Goal: Task Accomplishment & Management: Use online tool/utility

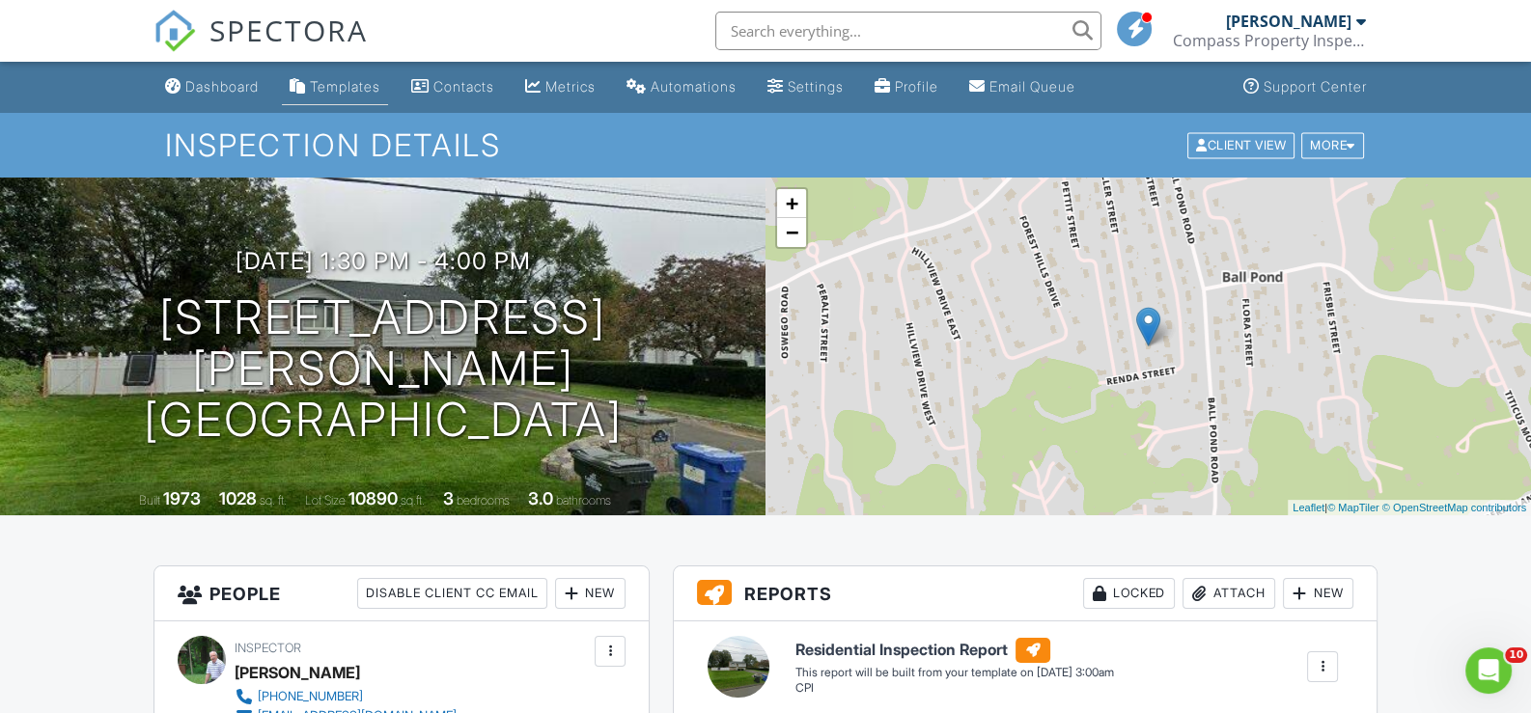
click at [336, 80] on div "Templates" at bounding box center [345, 86] width 70 height 16
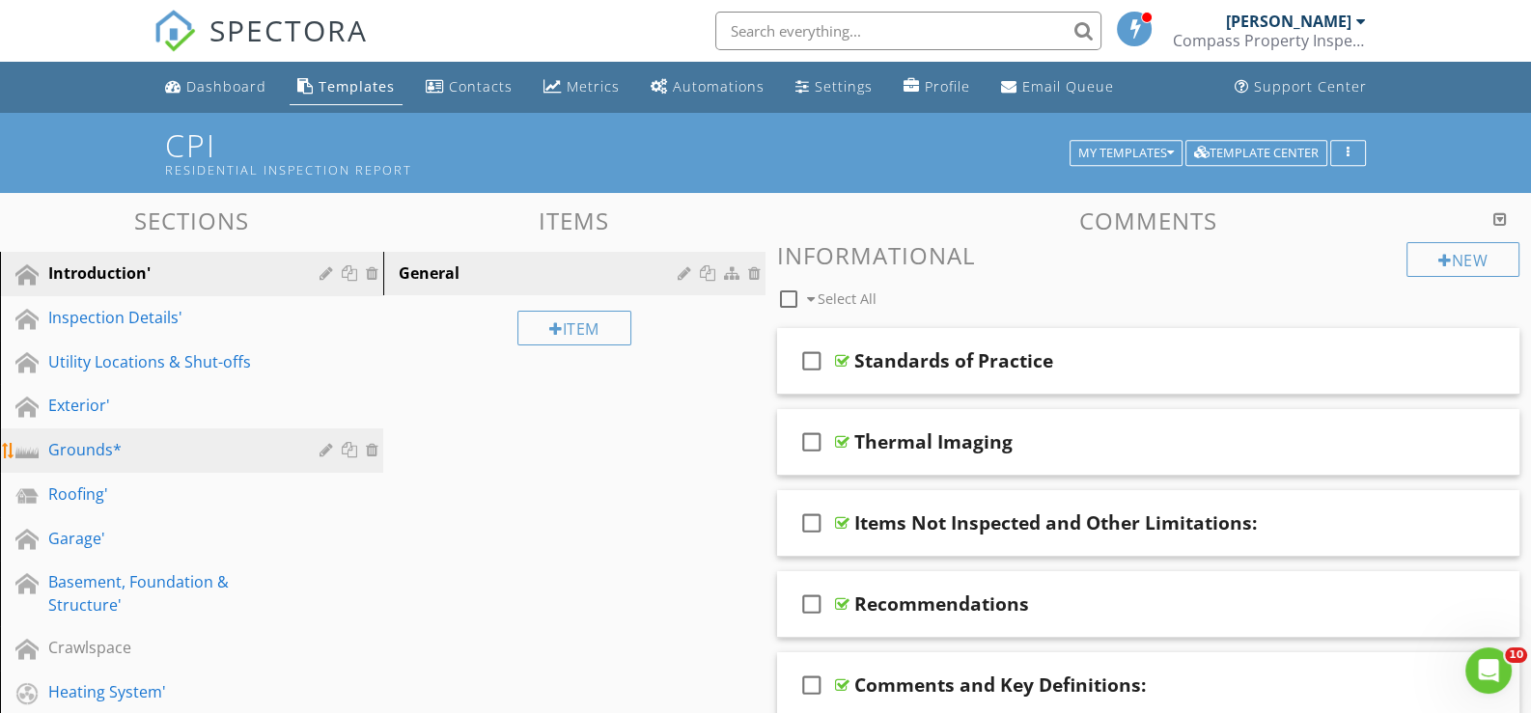
click at [126, 447] on div "Grounds*" at bounding box center [169, 449] width 243 height 23
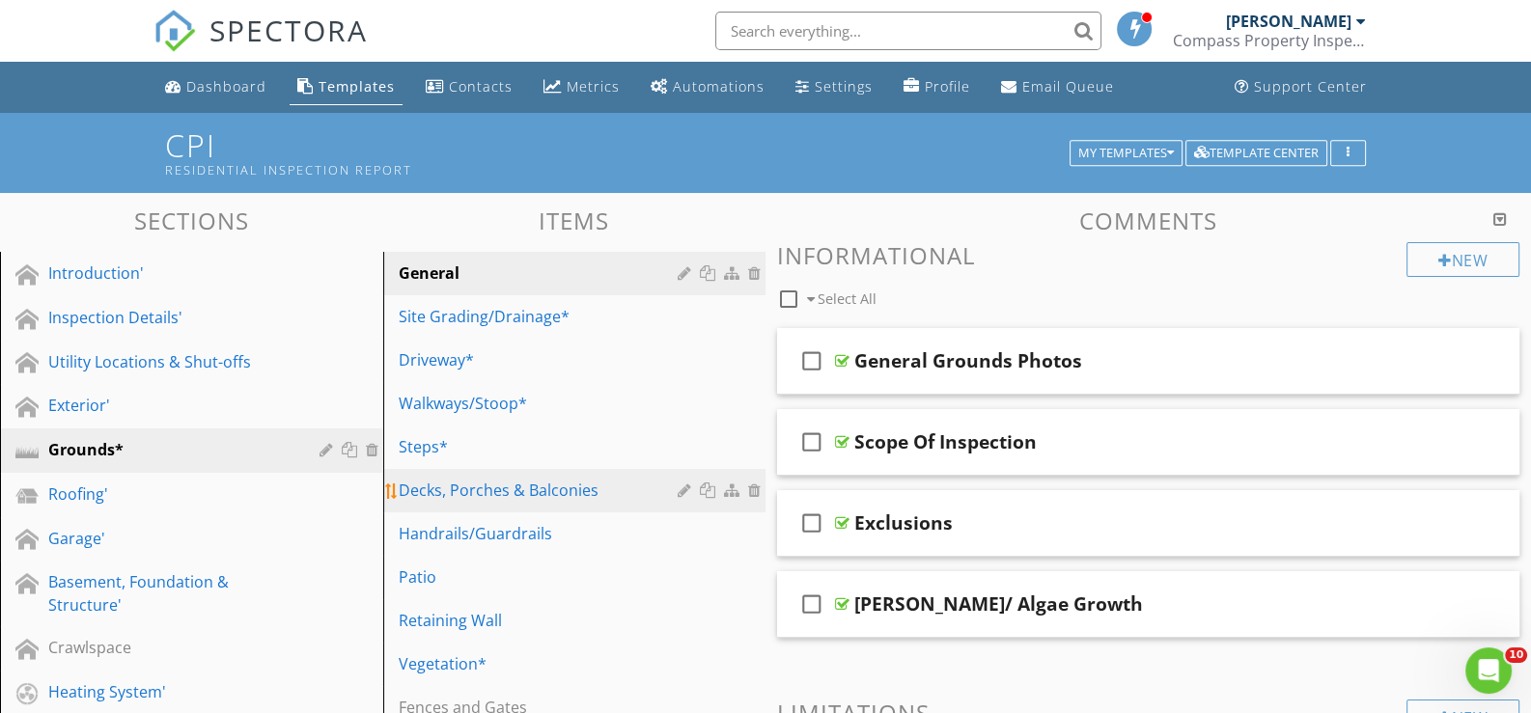
click at [473, 489] on div "Decks, Porches & Balconies" at bounding box center [542, 490] width 286 height 23
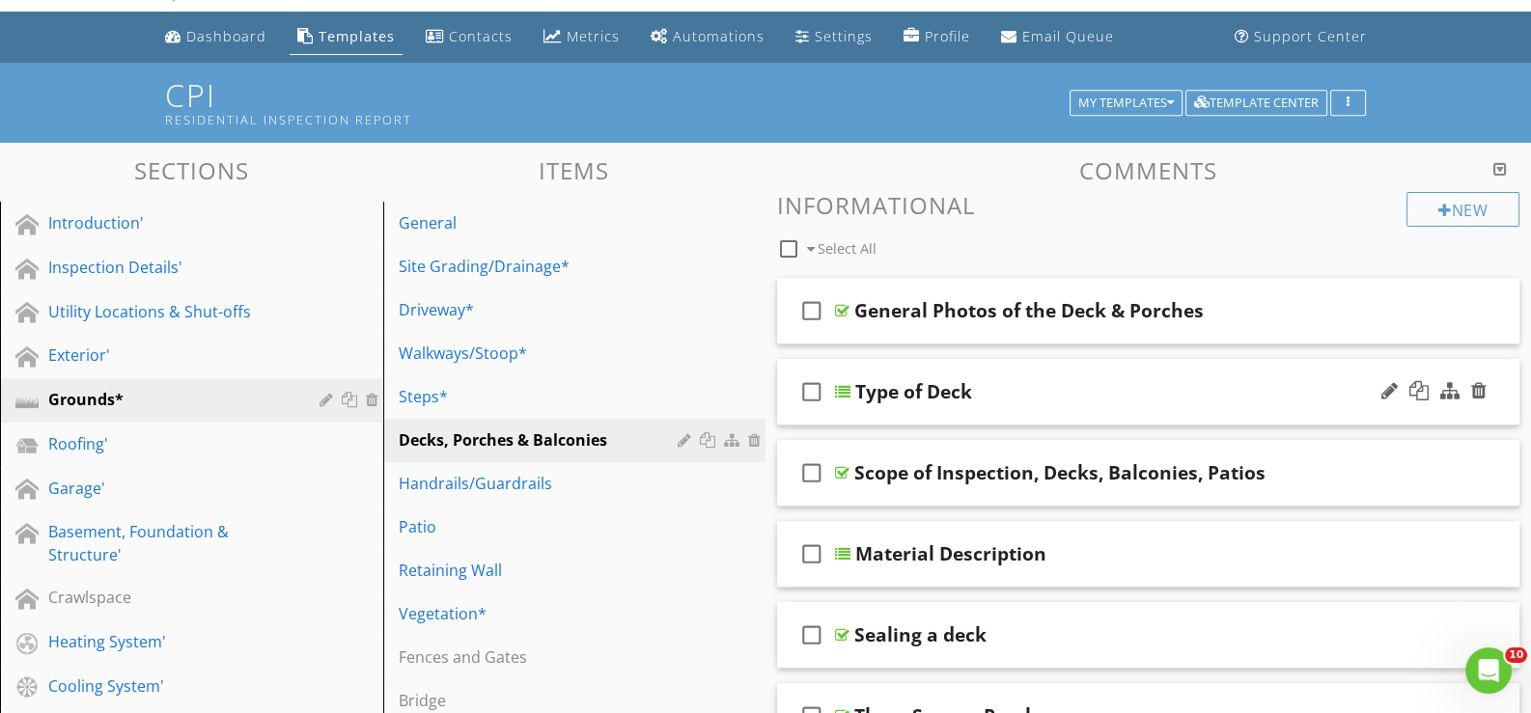
scroll to position [96, 0]
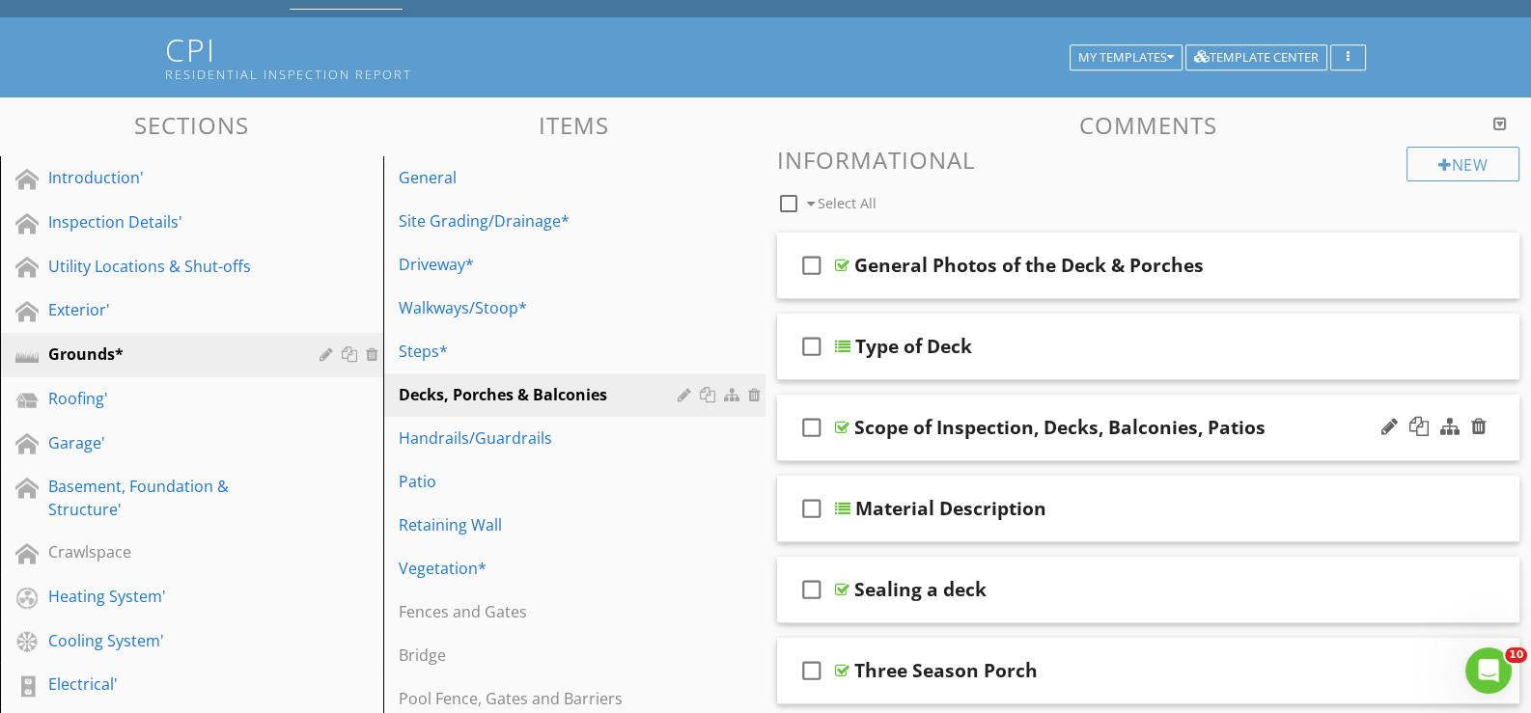
click at [867, 453] on div "check_box_outline_blank Scope of Inspection, Decks, Balconies, Patios" at bounding box center [1148, 428] width 742 height 67
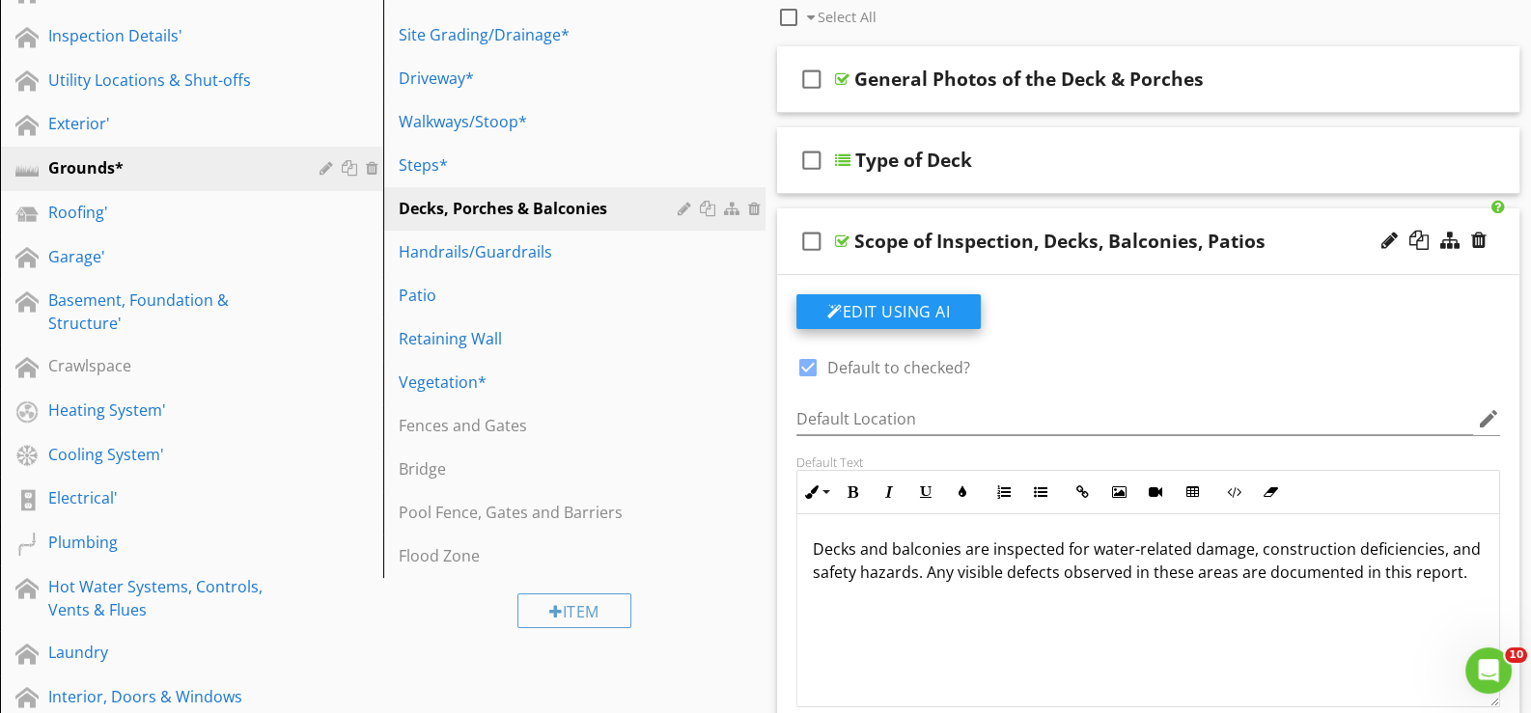
scroll to position [290, 0]
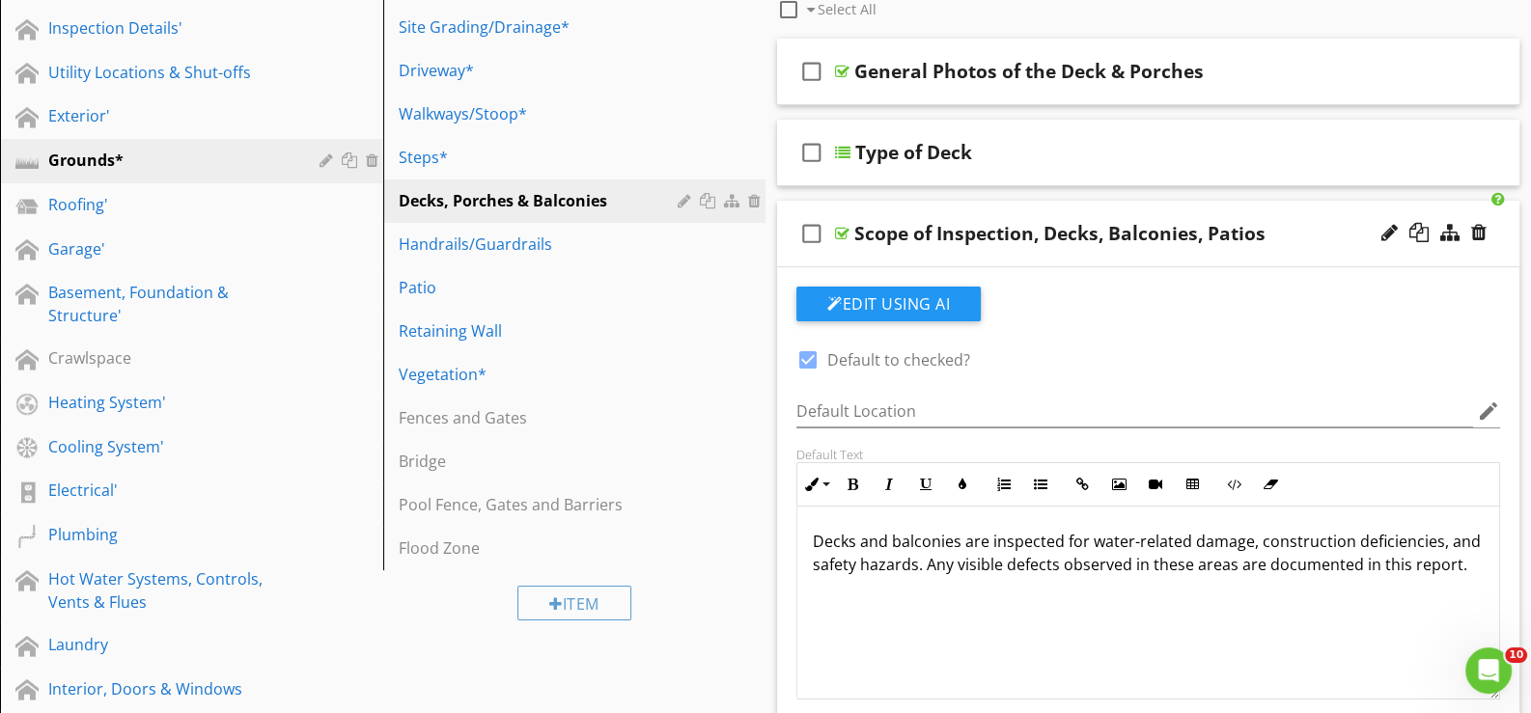
click at [866, 263] on div "check_box_outline_blank Scope of Inspection, Decks, Balconies, Patios" at bounding box center [1148, 234] width 742 height 67
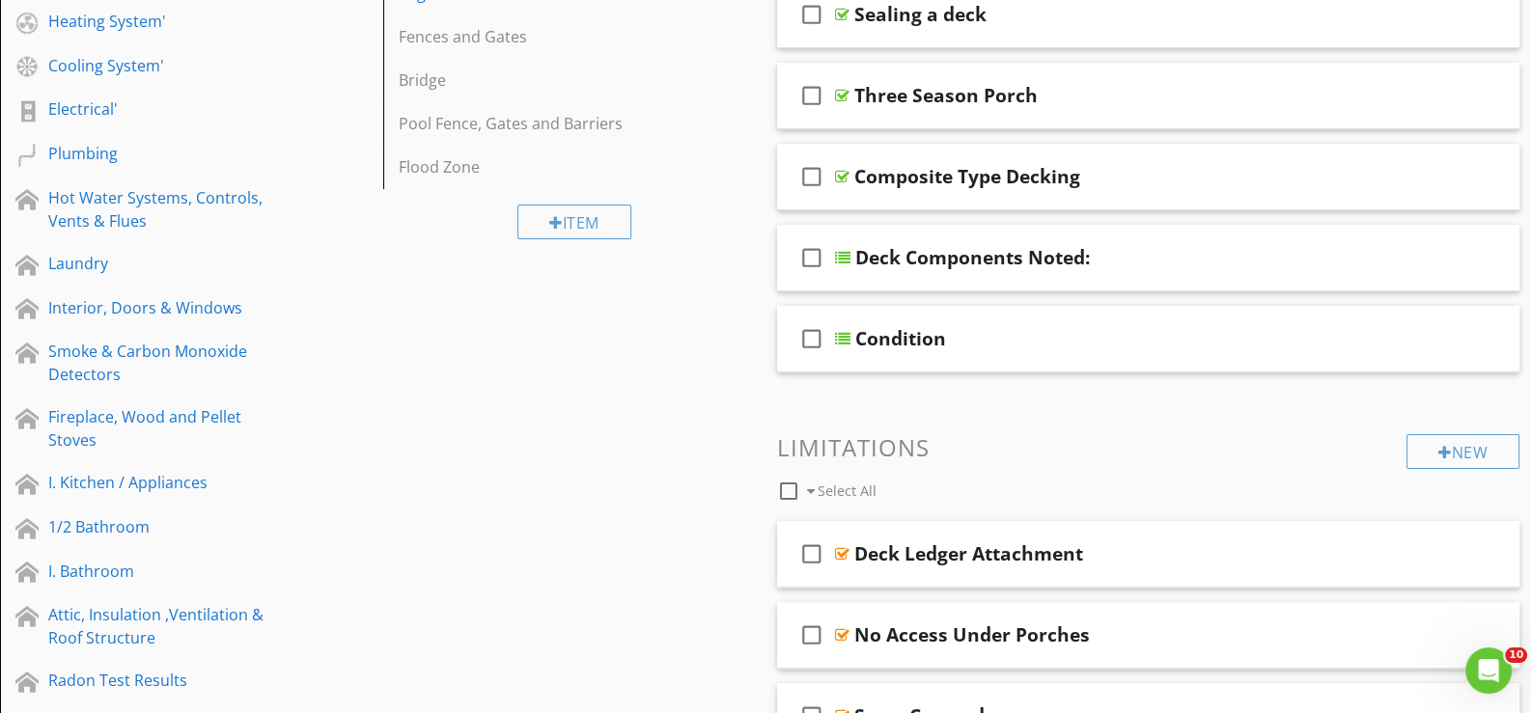
scroll to position [676, 0]
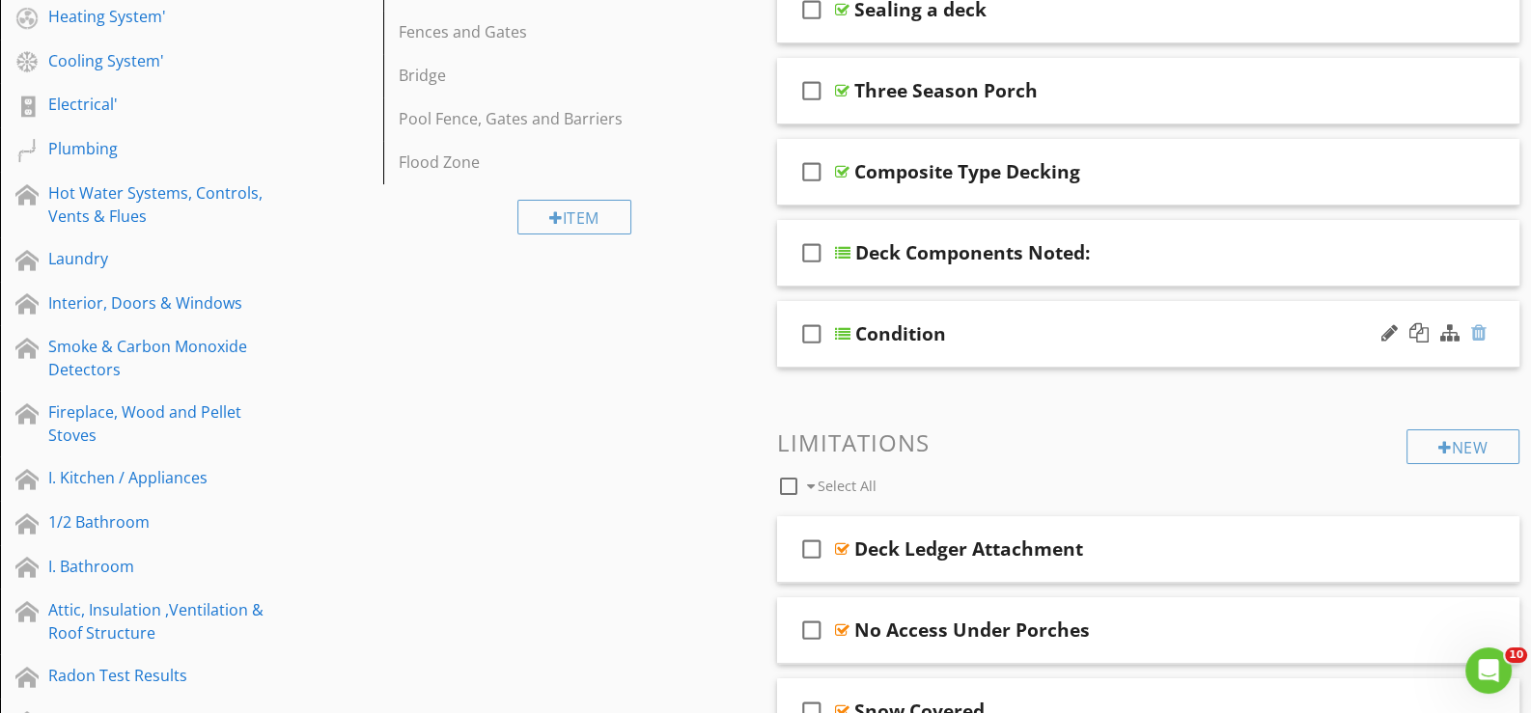
click at [1478, 326] on div at bounding box center [1478, 332] width 15 height 19
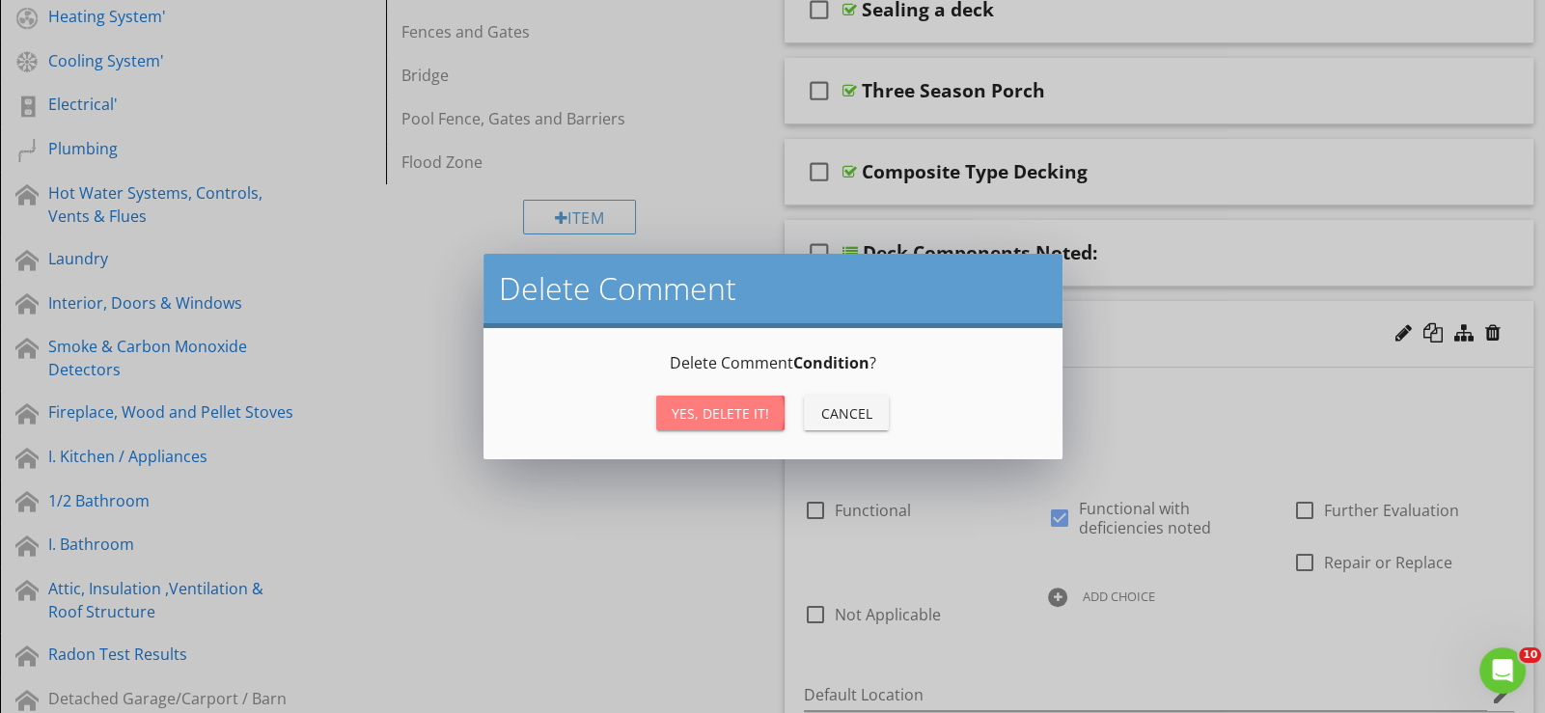
click at [717, 404] on div "Yes, Delete it!" at bounding box center [720, 414] width 97 height 20
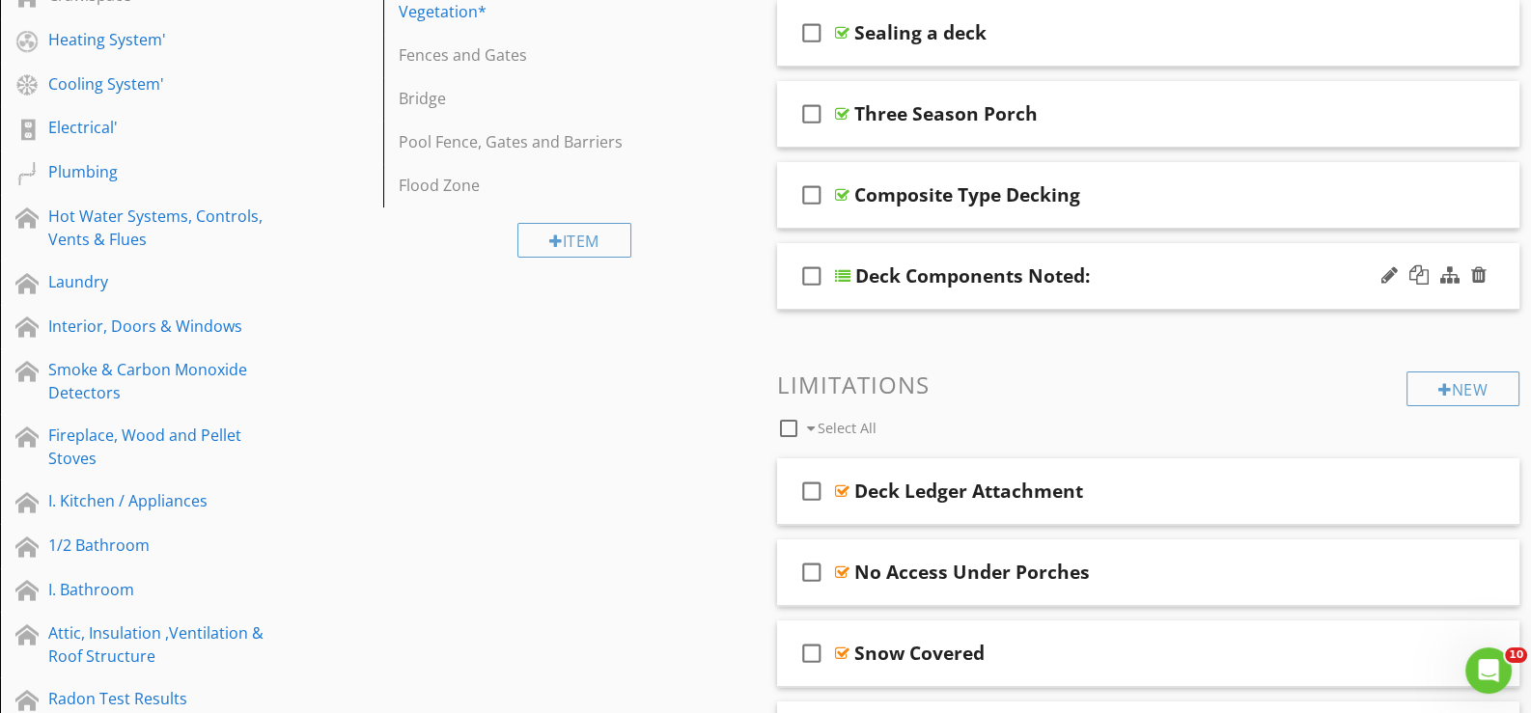
scroll to position [482, 0]
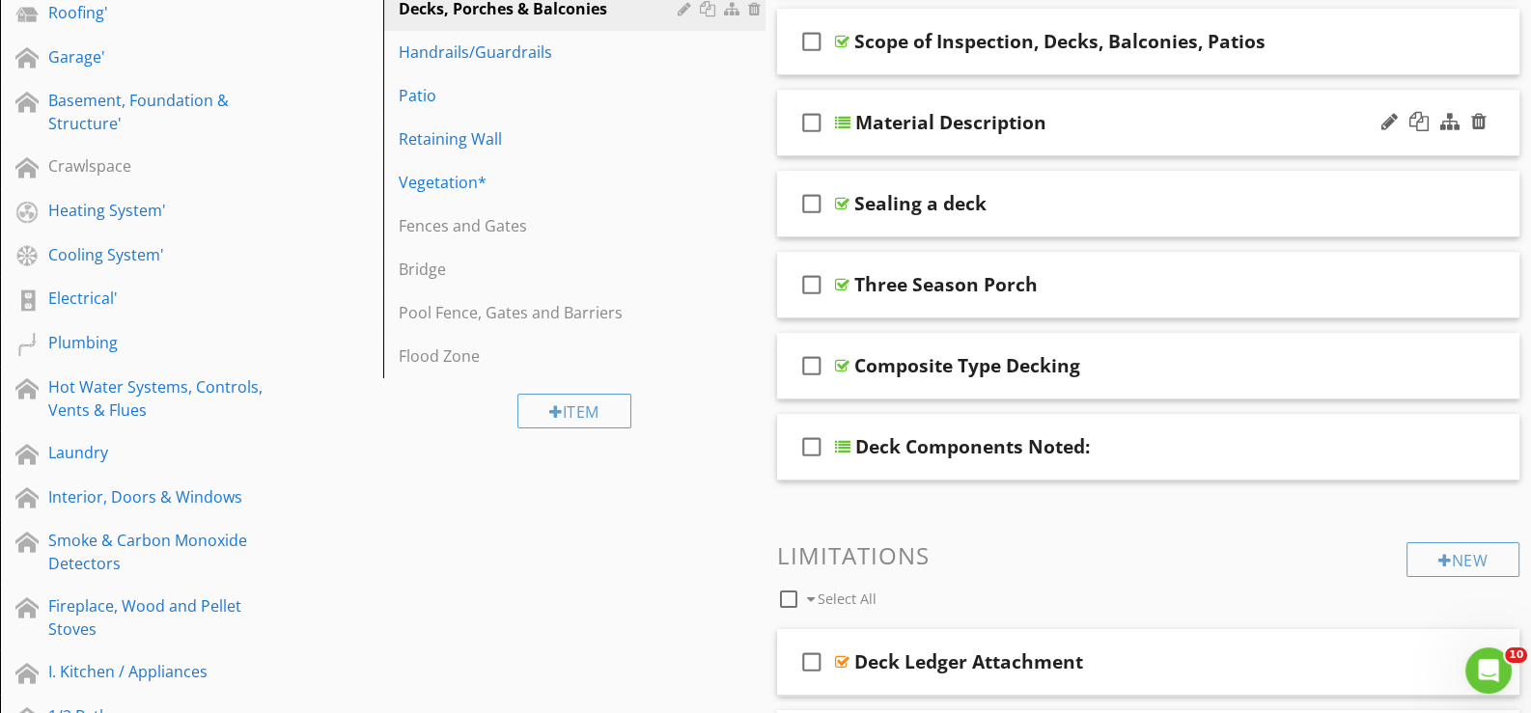
click at [859, 142] on div "check_box_outline_blank Material Description" at bounding box center [1148, 123] width 742 height 67
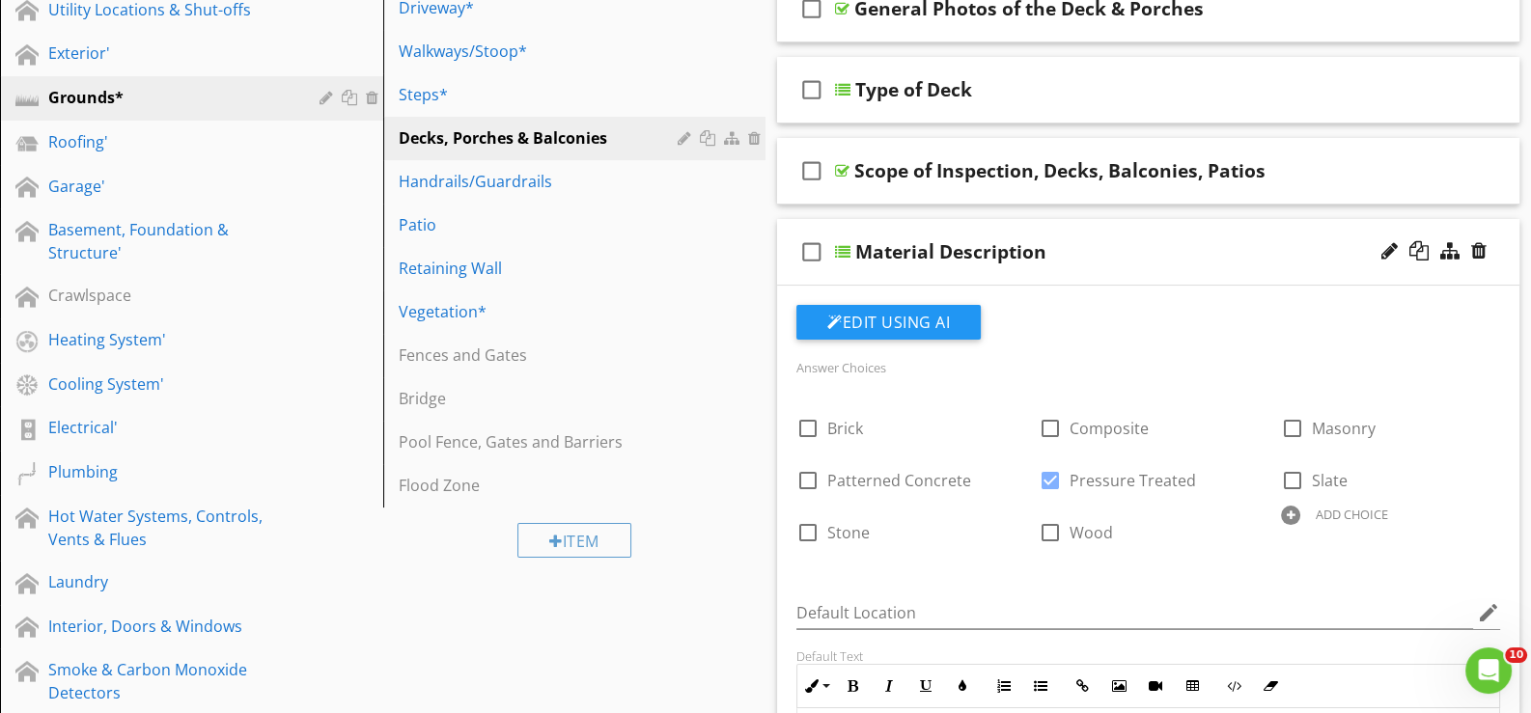
scroll to position [385, 0]
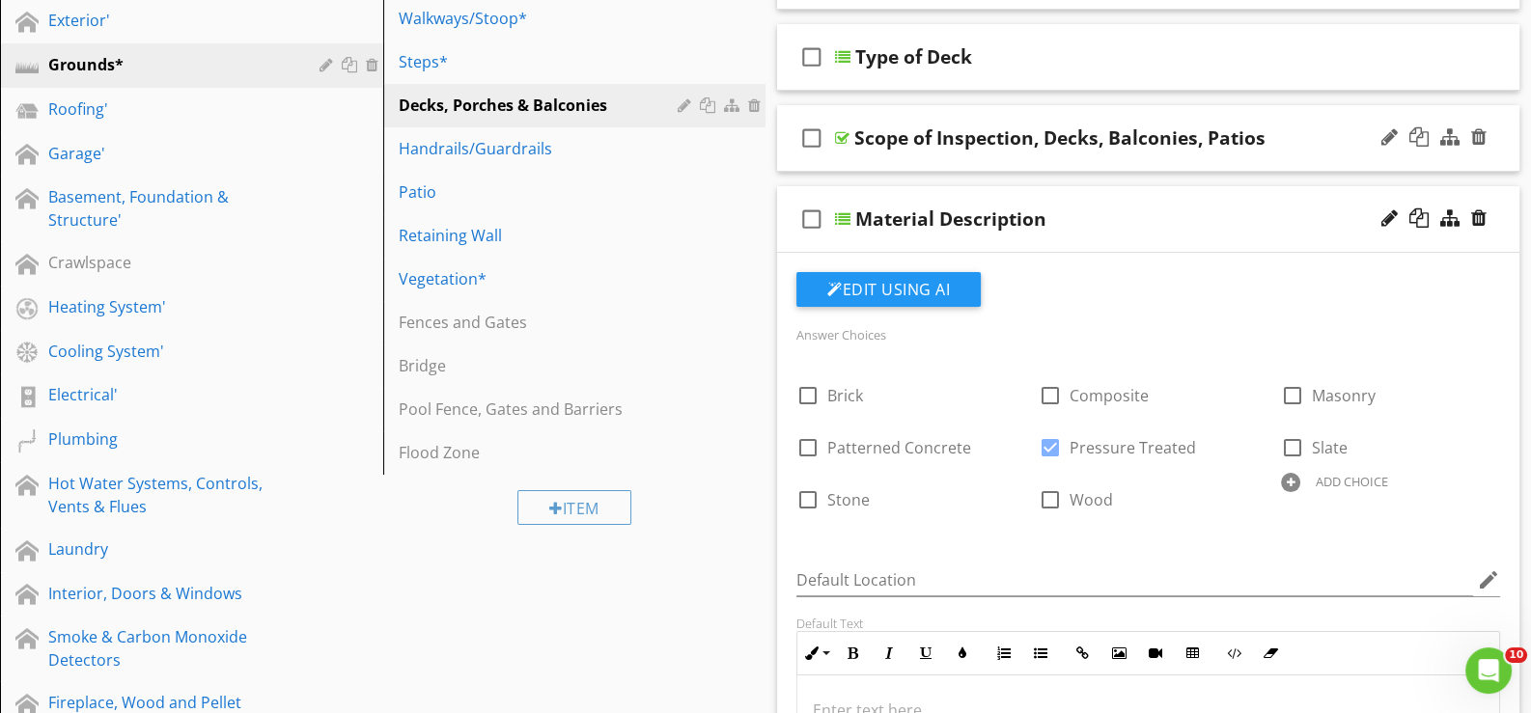
click at [860, 162] on div "check_box_outline_blank Scope of Inspection, Decks, Balconies, Patios" at bounding box center [1148, 138] width 742 height 67
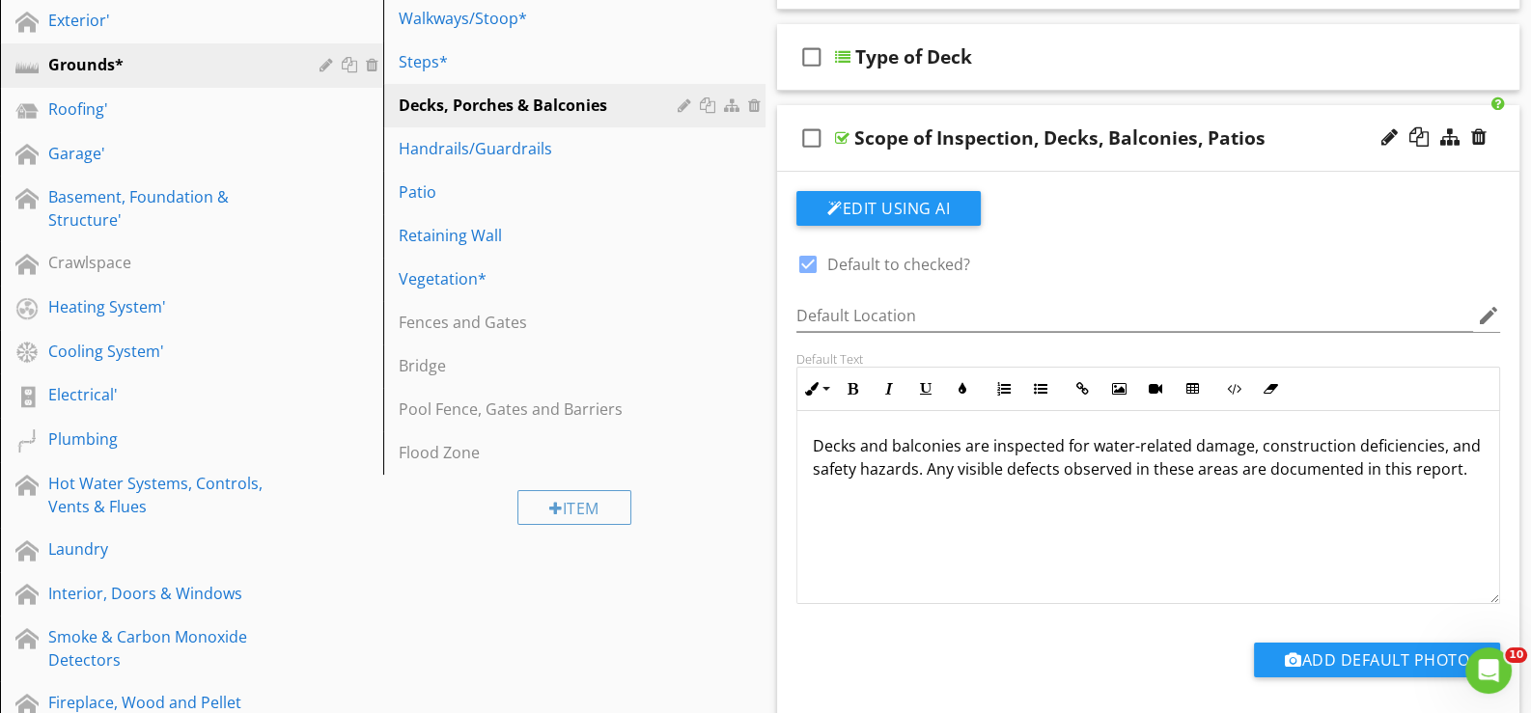
click at [860, 162] on div "check_box_outline_blank Scope of Inspection, Decks, Balconies, Patios" at bounding box center [1148, 138] width 742 height 67
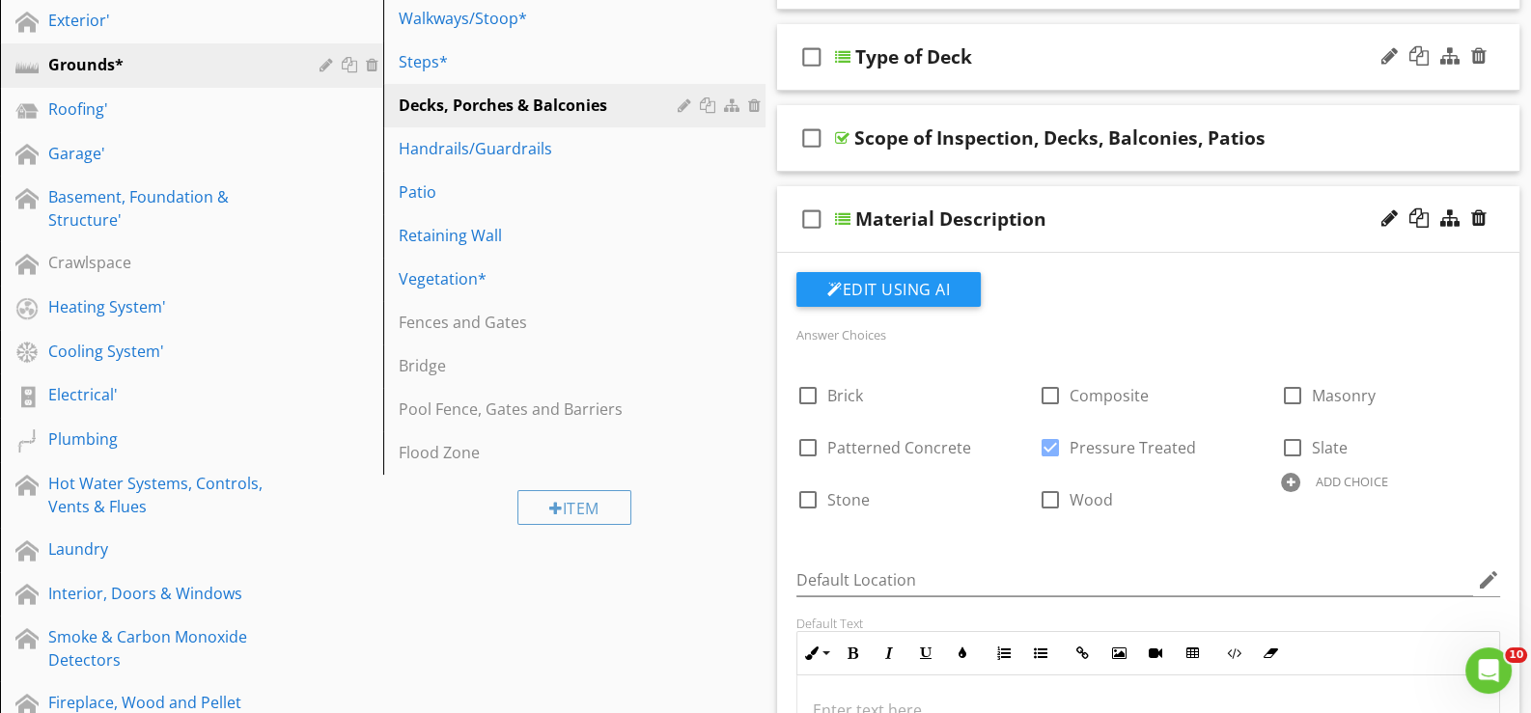
click at [867, 76] on div "check_box_outline_blank Type of Deck" at bounding box center [1148, 57] width 742 height 67
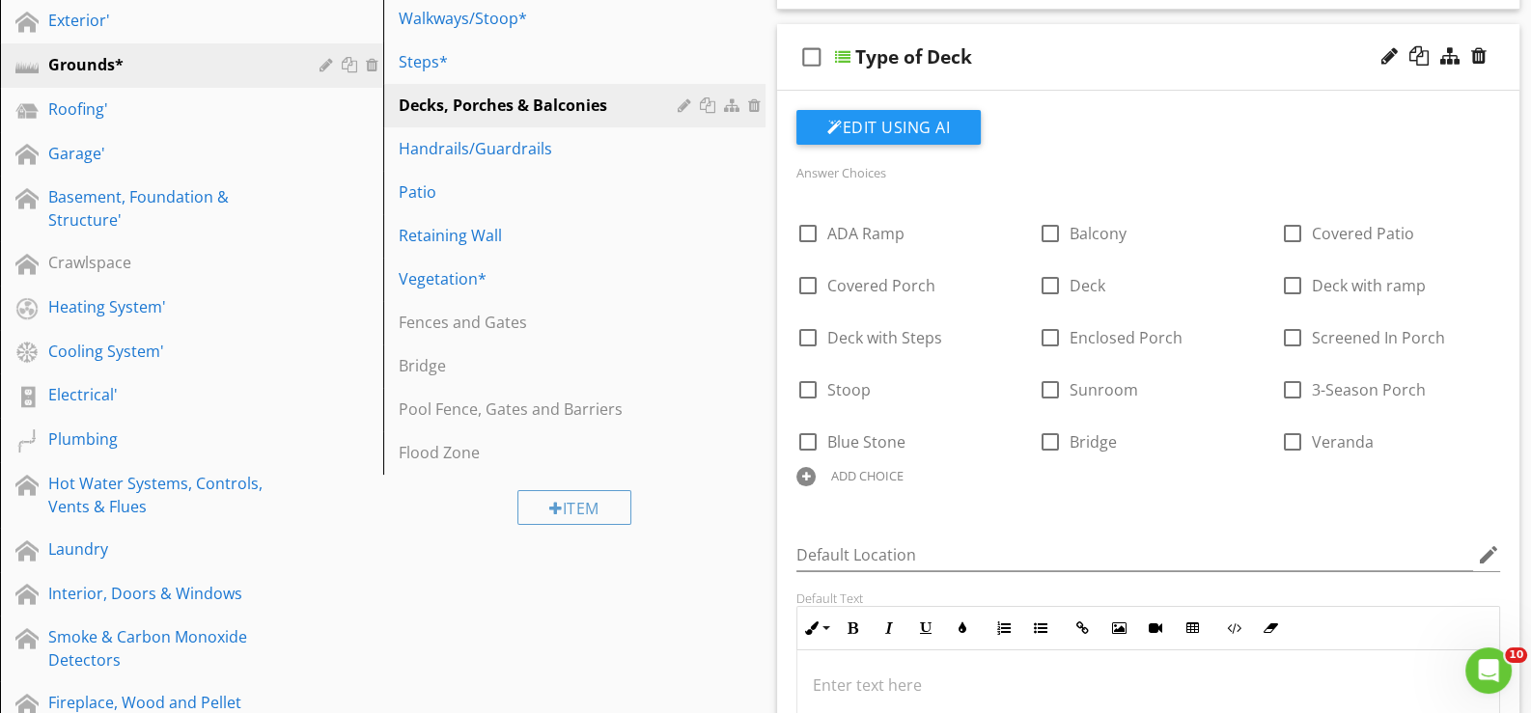
click at [862, 81] on div "check_box_outline_blank Type of Deck" at bounding box center [1148, 57] width 742 height 67
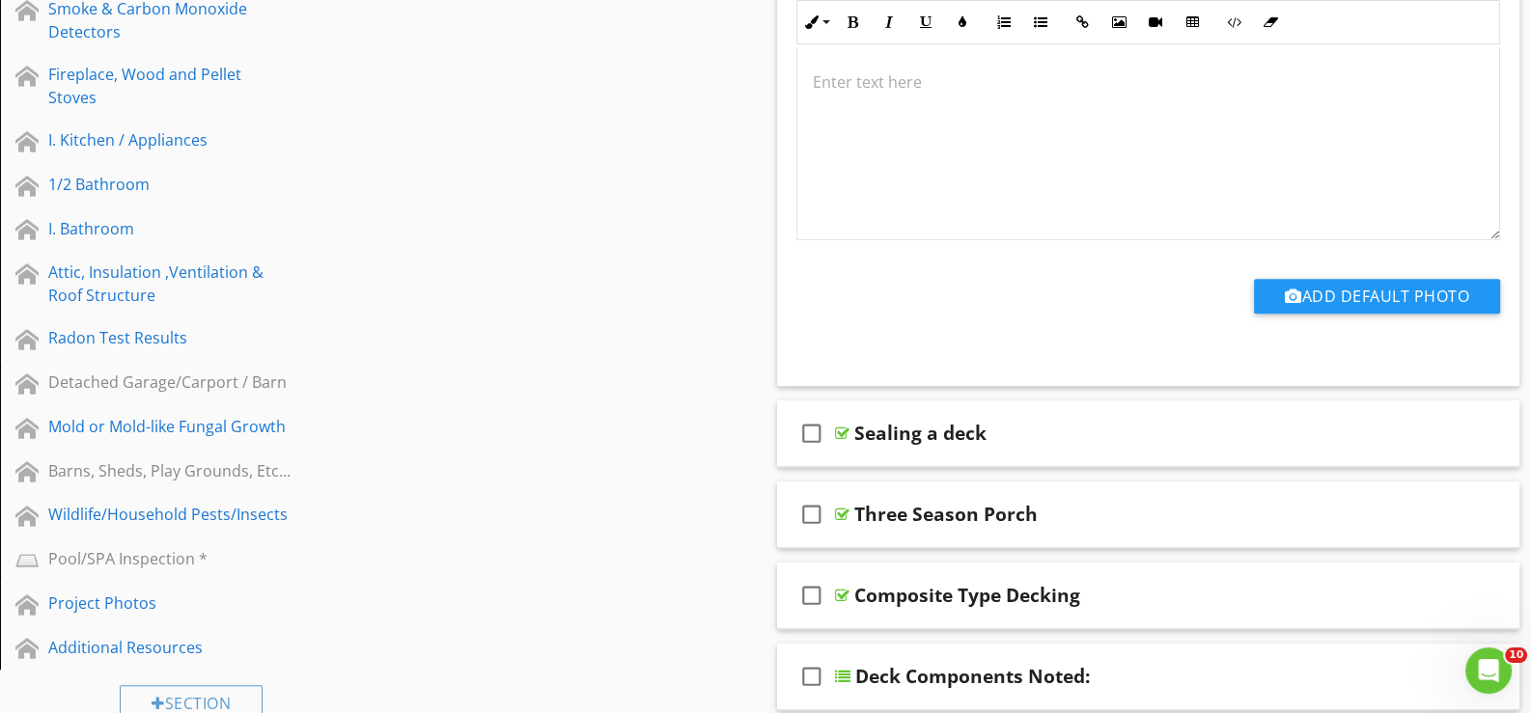
scroll to position [1158, 0]
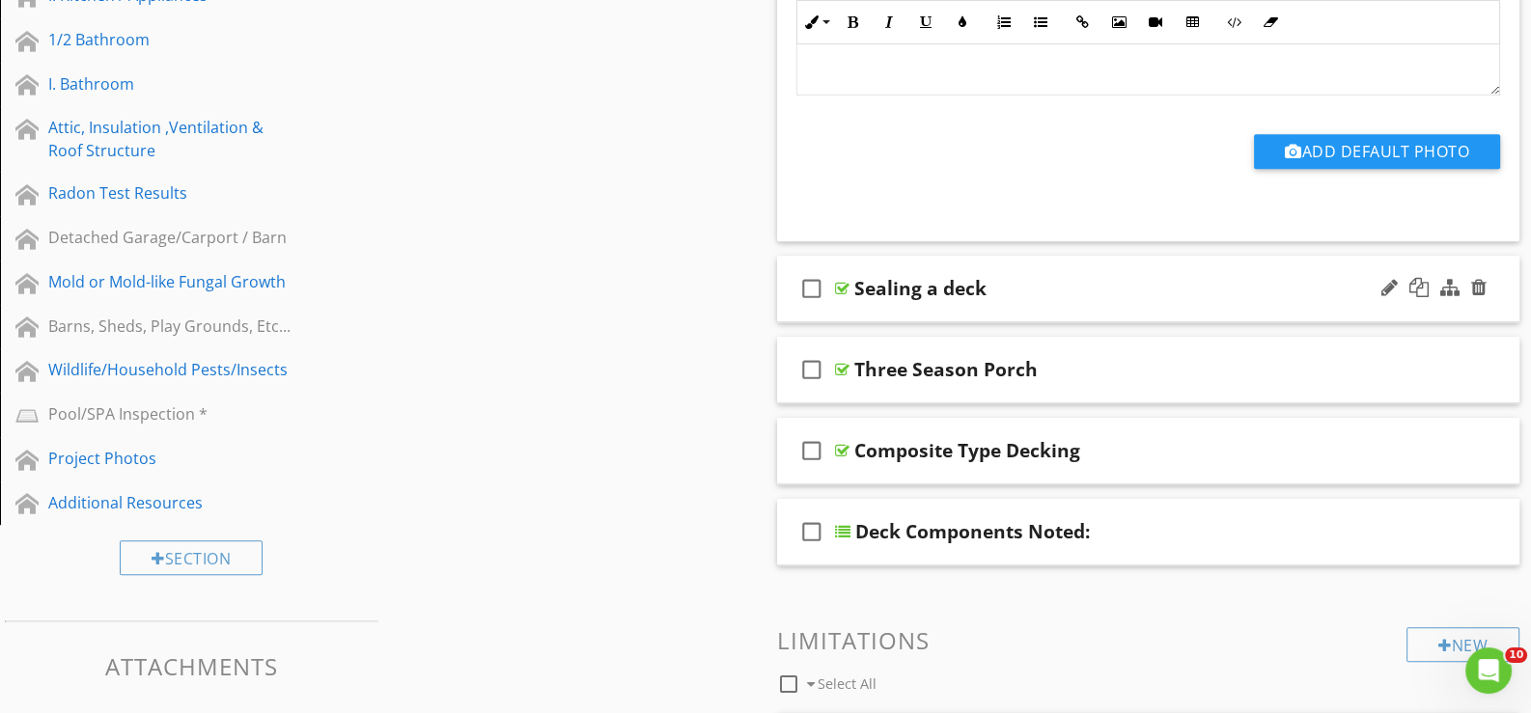
click at [861, 308] on div "check_box_outline_blank Sealing a deck" at bounding box center [1148, 289] width 742 height 67
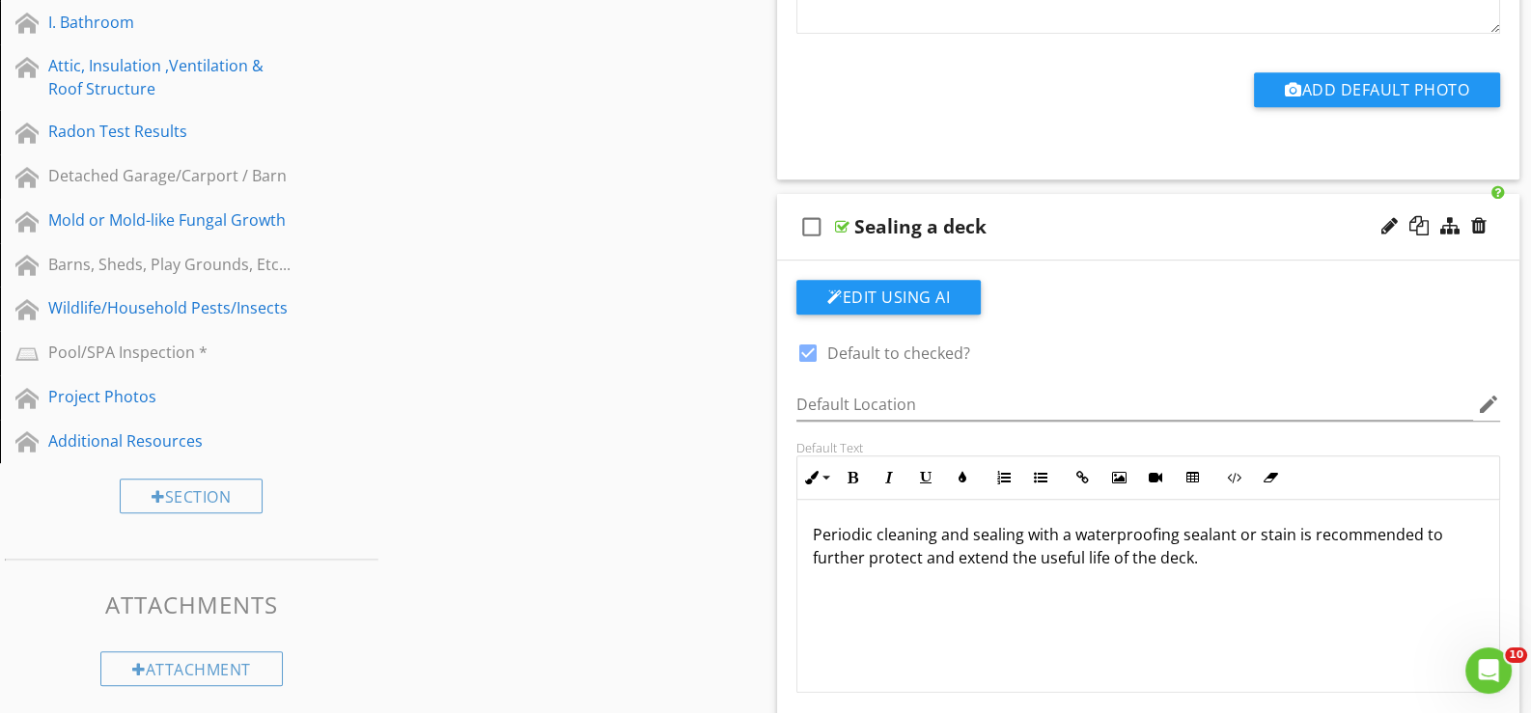
scroll to position [1255, 0]
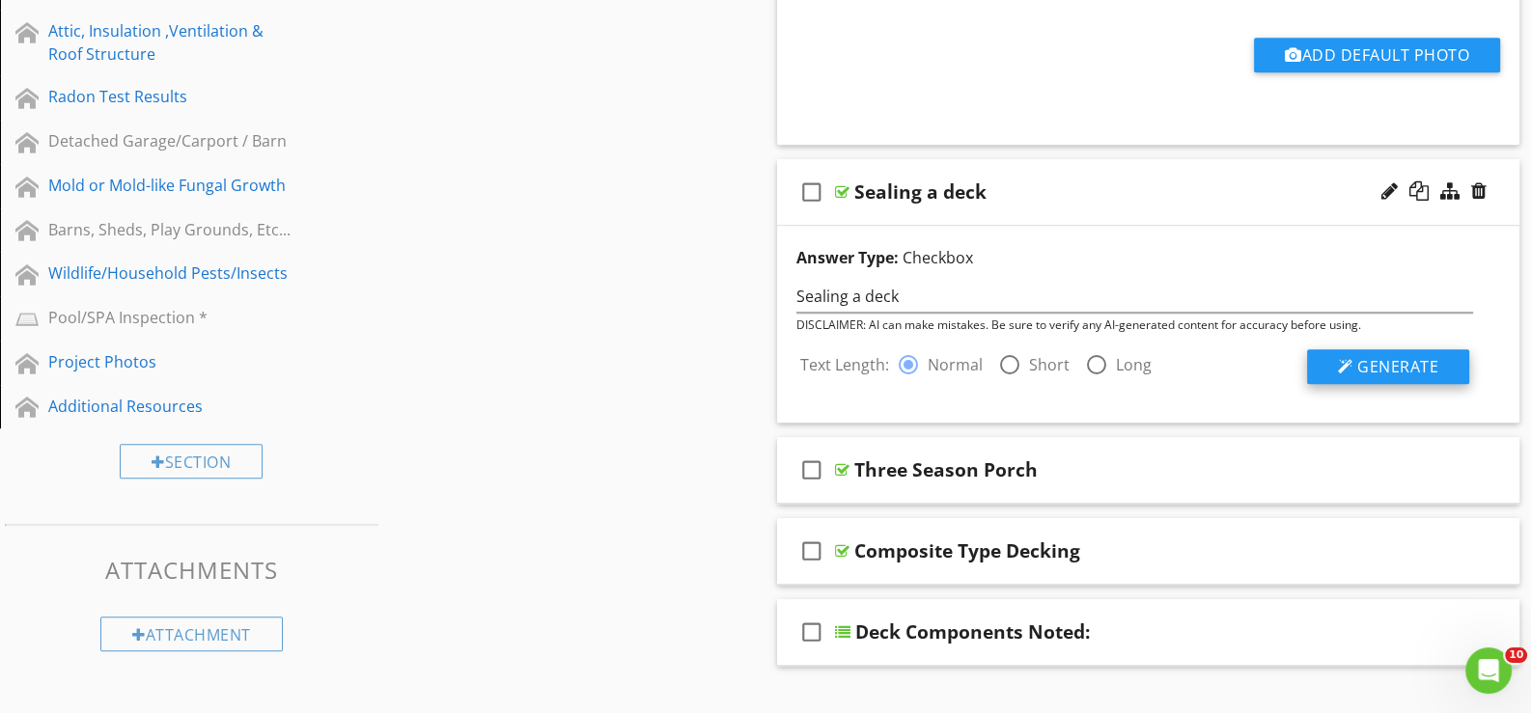
click at [1394, 361] on span "Generate" at bounding box center [1397, 366] width 81 height 21
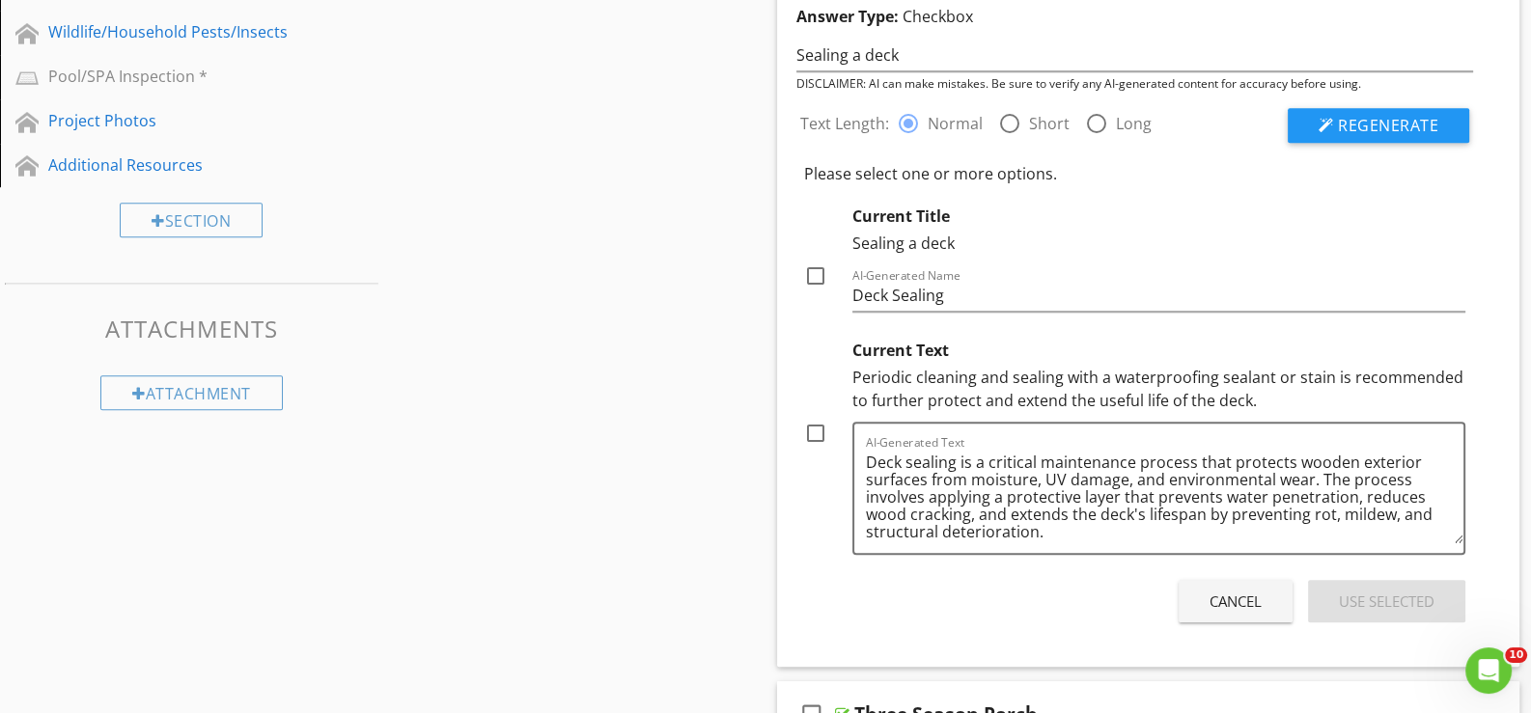
scroll to position [1544, 0]
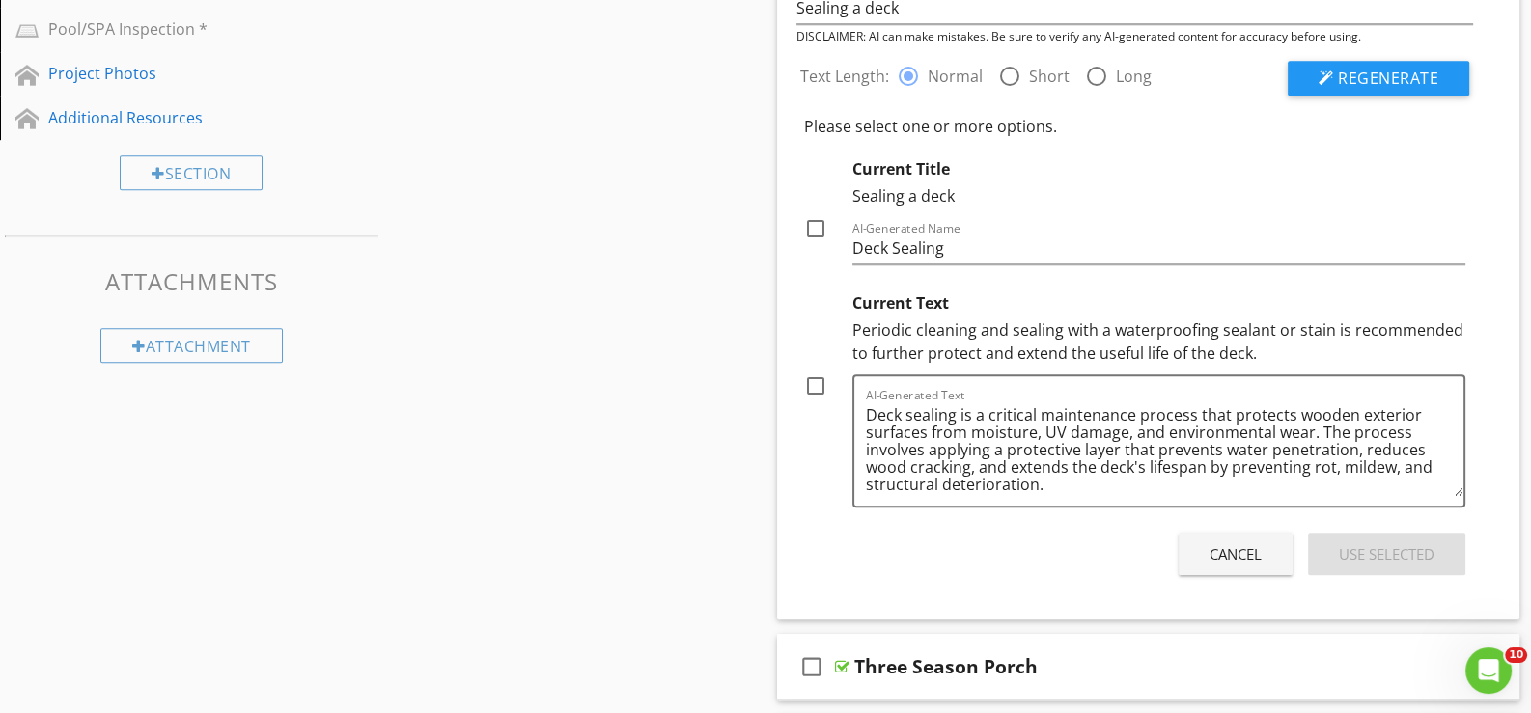
click at [811, 377] on div at bounding box center [815, 386] width 33 height 33
checkbox input "true"
click at [1366, 545] on div "Use Selected" at bounding box center [1387, 554] width 96 height 22
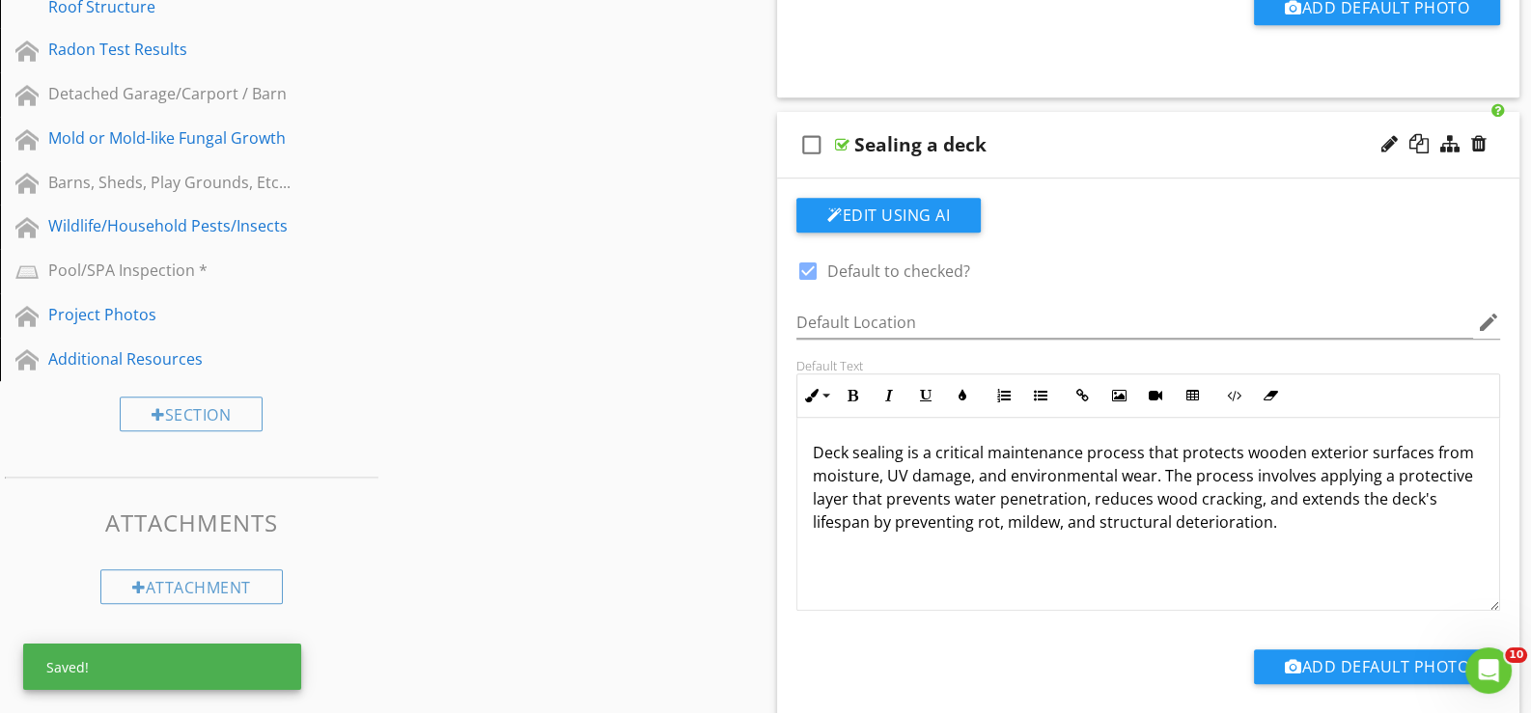
scroll to position [1255, 0]
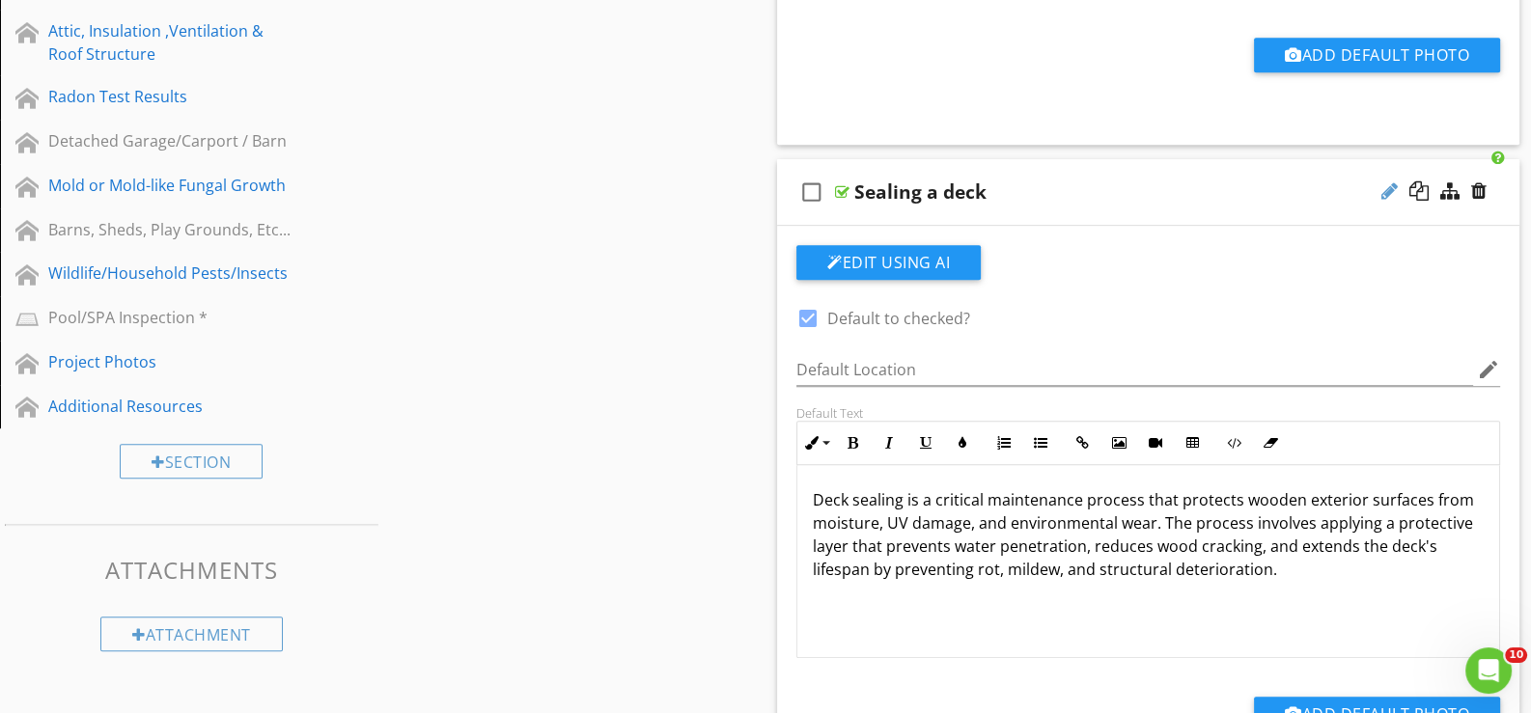
click at [1389, 182] on div at bounding box center [1389, 190] width 16 height 19
type input "Sealing a deck*"
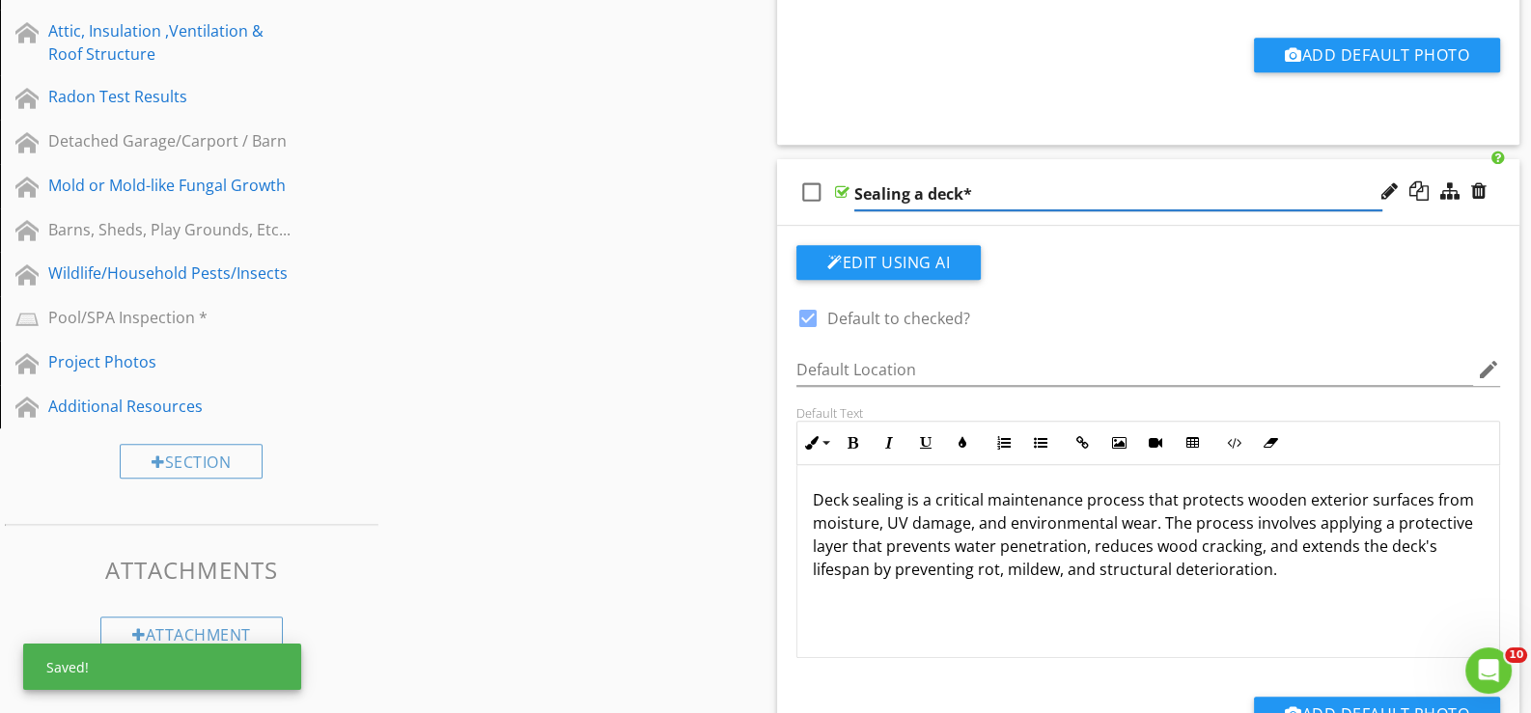
click at [829, 210] on div "check_box_outline_blank" at bounding box center [815, 192] width 39 height 46
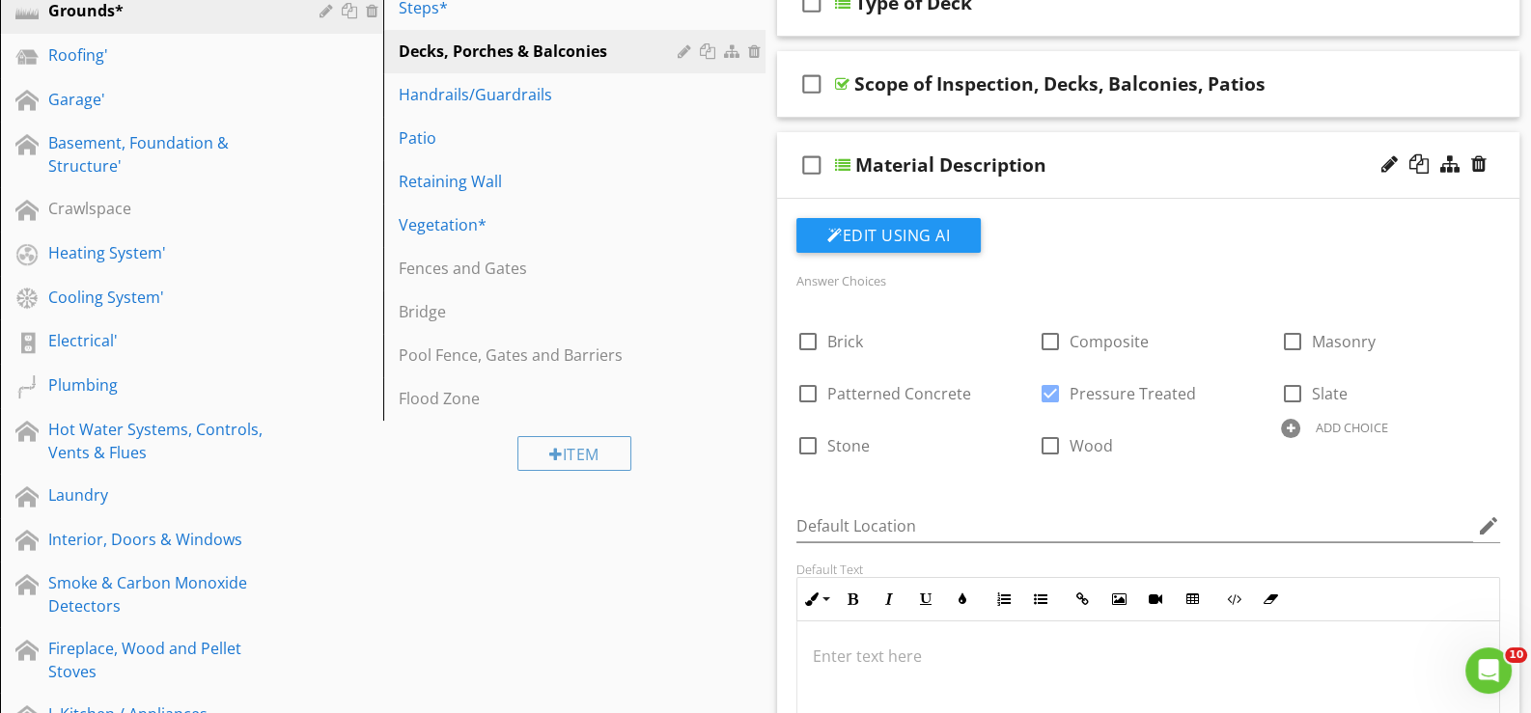
scroll to position [385, 0]
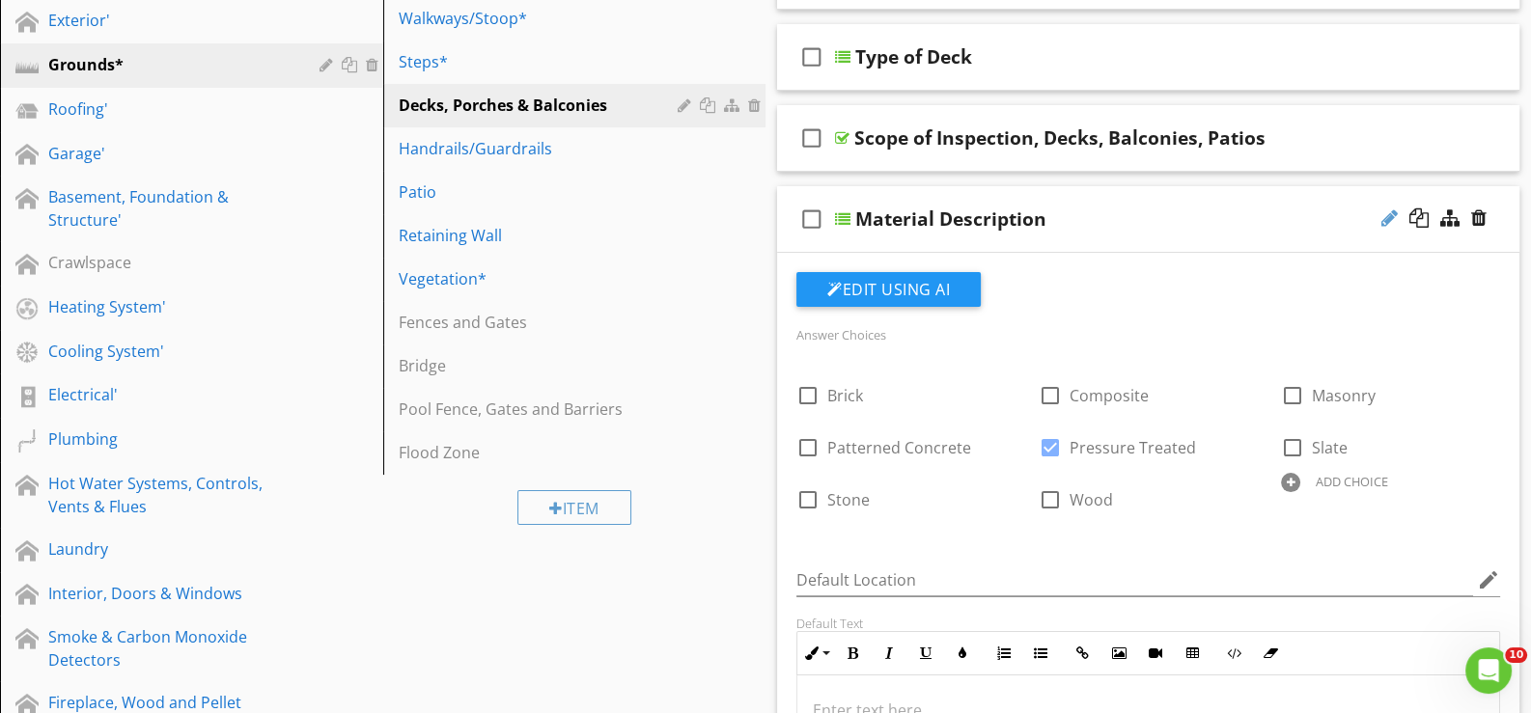
click at [1391, 211] on div at bounding box center [1389, 218] width 16 height 19
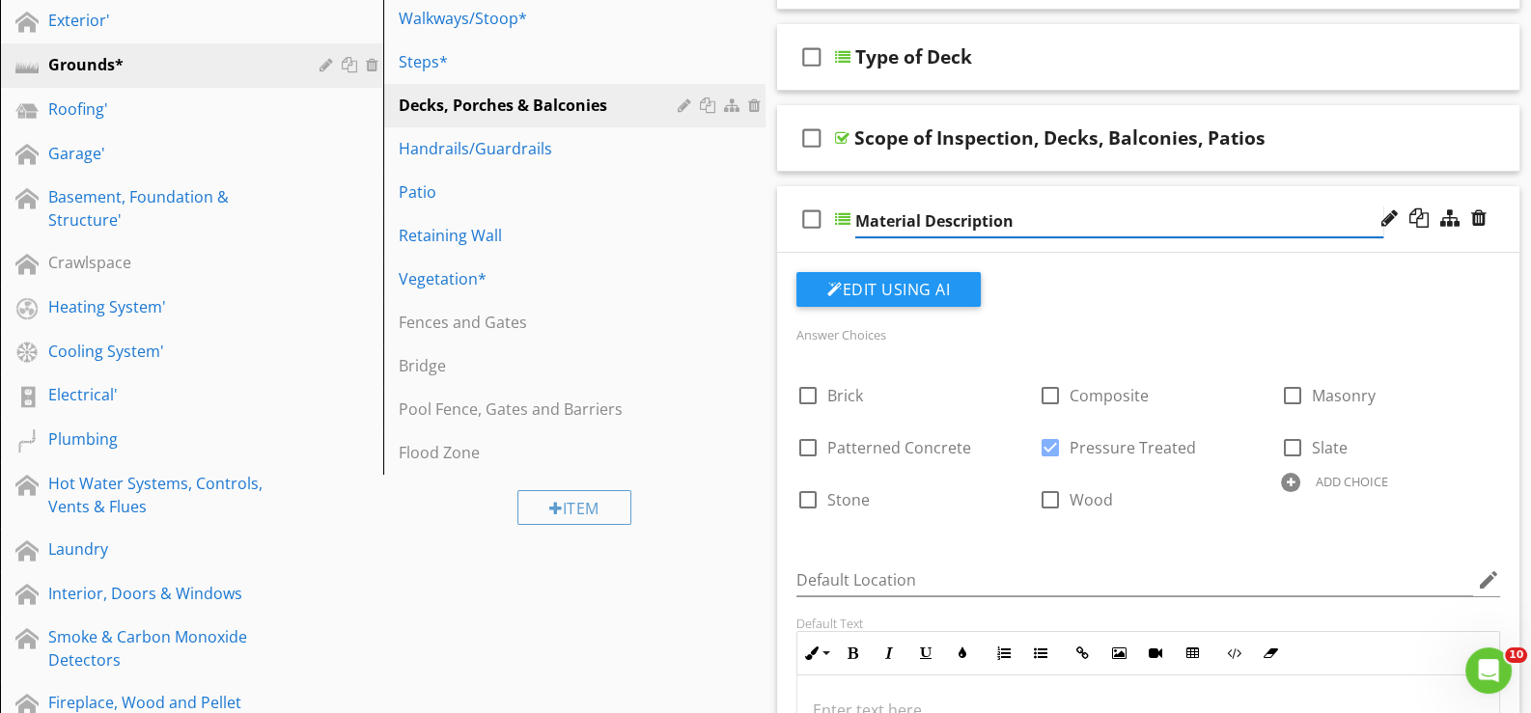
type input "Material Description*"
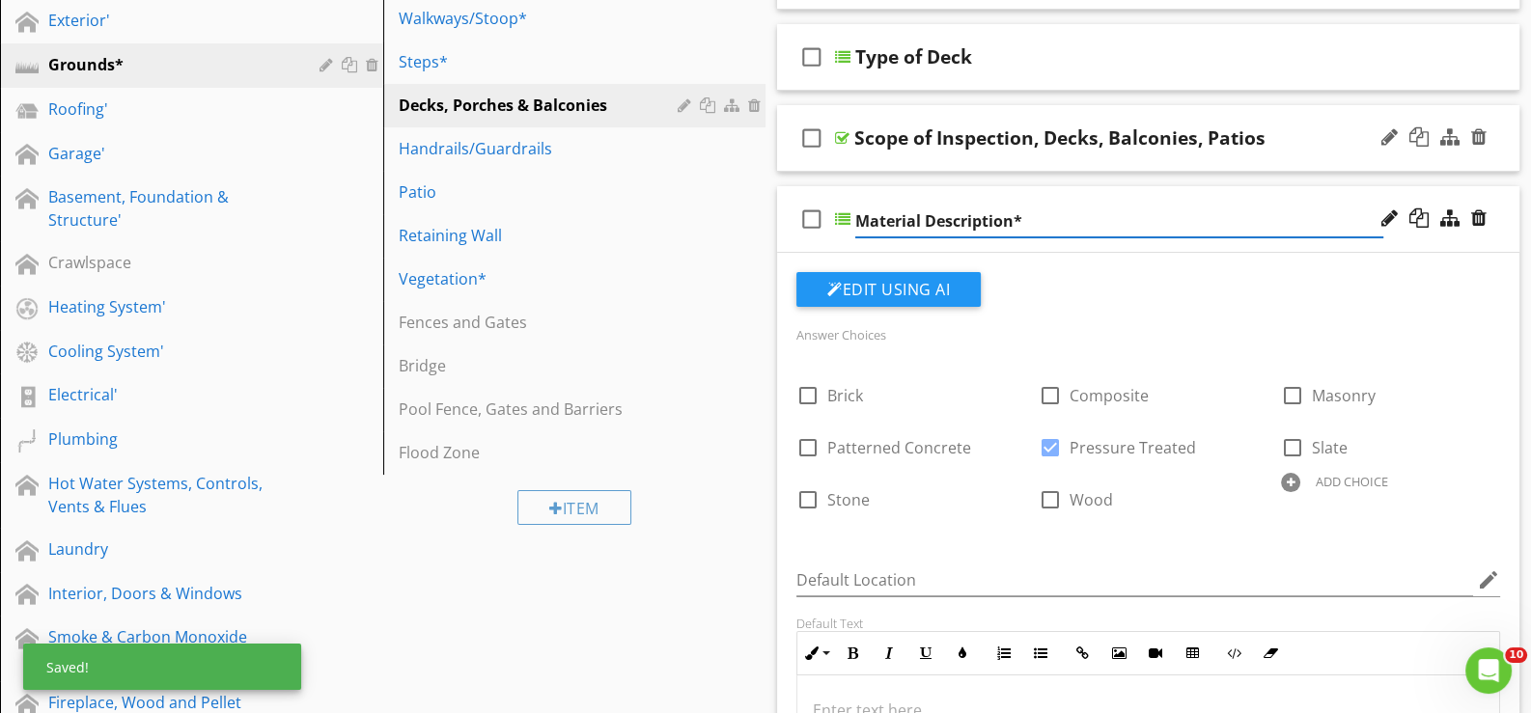
click at [883, 162] on div "check_box_outline_blank Scope of Inspection, Decks, Balconies, Patios" at bounding box center [1148, 138] width 742 height 67
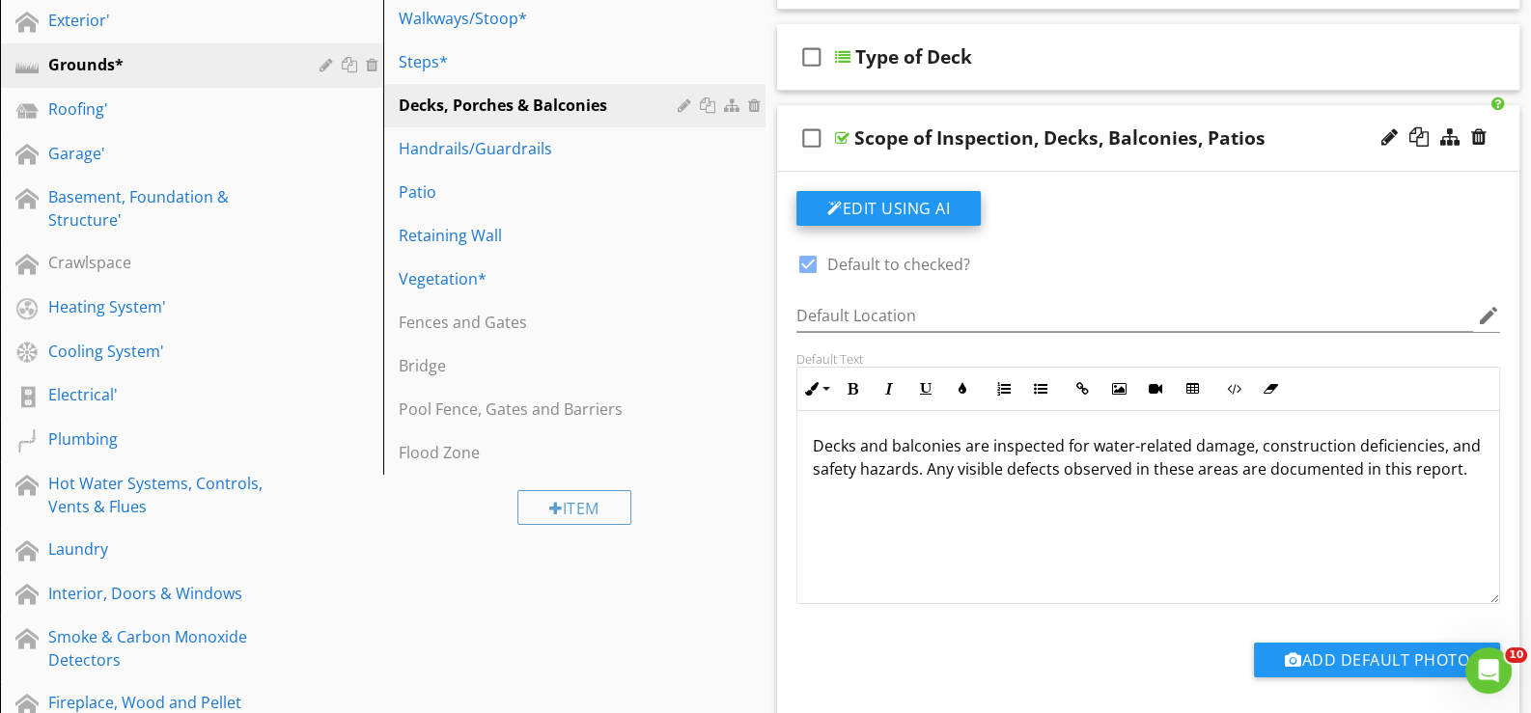
click at [867, 207] on button "Edit Using AI" at bounding box center [888, 208] width 184 height 35
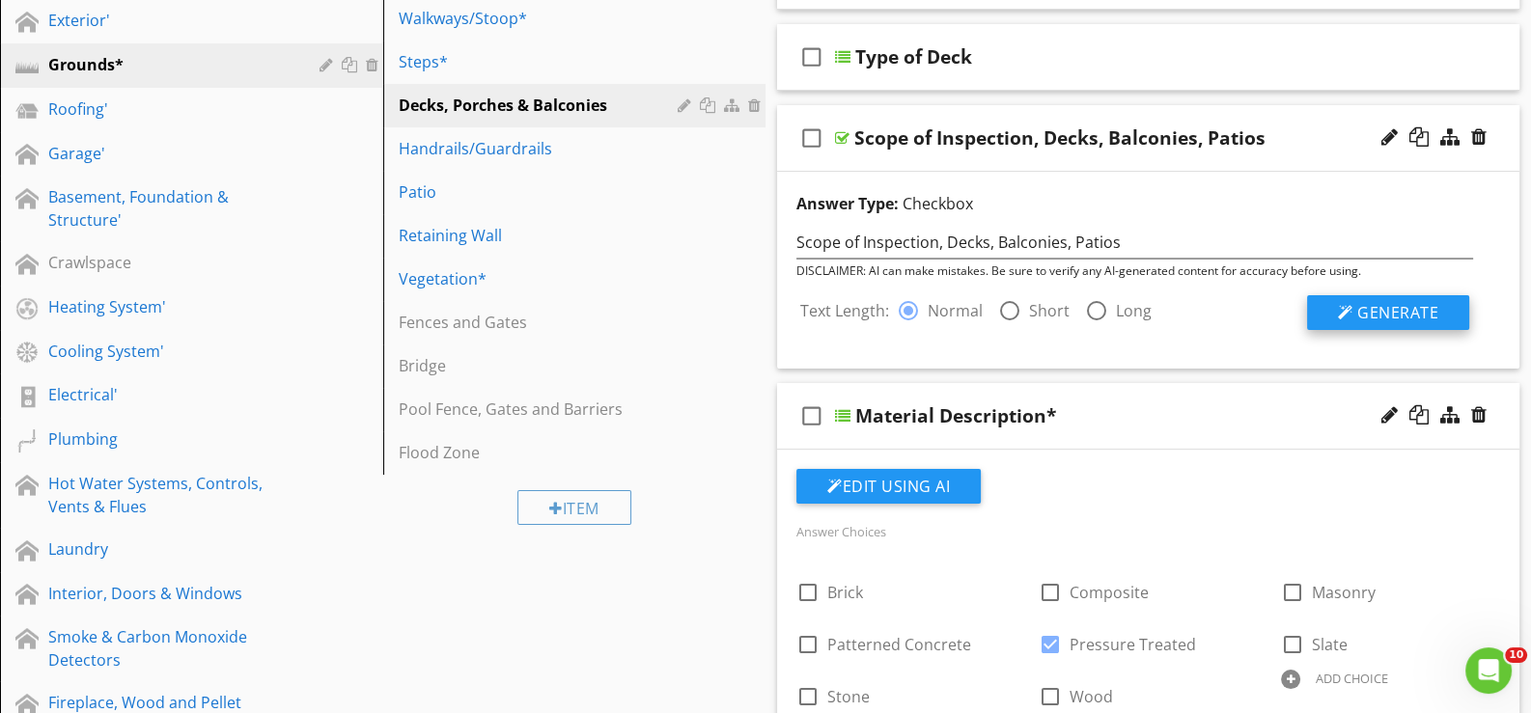
click at [1381, 313] on span "Generate" at bounding box center [1397, 312] width 81 height 21
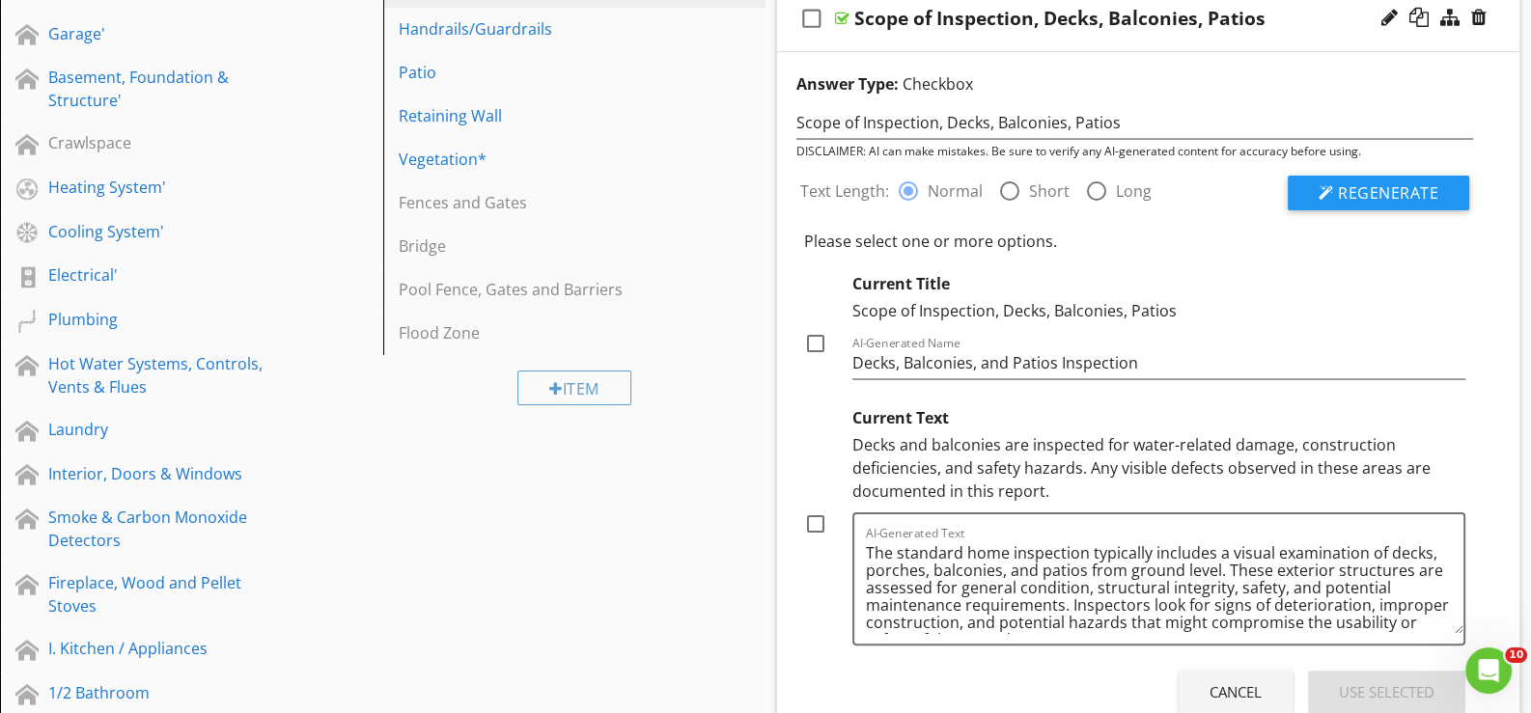
scroll to position [579, 0]
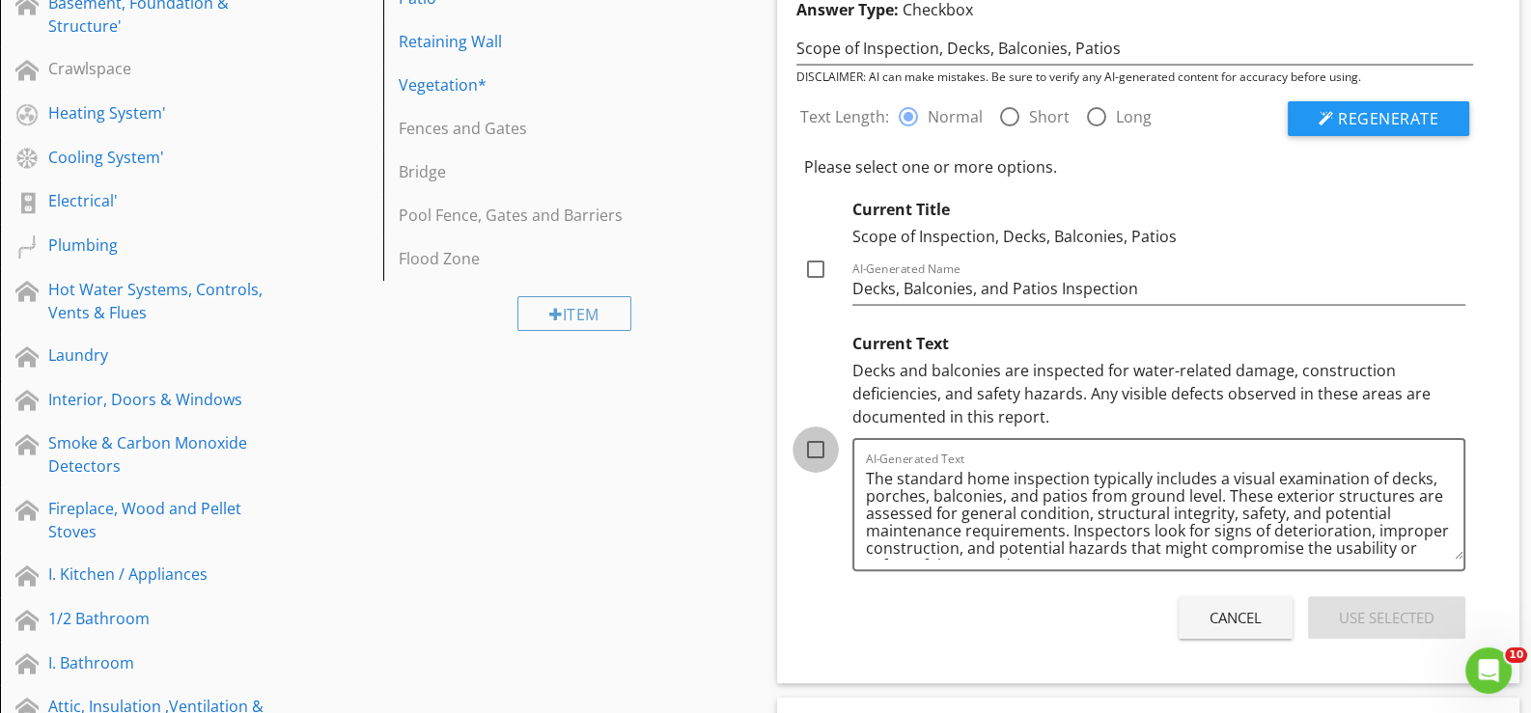
click at [812, 441] on div at bounding box center [815, 449] width 33 height 33
checkbox input "true"
click at [1374, 607] on div "Use Selected" at bounding box center [1387, 618] width 96 height 22
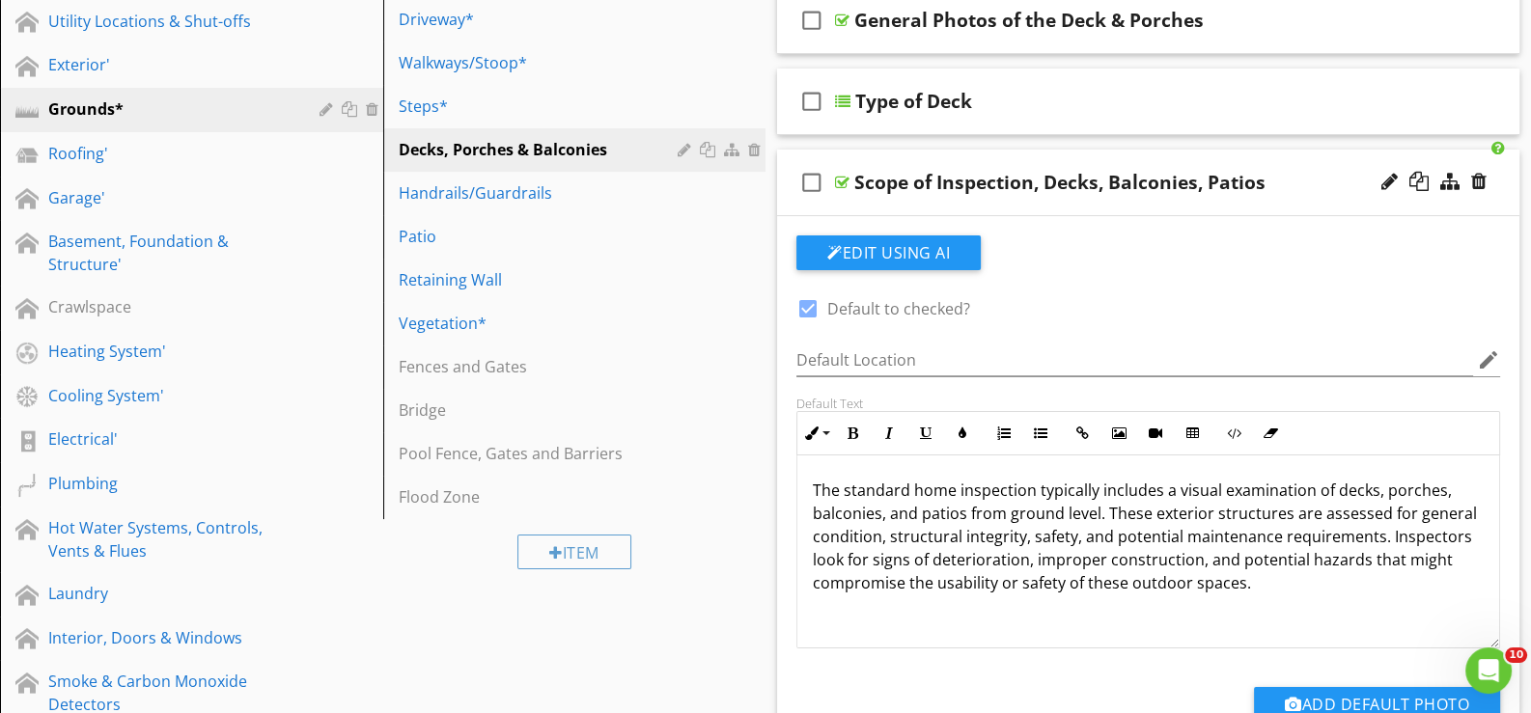
scroll to position [385, 0]
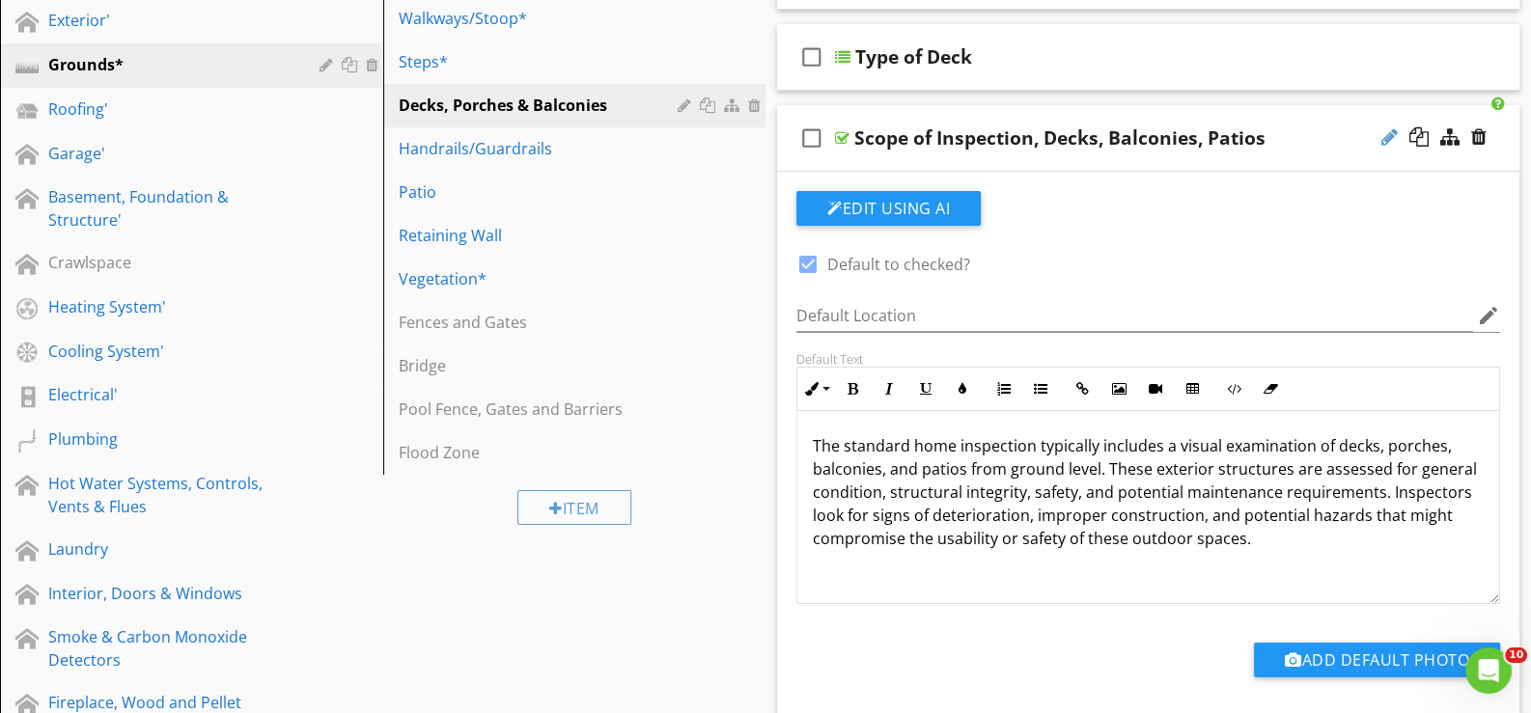
click at [1388, 128] on div at bounding box center [1389, 136] width 16 height 19
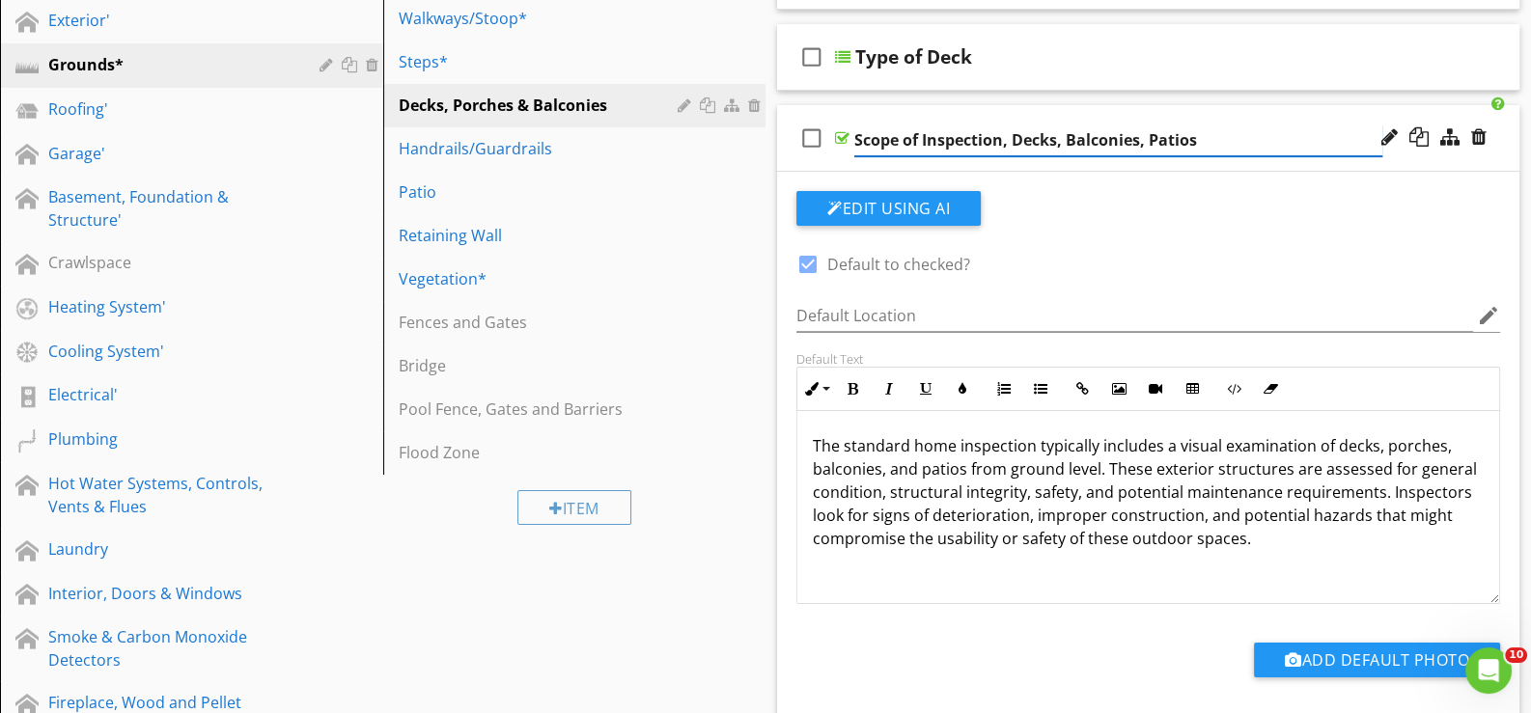
type input "Scope of Inspection, Decks, Balconies, Patios*"
click at [839, 163] on div "check_box_outline_blank Scope of Inspection, Decks, Balconies, Patios*" at bounding box center [1148, 138] width 742 height 67
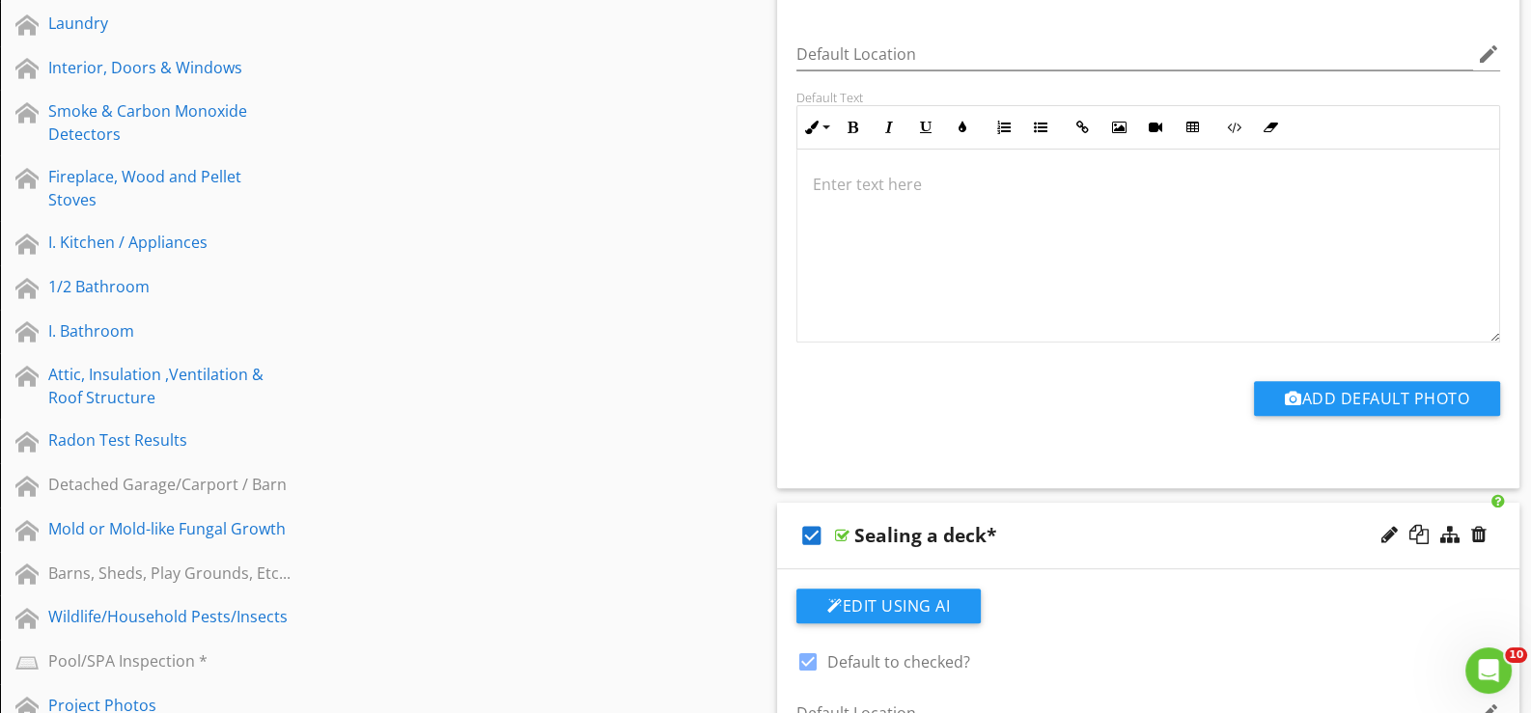
scroll to position [868, 0]
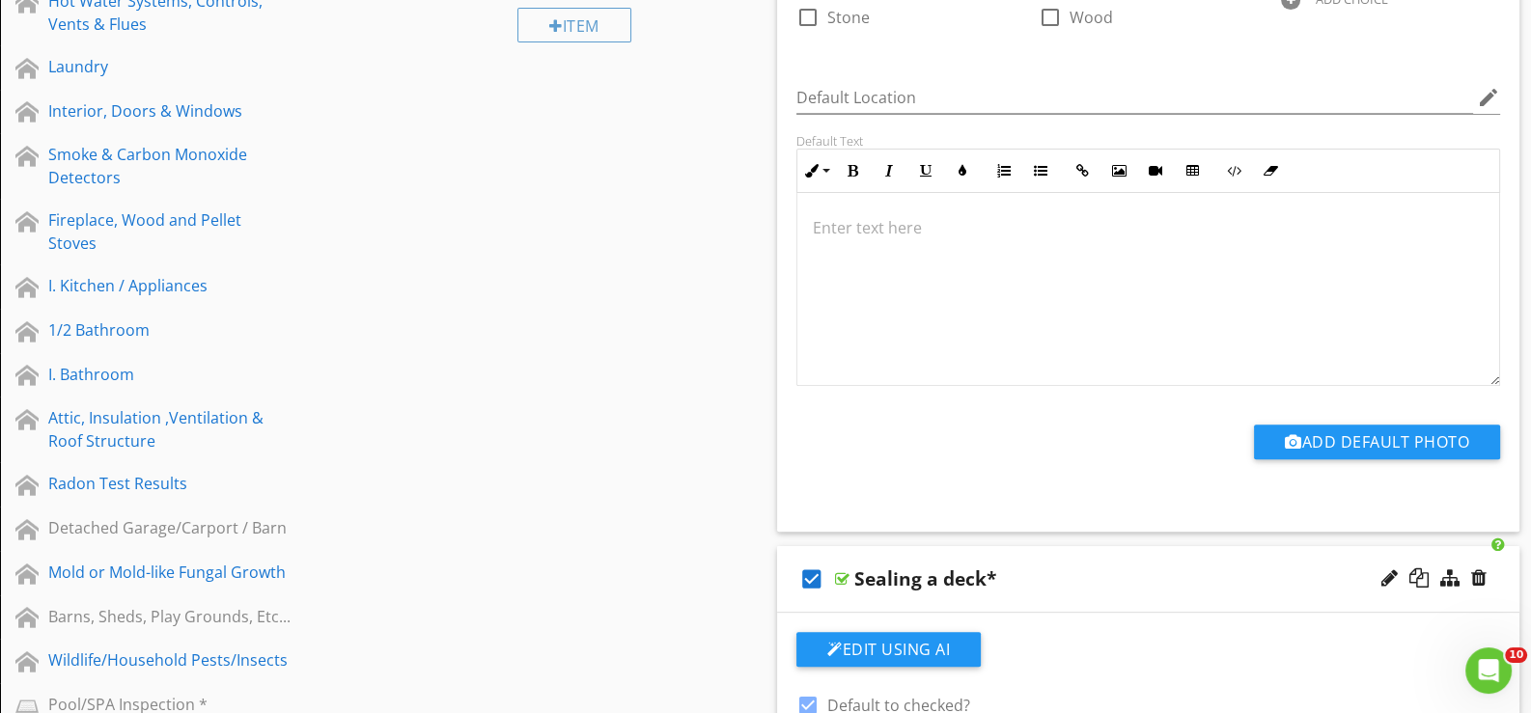
click at [888, 600] on div "check_box Sealing a deck*" at bounding box center [1148, 579] width 742 height 67
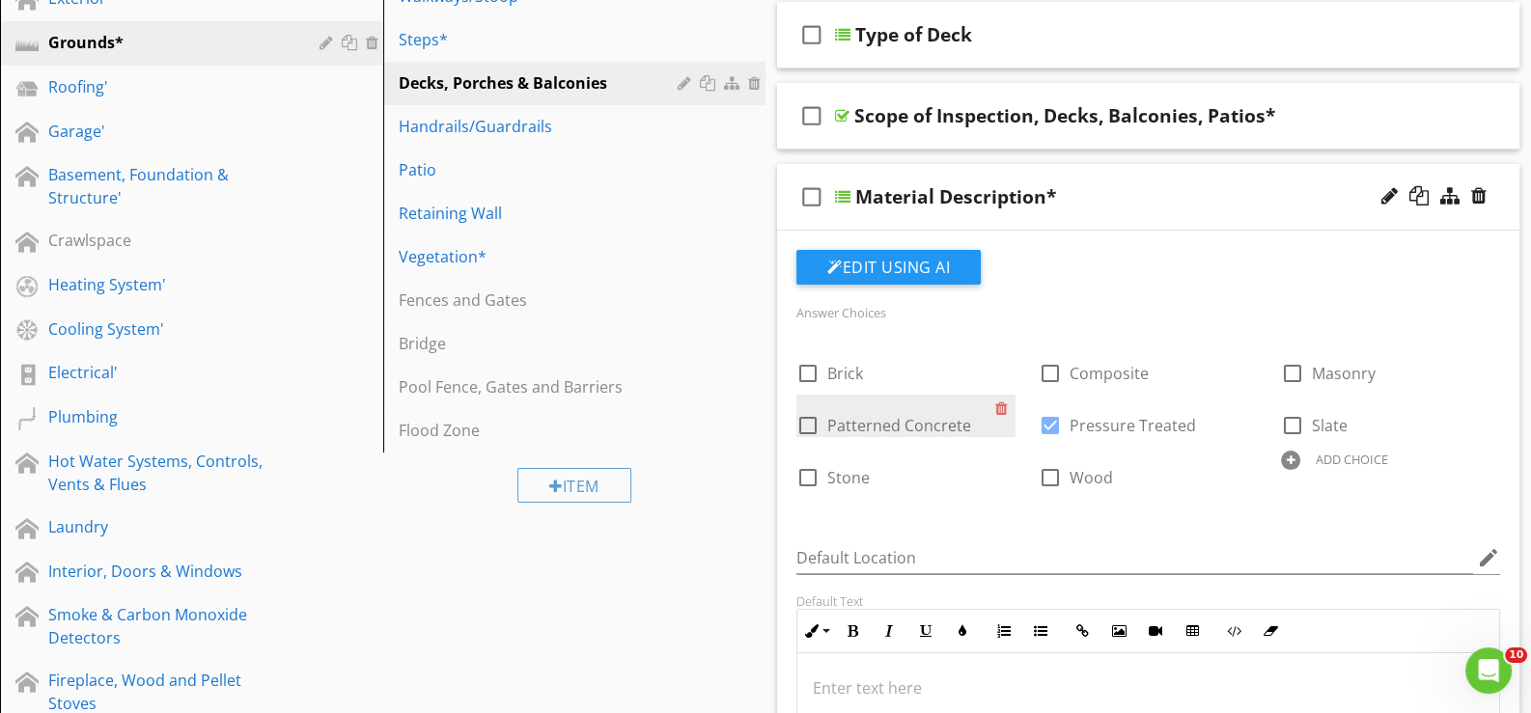
scroll to position [385, 0]
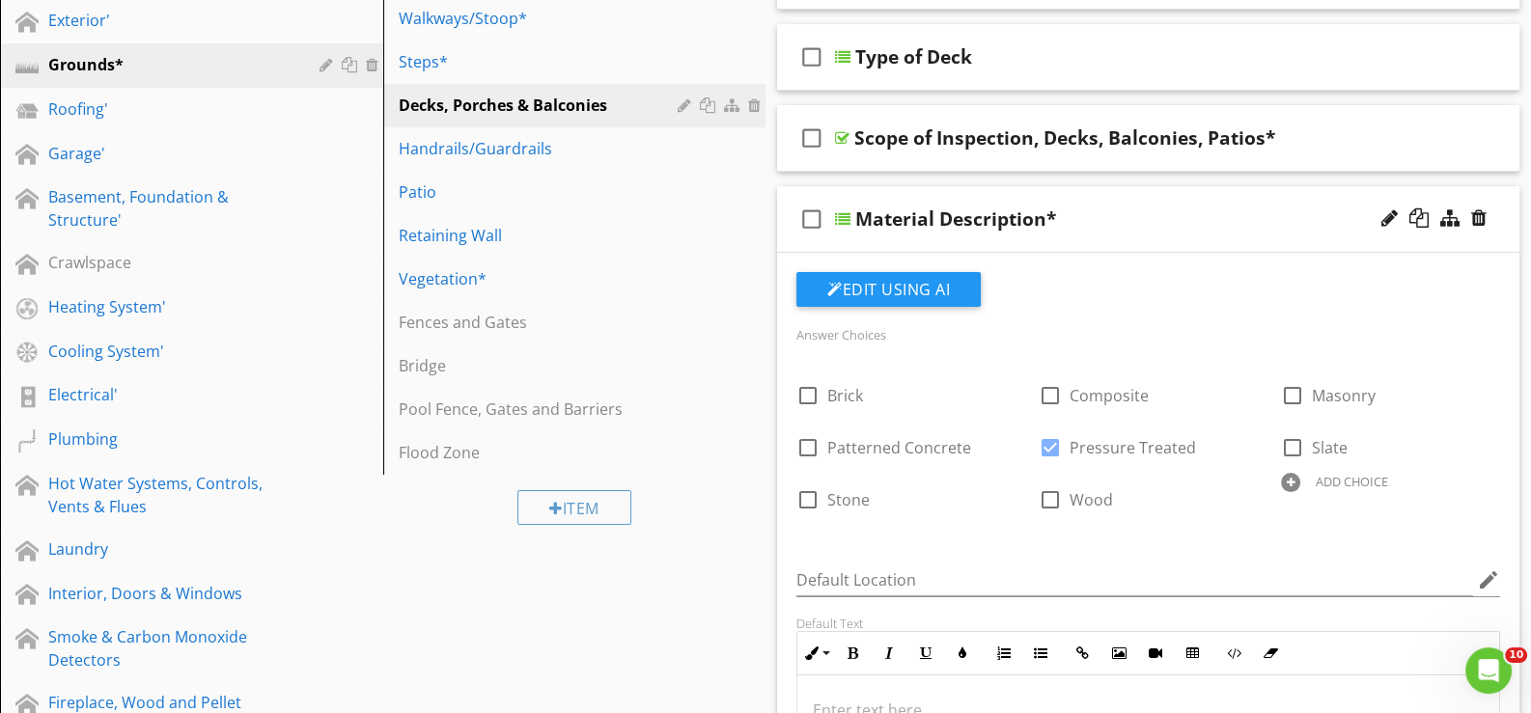
click at [898, 253] on div "Edit Using AI Answer Choices check_box_outline_blank Brick check_box_outline_bl…" at bounding box center [1148, 634] width 742 height 762
click at [886, 160] on div "check_box_outline_blank Scope of Inspection, Decks, Balconies, Patios*" at bounding box center [1148, 138] width 742 height 67
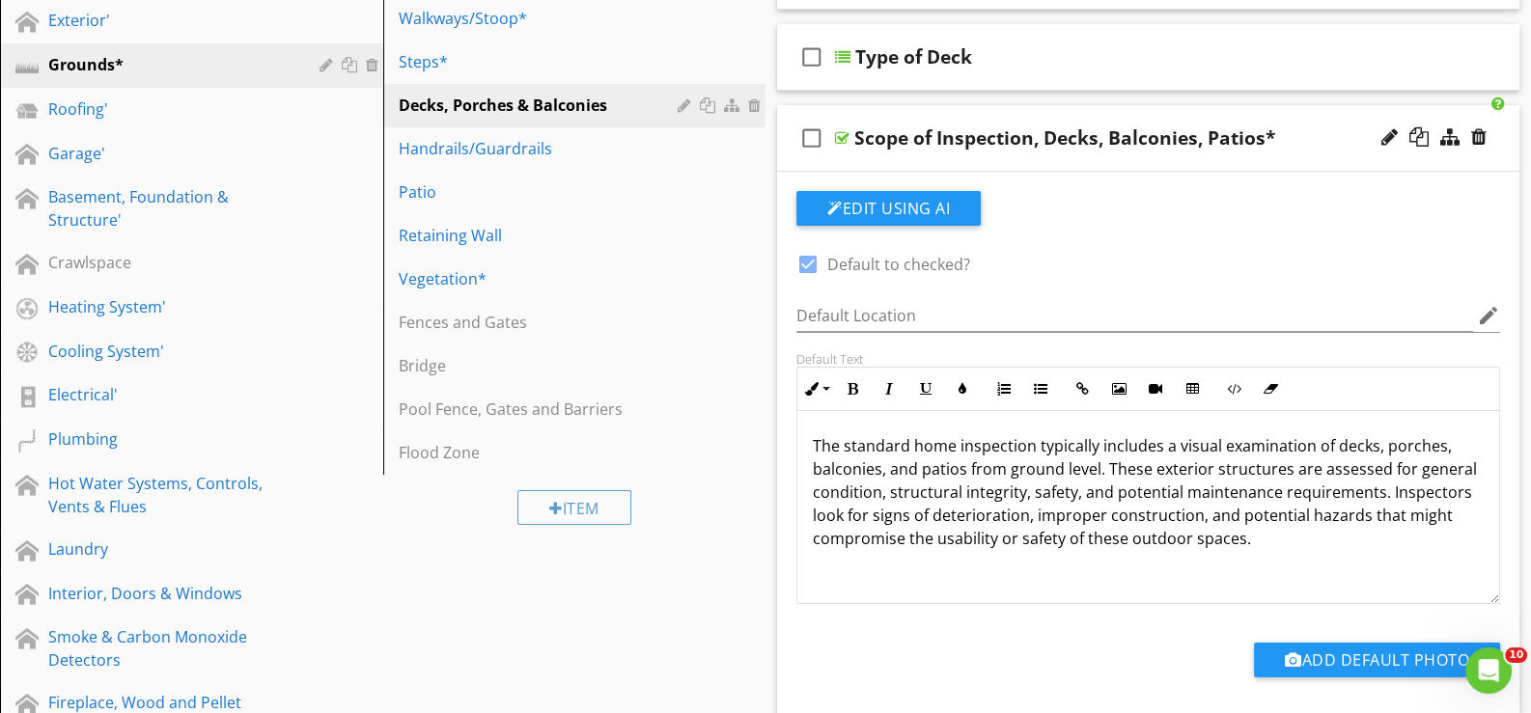
click at [886, 160] on div "check_box_outline_blank Scope of Inspection, Decks, Balconies, Patios*" at bounding box center [1148, 138] width 742 height 67
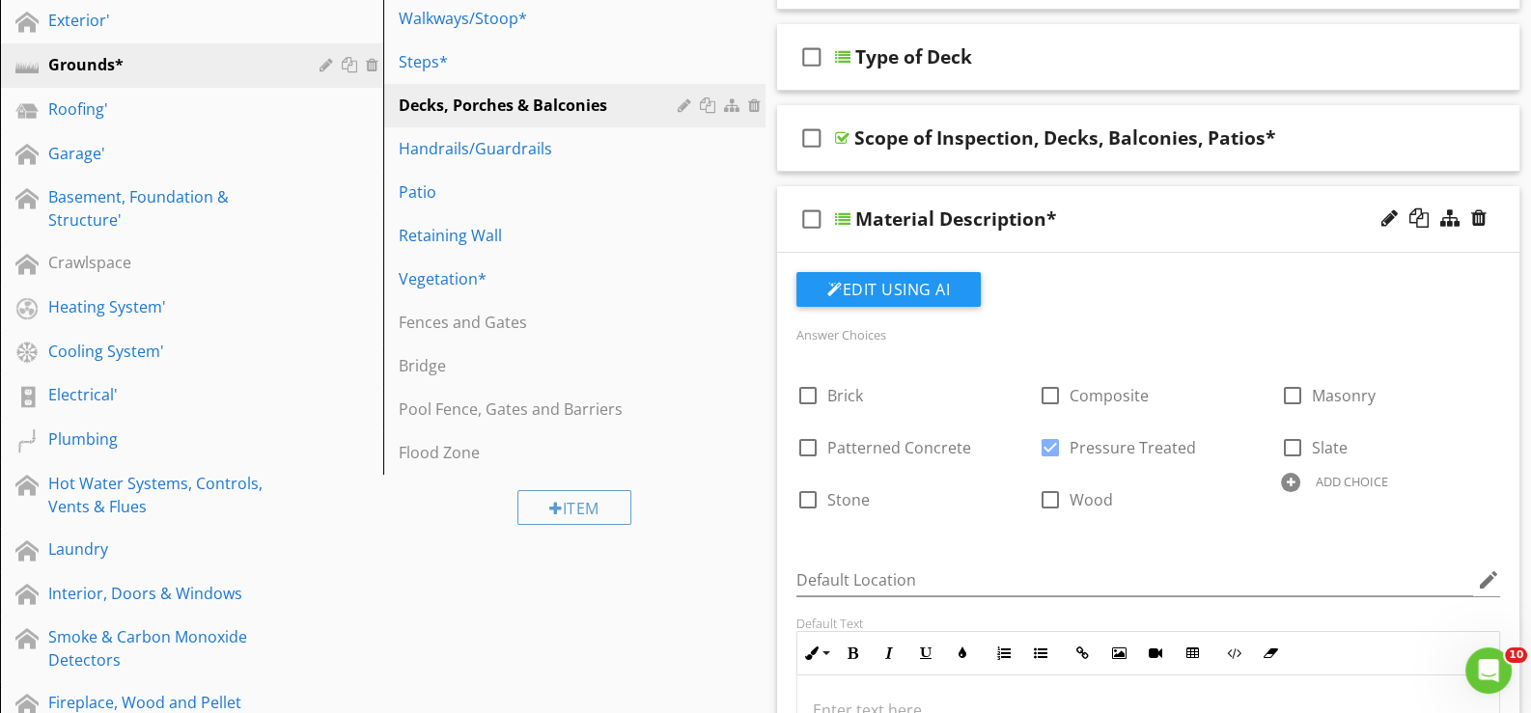
click at [892, 240] on div "check_box_outline_blank Material Description*" at bounding box center [1148, 219] width 742 height 67
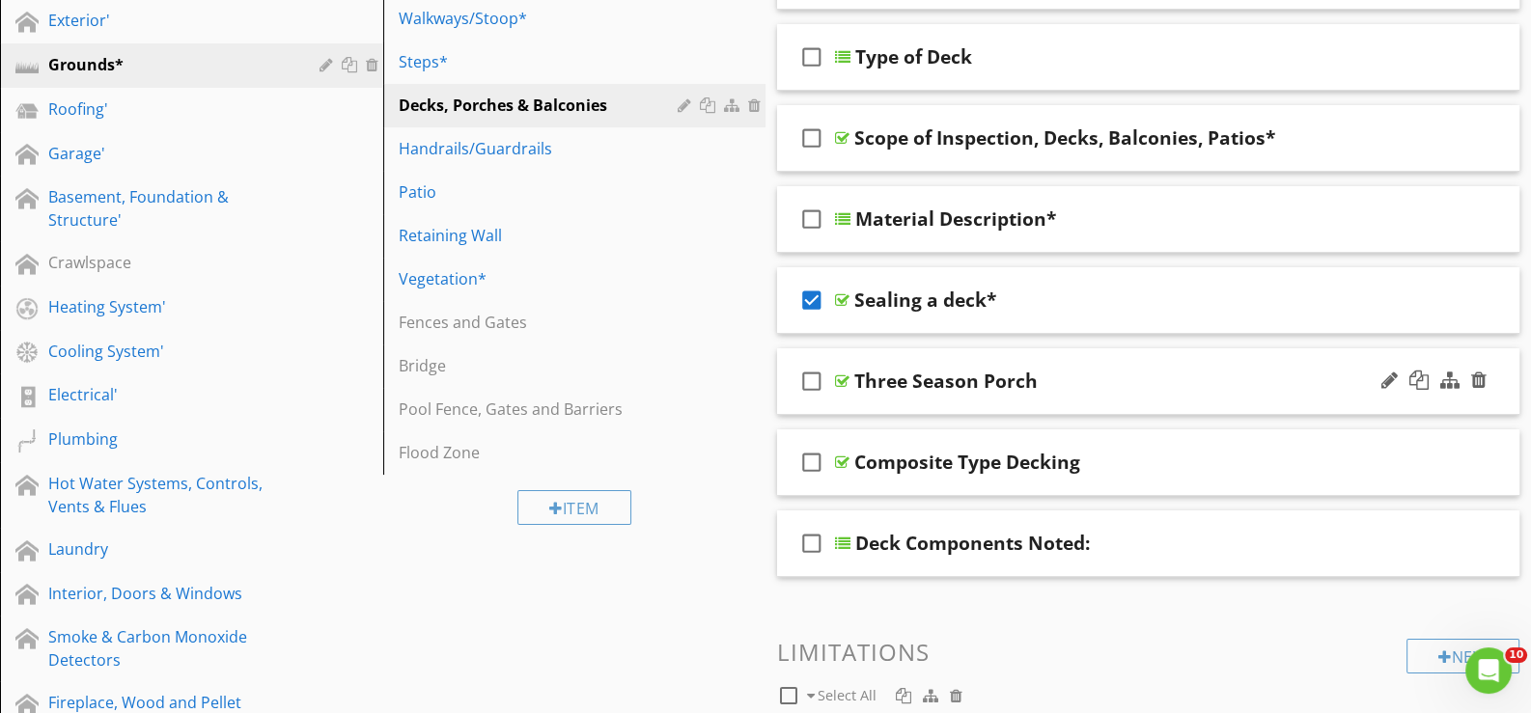
click at [880, 399] on div "check_box_outline_blank Three Season Porch" at bounding box center [1148, 381] width 742 height 67
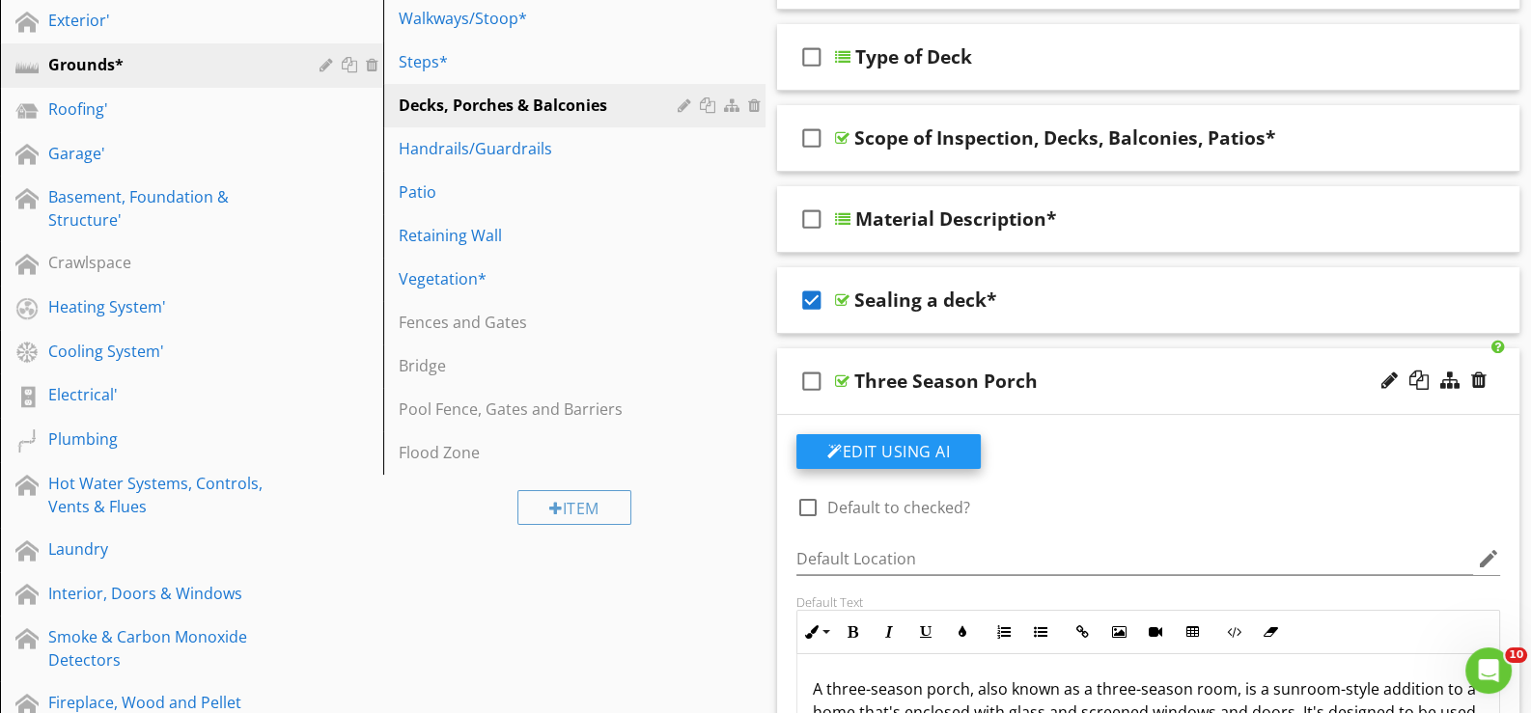
click at [889, 442] on button "Edit Using AI" at bounding box center [888, 451] width 184 height 35
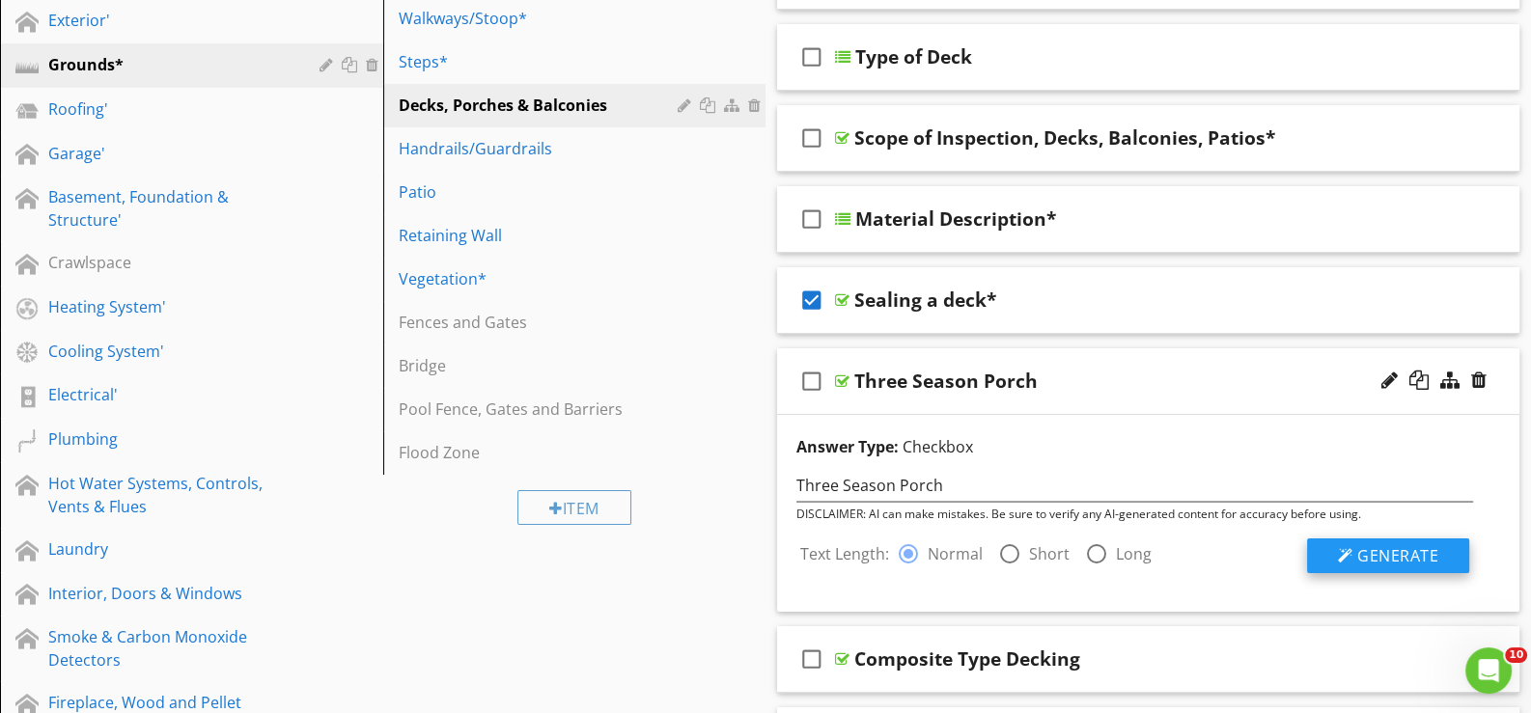
click at [1371, 549] on span "Generate" at bounding box center [1397, 555] width 81 height 21
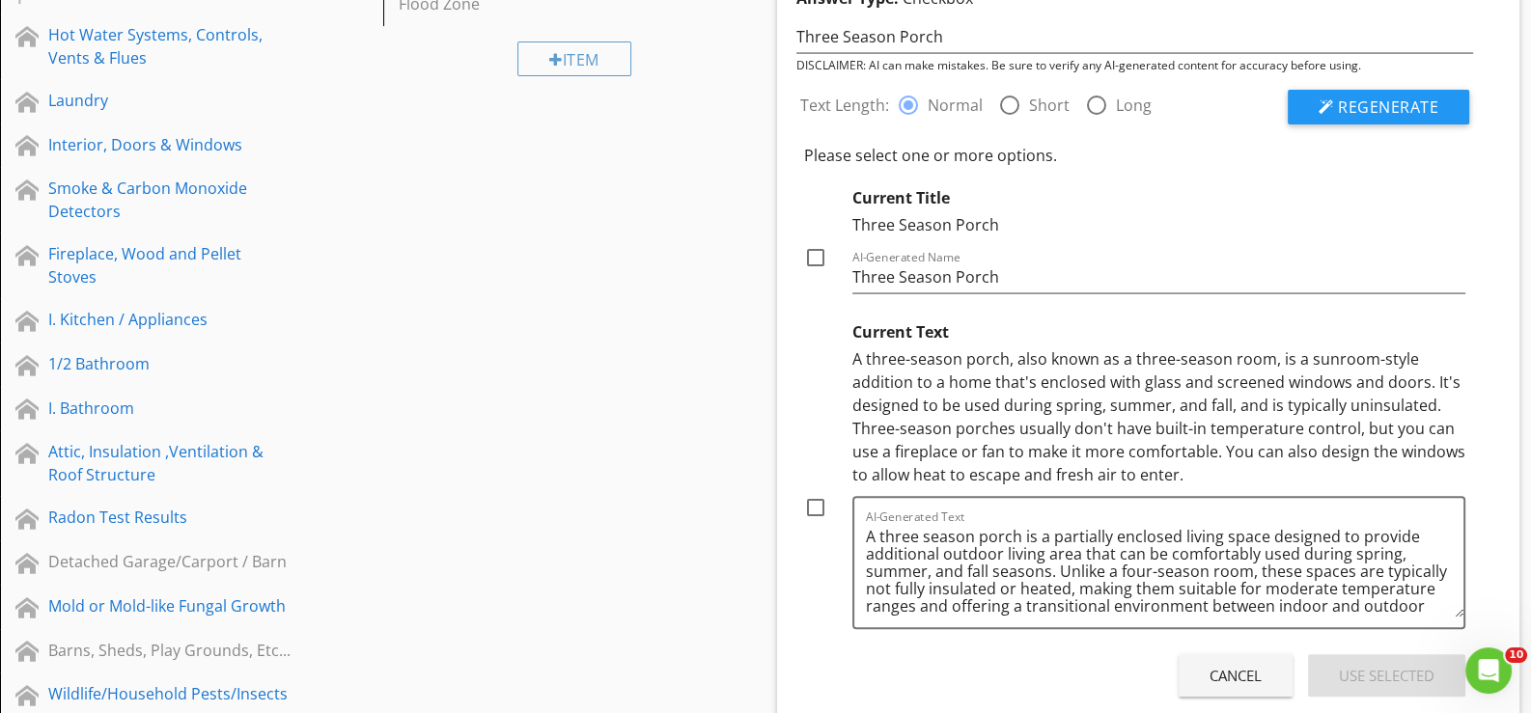
scroll to position [868, 0]
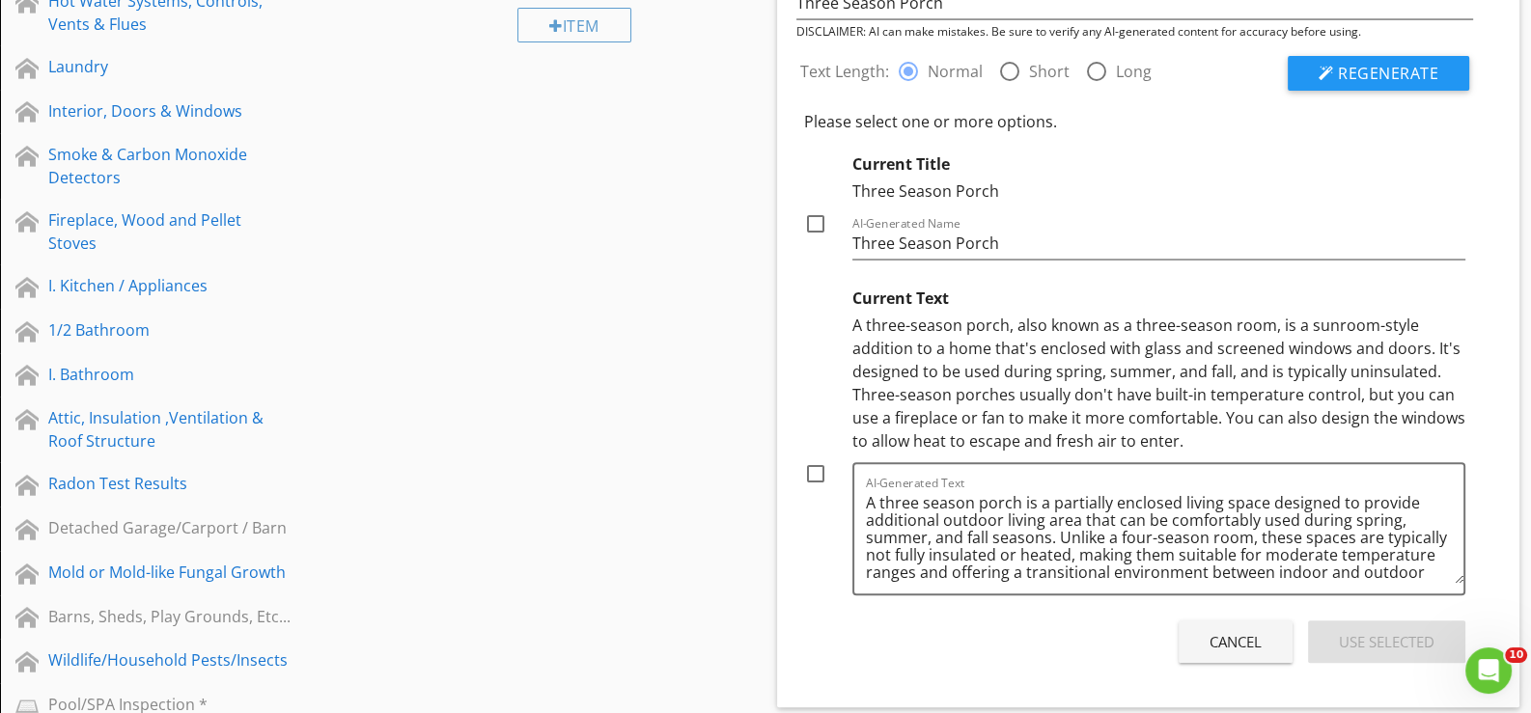
click at [820, 471] on div at bounding box center [815, 474] width 33 height 33
checkbox input "true"
click at [1376, 634] on div "Use Selected" at bounding box center [1387, 642] width 96 height 22
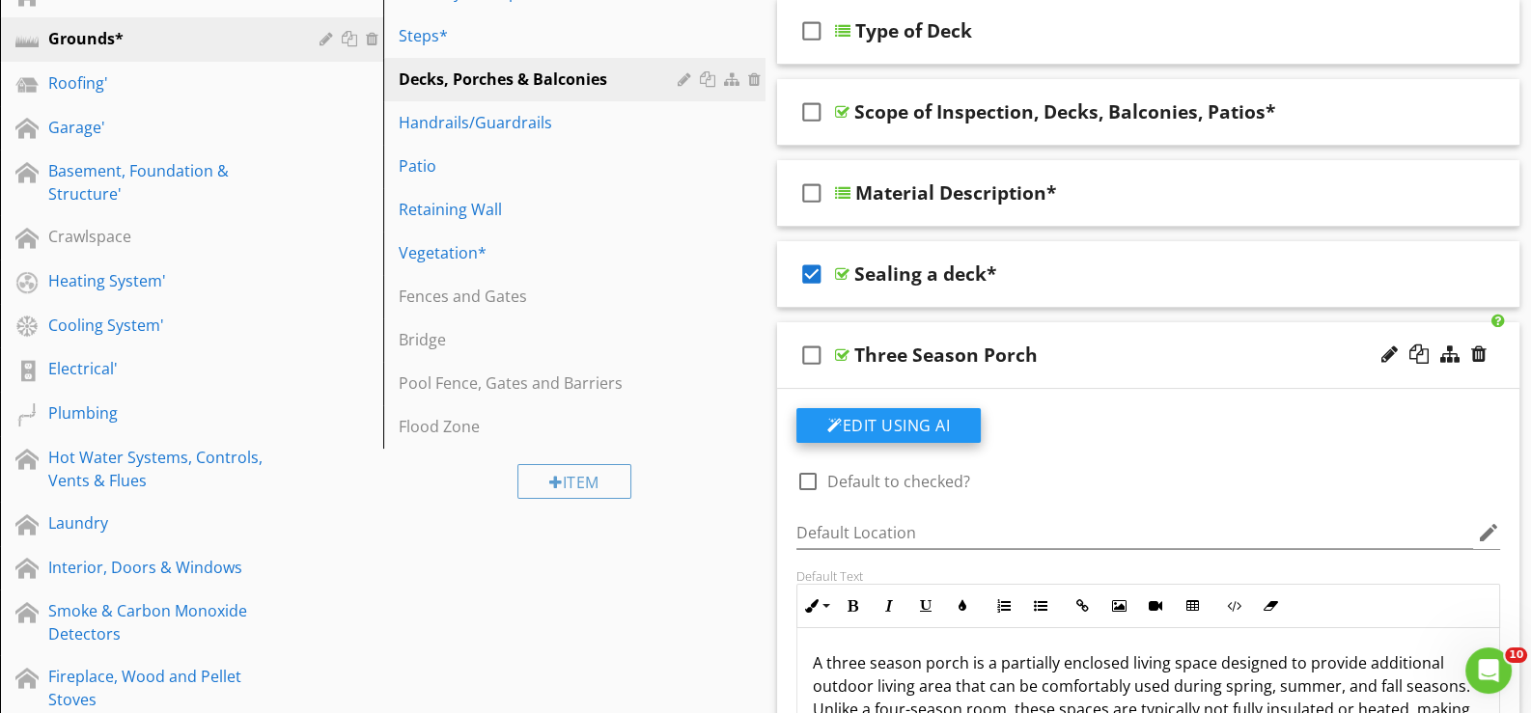
scroll to position [385, 0]
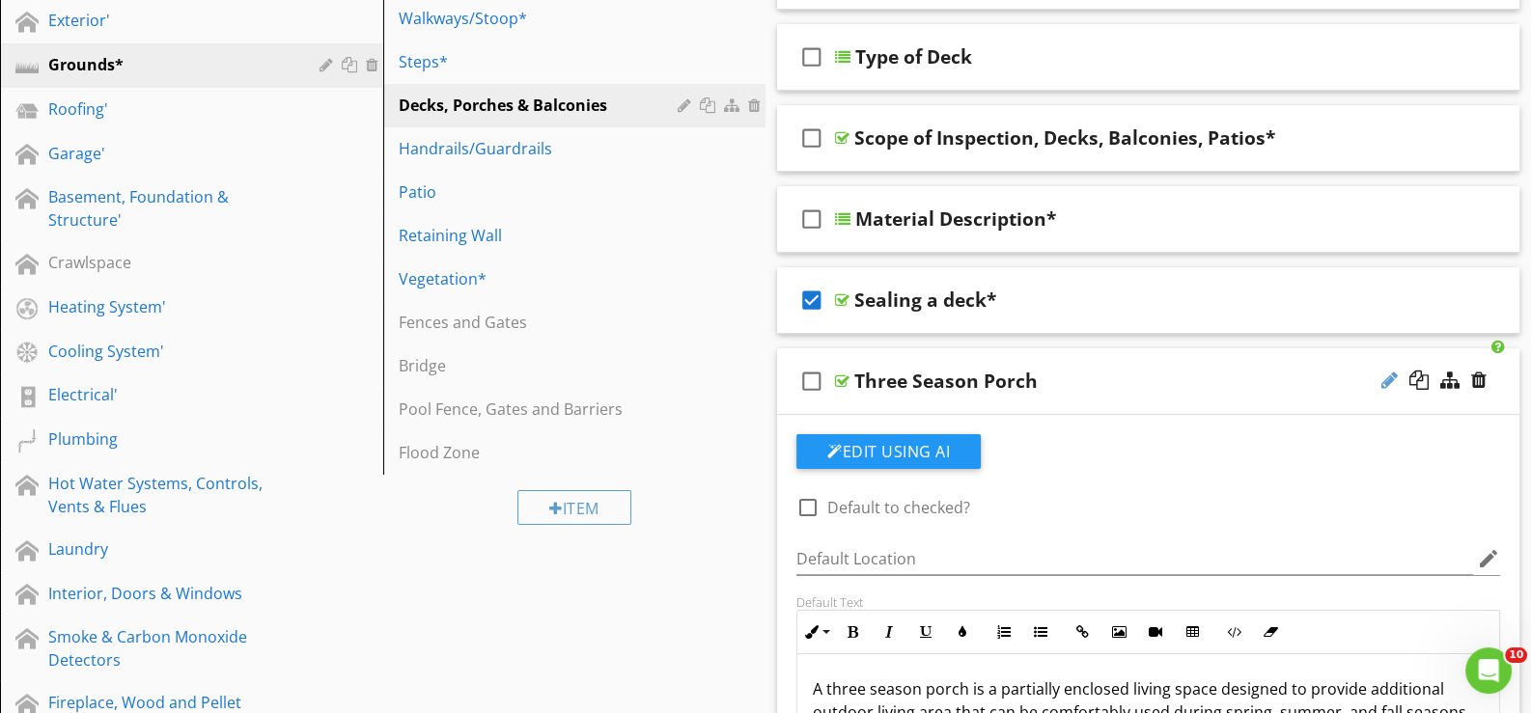
click at [1385, 371] on div at bounding box center [1389, 380] width 16 height 19
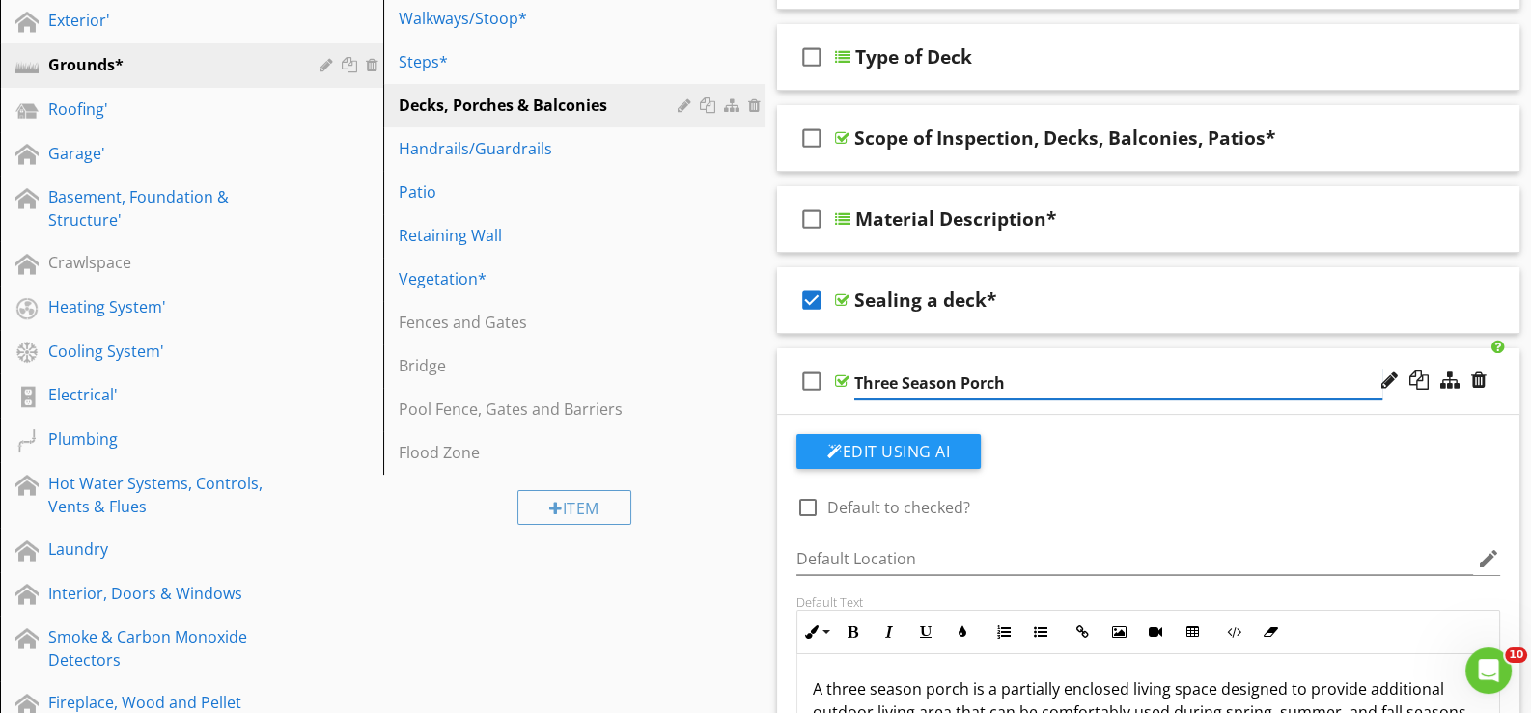
type input "Three Season Porch*"
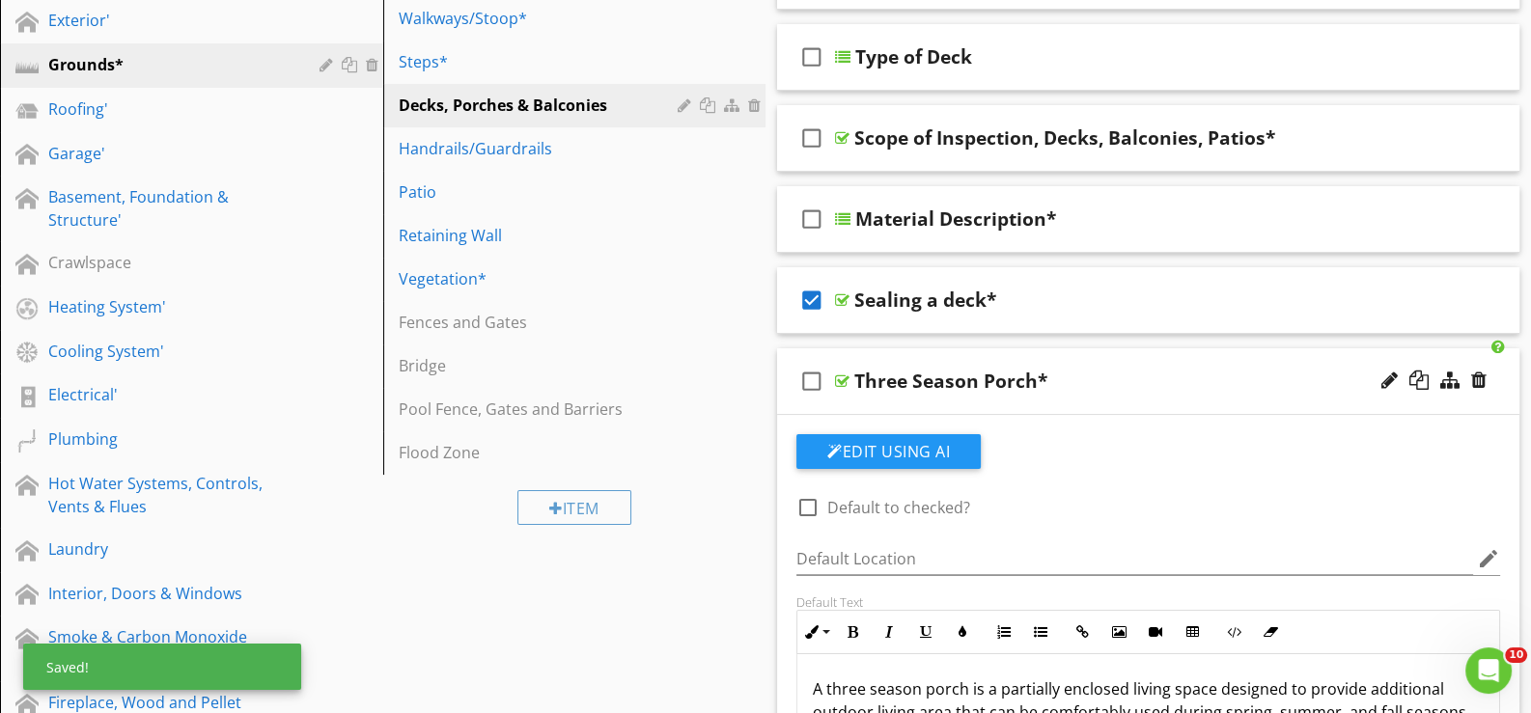
click at [835, 408] on div "check_box_outline_blank Three Season Porch*" at bounding box center [1148, 381] width 742 height 67
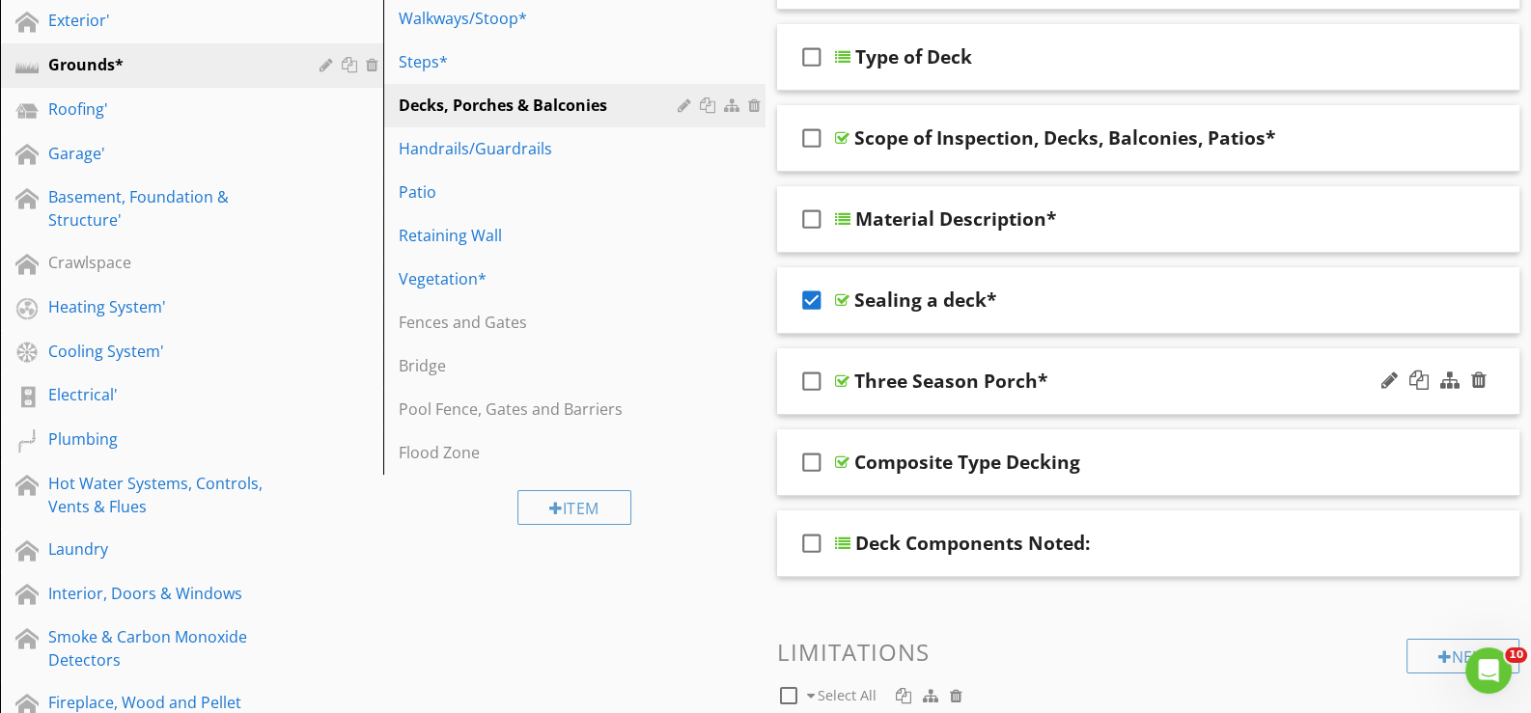
click at [835, 408] on div "check_box_outline_blank Three Season Porch*" at bounding box center [1148, 381] width 742 height 67
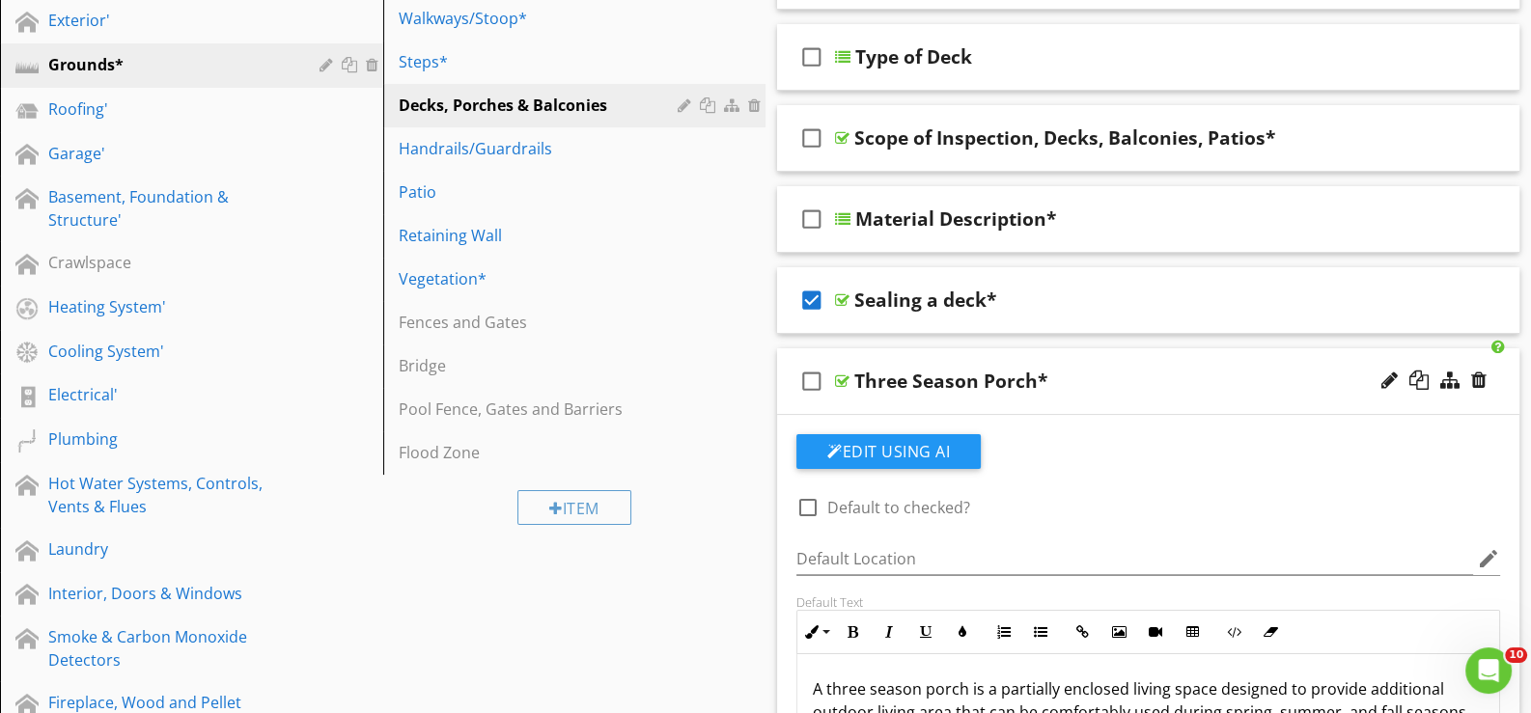
click at [867, 402] on div "check_box_outline_blank Three Season Porch*" at bounding box center [1148, 381] width 742 height 67
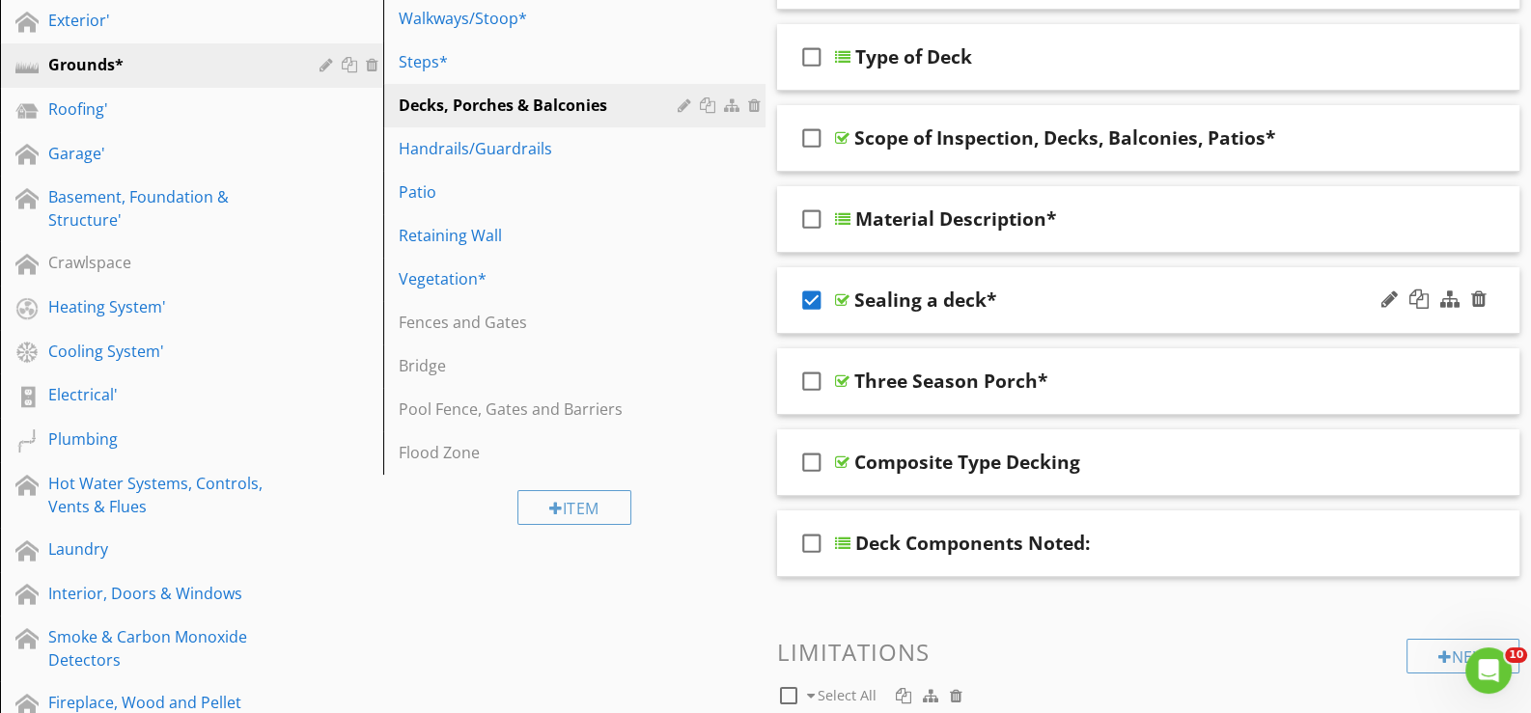
click at [850, 315] on div "check_box Sealing a deck*" at bounding box center [1148, 300] width 742 height 67
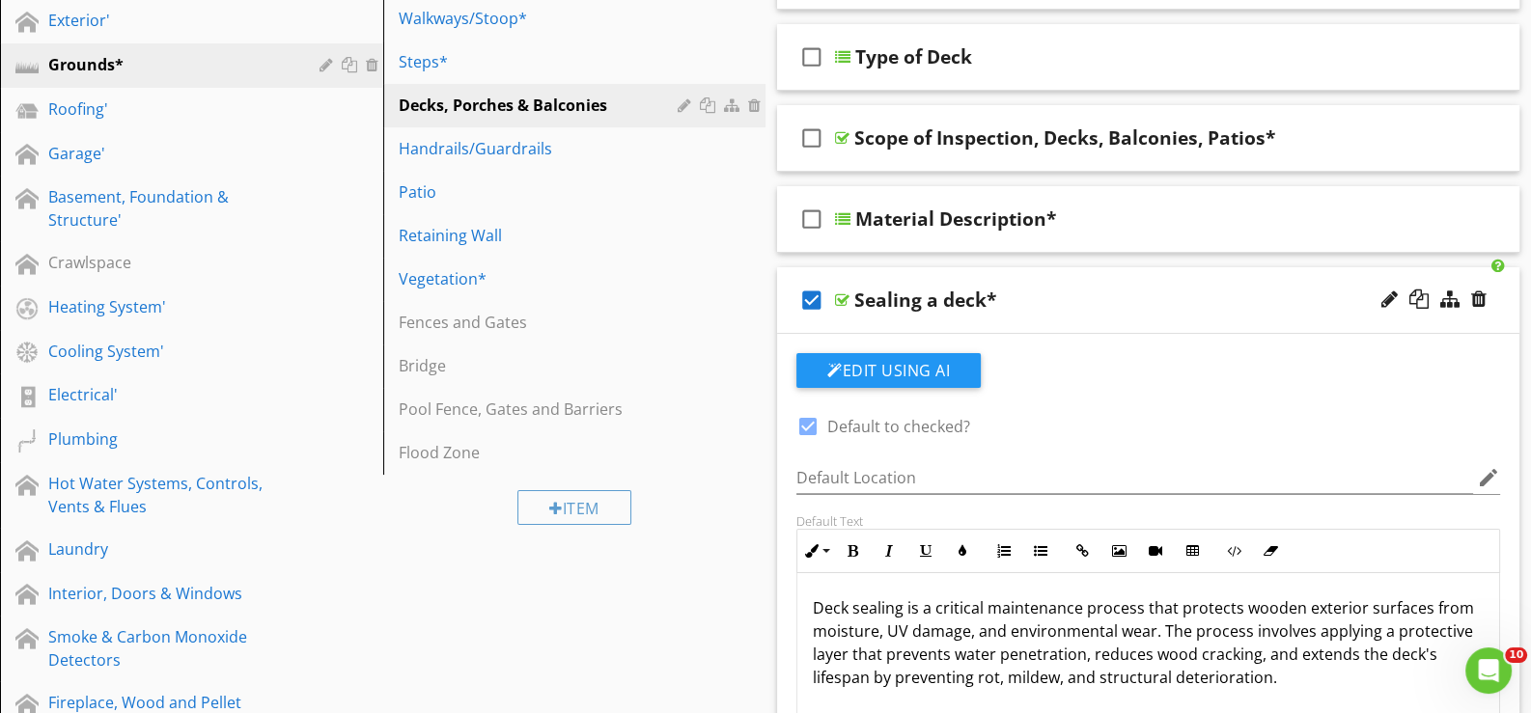
click at [817, 292] on icon "check_box" at bounding box center [811, 300] width 31 height 46
click at [870, 325] on div "check_box_outline_blank Sealing a deck*" at bounding box center [1148, 300] width 742 height 67
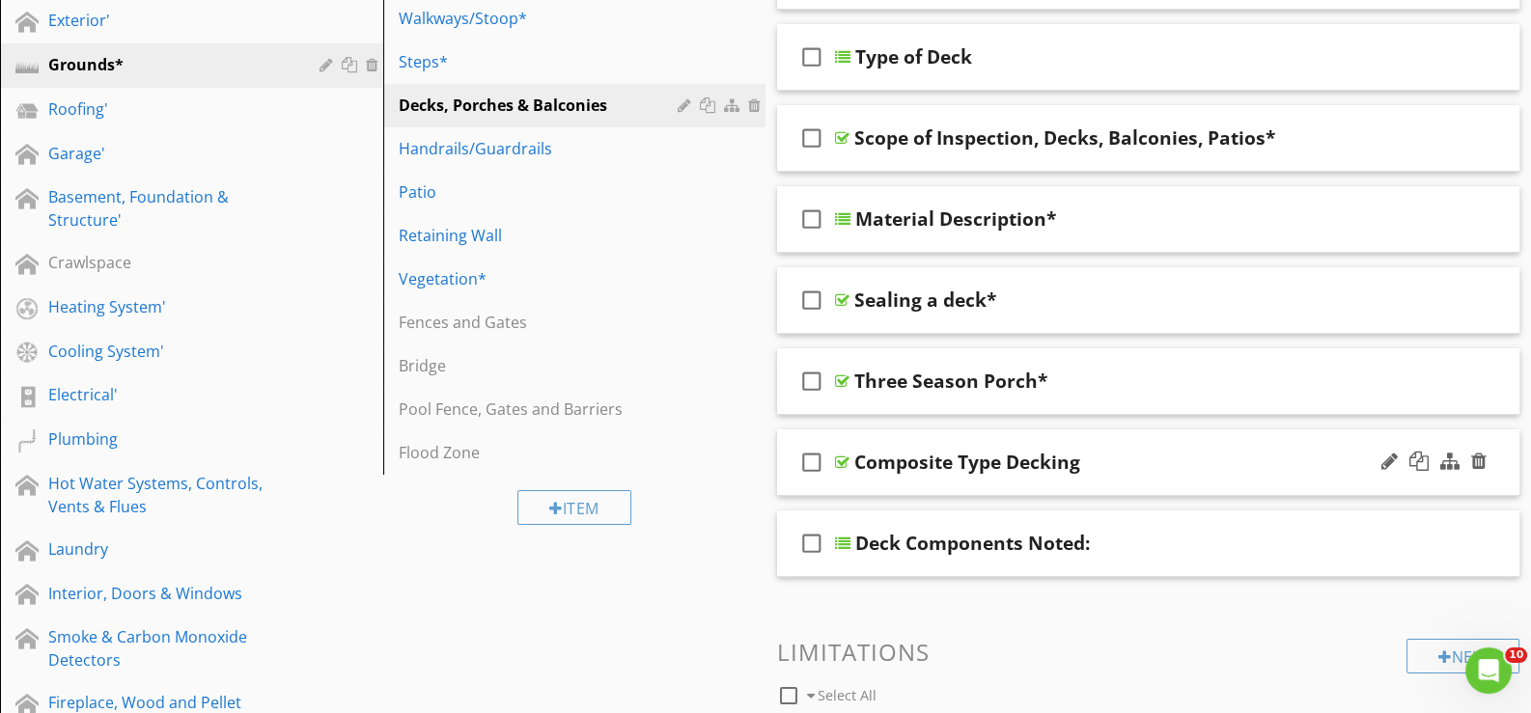
click at [859, 479] on div "check_box_outline_blank Composite Type Decking" at bounding box center [1148, 463] width 742 height 67
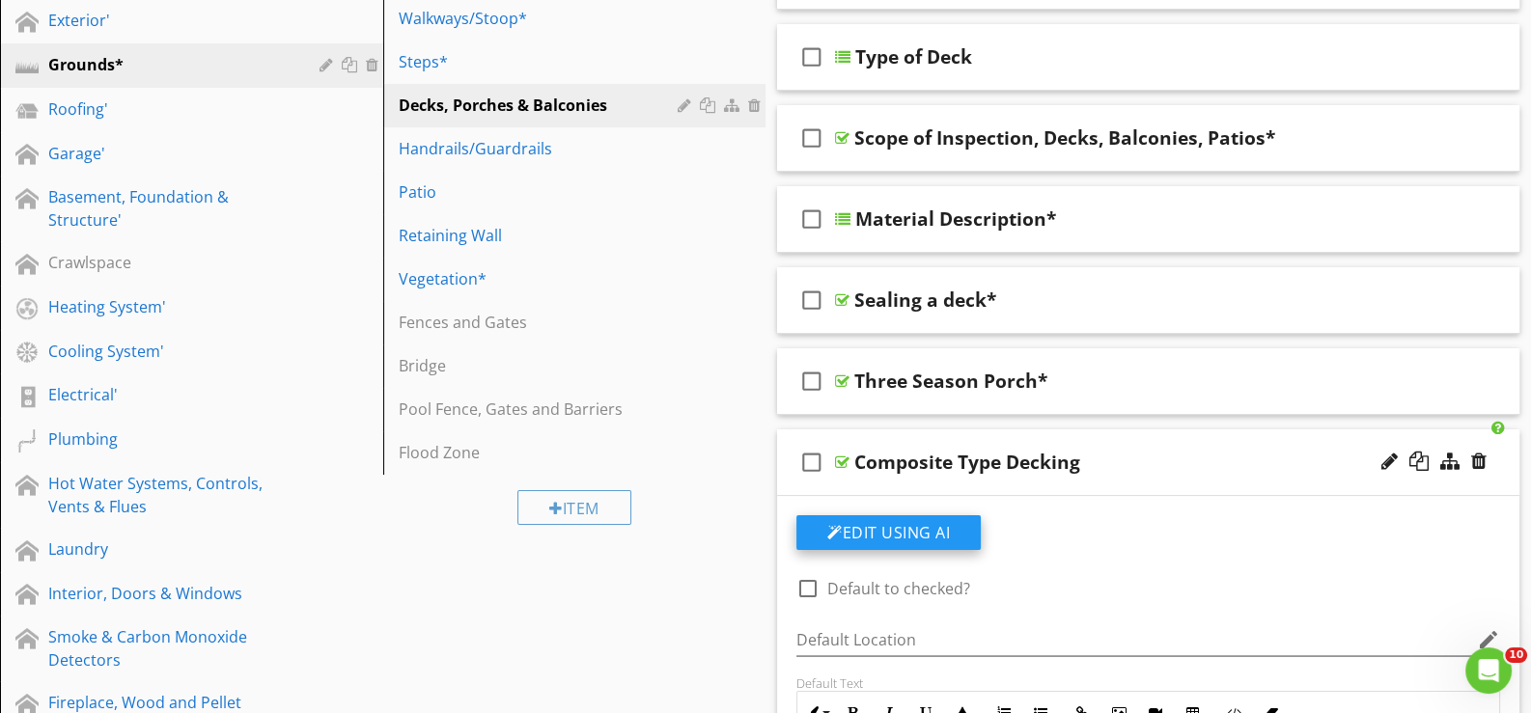
click at [884, 526] on button "Edit Using AI" at bounding box center [888, 532] width 184 height 35
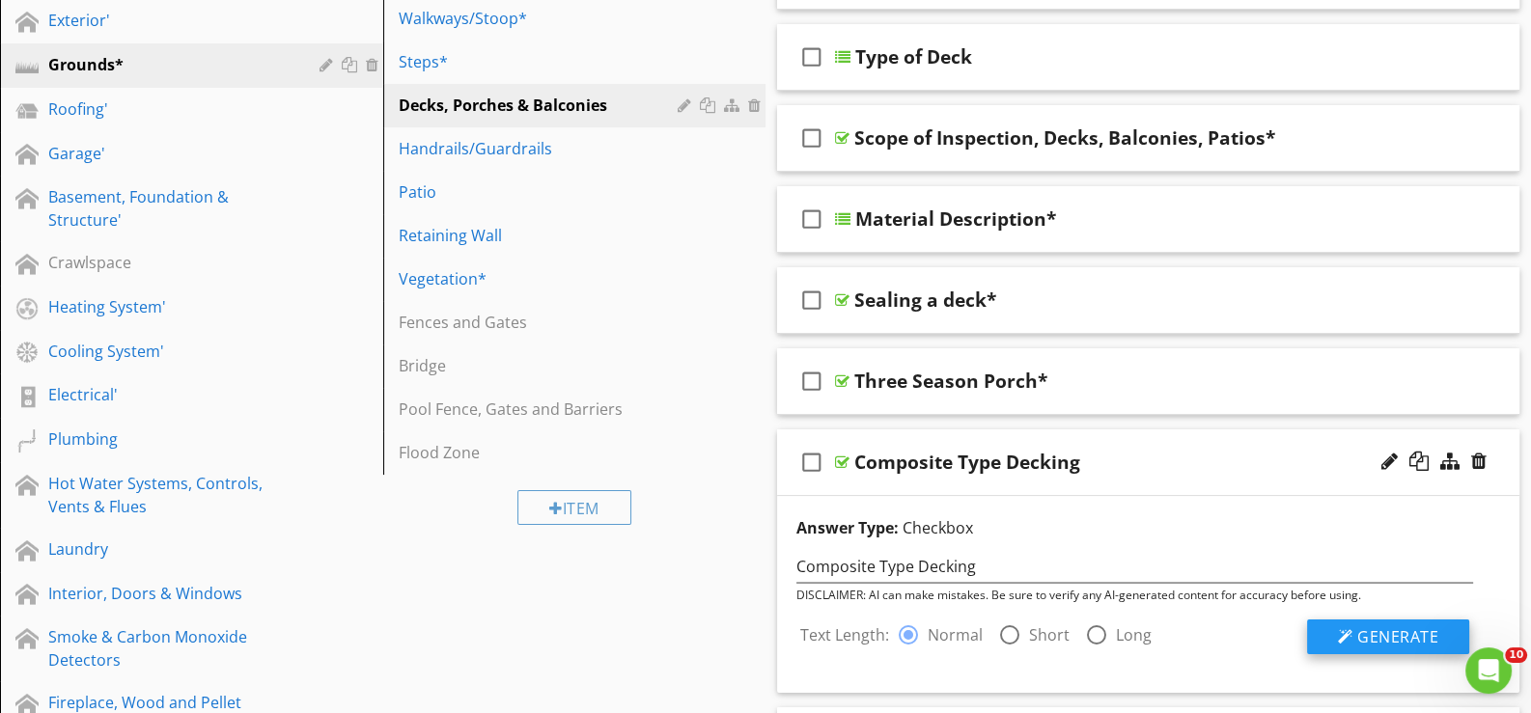
click at [1362, 626] on span "Generate" at bounding box center [1397, 636] width 81 height 21
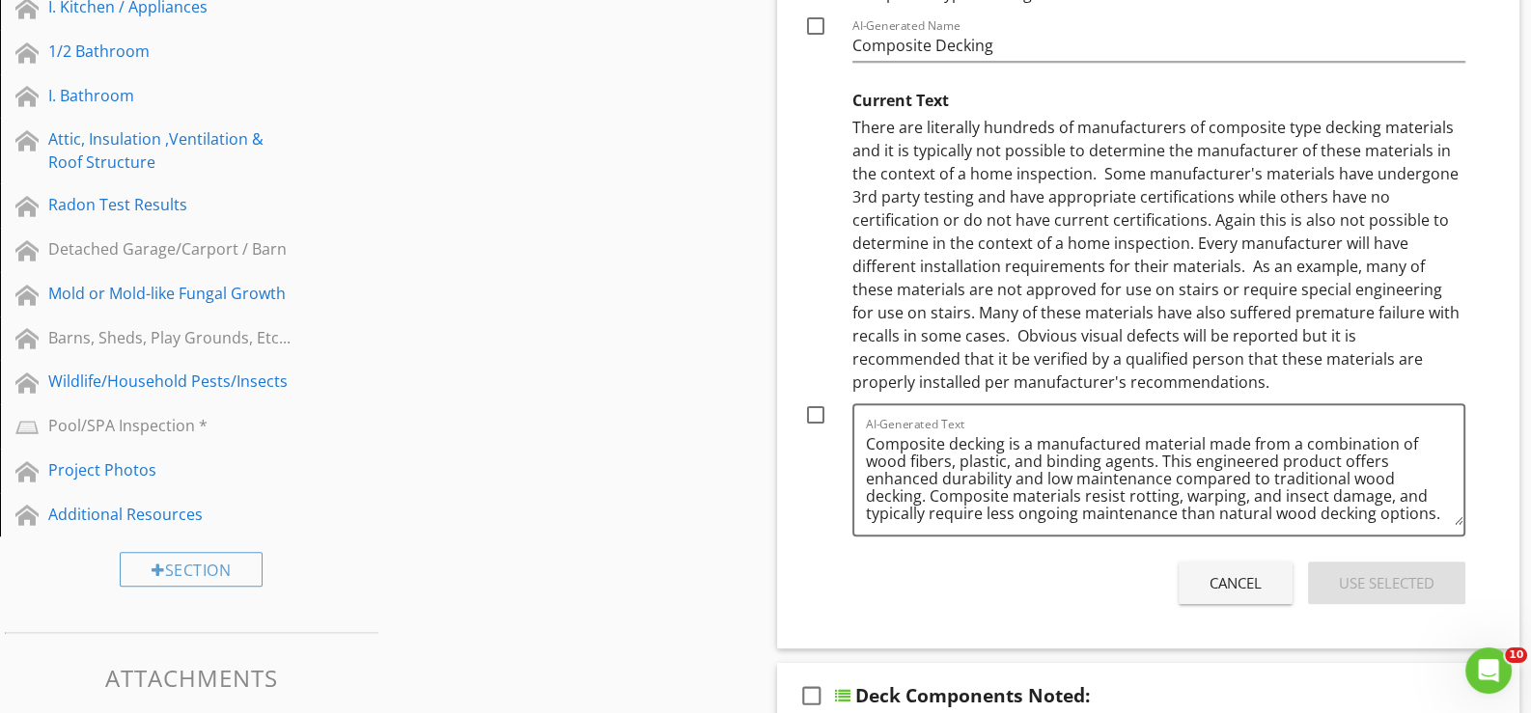
scroll to position [1158, 0]
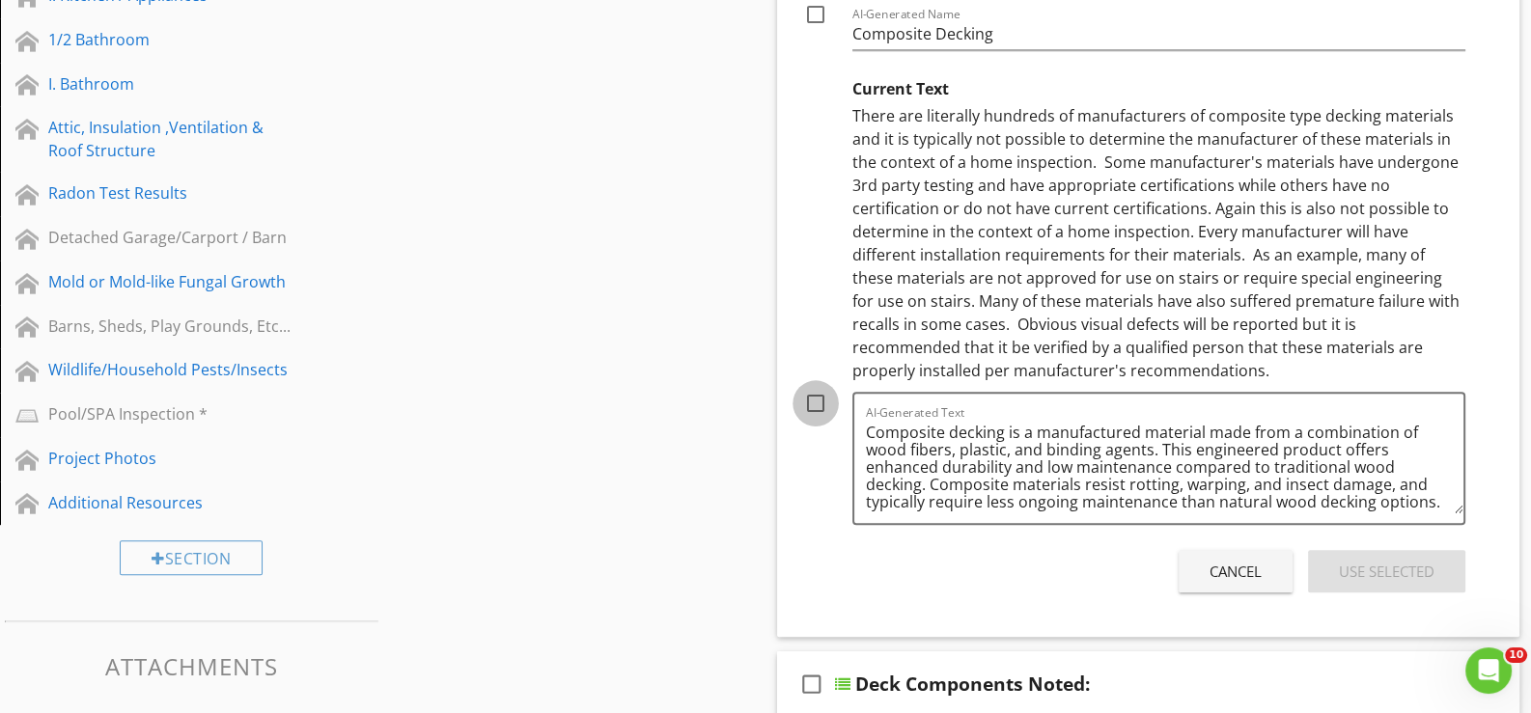
click at [811, 399] on div at bounding box center [815, 403] width 33 height 33
checkbox input "true"
click at [1380, 566] on div "Use Selected" at bounding box center [1387, 572] width 96 height 22
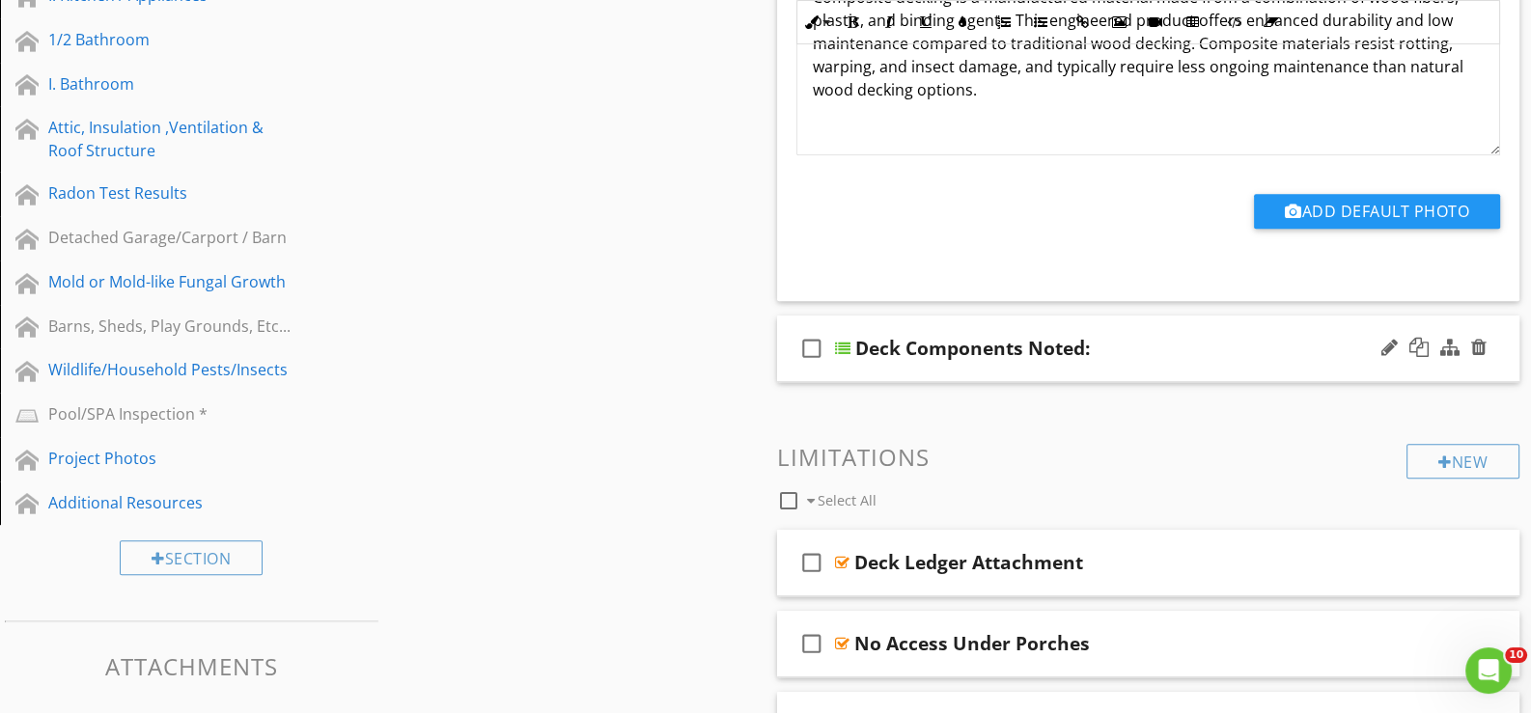
click at [864, 370] on div "check_box_outline_blank Deck Components Noted:" at bounding box center [1148, 349] width 742 height 67
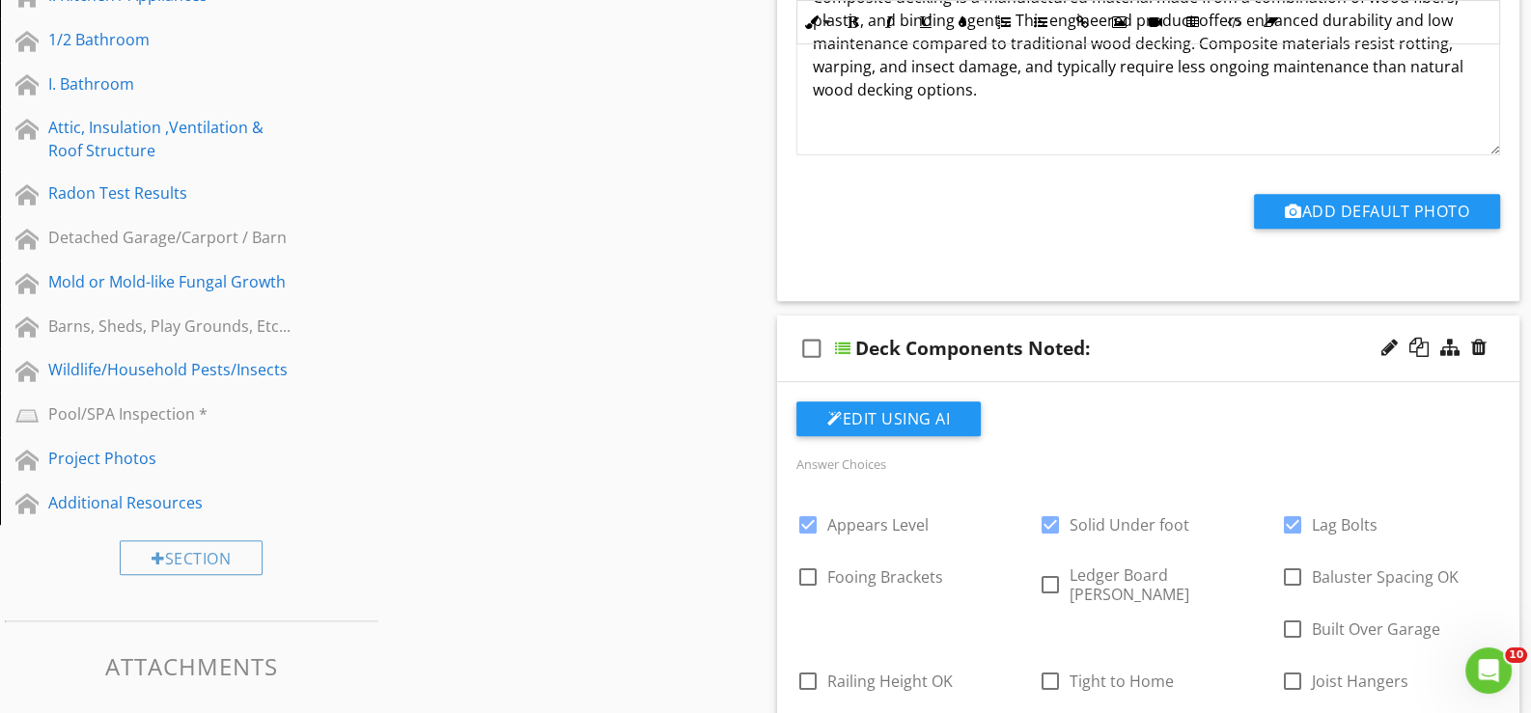
click at [878, 370] on div "check_box_outline_blank Deck Components Noted:" at bounding box center [1148, 349] width 742 height 67
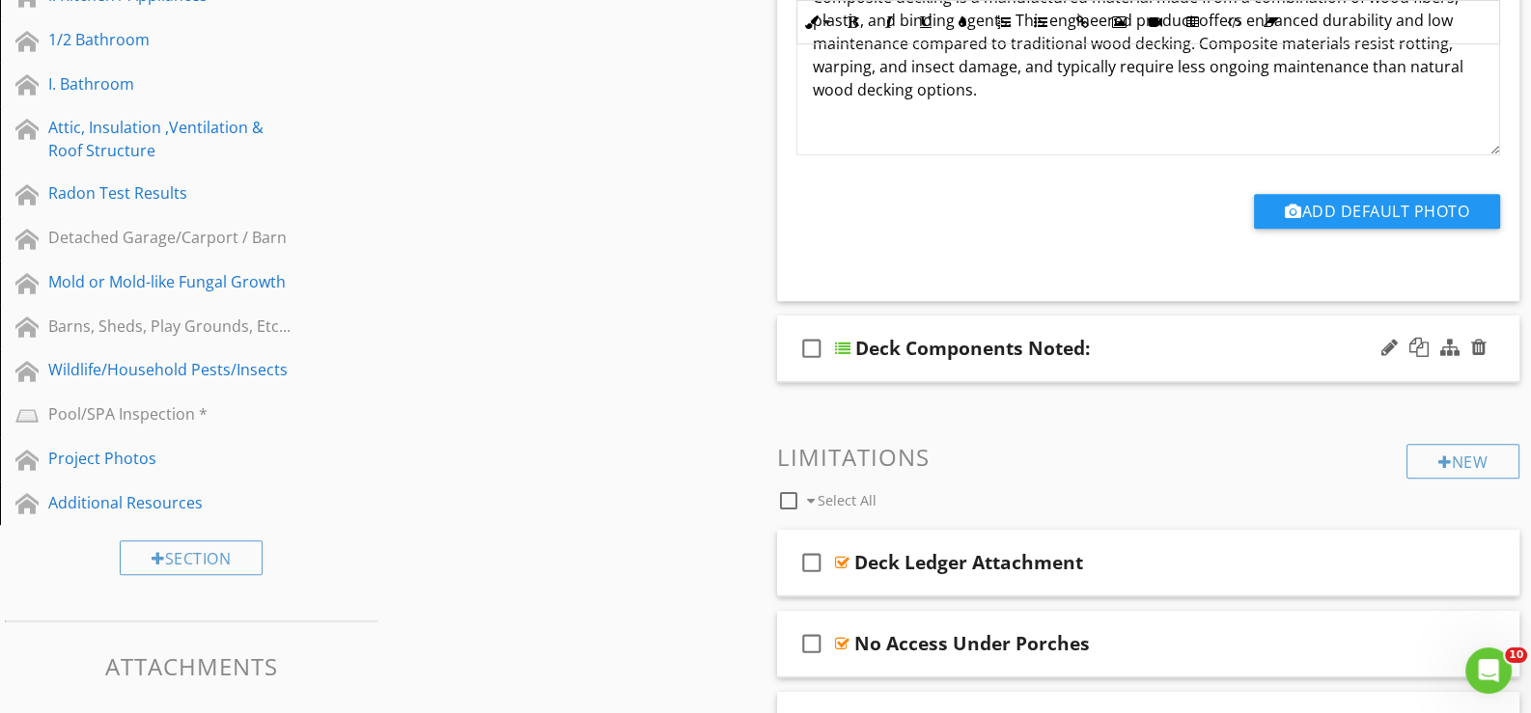
click at [873, 371] on div "check_box_outline_blank Deck Components Noted:" at bounding box center [1148, 349] width 742 height 67
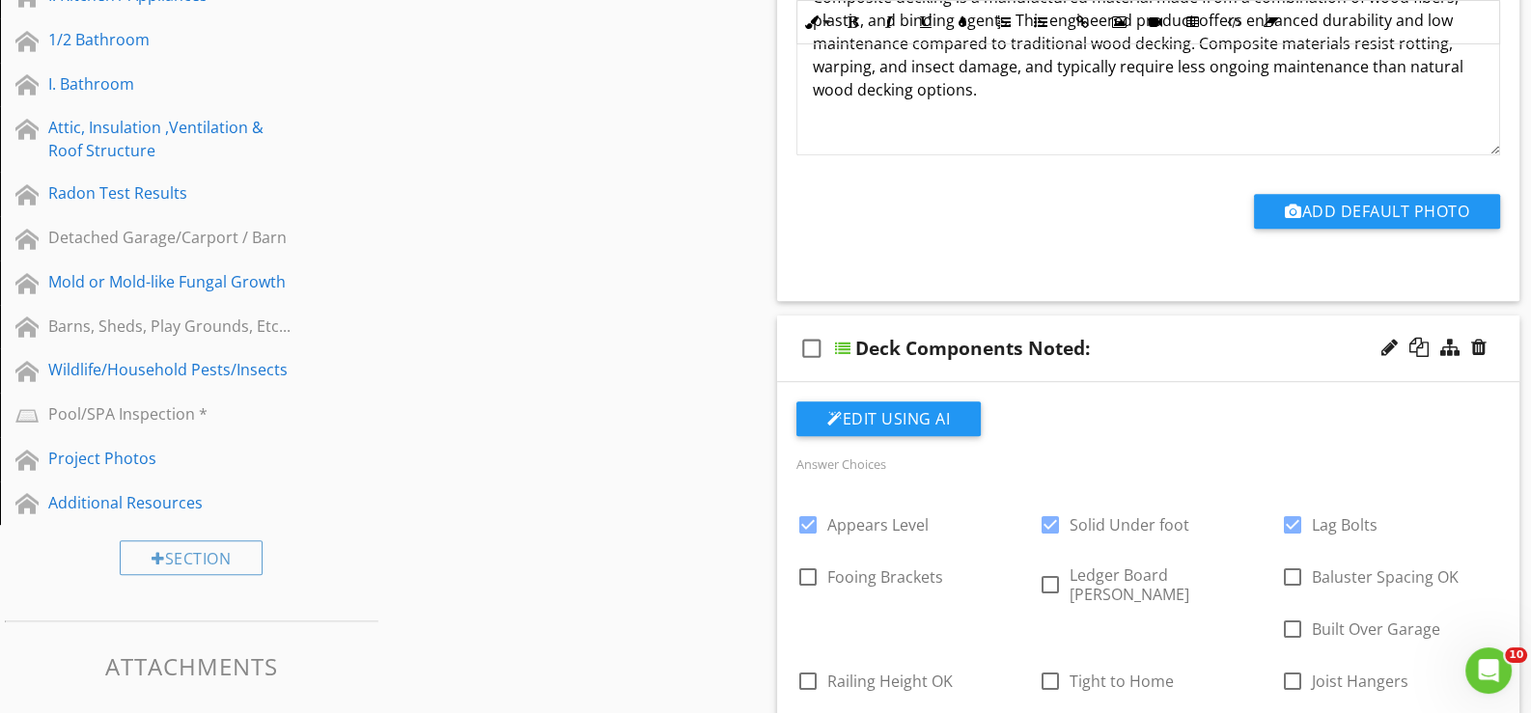
click at [873, 371] on div "check_box_outline_blank Deck Components Noted:" at bounding box center [1148, 349] width 742 height 67
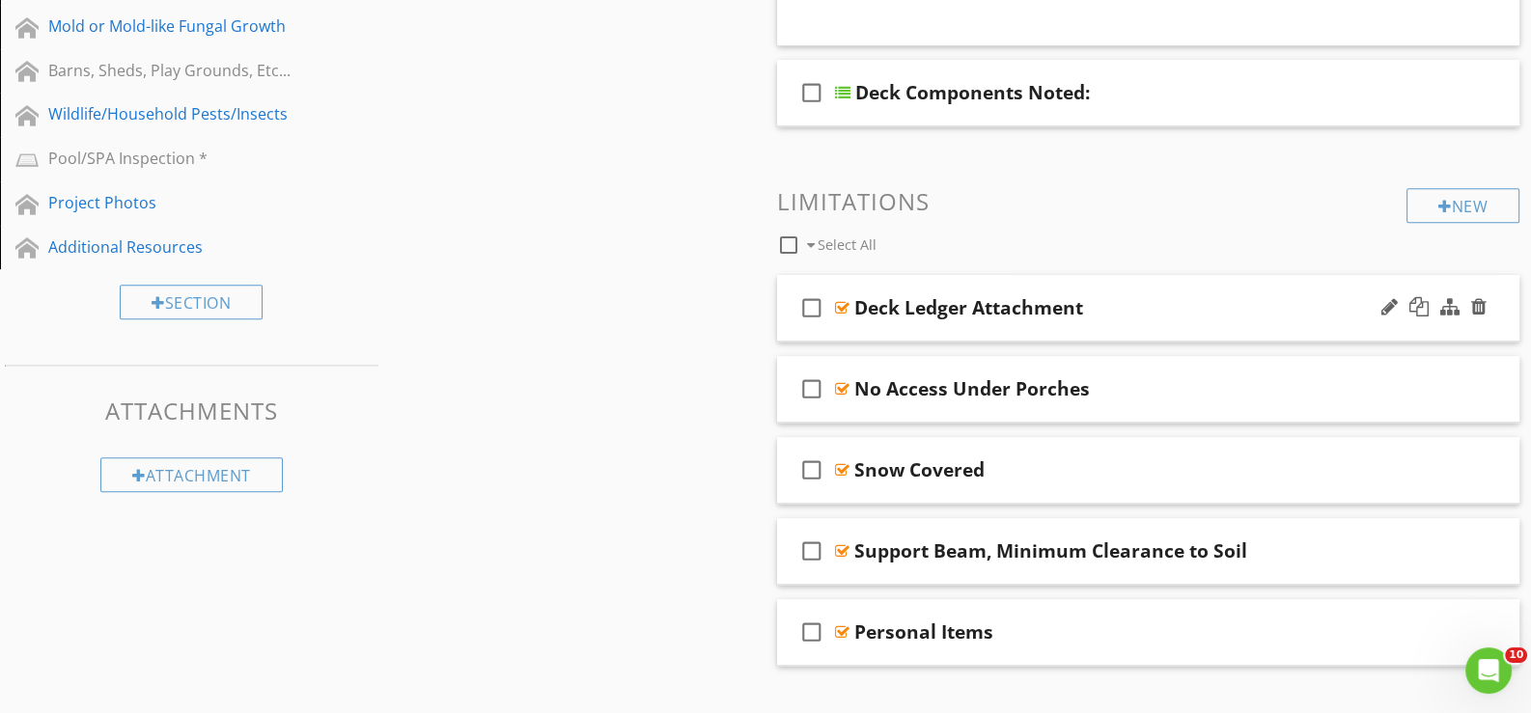
scroll to position [1448, 0]
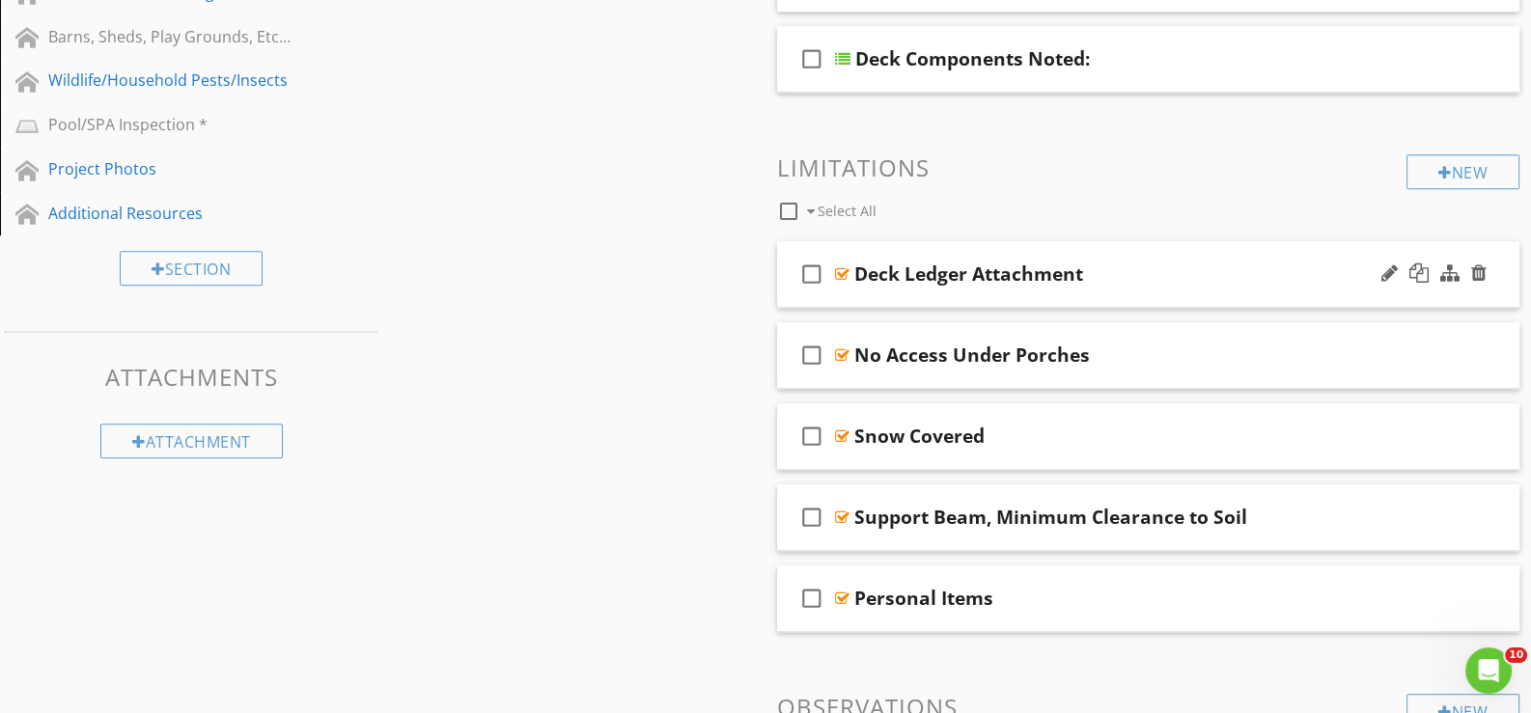
click at [850, 293] on div "check_box_outline_blank Deck Ledger Attachment" at bounding box center [1148, 274] width 742 height 67
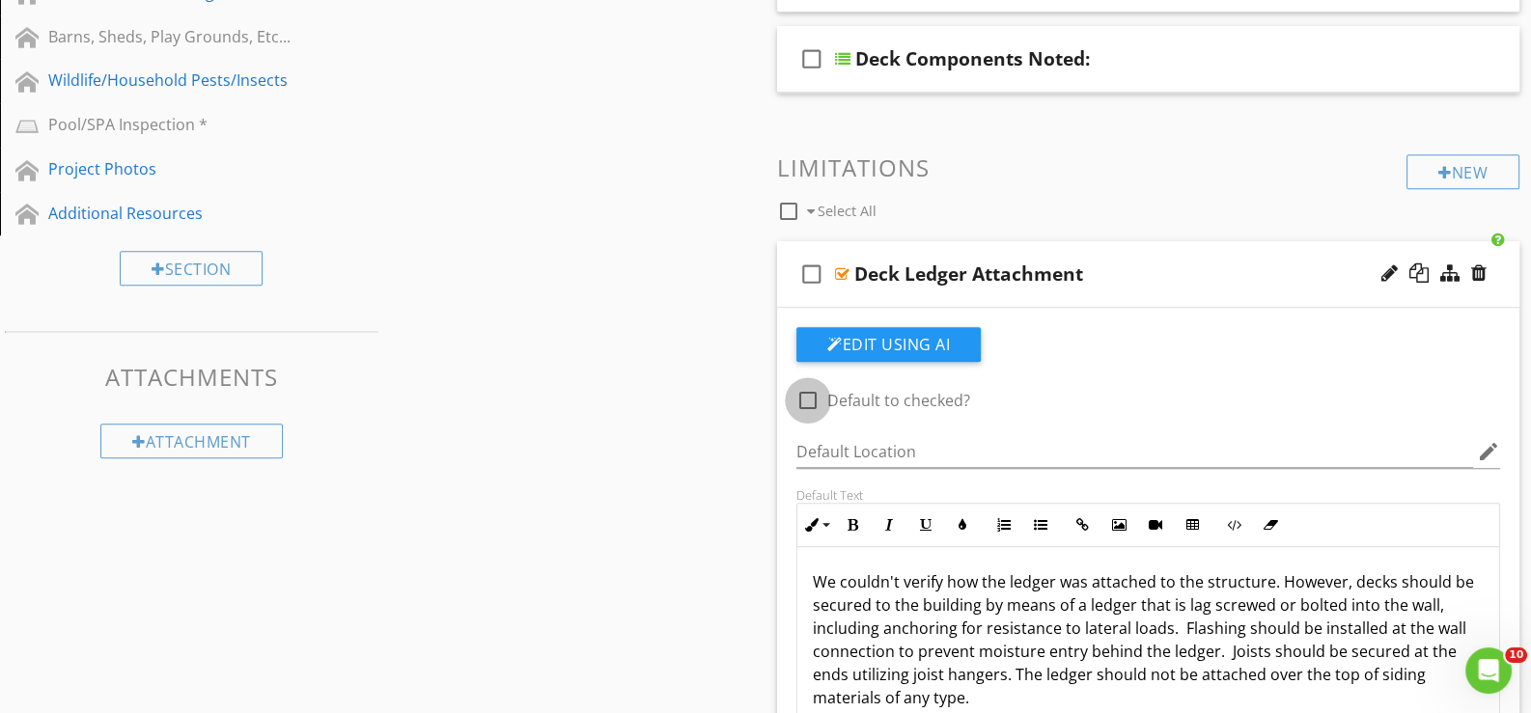
click at [811, 394] on div at bounding box center [808, 400] width 33 height 33
checkbox input "true"
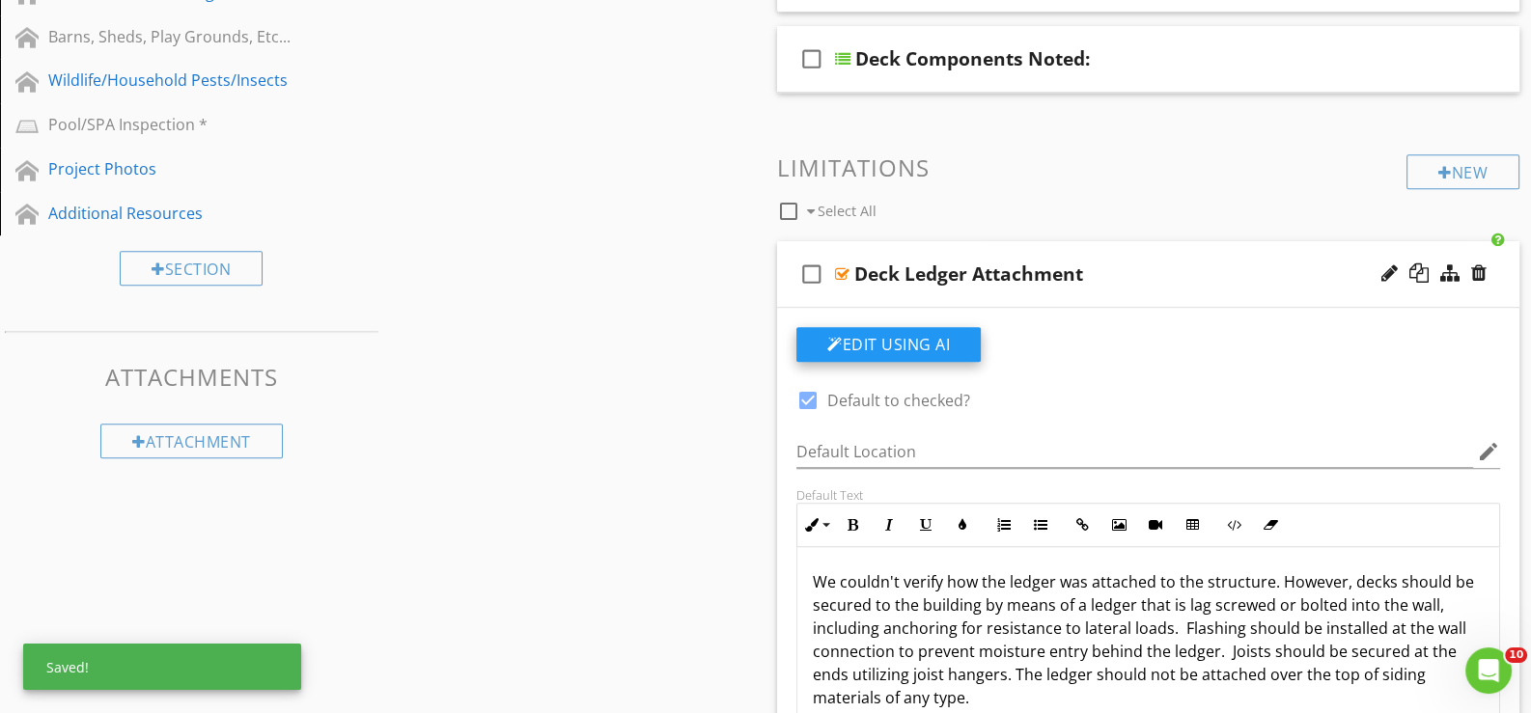
click at [873, 347] on button "Edit Using AI" at bounding box center [888, 344] width 184 height 35
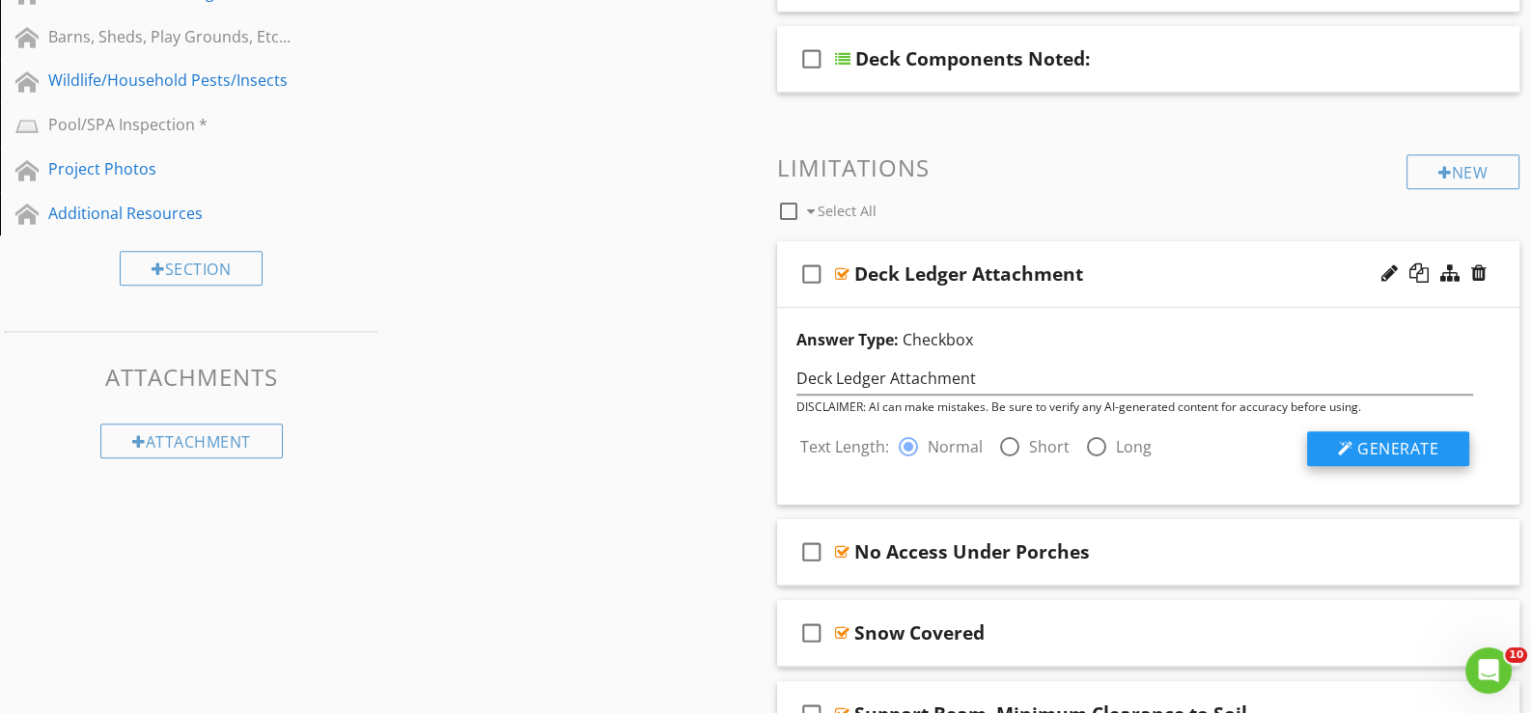
click at [1415, 449] on span "Generate" at bounding box center [1397, 448] width 81 height 21
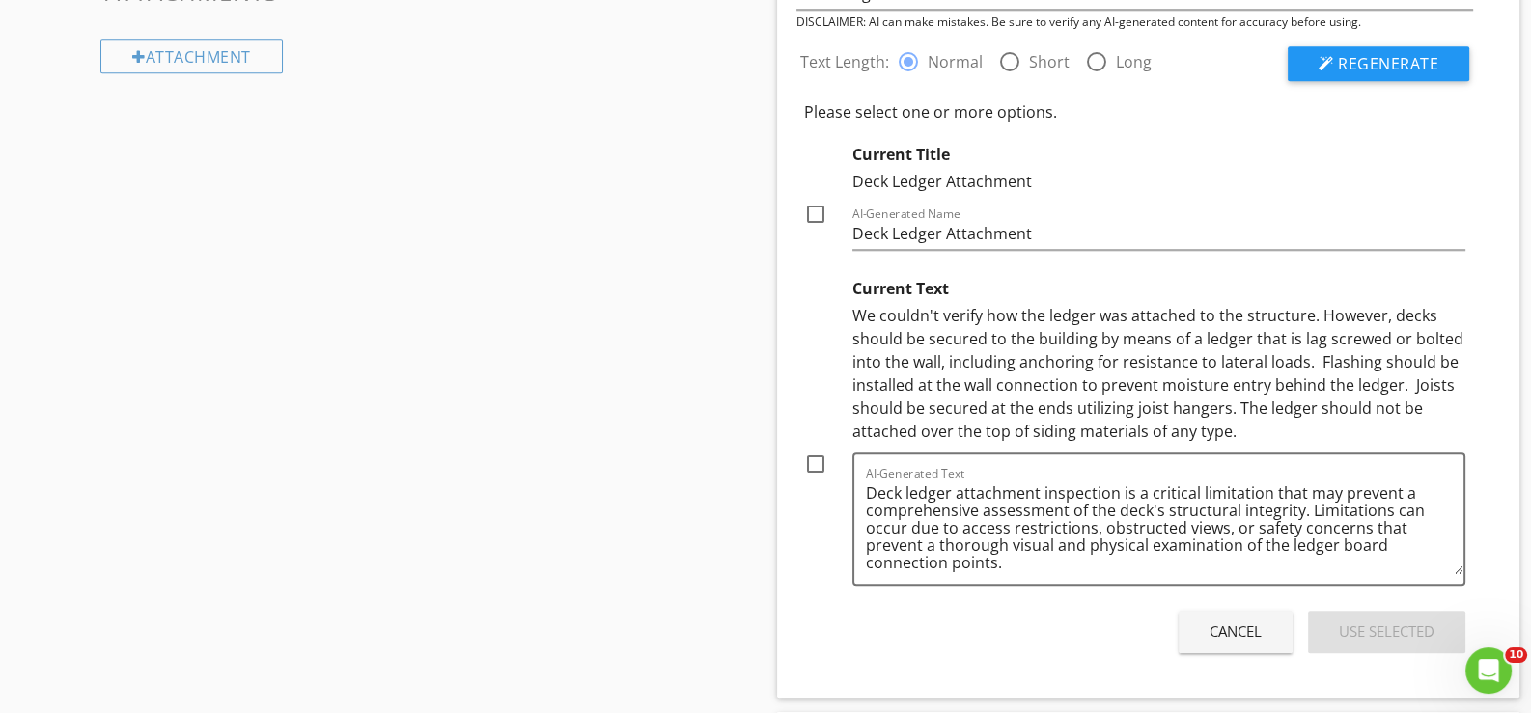
scroll to position [1930, 0]
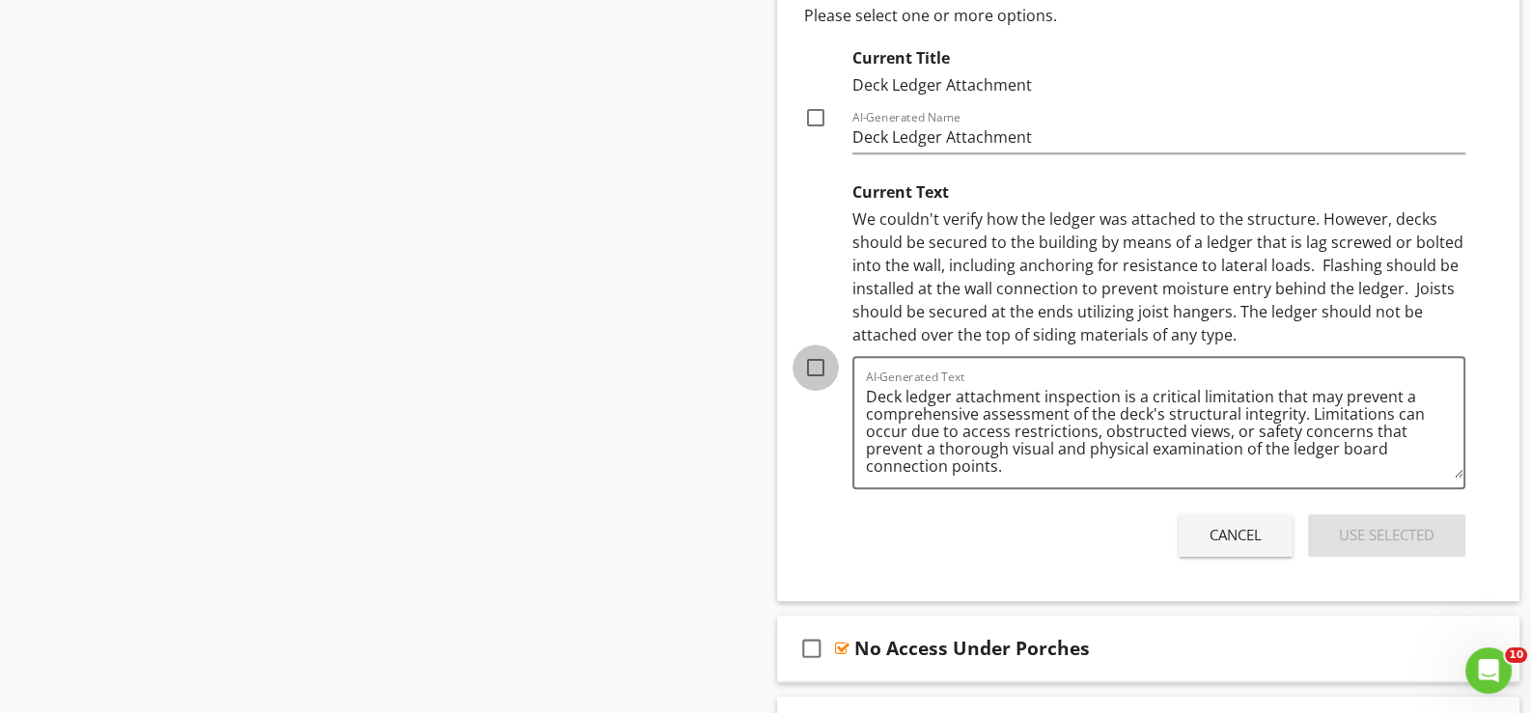
click at [815, 361] on div at bounding box center [815, 367] width 33 height 33
checkbox input "true"
click at [1383, 531] on div "Use Selected" at bounding box center [1387, 535] width 96 height 22
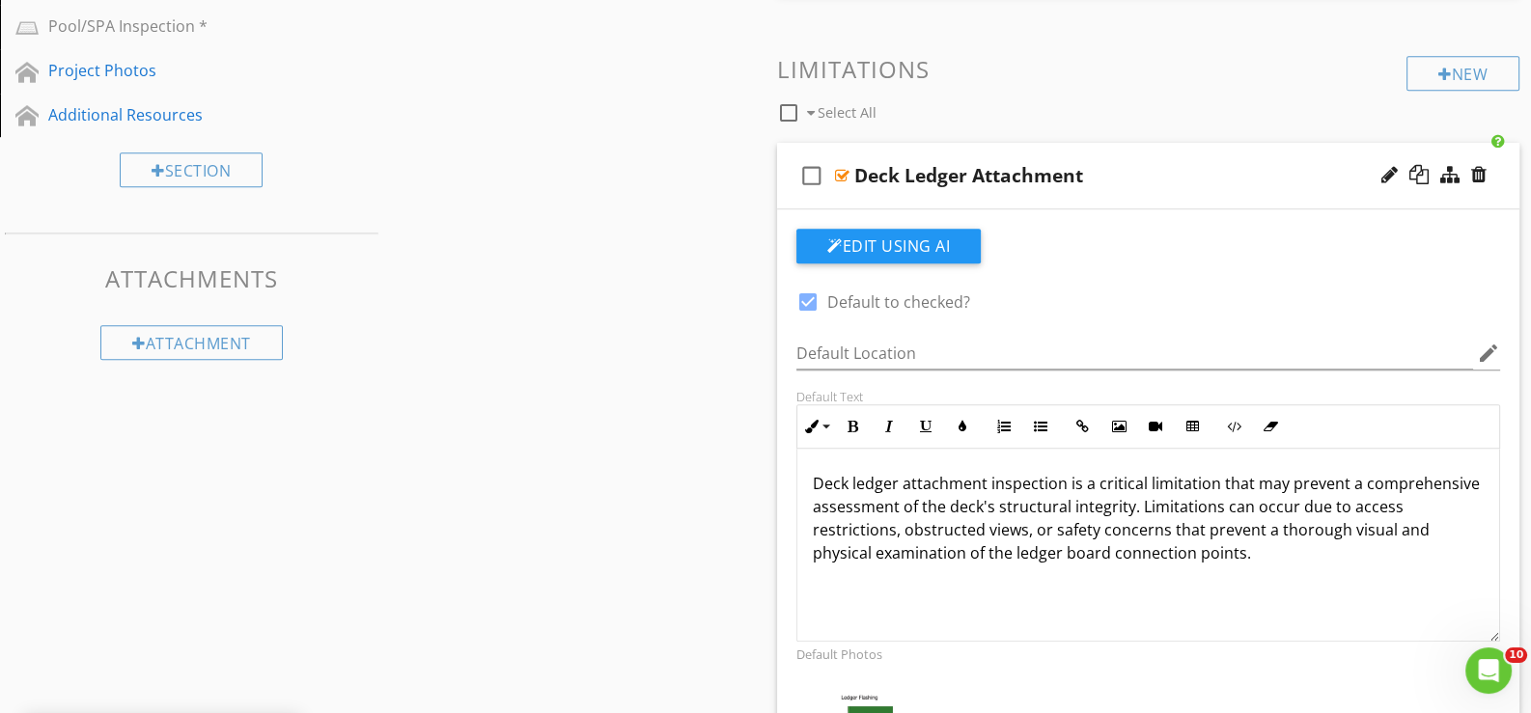
scroll to position [1544, 0]
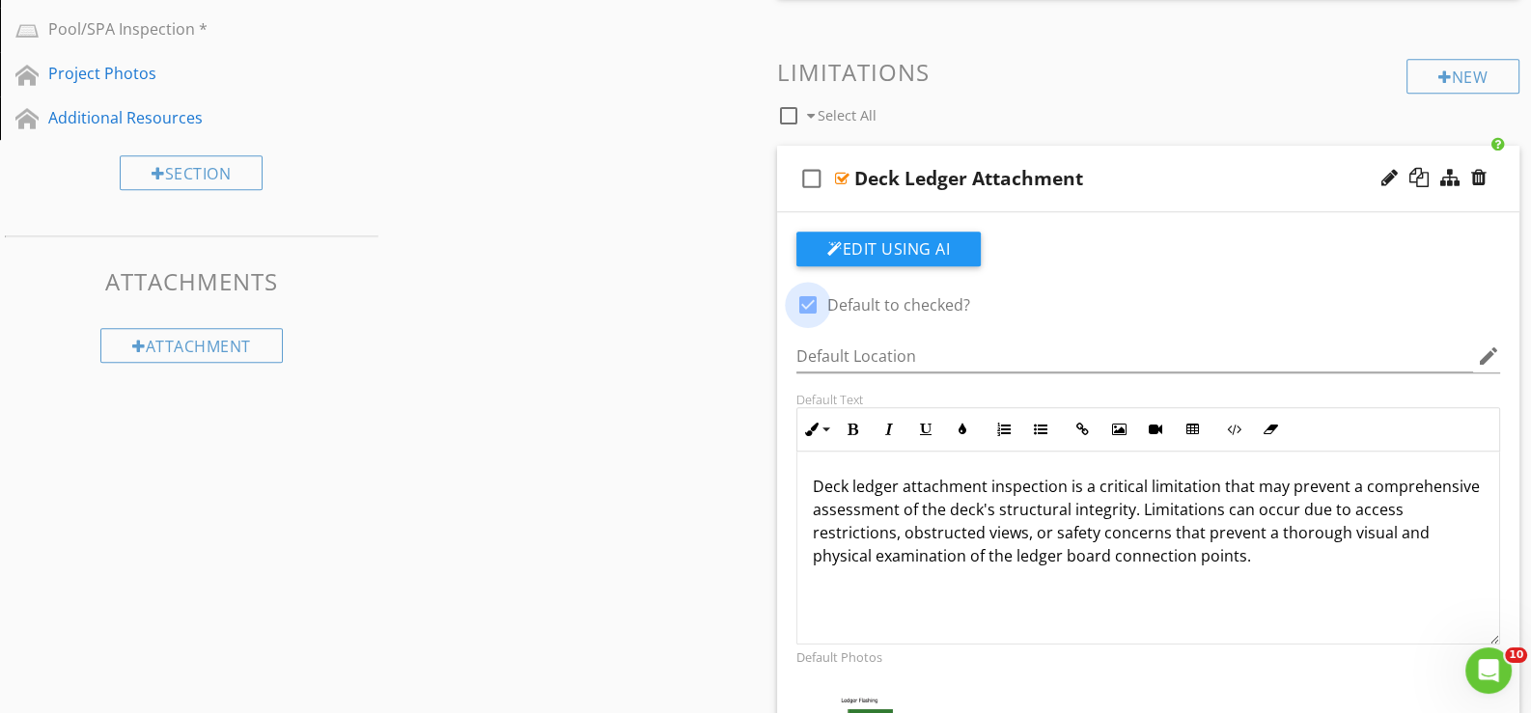
click at [807, 297] on div at bounding box center [808, 305] width 33 height 33
checkbox input "false"
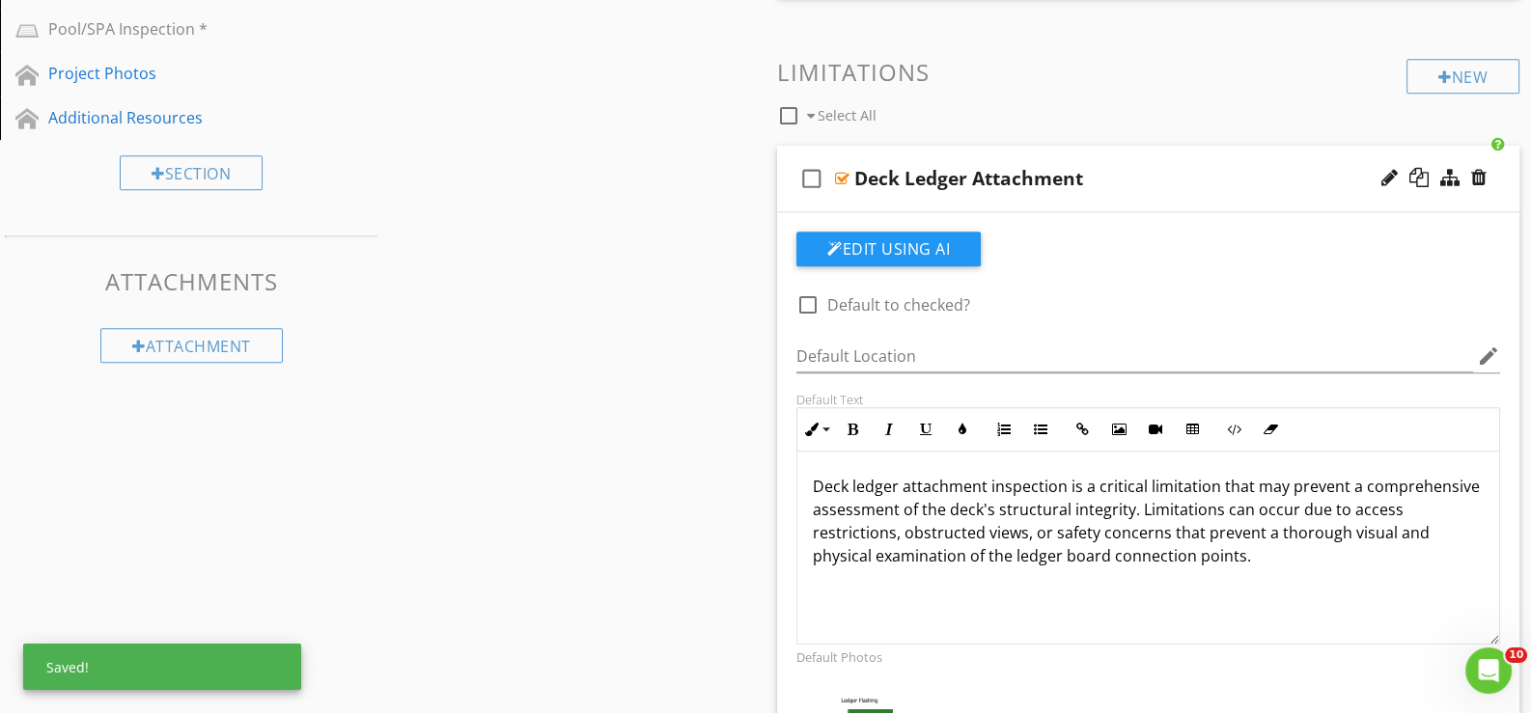
click at [842, 204] on div "check_box_outline_blank Deck Ledger Attachment" at bounding box center [1148, 179] width 742 height 67
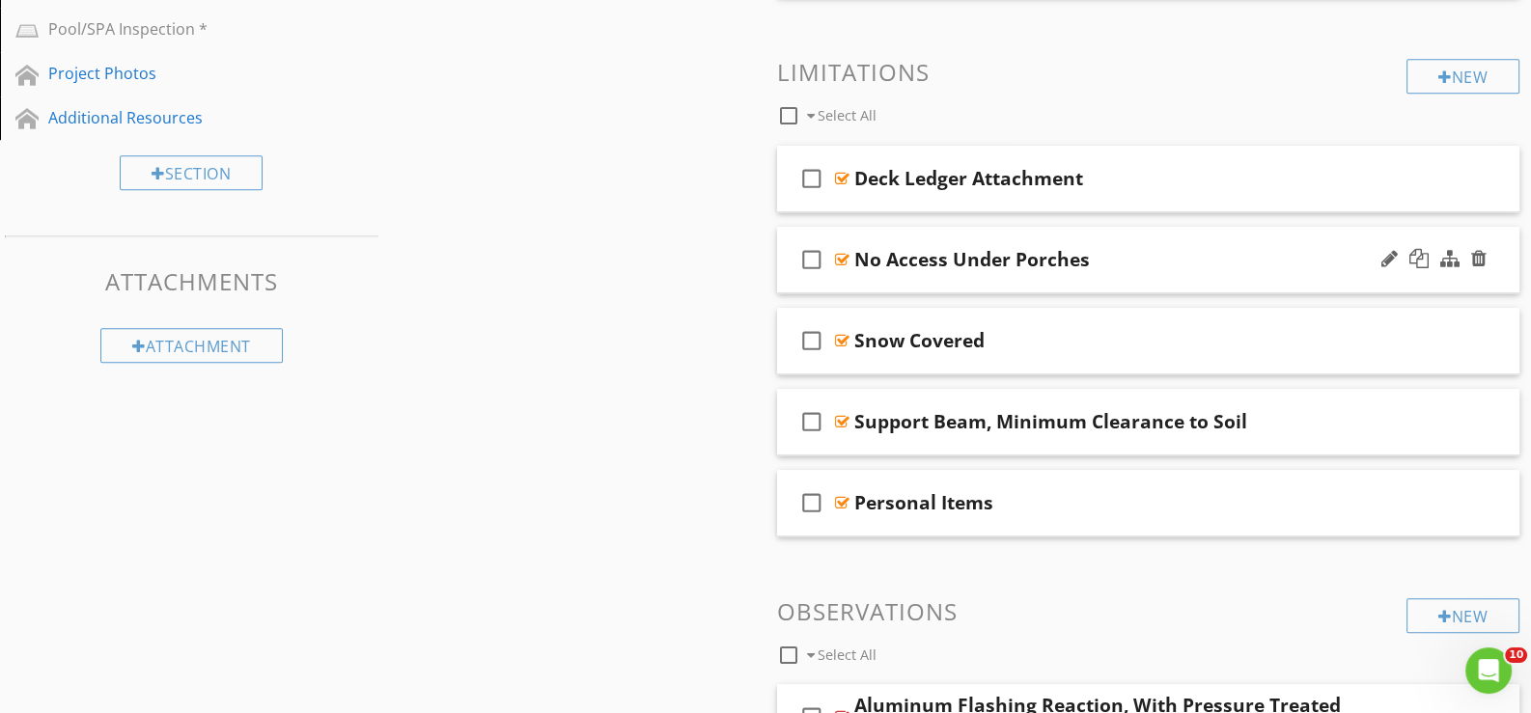
click at [875, 278] on div "check_box_outline_blank No Access Under Porches" at bounding box center [1148, 260] width 742 height 67
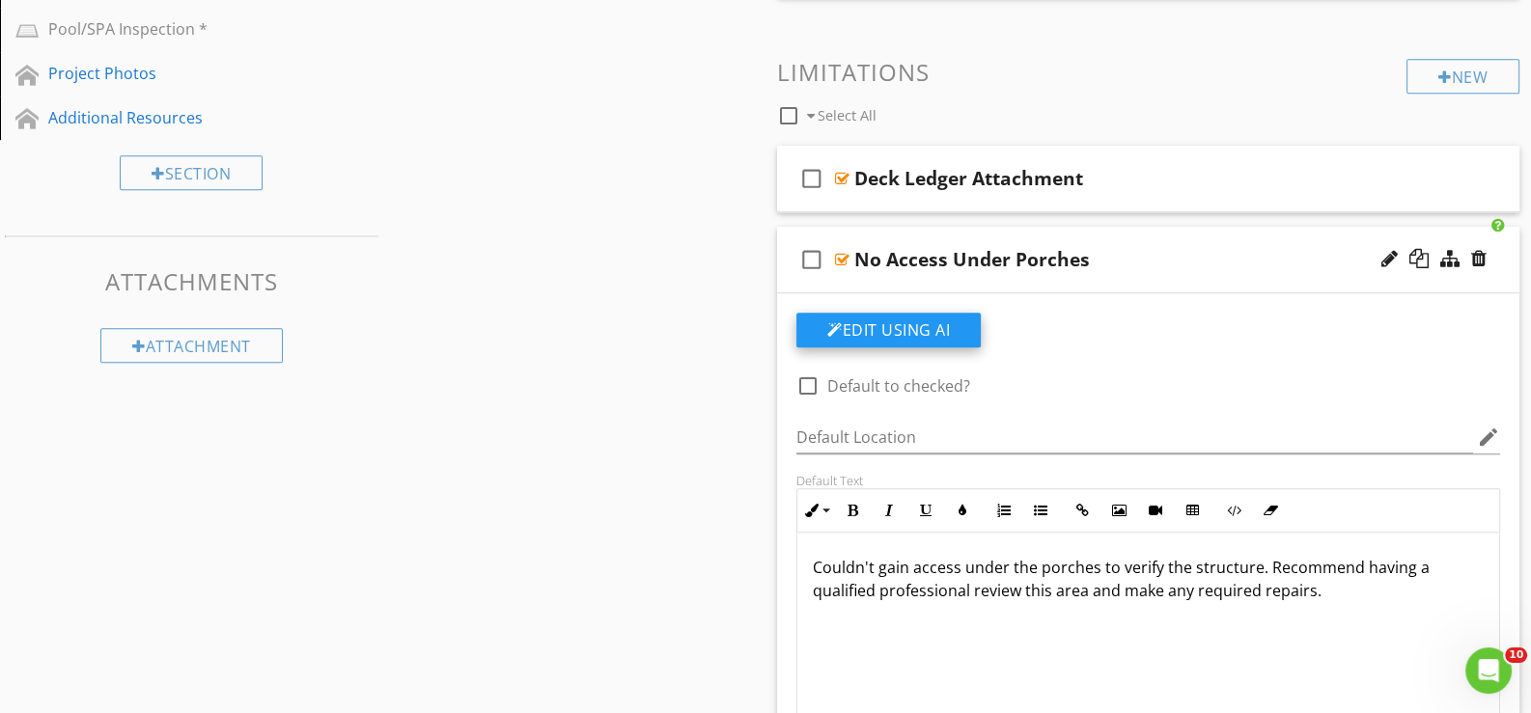
click at [911, 315] on button "Edit Using AI" at bounding box center [888, 330] width 184 height 35
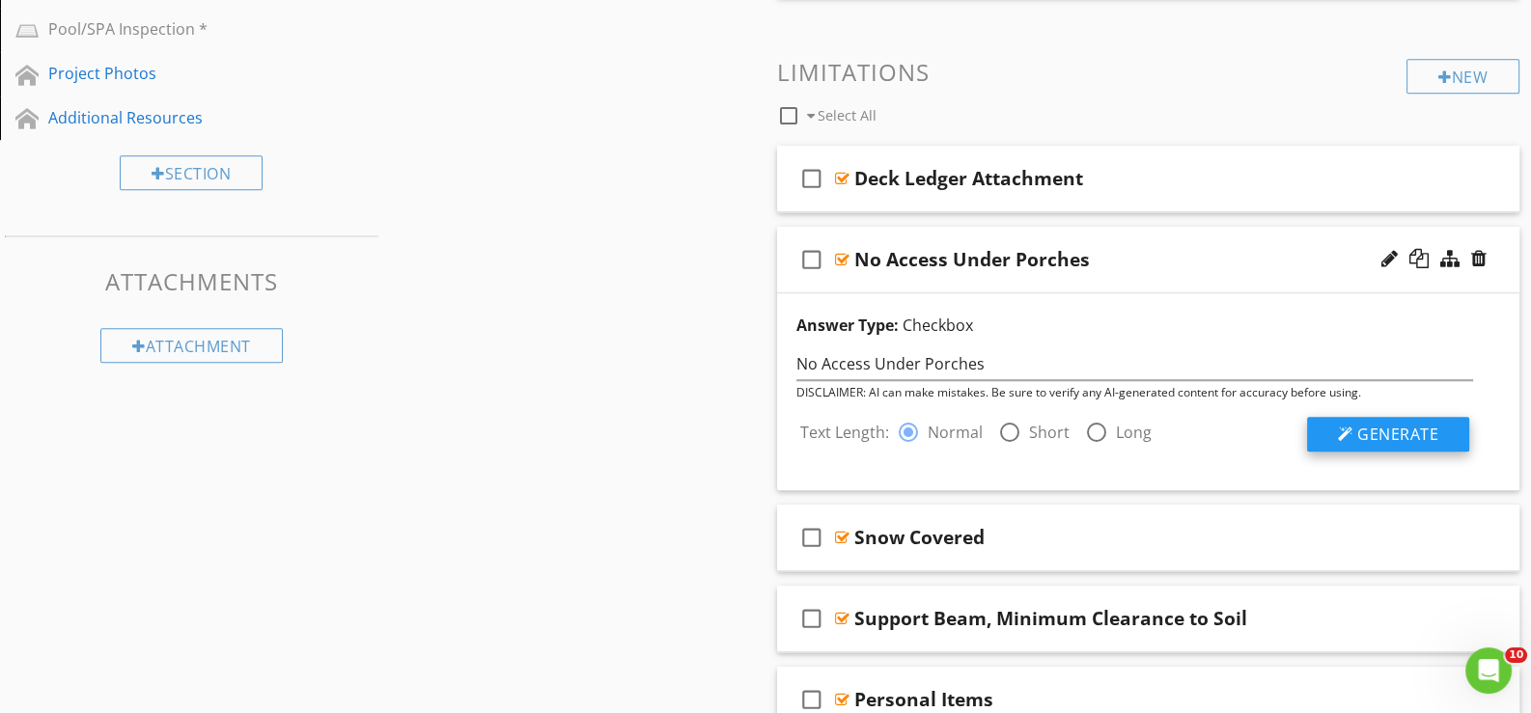
click at [1390, 424] on span "Generate" at bounding box center [1397, 434] width 81 height 21
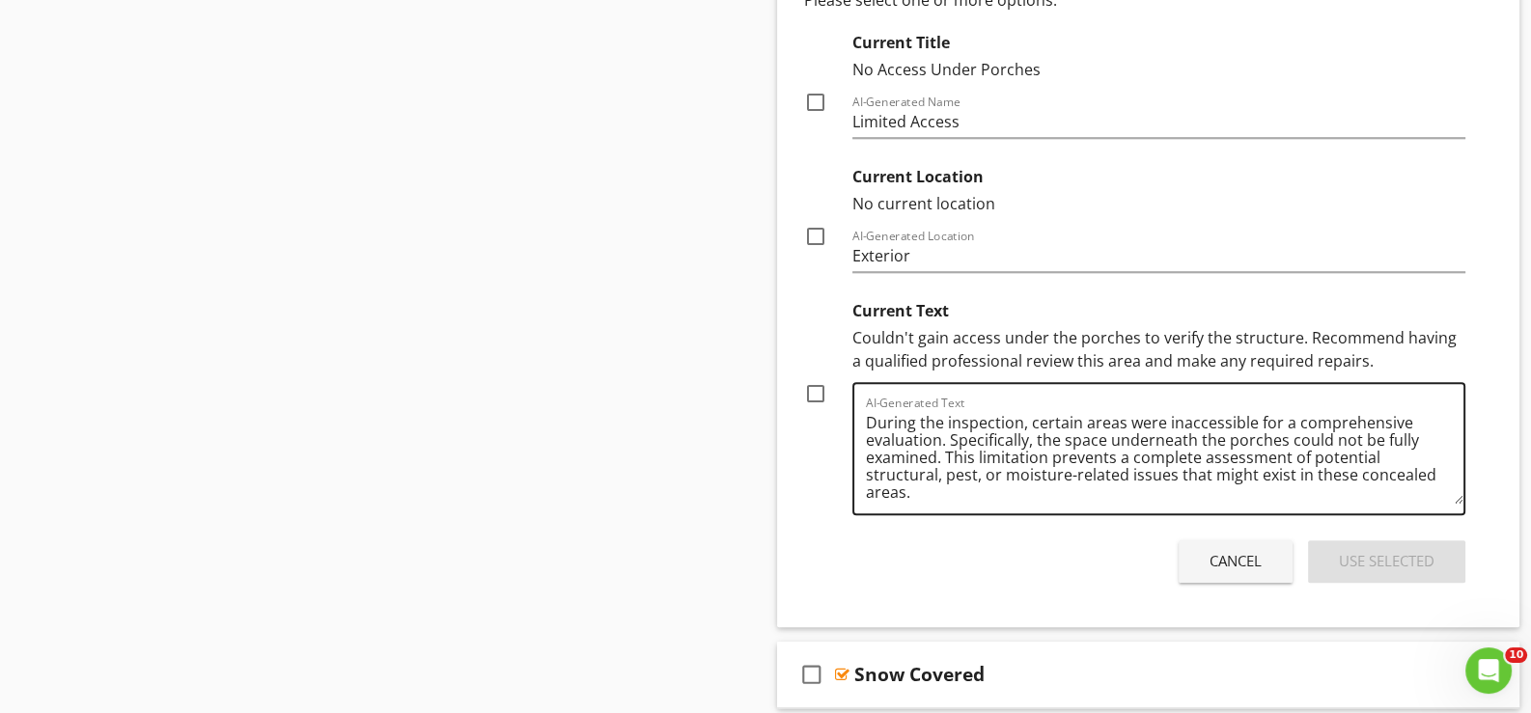
scroll to position [2027, 0]
click at [816, 389] on div at bounding box center [815, 392] width 33 height 33
checkbox input "true"
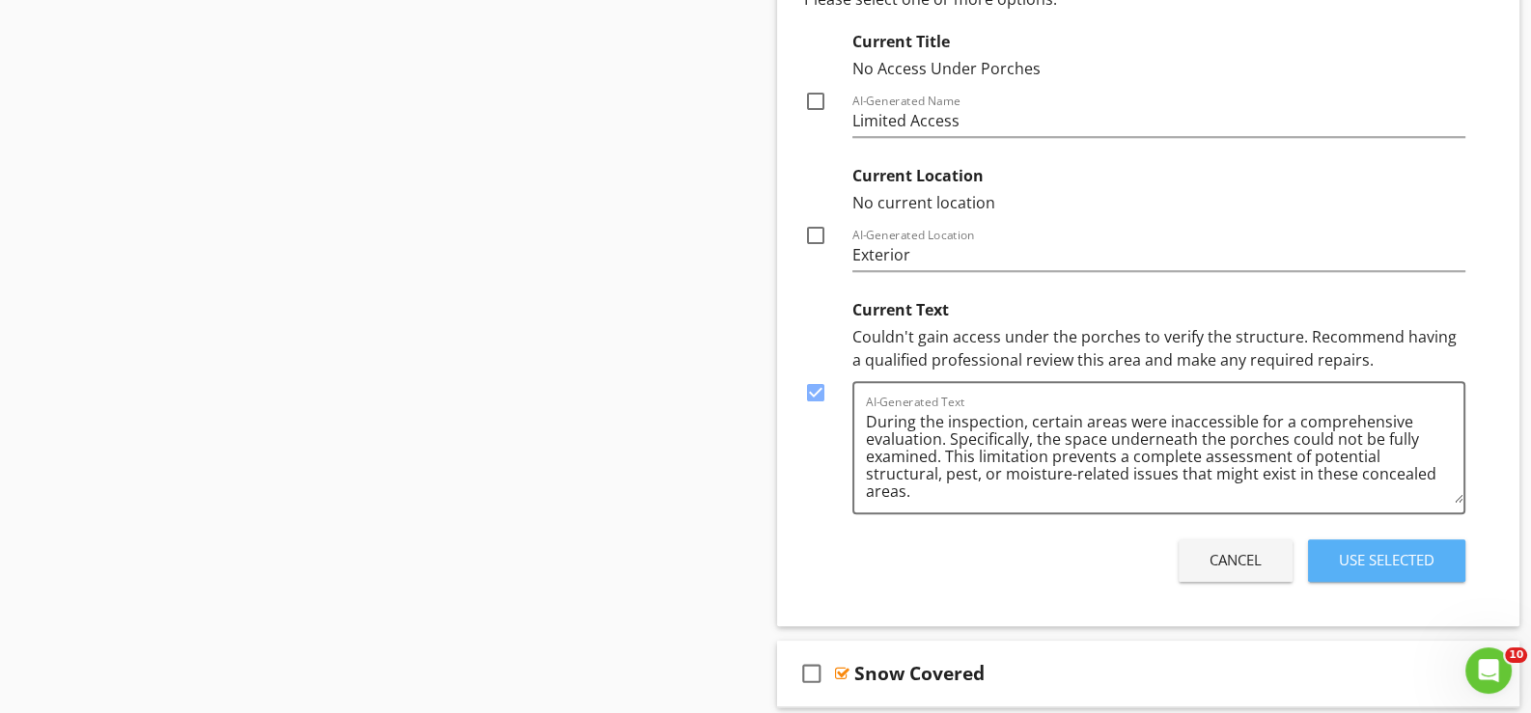
click at [1371, 553] on div "Use Selected" at bounding box center [1387, 560] width 96 height 22
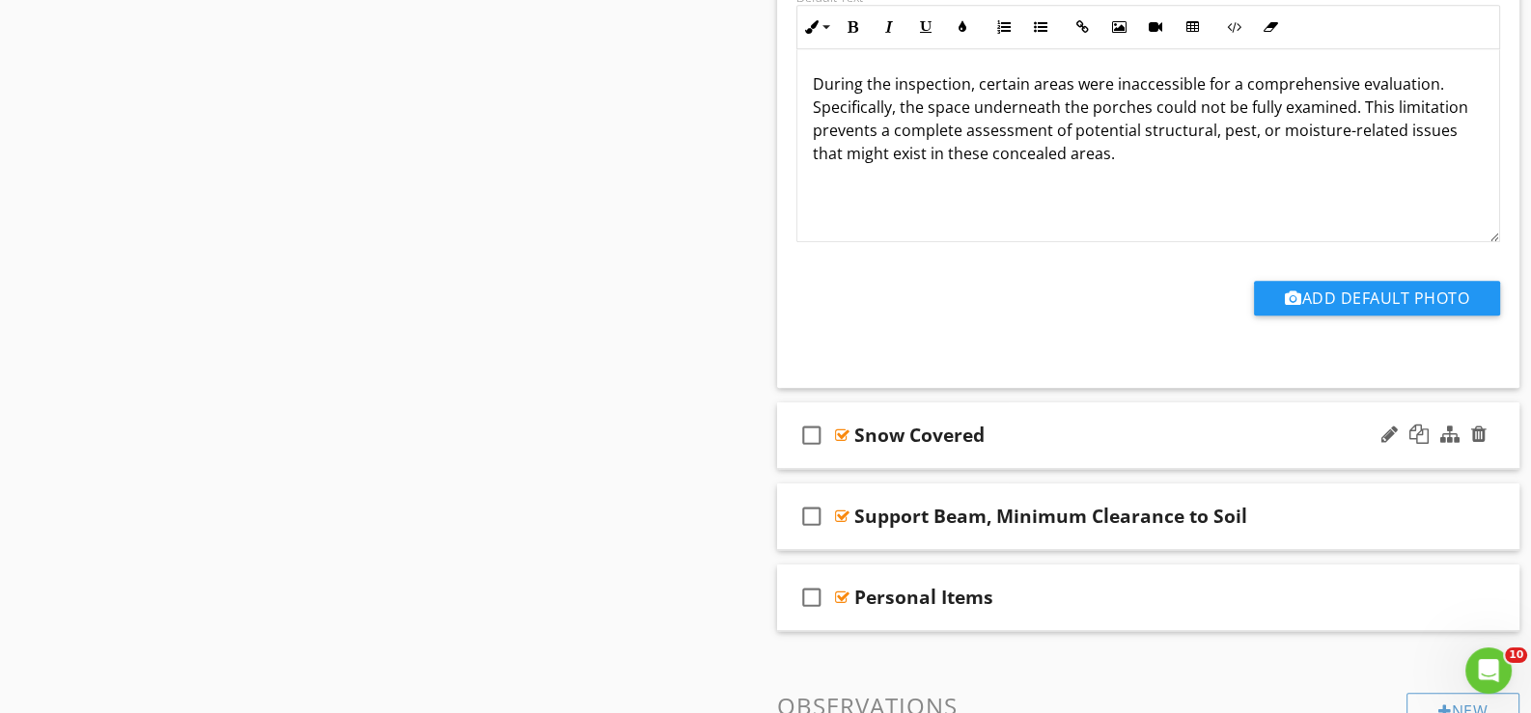
click at [869, 452] on div "check_box_outline_blank Snow Covered" at bounding box center [1148, 436] width 742 height 67
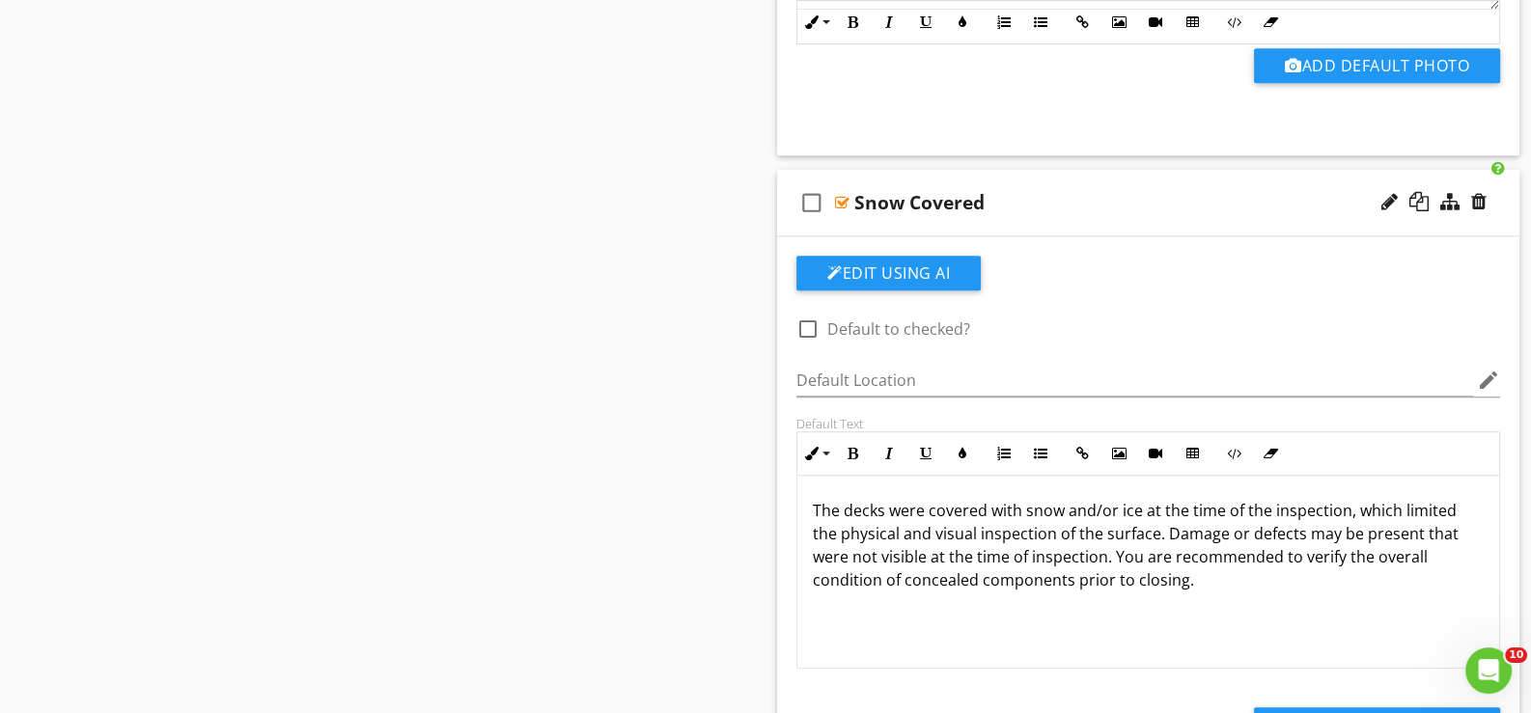
scroll to position [2317, 0]
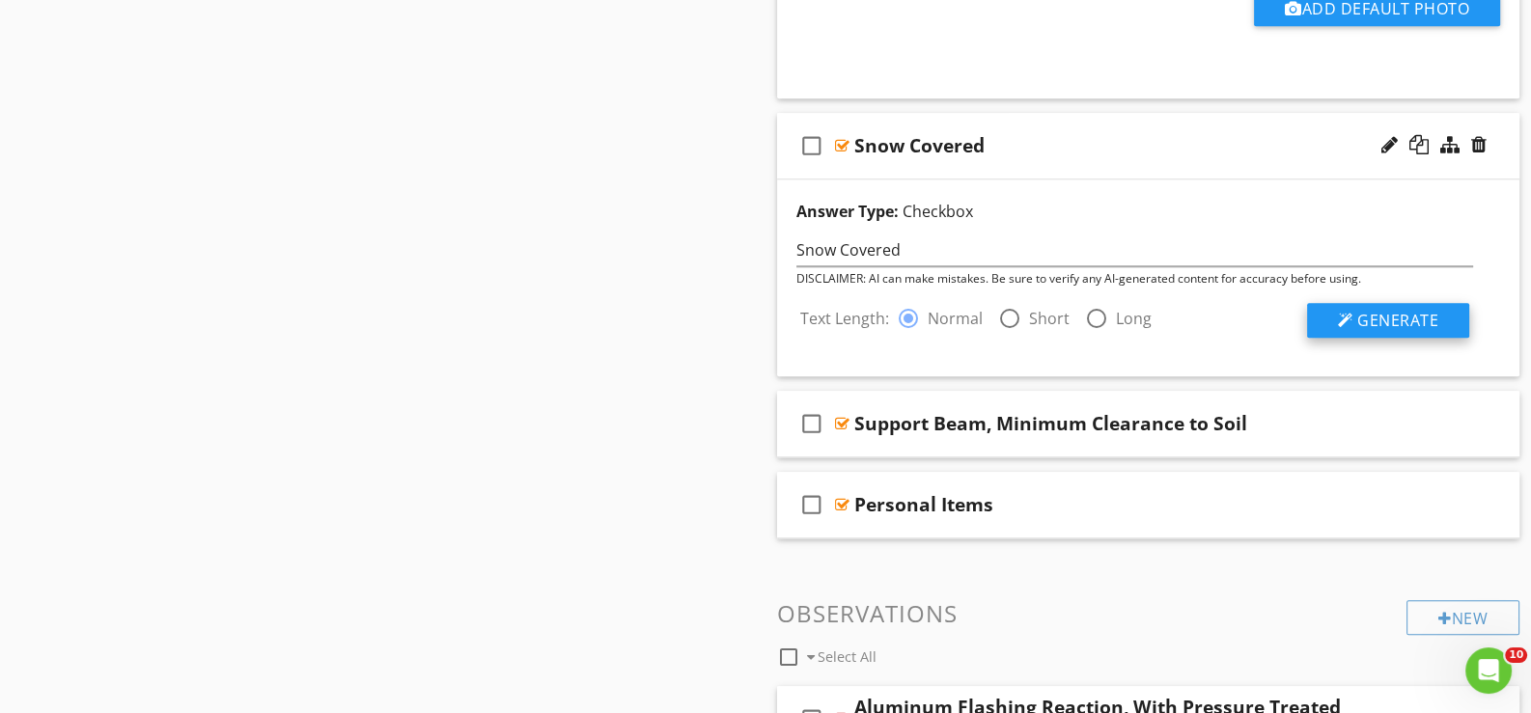
click at [1406, 317] on span "Generate" at bounding box center [1397, 320] width 81 height 21
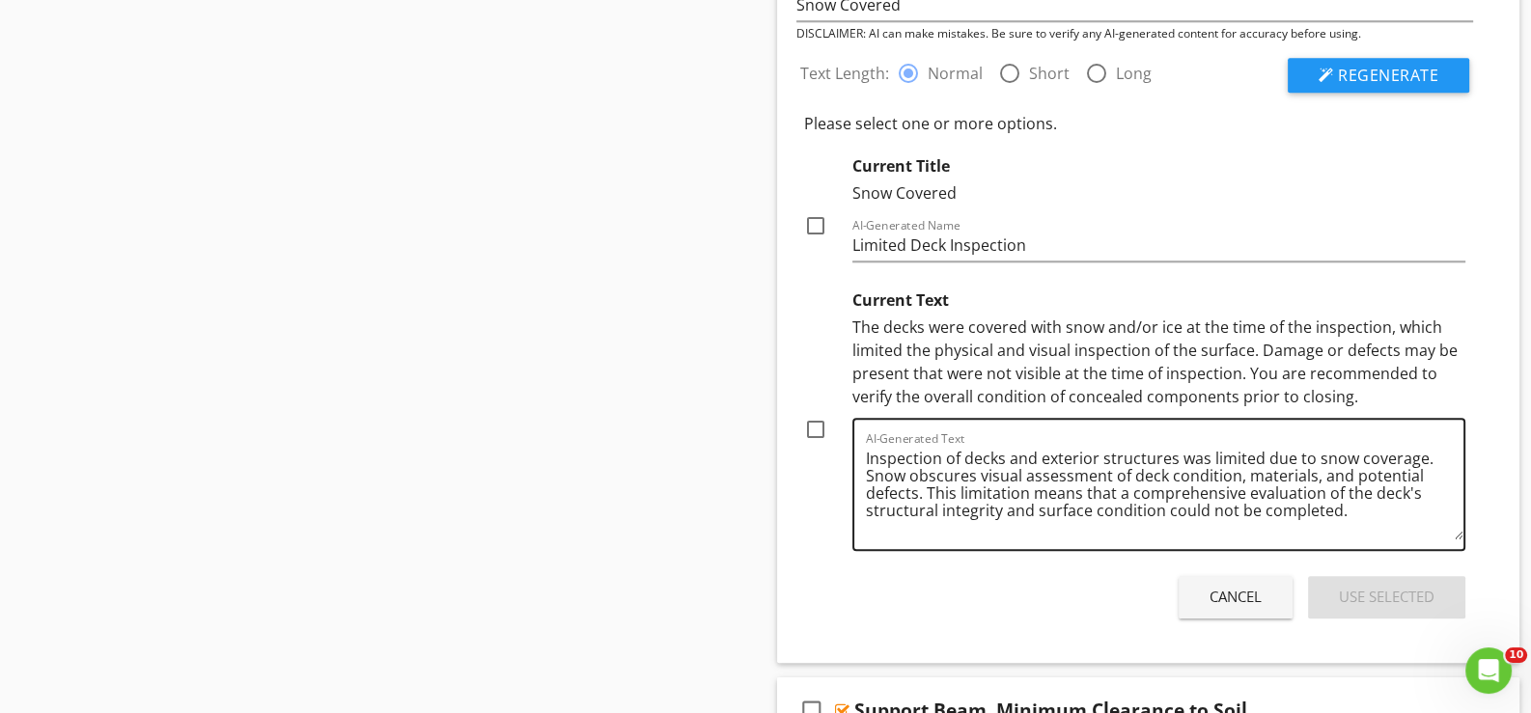
scroll to position [2606, 0]
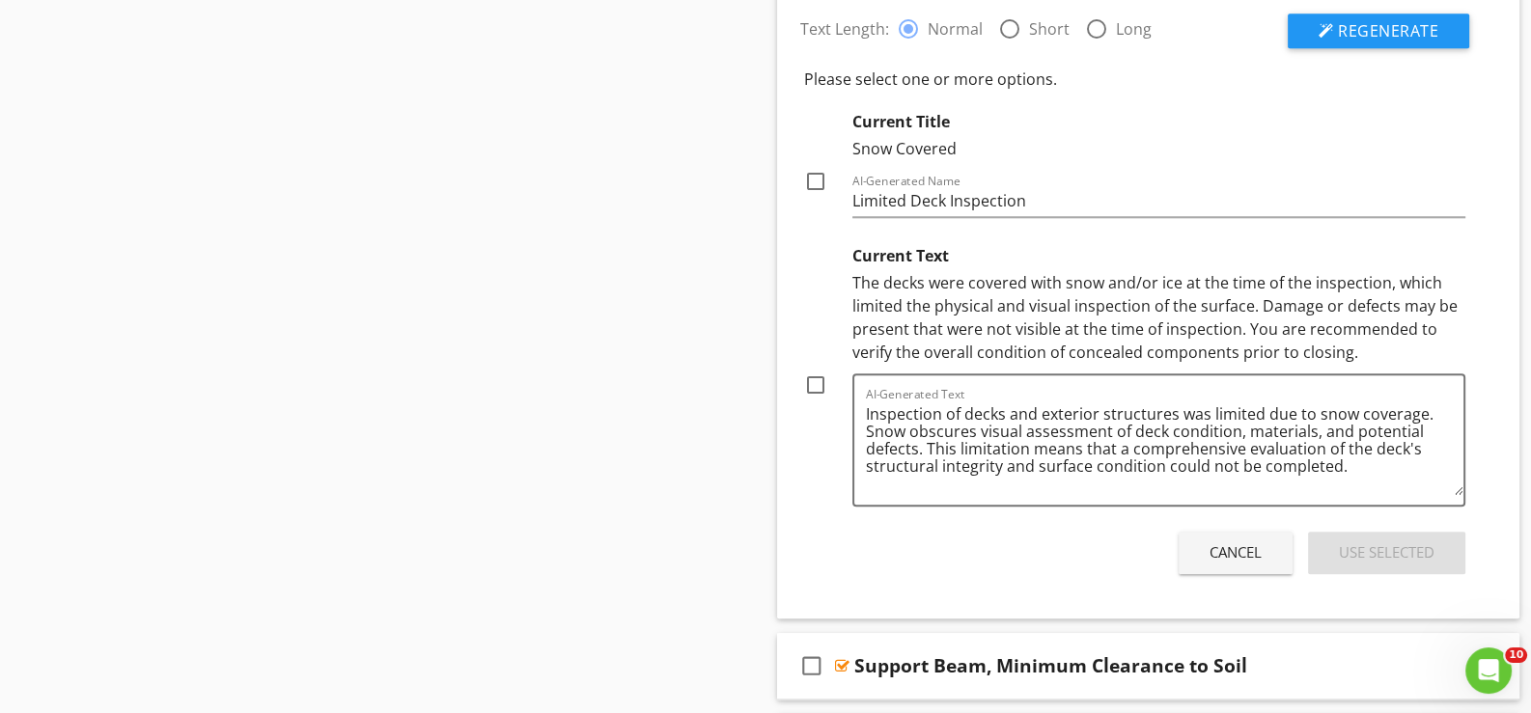
click at [814, 378] on div at bounding box center [815, 385] width 33 height 33
checkbox input "true"
click at [1389, 545] on div "Use Selected" at bounding box center [1387, 553] width 96 height 22
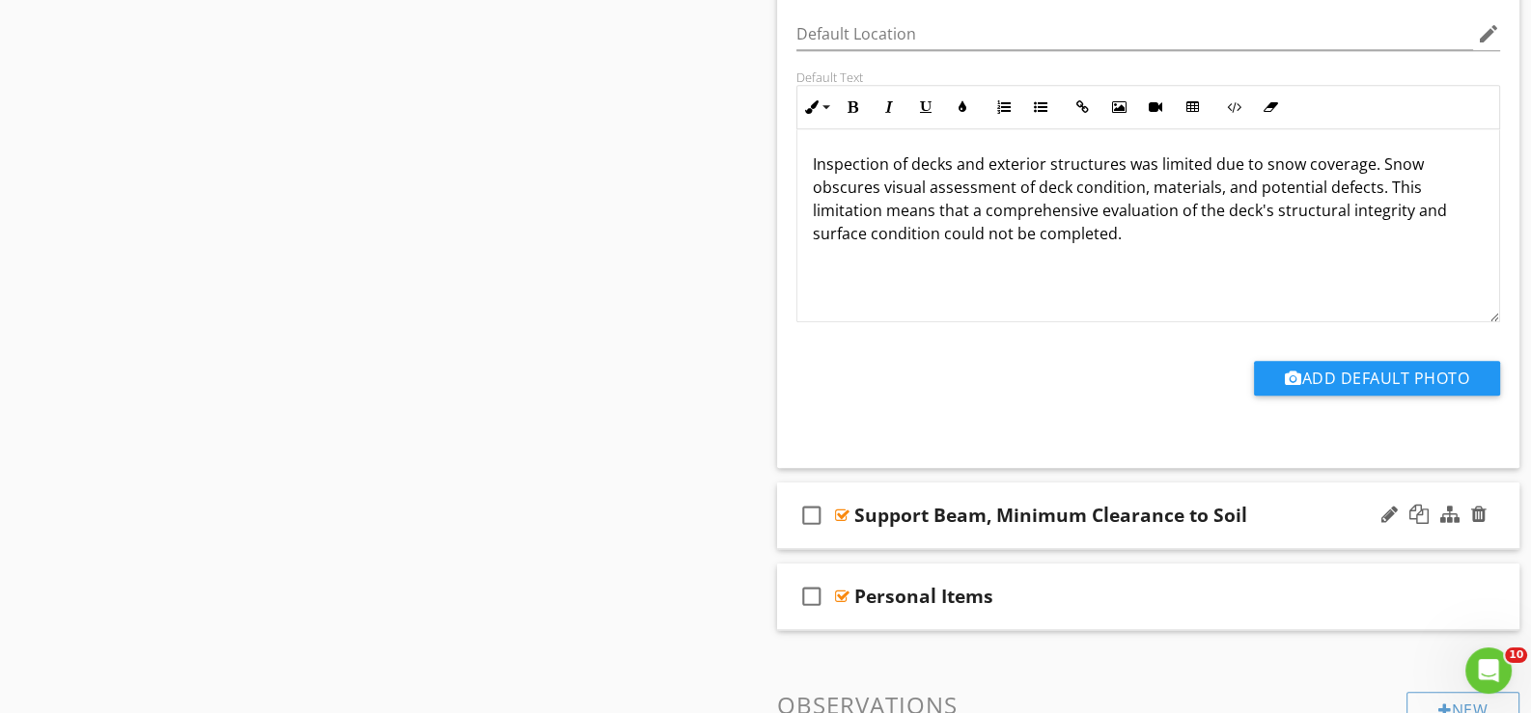
click at [877, 533] on div "check_box_outline_blank Support Beam, Minimum Clearance to Soil" at bounding box center [1148, 516] width 742 height 67
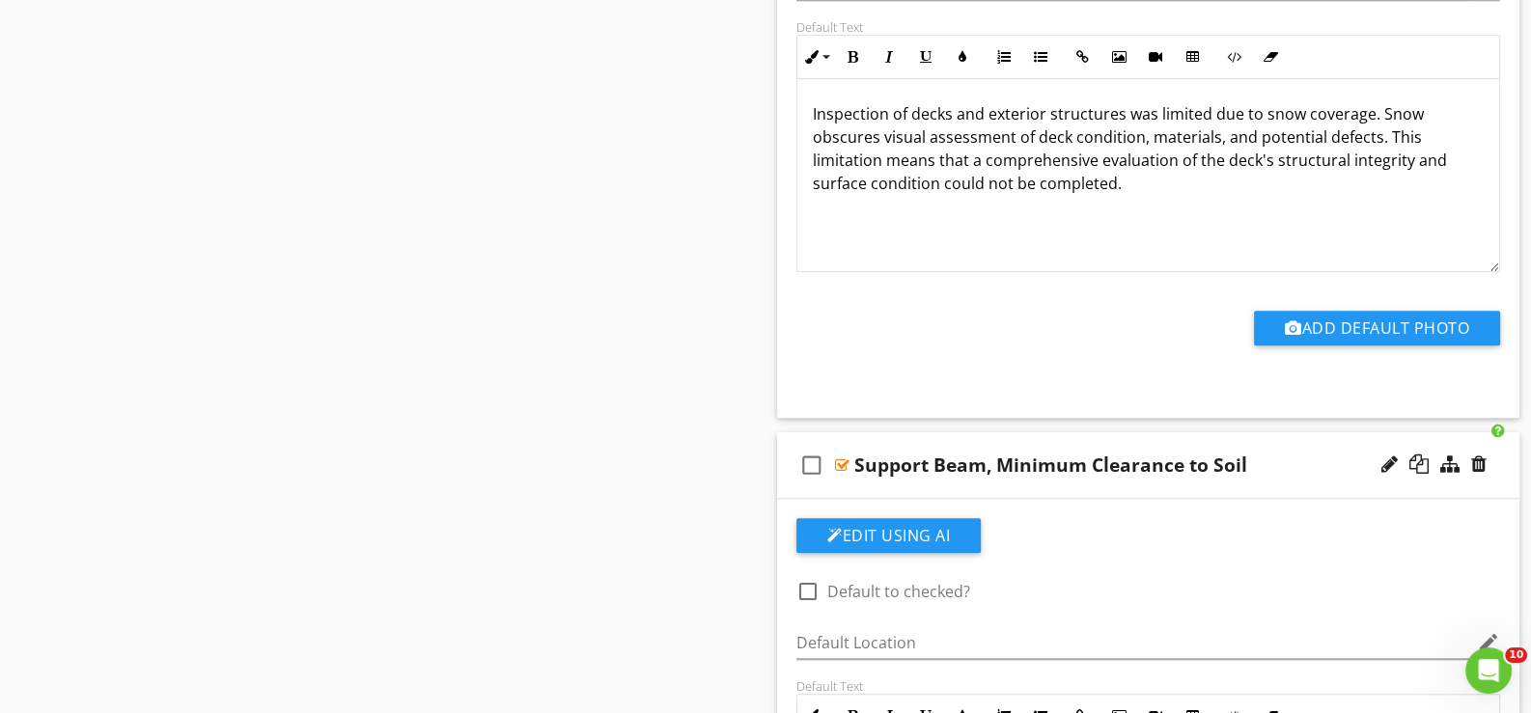
scroll to position [2703, 0]
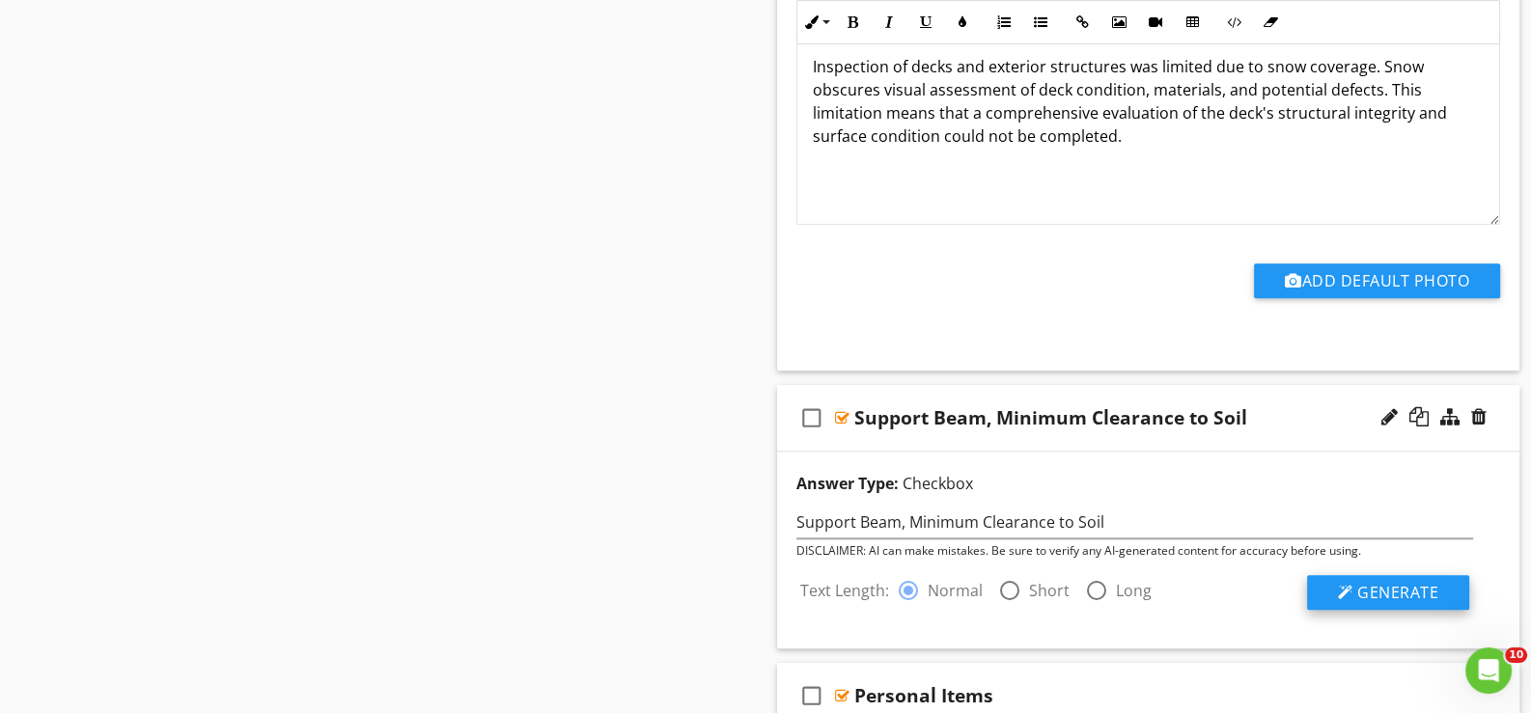
click at [1381, 588] on span "Generate" at bounding box center [1397, 592] width 81 height 21
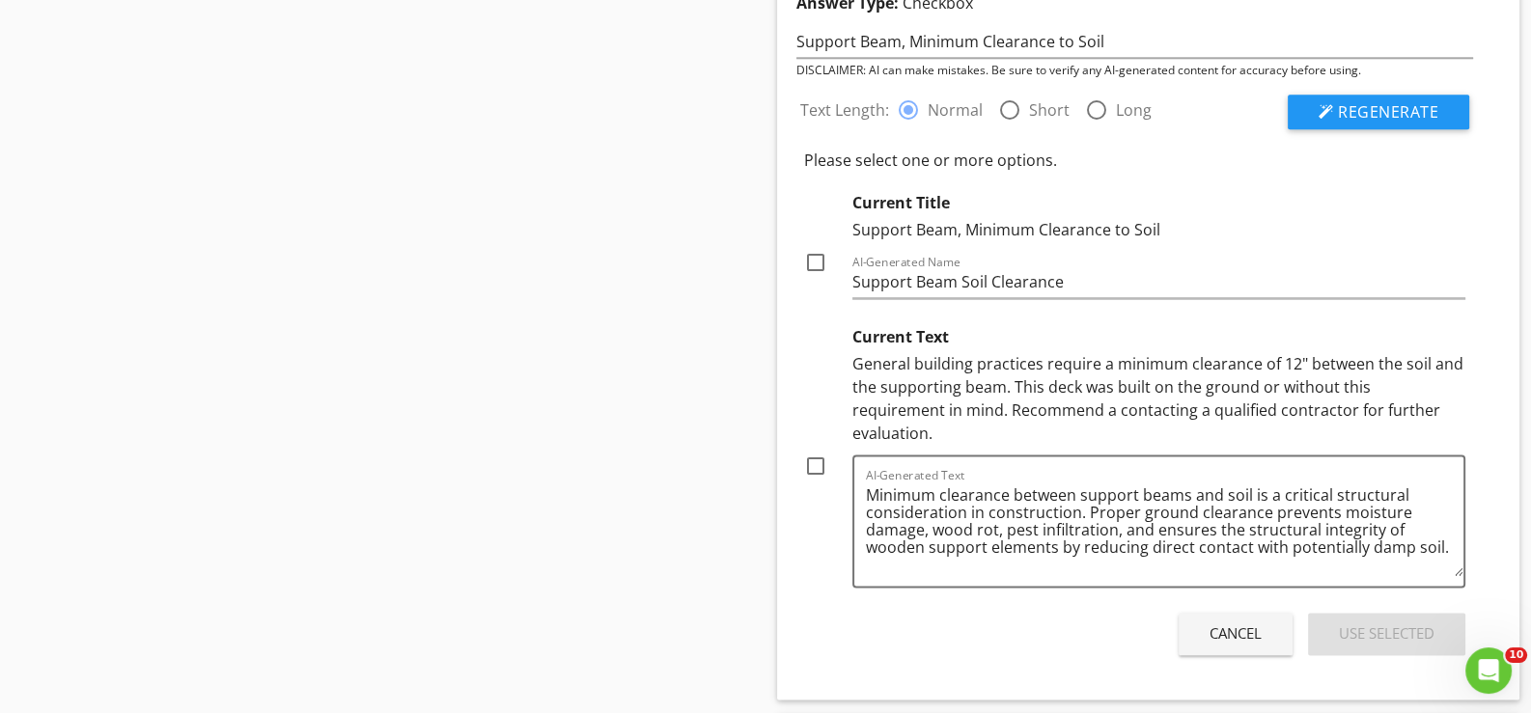
scroll to position [3281, 0]
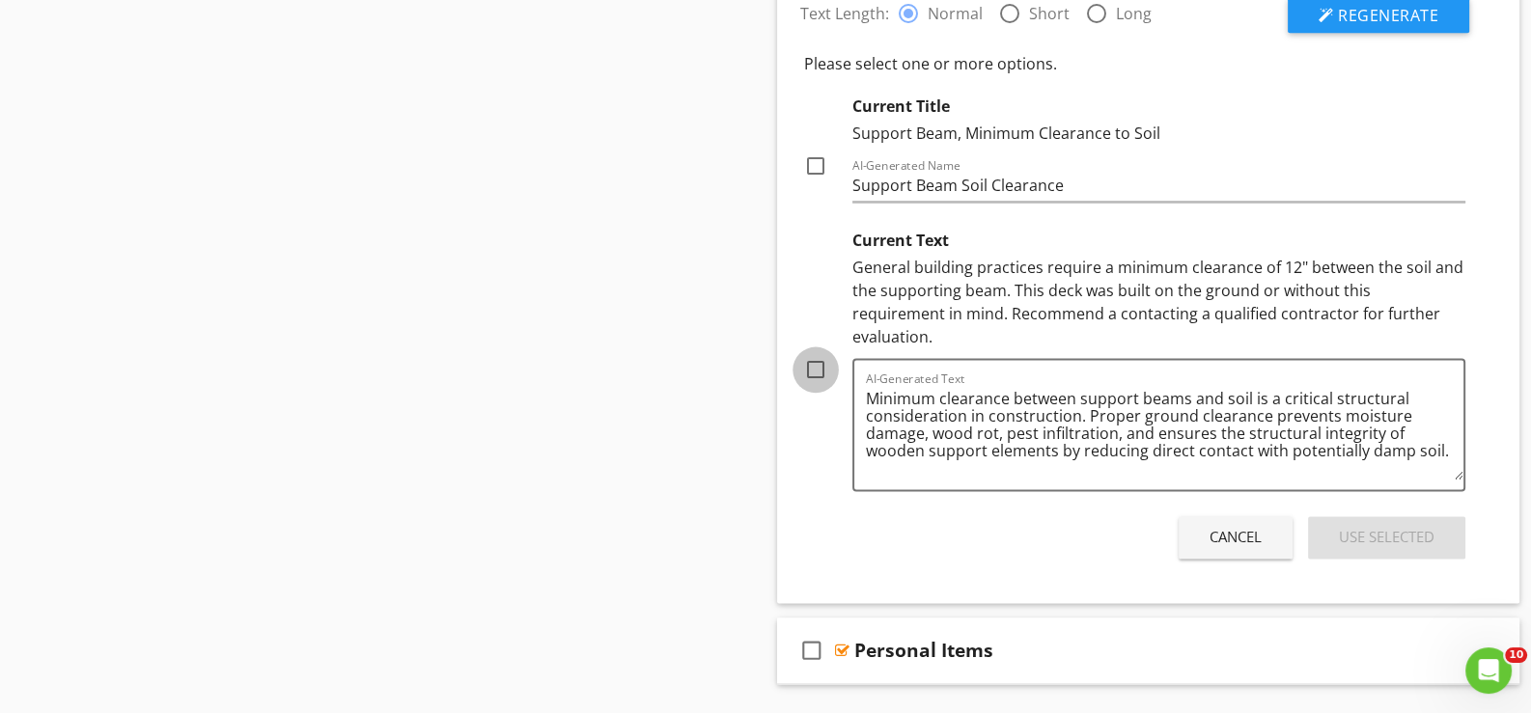
click at [811, 353] on div at bounding box center [815, 369] width 33 height 33
checkbox input "true"
click at [1373, 526] on div "Use Selected" at bounding box center [1387, 537] width 96 height 22
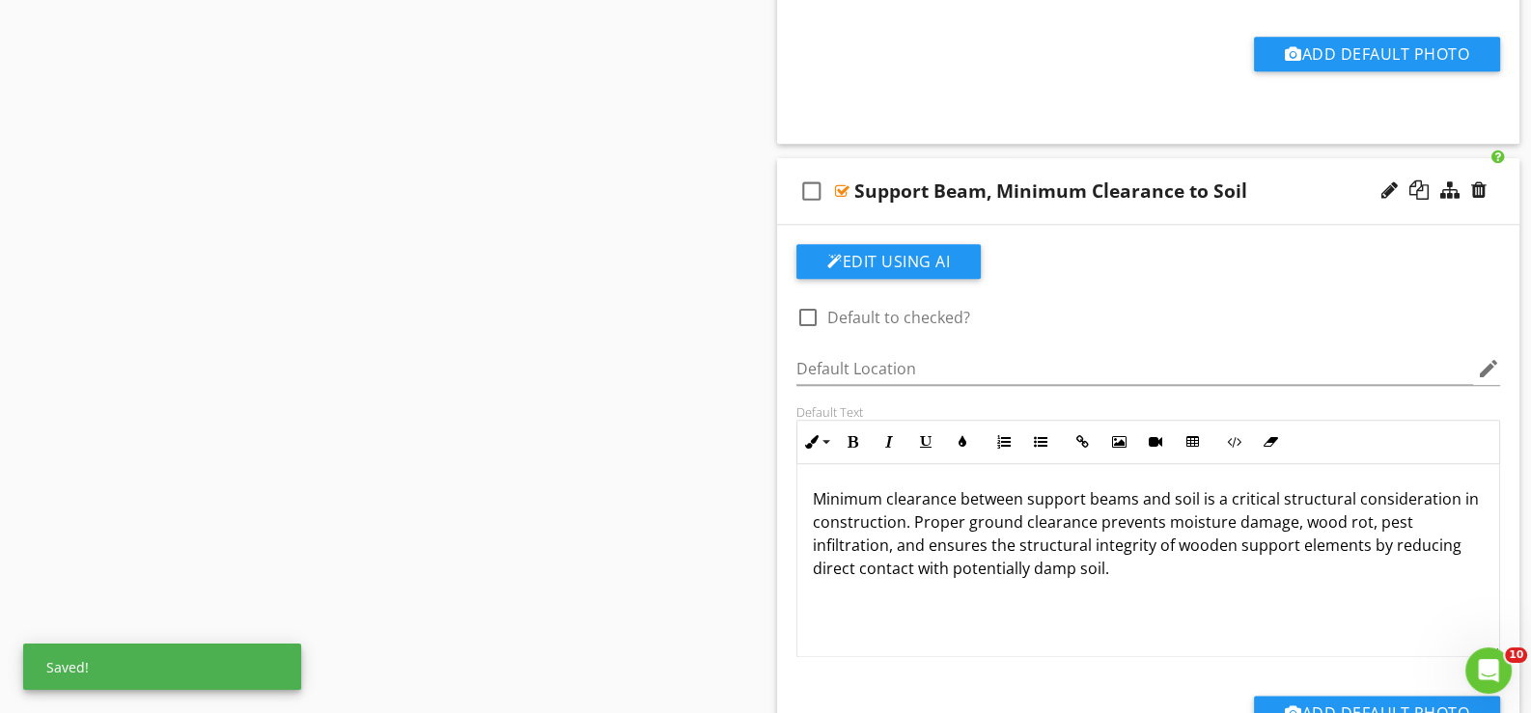
scroll to position [2896, 0]
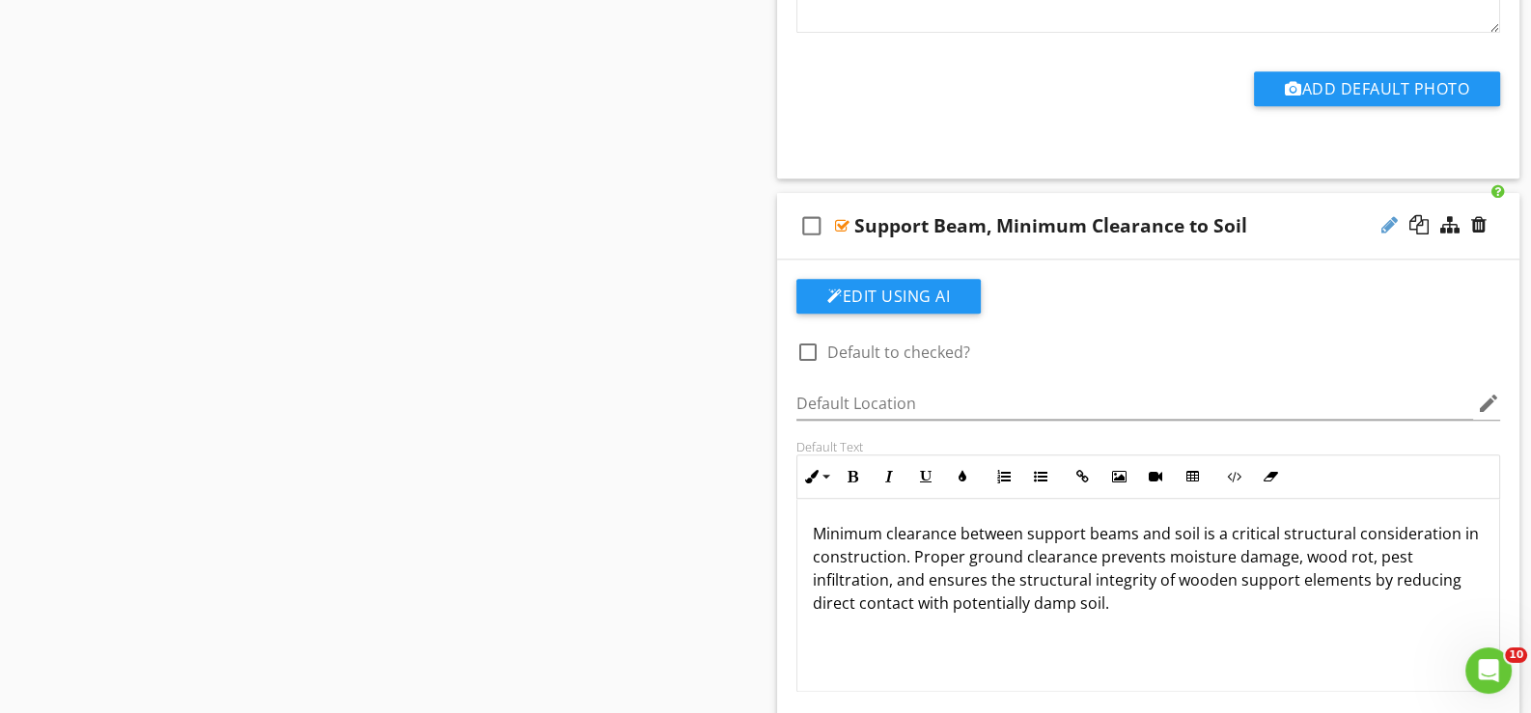
click at [1381, 215] on div at bounding box center [1389, 224] width 16 height 19
type input "Support Beam, Minimum Clearance to Soil*"
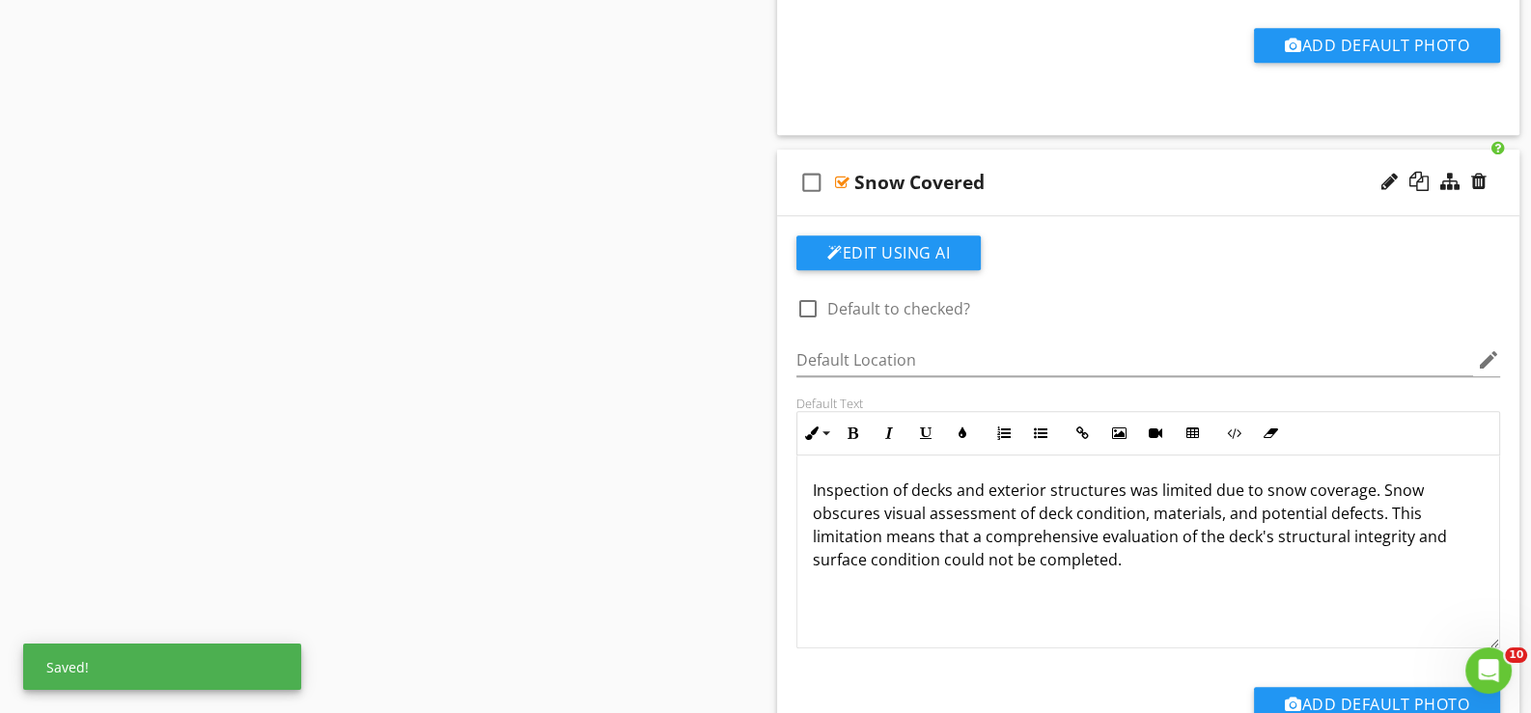
scroll to position [2220, 0]
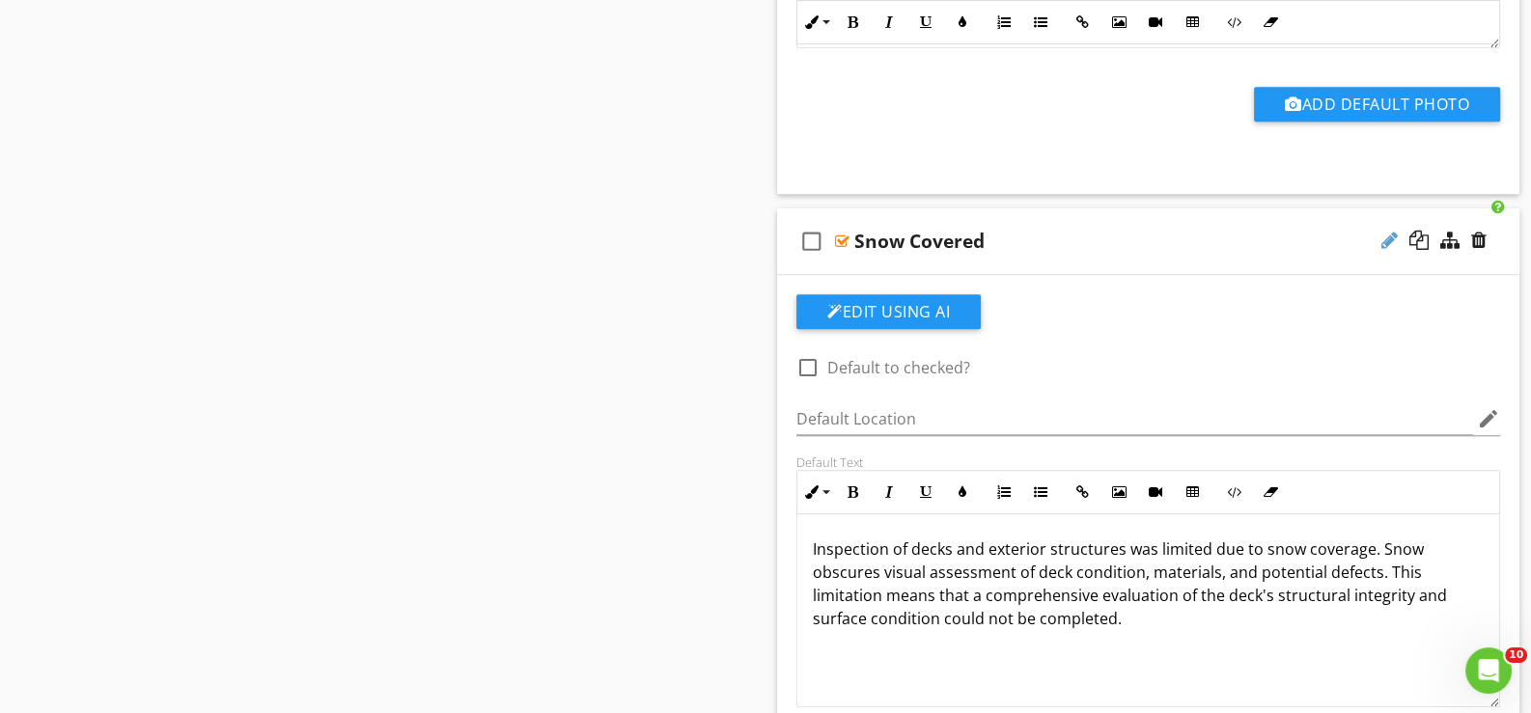
click at [1390, 231] on div at bounding box center [1389, 240] width 16 height 19
type input "Snow Covered*"
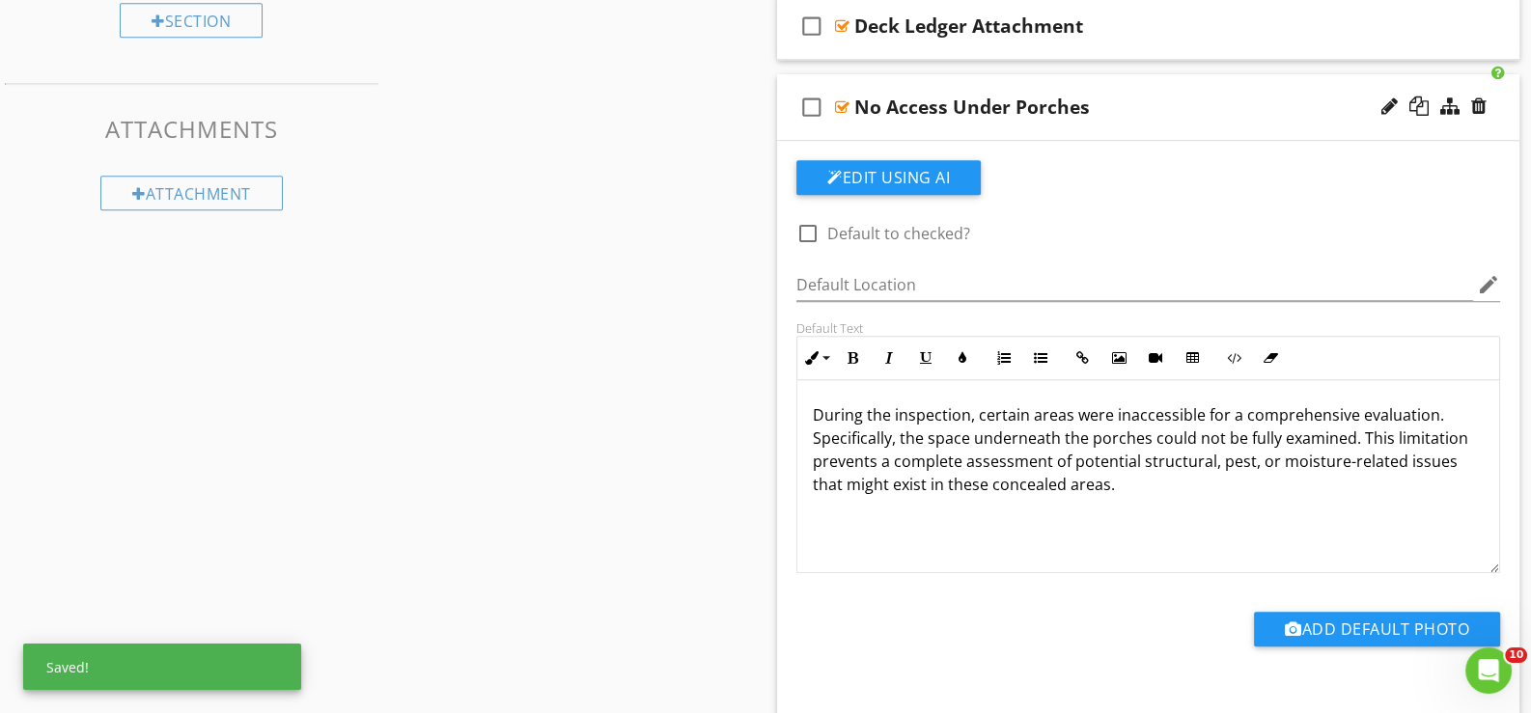
scroll to position [1640, 0]
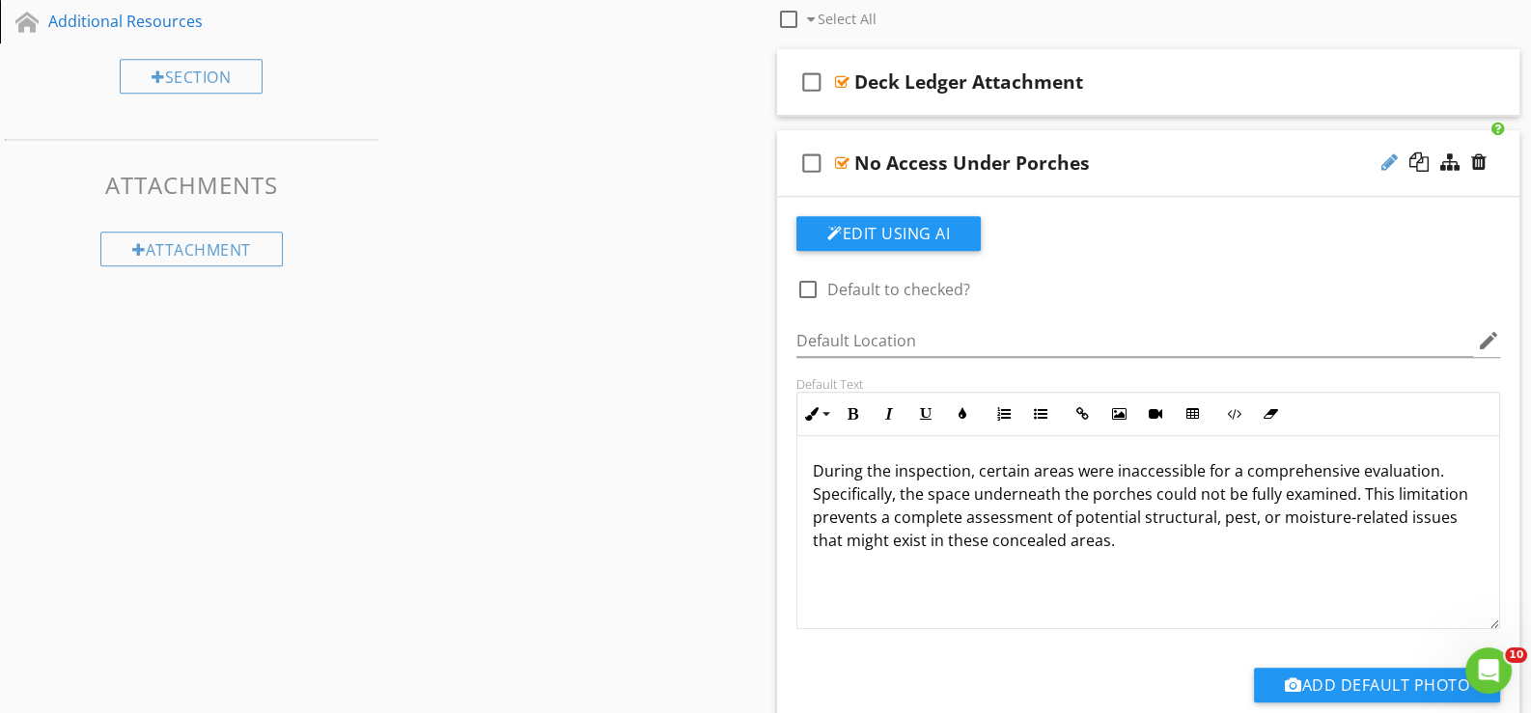
click at [1383, 154] on div at bounding box center [1389, 162] width 16 height 19
type input "No Access Under Porches*"
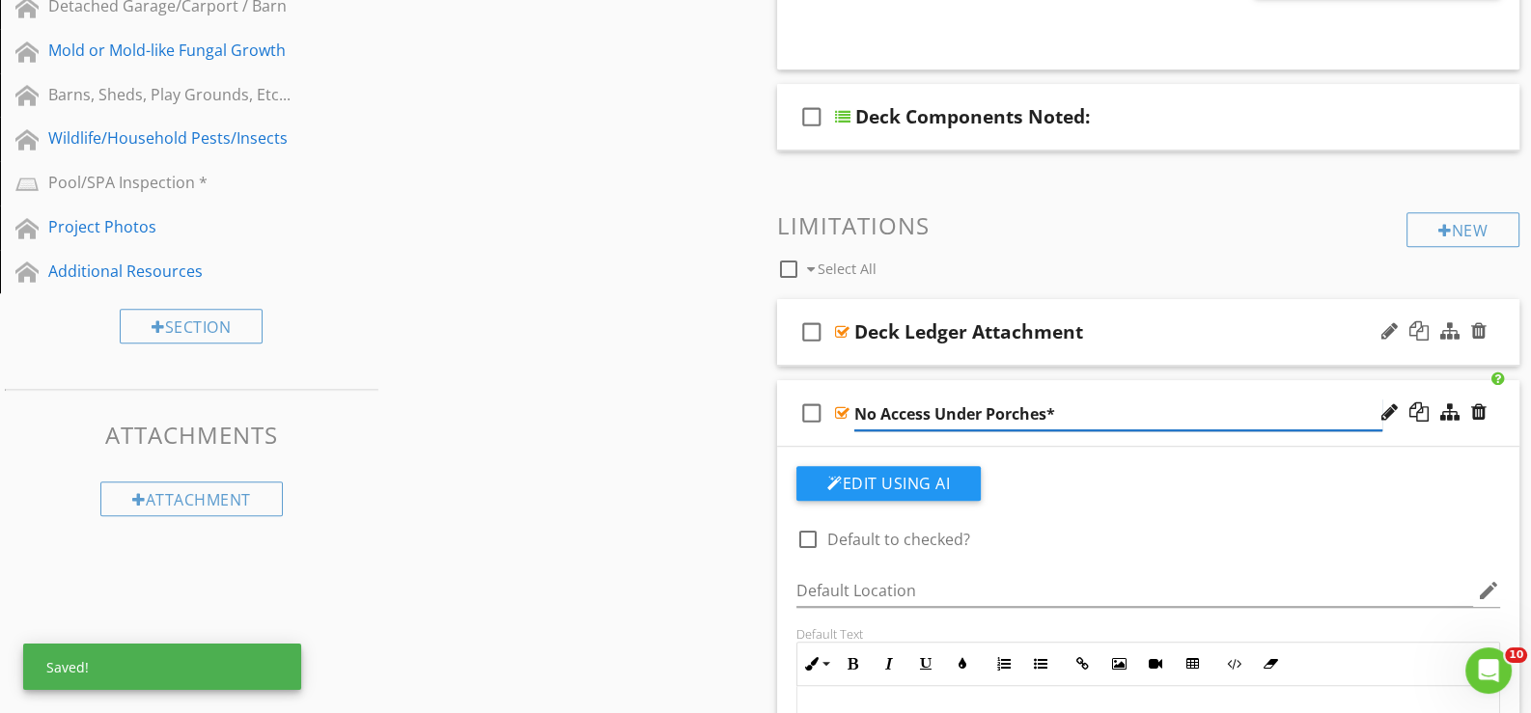
scroll to position [1351, 0]
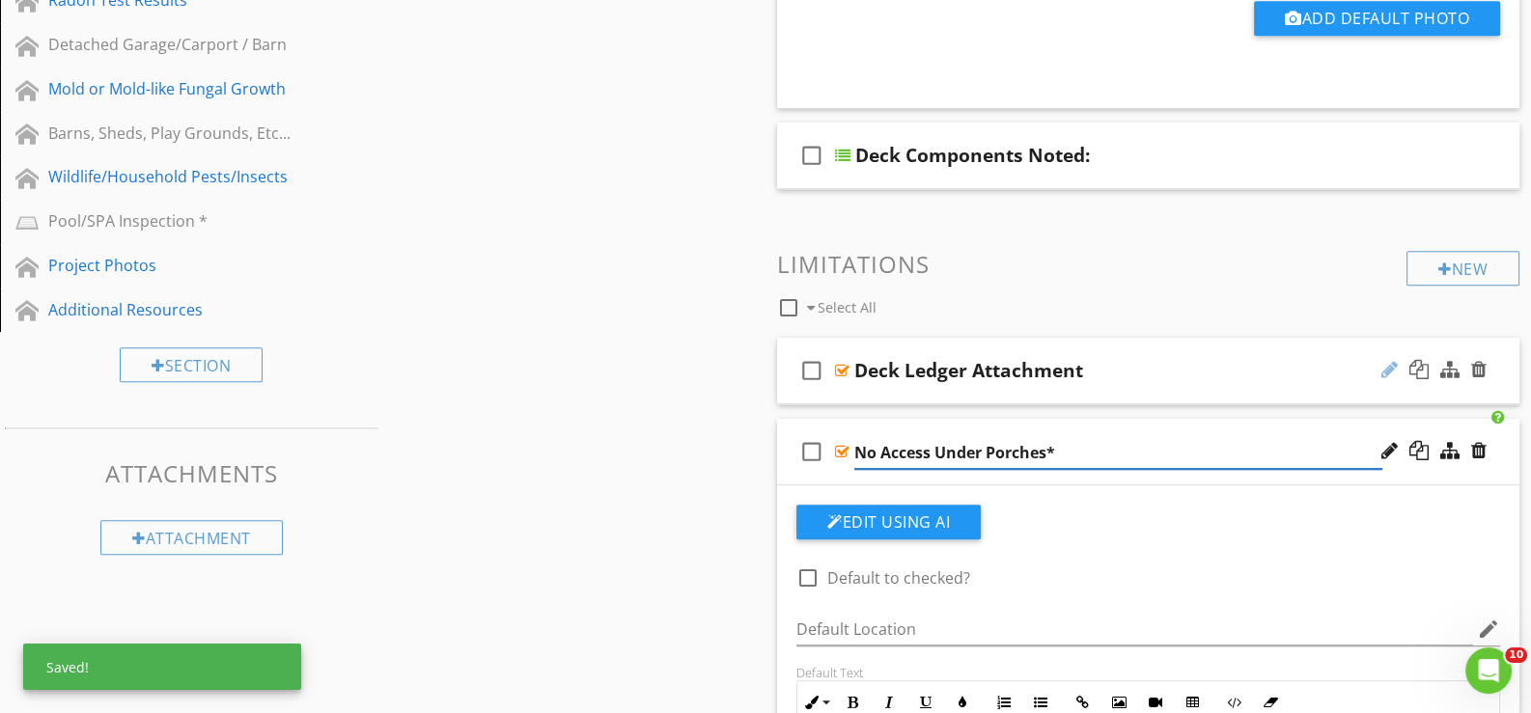
click at [1385, 365] on div at bounding box center [1389, 369] width 16 height 19
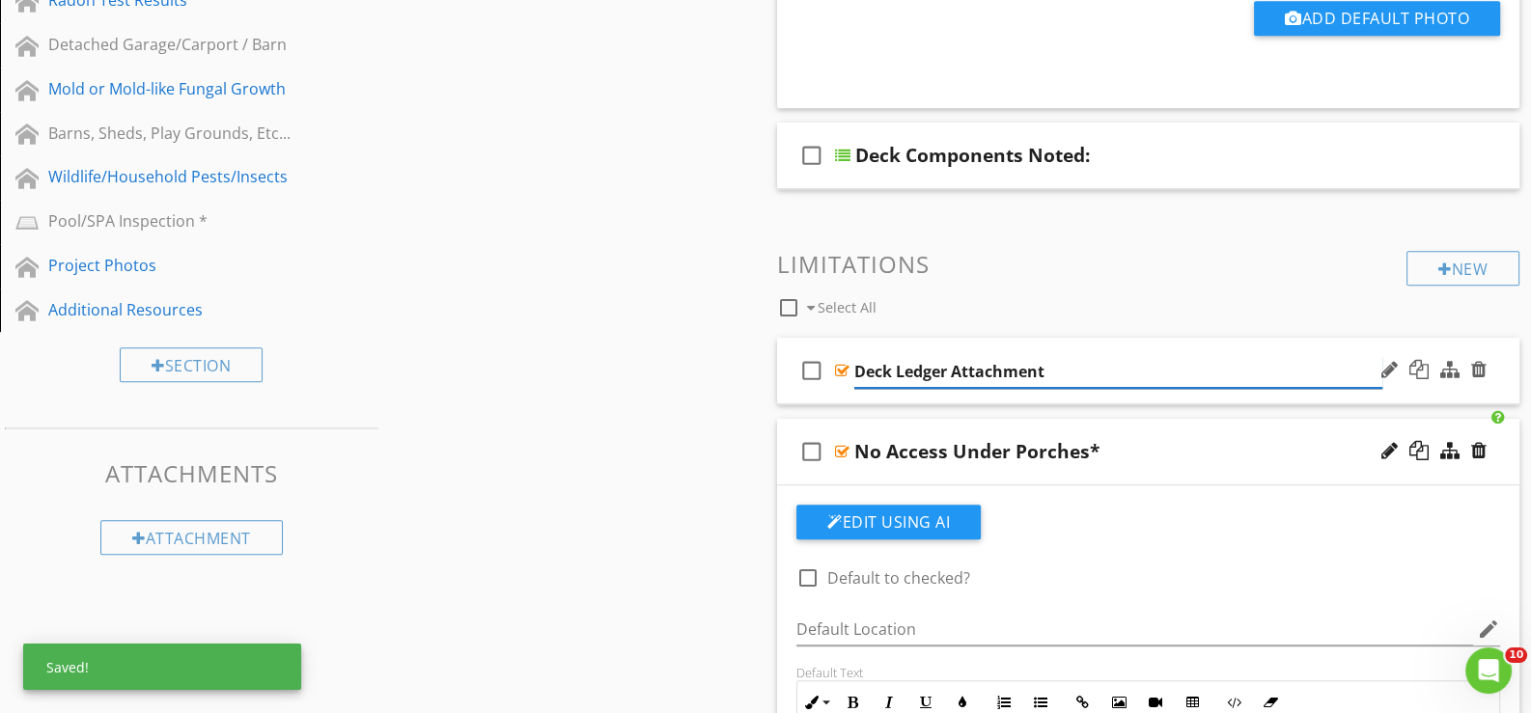
type input "Deck Ledger Attachment*"
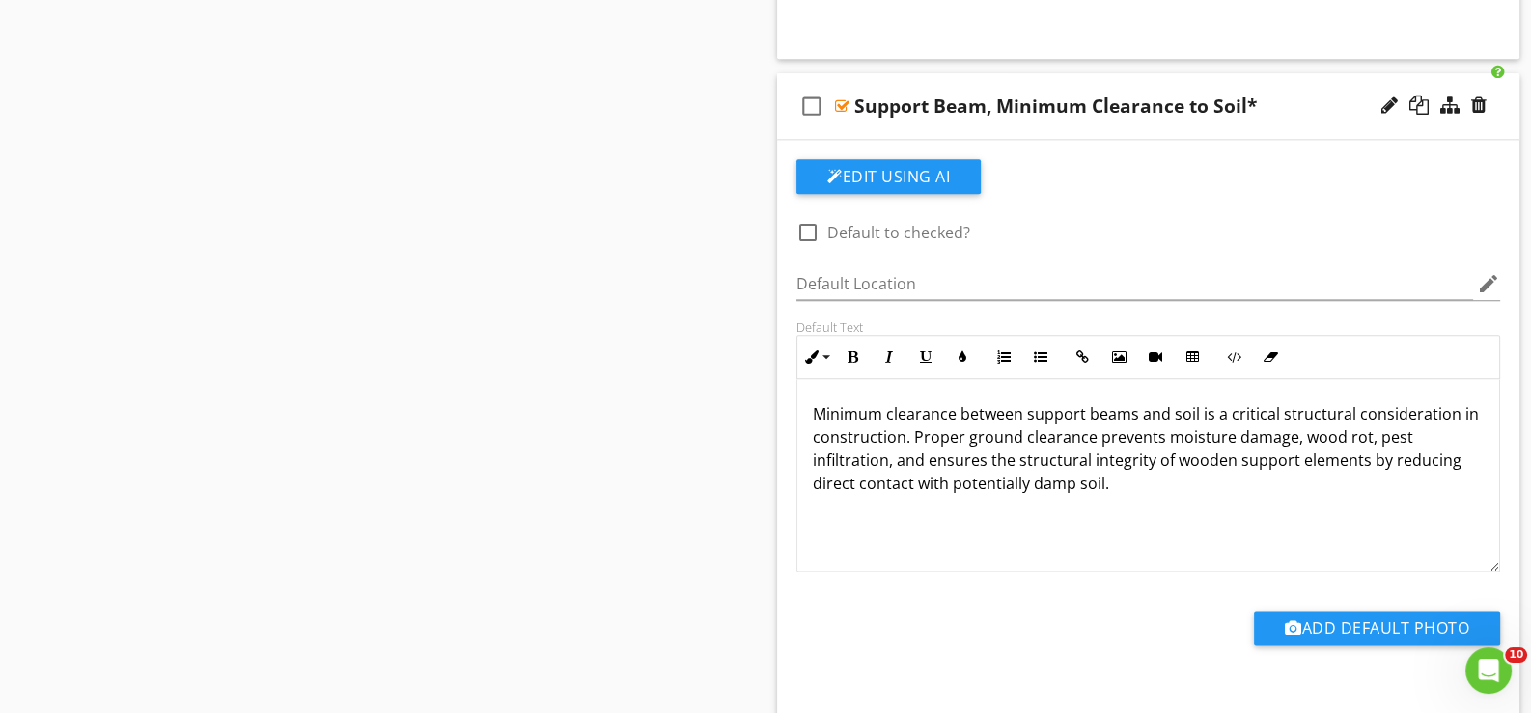
scroll to position [2896, 0]
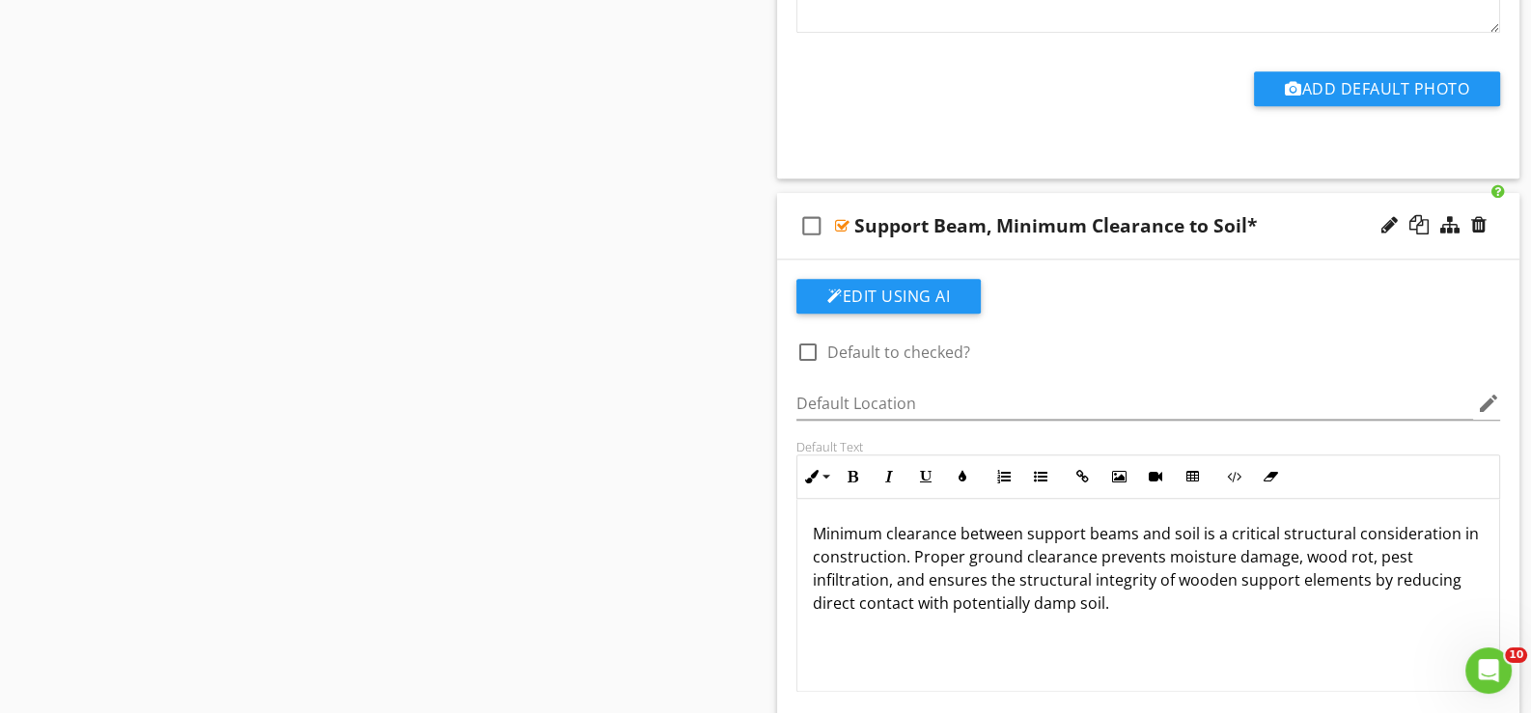
click at [904, 260] on div "Edit Using AI check_box_outline_blank Default to checked? Default Location edit…" at bounding box center [1148, 549] width 742 height 578
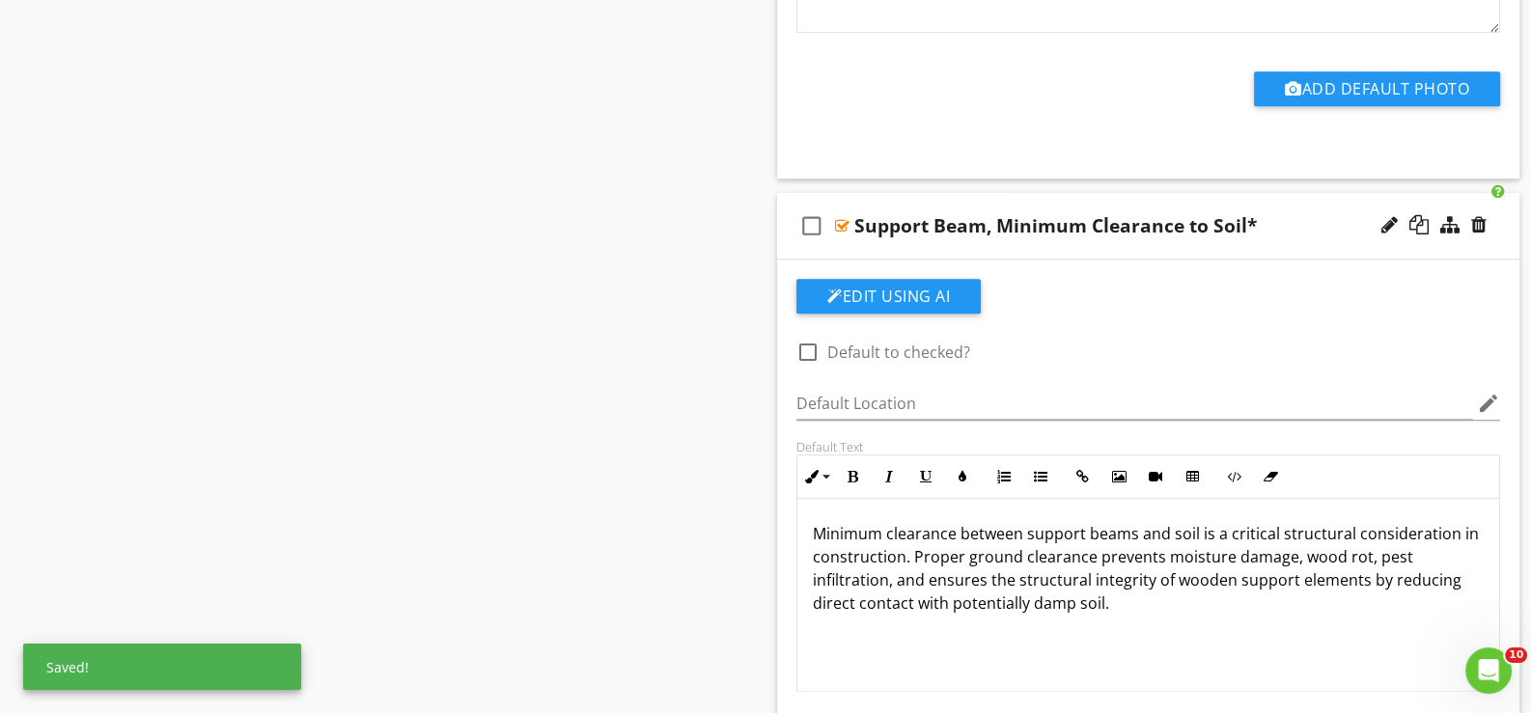
click at [905, 250] on div "check_box_outline_blank Support Beam, Minimum Clearance to Soil*" at bounding box center [1148, 226] width 742 height 67
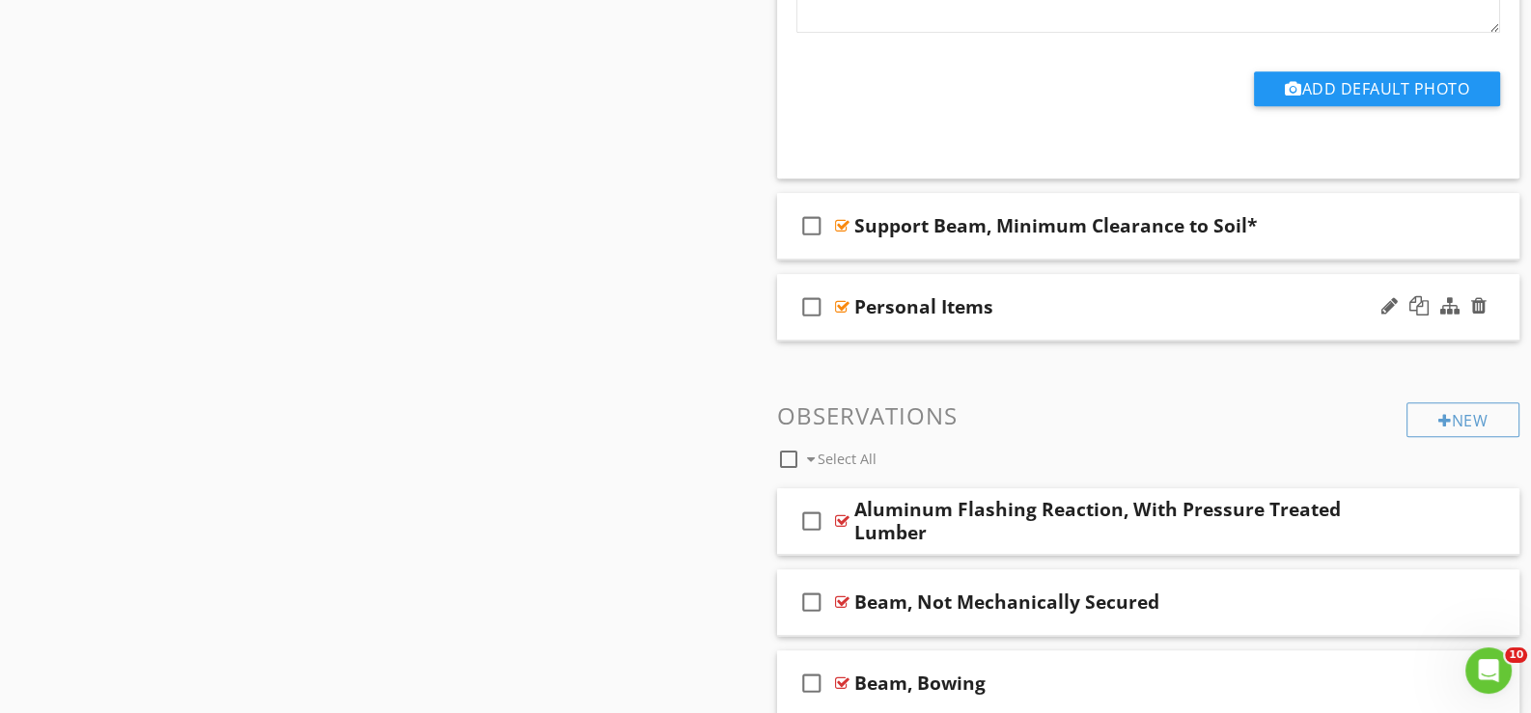
click at [913, 324] on div "check_box_outline_blank Personal Items" at bounding box center [1148, 307] width 742 height 67
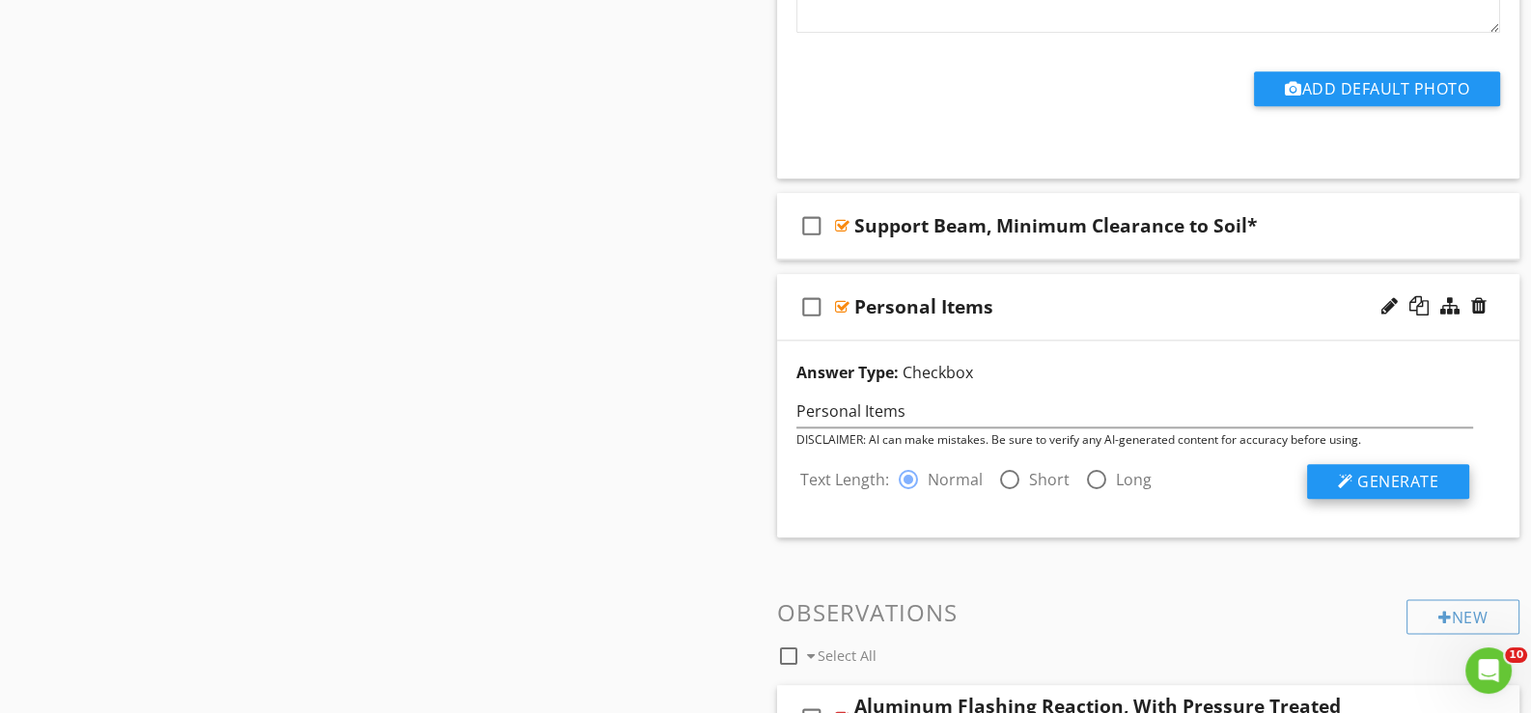
click at [1420, 478] on span "Generate" at bounding box center [1397, 481] width 81 height 21
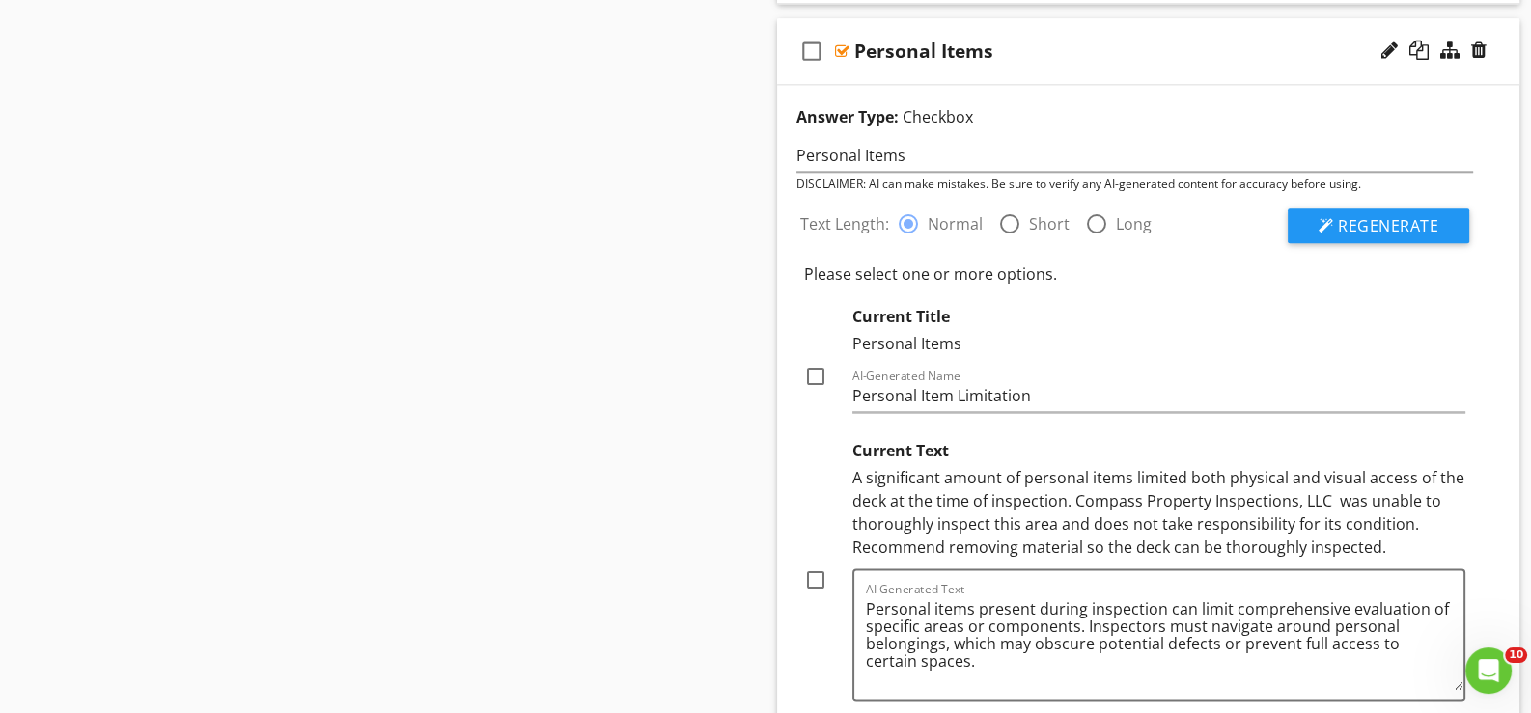
scroll to position [3281, 0]
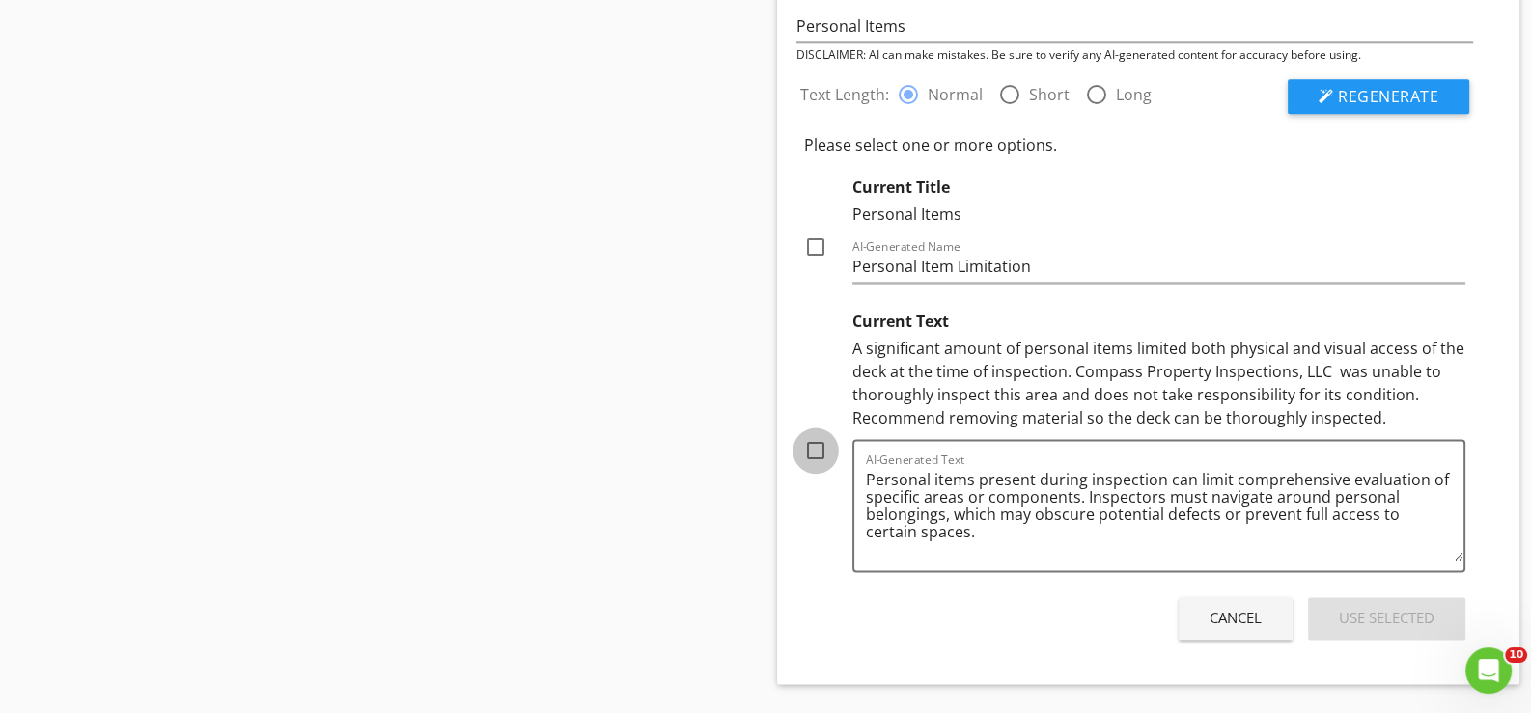
click at [818, 446] on div at bounding box center [815, 450] width 33 height 33
checkbox input "true"
click at [1382, 607] on div "Use Selected" at bounding box center [1387, 618] width 96 height 22
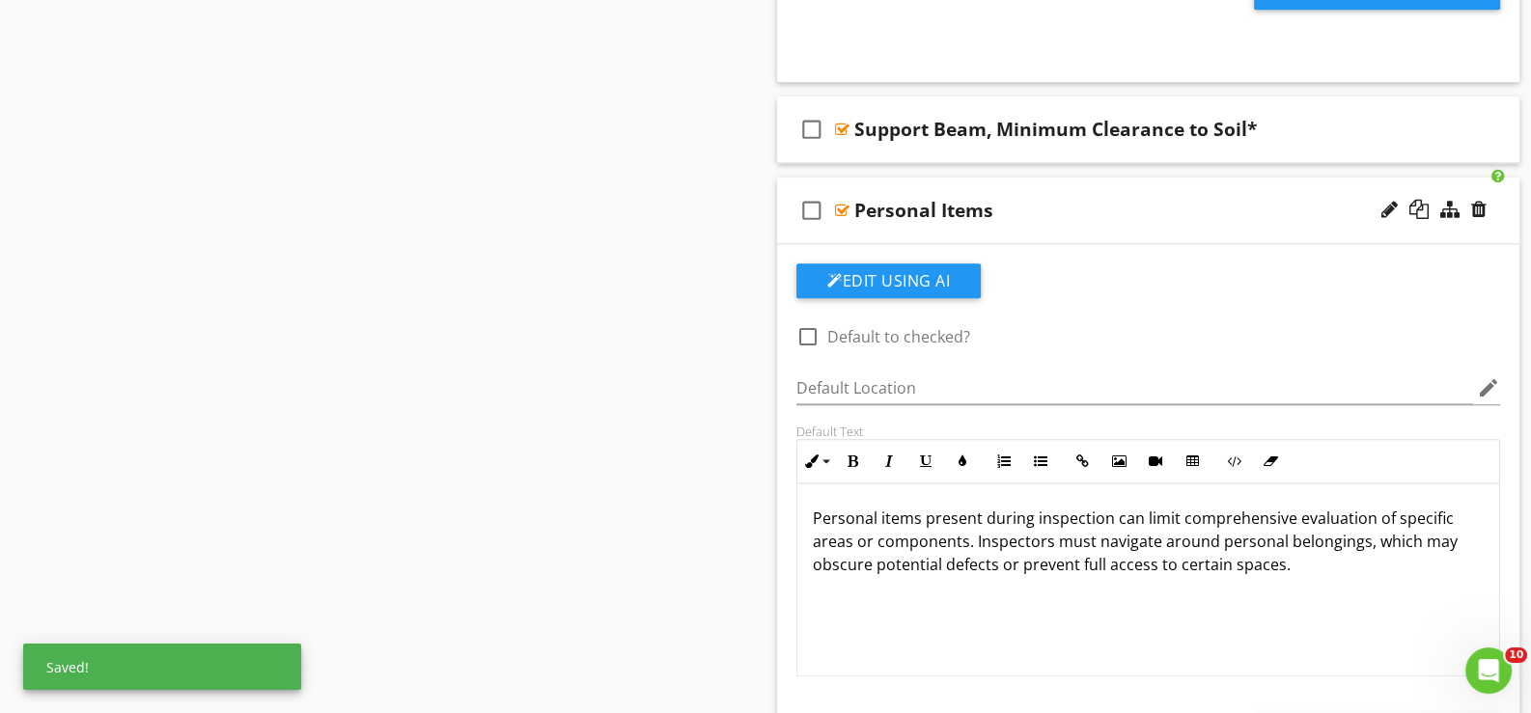
scroll to position [2992, 0]
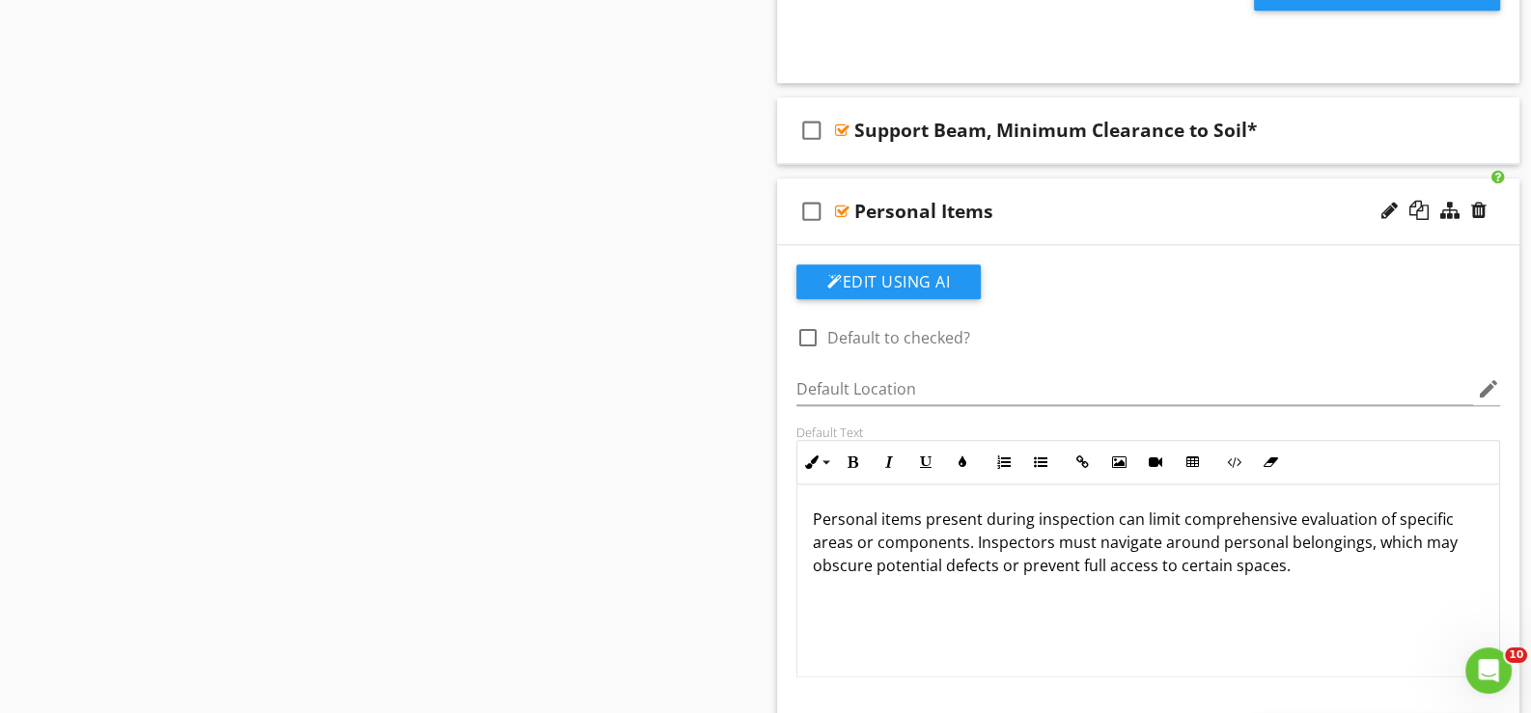
click at [995, 228] on div "check_box_outline_blank Personal Items" at bounding box center [1148, 212] width 742 height 67
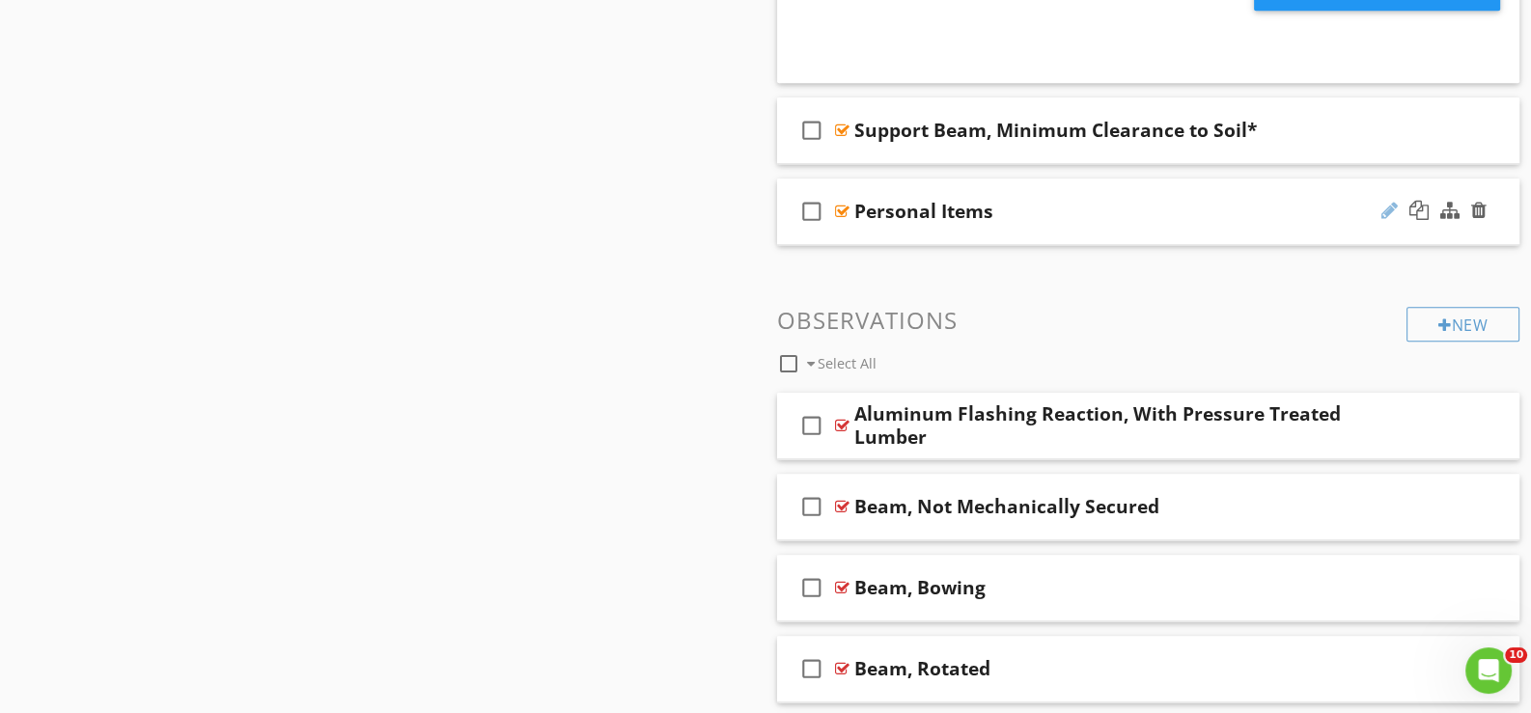
click at [1386, 201] on div at bounding box center [1389, 210] width 16 height 19
type input "Personal Items*"
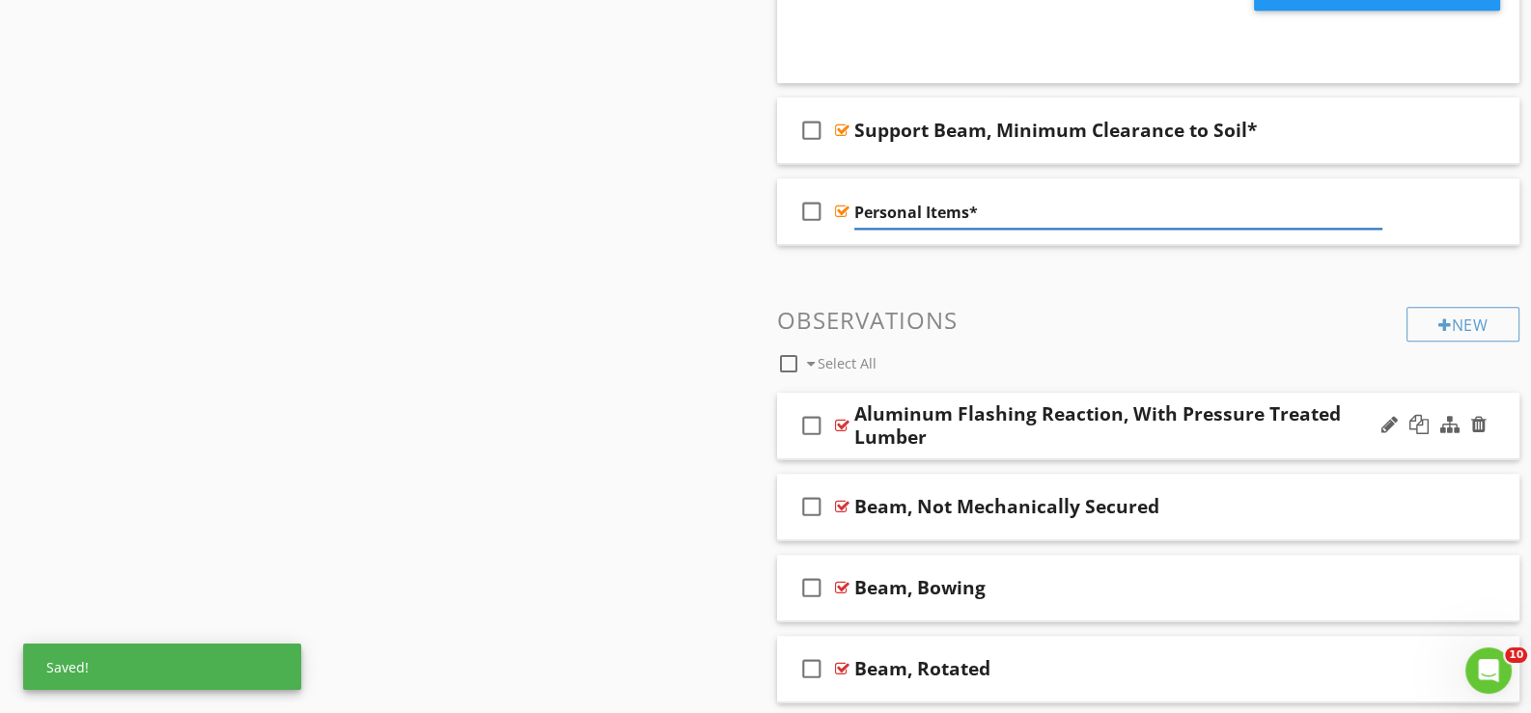
click at [903, 443] on div "Aluminum Flashing Reaction, With Pressure Treated Lumber" at bounding box center [1118, 426] width 528 height 46
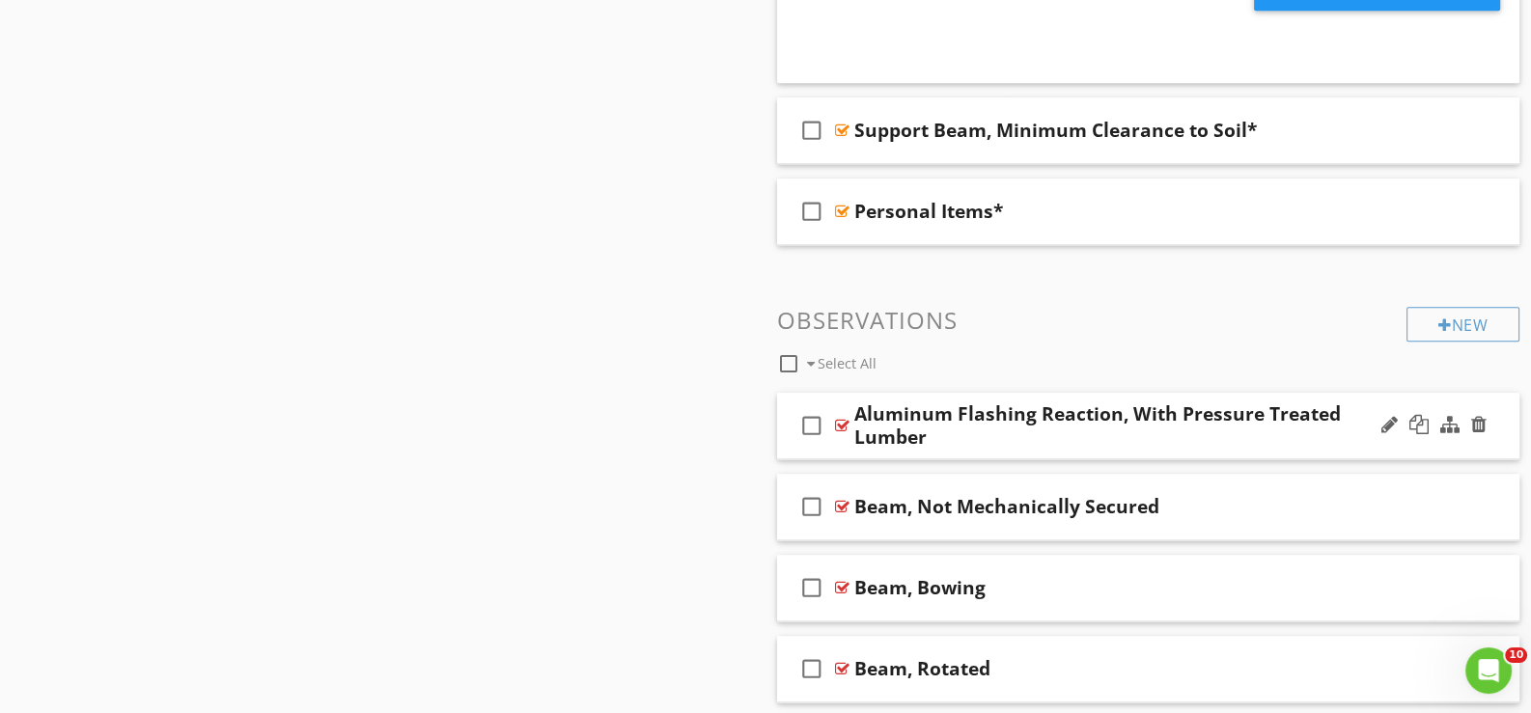
click at [845, 439] on div "check_box_outline_blank Aluminum Flashing Reaction, With Pressure Treated Lumber" at bounding box center [1148, 426] width 742 height 67
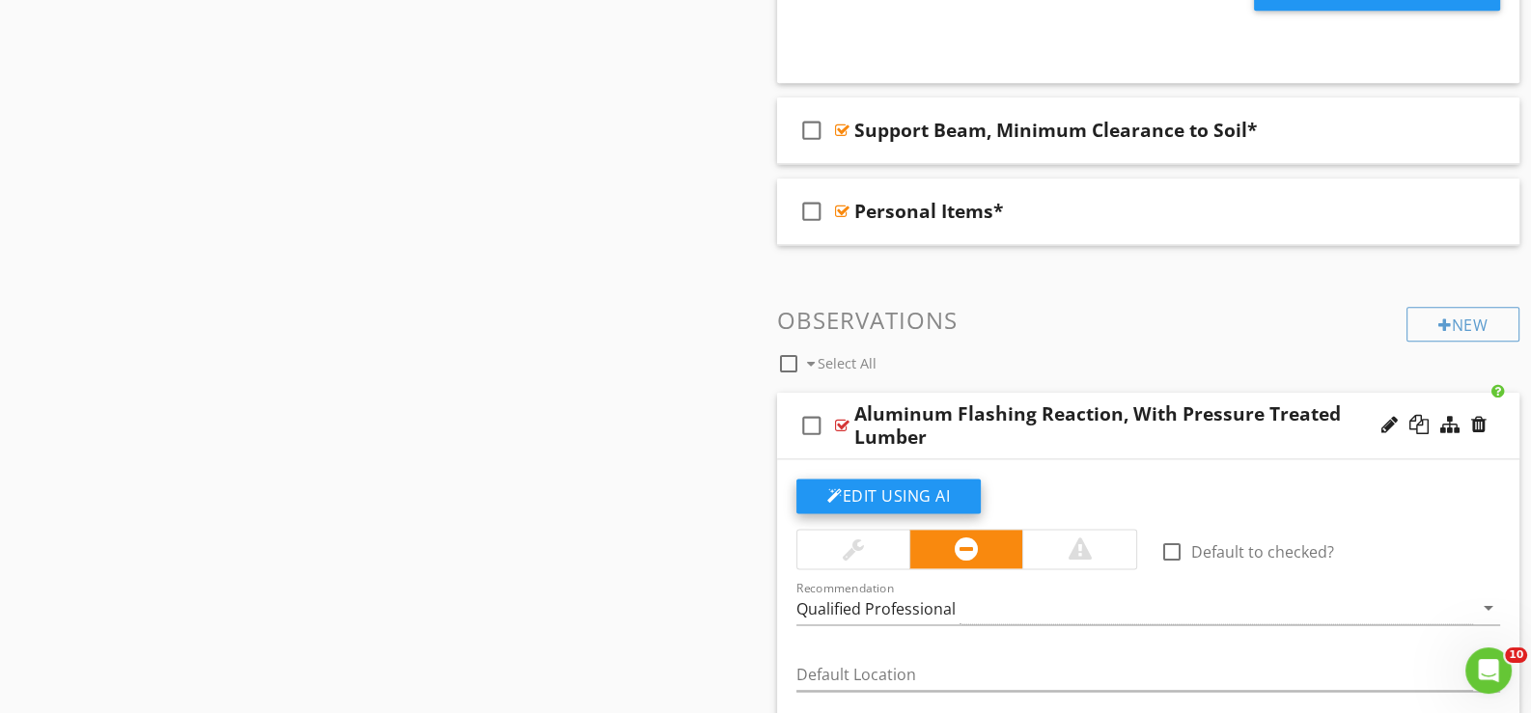
click at [867, 485] on button "Edit Using AI" at bounding box center [888, 496] width 184 height 35
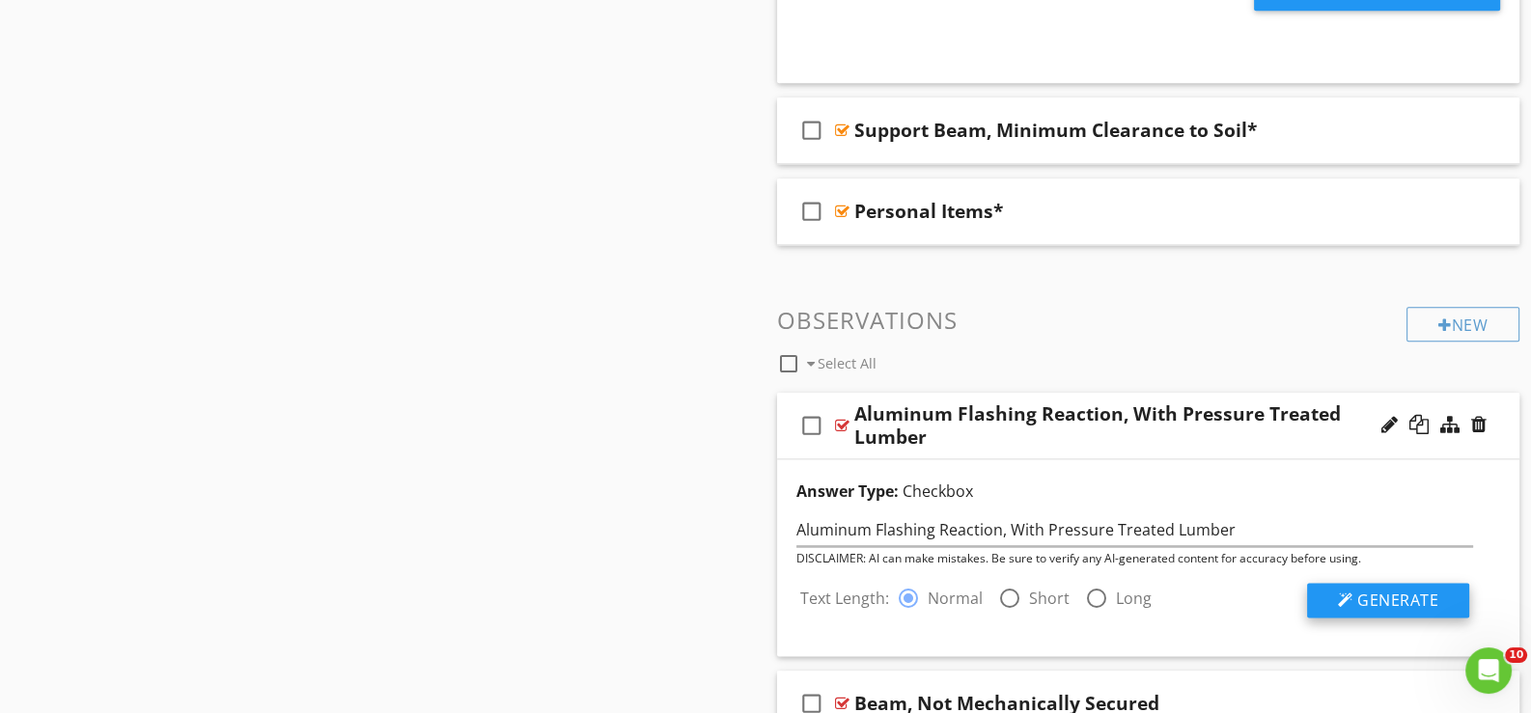
click at [1398, 593] on span "Generate" at bounding box center [1397, 600] width 81 height 21
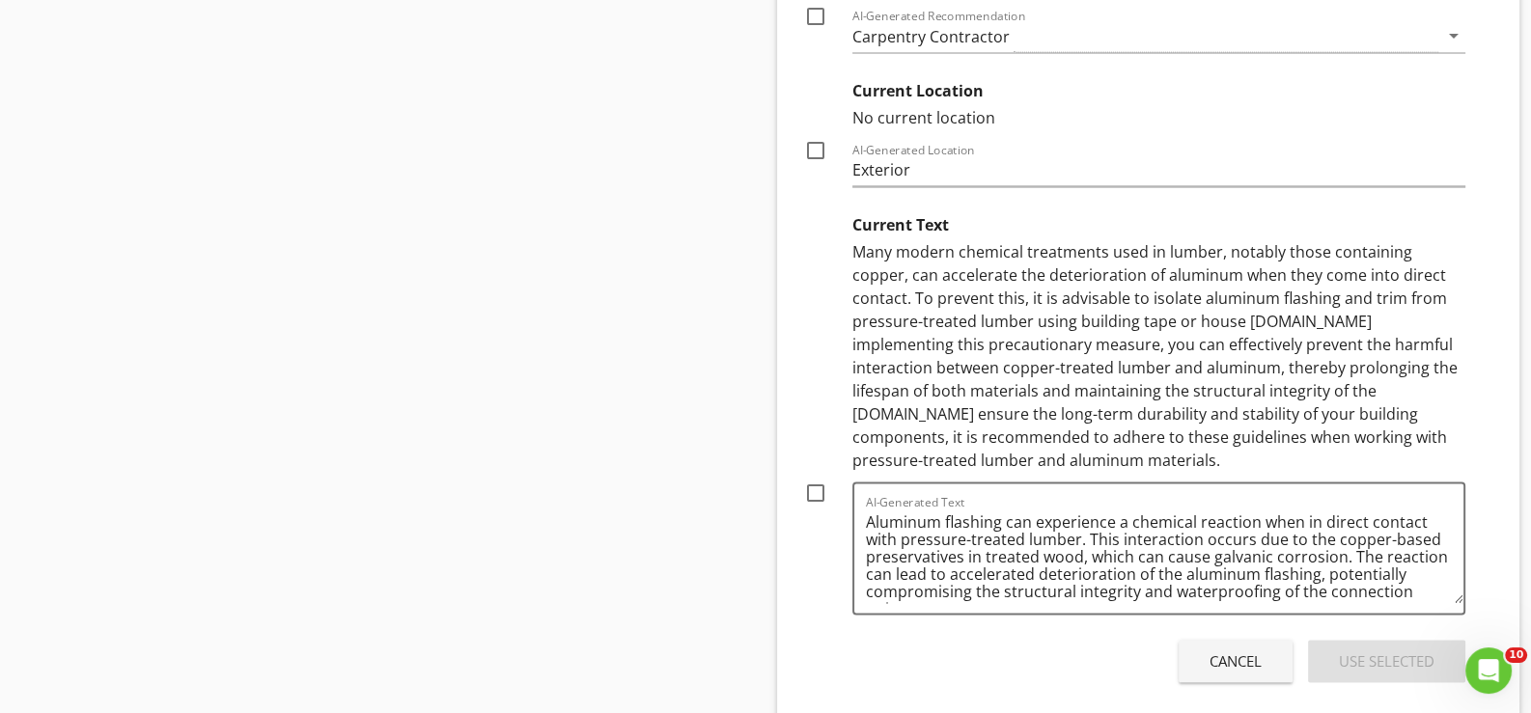
scroll to position [3958, 0]
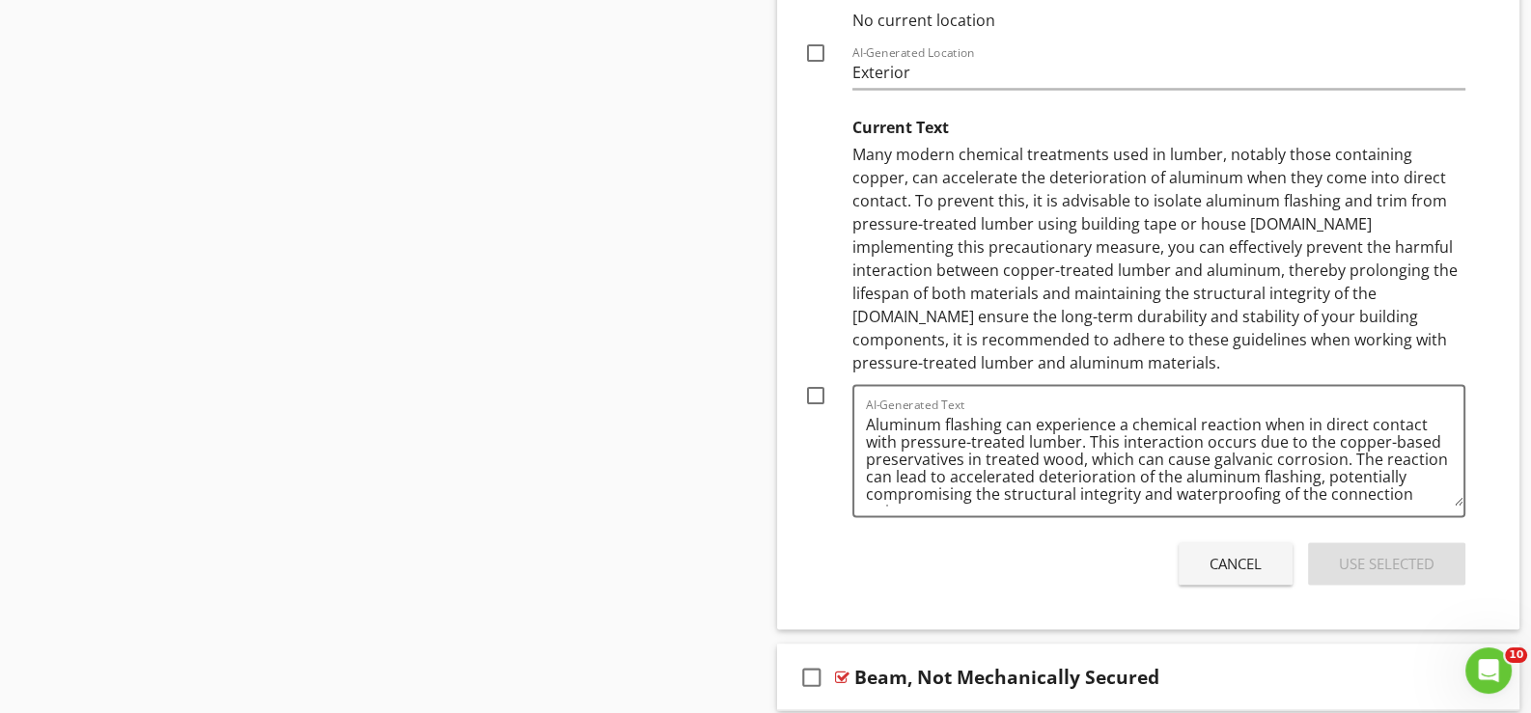
click at [816, 390] on div at bounding box center [815, 395] width 33 height 33
checkbox input "true"
click at [1371, 557] on div "Use Selected" at bounding box center [1387, 564] width 96 height 22
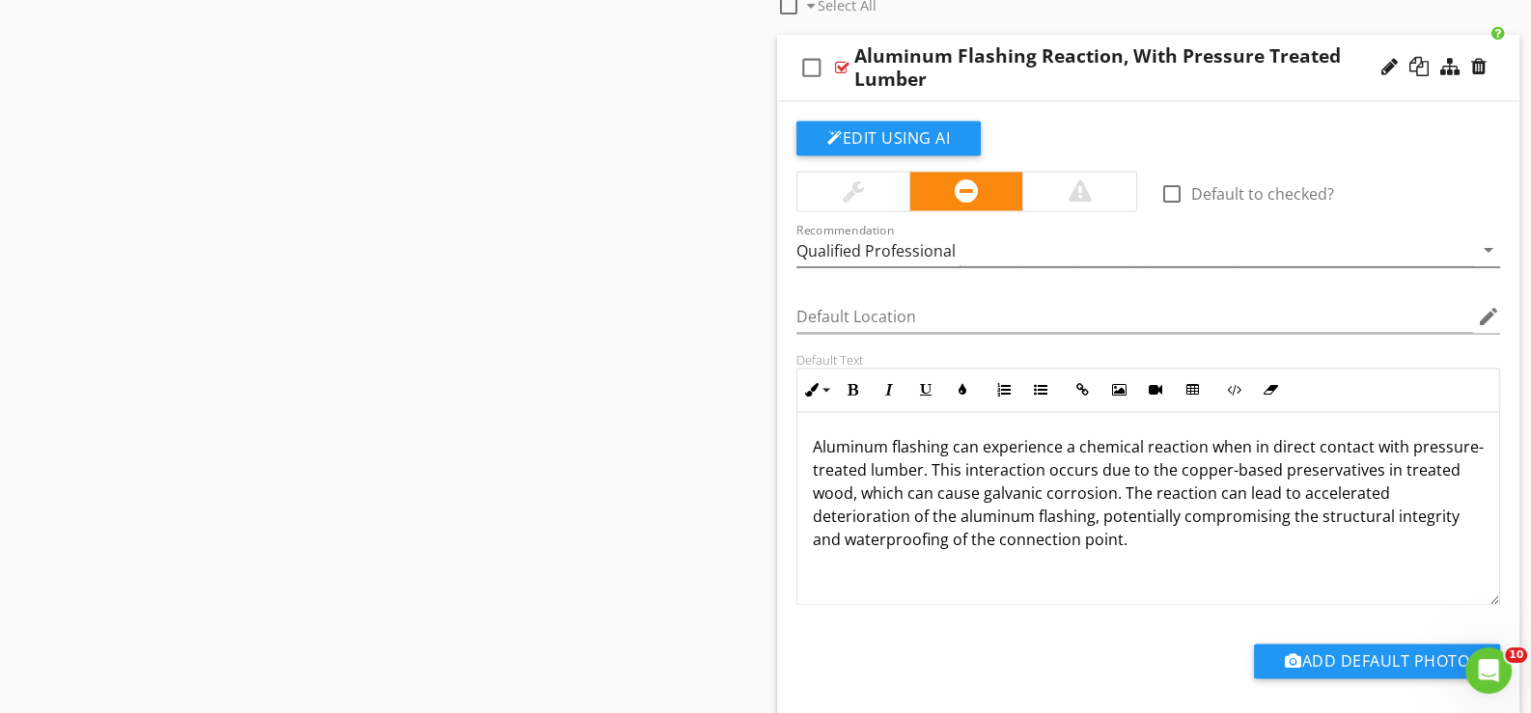
scroll to position [3248, 0]
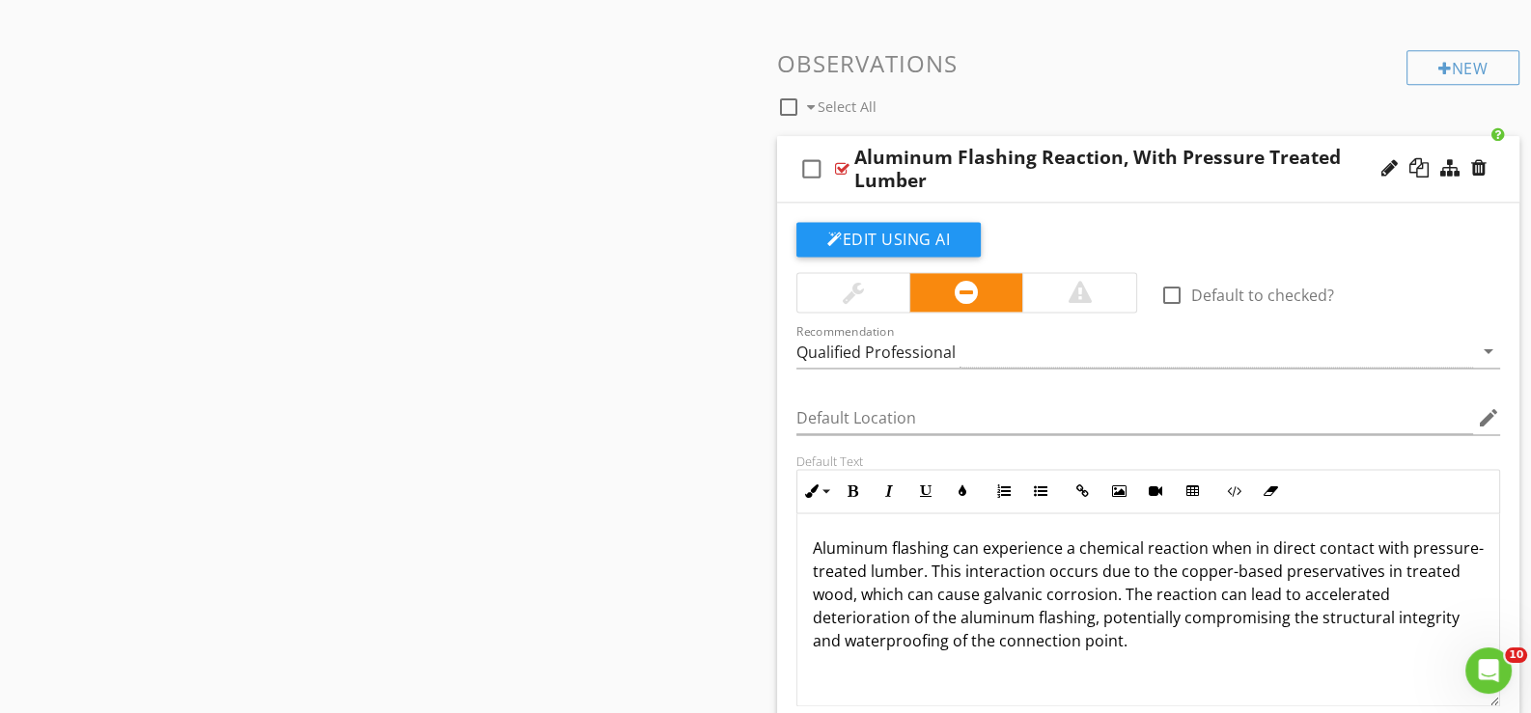
click at [1049, 178] on div "Aluminum Flashing Reaction, With Pressure Treated Lumber" at bounding box center [1118, 169] width 528 height 46
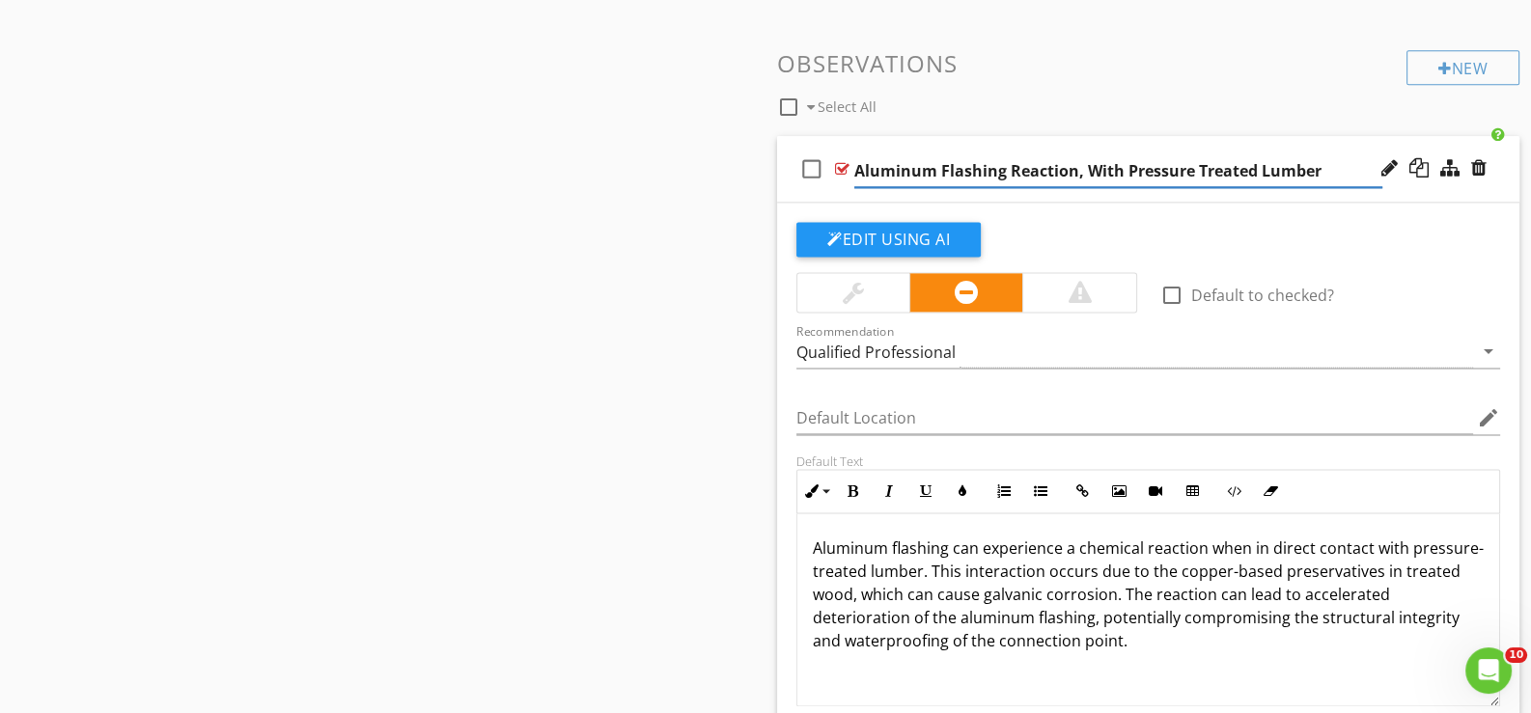
click at [1385, 158] on div at bounding box center [1389, 167] width 16 height 19
type input "Aluminum Flashing Reaction, With Pressure Treated Lumber*"
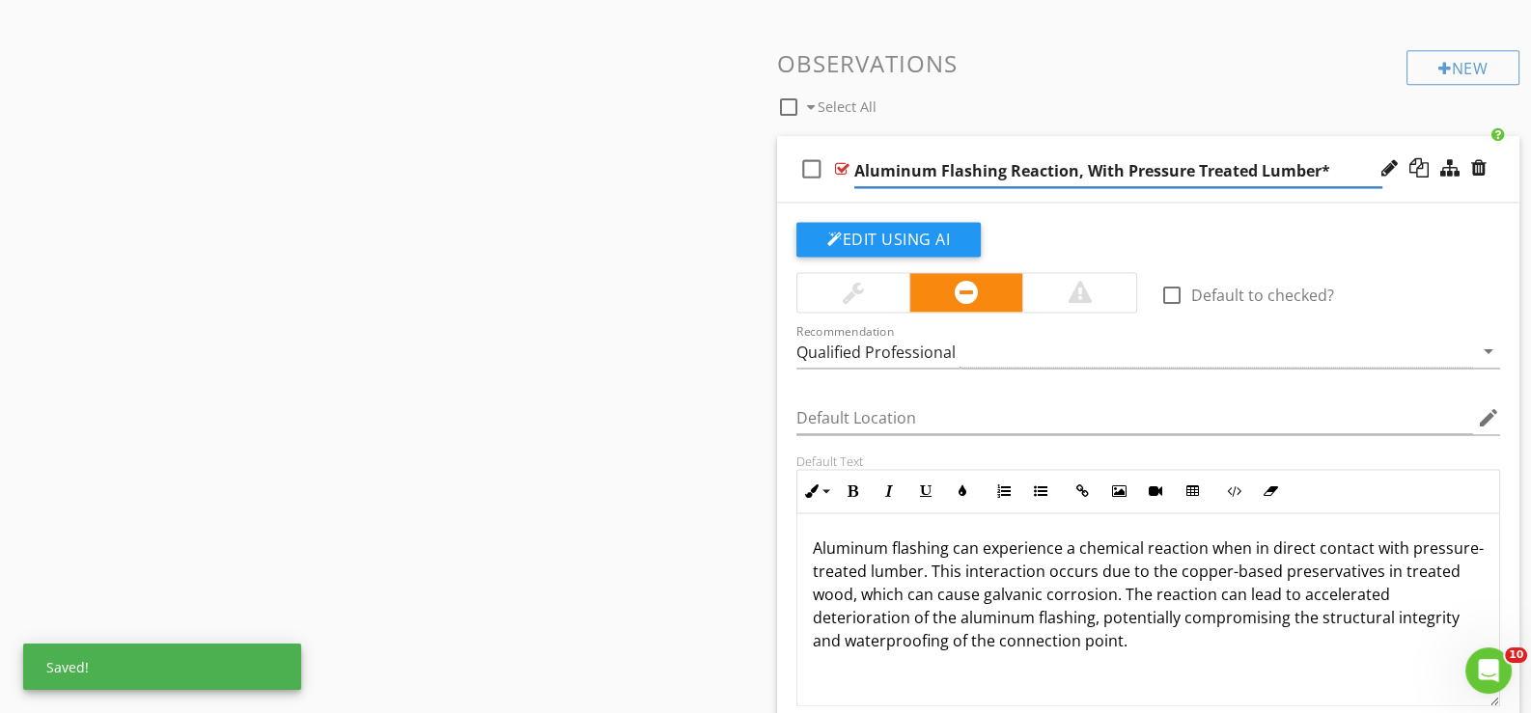
click at [852, 186] on div "check_box_outline_blank Aluminum Flashing Reaction, With Pressure Treated Lumbe…" at bounding box center [1148, 169] width 742 height 67
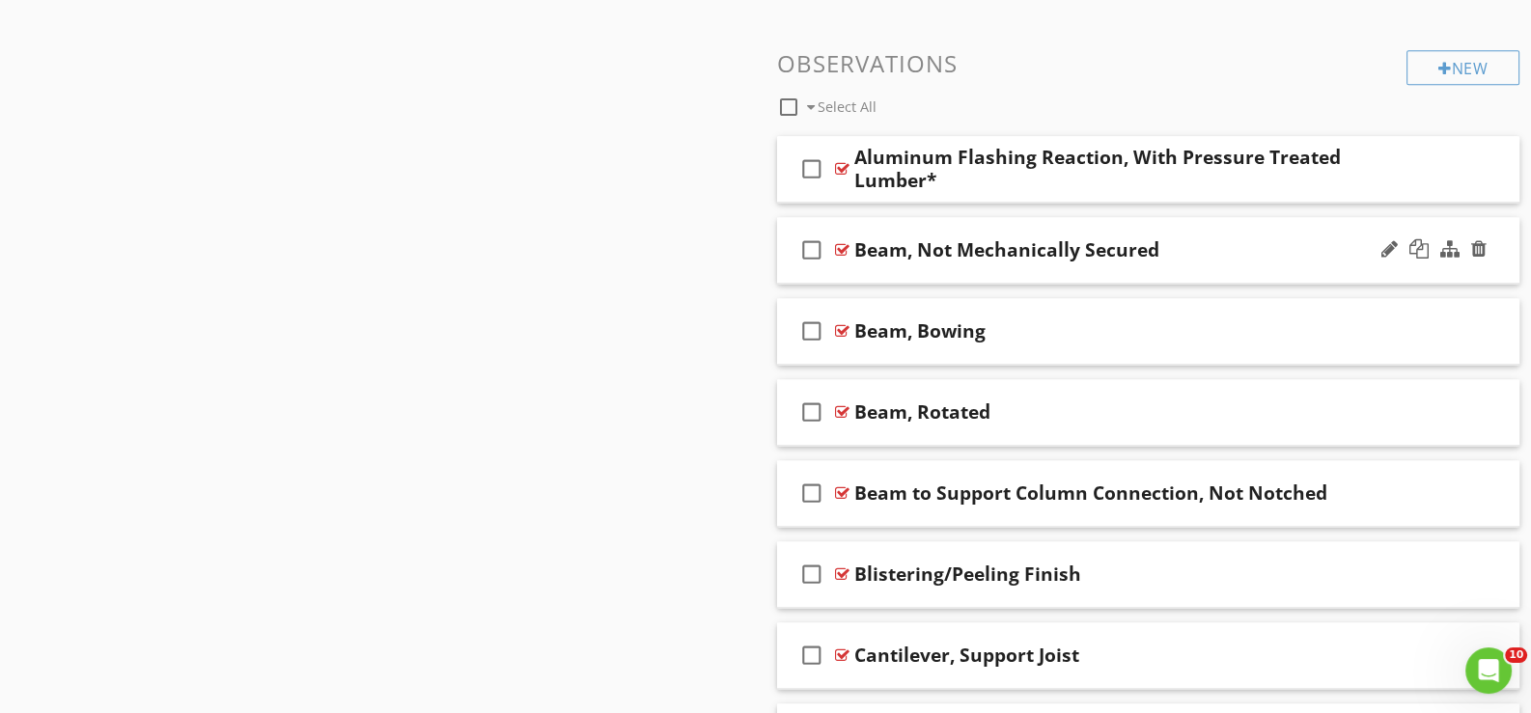
click at [897, 270] on div "check_box_outline_blank Beam, Not Mechanically Secured" at bounding box center [1148, 250] width 742 height 67
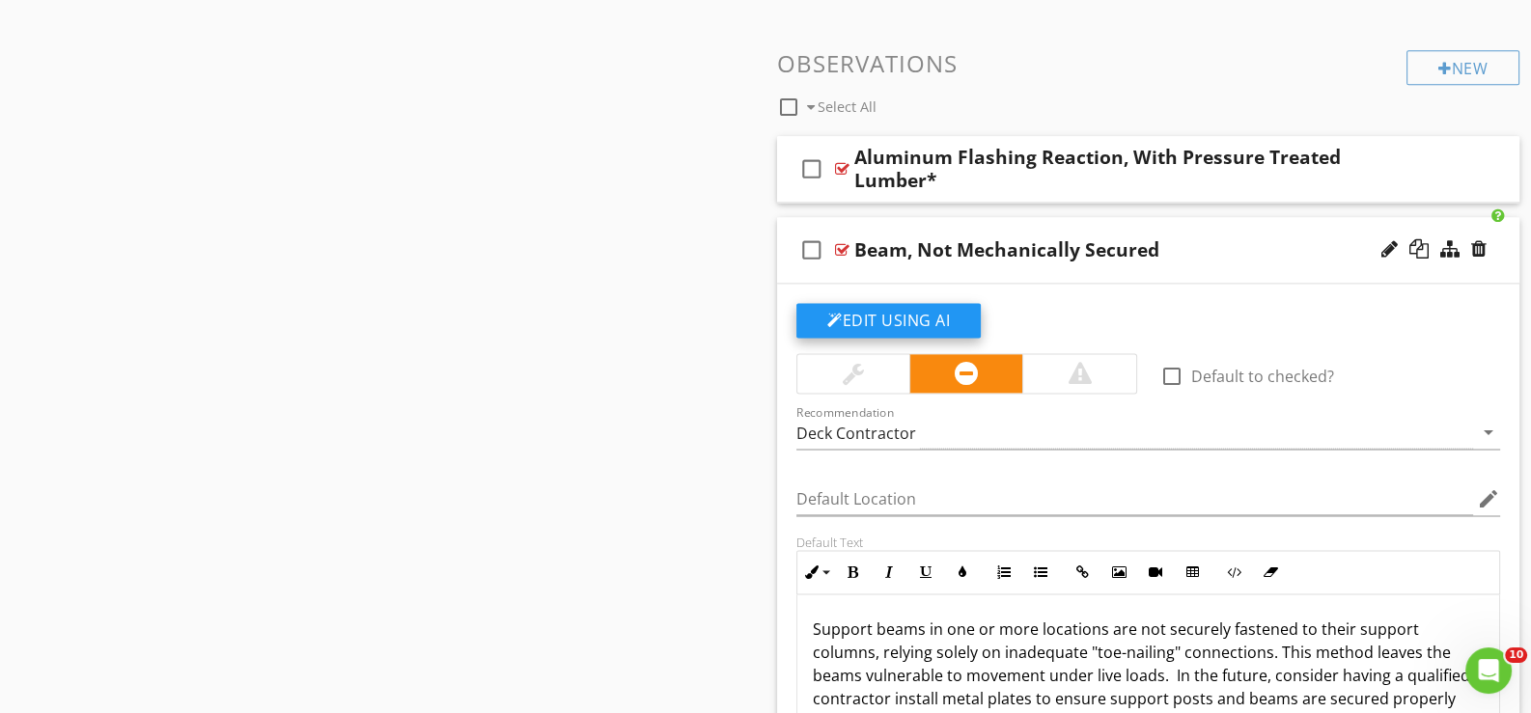
click at [905, 309] on button "Edit Using AI" at bounding box center [888, 320] width 184 height 35
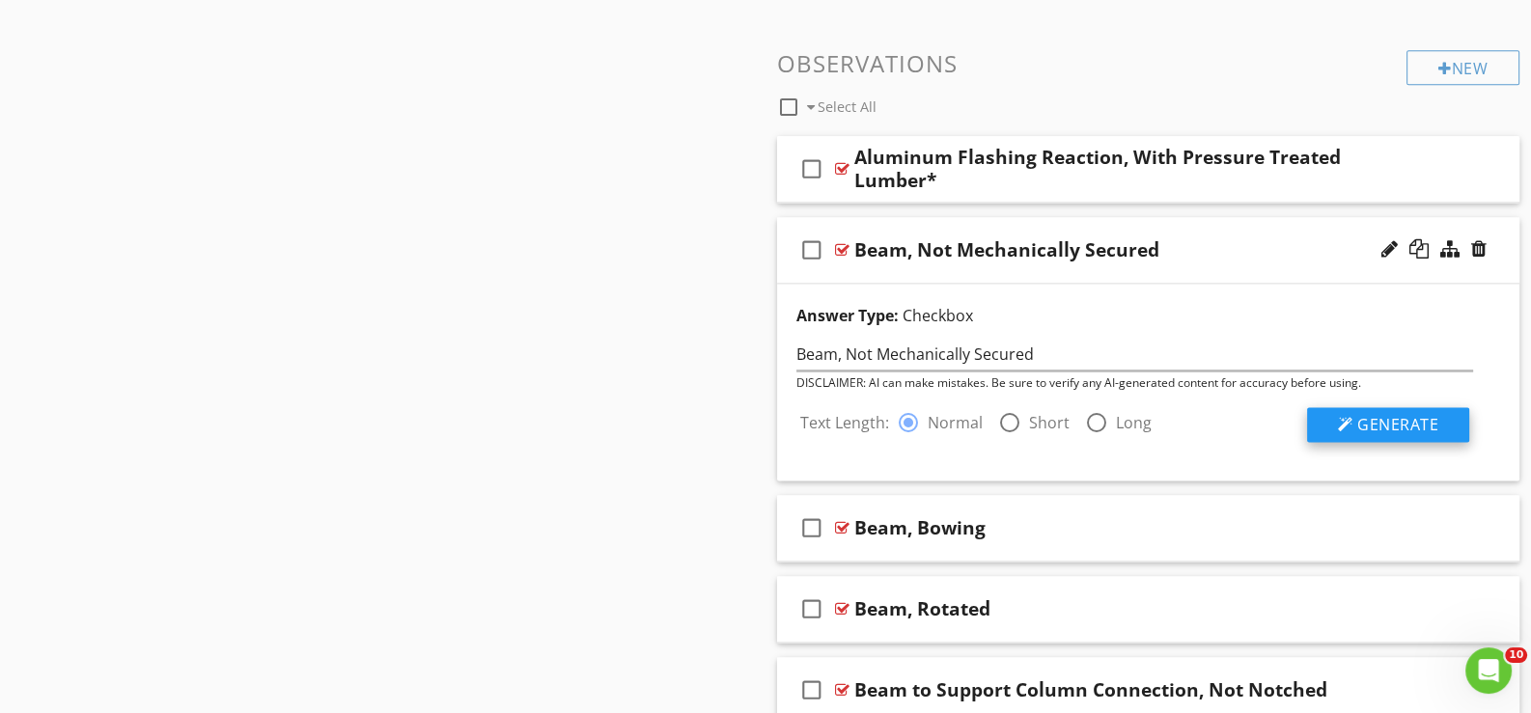
click at [1393, 420] on span "Generate" at bounding box center [1397, 424] width 81 height 21
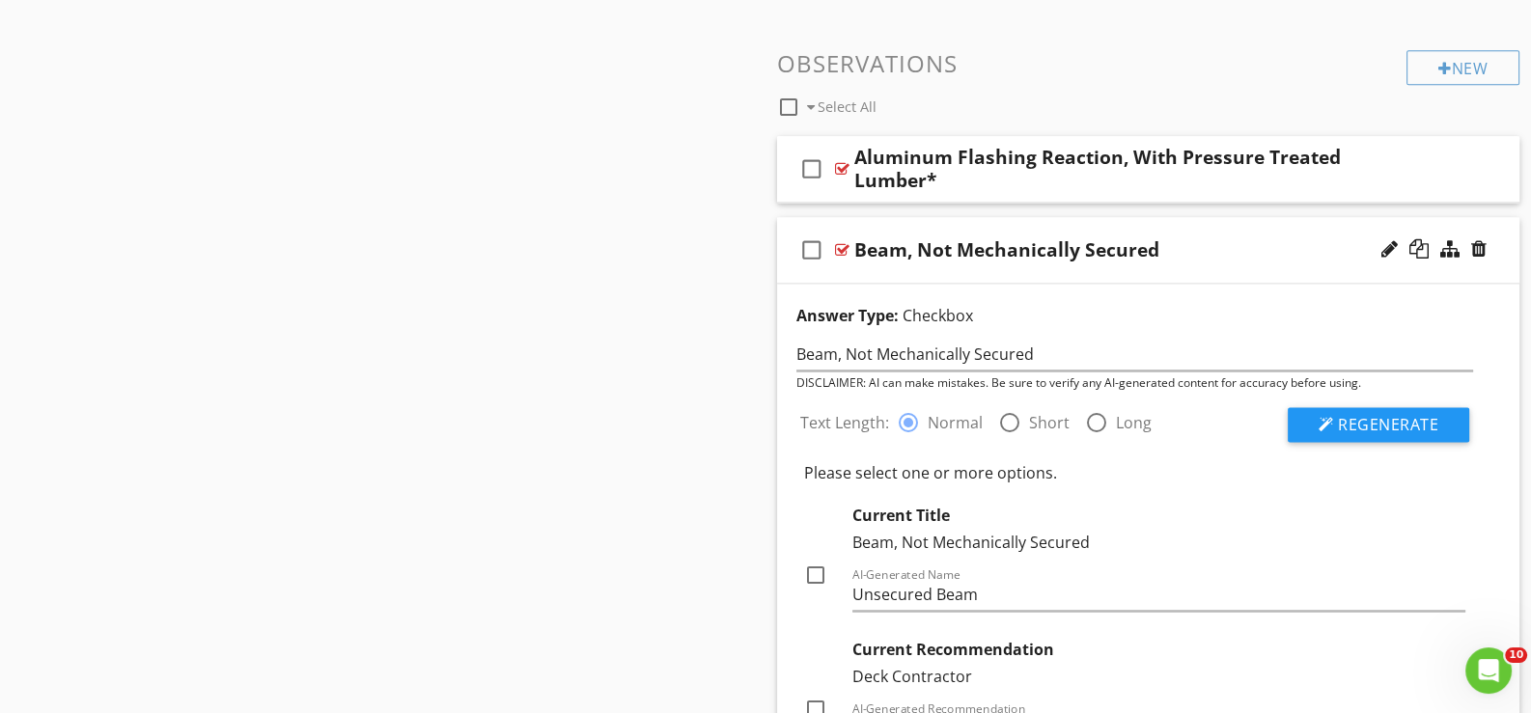
click at [909, 271] on div "check_box_outline_blank Beam, Not Mechanically Secured" at bounding box center [1148, 250] width 742 height 67
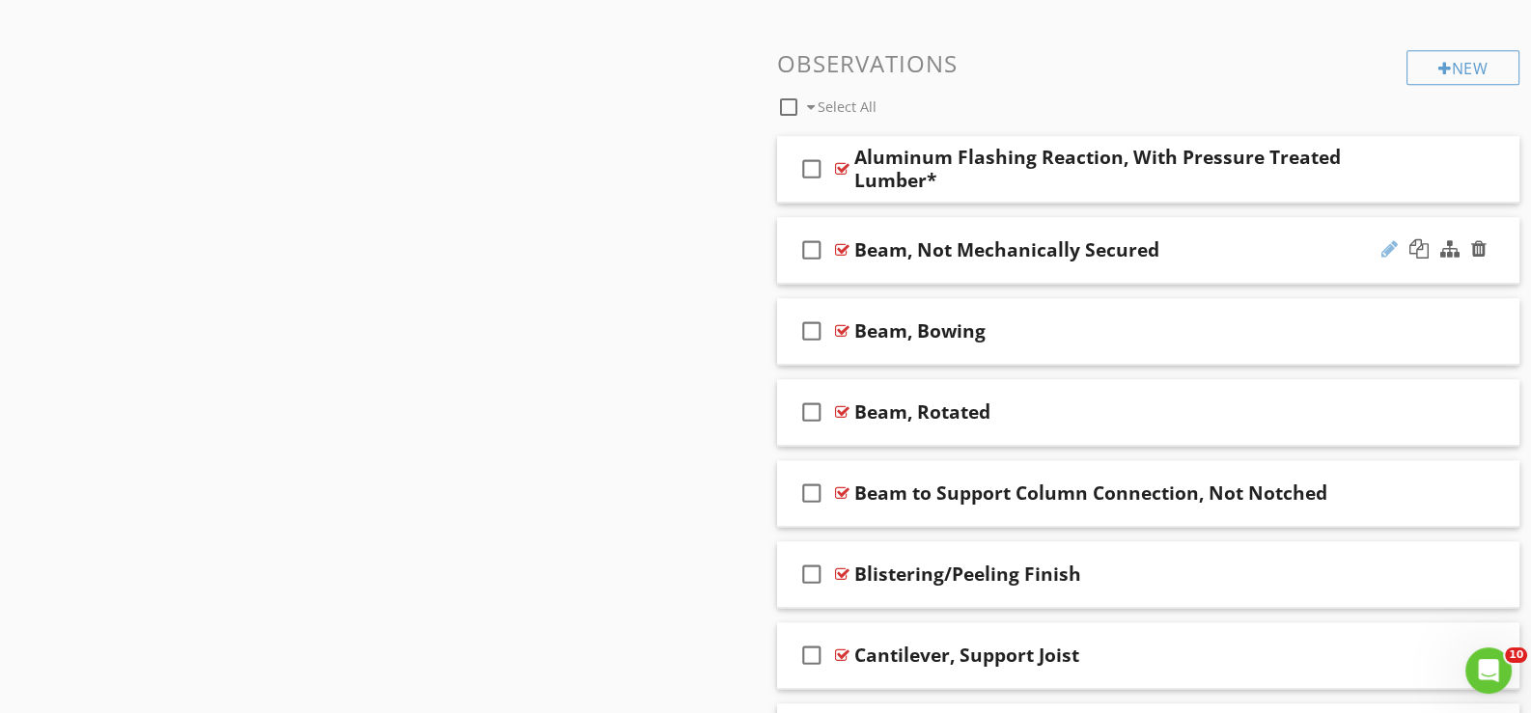
click at [1385, 239] on div at bounding box center [1389, 248] width 16 height 19
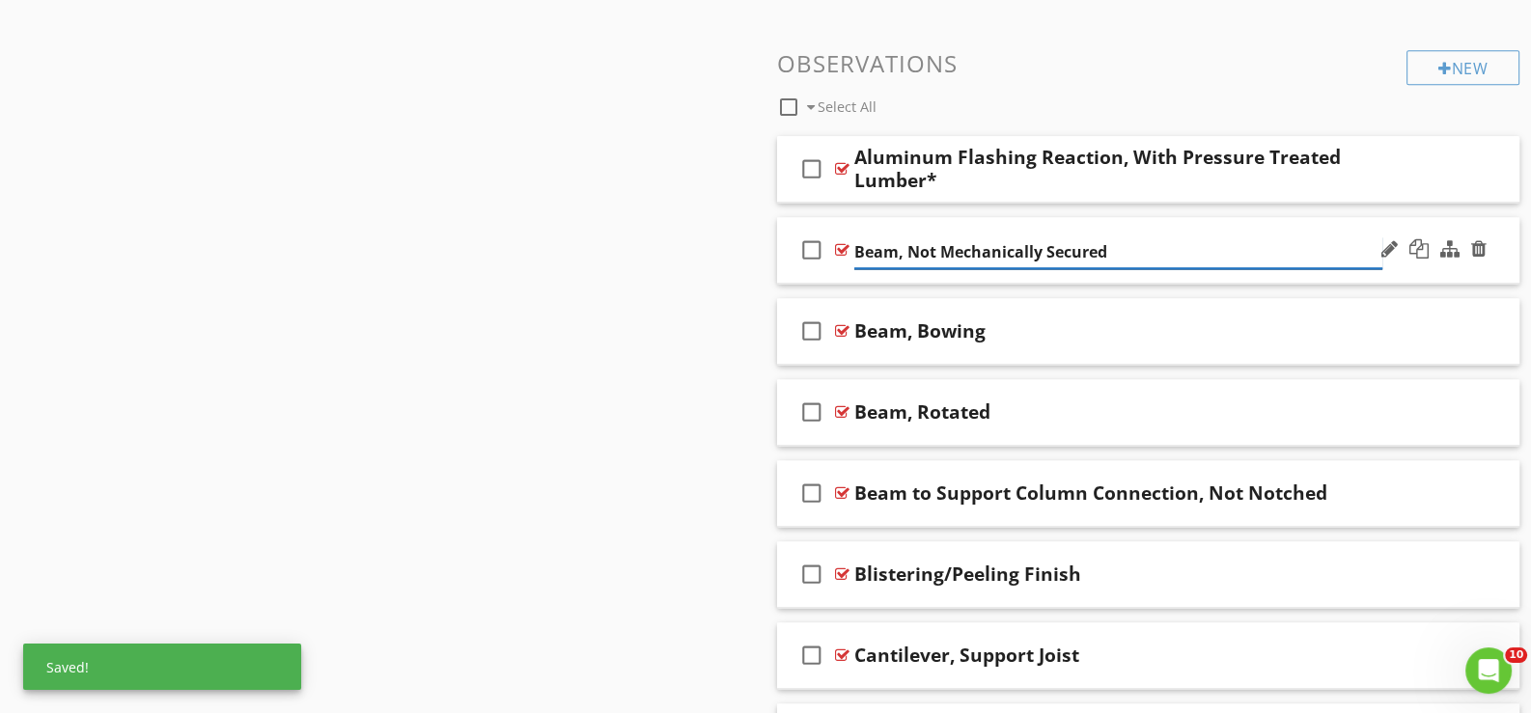
type input "Beam, Not Mechanically Secured *"
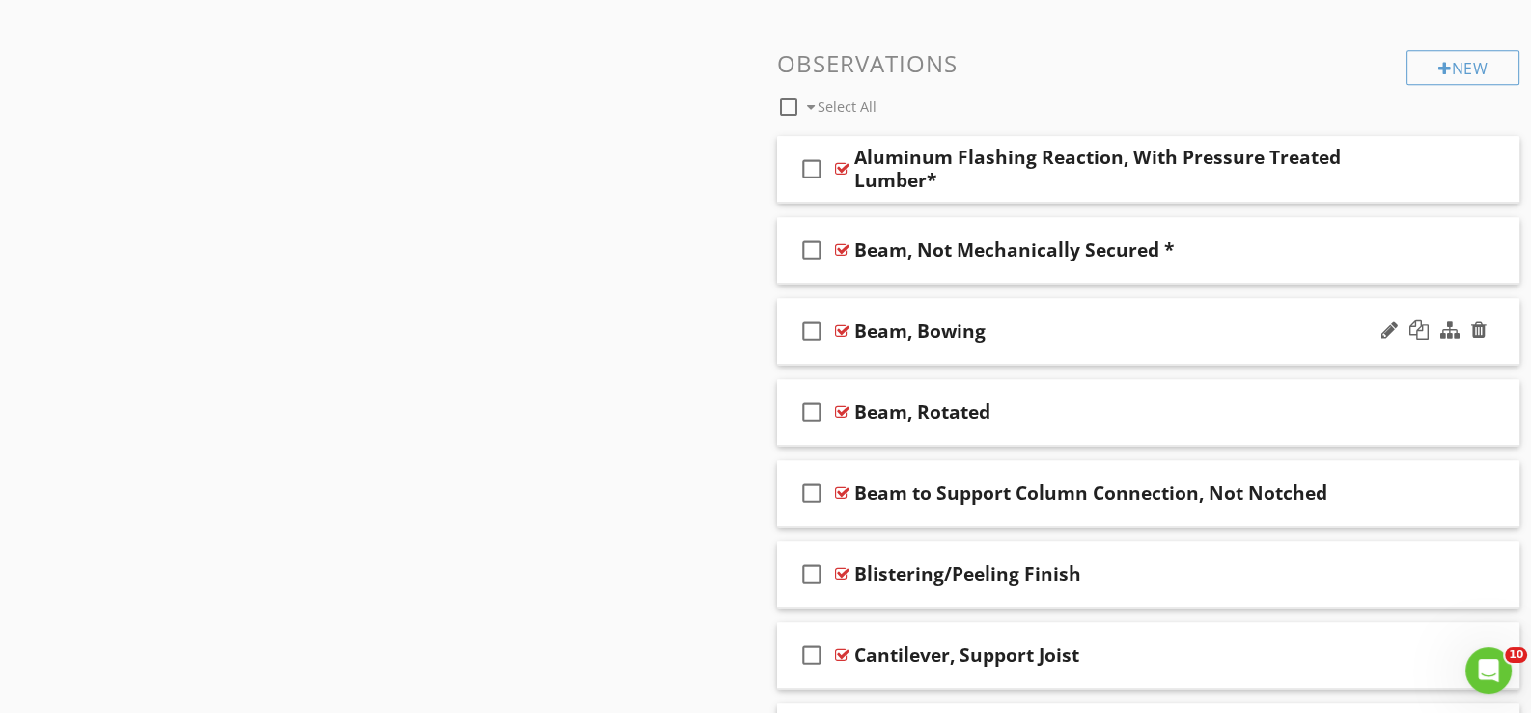
click at [849, 351] on div "check_box_outline_blank Beam, Bowing" at bounding box center [1148, 331] width 742 height 67
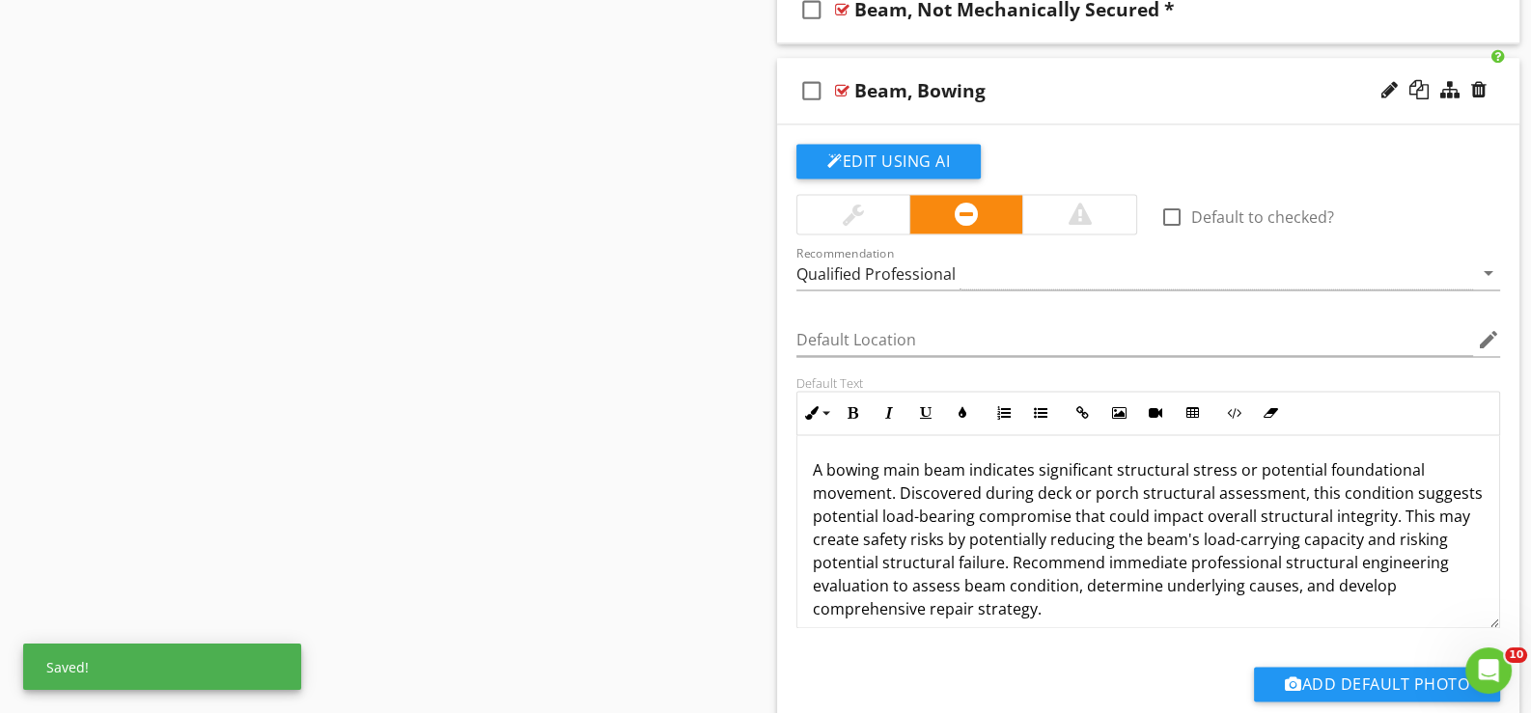
scroll to position [3538, 0]
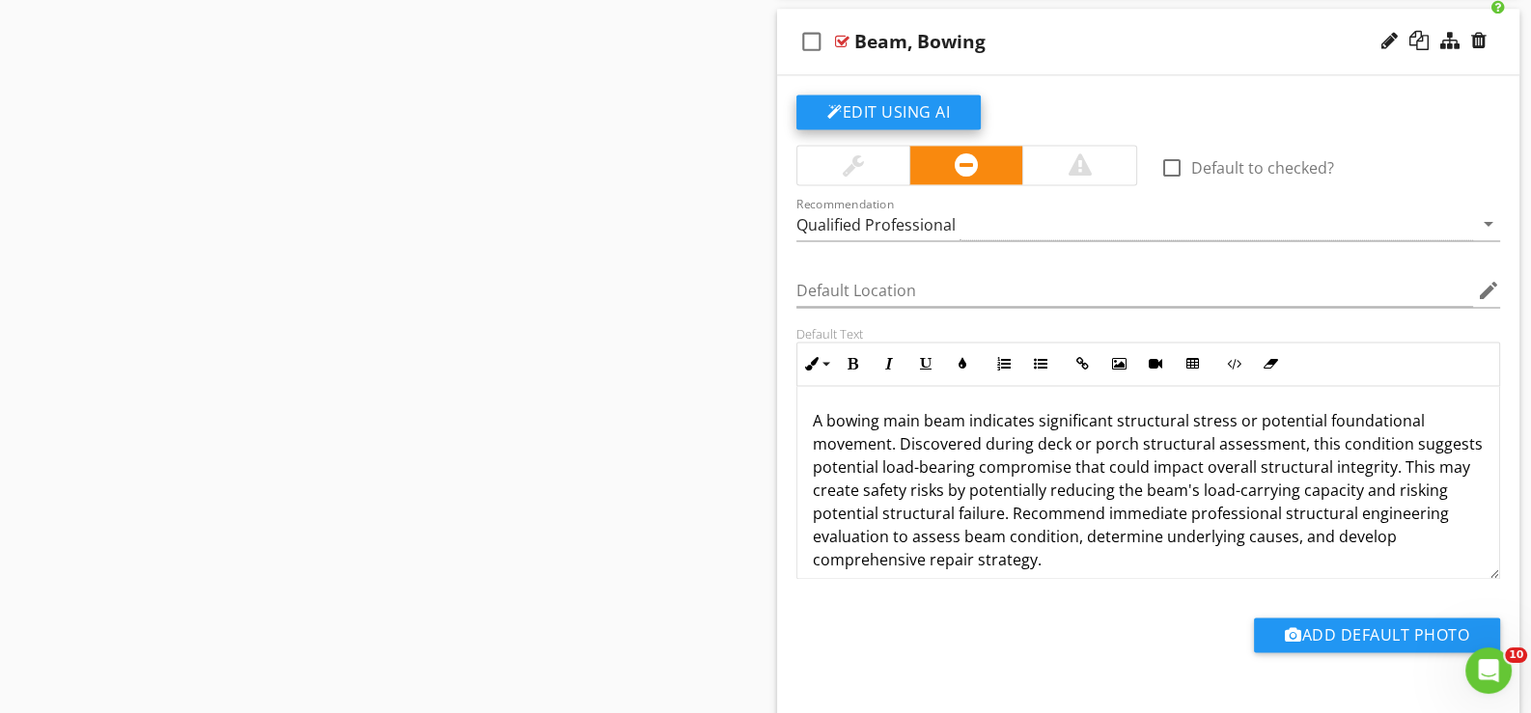
click at [901, 103] on button "Edit Using AI" at bounding box center [888, 112] width 184 height 35
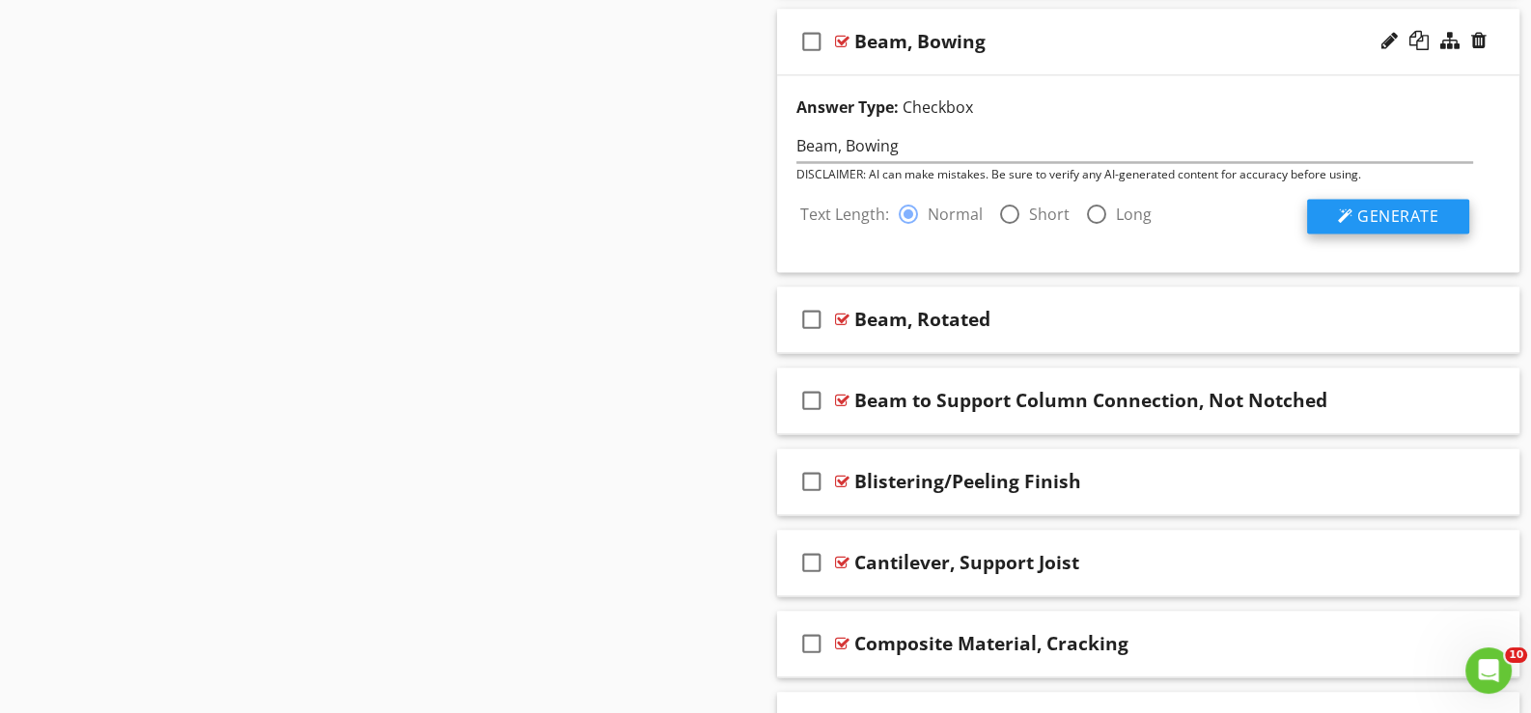
click at [1376, 206] on span "Generate" at bounding box center [1397, 216] width 81 height 21
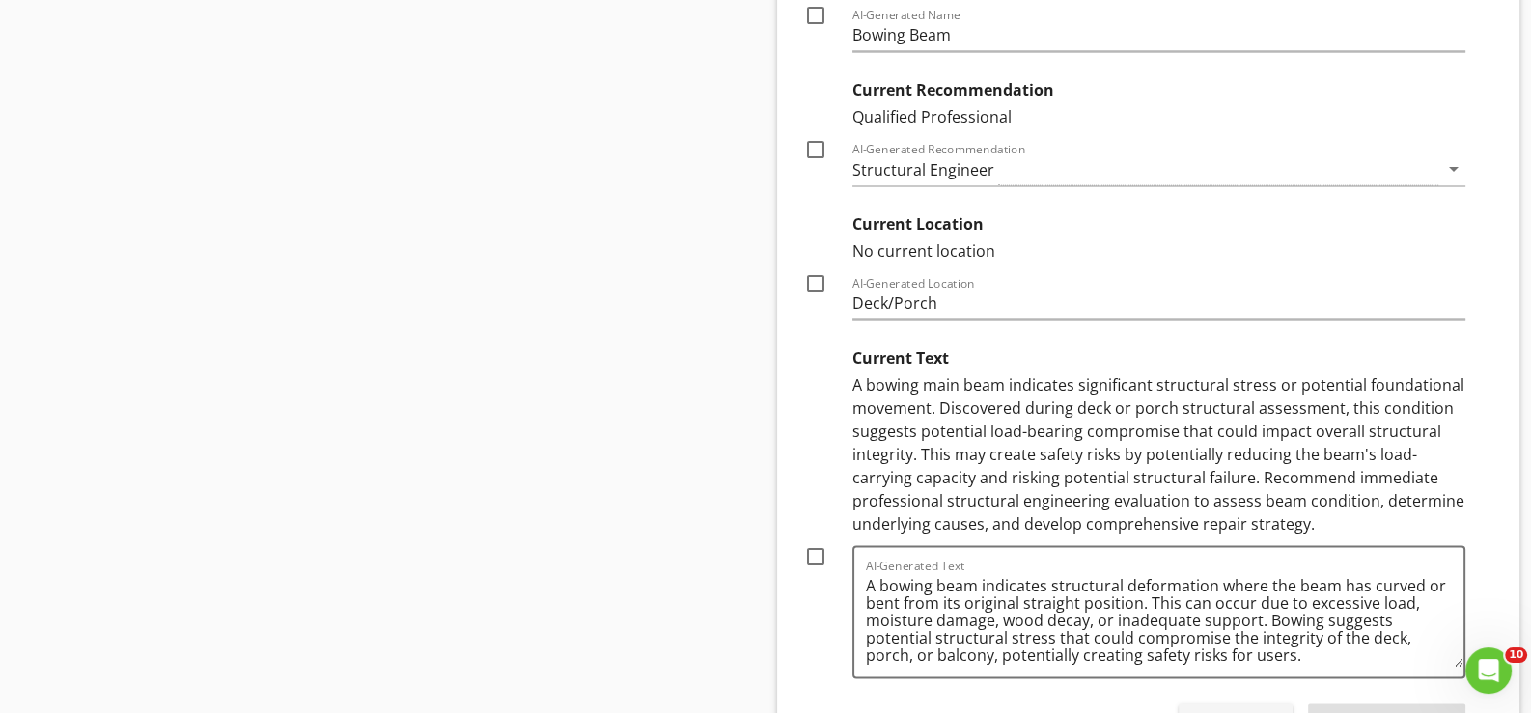
scroll to position [3924, 0]
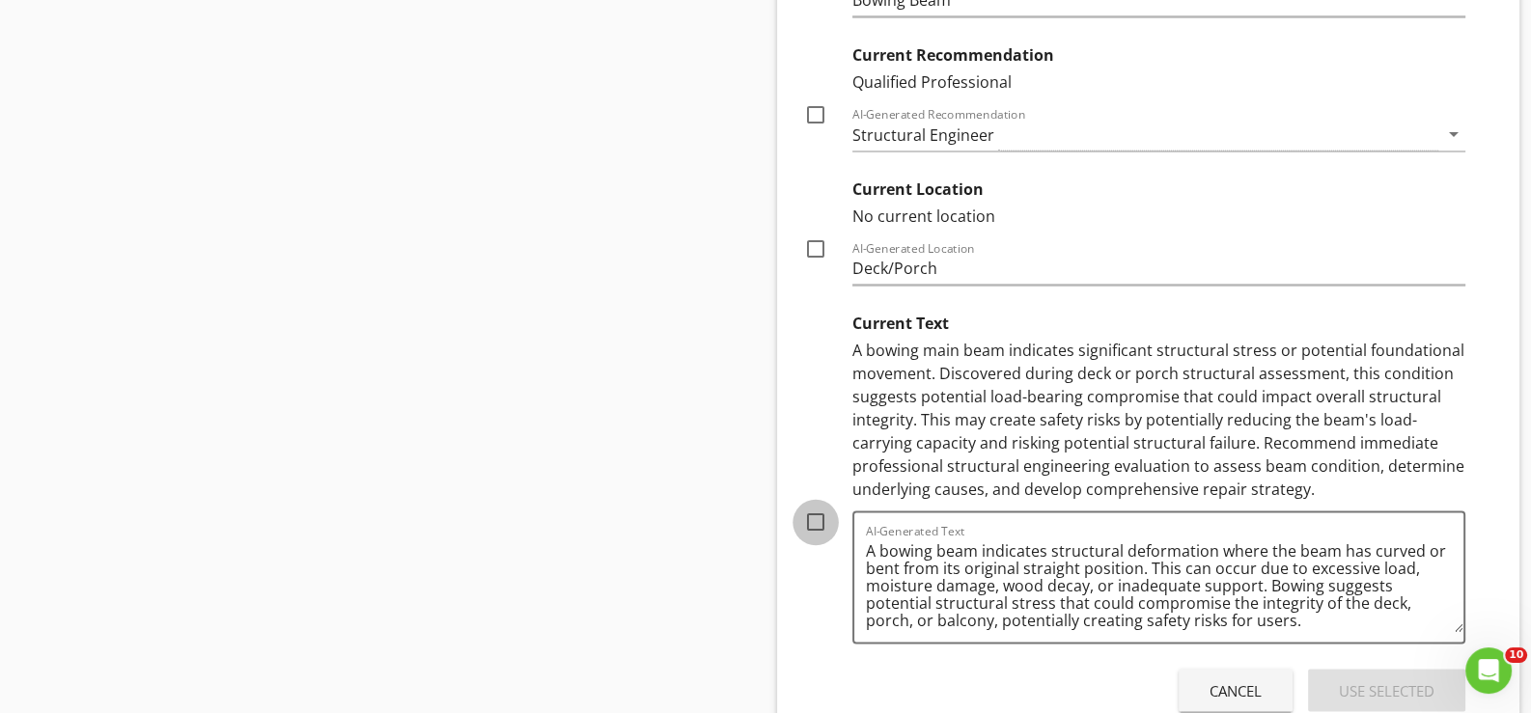
click at [818, 514] on div at bounding box center [815, 522] width 33 height 33
checkbox input "true"
click at [1364, 681] on div "Use Selected" at bounding box center [1387, 691] width 96 height 22
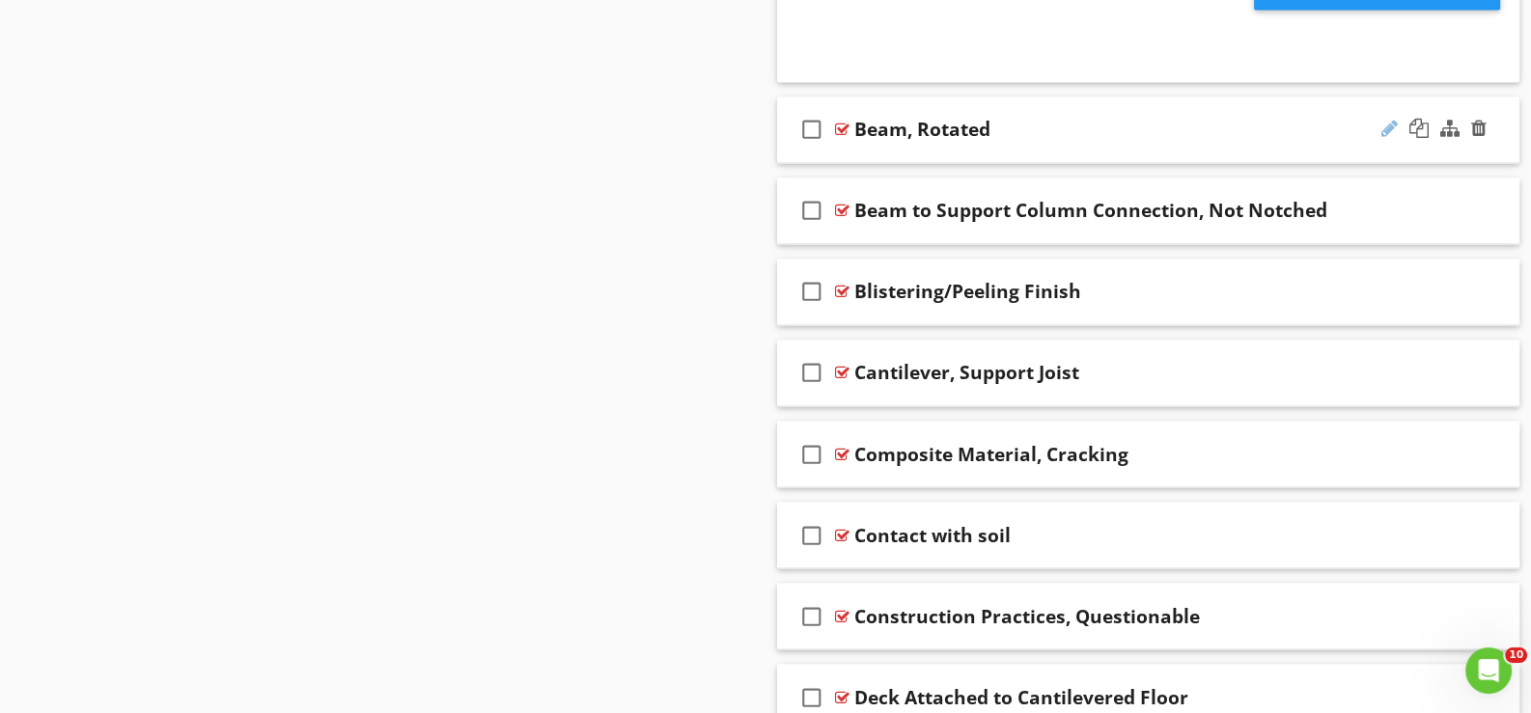
click at [1395, 119] on div at bounding box center [1389, 128] width 16 height 19
type input "Beam, Rotated*"
click at [882, 225] on div "check_box_outline_blank Beam to Support Column Connection, Not Notched" at bounding box center [1148, 211] width 742 height 67
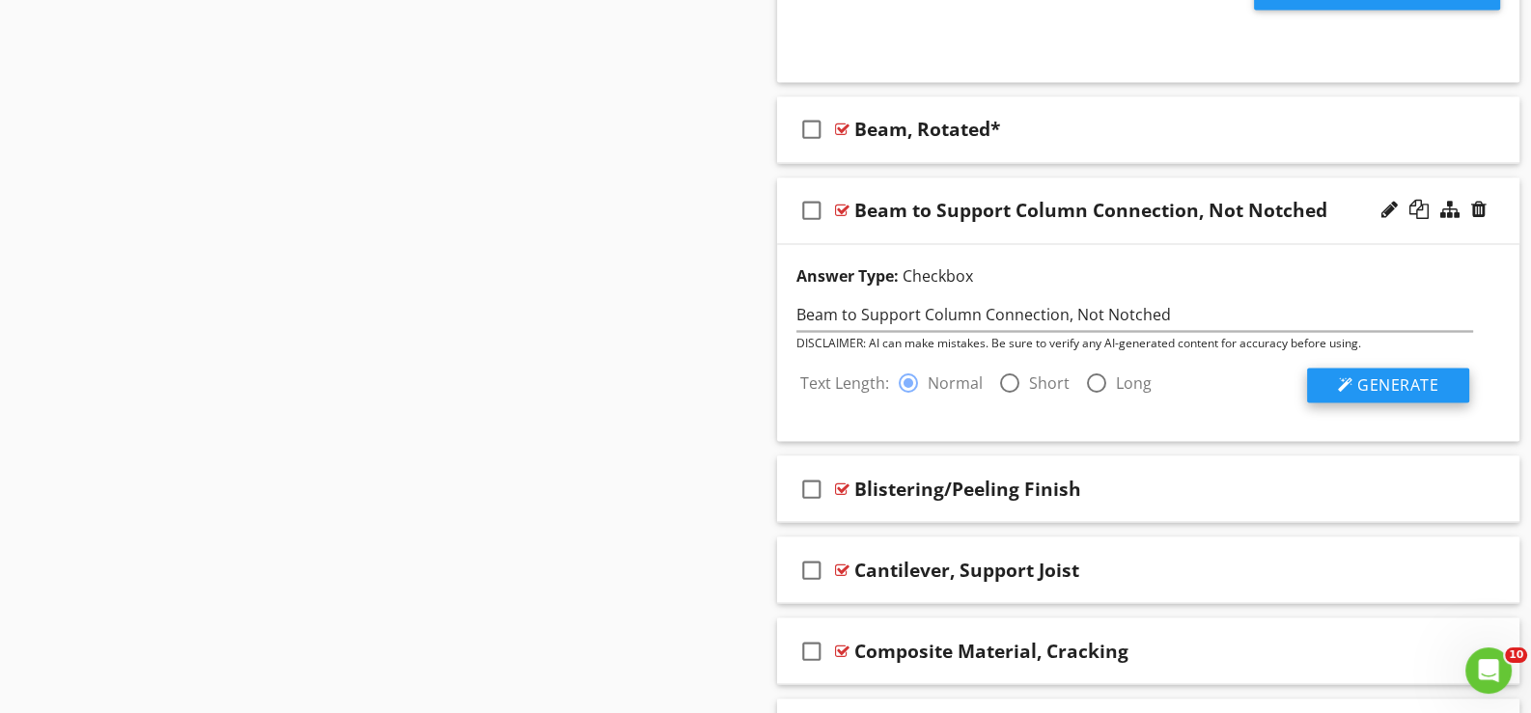
click at [1392, 376] on span "Generate" at bounding box center [1397, 385] width 81 height 21
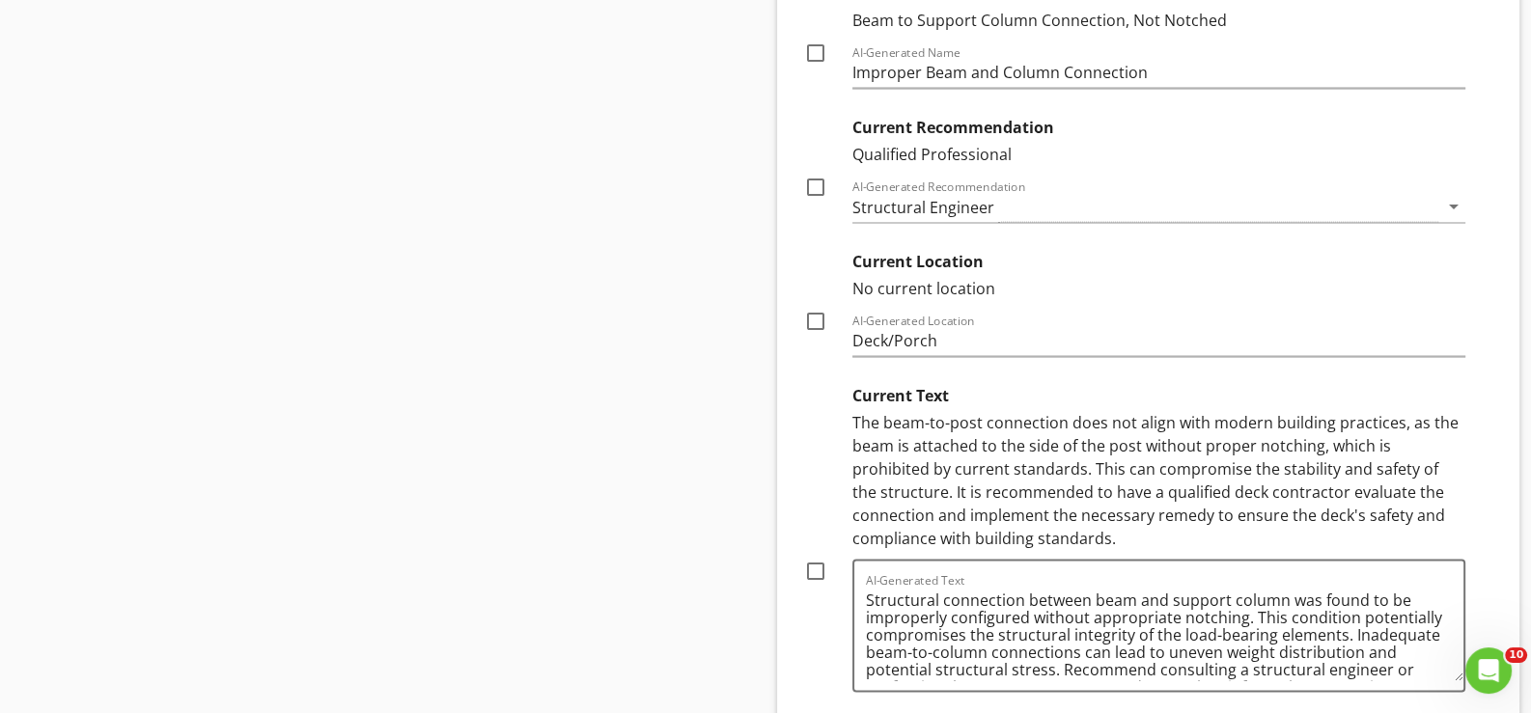
scroll to position [4760, 0]
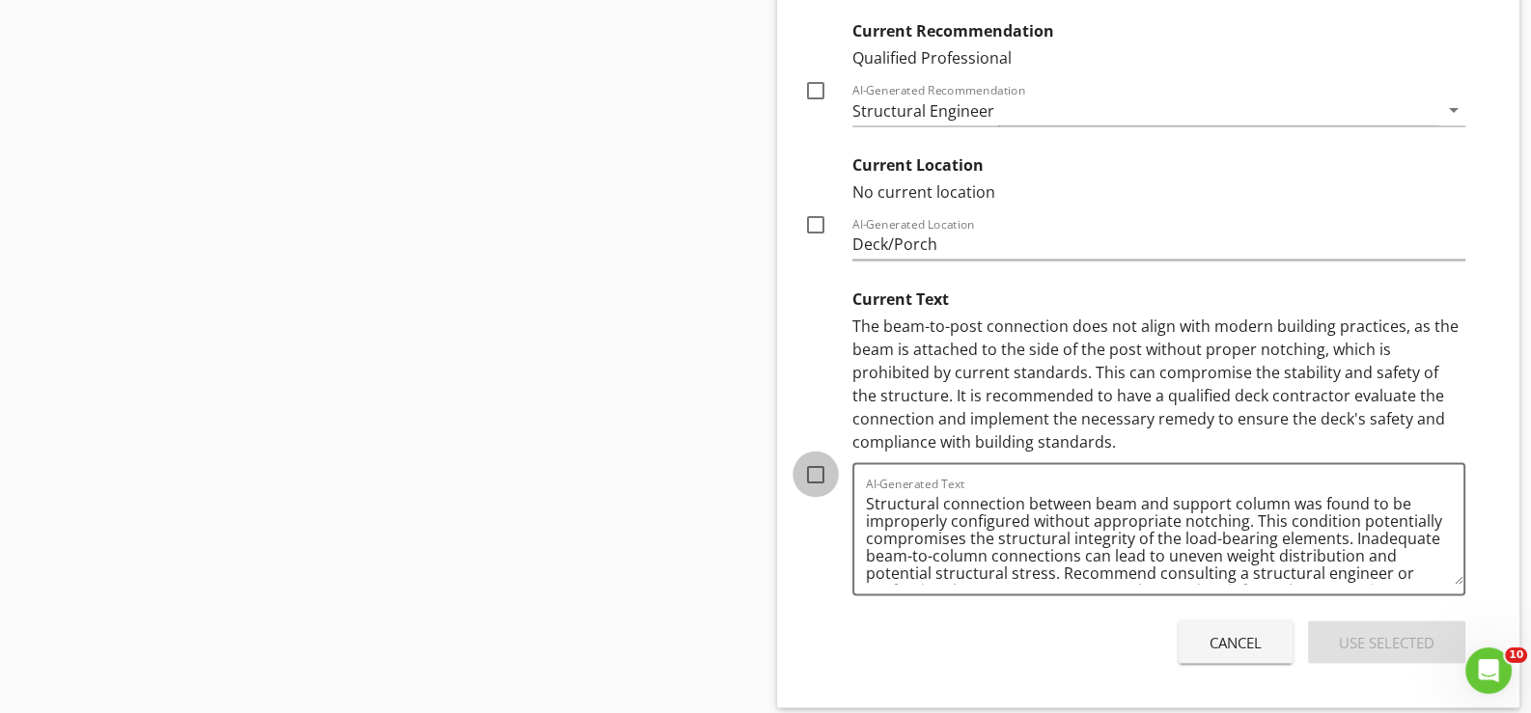
click at [811, 467] on div at bounding box center [815, 475] width 33 height 33
checkbox input "true"
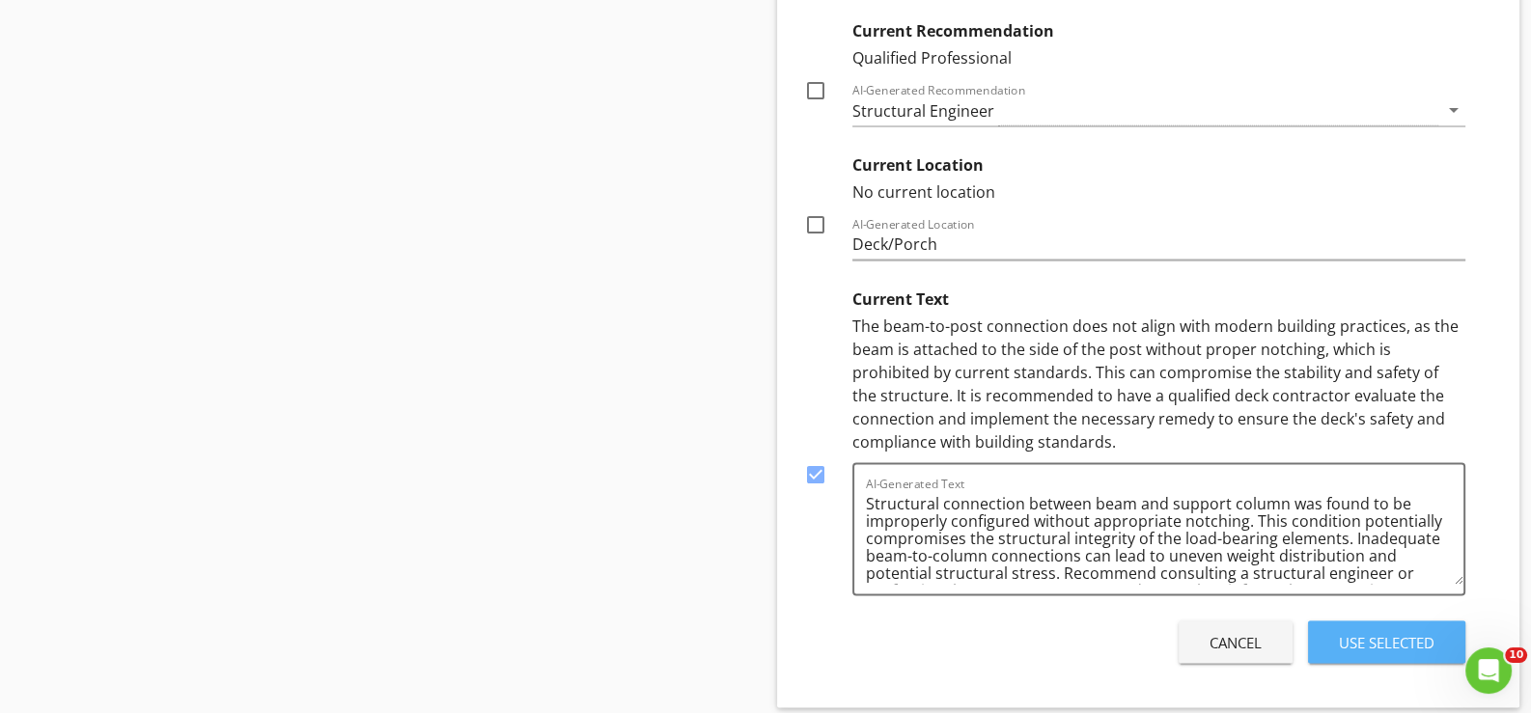
click at [1390, 634] on div "Use Selected" at bounding box center [1387, 643] width 96 height 22
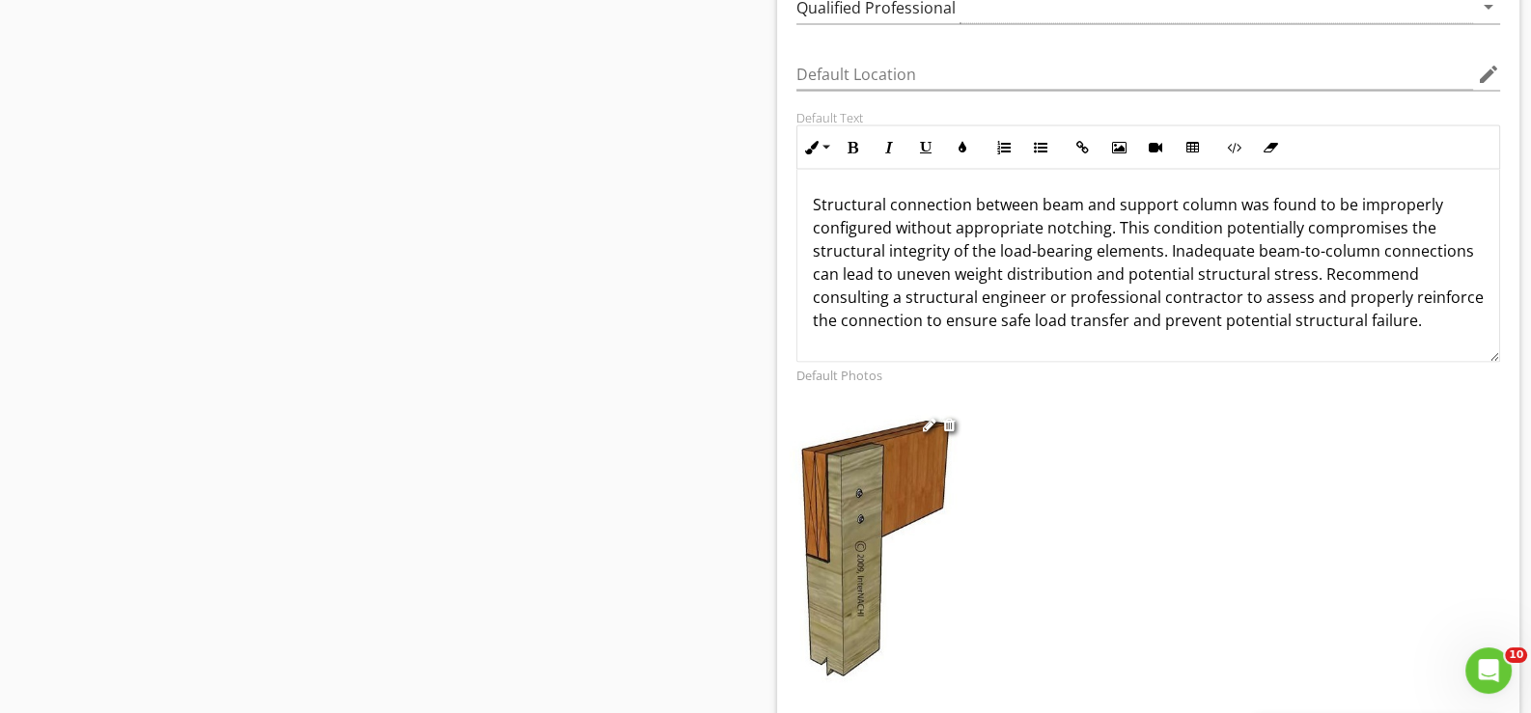
scroll to position [4084, 0]
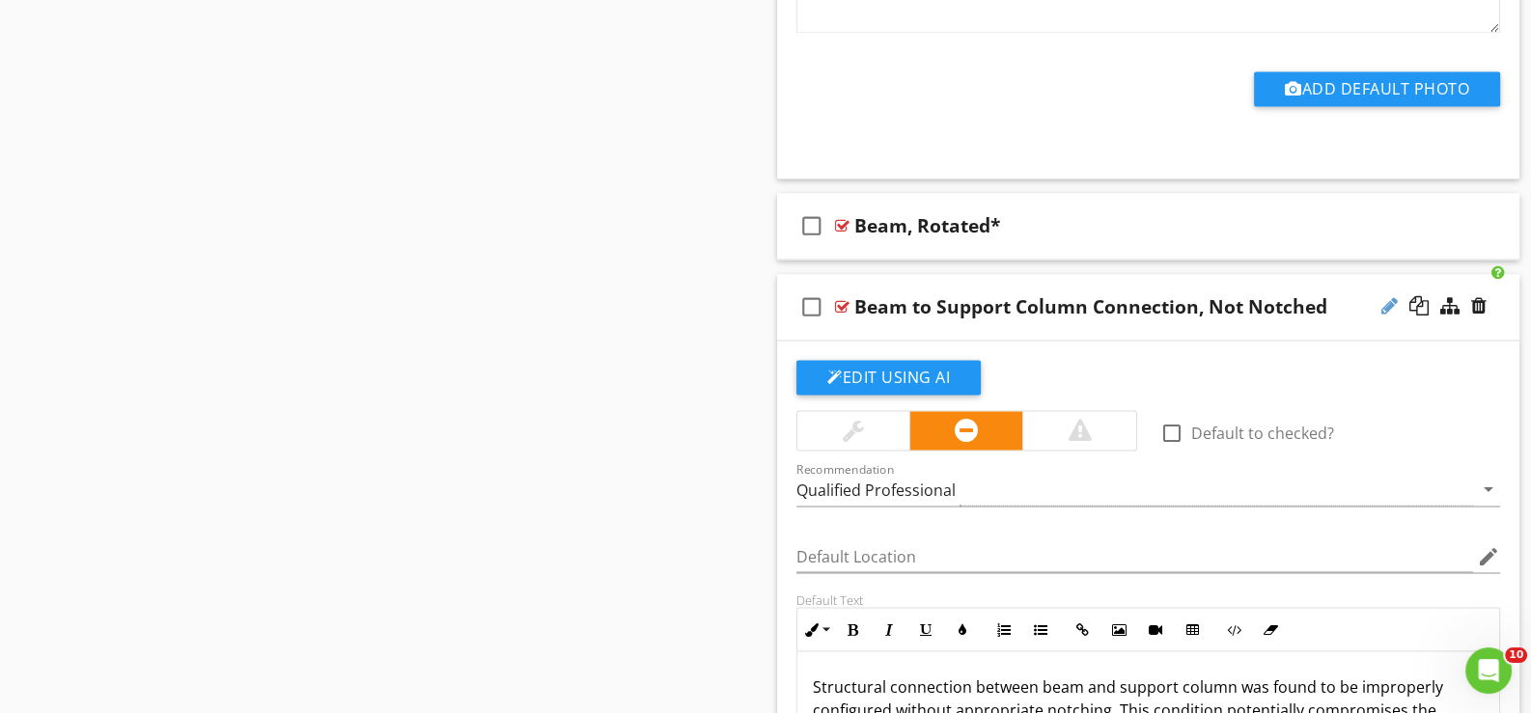
click at [1385, 297] on div at bounding box center [1389, 305] width 16 height 19
type input "Beam to Support Column Connection, Not Notched*"
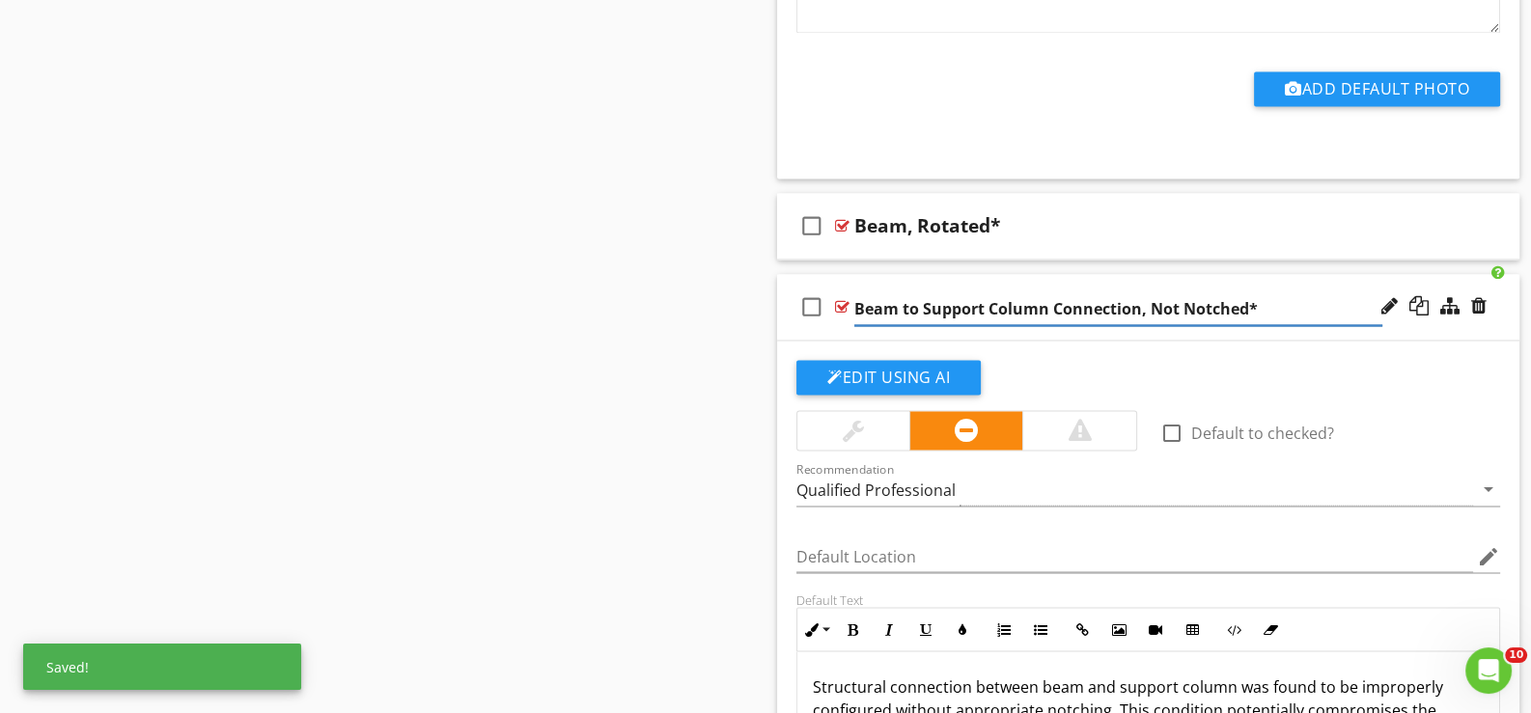
click at [844, 328] on div "check_box_outline_blank Beam to Support Column Connection, Not Notched*" at bounding box center [1148, 307] width 742 height 67
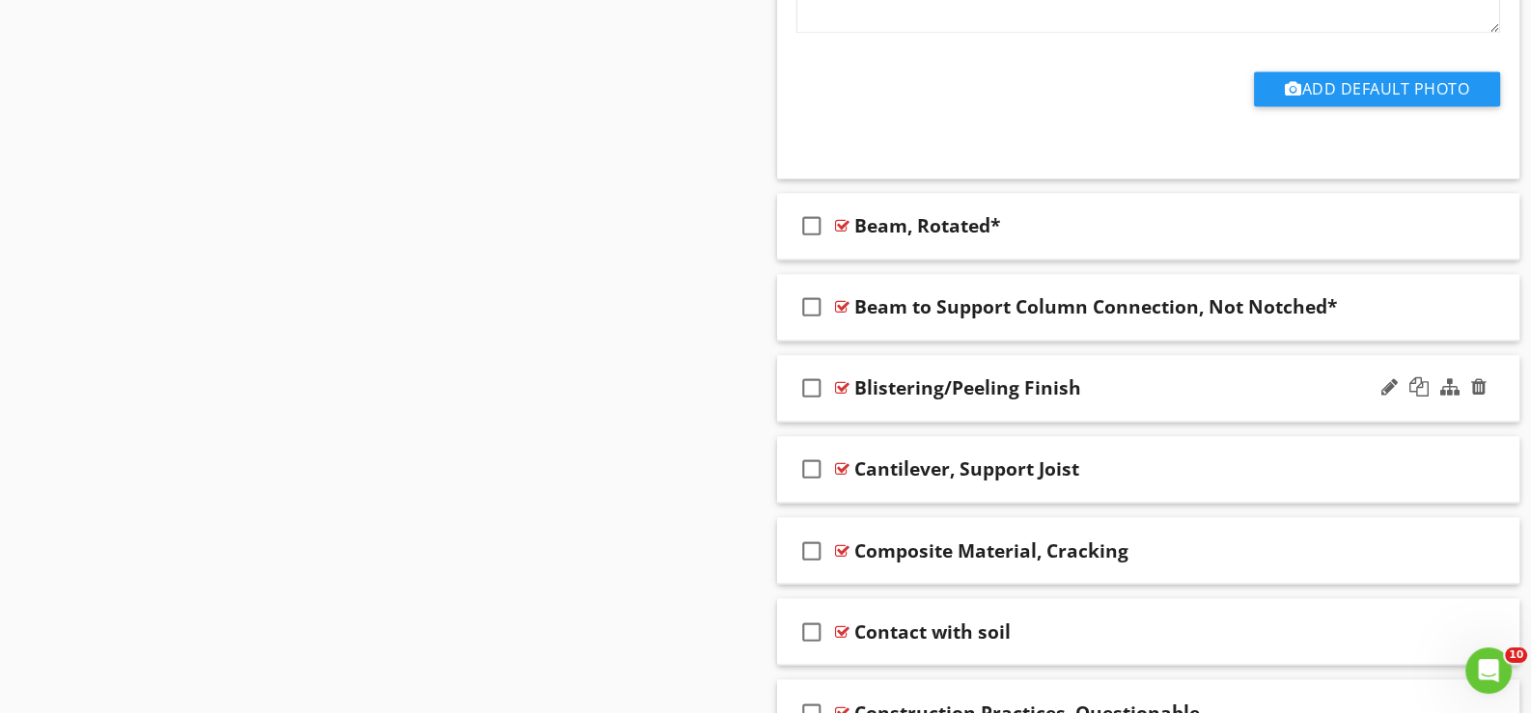
click at [877, 400] on div "check_box_outline_blank Blistering/Peeling Finish" at bounding box center [1148, 388] width 742 height 67
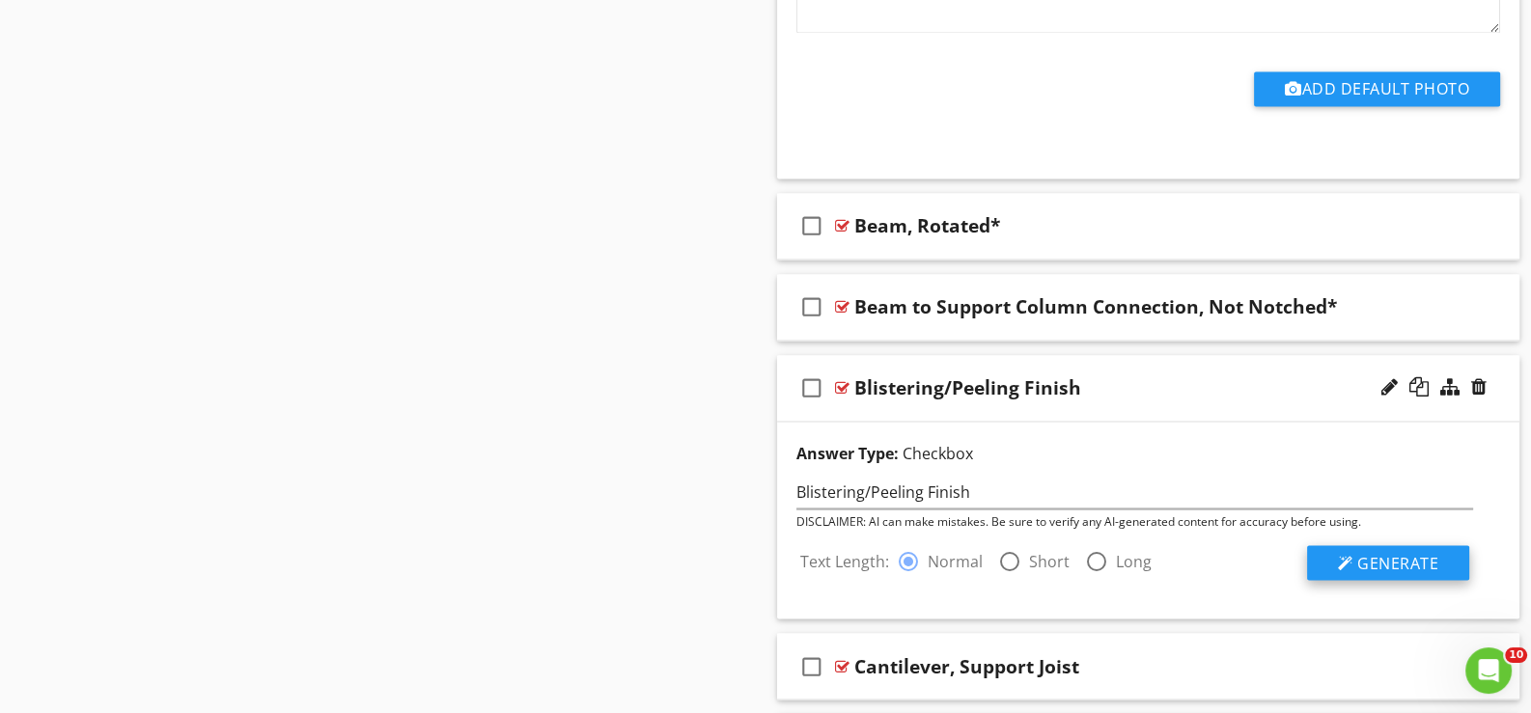
click at [1378, 555] on span "Generate" at bounding box center [1397, 562] width 81 height 21
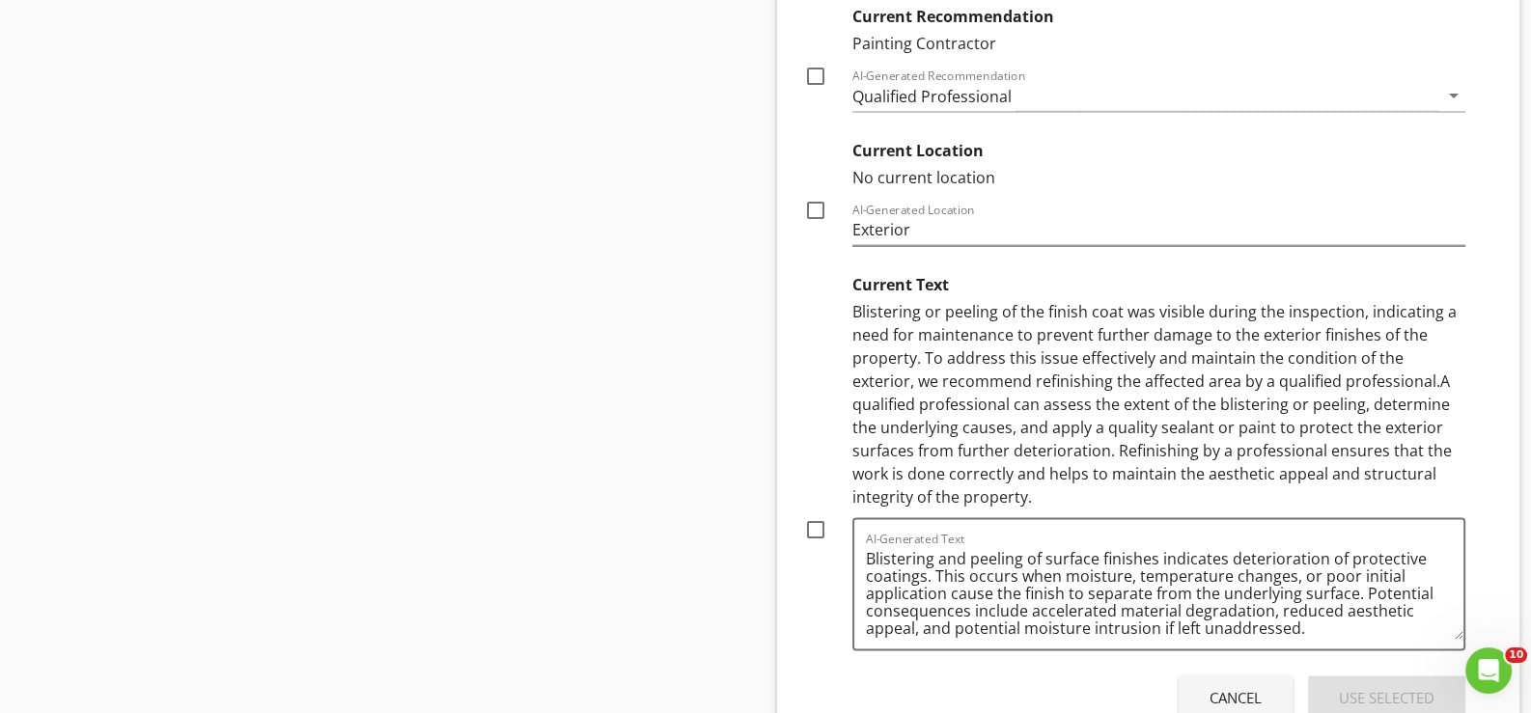
scroll to position [4953, 0]
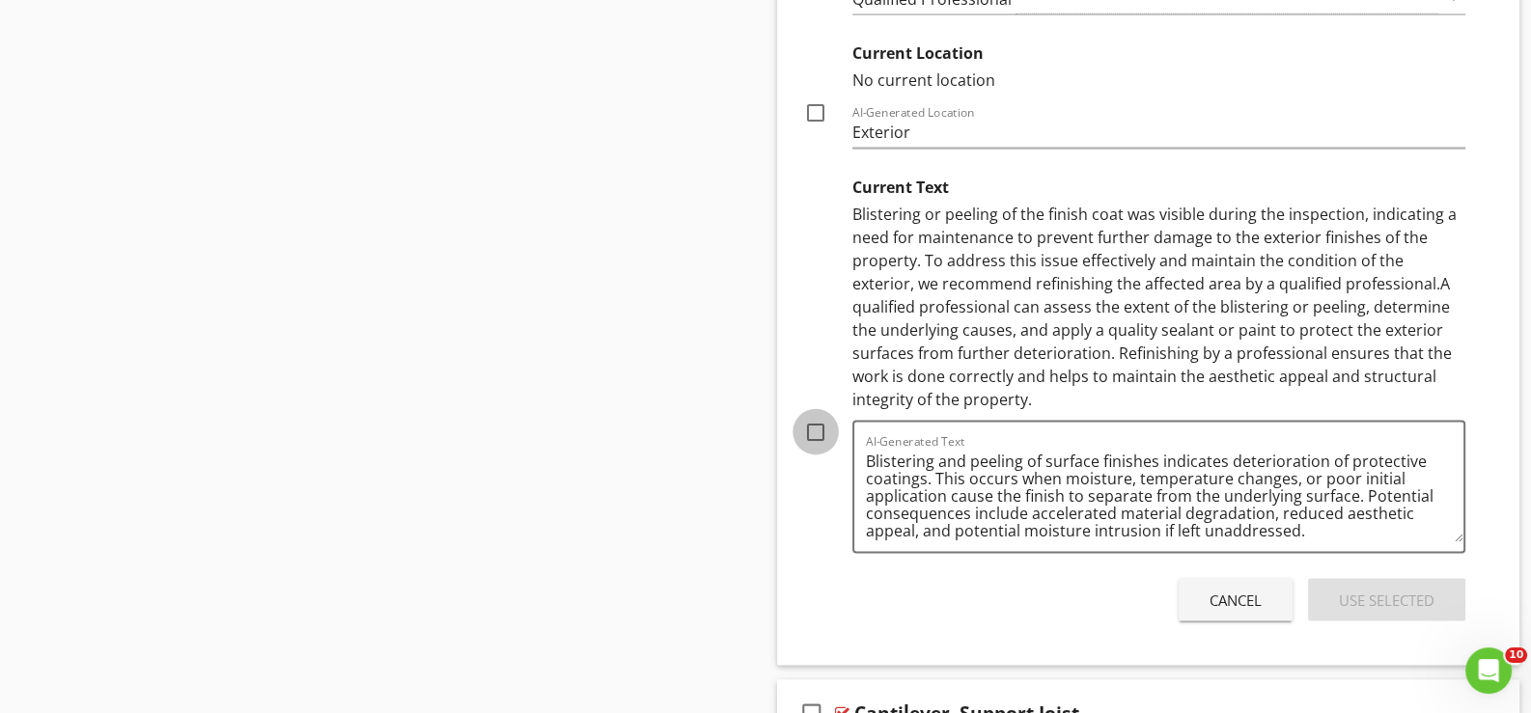
click at [815, 424] on div at bounding box center [815, 432] width 33 height 33
checkbox input "true"
click at [1378, 590] on div "Use Selected" at bounding box center [1387, 601] width 96 height 22
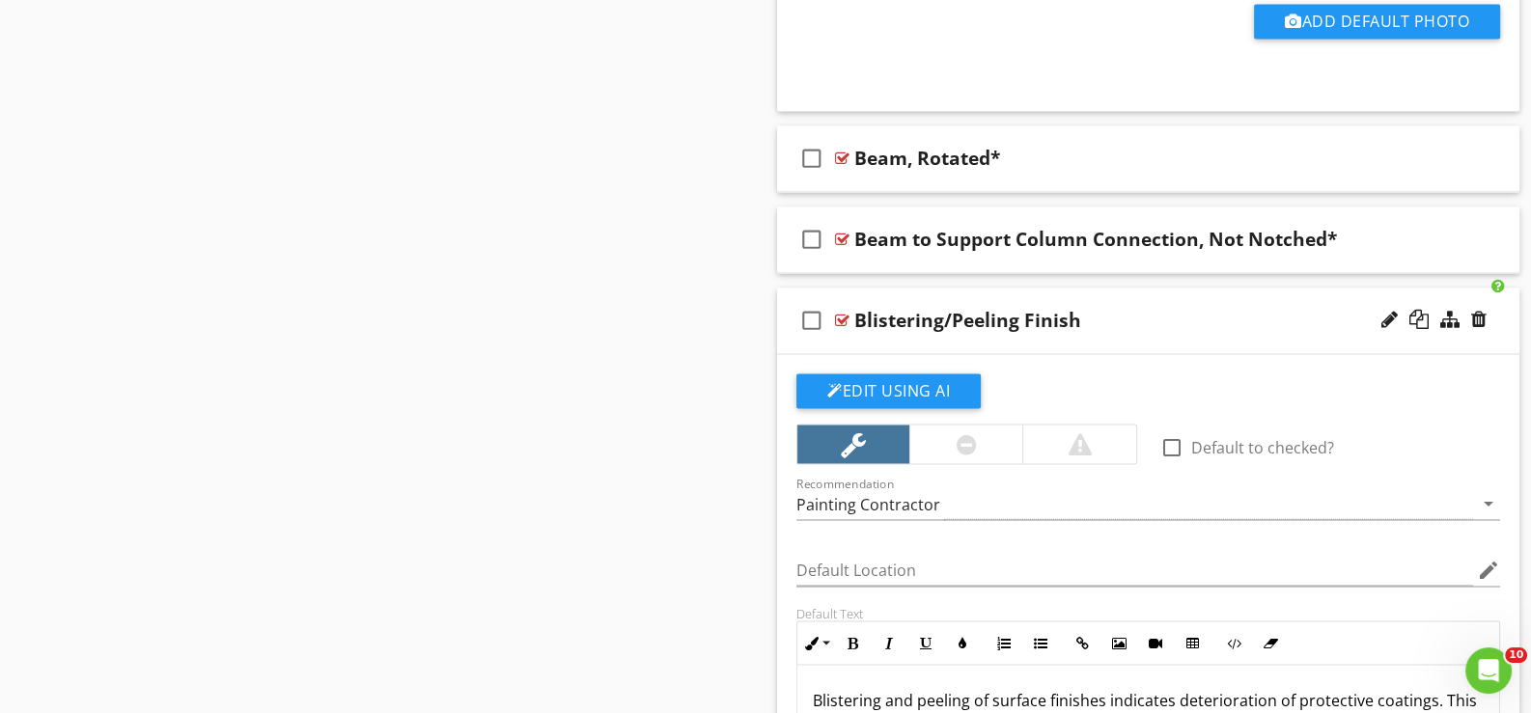
scroll to position [4149, 0]
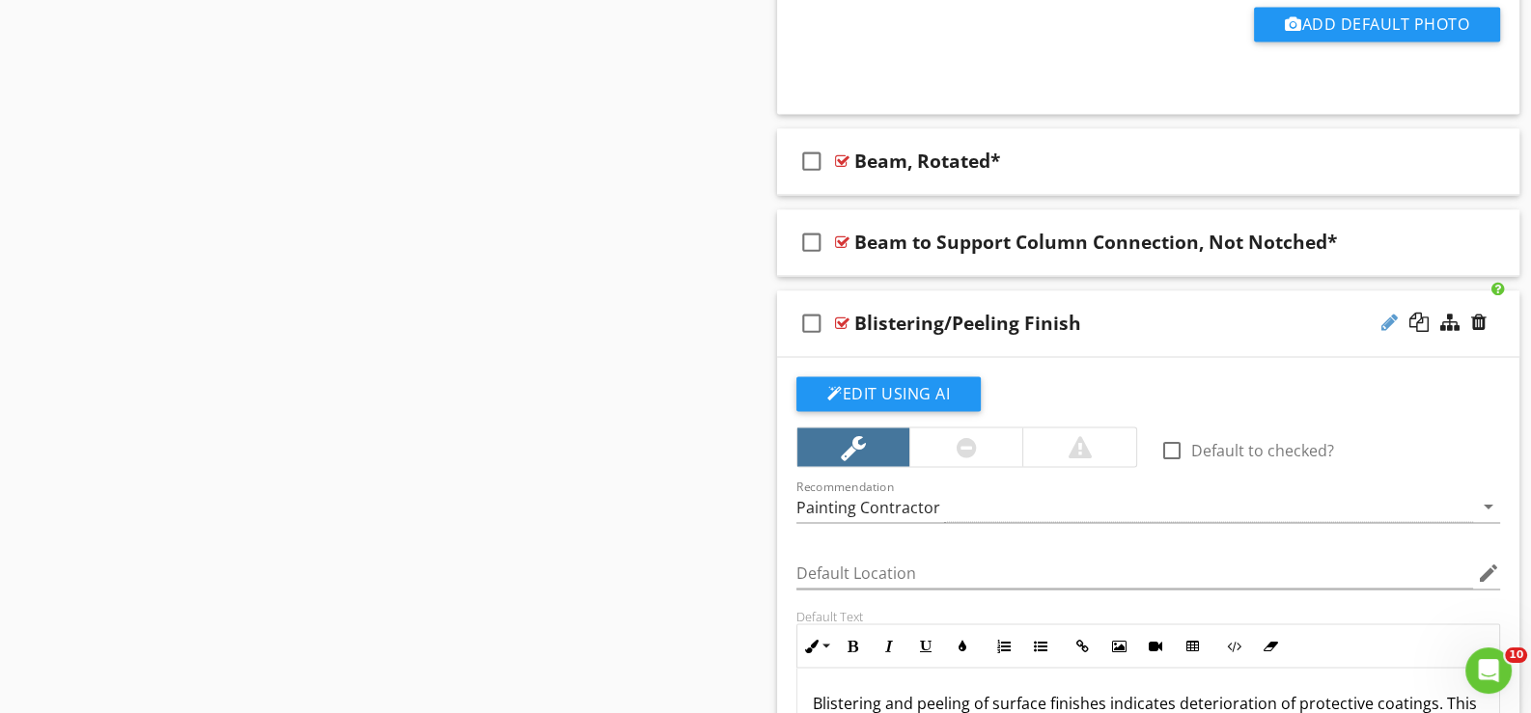
click at [1390, 313] on div at bounding box center [1389, 322] width 16 height 19
type input "Blistering/Peeling Finish*"
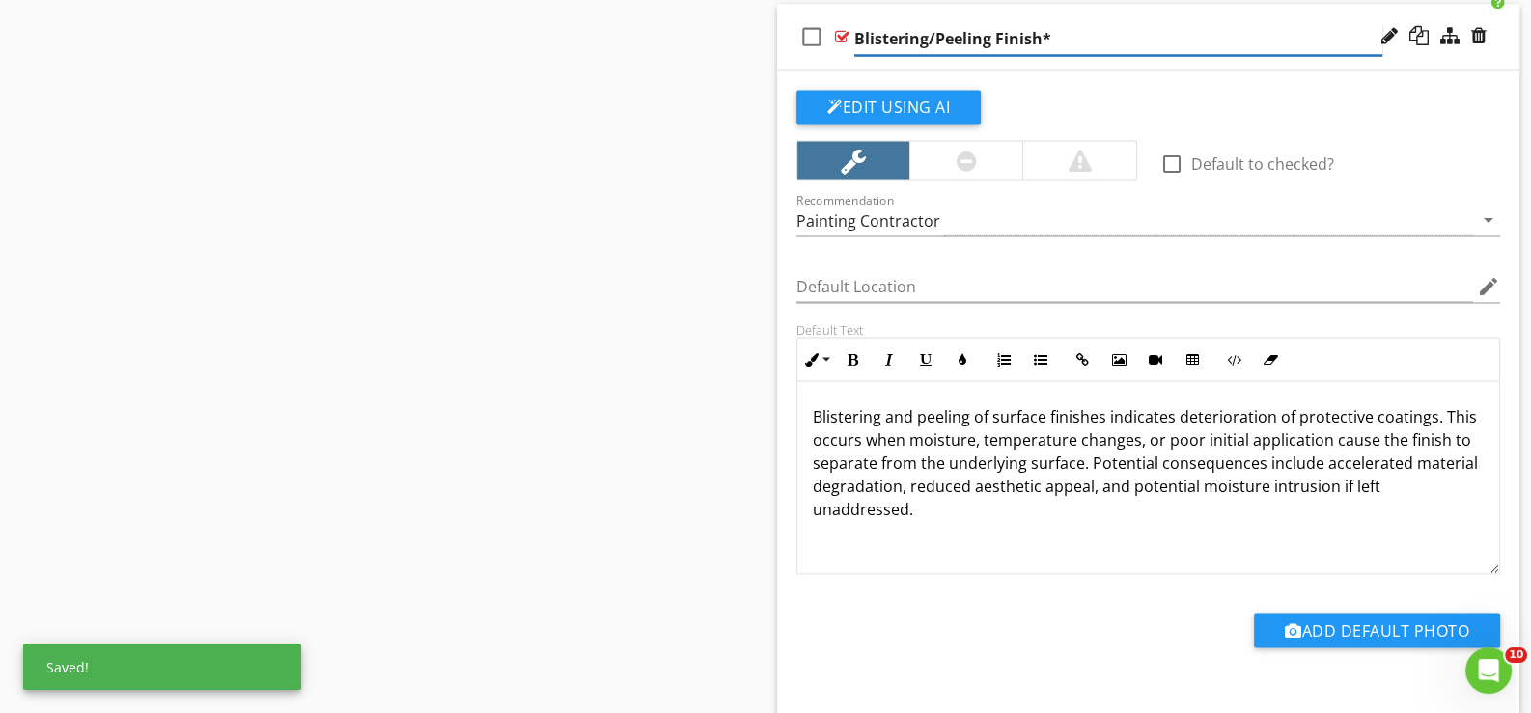
scroll to position [4439, 0]
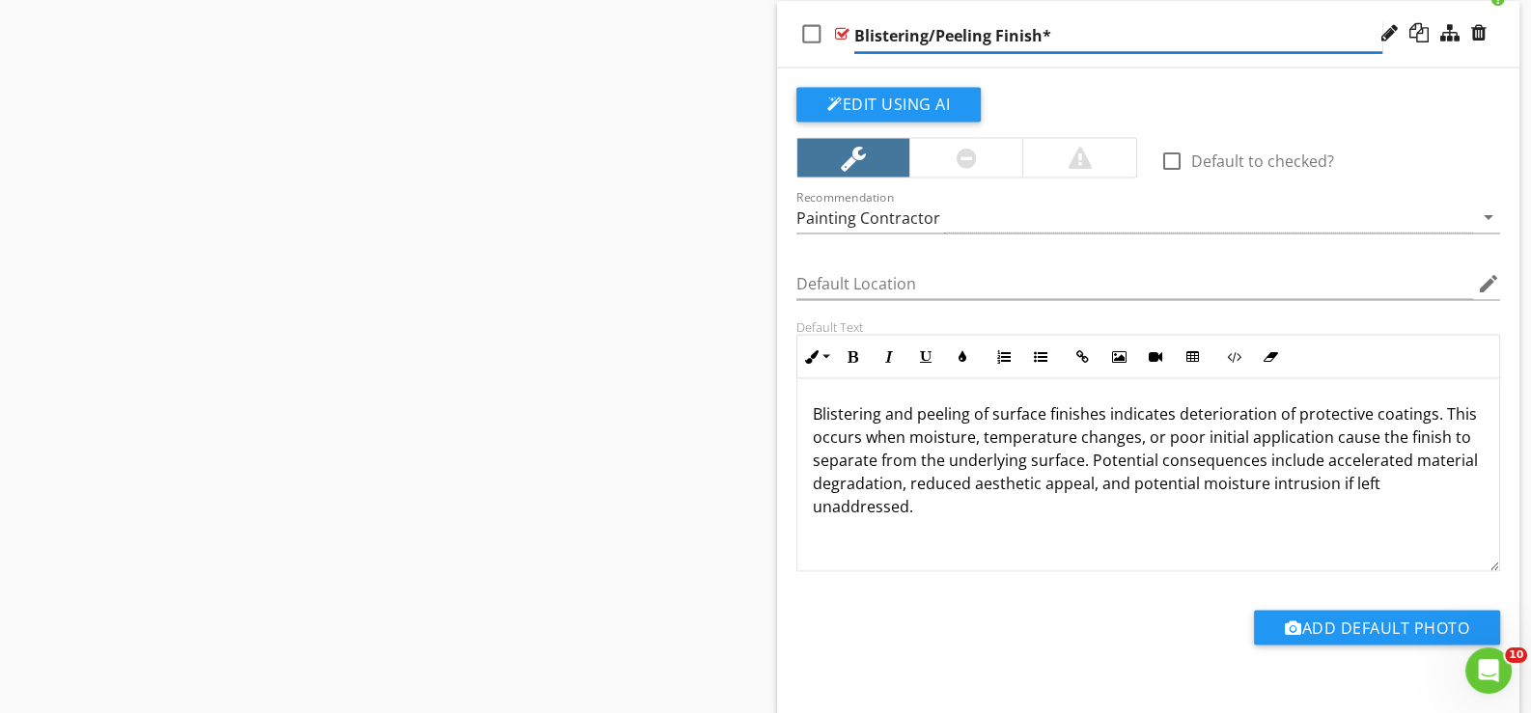
click at [1023, 41] on input "Blistering/Peeling Finish*" at bounding box center [1118, 36] width 528 height 32
click at [829, 50] on div "check_box_outline_blank" at bounding box center [815, 34] width 39 height 46
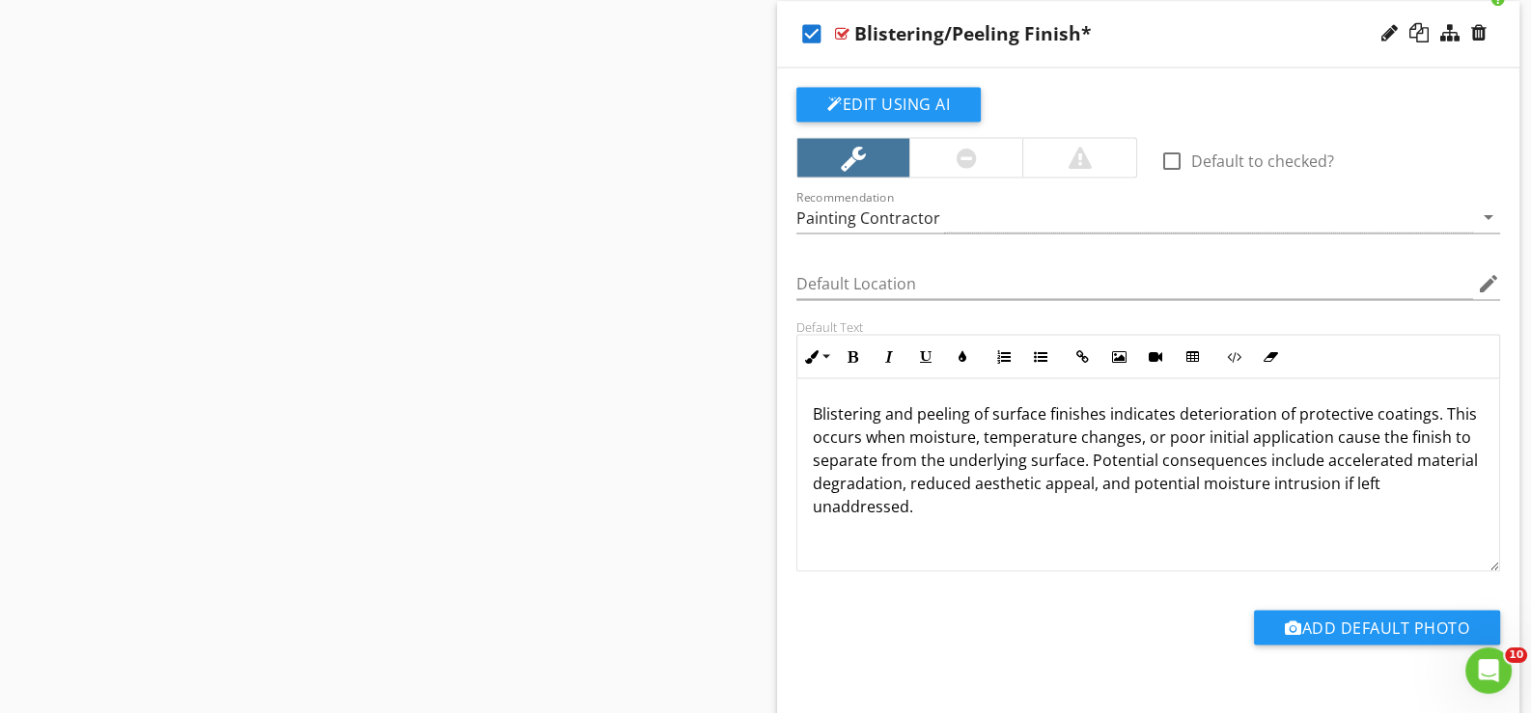
click at [859, 47] on div "check_box Blistering/Peeling Finish*" at bounding box center [1148, 34] width 742 height 67
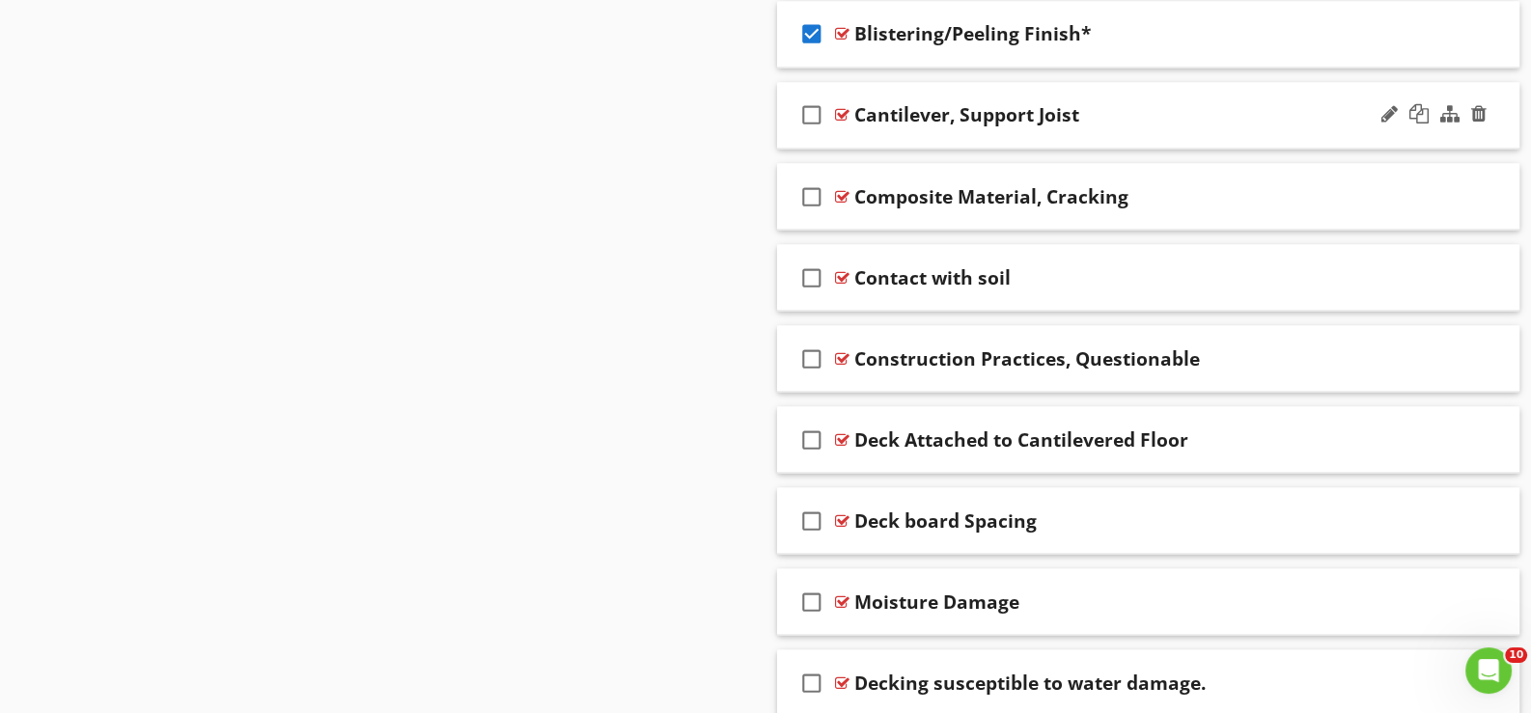
click at [877, 129] on div "check_box_outline_blank Cantilever, Support Joist" at bounding box center [1148, 115] width 742 height 67
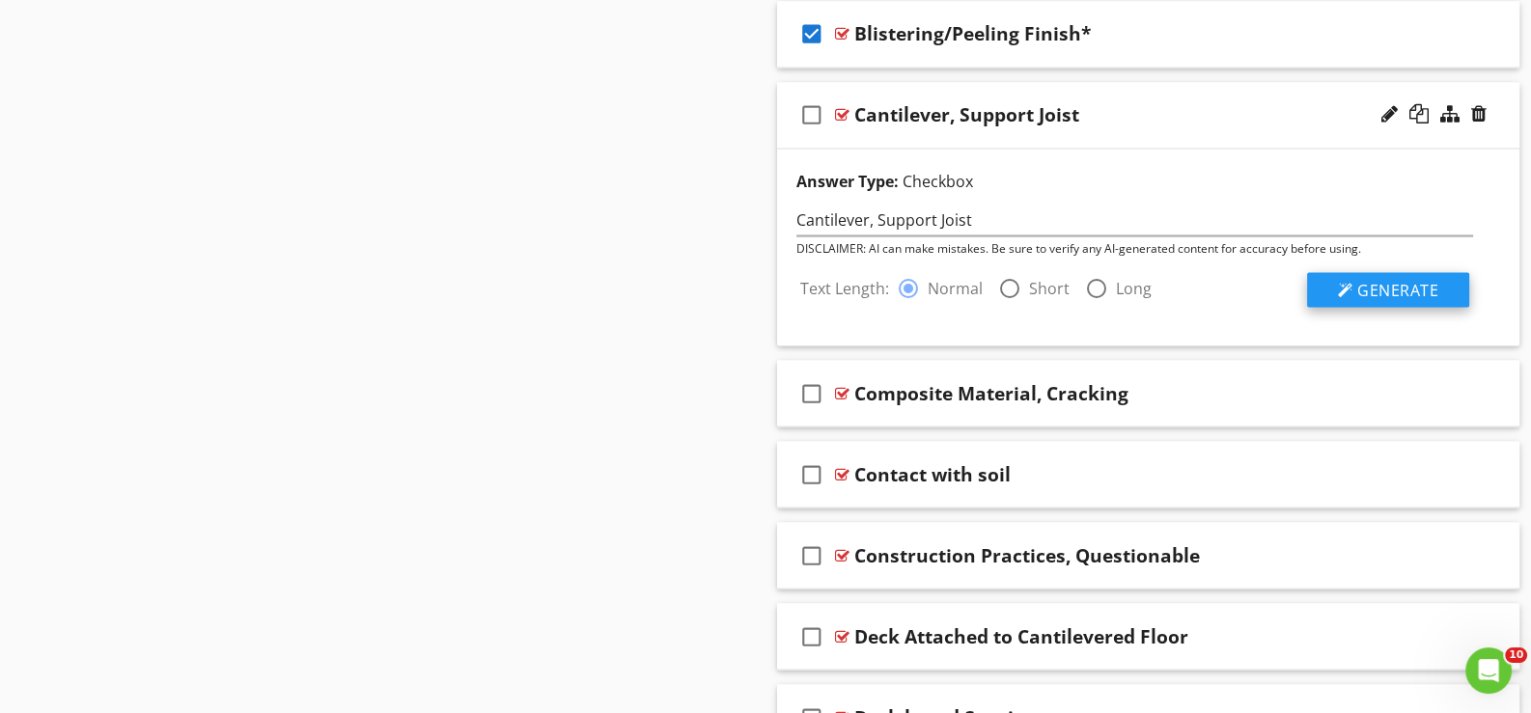
click at [1365, 279] on span "Generate" at bounding box center [1397, 289] width 81 height 21
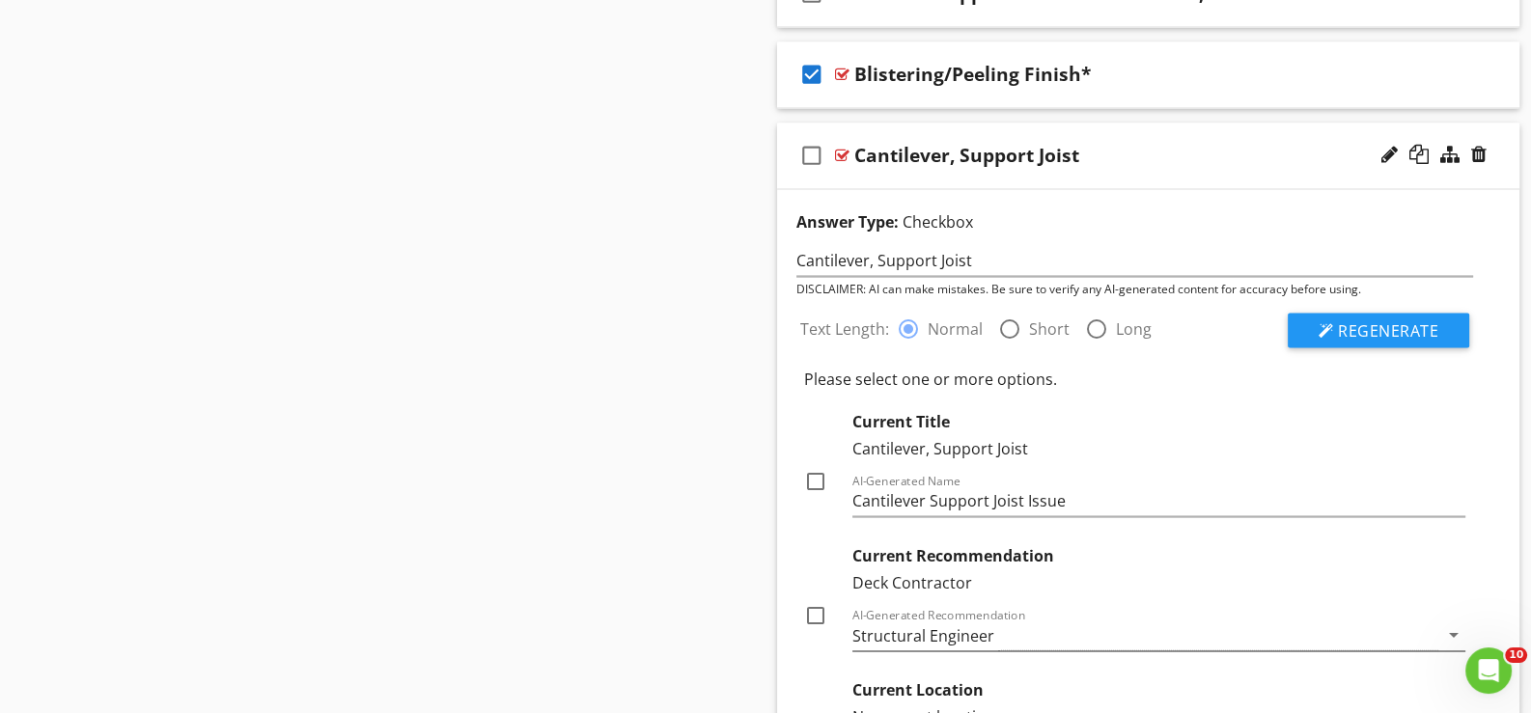
scroll to position [4342, 0]
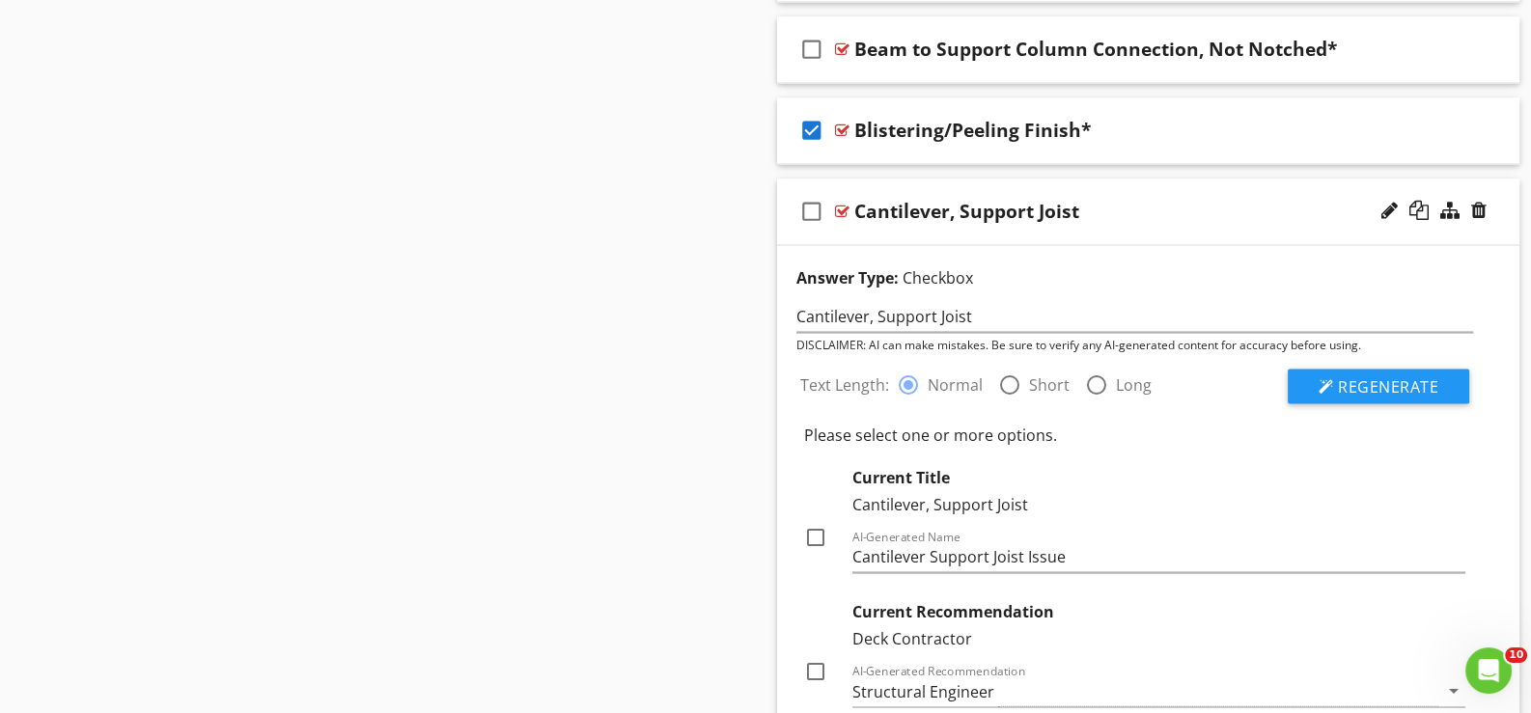
click at [890, 228] on div "check_box_outline_blank Cantilever, Support Joist" at bounding box center [1148, 212] width 742 height 67
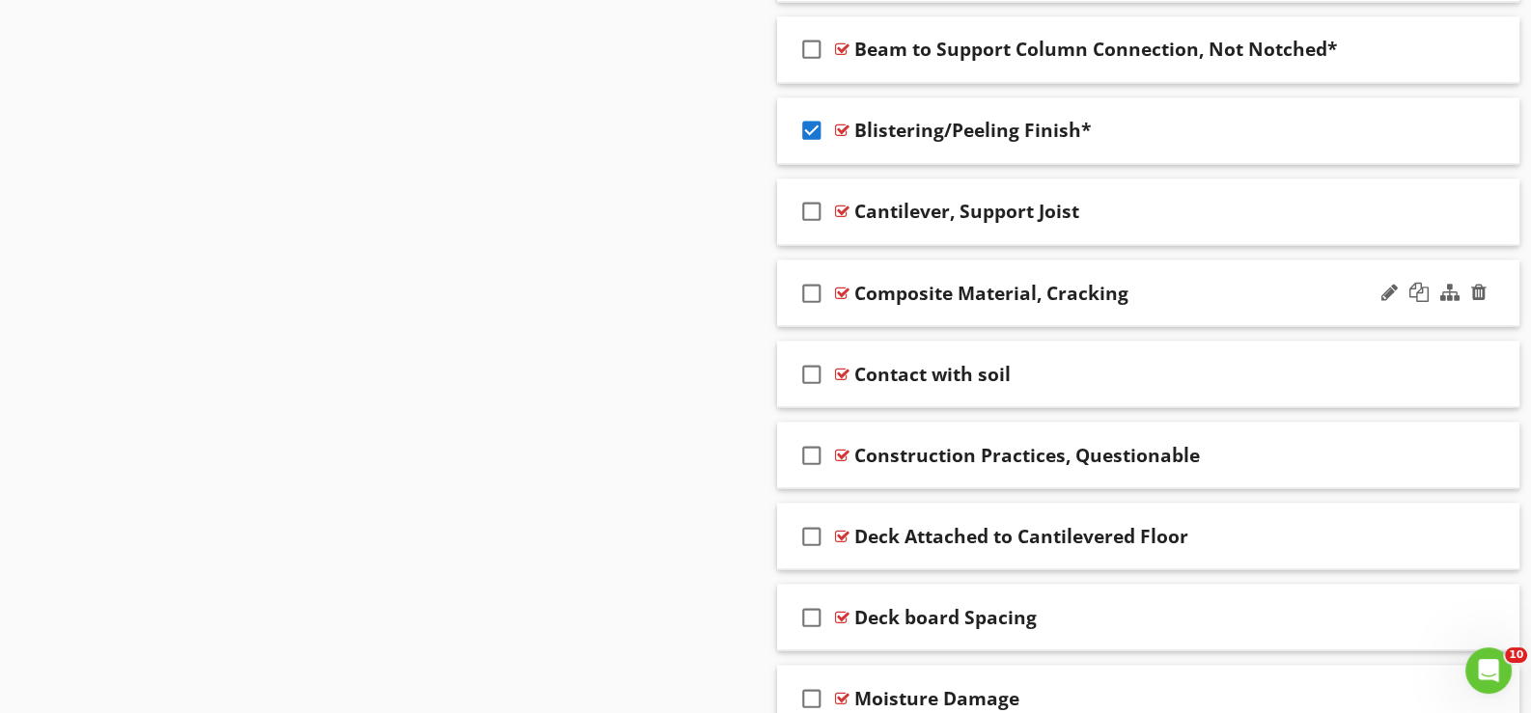
click at [870, 310] on div "check_box_outline_blank Composite Material, Cracking" at bounding box center [1148, 293] width 742 height 67
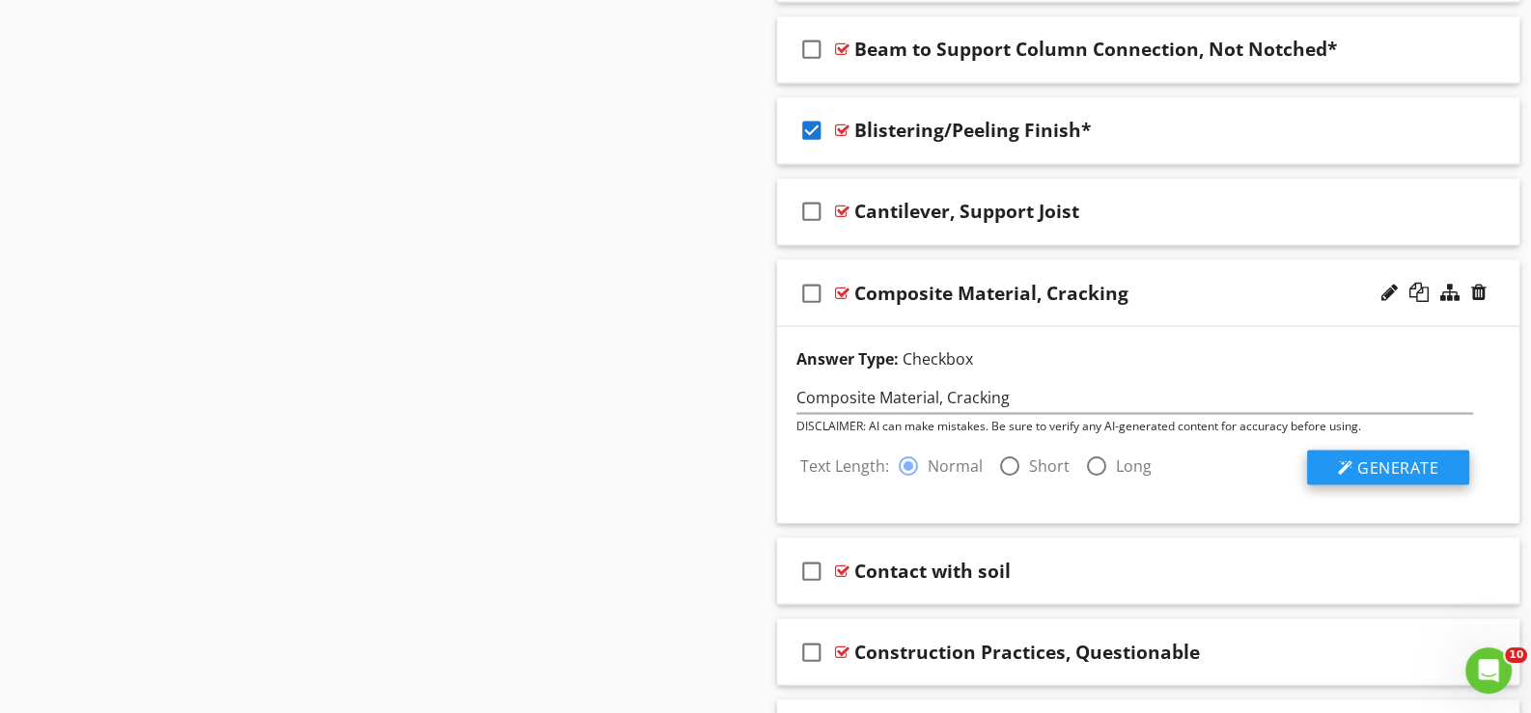
click at [1405, 461] on span "Generate" at bounding box center [1397, 467] width 81 height 21
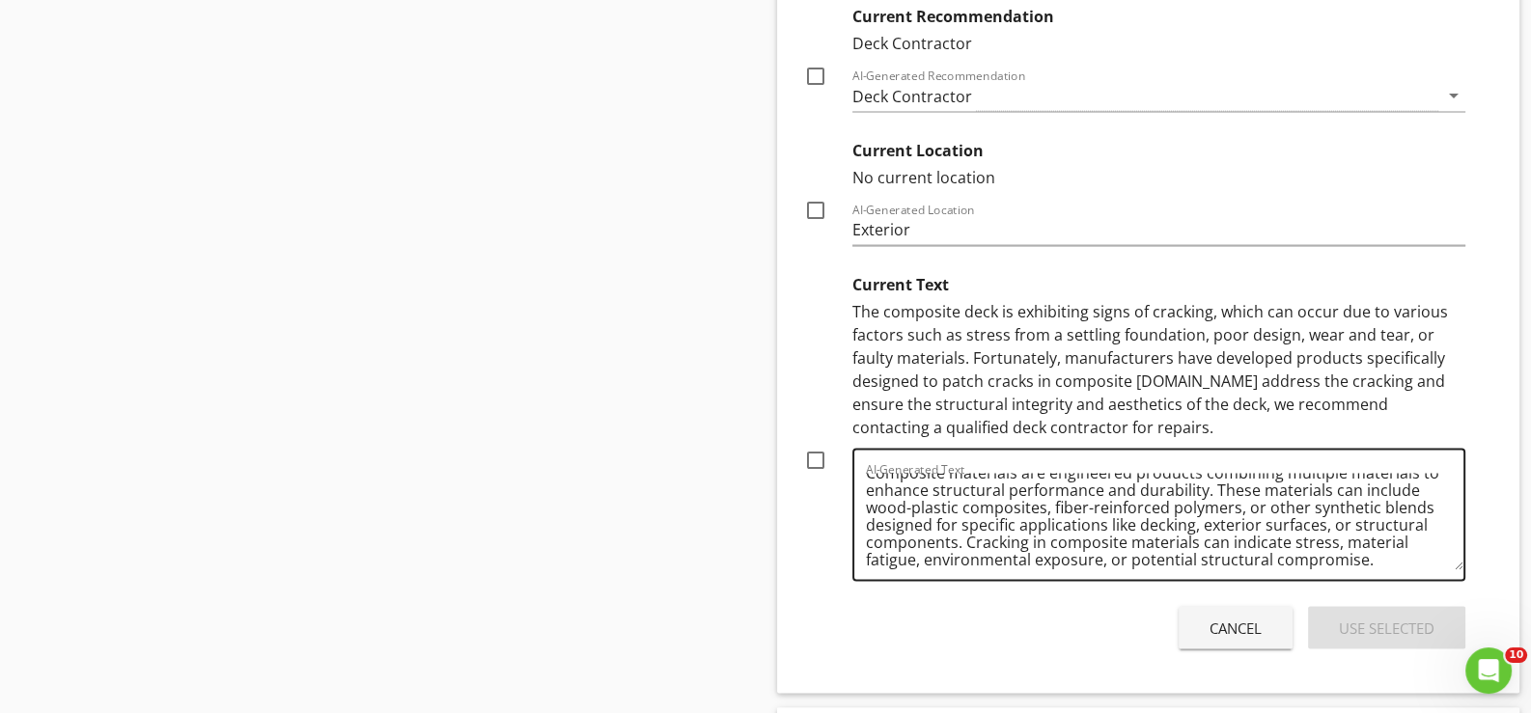
scroll to position [21, 0]
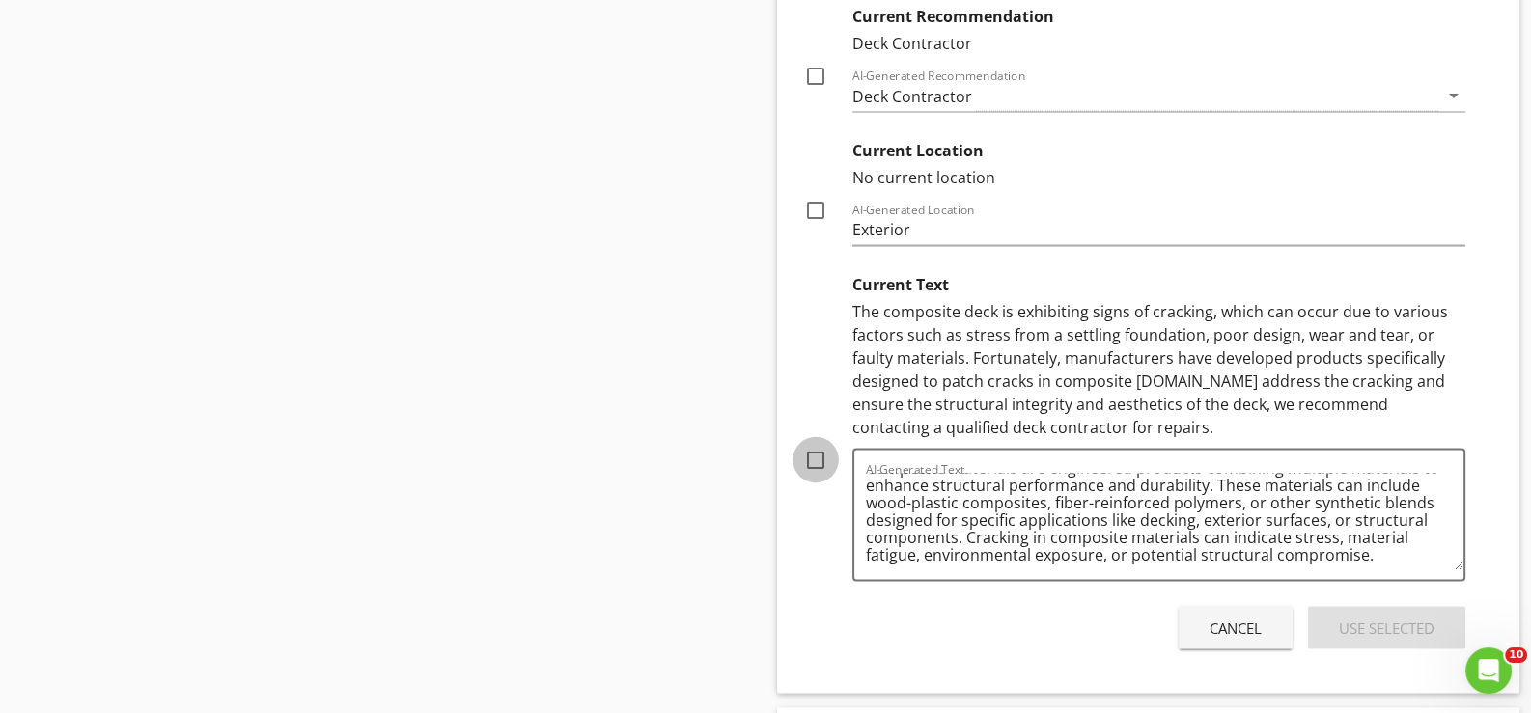
click at [816, 451] on div at bounding box center [815, 460] width 33 height 33
checkbox input "true"
click at [1385, 618] on div "Use Selected" at bounding box center [1387, 629] width 96 height 22
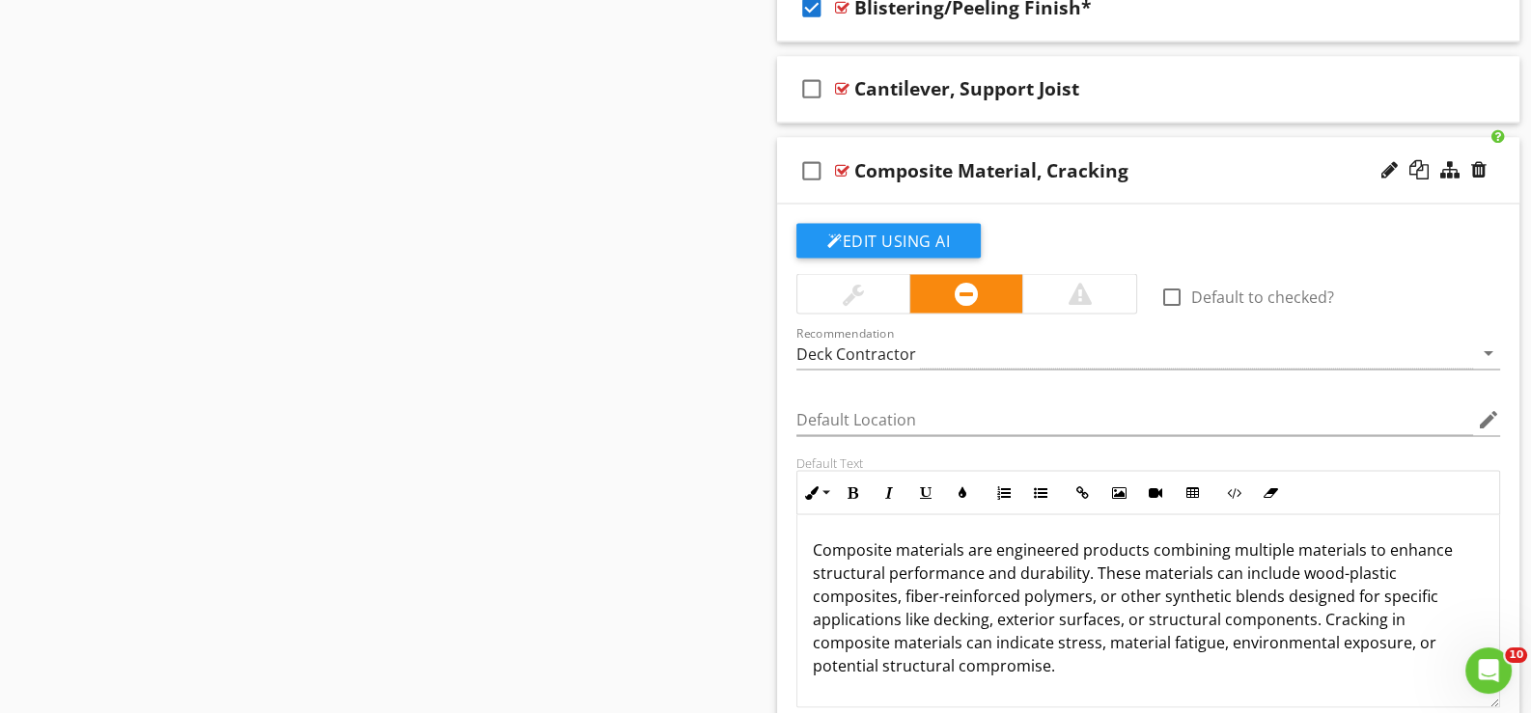
scroll to position [4407, 0]
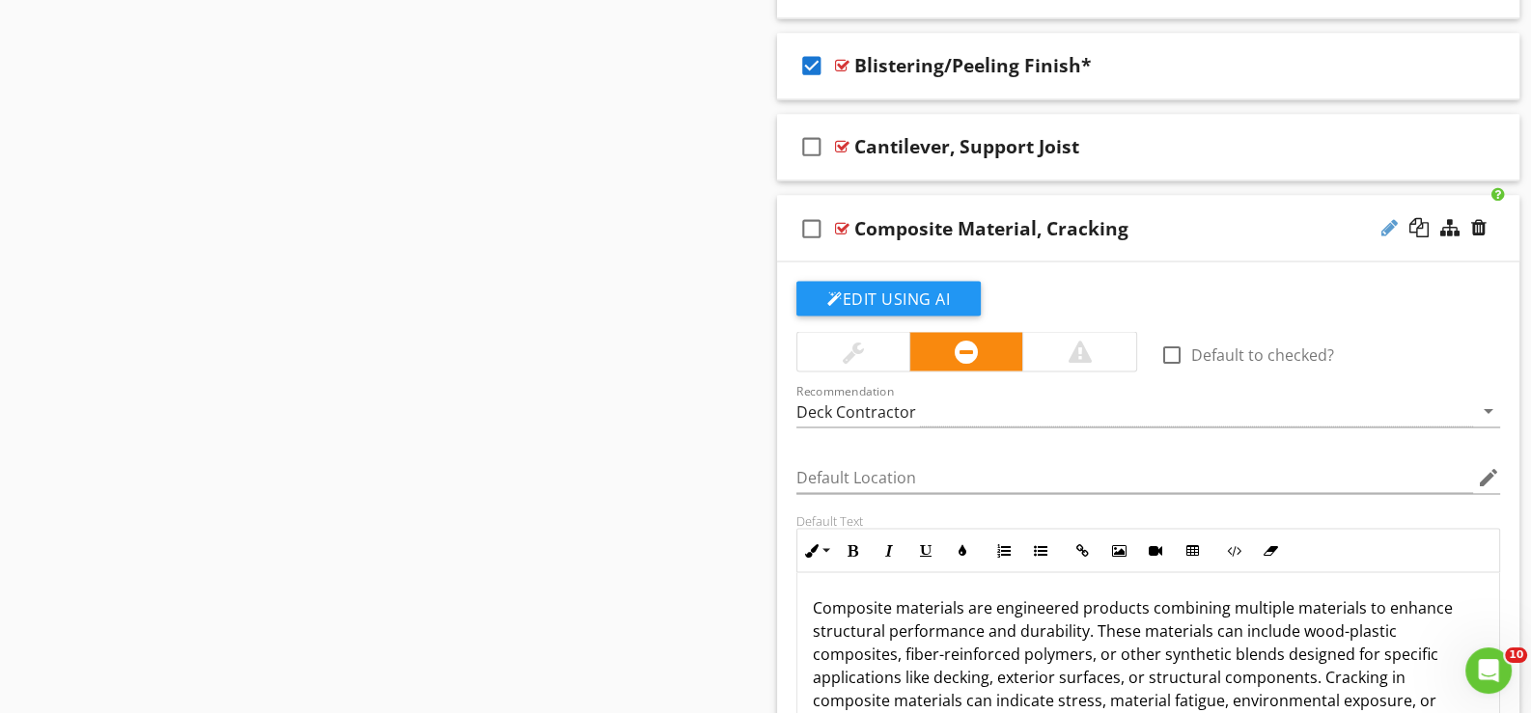
click at [1385, 217] on div at bounding box center [1389, 226] width 16 height 19
type input "Composite Material, Cracking *"
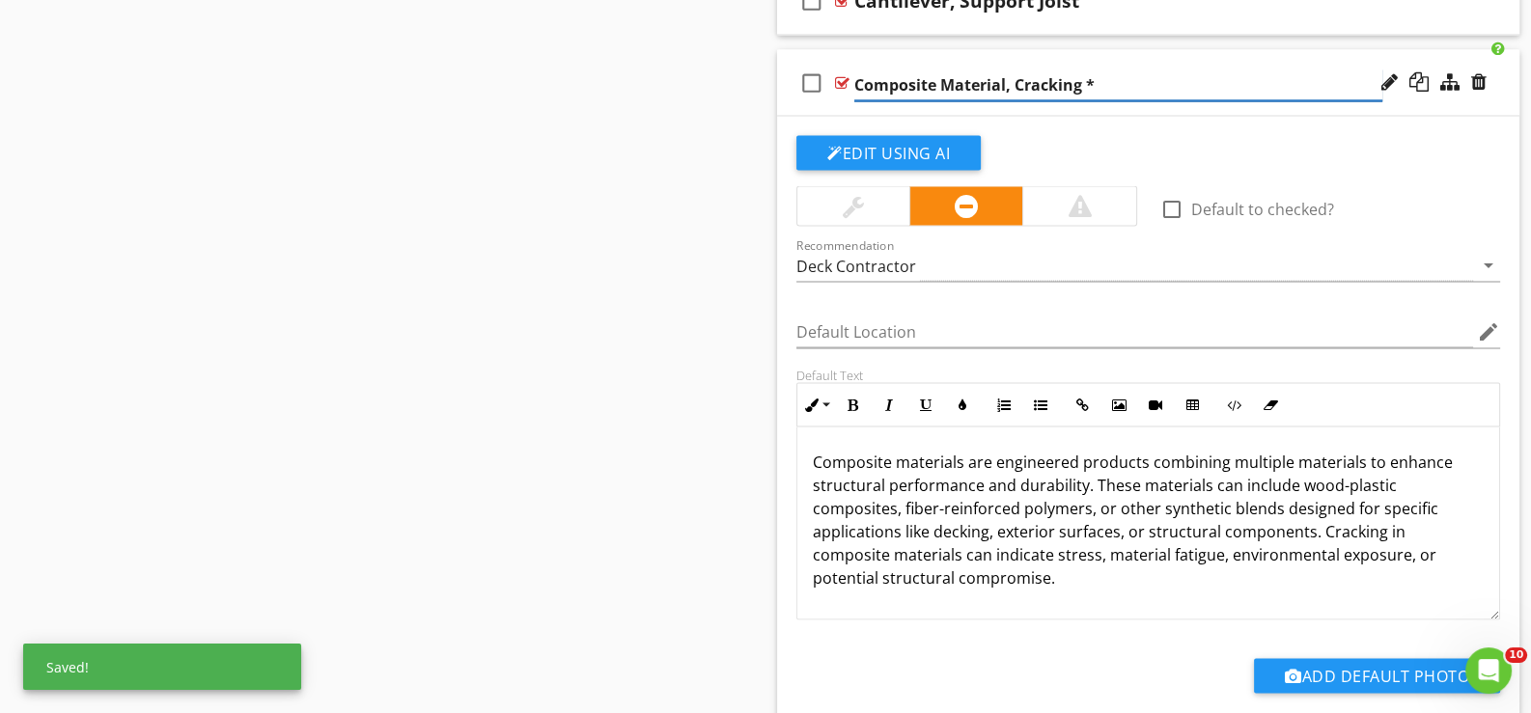
scroll to position [4503, 0]
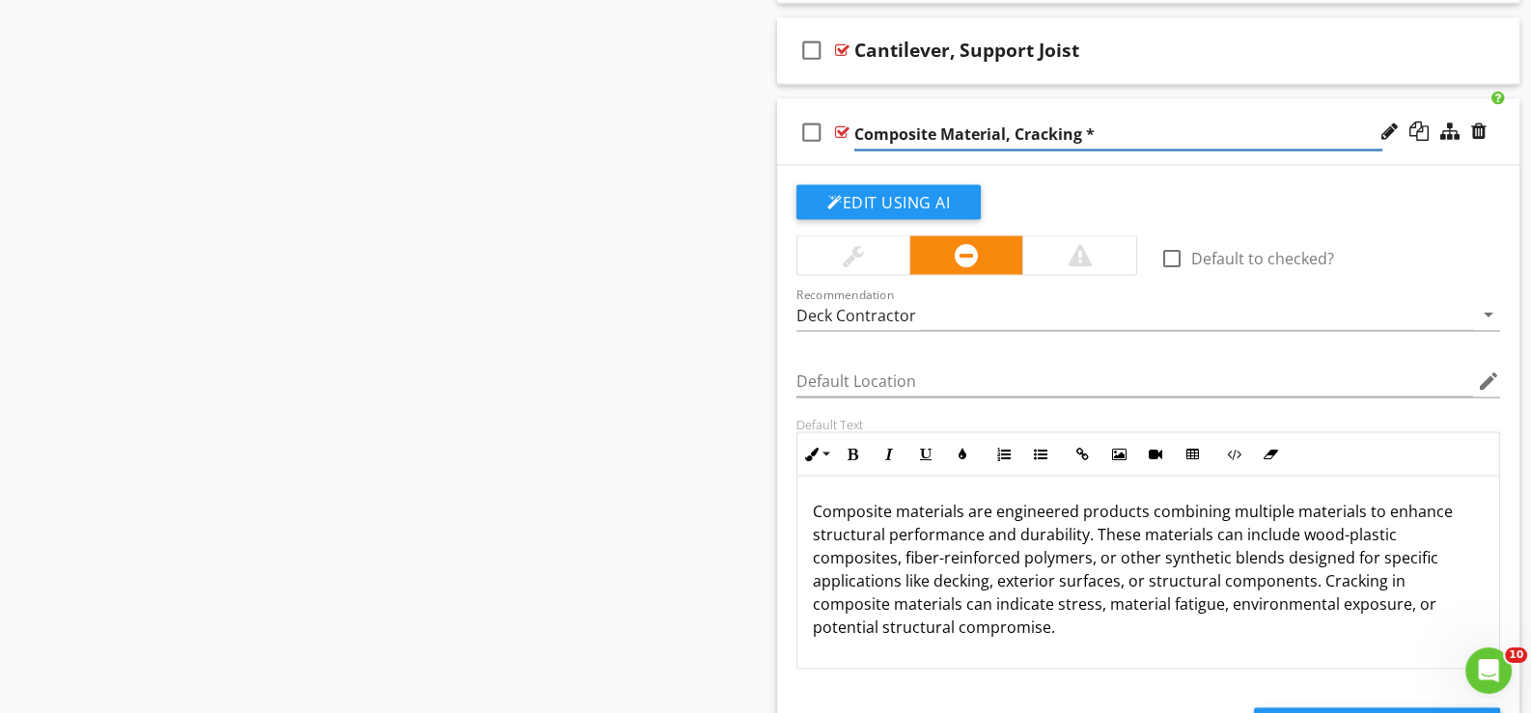
click at [922, 154] on div "check_box_outline_blank Composite Material, Cracking *" at bounding box center [1148, 131] width 742 height 67
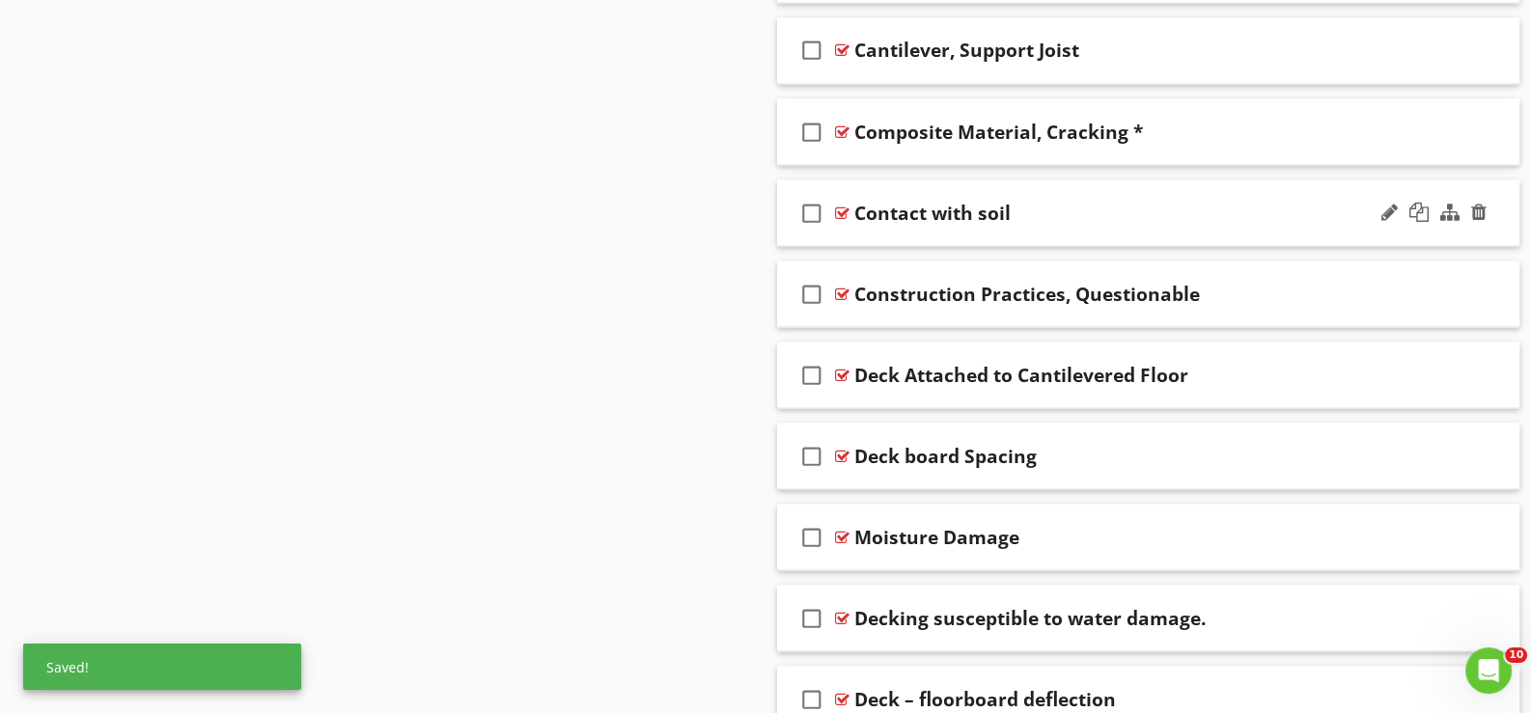
click at [865, 227] on div "check_box_outline_blank Contact with soil" at bounding box center [1148, 213] width 742 height 67
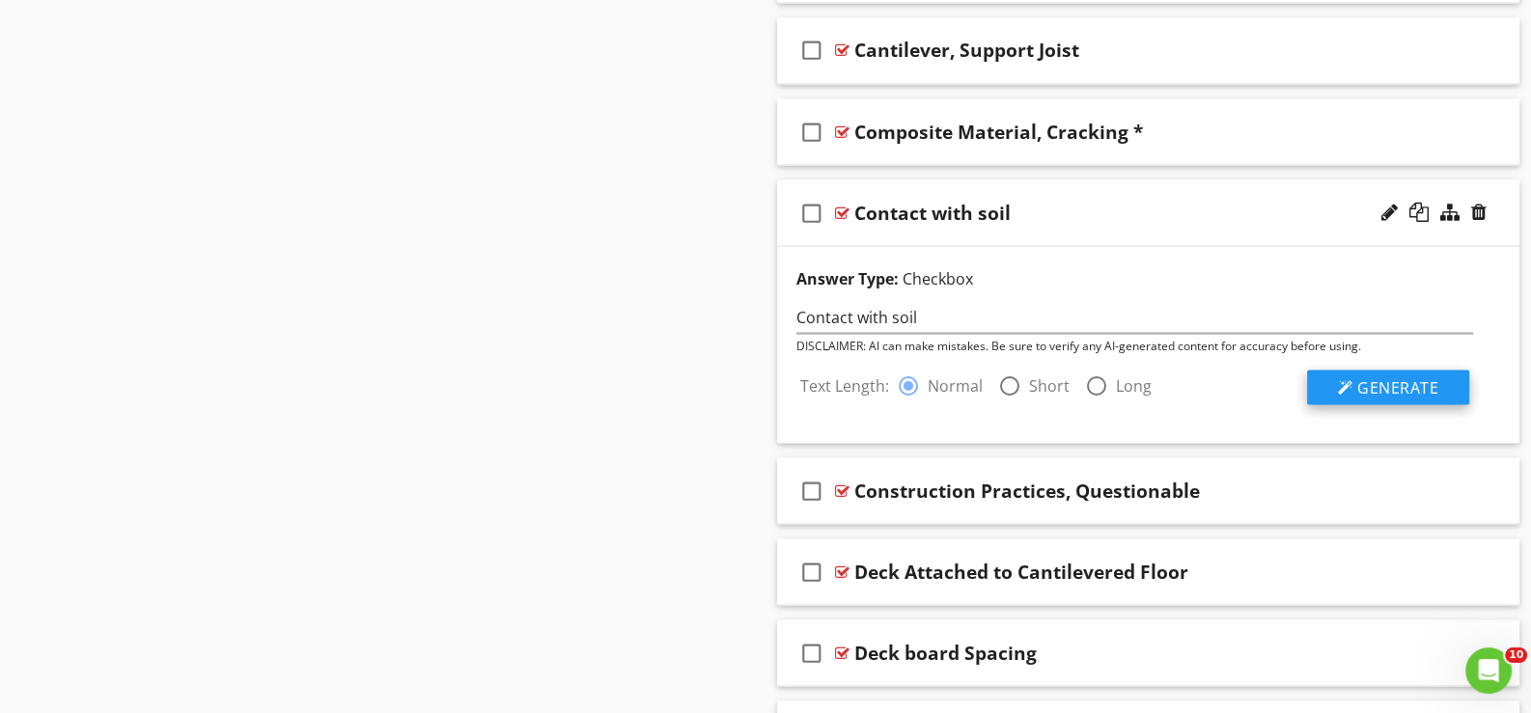
click at [1373, 380] on span "Generate" at bounding box center [1397, 386] width 81 height 21
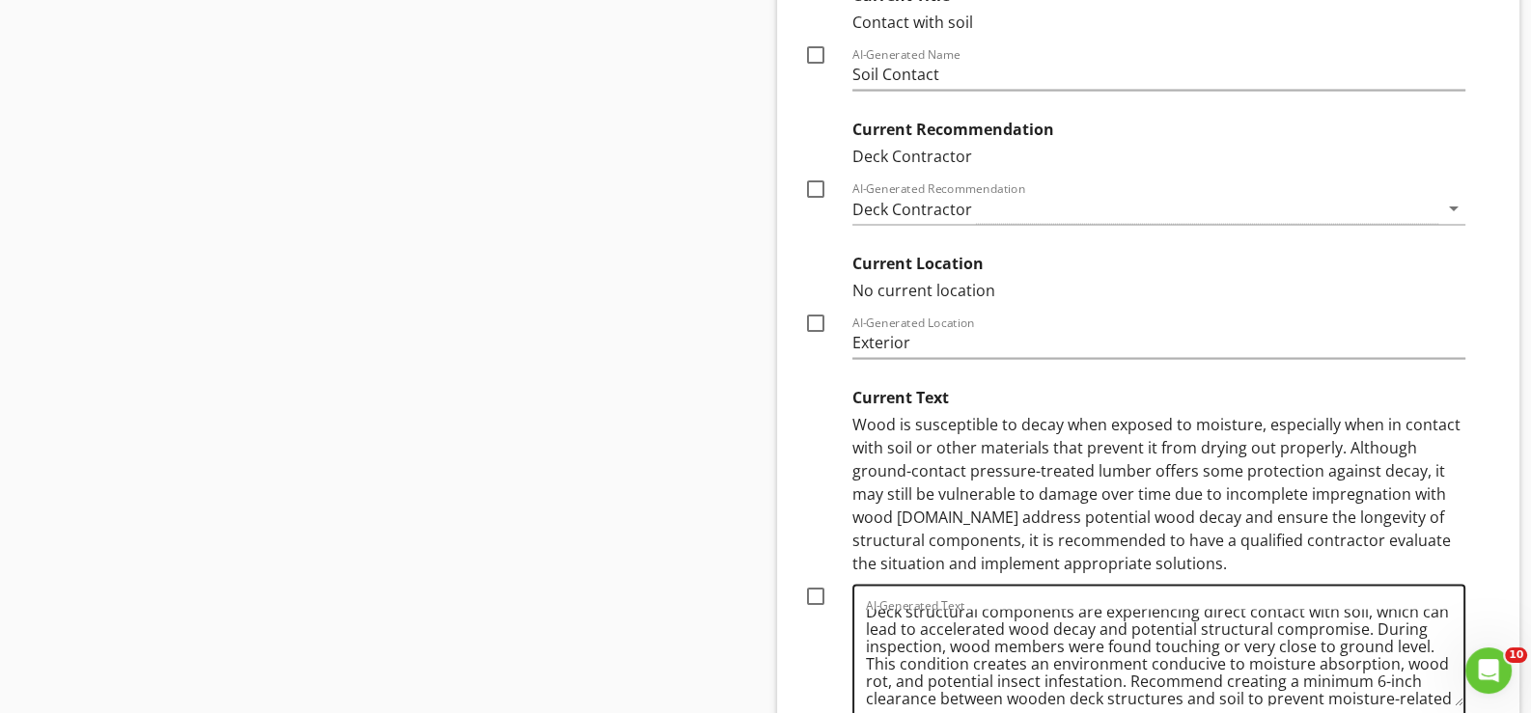
scroll to position [0, 0]
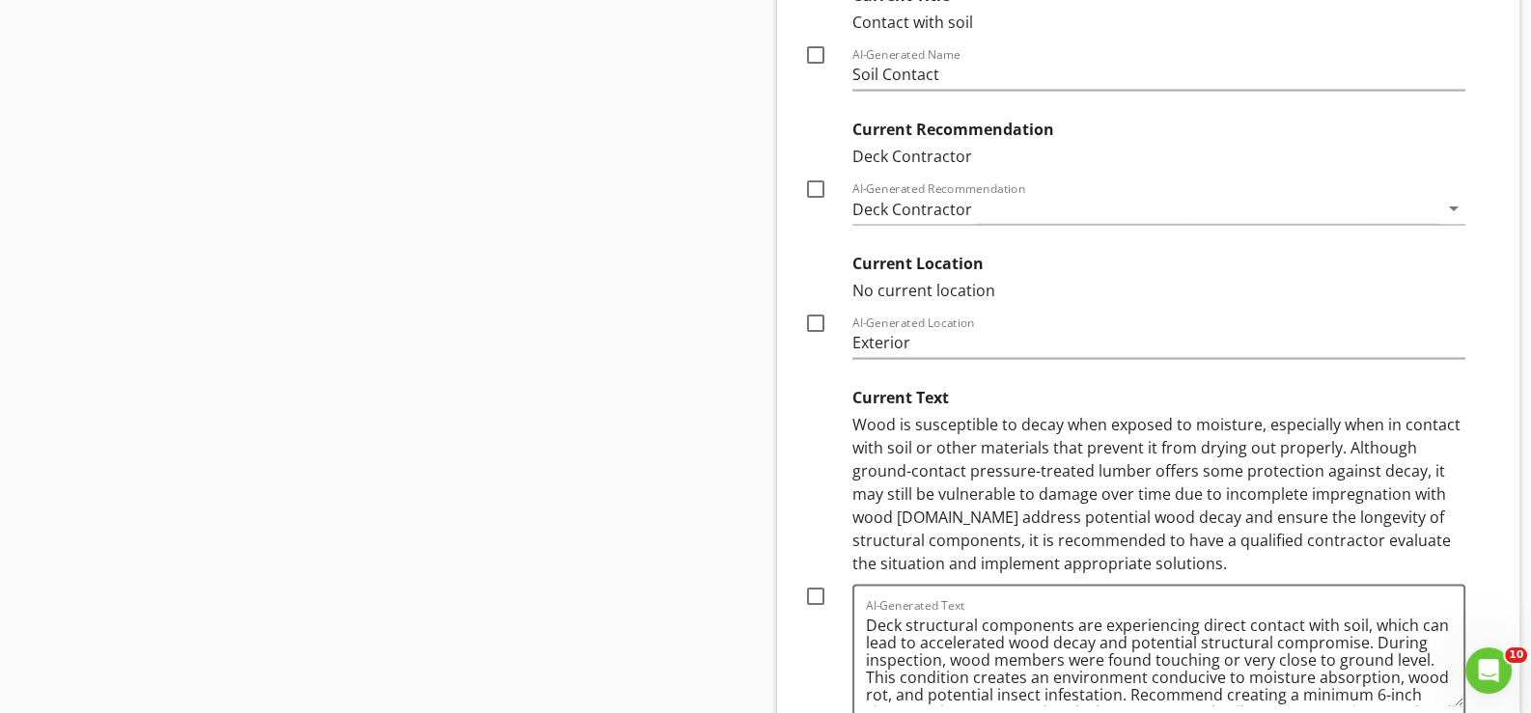
drag, startPoint x: 816, startPoint y: 583, endPoint x: 862, endPoint y: 583, distance: 46.3
click at [816, 583] on div at bounding box center [815, 596] width 33 height 33
checkbox input "true"
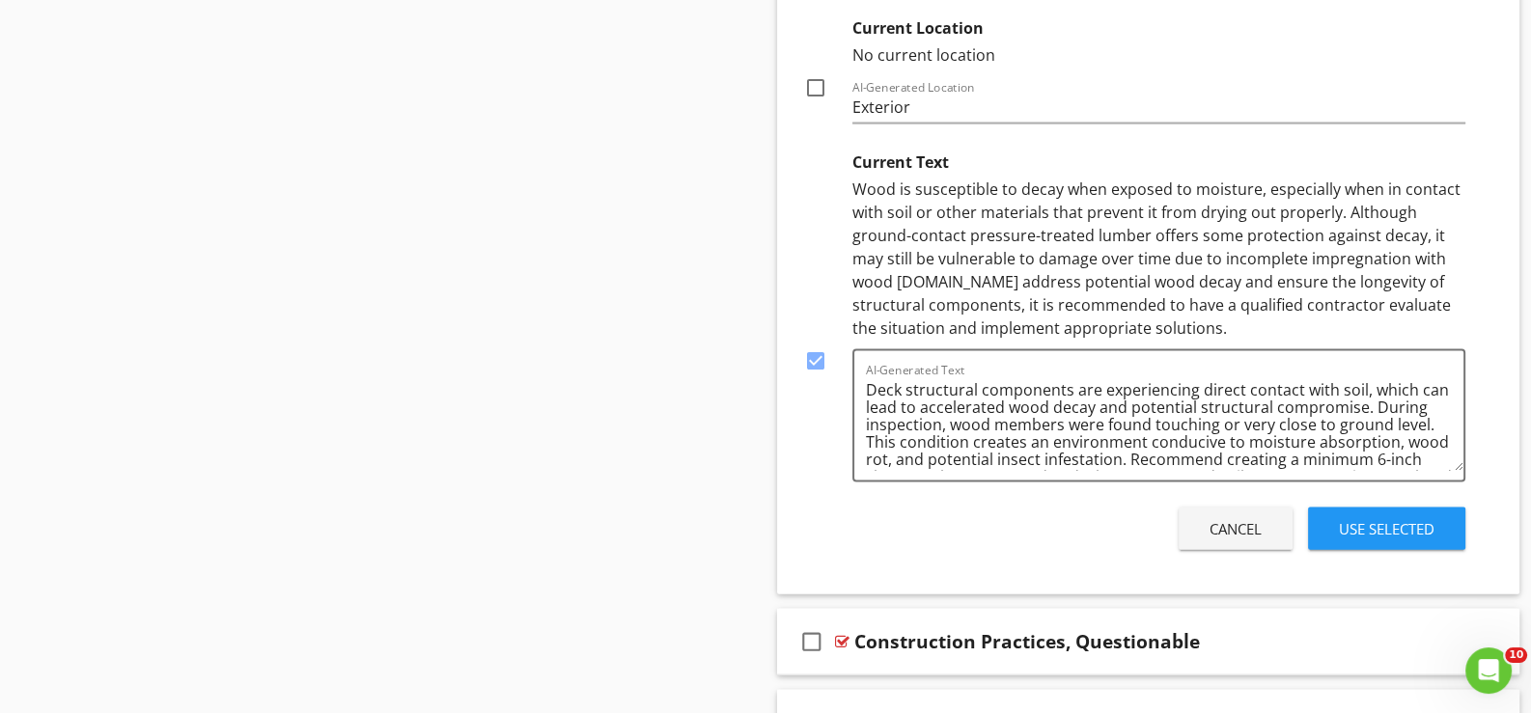
scroll to position [5276, 0]
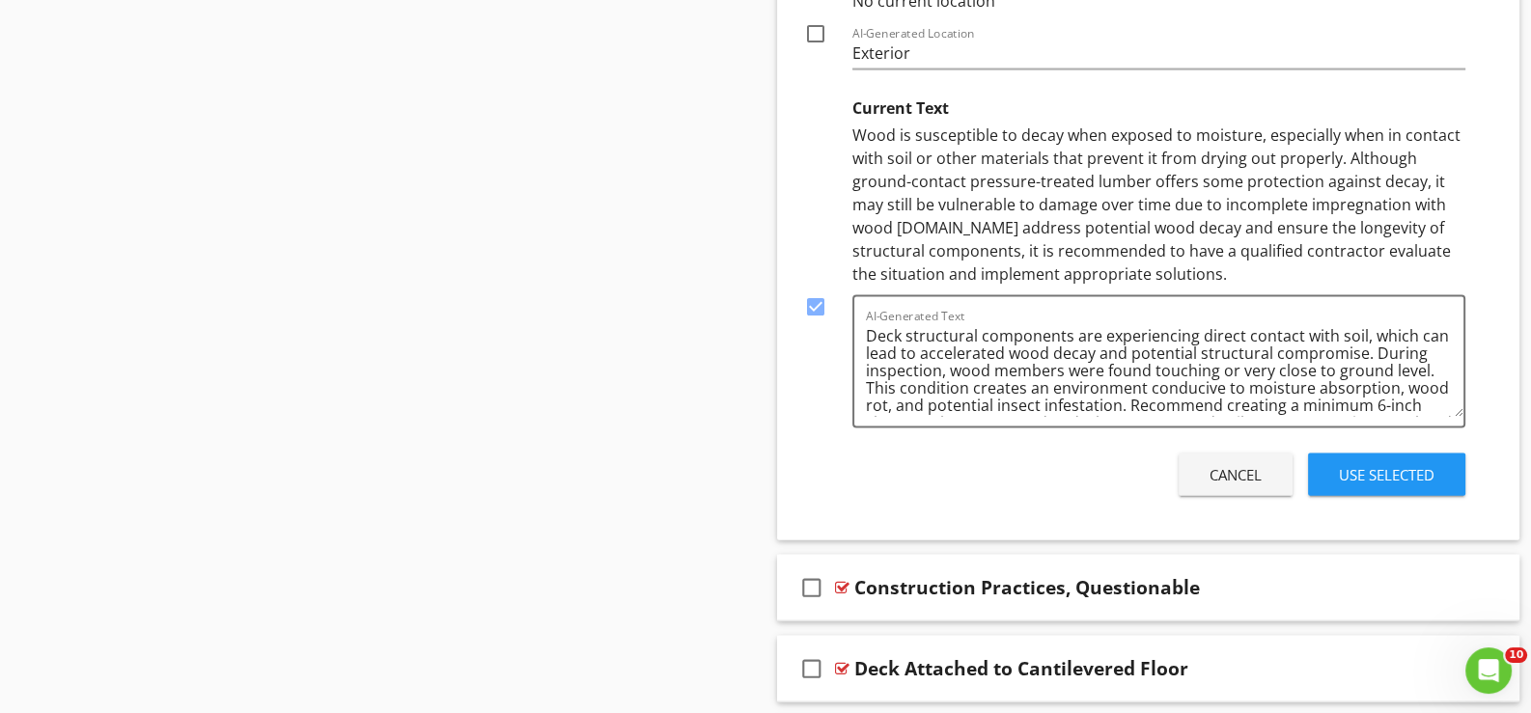
click at [1387, 469] on div "Use Selected" at bounding box center [1387, 475] width 96 height 22
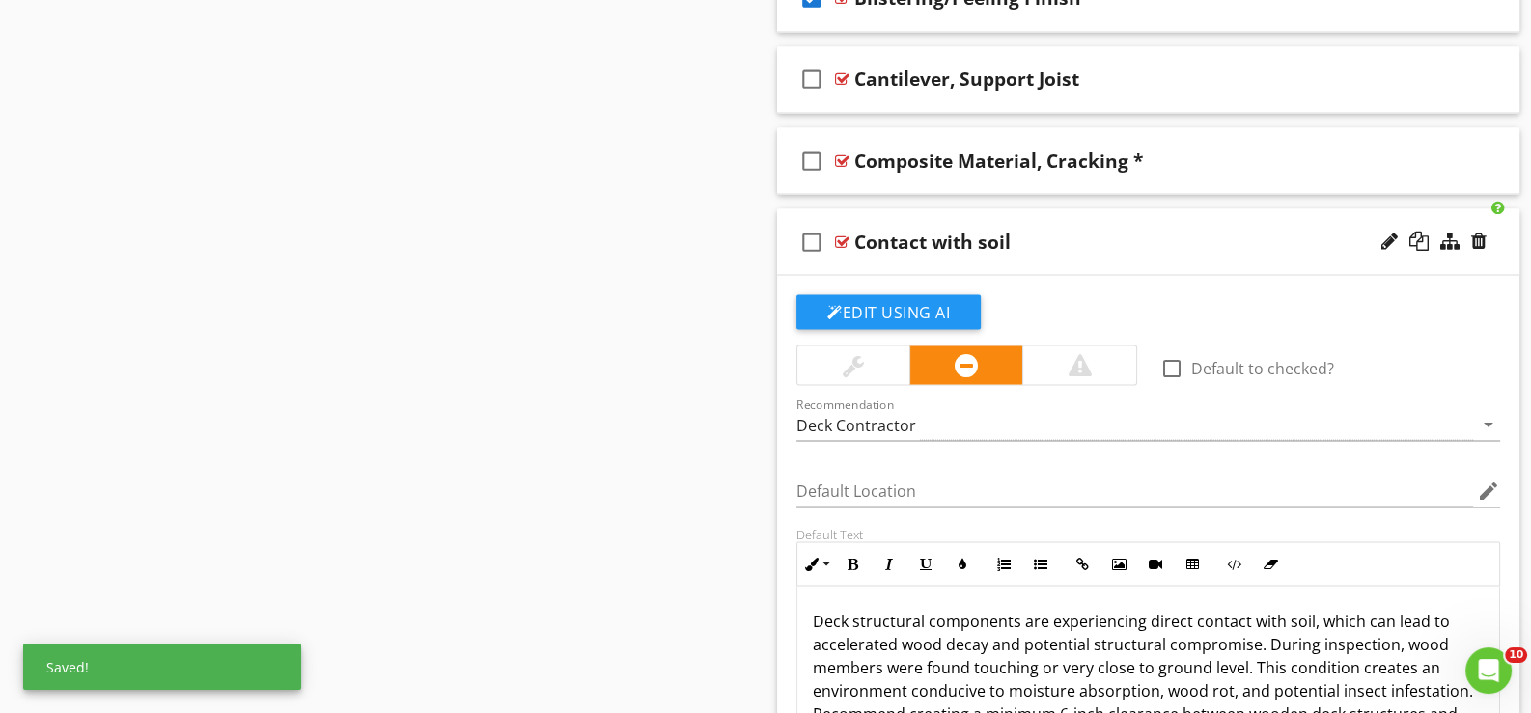
scroll to position [4469, 0]
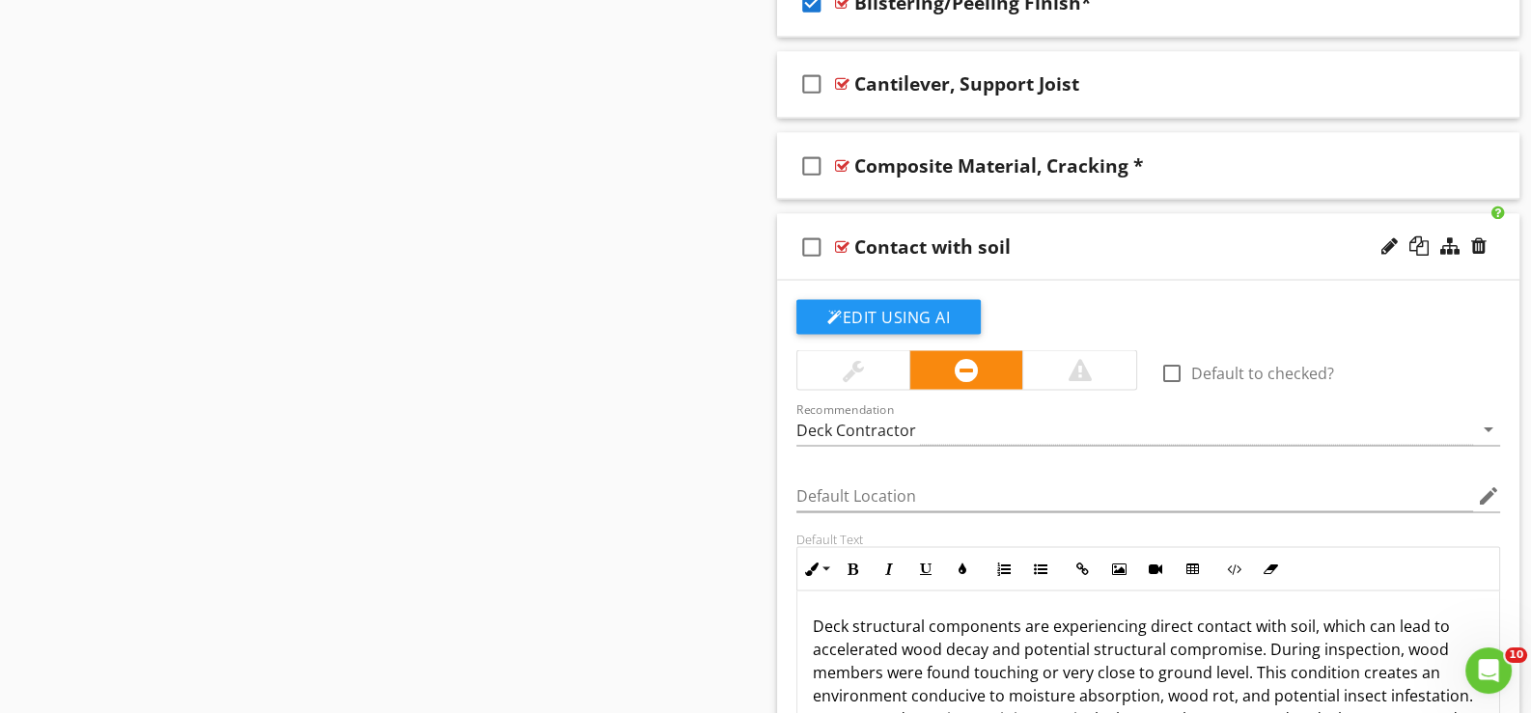
click at [1016, 259] on div "check_box_outline_blank Contact with soil" at bounding box center [1148, 246] width 742 height 67
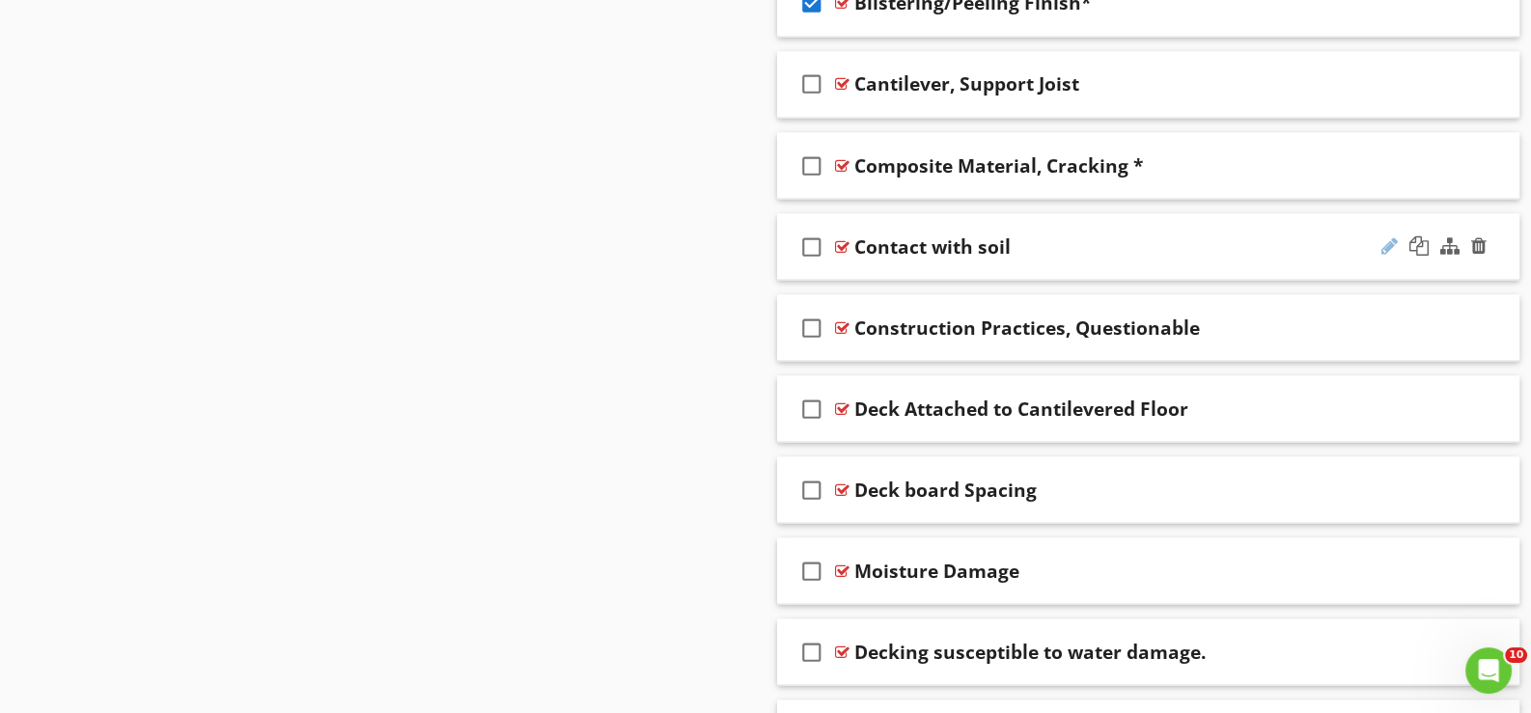
click at [1390, 236] on div at bounding box center [1389, 245] width 16 height 19
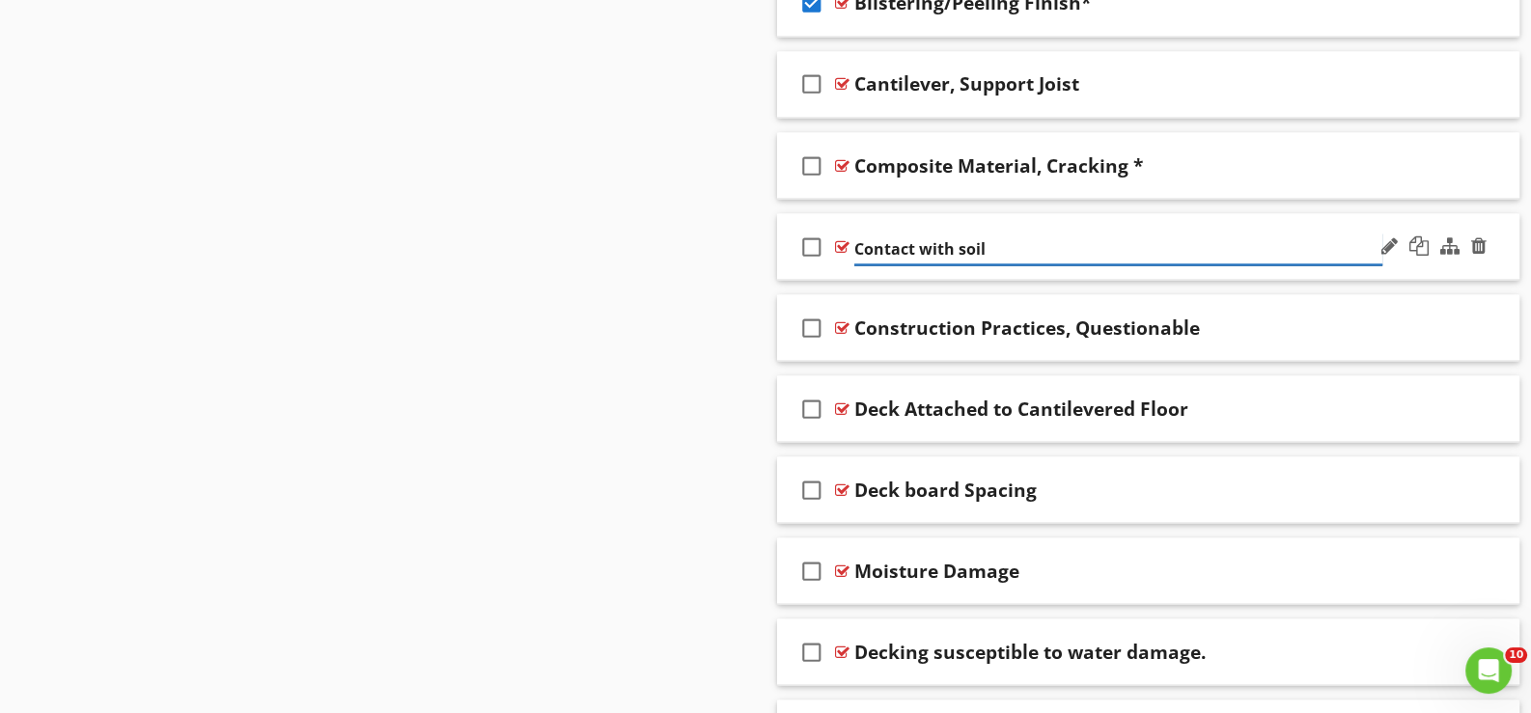
type input "Contact with soil*"
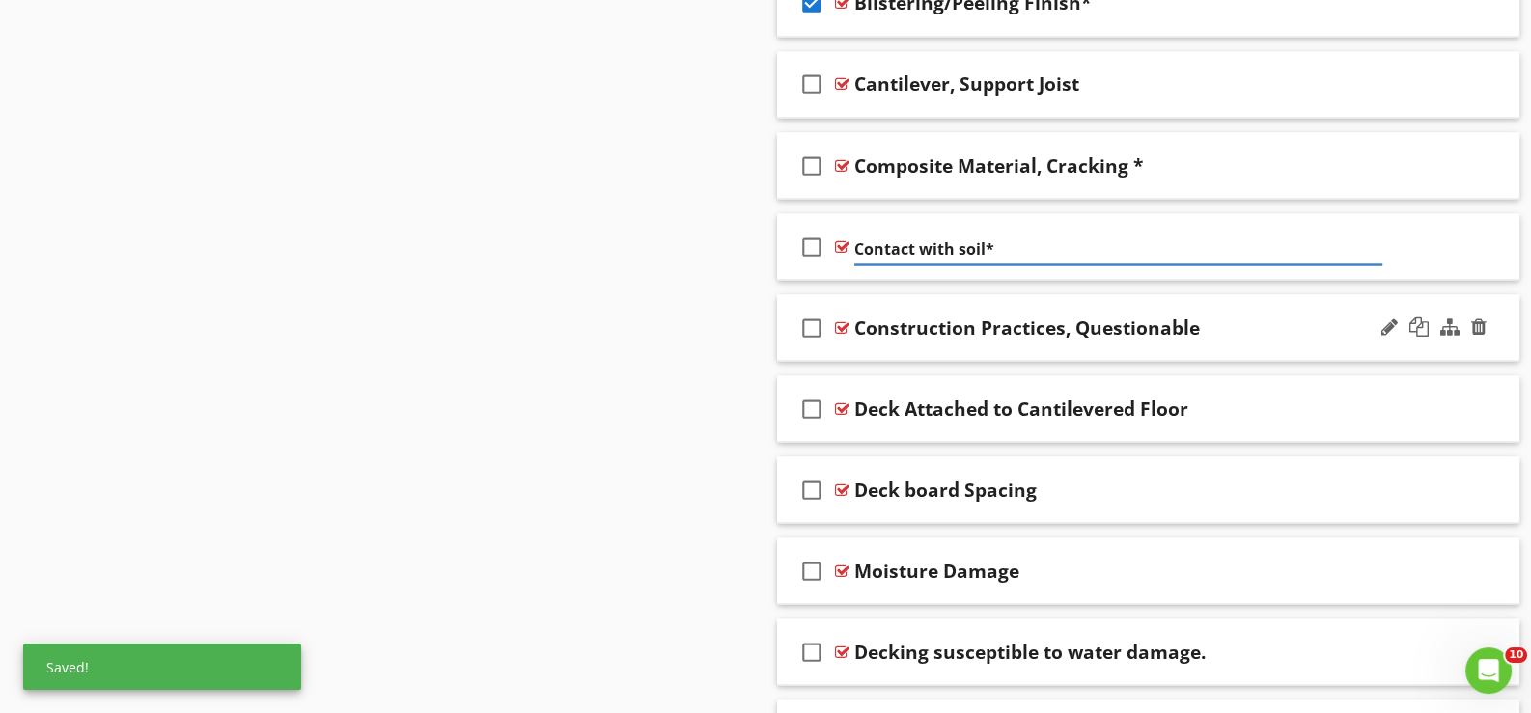
click at [877, 342] on div "check_box_outline_blank Construction Practices, Questionable" at bounding box center [1148, 327] width 742 height 67
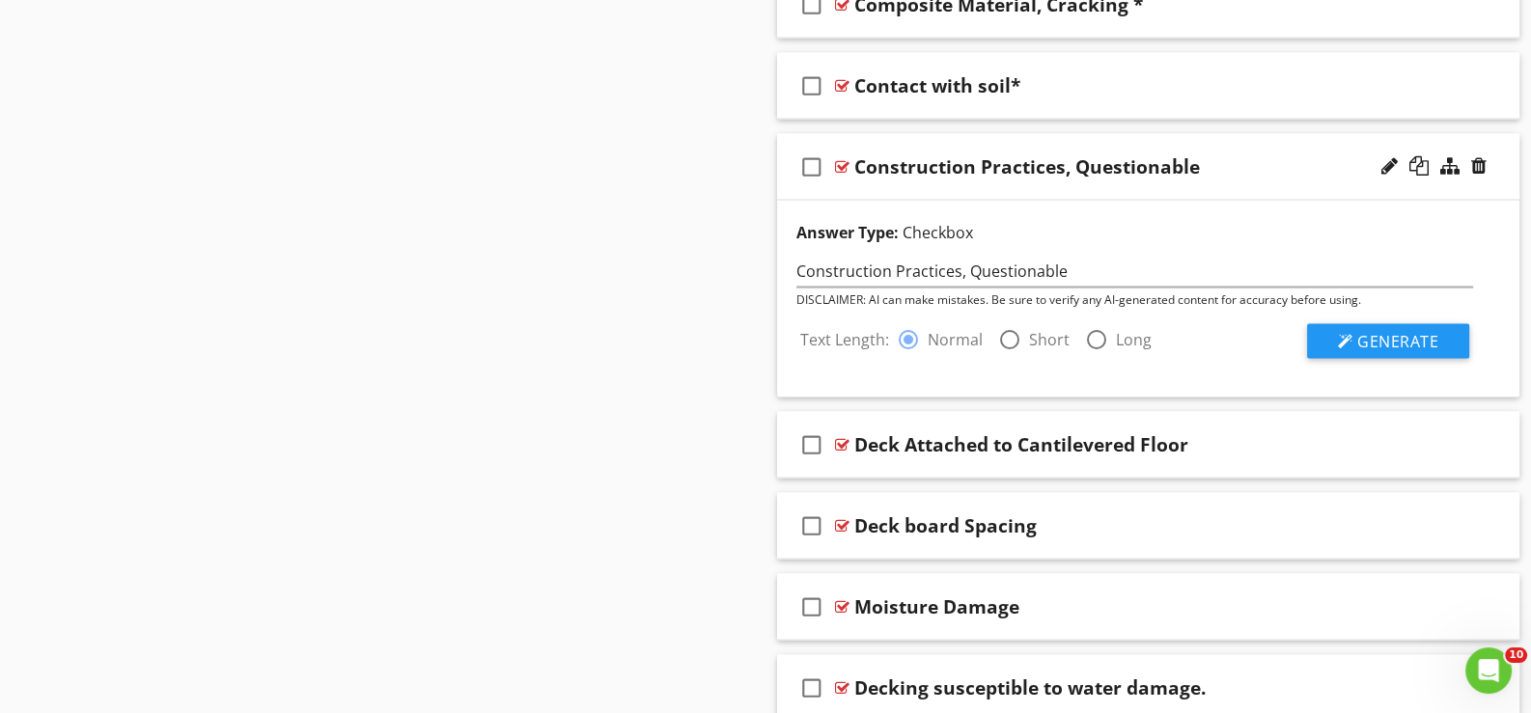
scroll to position [4663, 0]
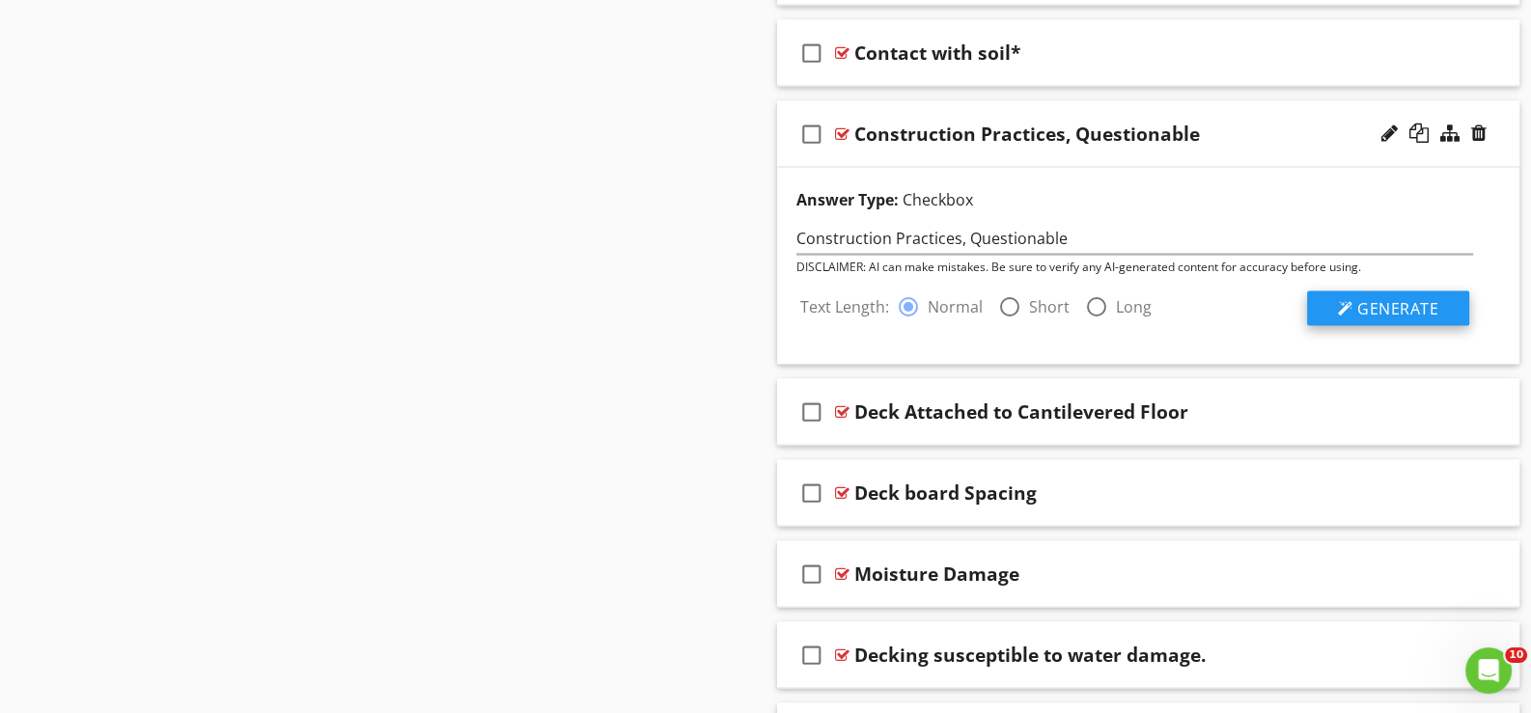
click at [1396, 300] on span "Generate" at bounding box center [1397, 308] width 81 height 21
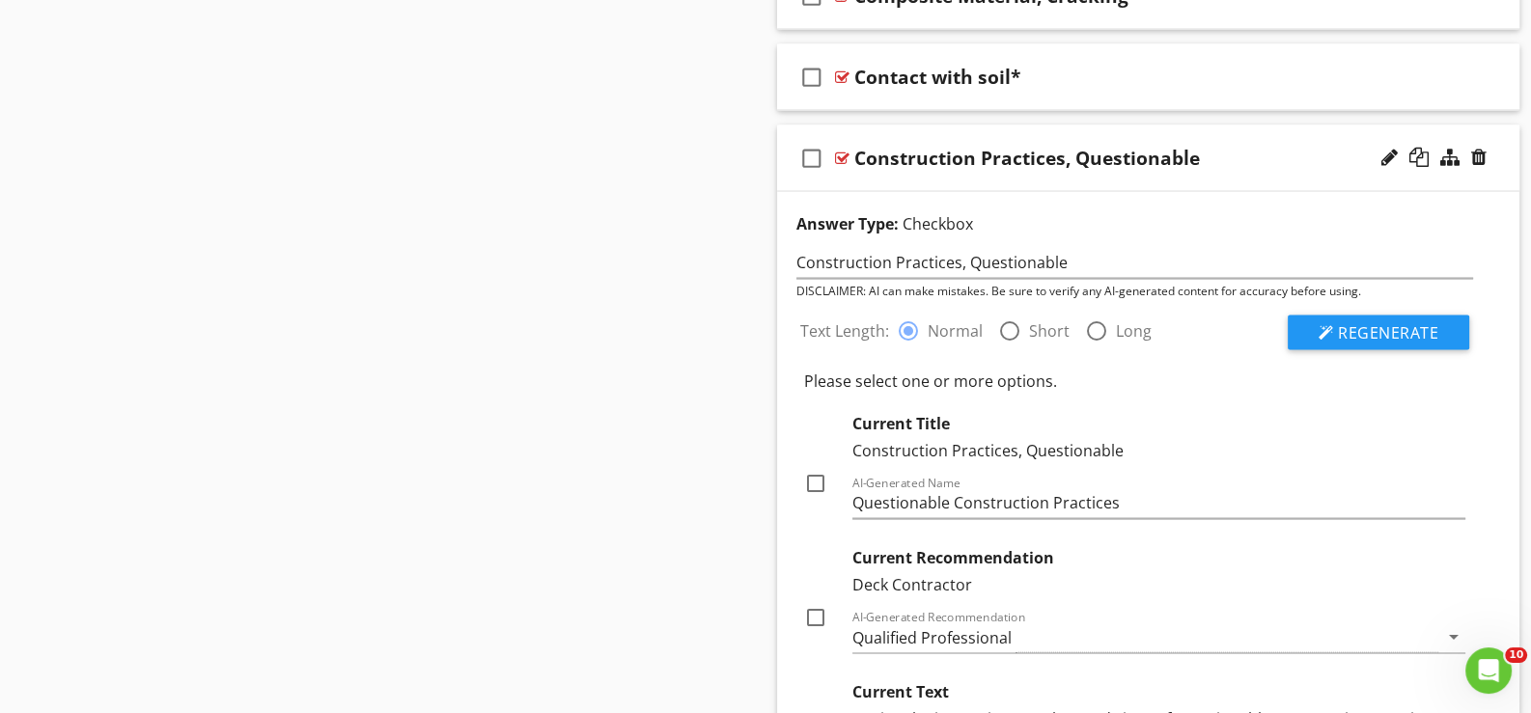
scroll to position [4566, 0]
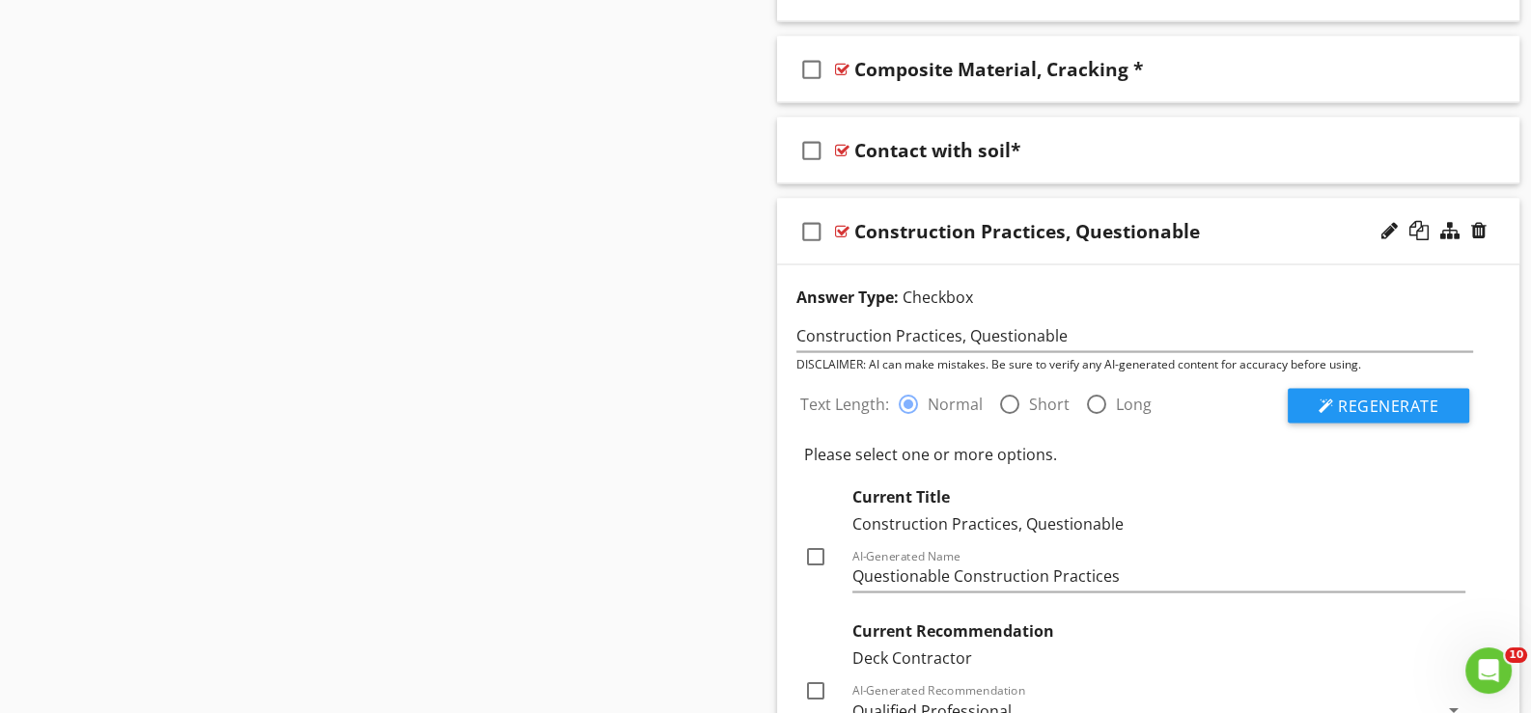
click at [883, 249] on div "check_box_outline_blank Construction Practices, Questionable" at bounding box center [1148, 231] width 742 height 67
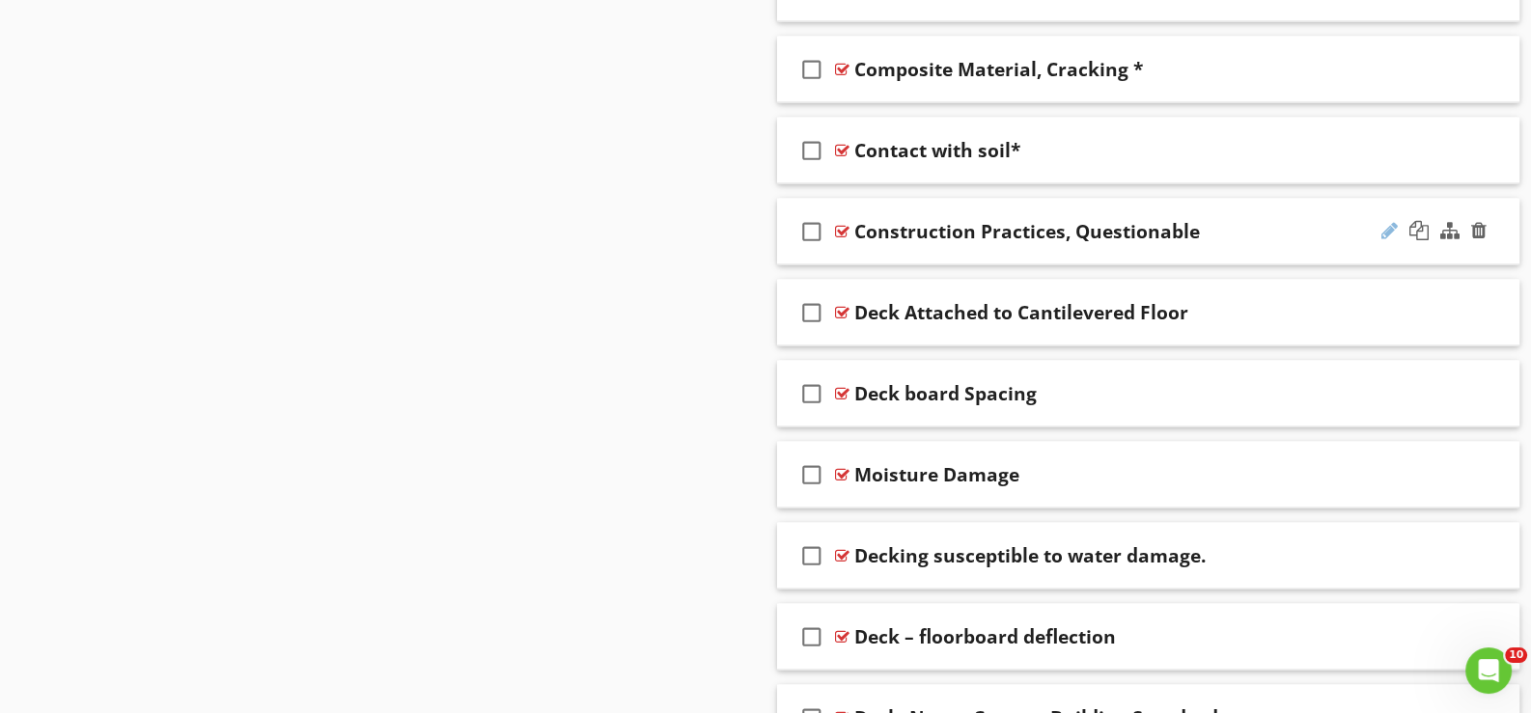
click at [1389, 220] on div at bounding box center [1389, 229] width 16 height 19
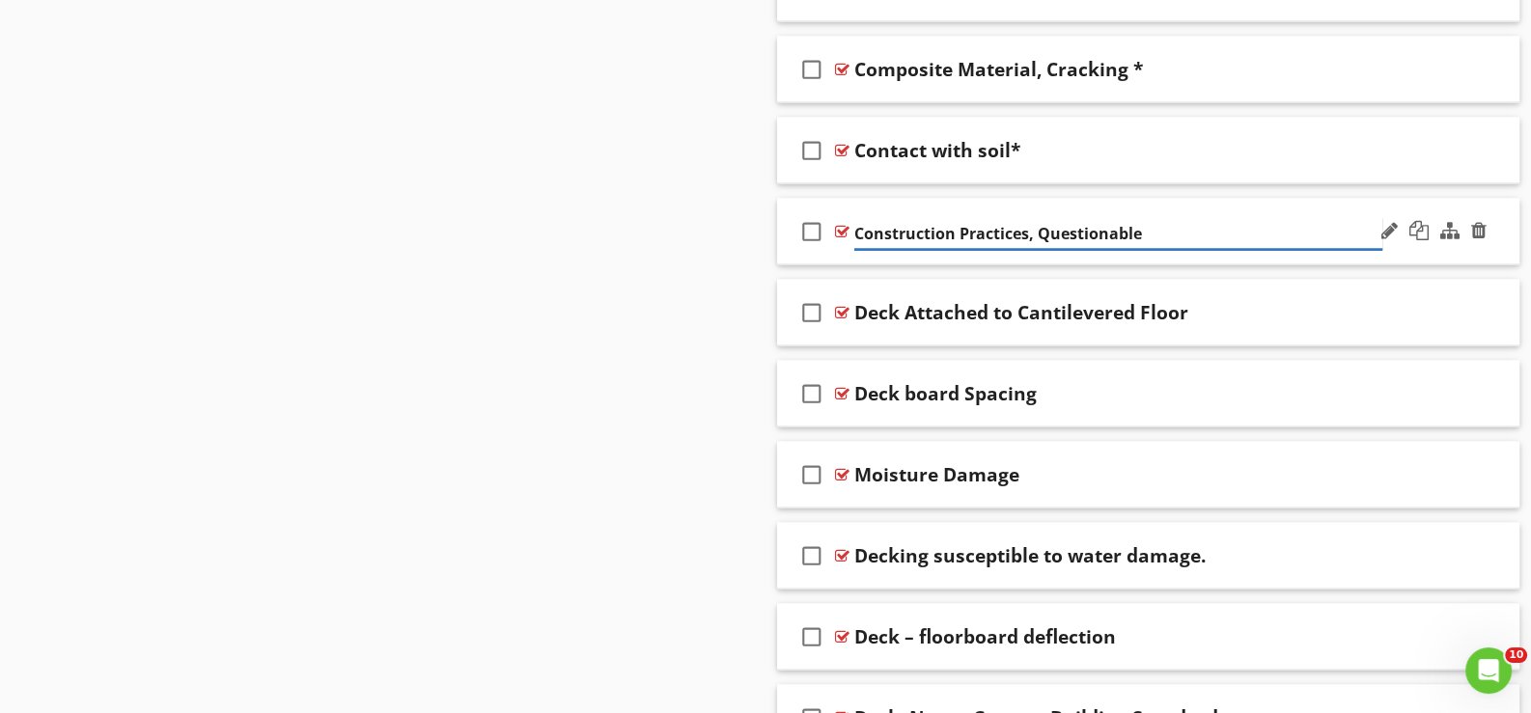
type input "Construction Practices, Questionable*"
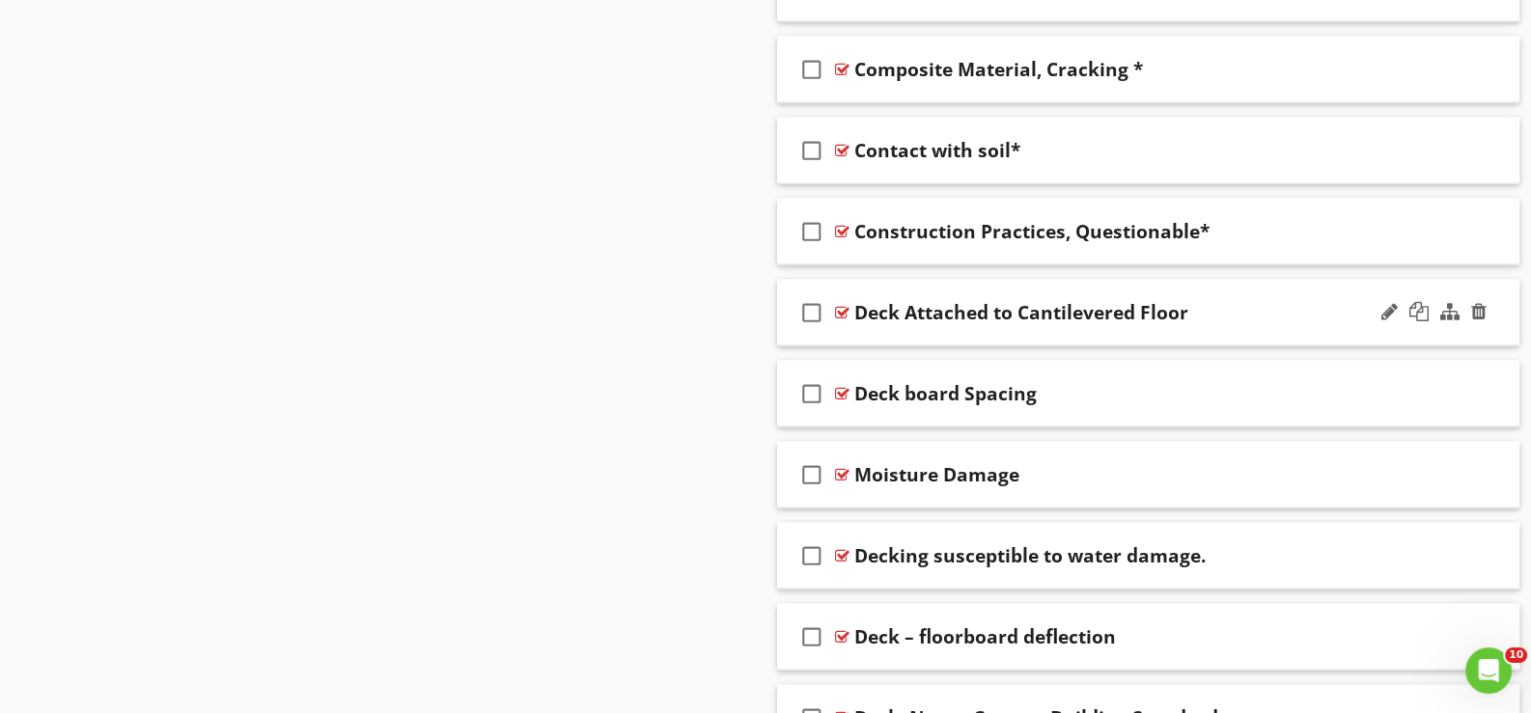
click at [870, 327] on div "check_box_outline_blank Deck Attached to Cantilevered Floor" at bounding box center [1148, 312] width 742 height 67
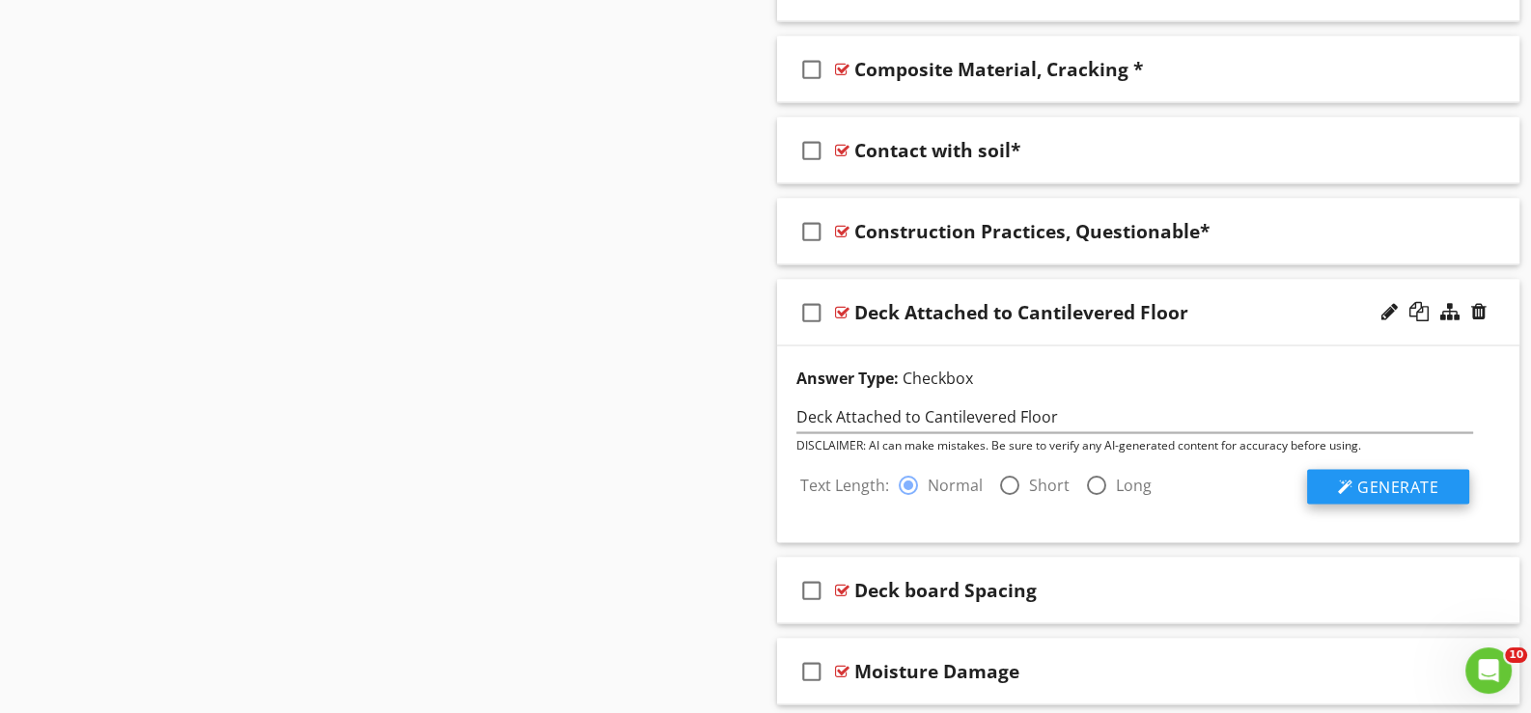
click at [1399, 477] on span "Generate" at bounding box center [1397, 486] width 81 height 21
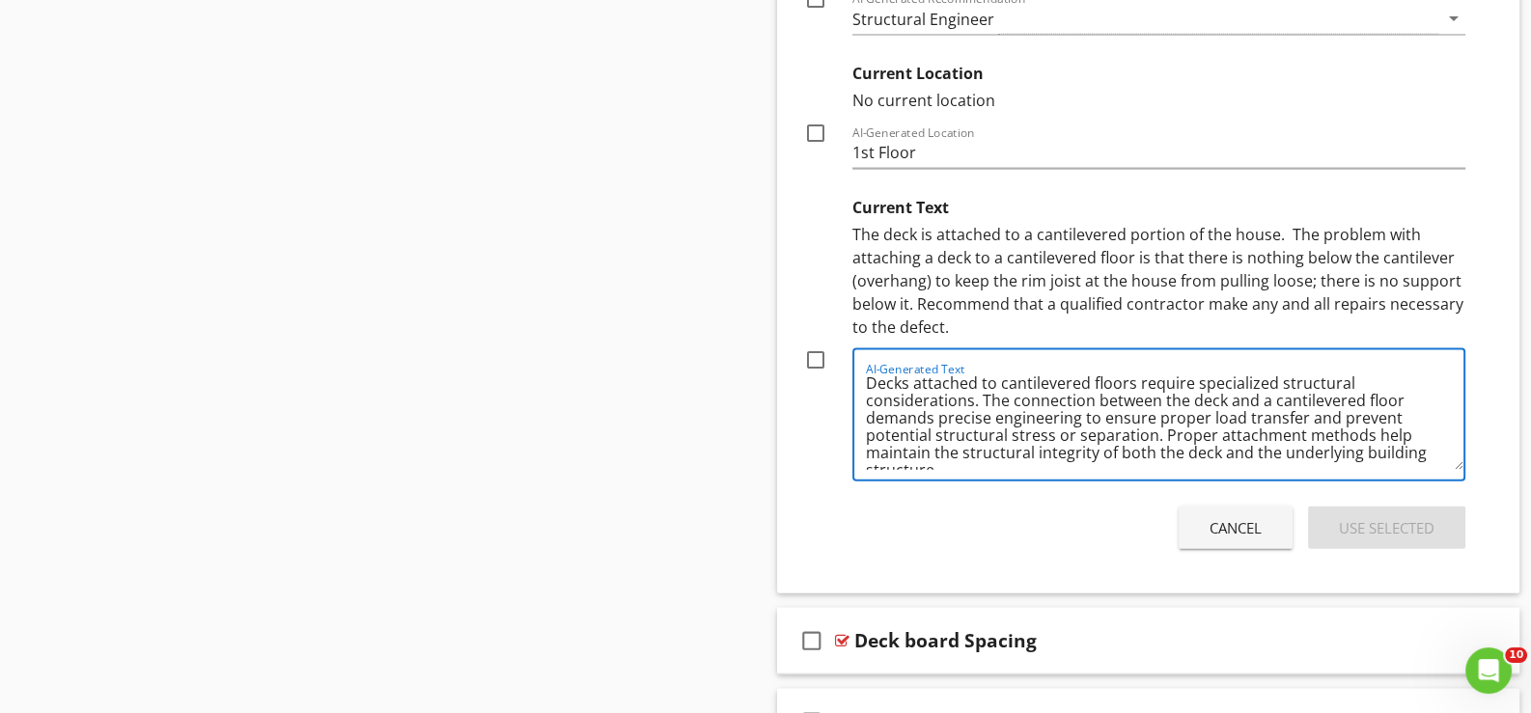
scroll to position [8, 0]
click at [1240, 520] on div "Cancel" at bounding box center [1236, 528] width 52 height 22
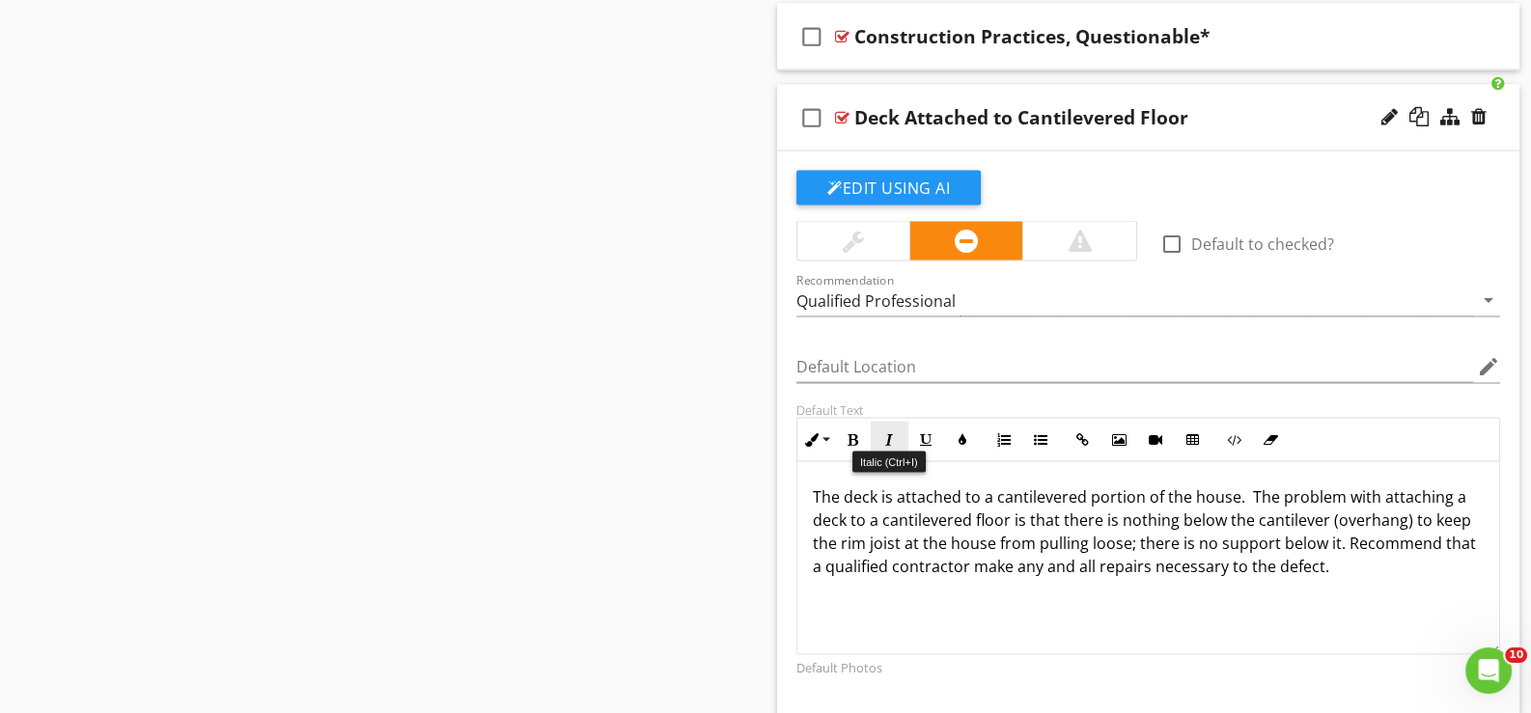
scroll to position [4759, 0]
click at [1387, 108] on div at bounding box center [1389, 117] width 16 height 19
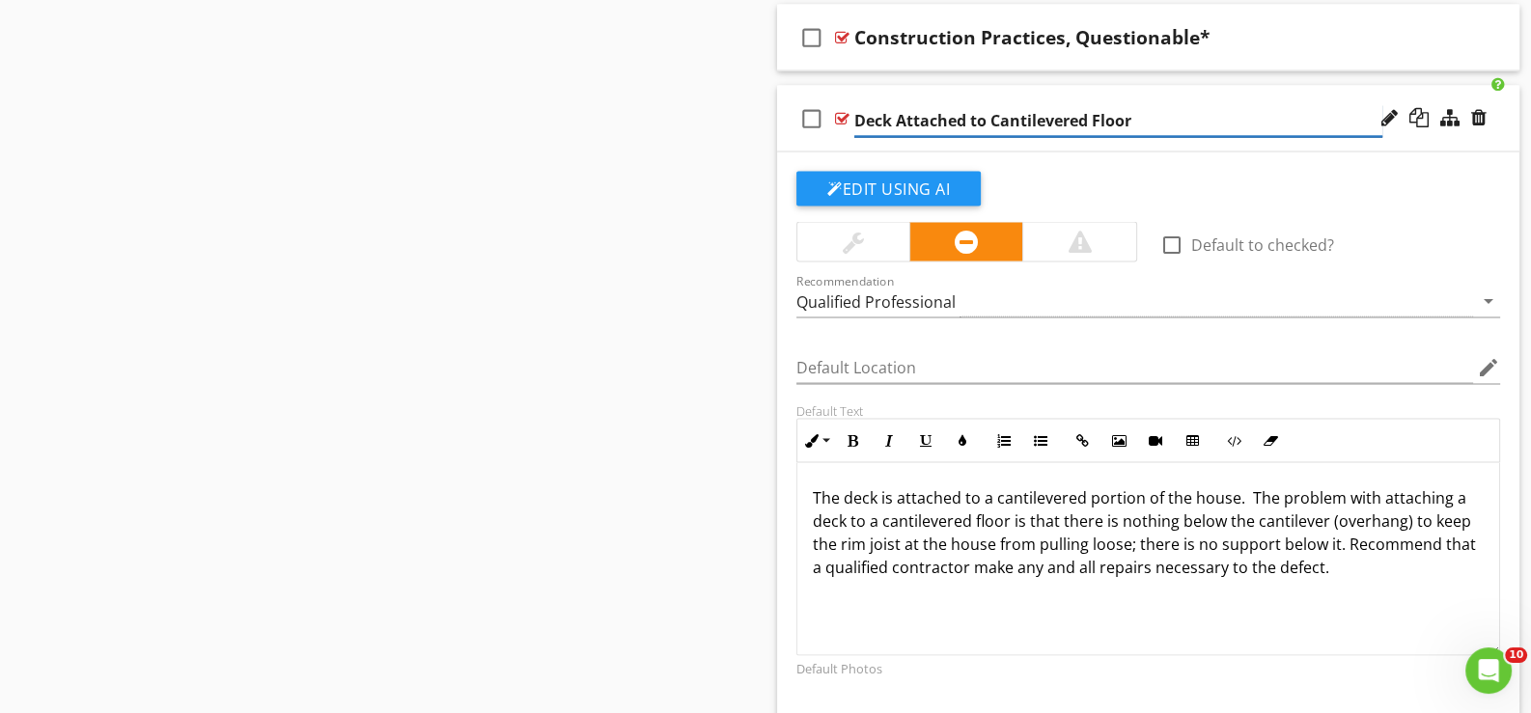
type input "Deck Attached to Cantilevered Floor*"
click at [827, 136] on div "check_box_outline_blank Deck Attached to Cantilevered Floor*" at bounding box center [1148, 119] width 742 height 67
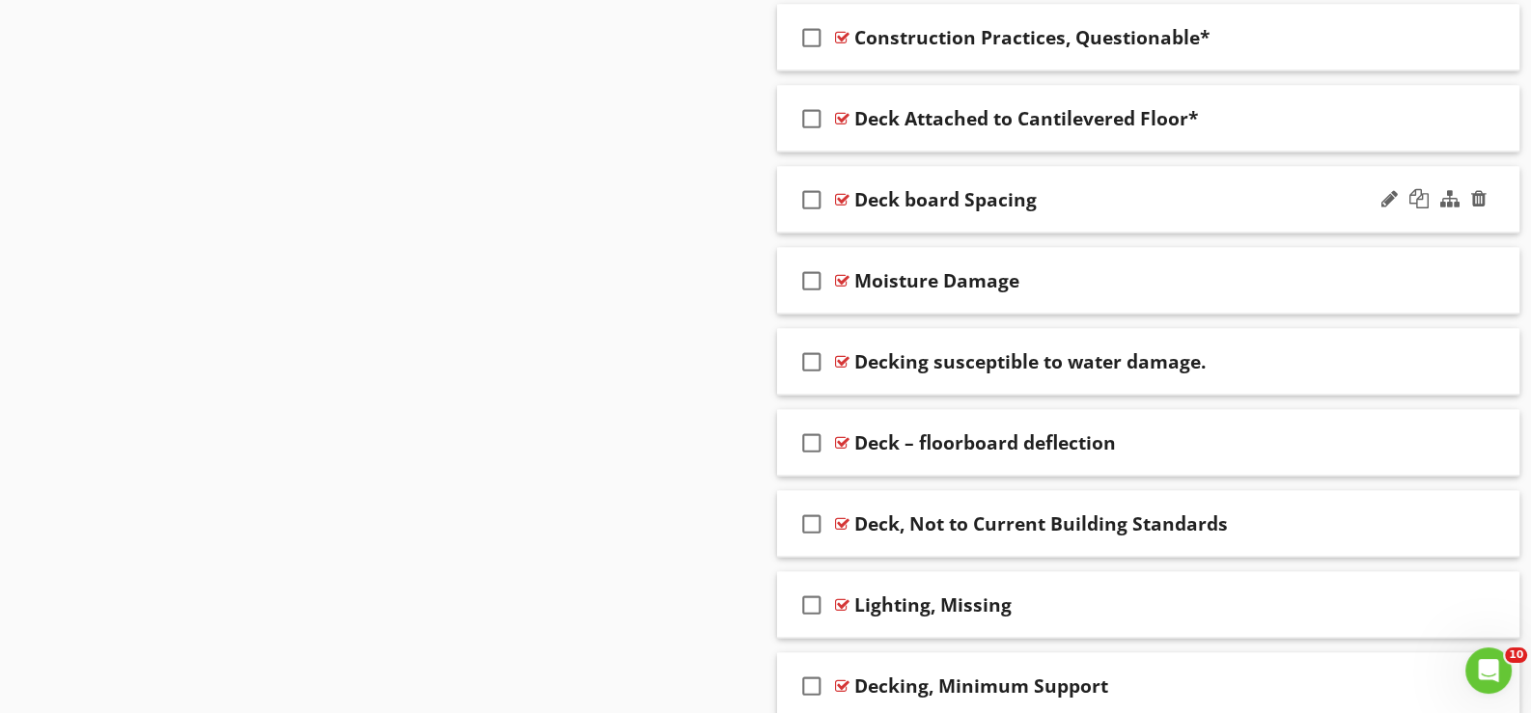
click at [858, 212] on div "check_box_outline_blank Deck board Spacing" at bounding box center [1148, 200] width 742 height 67
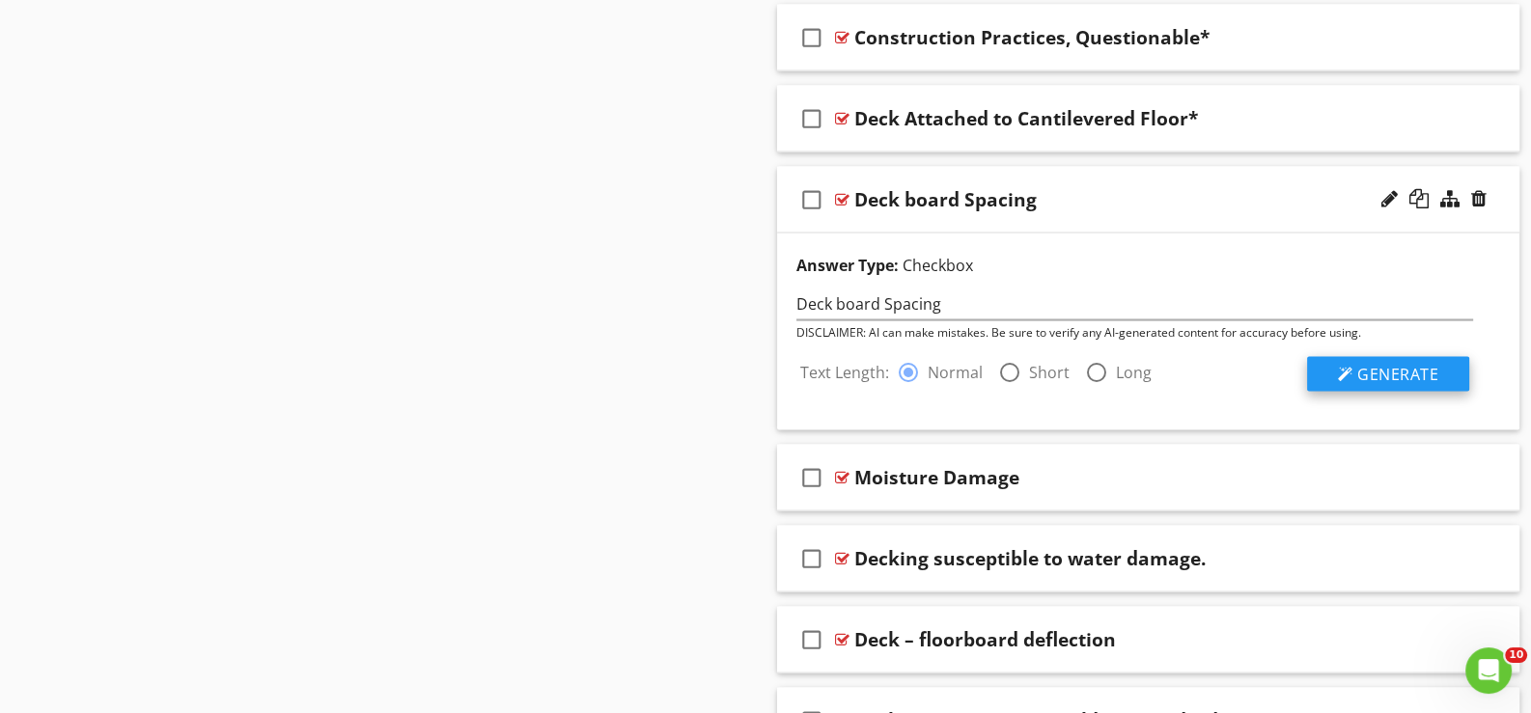
click at [1370, 364] on span "Generate" at bounding box center [1397, 374] width 81 height 21
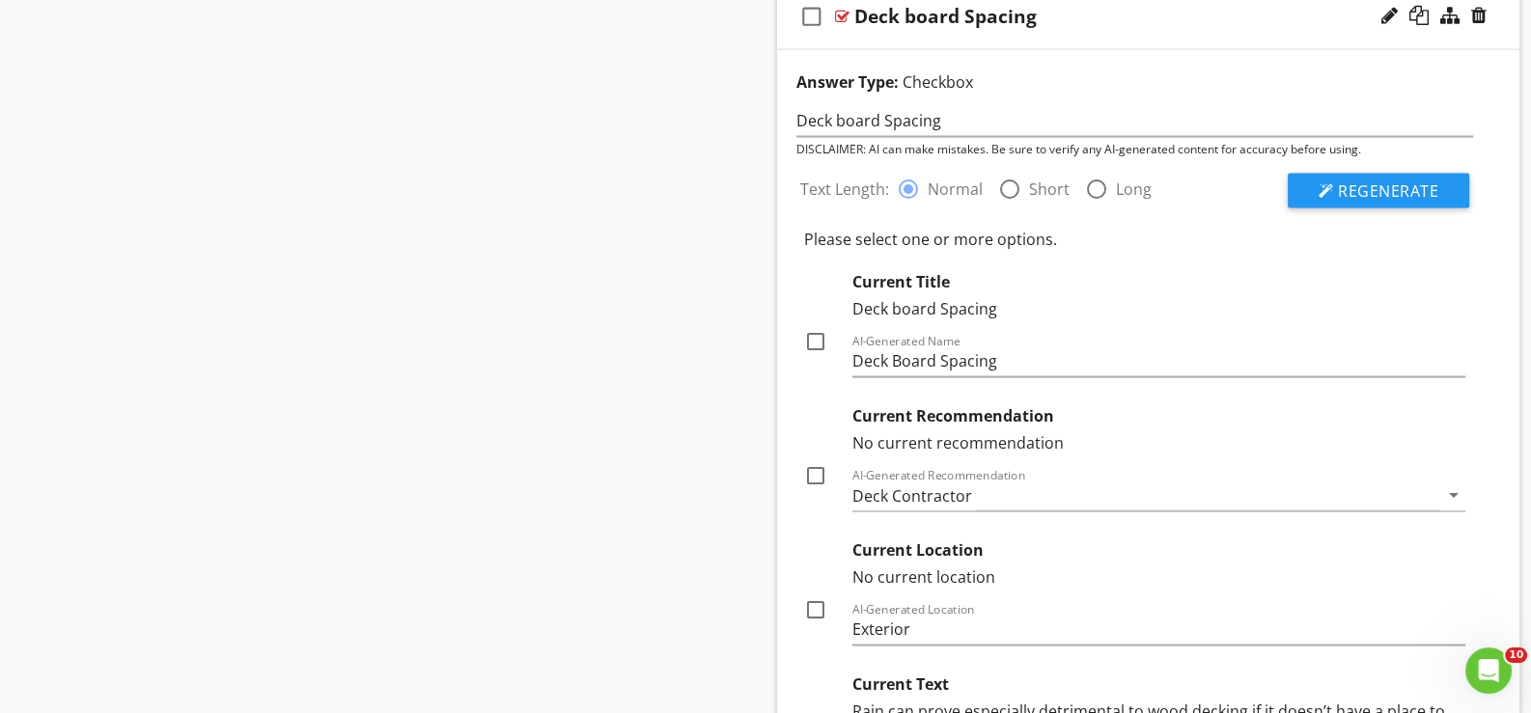
scroll to position [4952, 0]
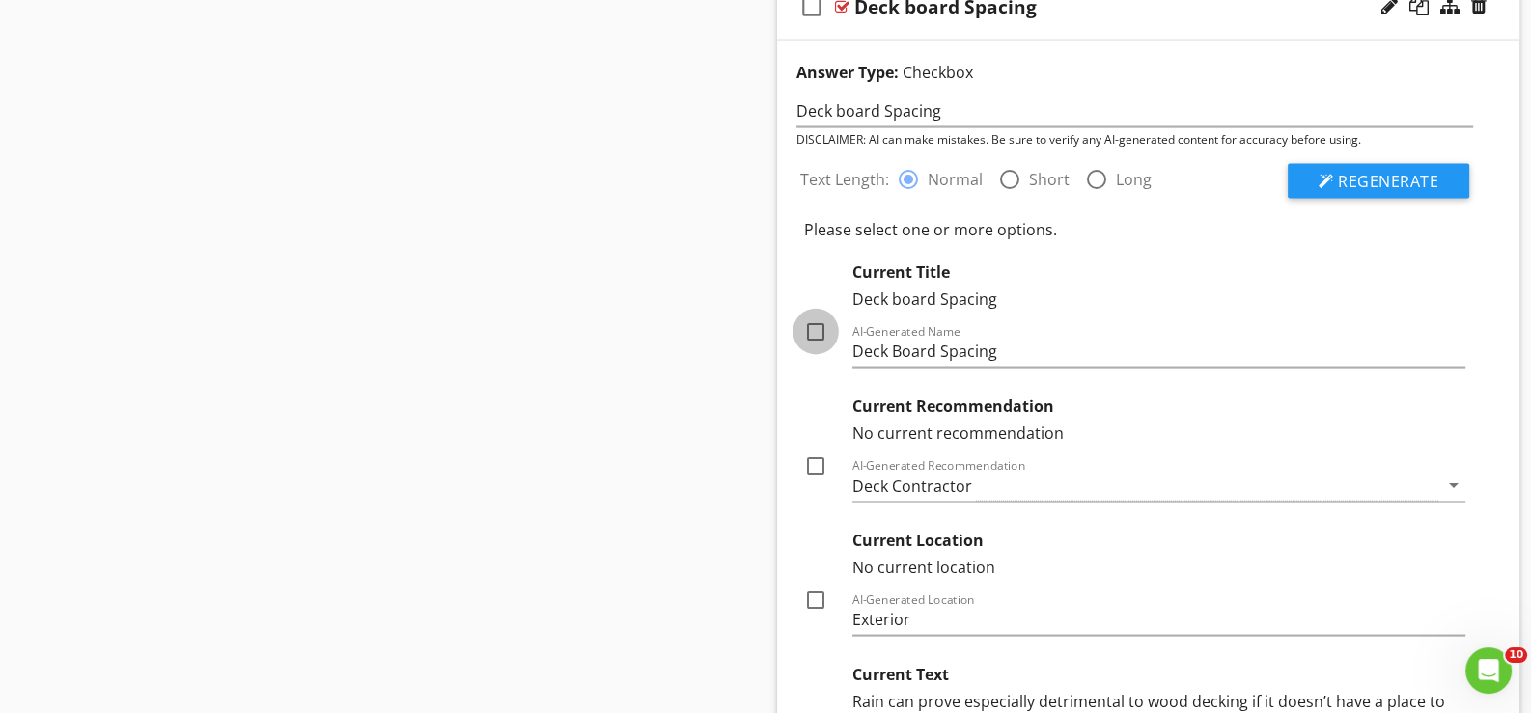
click at [819, 322] on div at bounding box center [815, 332] width 33 height 33
checkbox input "true"
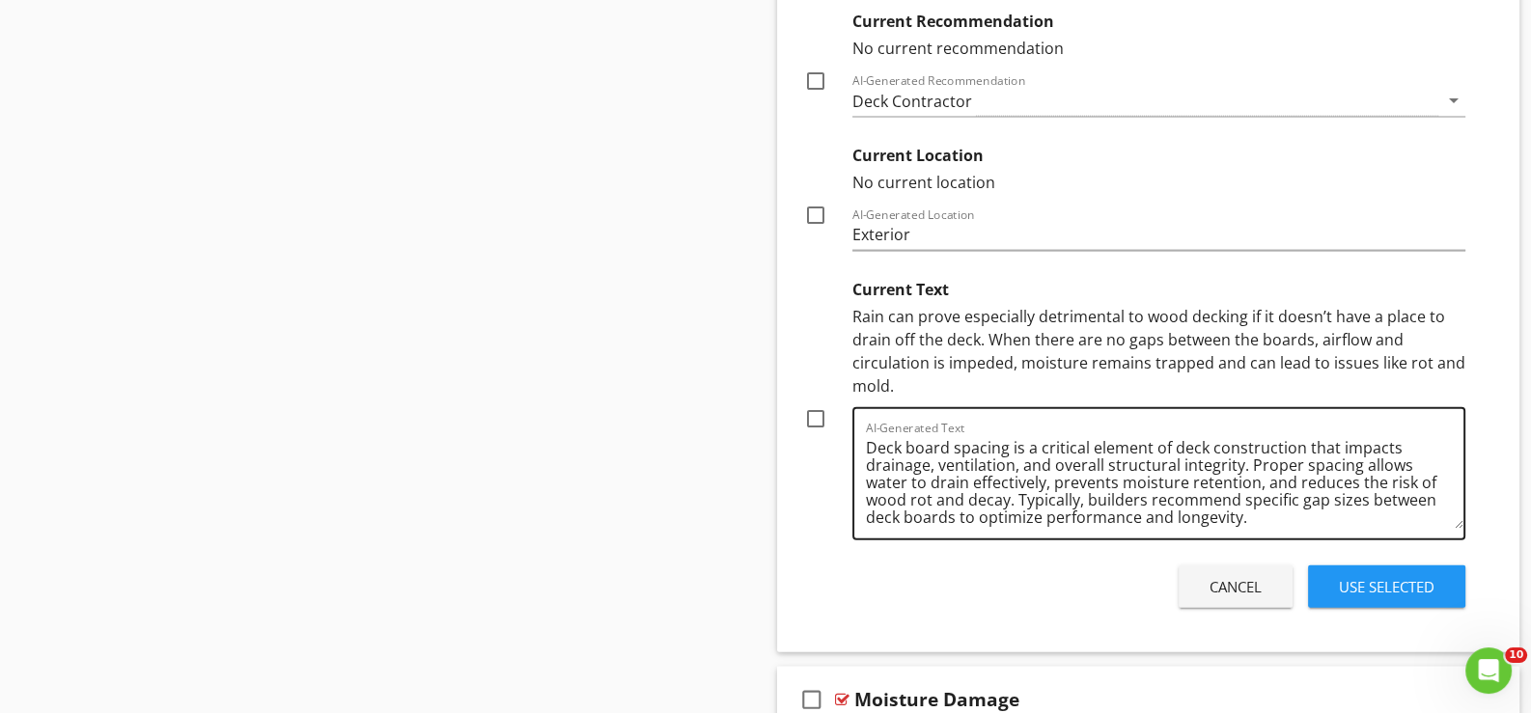
scroll to position [5338, 0]
drag, startPoint x: 816, startPoint y: 406, endPoint x: 899, endPoint y: 431, distance: 86.5
click at [819, 407] on div at bounding box center [815, 418] width 33 height 33
checkbox input "true"
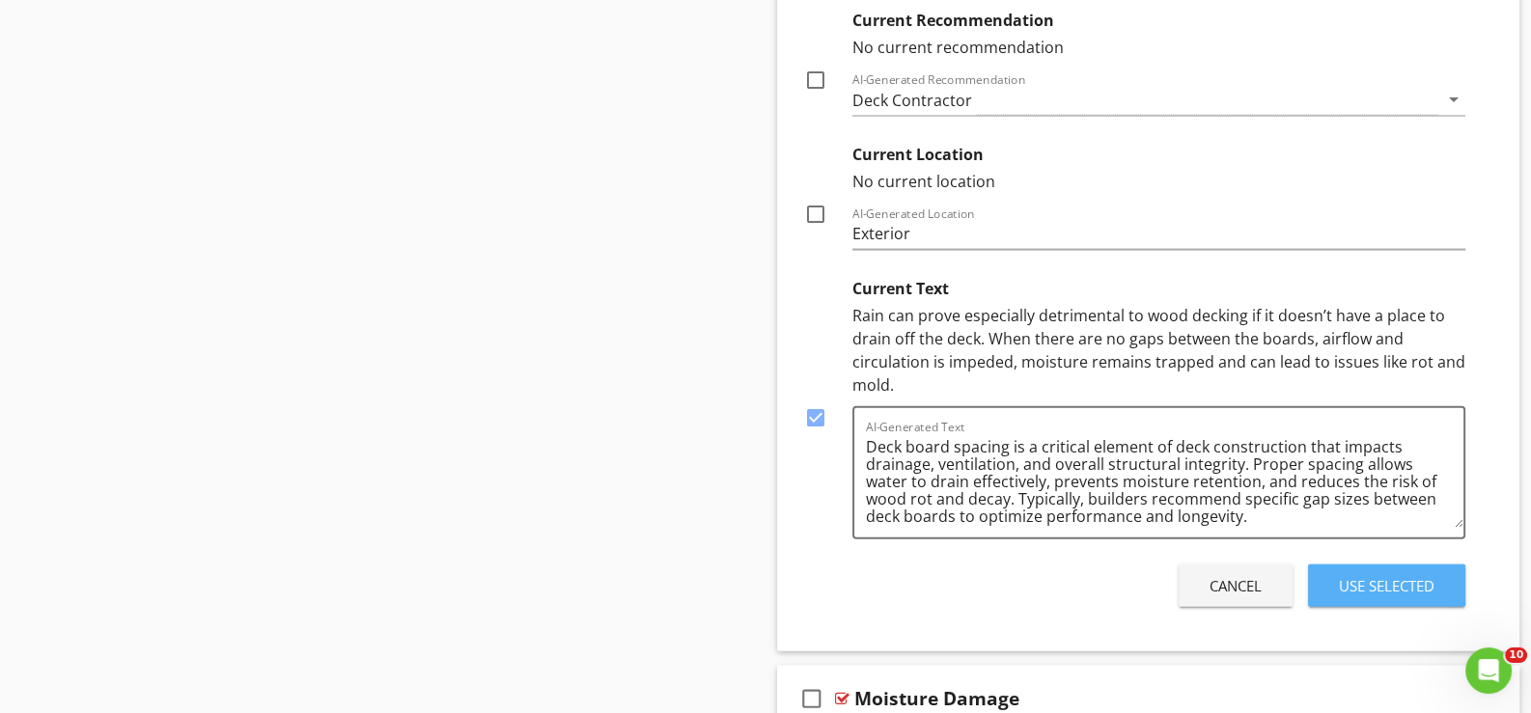
click at [1374, 575] on div "Use Selected" at bounding box center [1387, 586] width 96 height 22
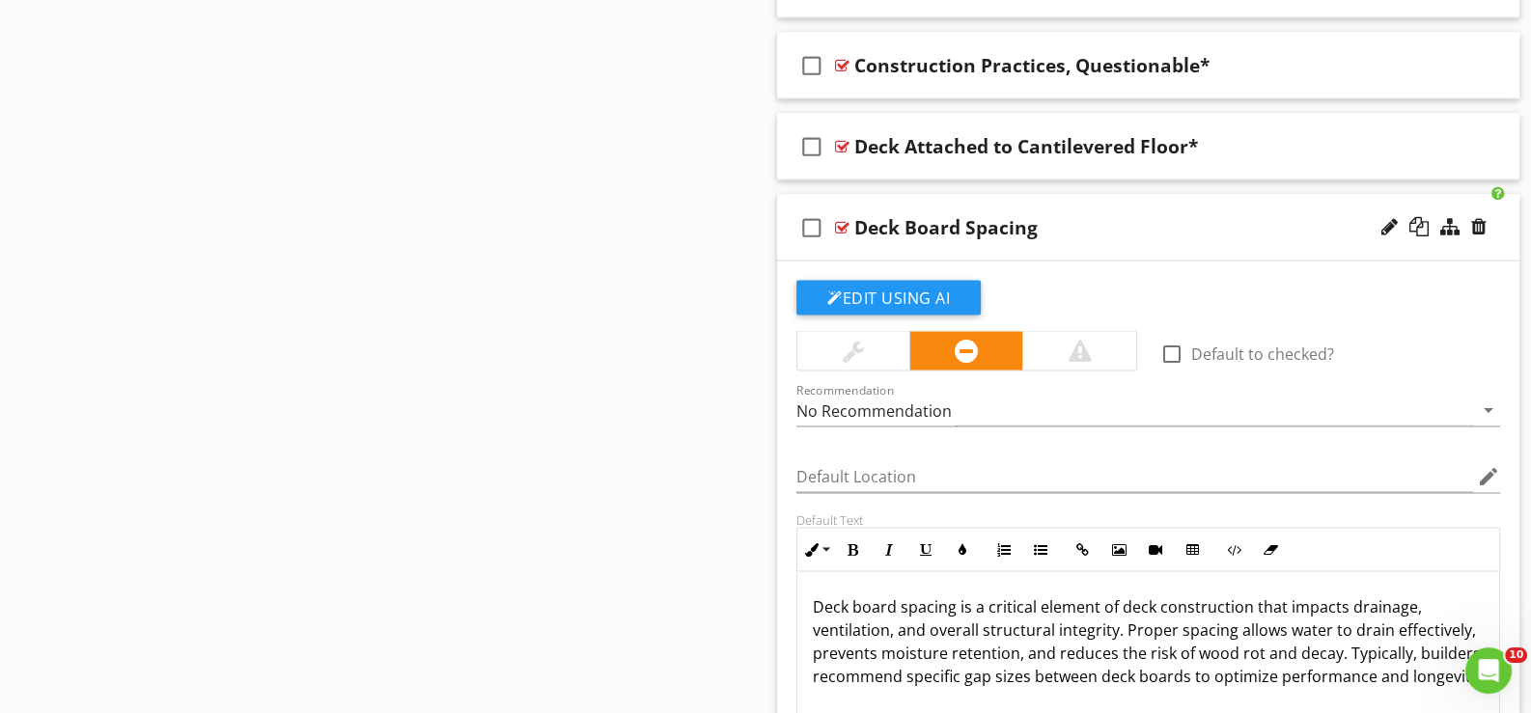
scroll to position [4726, 0]
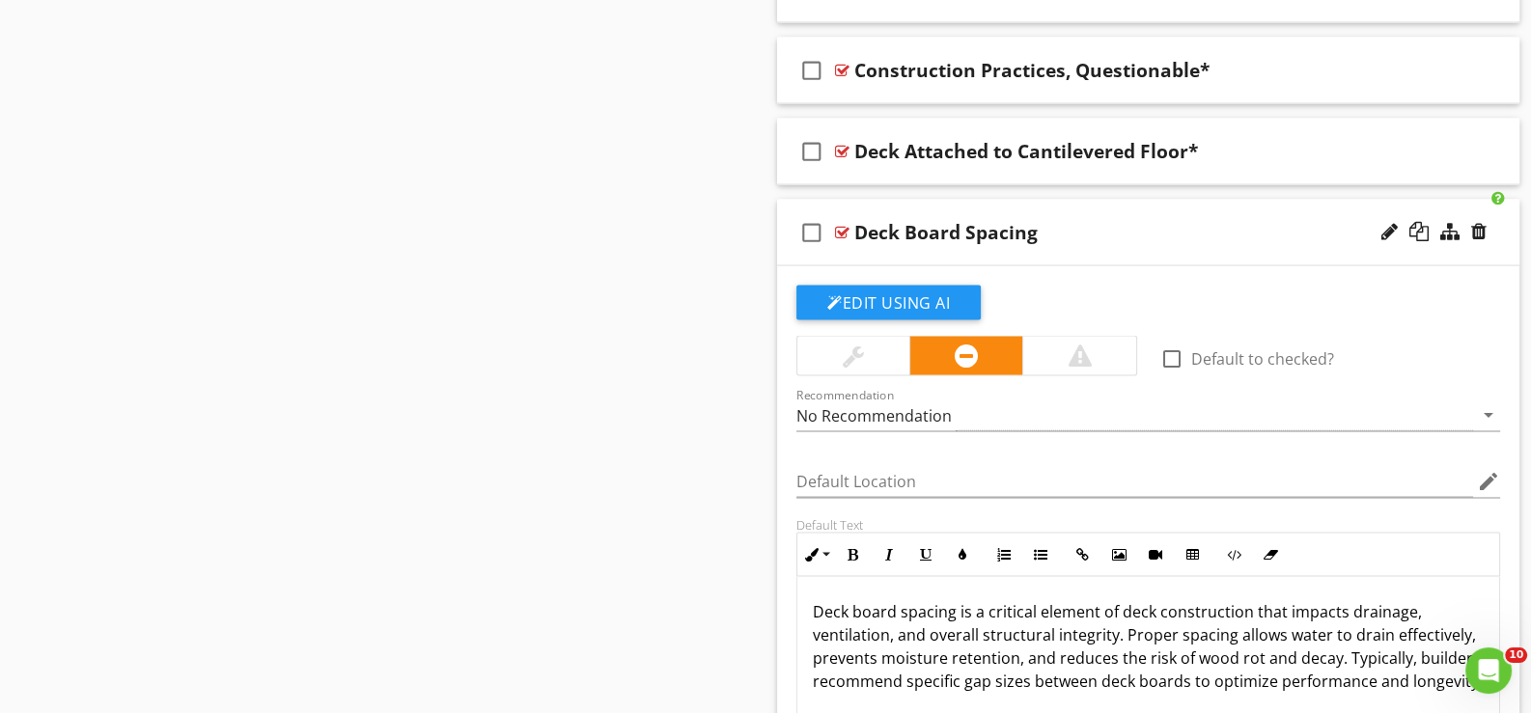
click at [1379, 217] on div at bounding box center [1434, 232] width 113 height 46
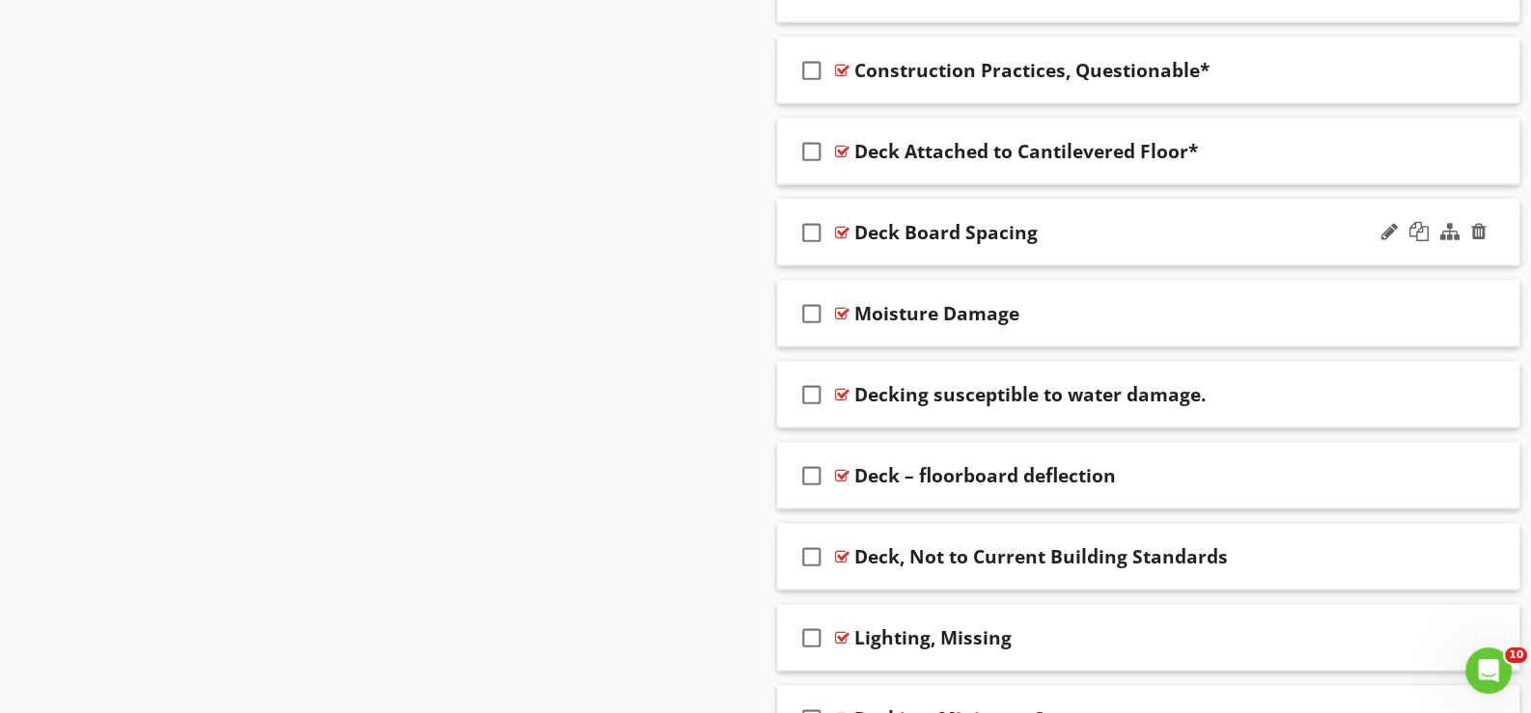
drag, startPoint x: 1390, startPoint y: 218, endPoint x: 1378, endPoint y: 218, distance: 12.5
click at [1390, 222] on div at bounding box center [1389, 231] width 16 height 19
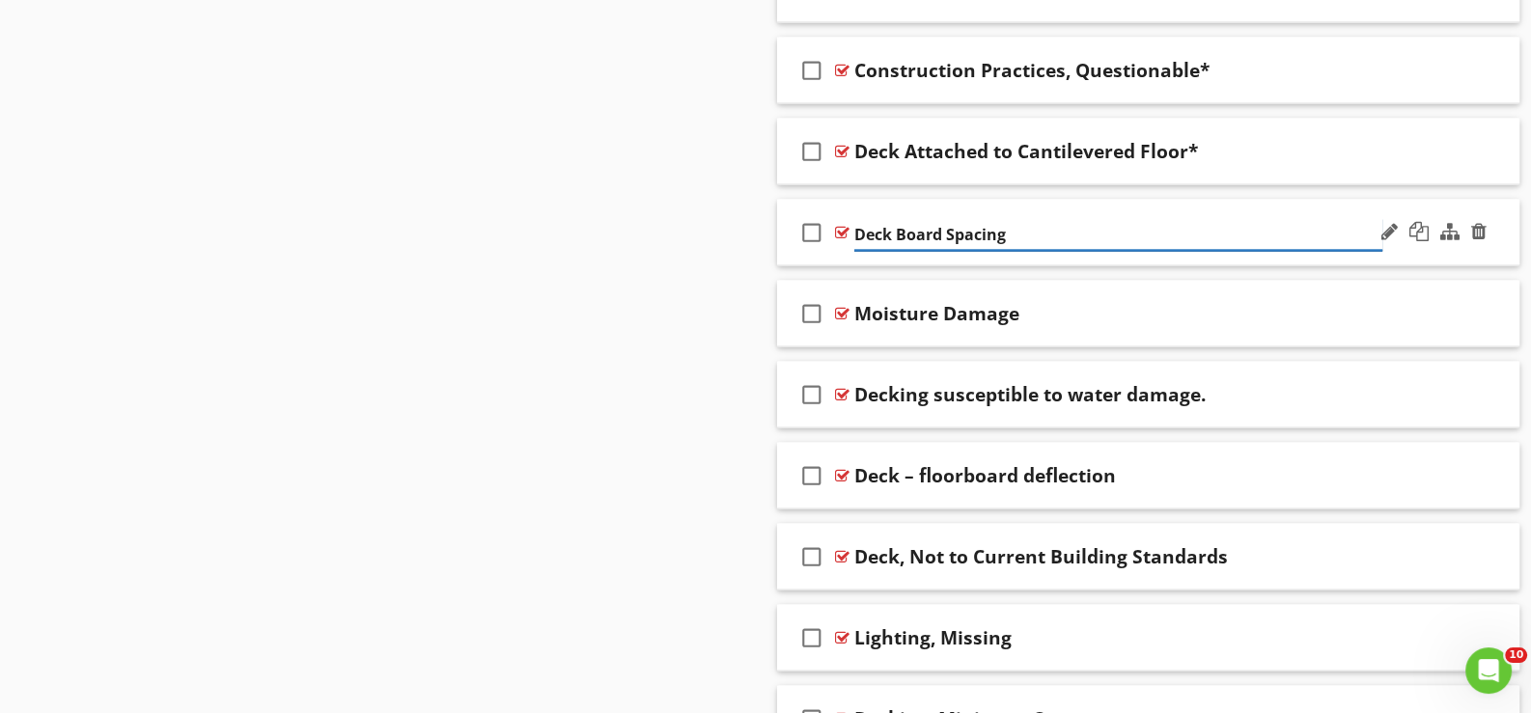
type input "Deck Board Spacing*"
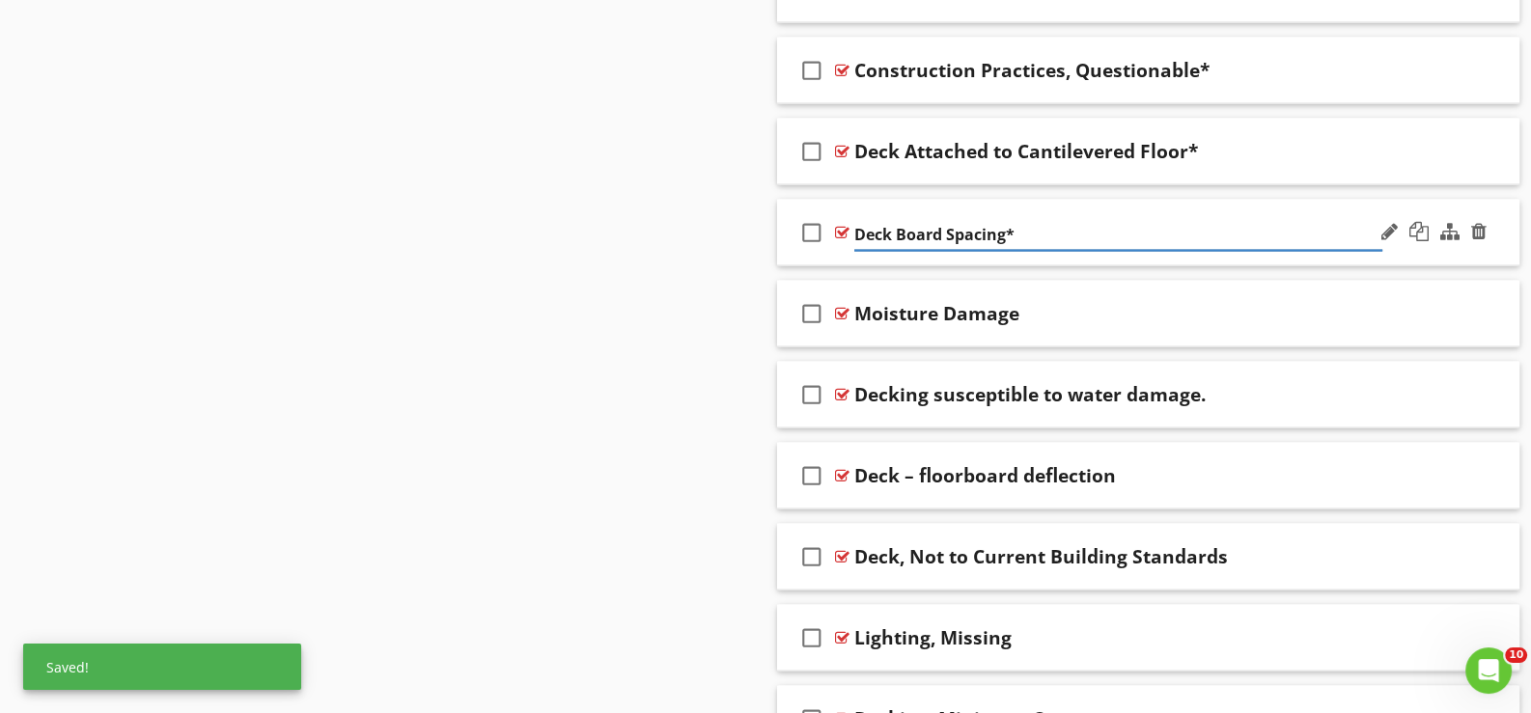
click at [872, 253] on div "check_box_outline_blank Deck Board Spacing*" at bounding box center [1148, 233] width 742 height 67
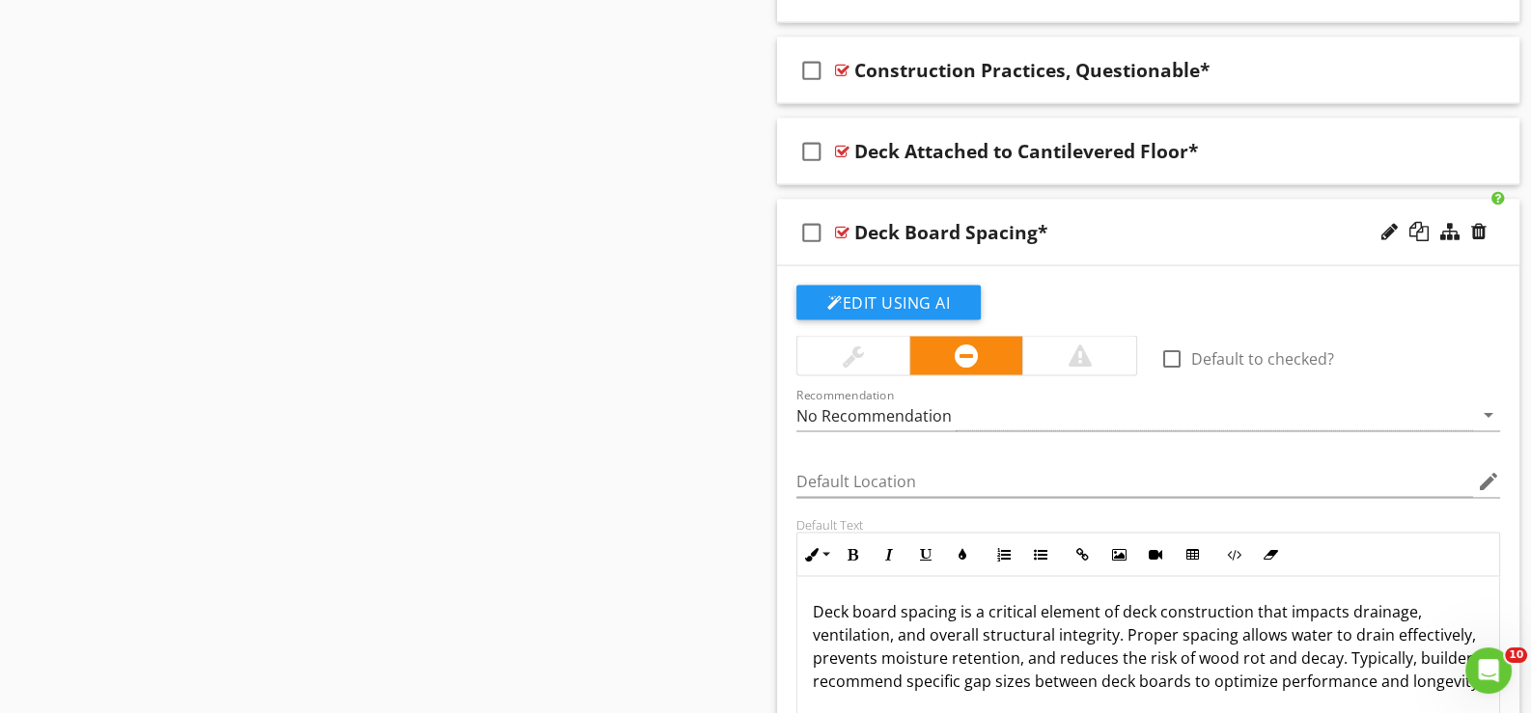
click at [866, 253] on div "check_box_outline_blank Deck Board Spacing*" at bounding box center [1148, 233] width 742 height 67
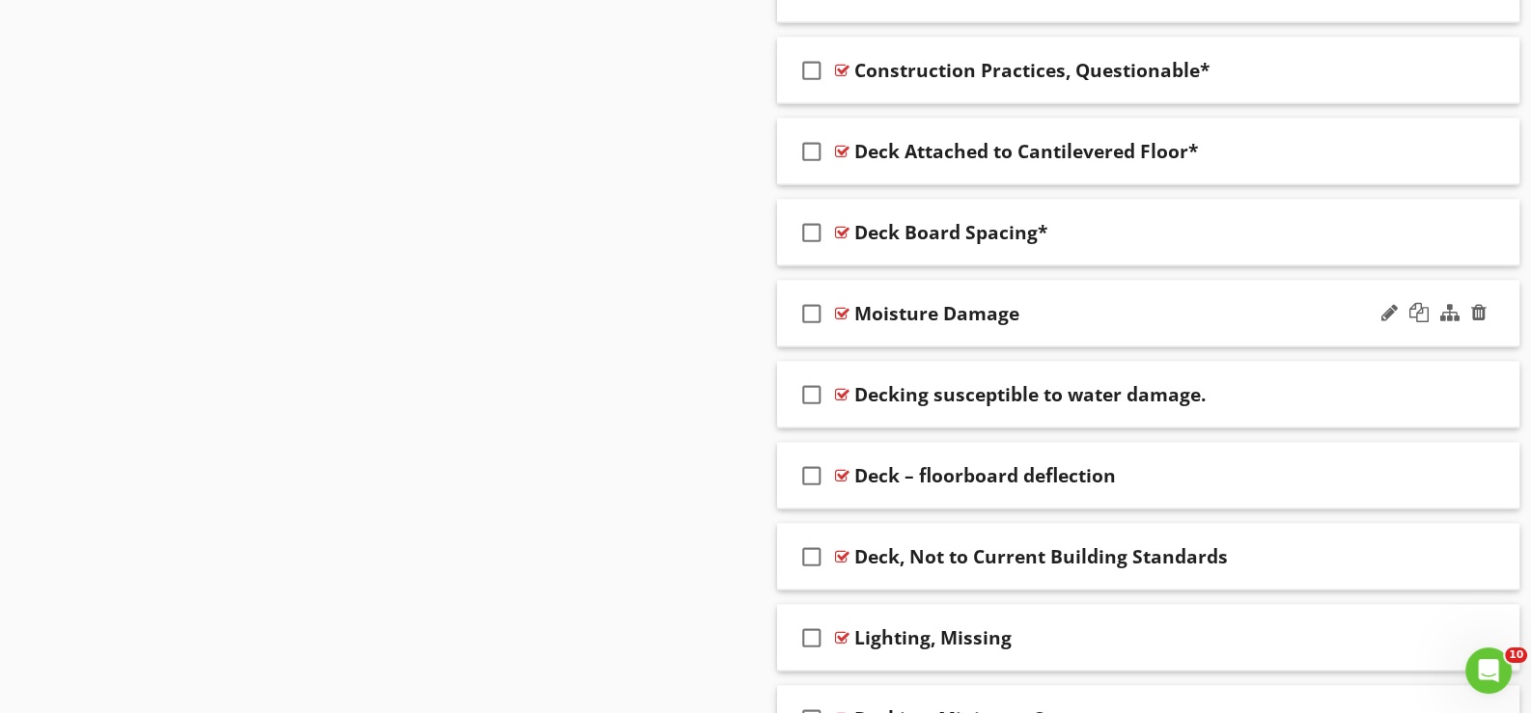
click at [877, 330] on div "check_box_outline_blank Moisture Damage" at bounding box center [1148, 314] width 742 height 67
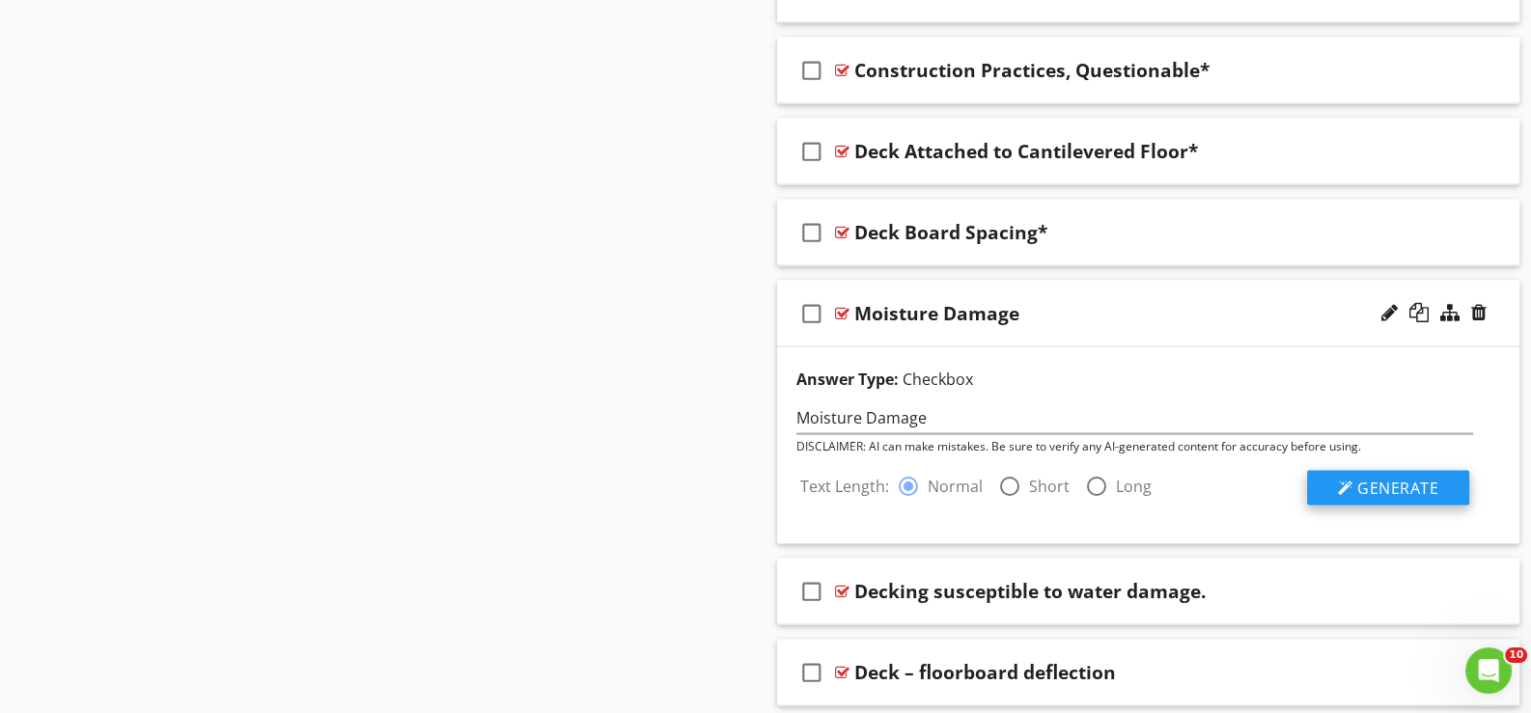
click at [1383, 478] on span "Generate" at bounding box center [1397, 488] width 81 height 21
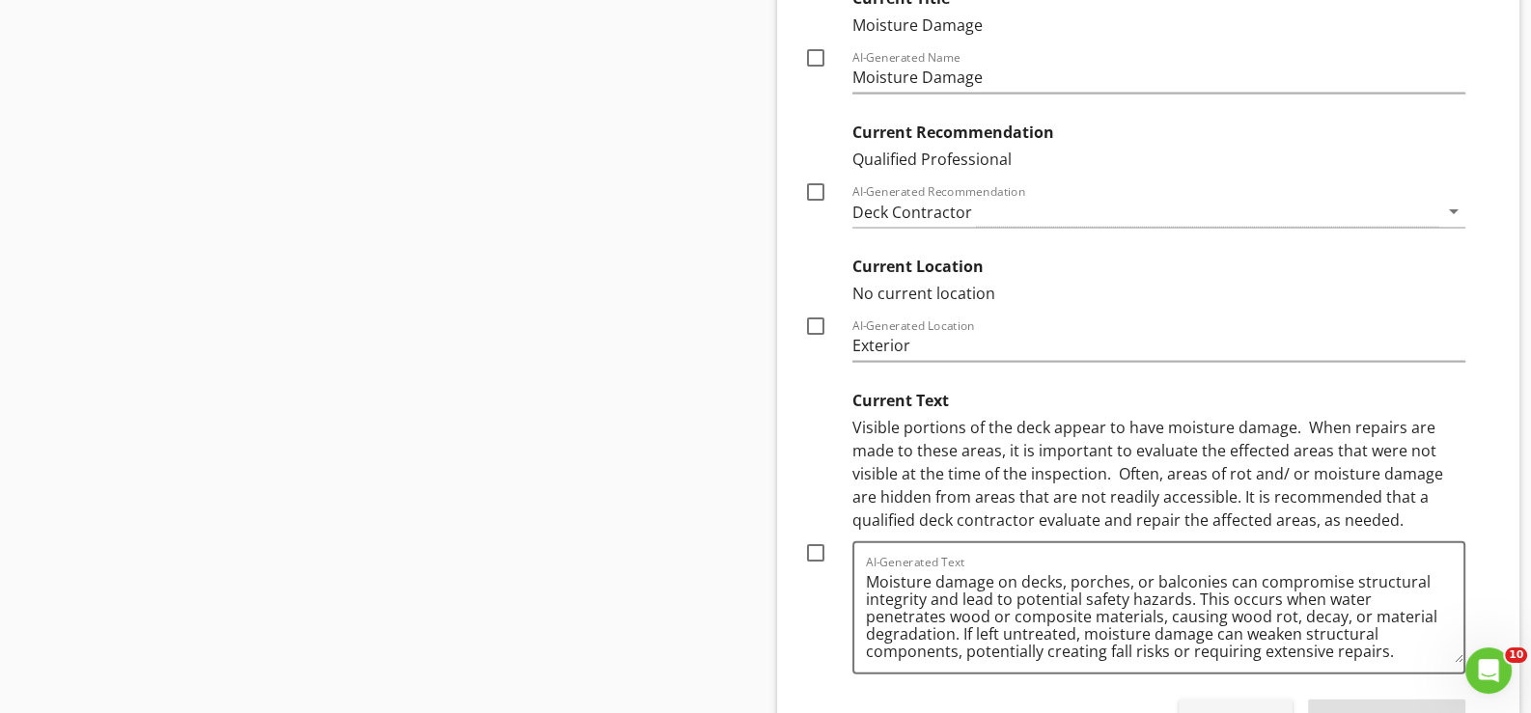
scroll to position [5402, 0]
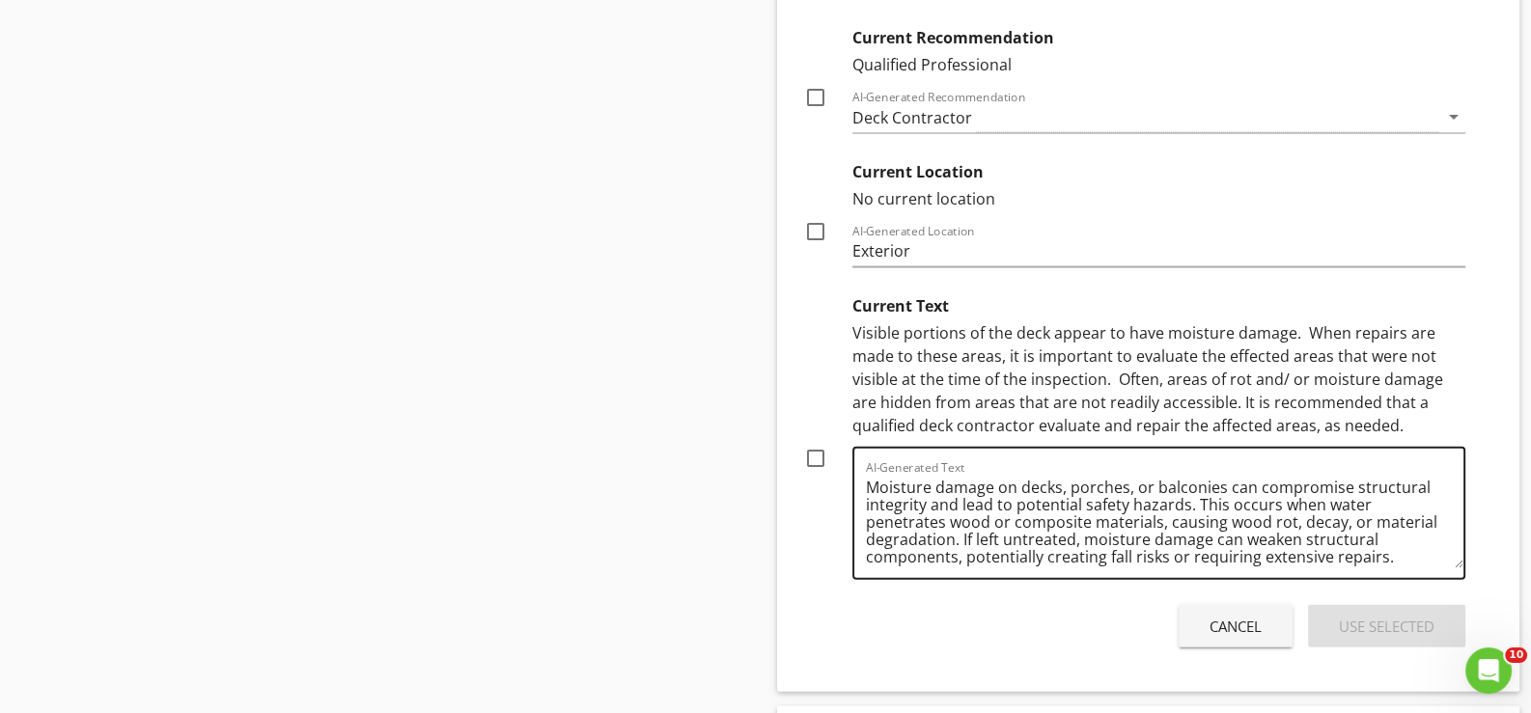
drag, startPoint x: 814, startPoint y: 443, endPoint x: 932, endPoint y: 494, distance: 128.4
click at [815, 443] on div at bounding box center [815, 458] width 33 height 33
checkbox input "true"
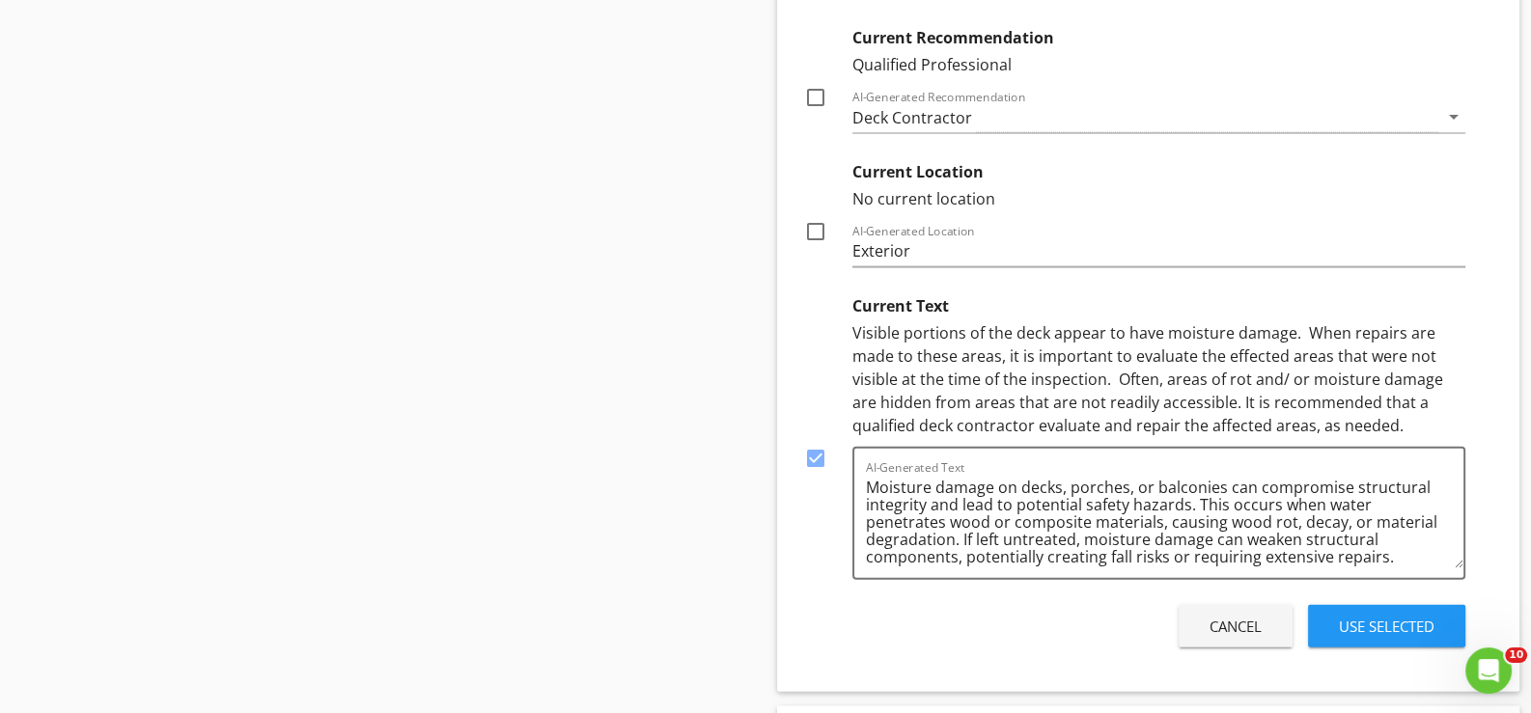
click at [1383, 617] on div "Use Selected" at bounding box center [1387, 627] width 96 height 22
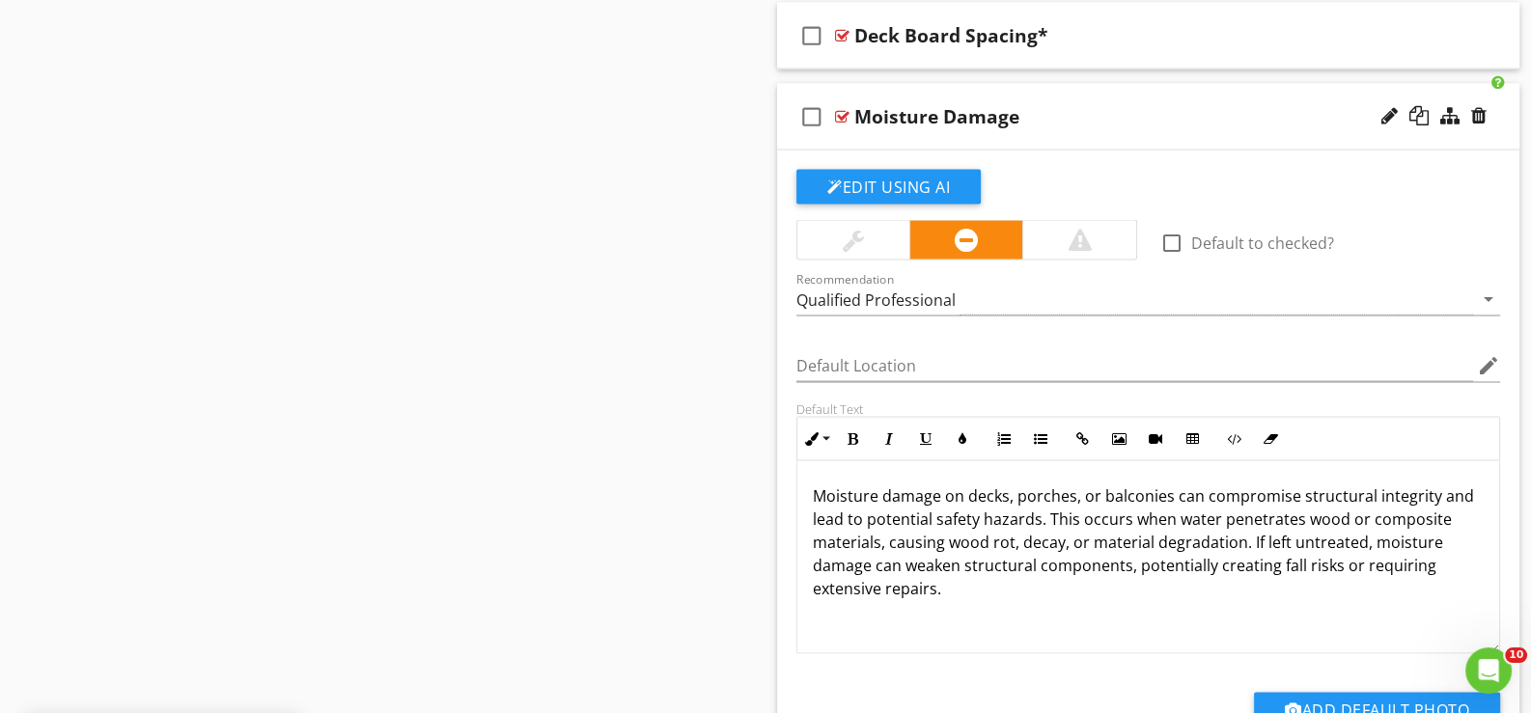
scroll to position [4887, 0]
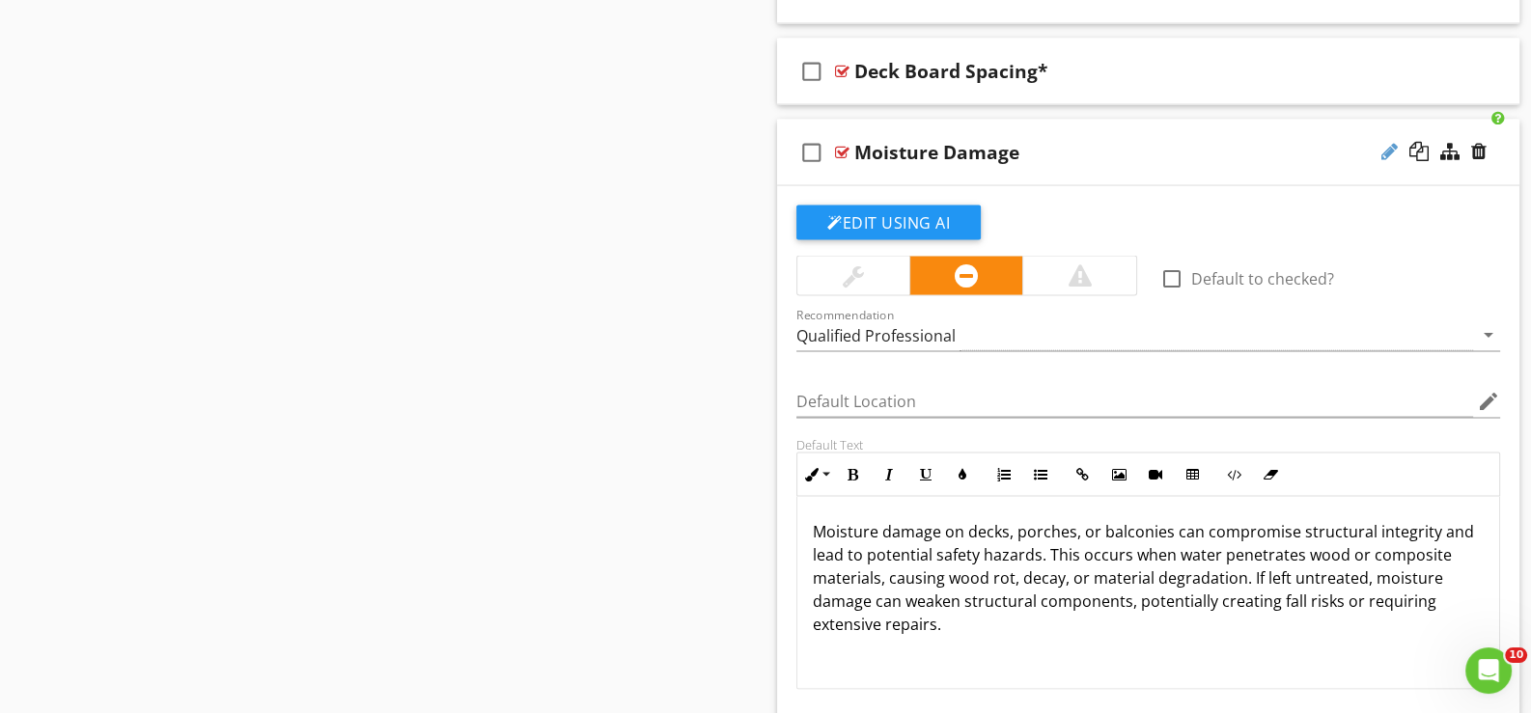
click at [1385, 144] on div at bounding box center [1389, 151] width 16 height 19
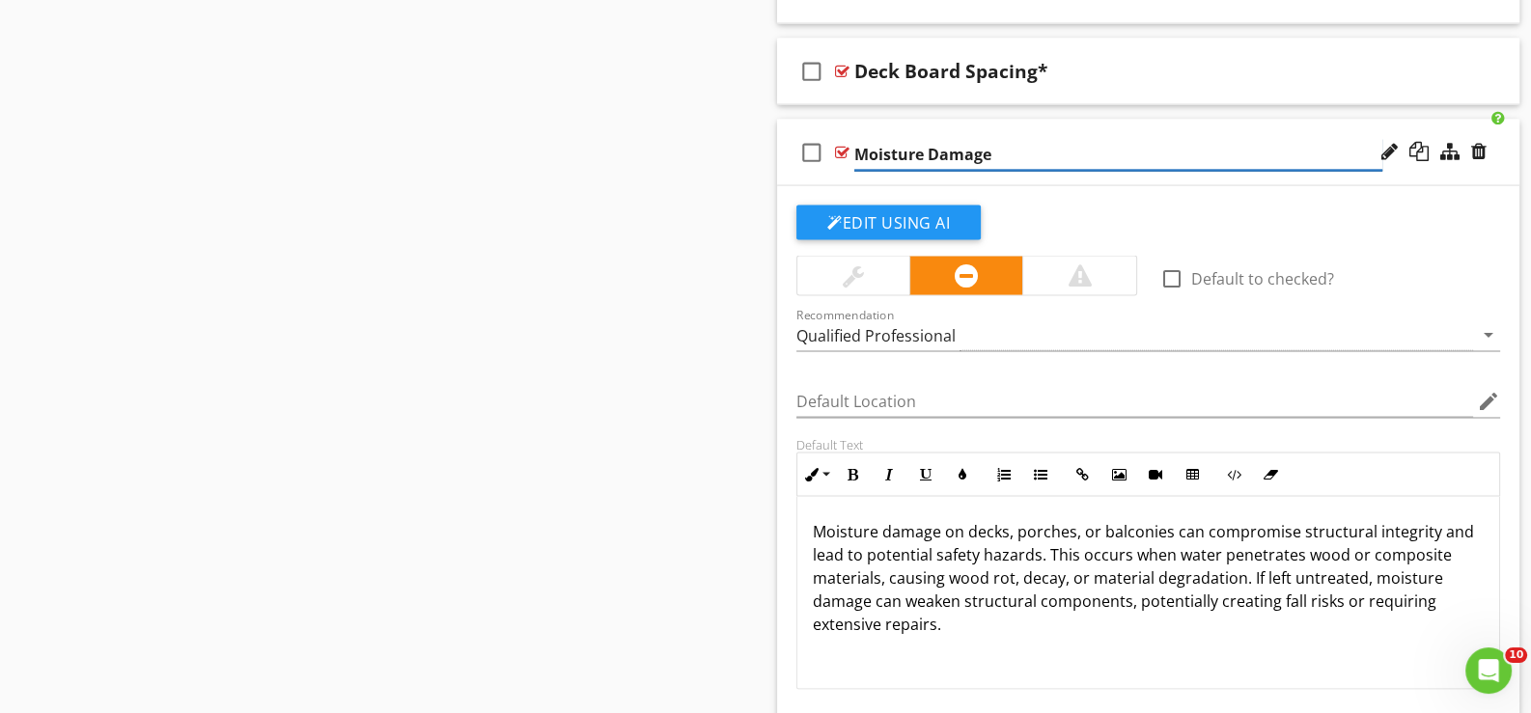
type input "Moisture Damage*"
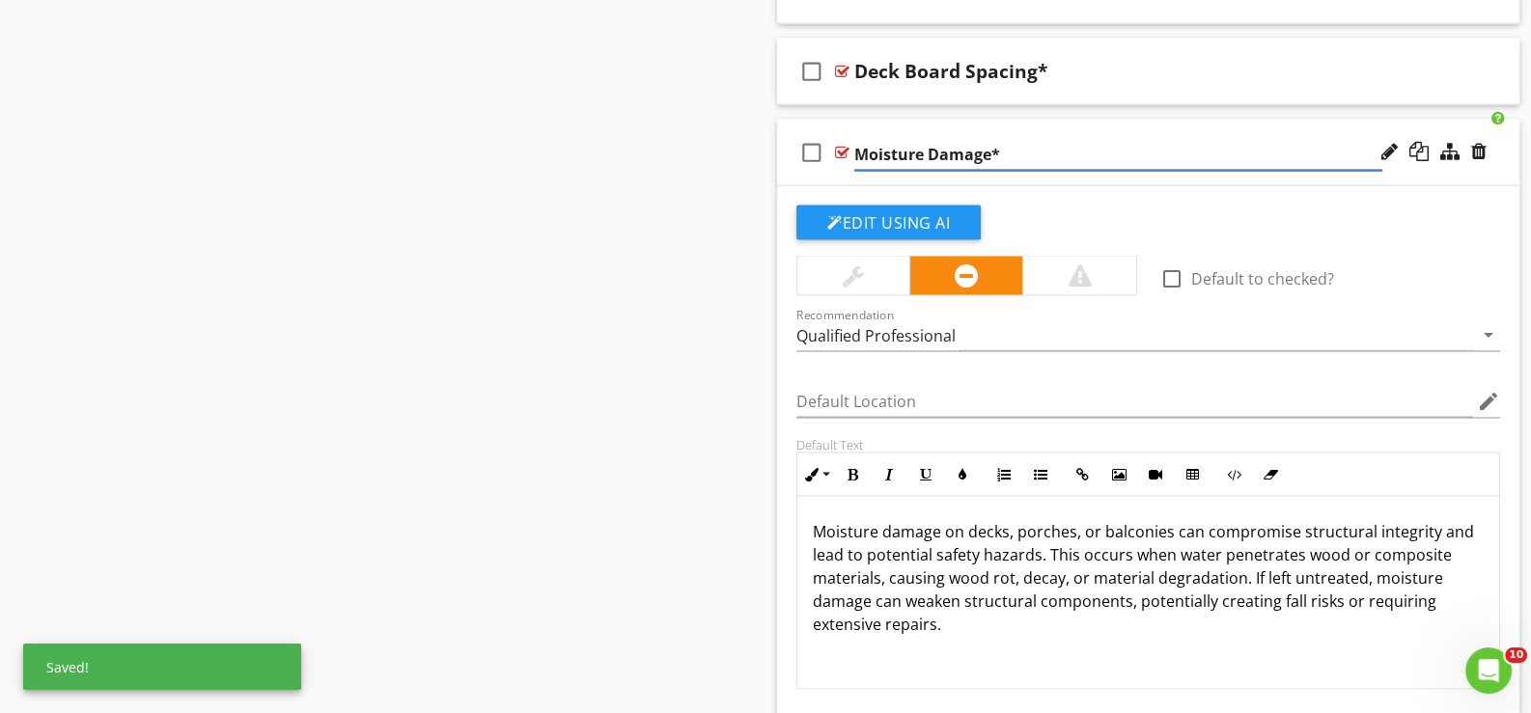
click at [842, 170] on div "check_box_outline_blank Moisture Damage*" at bounding box center [1148, 153] width 742 height 67
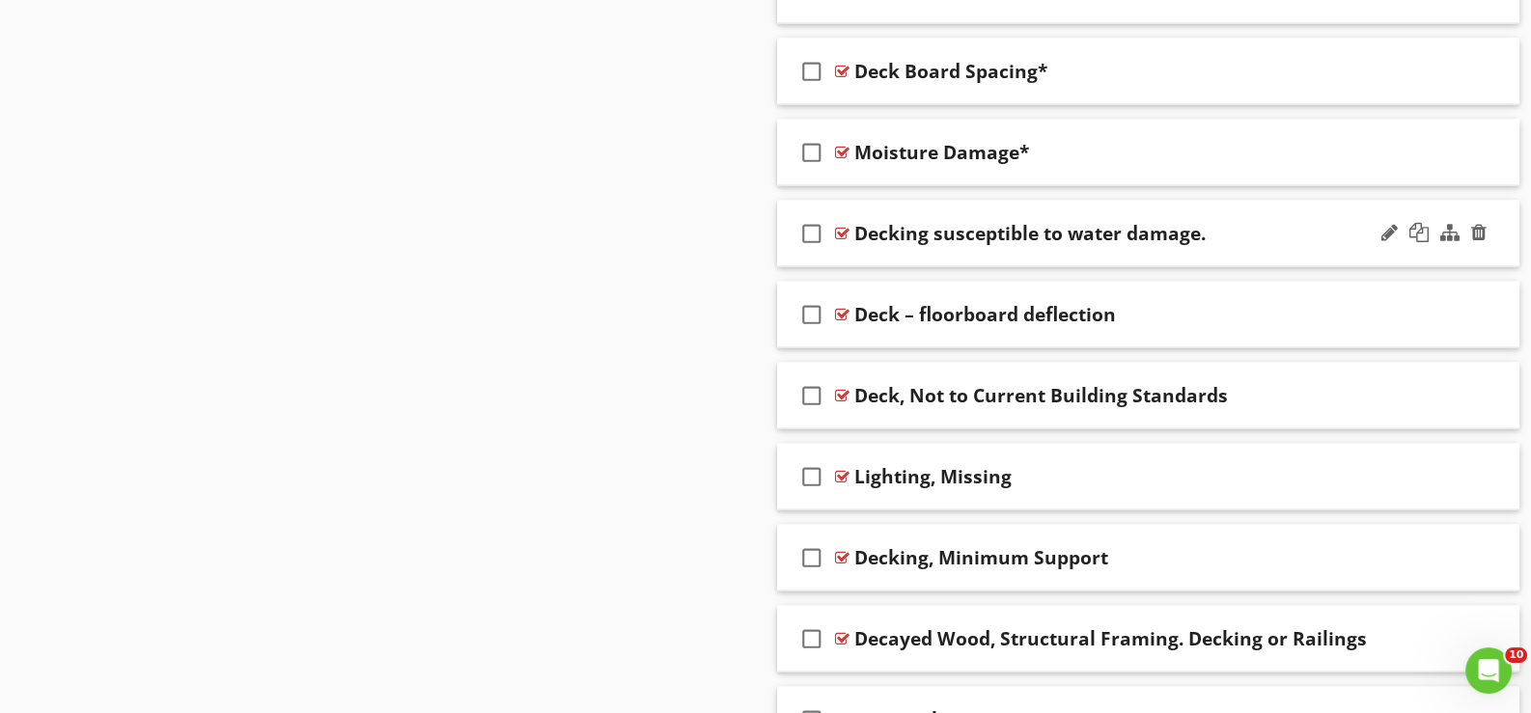
click at [857, 245] on div "check_box_outline_blank Decking susceptible to water damage." at bounding box center [1148, 234] width 742 height 67
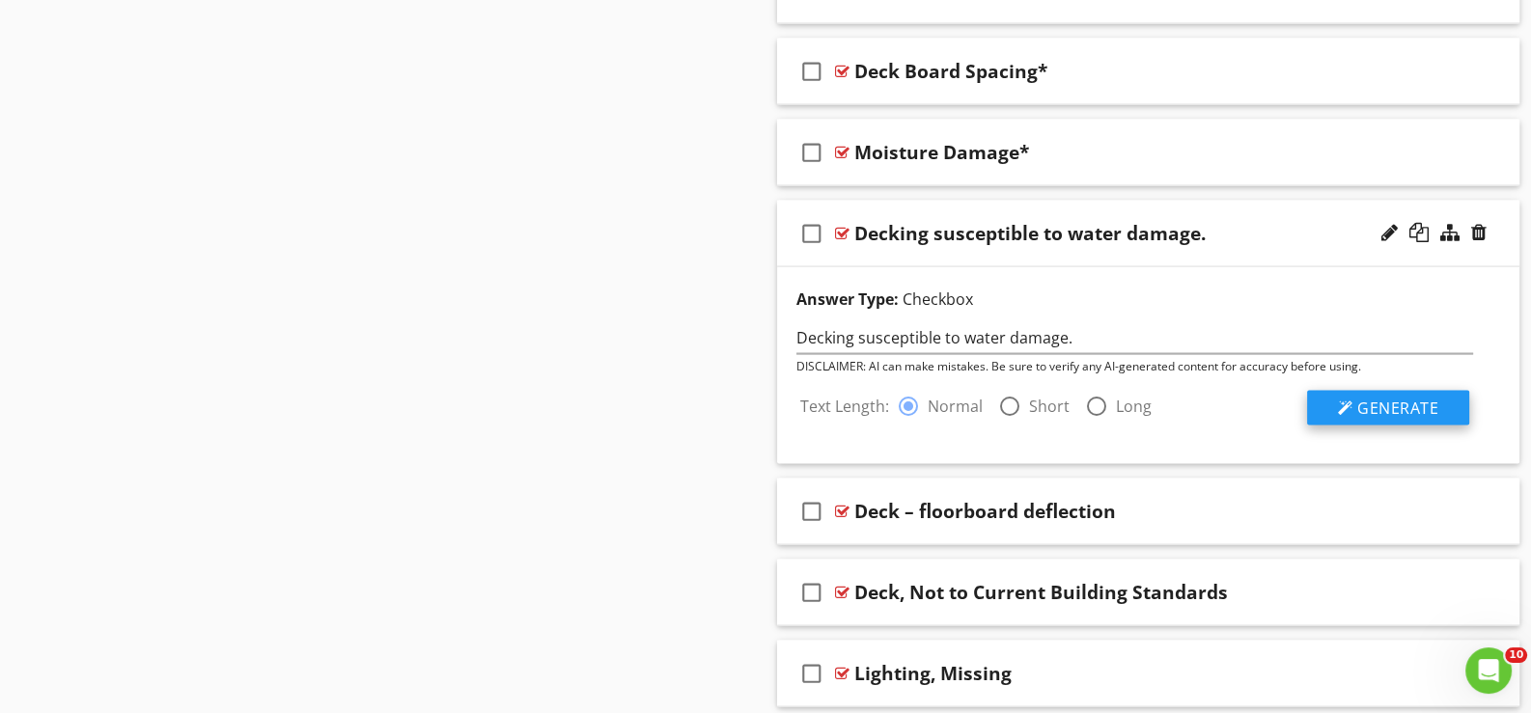
click at [1367, 401] on span "Generate" at bounding box center [1397, 408] width 81 height 21
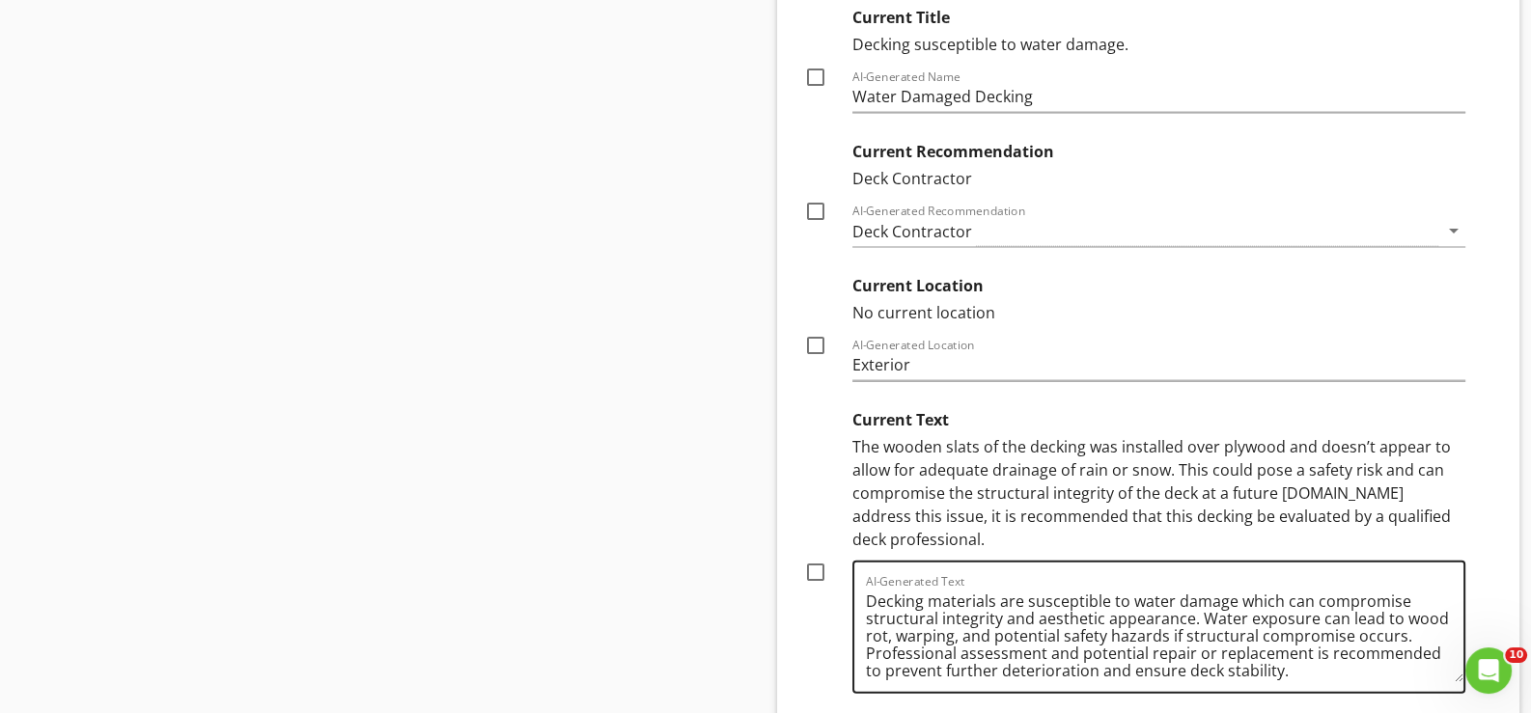
scroll to position [5370, 0]
click at [816, 555] on div at bounding box center [815, 571] width 33 height 33
checkbox input "true"
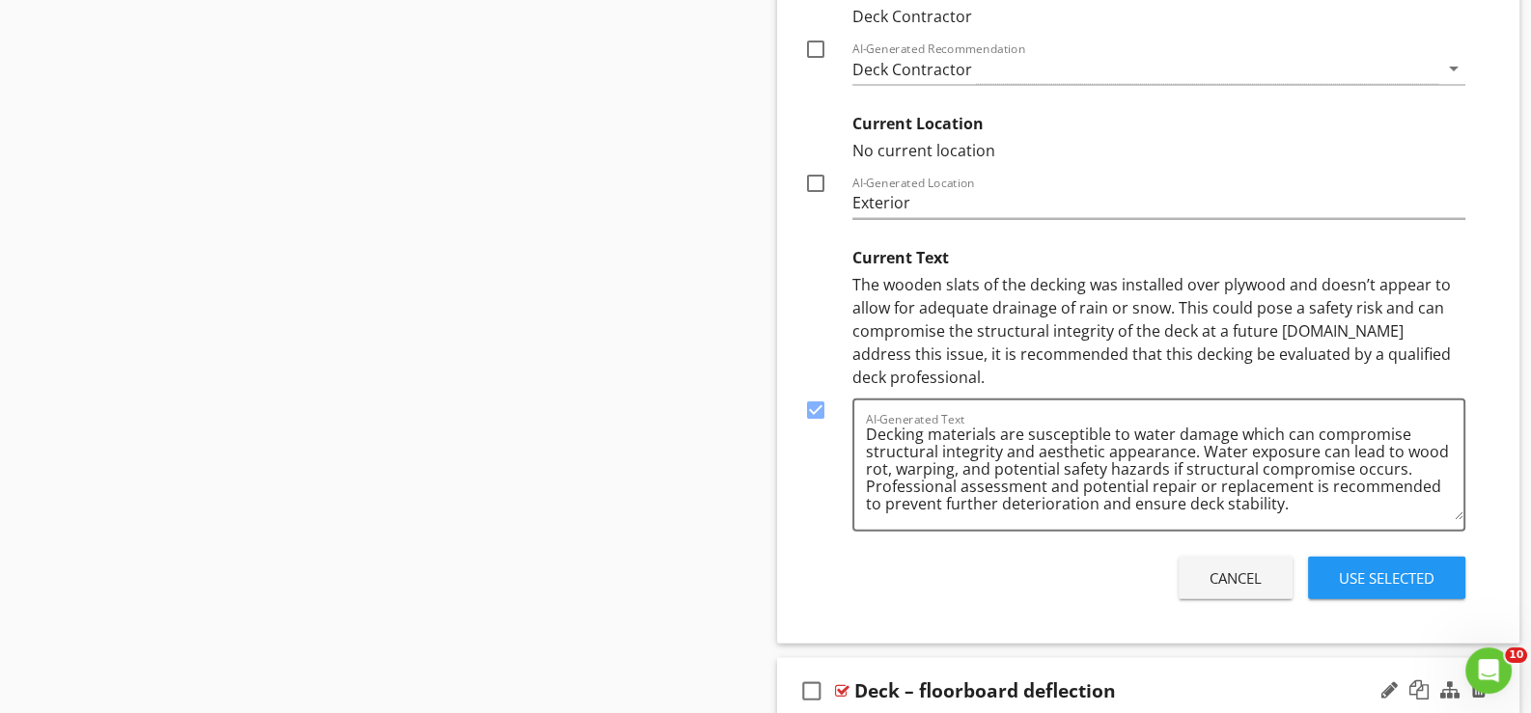
scroll to position [5563, 0]
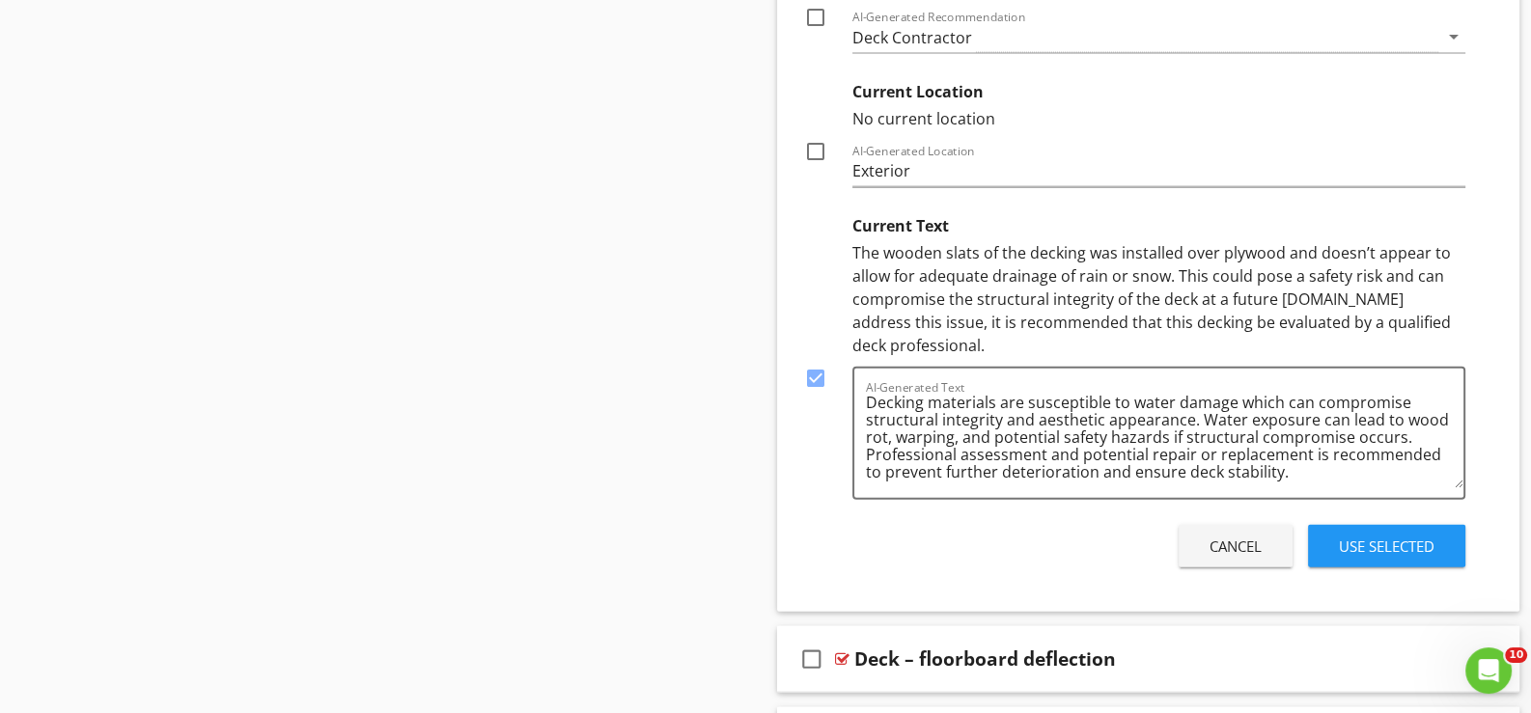
click at [1351, 536] on div "Use Selected" at bounding box center [1387, 547] width 96 height 22
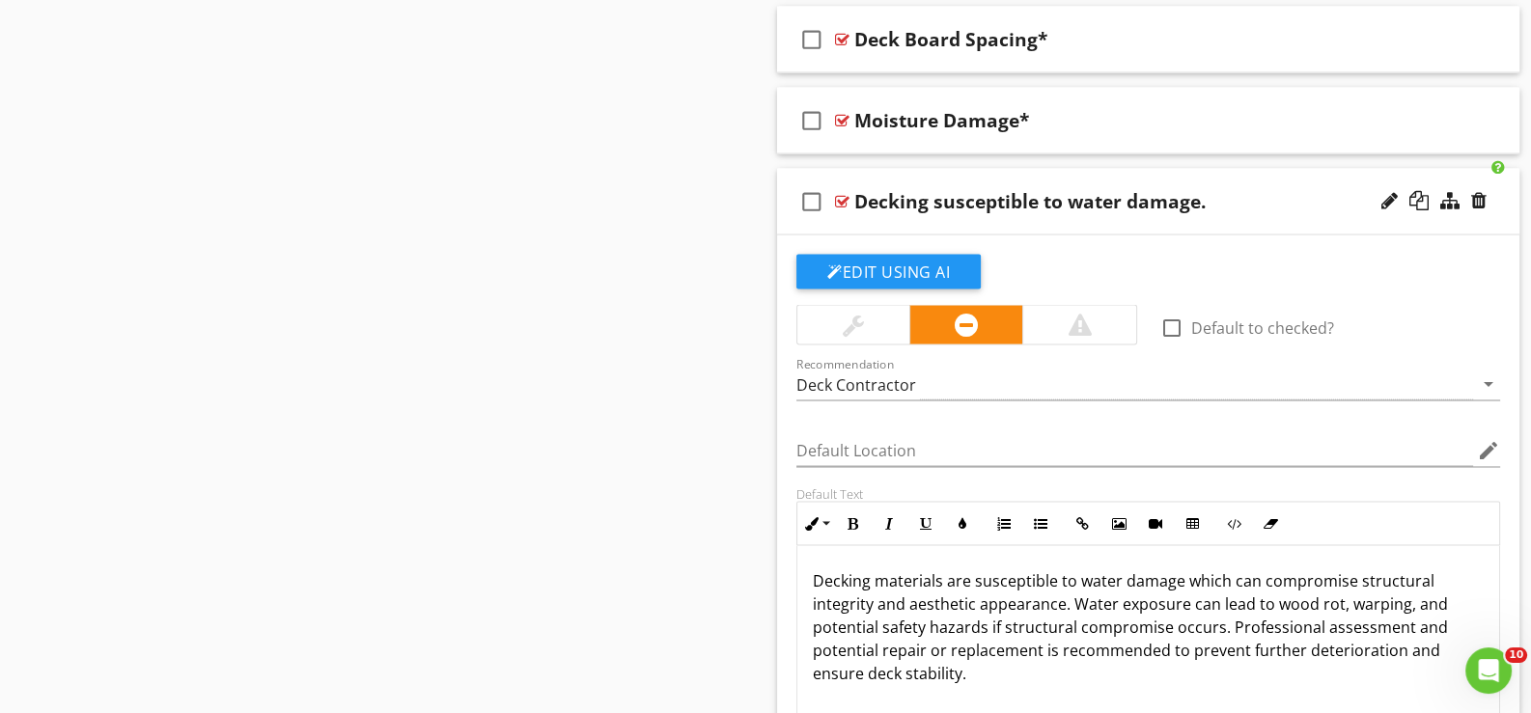
scroll to position [4855, 0]
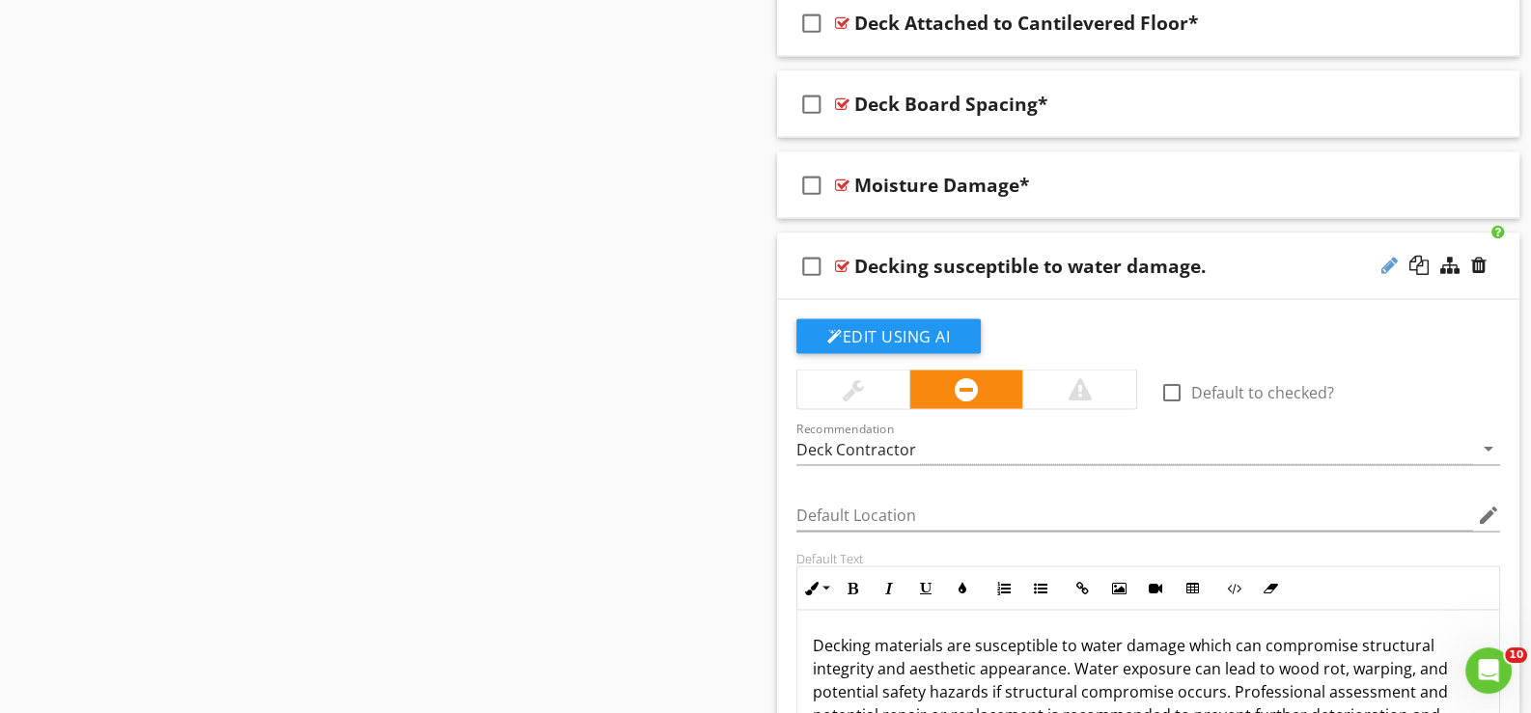
click at [1391, 256] on div at bounding box center [1389, 265] width 16 height 19
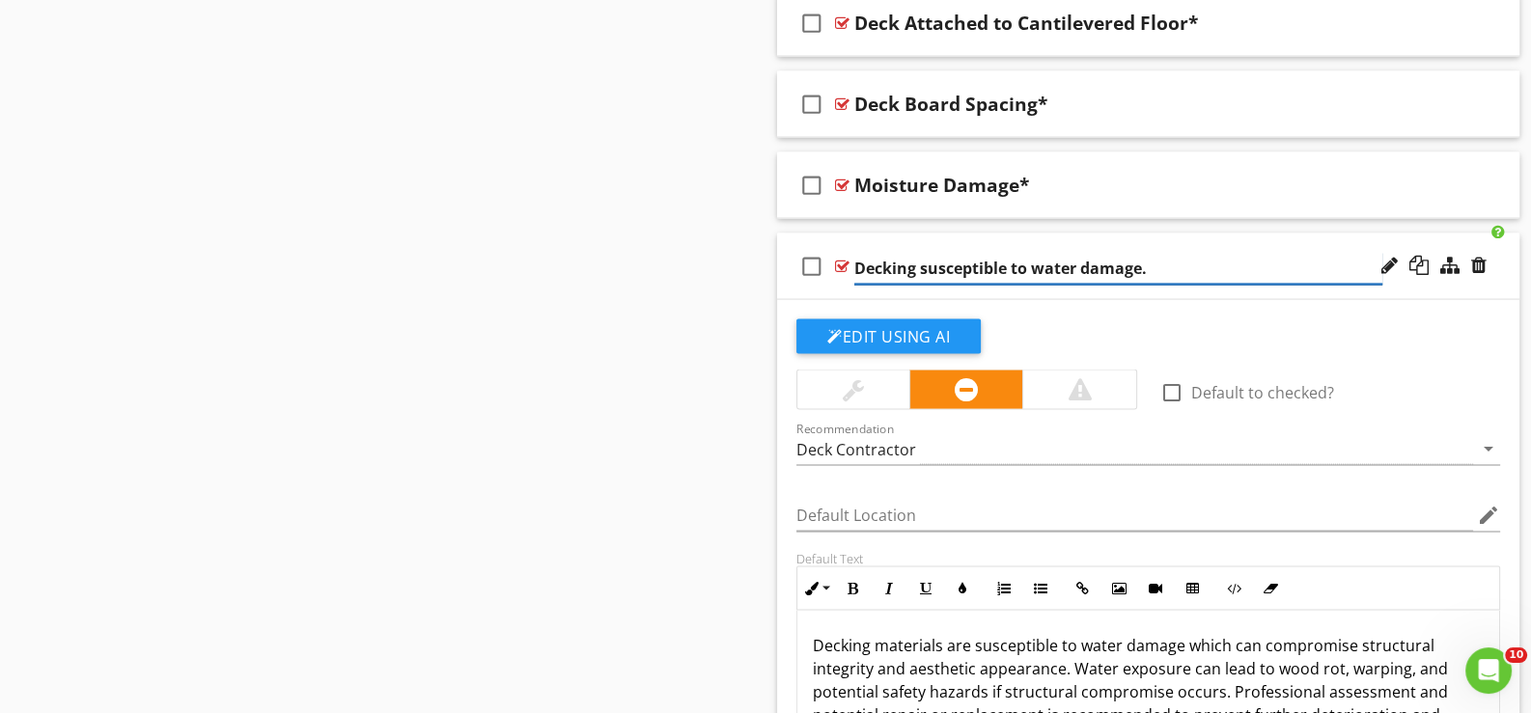
click at [1043, 263] on input "Decking susceptible to water damage." at bounding box center [1118, 269] width 528 height 32
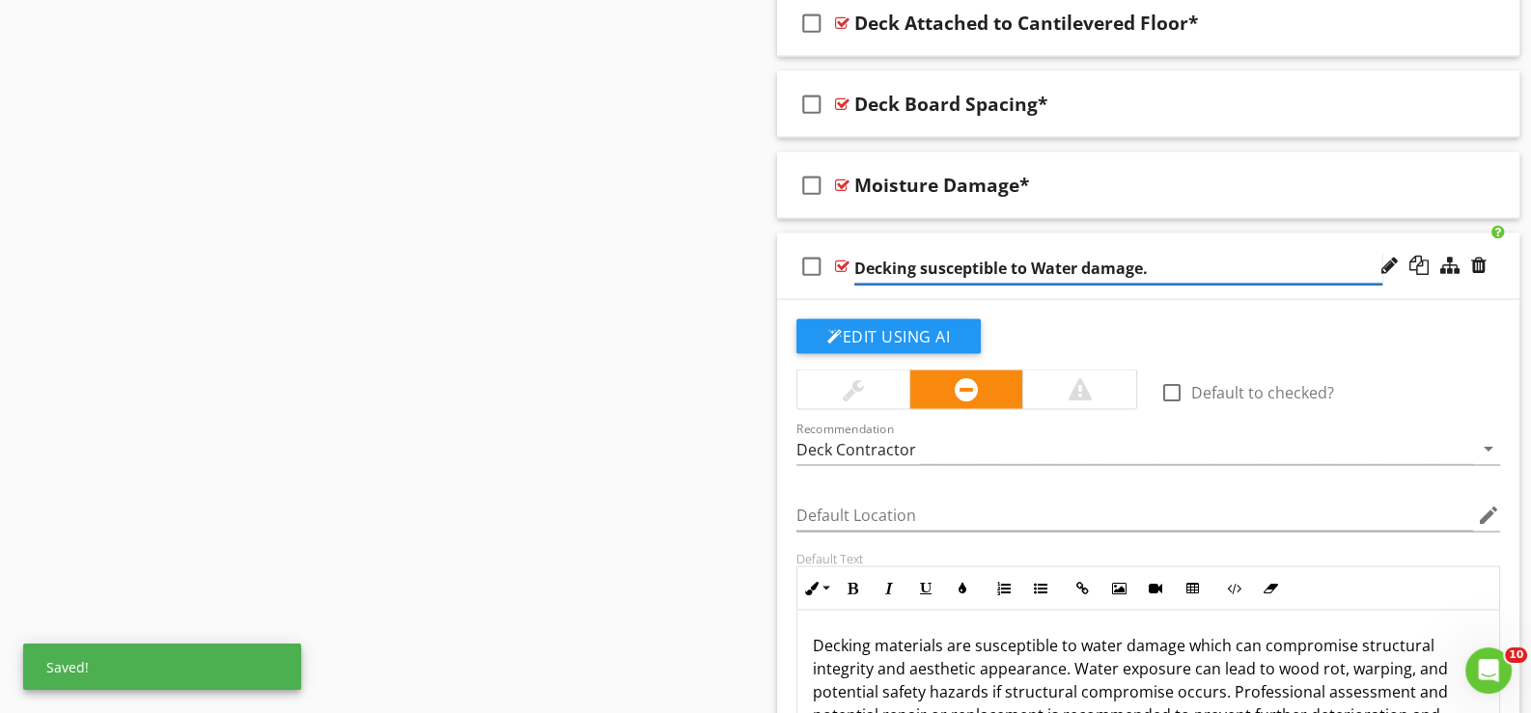
click at [1088, 264] on input "Decking susceptible to Water damage." at bounding box center [1118, 269] width 528 height 32
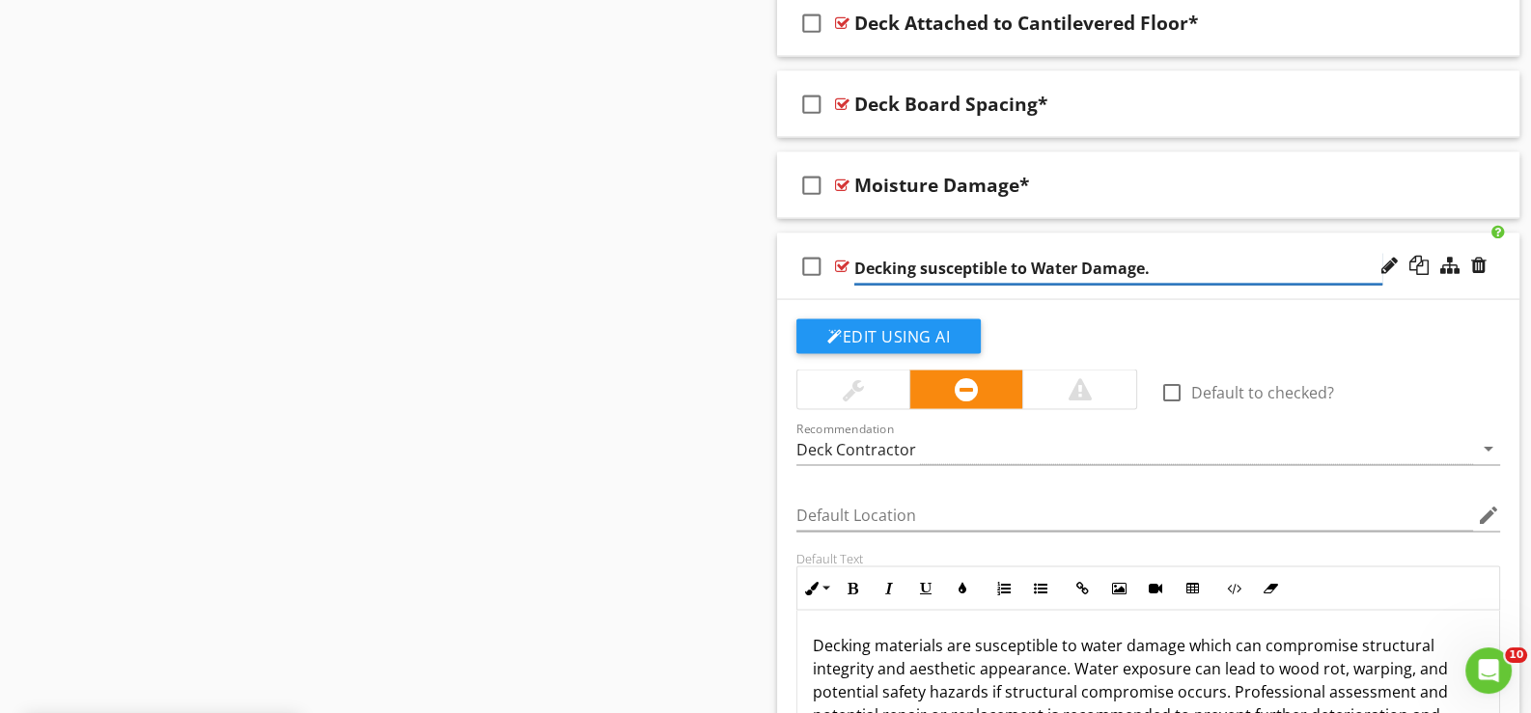
click at [1173, 264] on input "Decking susceptible to Water Damage." at bounding box center [1118, 269] width 528 height 32
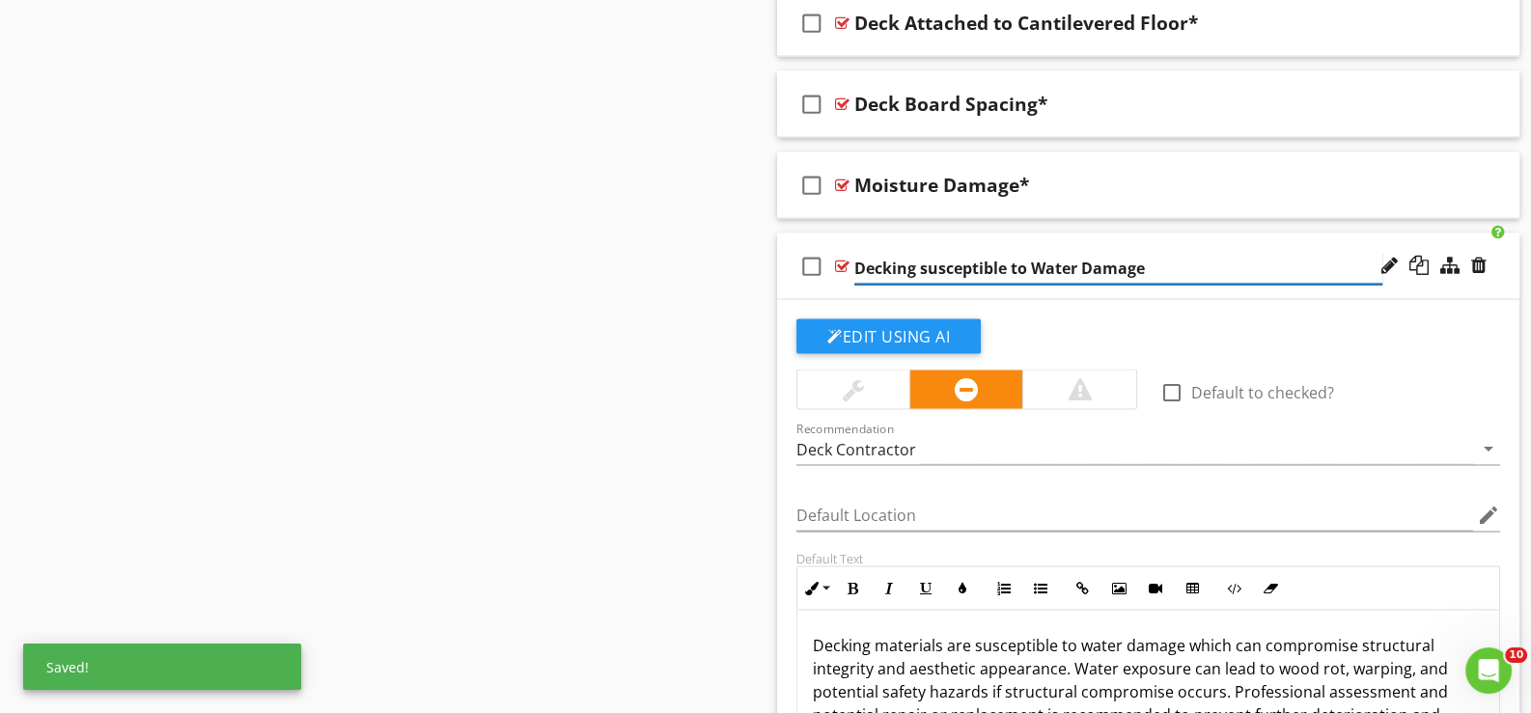
type input "Decking susceptible to Water Damage*"
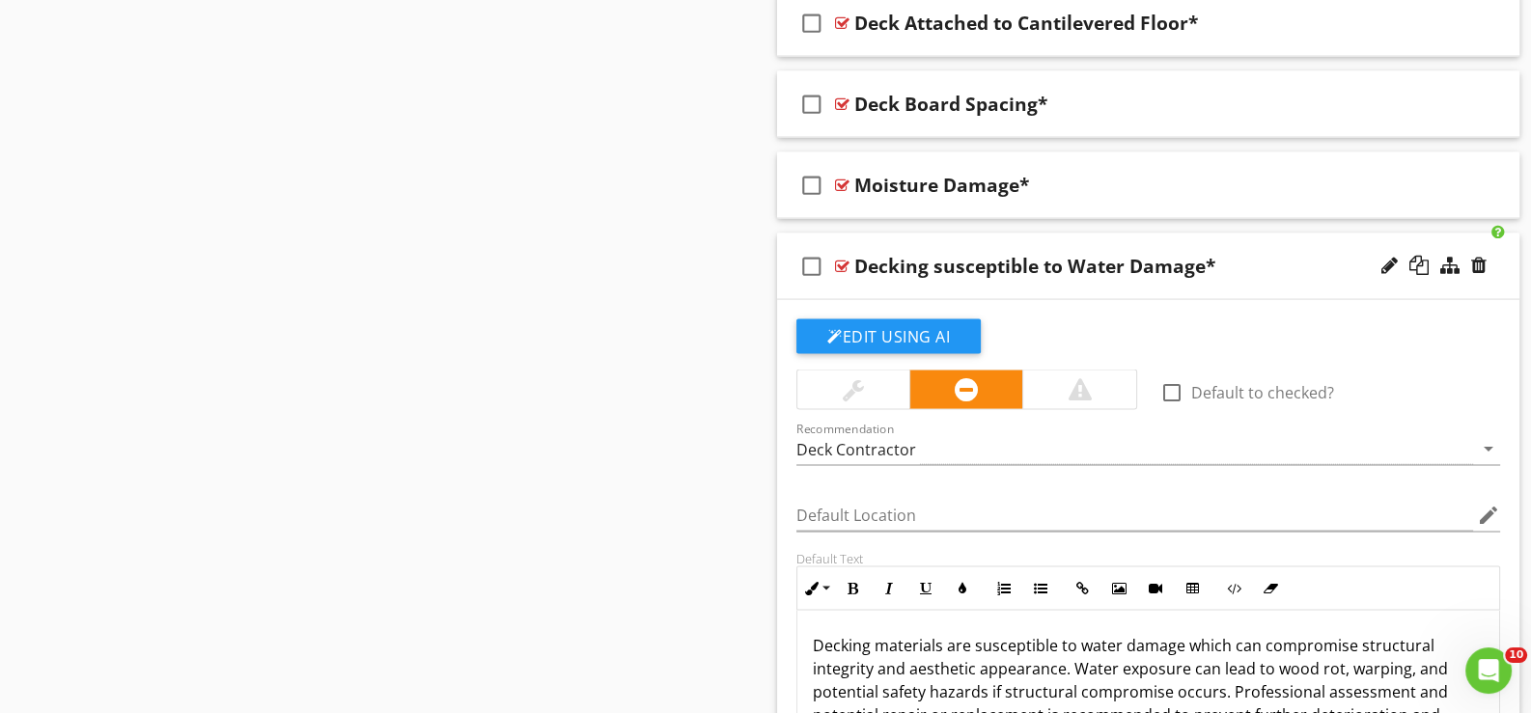
click at [835, 284] on div "check_box_outline_blank Decking susceptible to Water Damage*" at bounding box center [1148, 267] width 742 height 67
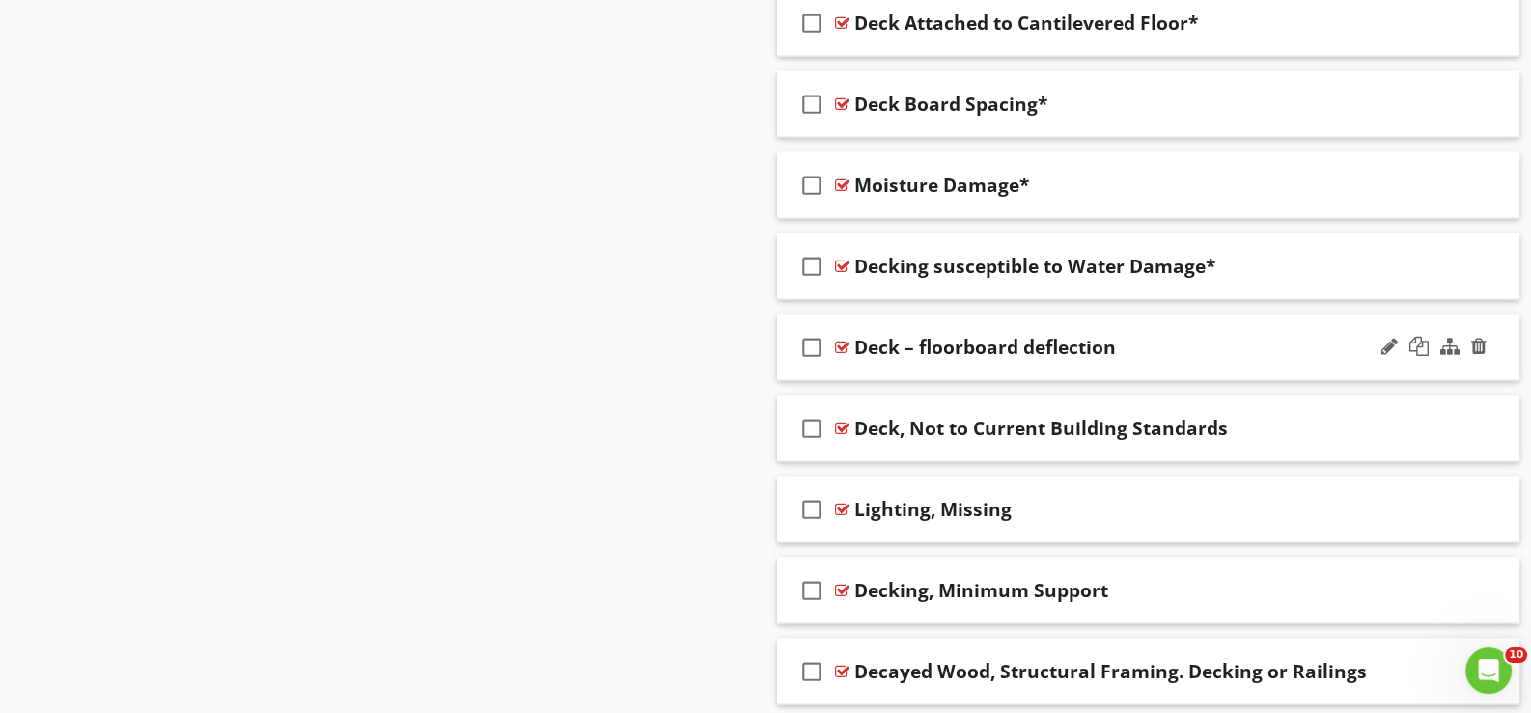
click at [874, 359] on div "check_box_outline_blank Deck – floorboard deflection" at bounding box center [1148, 348] width 742 height 67
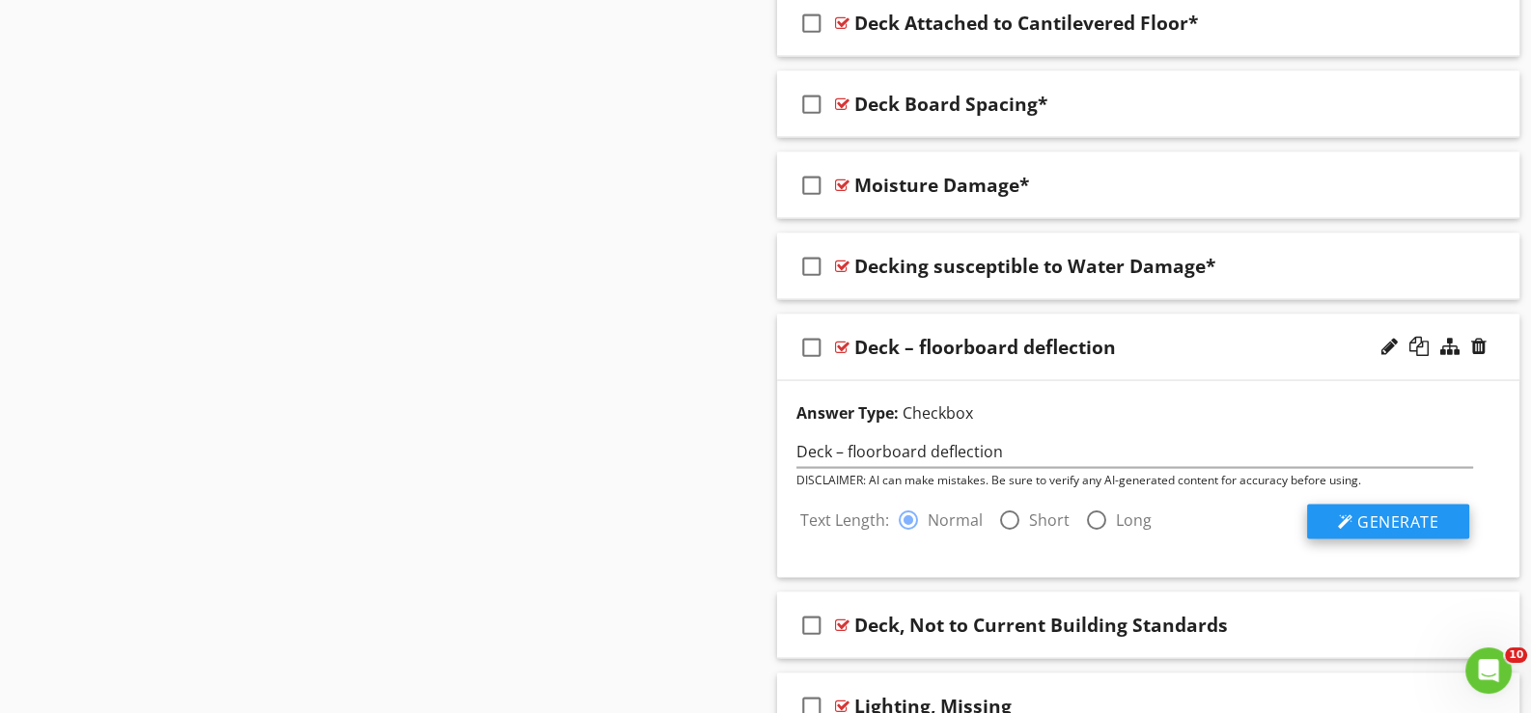
click at [1356, 513] on button "Generate" at bounding box center [1388, 522] width 162 height 35
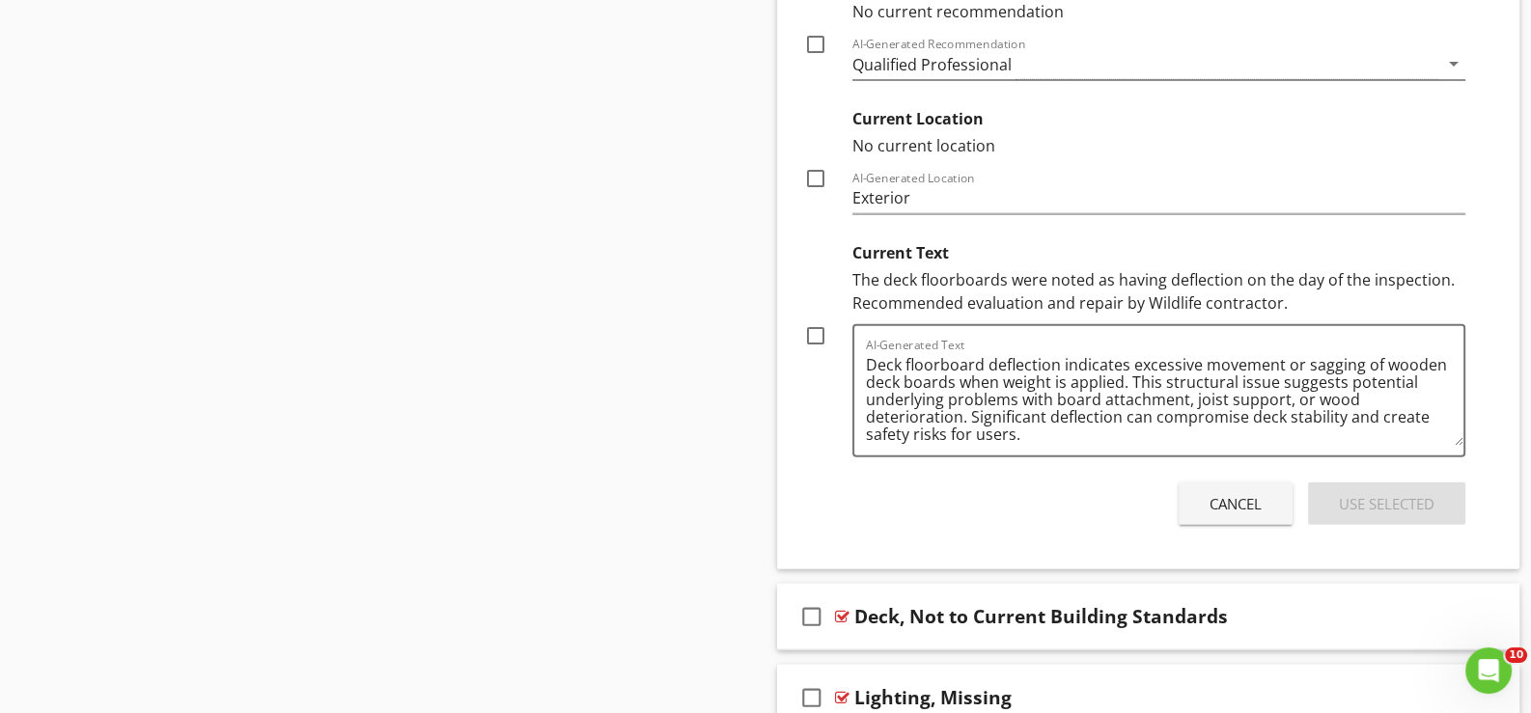
scroll to position [5627, 0]
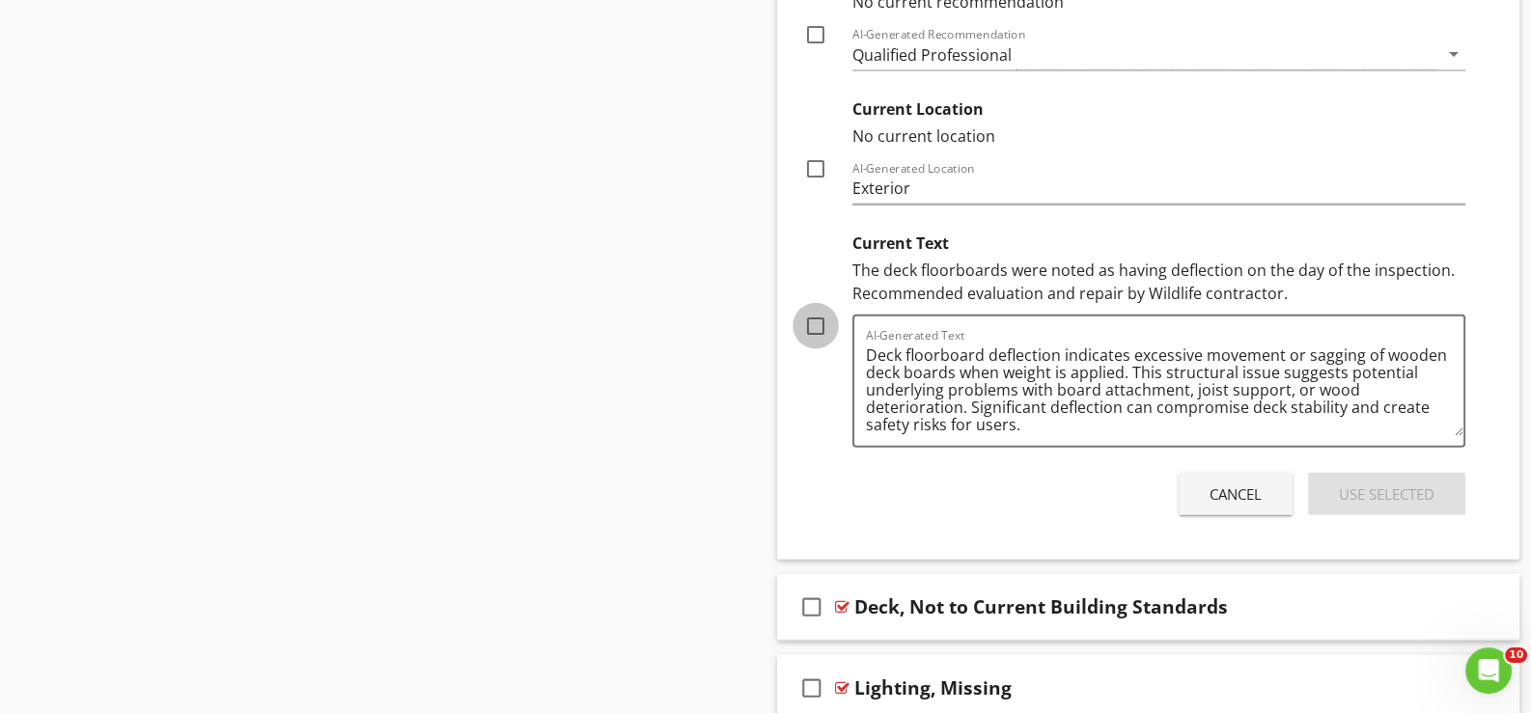
click at [812, 318] on div at bounding box center [815, 326] width 33 height 33
checkbox input "true"
click at [1375, 484] on div "Use Selected" at bounding box center [1387, 495] width 96 height 22
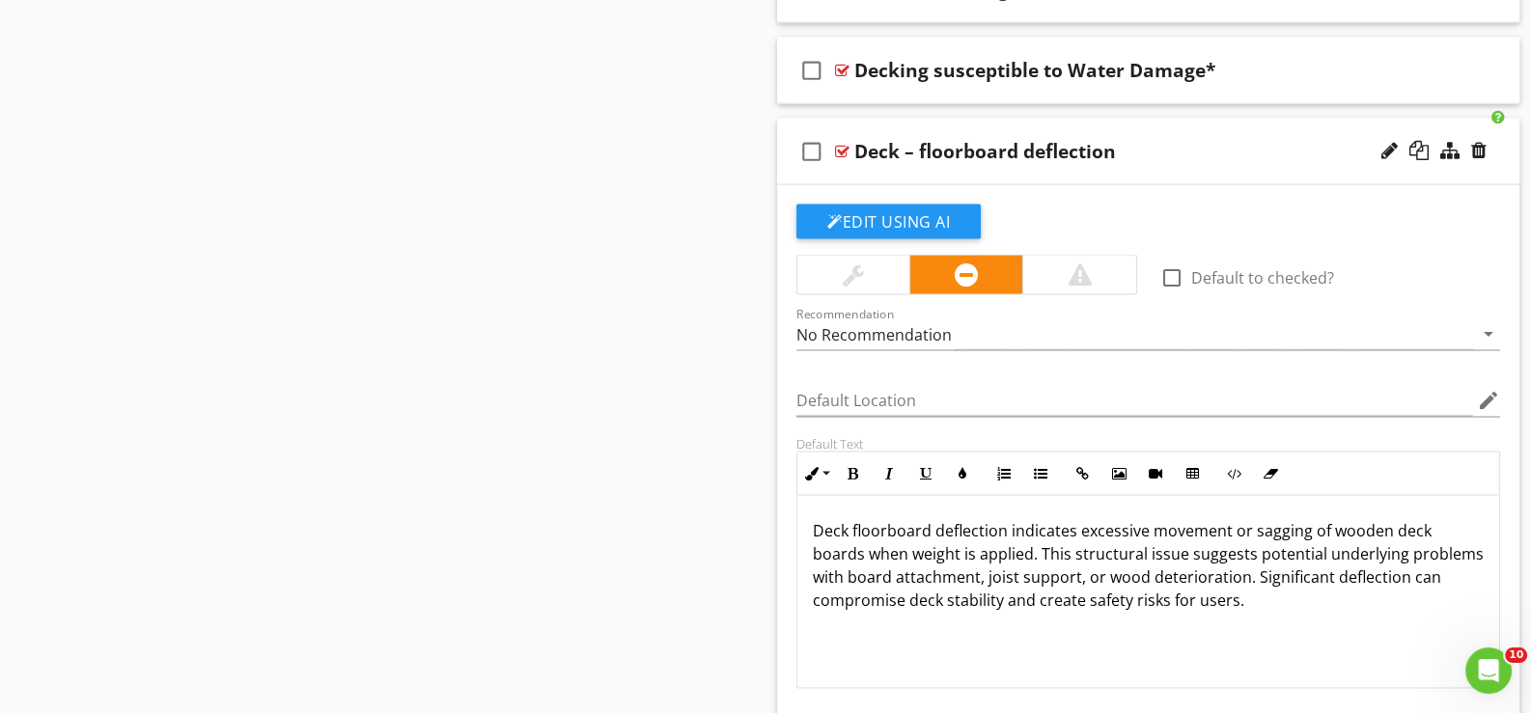
scroll to position [4918, 0]
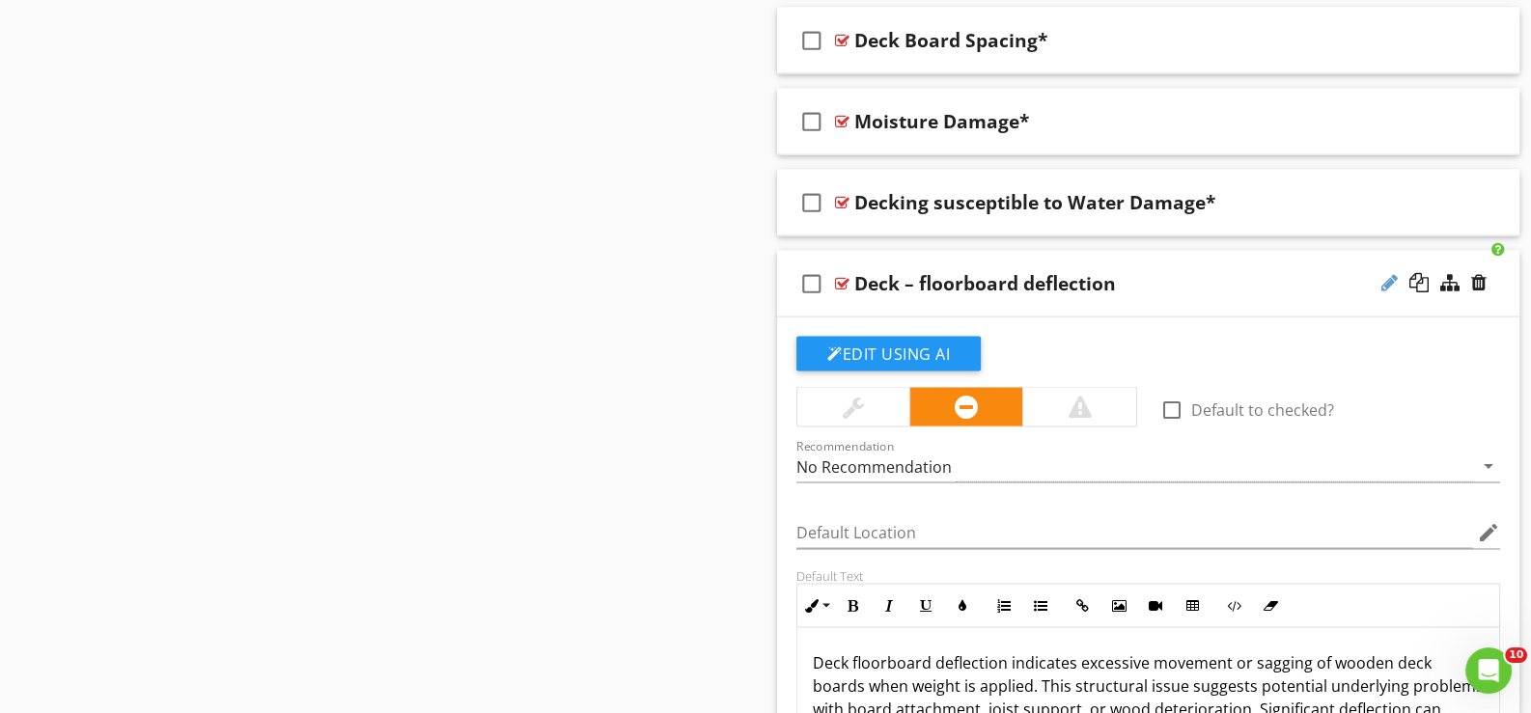
click at [1388, 273] on div at bounding box center [1389, 282] width 16 height 19
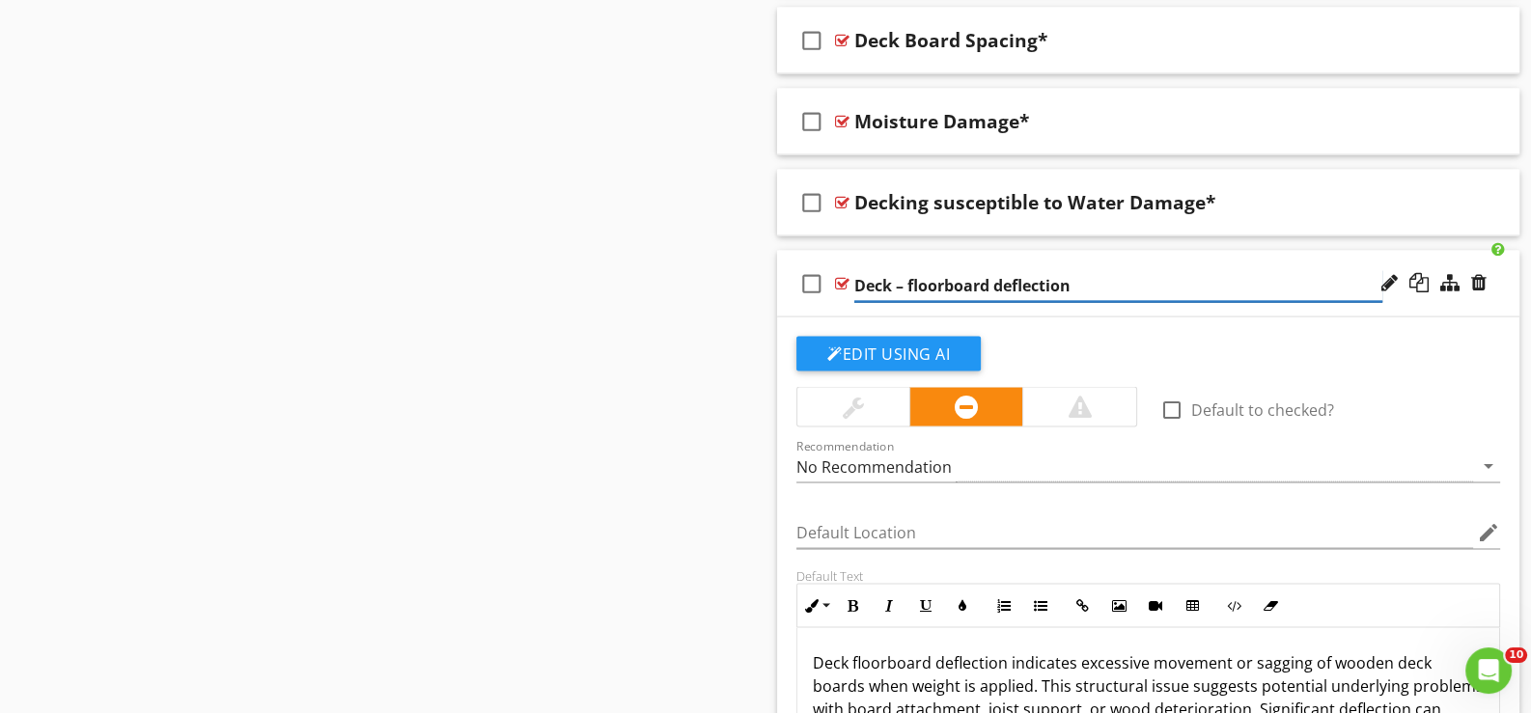
type input "Deck – floorboard deflection*"
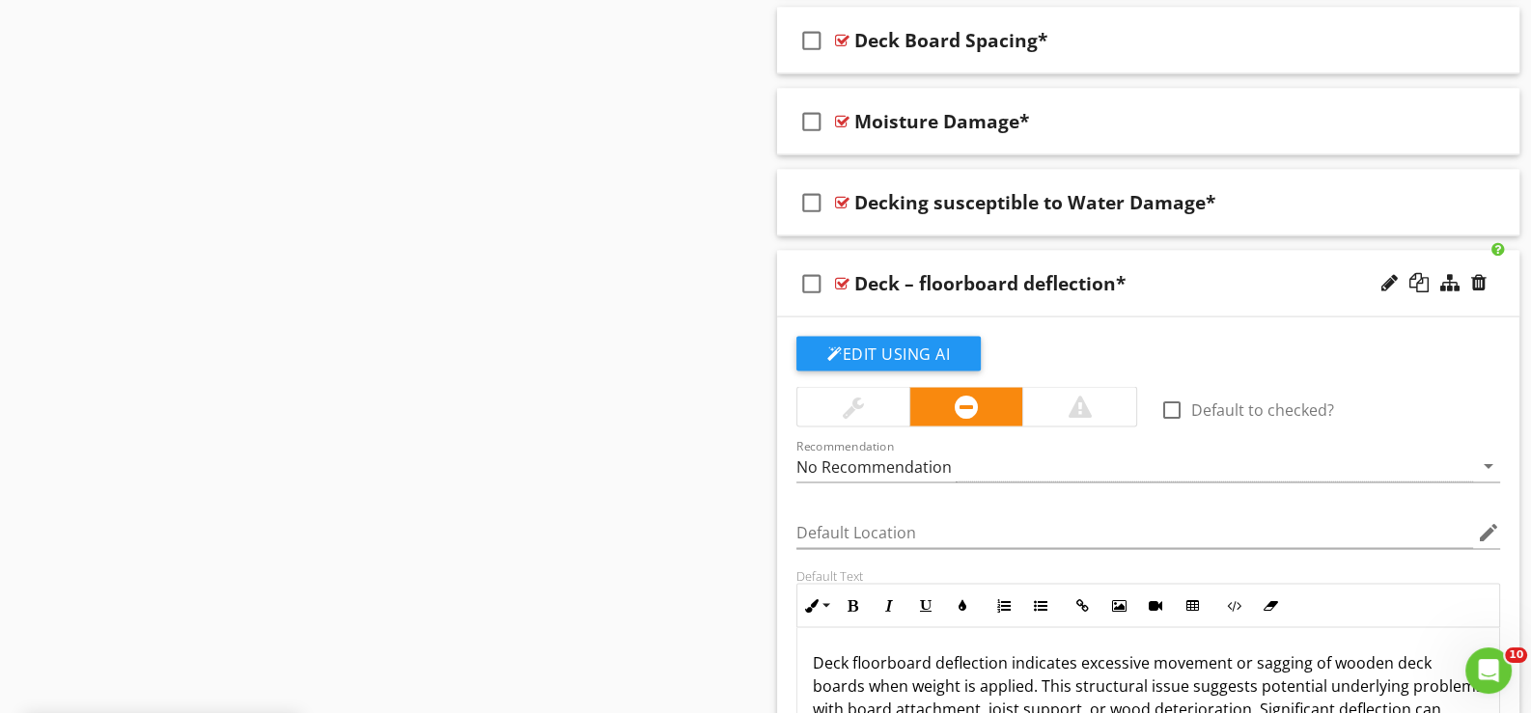
click at [829, 292] on div "check_box_outline_blank" at bounding box center [815, 284] width 39 height 46
click at [856, 303] on div "check_box Deck – floorboard deflection*" at bounding box center [1148, 284] width 742 height 67
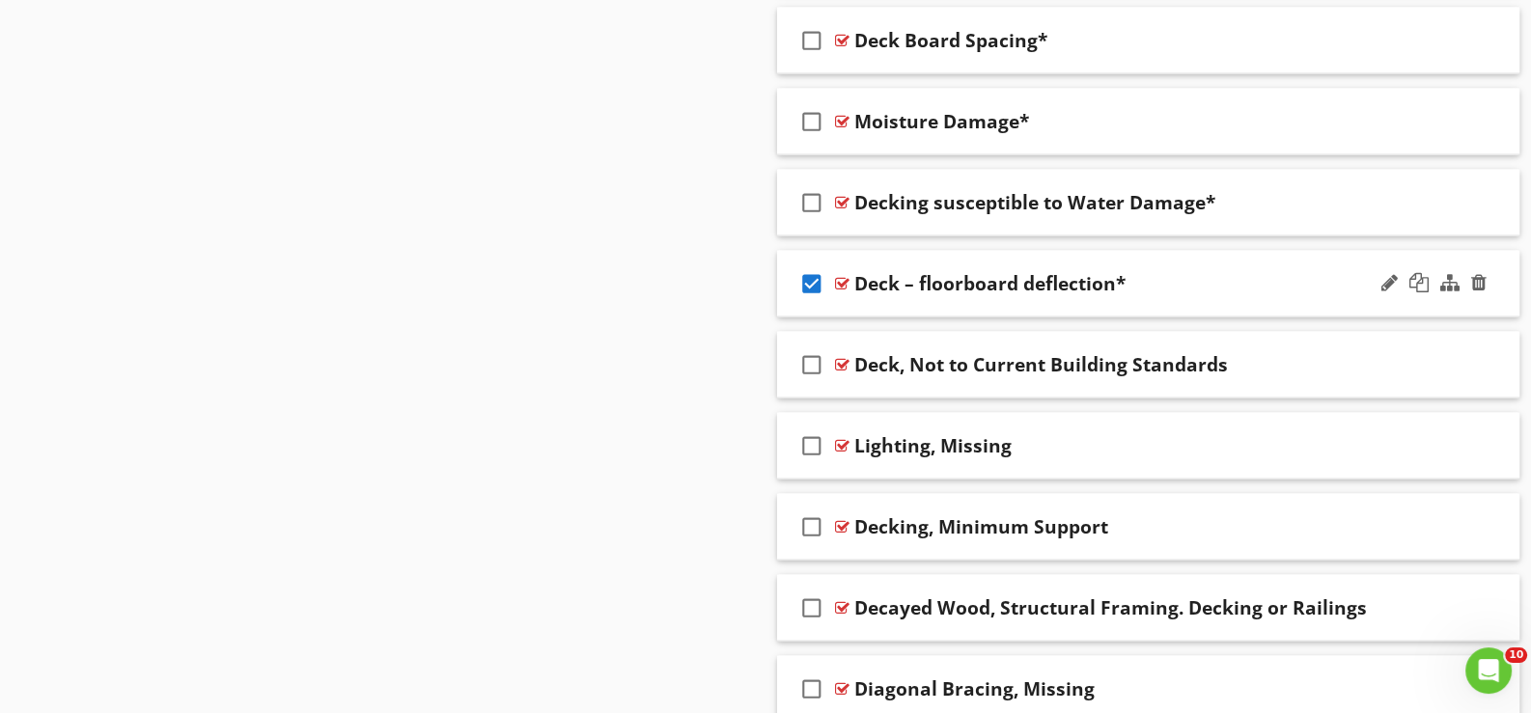
click at [811, 274] on icon "check_box" at bounding box center [811, 284] width 31 height 46
click at [884, 376] on div "check_box_outline_blank Deck, Not to Current Building Standards" at bounding box center [1148, 365] width 742 height 67
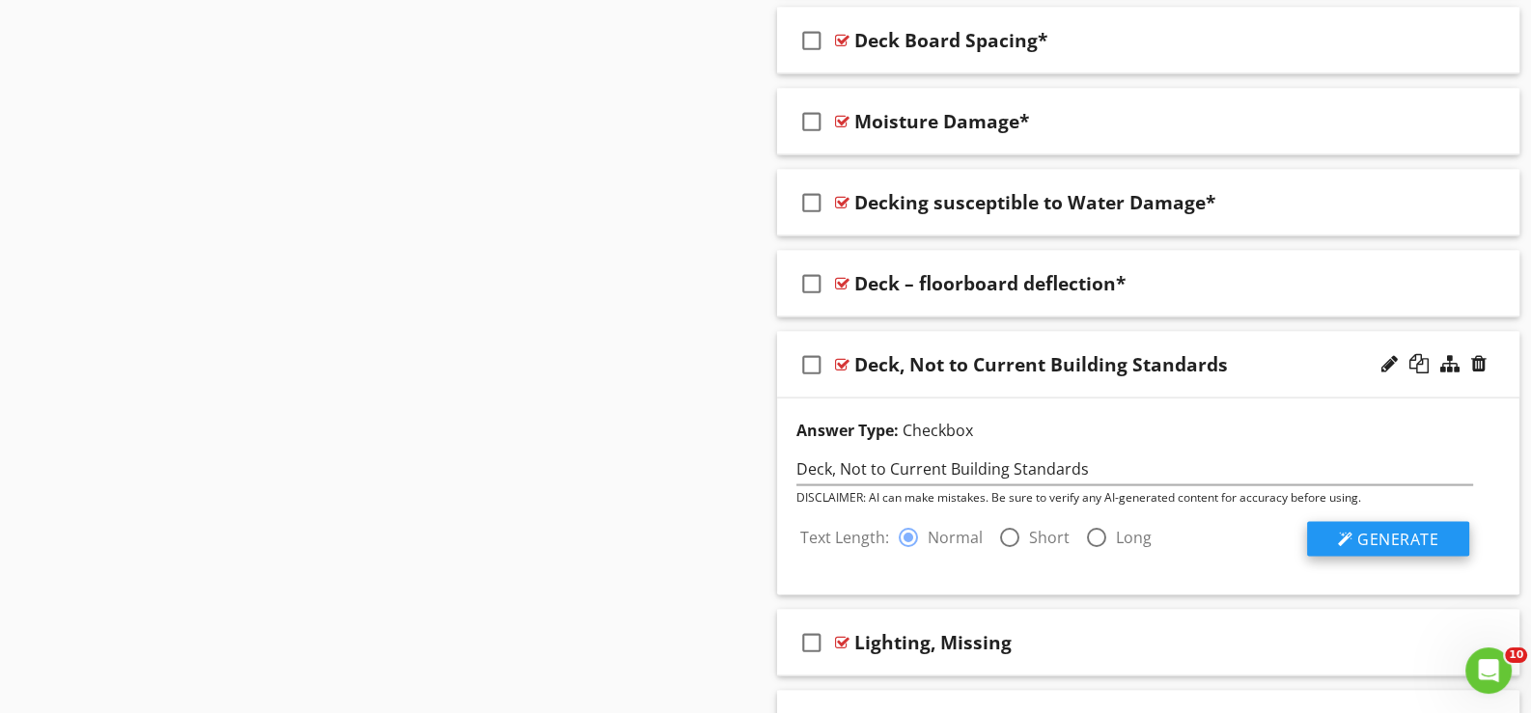
click at [1342, 532] on div at bounding box center [1345, 539] width 15 height 15
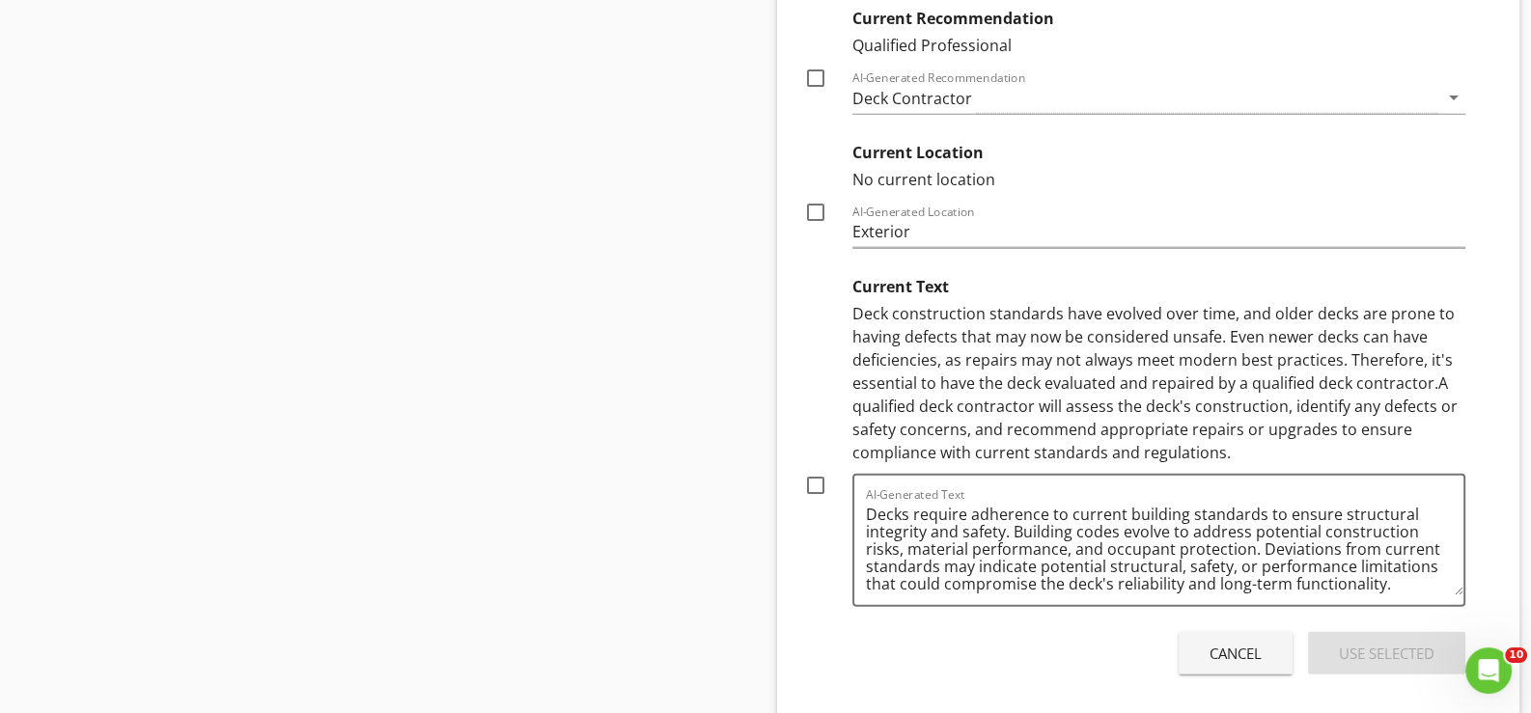
scroll to position [5691, 0]
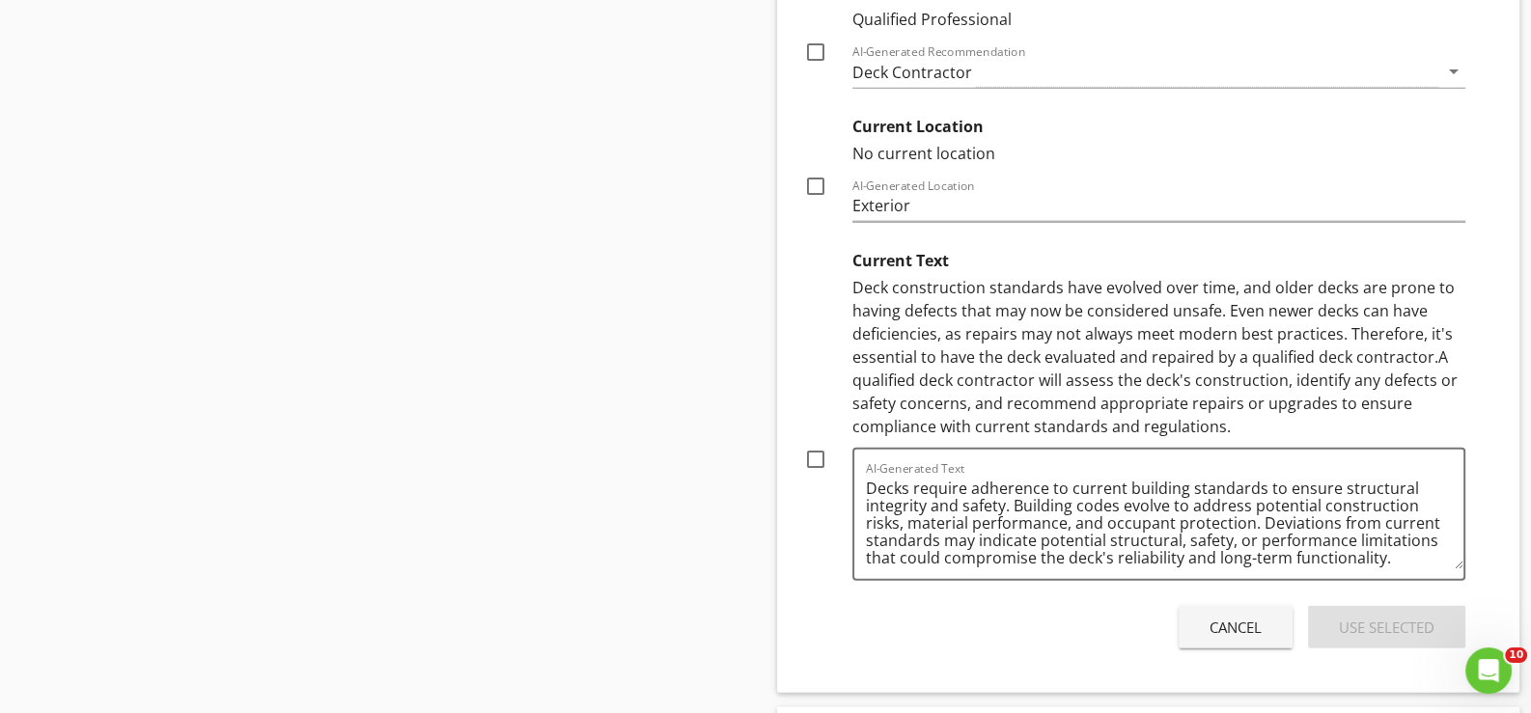
click at [816, 450] on div at bounding box center [815, 459] width 33 height 33
click at [814, 448] on div at bounding box center [815, 459] width 33 height 33
checkbox input "false"
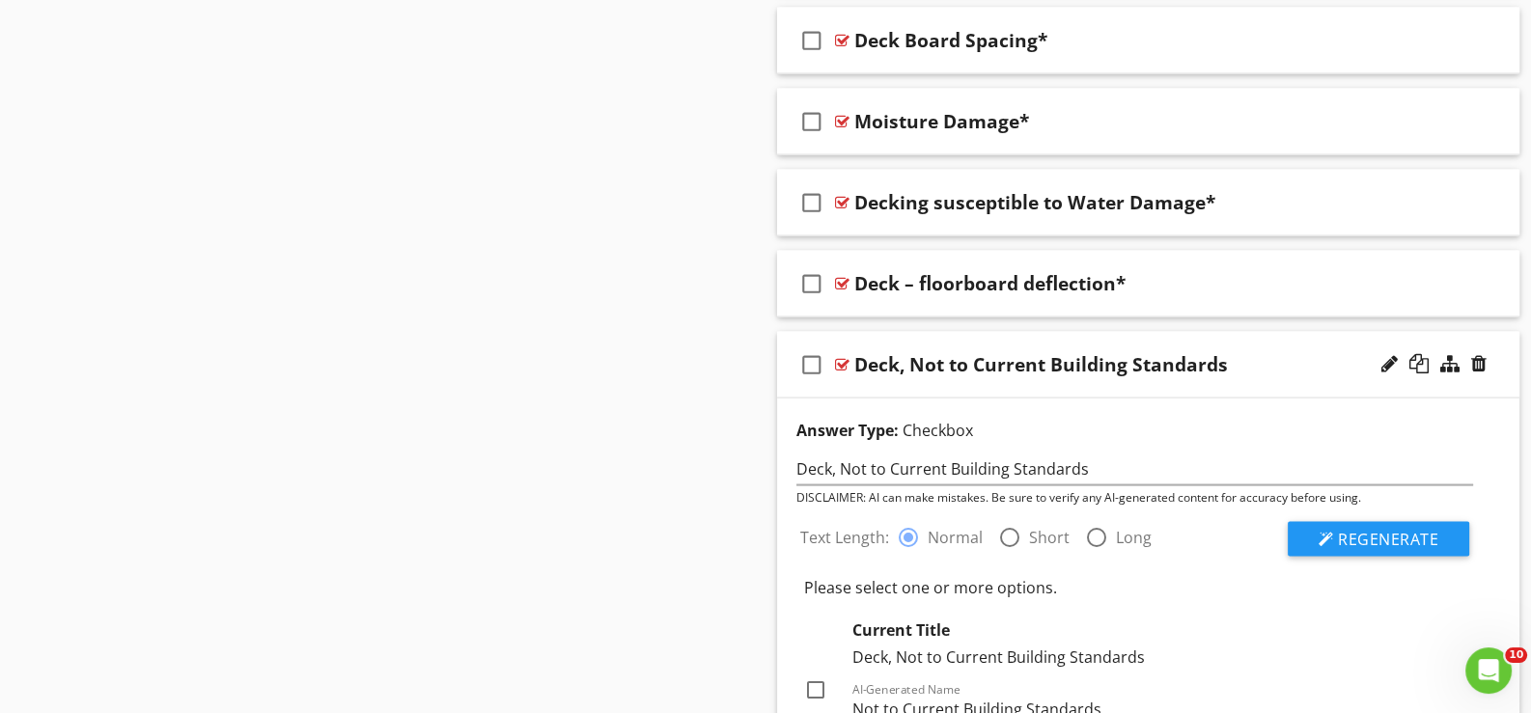
scroll to position [4918, 0]
click at [1078, 384] on div "check_box_outline_blank Deck, Not to Current Building Standards" at bounding box center [1148, 365] width 742 height 67
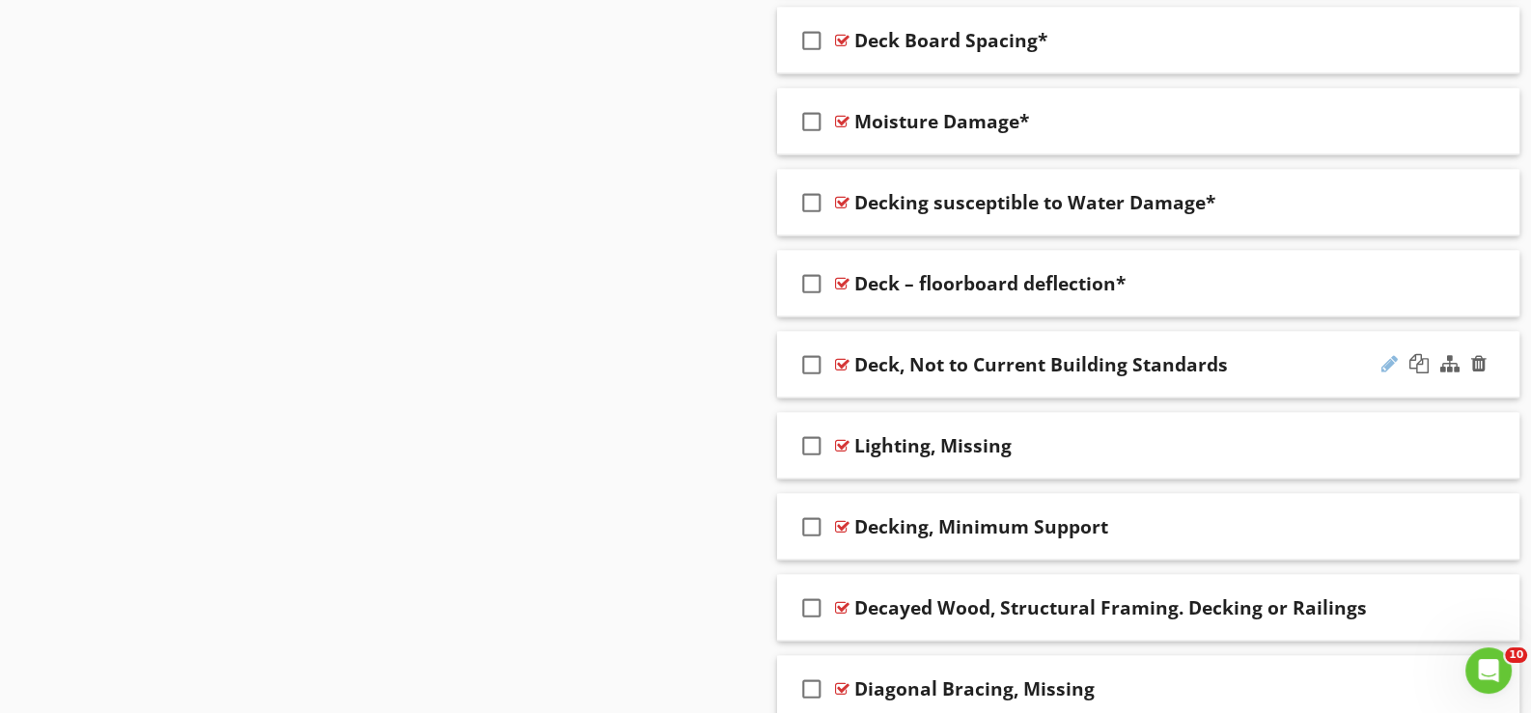
click at [1388, 355] on div at bounding box center [1389, 363] width 16 height 19
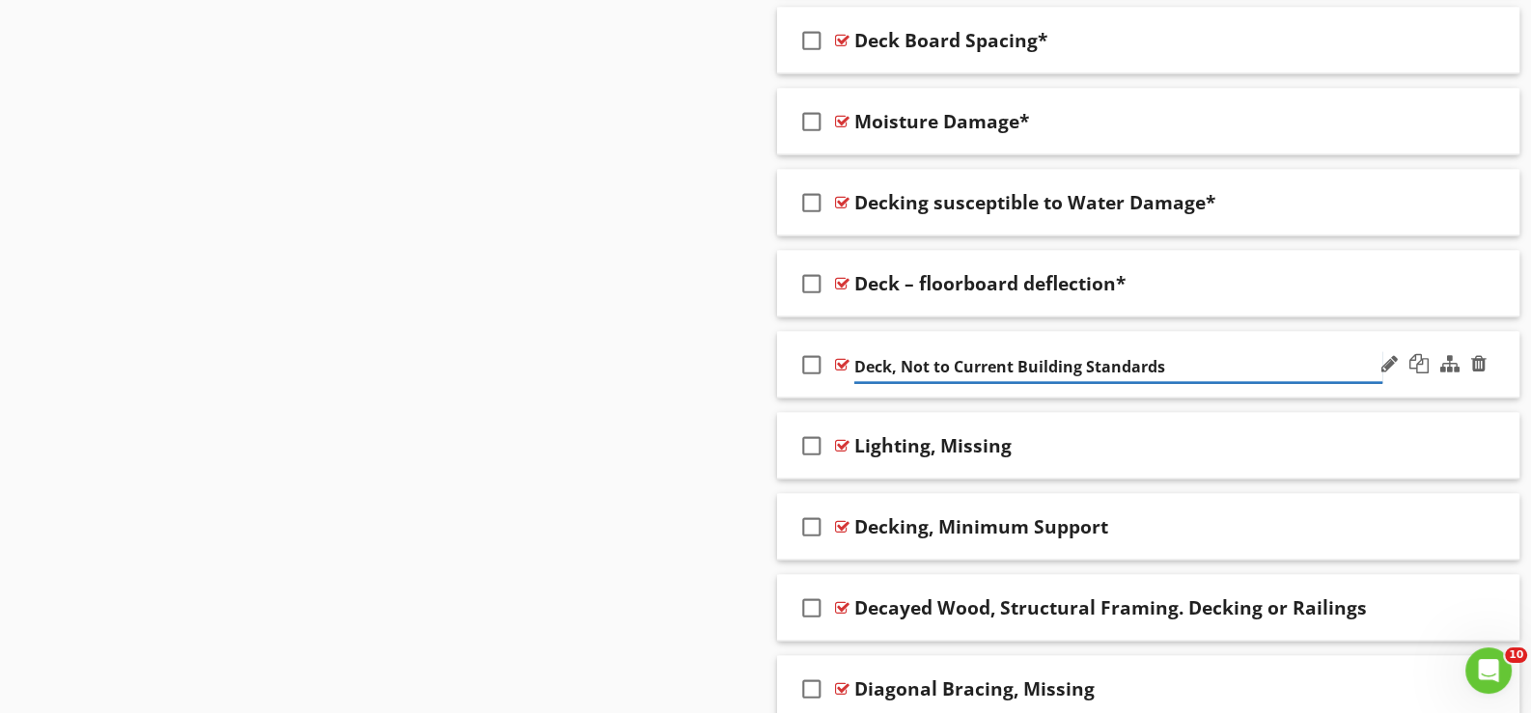
type input "Deck, Not to Current Building Standards*"
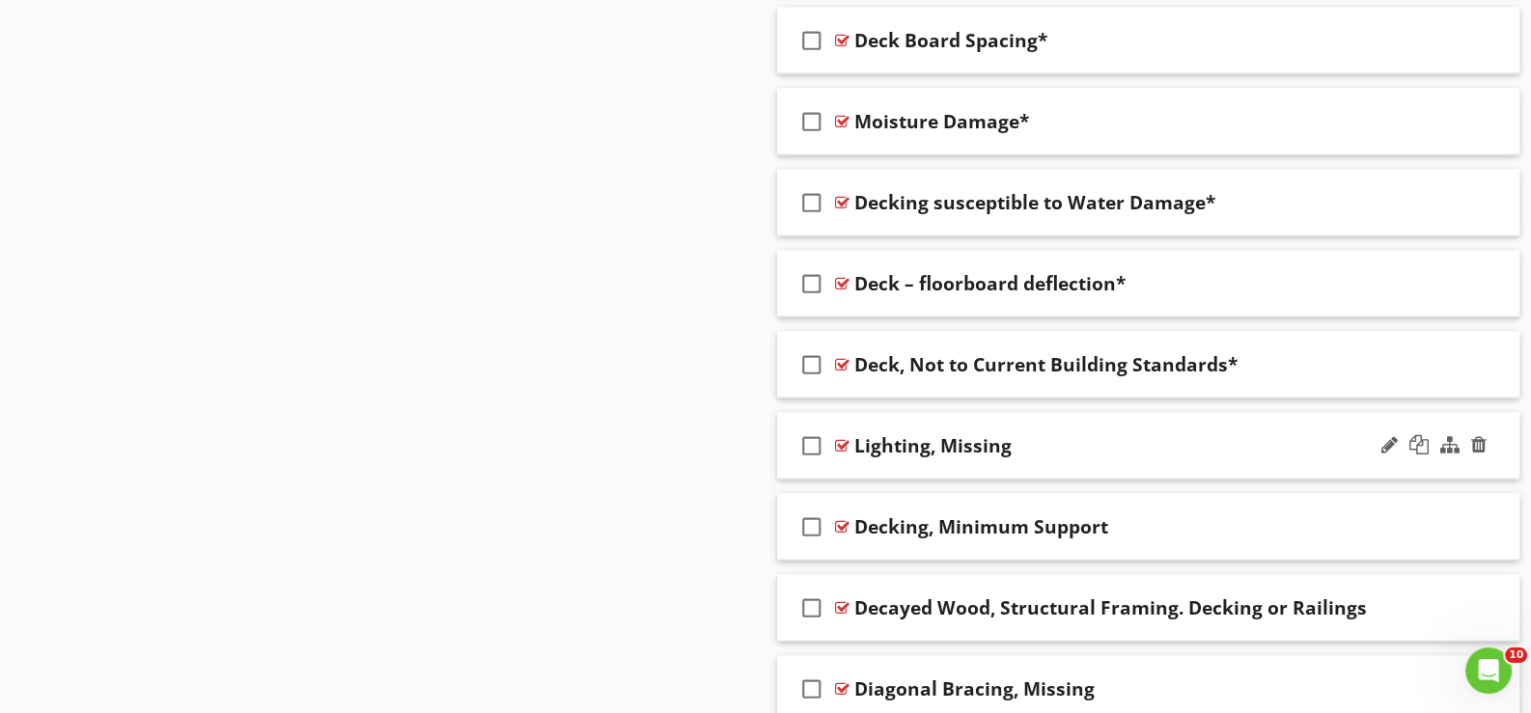
click at [868, 461] on div "check_box_outline_blank Lighting, Missing" at bounding box center [1148, 446] width 742 height 67
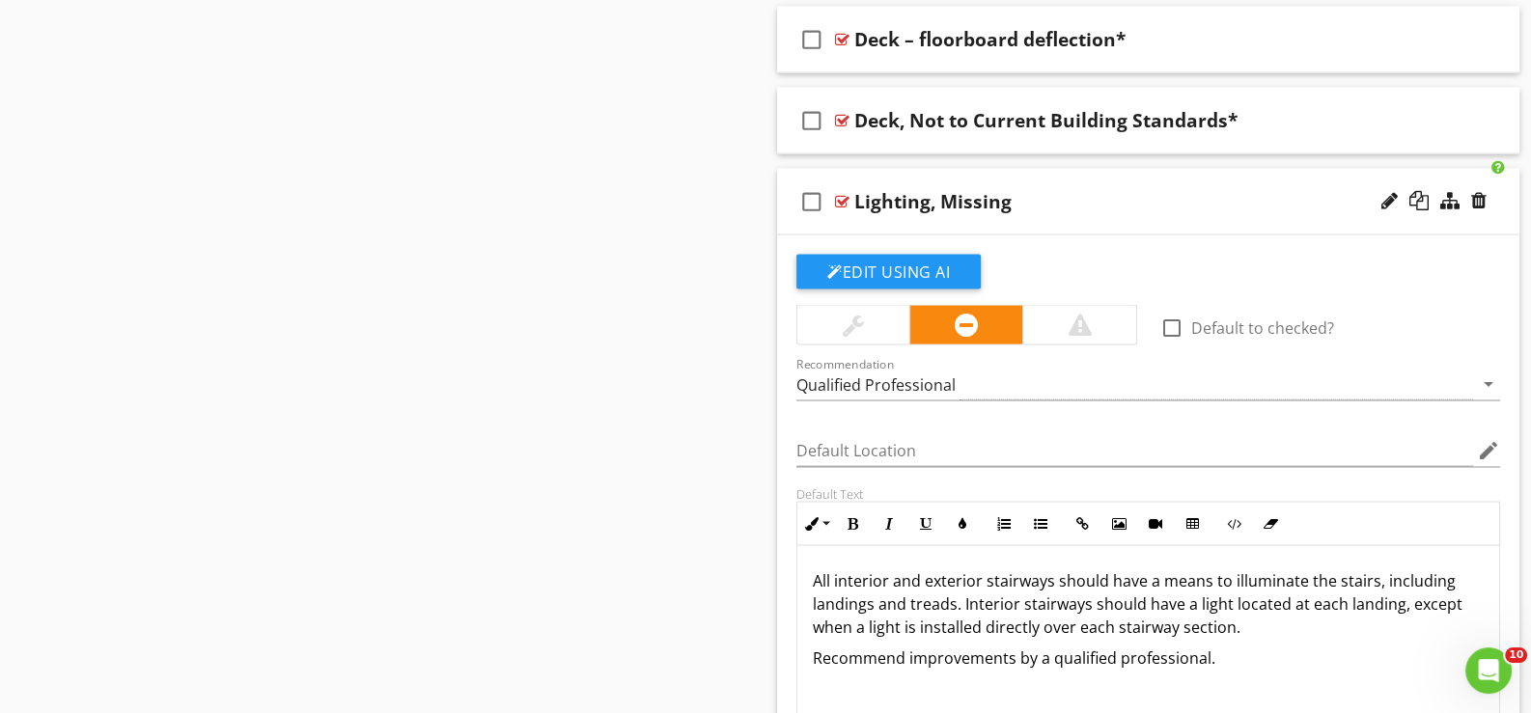
scroll to position [5208, 0]
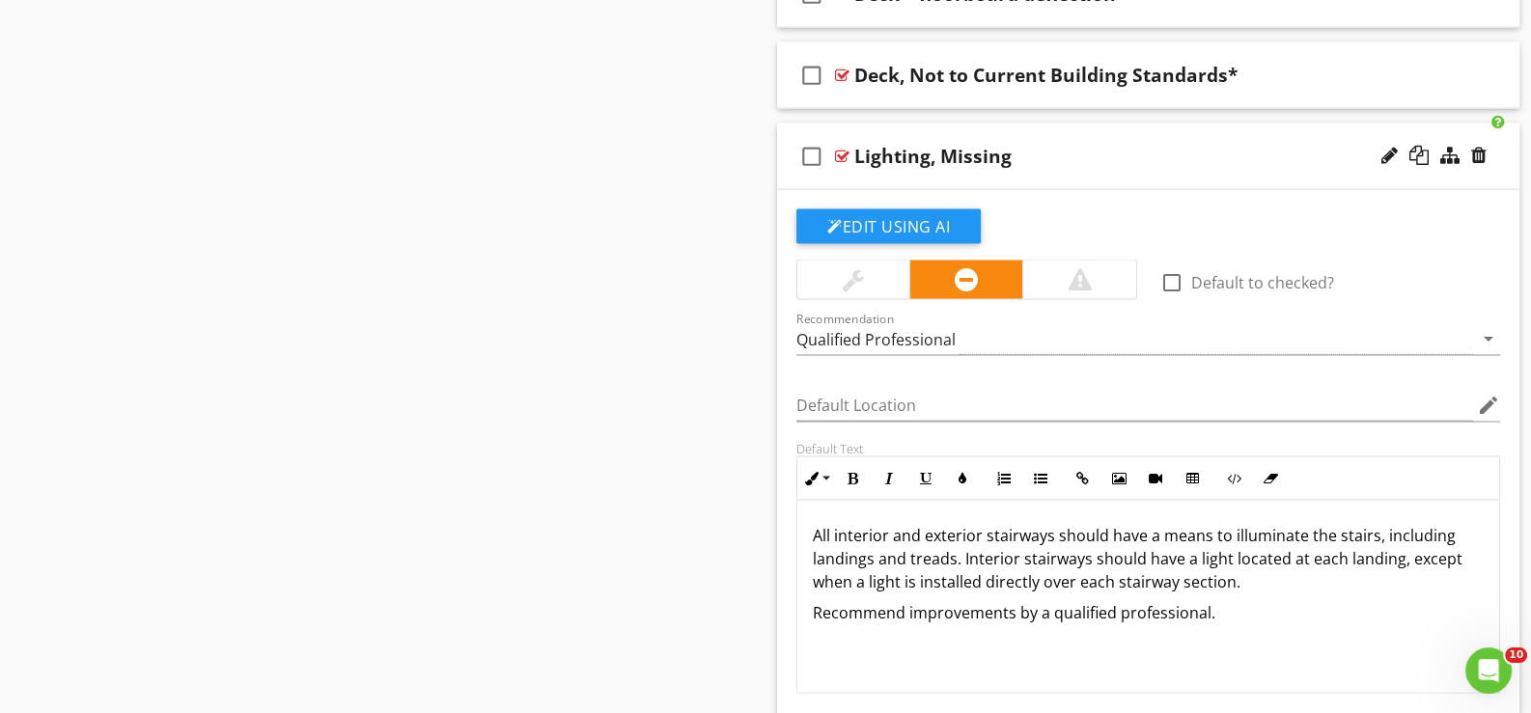
click at [875, 173] on div "check_box_outline_blank Lighting, Missing" at bounding box center [1148, 157] width 742 height 67
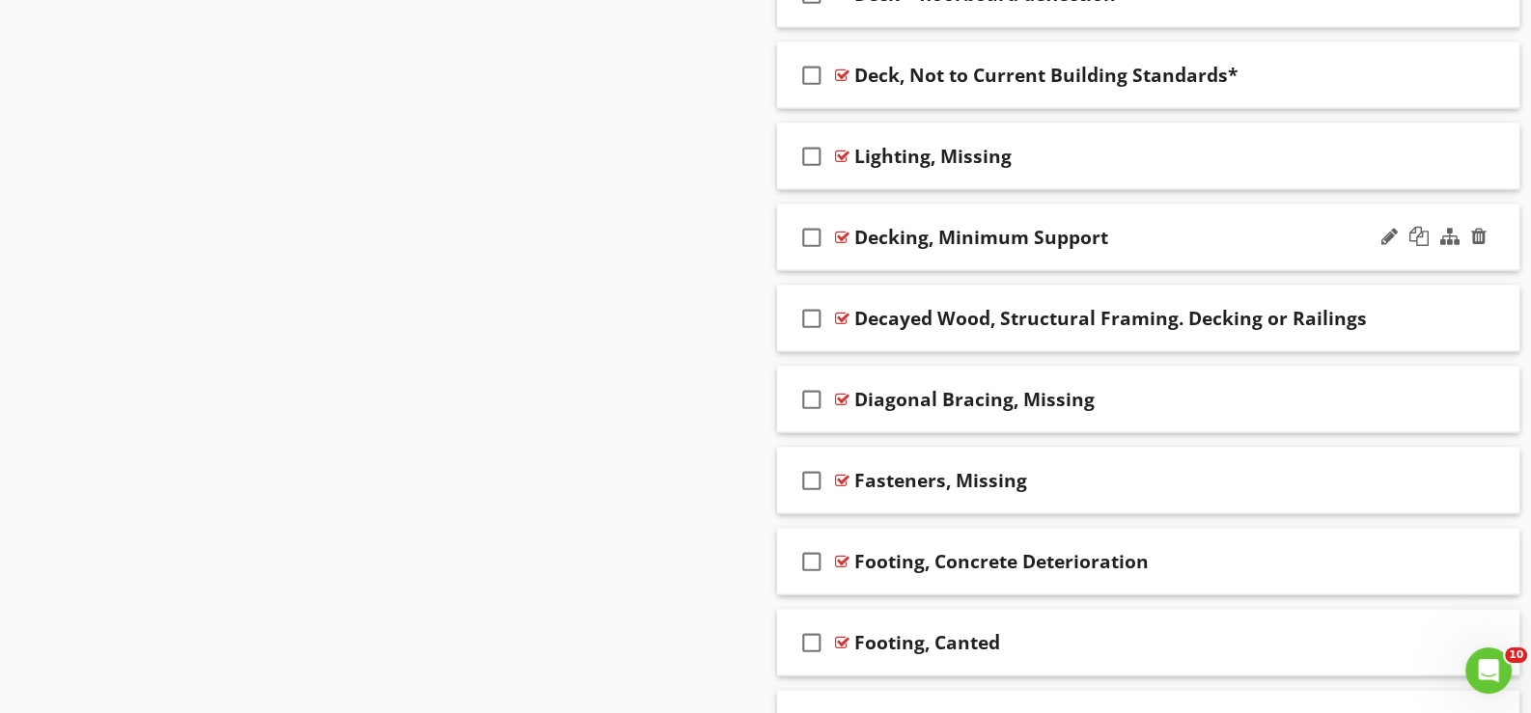
click at [876, 252] on div "check_box_outline_blank Decking, Minimum Support" at bounding box center [1148, 238] width 742 height 67
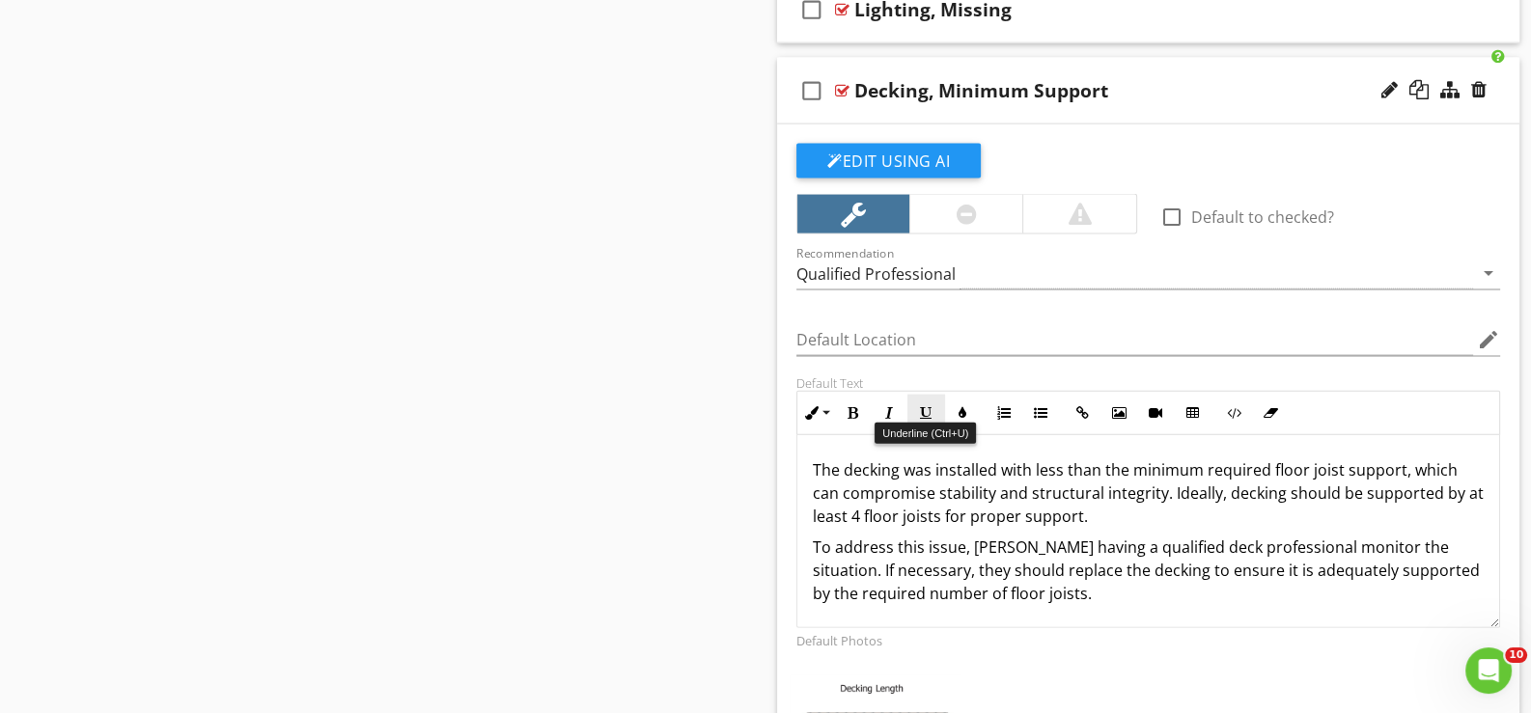
scroll to position [5401, 0]
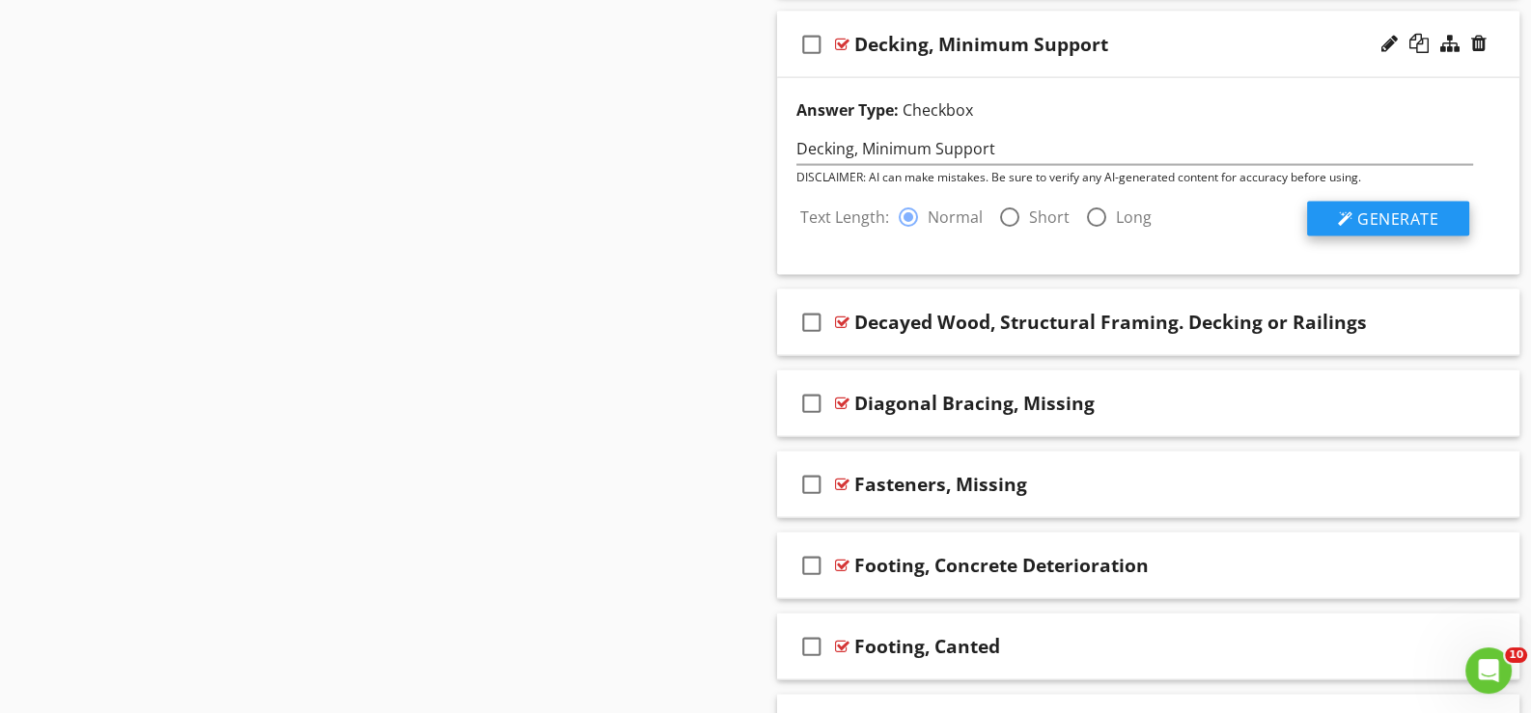
click at [1390, 209] on span "Generate" at bounding box center [1397, 219] width 81 height 21
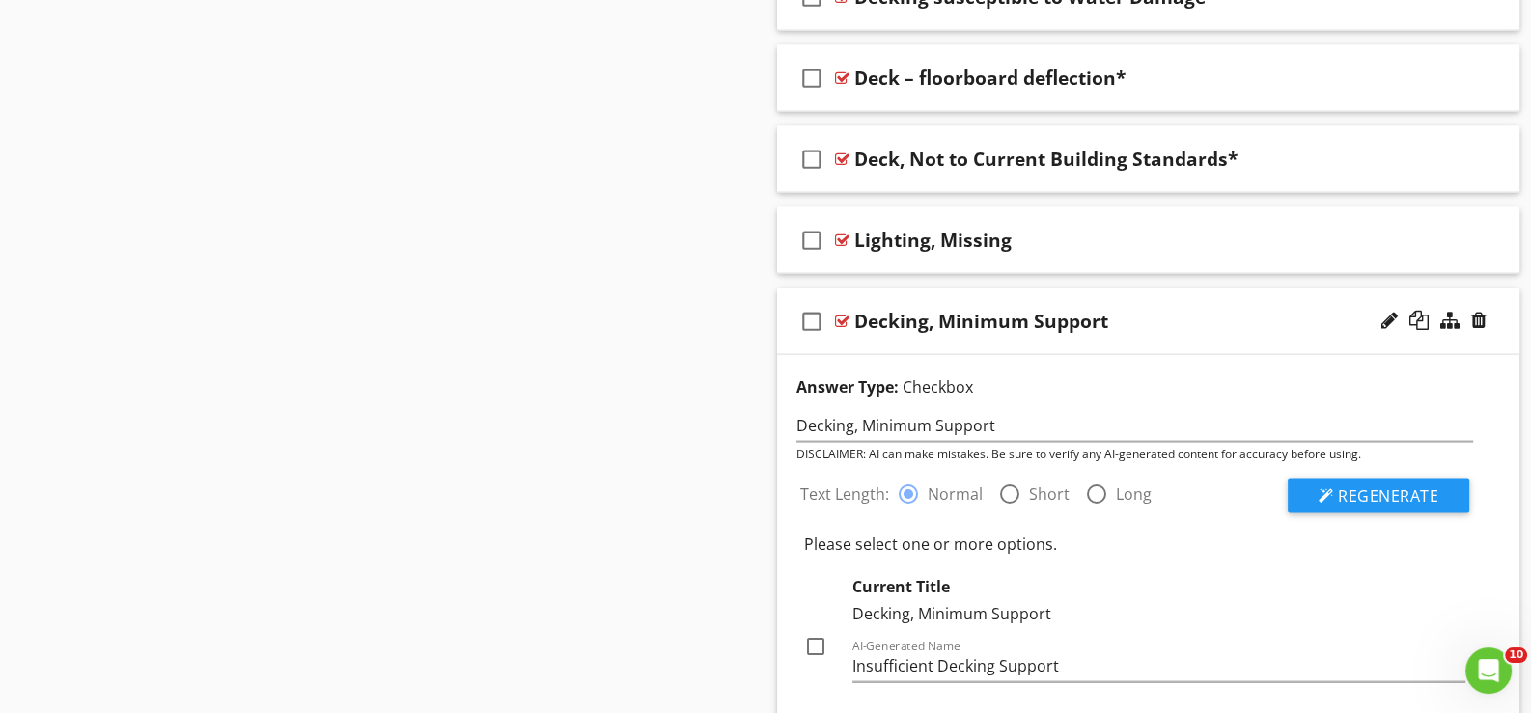
scroll to position [5111, 0]
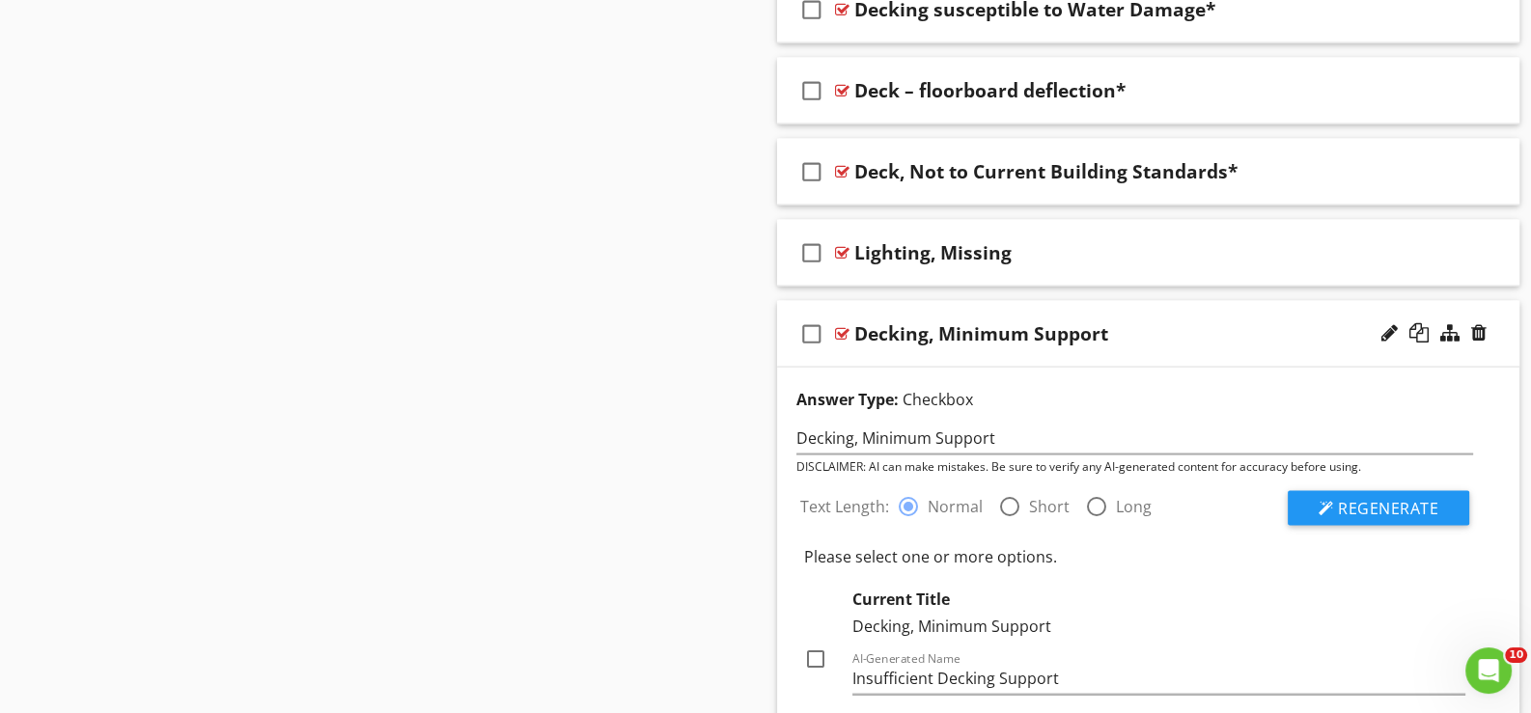
click at [988, 349] on div "check_box_outline_blank Decking, Minimum Support" at bounding box center [1148, 334] width 742 height 67
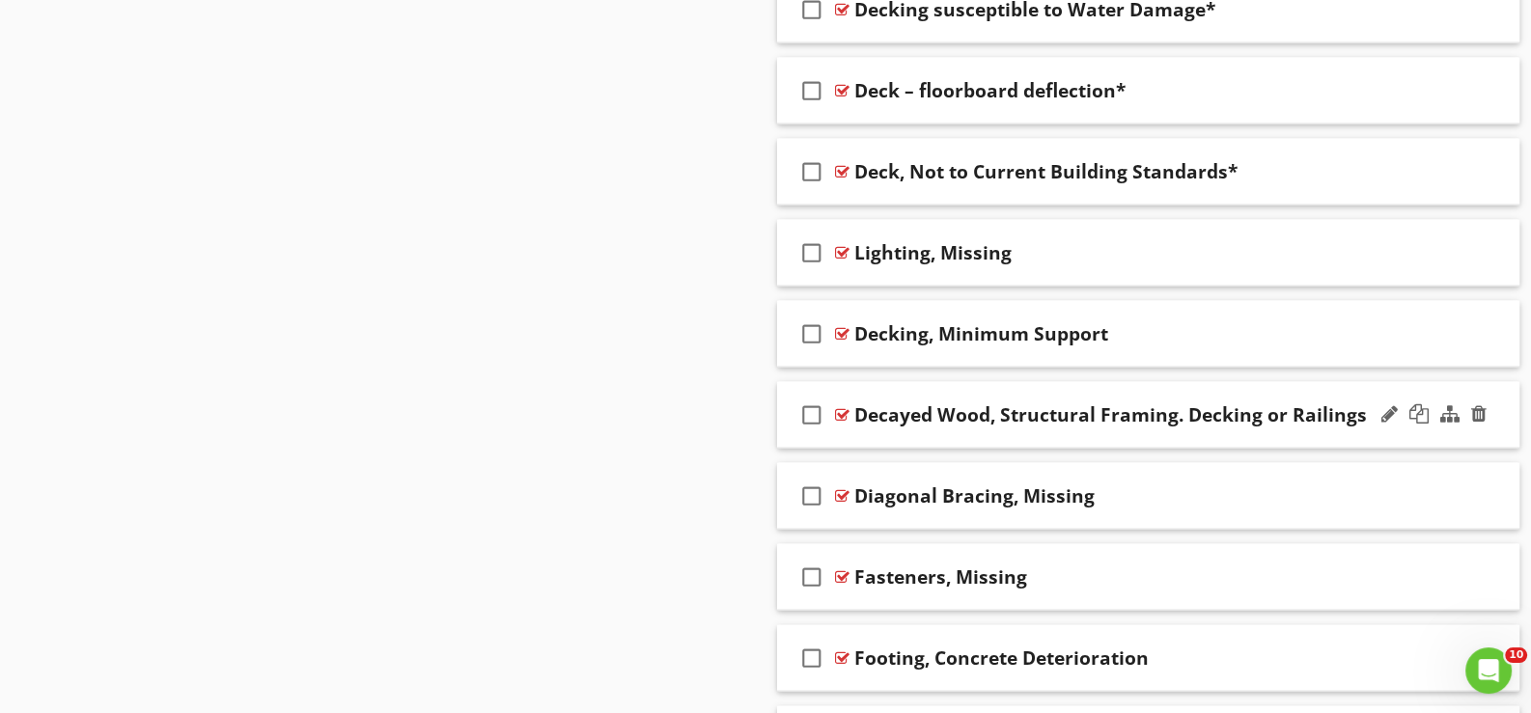
click at [926, 429] on div "check_box_outline_blank Decayed Wood, Structural Framing. Decking or Railings" at bounding box center [1148, 415] width 742 height 67
click at [920, 424] on div "check_box_outline_blank Decayed Wood, Structural Framing. Decking or Railings" at bounding box center [1148, 415] width 742 height 67
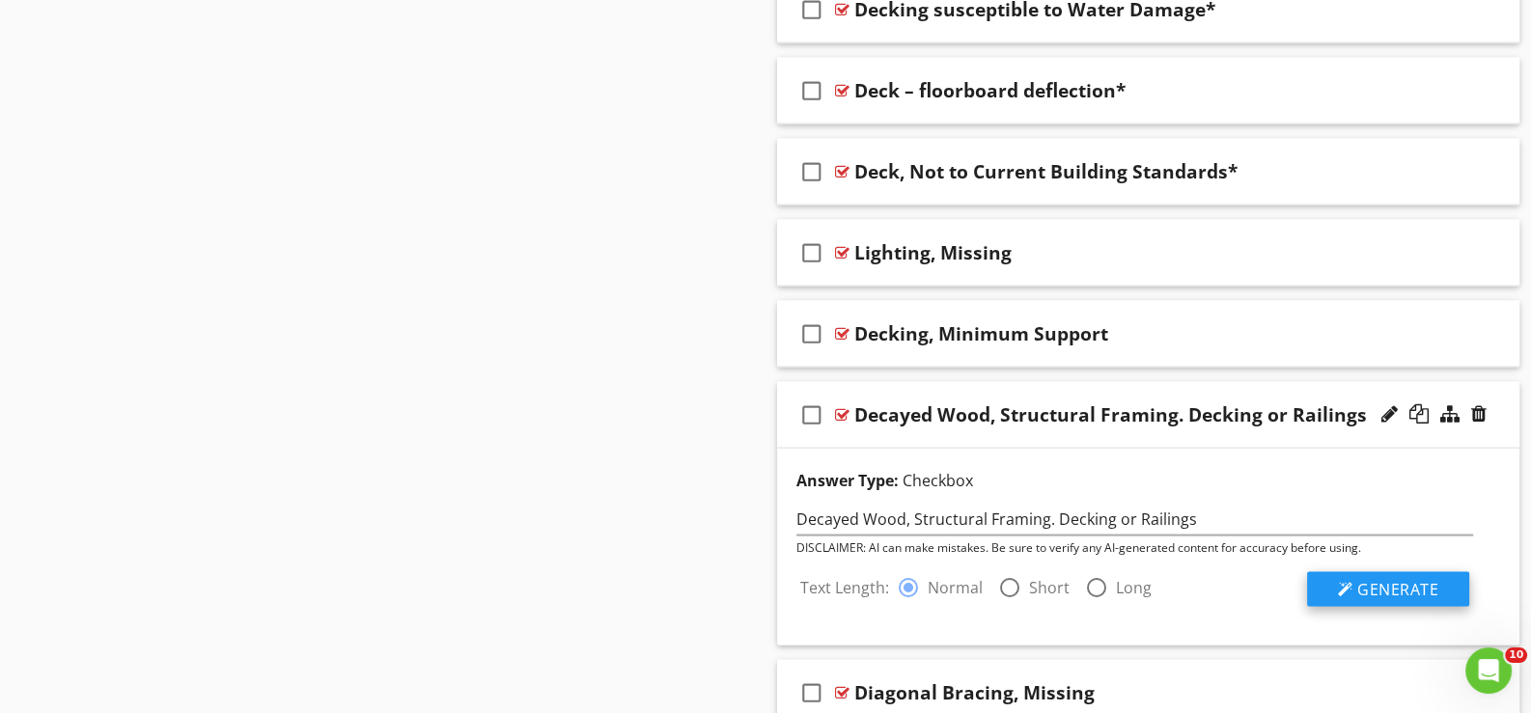
click at [1385, 582] on span "Generate" at bounding box center [1397, 589] width 81 height 21
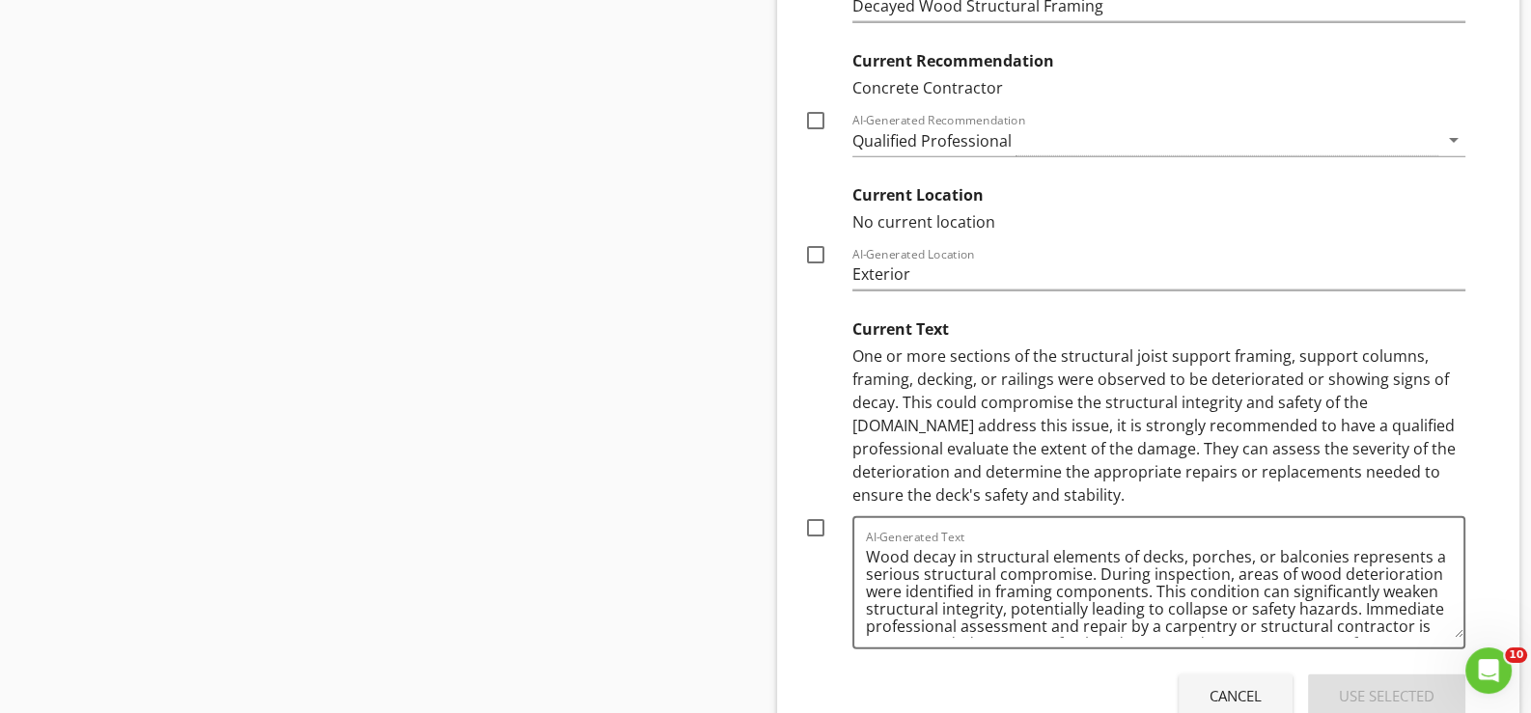
scroll to position [5884, 0]
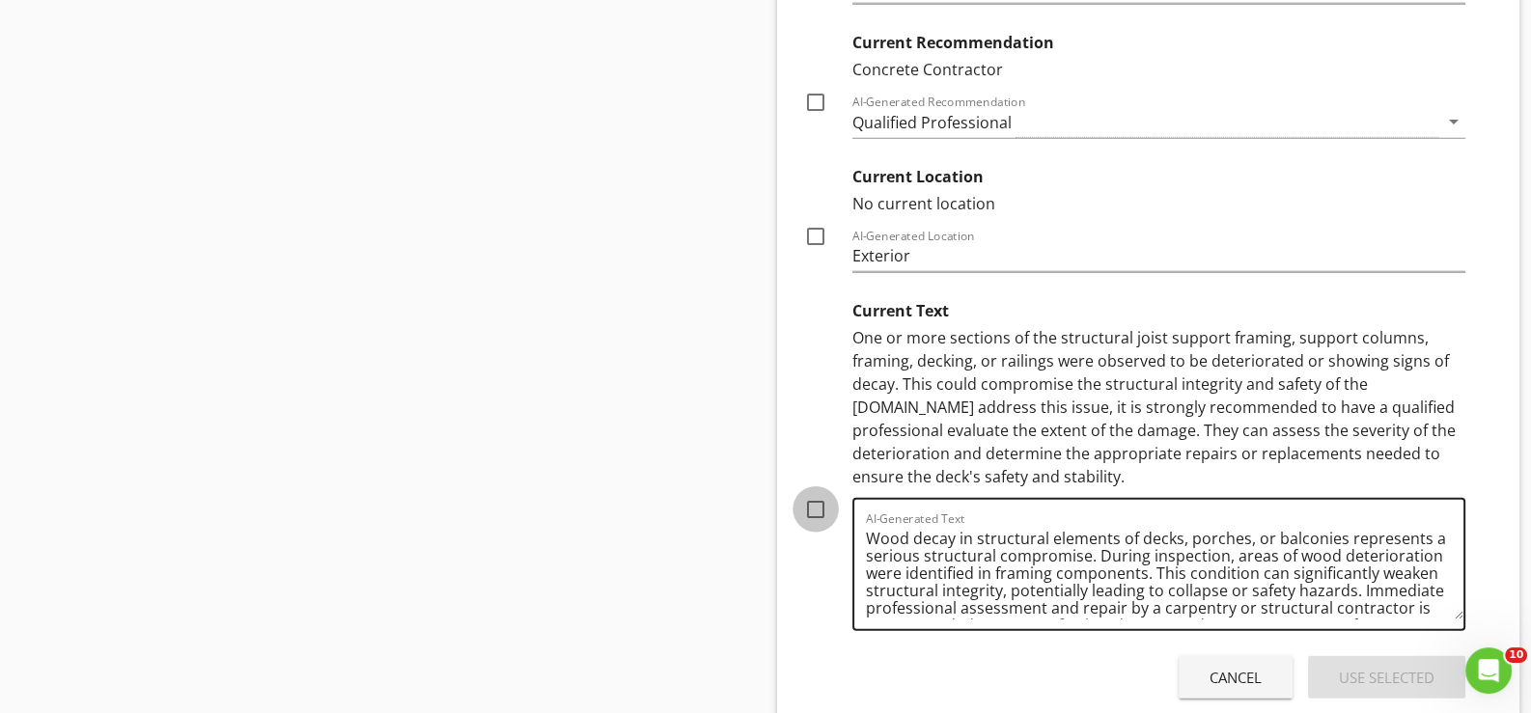
drag, startPoint x: 811, startPoint y: 495, endPoint x: 922, endPoint y: 554, distance: 125.7
click at [812, 495] on div at bounding box center [815, 509] width 33 height 33
checkbox input "true"
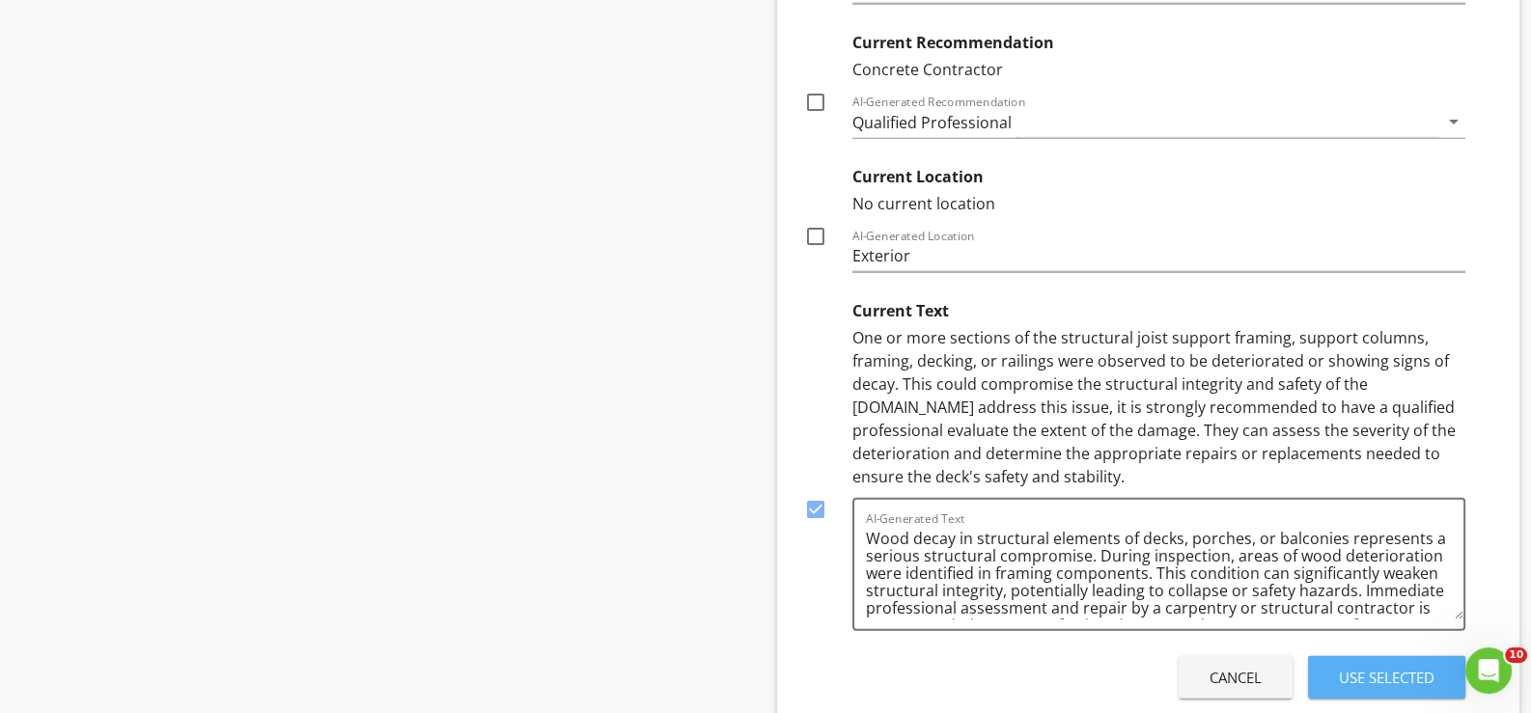
click at [1384, 667] on div "Use Selected" at bounding box center [1387, 678] width 96 height 22
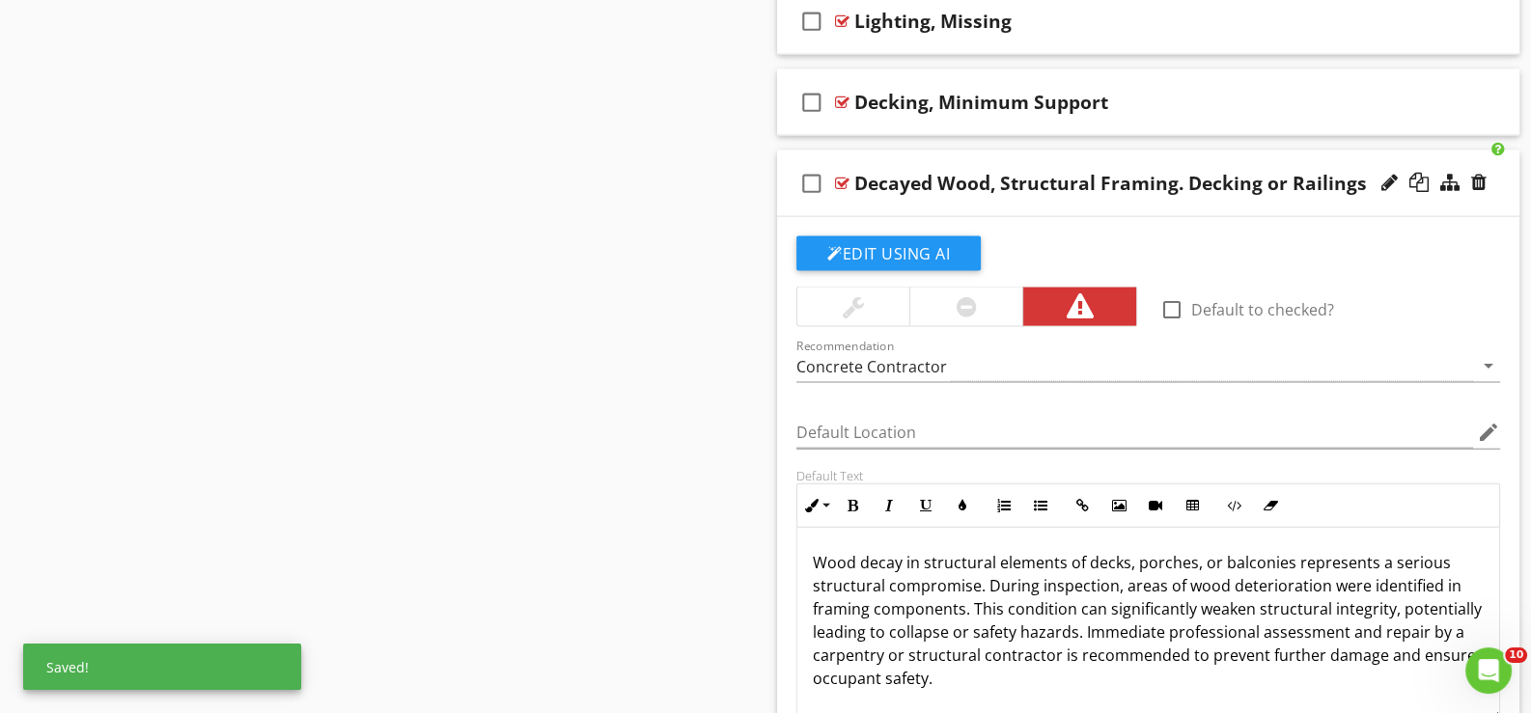
scroll to position [5078, 0]
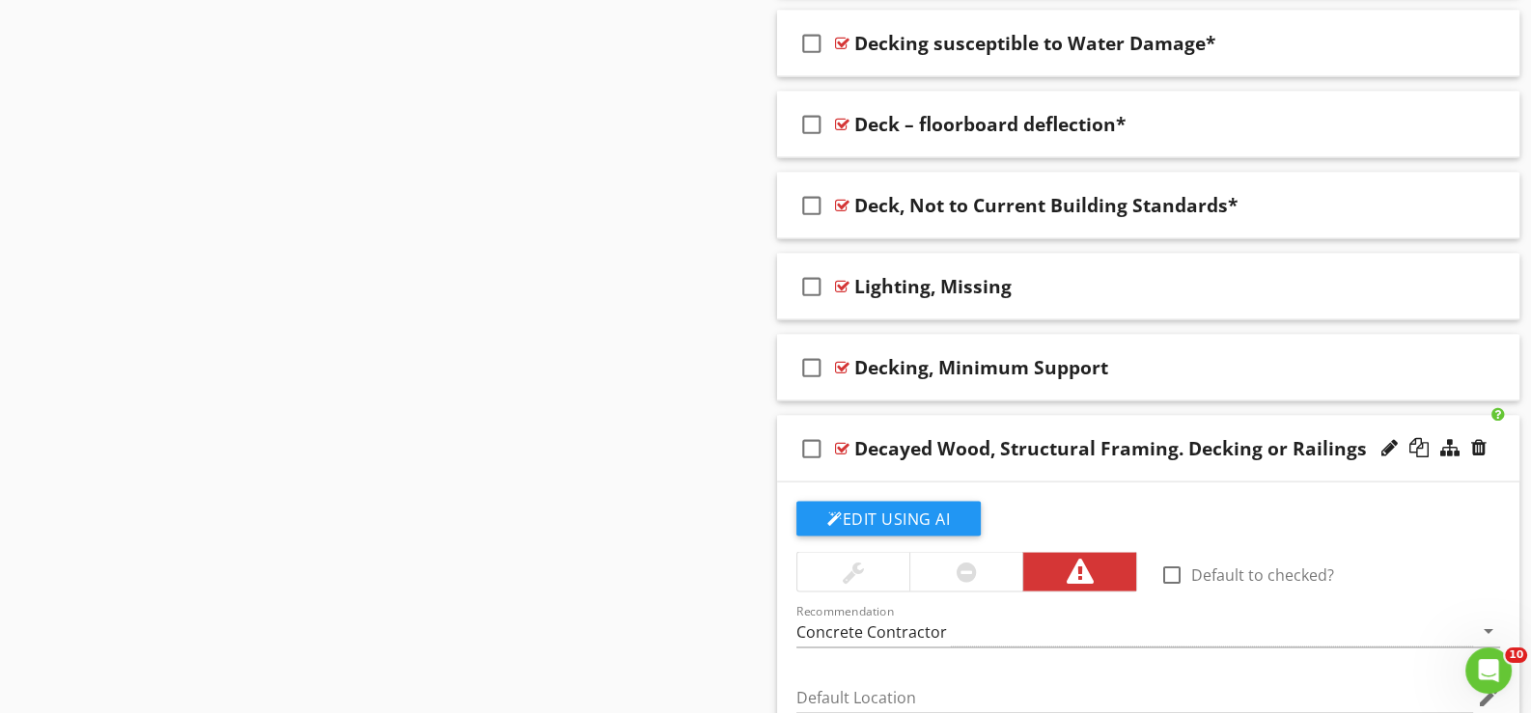
click at [1387, 438] on div at bounding box center [1389, 447] width 16 height 19
type input "Decayed Wood, Structural Framing. Decking or Railings *"
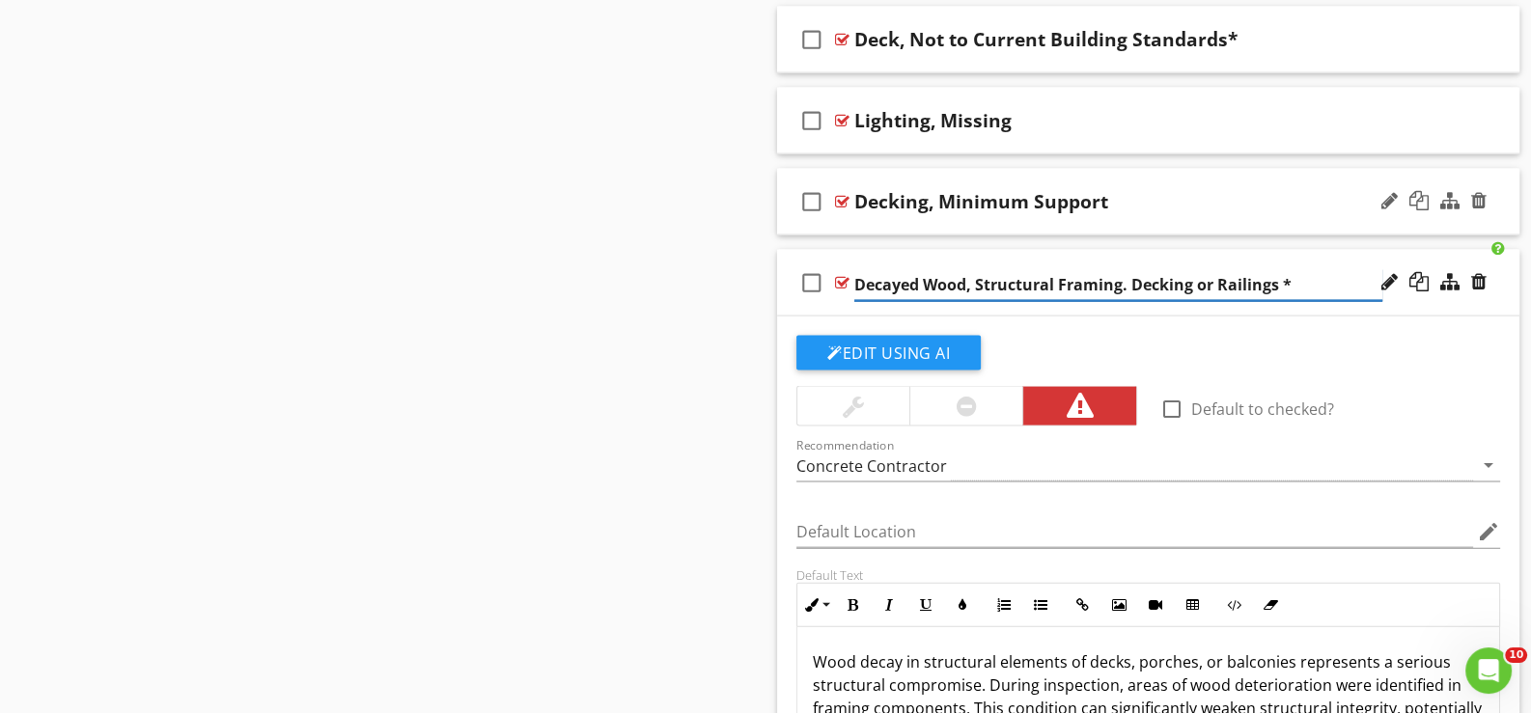
scroll to position [5174, 0]
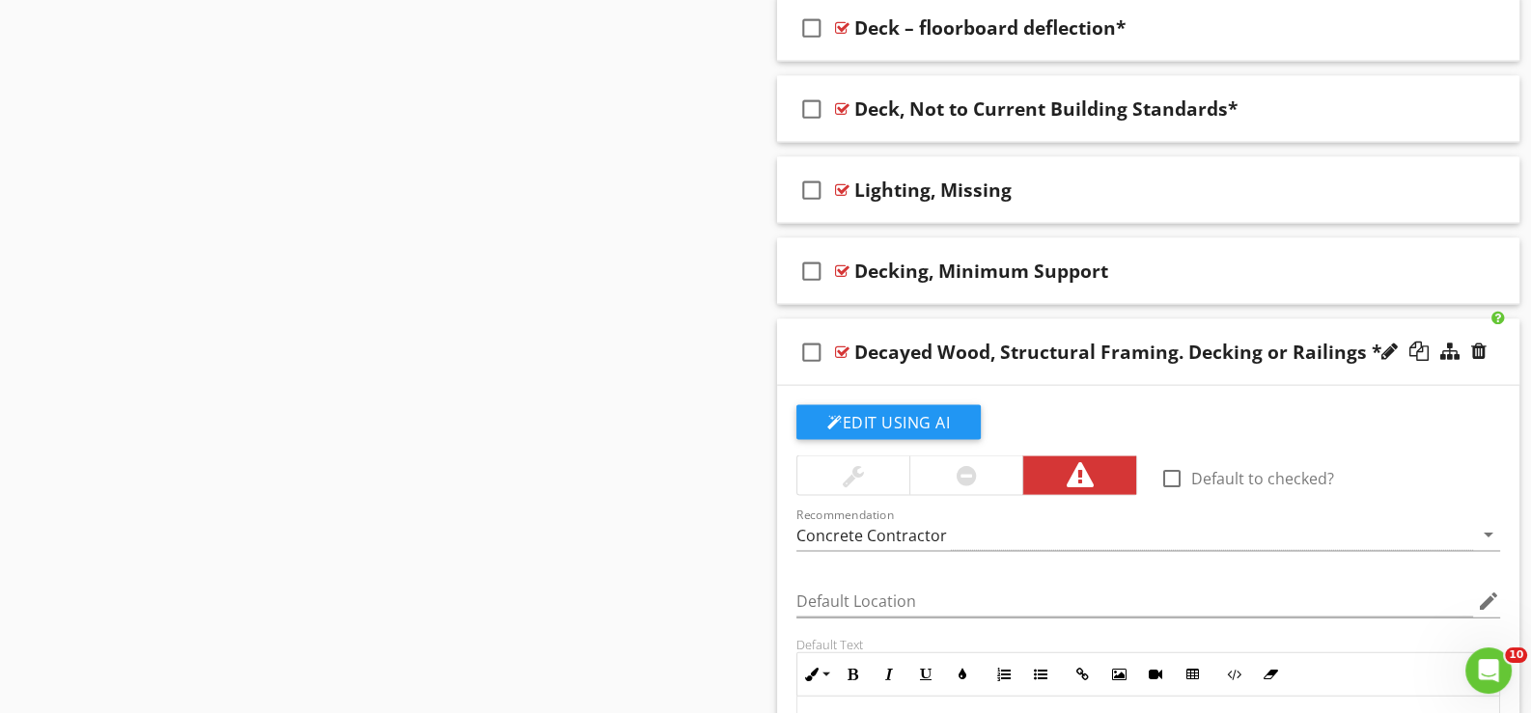
click at [854, 367] on div "check_box_outline_blank Decayed Wood, Structural Framing. Decking or Railings *" at bounding box center [1148, 353] width 742 height 67
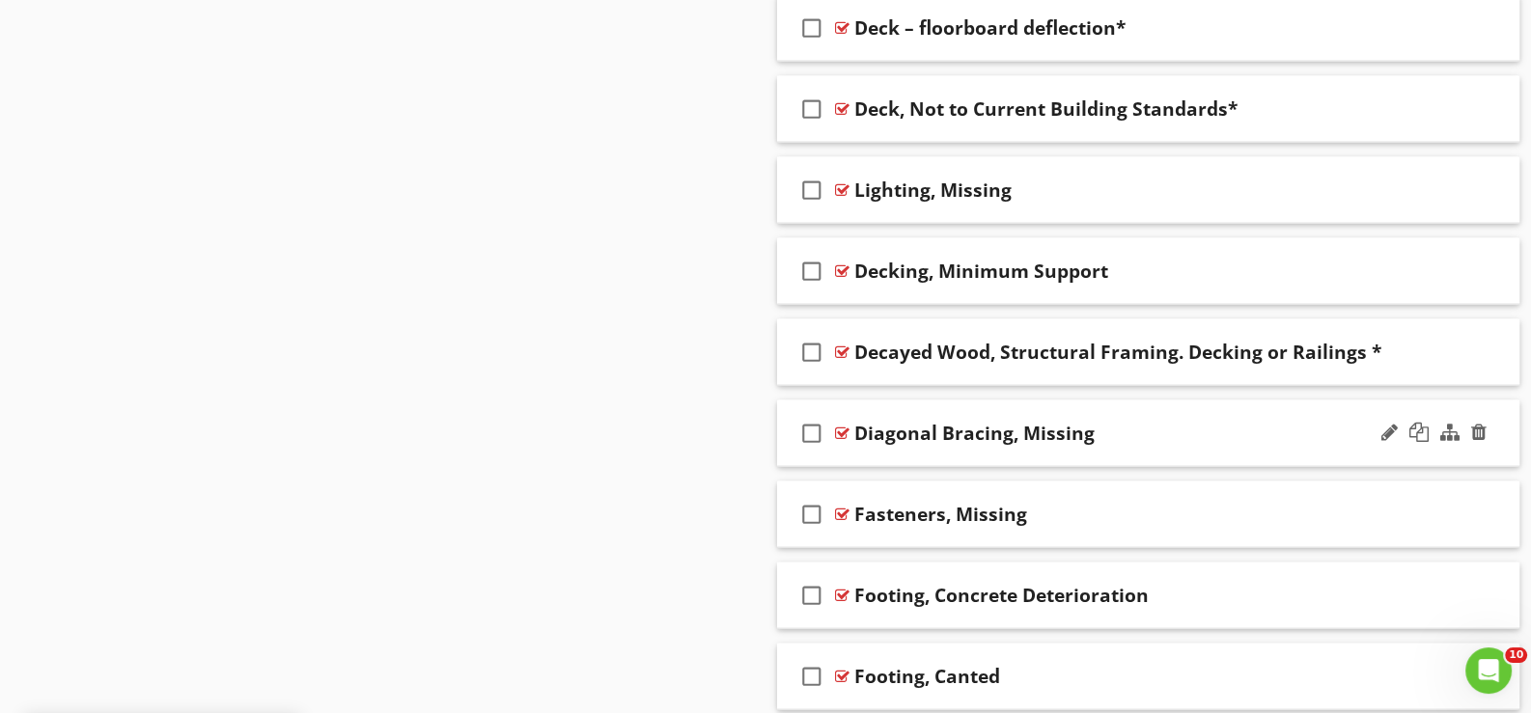
click at [881, 450] on div "check_box_outline_blank Diagonal Bracing, Missing" at bounding box center [1148, 434] width 742 height 67
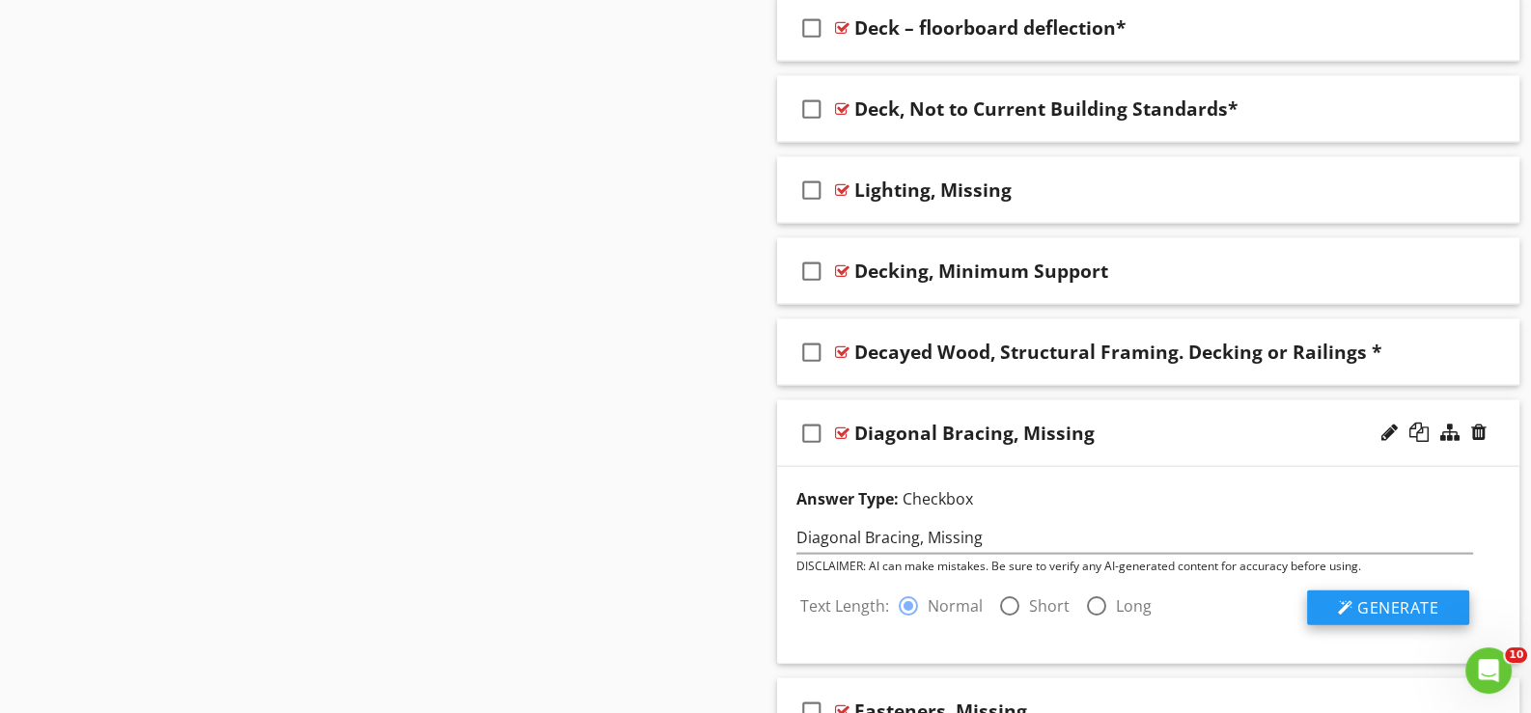
click at [1378, 598] on span "Generate" at bounding box center [1397, 608] width 81 height 21
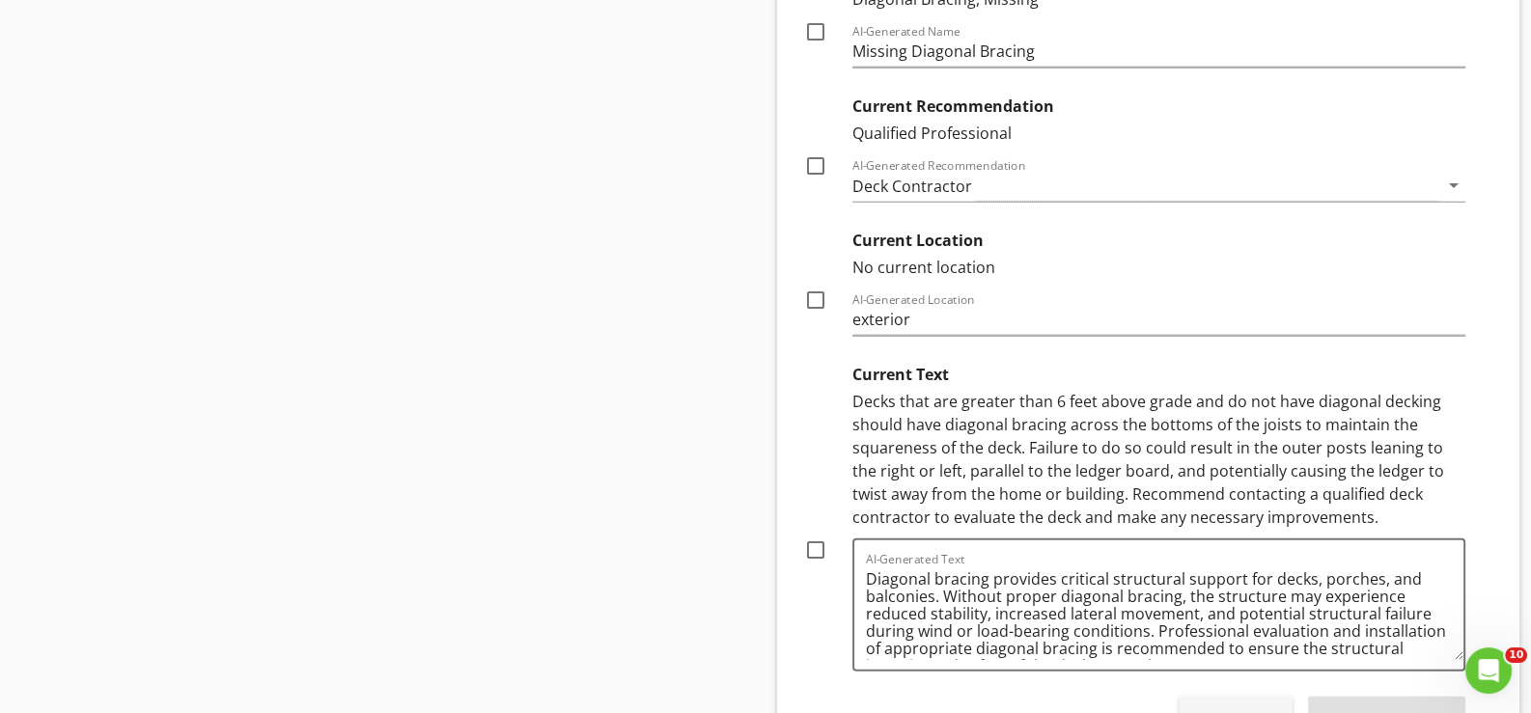
scroll to position [5946, 0]
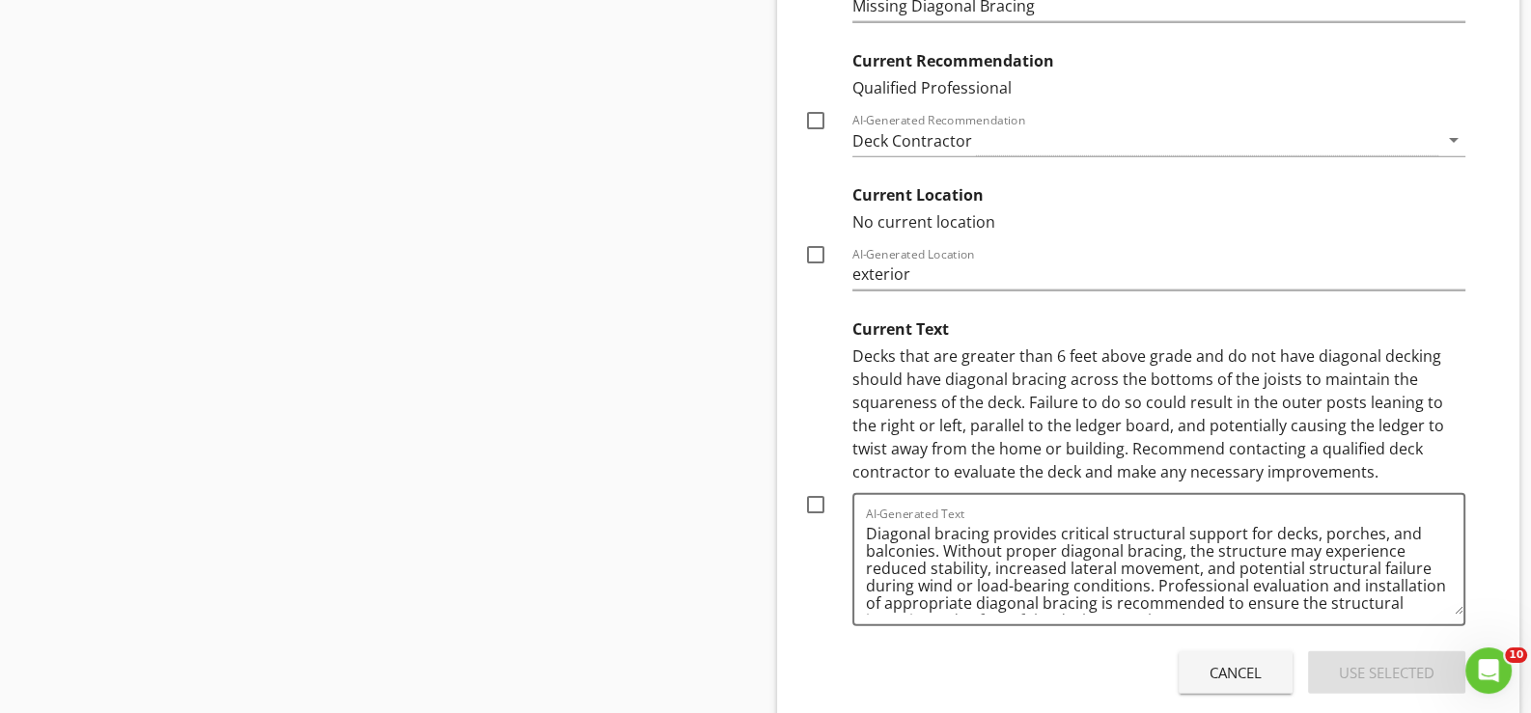
click at [817, 491] on div at bounding box center [815, 504] width 33 height 33
checkbox input "true"
click at [1387, 662] on div "Use Selected" at bounding box center [1387, 673] width 96 height 22
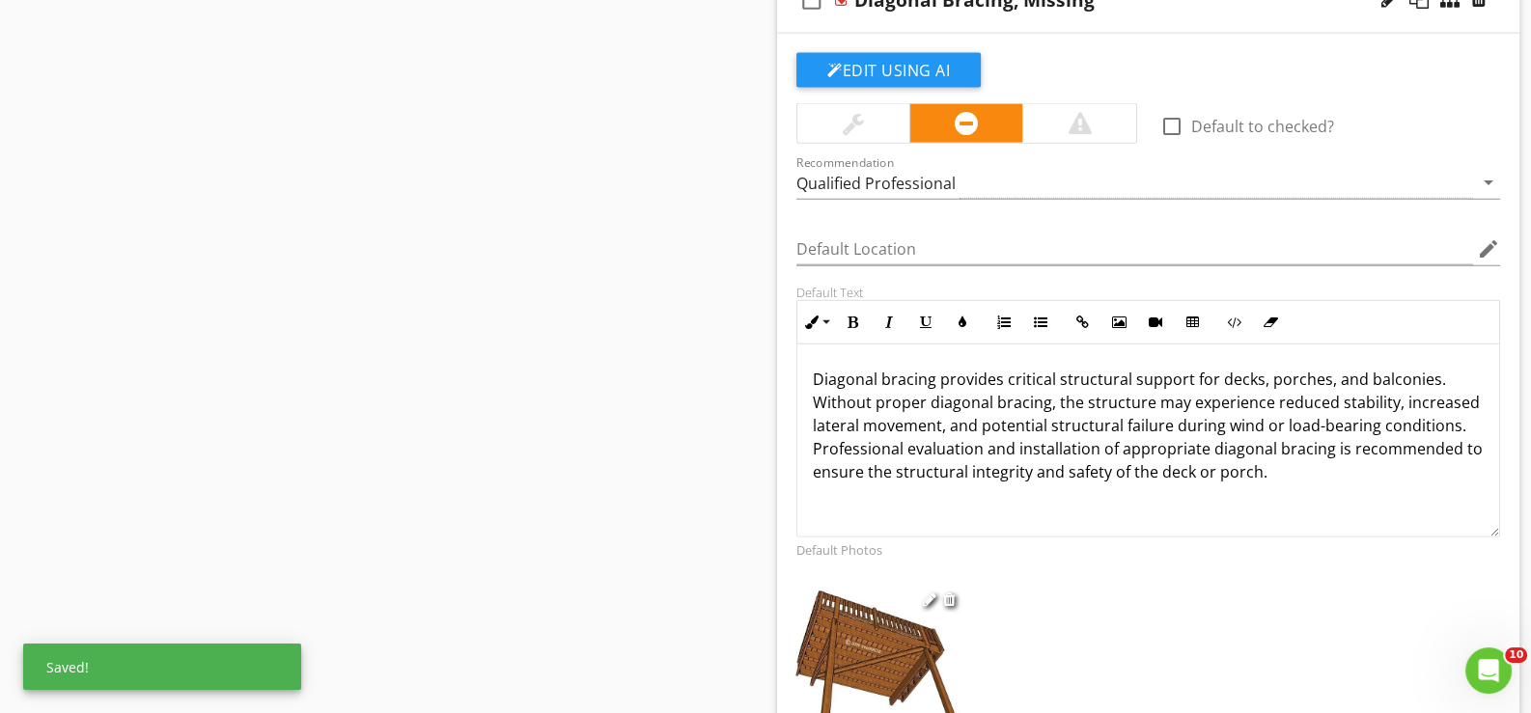
scroll to position [5464, 0]
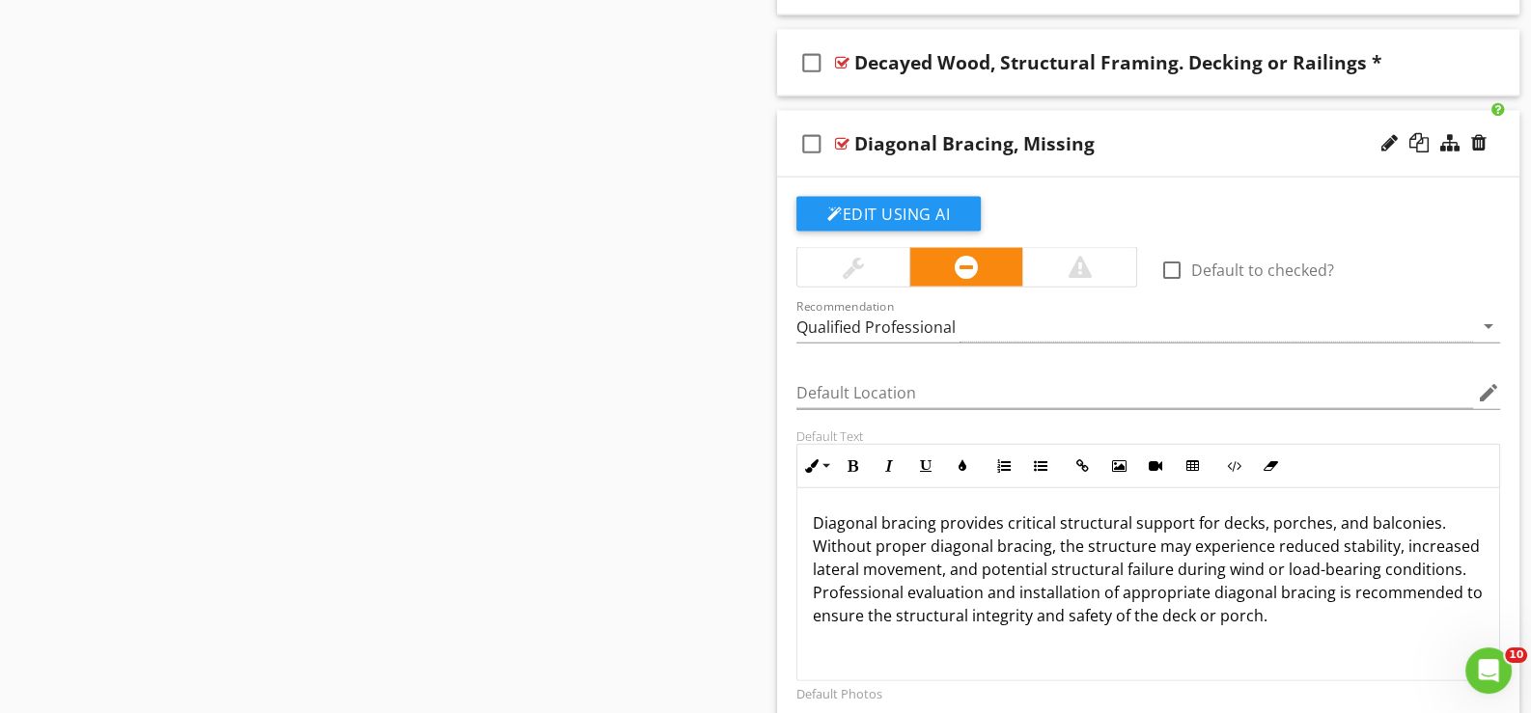
click at [859, 154] on div "check_box_outline_blank Diagonal Bracing, Missing" at bounding box center [1148, 144] width 742 height 67
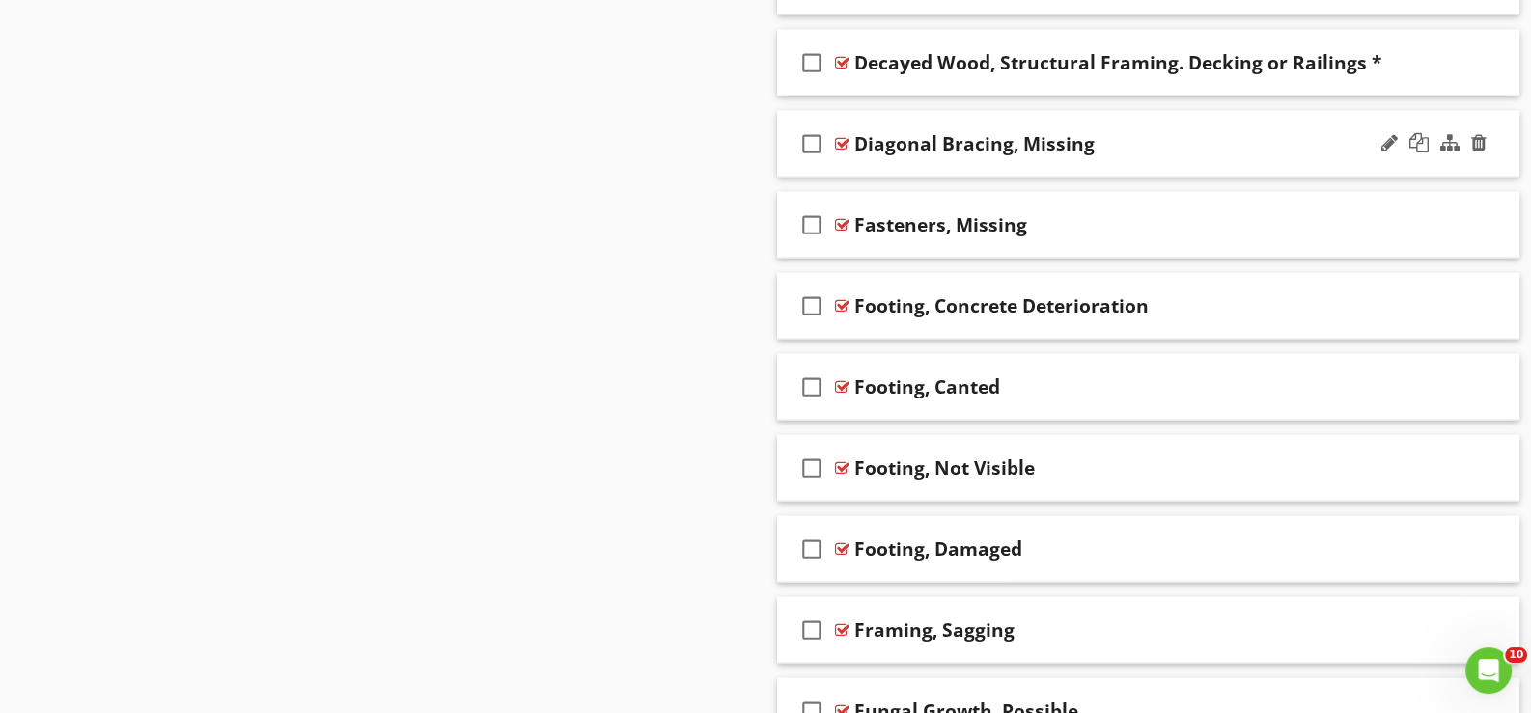
click at [858, 150] on div "check_box_outline_blank Diagonal Bracing, Missing" at bounding box center [1148, 144] width 742 height 67
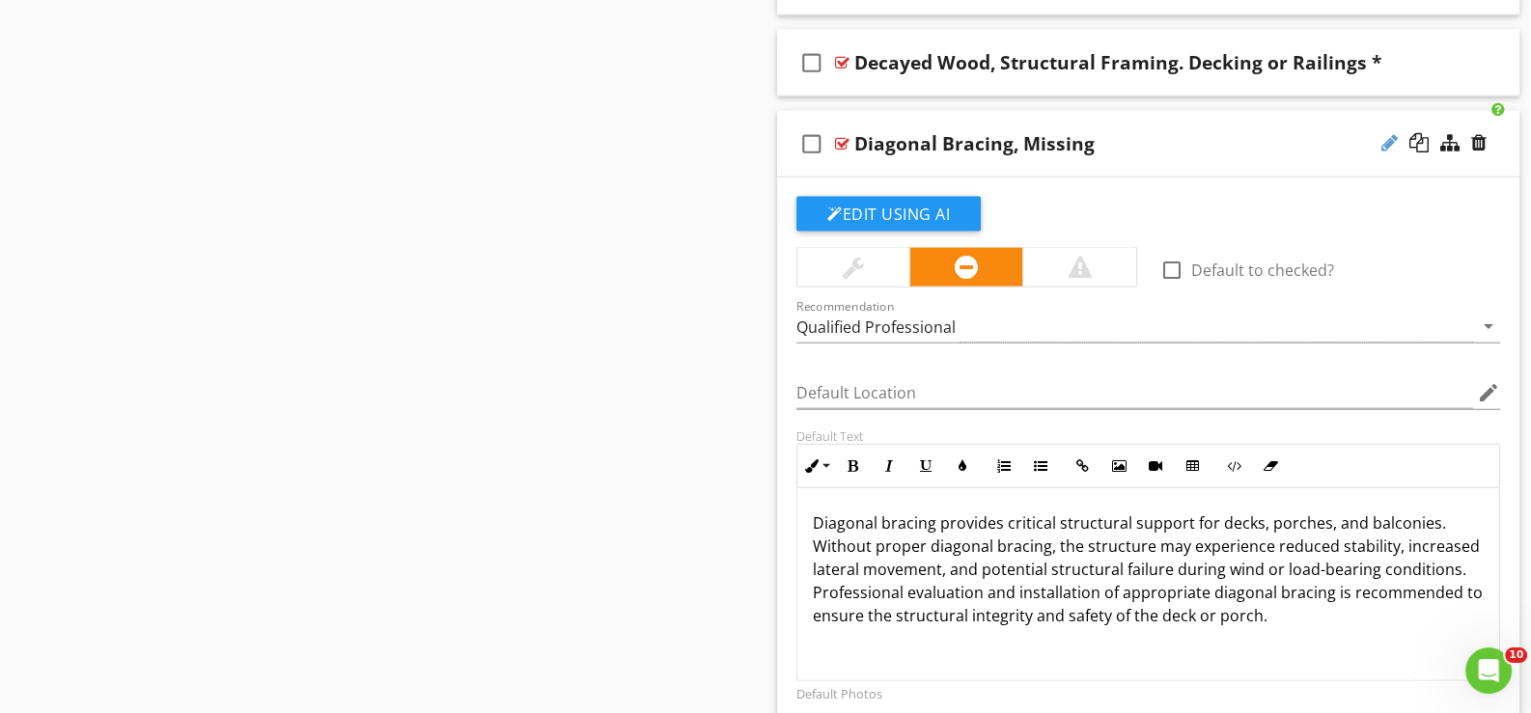
click at [1391, 133] on div at bounding box center [1389, 142] width 16 height 19
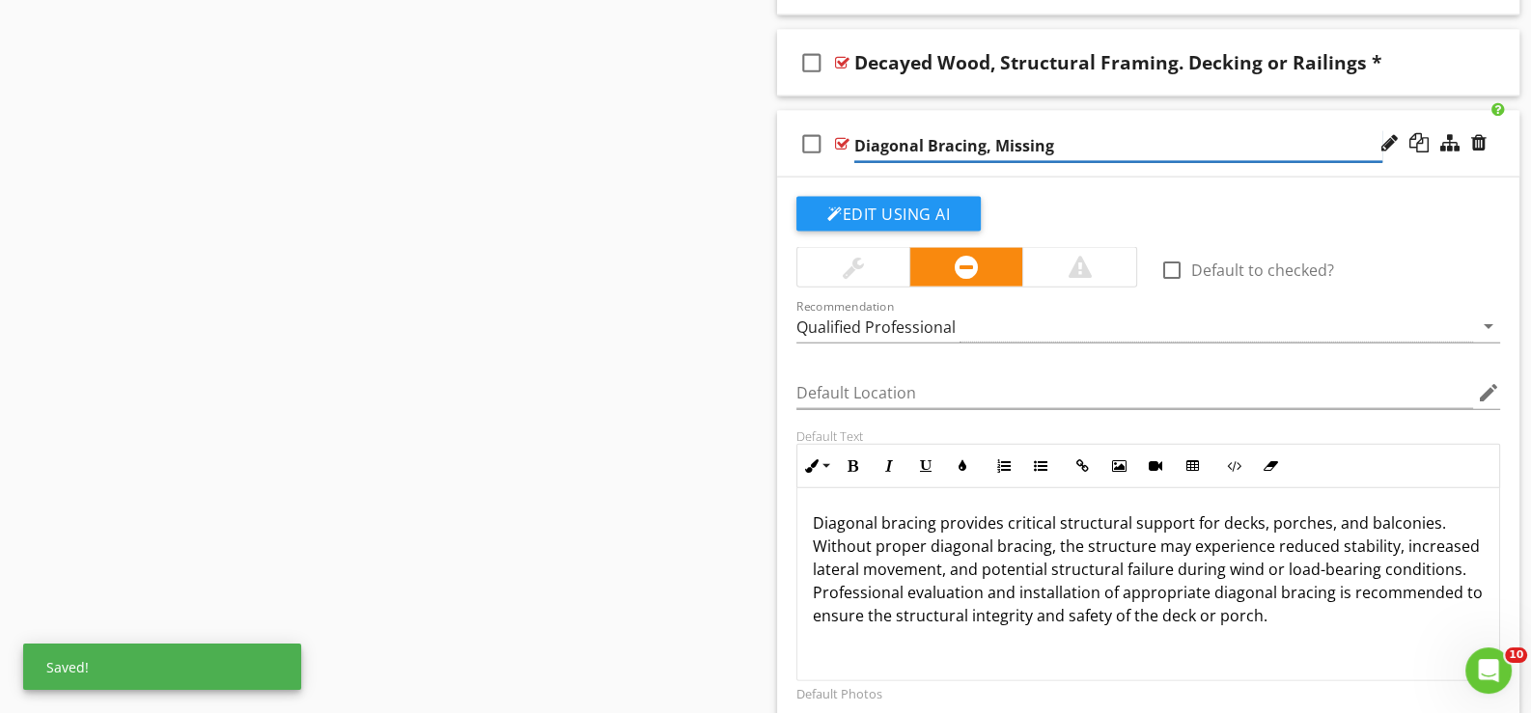
type input "Diagonal Bracing, Missing*"
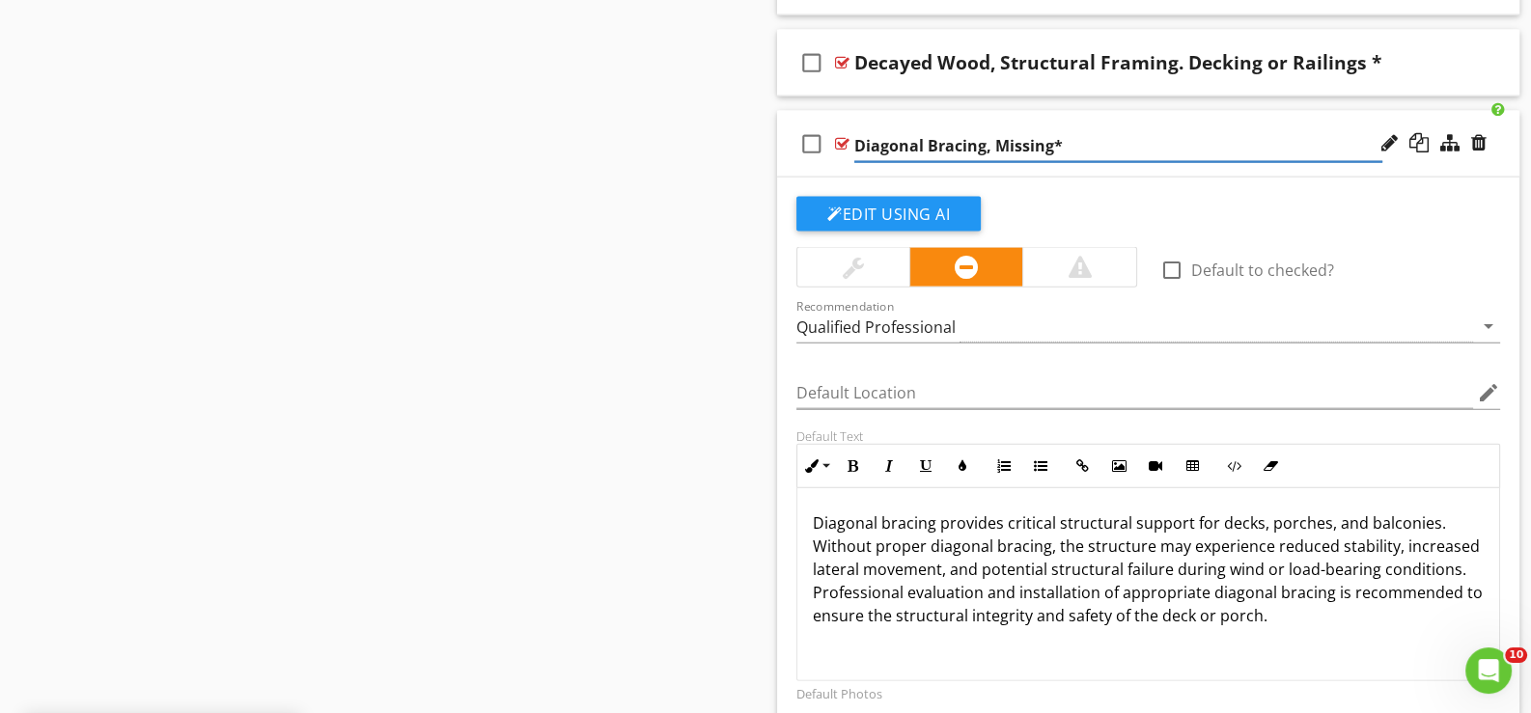
click at [834, 159] on div "check_box_outline_blank Diagonal Bracing, Missing*" at bounding box center [1148, 144] width 742 height 67
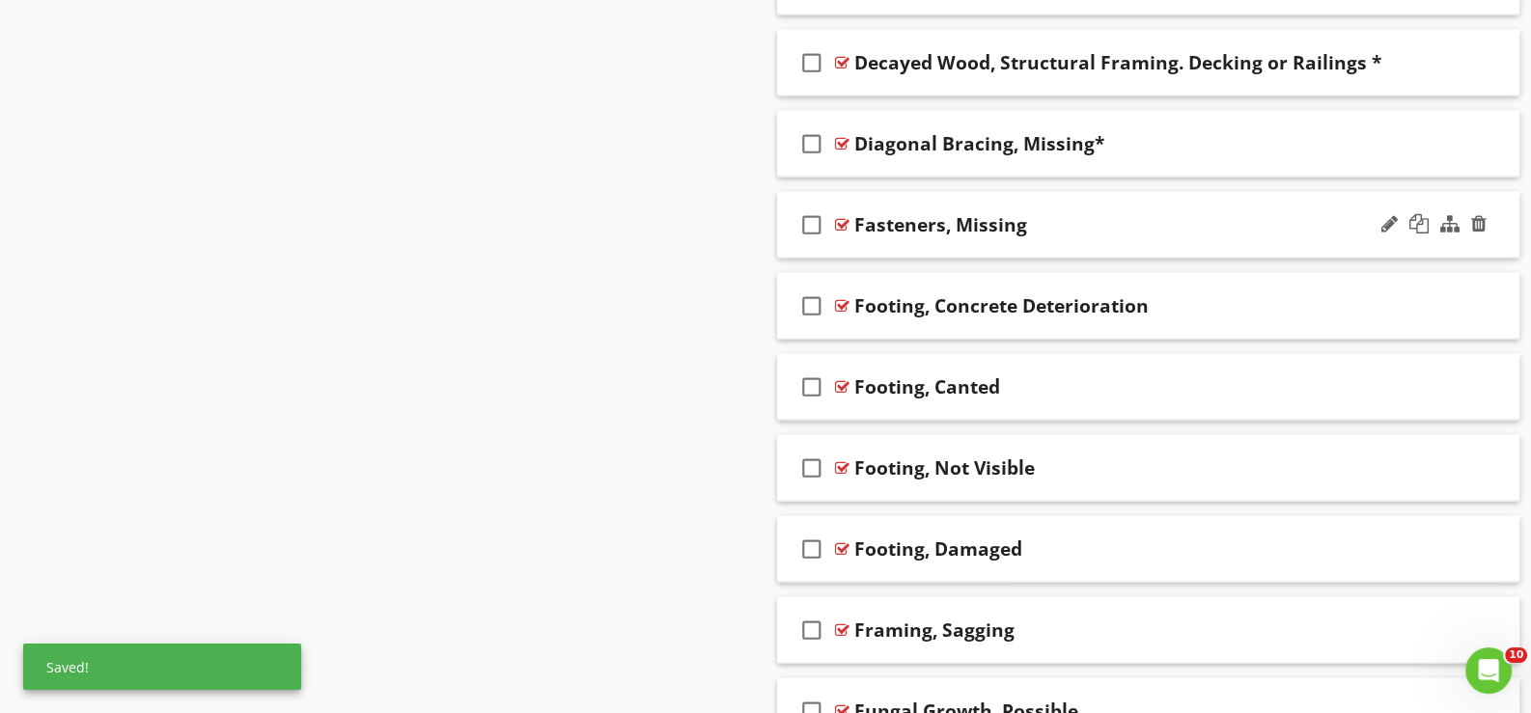
click at [868, 239] on div "check_box_outline_blank Fasteners, Missing" at bounding box center [1148, 225] width 742 height 67
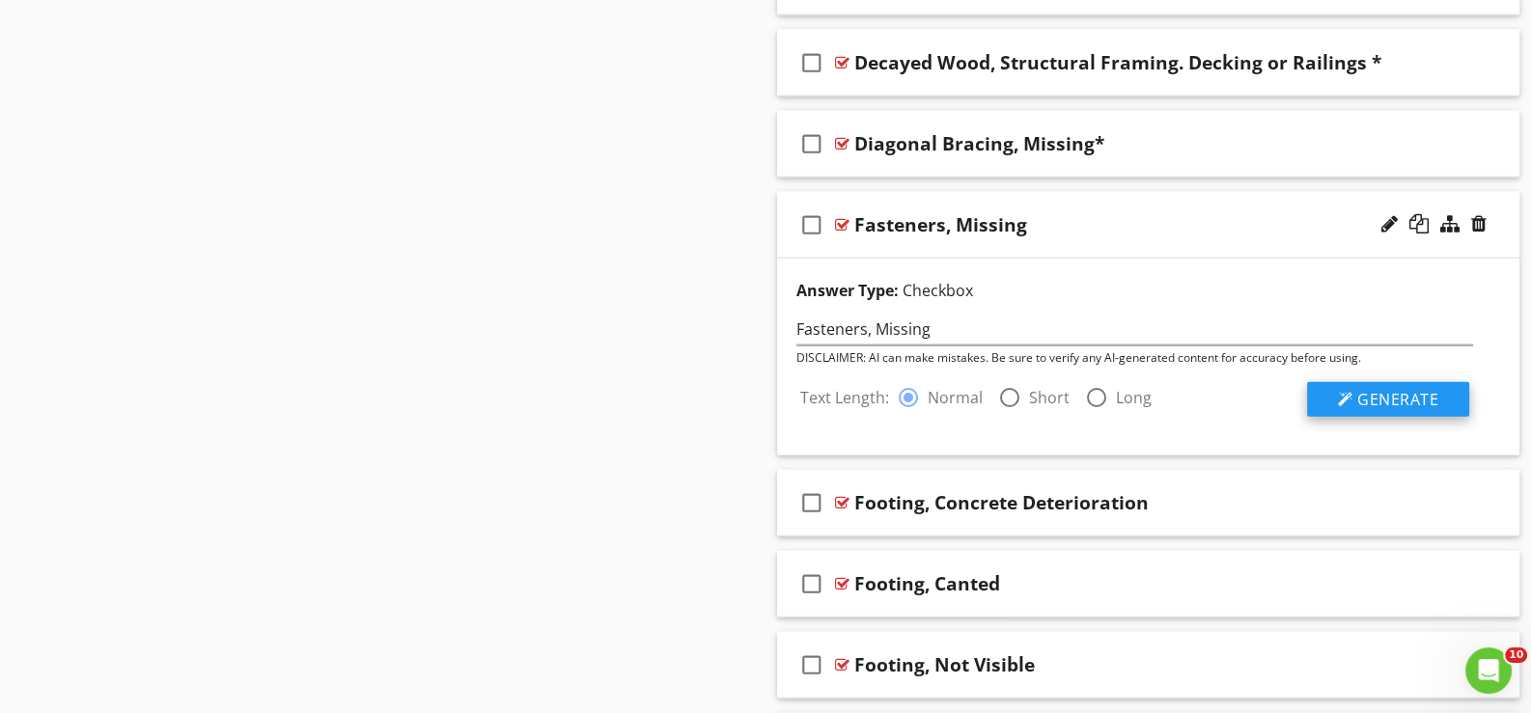
click at [1378, 389] on span "Generate" at bounding box center [1397, 399] width 81 height 21
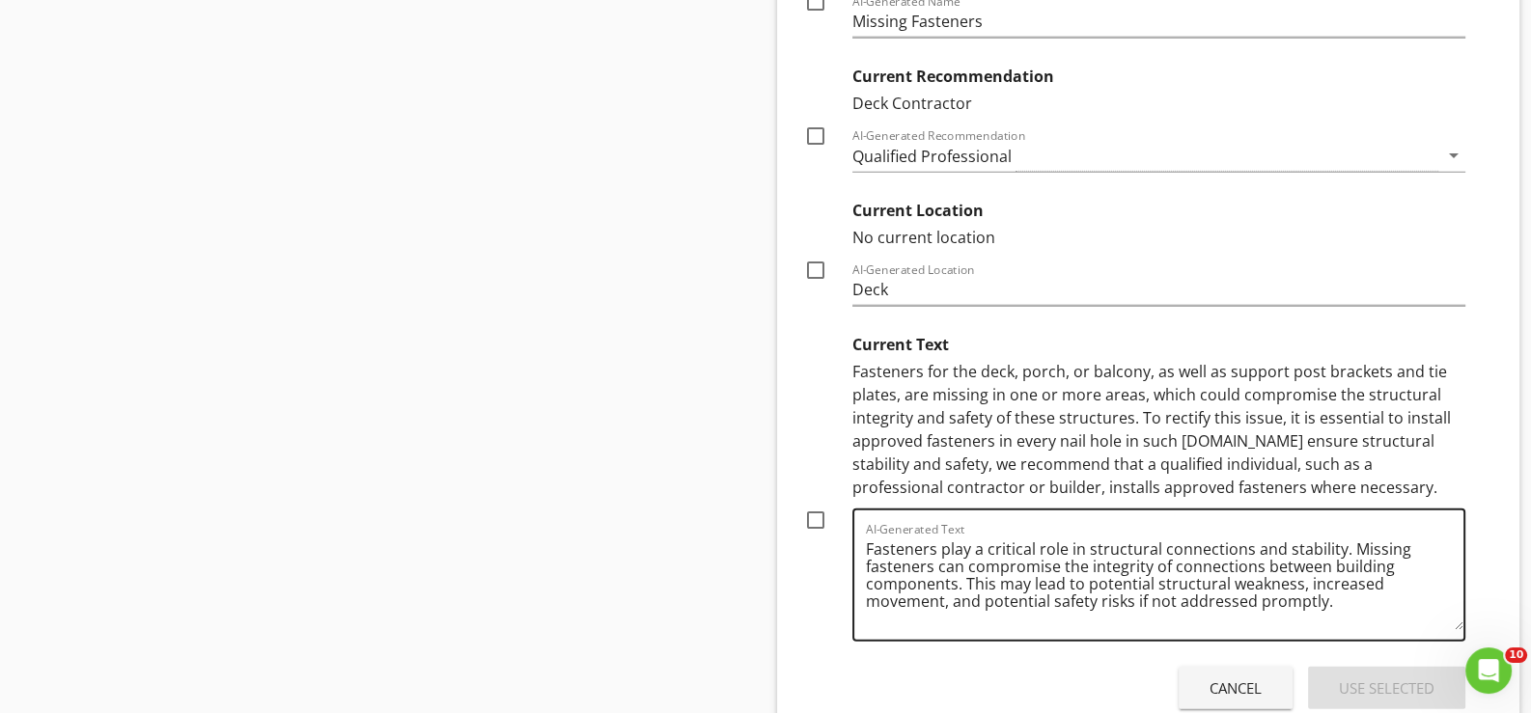
scroll to position [6043, 0]
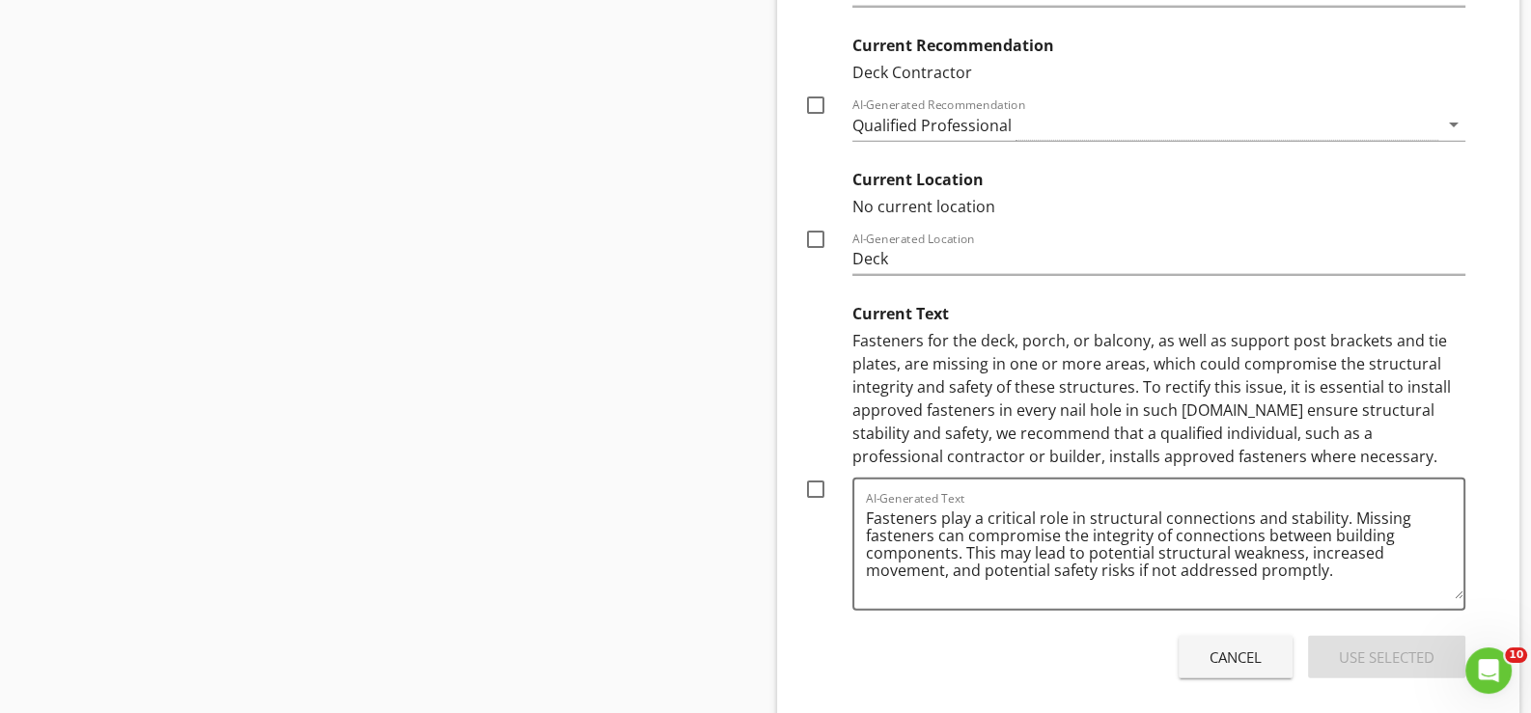
click at [818, 481] on div at bounding box center [815, 489] width 33 height 33
checkbox input "true"
click at [1364, 647] on div "Use Selected" at bounding box center [1387, 658] width 96 height 22
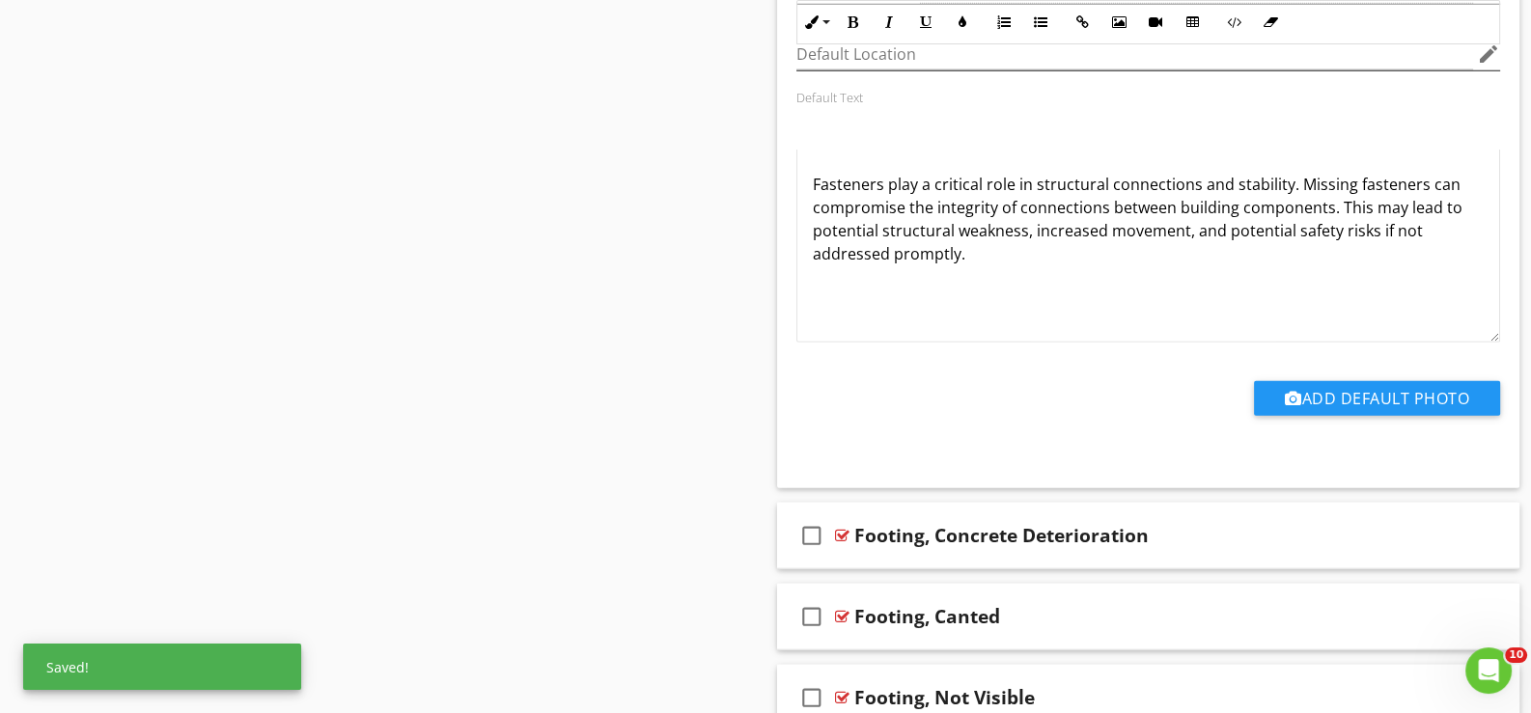
scroll to position [5624, 0]
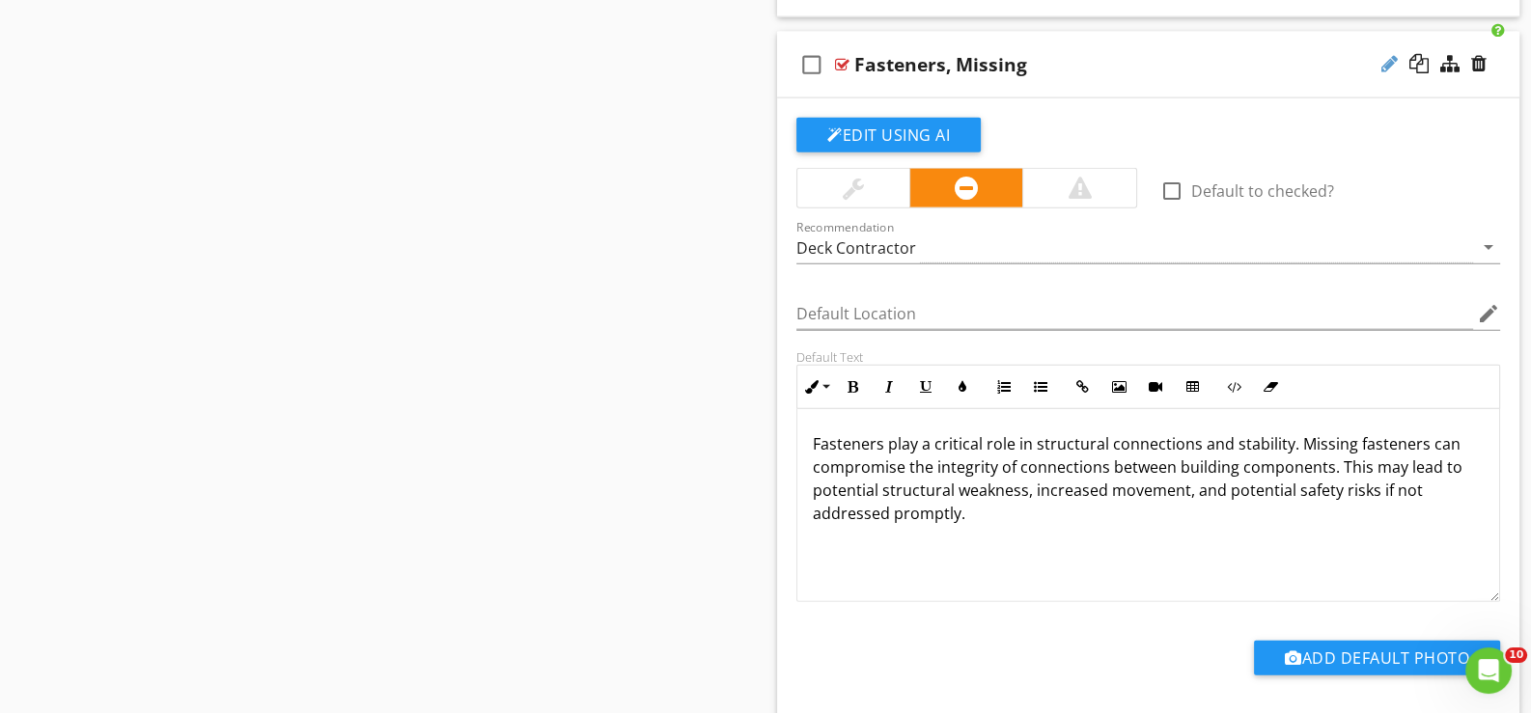
click at [1384, 54] on div at bounding box center [1389, 63] width 16 height 19
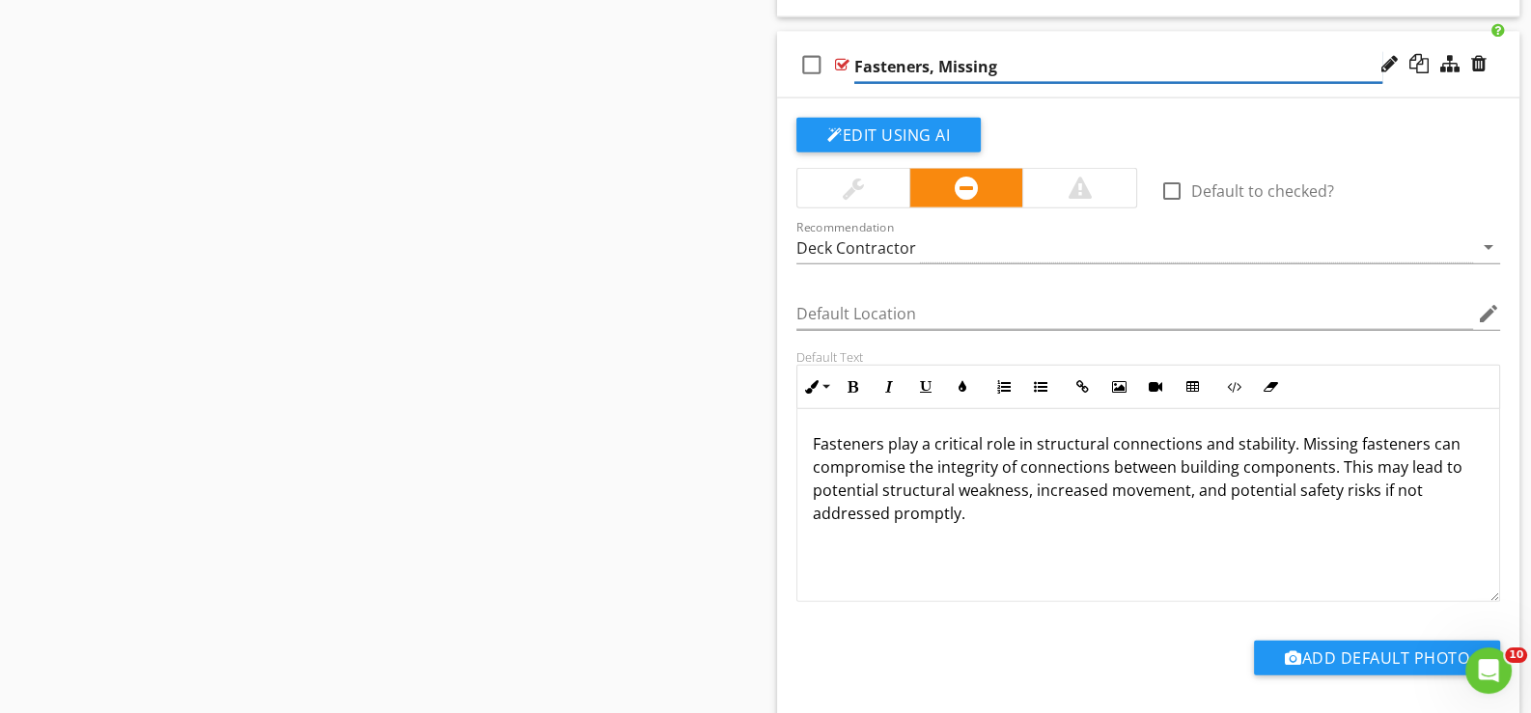
type input "Fasteners, Missing*"
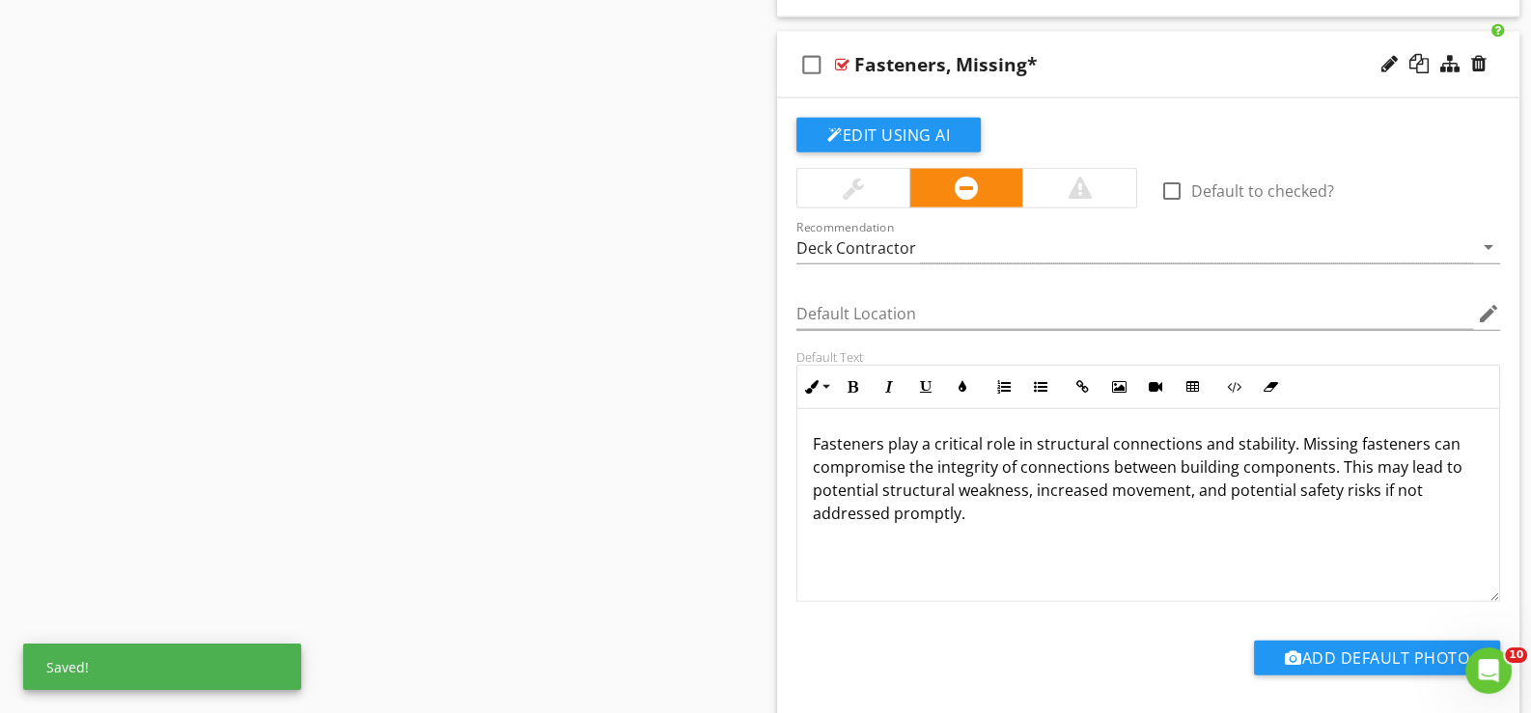
click at [836, 76] on div "check_box_outline_blank Fasteners, Missing*" at bounding box center [1148, 65] width 742 height 67
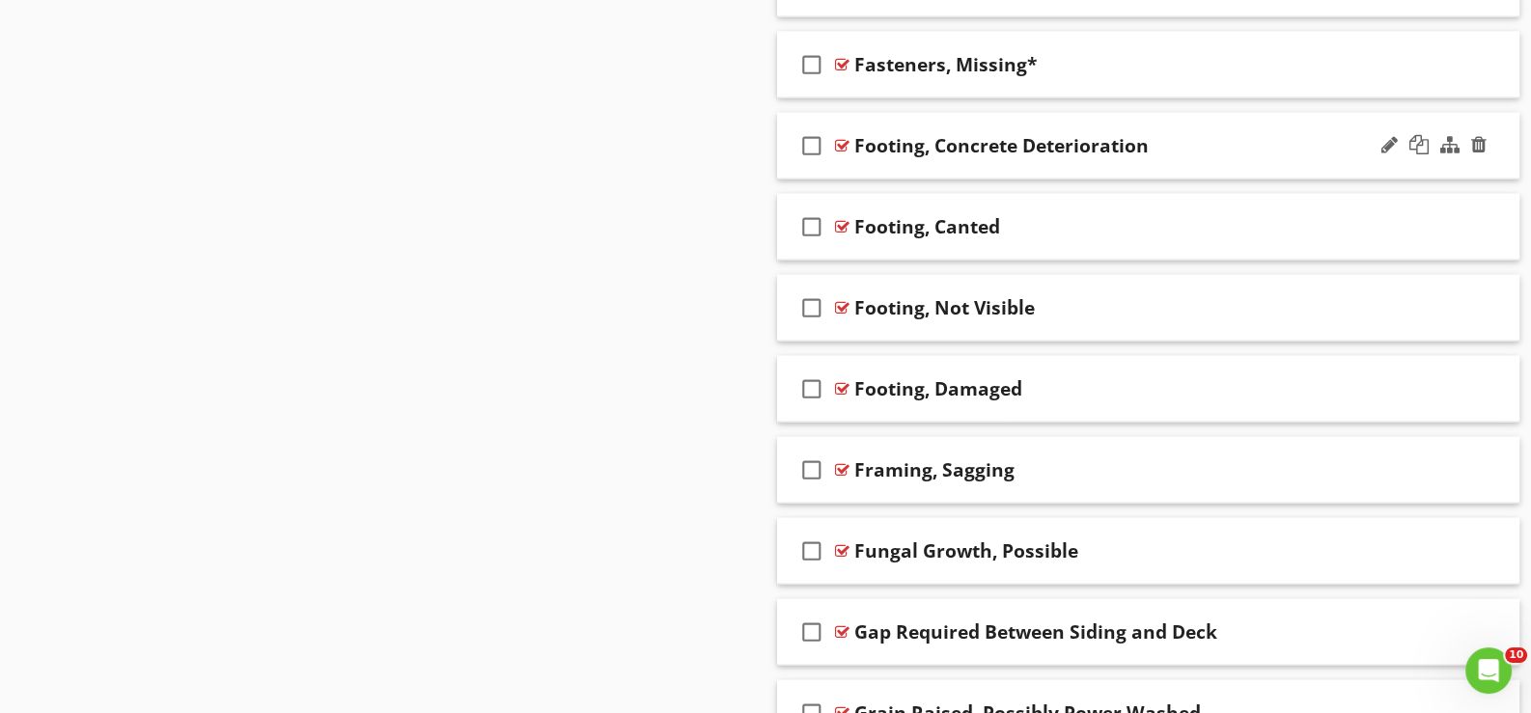
click at [859, 161] on div "check_box_outline_blank Footing, Concrete Deterioration" at bounding box center [1148, 146] width 742 height 67
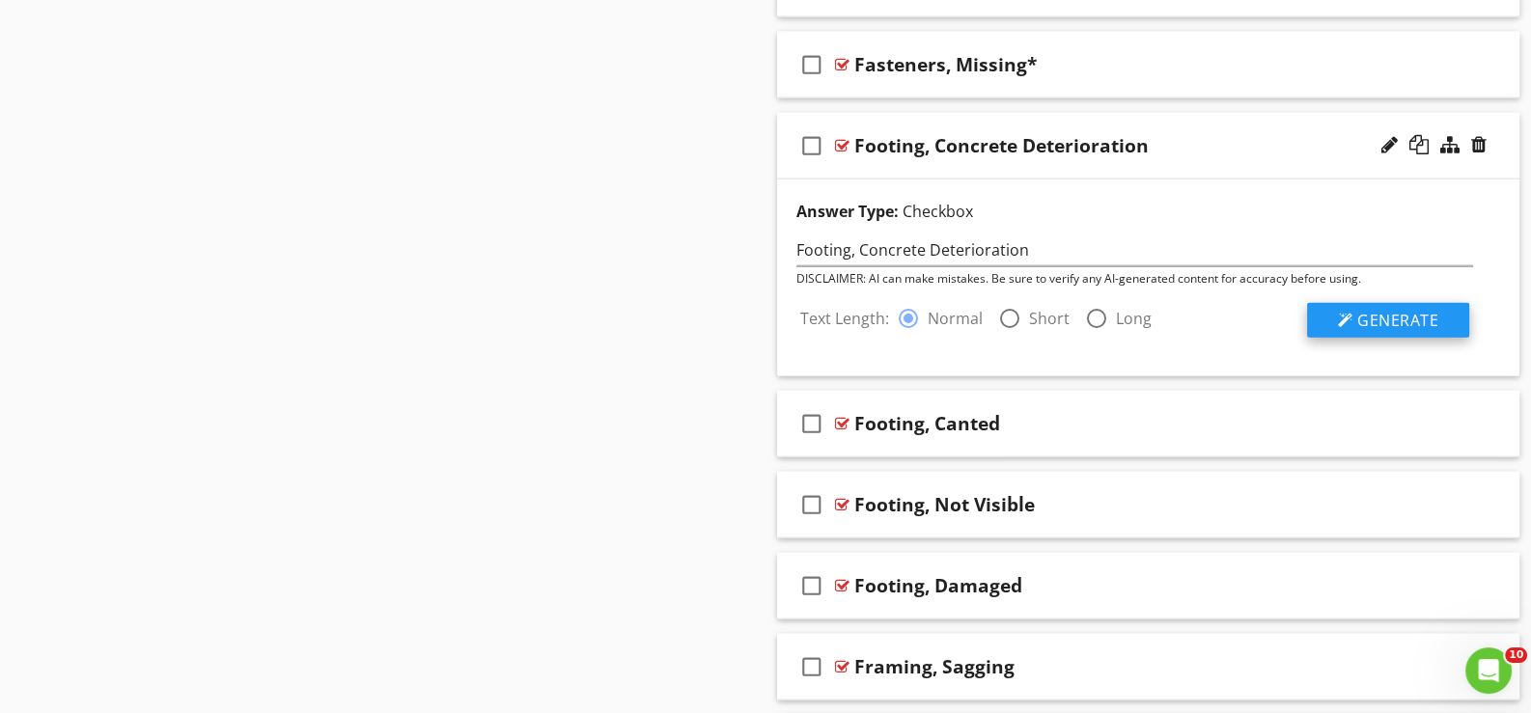
click at [1395, 310] on span "Generate" at bounding box center [1397, 320] width 81 height 21
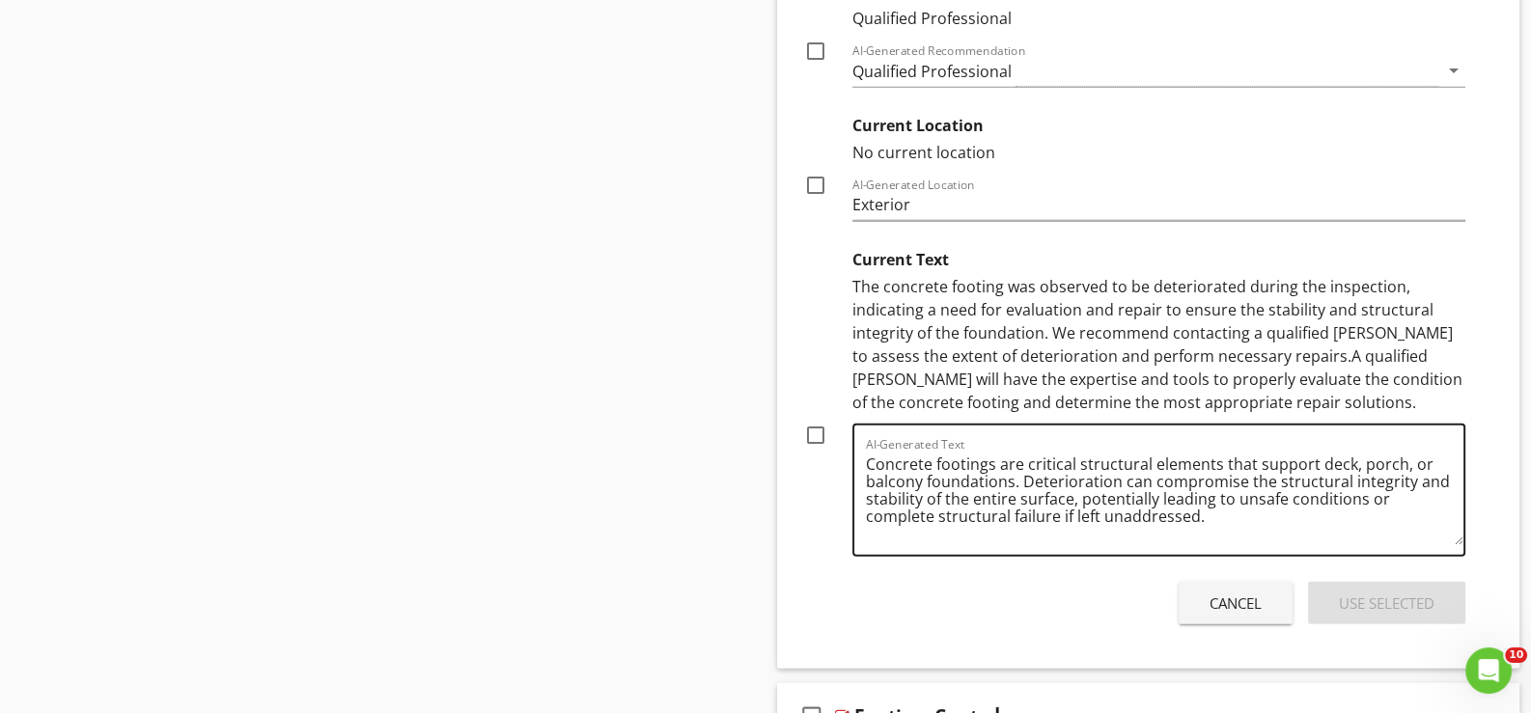
scroll to position [6203, 0]
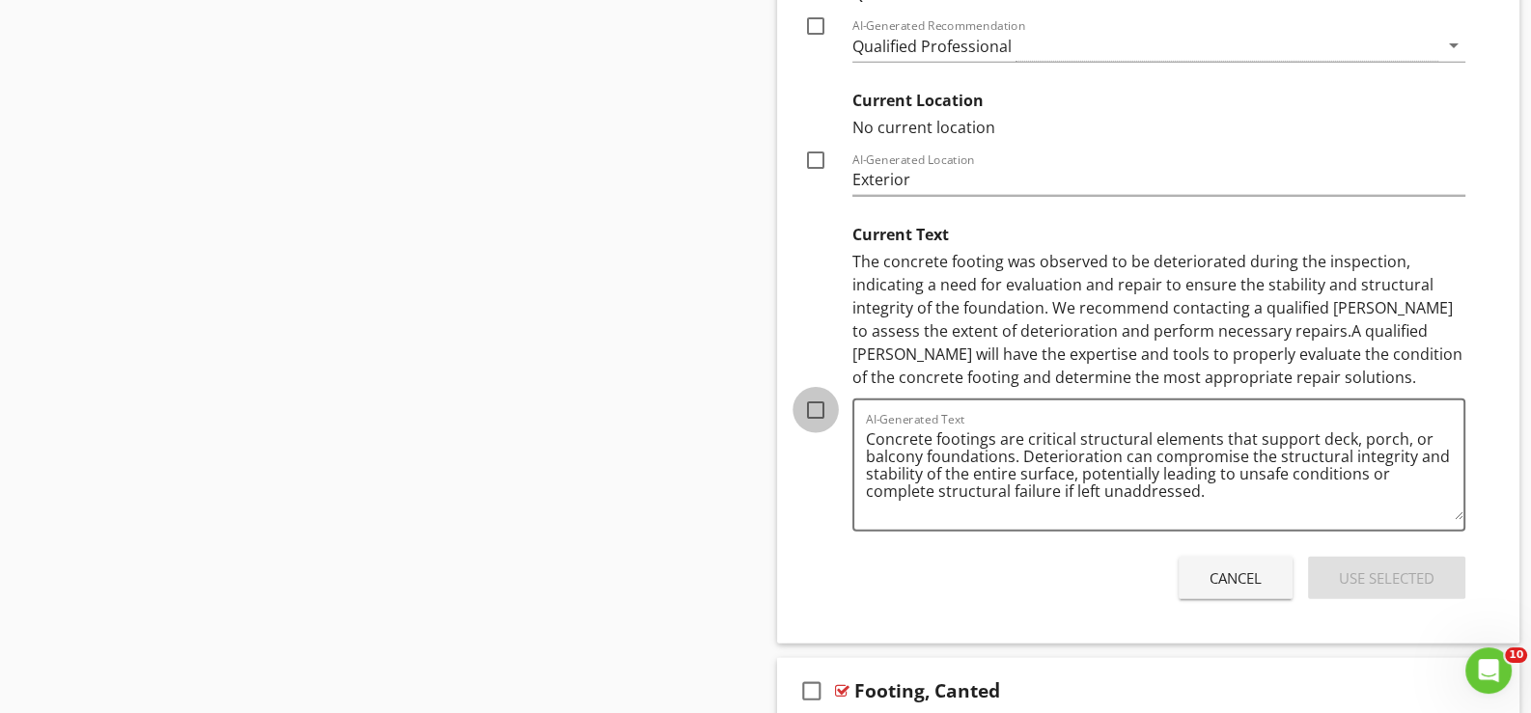
click at [812, 394] on div at bounding box center [815, 410] width 33 height 33
checkbox input "true"
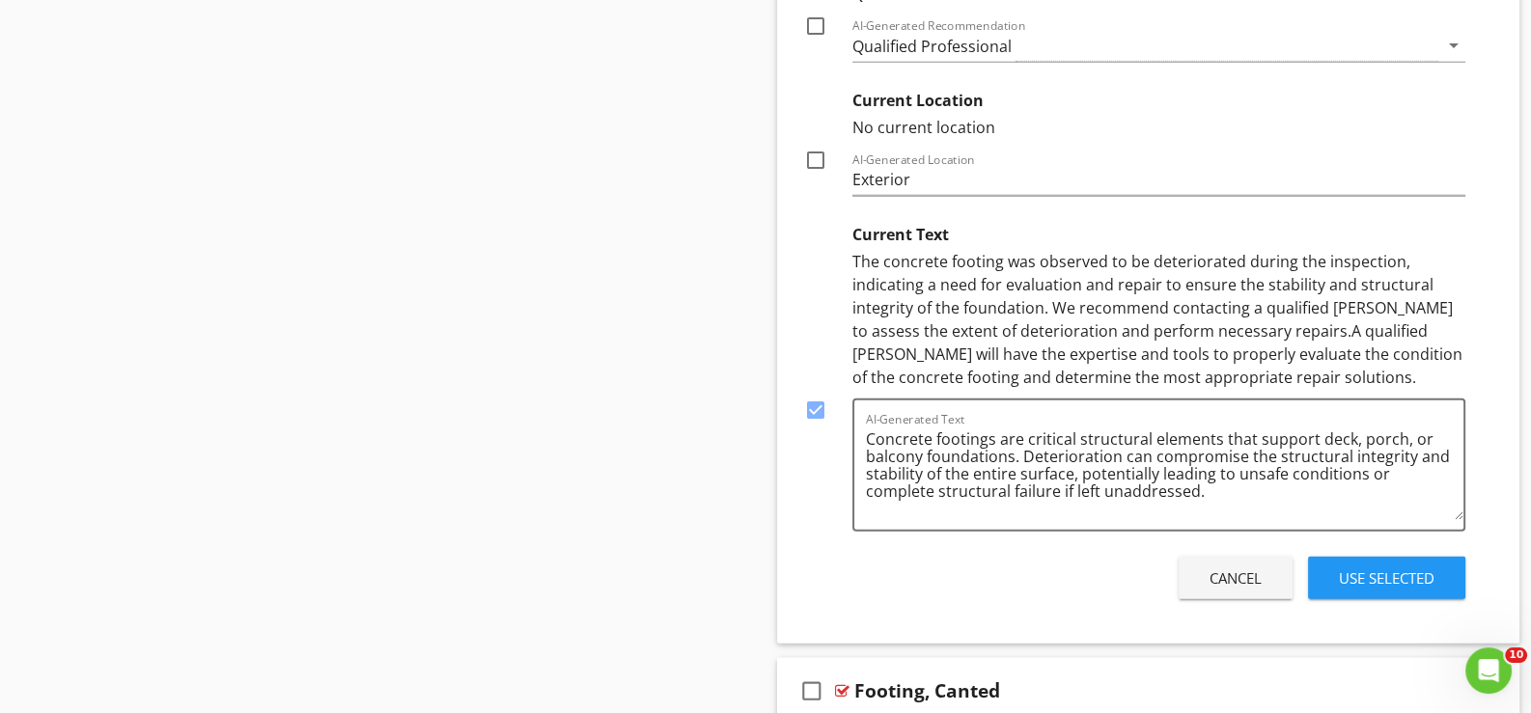
click at [1377, 568] on div "Use Selected" at bounding box center [1387, 579] width 96 height 22
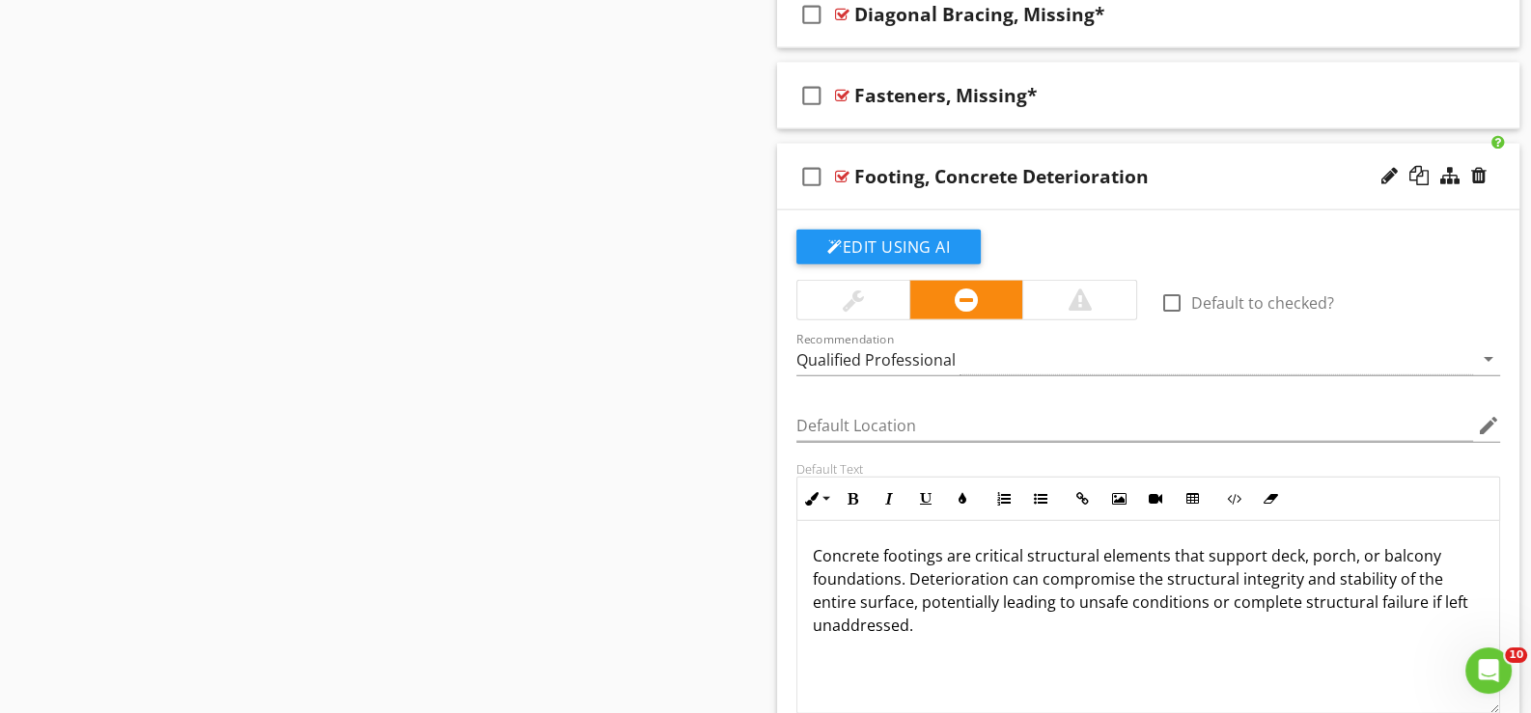
scroll to position [5592, 0]
click at [1388, 167] on div at bounding box center [1389, 176] width 16 height 19
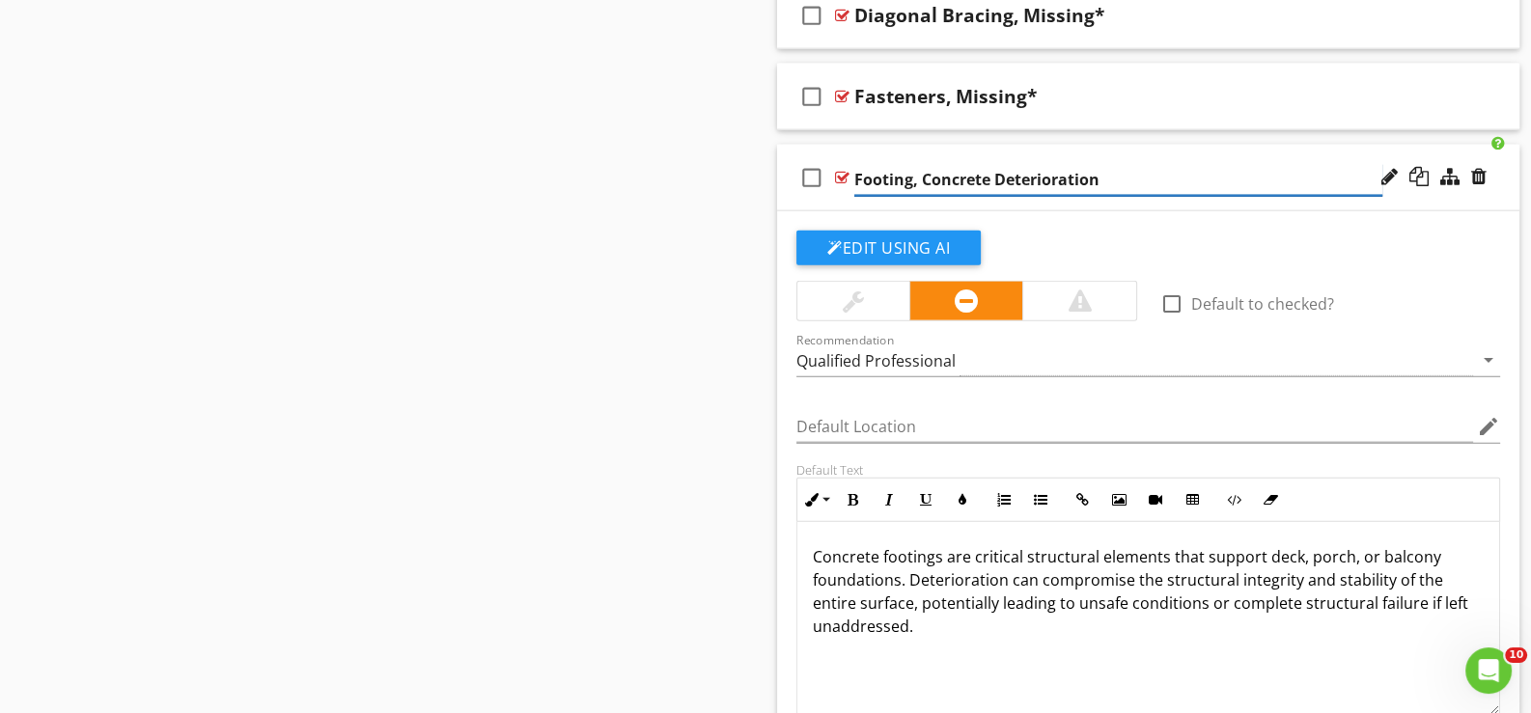
type input "Footing, Concrete Deterioration*"
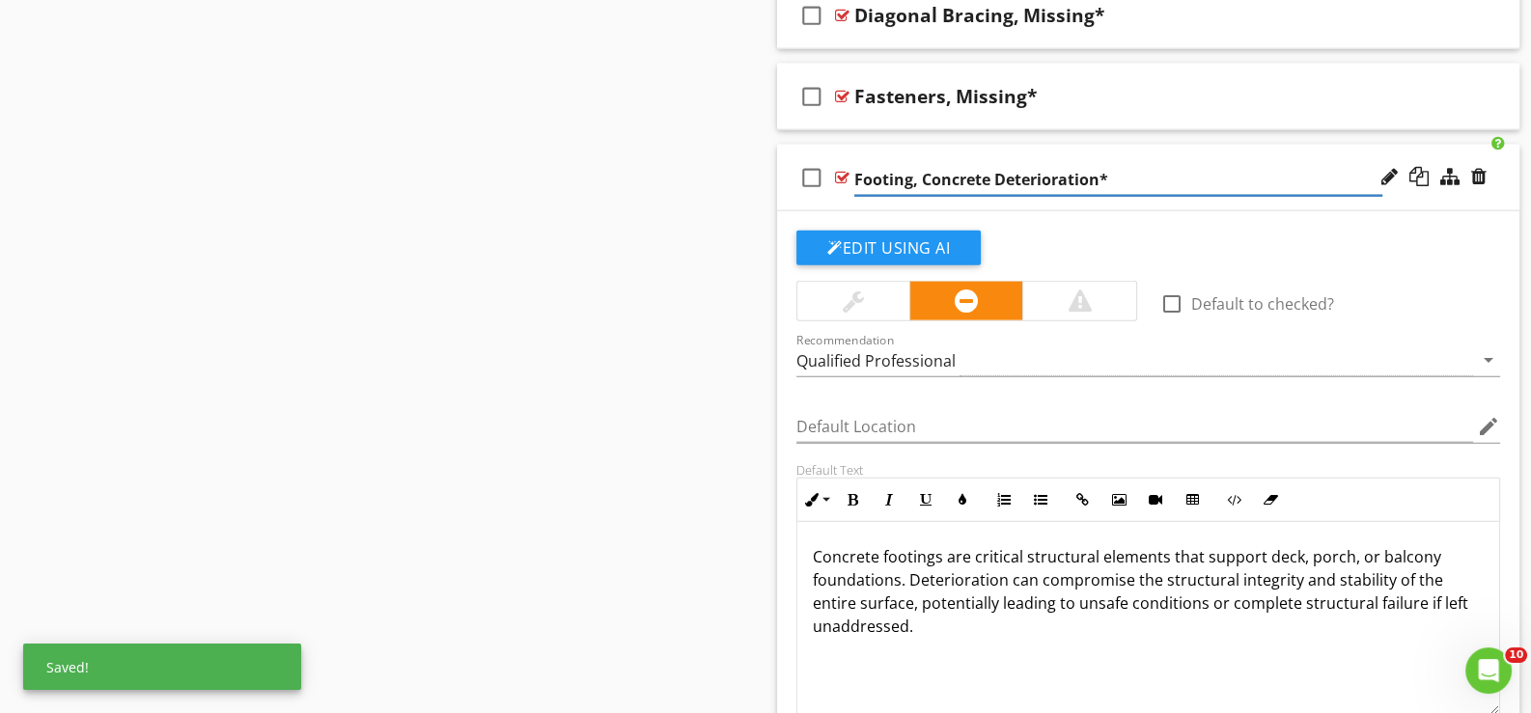
click at [835, 196] on div "check_box_outline_blank Footing, Concrete Deterioration*" at bounding box center [1148, 178] width 742 height 67
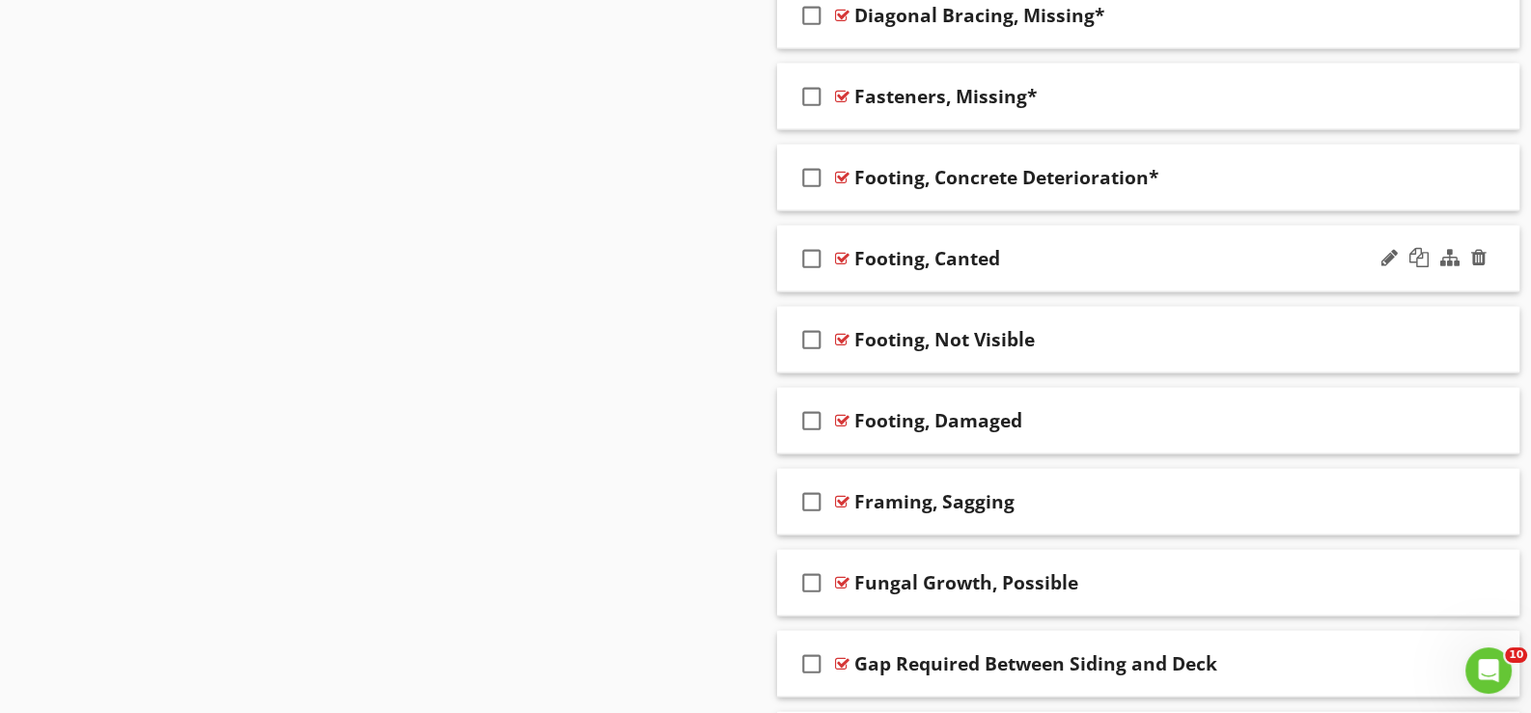
click at [841, 269] on div "check_box_outline_blank Footing, Canted" at bounding box center [1148, 259] width 742 height 67
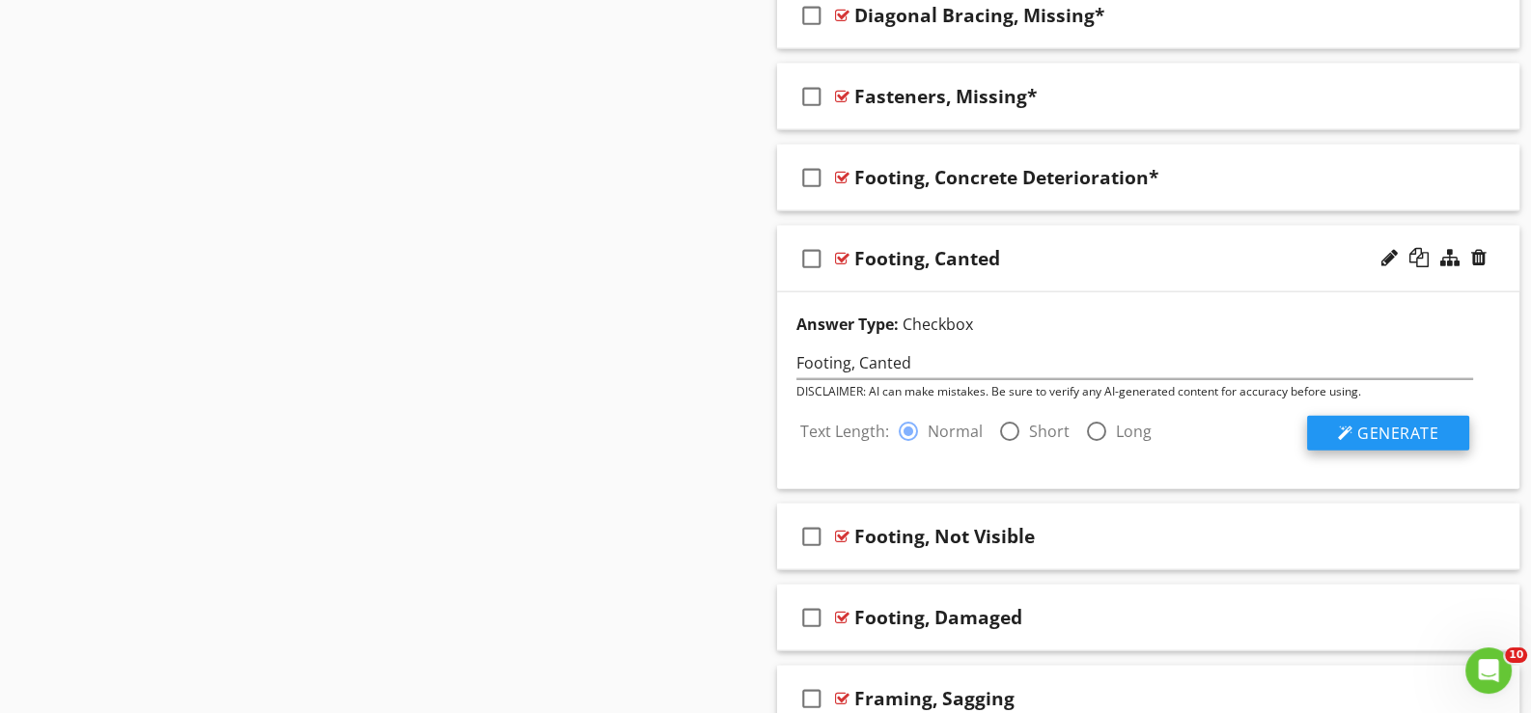
click at [1407, 429] on span "Generate" at bounding box center [1397, 433] width 81 height 21
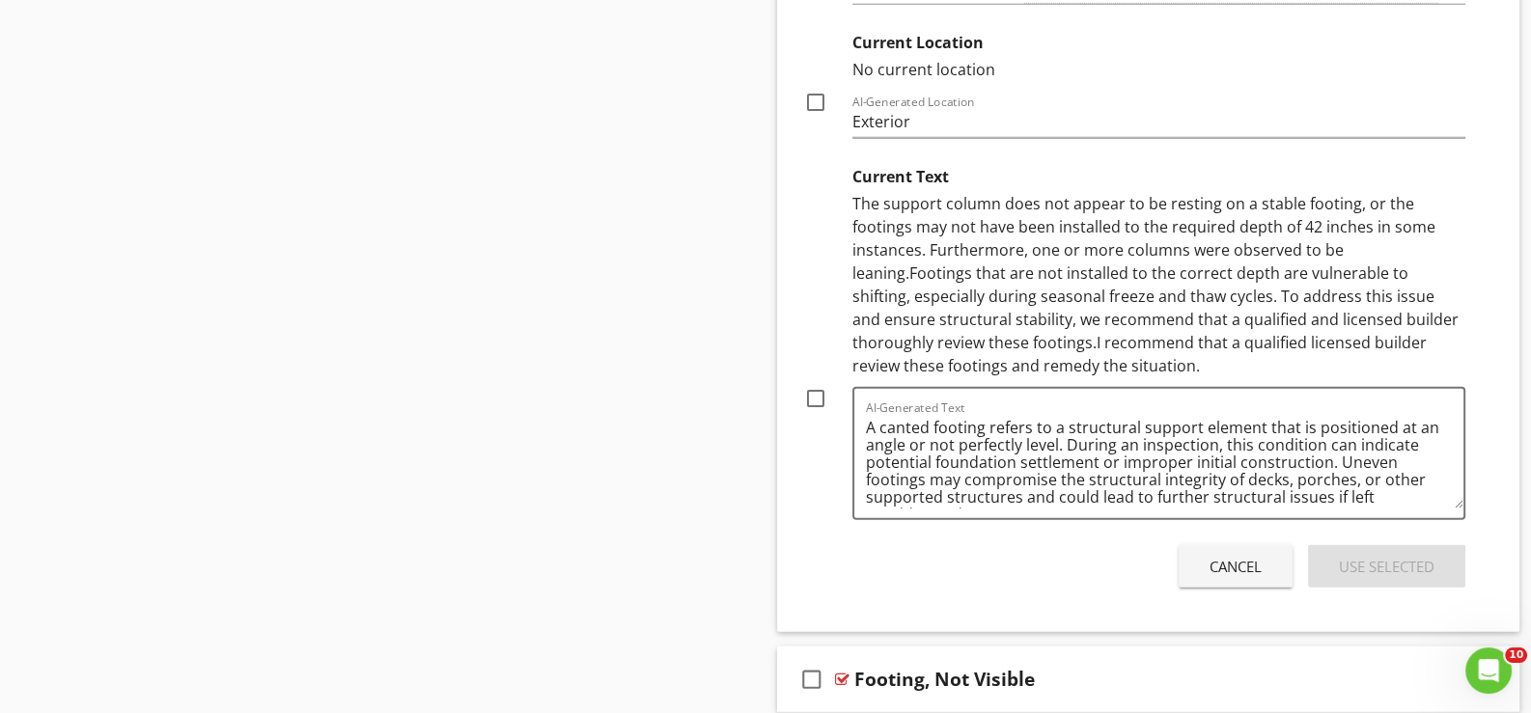
scroll to position [6364, 0]
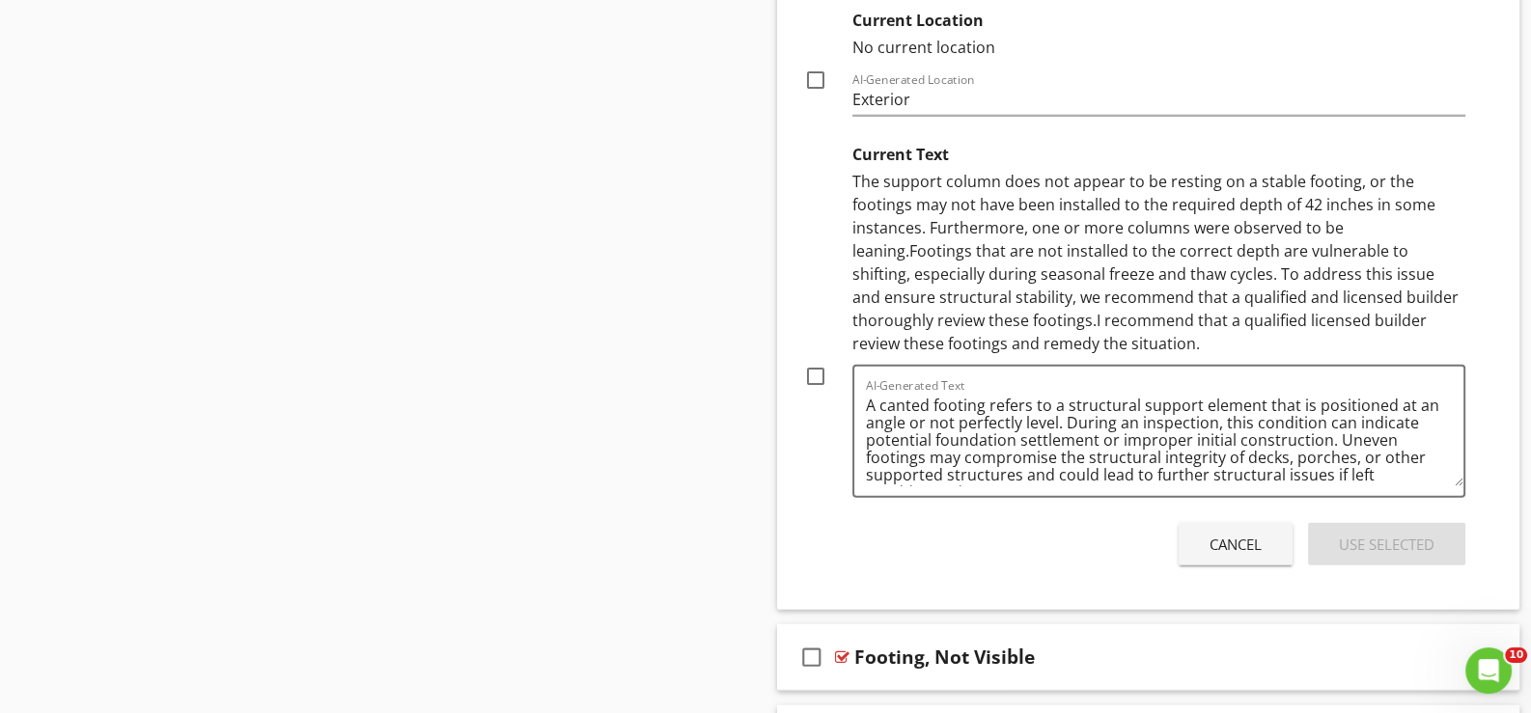
click at [814, 361] on div at bounding box center [815, 376] width 33 height 33
checkbox input "true"
click at [1378, 534] on div "Use Selected" at bounding box center [1387, 545] width 96 height 22
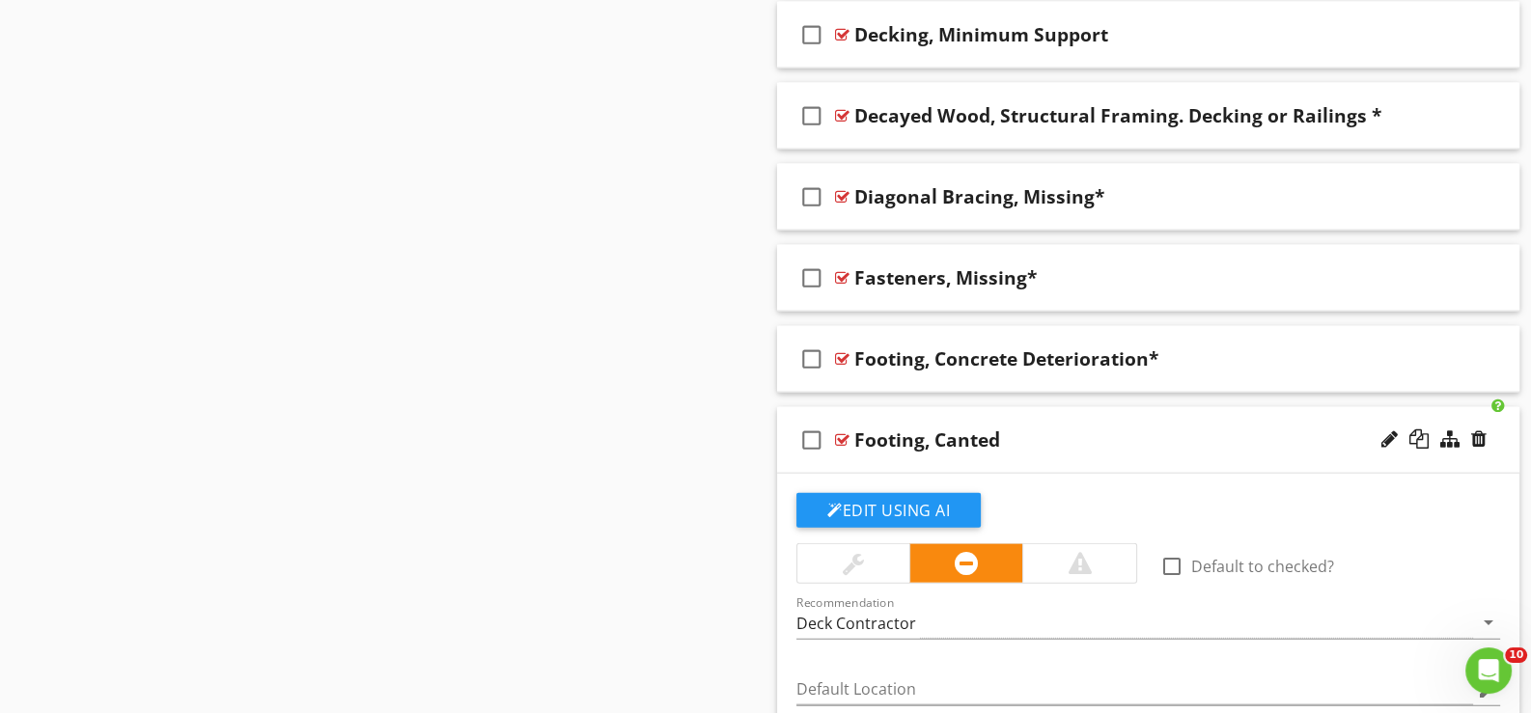
scroll to position [5367, 0]
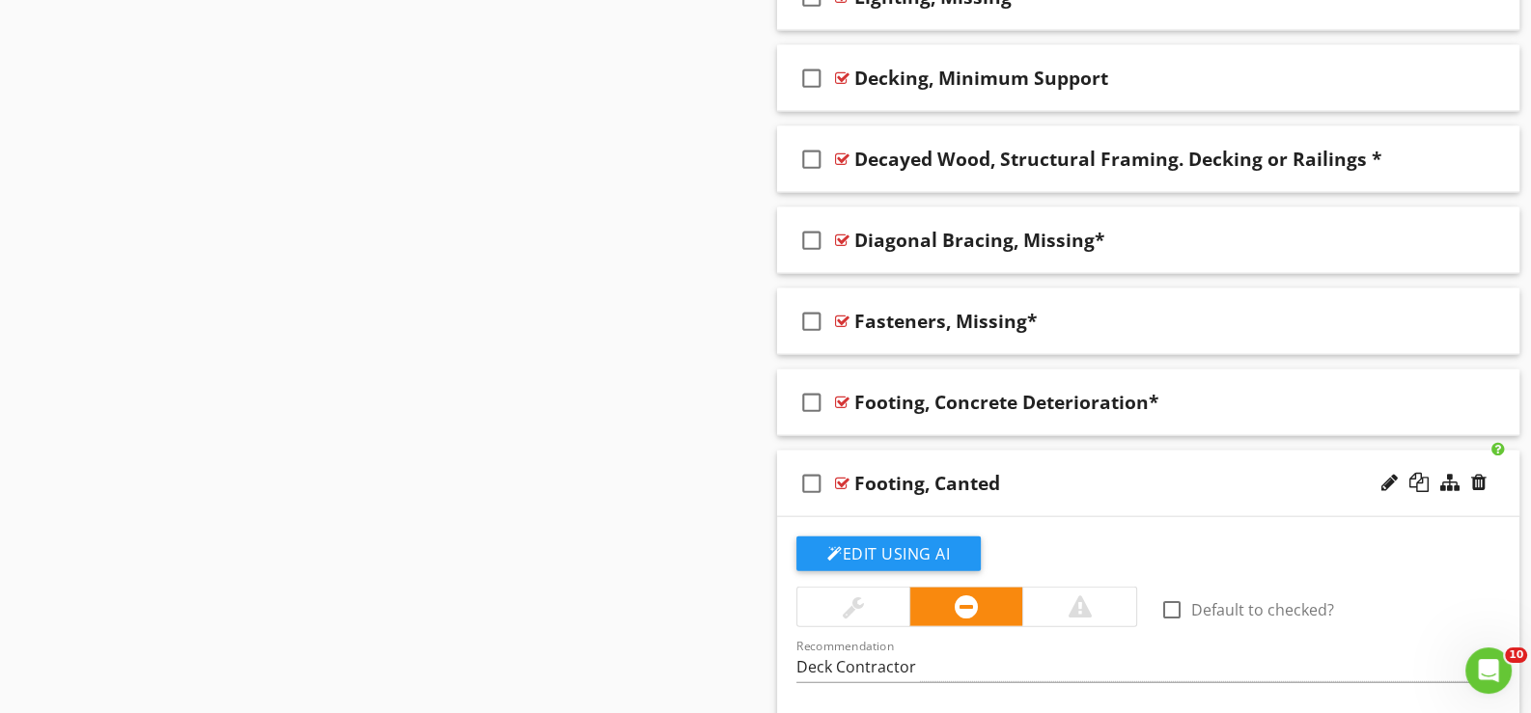
click at [989, 496] on div "check_box_outline_blank Footing, Canted" at bounding box center [1148, 484] width 742 height 67
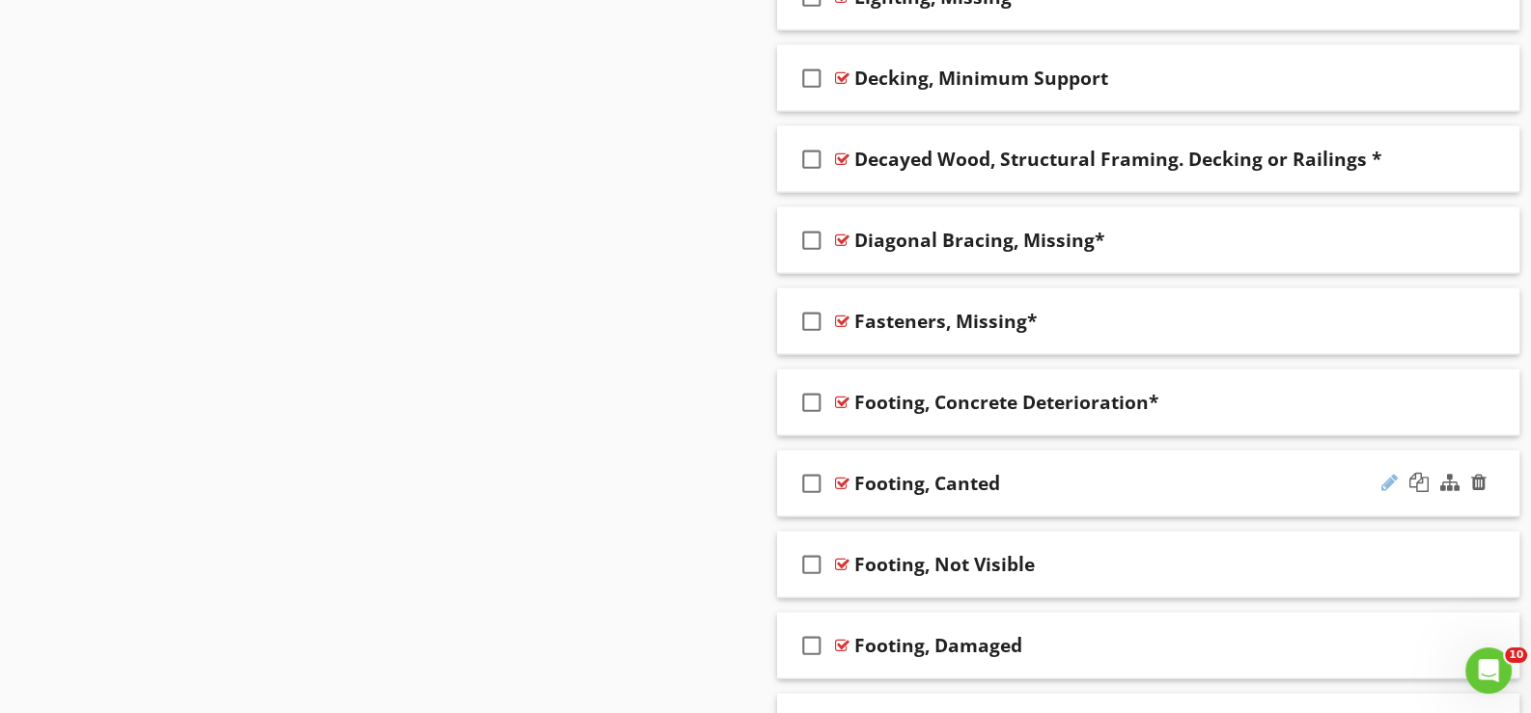
click at [1381, 473] on div at bounding box center [1389, 482] width 16 height 19
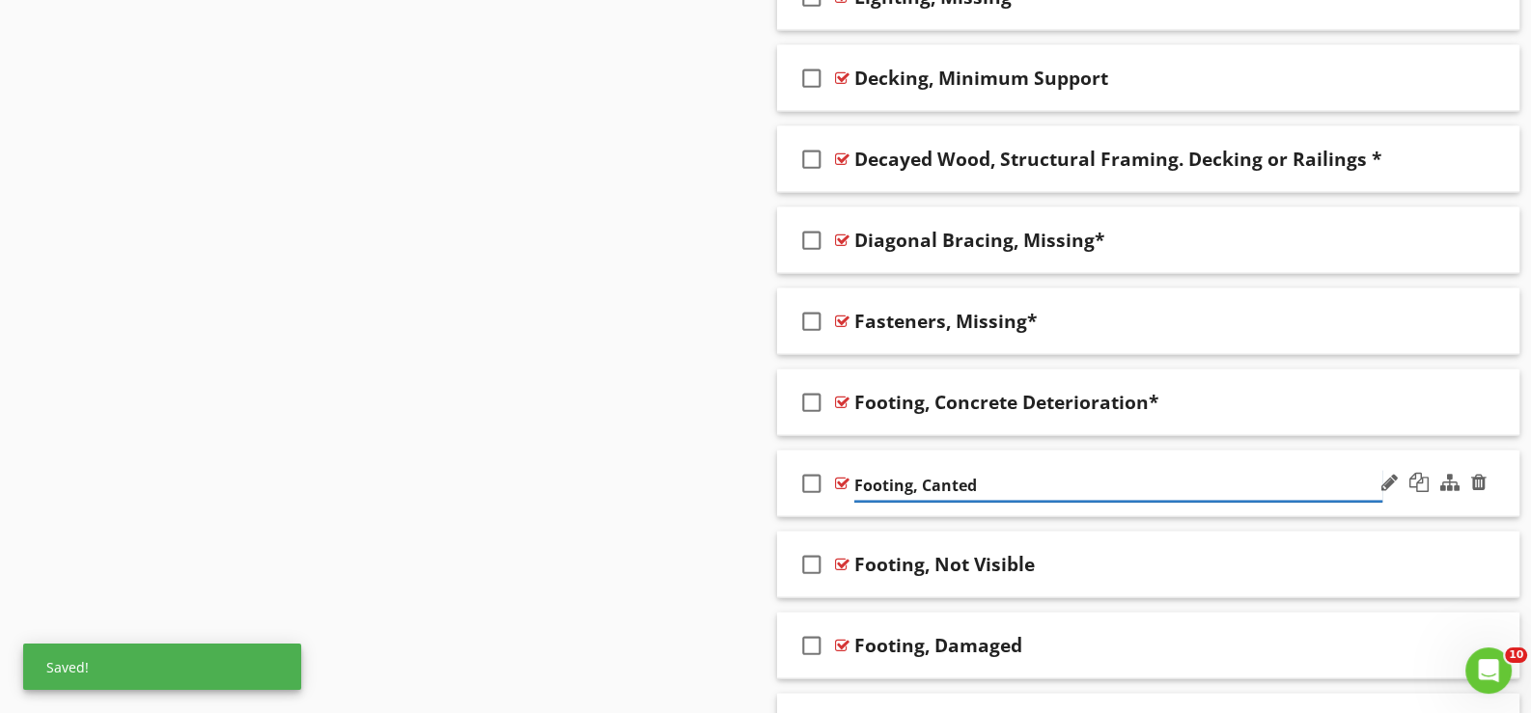
type input "Footing, Canted*"
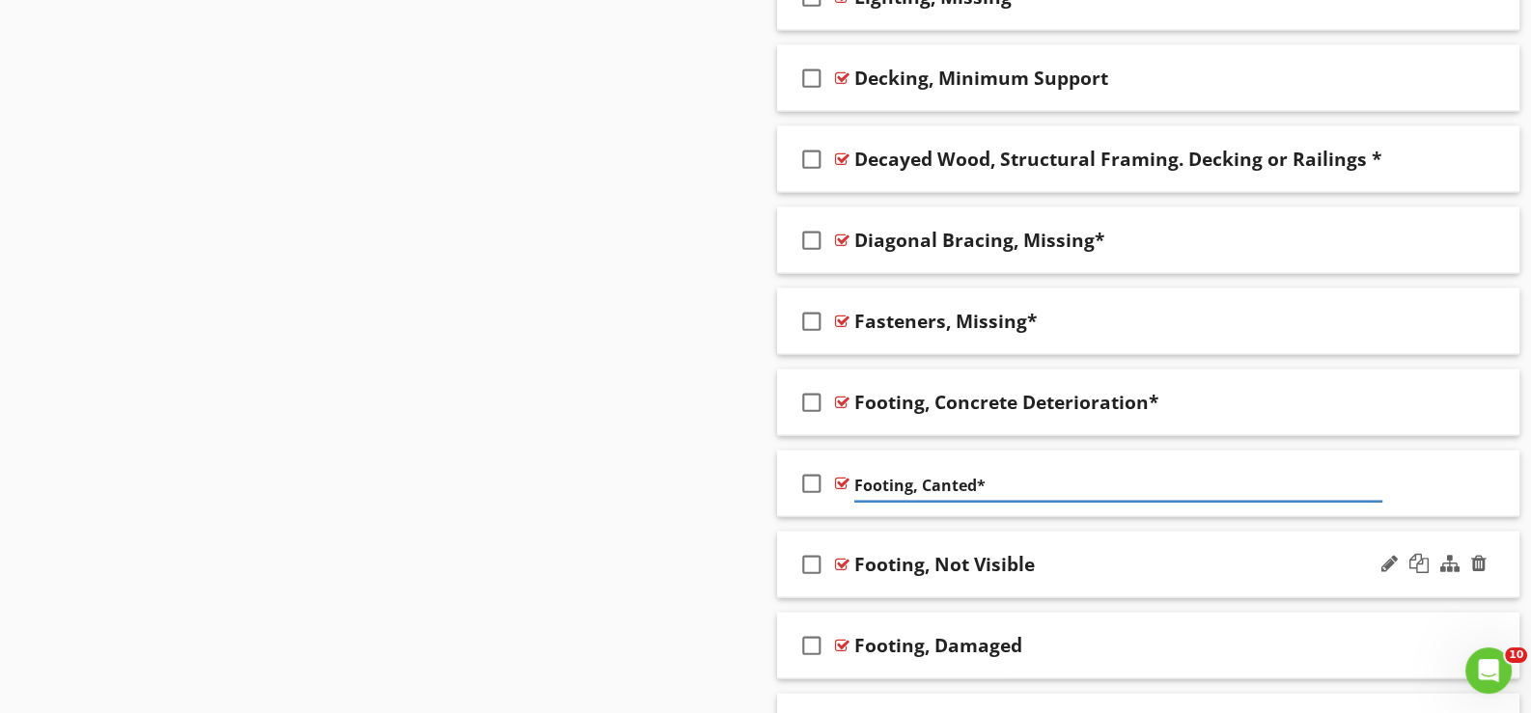
click at [870, 577] on div "check_box_outline_blank Footing, Not Visible" at bounding box center [1148, 565] width 742 height 67
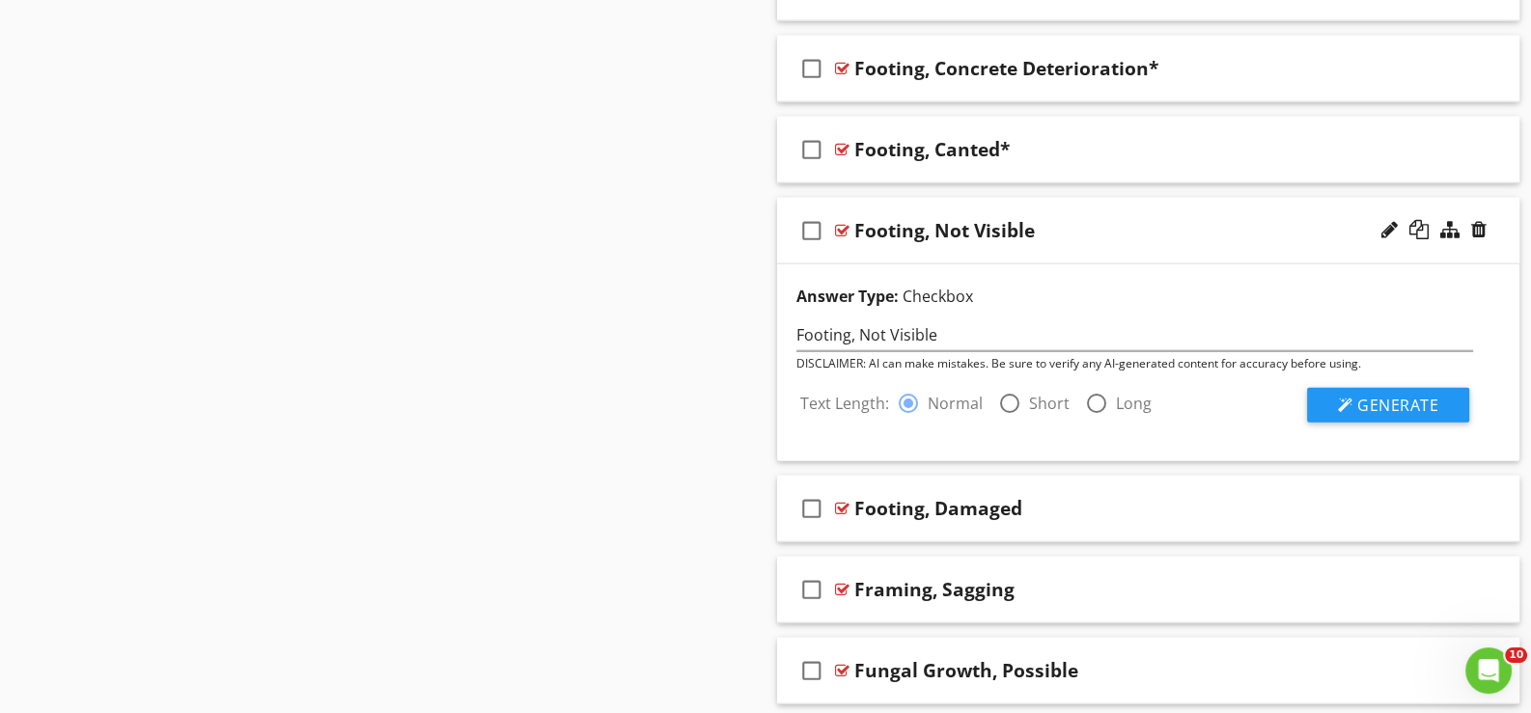
scroll to position [5753, 0]
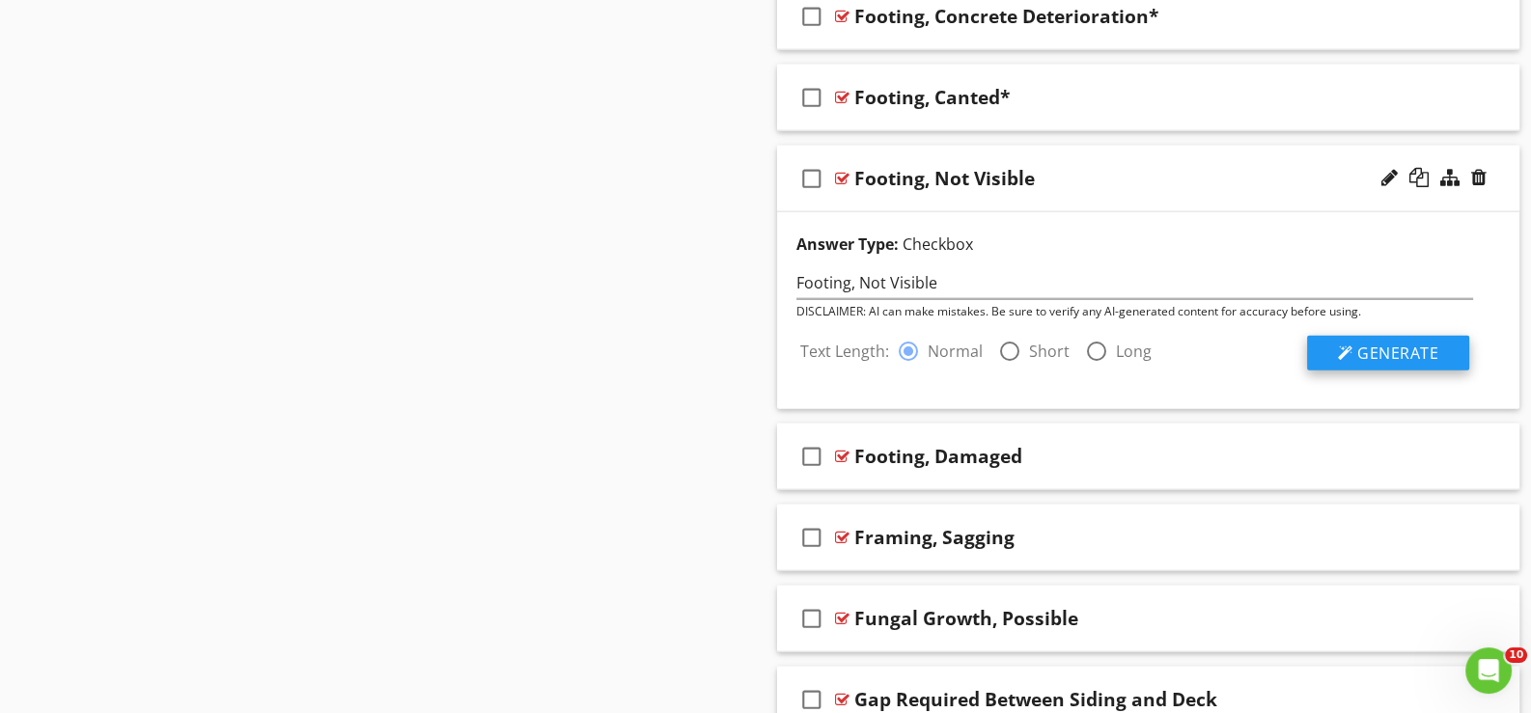
click at [1409, 345] on span "Generate" at bounding box center [1397, 353] width 81 height 21
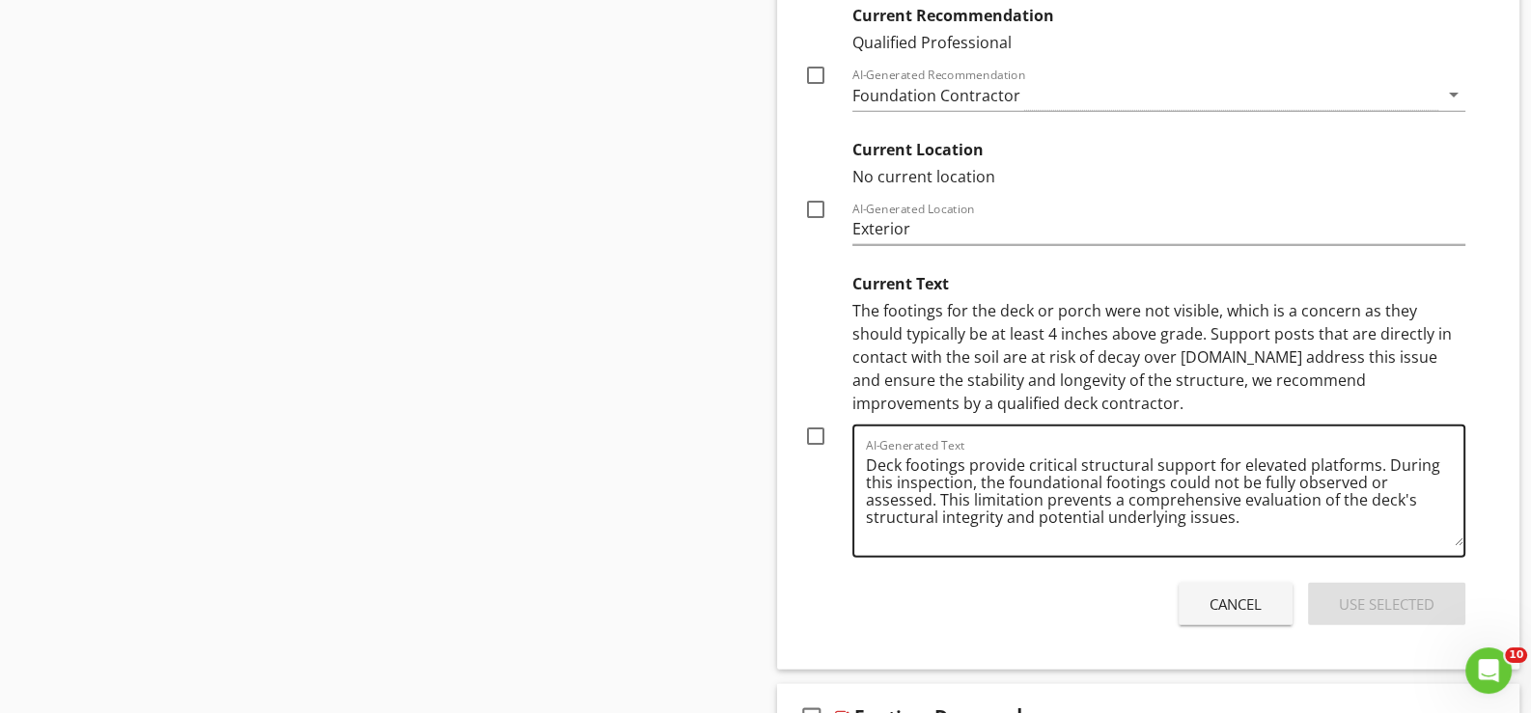
scroll to position [6332, 0]
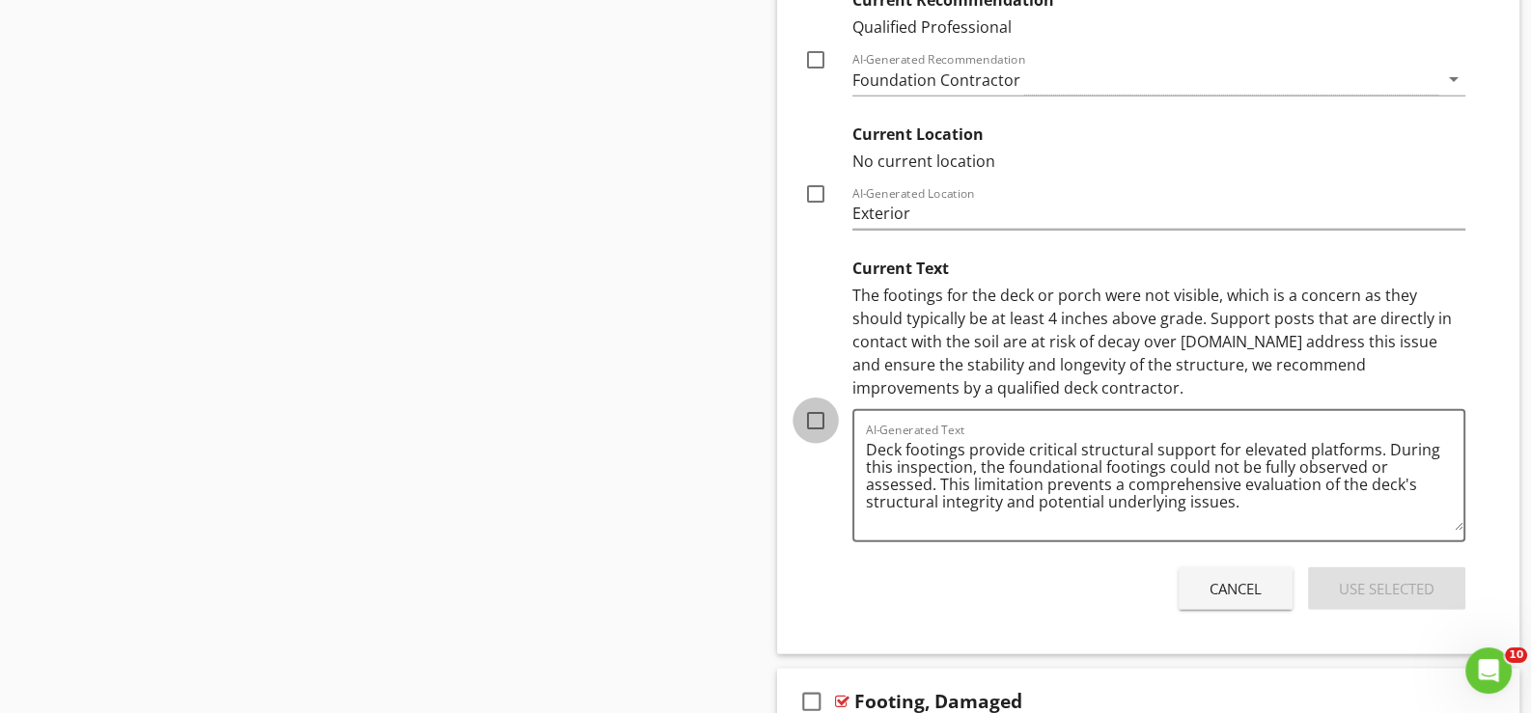
click at [814, 404] on div at bounding box center [815, 420] width 33 height 33
checkbox input "true"
click at [1385, 578] on div "Use Selected" at bounding box center [1387, 589] width 96 height 22
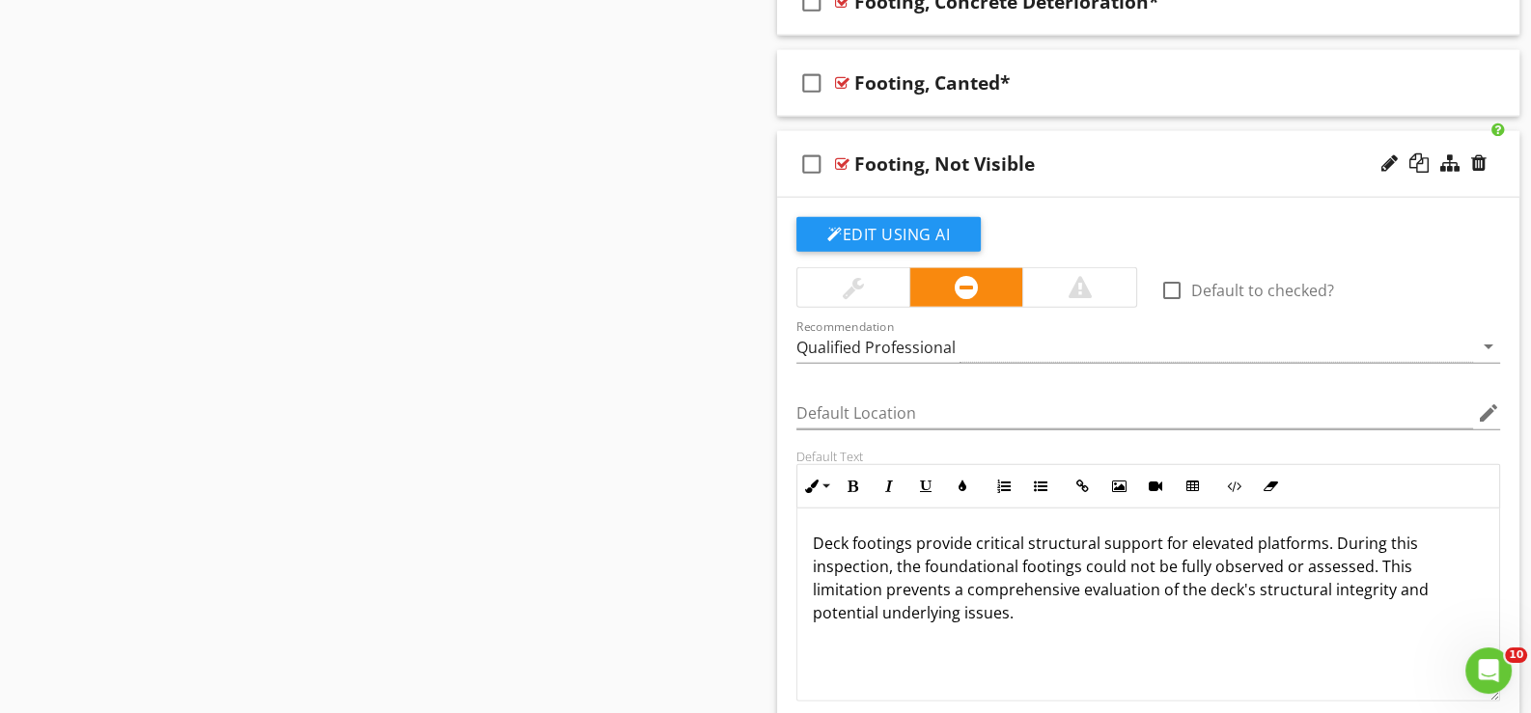
scroll to position [5624, 0]
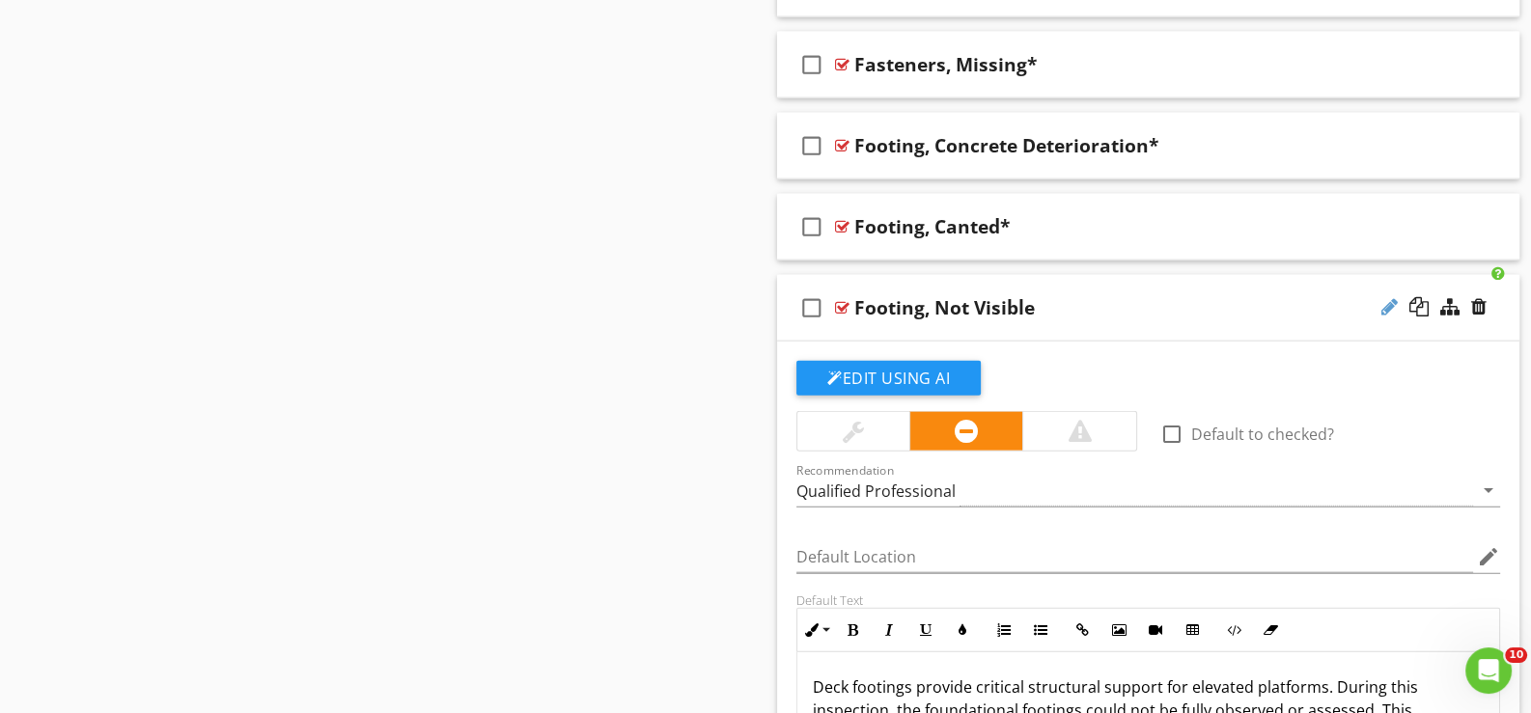
click at [1385, 297] on div at bounding box center [1389, 306] width 16 height 19
type input "Footing, Not Visible*"
click at [830, 319] on div "check_box_outline_blank" at bounding box center [815, 308] width 39 height 46
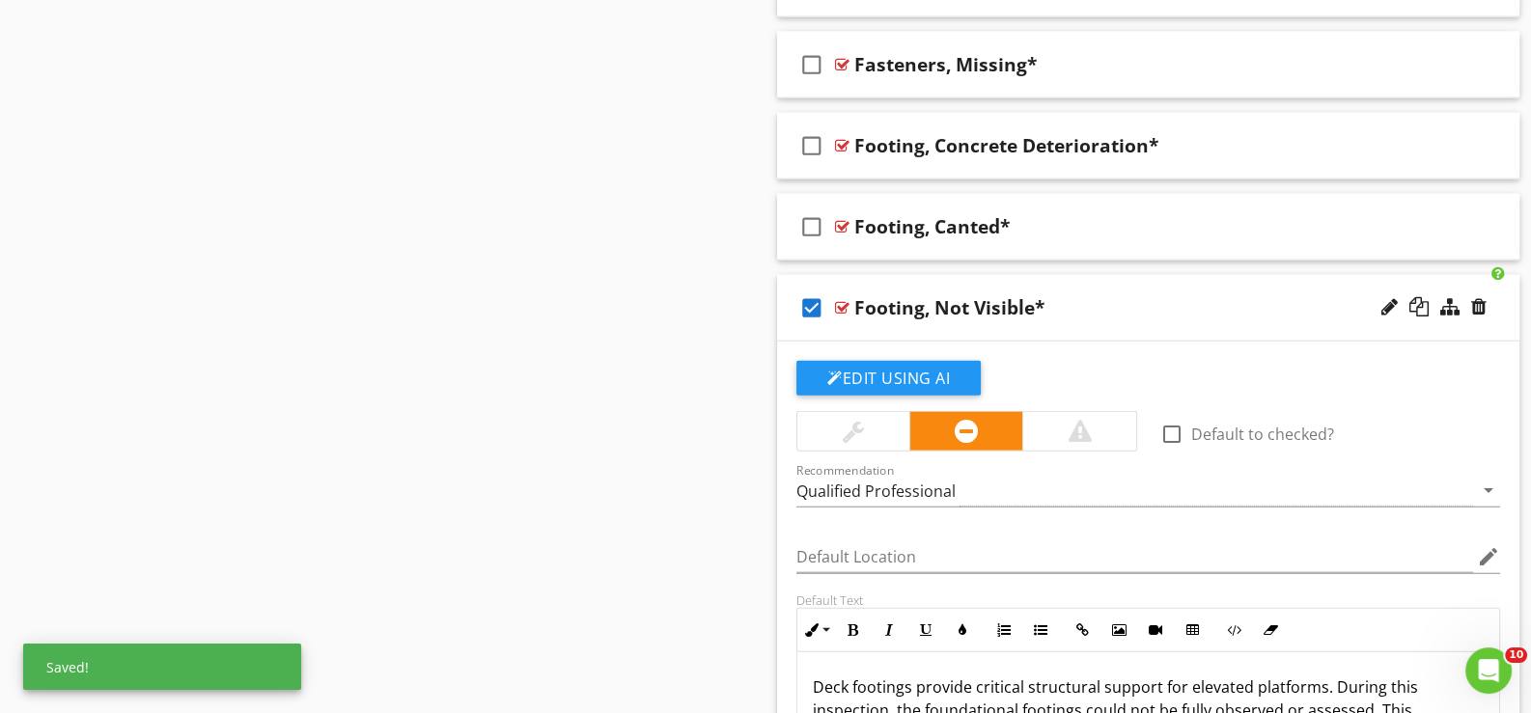
click at [841, 320] on div "check_box Footing, Not Visible*" at bounding box center [1148, 308] width 742 height 67
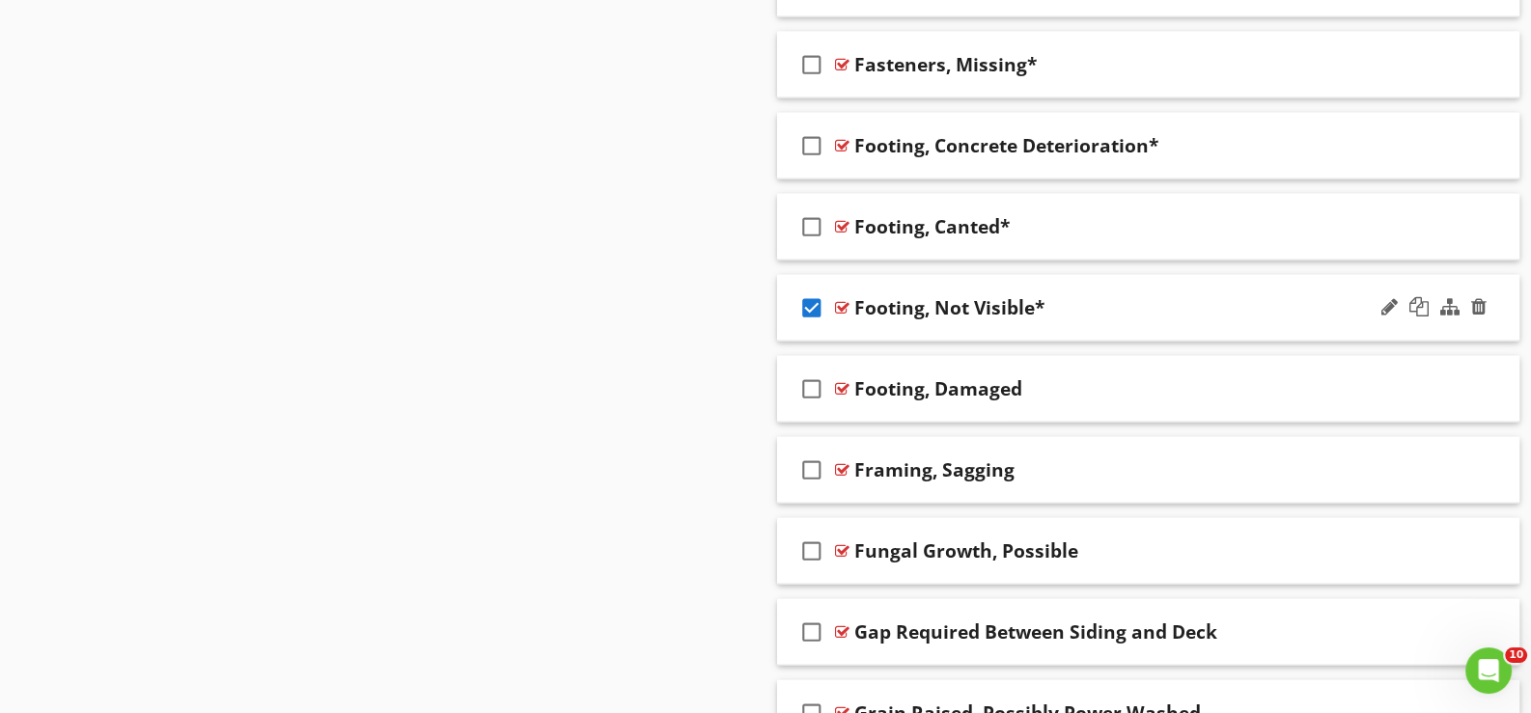
click at [815, 298] on icon "check_box" at bounding box center [811, 308] width 31 height 46
click at [808, 376] on icon "check_box_outline_blank" at bounding box center [811, 389] width 31 height 46
click at [818, 380] on icon "check_box" at bounding box center [811, 389] width 31 height 46
click at [869, 404] on div "check_box_outline_blank Footing, Damaged" at bounding box center [1148, 389] width 742 height 67
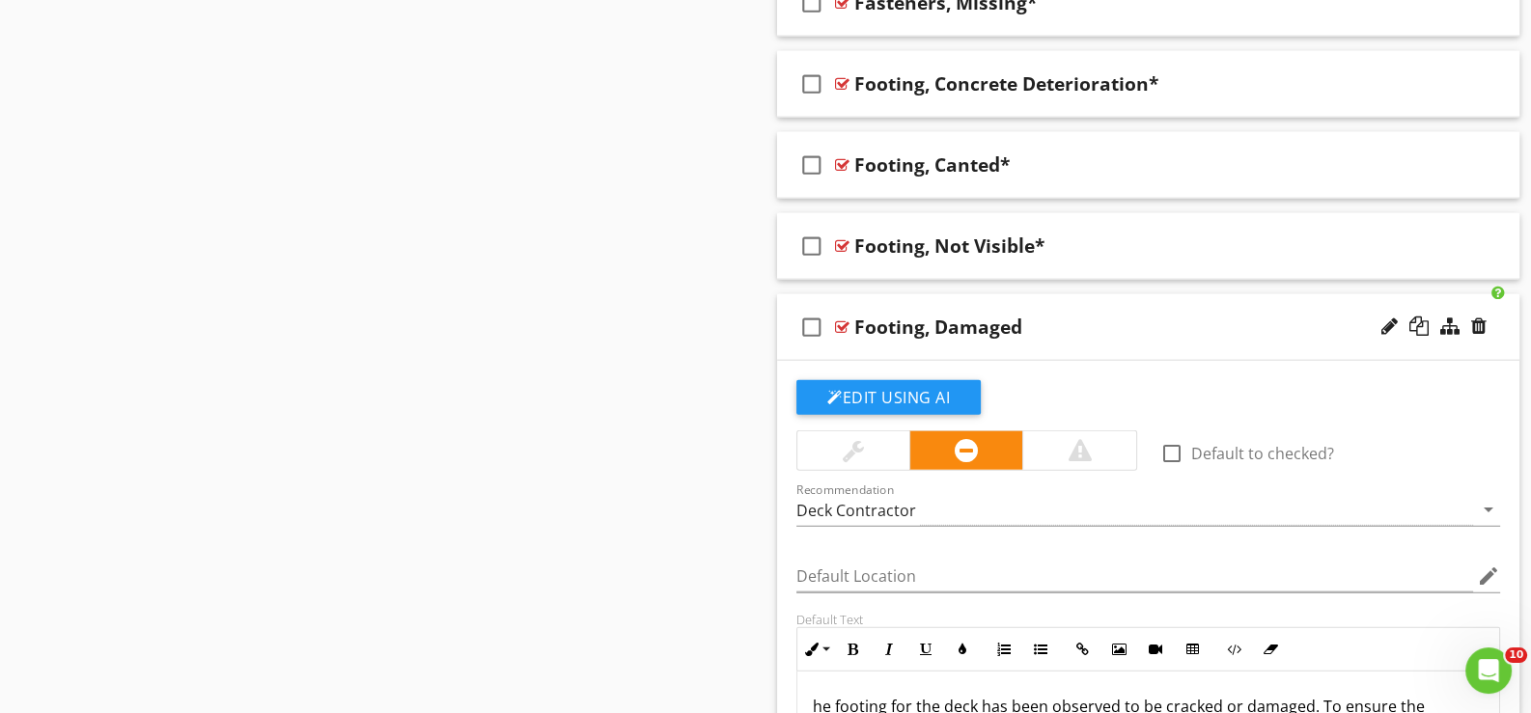
scroll to position [5721, 0]
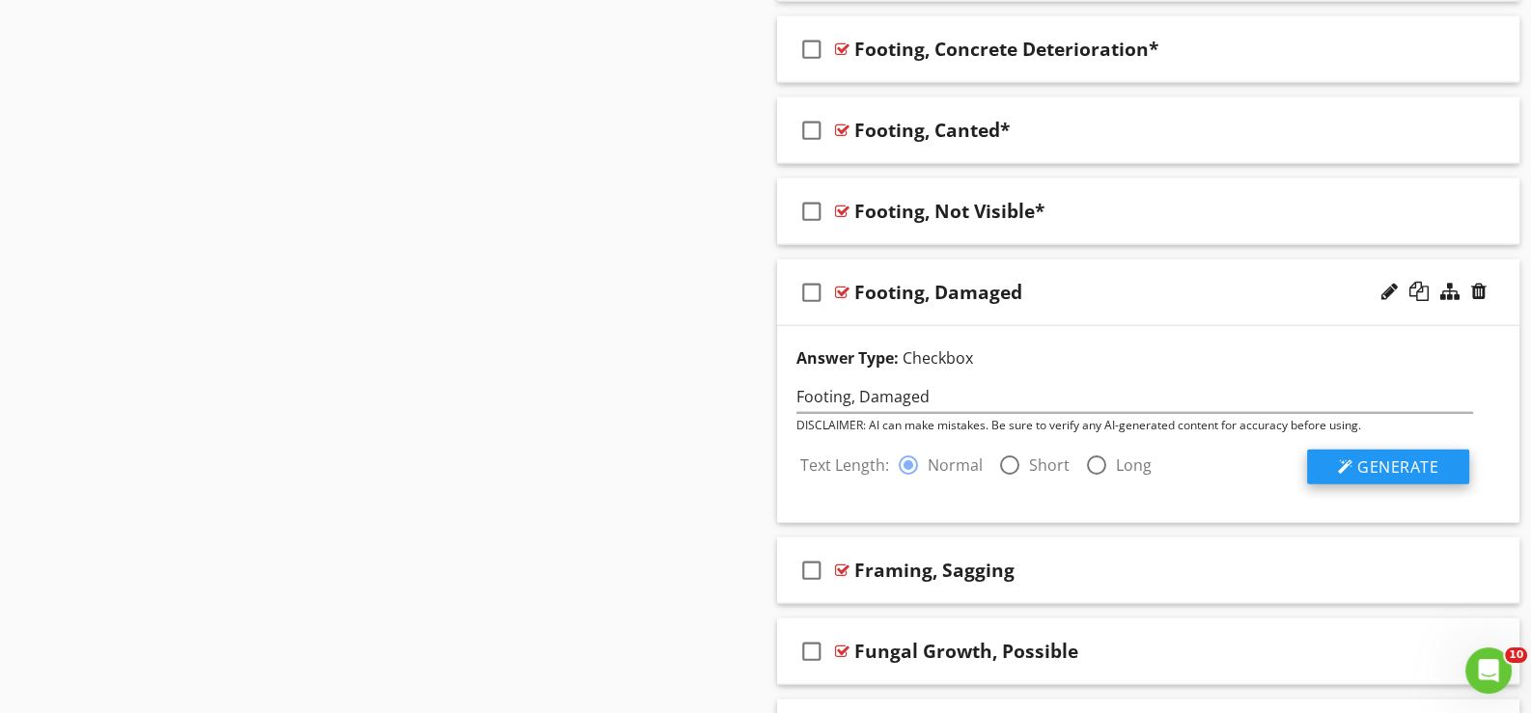
click at [1408, 457] on span "Generate" at bounding box center [1397, 467] width 81 height 21
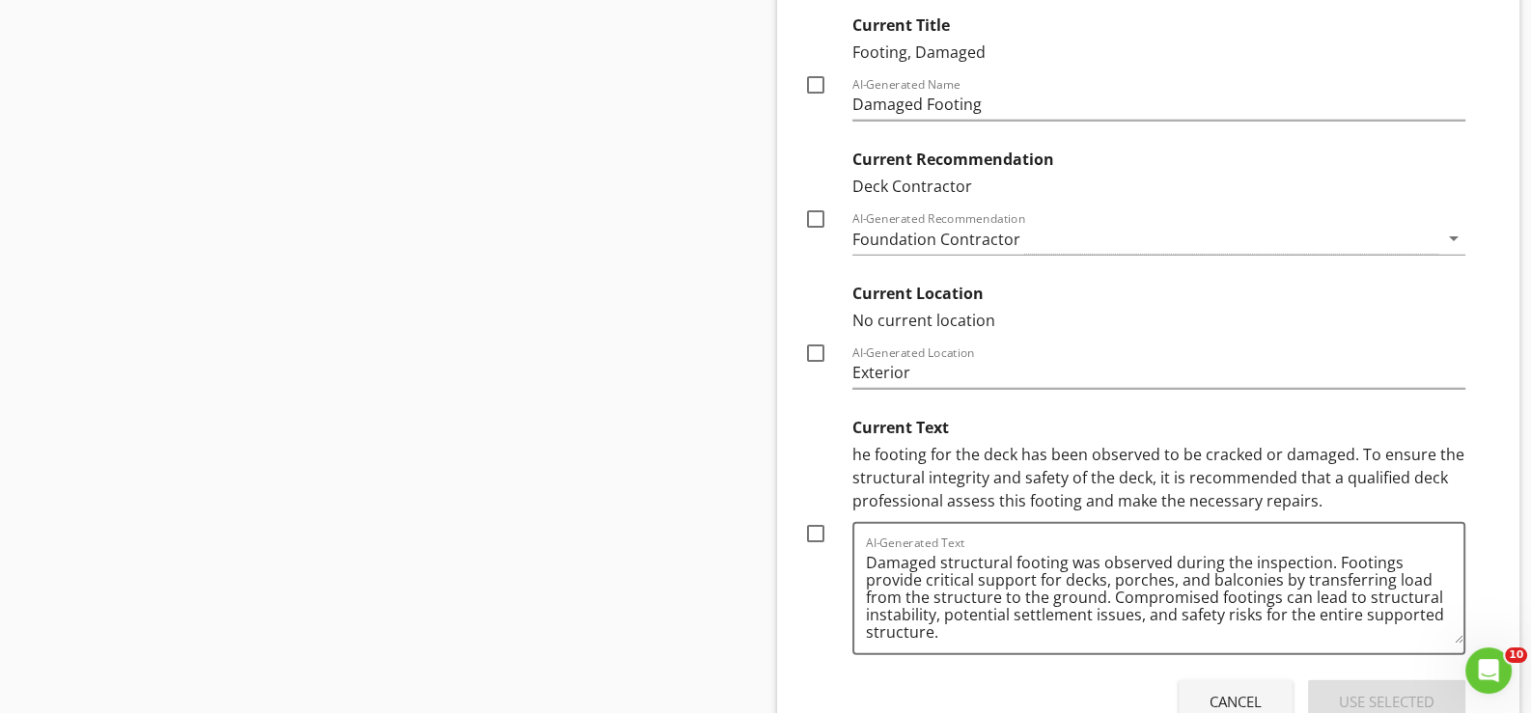
scroll to position [6300, 0]
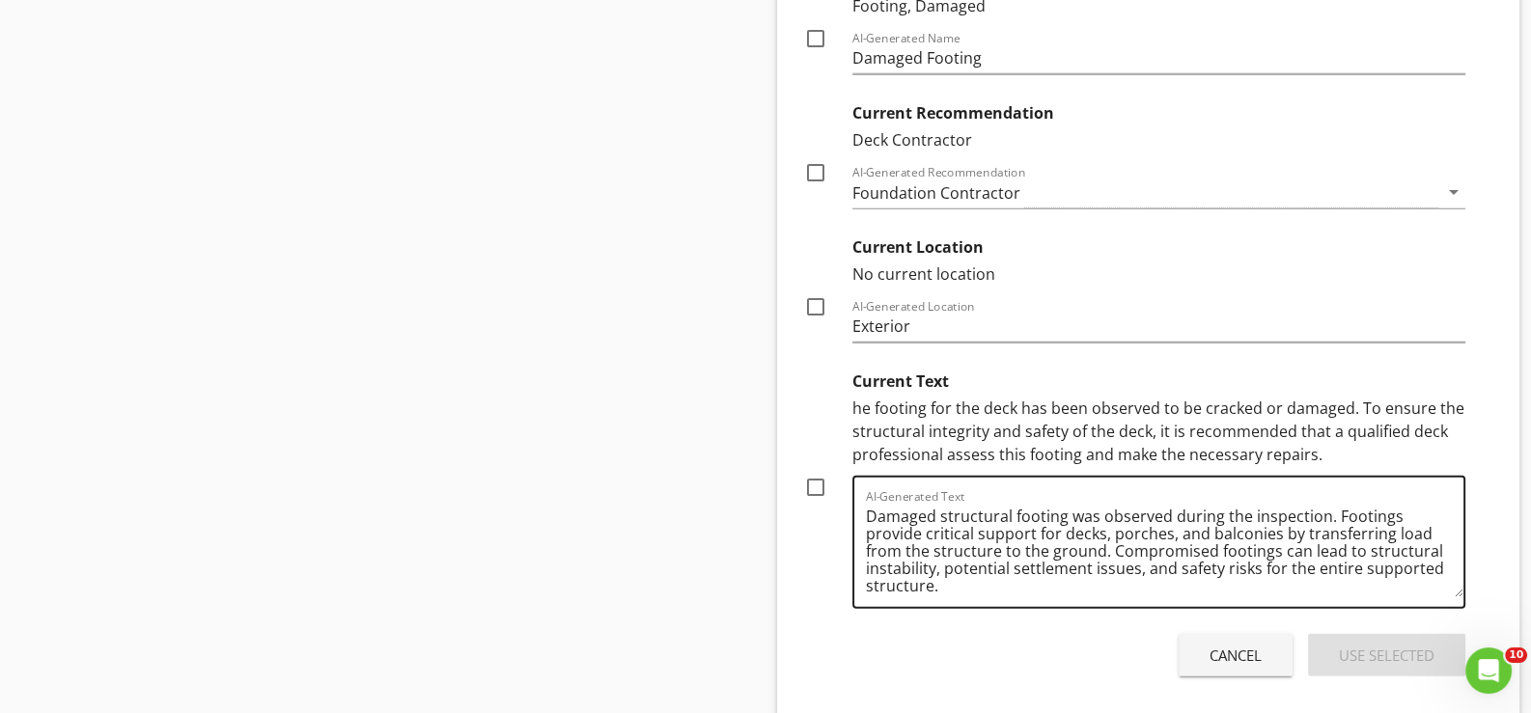
drag, startPoint x: 816, startPoint y: 471, endPoint x: 871, endPoint y: 487, distance: 57.4
click at [817, 472] on div at bounding box center [815, 487] width 33 height 33
checkbox input "true"
click at [1371, 645] on div "Use Selected" at bounding box center [1387, 656] width 96 height 22
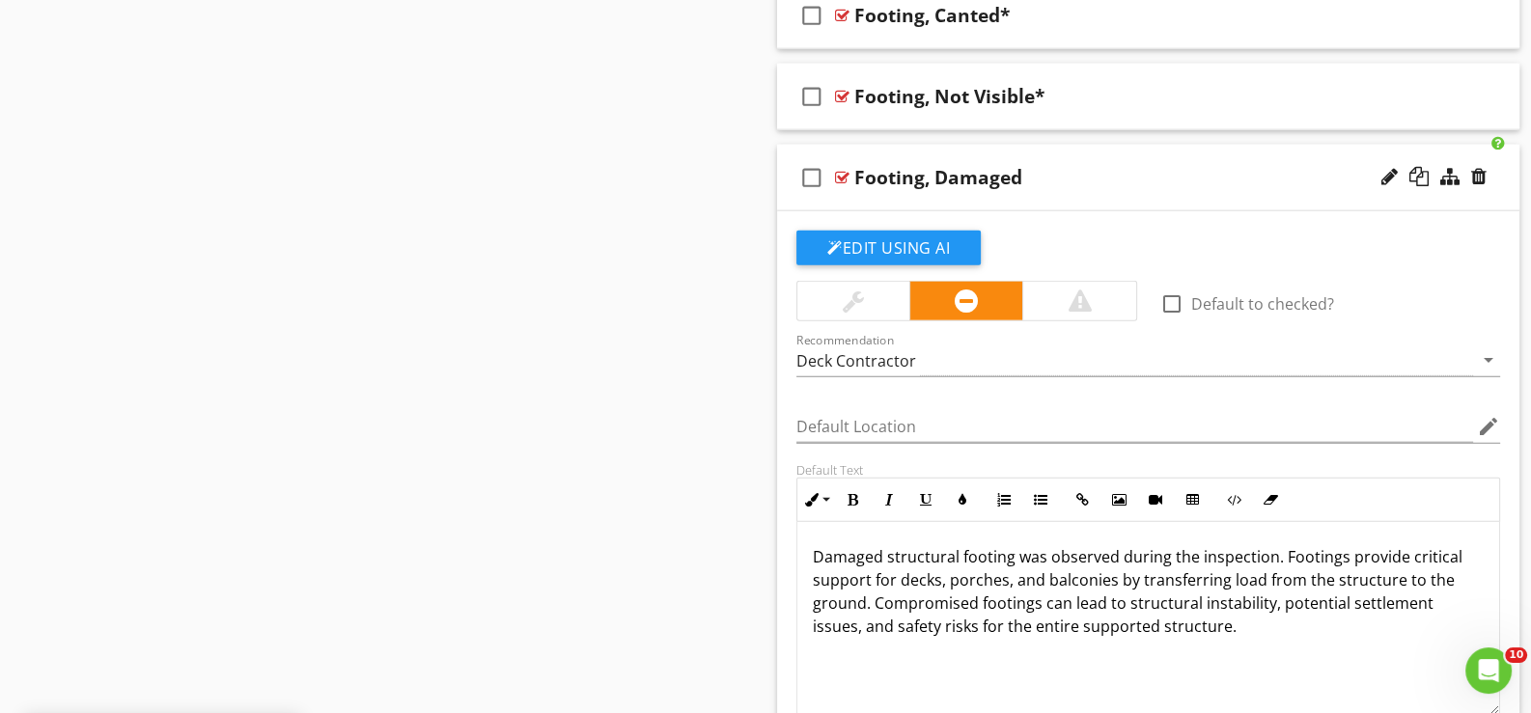
scroll to position [5817, 0]
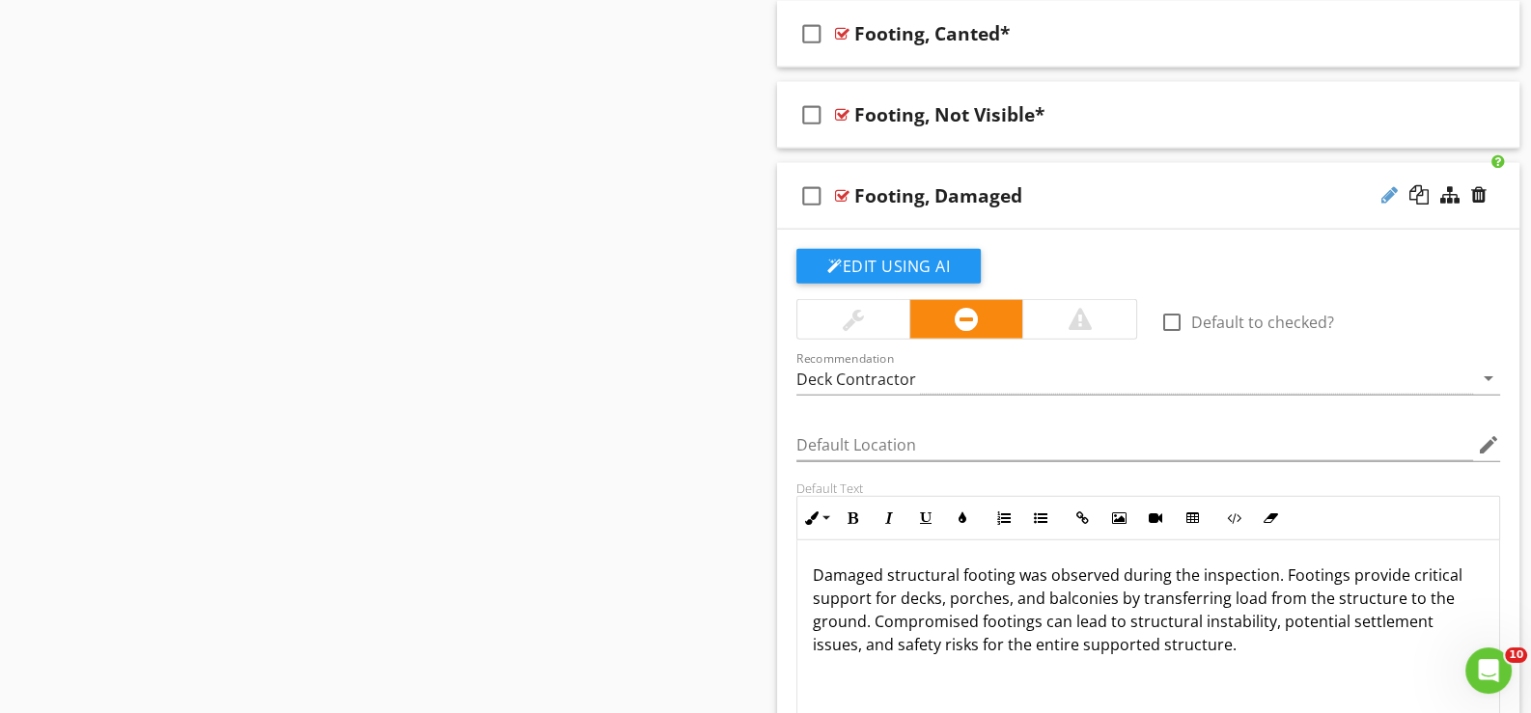
click at [1388, 185] on div at bounding box center [1389, 194] width 16 height 19
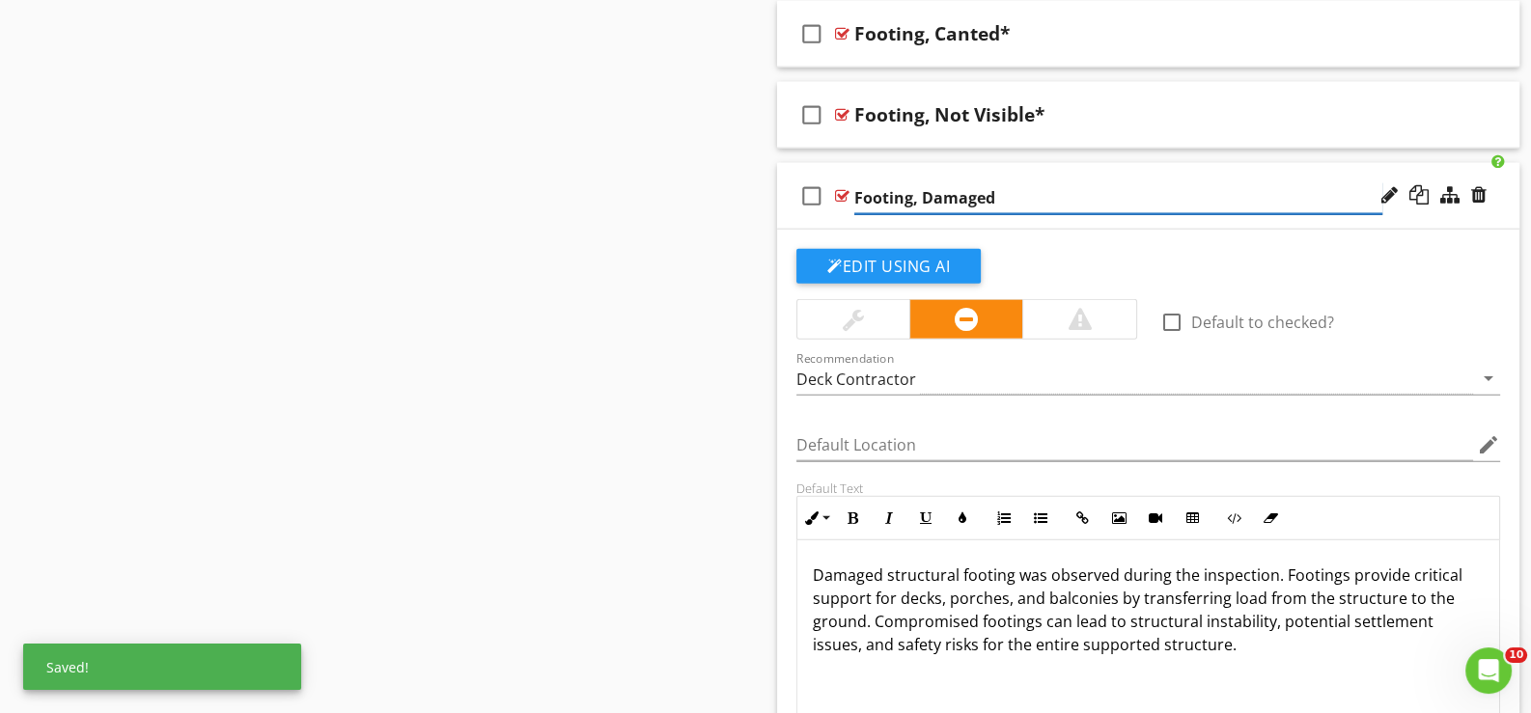
type input "Footing, Damaged*"
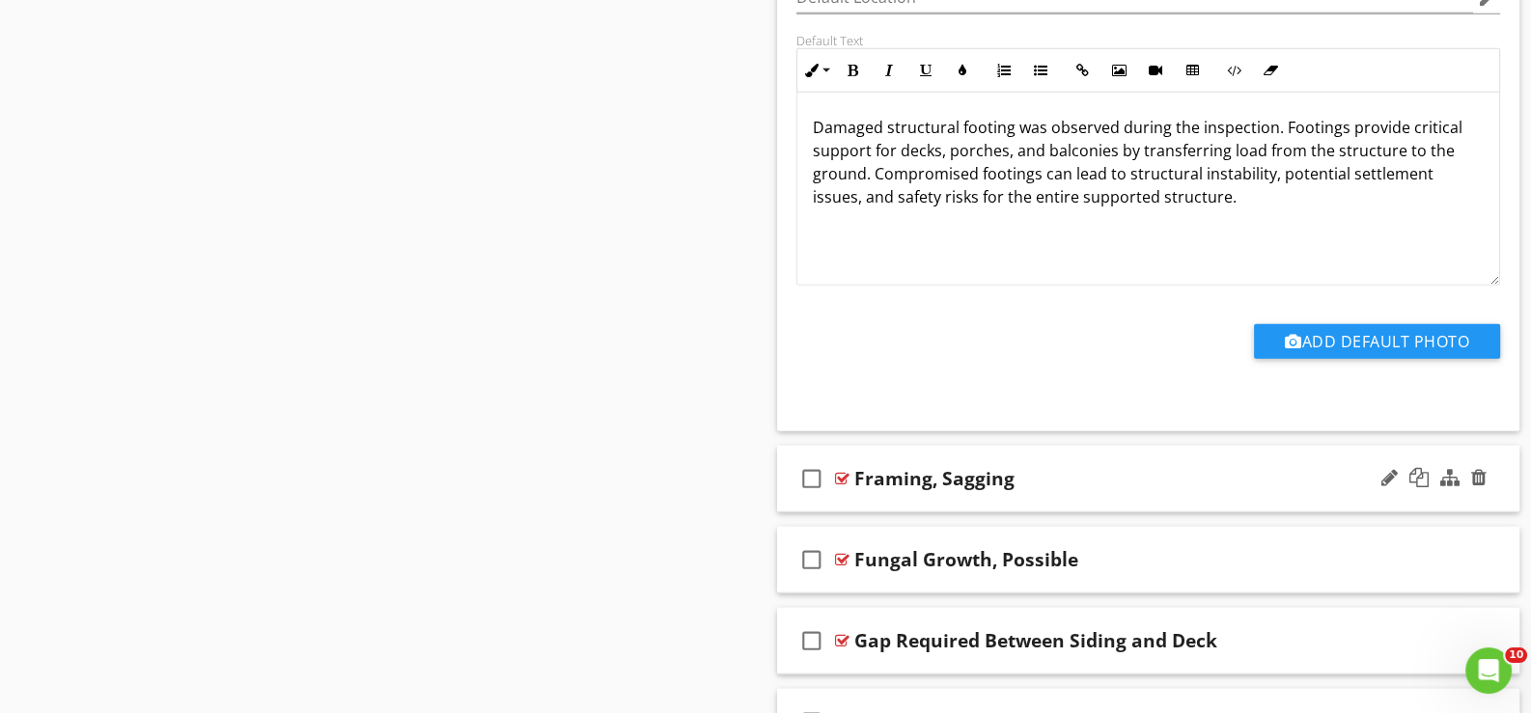
scroll to position [6300, 0]
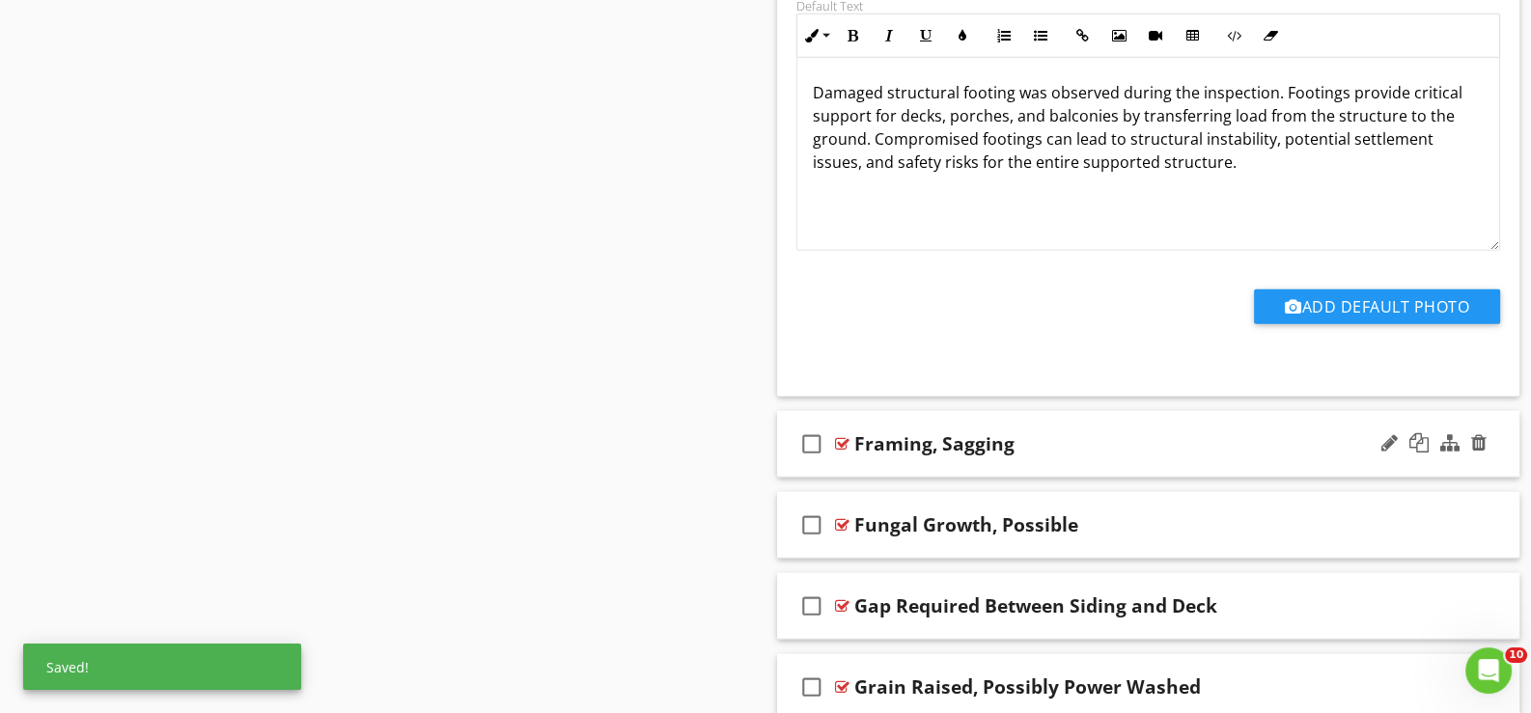
click at [874, 456] on div "check_box_outline_blank Framing, Sagging" at bounding box center [1148, 444] width 742 height 67
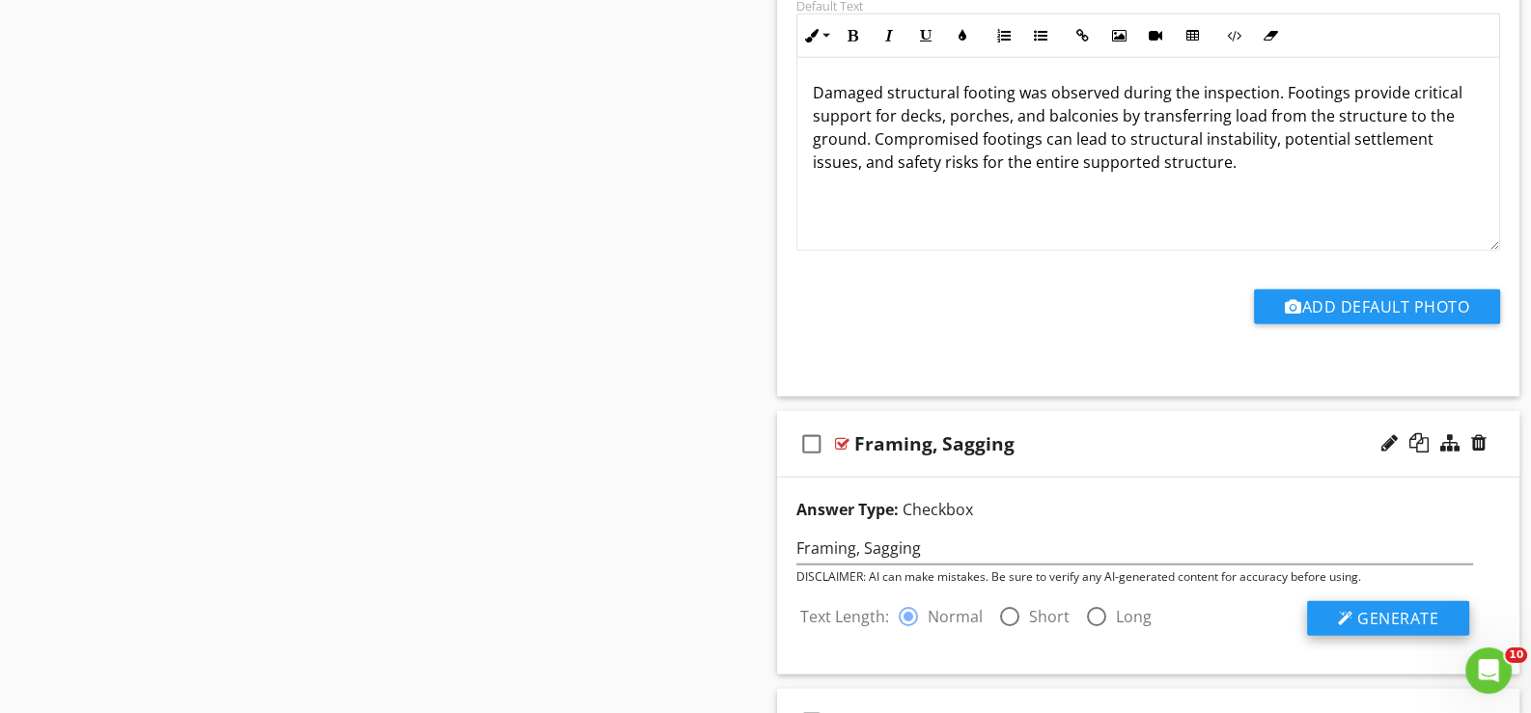
click at [1384, 608] on span "Generate" at bounding box center [1397, 618] width 81 height 21
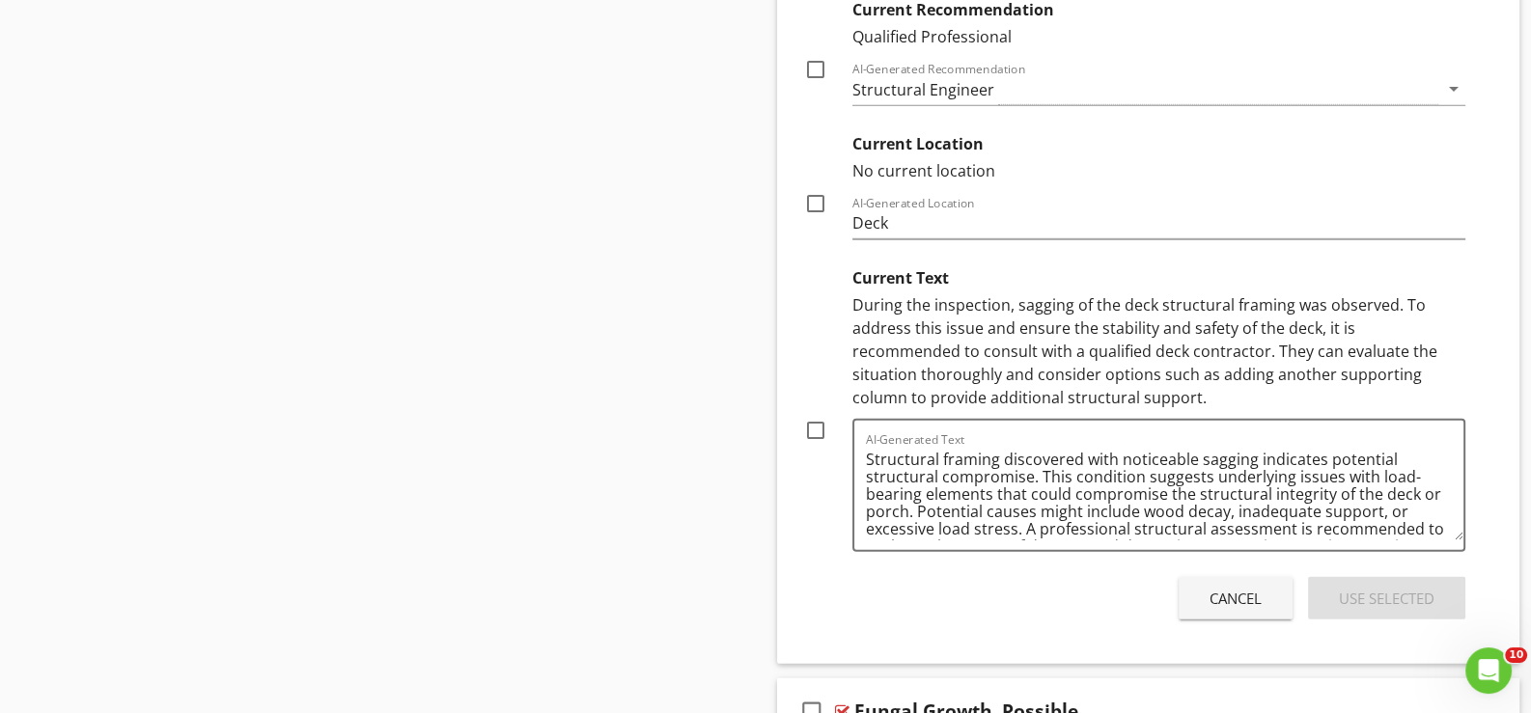
scroll to position [7169, 0]
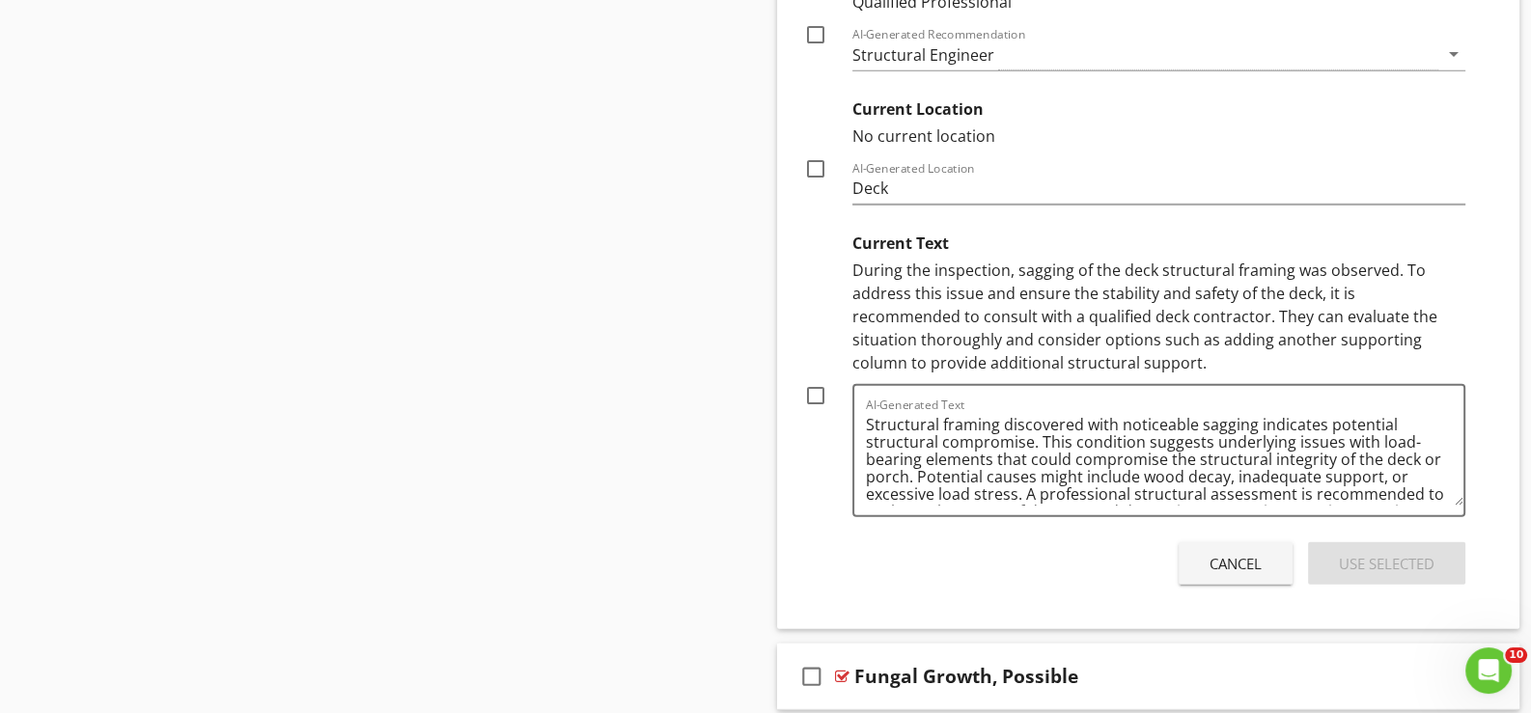
click at [818, 385] on div at bounding box center [815, 395] width 33 height 33
checkbox input "true"
click at [1395, 553] on div "Use Selected" at bounding box center [1387, 564] width 96 height 22
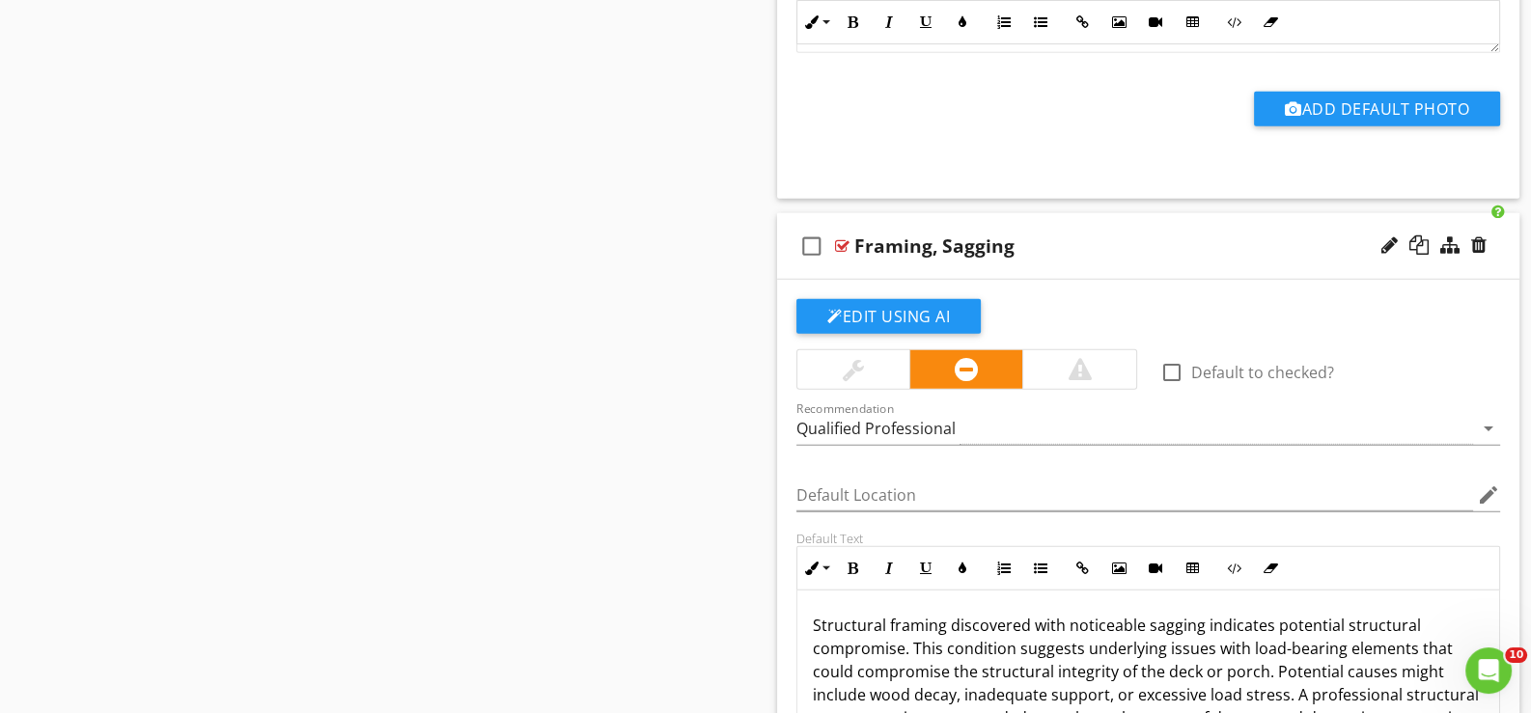
scroll to position [6396, 0]
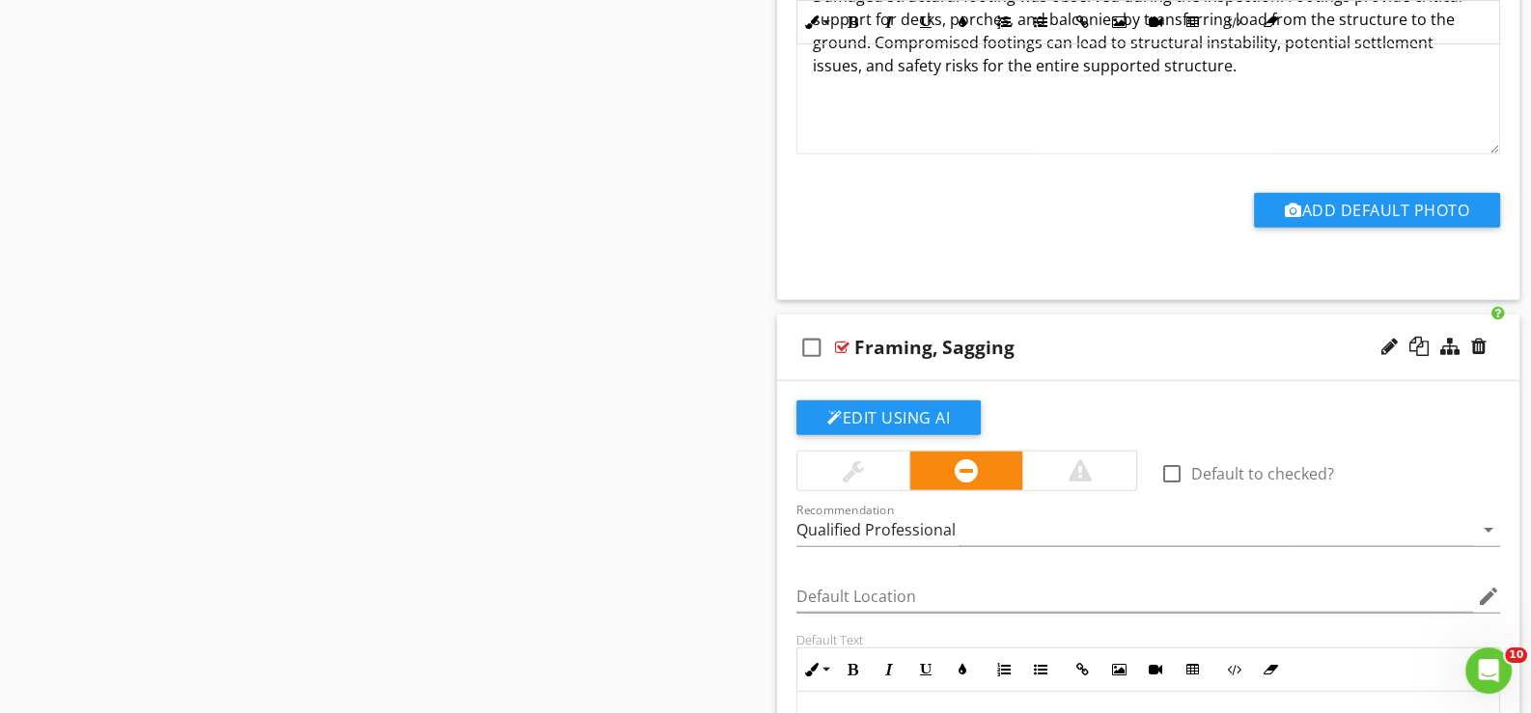
click at [1035, 348] on div "Framing, Sagging" at bounding box center [1118, 347] width 528 height 23
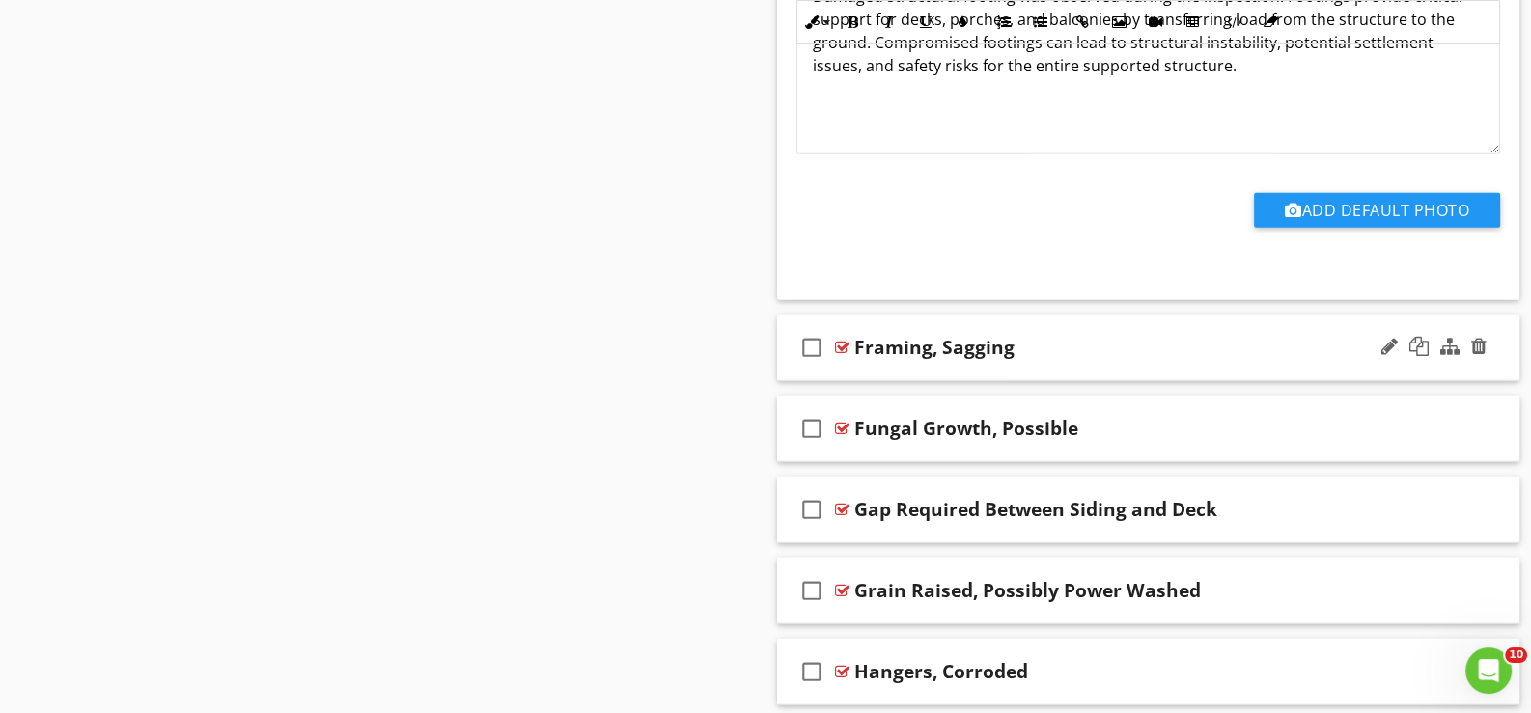
click at [1386, 337] on div at bounding box center [1389, 346] width 16 height 19
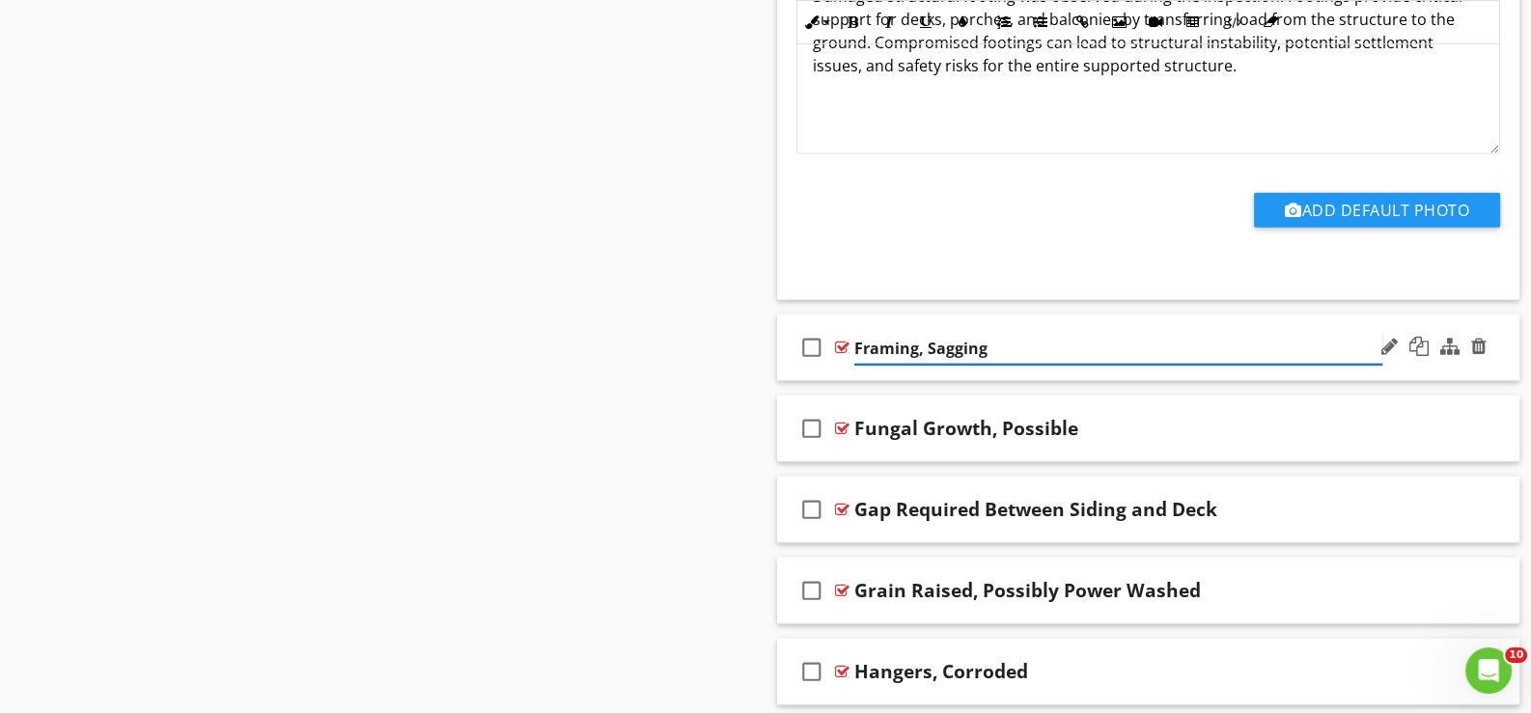
type input "Framing, Sagging*"
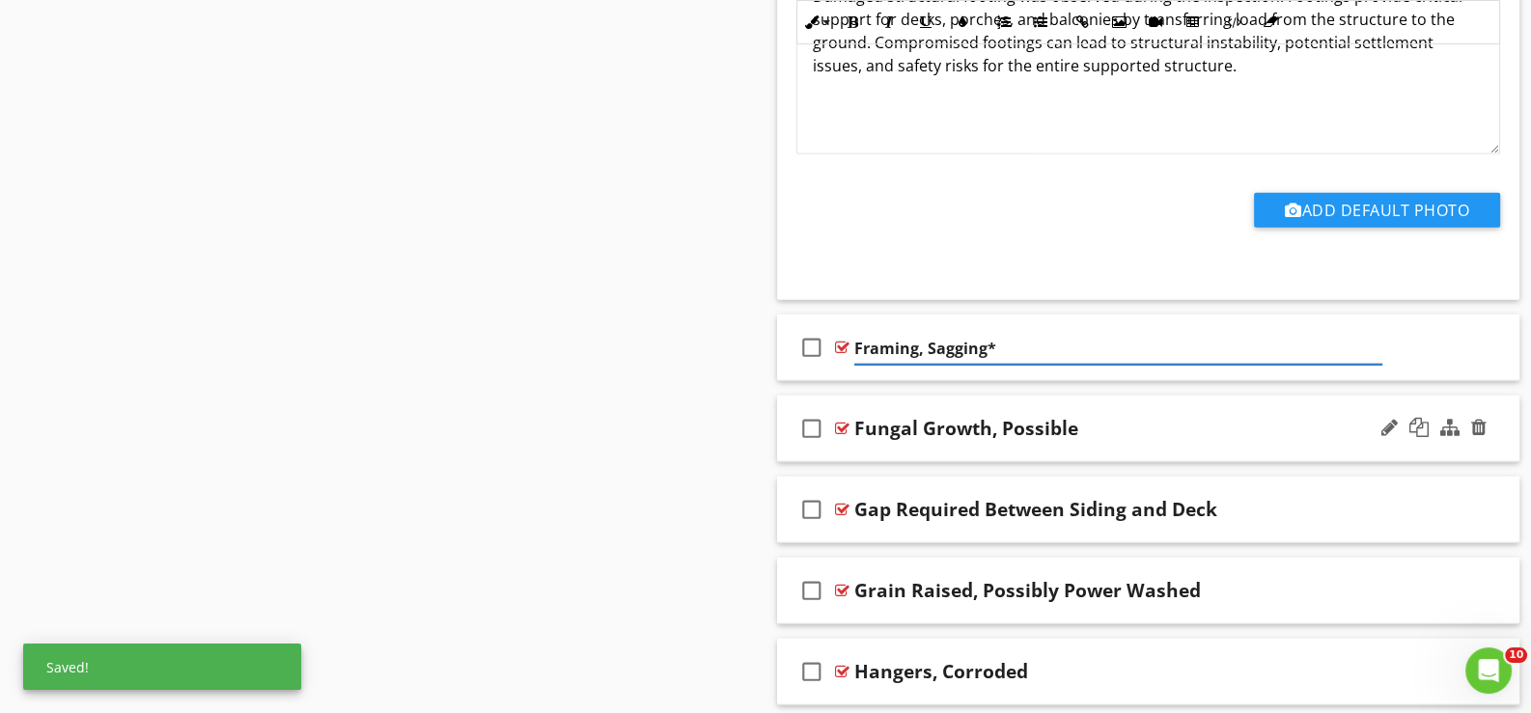
click at [905, 440] on div "check_box_outline_blank Fungal Growth, Possible" at bounding box center [1148, 429] width 742 height 67
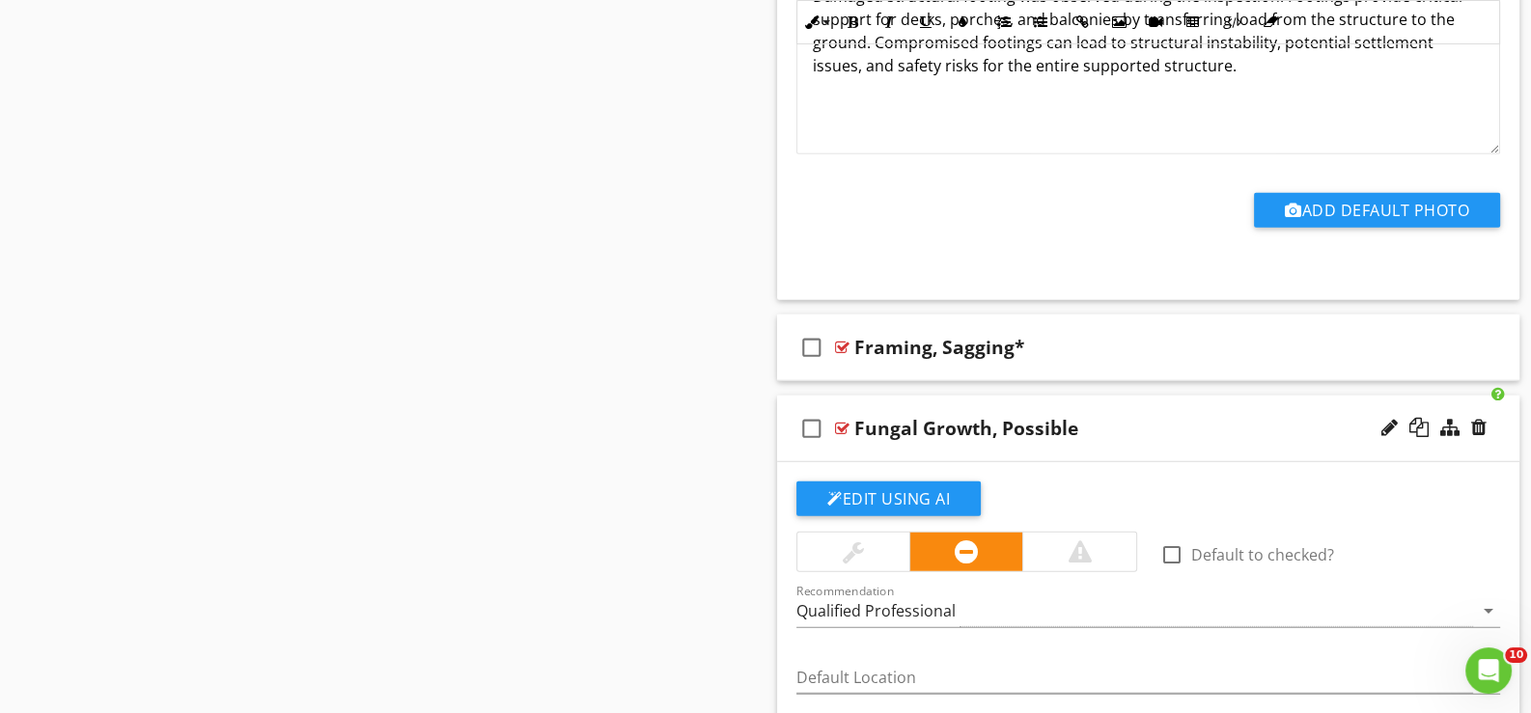
click at [863, 441] on div "check_box_outline_blank Fungal Growth, Possible" at bounding box center [1148, 429] width 742 height 67
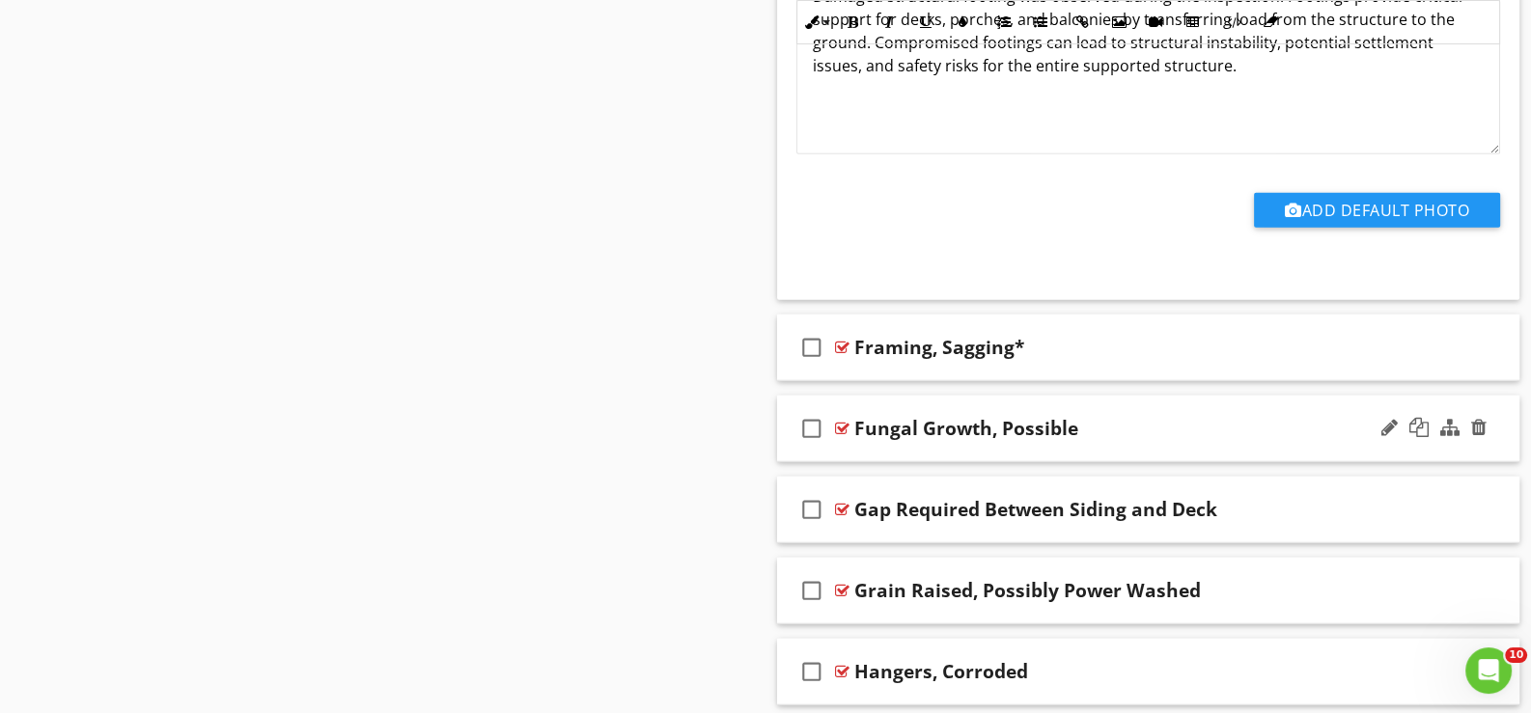
click at [882, 443] on div "check_box_outline_blank Fungal Growth, Possible" at bounding box center [1148, 429] width 742 height 67
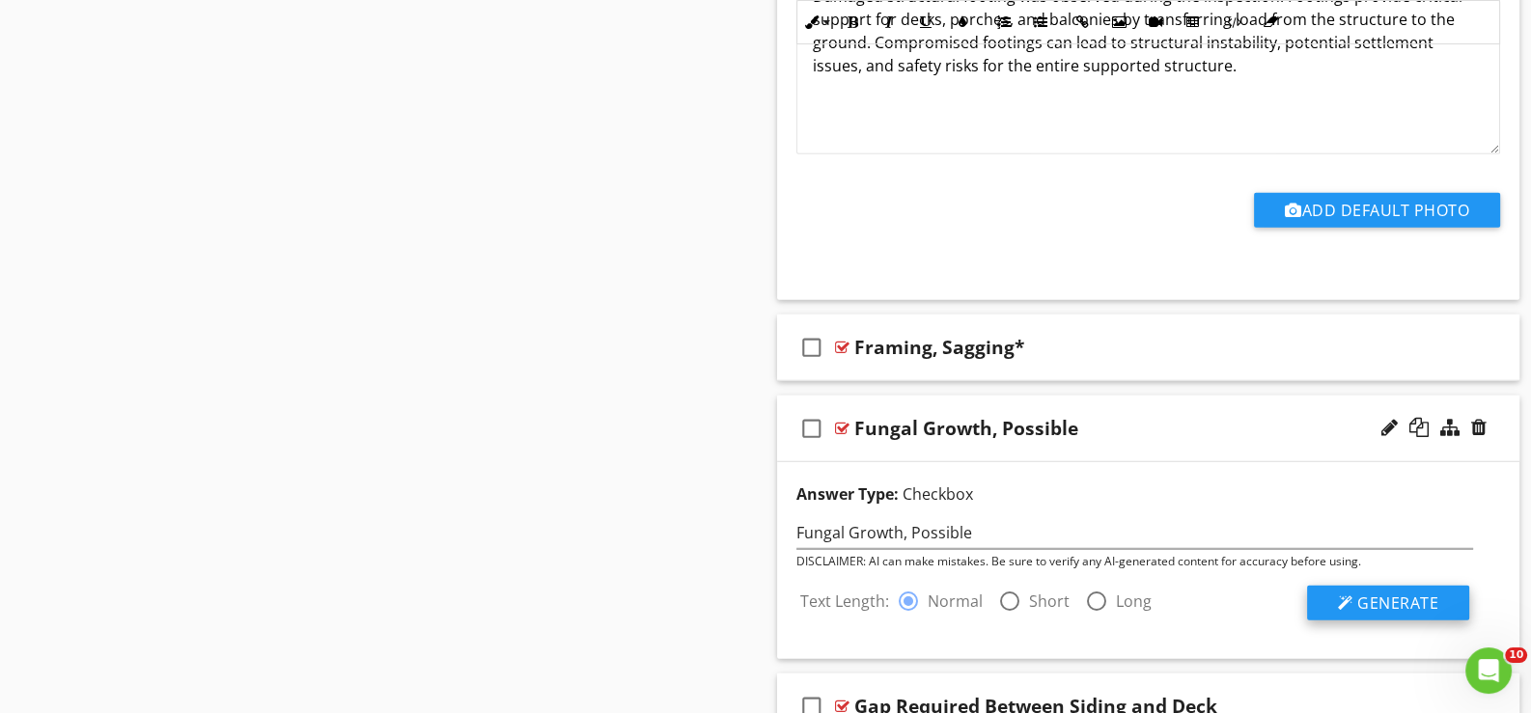
click at [1367, 593] on span "Generate" at bounding box center [1397, 603] width 81 height 21
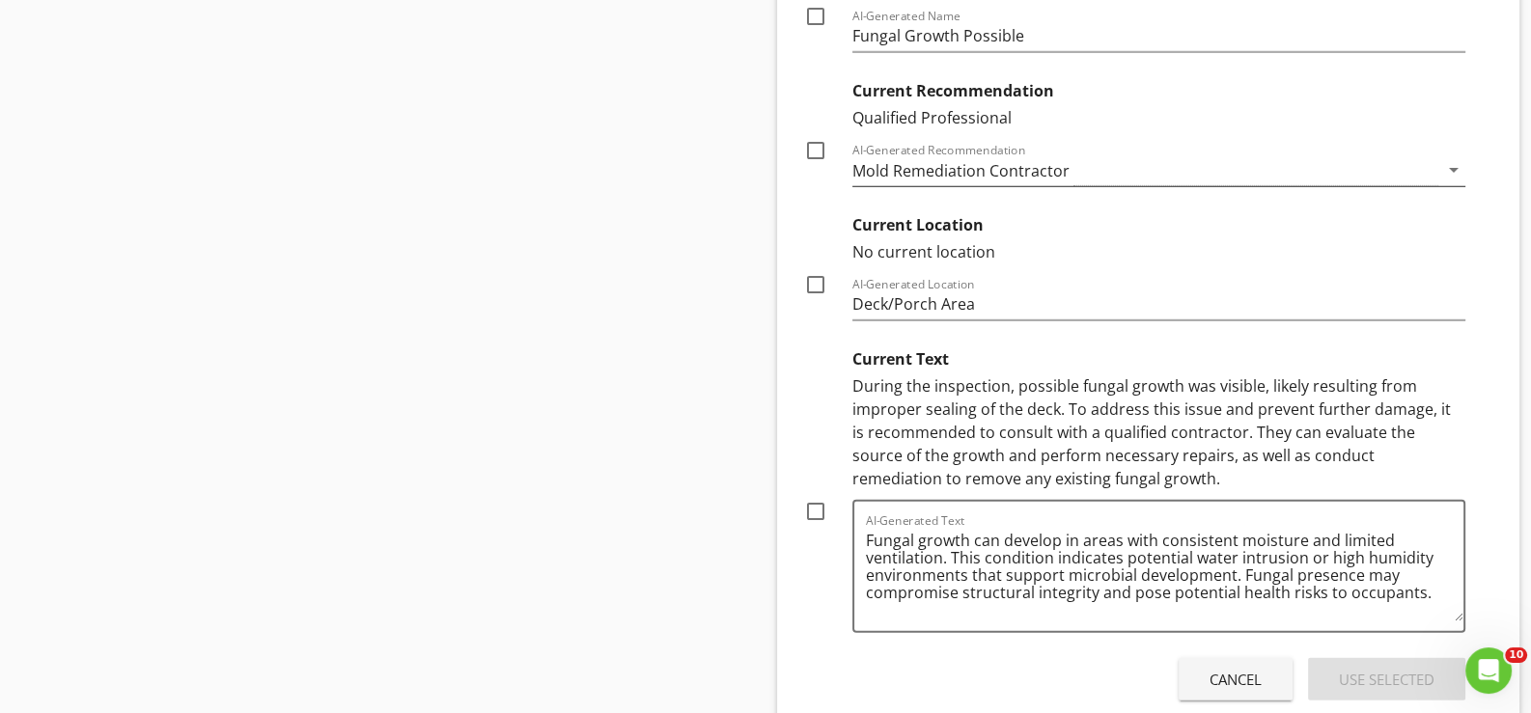
scroll to position [7169, 0]
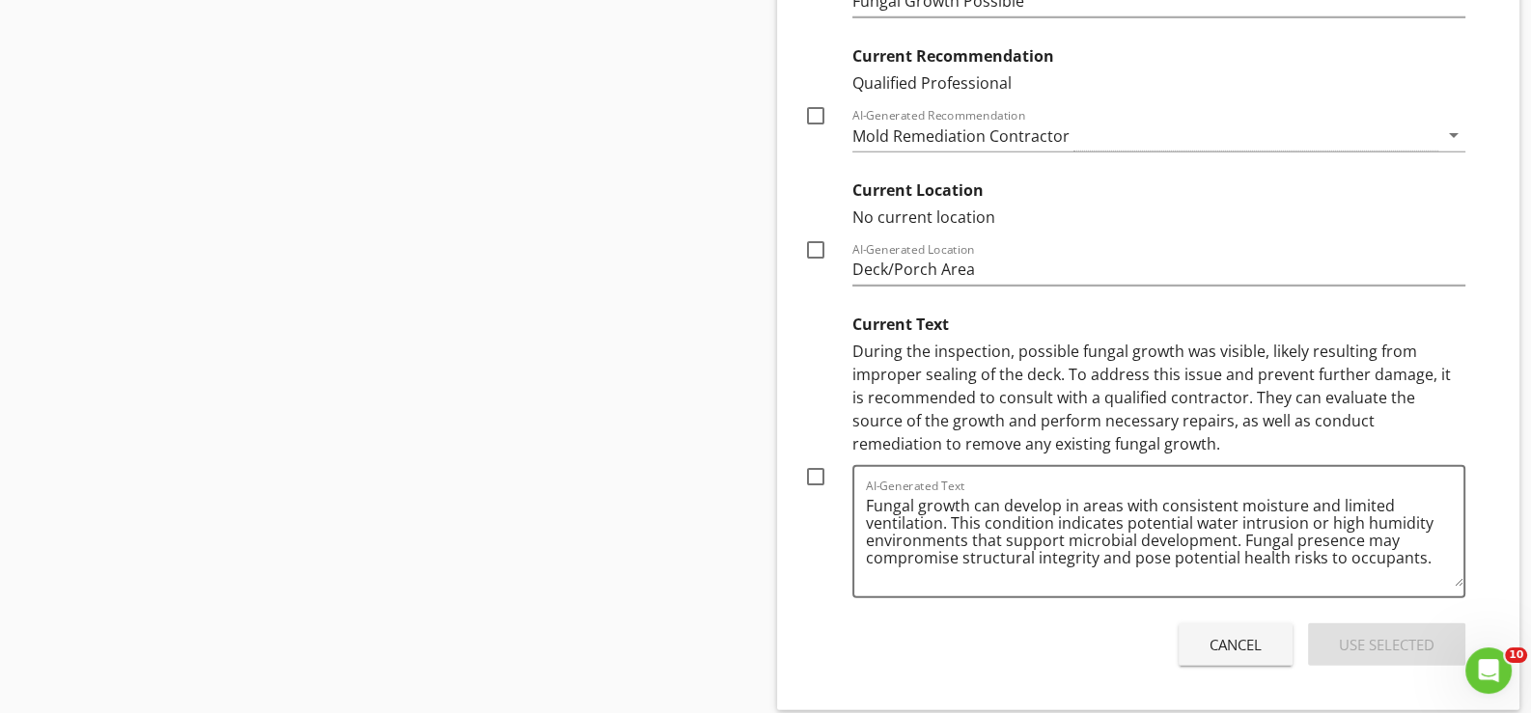
click at [810, 460] on div at bounding box center [815, 476] width 33 height 33
checkbox input "true"
click at [1373, 634] on div "Use Selected" at bounding box center [1387, 645] width 96 height 22
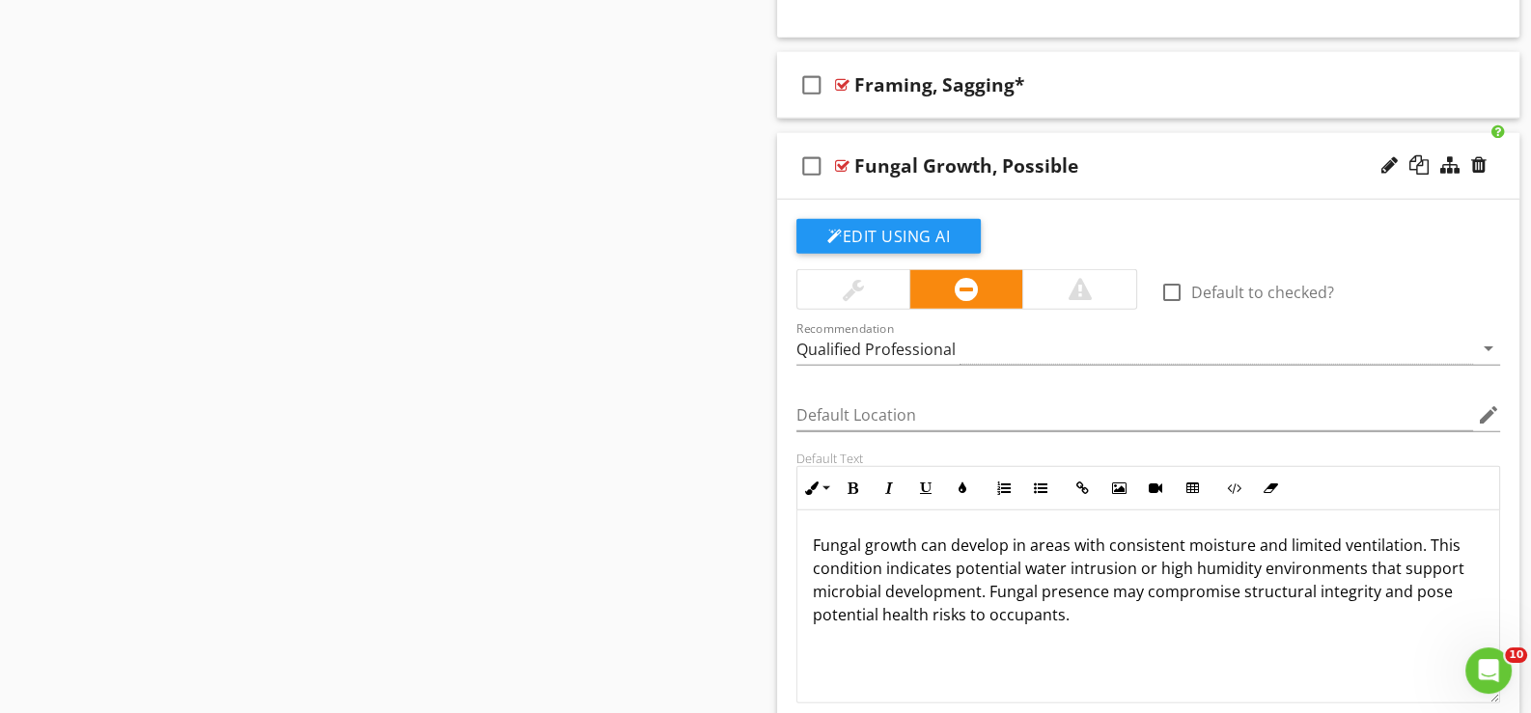
scroll to position [6653, 0]
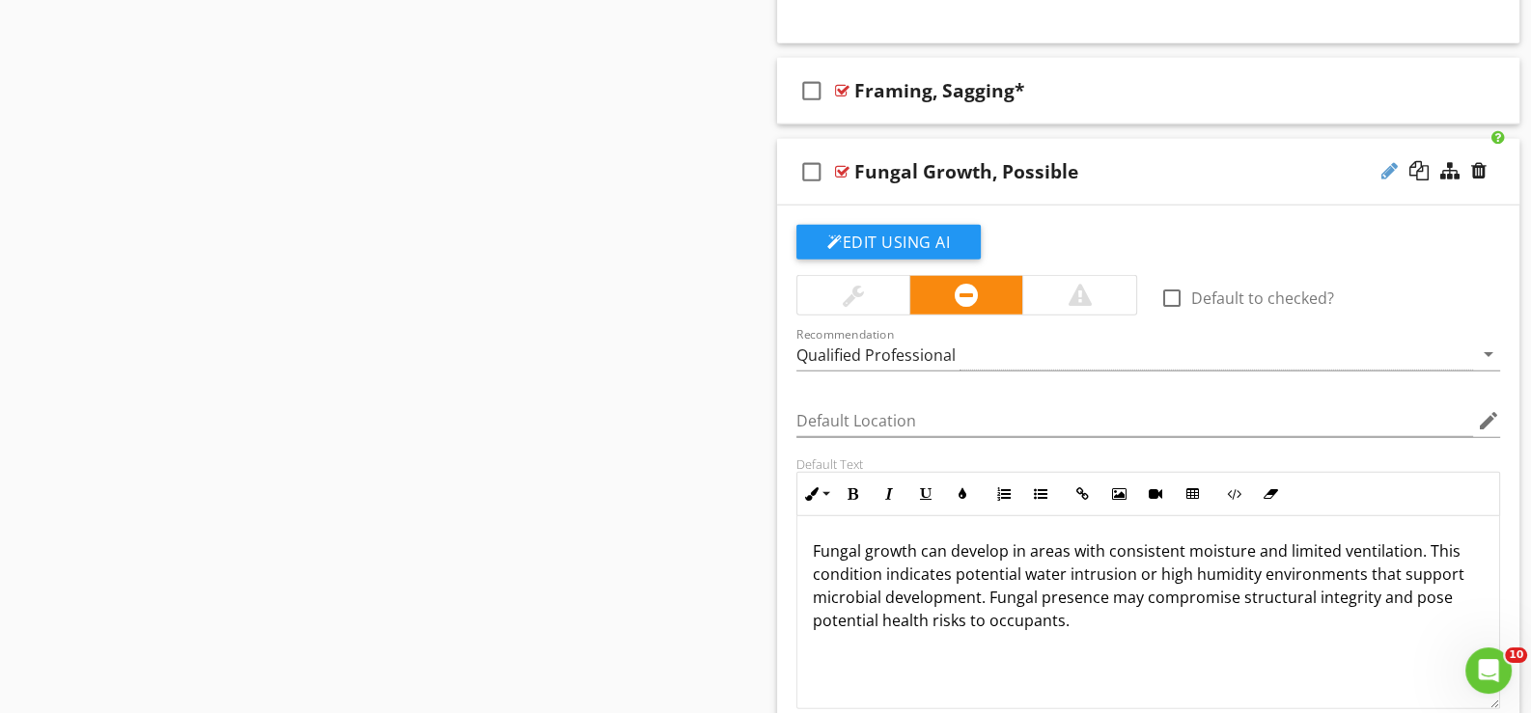
click at [1382, 161] on div at bounding box center [1389, 170] width 16 height 19
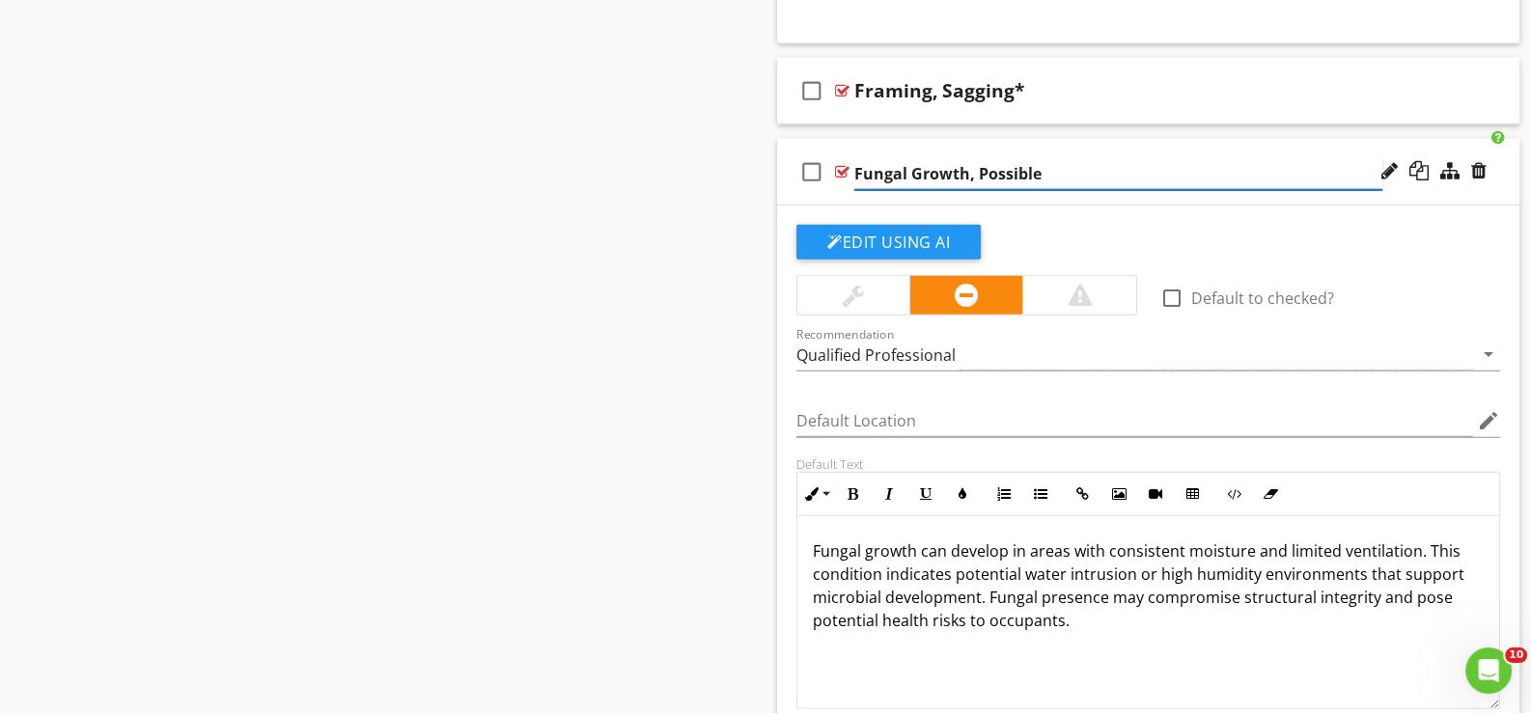
type input "Fungal Growth, Possible*"
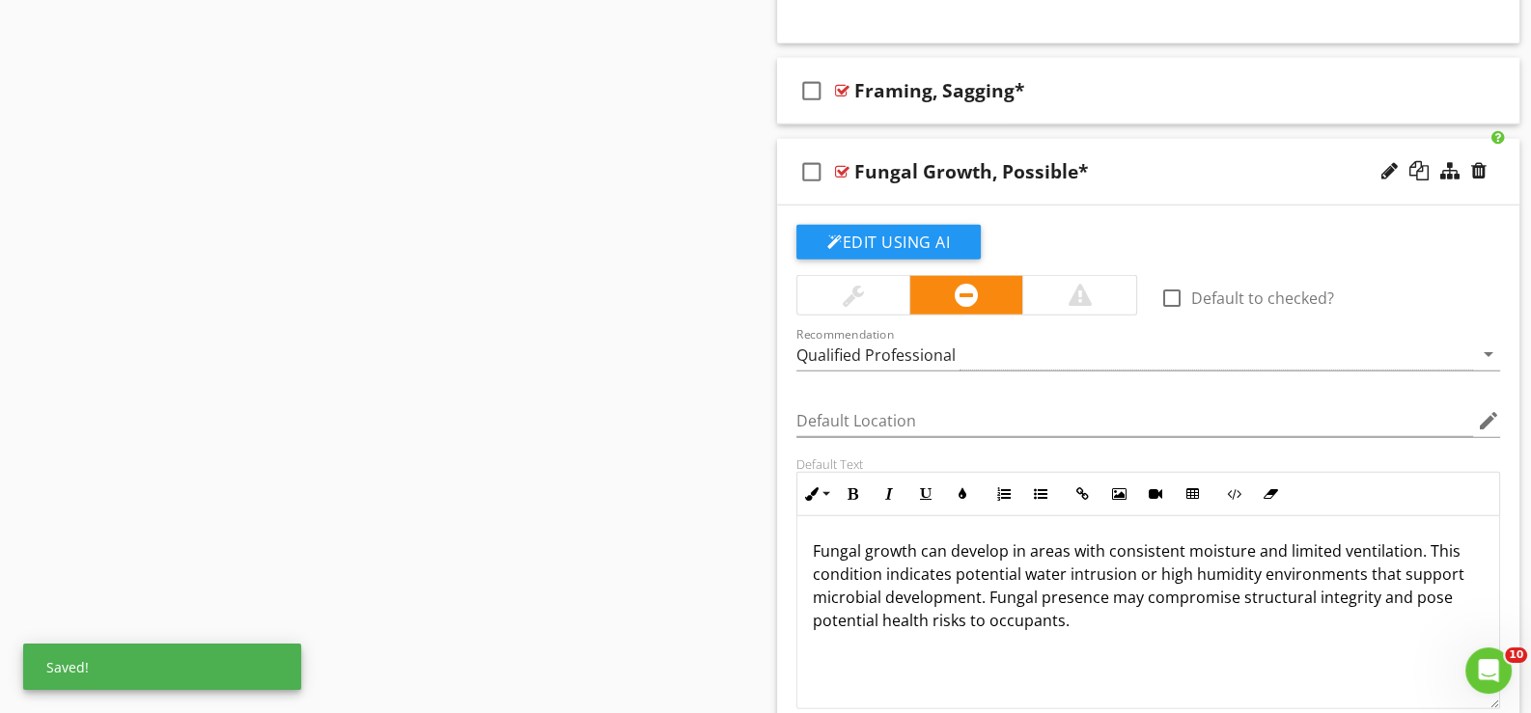
click at [817, 187] on div "check_box_outline_blank Fungal Growth, Possible*" at bounding box center [1148, 172] width 742 height 67
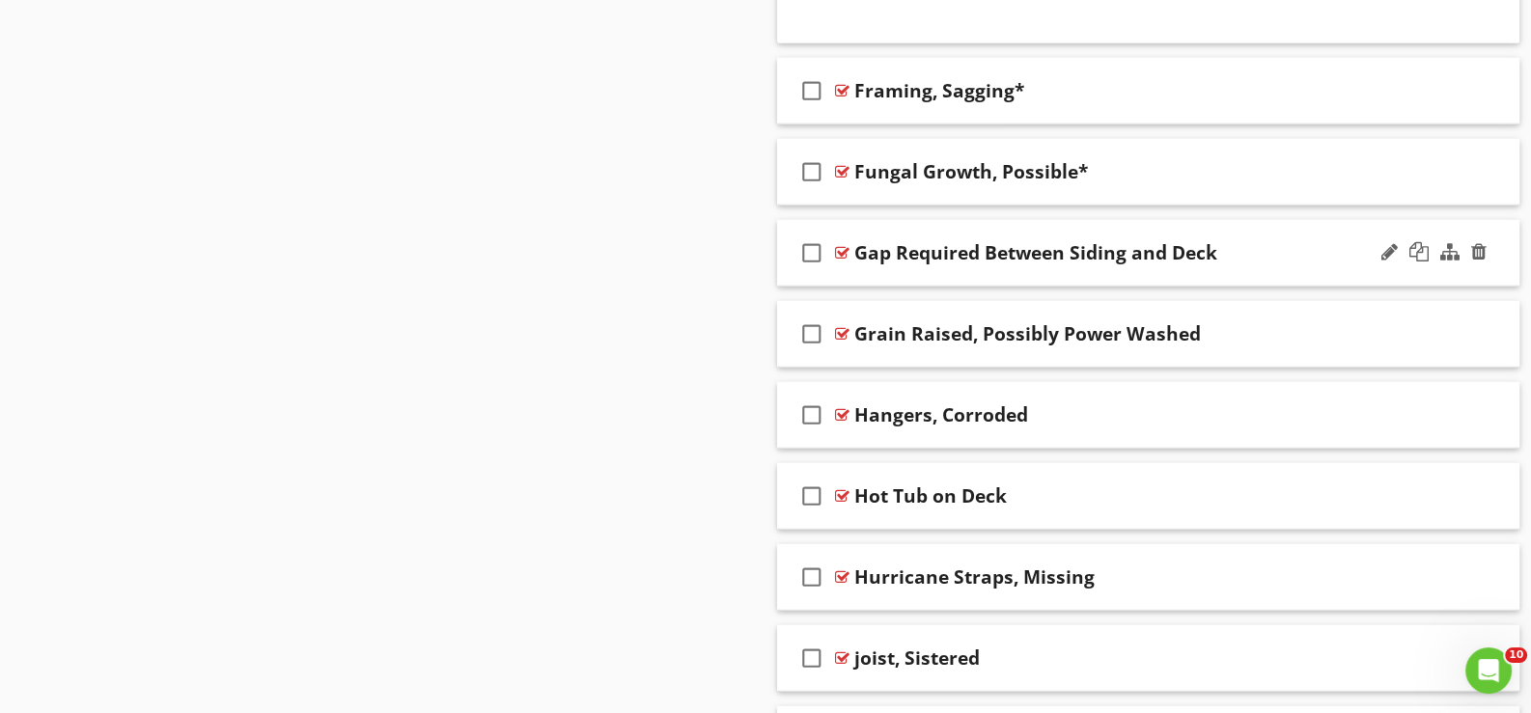
click at [853, 260] on div "check_box_outline_blank Gap Required Between Siding and Deck" at bounding box center [1148, 253] width 742 height 67
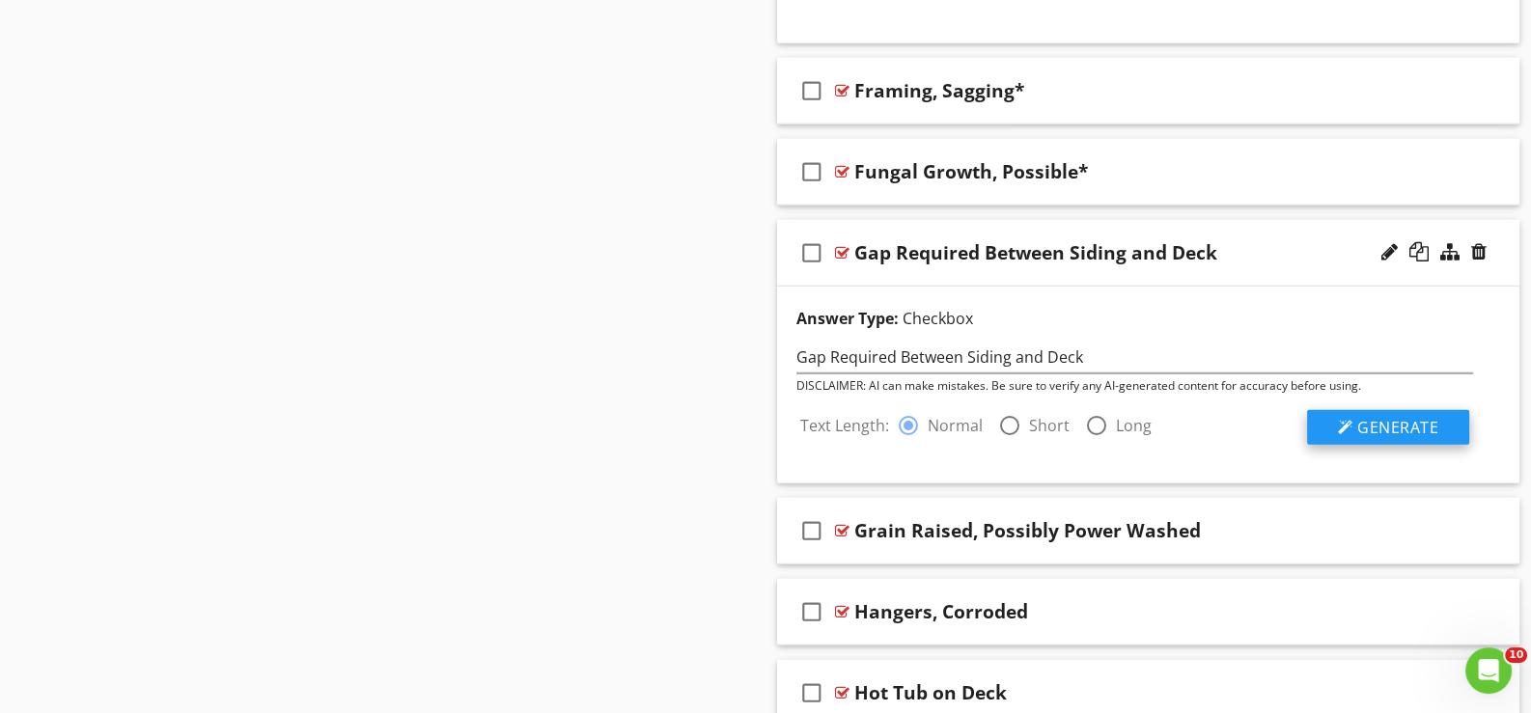
click at [1406, 418] on span "Generate" at bounding box center [1397, 427] width 81 height 21
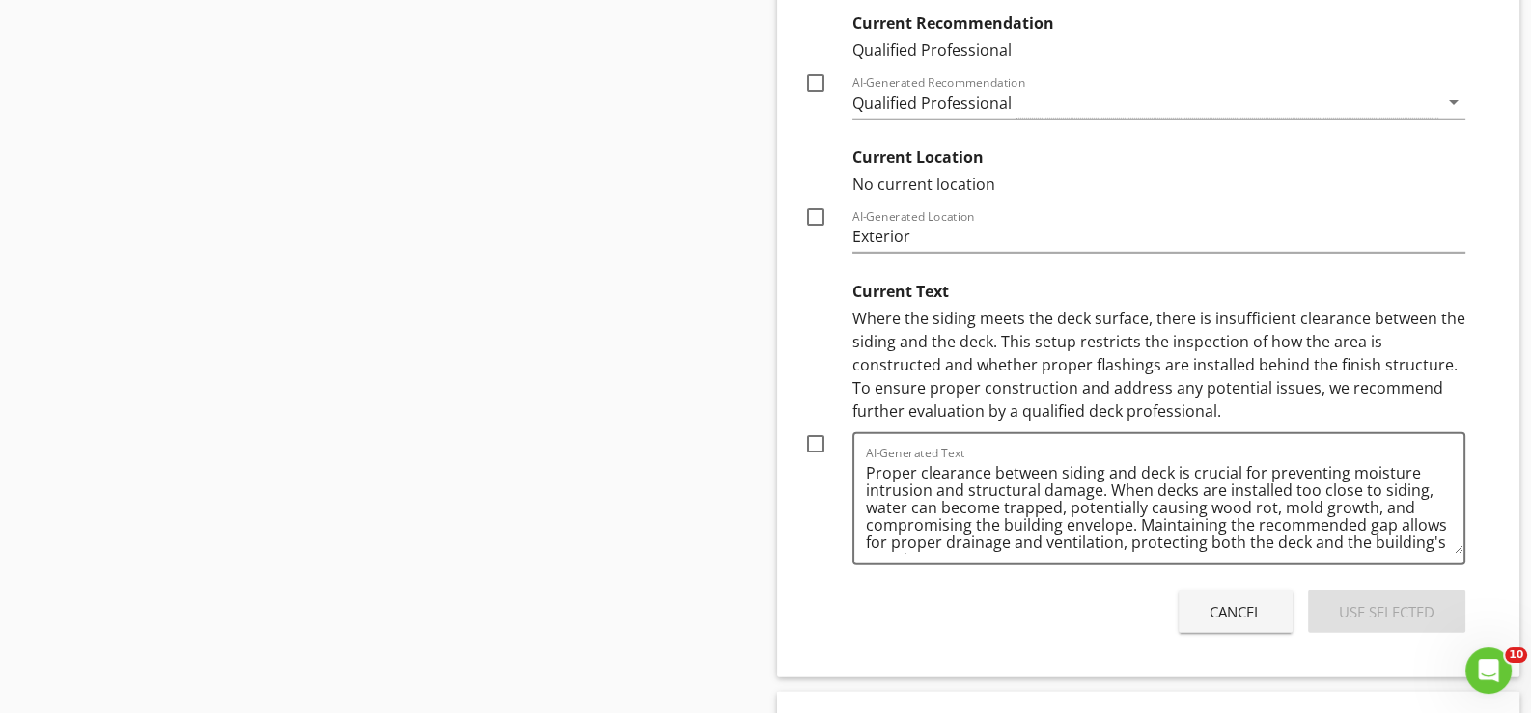
scroll to position [7329, 0]
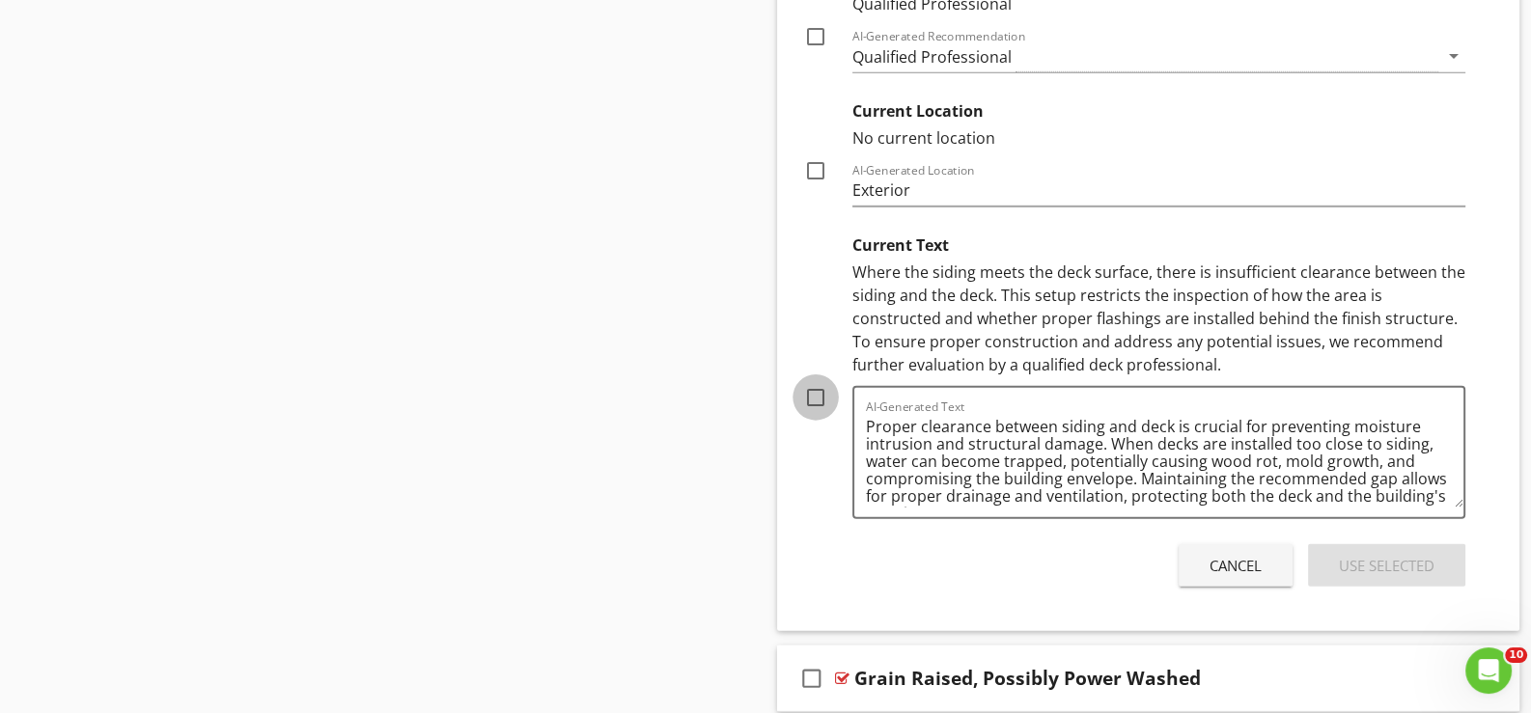
click at [818, 381] on div at bounding box center [815, 397] width 33 height 33
checkbox input "true"
click at [1400, 555] on div "Use Selected" at bounding box center [1387, 566] width 96 height 22
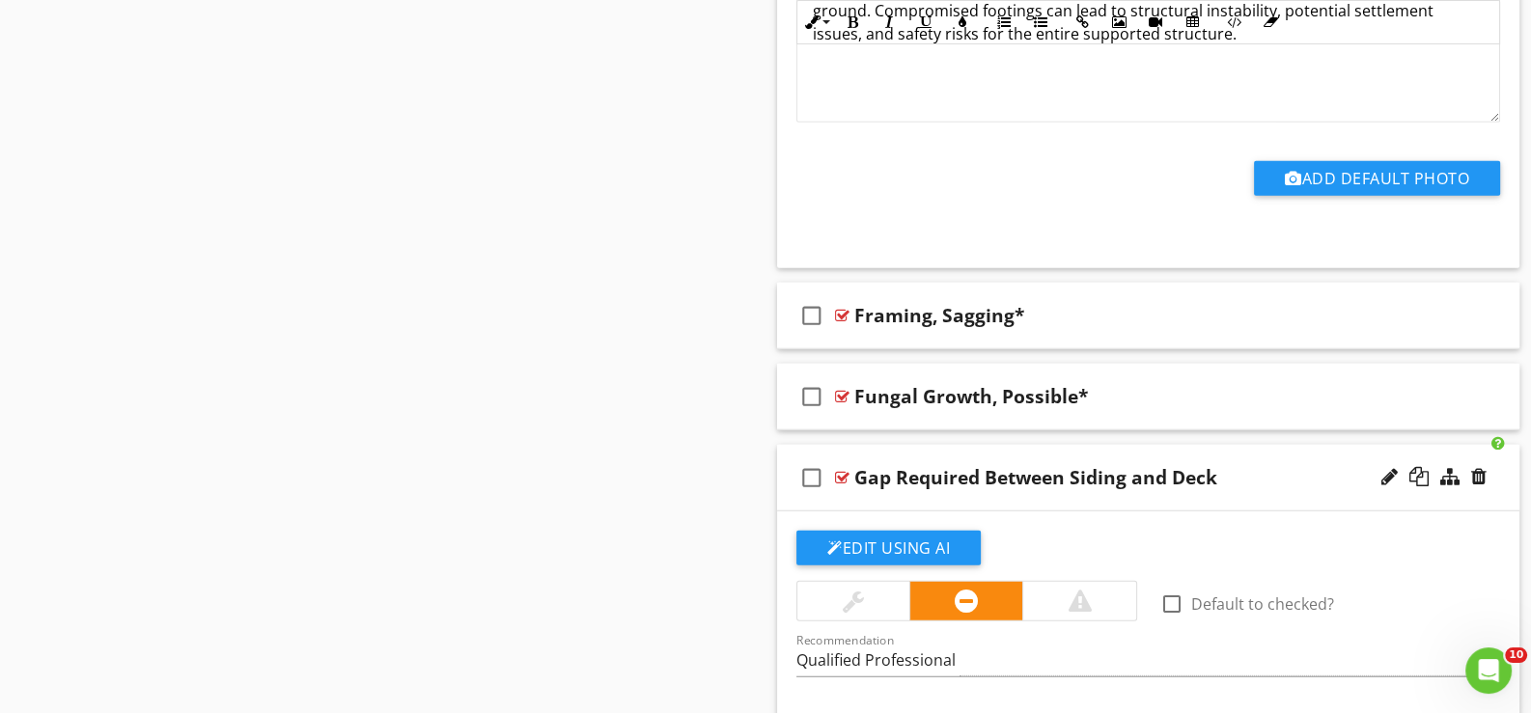
scroll to position [6427, 0]
click at [1382, 468] on div at bounding box center [1389, 477] width 16 height 19
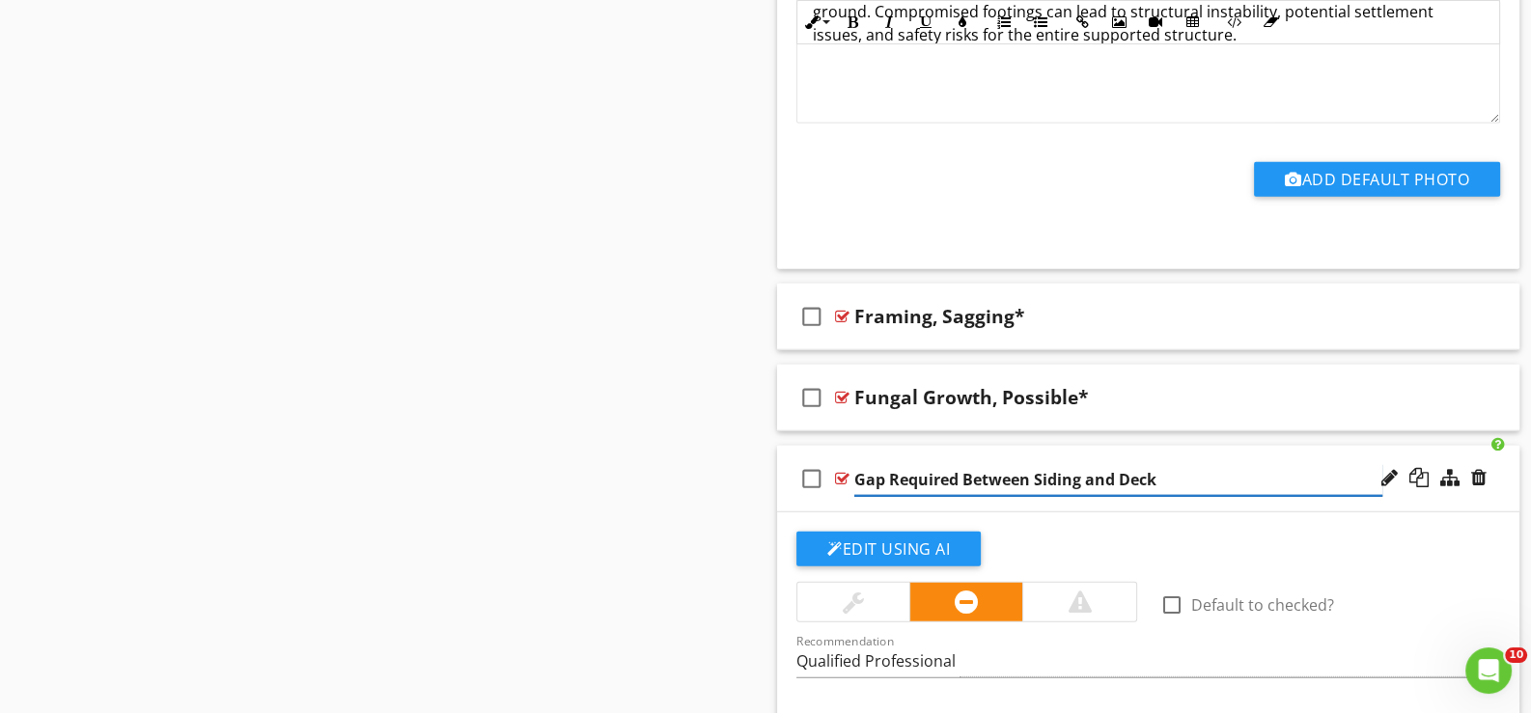
type input "Gap Required Between Siding and Deck*"
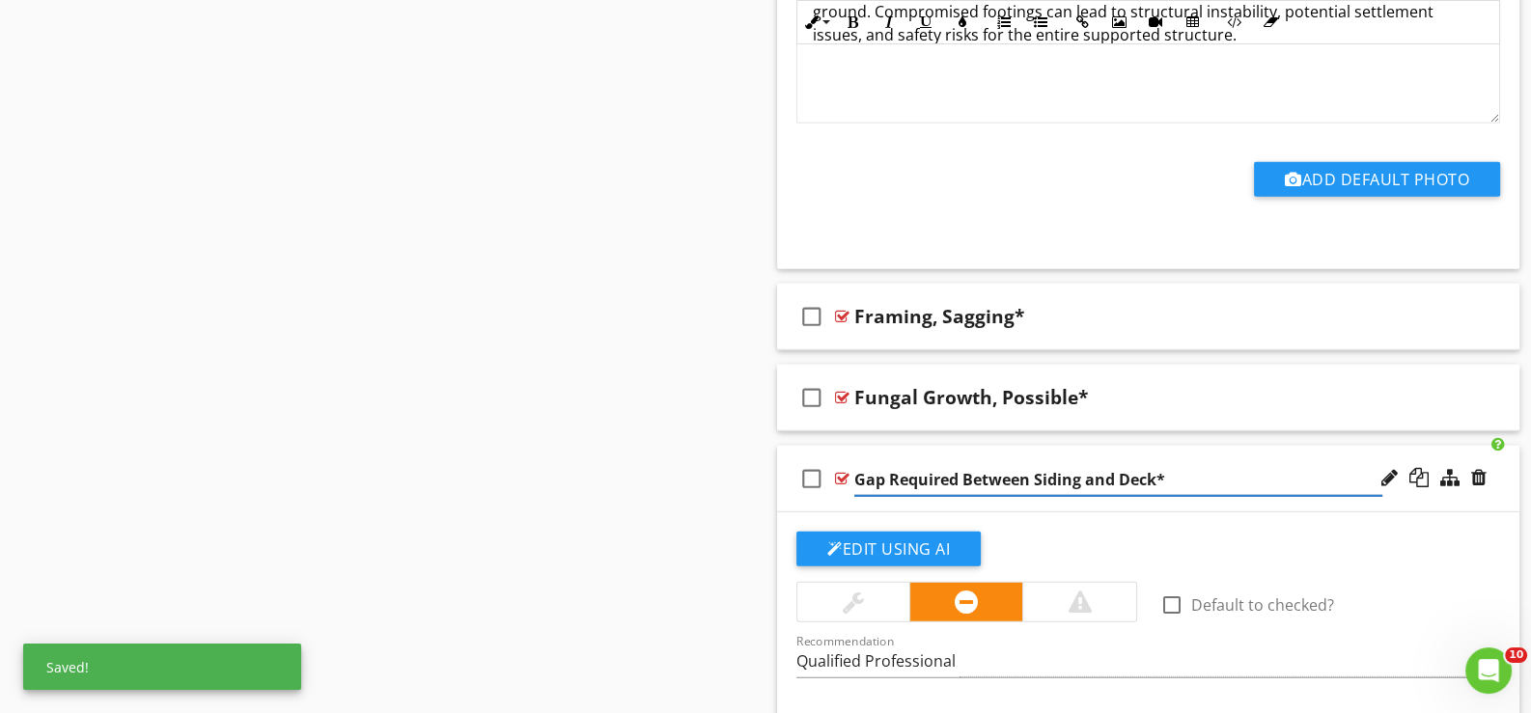
click at [869, 493] on div "check_box_outline_blank Gap Required Between Siding and Deck*" at bounding box center [1148, 479] width 742 height 67
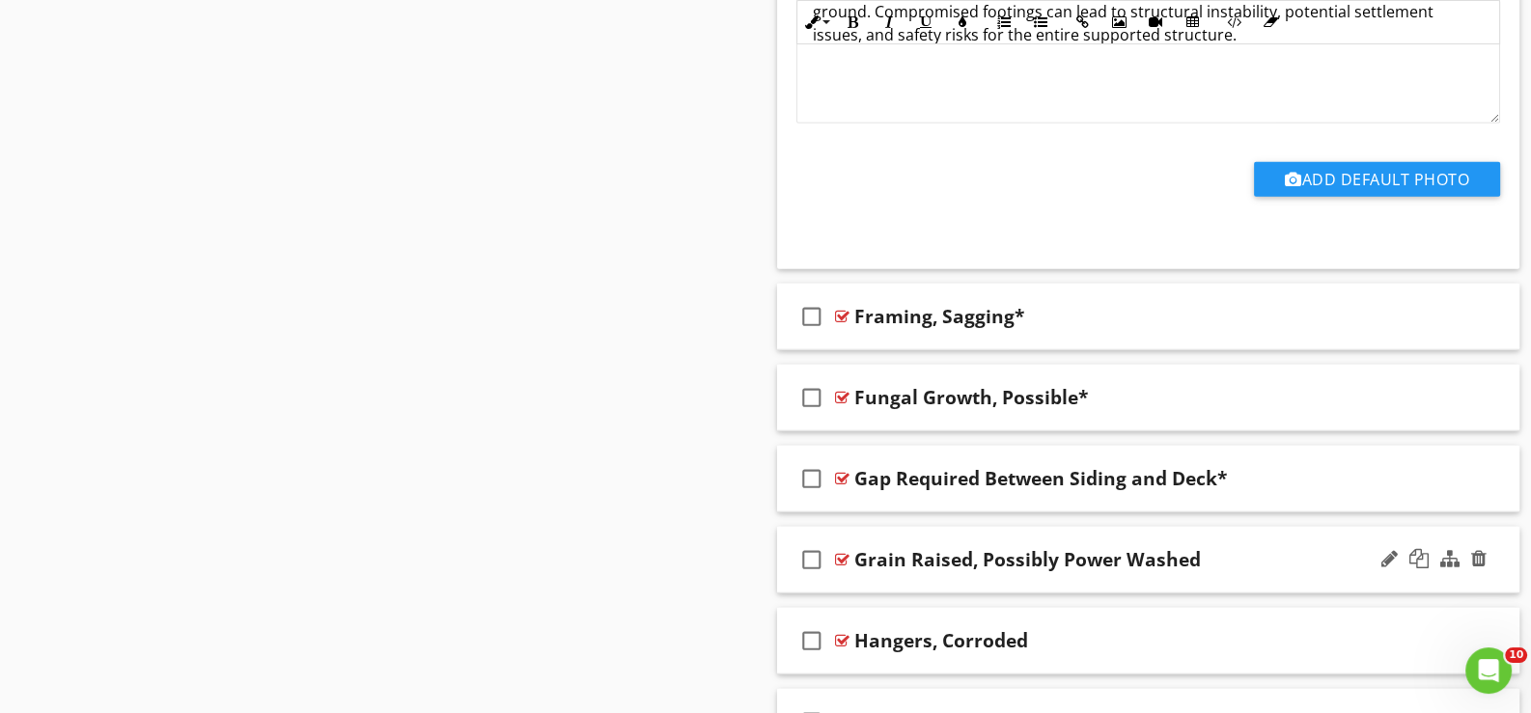
click at [874, 575] on div "check_box_outline_blank Grain Raised, Possibly Power Washed" at bounding box center [1148, 560] width 742 height 67
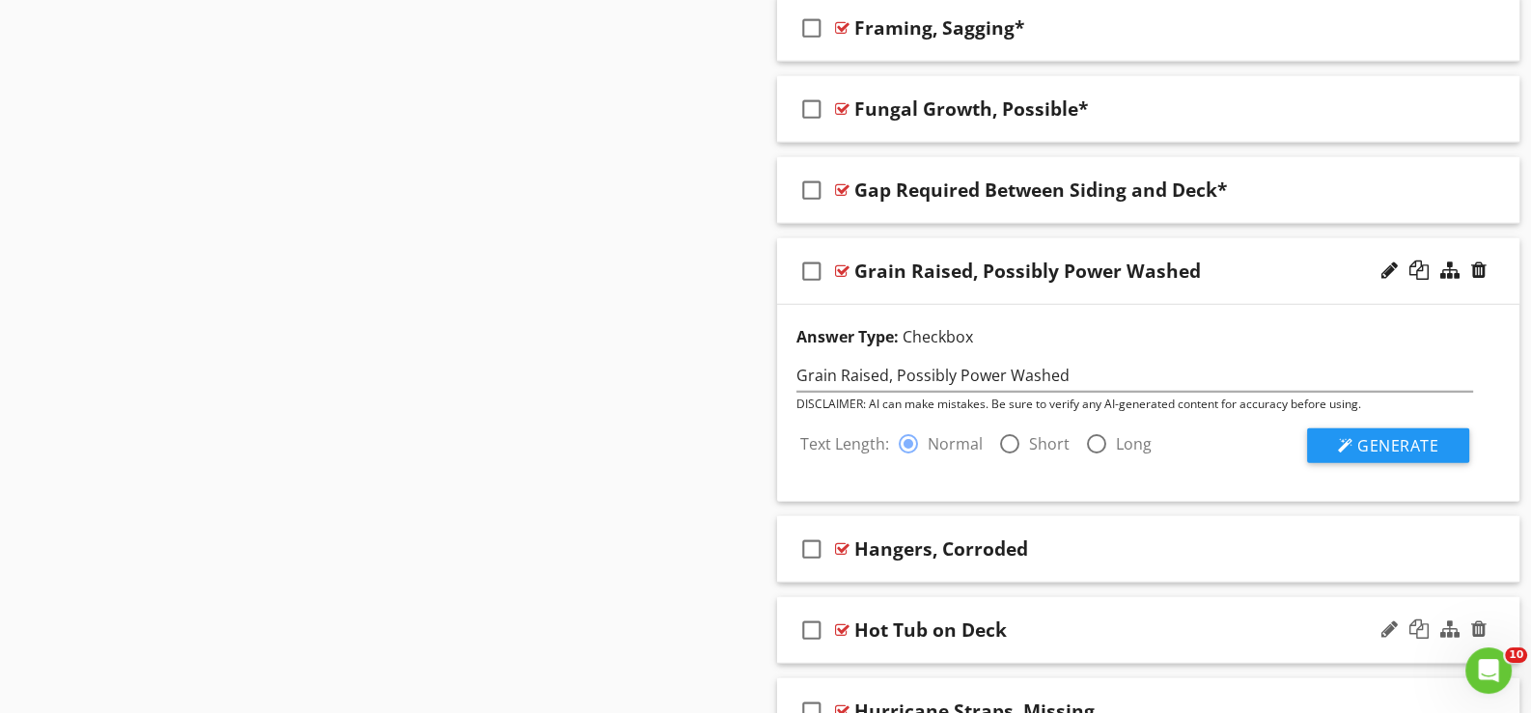
scroll to position [6717, 0]
click at [1400, 434] on span "Generate" at bounding box center [1397, 444] width 81 height 21
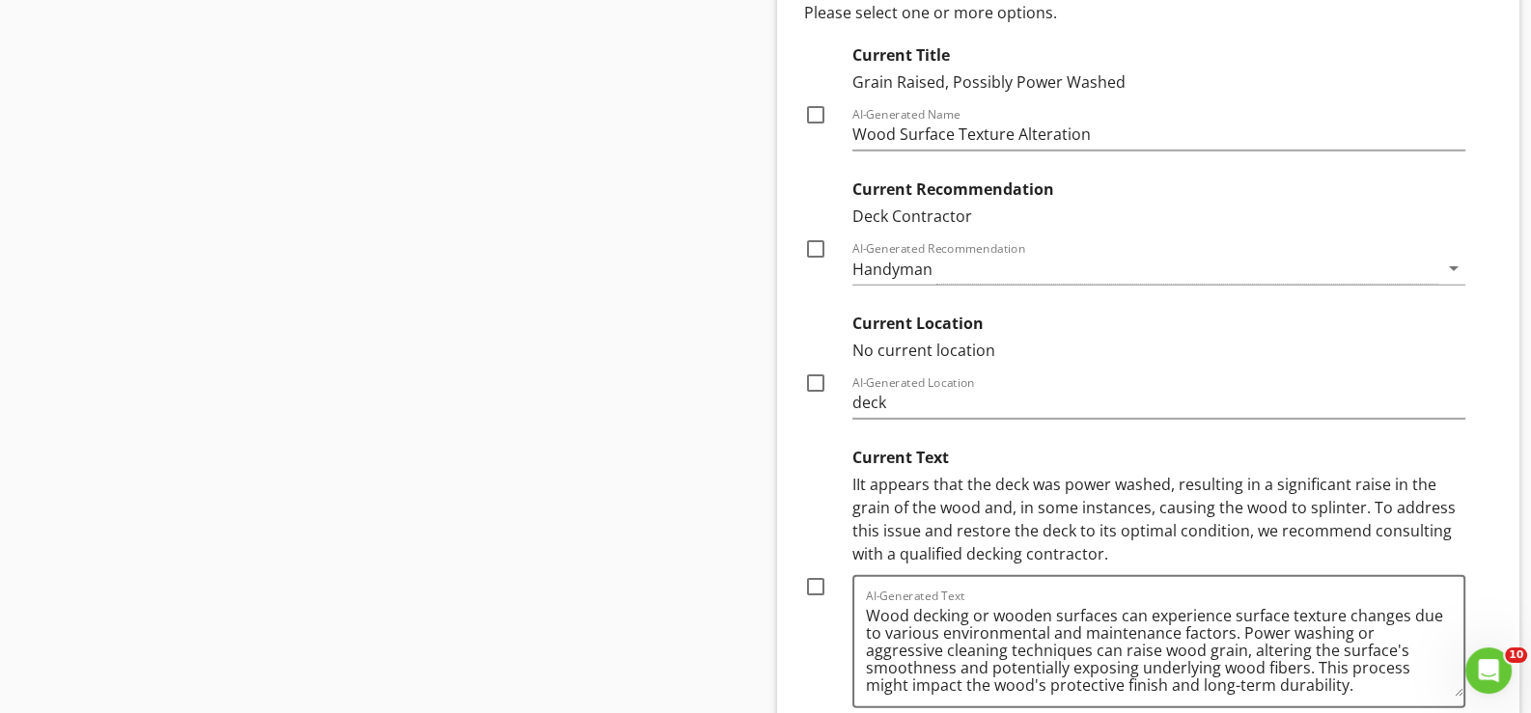
scroll to position [7199, 0]
click at [814, 569] on div at bounding box center [815, 585] width 33 height 33
checkbox input "true"
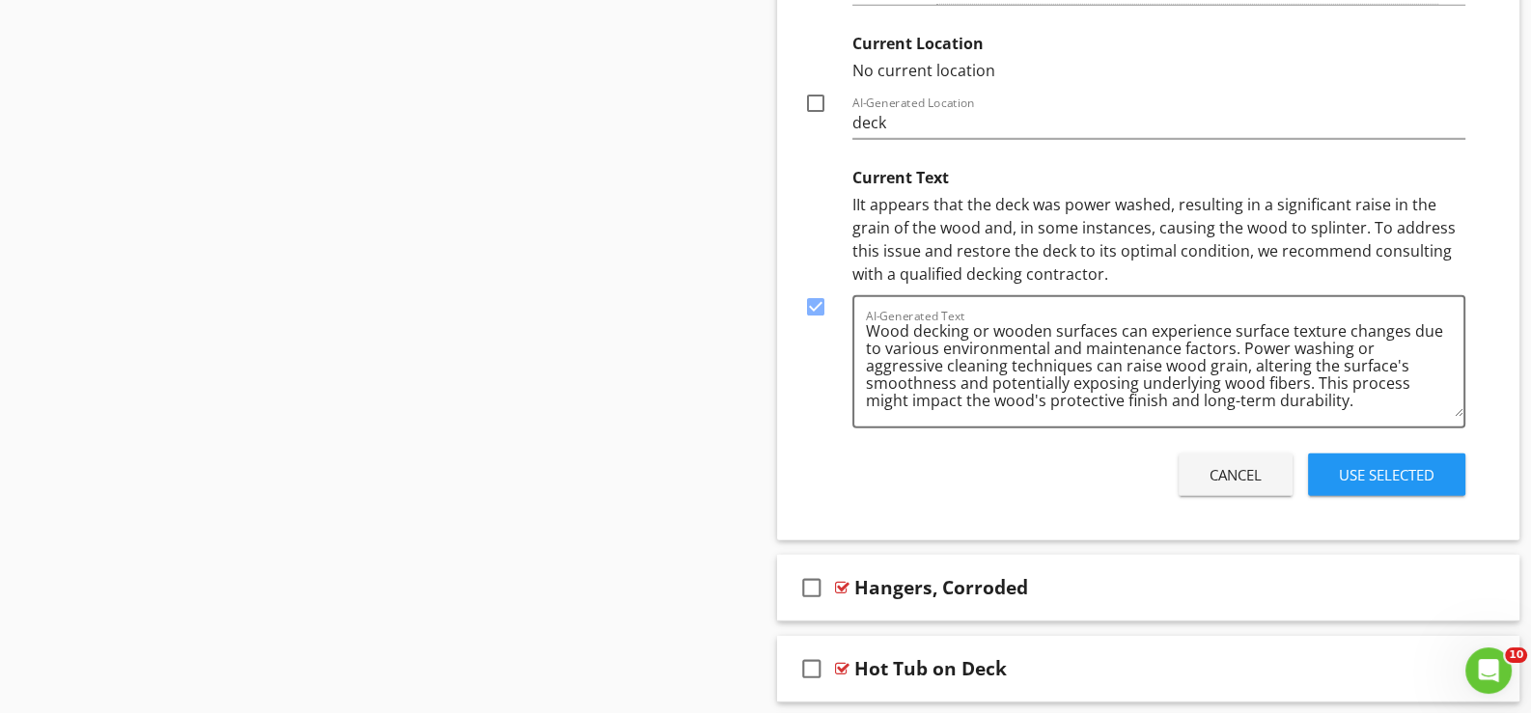
scroll to position [7489, 0]
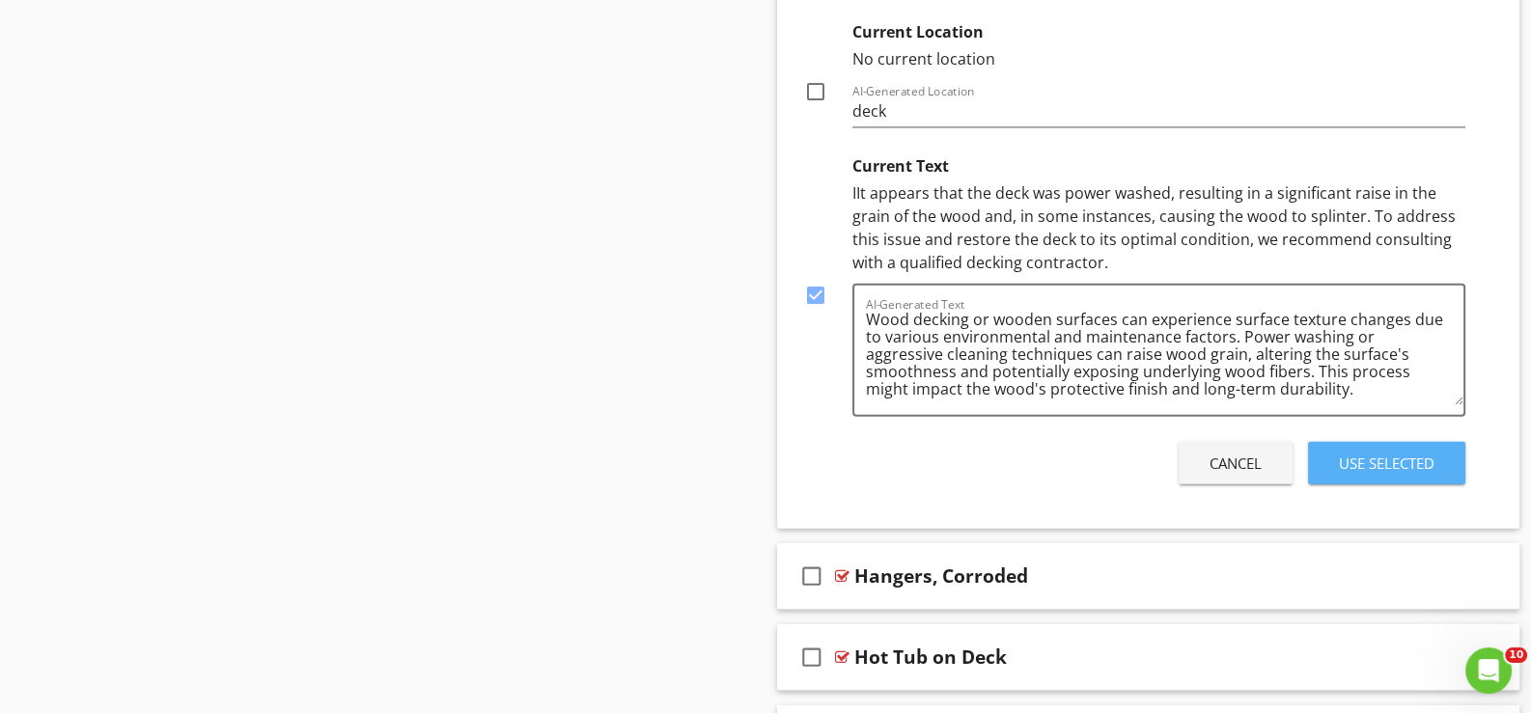
click at [1391, 453] on div "Use Selected" at bounding box center [1387, 464] width 96 height 22
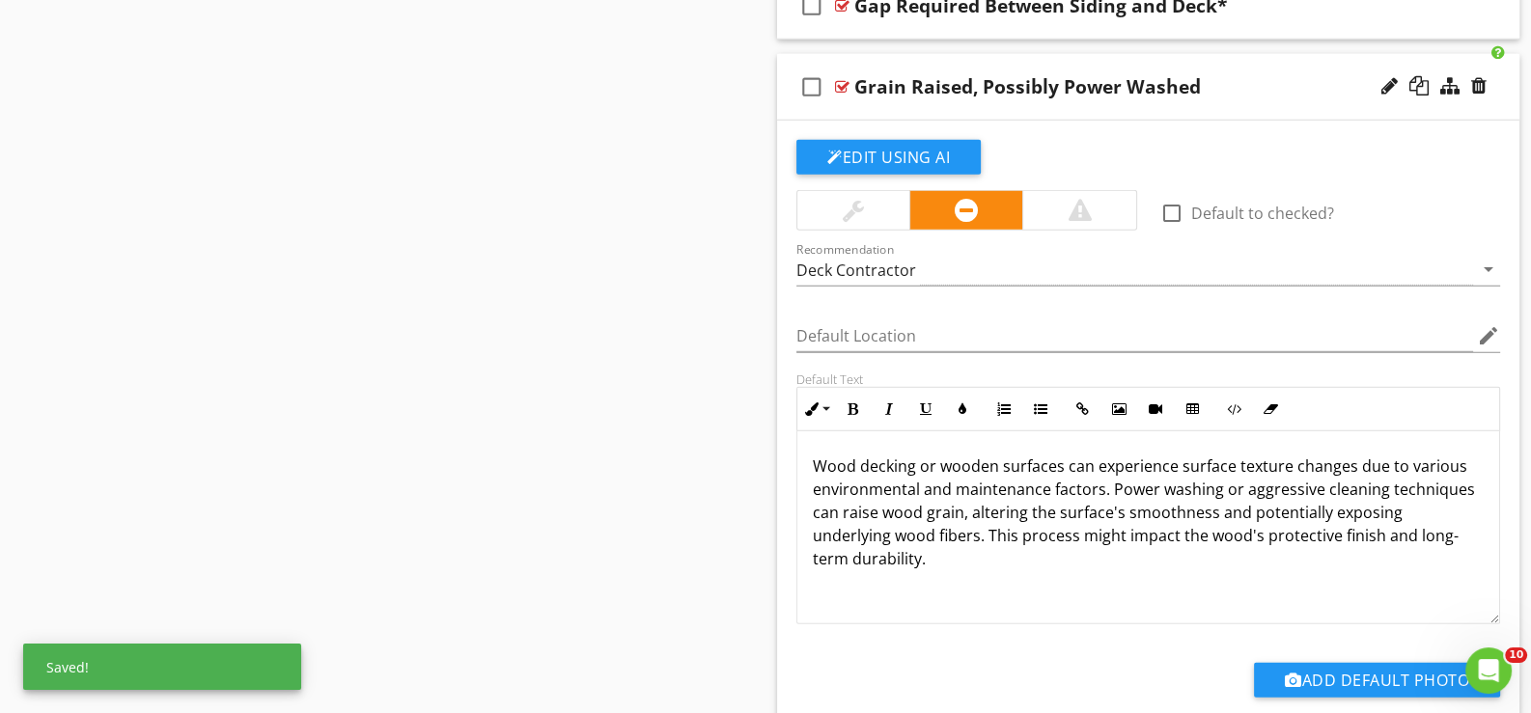
scroll to position [6877, 0]
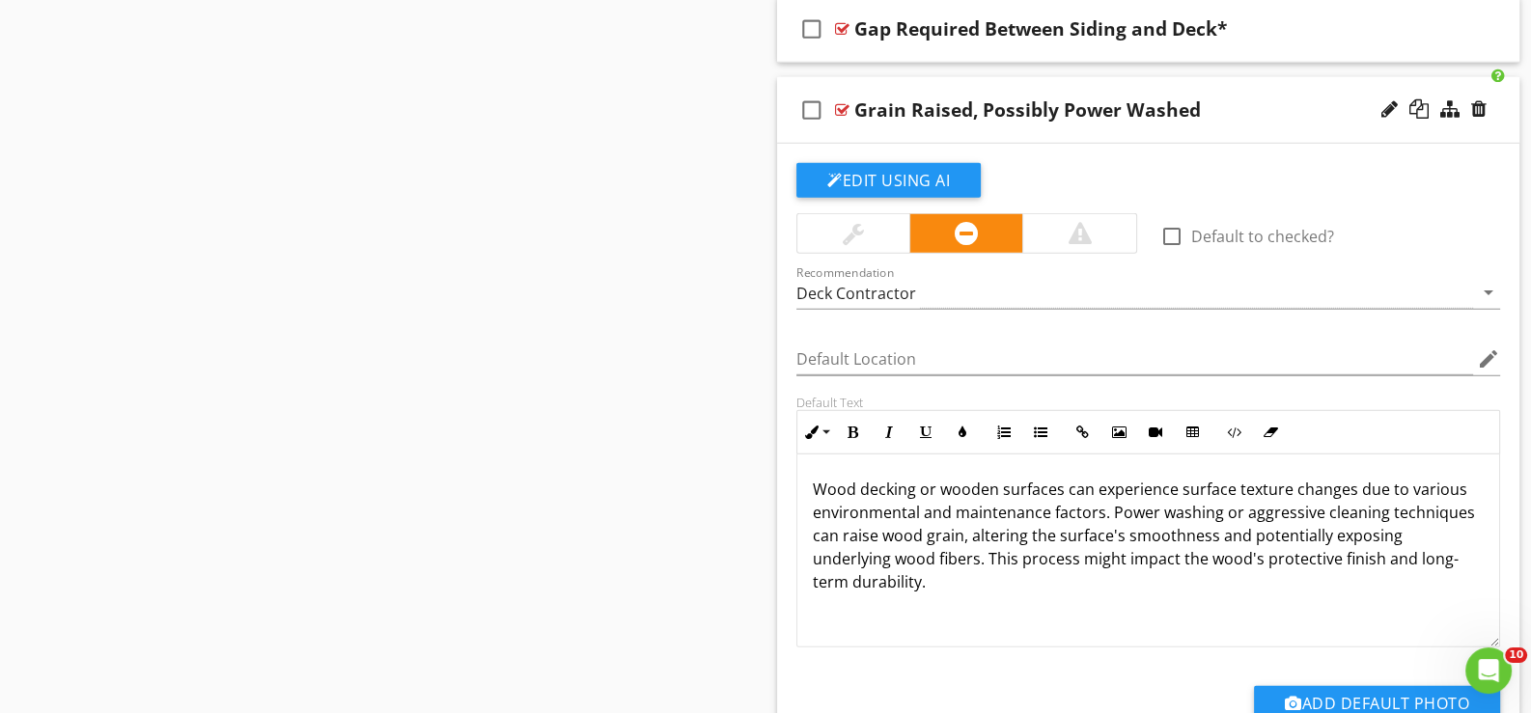
click at [1108, 118] on div "check_box_outline_blank Grain Raised, Possibly Power Washed" at bounding box center [1148, 110] width 742 height 67
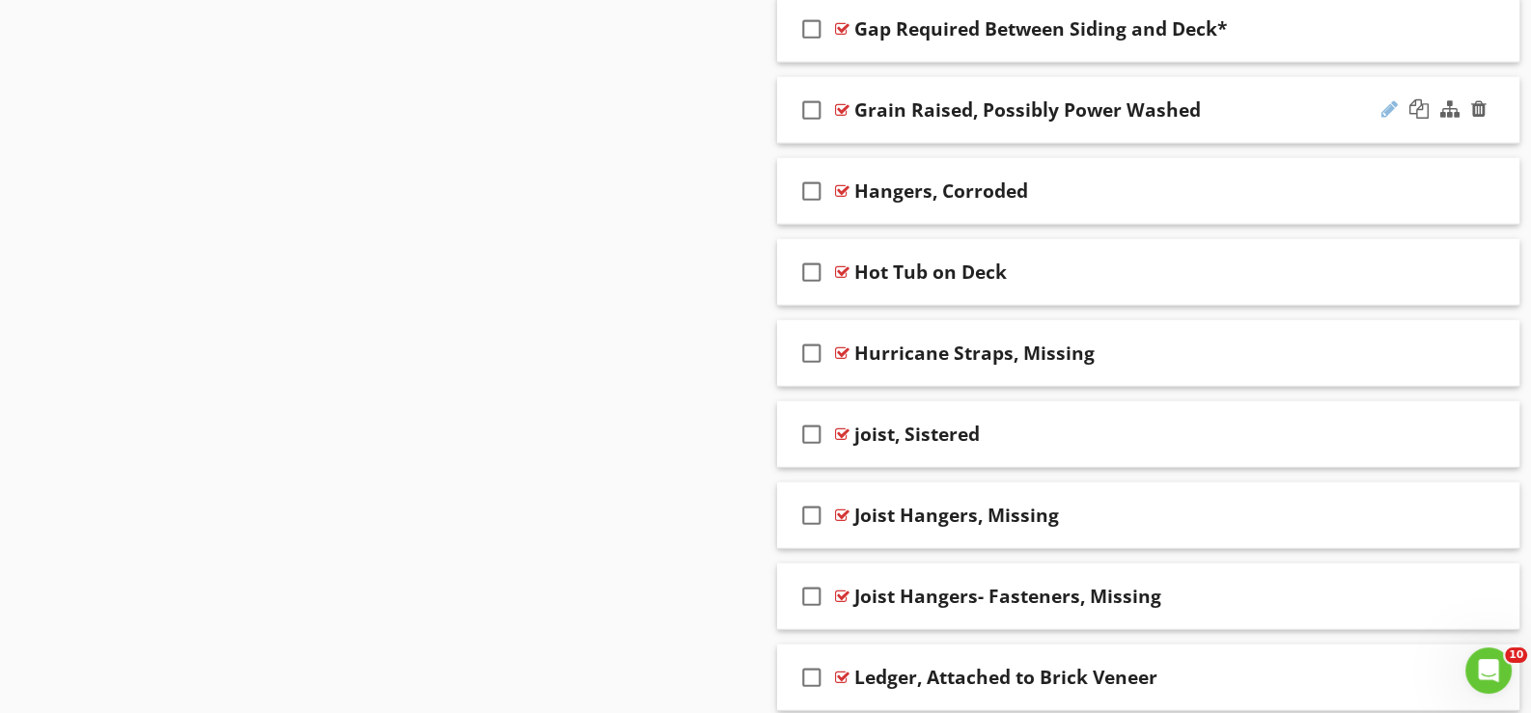
click at [1386, 99] on div at bounding box center [1389, 108] width 16 height 19
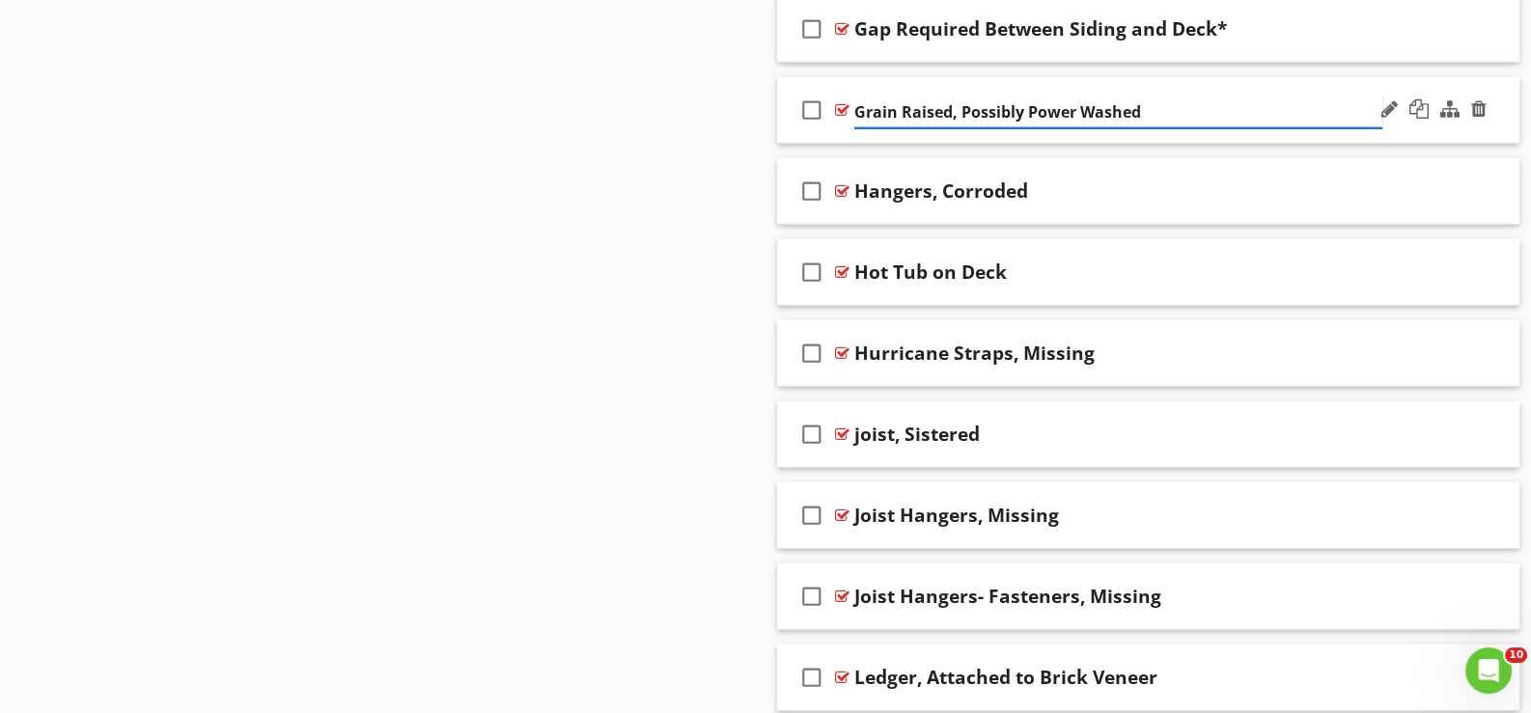
type input "Grain Raised, Possibly Power Washed*"
click at [868, 202] on div "check_box_outline_blank Hangers, Corroded" at bounding box center [1148, 191] width 742 height 67
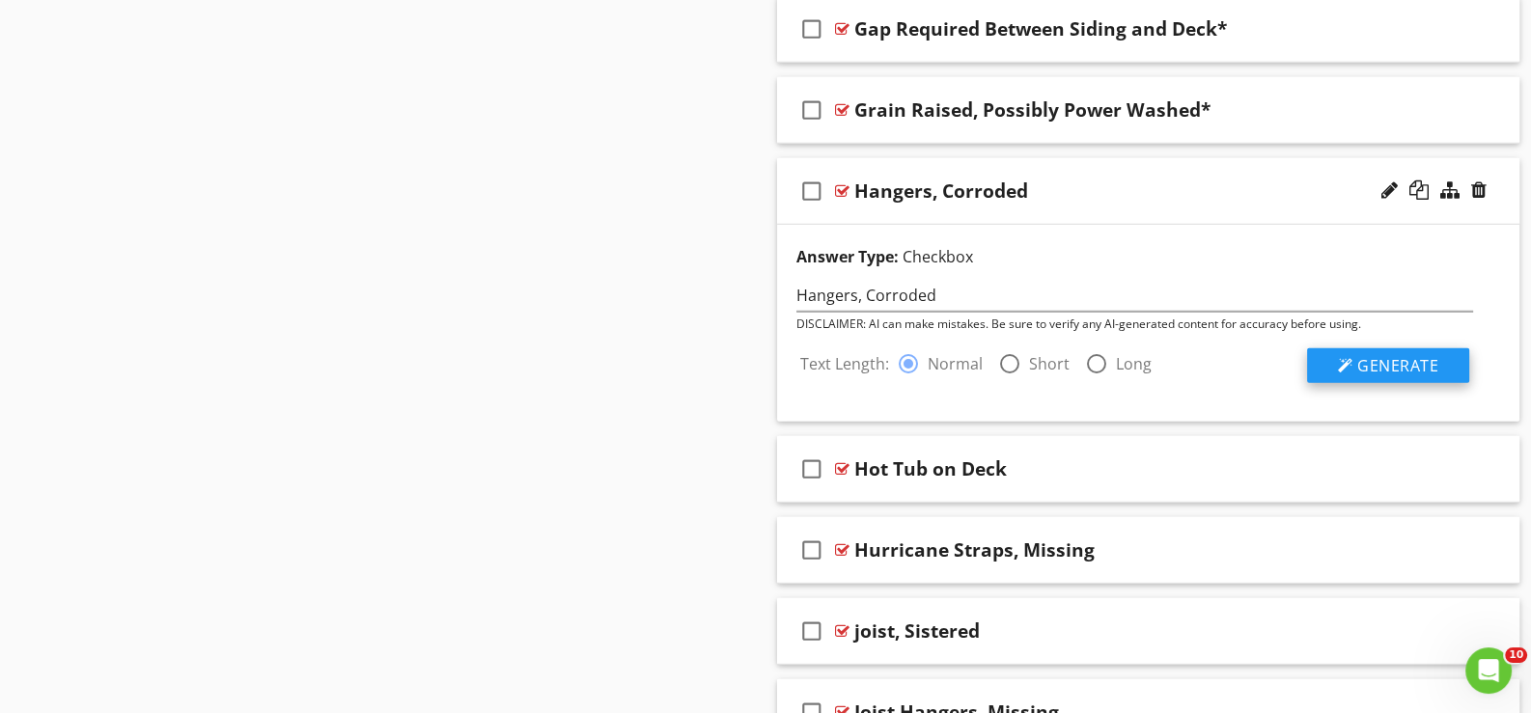
click at [1421, 355] on span "Generate" at bounding box center [1397, 365] width 81 height 21
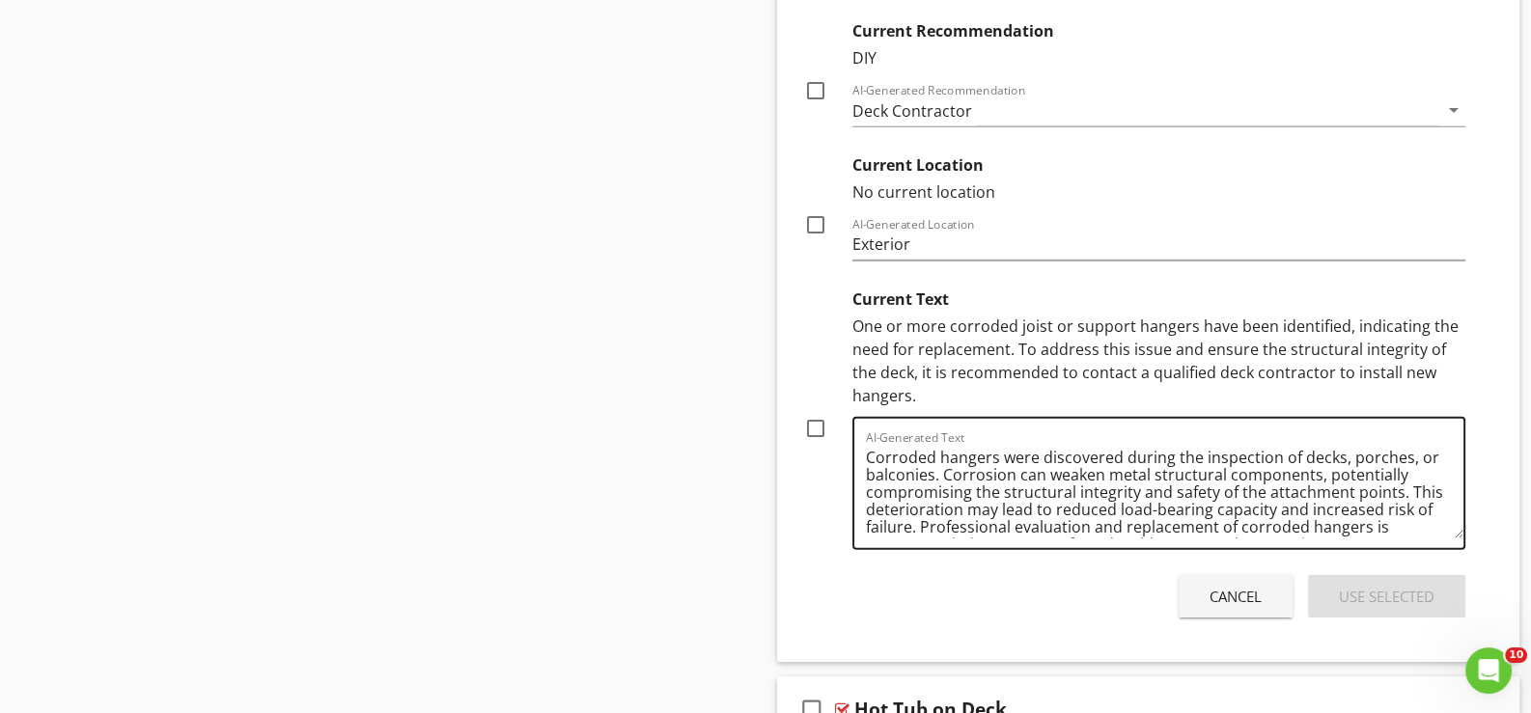
scroll to position [7456, 0]
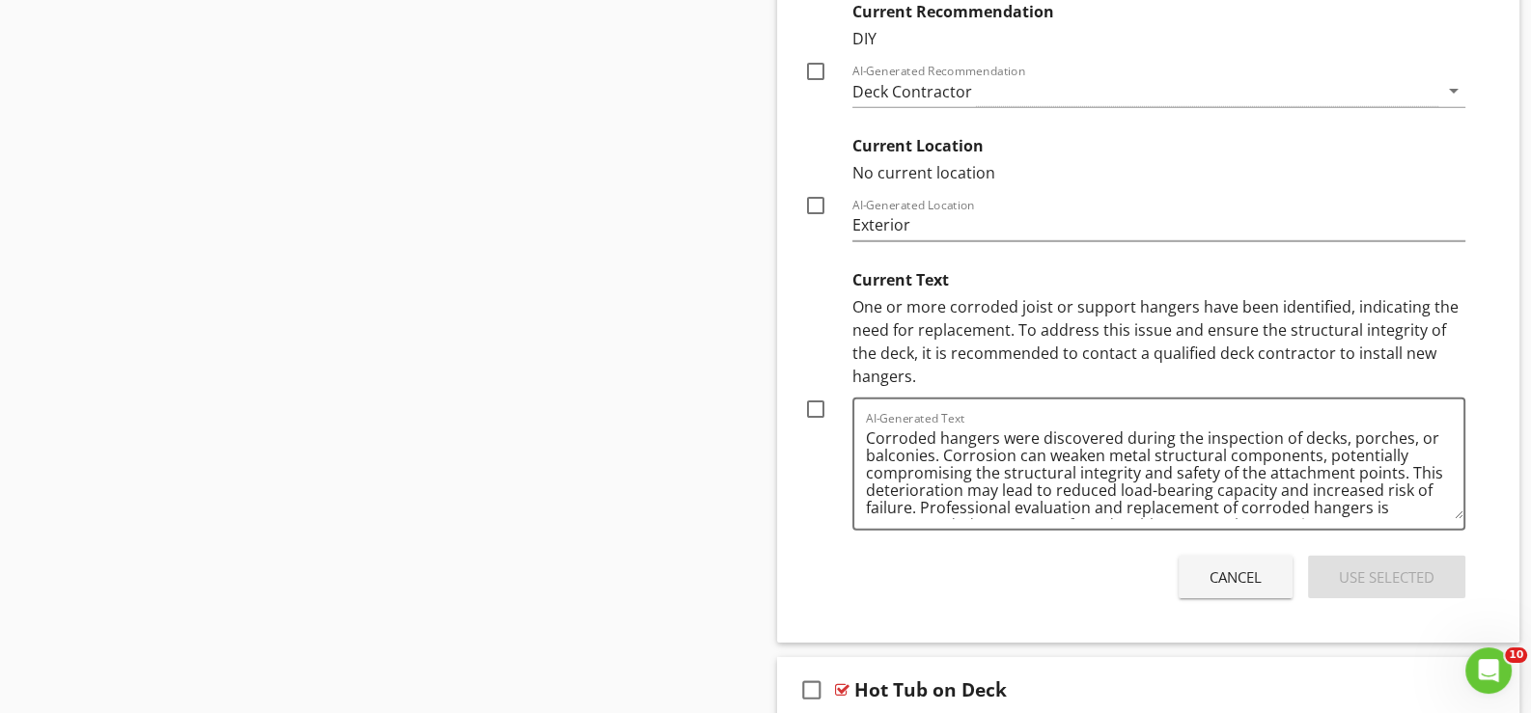
click at [816, 397] on div at bounding box center [815, 409] width 33 height 33
checkbox input "true"
click at [1369, 567] on div "Use Selected" at bounding box center [1387, 578] width 96 height 22
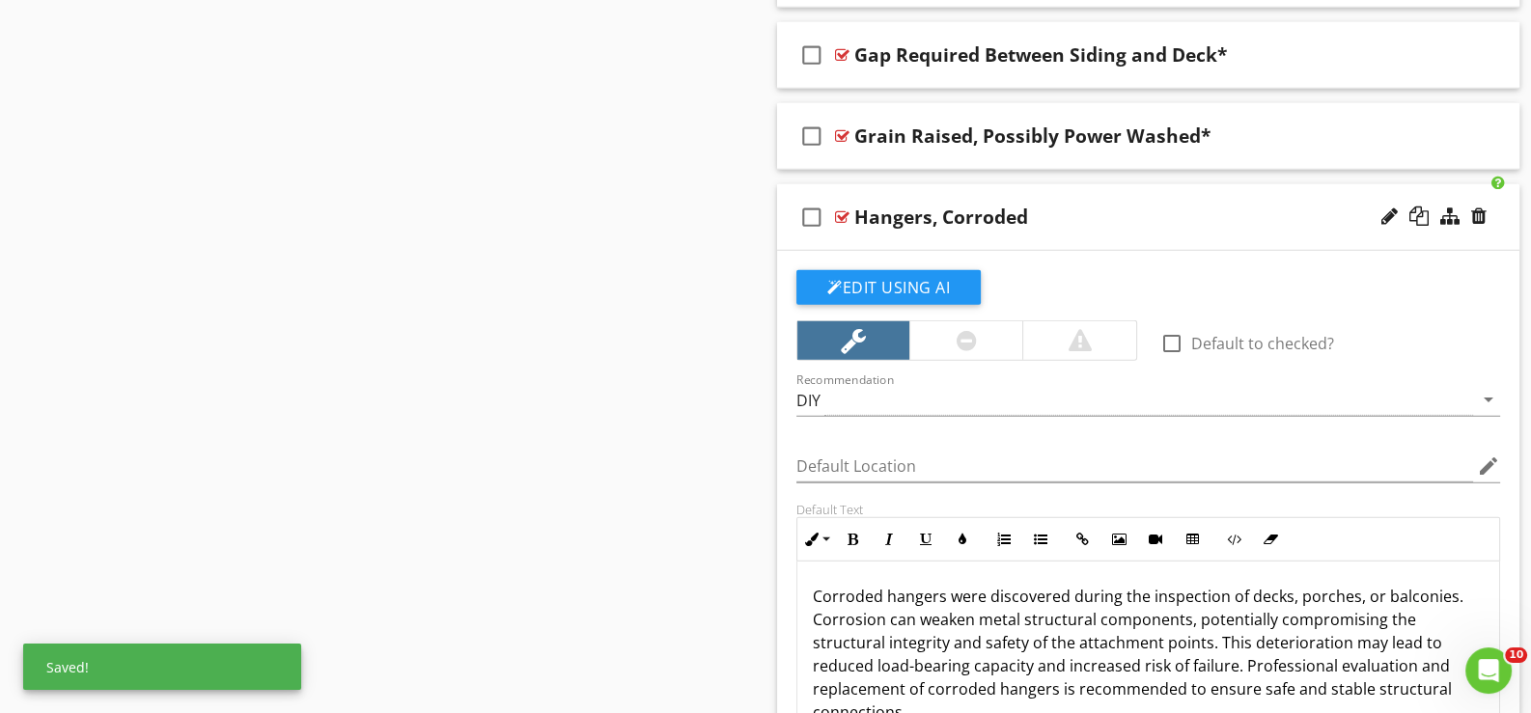
scroll to position [6845, 0]
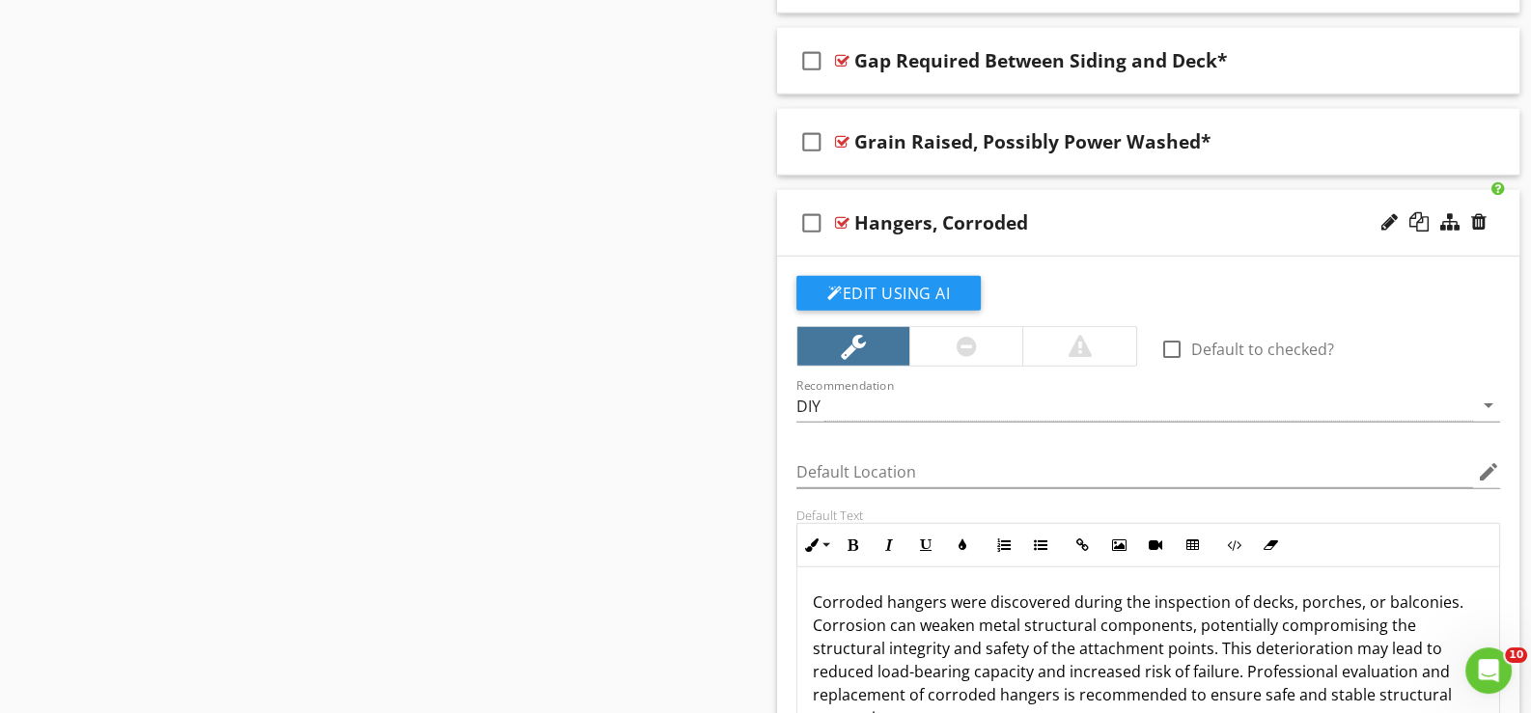
click at [946, 230] on div "check_box_outline_blank Hangers, Corroded" at bounding box center [1148, 223] width 742 height 67
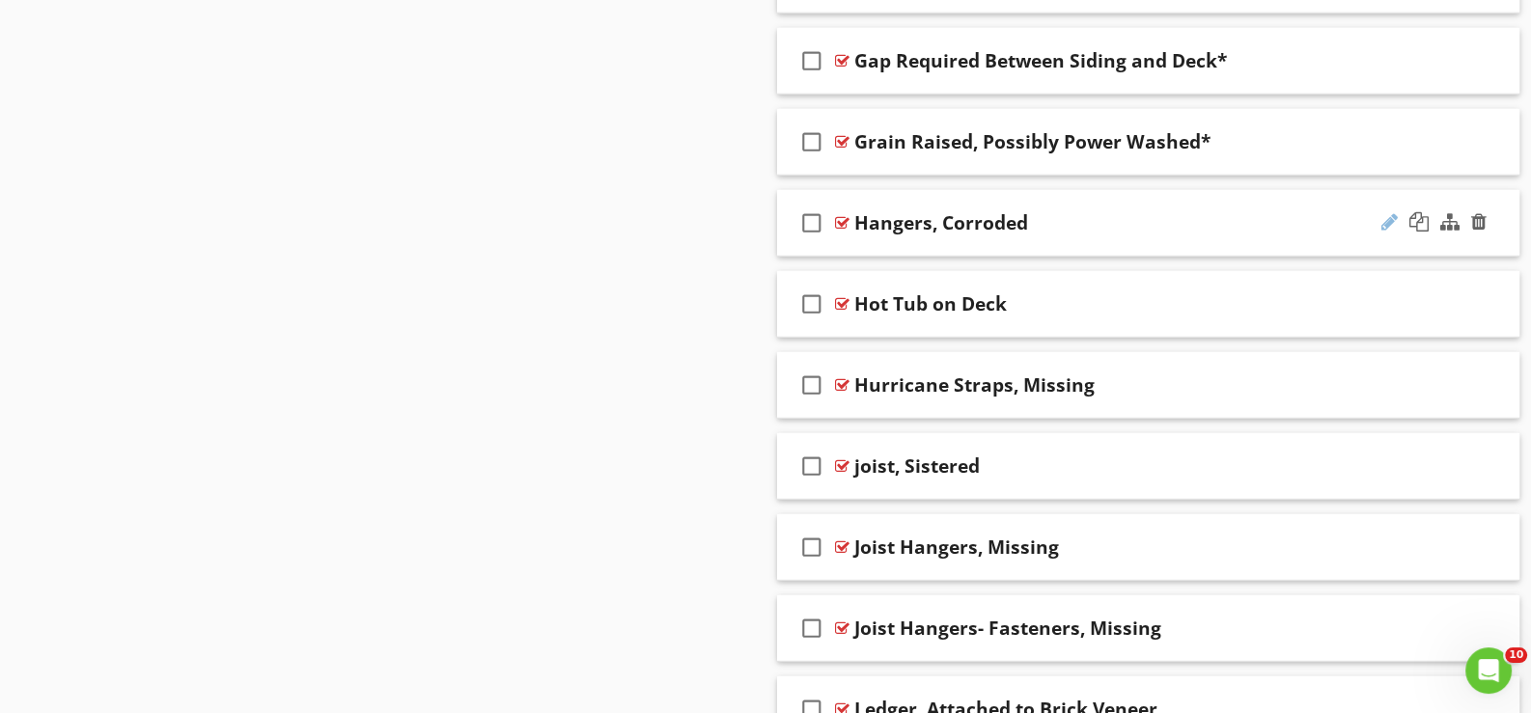
click at [1391, 212] on div at bounding box center [1389, 221] width 16 height 19
type input "Hangers, Corroded*"
click at [879, 317] on div "check_box_outline_blank Hot Tub on Deck" at bounding box center [1148, 304] width 742 height 67
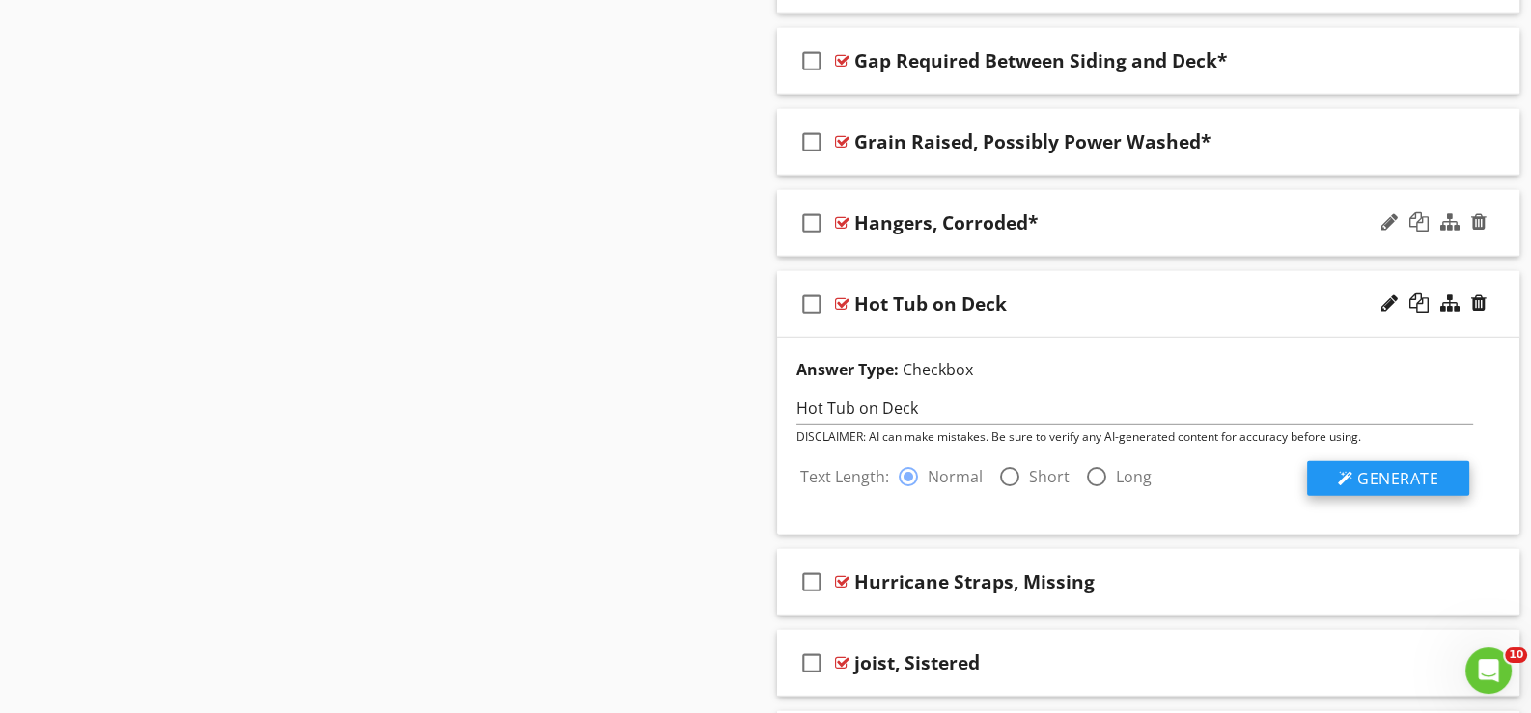
click at [1395, 468] on span "Generate" at bounding box center [1397, 478] width 81 height 21
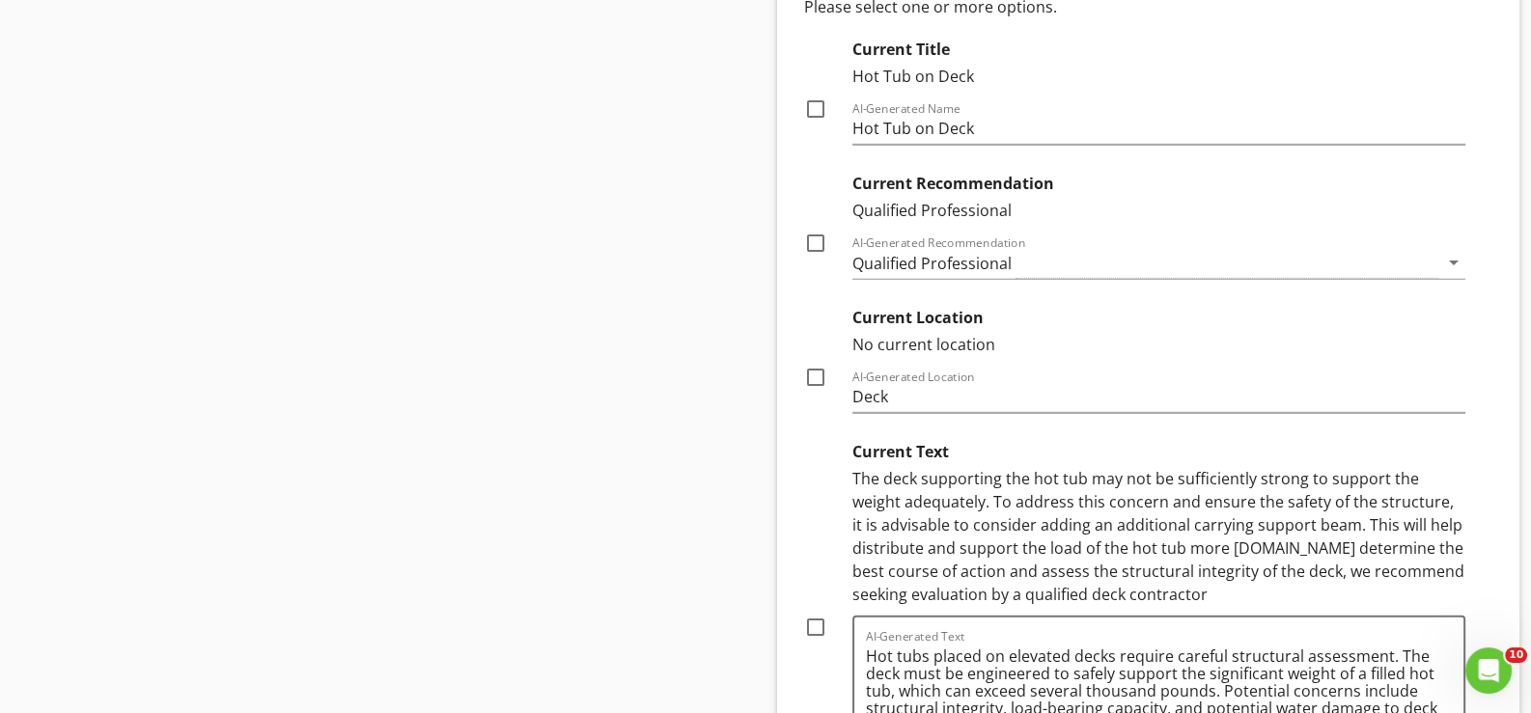
scroll to position [7424, 0]
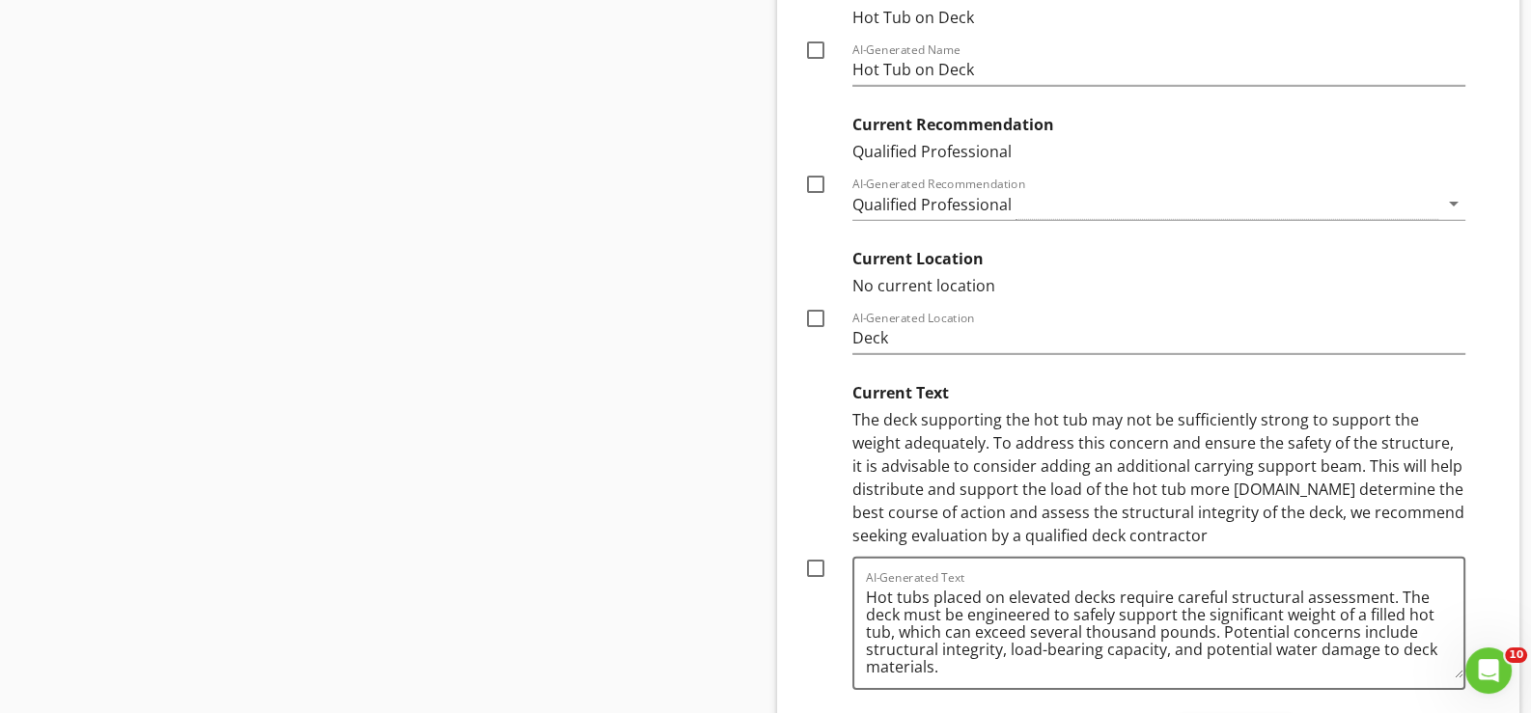
click at [814, 552] on div at bounding box center [815, 568] width 33 height 33
checkbox input "true"
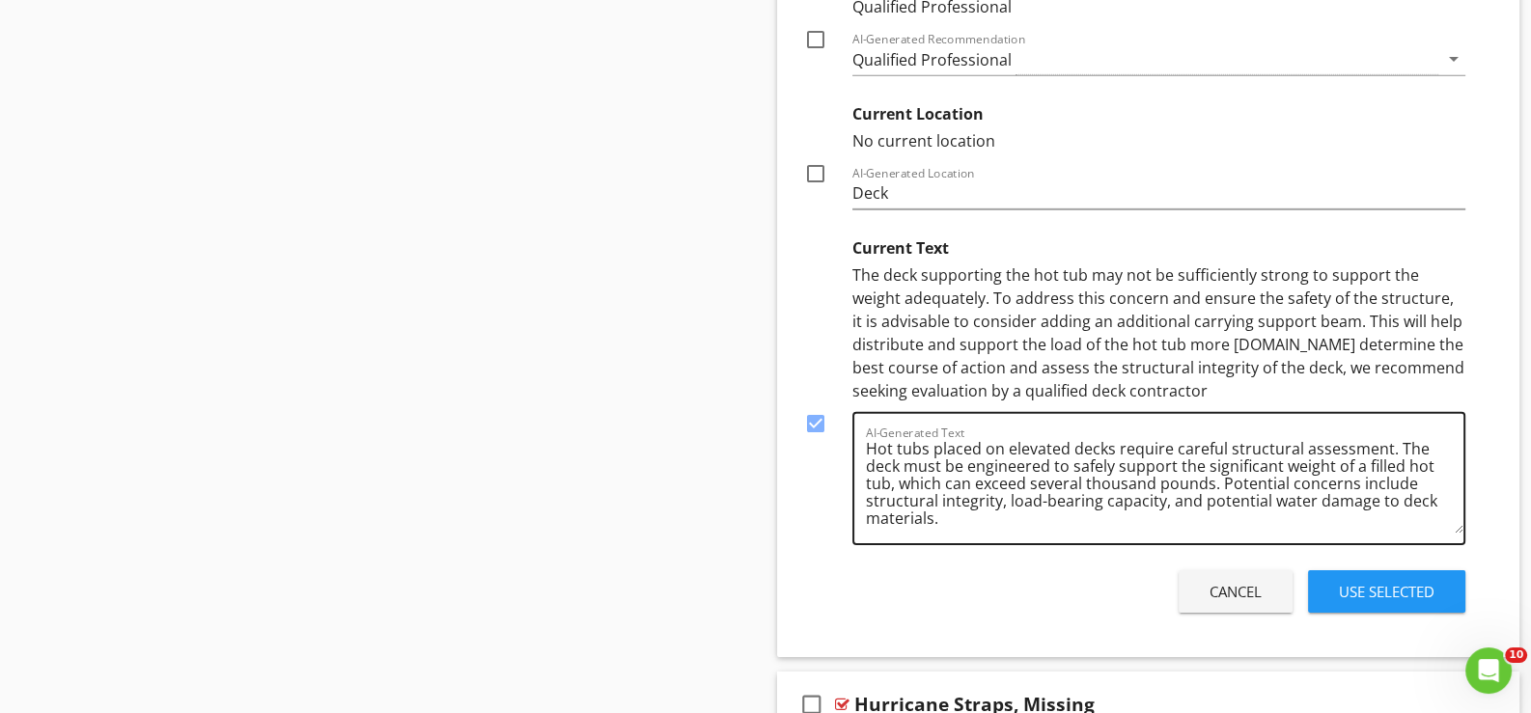
scroll to position [7617, 0]
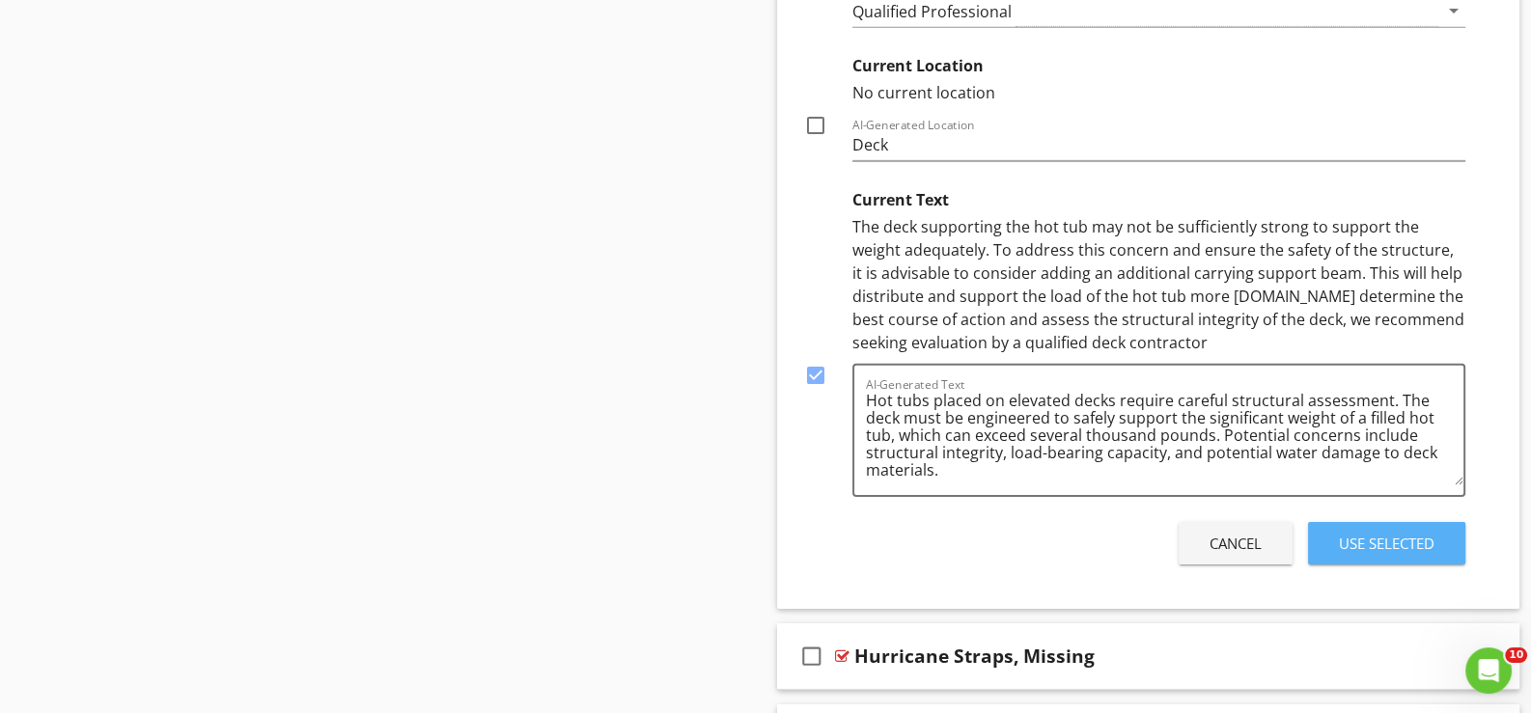
click at [1375, 533] on div "Use Selected" at bounding box center [1387, 544] width 96 height 22
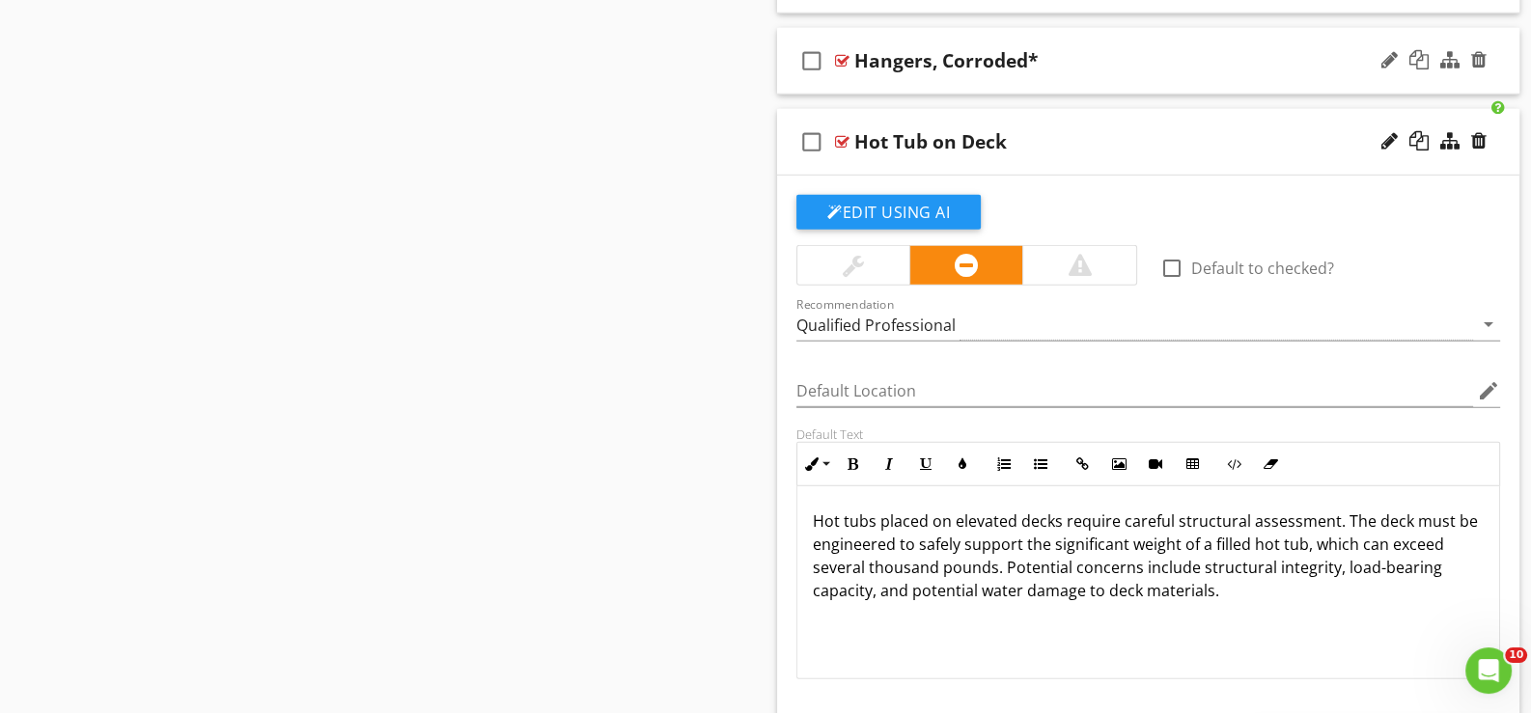
scroll to position [7006, 0]
click at [1387, 132] on div at bounding box center [1389, 141] width 16 height 19
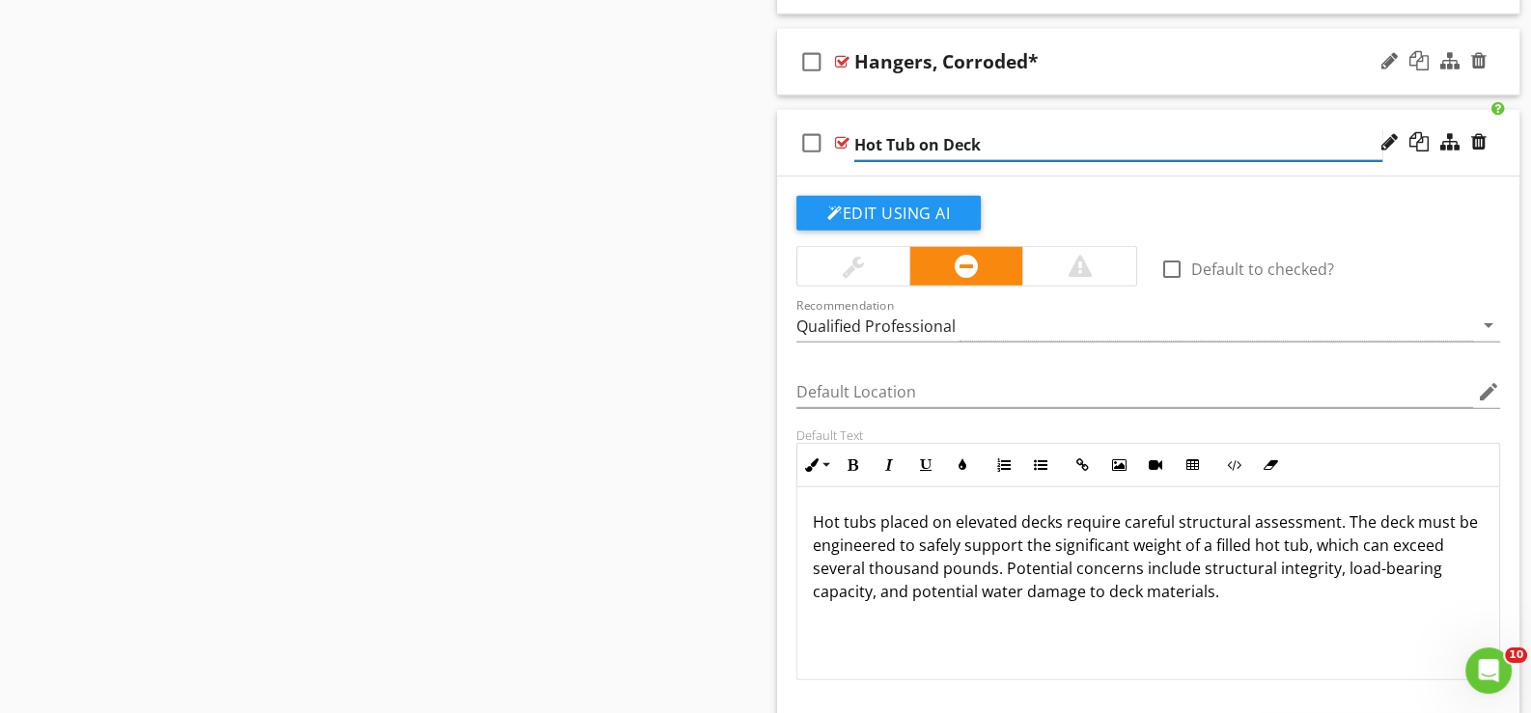
type input "Hot Tub on Deck*"
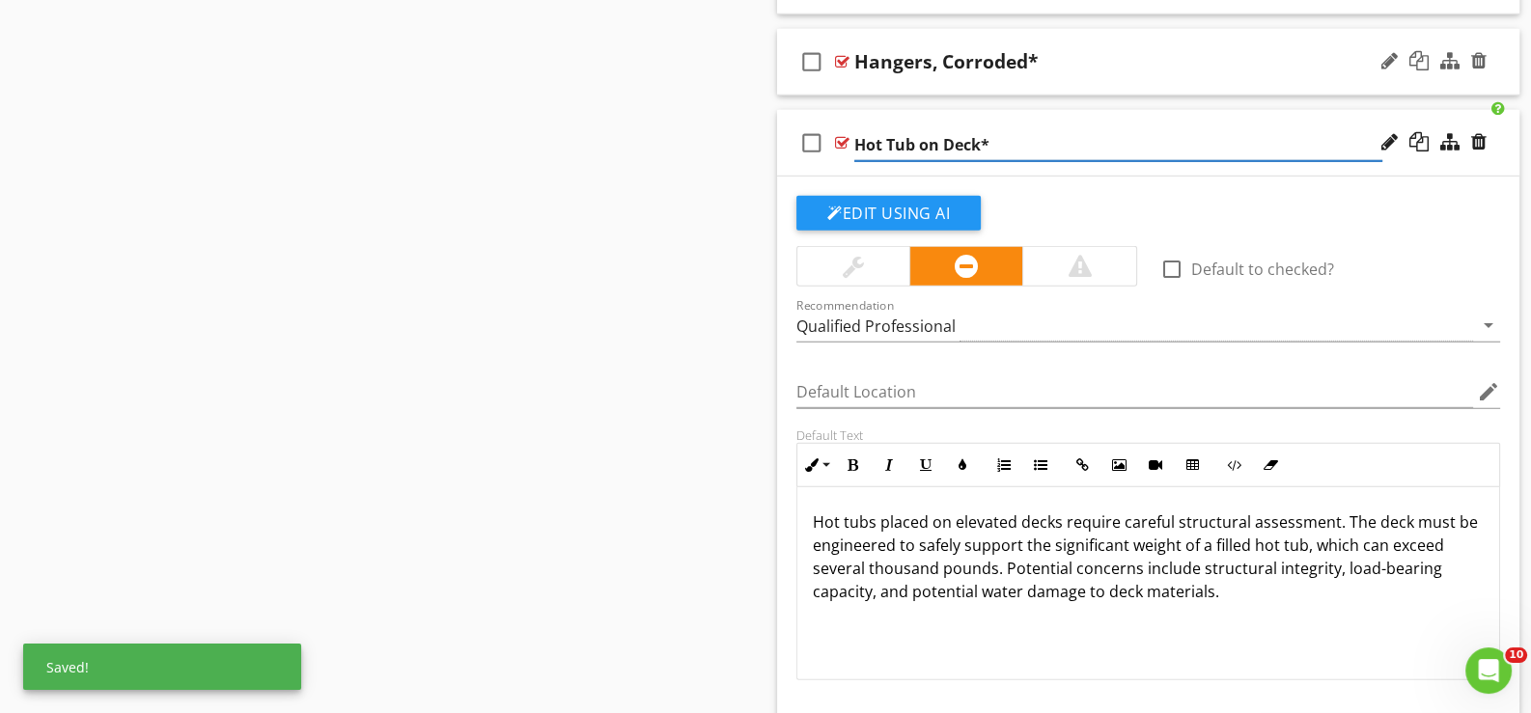
click at [986, 154] on div "check_box_outline_blank Hot Tub on Deck*" at bounding box center [1148, 143] width 742 height 67
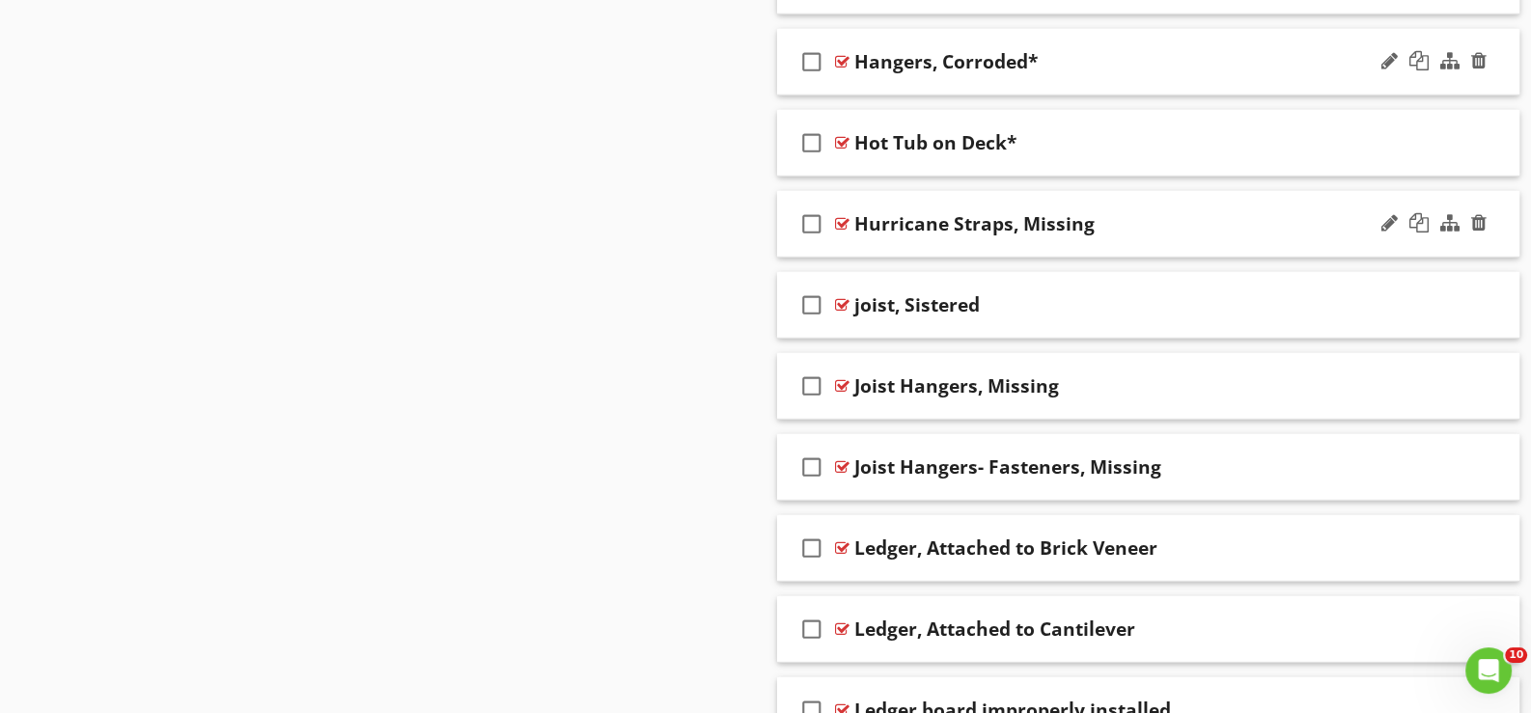
click at [872, 236] on div "check_box_outline_blank Hurricane Straps, Missing" at bounding box center [1148, 224] width 742 height 67
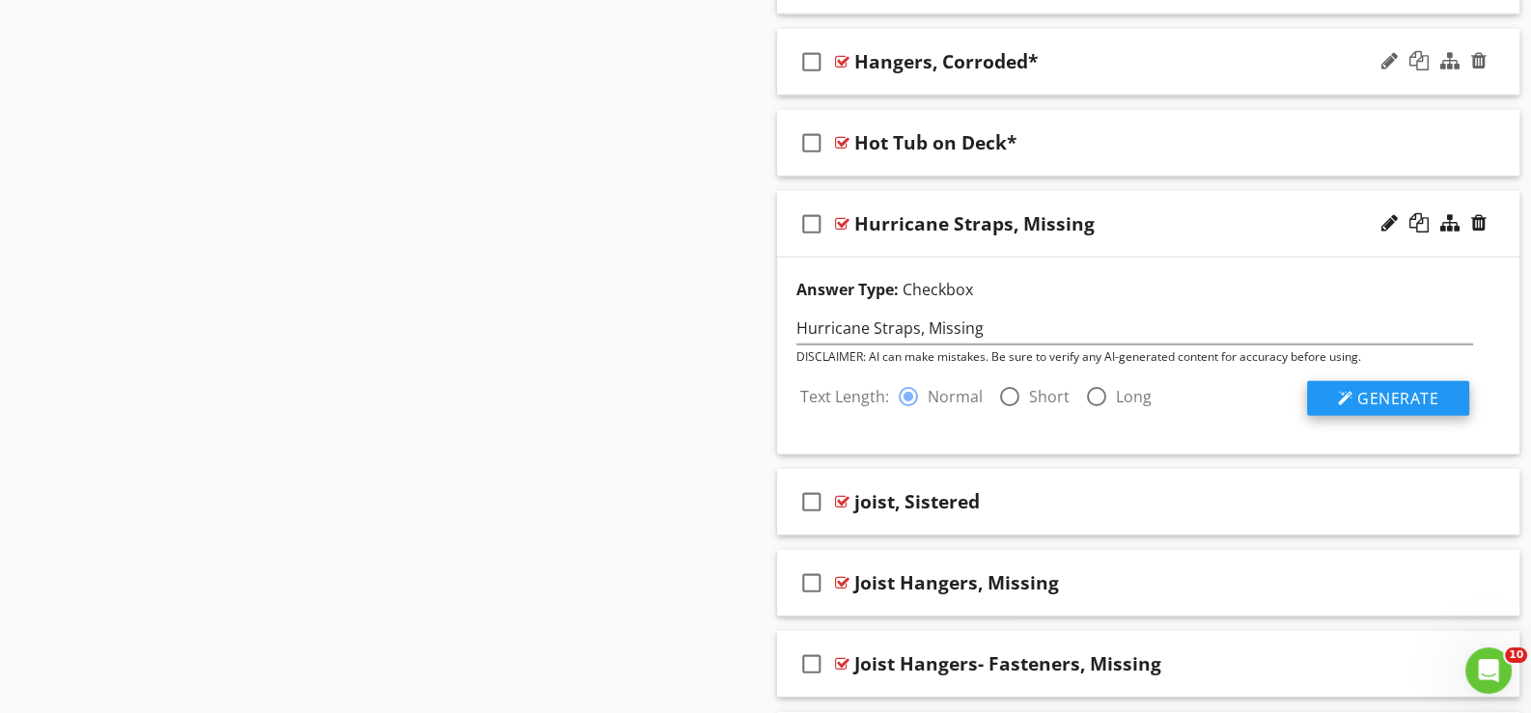
click at [1361, 388] on span "Generate" at bounding box center [1397, 398] width 81 height 21
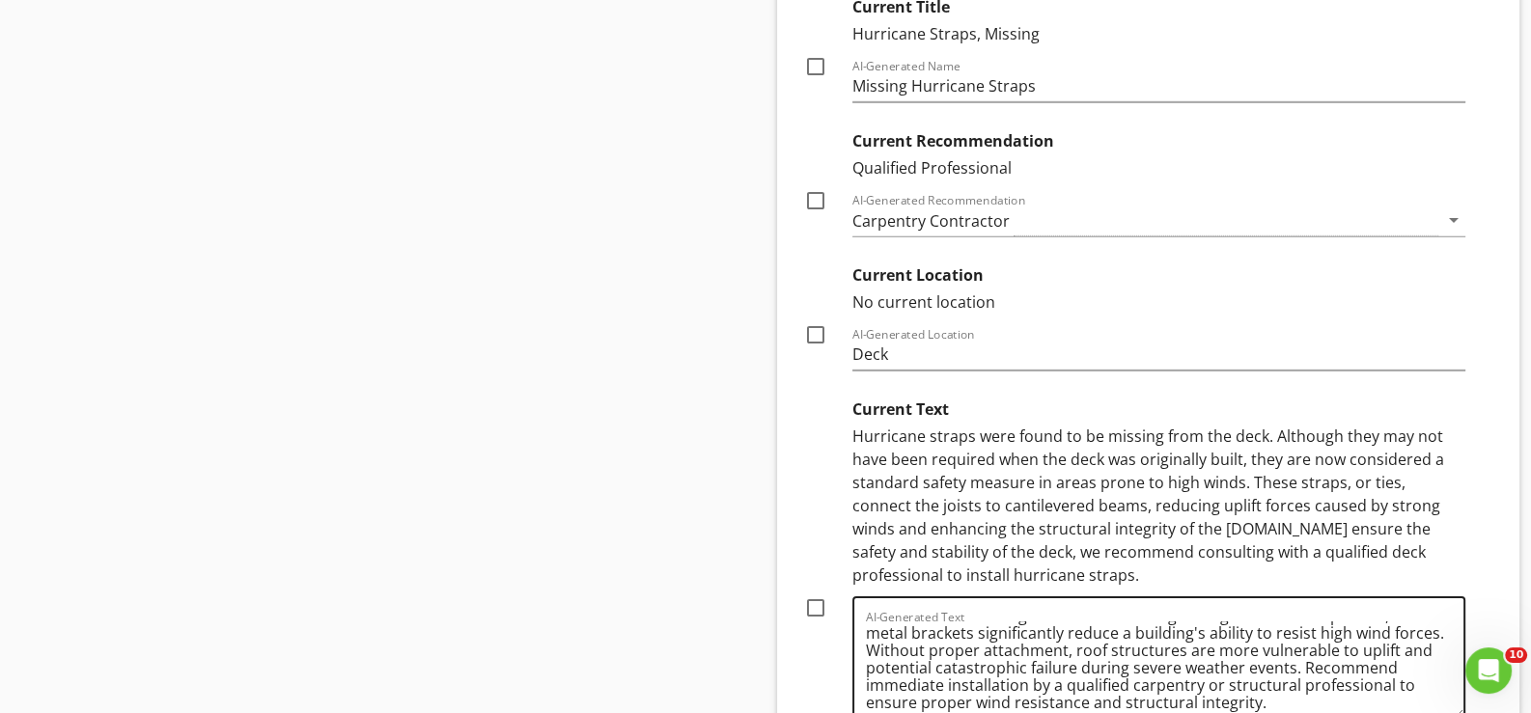
scroll to position [7586, 0]
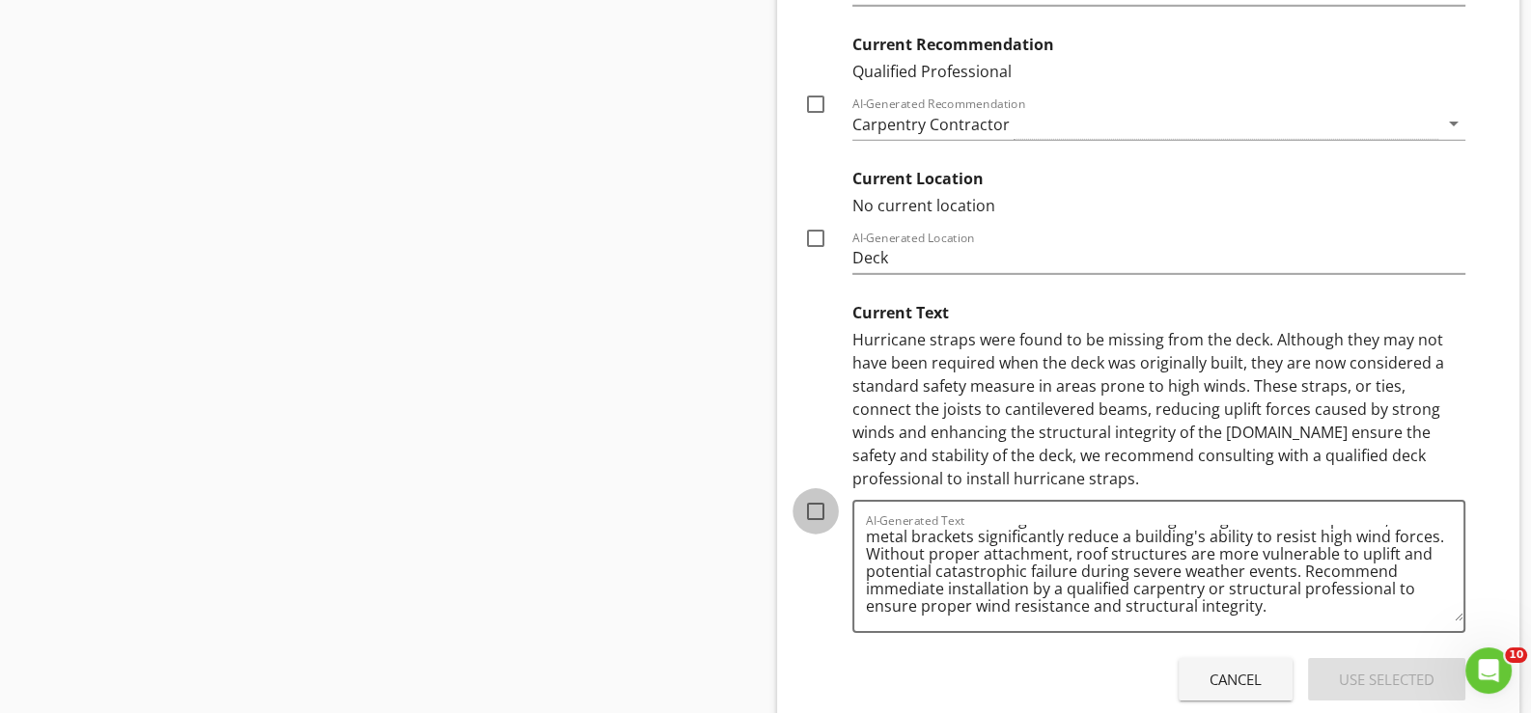
click at [815, 495] on div at bounding box center [815, 511] width 33 height 33
checkbox input "true"
click at [1393, 669] on div "Use Selected" at bounding box center [1387, 680] width 96 height 22
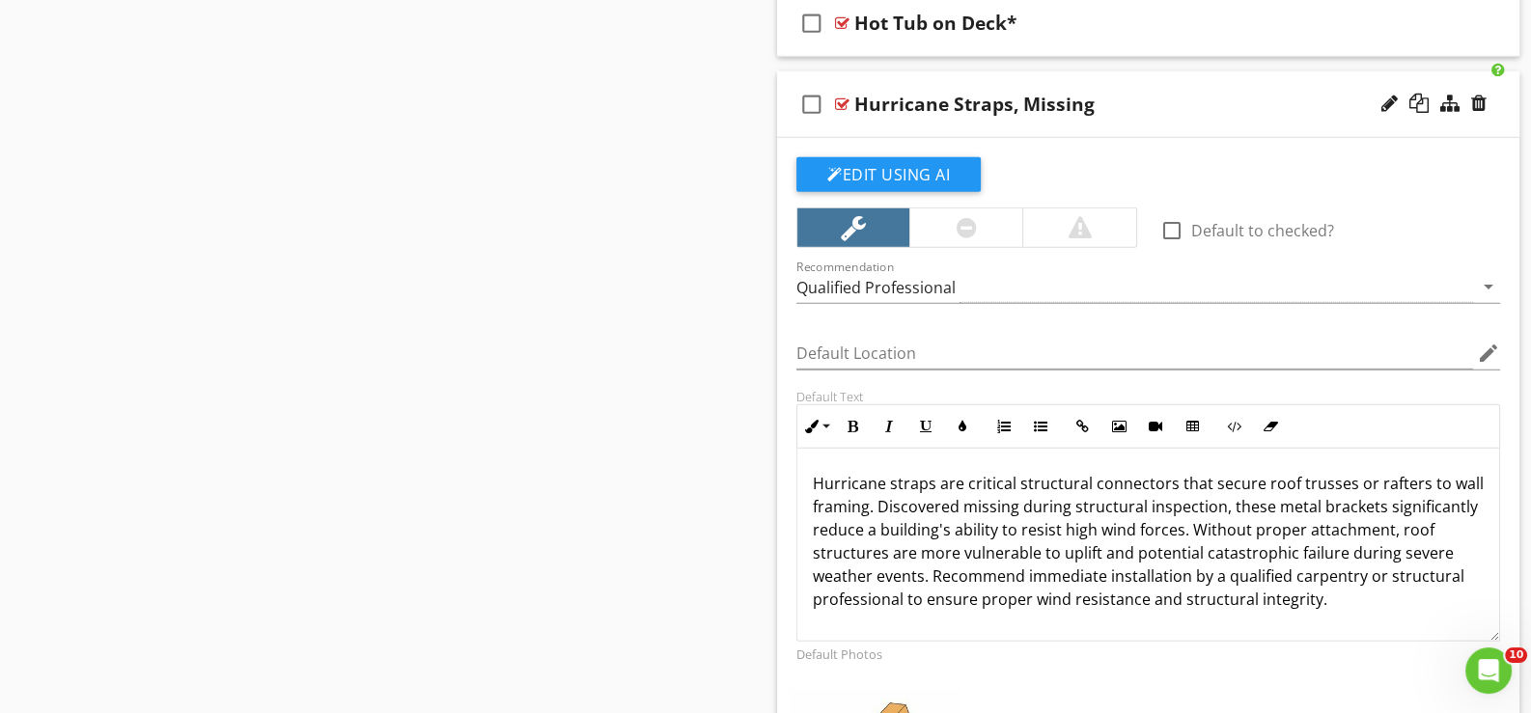
scroll to position [7103, 0]
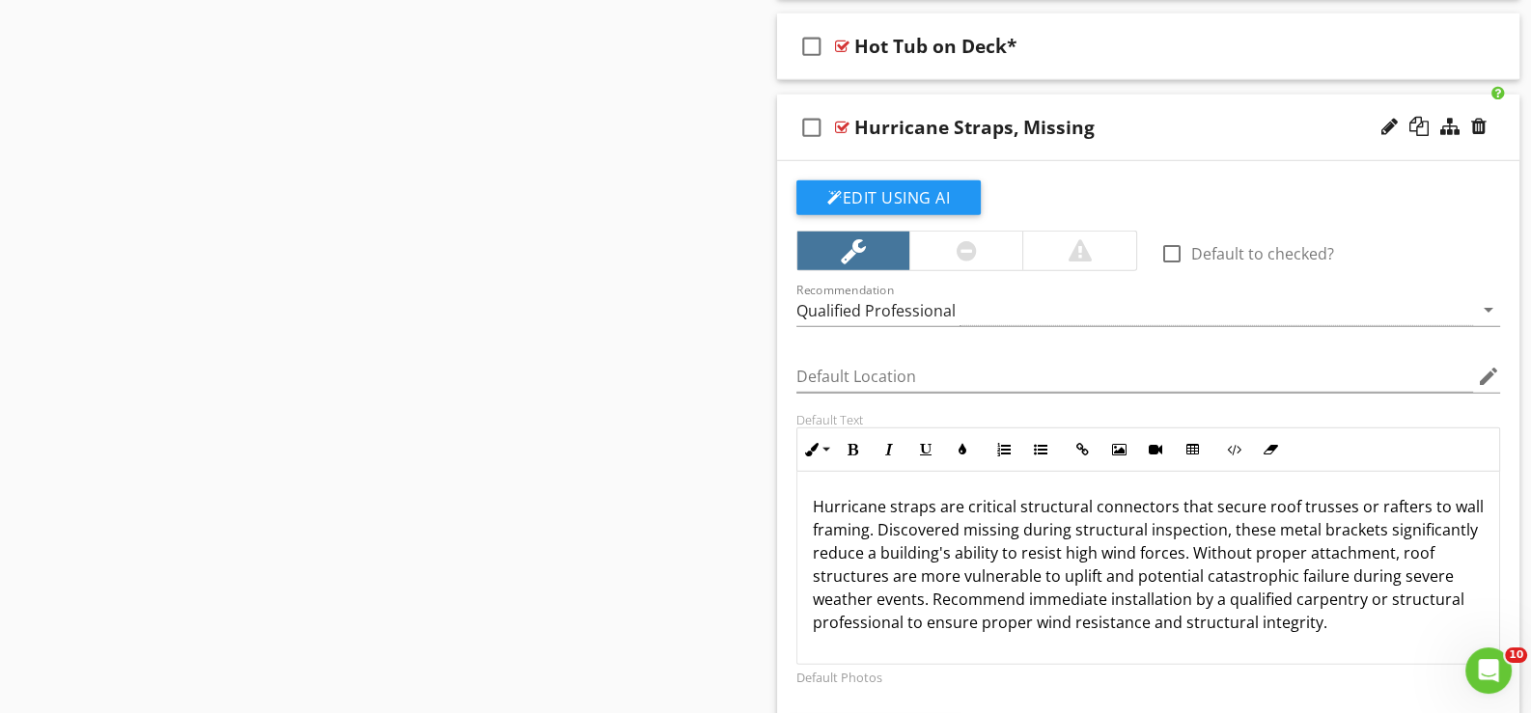
click at [1023, 141] on div "check_box_outline_blank Hurricane Straps, Missing" at bounding box center [1148, 128] width 742 height 67
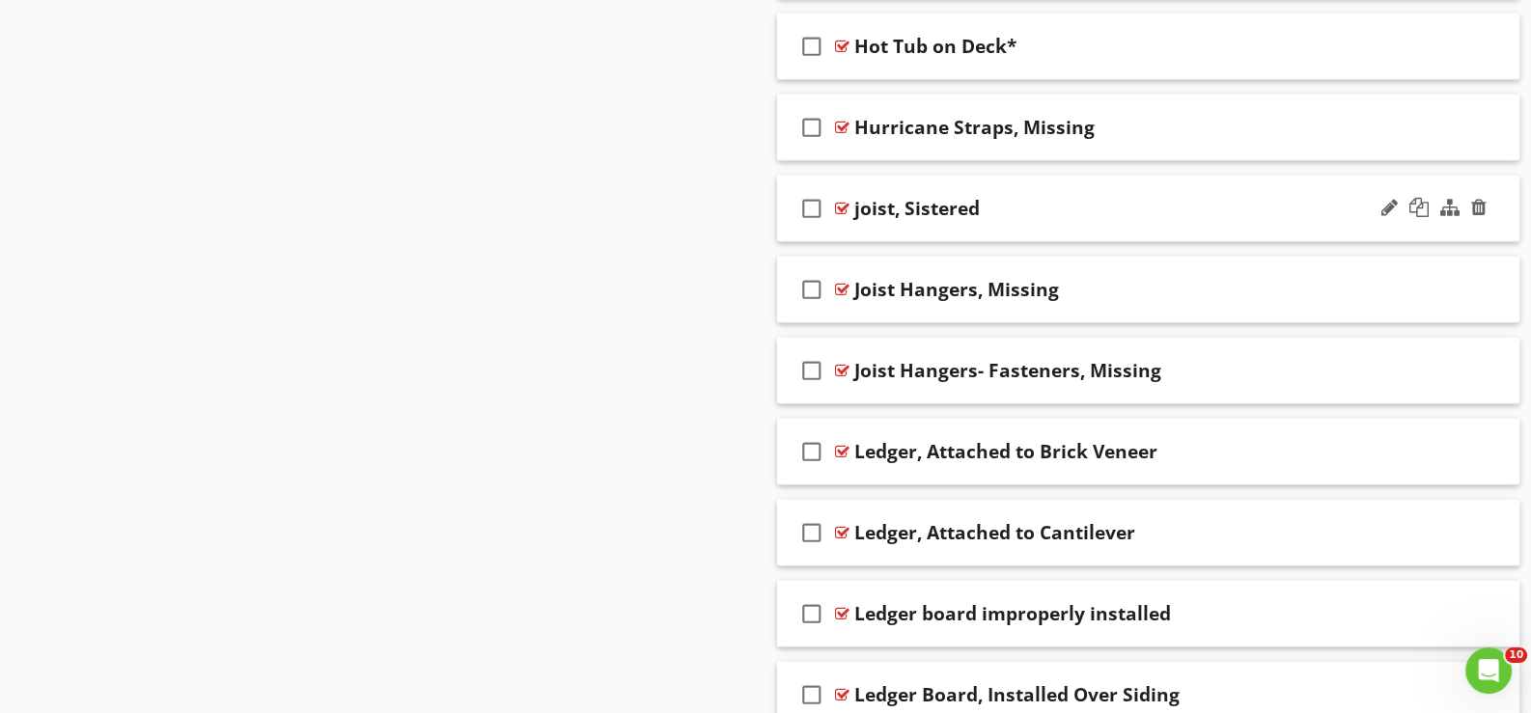
click at [912, 218] on div "check_box_outline_blank joist, Sistered" at bounding box center [1148, 209] width 742 height 67
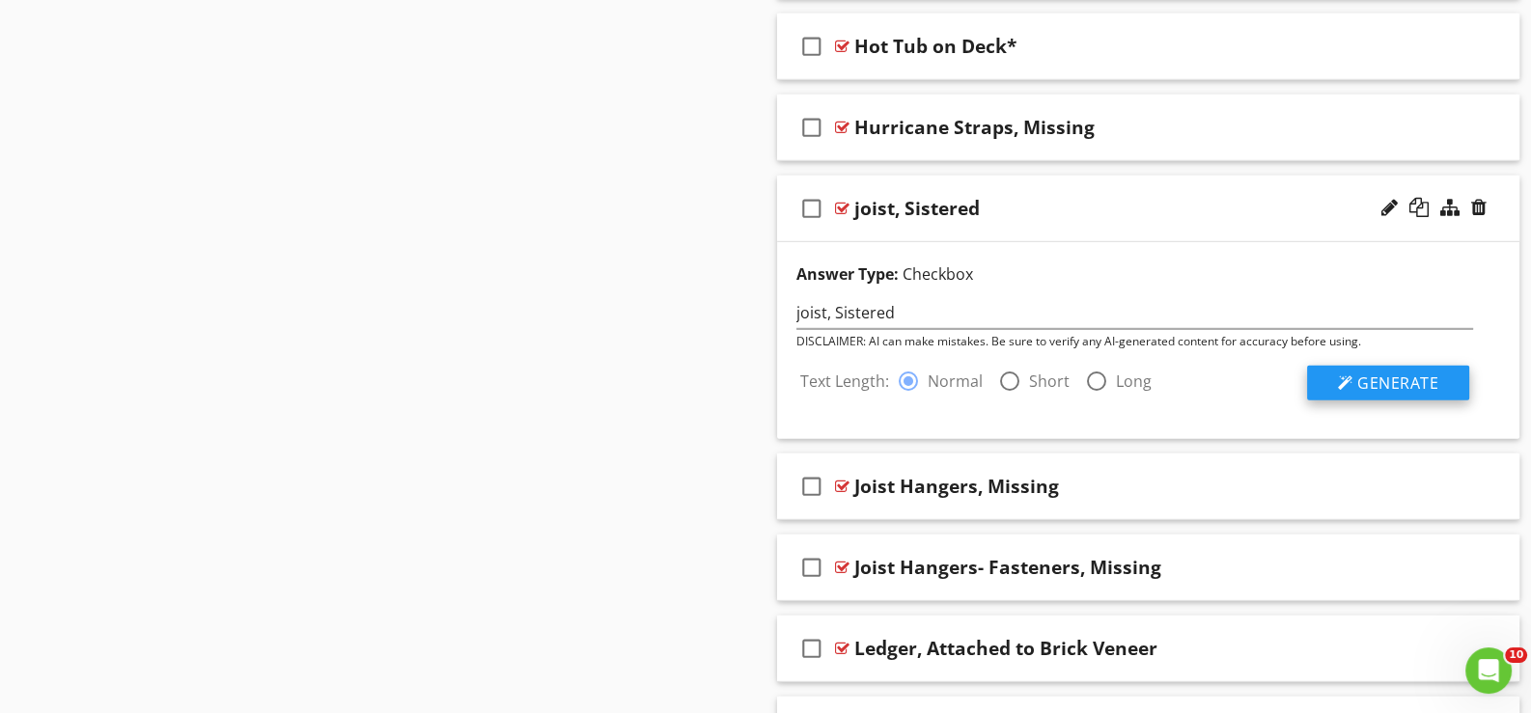
click at [1380, 373] on span "Generate" at bounding box center [1397, 383] width 81 height 21
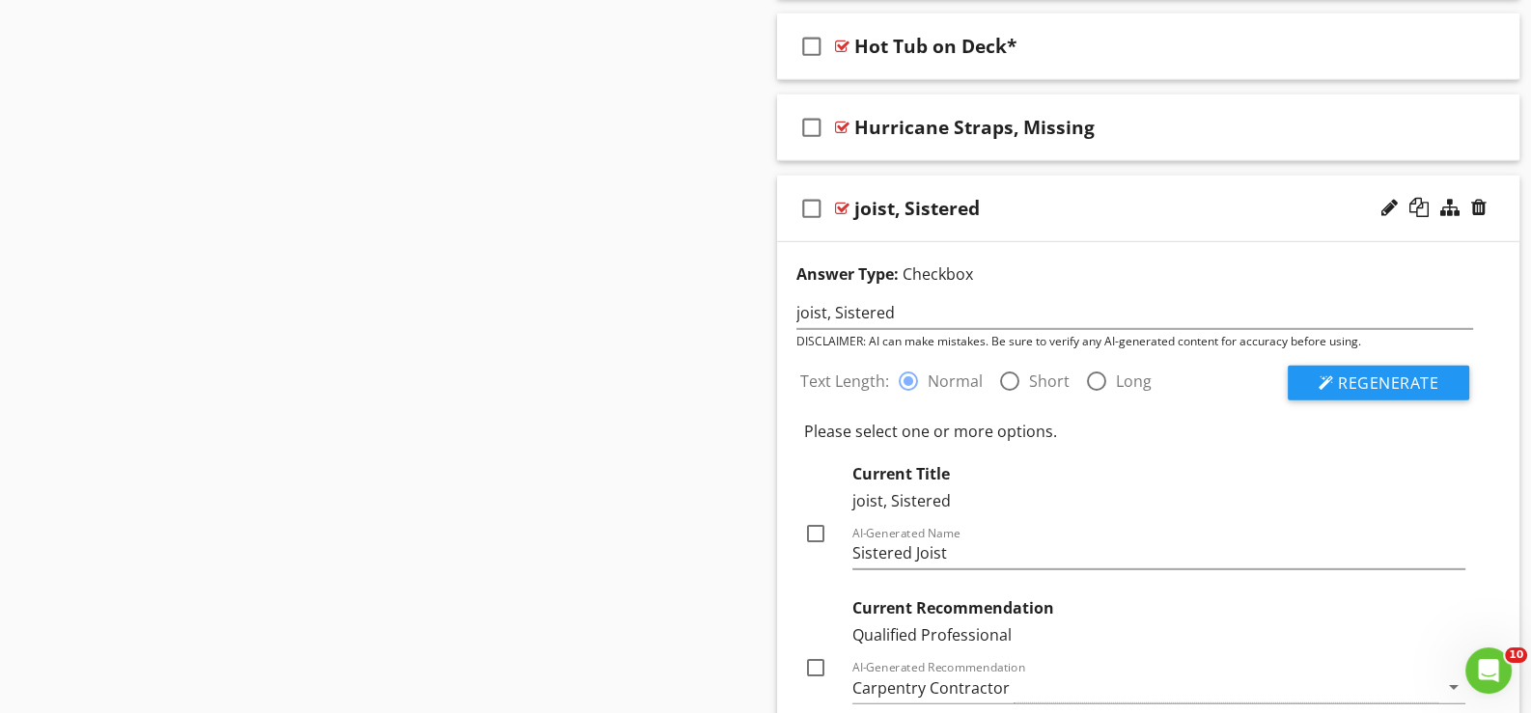
click at [810, 517] on div at bounding box center [815, 533] width 33 height 33
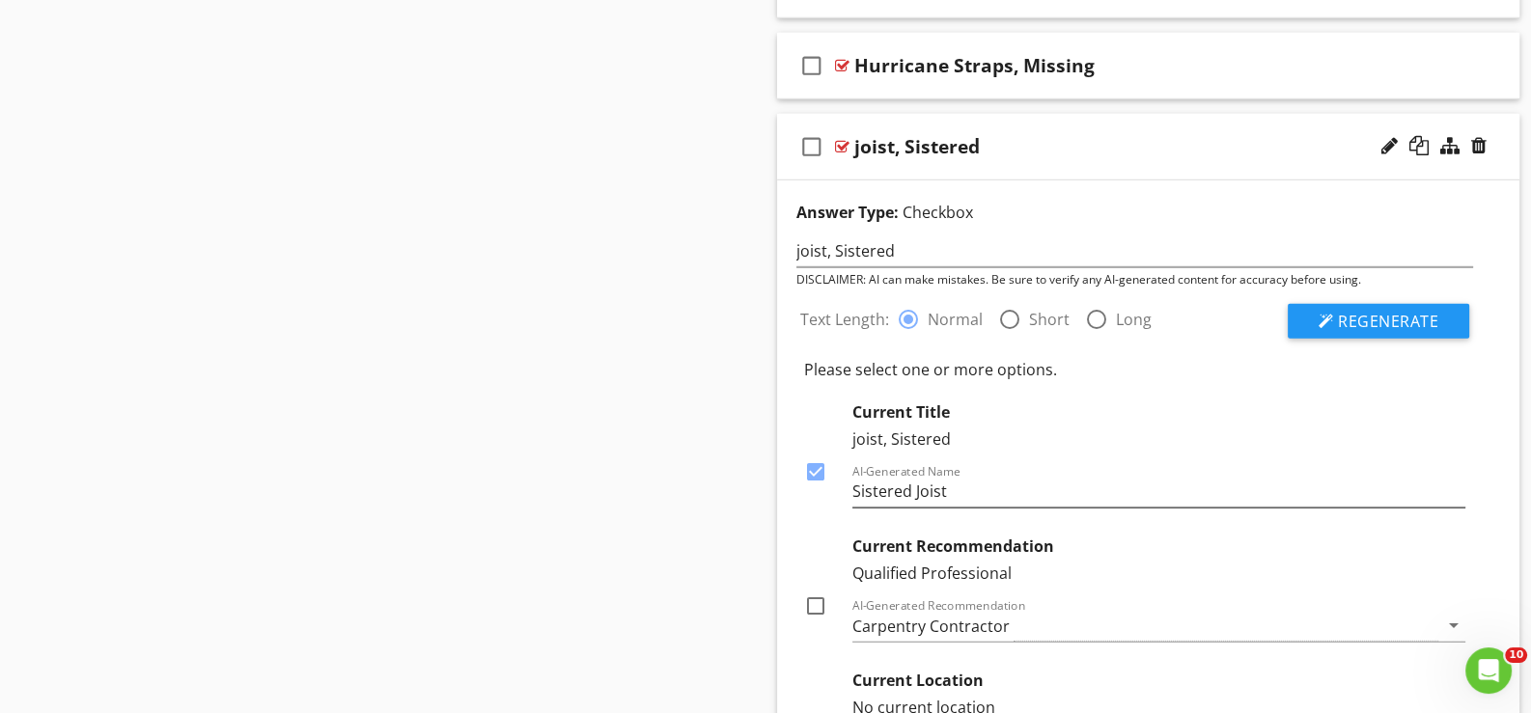
scroll to position [7199, 0]
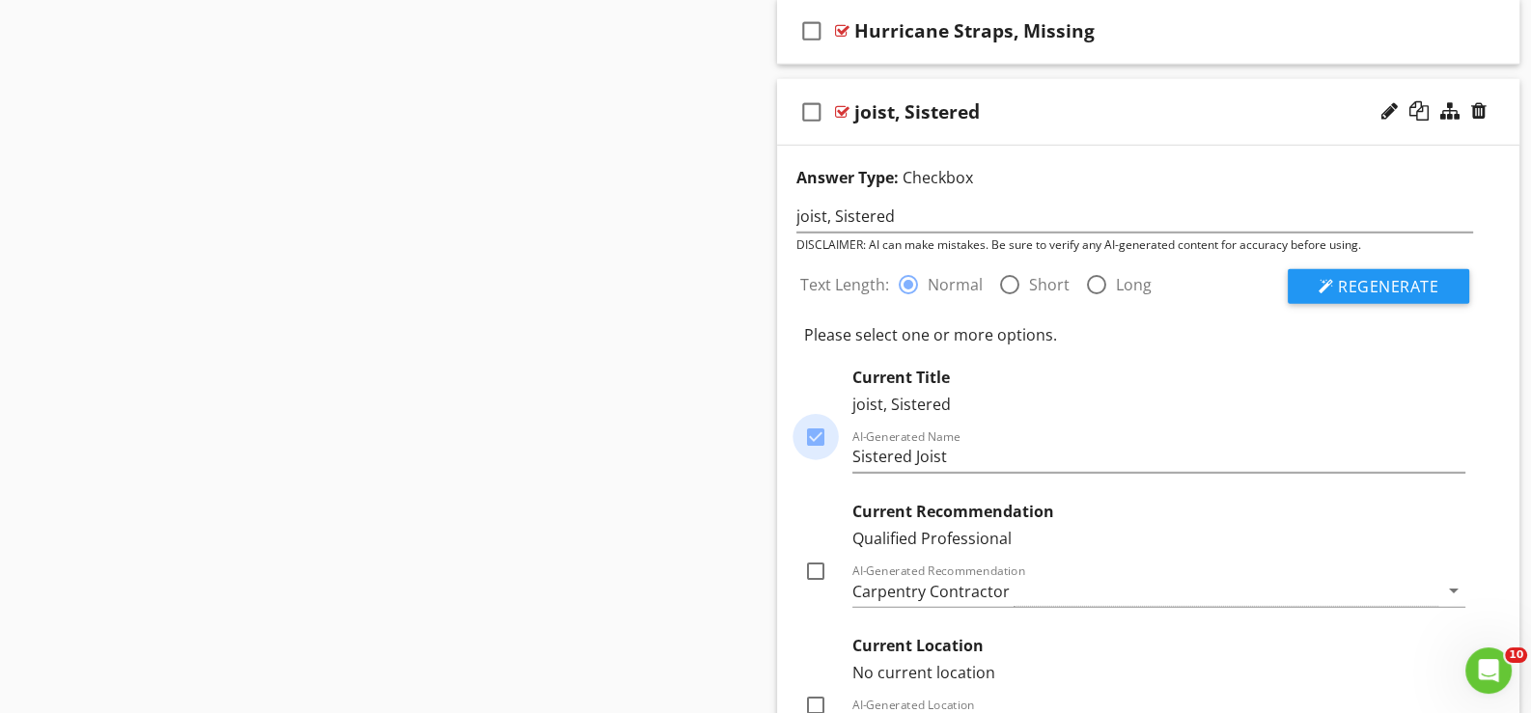
click at [811, 424] on div at bounding box center [815, 437] width 33 height 33
checkbox input "false"
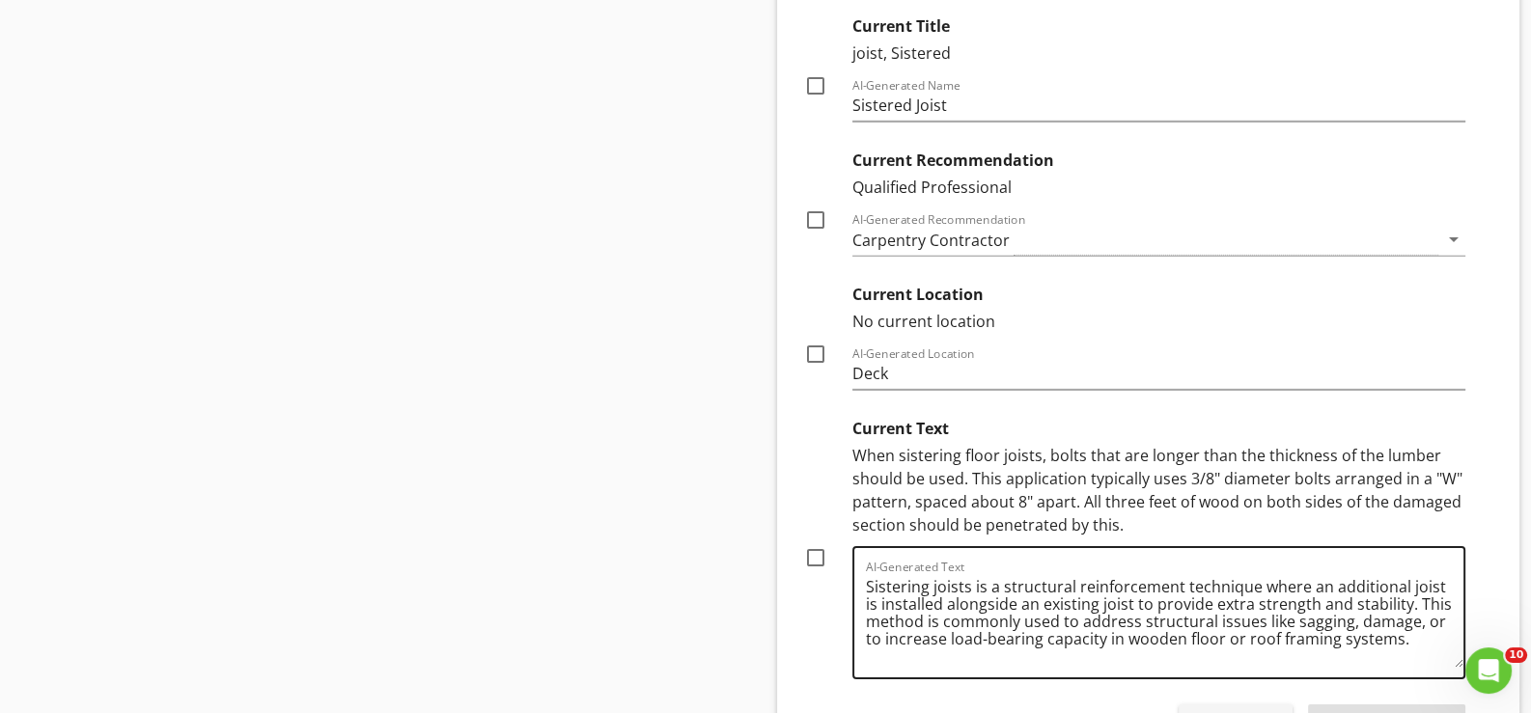
scroll to position [7586, 0]
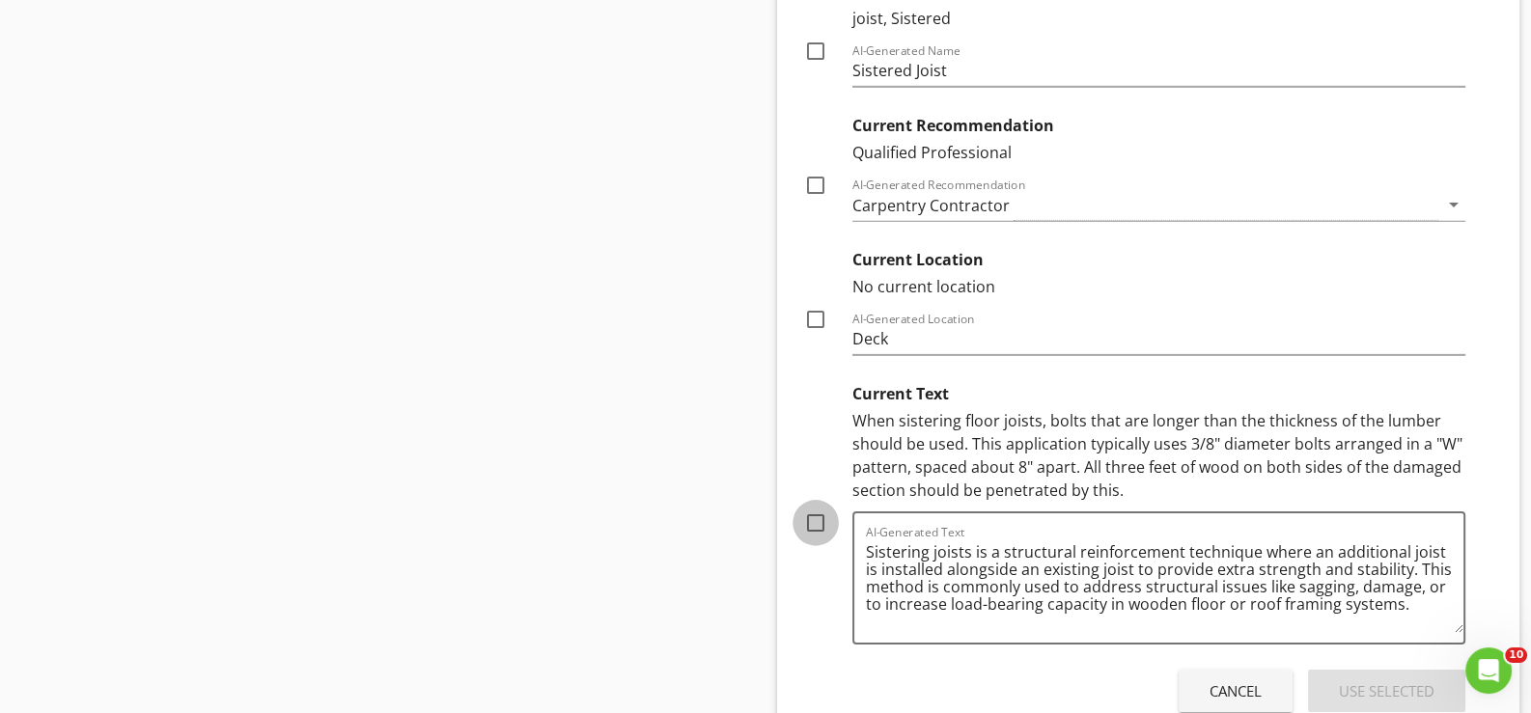
click at [813, 507] on div at bounding box center [815, 523] width 33 height 33
checkbox input "true"
click at [1378, 681] on div "Use Selected" at bounding box center [1387, 692] width 96 height 22
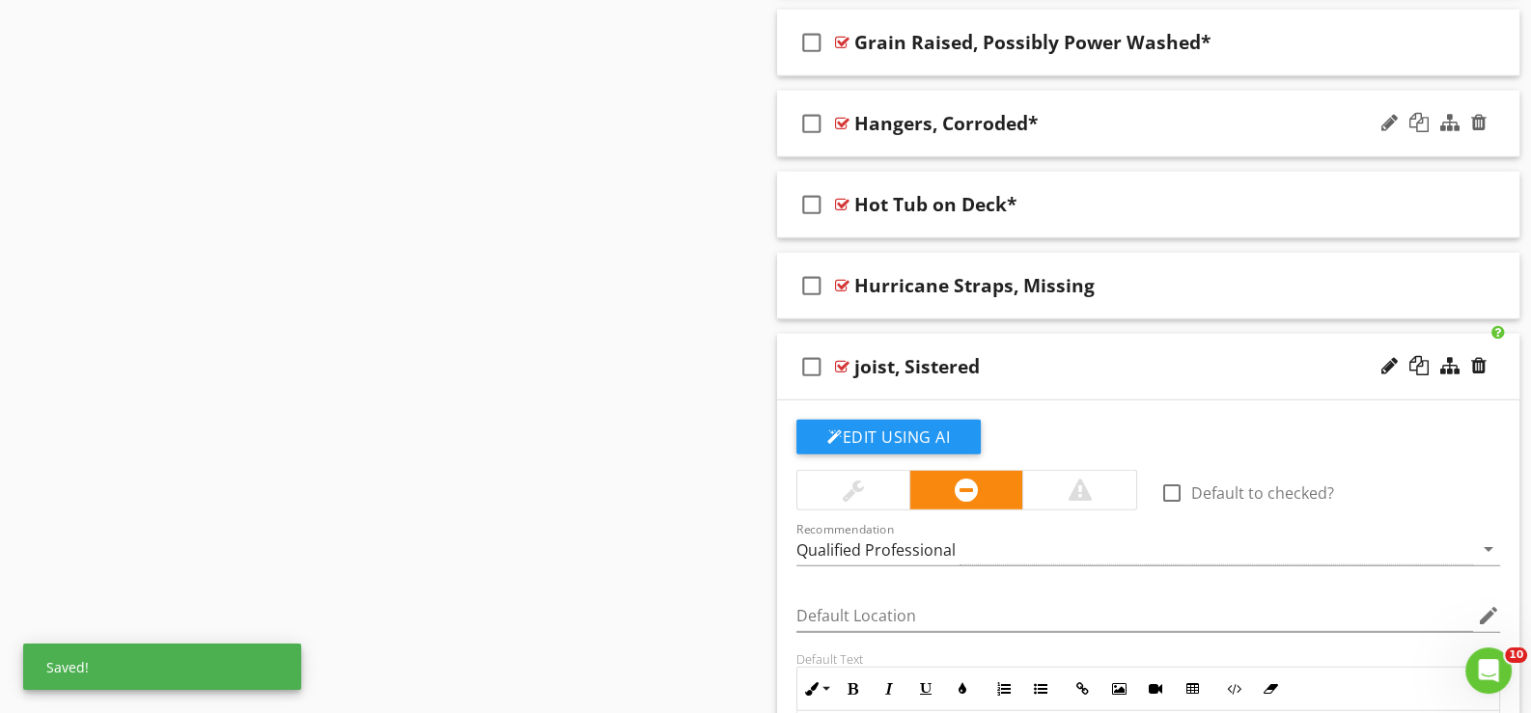
scroll to position [6910, 0]
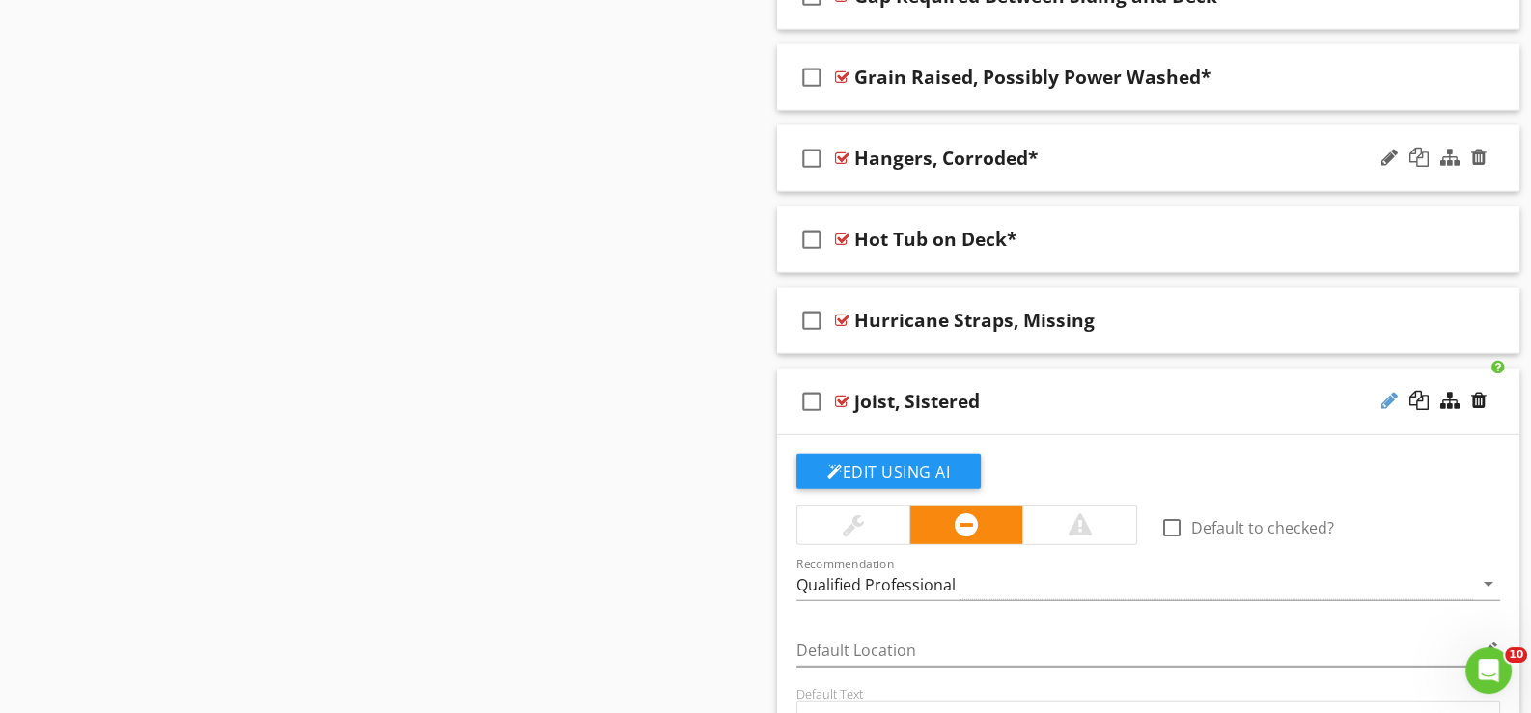
click at [1390, 391] on div at bounding box center [1389, 400] width 16 height 19
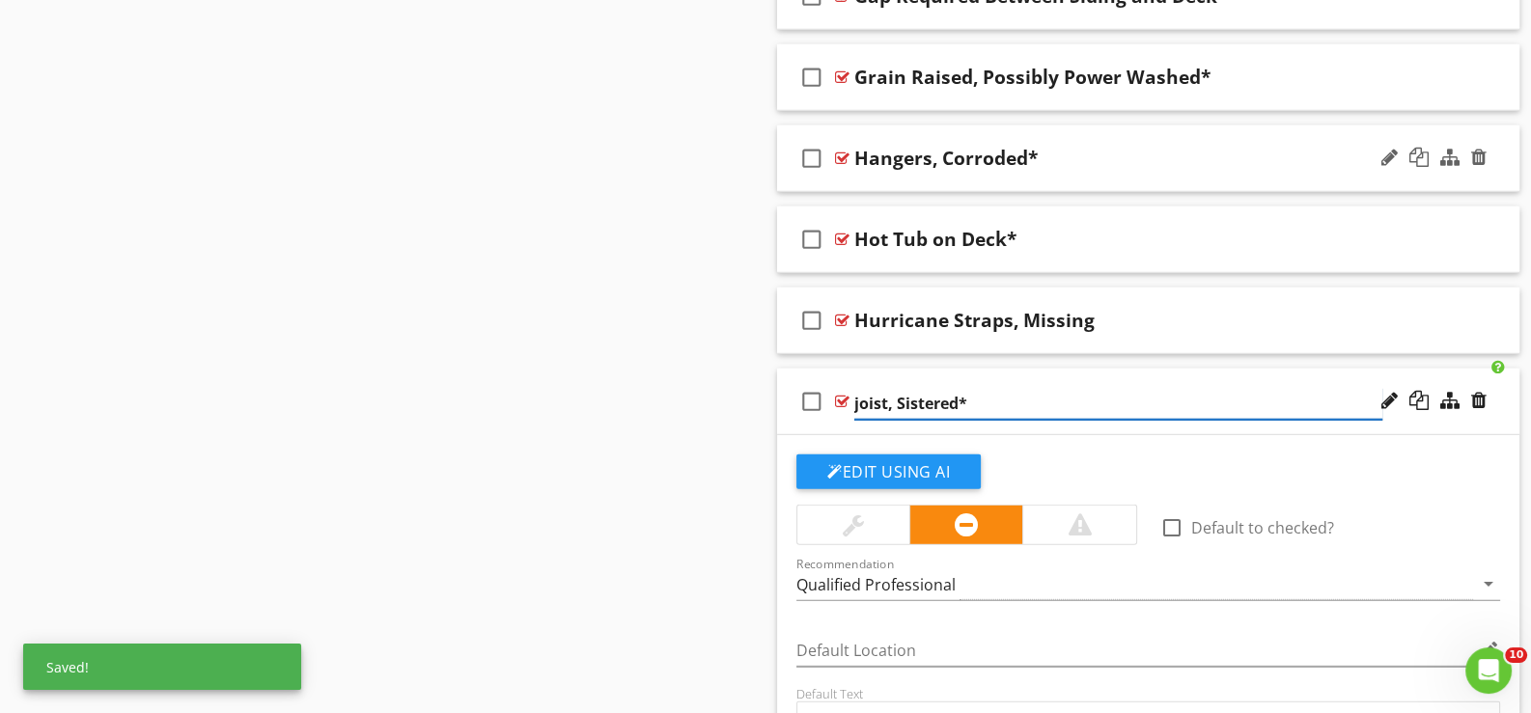
type input "joist, Sistered*"
click at [905, 409] on div "check_box_outline_blank joist, Sistered*" at bounding box center [1148, 402] width 742 height 67
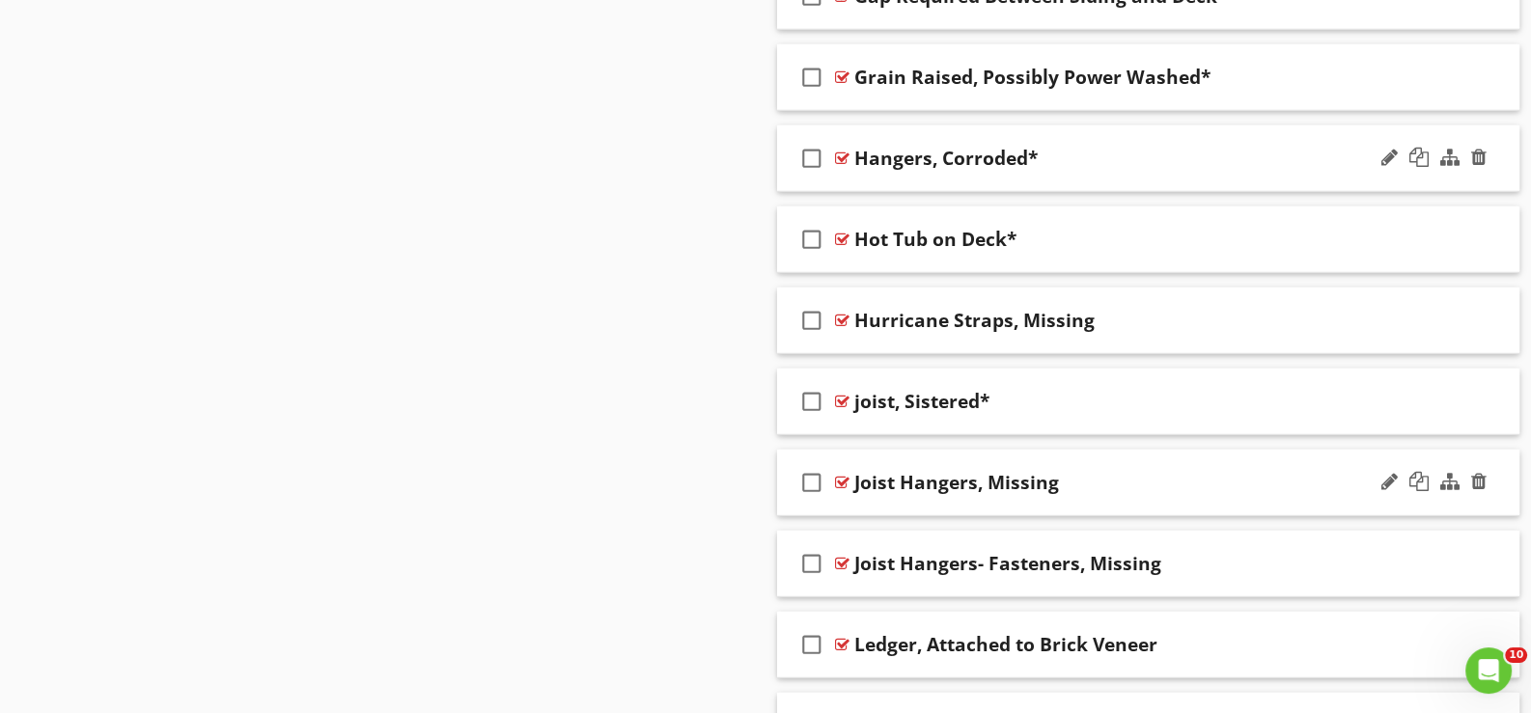
click at [896, 492] on div "check_box_outline_blank Joist Hangers, Missing" at bounding box center [1148, 483] width 742 height 67
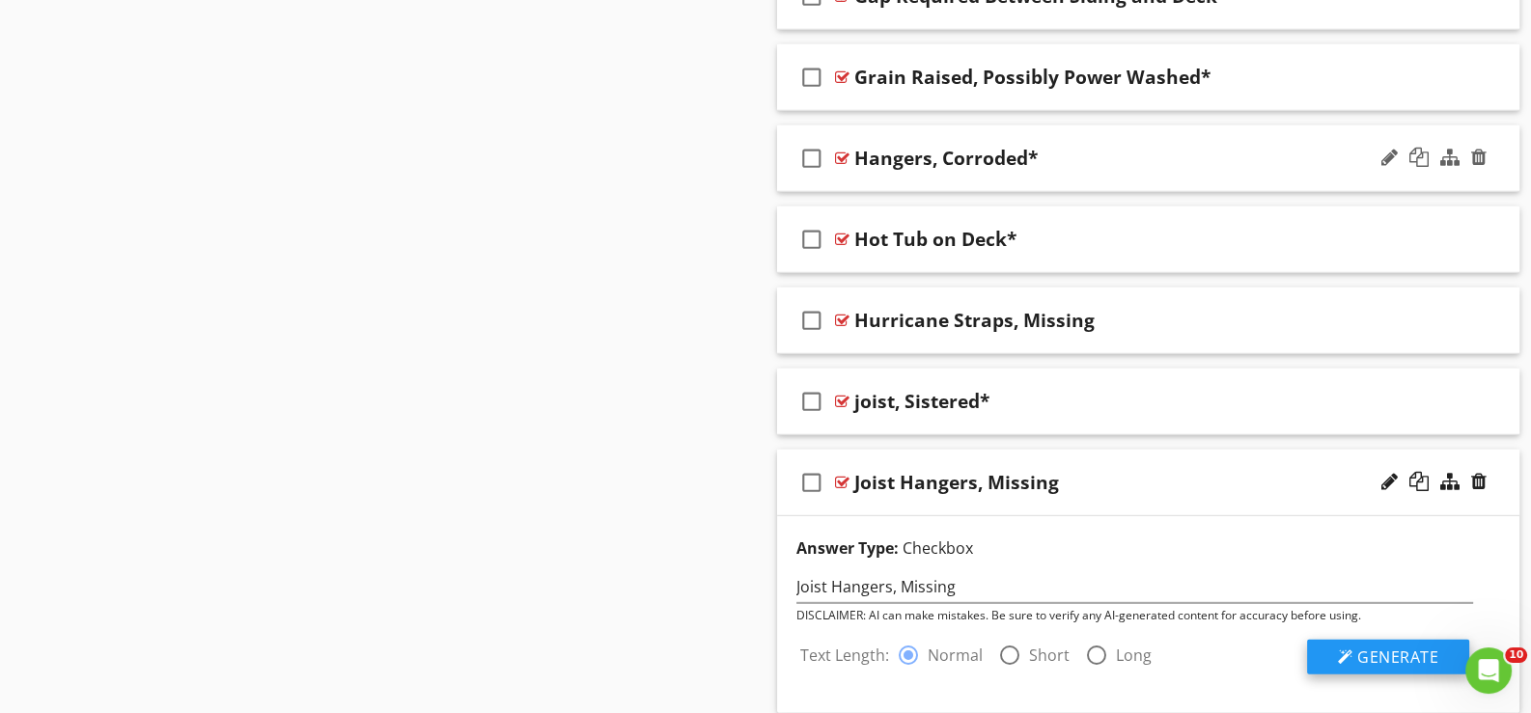
click at [1395, 647] on span "Generate" at bounding box center [1397, 657] width 81 height 21
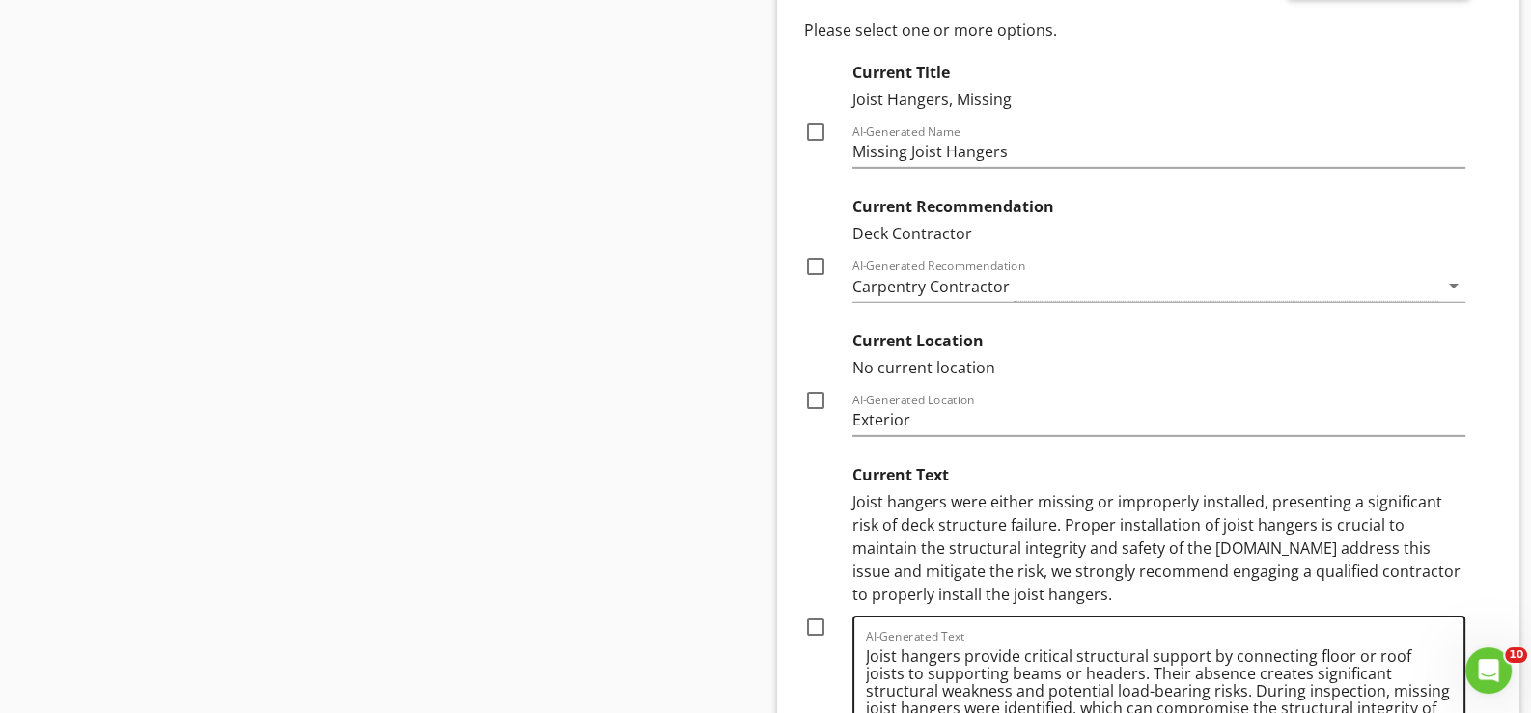
scroll to position [7682, 0]
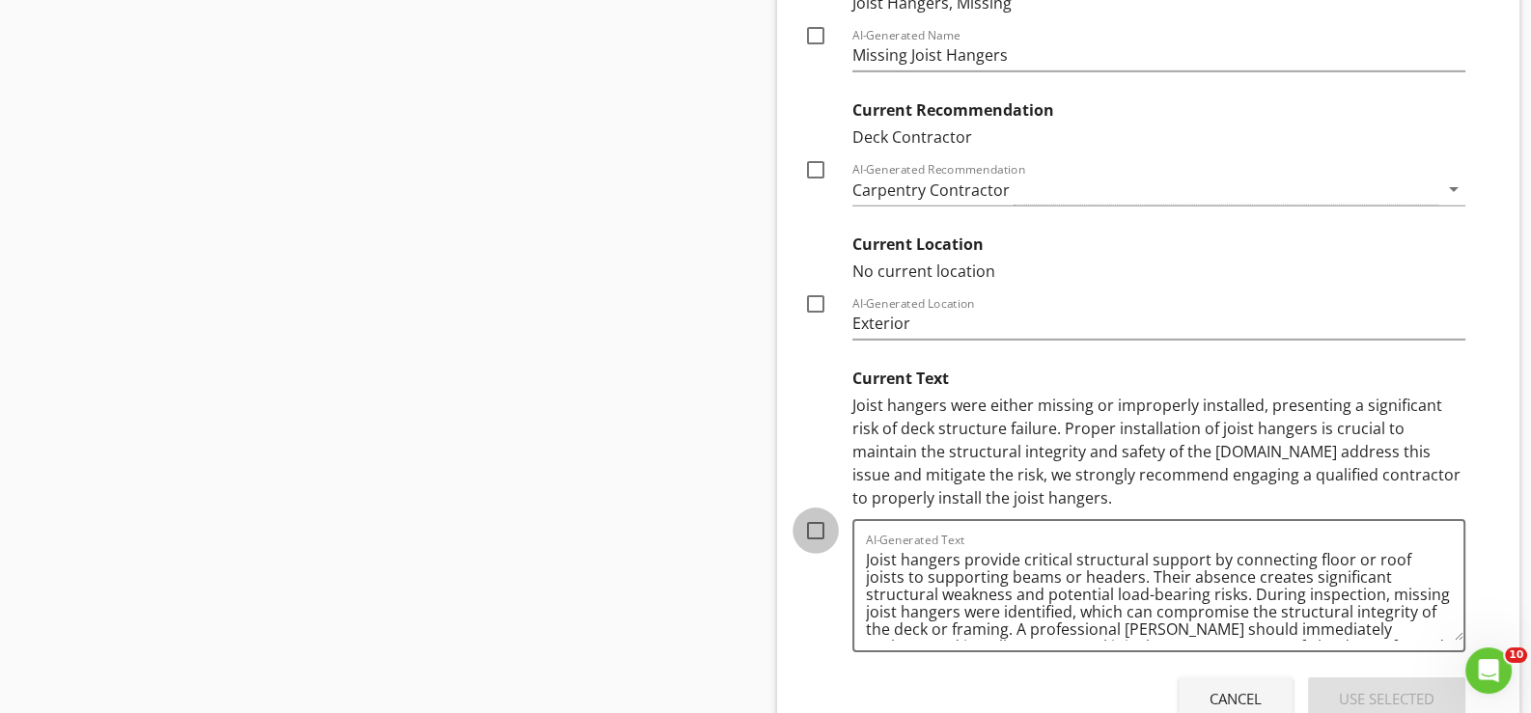
click at [812, 515] on div at bounding box center [815, 531] width 33 height 33
checkbox input "true"
click at [1367, 688] on div "Use Selected" at bounding box center [1387, 699] width 96 height 22
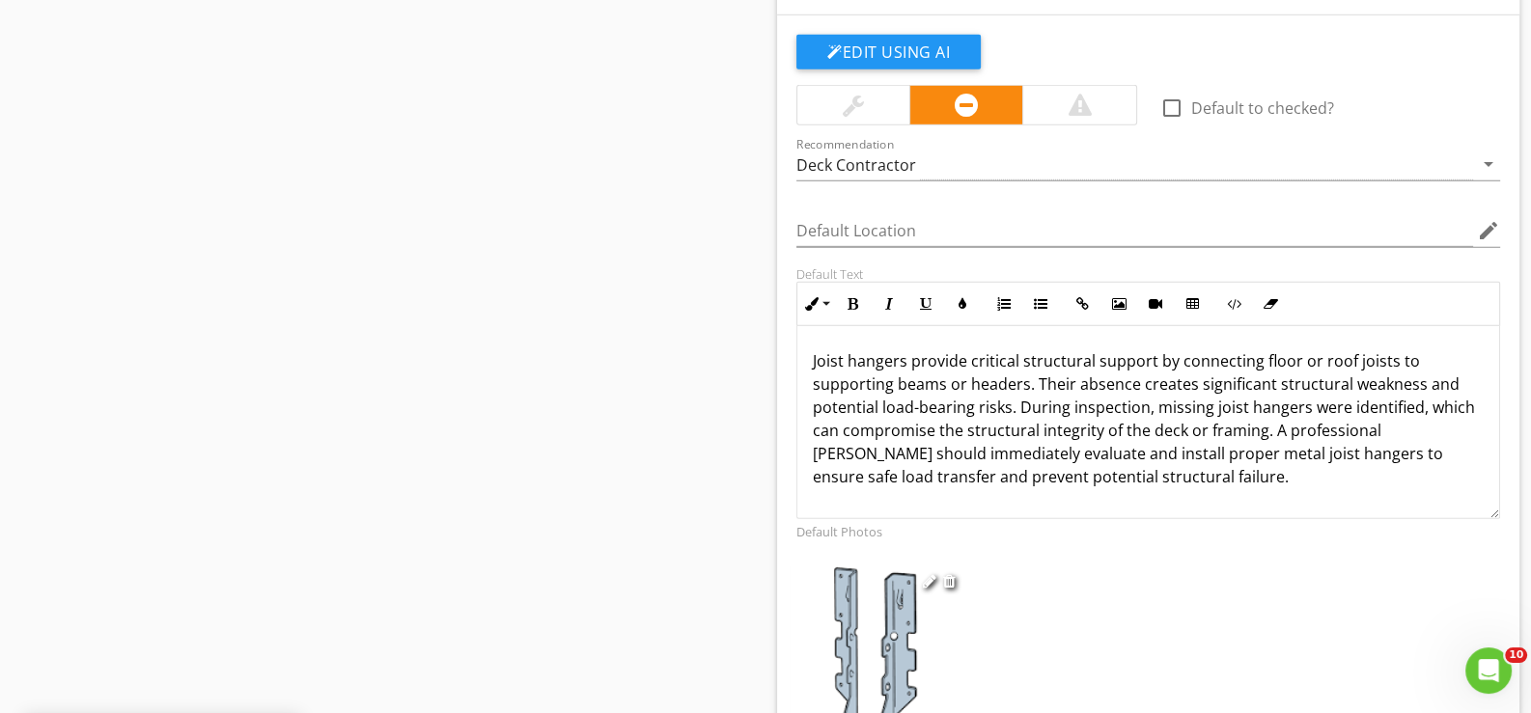
scroll to position [7296, 0]
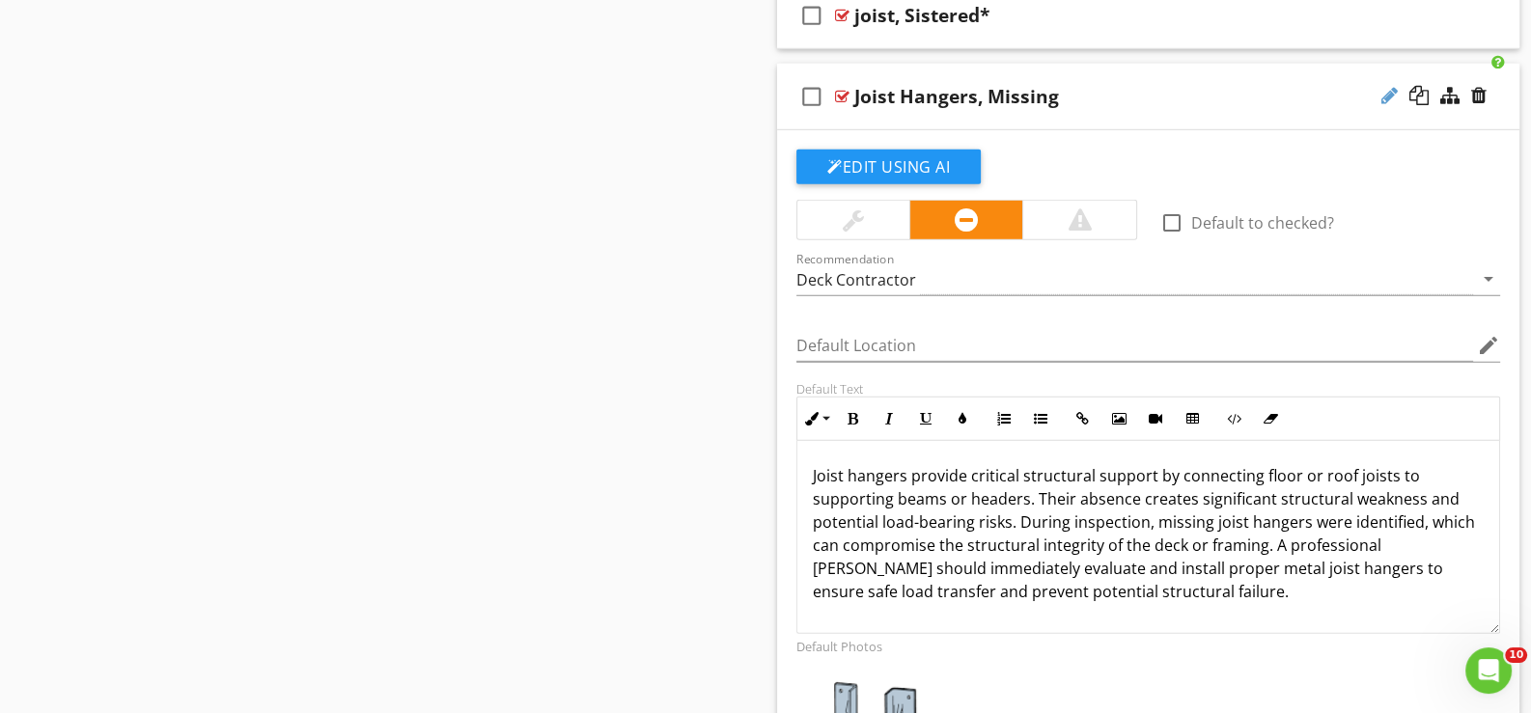
click at [1385, 86] on div at bounding box center [1389, 95] width 16 height 19
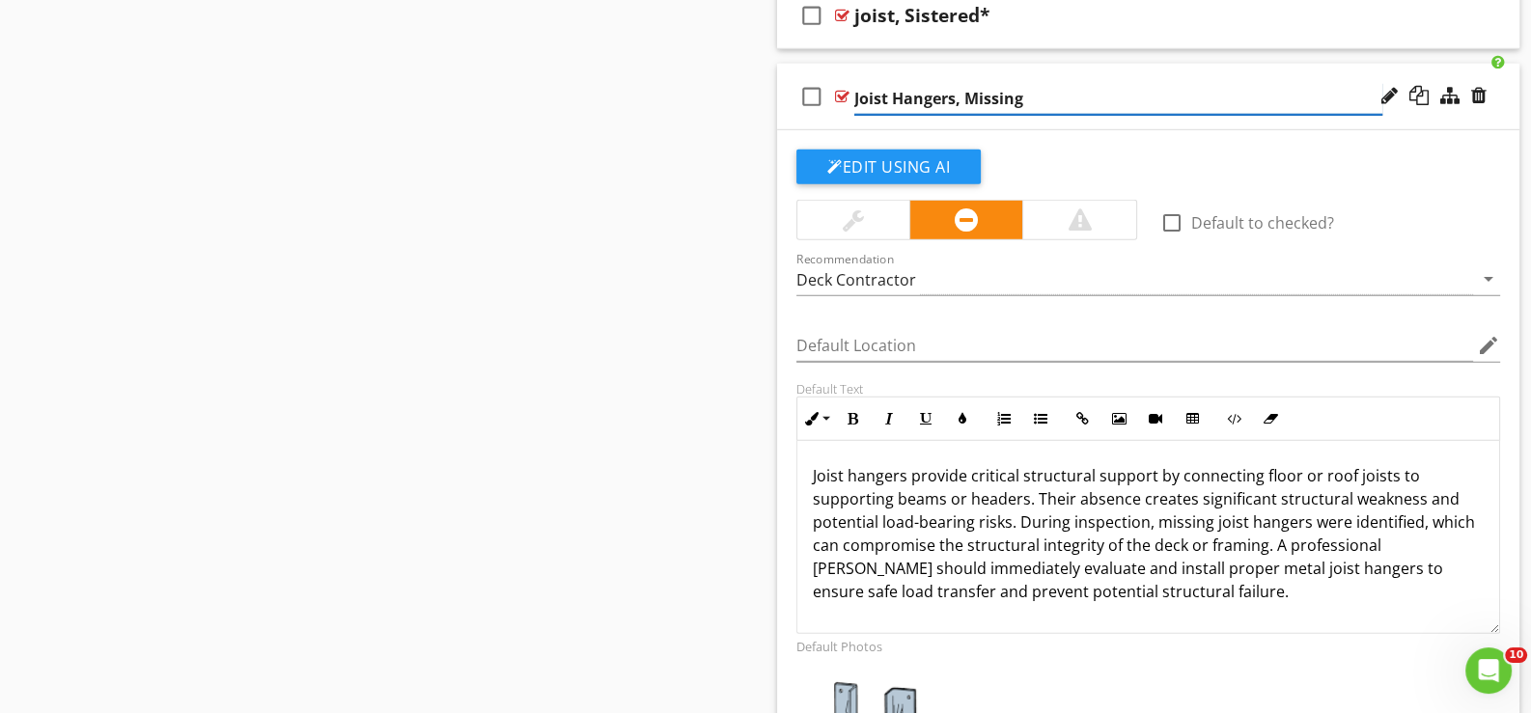
type input "Joist Hangers, Missing*"
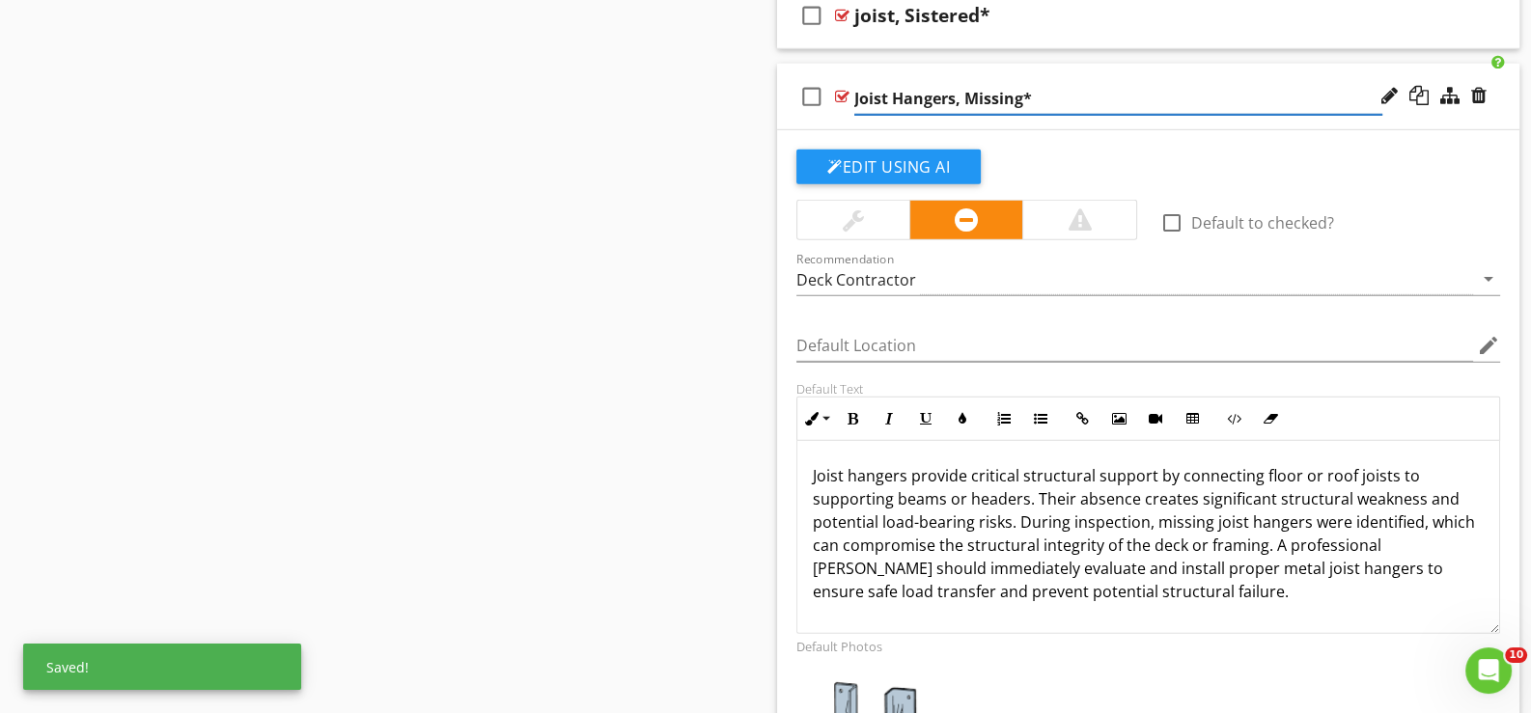
click at [965, 130] on div "Edit Using AI check_box_outline_blank Default to checked? Recommendation Deck C…" at bounding box center [1148, 560] width 742 height 860
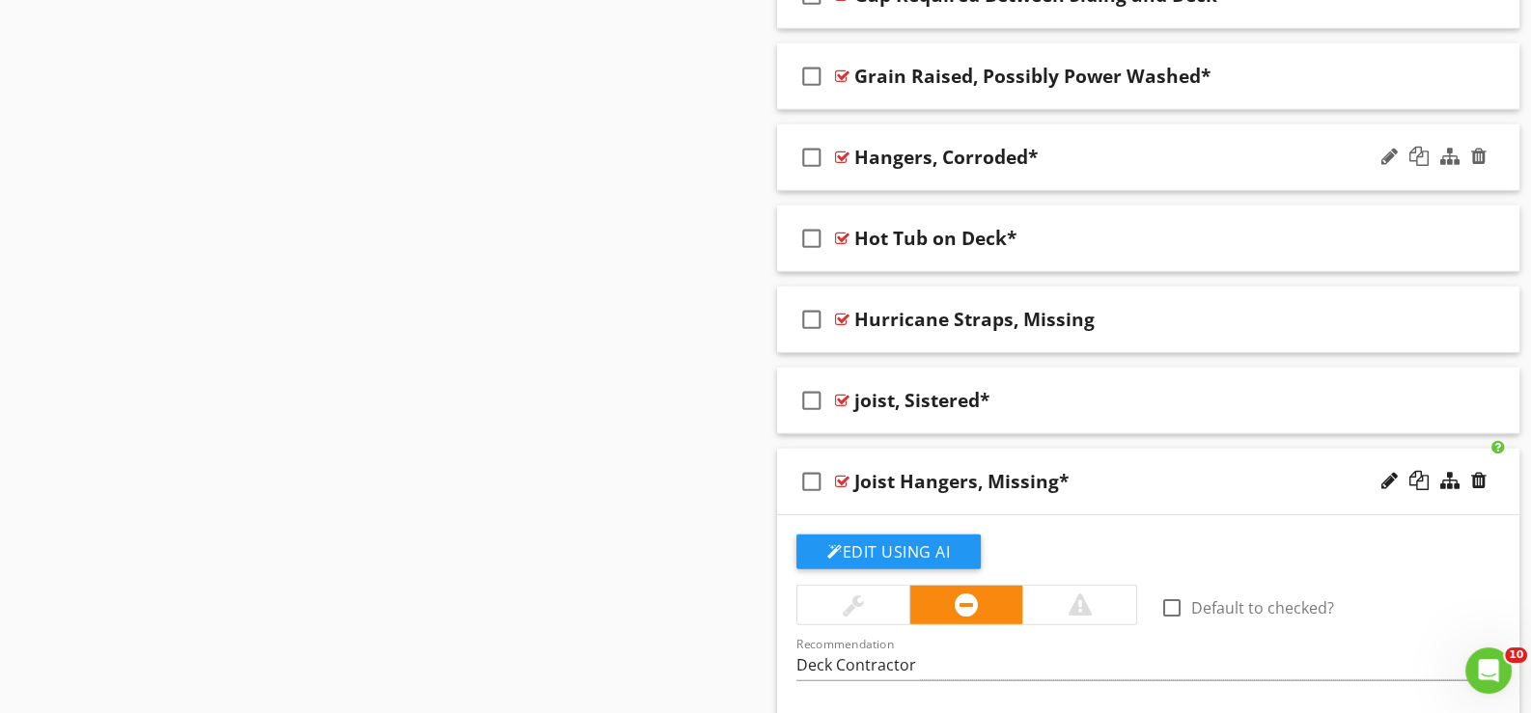
scroll to position [6910, 0]
click at [903, 496] on div "check_box_outline_blank Joist Hangers, Missing*" at bounding box center [1148, 483] width 742 height 67
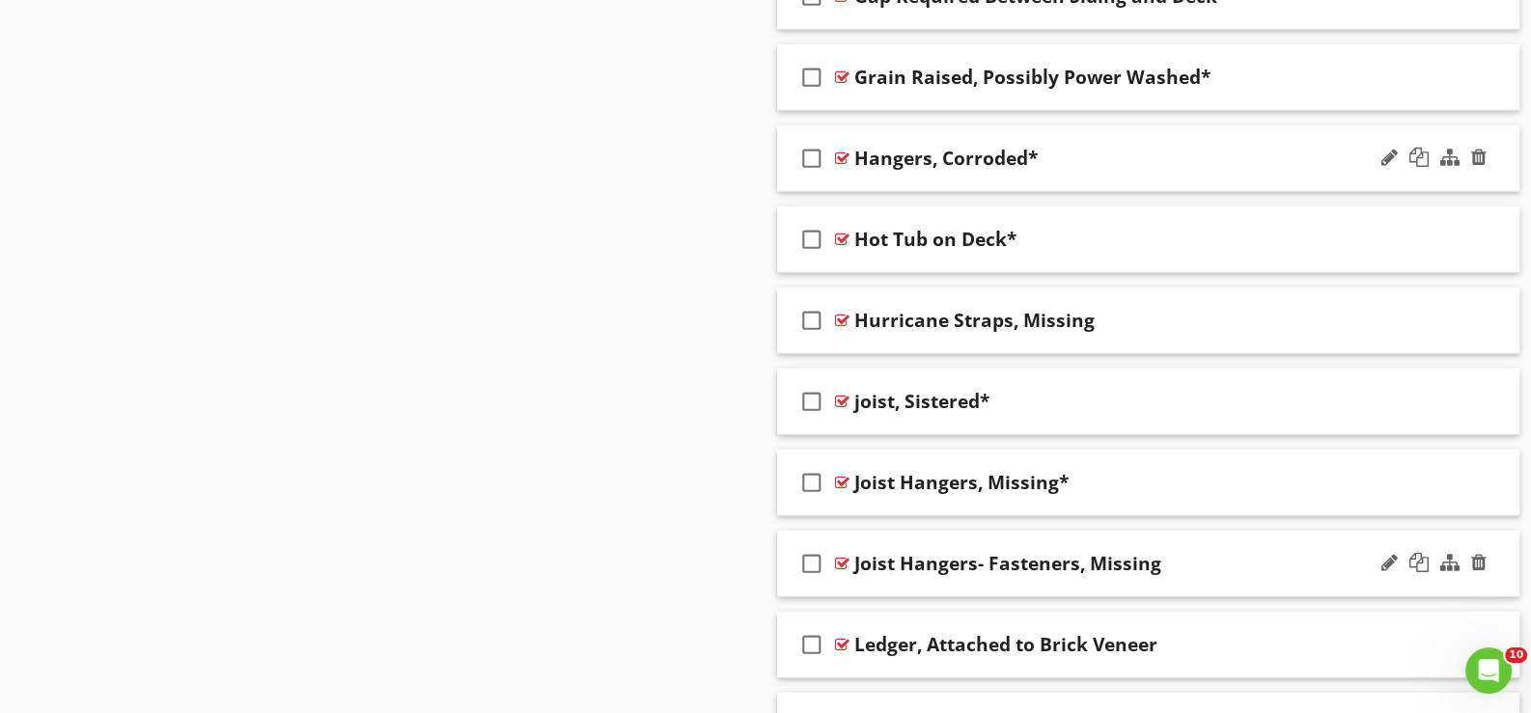
click at [907, 574] on div "check_box_outline_blank Joist Hangers- Fasteners, Missing" at bounding box center [1148, 564] width 742 height 67
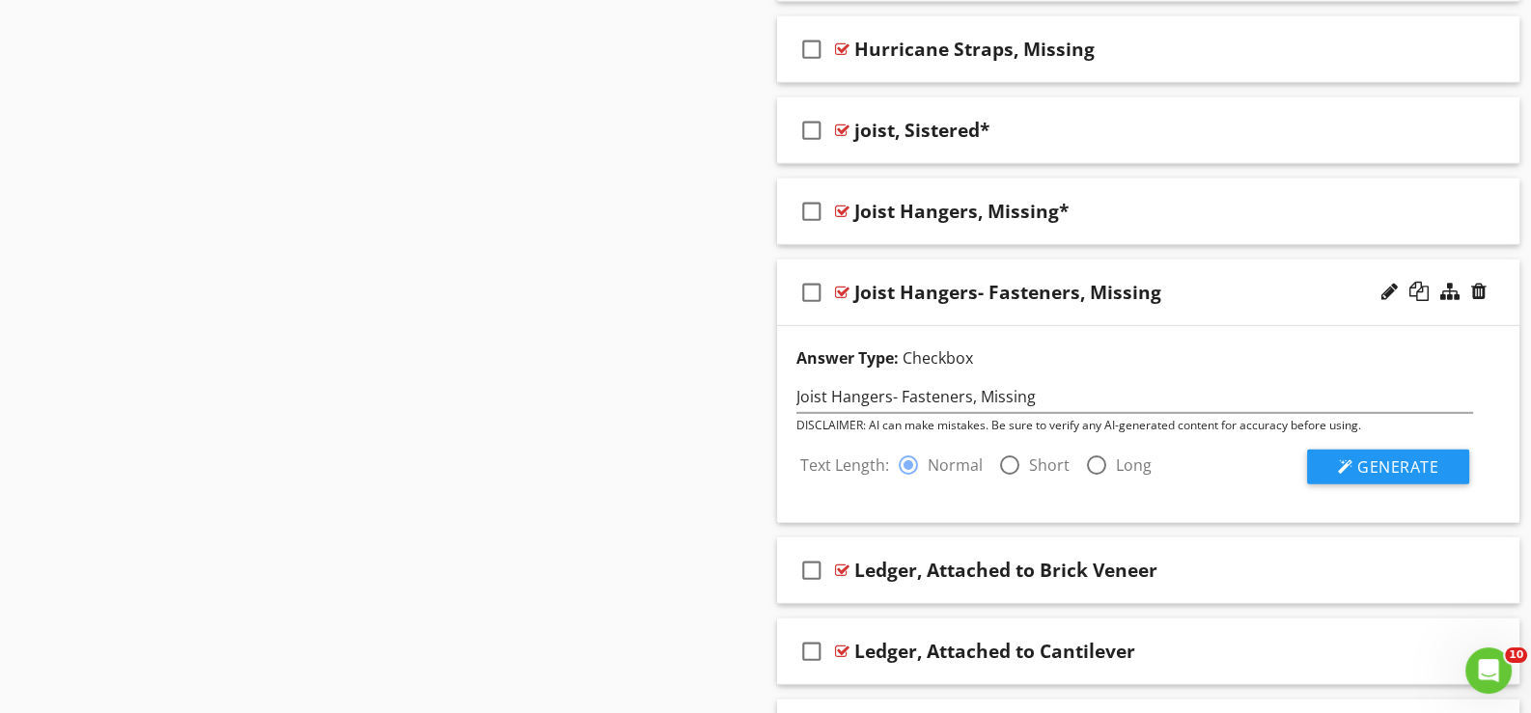
scroll to position [7199, 0]
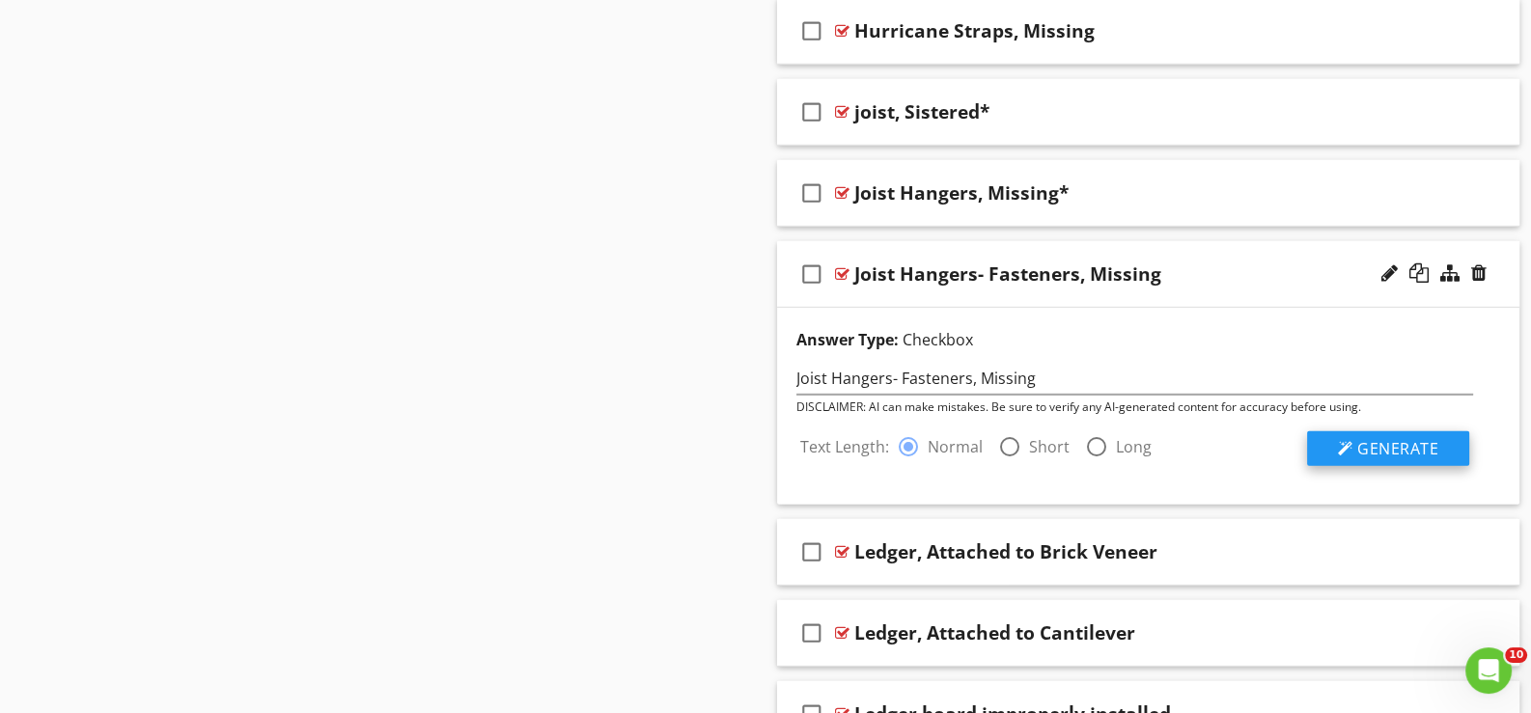
click at [1388, 438] on span "Generate" at bounding box center [1397, 448] width 81 height 21
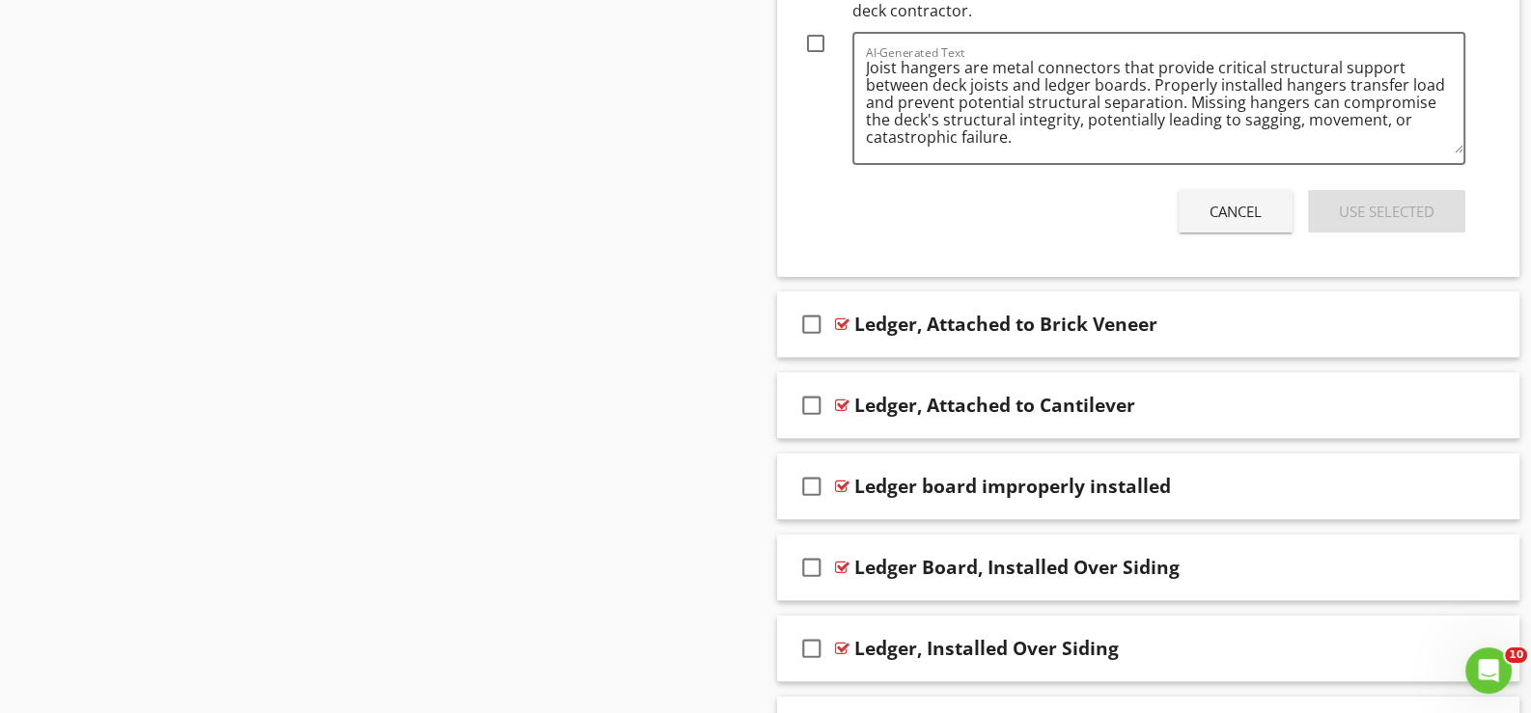
scroll to position [8261, 0]
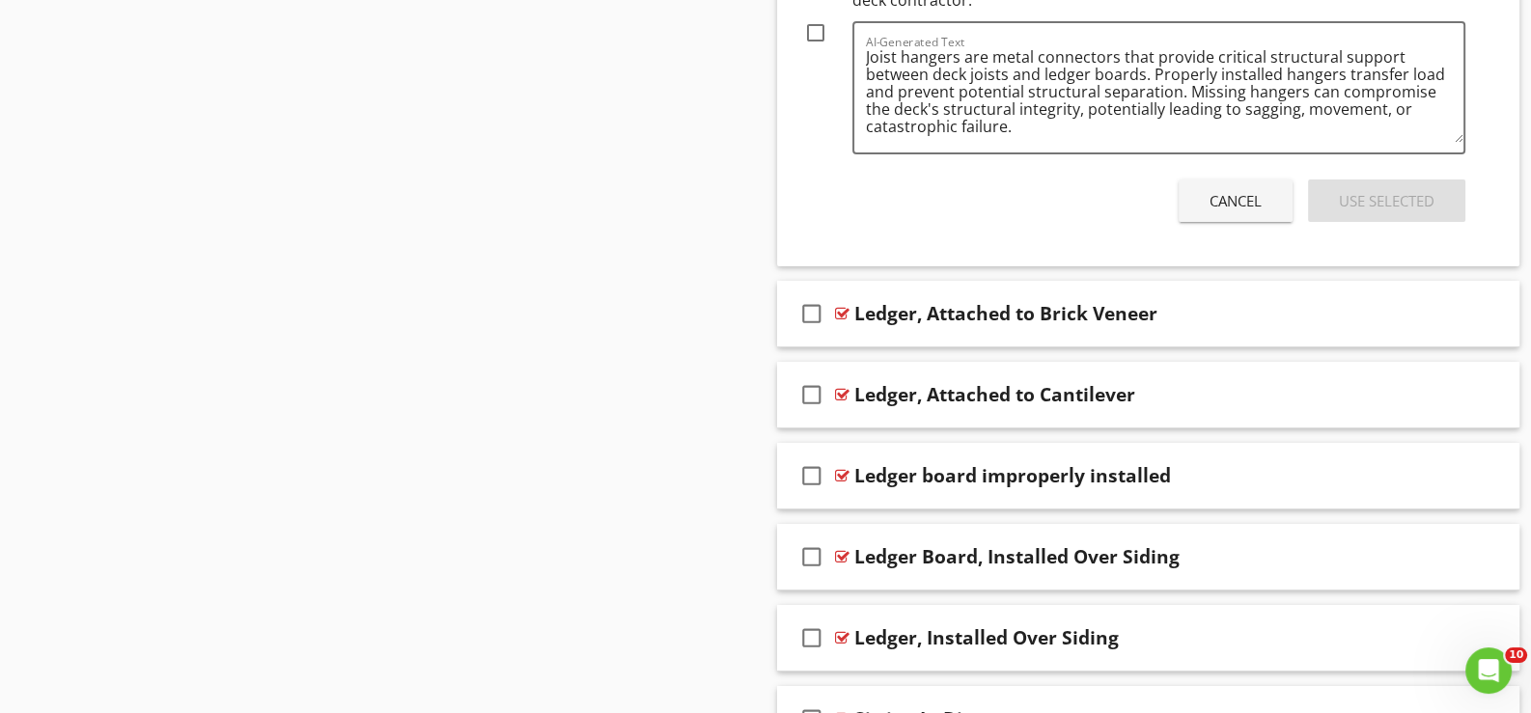
click at [1246, 190] on div "Cancel" at bounding box center [1236, 201] width 52 height 22
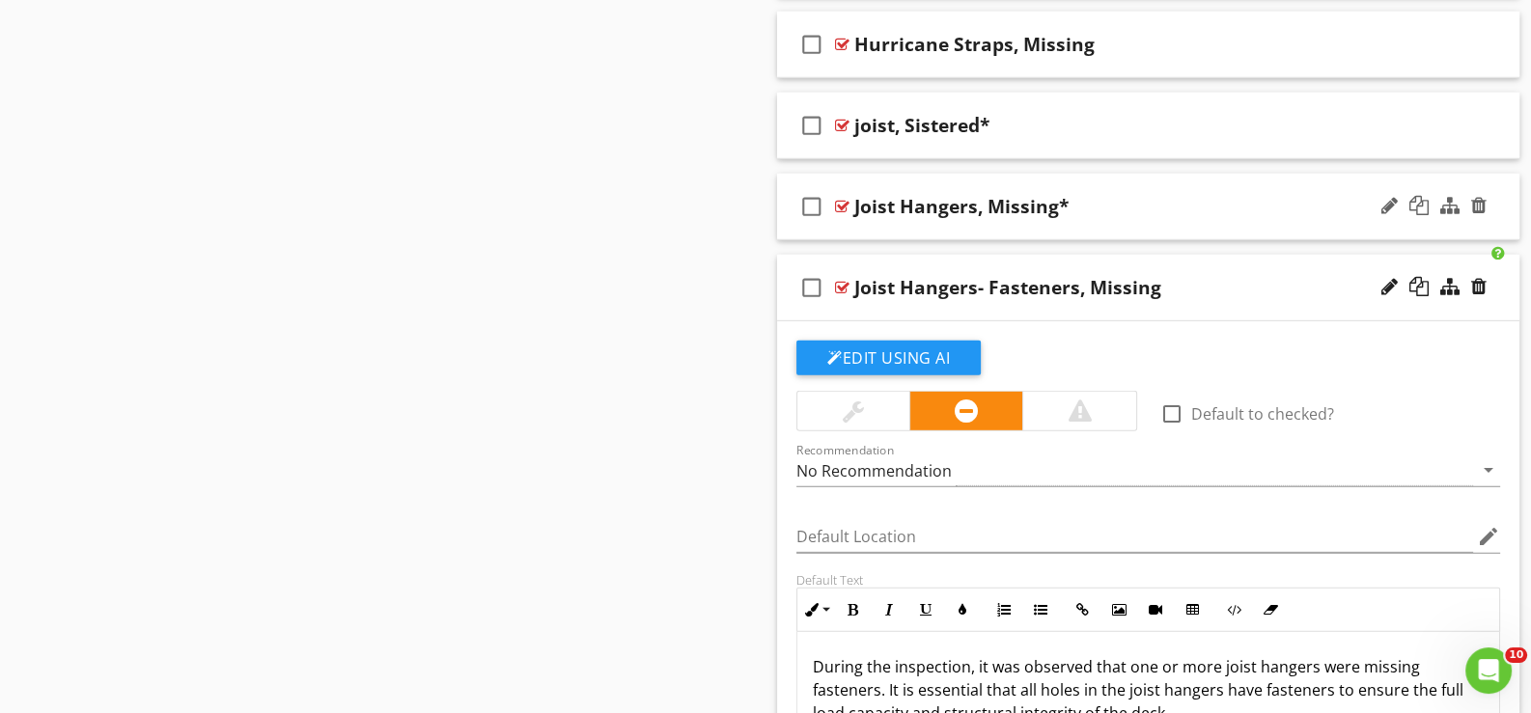
scroll to position [7167, 0]
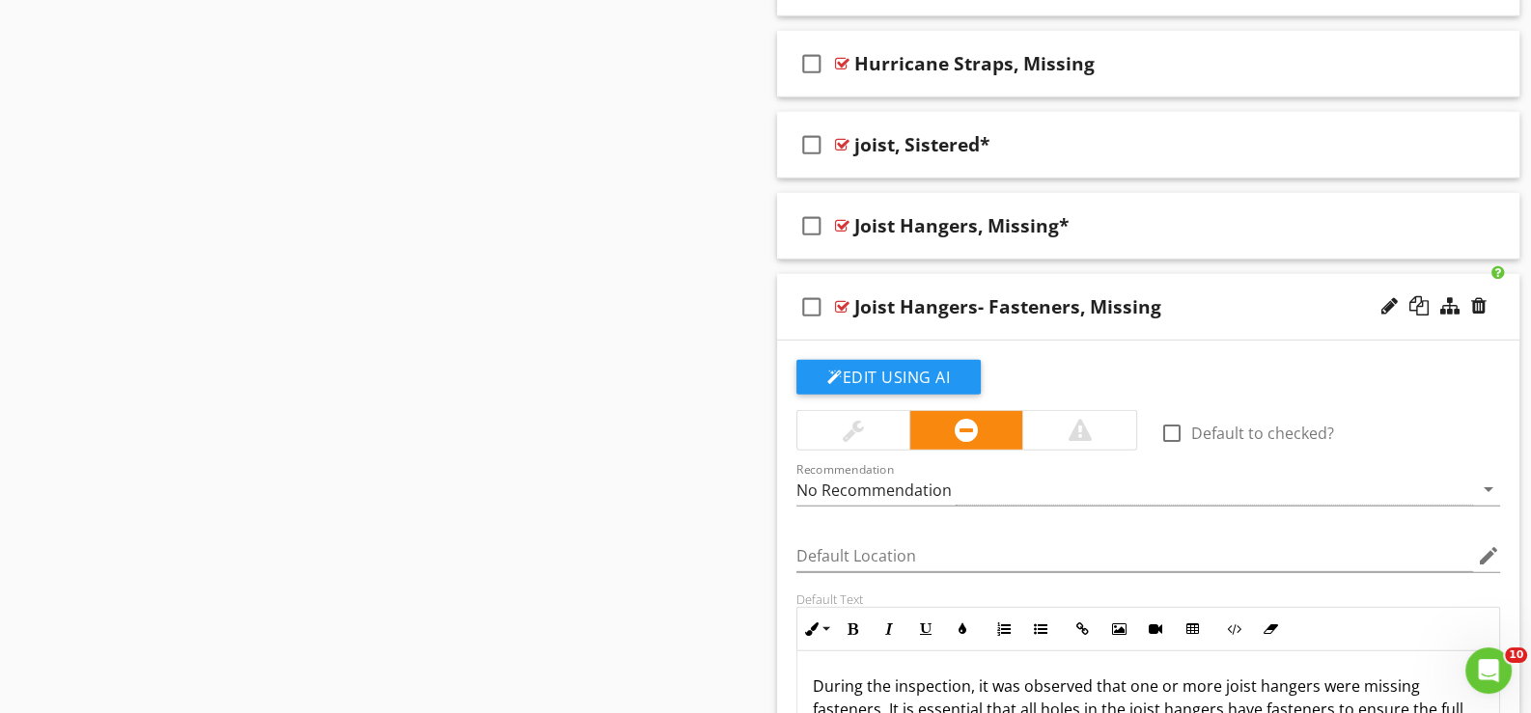
click at [998, 318] on div "check_box_outline_blank Joist Hangers- Fasteners, Missing" at bounding box center [1148, 307] width 742 height 67
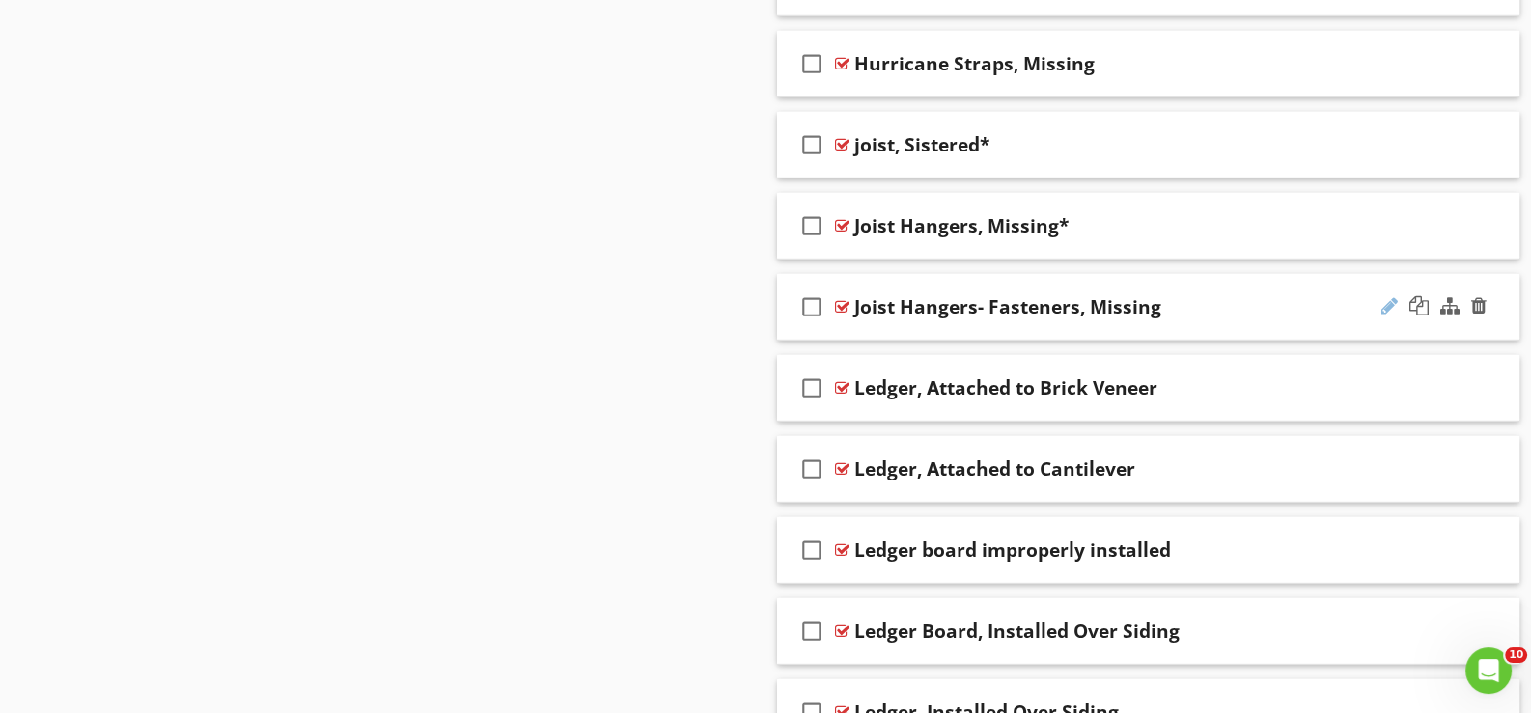
click at [1387, 296] on div at bounding box center [1389, 305] width 16 height 19
type input "Joist Hangers- Fasteners, Missing*"
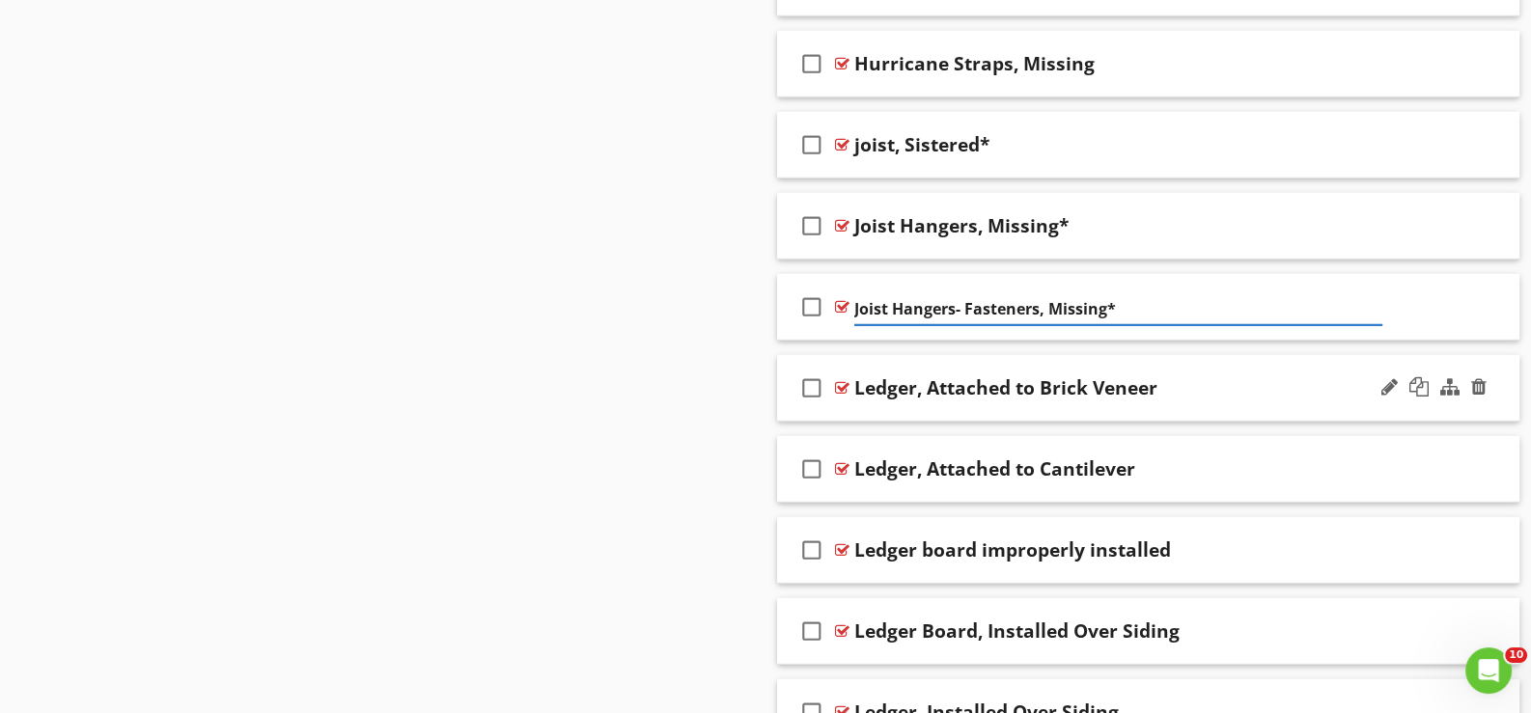
click at [884, 395] on div "check_box_outline_blank Ledger, Attached to Brick Veneer" at bounding box center [1148, 388] width 742 height 67
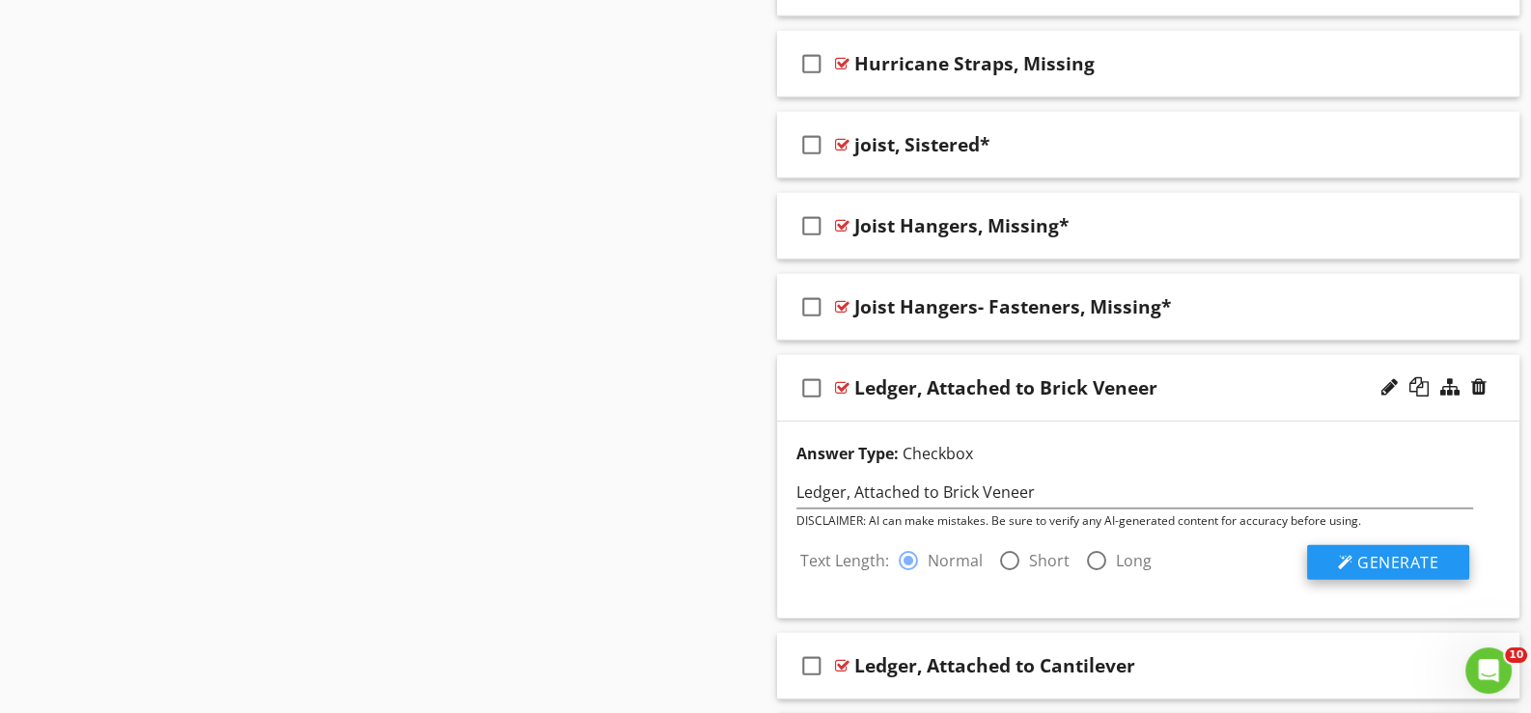
click at [1403, 552] on span "Generate" at bounding box center [1397, 562] width 81 height 21
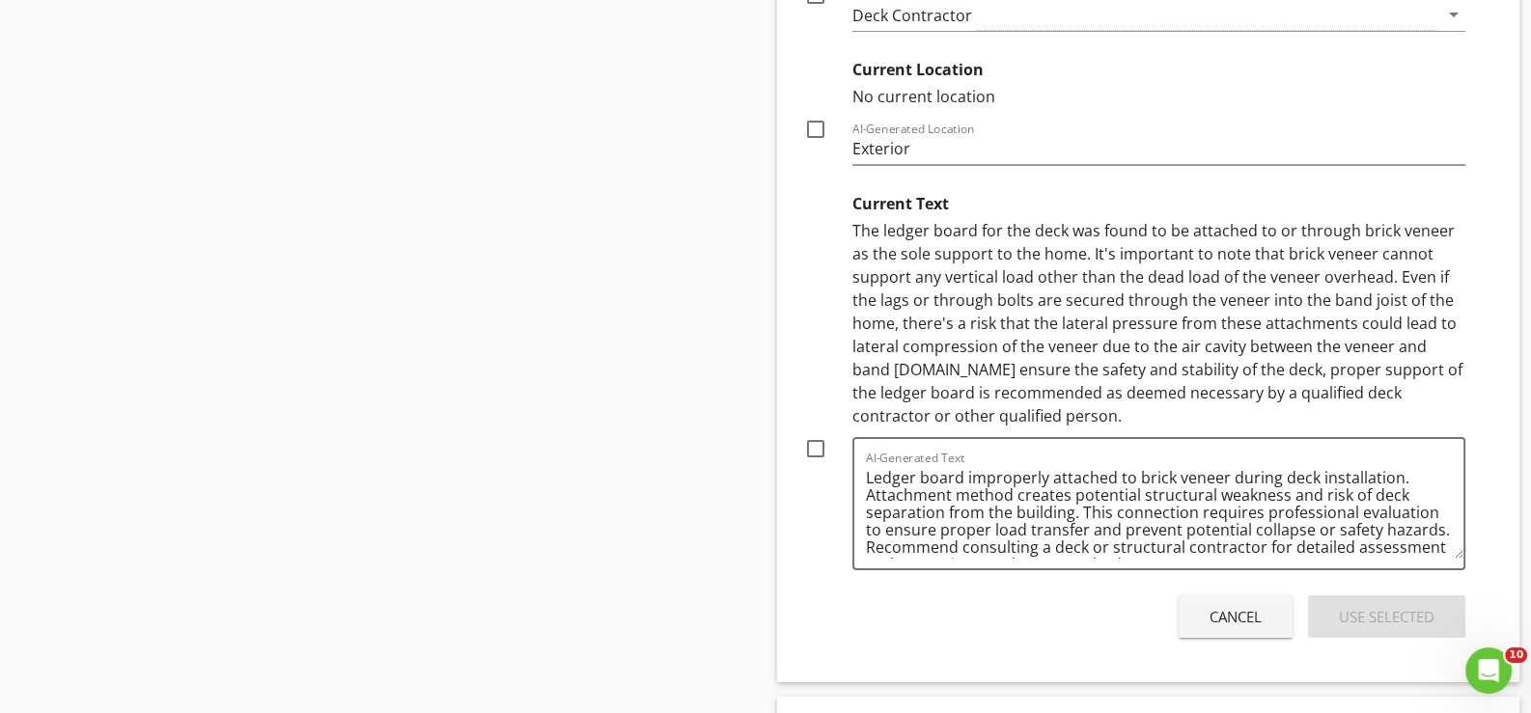
scroll to position [8036, 0]
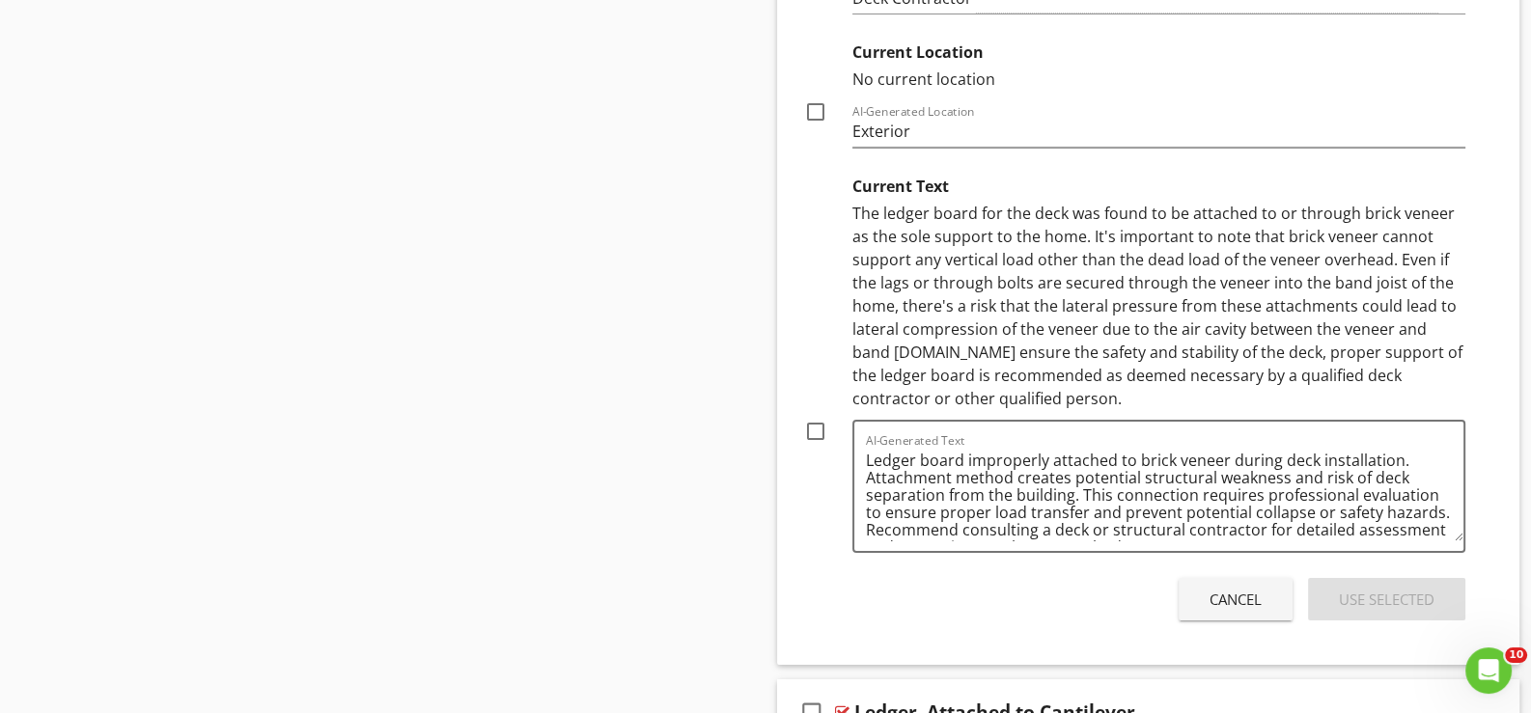
click at [818, 419] on div at bounding box center [815, 431] width 33 height 33
checkbox input "true"
click at [1387, 589] on div "Use Selected" at bounding box center [1387, 600] width 96 height 22
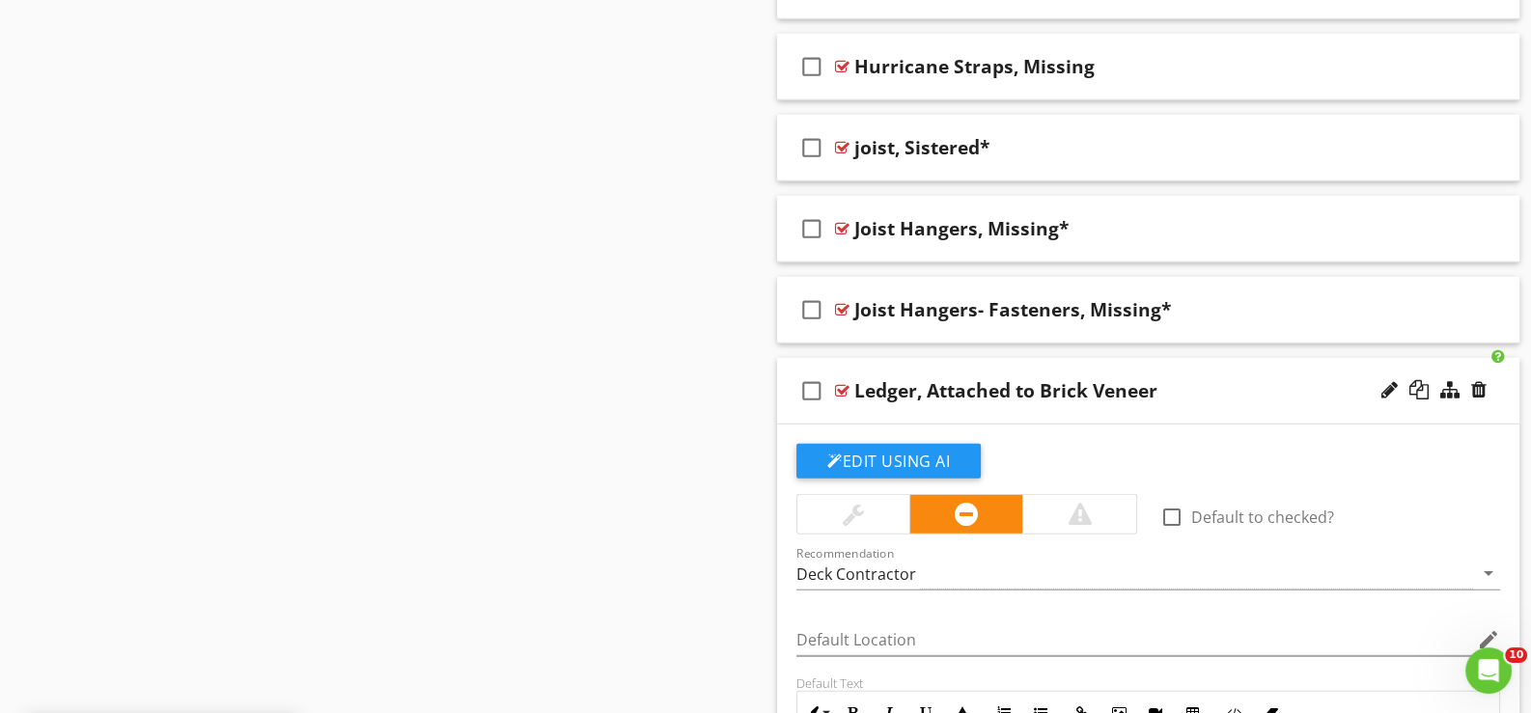
scroll to position [7135, 0]
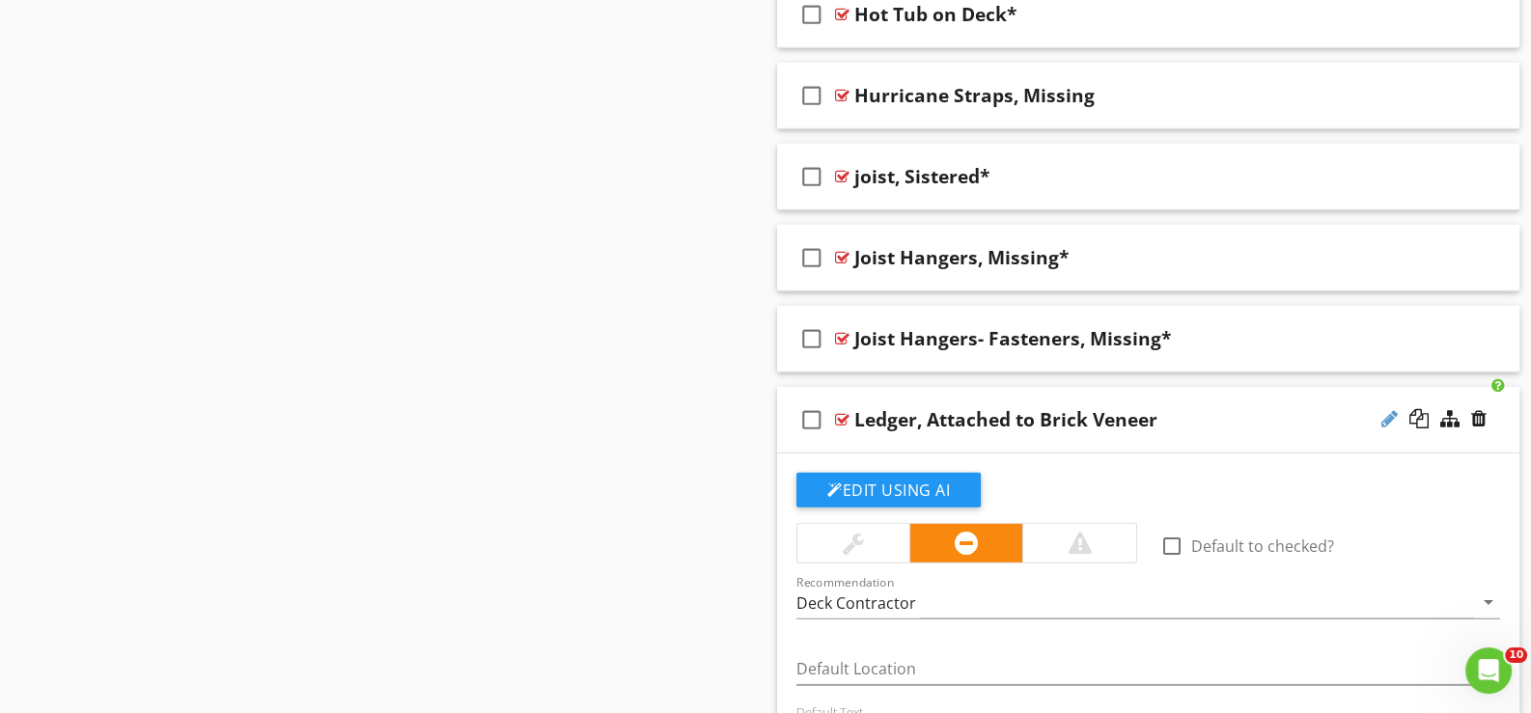
click at [1384, 409] on div at bounding box center [1389, 418] width 16 height 19
type input "Ledger, Attached to Brick Veneer*"
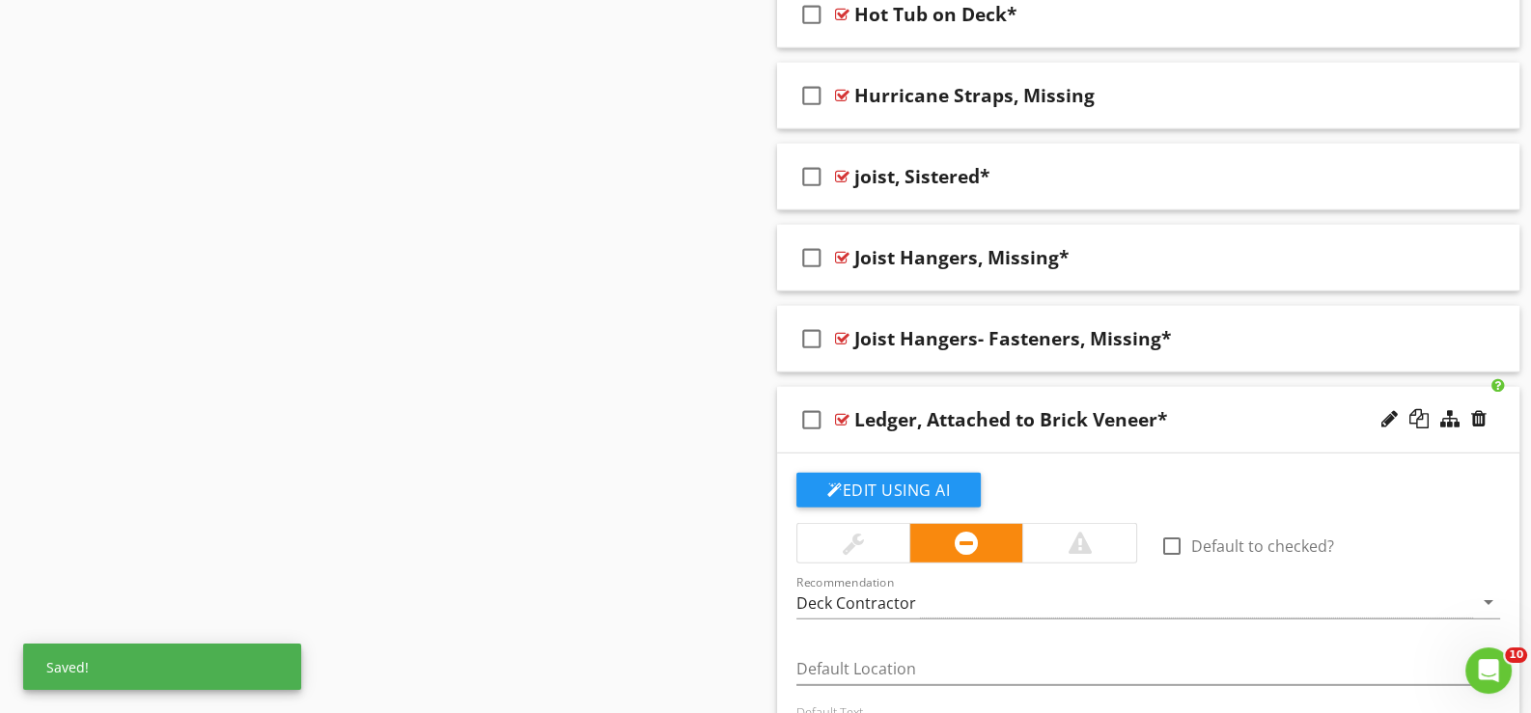
click at [838, 436] on div "check_box_outline_blank Ledger, Attached to Brick Veneer*" at bounding box center [1148, 420] width 742 height 67
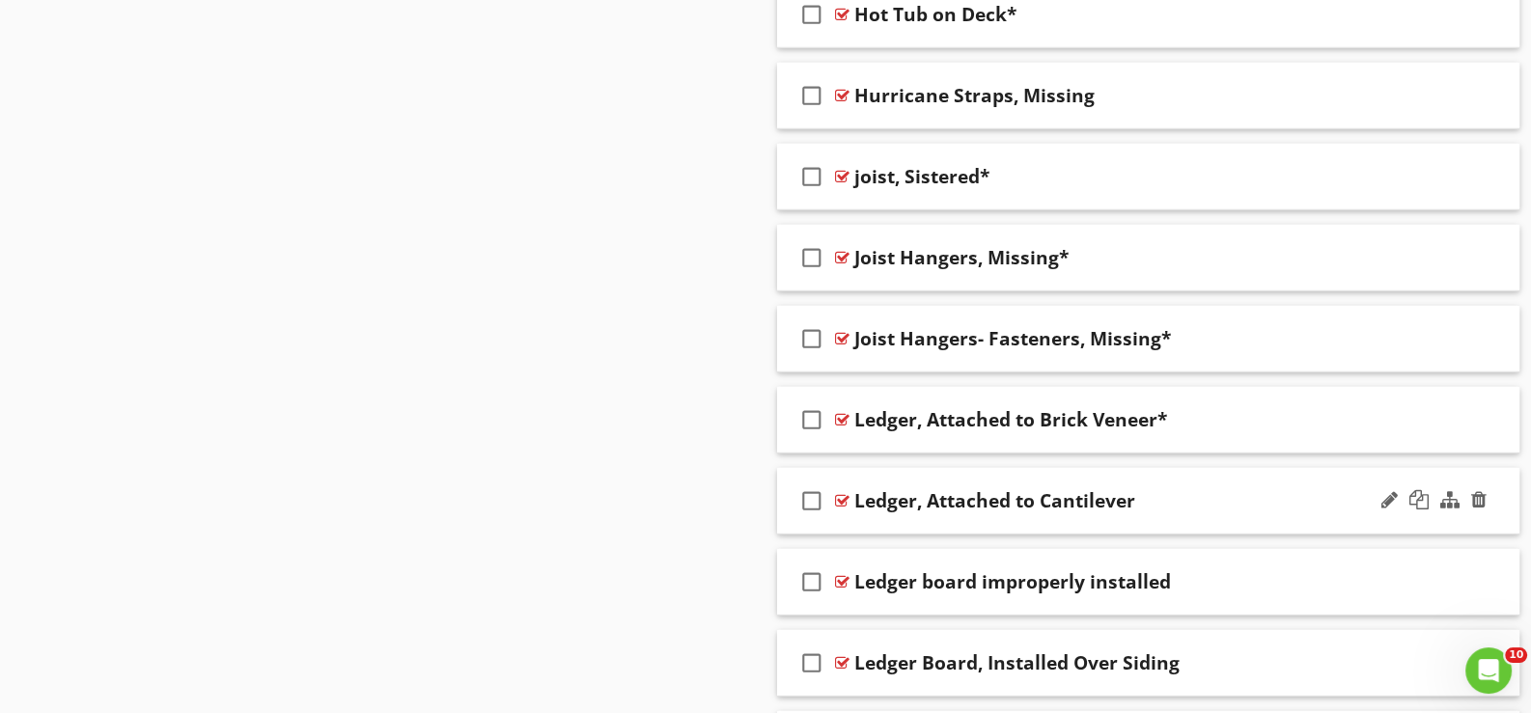
click at [875, 506] on div "check_box_outline_blank Ledger, Attached to Cantilever" at bounding box center [1148, 501] width 742 height 67
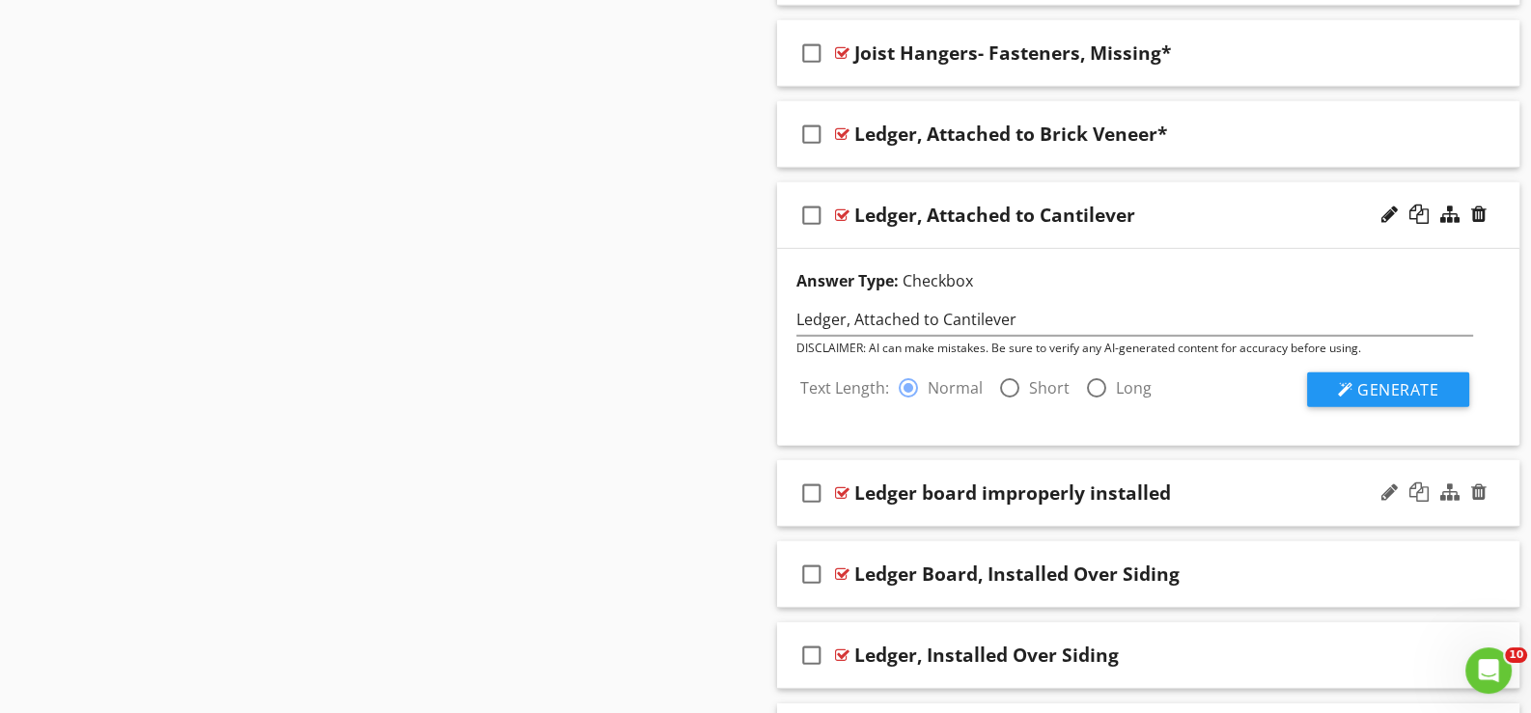
scroll to position [7424, 0]
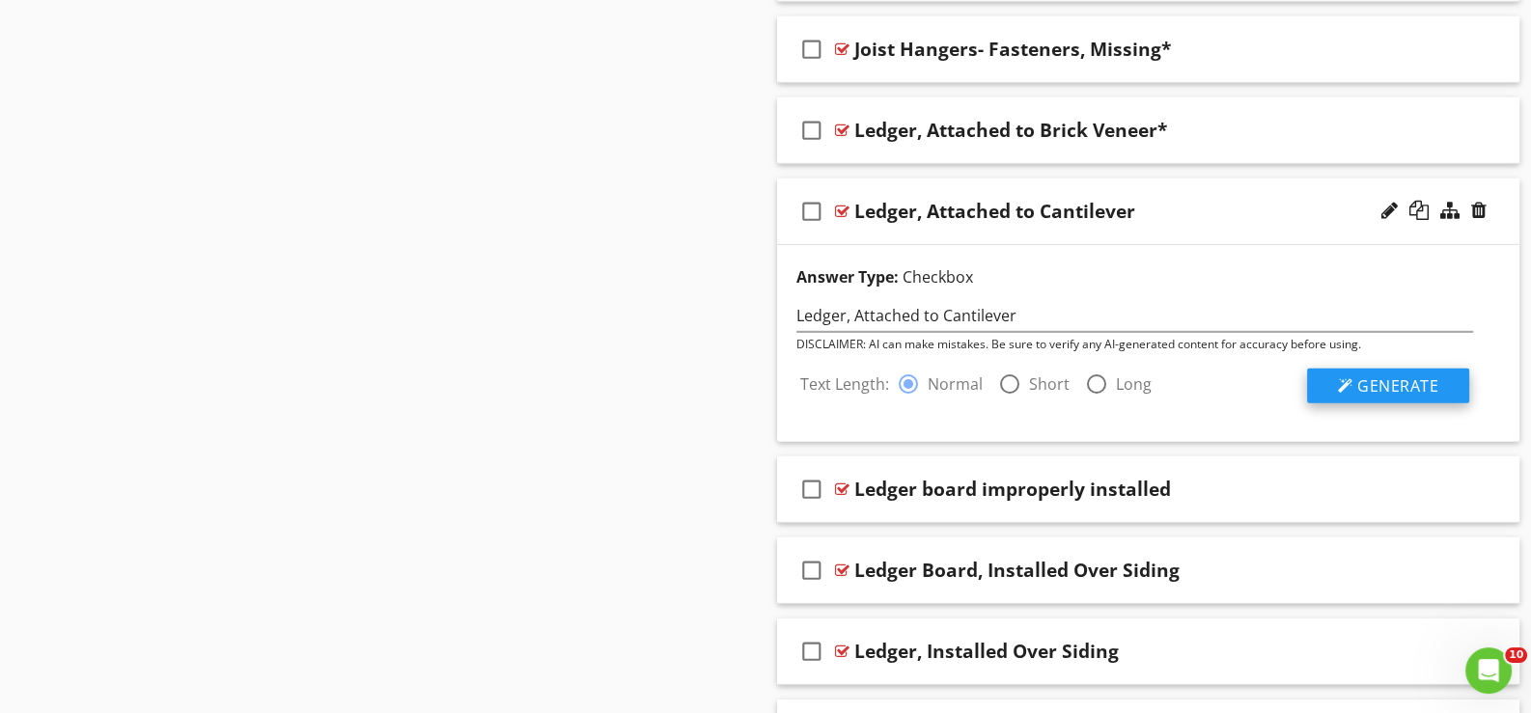
click at [1391, 376] on span "Generate" at bounding box center [1397, 386] width 81 height 21
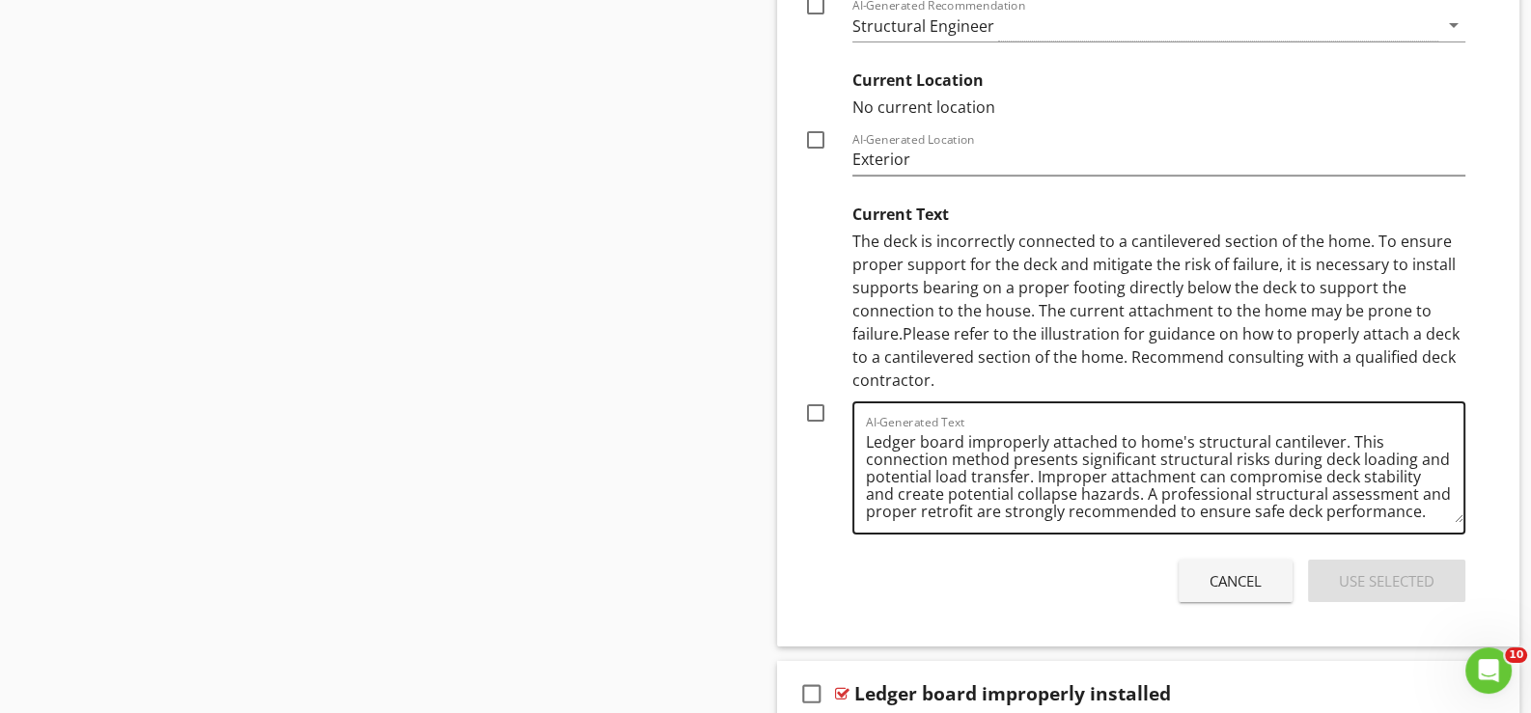
scroll to position [8100, 0]
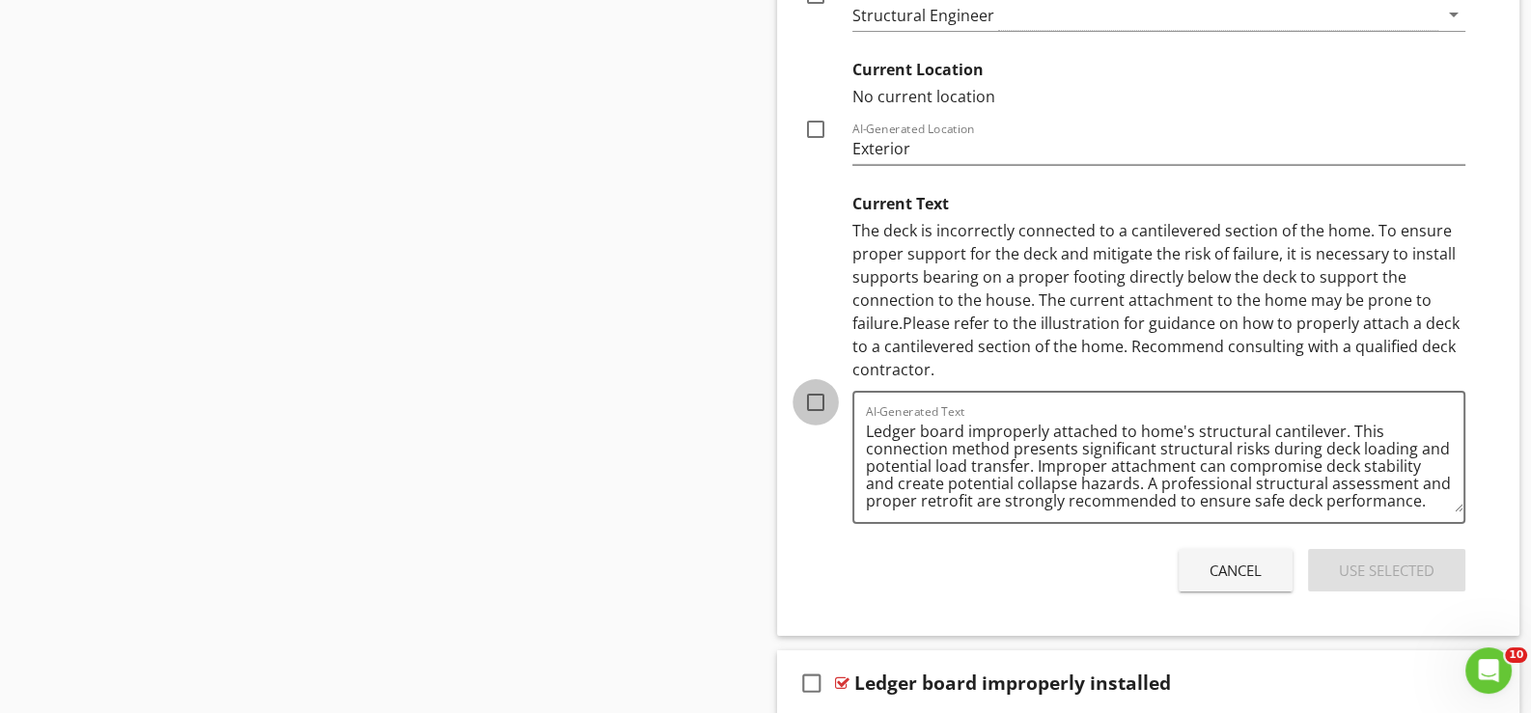
click at [818, 389] on div at bounding box center [815, 402] width 33 height 33
checkbox input "true"
click at [1382, 560] on div "Use Selected" at bounding box center [1387, 571] width 96 height 22
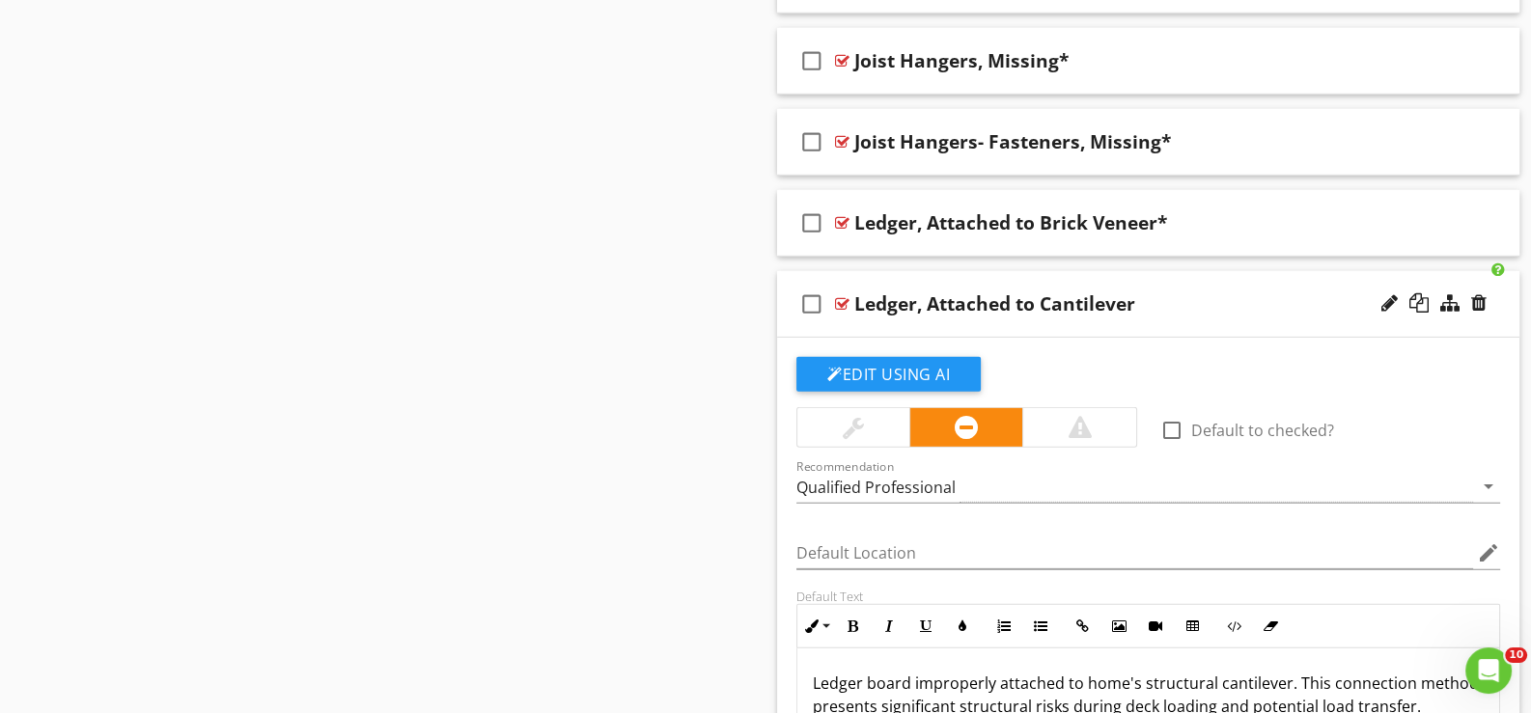
scroll to position [7328, 0]
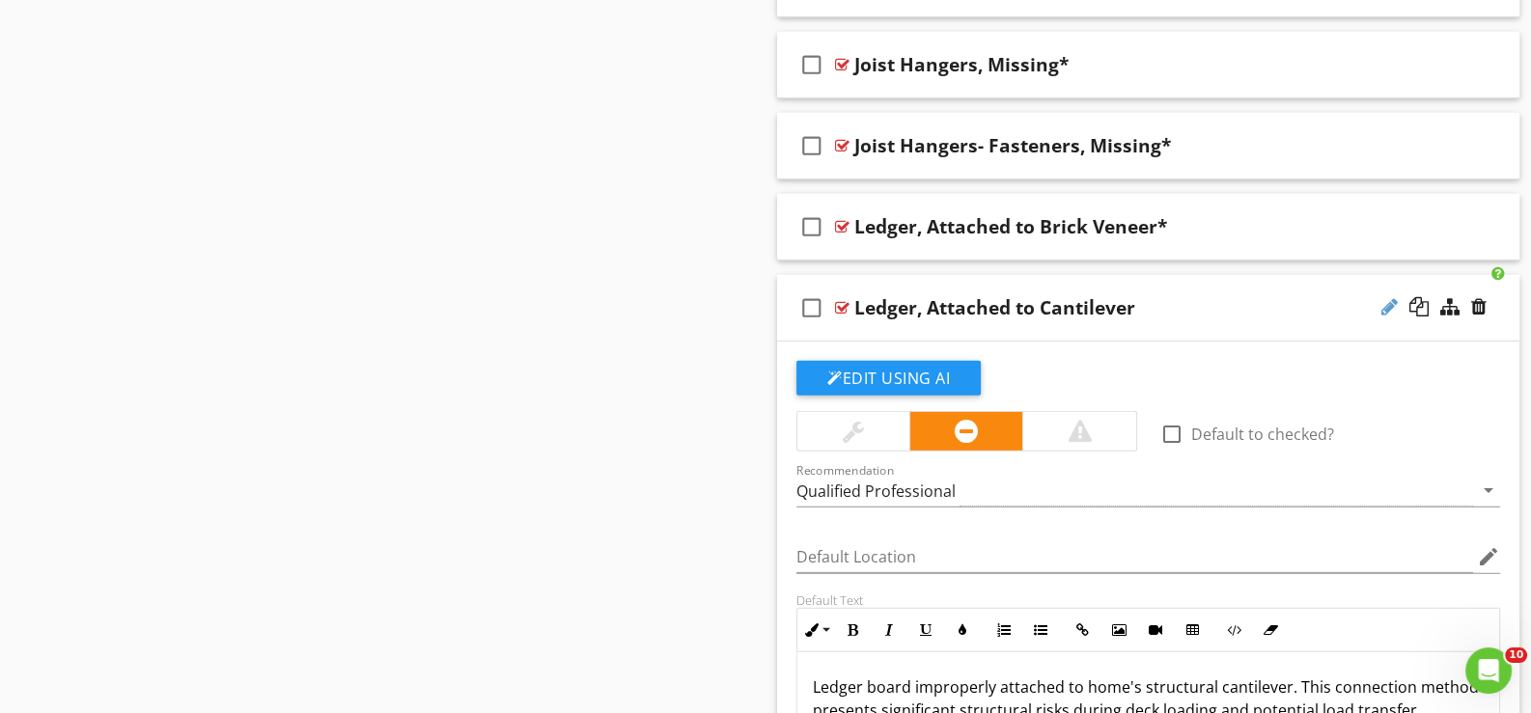
click at [1385, 297] on div at bounding box center [1389, 306] width 16 height 19
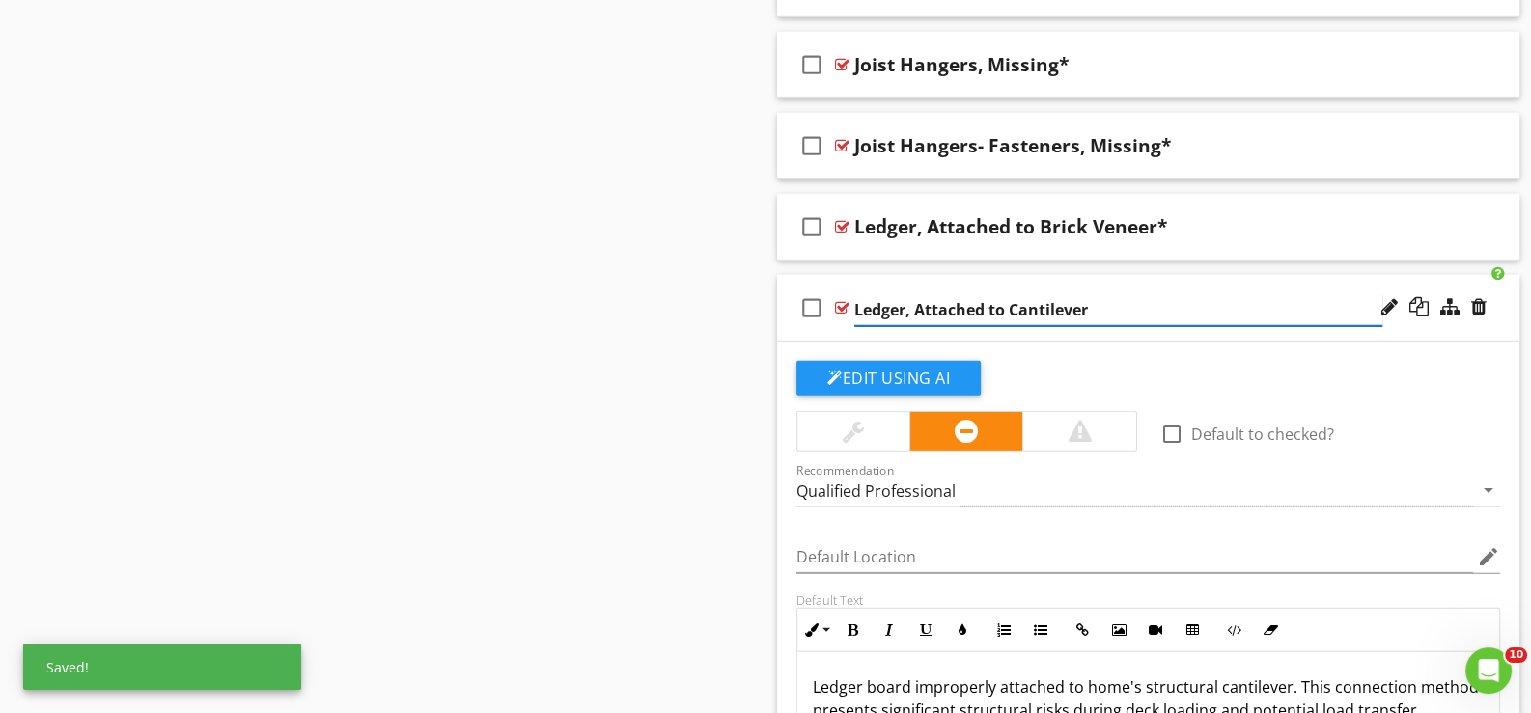
type input "Ledger, Attached to Cantilever*"
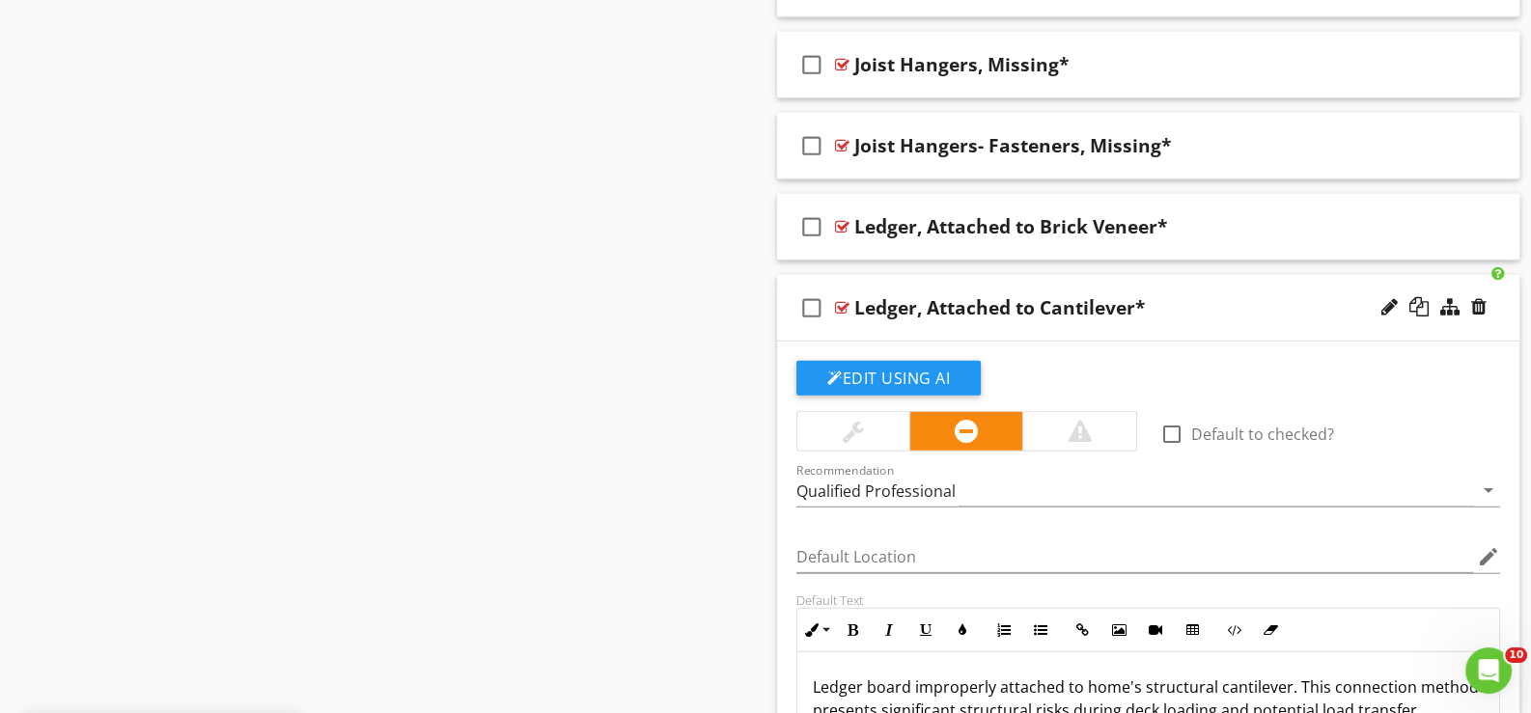
click at [832, 317] on div "check_box_outline_blank" at bounding box center [815, 308] width 39 height 46
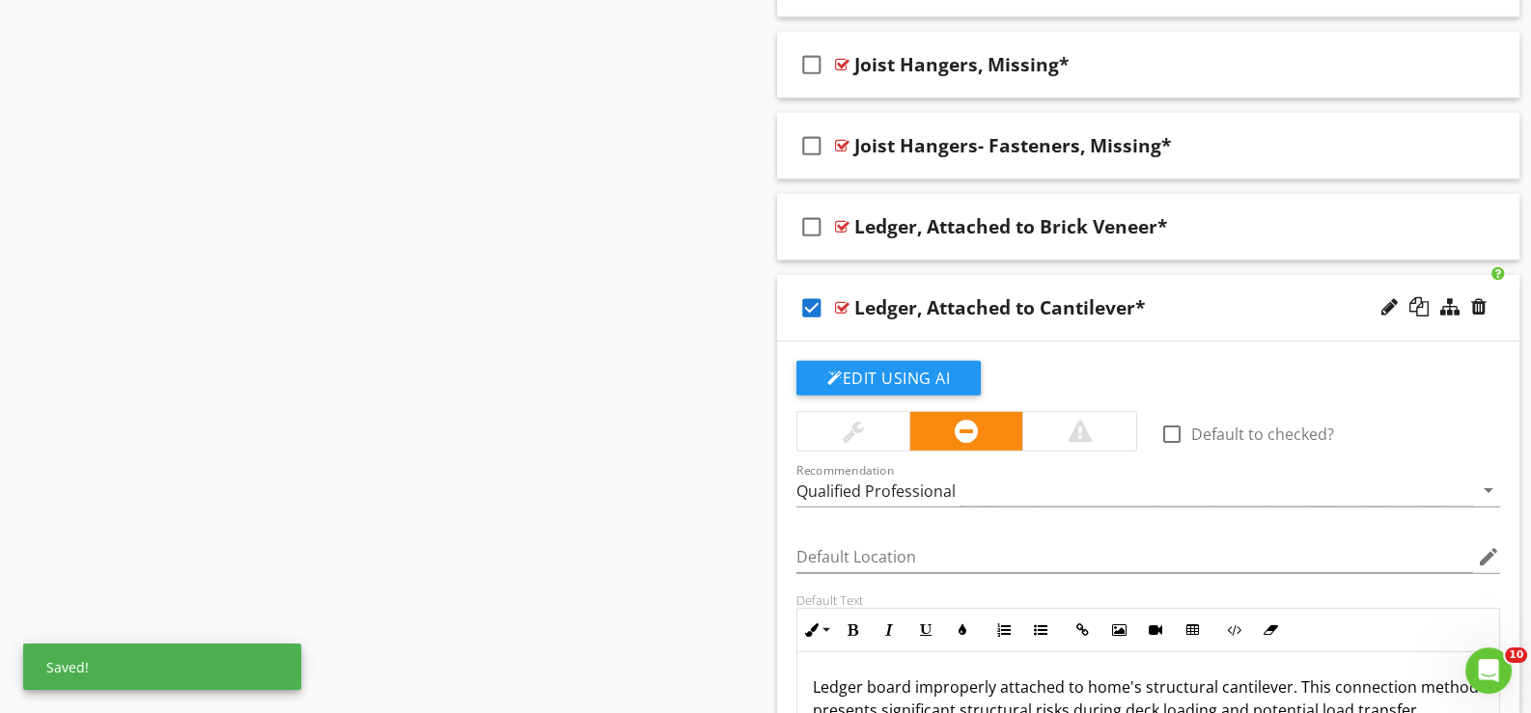
click at [858, 313] on div "check_box Ledger, Attached to Cantilever*" at bounding box center [1148, 308] width 742 height 67
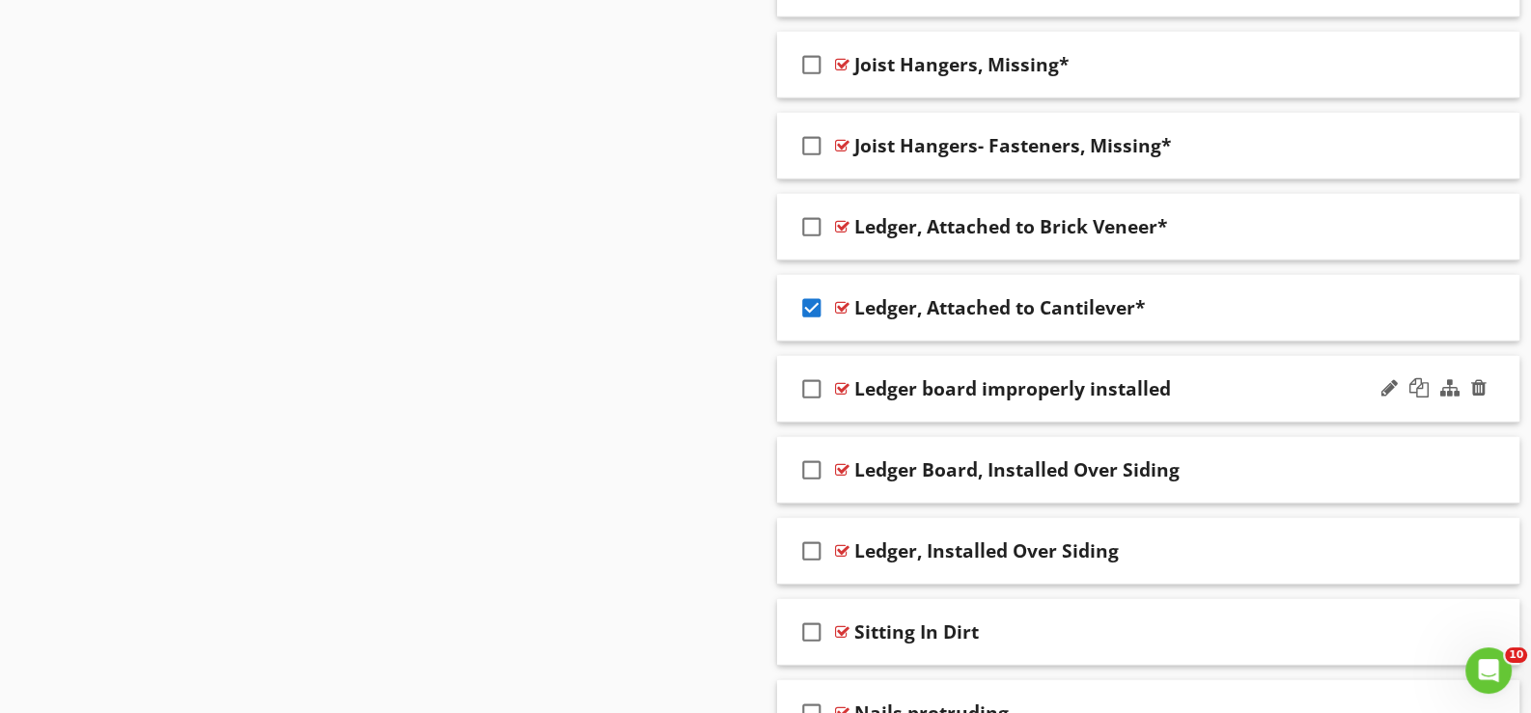
click at [883, 395] on div "check_box_outline_blank Ledger board improperly installed" at bounding box center [1148, 389] width 742 height 67
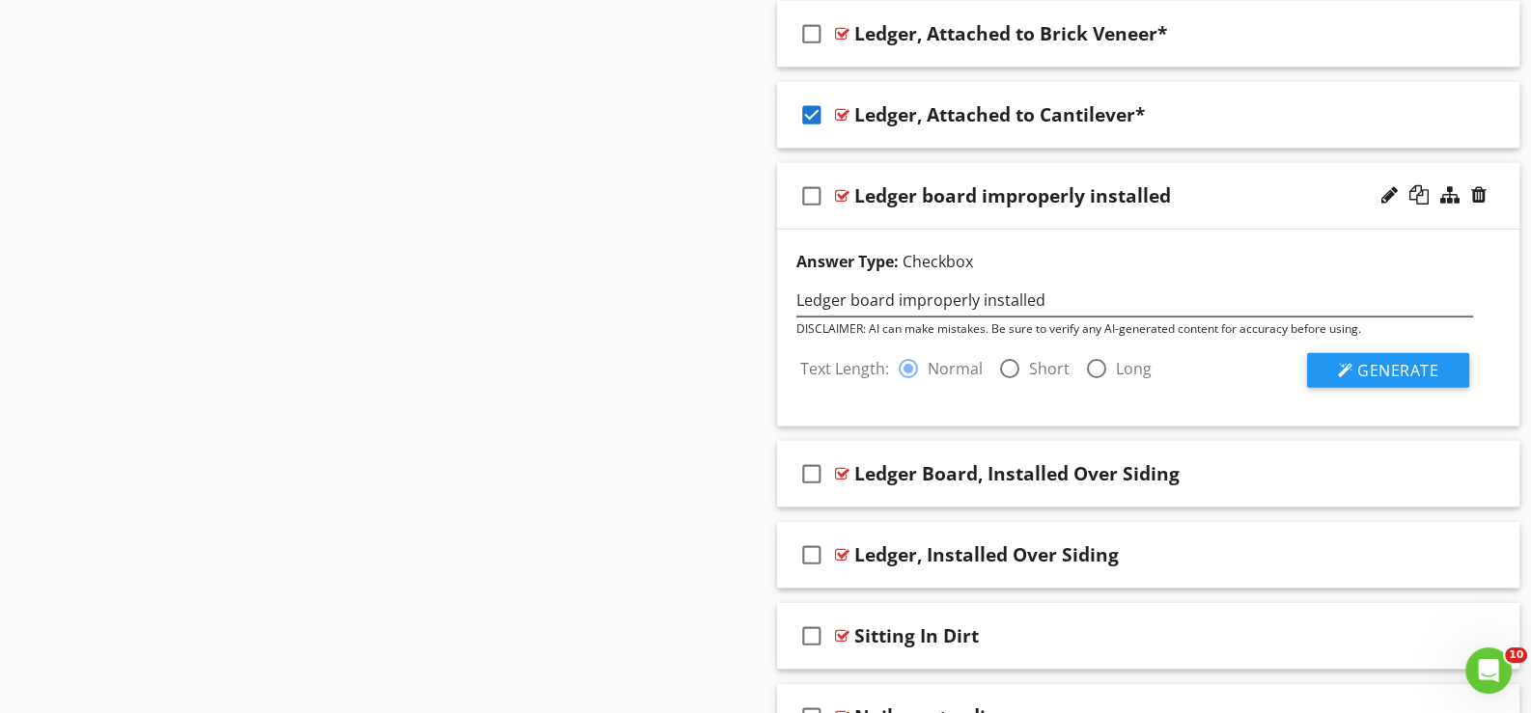
scroll to position [7617, 0]
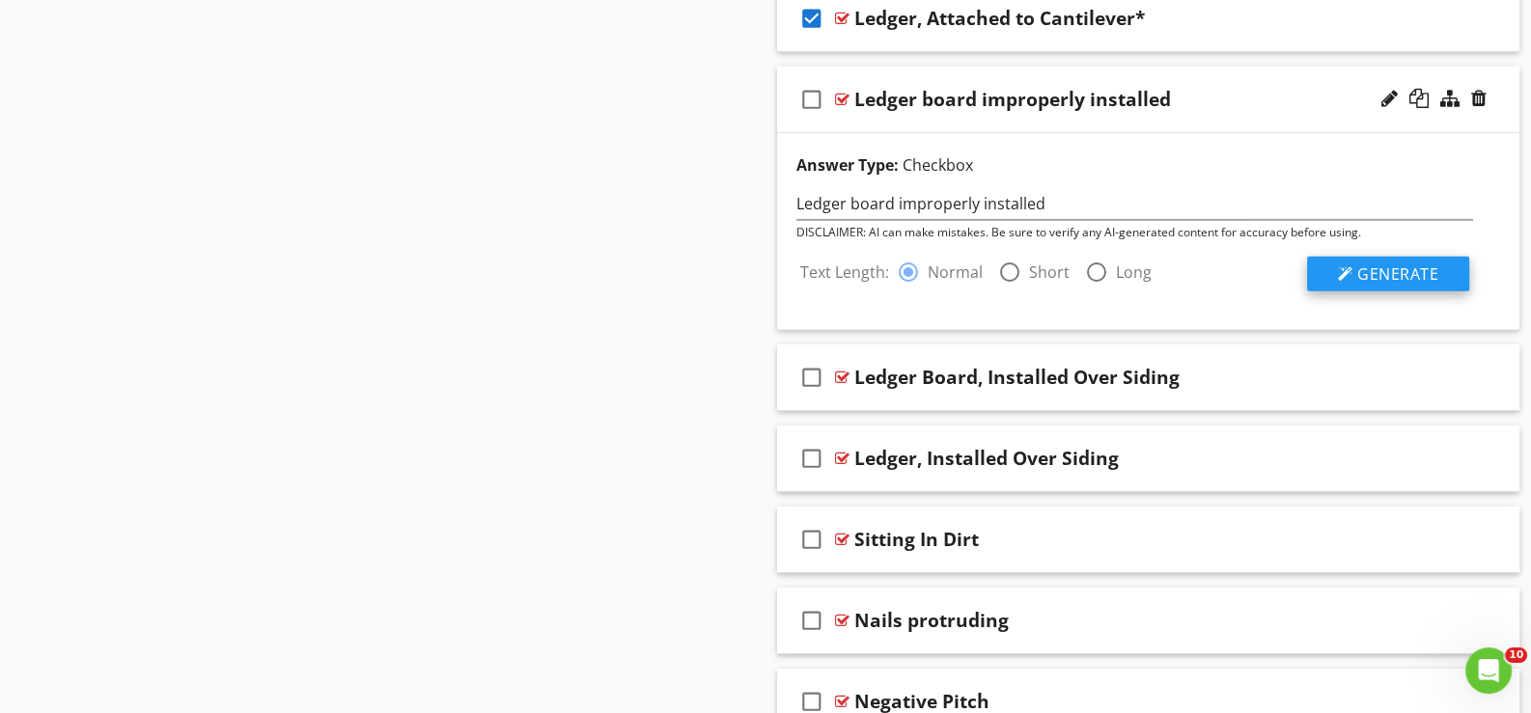
click at [1378, 264] on span "Generate" at bounding box center [1397, 274] width 81 height 21
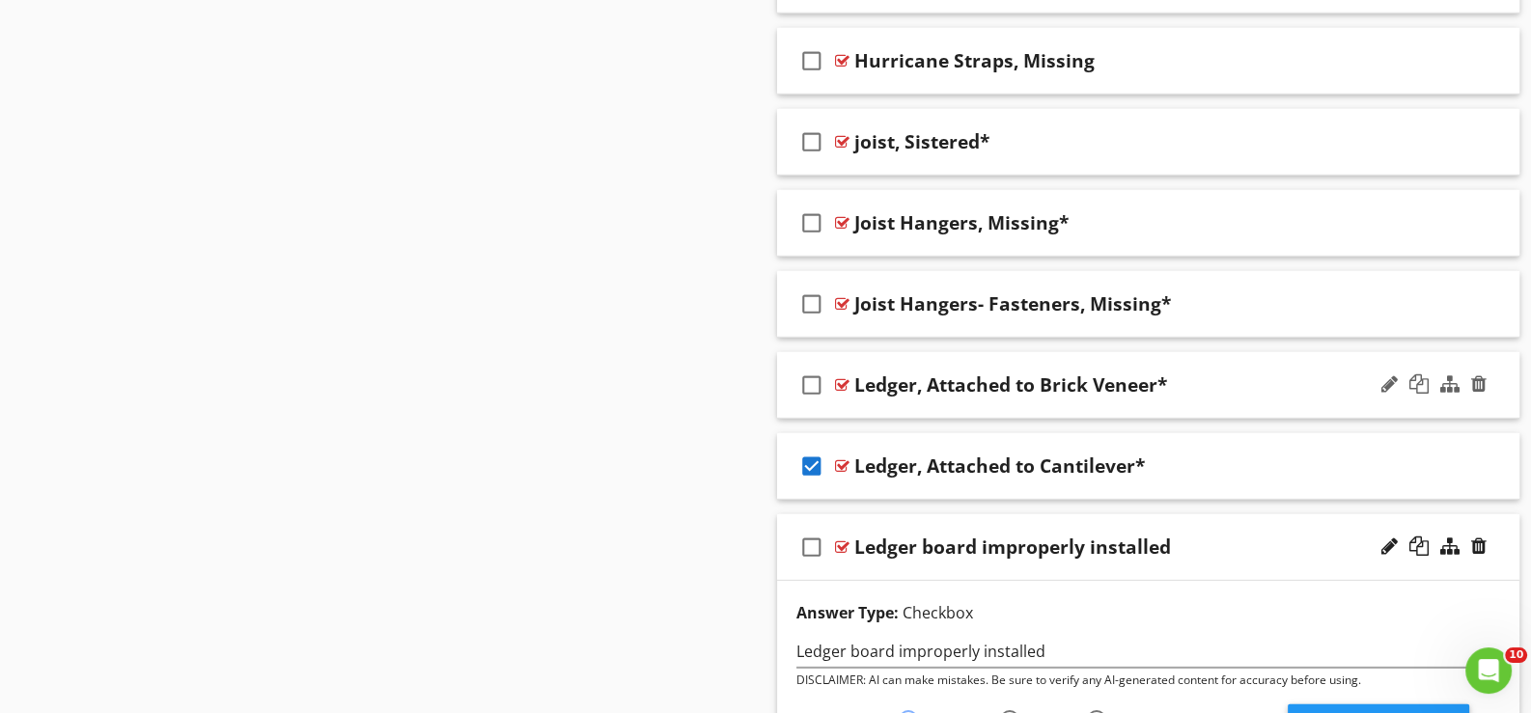
scroll to position [7135, 0]
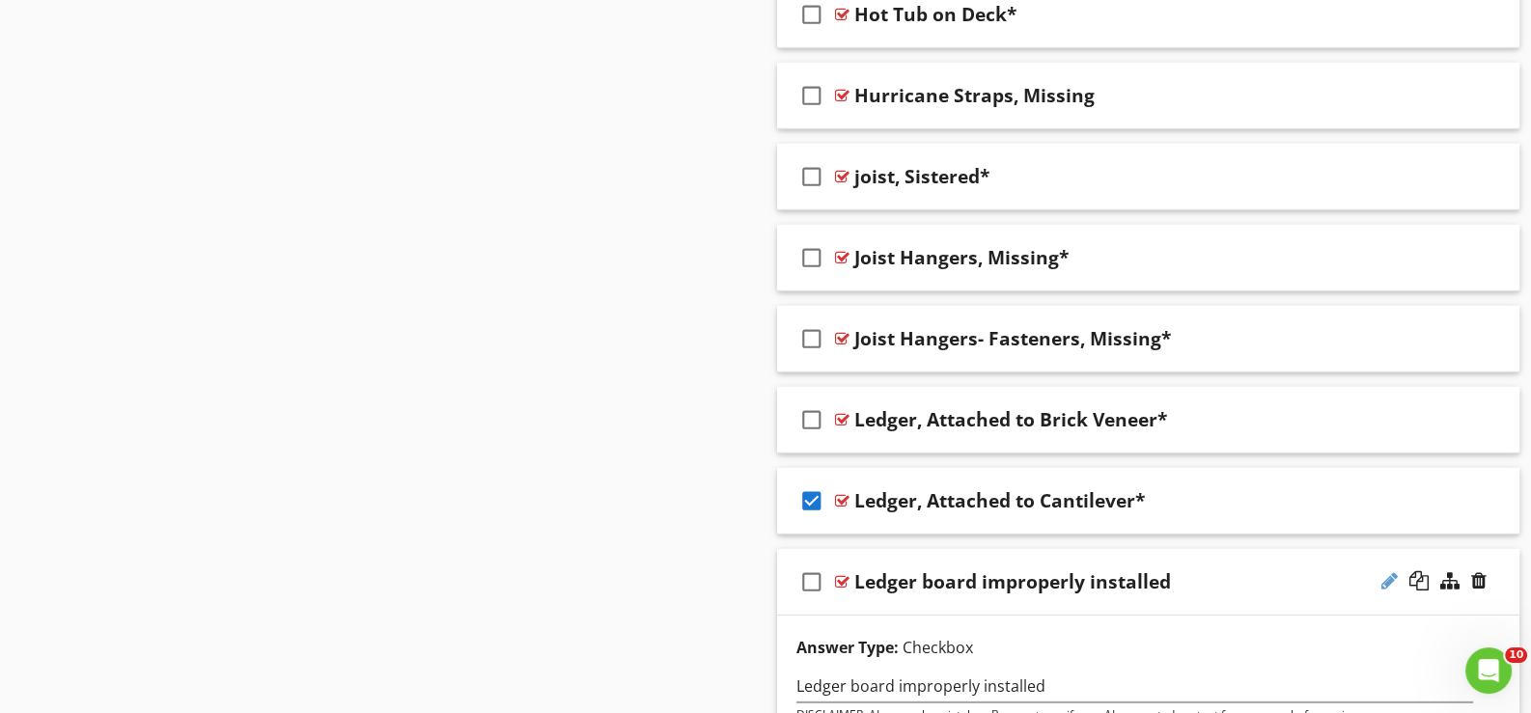
click at [1389, 571] on div at bounding box center [1389, 580] width 16 height 19
type input "Ledger board improperly installed*"
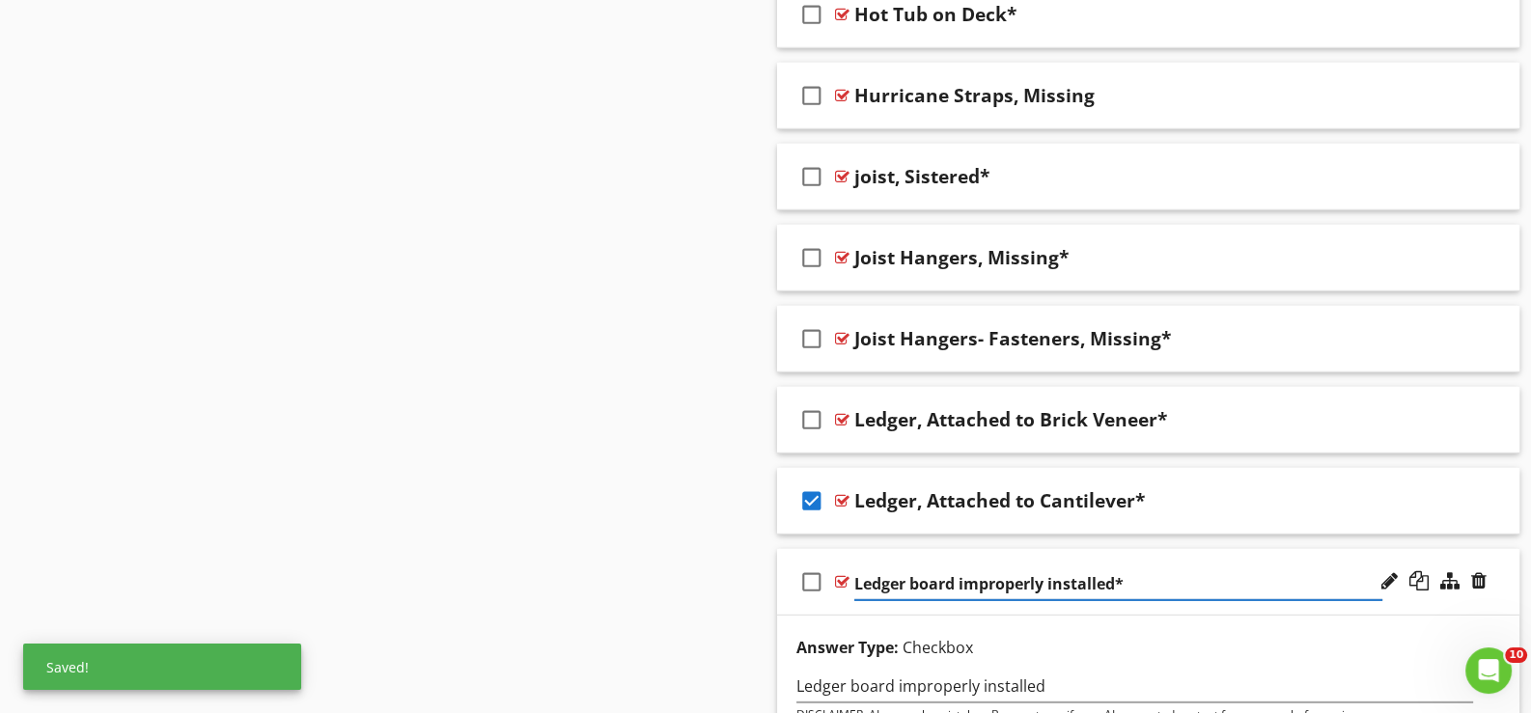
click at [875, 594] on div "check_box_outline_blank Ledger board improperly installed*" at bounding box center [1148, 582] width 742 height 67
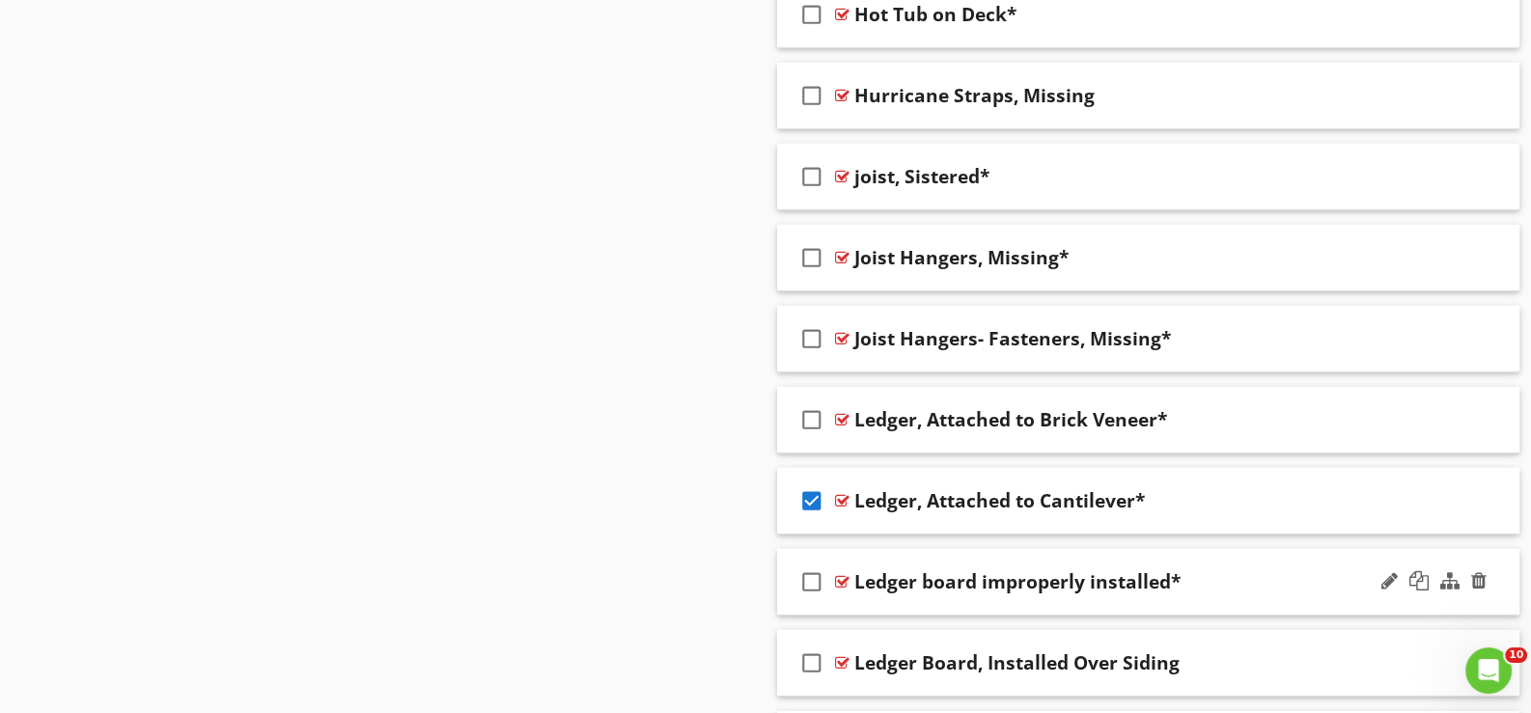
scroll to position [7231, 0]
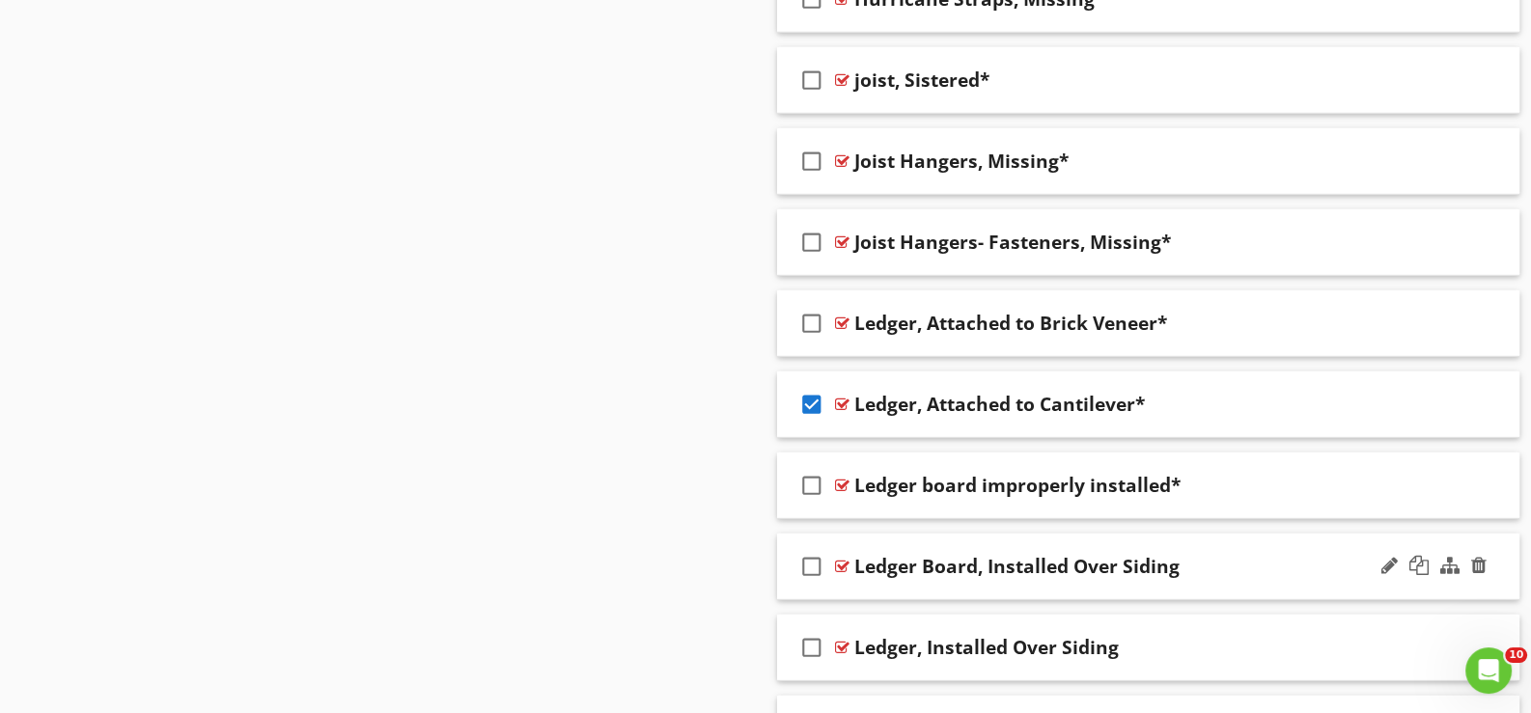
click at [869, 584] on div "check_box_outline_blank Ledger Board, Installed Over Siding" at bounding box center [1148, 567] width 742 height 67
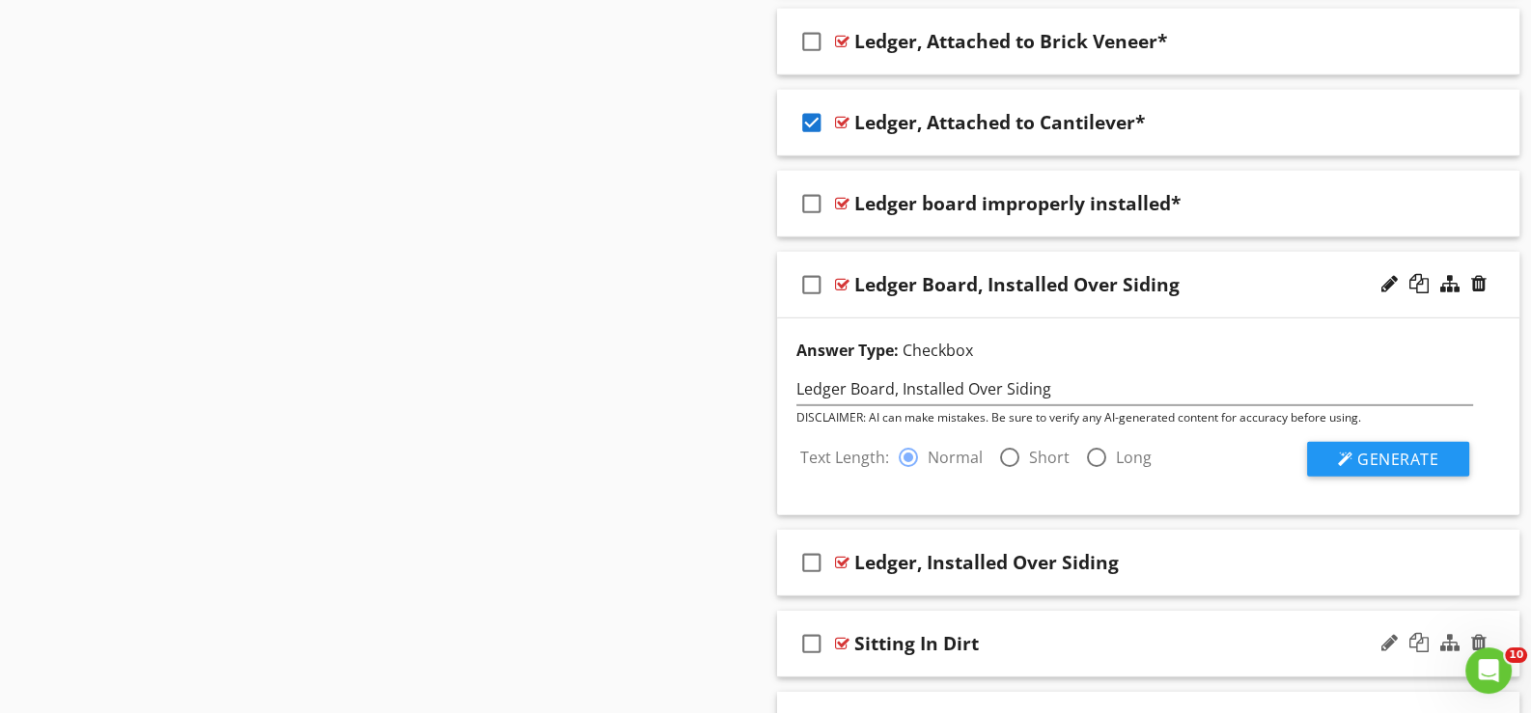
scroll to position [7521, 0]
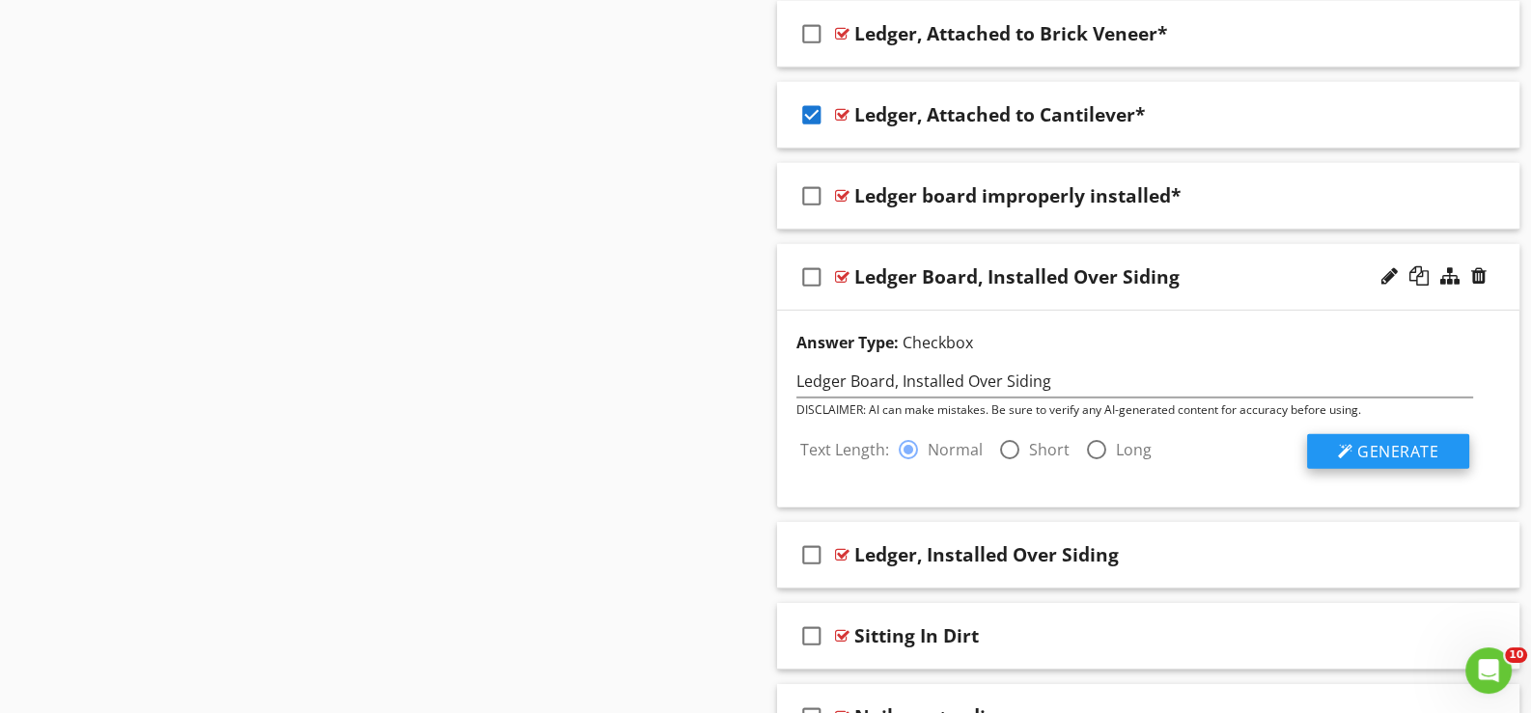
click at [1393, 441] on span "Generate" at bounding box center [1397, 451] width 81 height 21
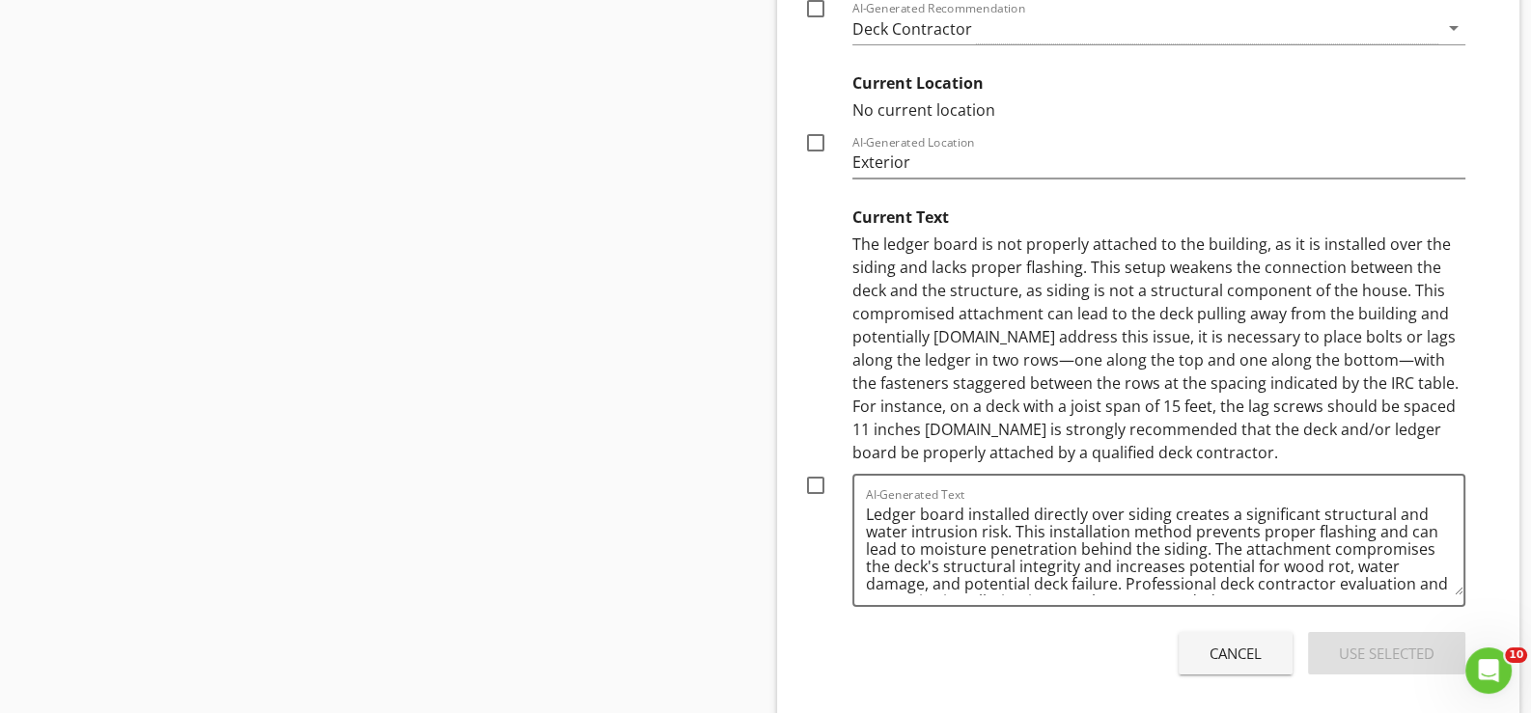
scroll to position [8293, 0]
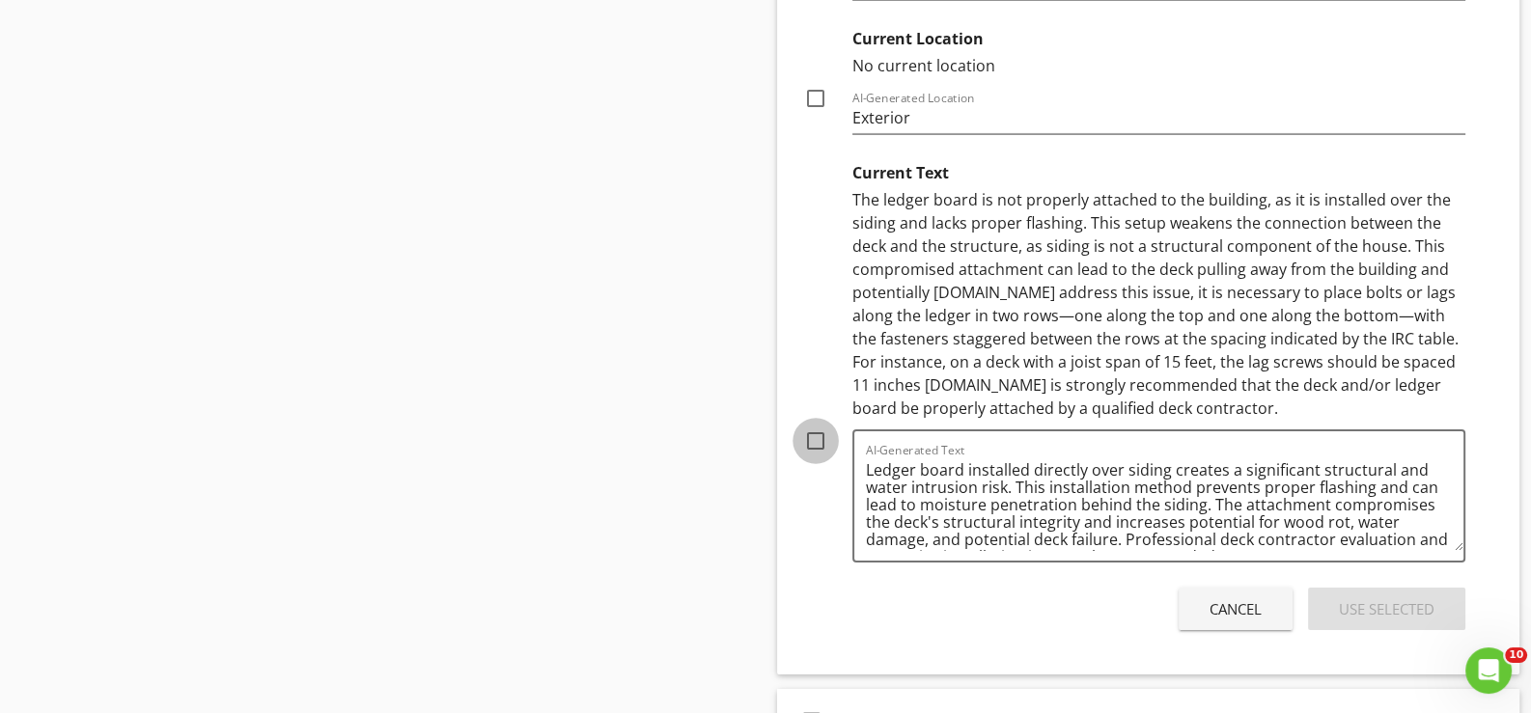
click at [813, 425] on div at bounding box center [815, 441] width 33 height 33
checkbox input "true"
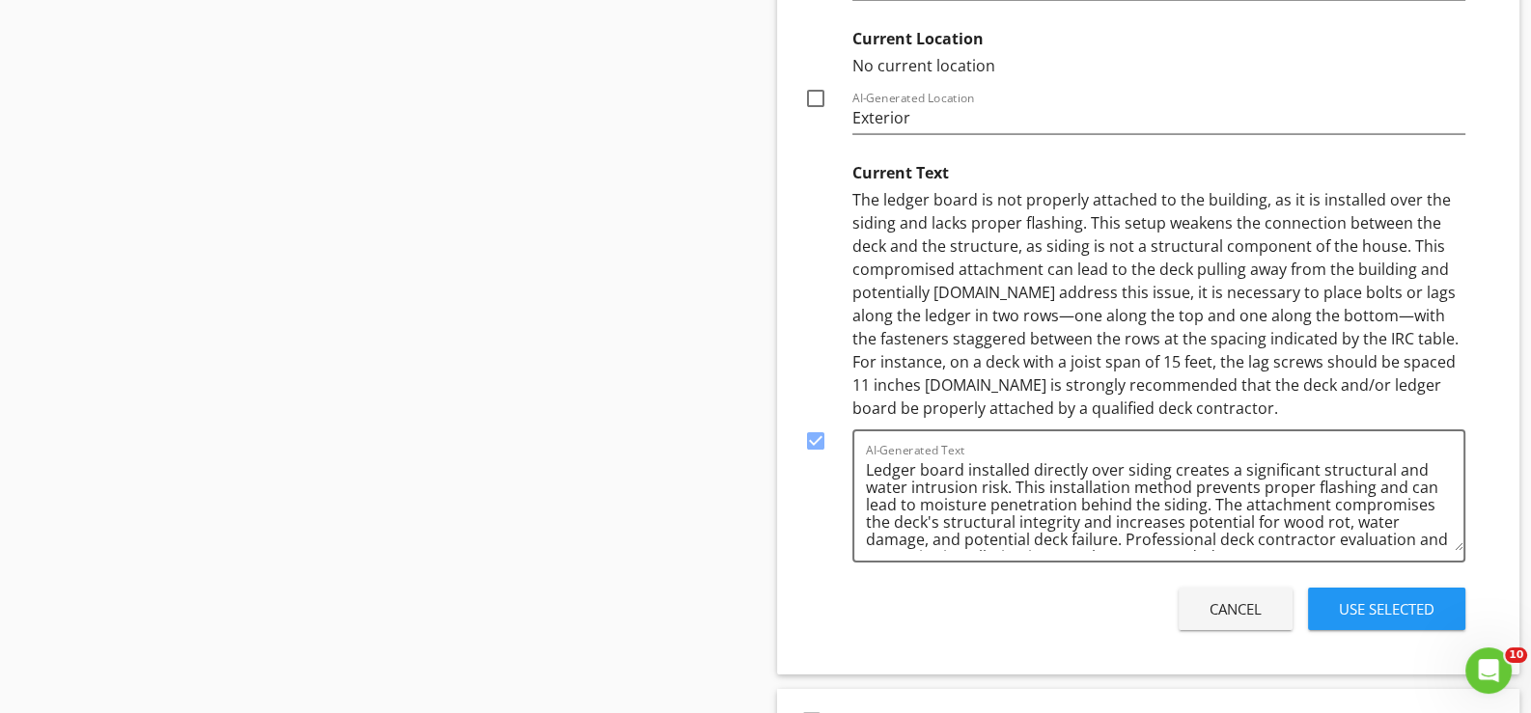
click at [1376, 599] on div "Use Selected" at bounding box center [1387, 610] width 96 height 22
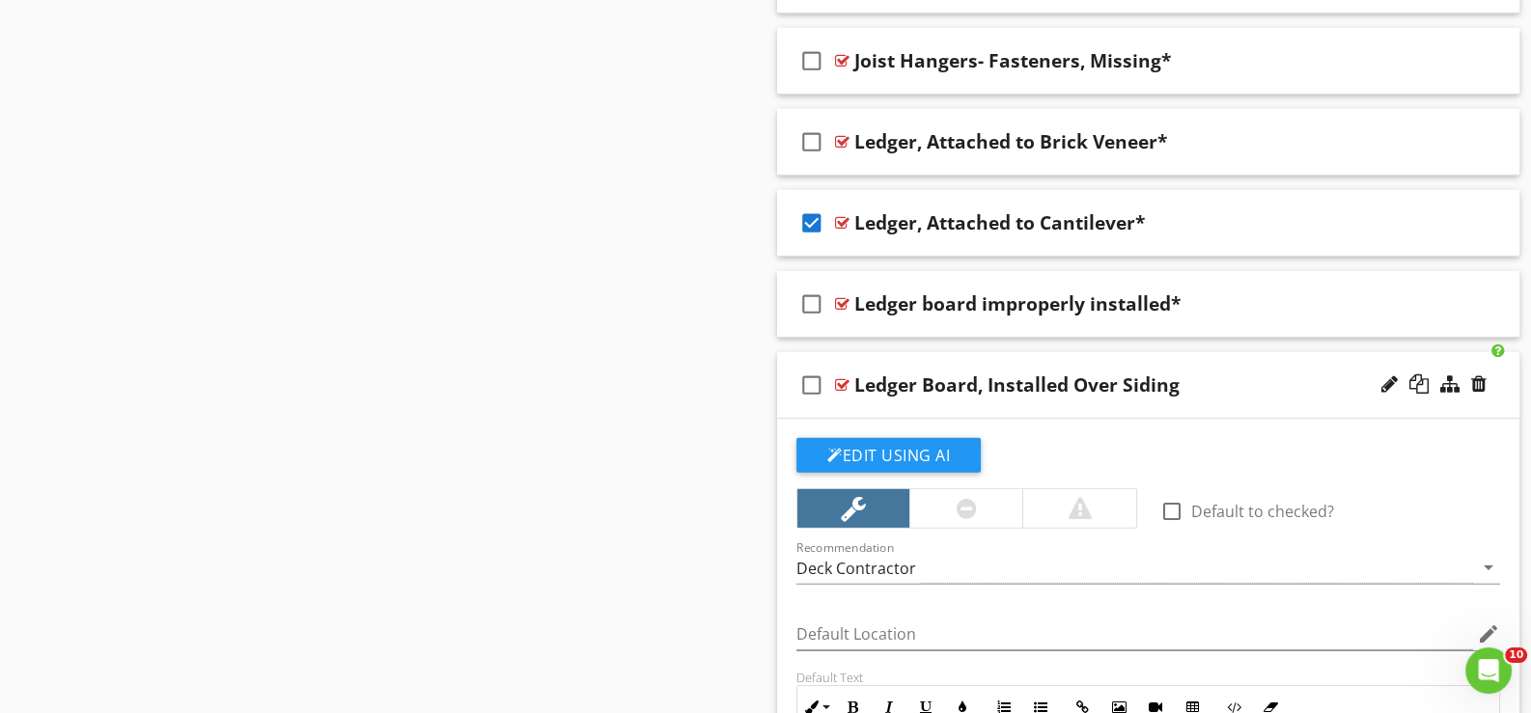
scroll to position [7392, 0]
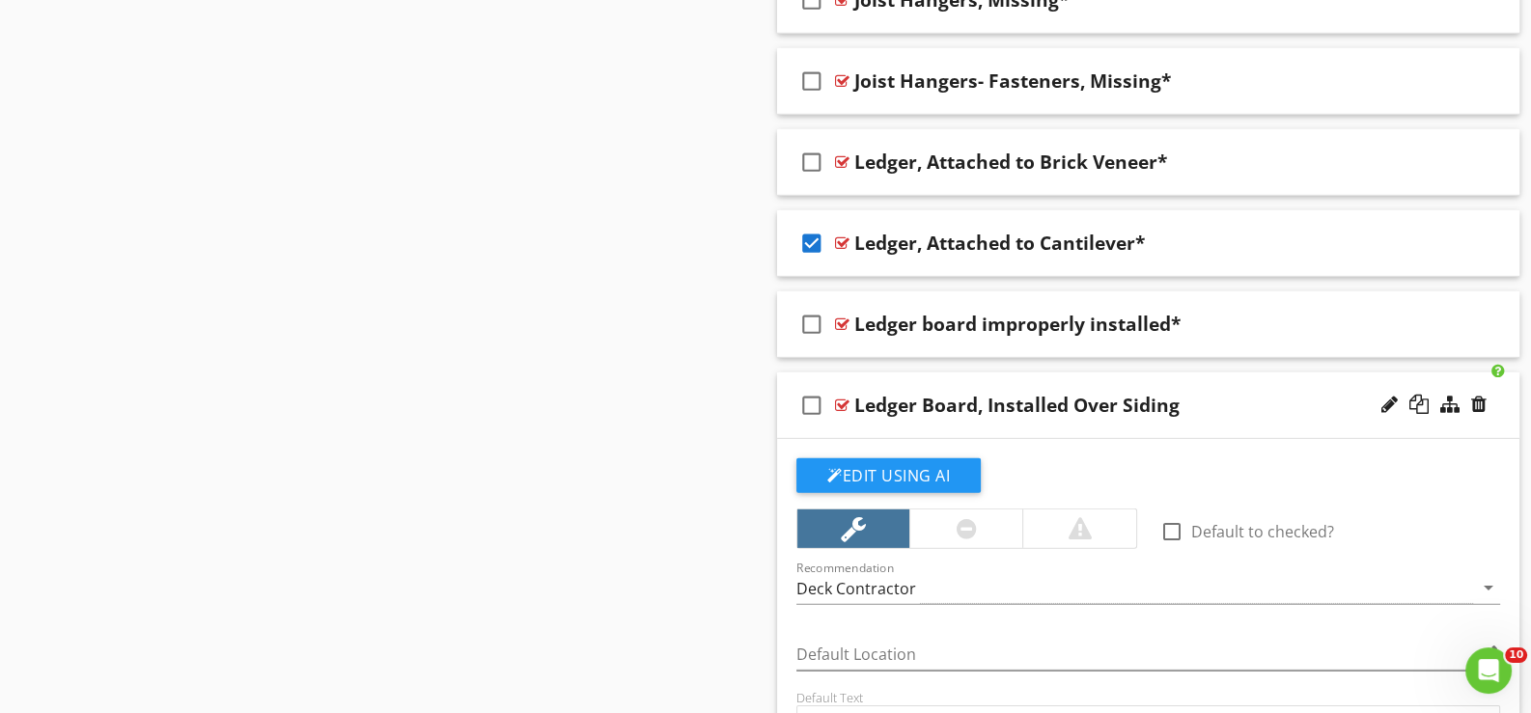
click at [901, 414] on div "check_box_outline_blank Ledger Board, Installed Over Siding" at bounding box center [1148, 406] width 742 height 67
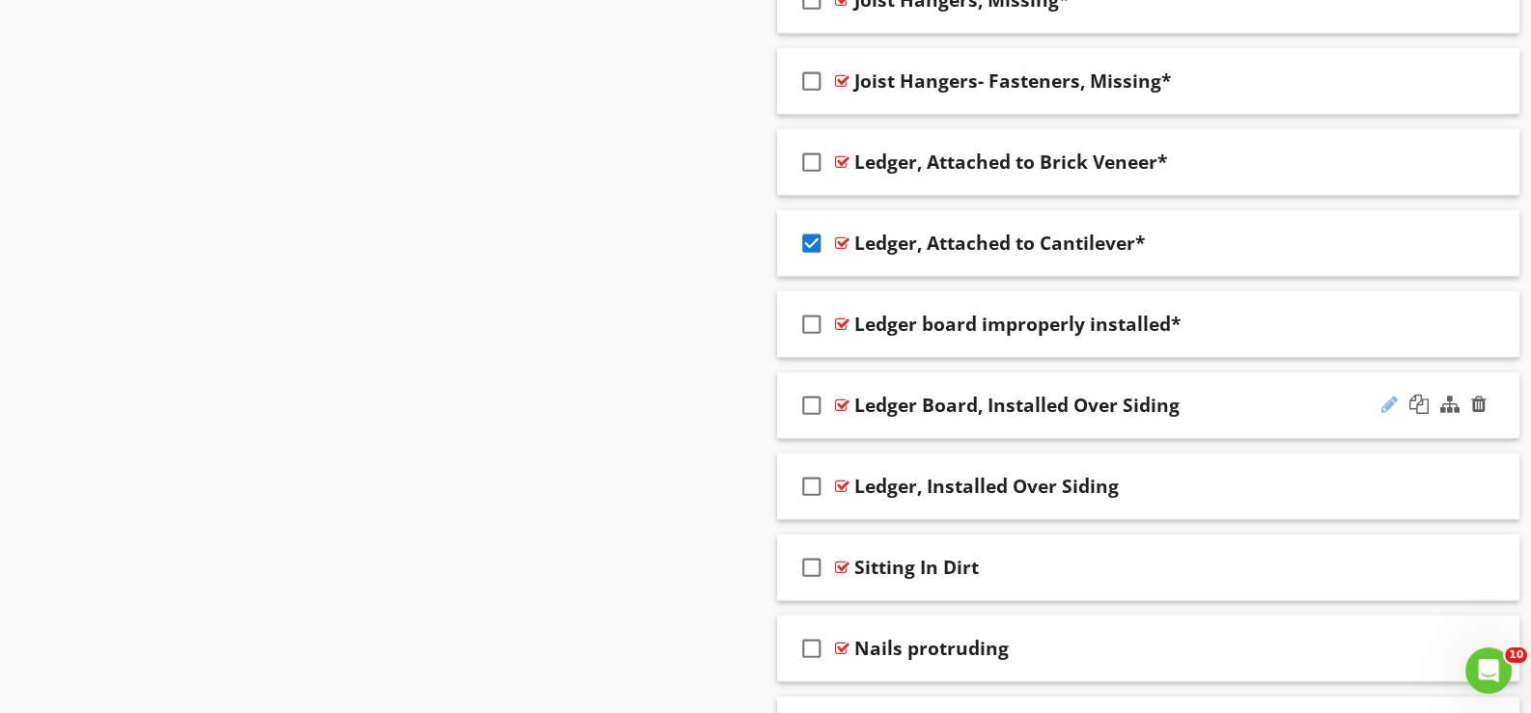
click at [1384, 395] on div at bounding box center [1389, 404] width 16 height 19
type input "Ledger Board, Installed Over Siding*"
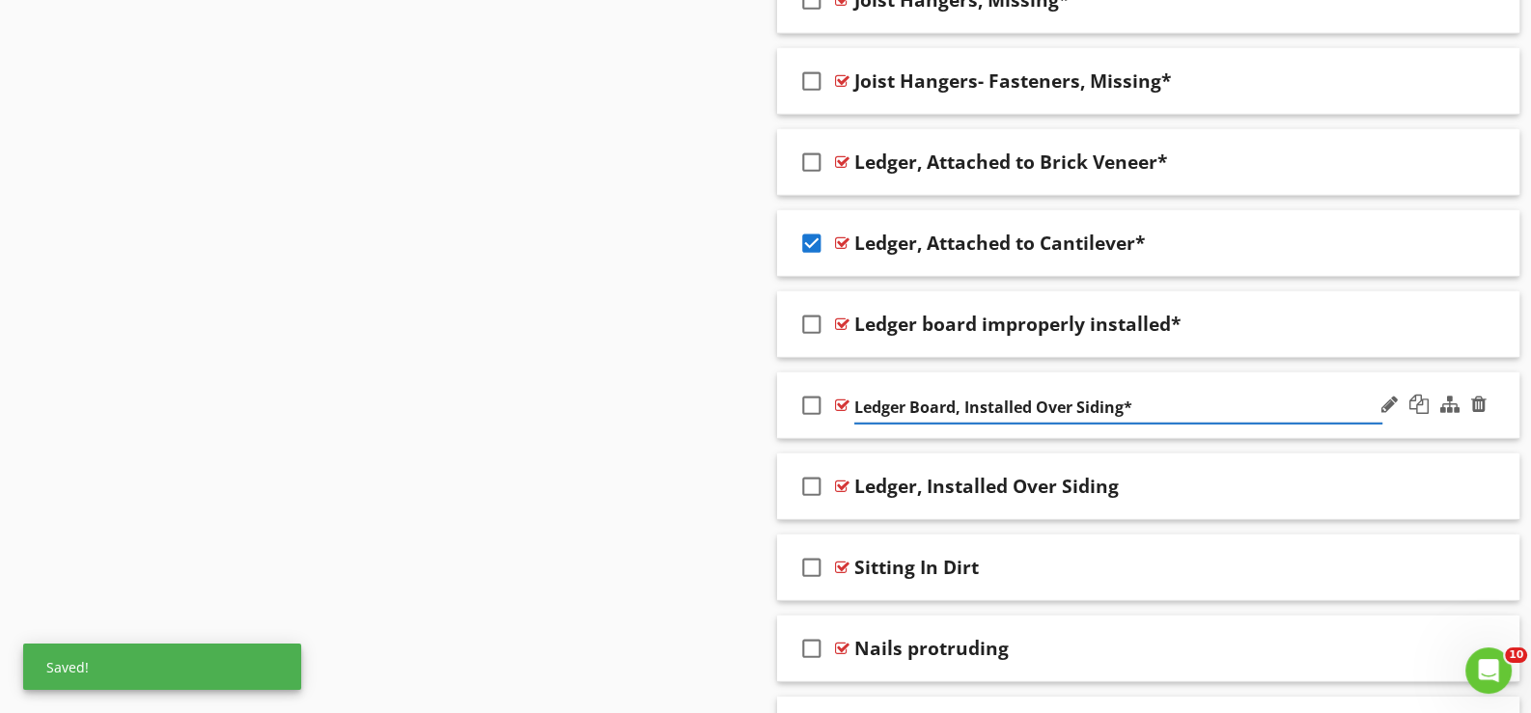
click at [836, 414] on div "check_box_outline_blank Ledger Board, Installed Over Siding*" at bounding box center [1148, 406] width 742 height 67
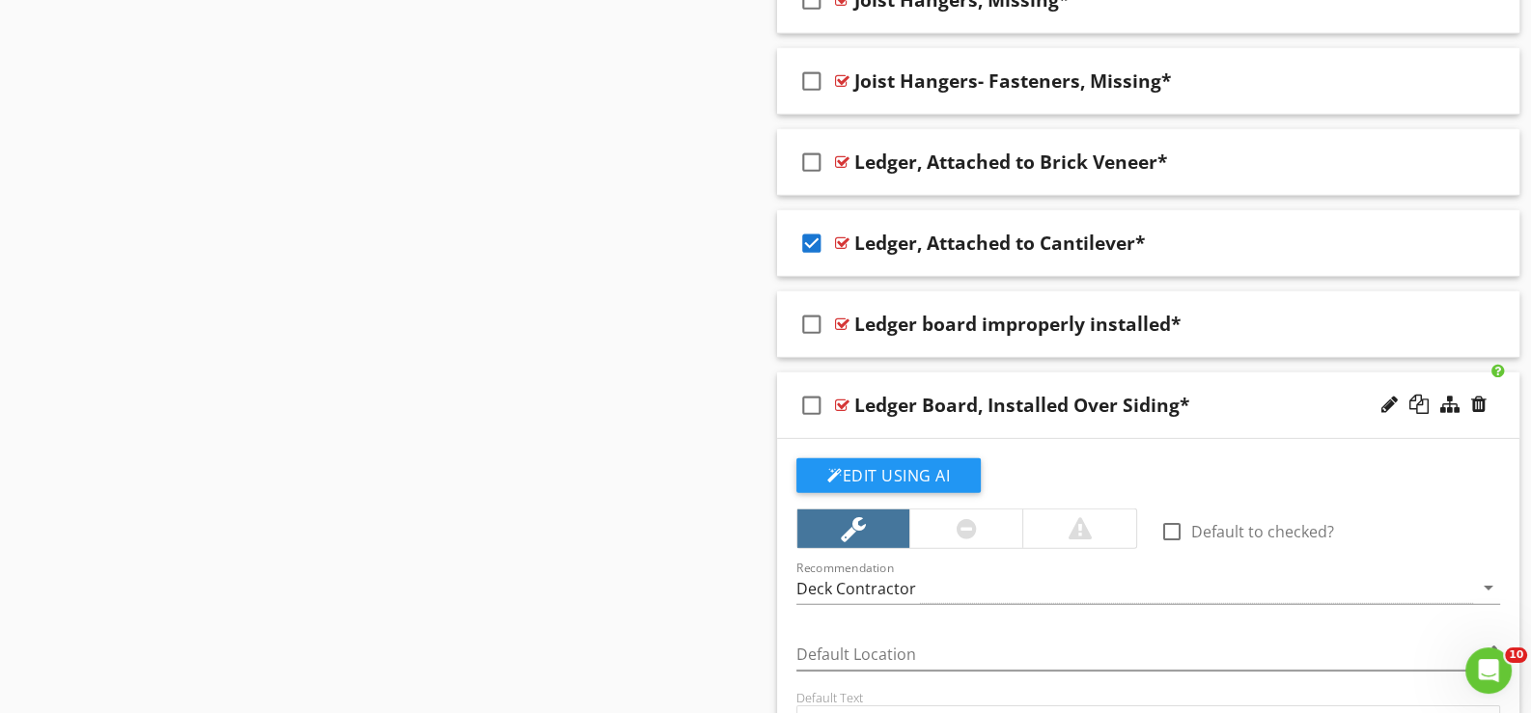
click at [838, 414] on div "check_box_outline_blank Ledger Board, Installed Over Siding*" at bounding box center [1148, 406] width 742 height 67
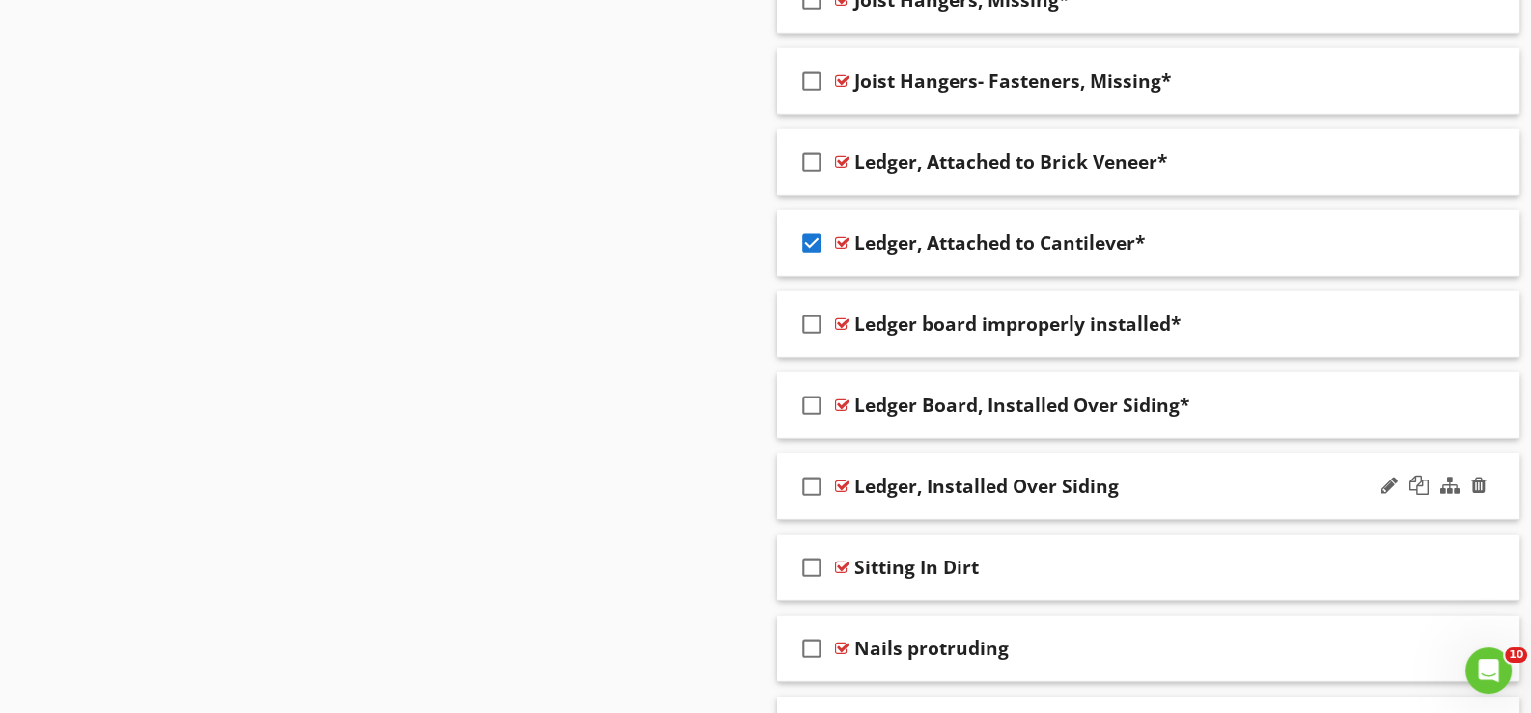
click at [881, 499] on div "check_box_outline_blank Ledger, Installed Over Siding" at bounding box center [1148, 487] width 742 height 67
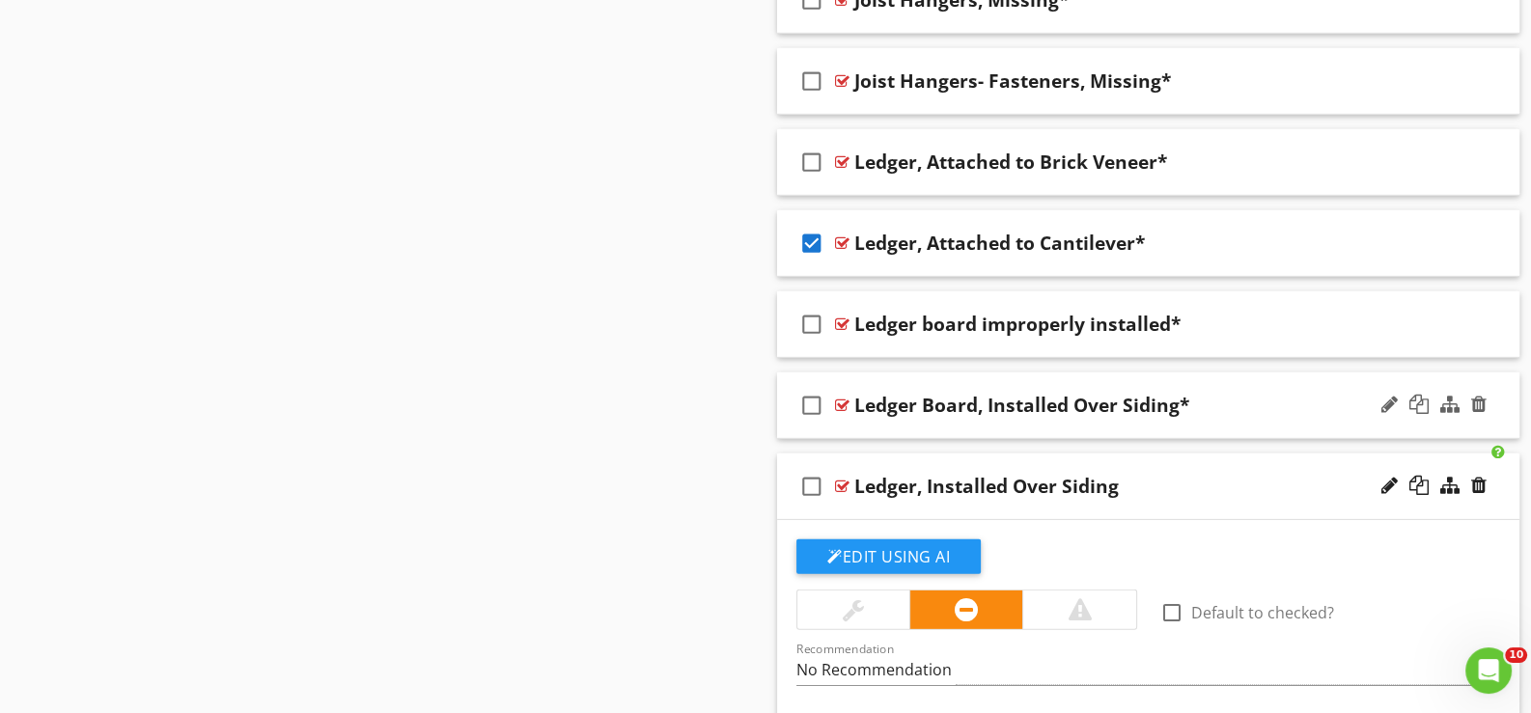
click at [871, 418] on div "check_box_outline_blank Ledger Board, Installed Over Siding*" at bounding box center [1148, 406] width 742 height 67
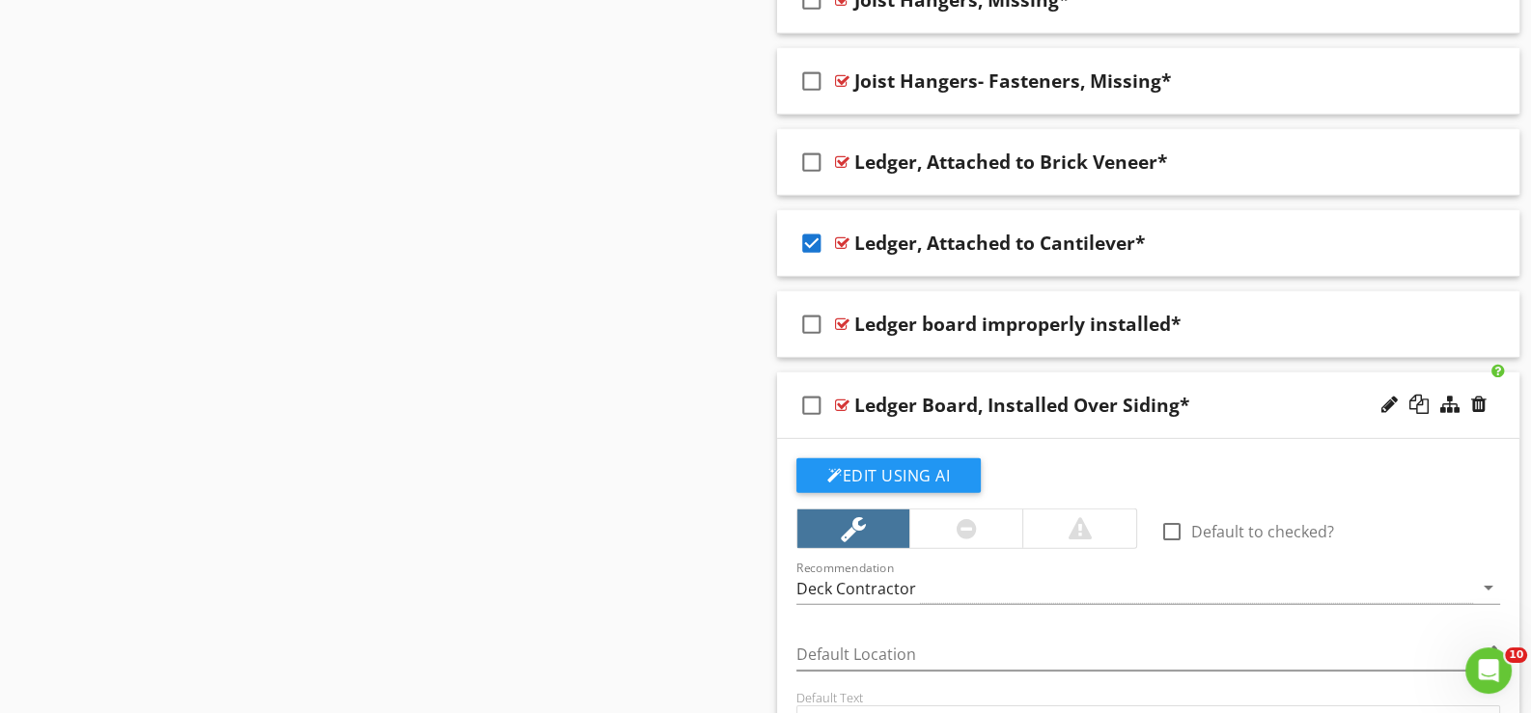
click at [880, 420] on div "check_box_outline_blank Ledger Board, Installed Over Siding*" at bounding box center [1148, 406] width 742 height 67
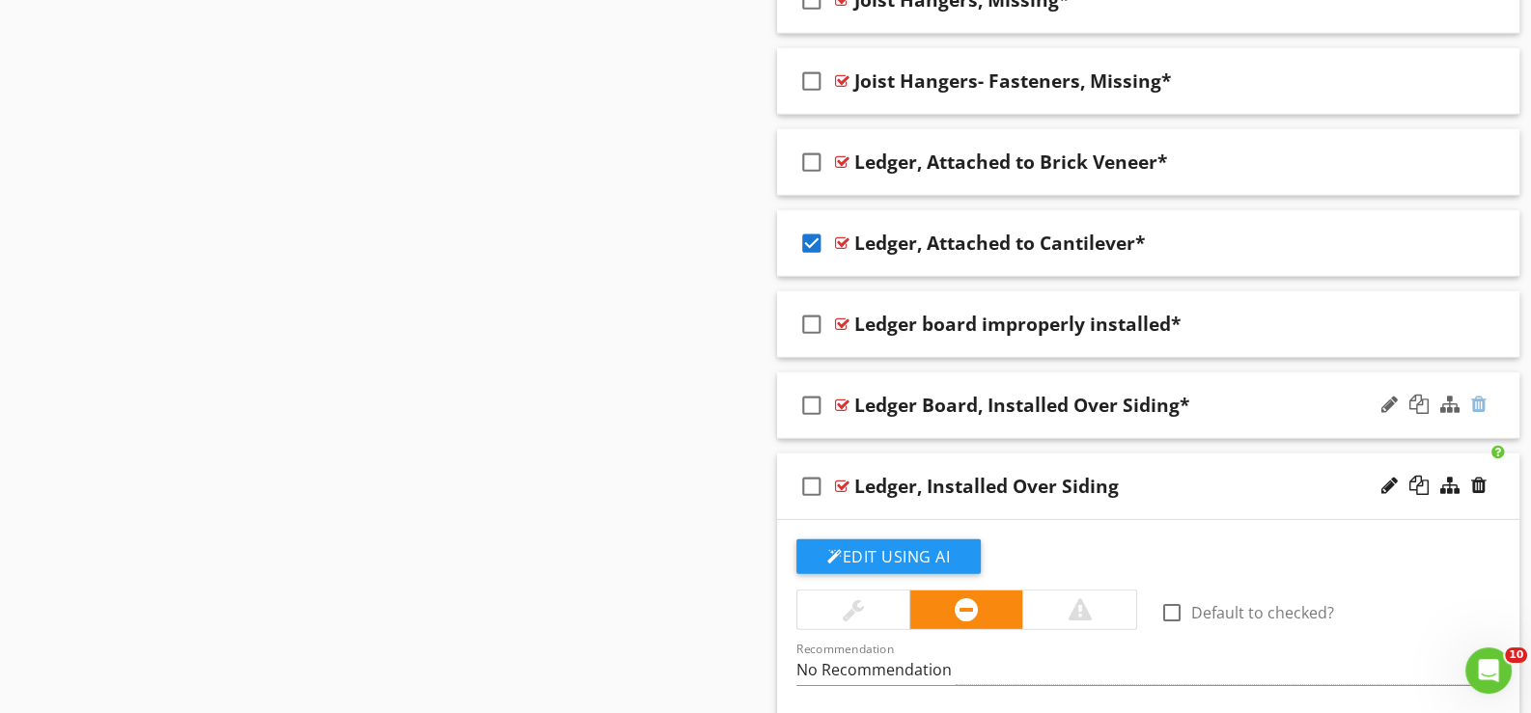
click at [1480, 395] on div at bounding box center [1478, 404] width 15 height 19
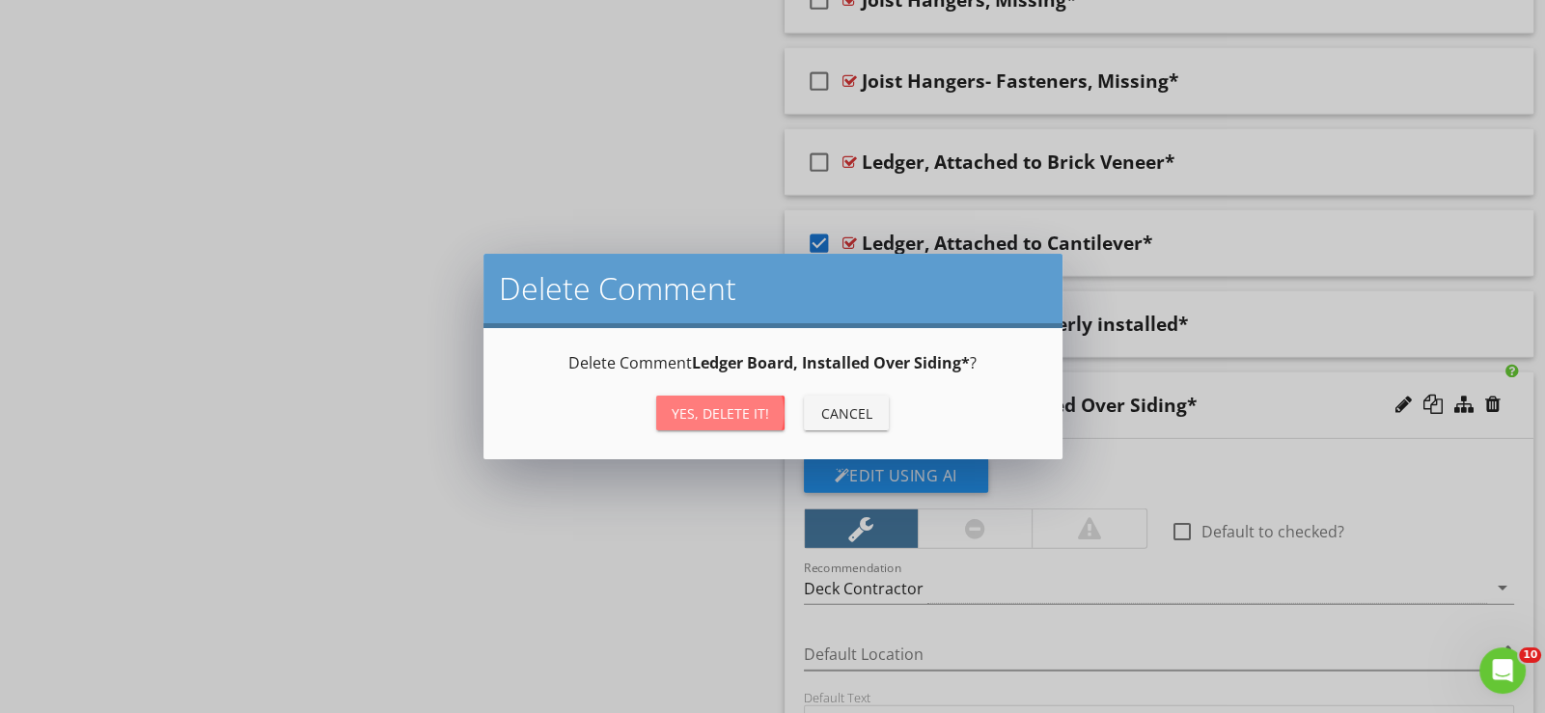
click at [743, 413] on div "Yes, Delete it!" at bounding box center [720, 414] width 97 height 20
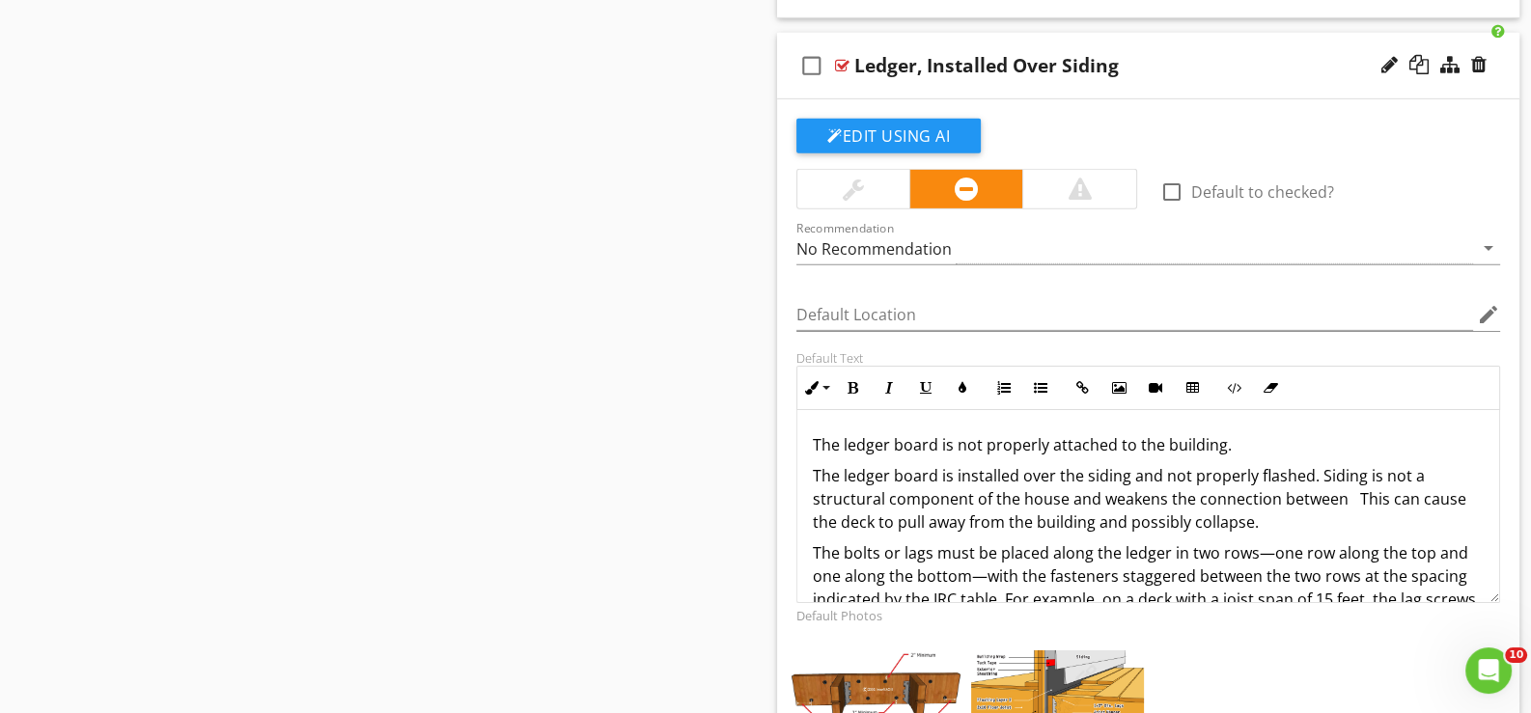
scroll to position [7779, 0]
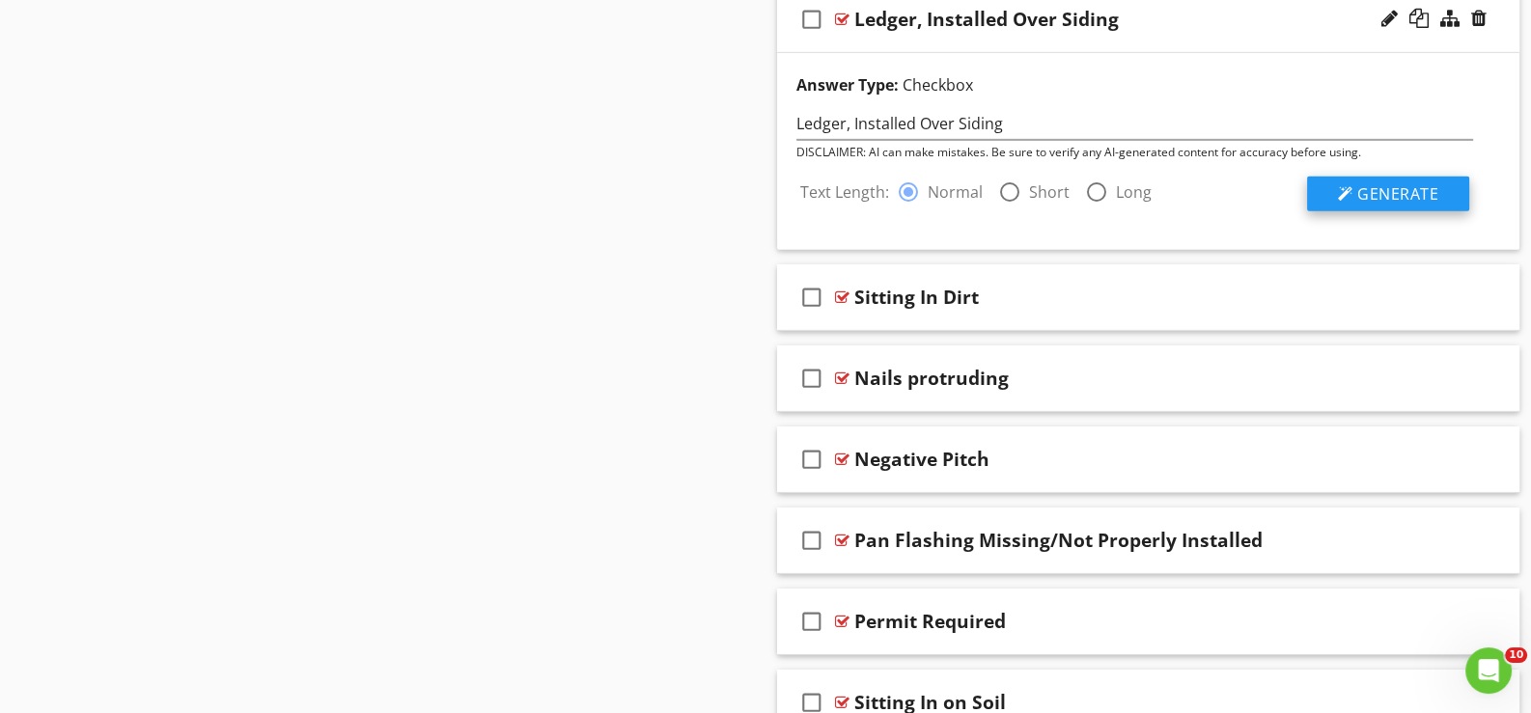
click at [1371, 183] on span "Generate" at bounding box center [1397, 193] width 81 height 21
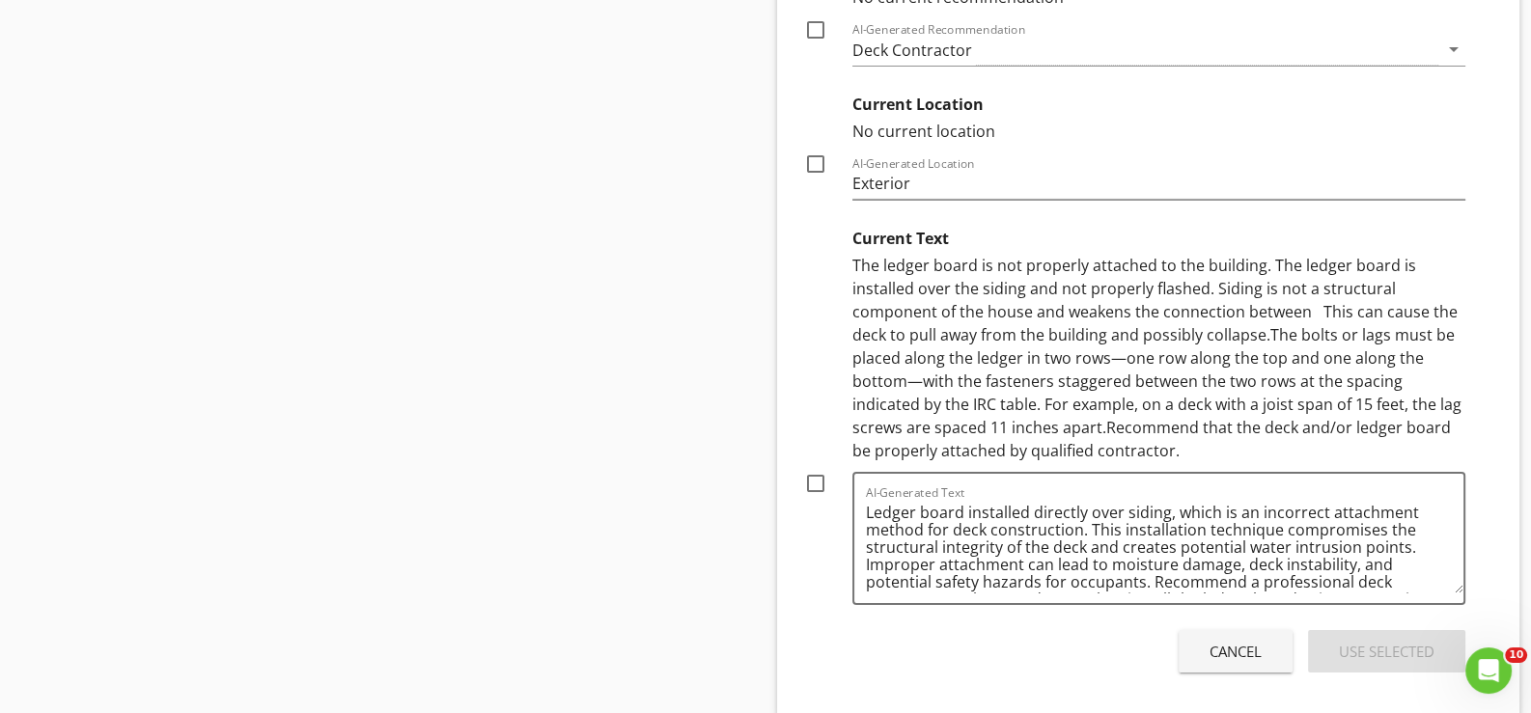
scroll to position [8261, 0]
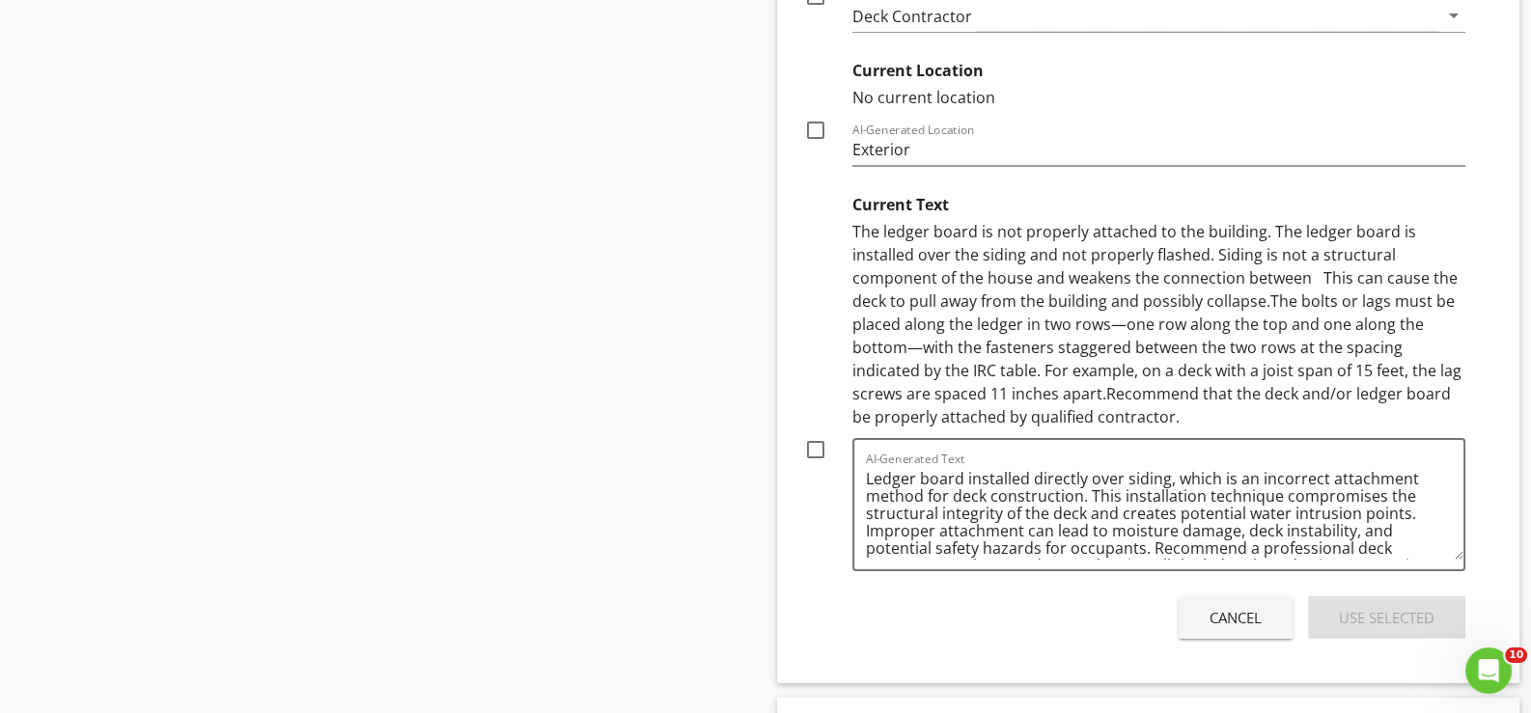
click at [812, 433] on div at bounding box center [815, 449] width 33 height 33
checkbox input "true"
click at [1393, 607] on div "Use Selected" at bounding box center [1387, 618] width 96 height 22
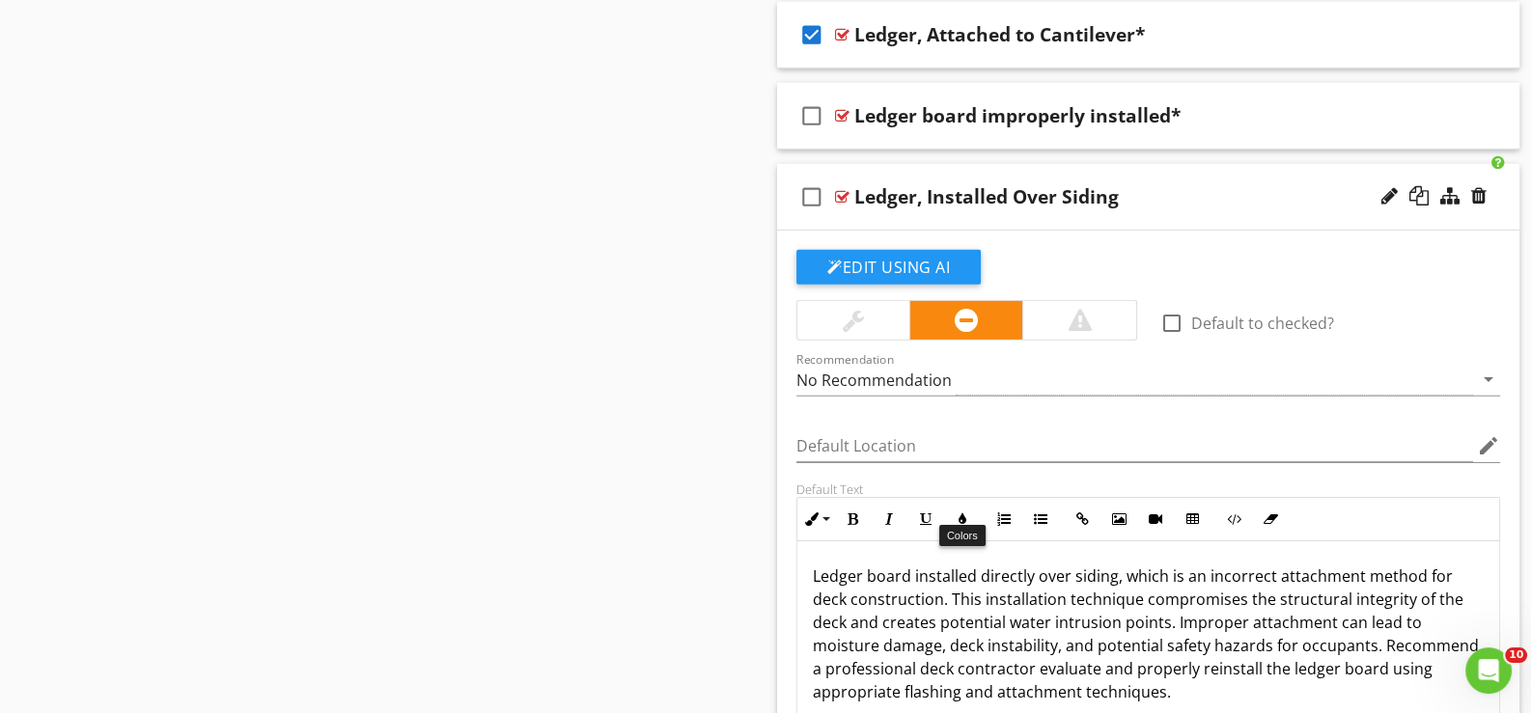
scroll to position [7553, 0]
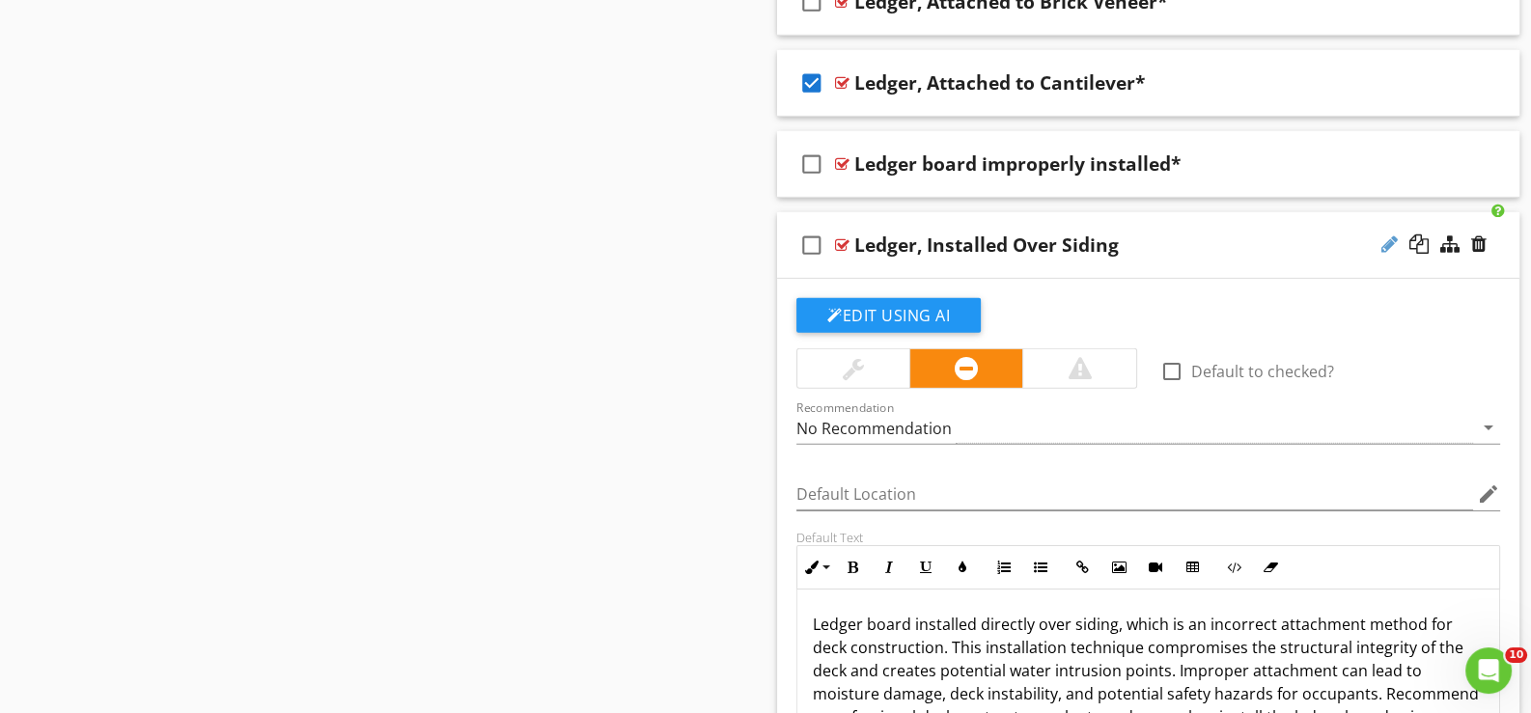
click at [1390, 235] on div at bounding box center [1389, 244] width 16 height 19
type input "Ledger, Installed Over Siding*"
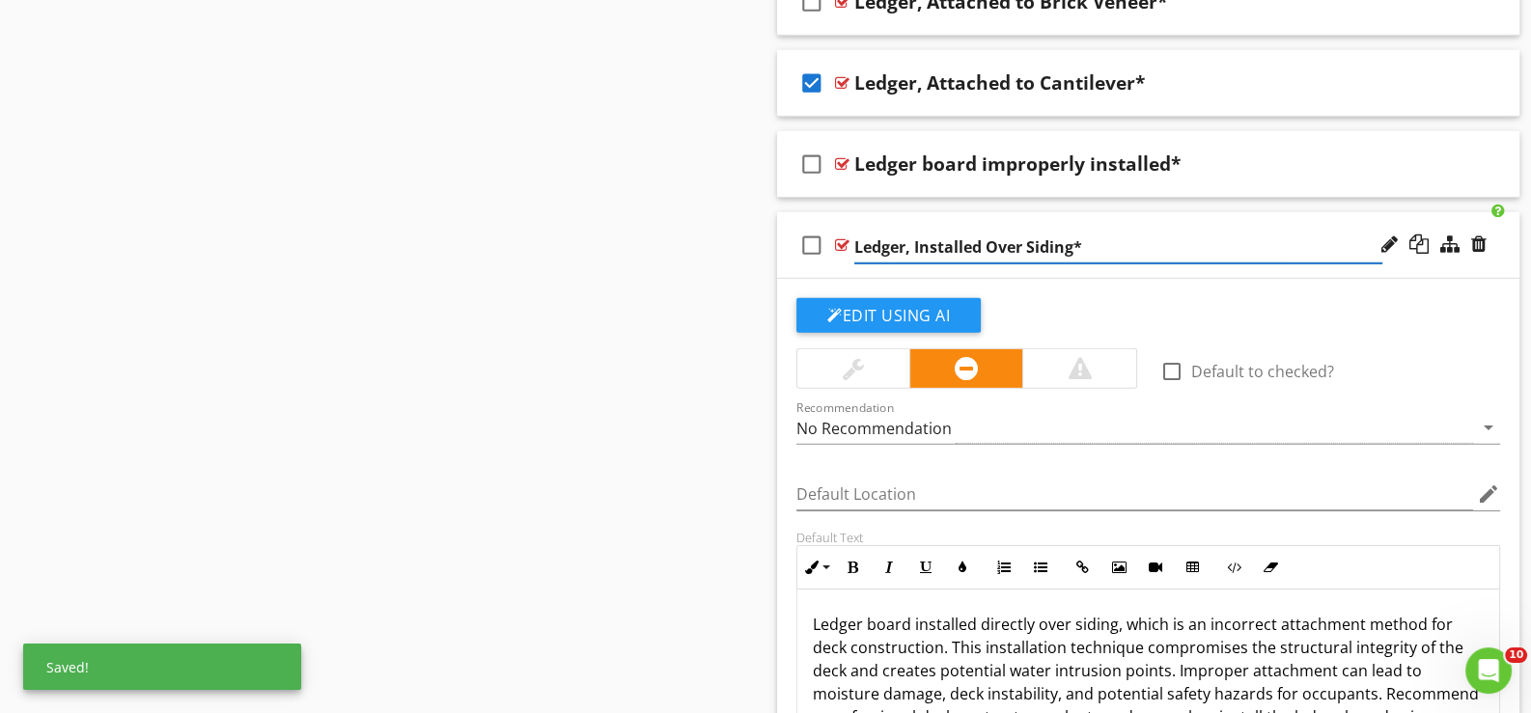
click at [850, 262] on div "check_box_outline_blank Ledger, Installed Over Siding*" at bounding box center [1148, 245] width 742 height 67
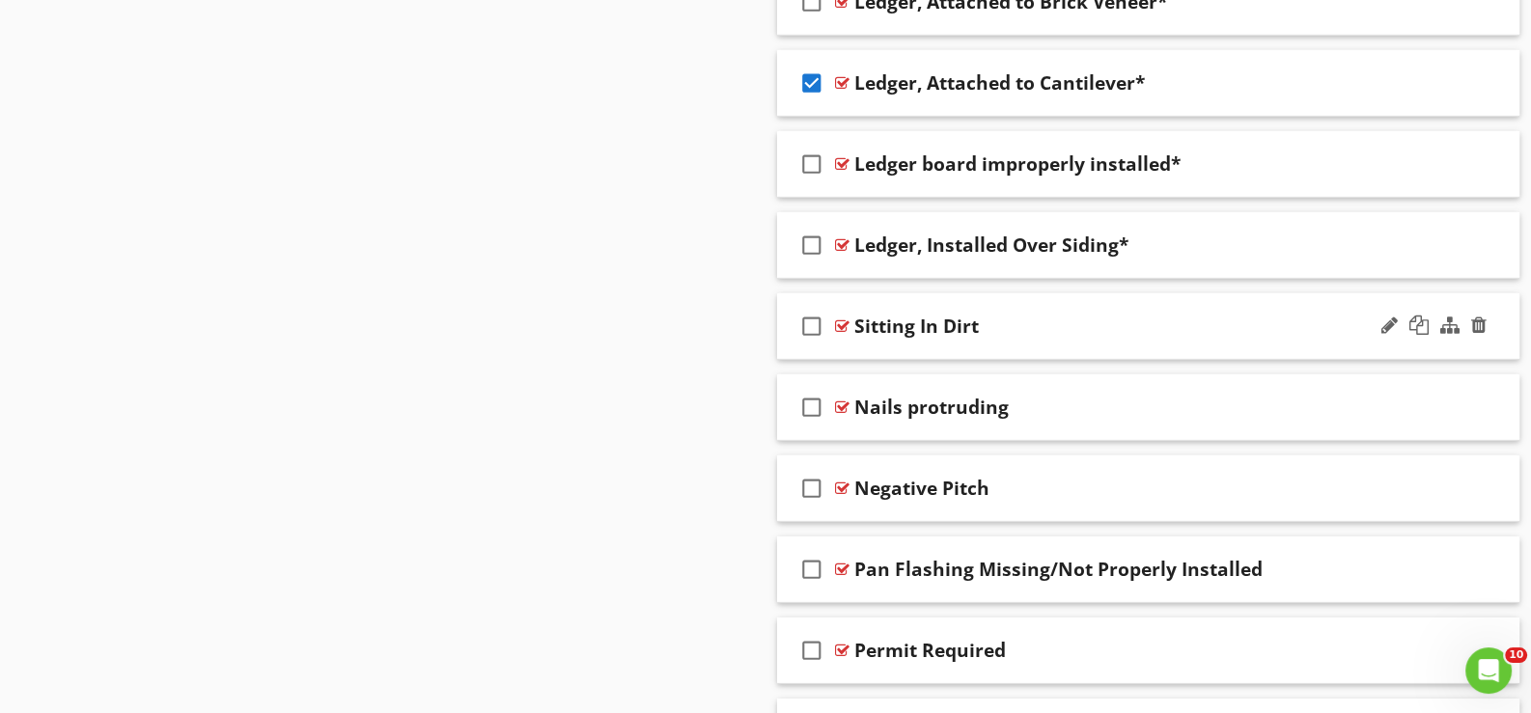
click at [864, 330] on div "check_box_outline_blank Sitting In Dirt" at bounding box center [1148, 326] width 742 height 67
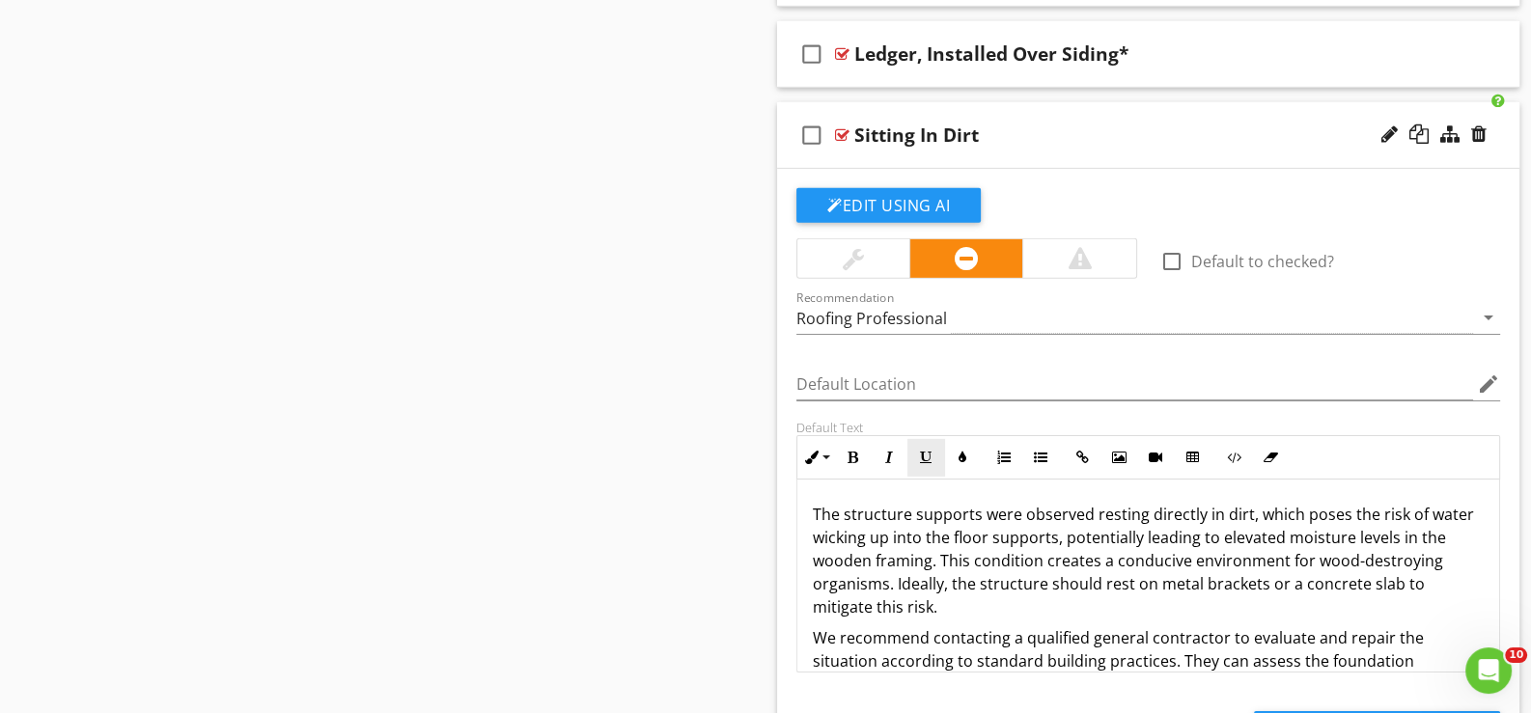
scroll to position [7746, 0]
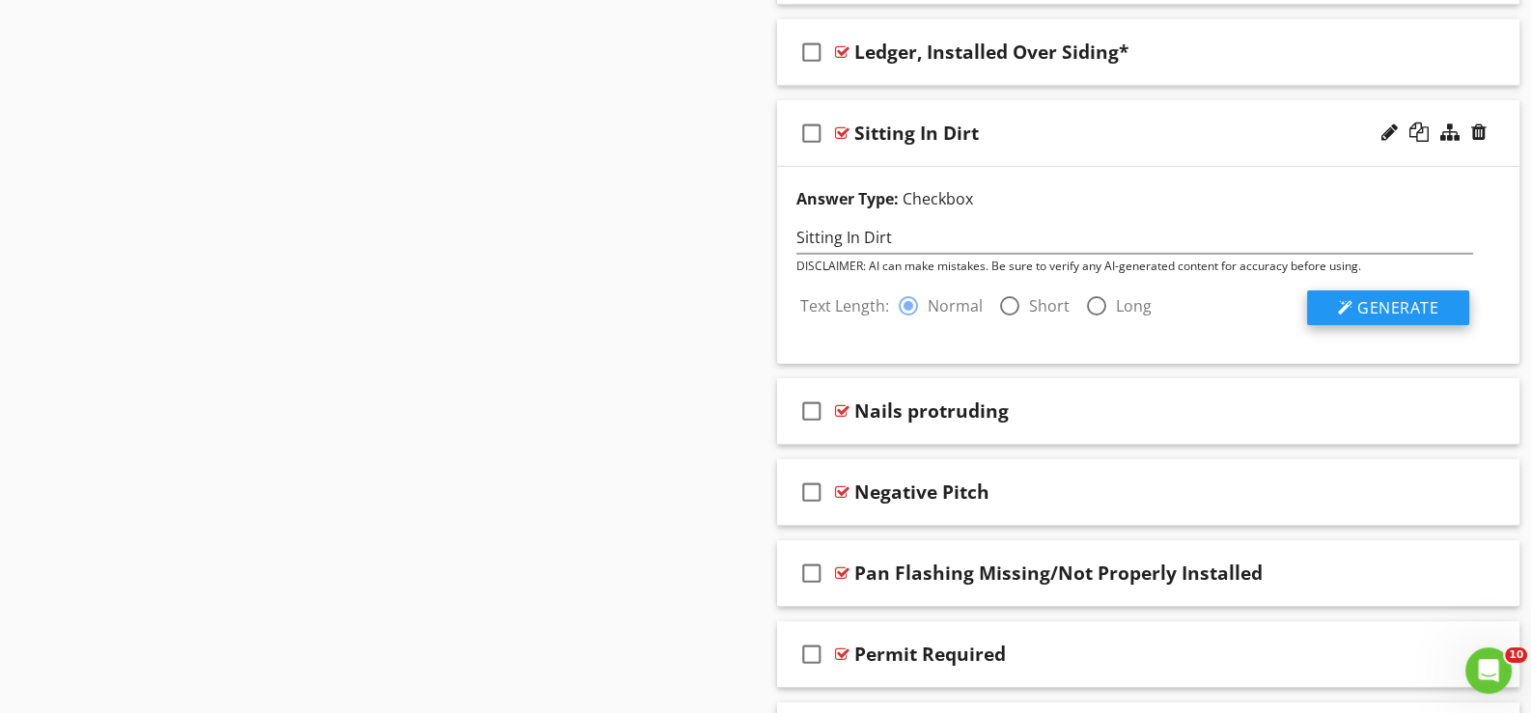
click at [1377, 297] on span "Generate" at bounding box center [1397, 307] width 81 height 21
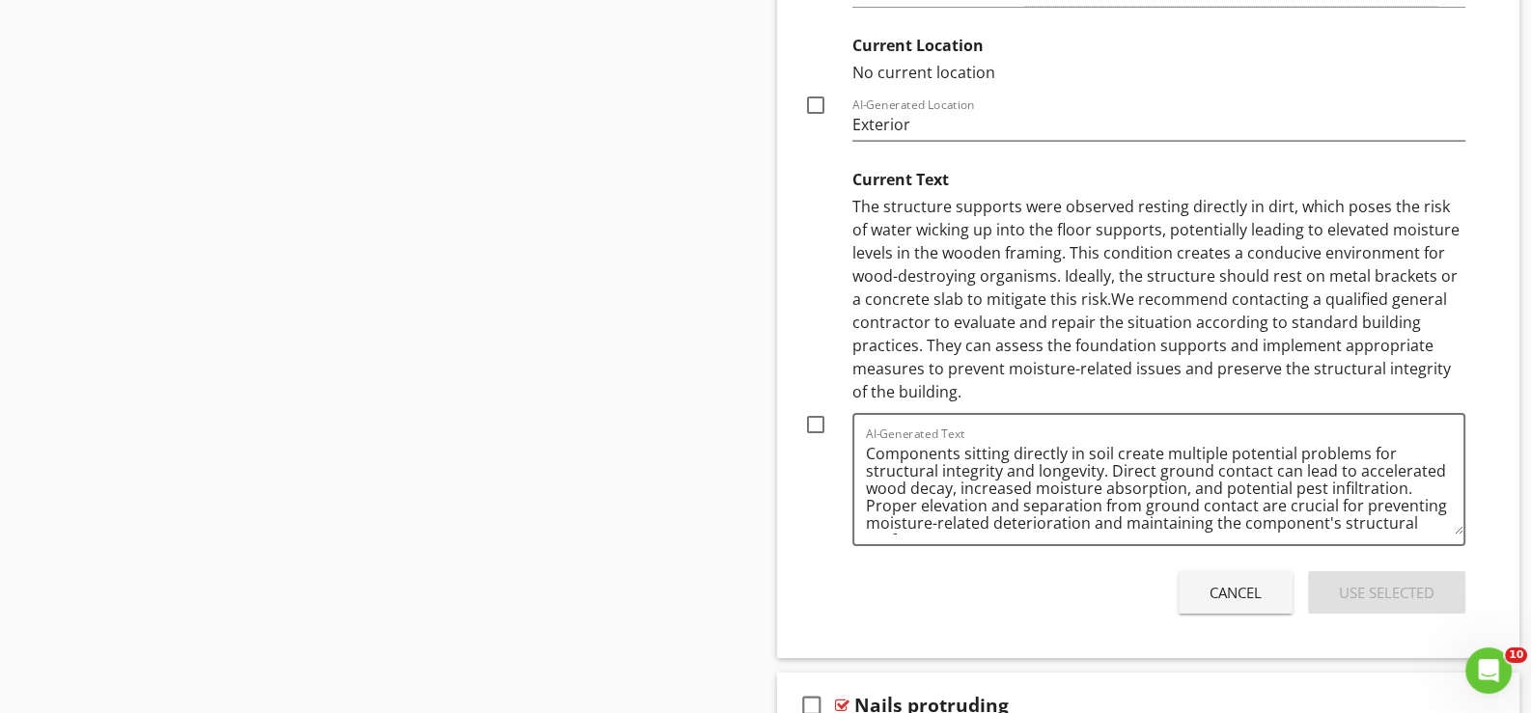
scroll to position [8422, 0]
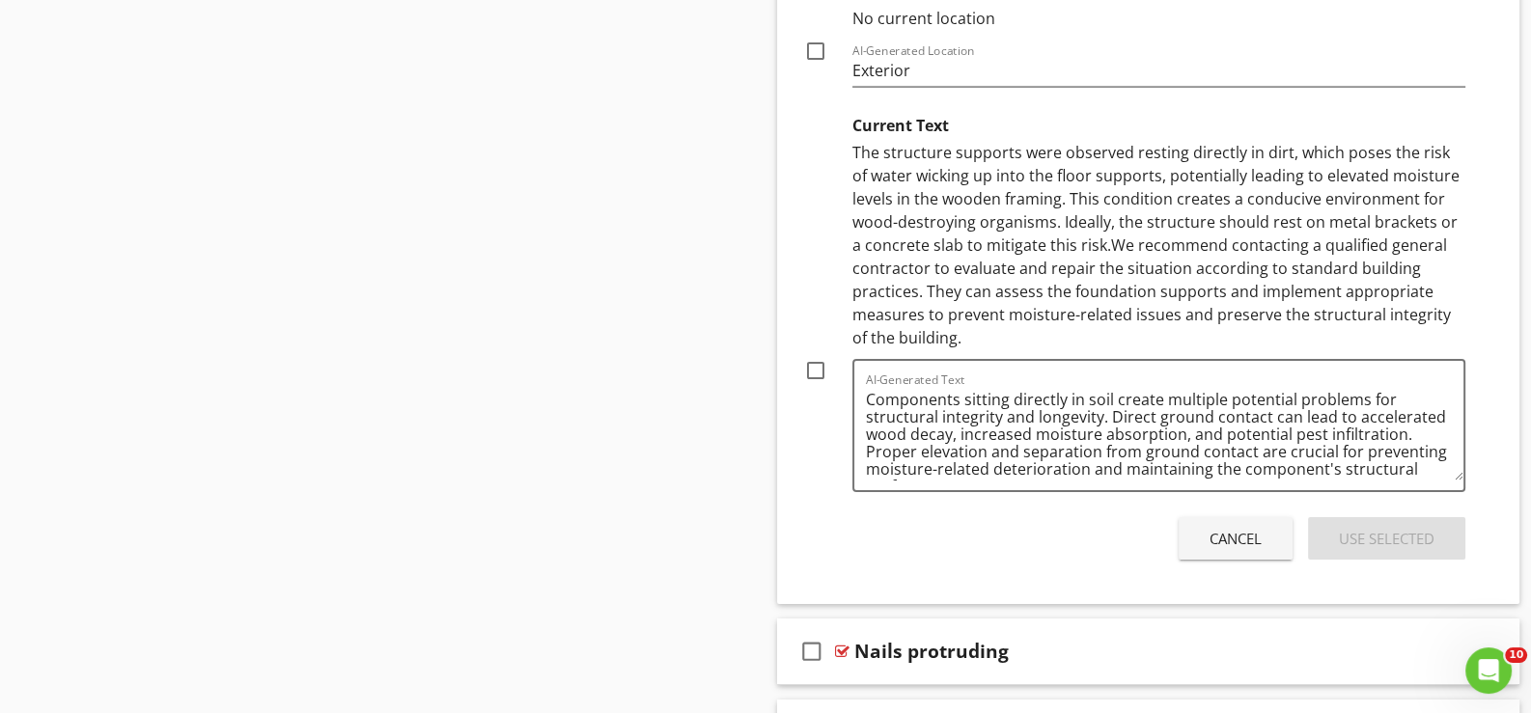
click at [812, 354] on div at bounding box center [815, 370] width 33 height 33
checkbox input "true"
click at [1358, 528] on div "Use Selected" at bounding box center [1387, 539] width 96 height 22
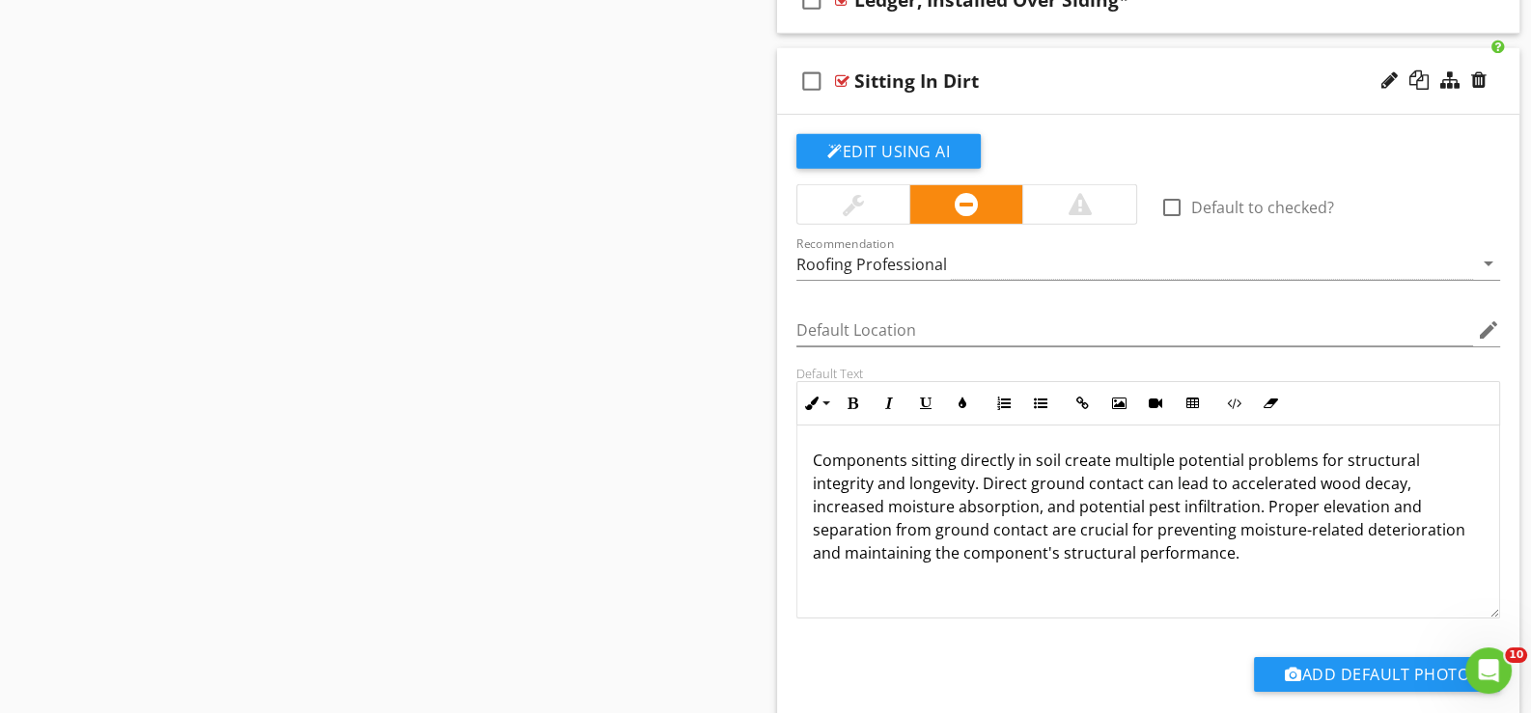
scroll to position [7713, 0]
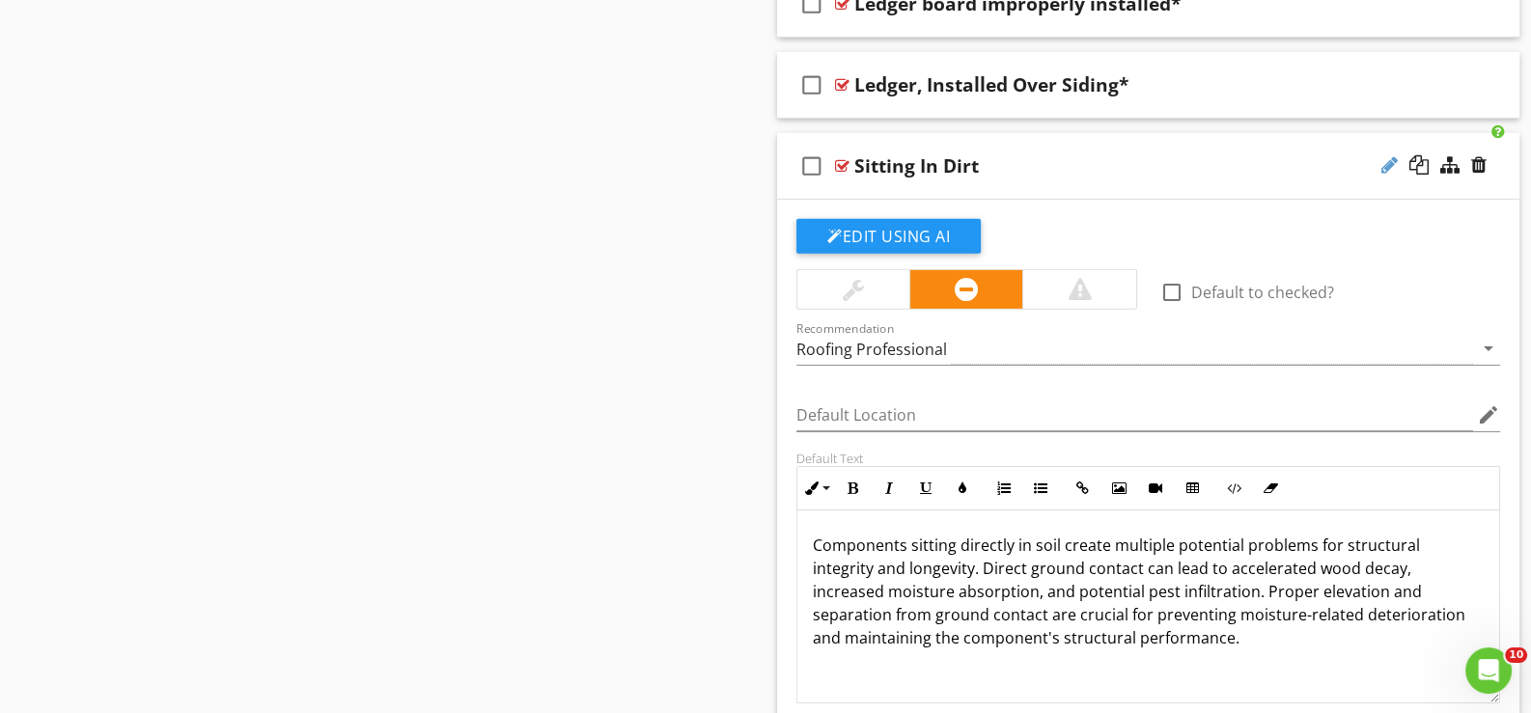
click at [1390, 155] on div at bounding box center [1389, 164] width 16 height 19
type input "Sitting In Dirt*"
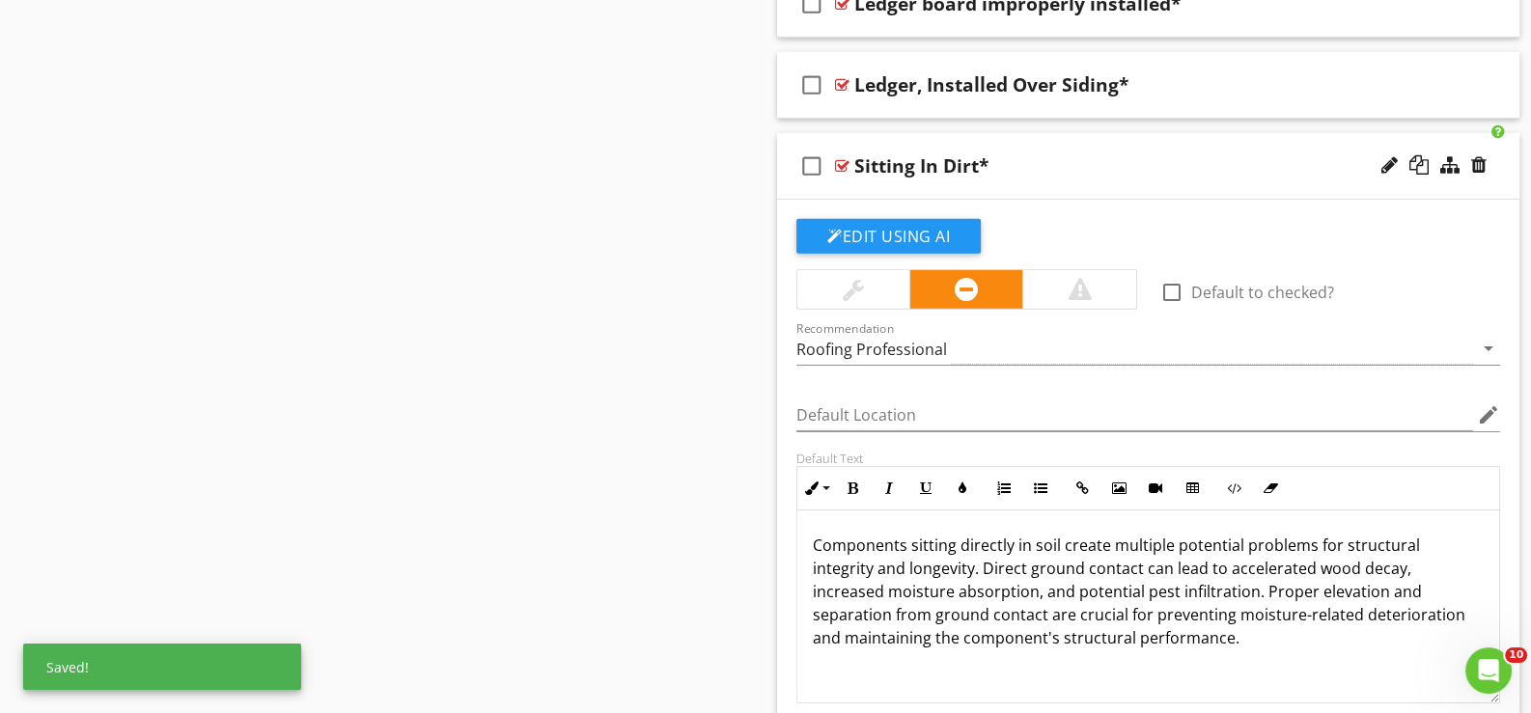
click at [859, 178] on div "check_box_outline_blank Sitting In Dirt*" at bounding box center [1148, 166] width 742 height 67
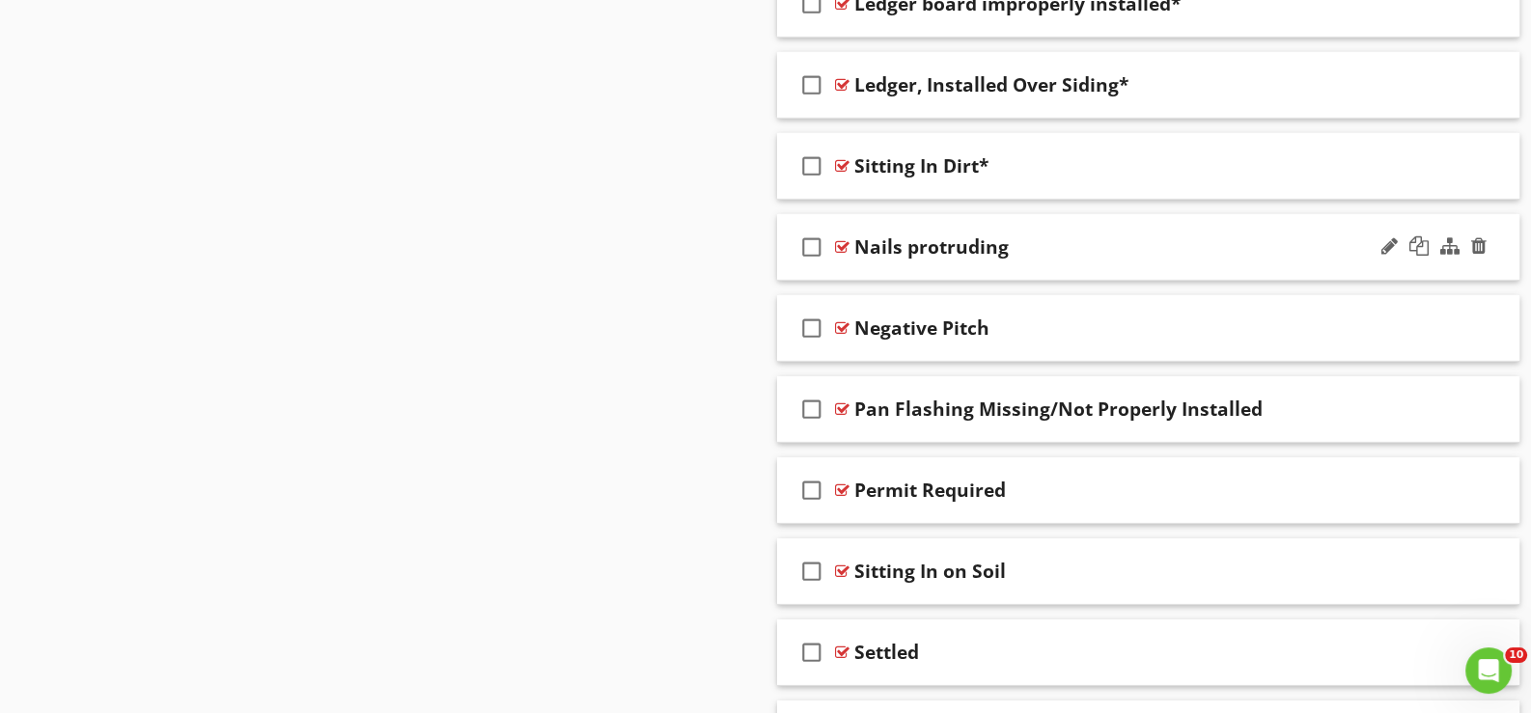
click at [882, 255] on div "check_box_outline_blank Nails protruding" at bounding box center [1148, 247] width 742 height 67
click at [879, 255] on div "check_box_outline_blank Nails protruding" at bounding box center [1148, 247] width 742 height 67
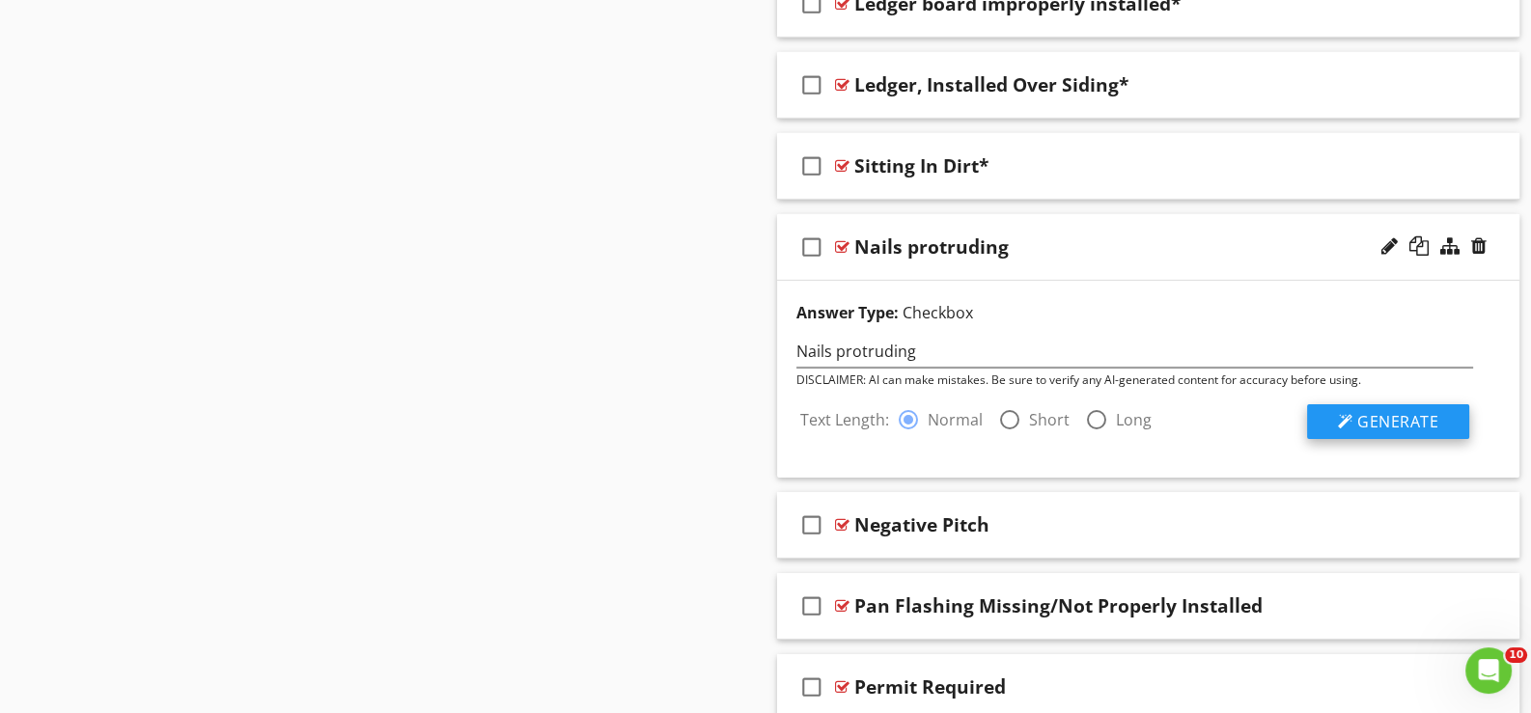
click at [1387, 411] on span "Generate" at bounding box center [1397, 421] width 81 height 21
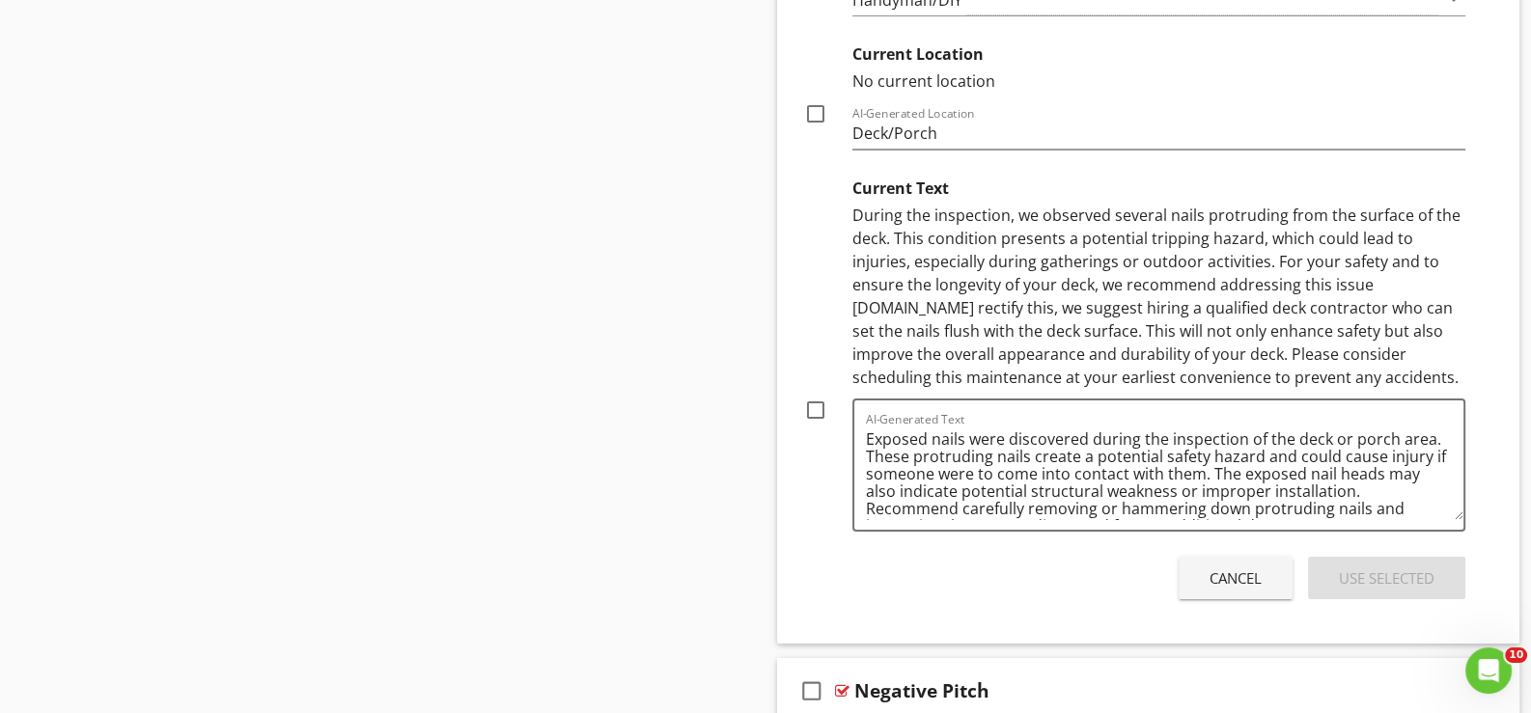
scroll to position [8485, 0]
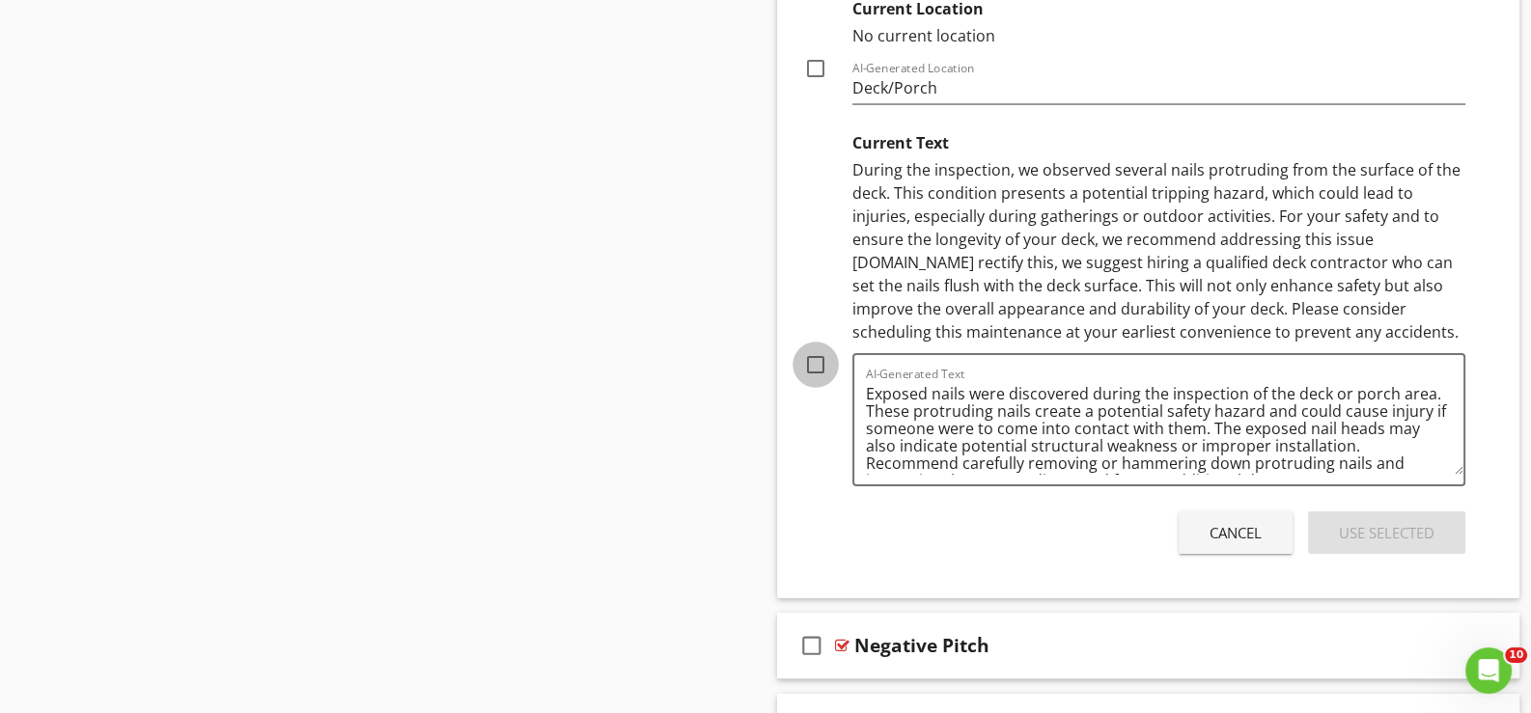
click at [819, 348] on div at bounding box center [815, 364] width 33 height 33
checkbox input "true"
click at [1377, 522] on div "Use Selected" at bounding box center [1387, 533] width 96 height 22
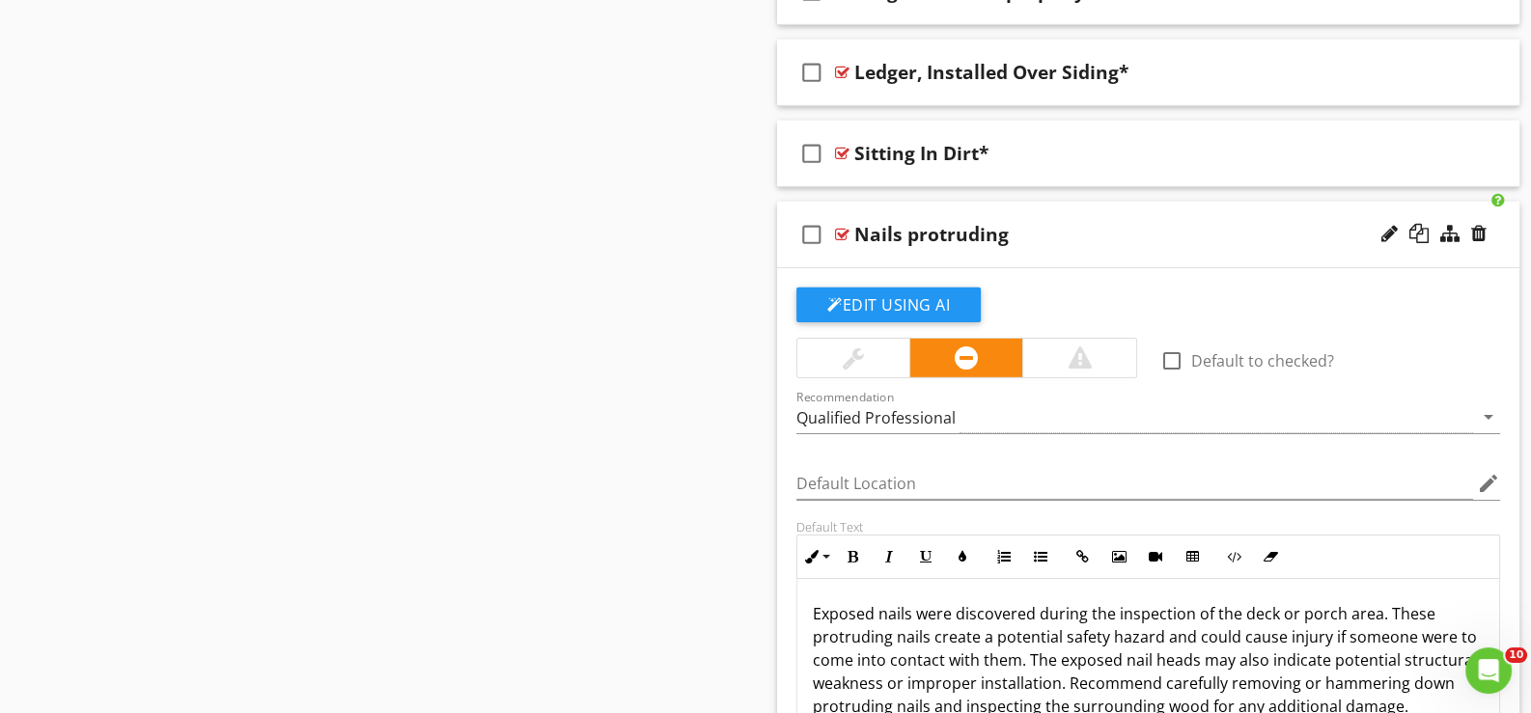
scroll to position [7681, 0]
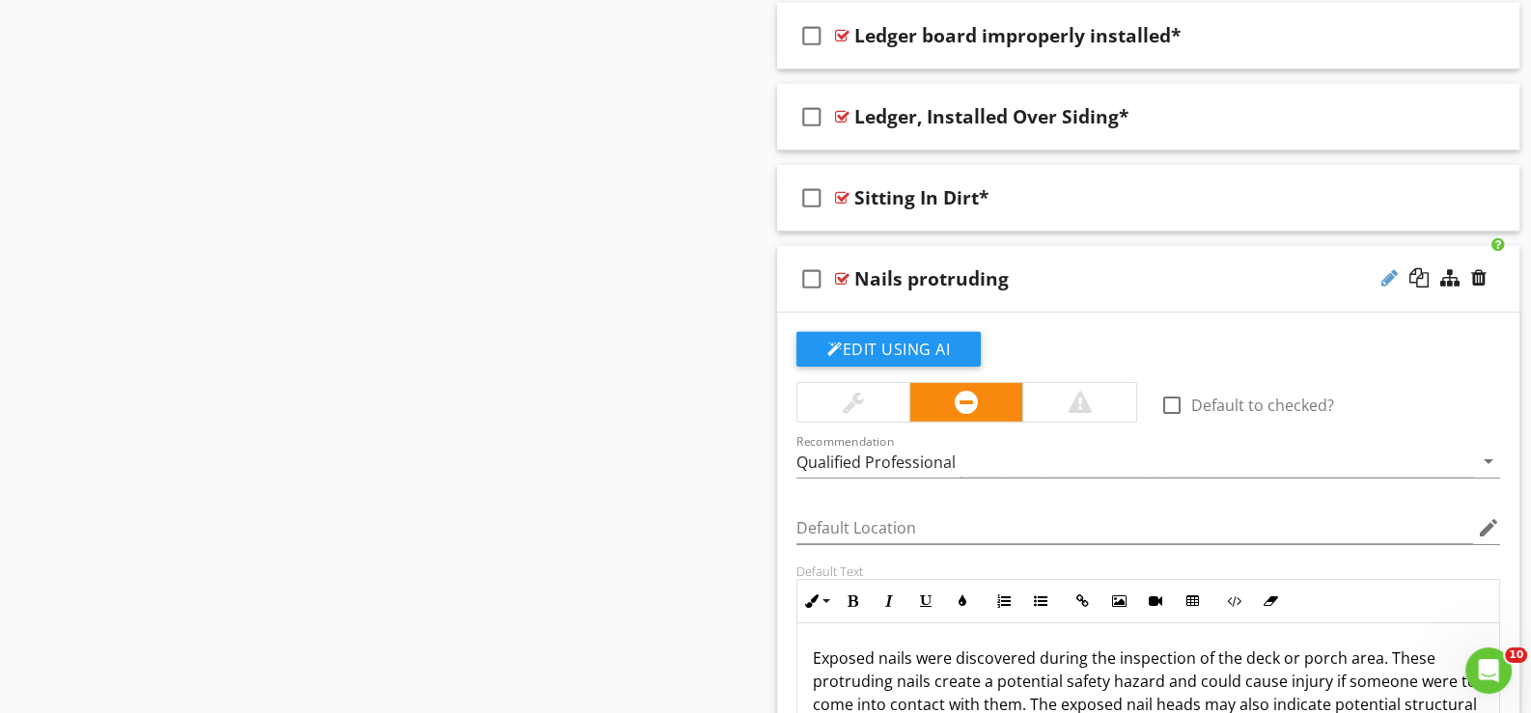
click at [1388, 268] on div at bounding box center [1389, 277] width 16 height 19
type input "Nails protruding*"
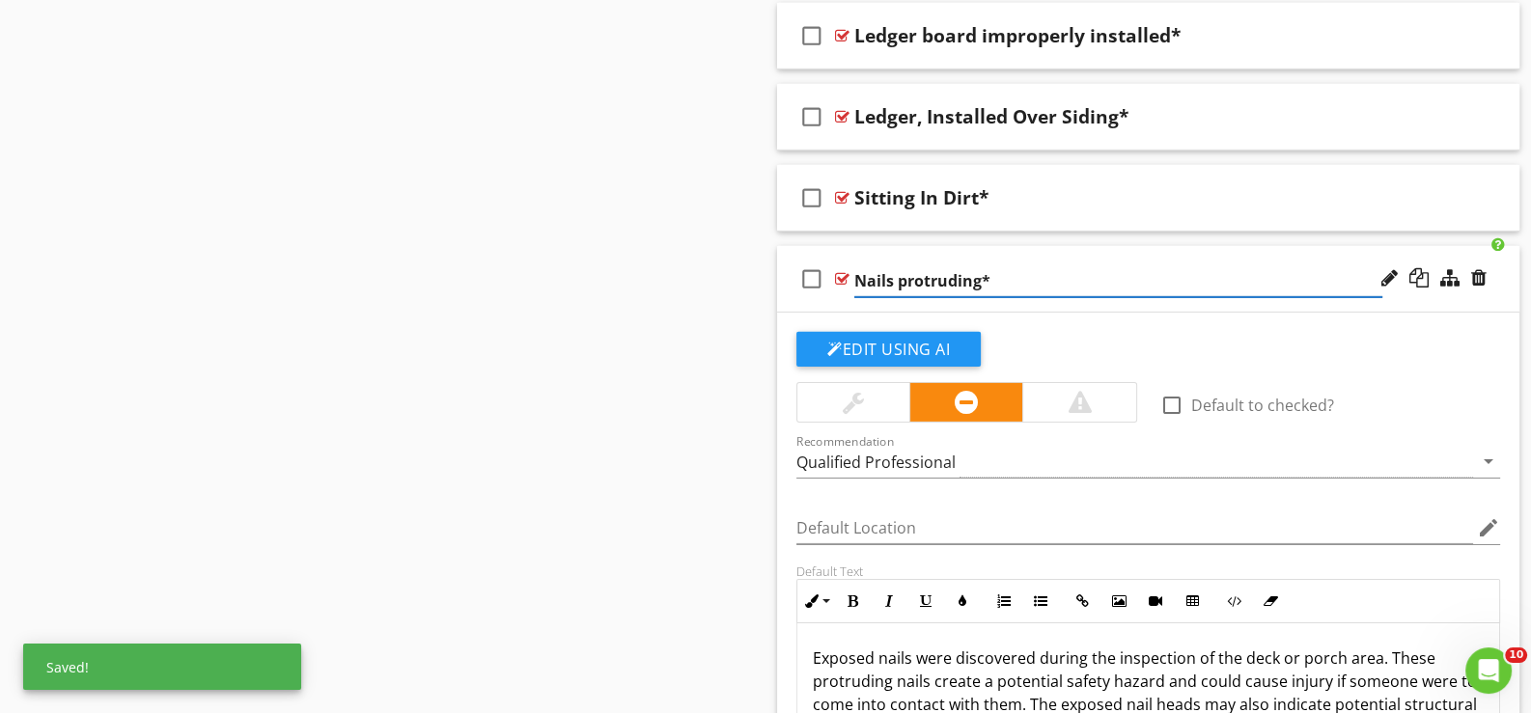
click at [1082, 332] on div "Edit Using AI" at bounding box center [1148, 357] width 704 height 50
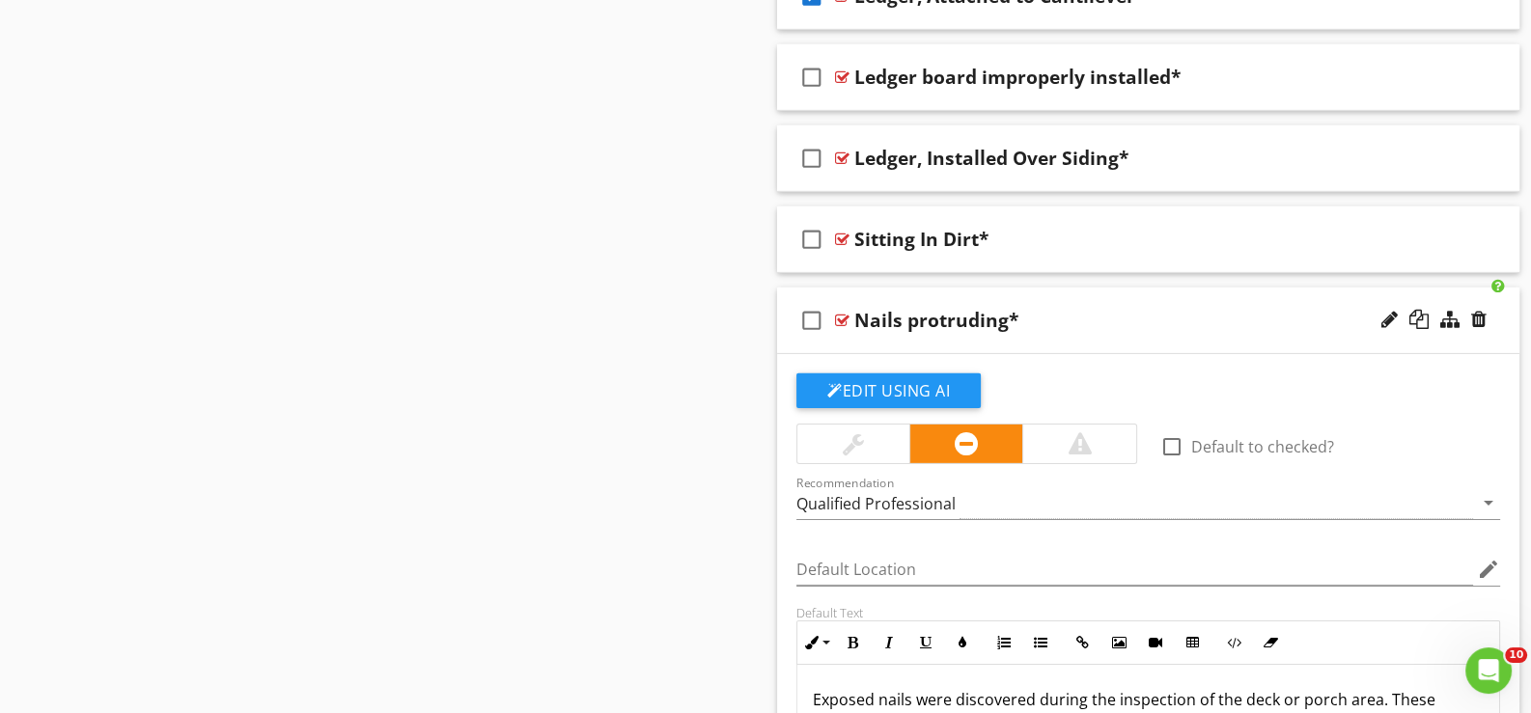
scroll to position [7585, 0]
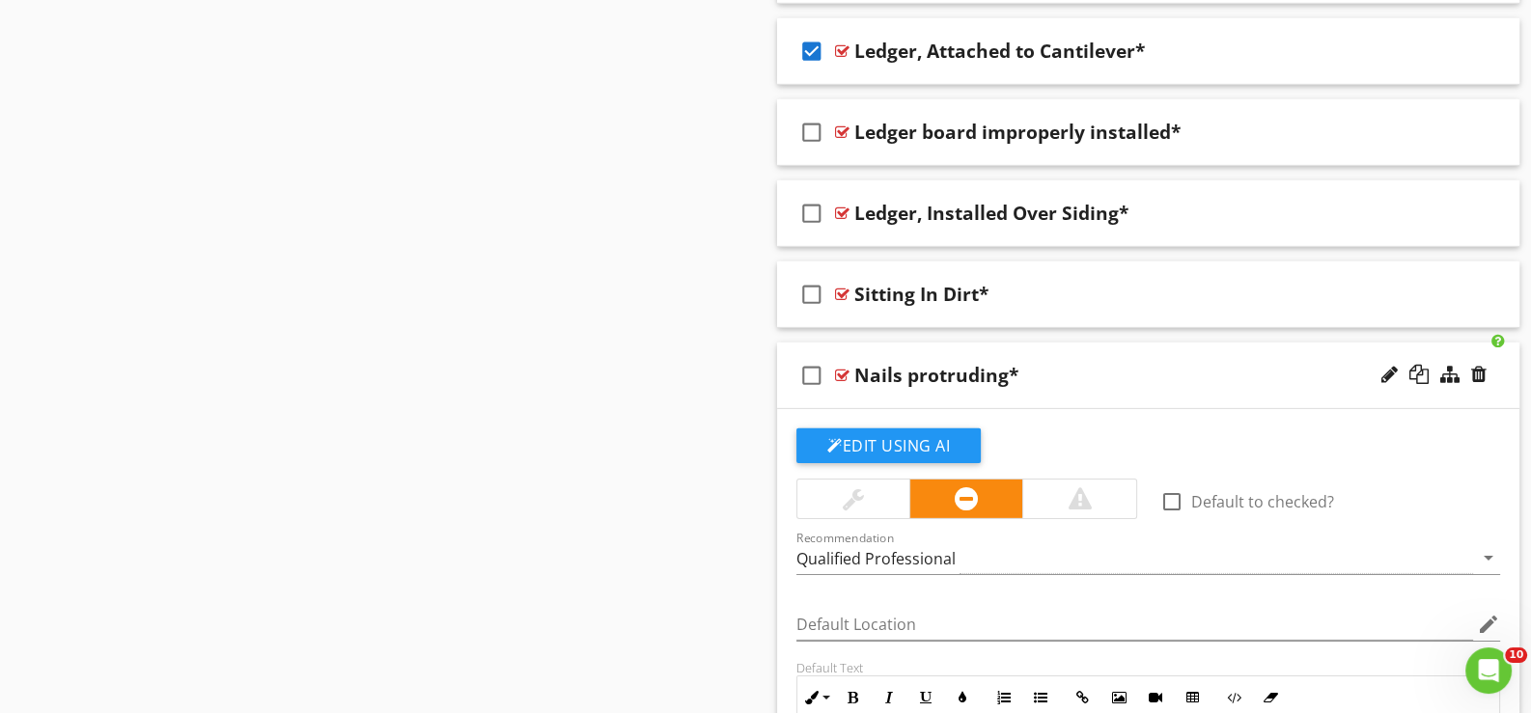
click at [879, 383] on div "check_box_outline_blank Nails protruding*" at bounding box center [1148, 376] width 742 height 67
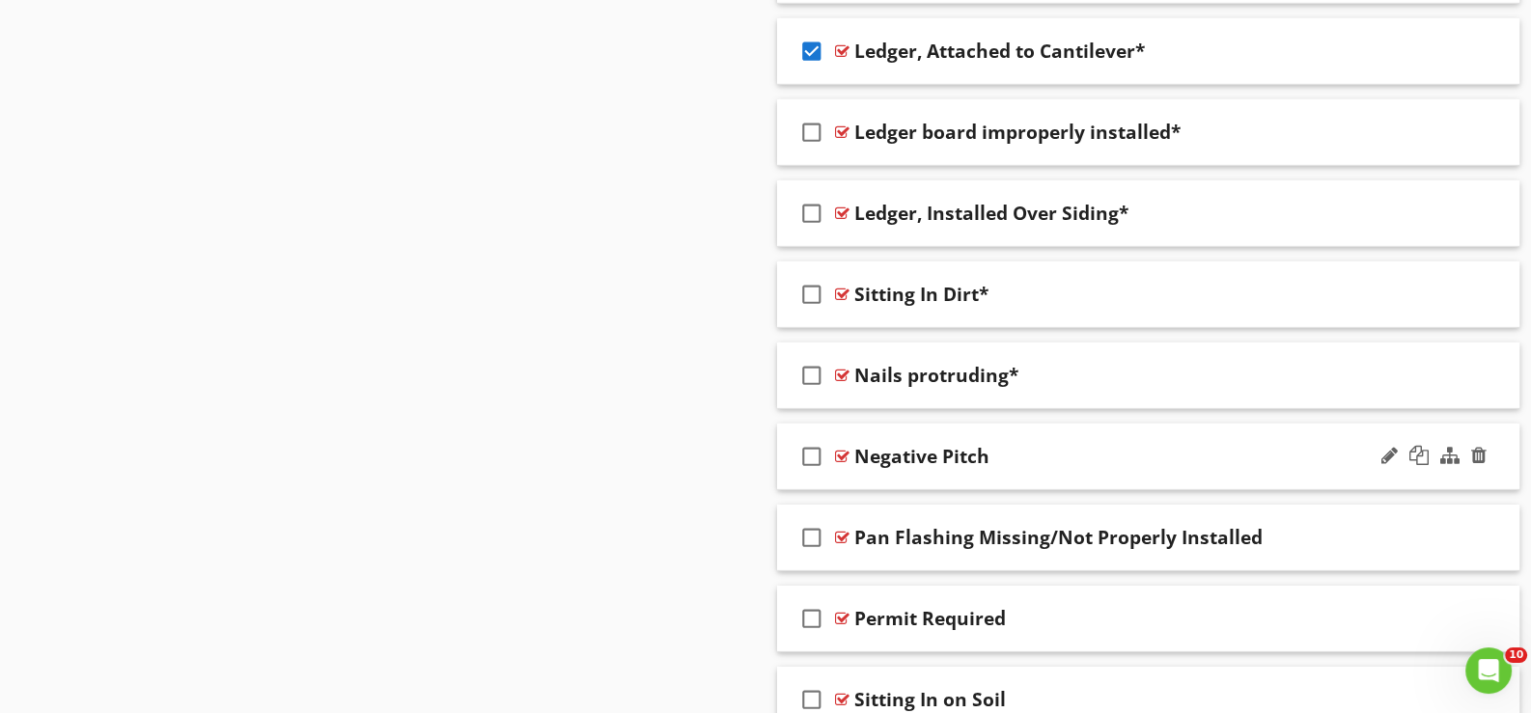
click at [875, 459] on div "check_box_outline_blank Negative Pitch" at bounding box center [1148, 457] width 742 height 67
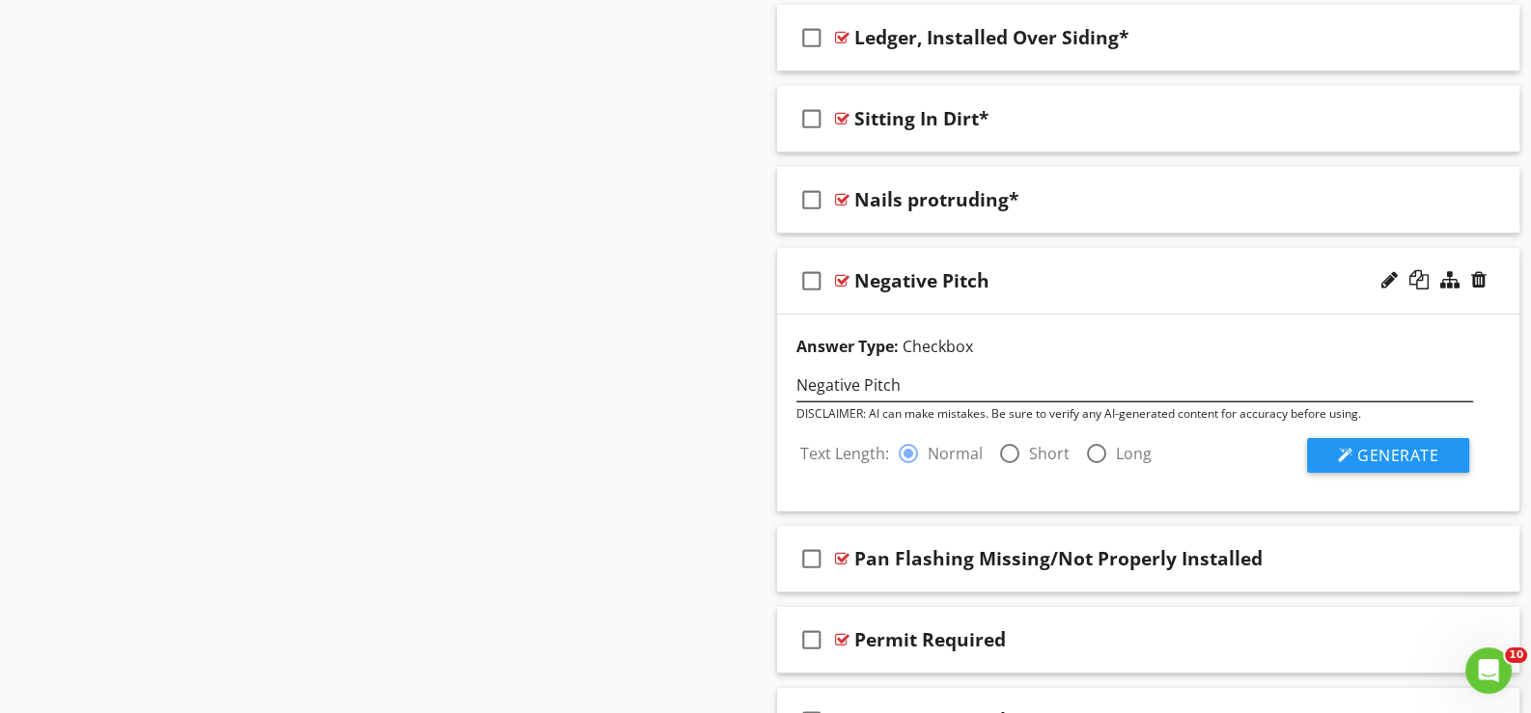
scroll to position [7778, 0]
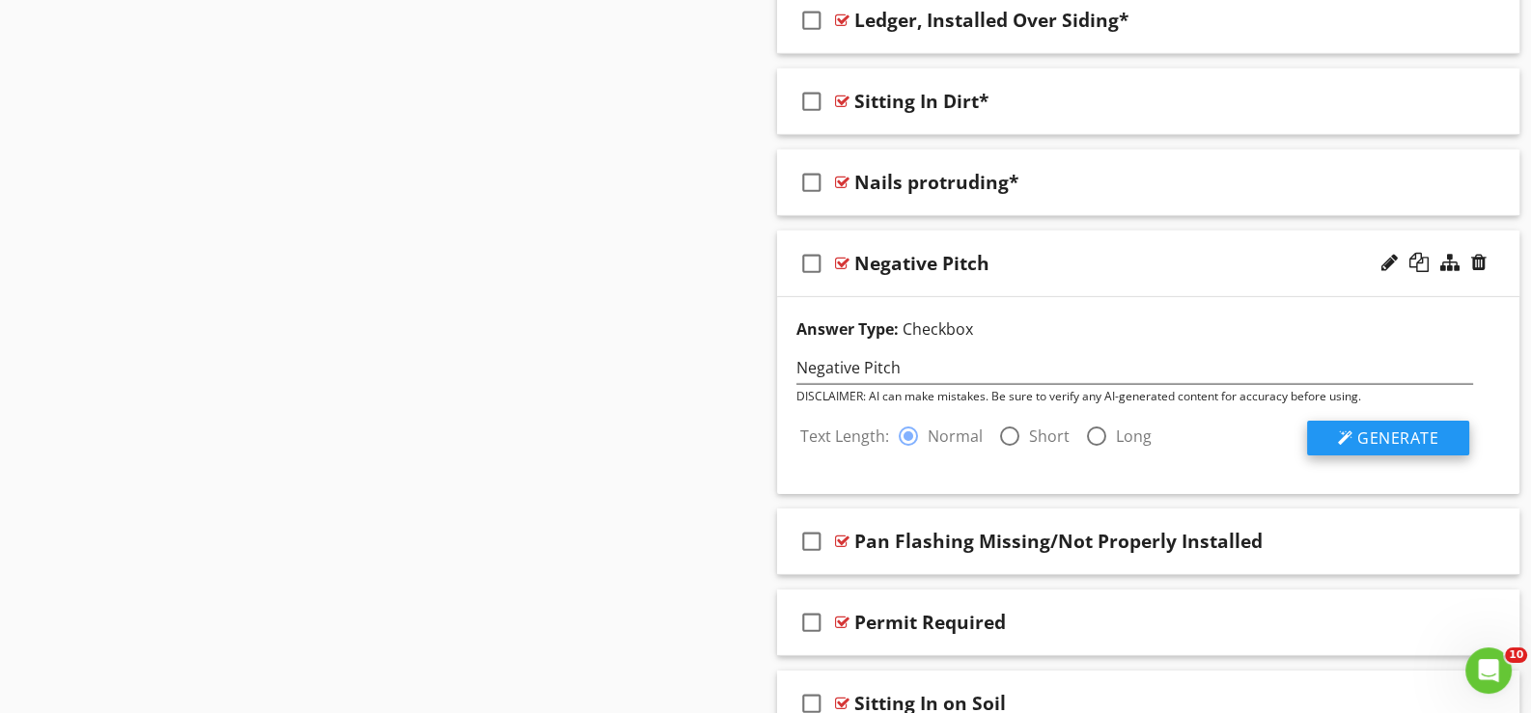
click at [1375, 428] on span "Generate" at bounding box center [1397, 438] width 81 height 21
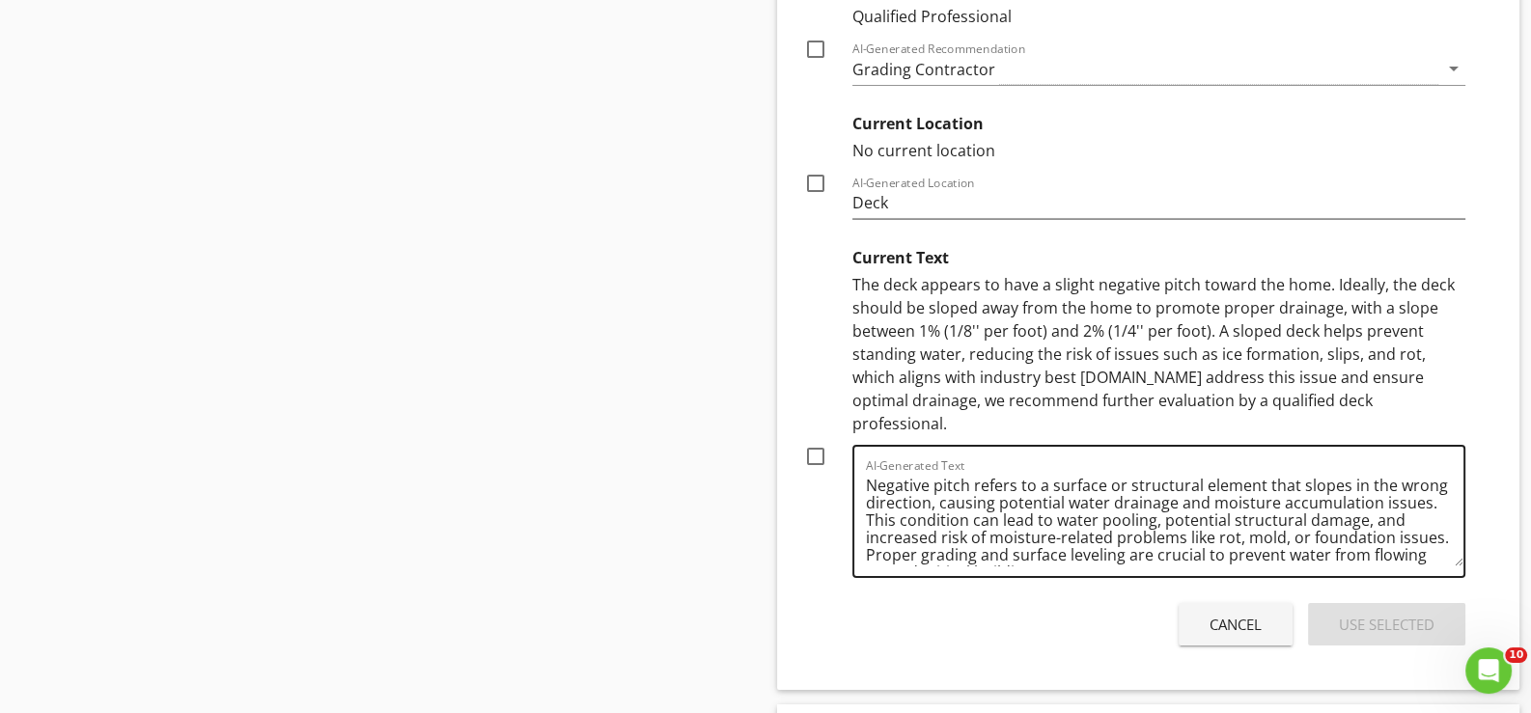
scroll to position [8453, 0]
click at [814, 438] on div at bounding box center [815, 454] width 33 height 33
checkbox input "true"
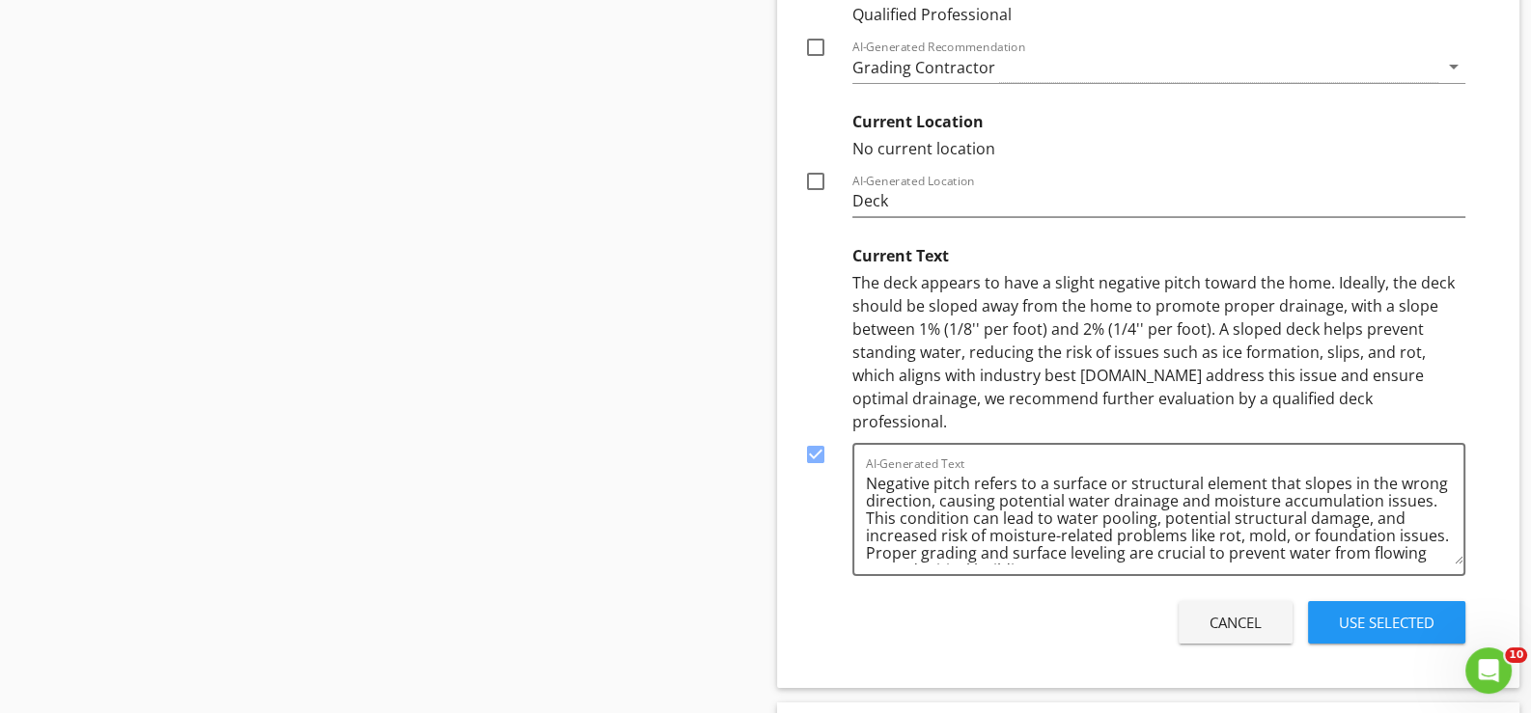
click at [1378, 612] on div "Use Selected" at bounding box center [1387, 623] width 96 height 22
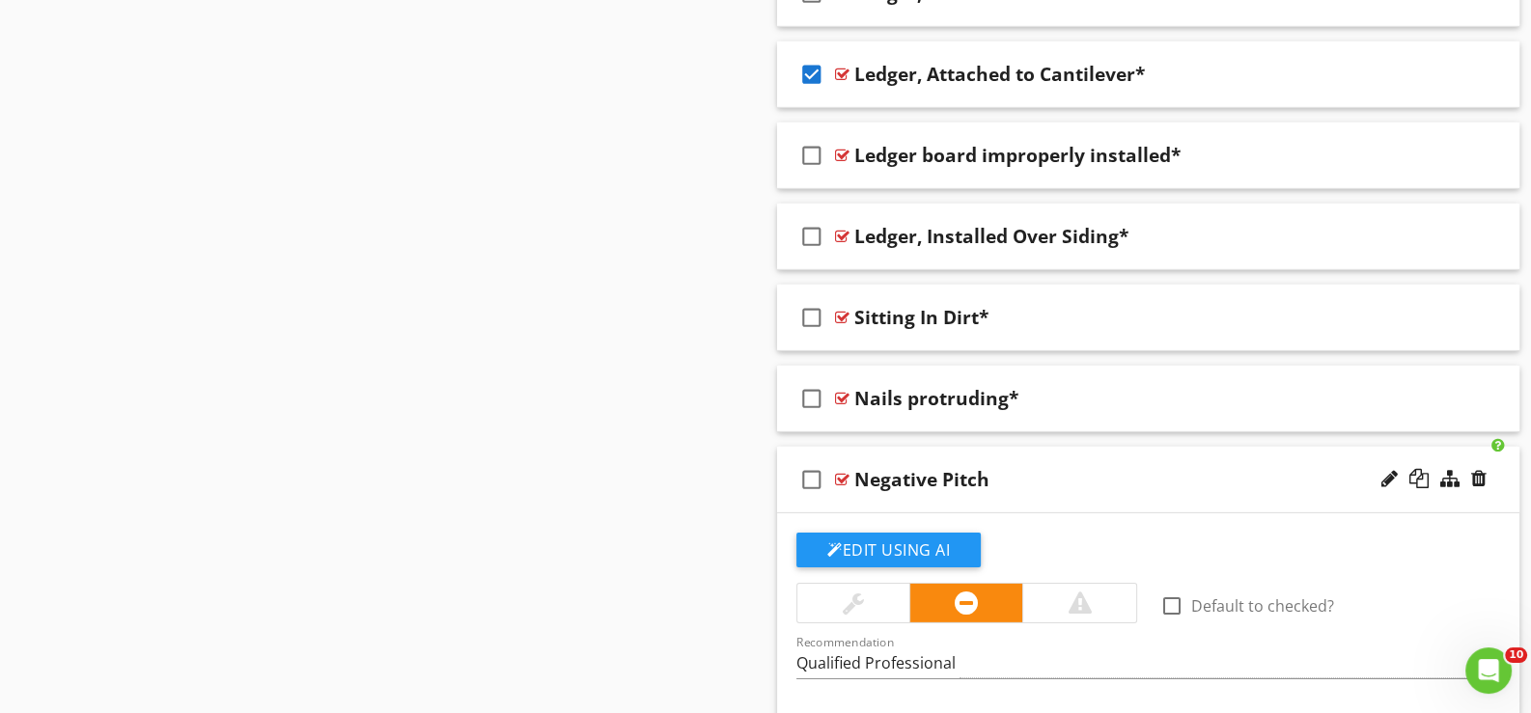
scroll to position [7553, 0]
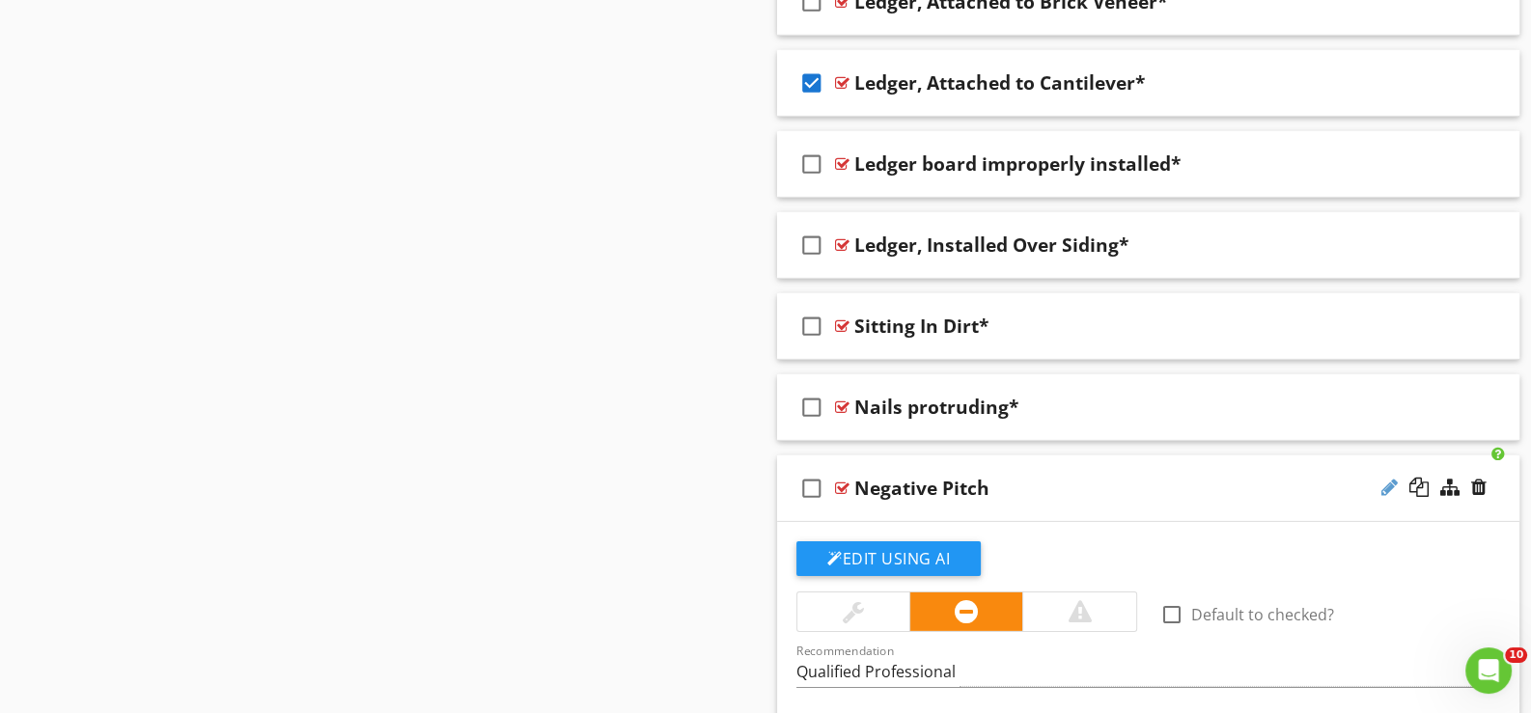
click at [1388, 478] on div at bounding box center [1389, 487] width 16 height 19
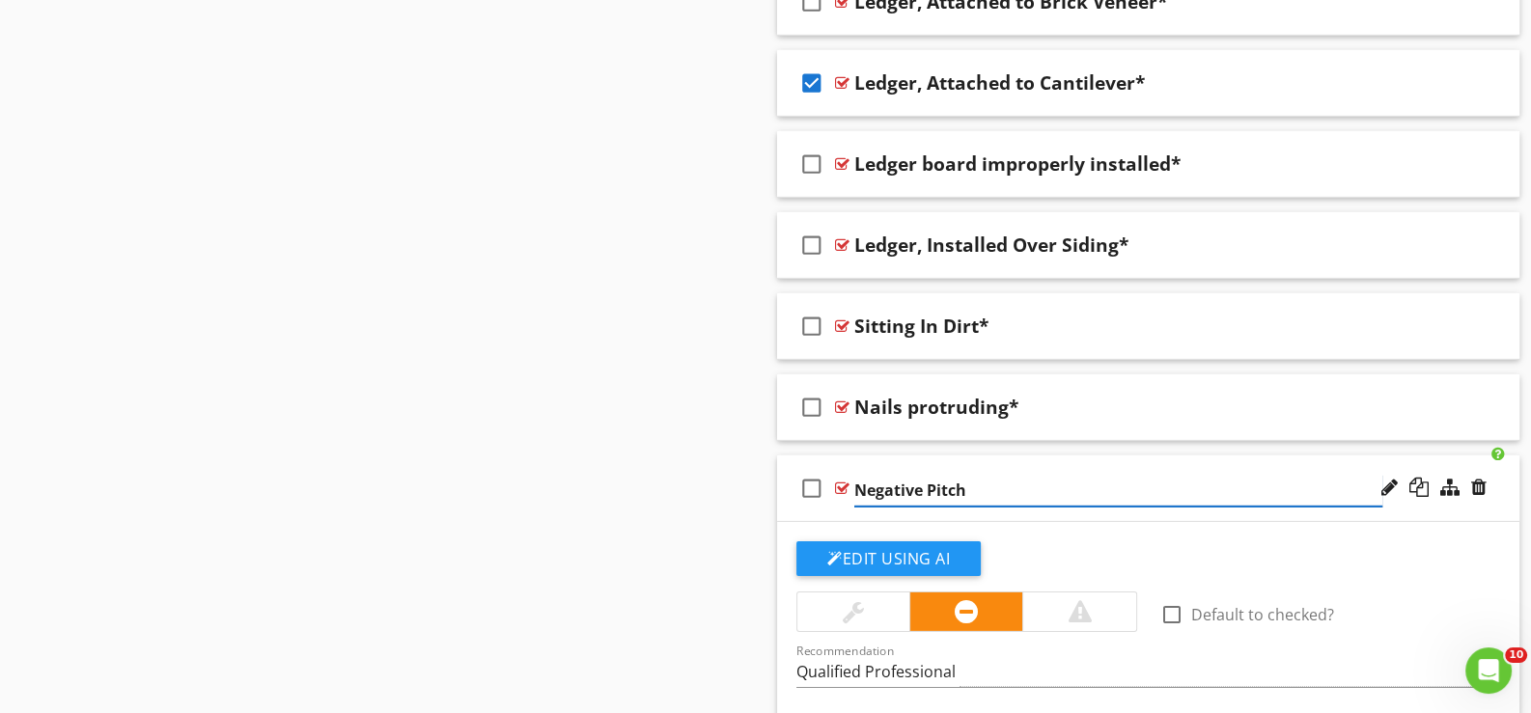
type input "Negative Pitch*"
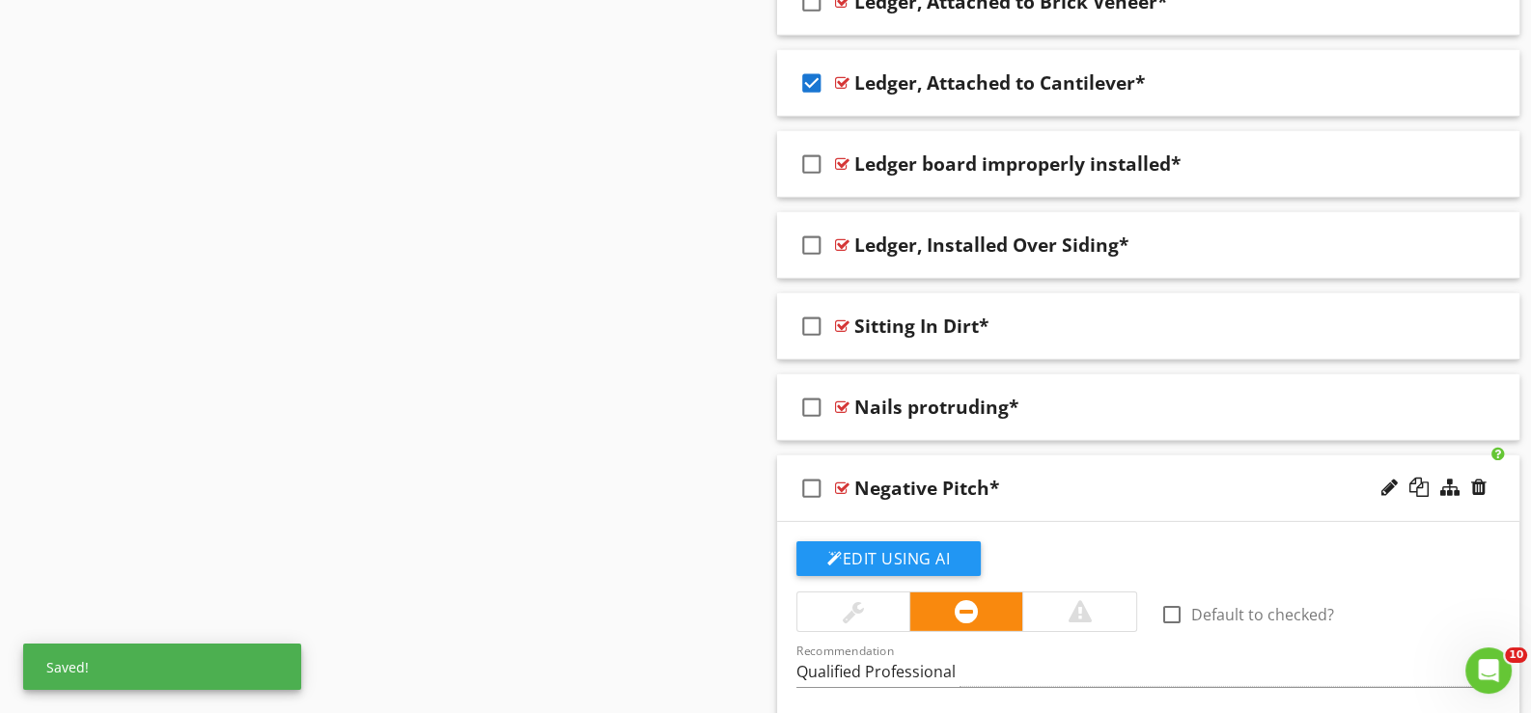
click at [846, 505] on div "check_box_outline_blank Negative Pitch*" at bounding box center [1148, 489] width 742 height 67
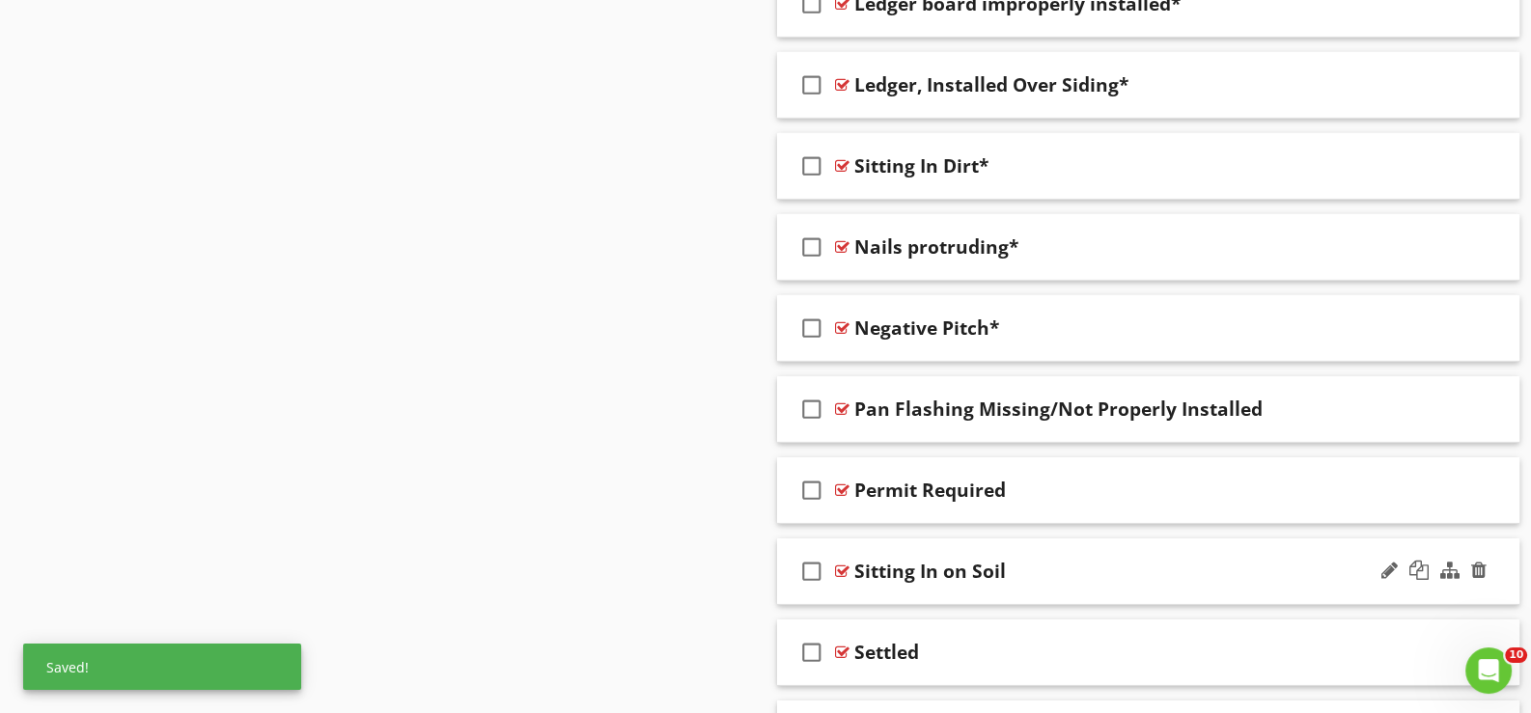
scroll to position [7746, 0]
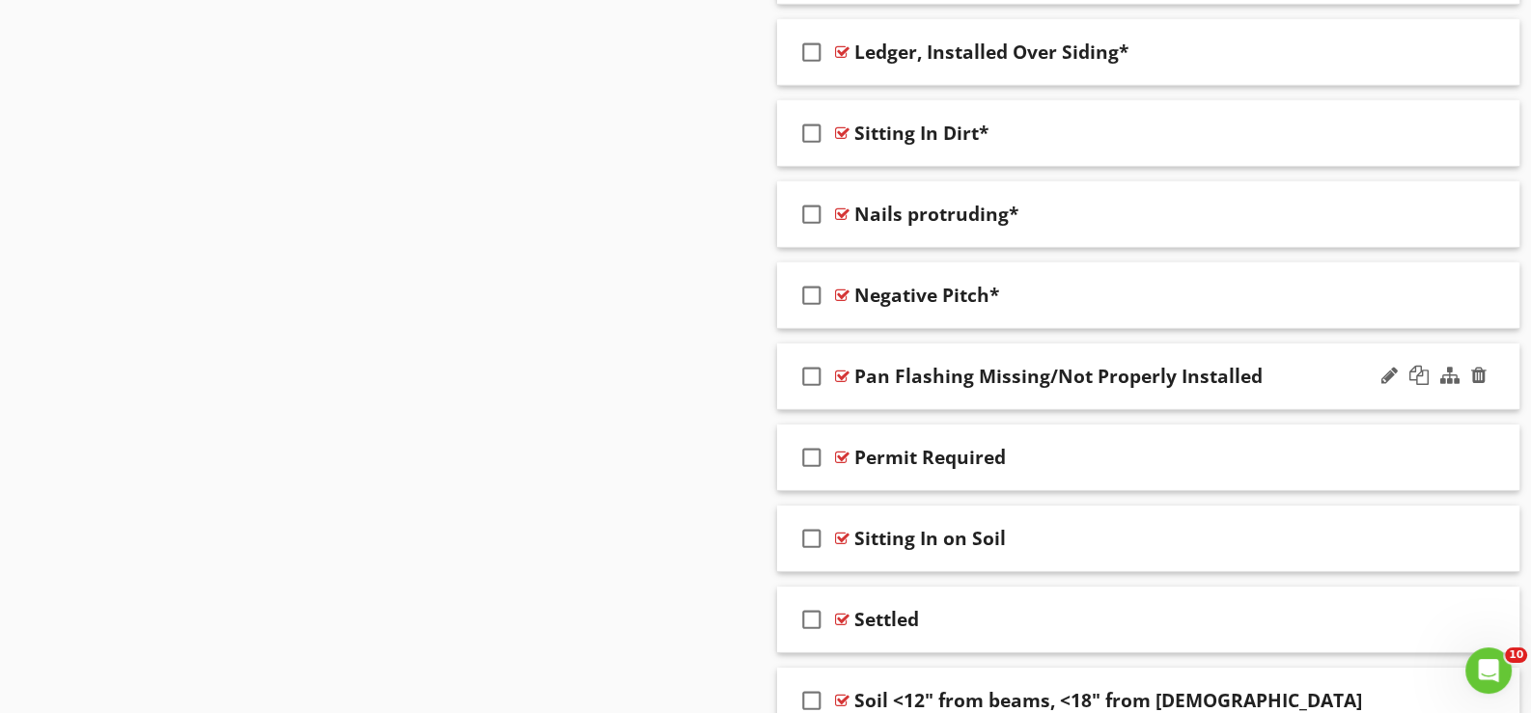
click at [882, 388] on div "check_box_outline_blank Pan Flashing Missing/Not Properly Installed" at bounding box center [1148, 377] width 742 height 67
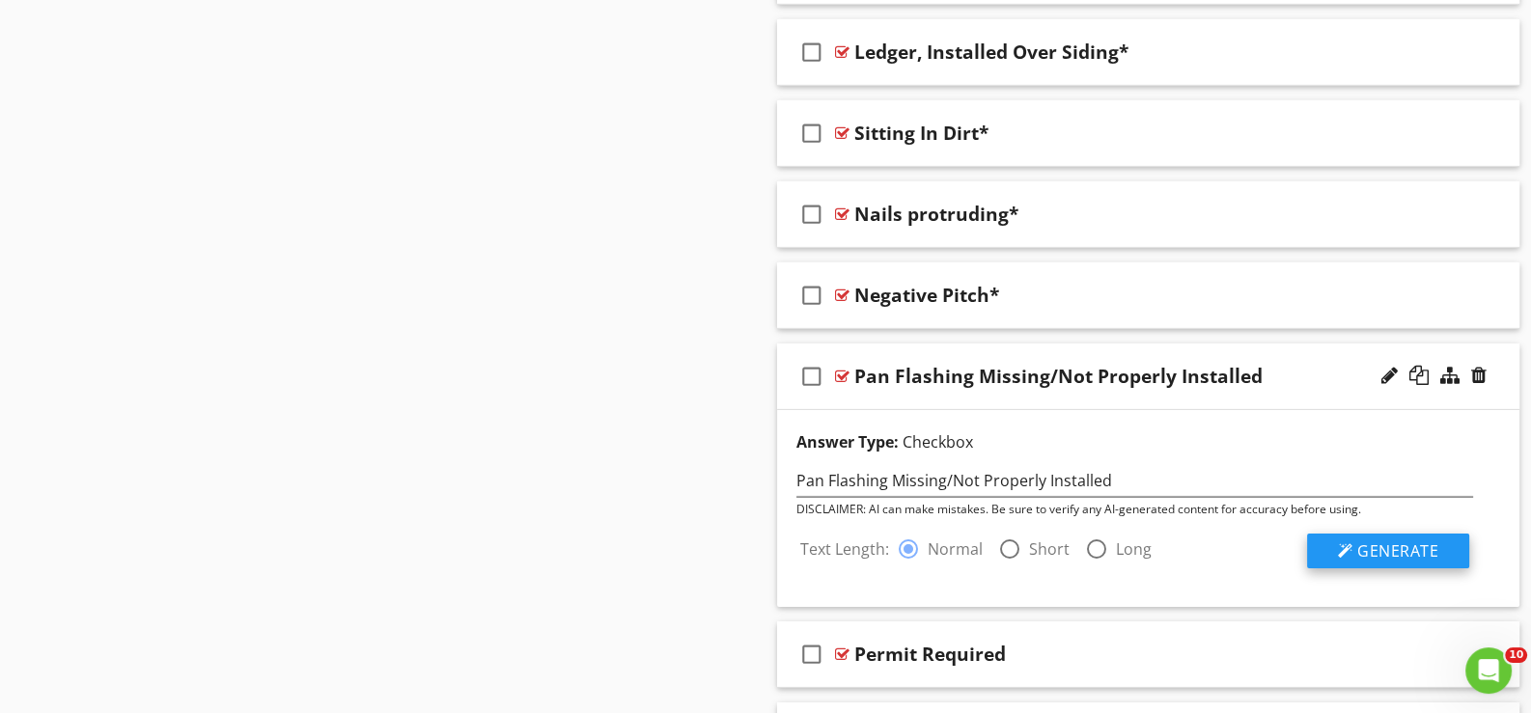
click at [1376, 541] on span "Generate" at bounding box center [1397, 551] width 81 height 21
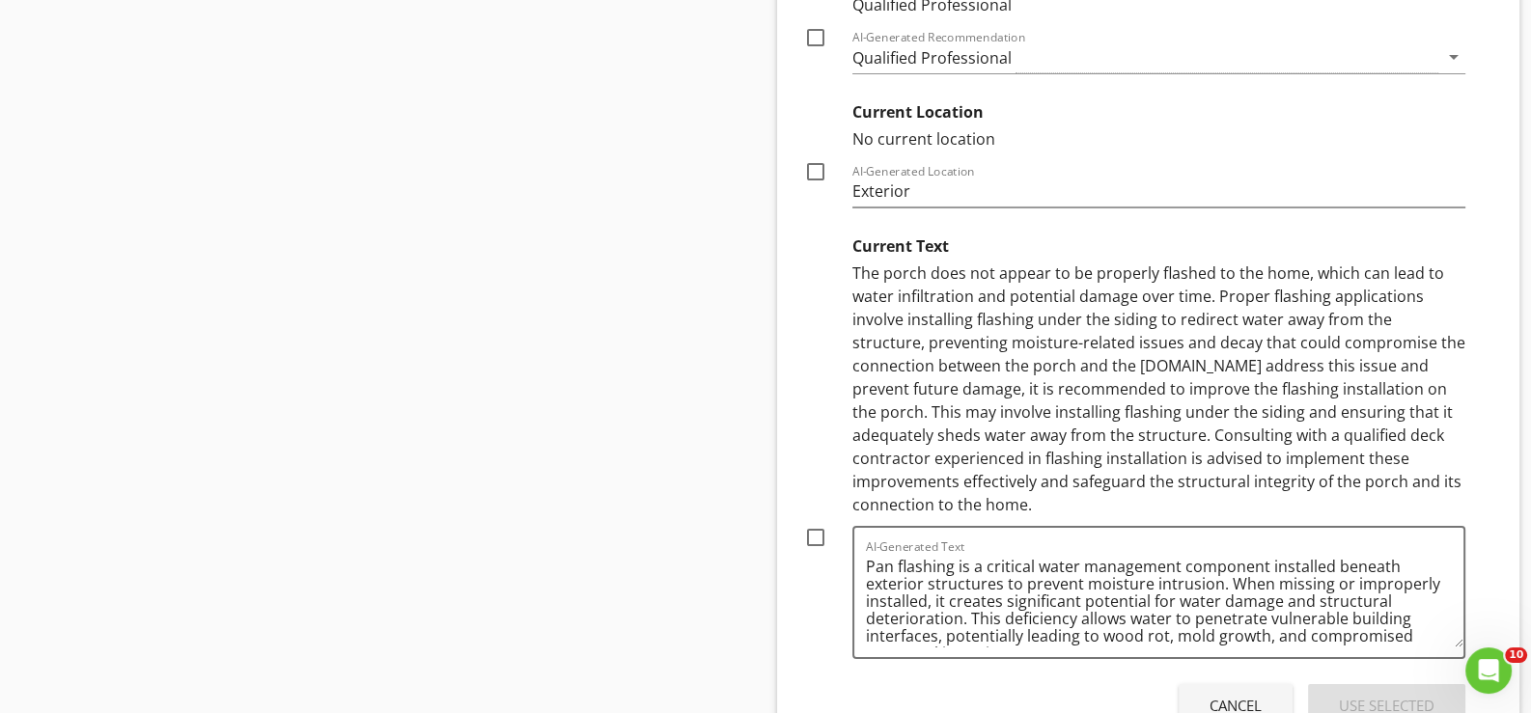
scroll to position [8615, 0]
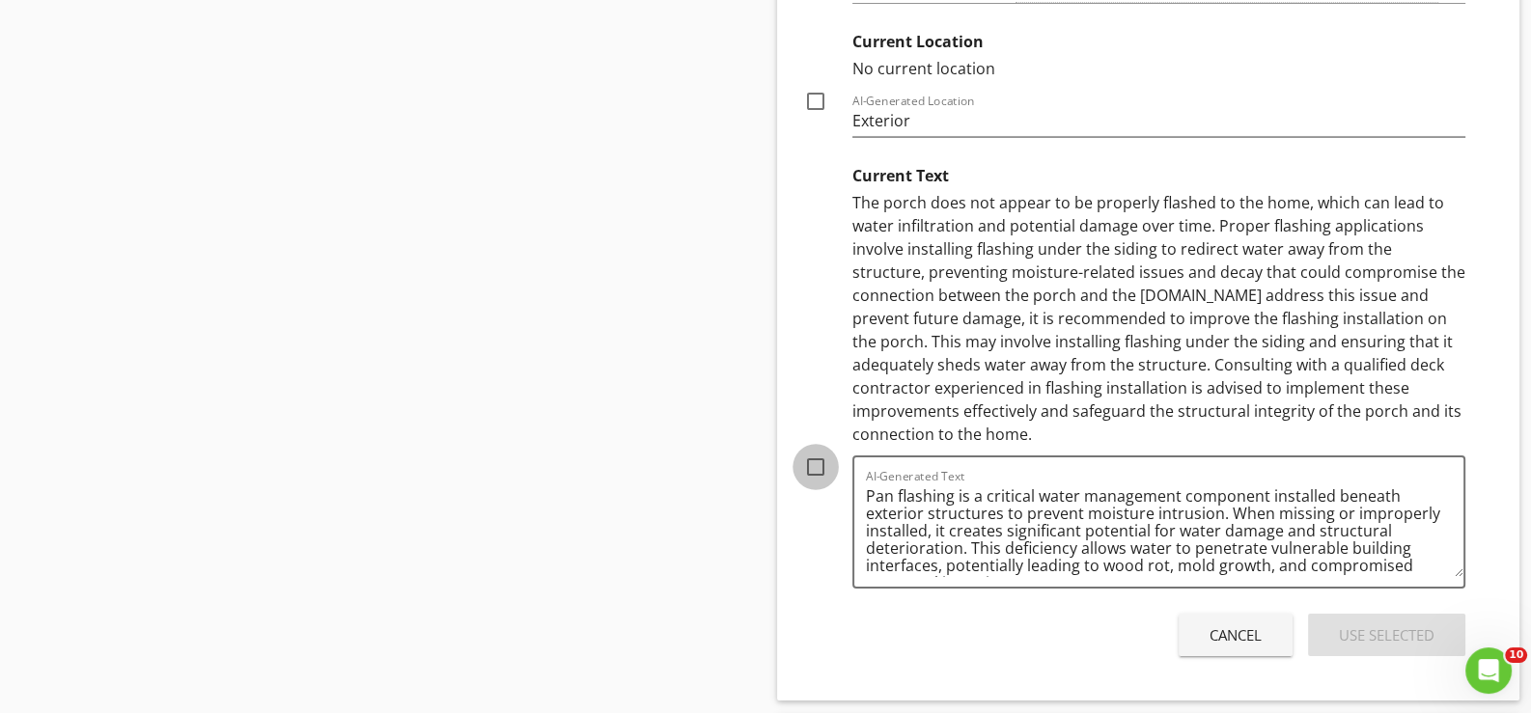
drag, startPoint x: 817, startPoint y: 424, endPoint x: 961, endPoint y: 479, distance: 154.9
click at [819, 451] on div at bounding box center [815, 467] width 33 height 33
checkbox input "true"
click at [1379, 625] on div "Use Selected" at bounding box center [1387, 636] width 96 height 22
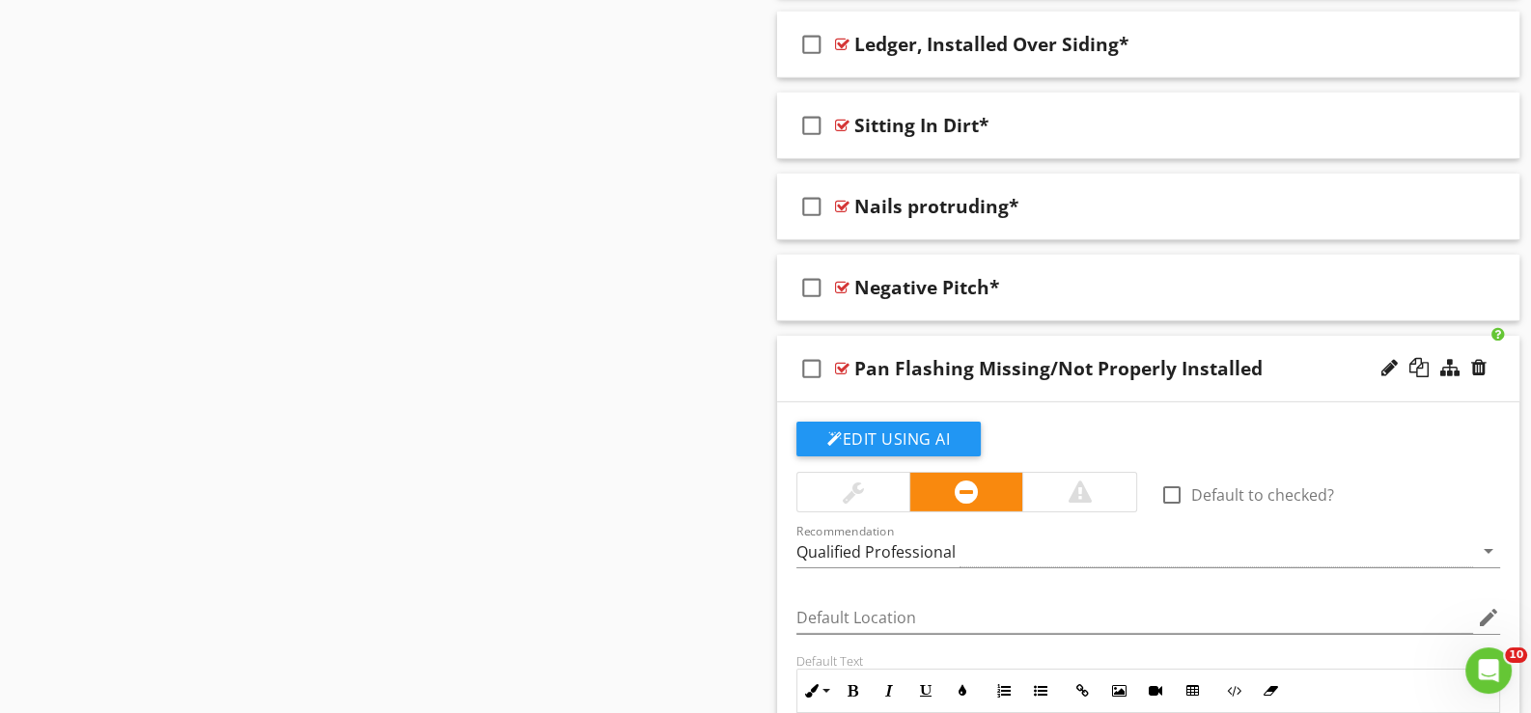
scroll to position [7713, 0]
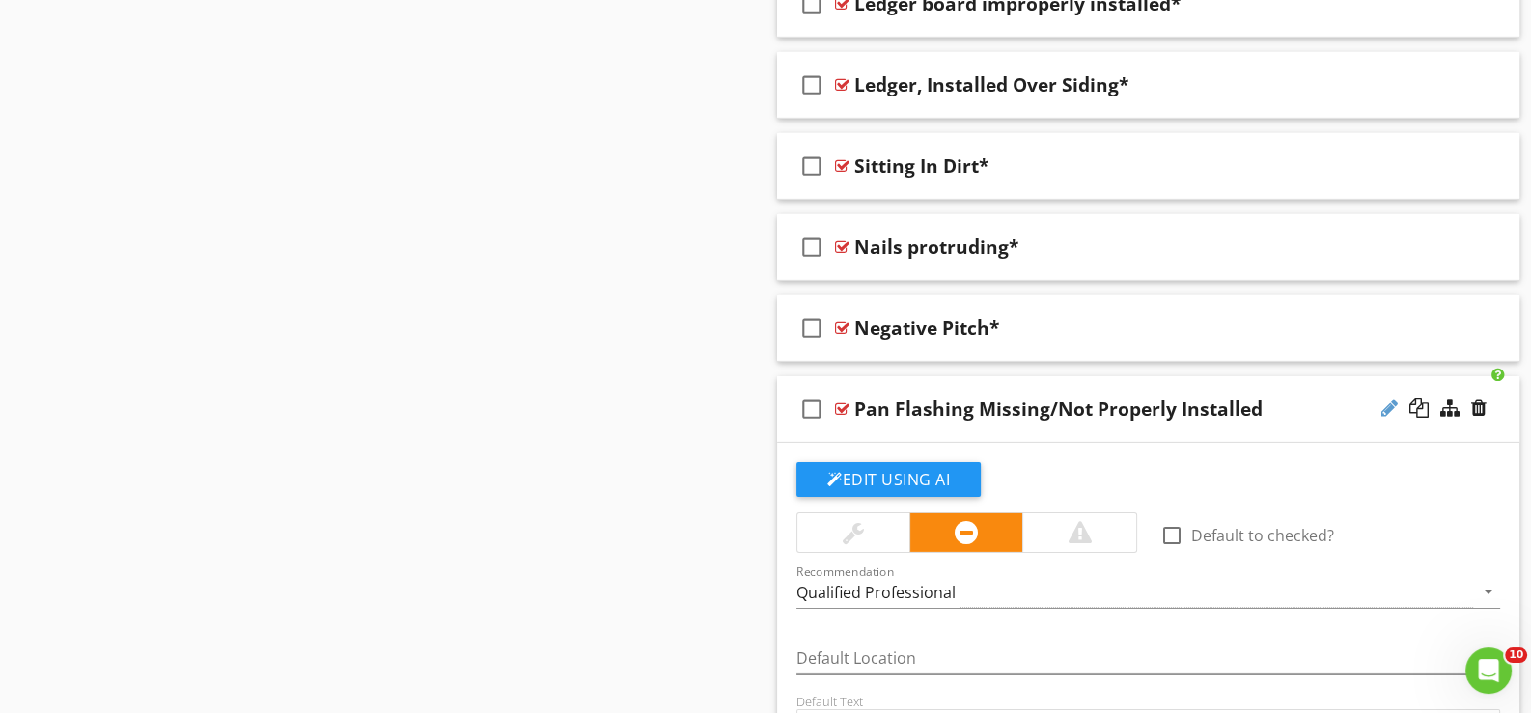
click at [1387, 399] on div at bounding box center [1389, 408] width 16 height 19
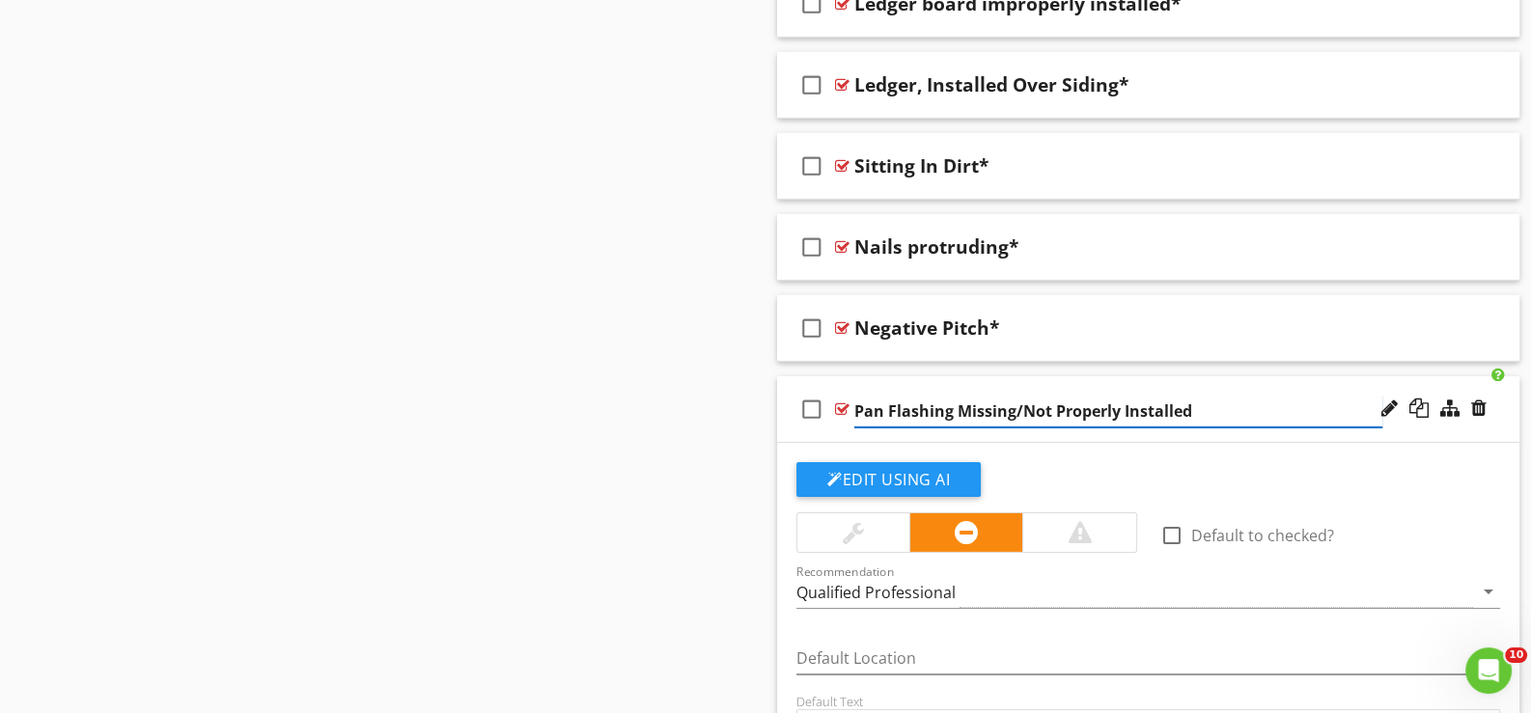
type input "Pan Flashing Missing/Not Properly Installed*"
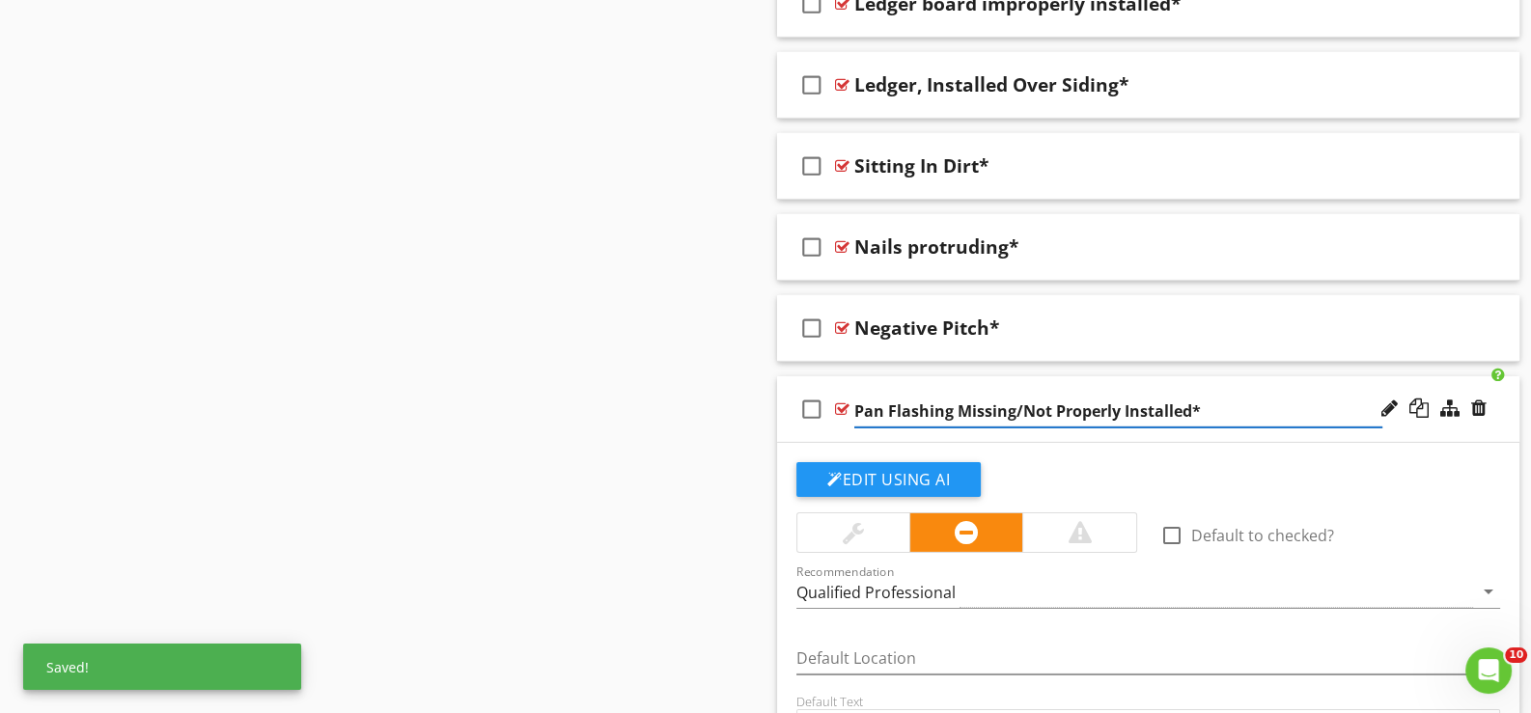
click at [888, 421] on div "check_box_outline_blank Pan Flashing Missing/Not Properly Installed*" at bounding box center [1148, 409] width 742 height 67
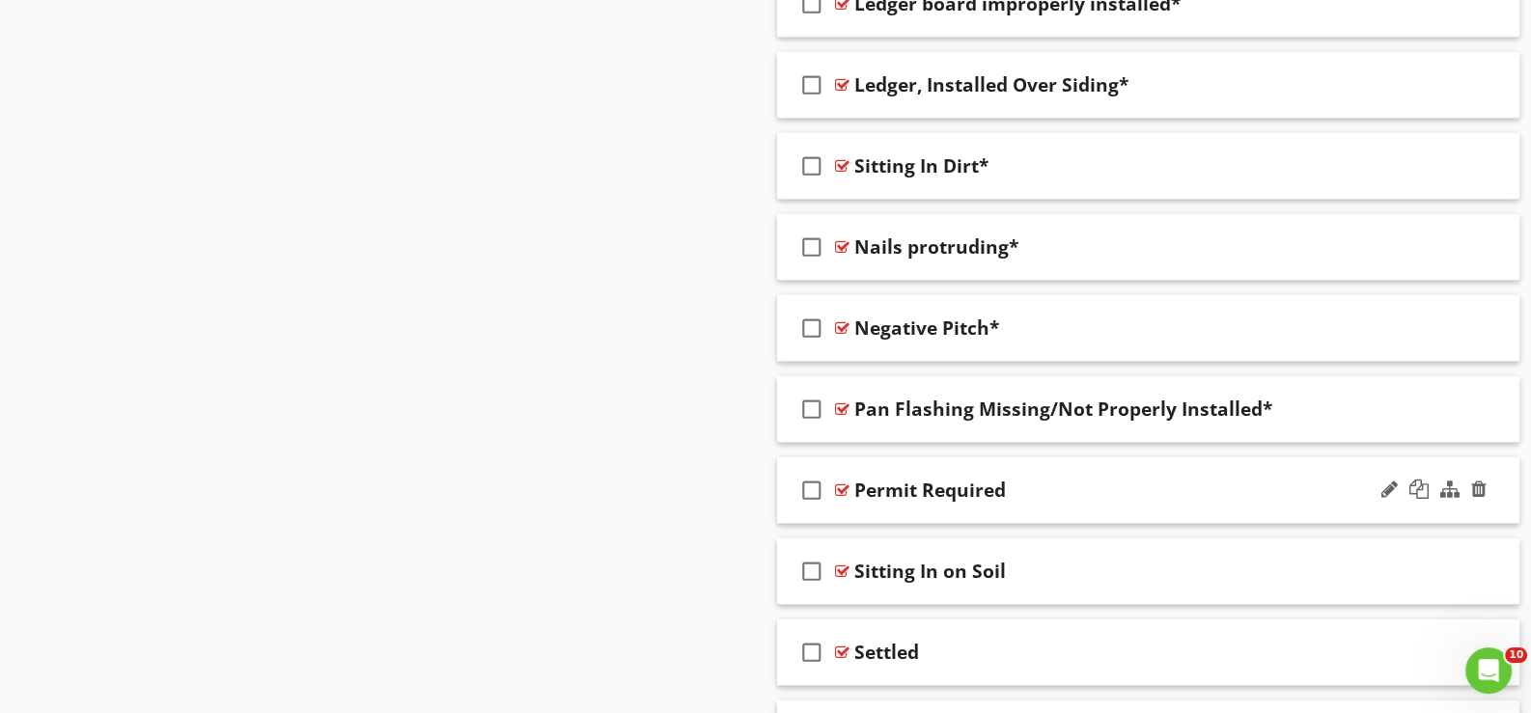
click at [869, 498] on div "check_box_outline_blank Permit Required" at bounding box center [1148, 491] width 742 height 67
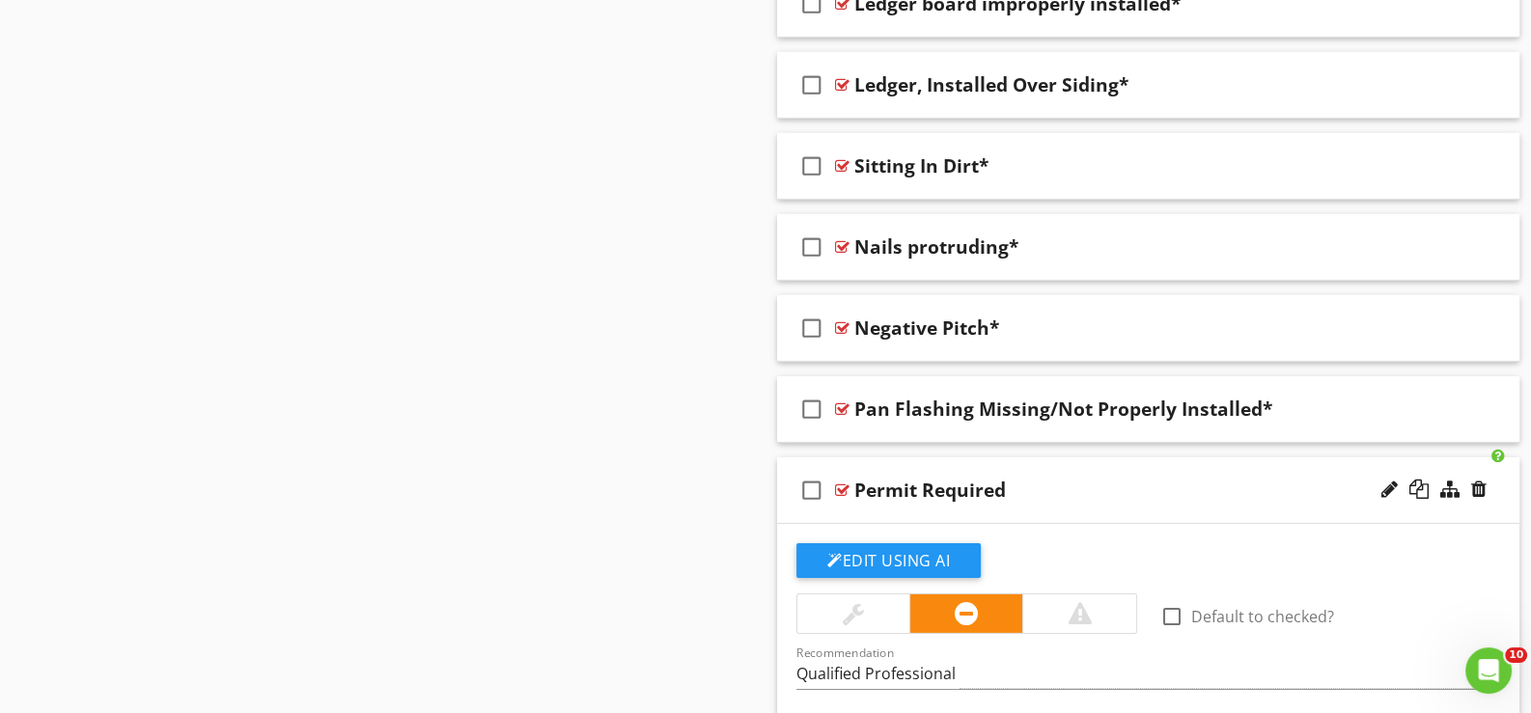
scroll to position [7809, 0]
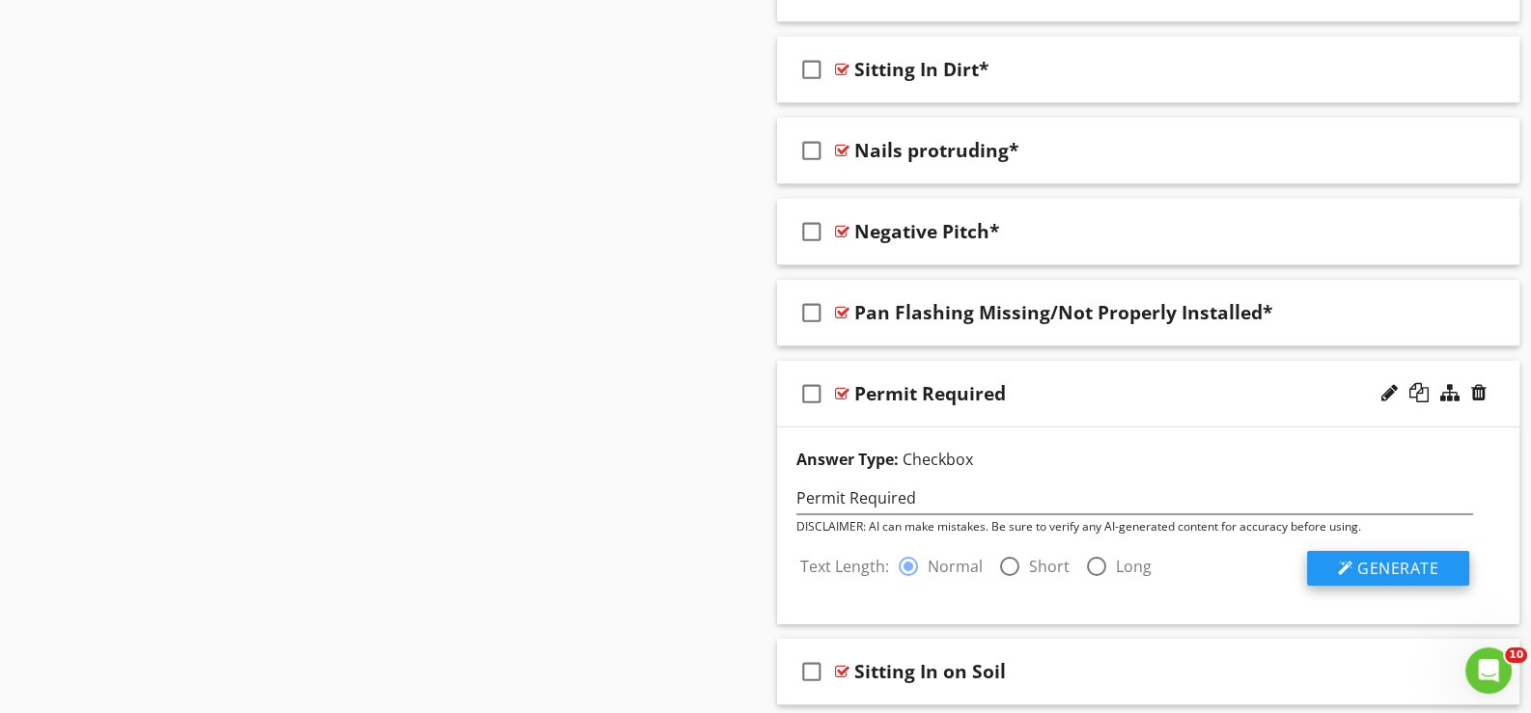
click at [1393, 558] on span "Generate" at bounding box center [1397, 568] width 81 height 21
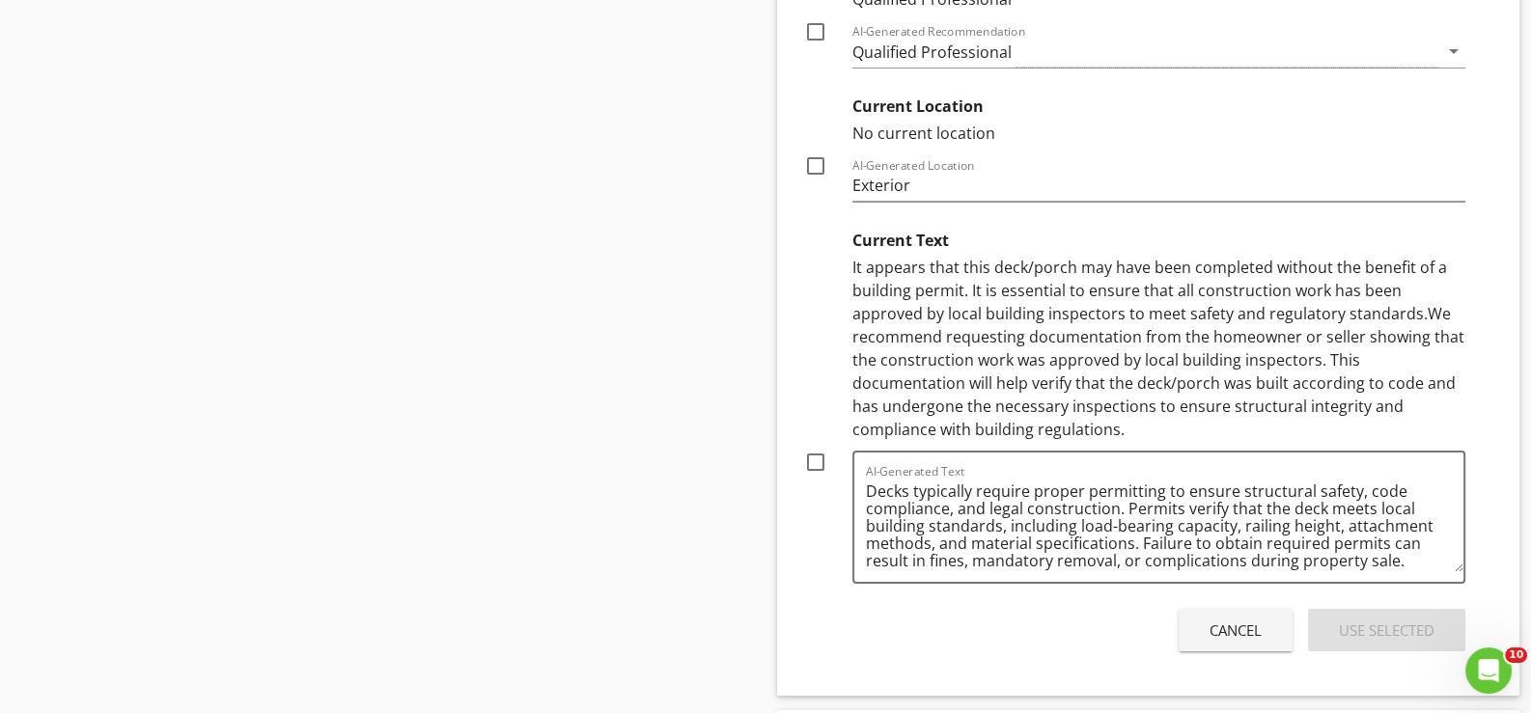
scroll to position [8678, 0]
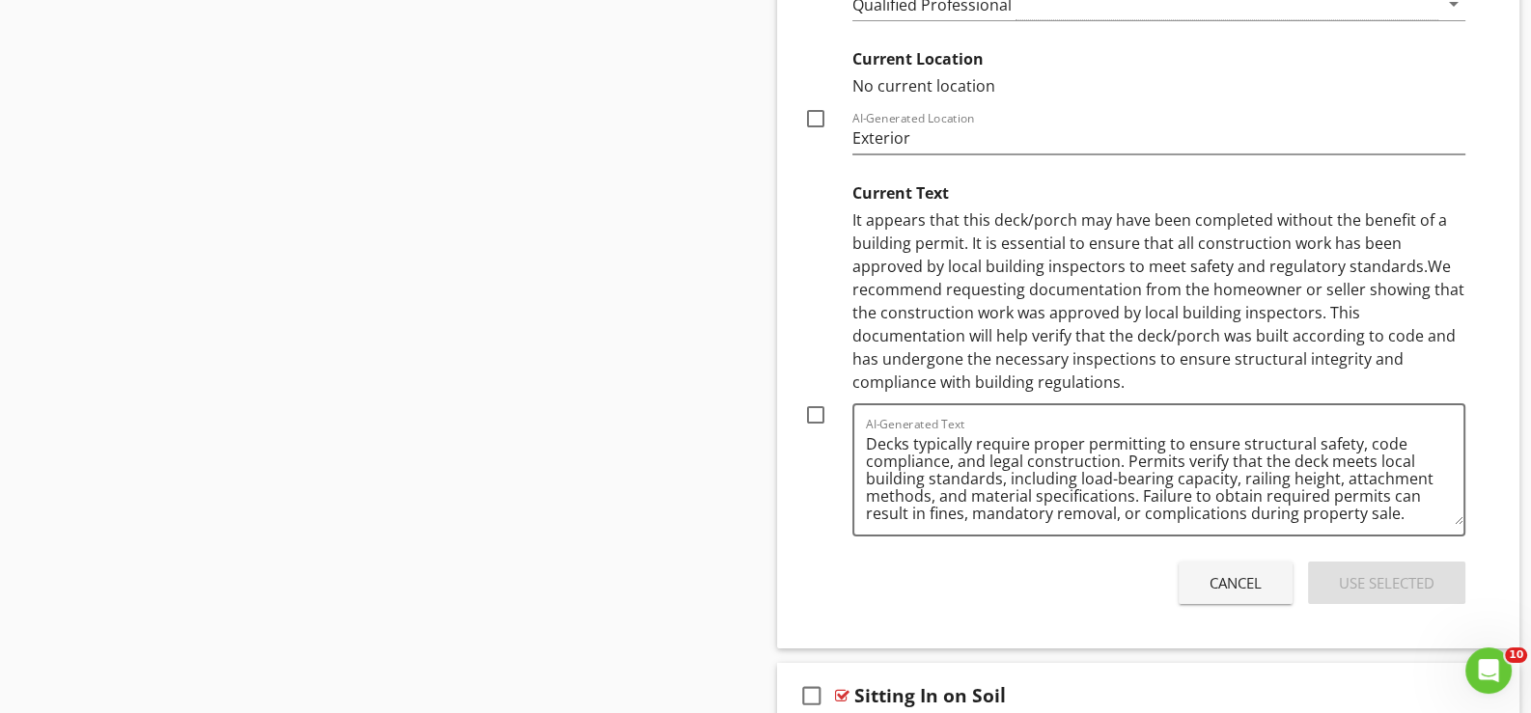
click at [1239, 572] on div "Cancel" at bounding box center [1236, 583] width 52 height 22
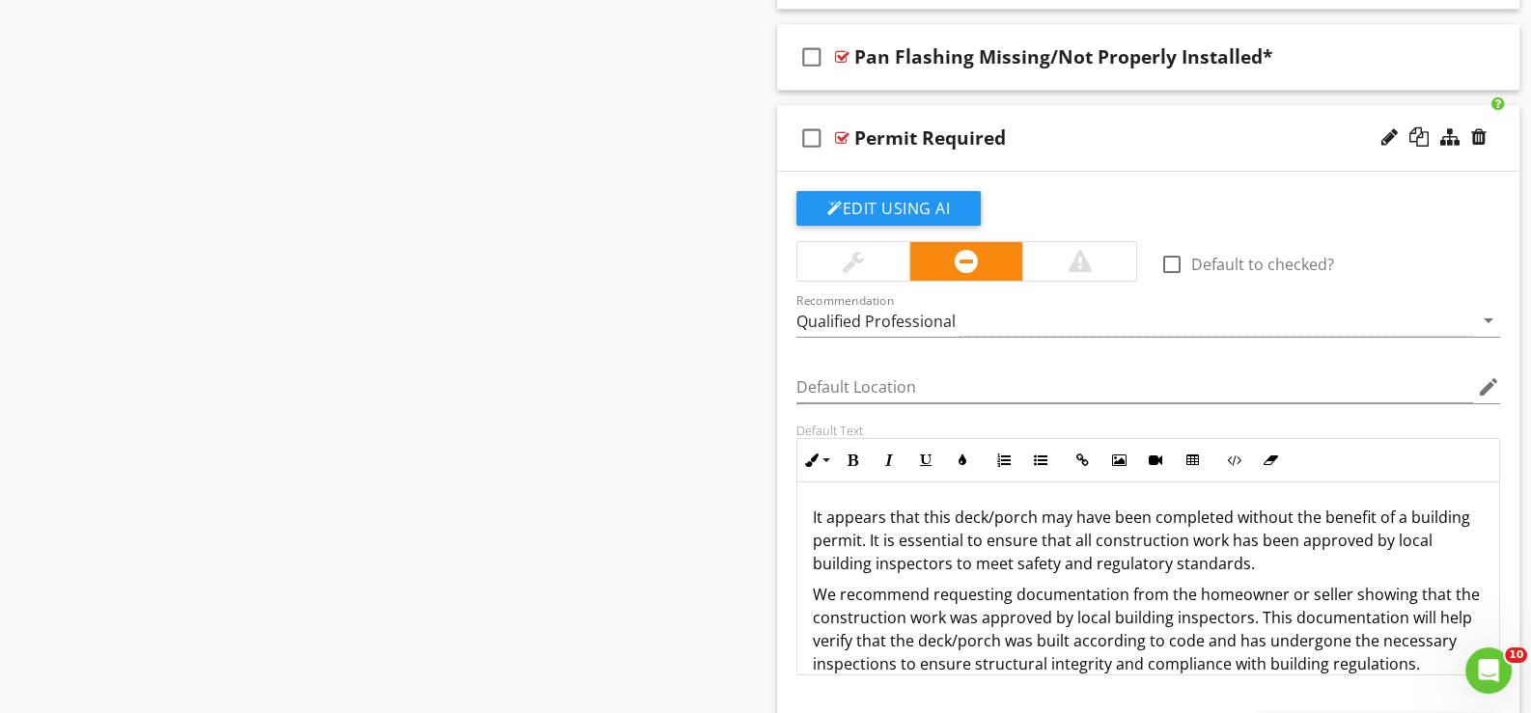
scroll to position [7970, 0]
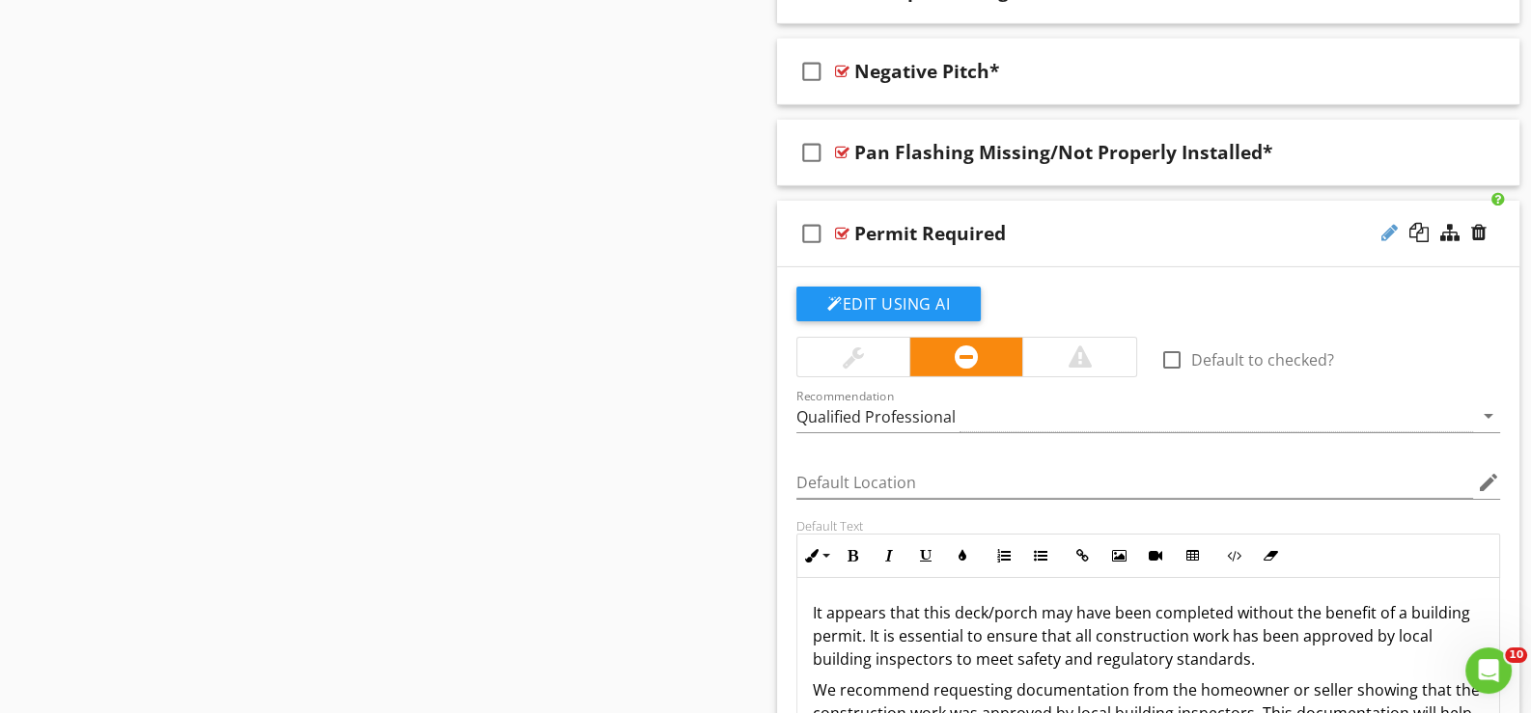
click at [1387, 223] on div at bounding box center [1389, 232] width 16 height 19
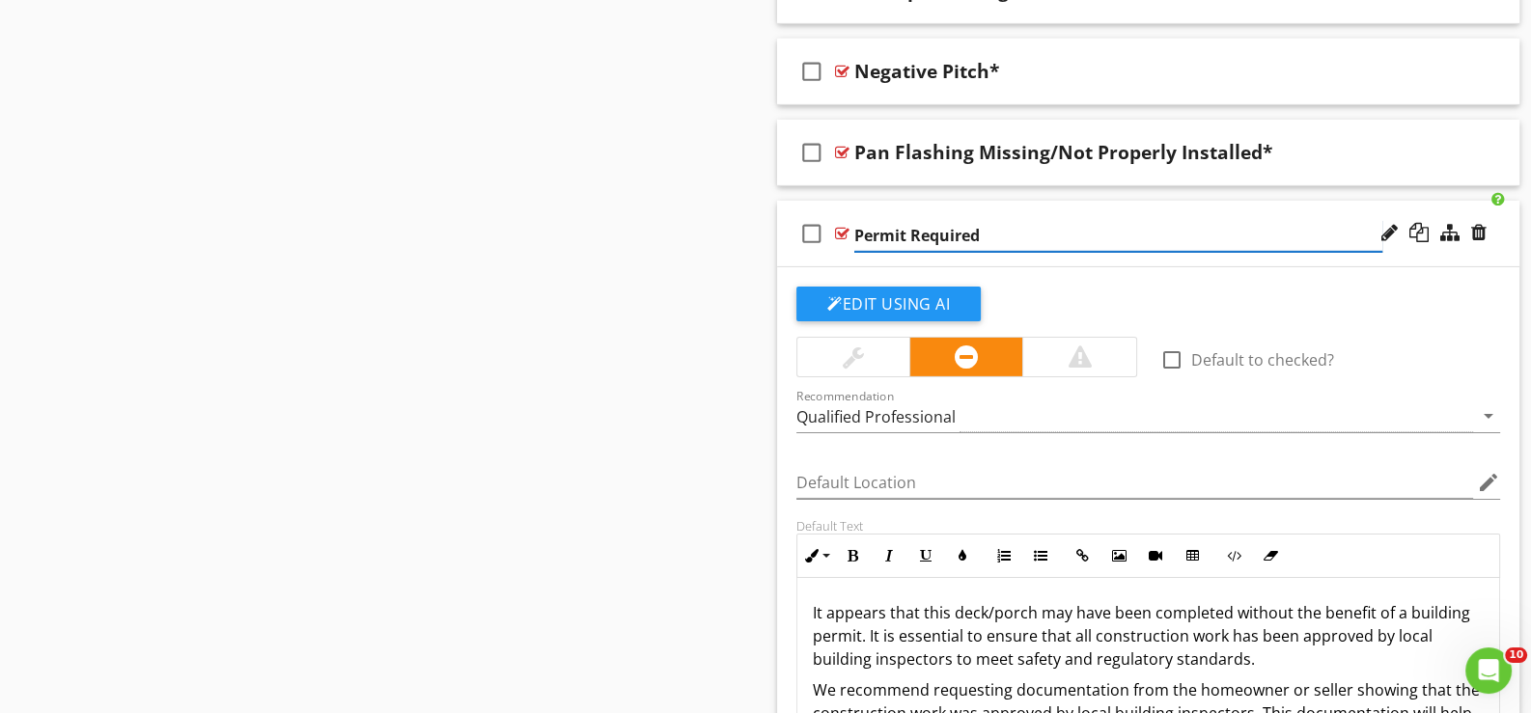
type input "Permit Required*"
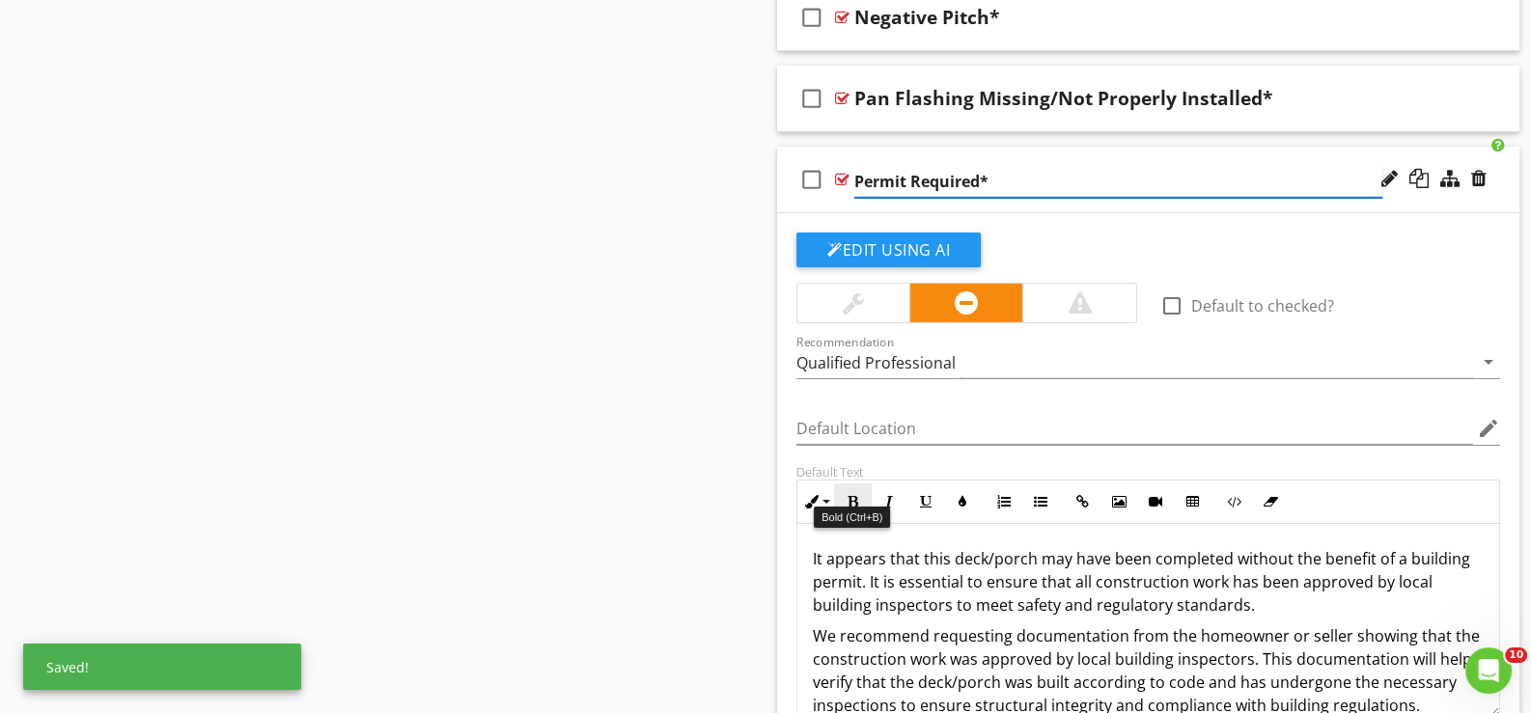
scroll to position [8066, 0]
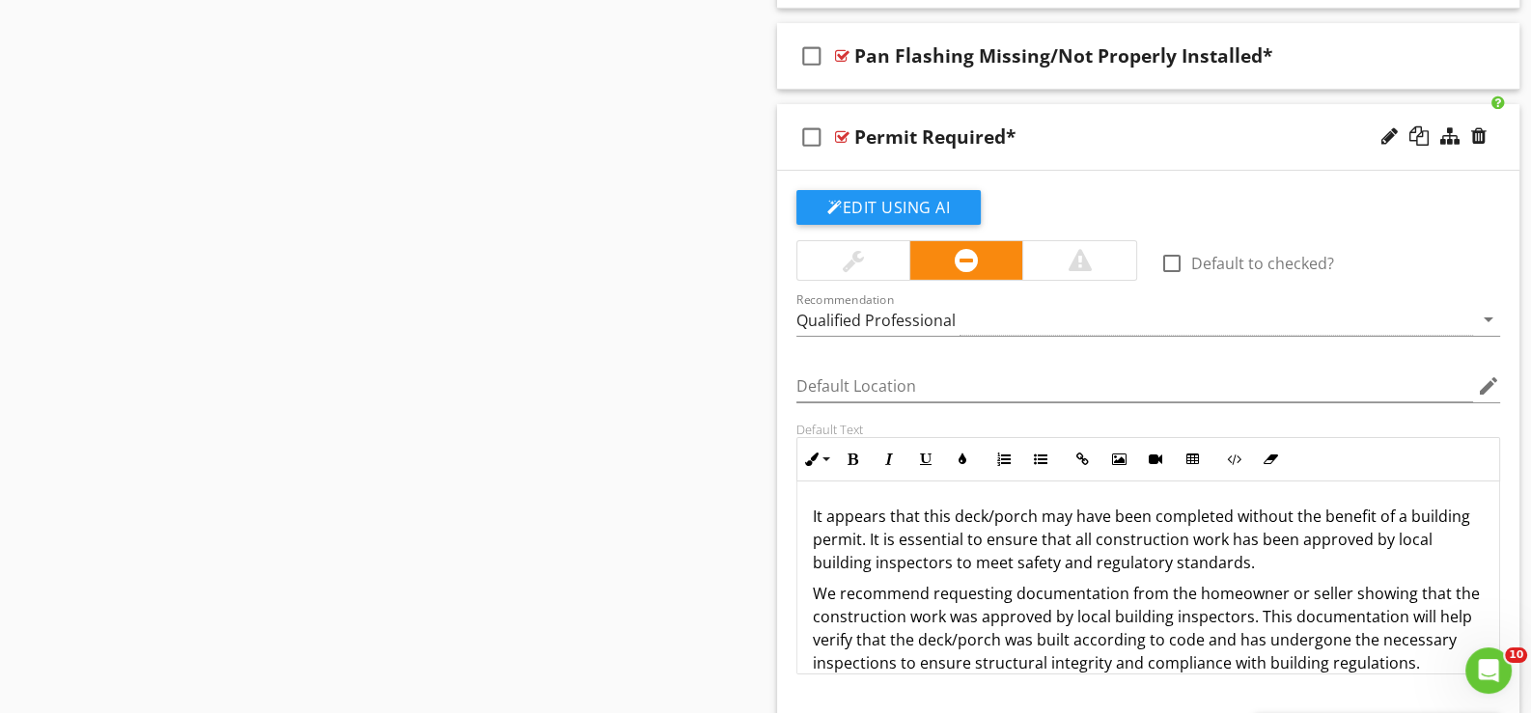
click at [832, 149] on div "check_box_outline_blank Permit Required*" at bounding box center [1148, 137] width 742 height 67
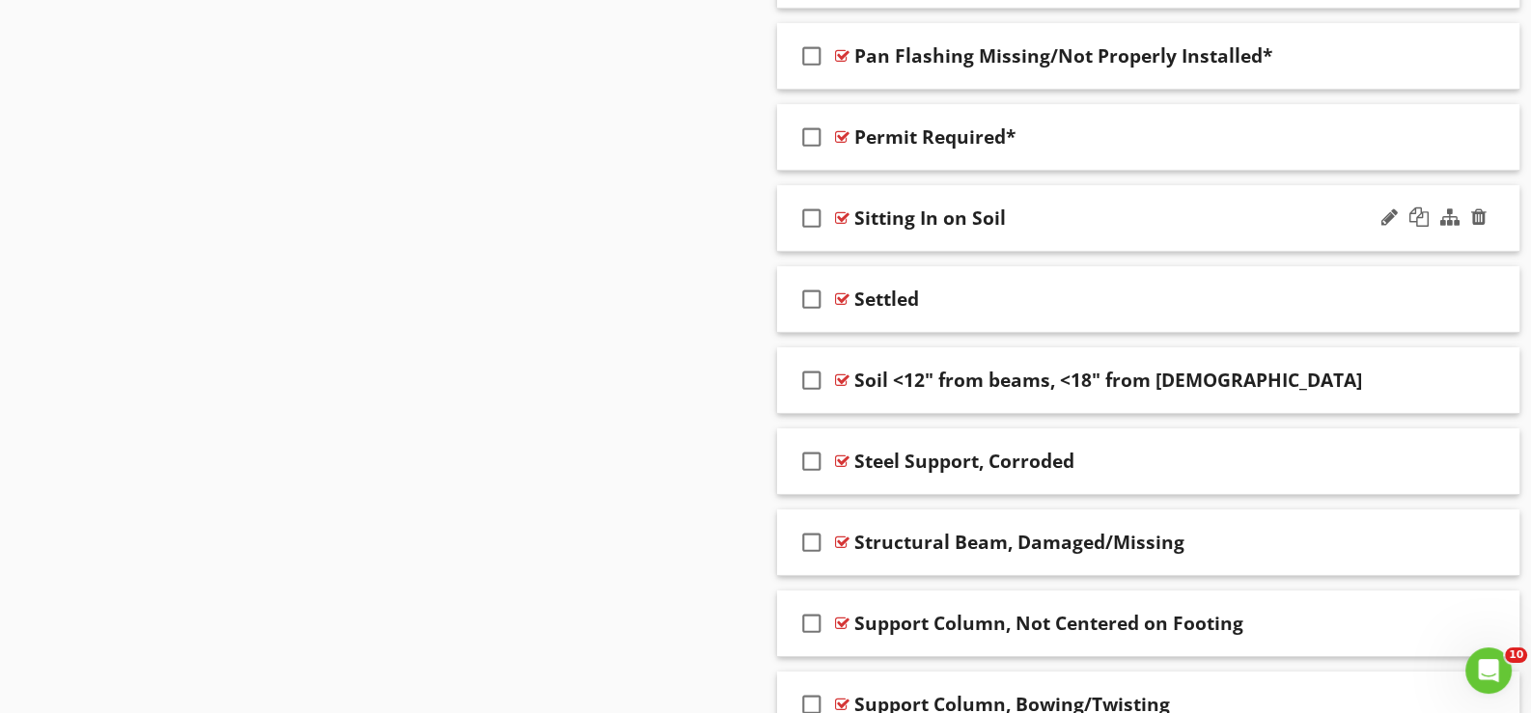
click at [877, 223] on div "check_box_outline_blank Sitting In on Soil" at bounding box center [1148, 218] width 742 height 67
click at [893, 224] on div "check_box_outline_blank Sitting In on Soil" at bounding box center [1148, 218] width 742 height 67
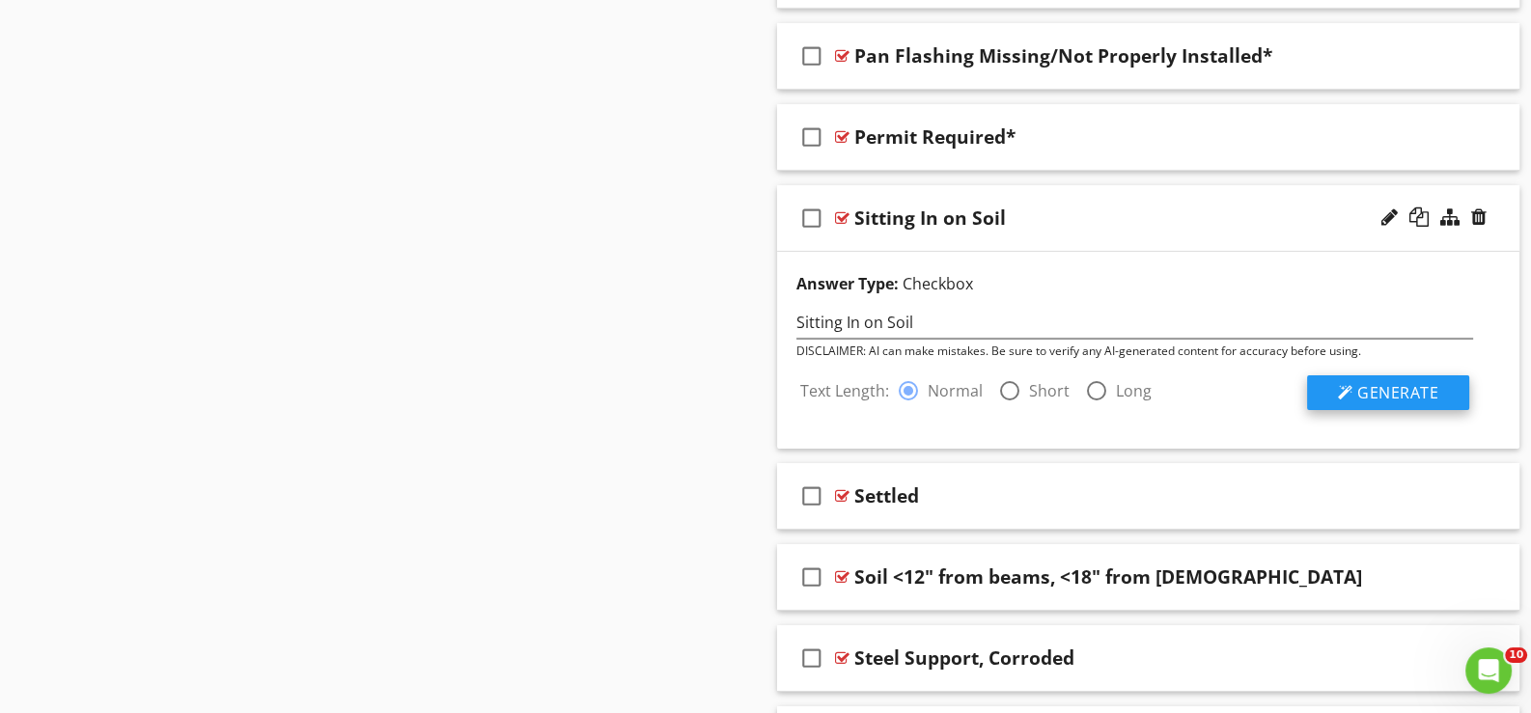
click at [1385, 382] on span "Generate" at bounding box center [1397, 392] width 81 height 21
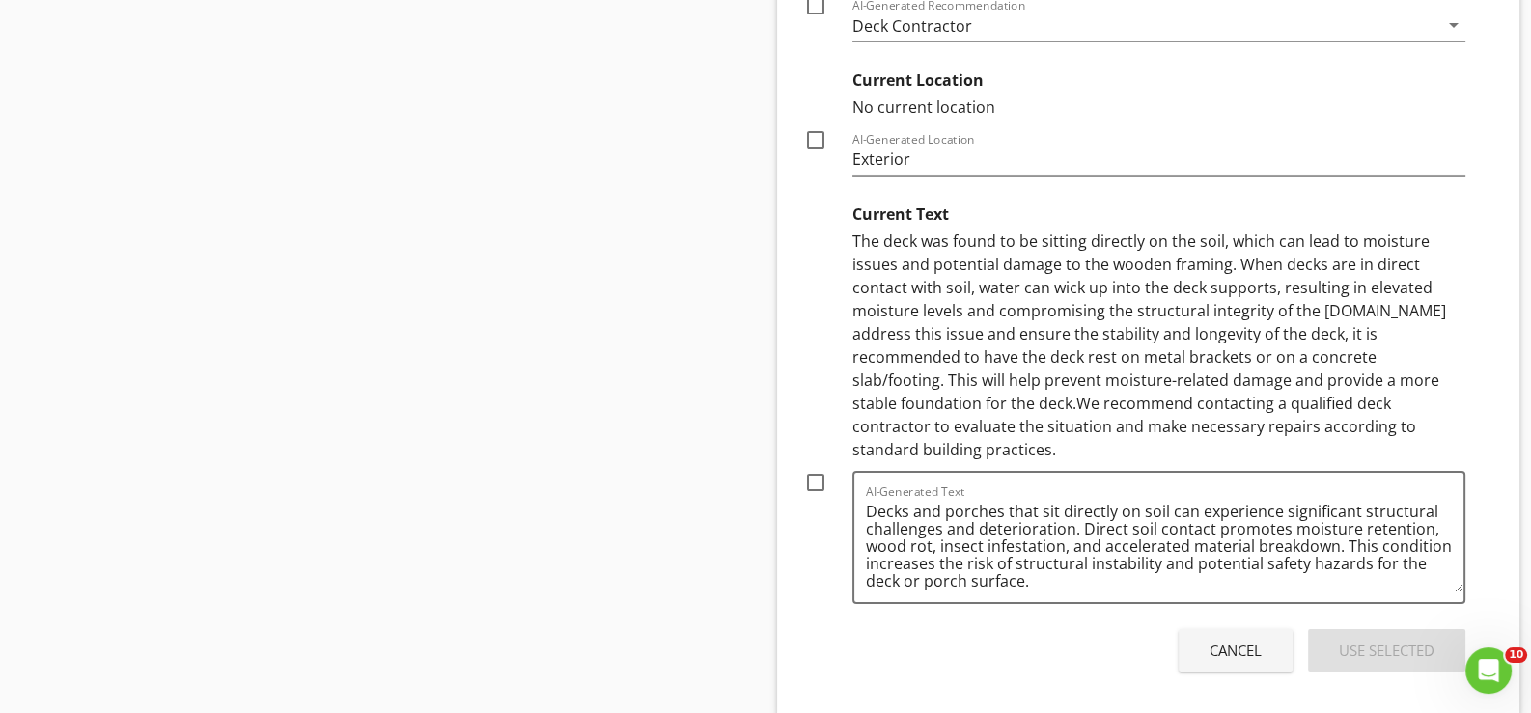
scroll to position [8742, 0]
click at [814, 462] on div at bounding box center [815, 478] width 33 height 33
checkbox input "true"
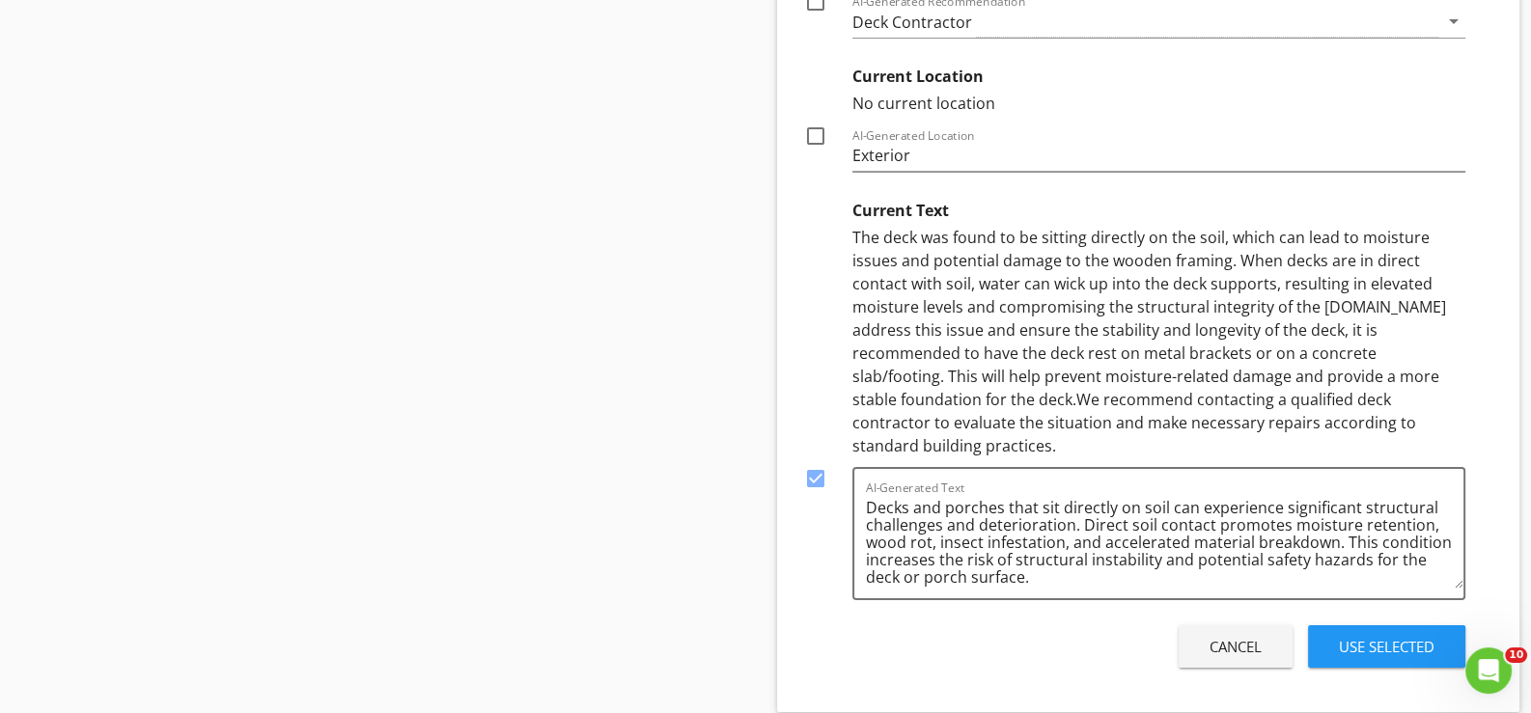
click at [1372, 636] on div "Use Selected" at bounding box center [1387, 647] width 96 height 22
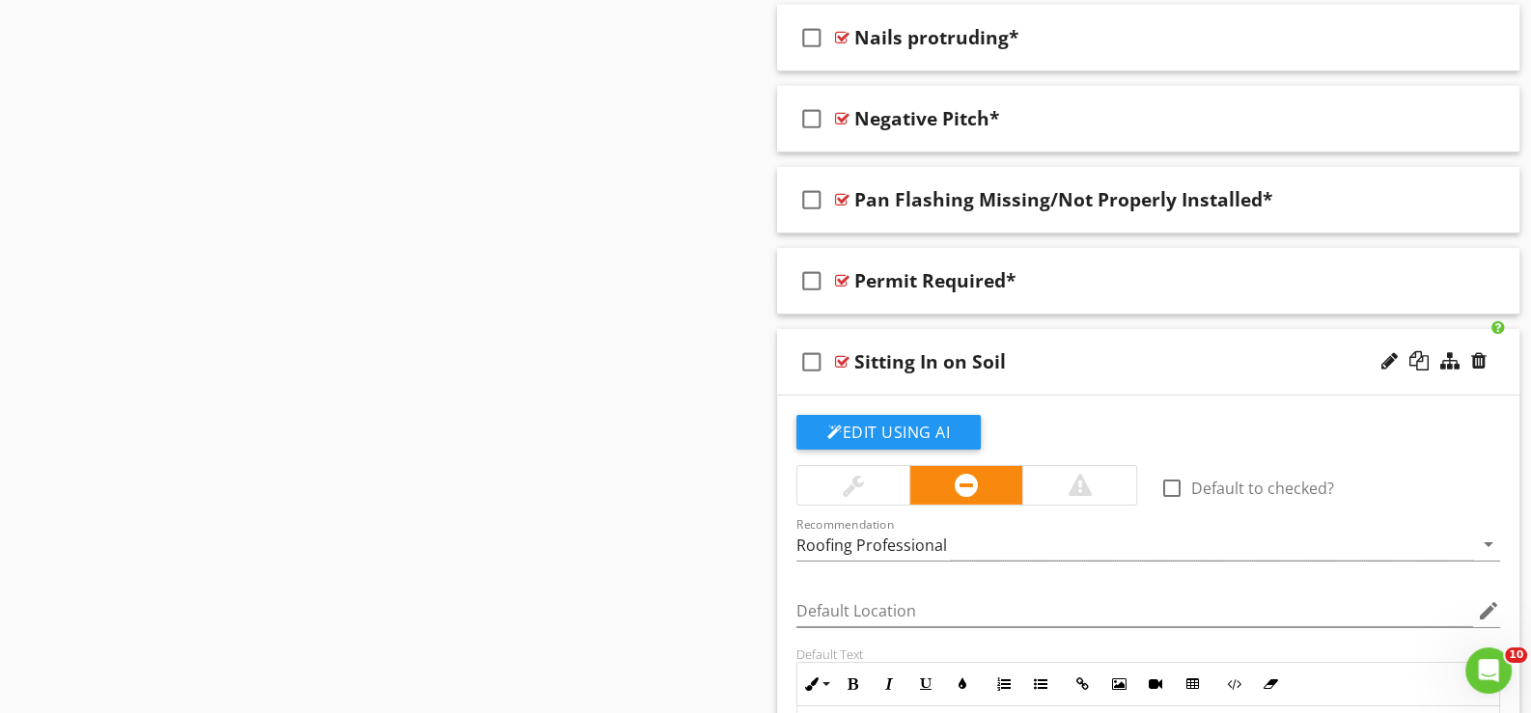
scroll to position [7873, 0]
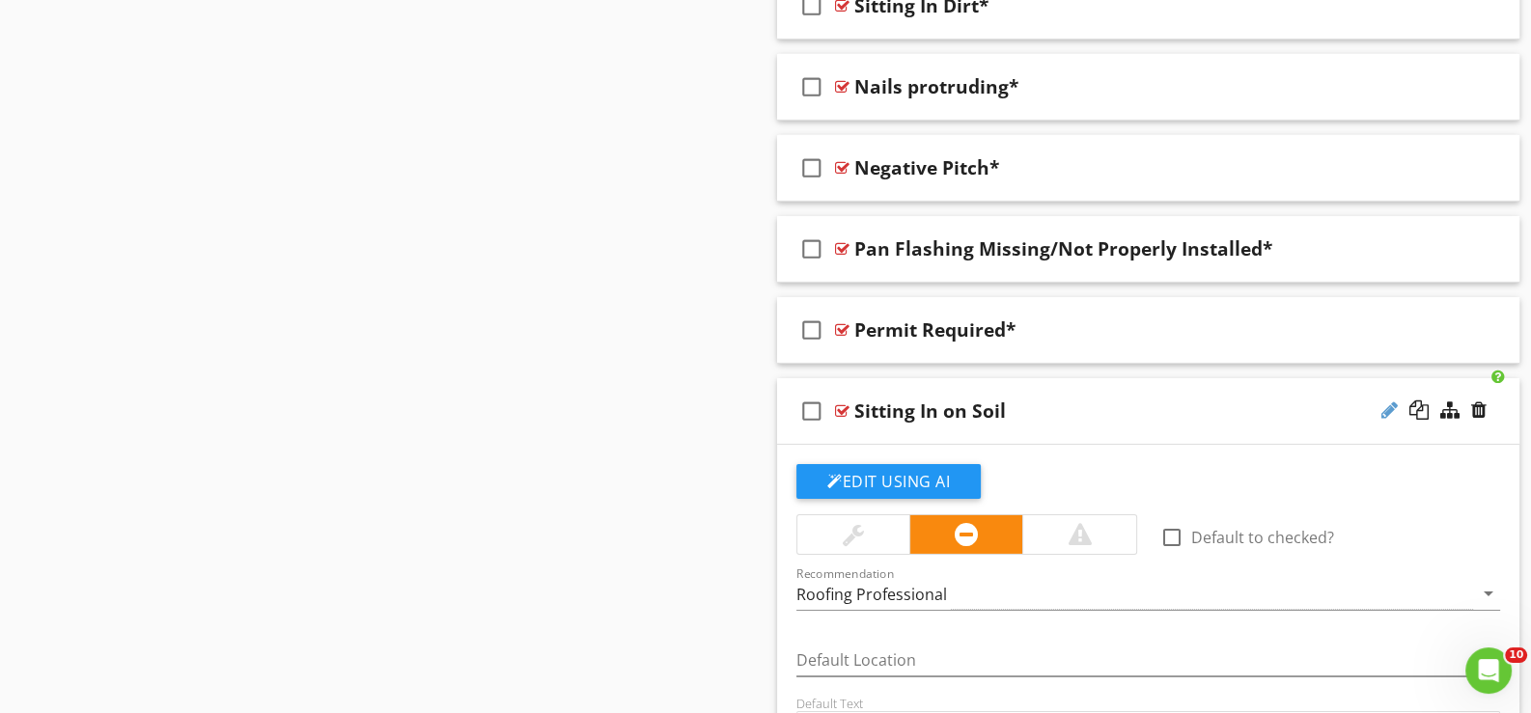
click at [1390, 401] on div at bounding box center [1389, 410] width 16 height 19
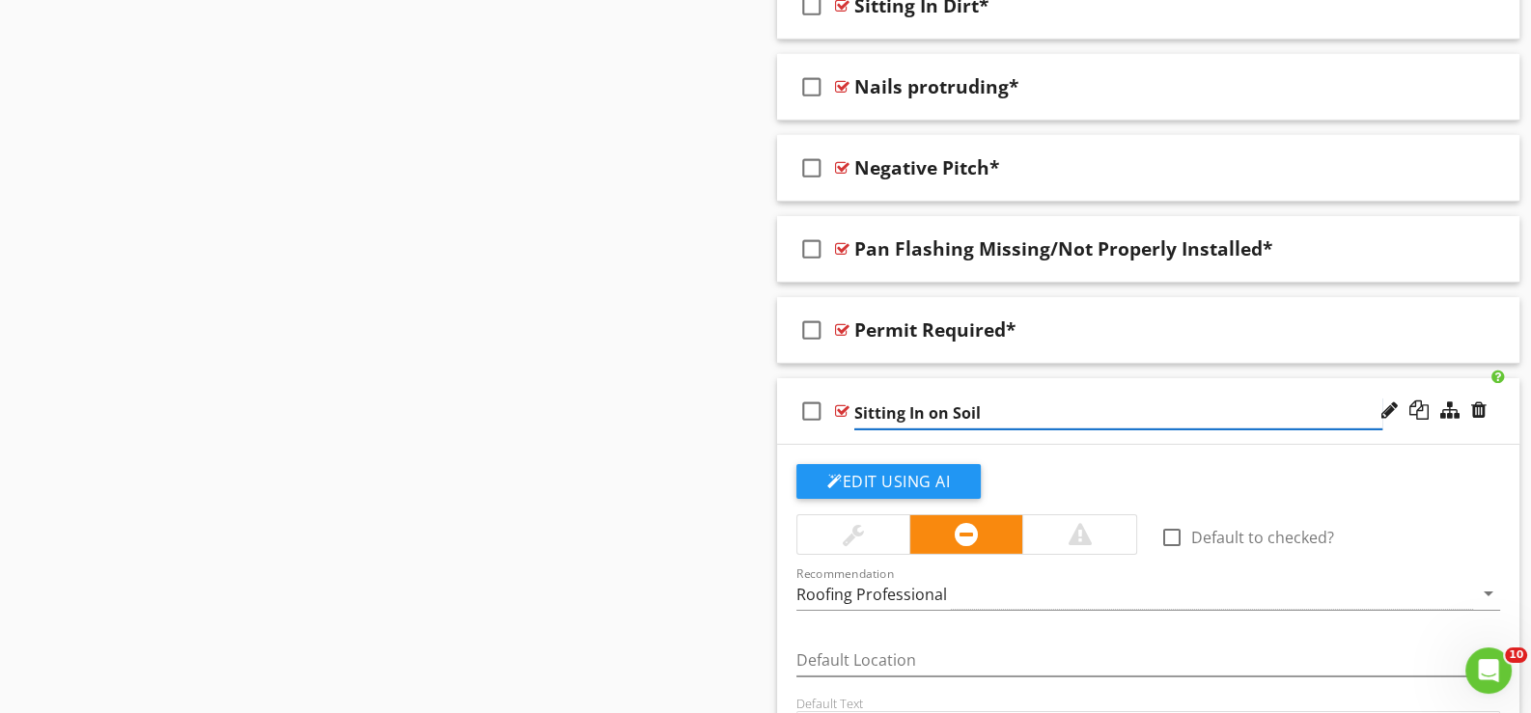
type input "Sitting In on Soil*"
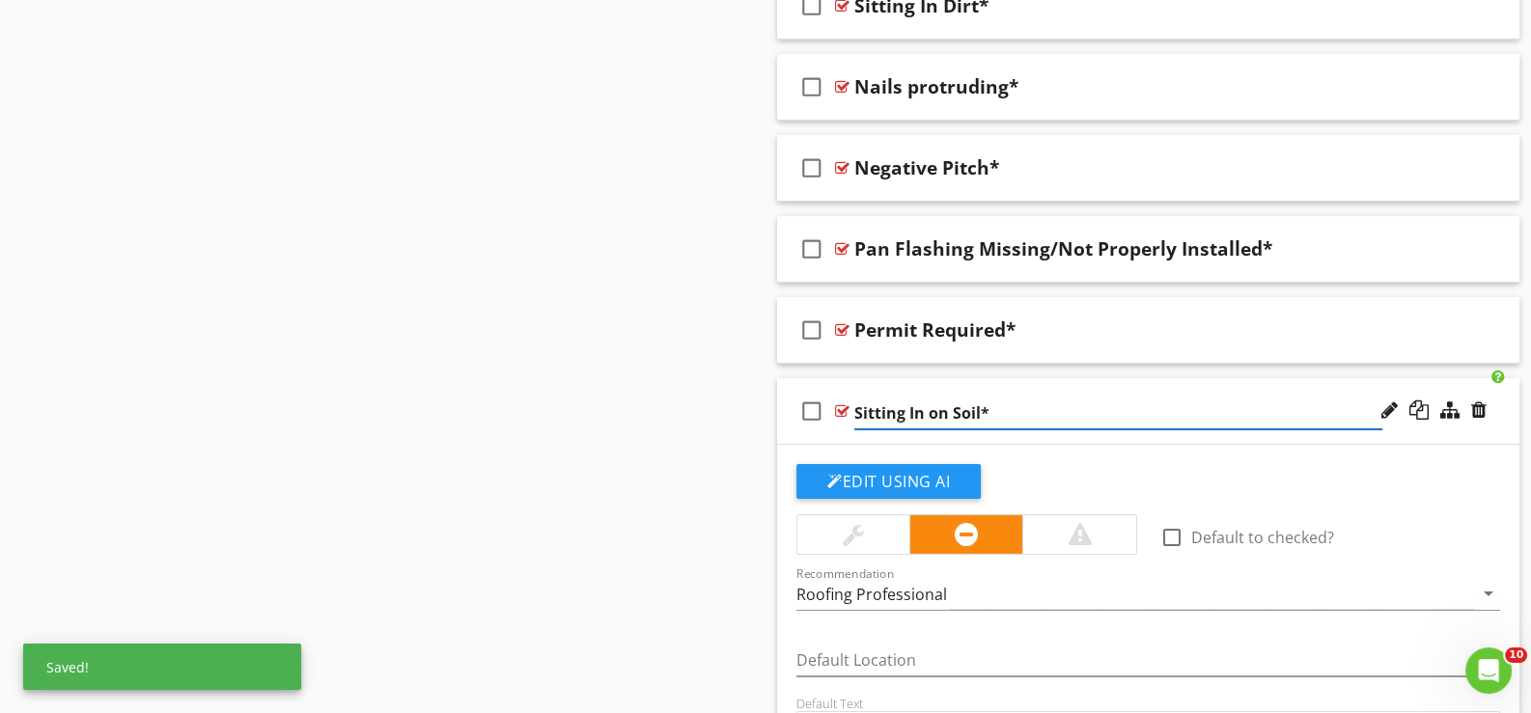
click at [836, 425] on div "check_box_outline_blank Sitting In on Soil*" at bounding box center [1148, 411] width 742 height 67
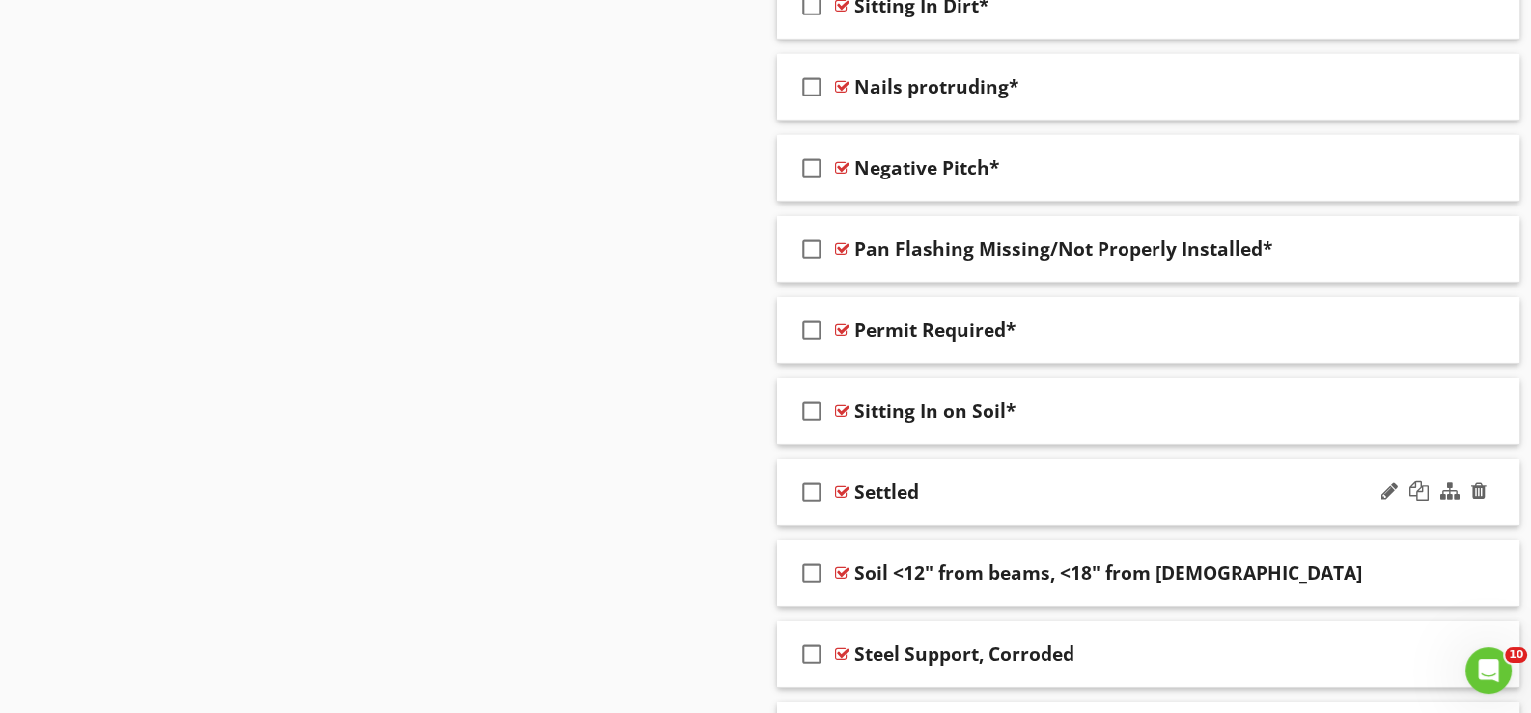
click at [858, 498] on div "check_box_outline_blank Settled" at bounding box center [1148, 492] width 742 height 67
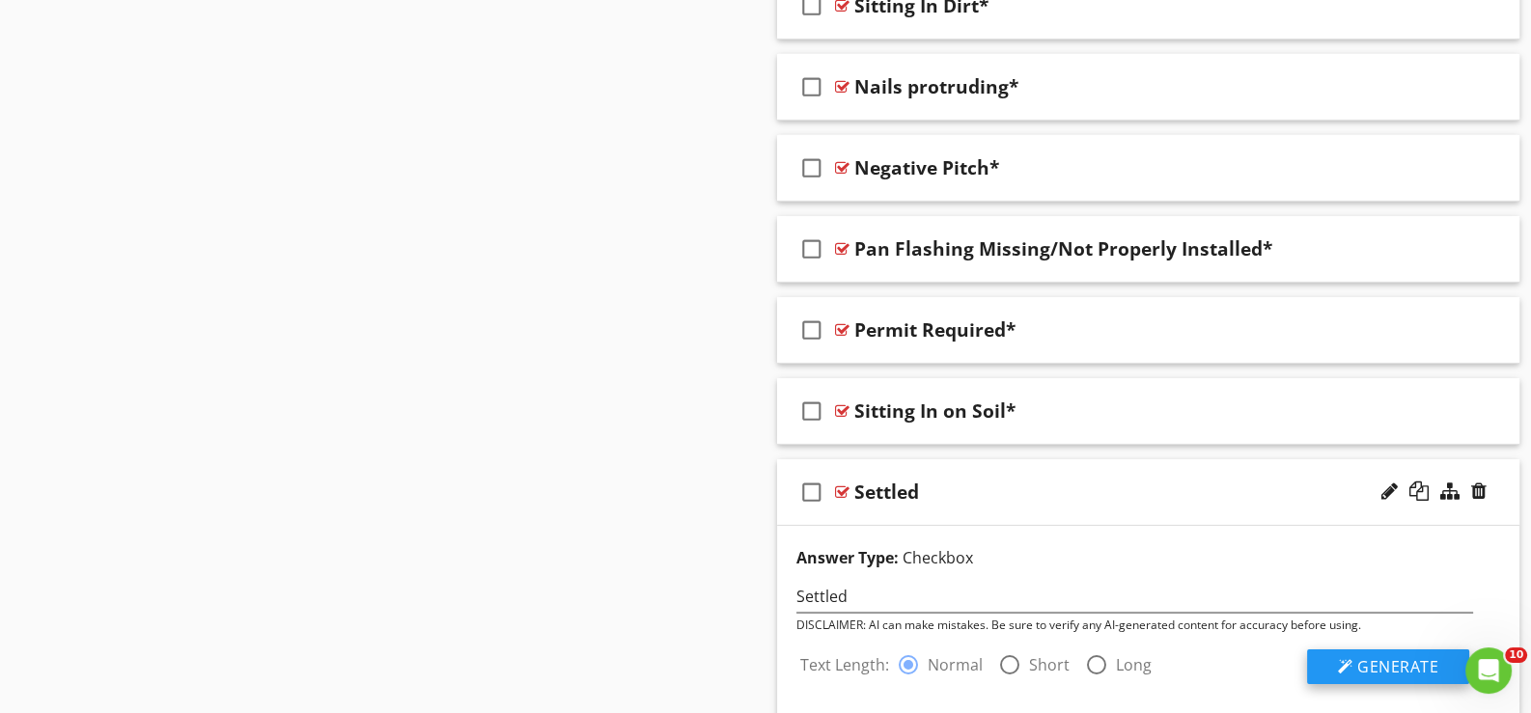
click at [1396, 656] on span "Generate" at bounding box center [1397, 666] width 81 height 21
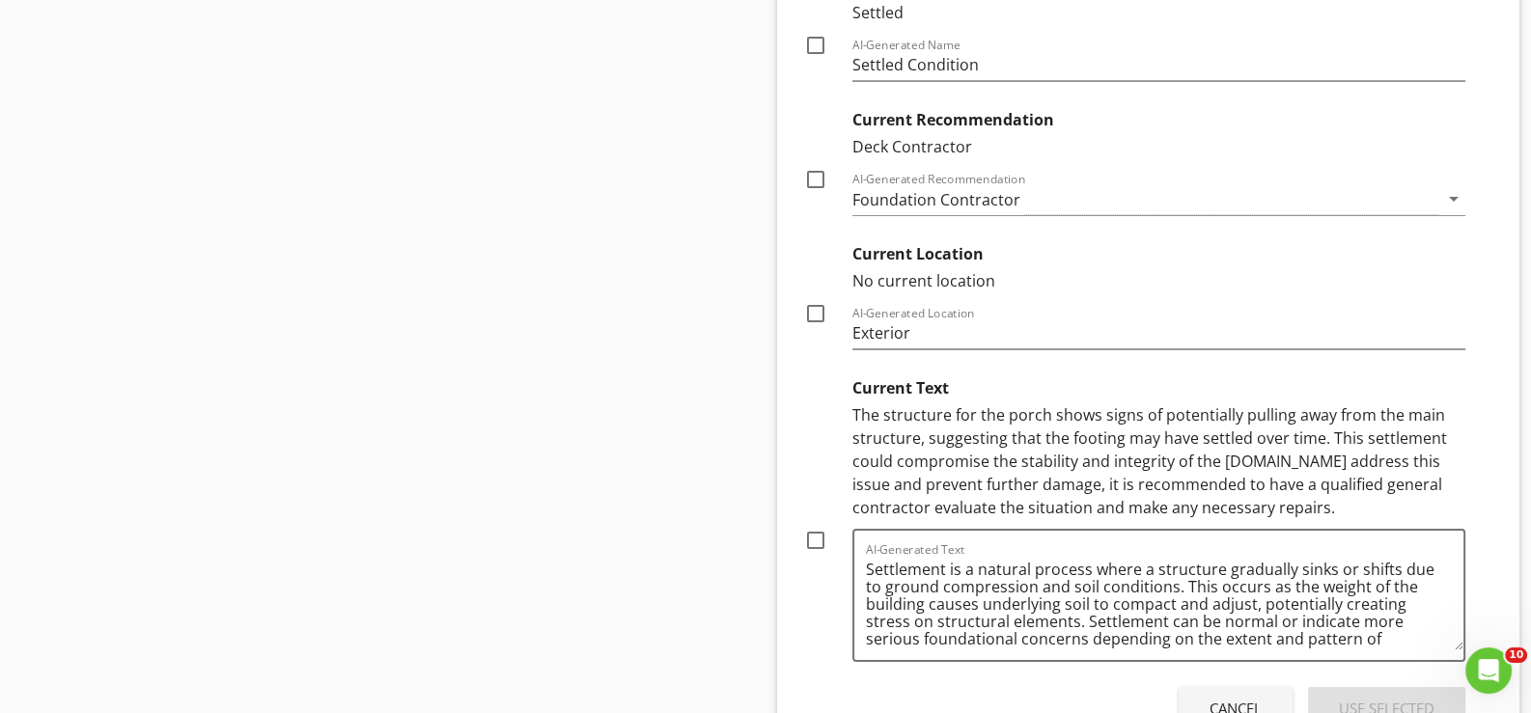
scroll to position [8742, 0]
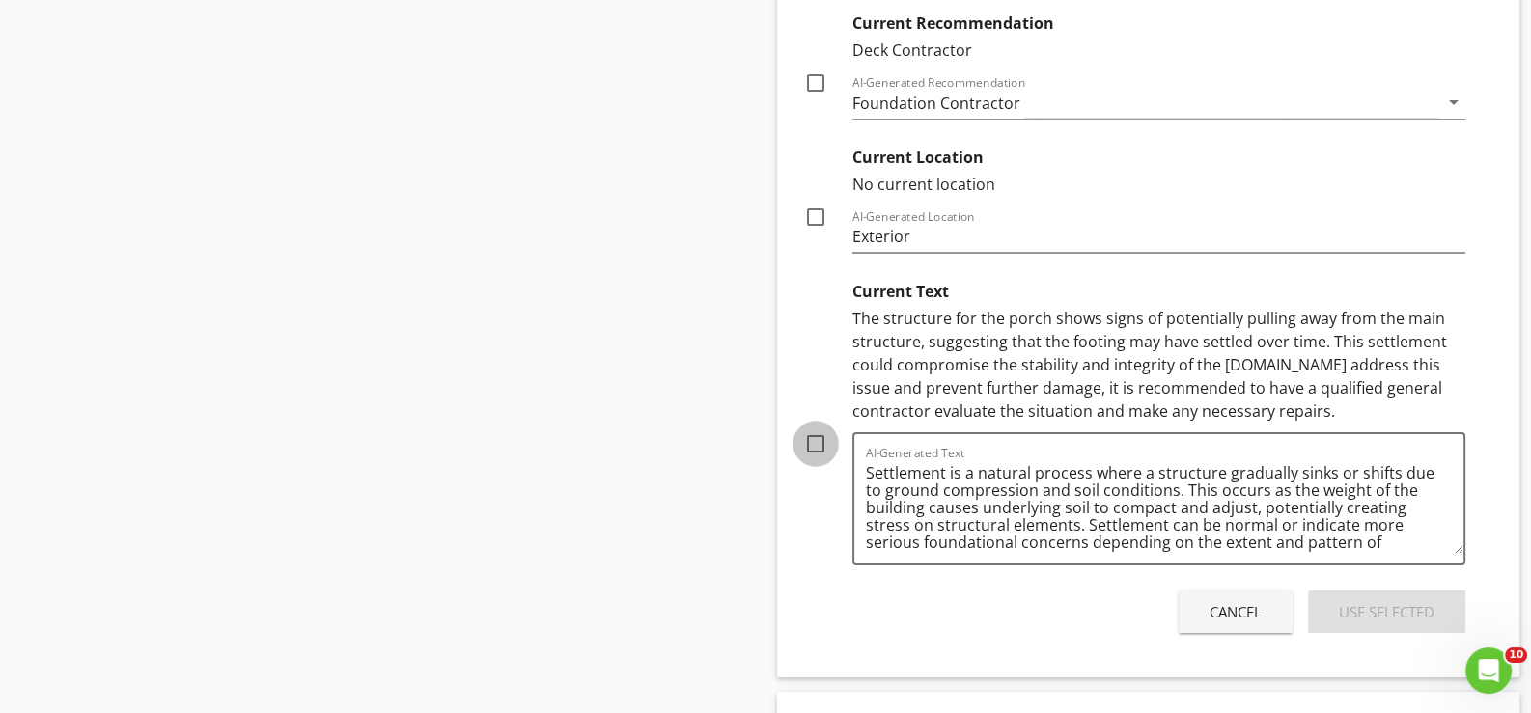
click at [811, 428] on div at bounding box center [815, 444] width 33 height 33
checkbox input "true"
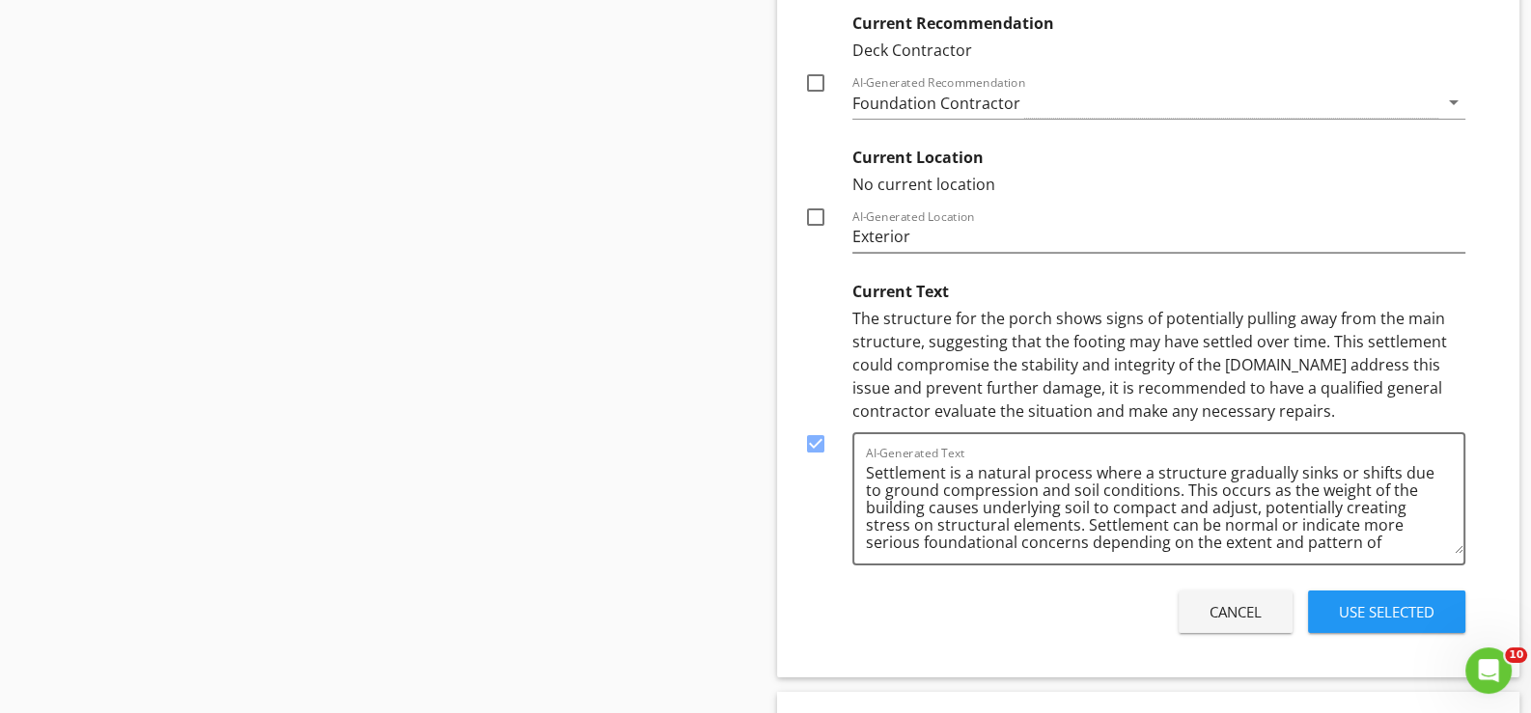
click at [1369, 601] on div "Use Selected" at bounding box center [1387, 612] width 96 height 22
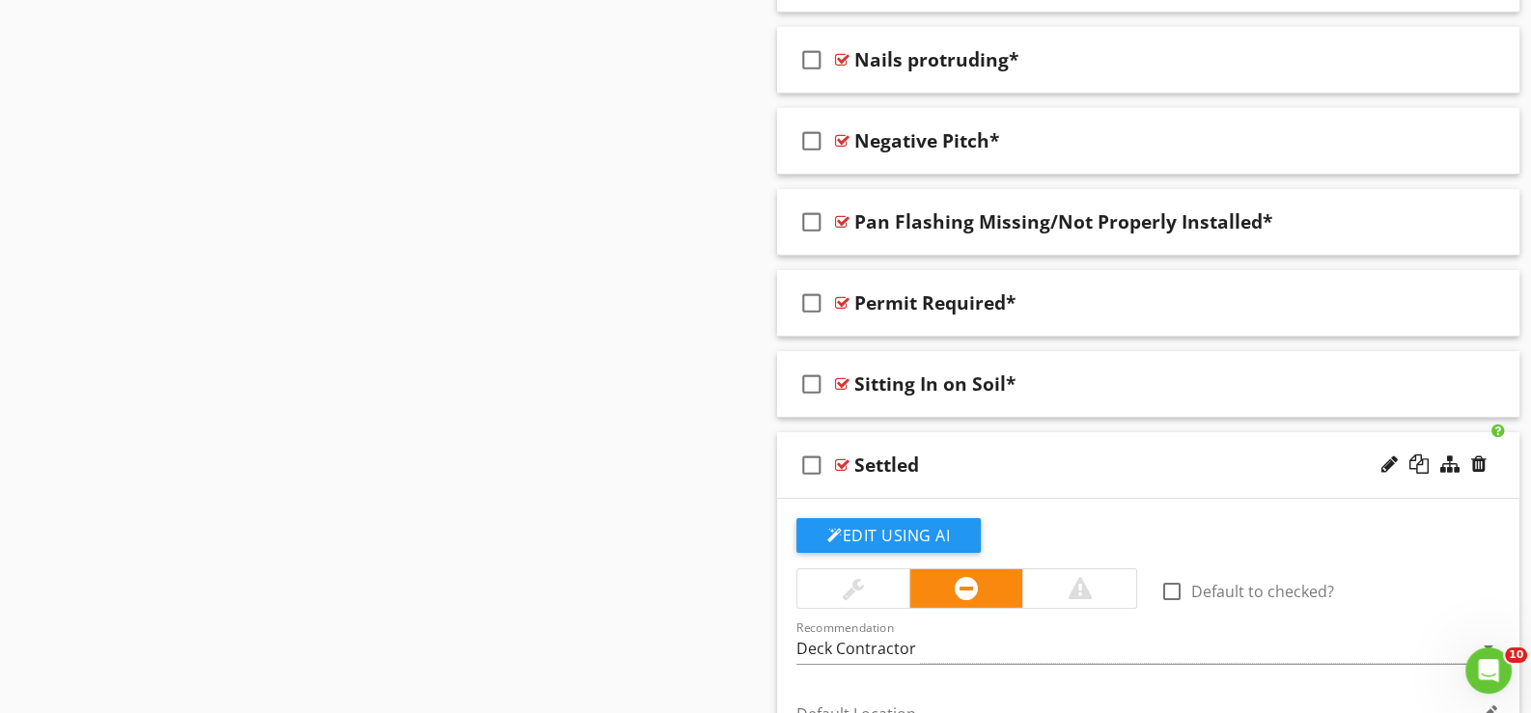
scroll to position [7840, 0]
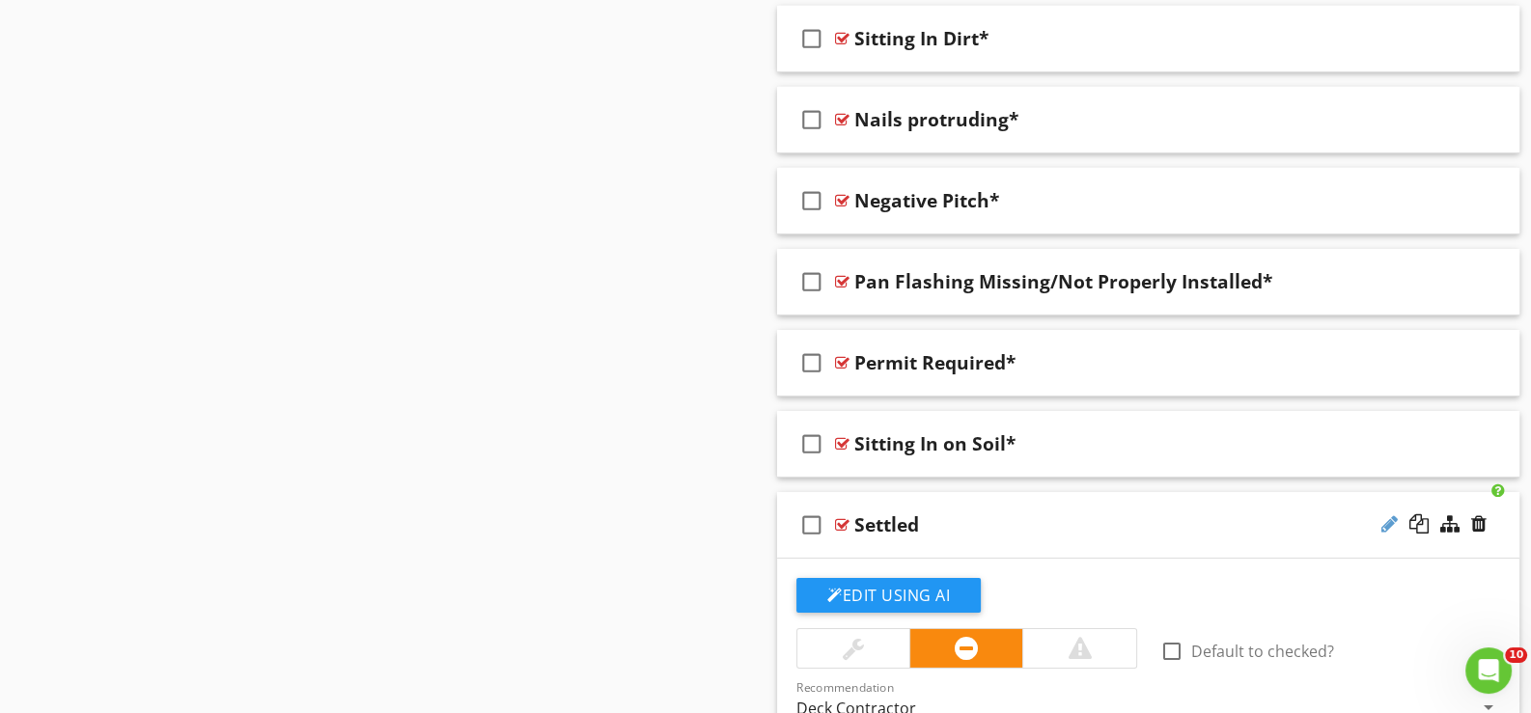
click at [1390, 515] on div at bounding box center [1389, 524] width 16 height 19
type input "Settled*"
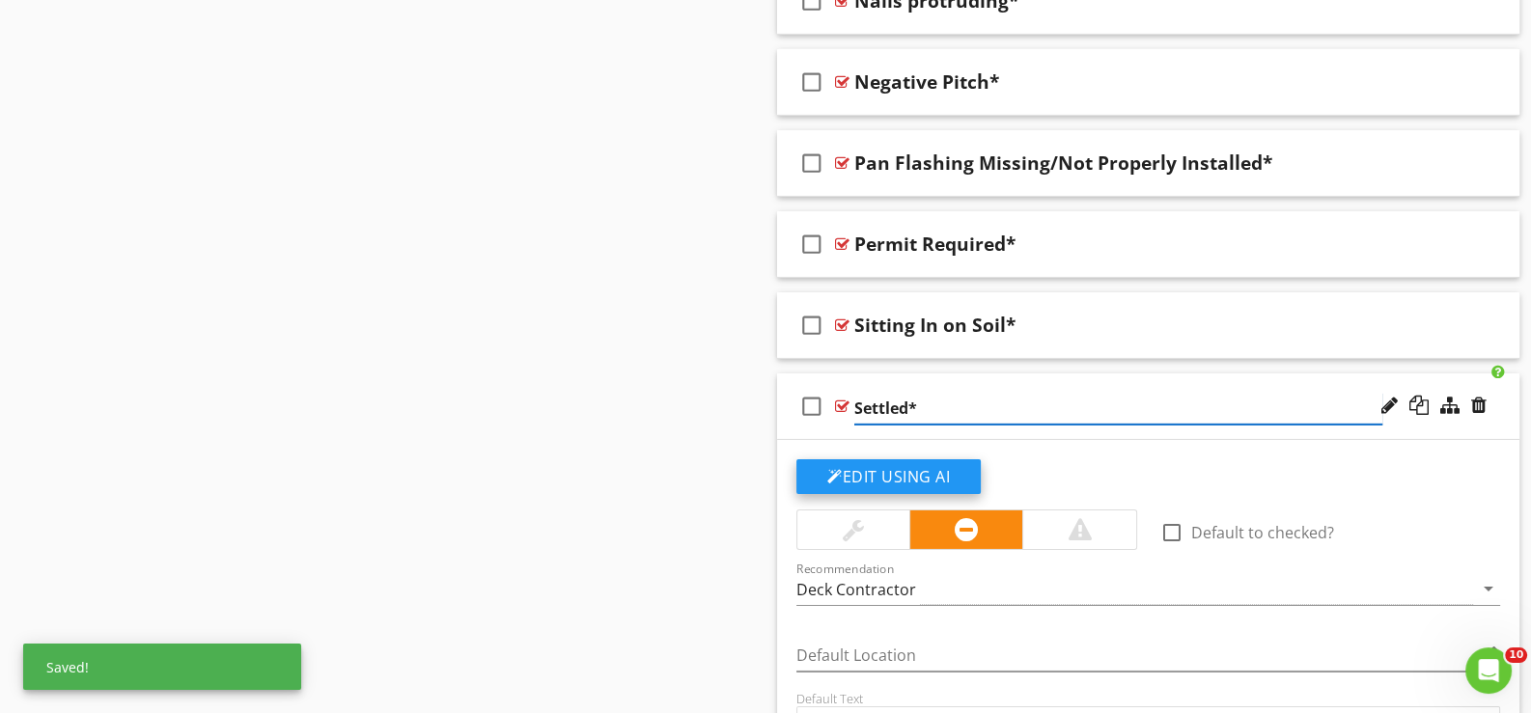
scroll to position [7937, 0]
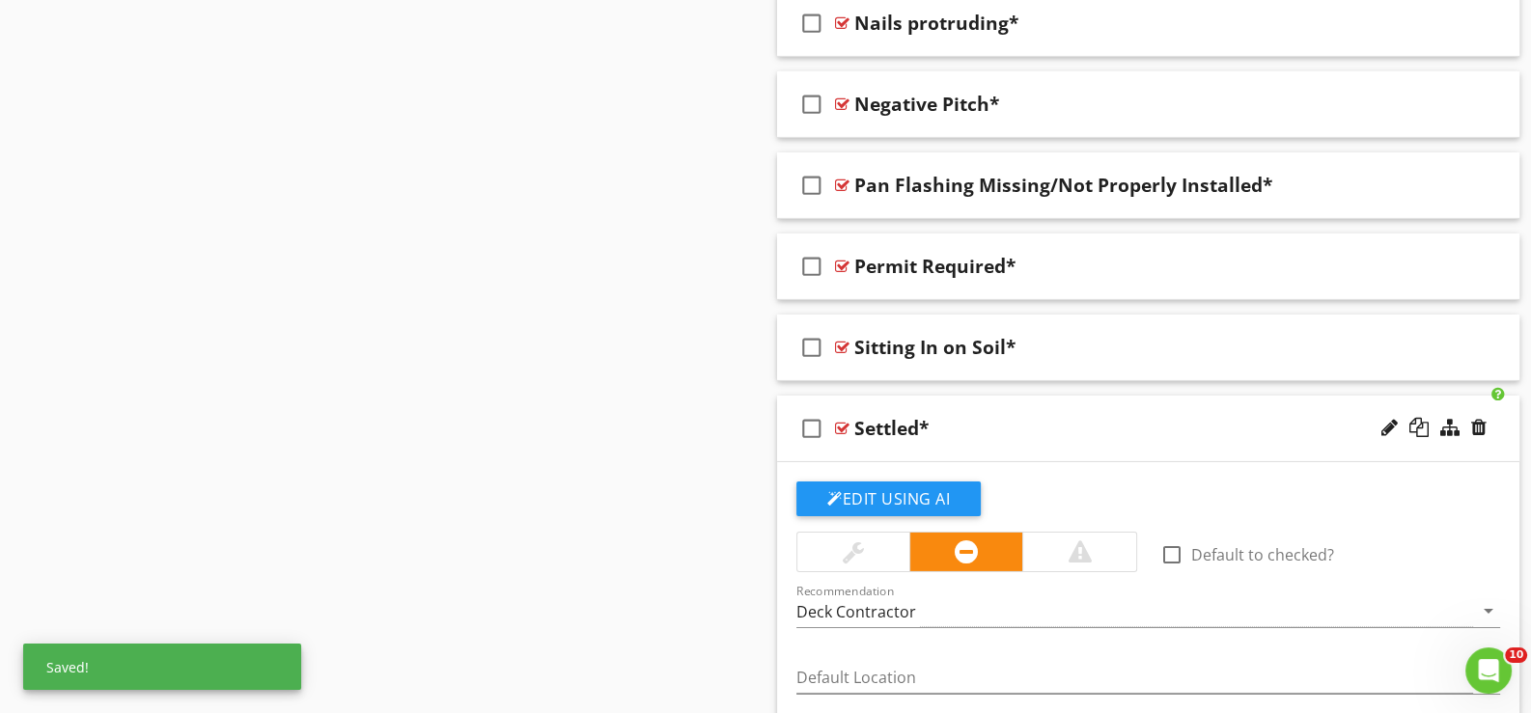
click at [836, 438] on div "check_box_outline_blank Settled*" at bounding box center [1148, 429] width 742 height 67
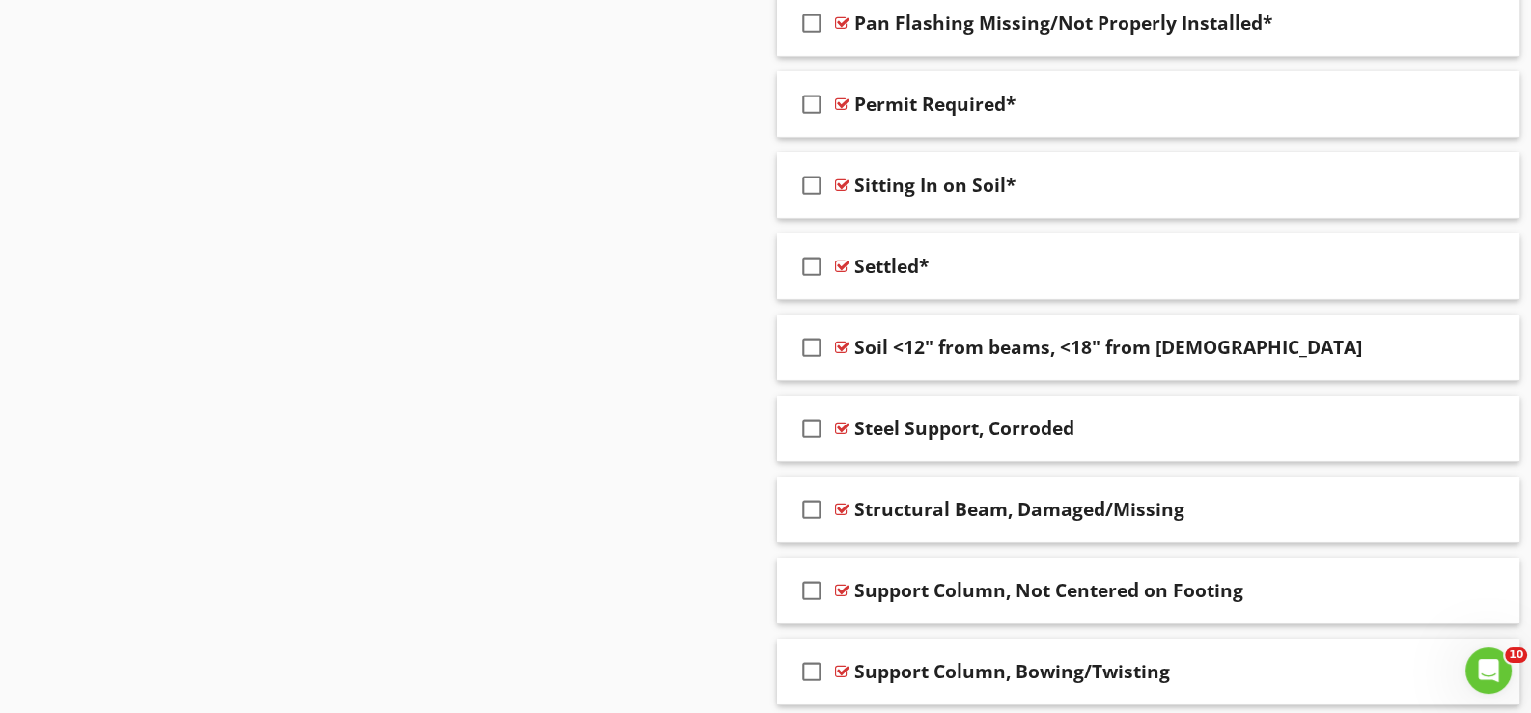
scroll to position [8130, 0]
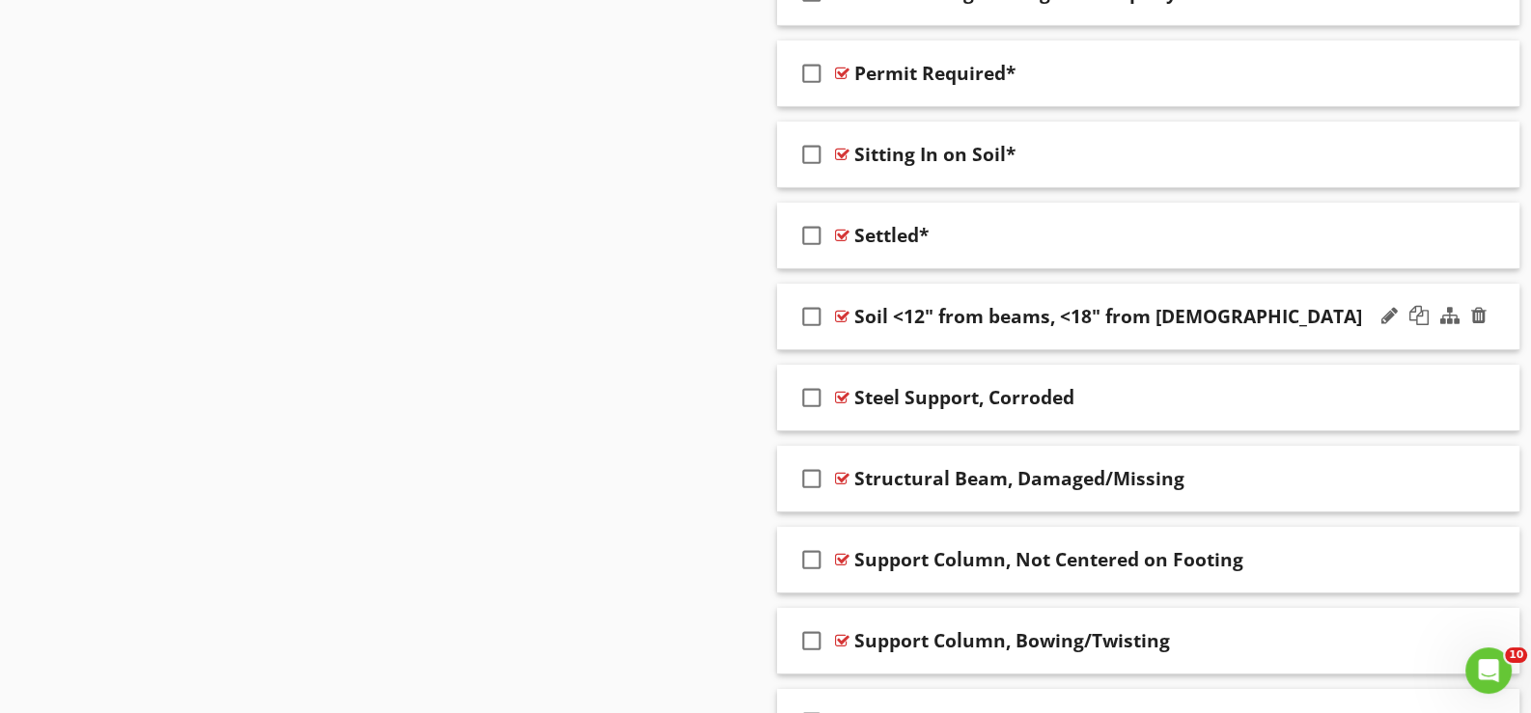
click at [862, 326] on div "check_box_outline_blank Soil <12" from beams, <18" from joists" at bounding box center [1148, 317] width 742 height 67
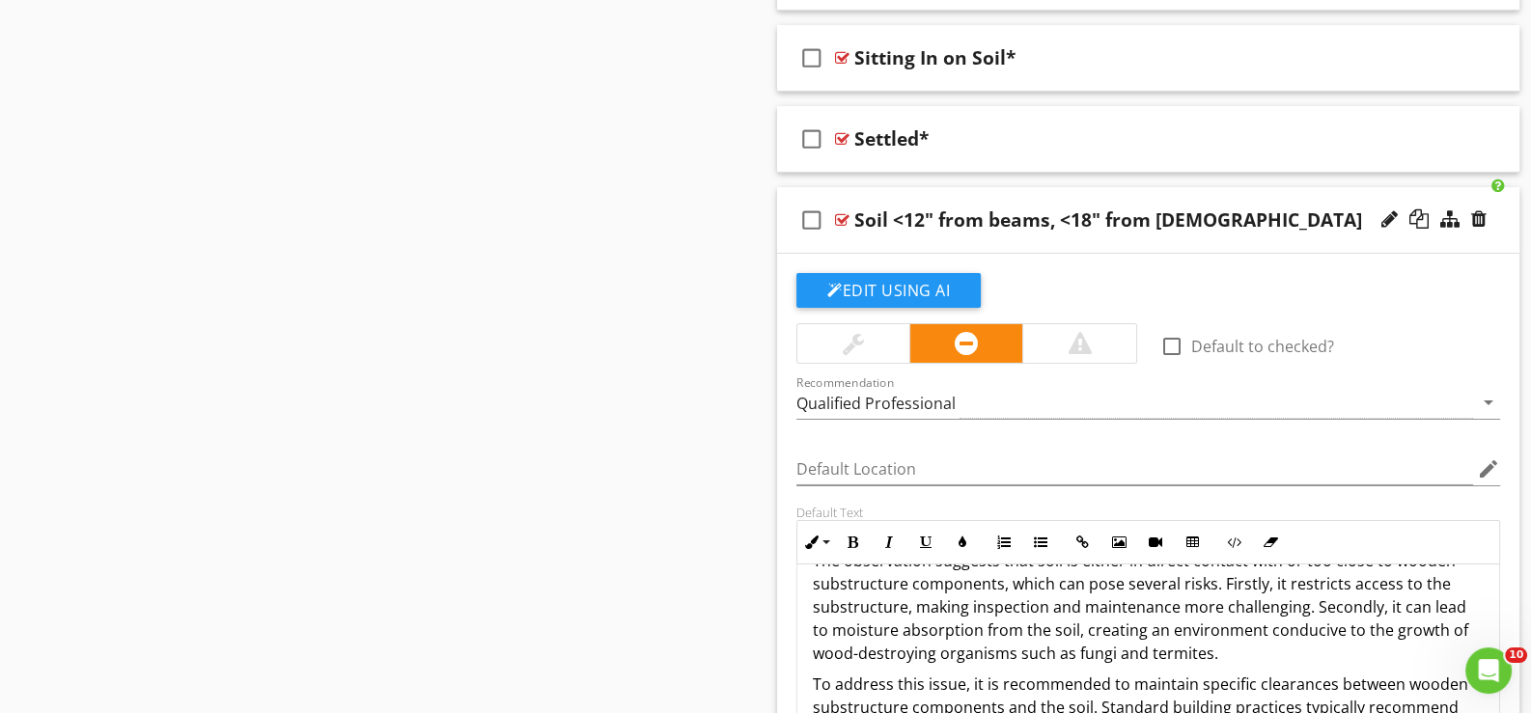
scroll to position [70, 0]
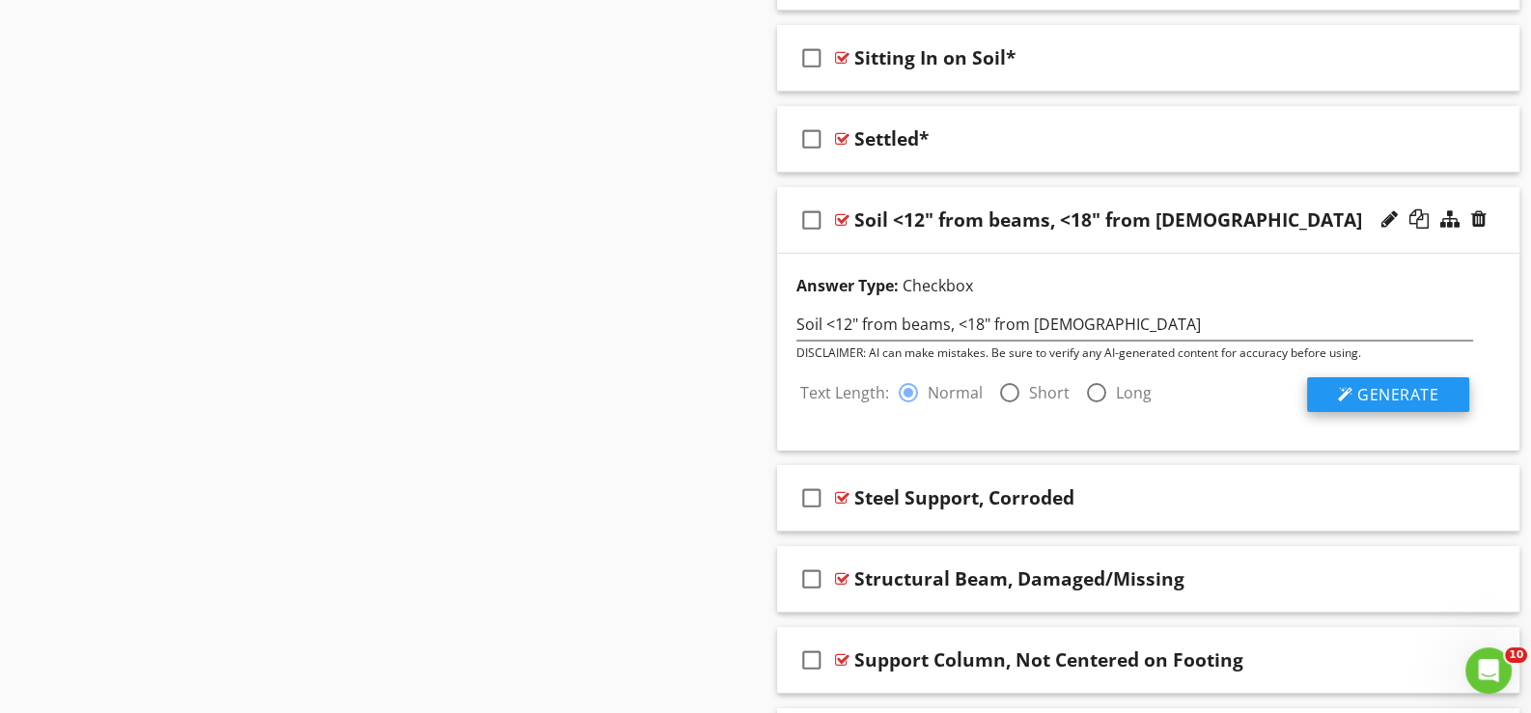
click at [1385, 384] on span "Generate" at bounding box center [1397, 394] width 81 height 21
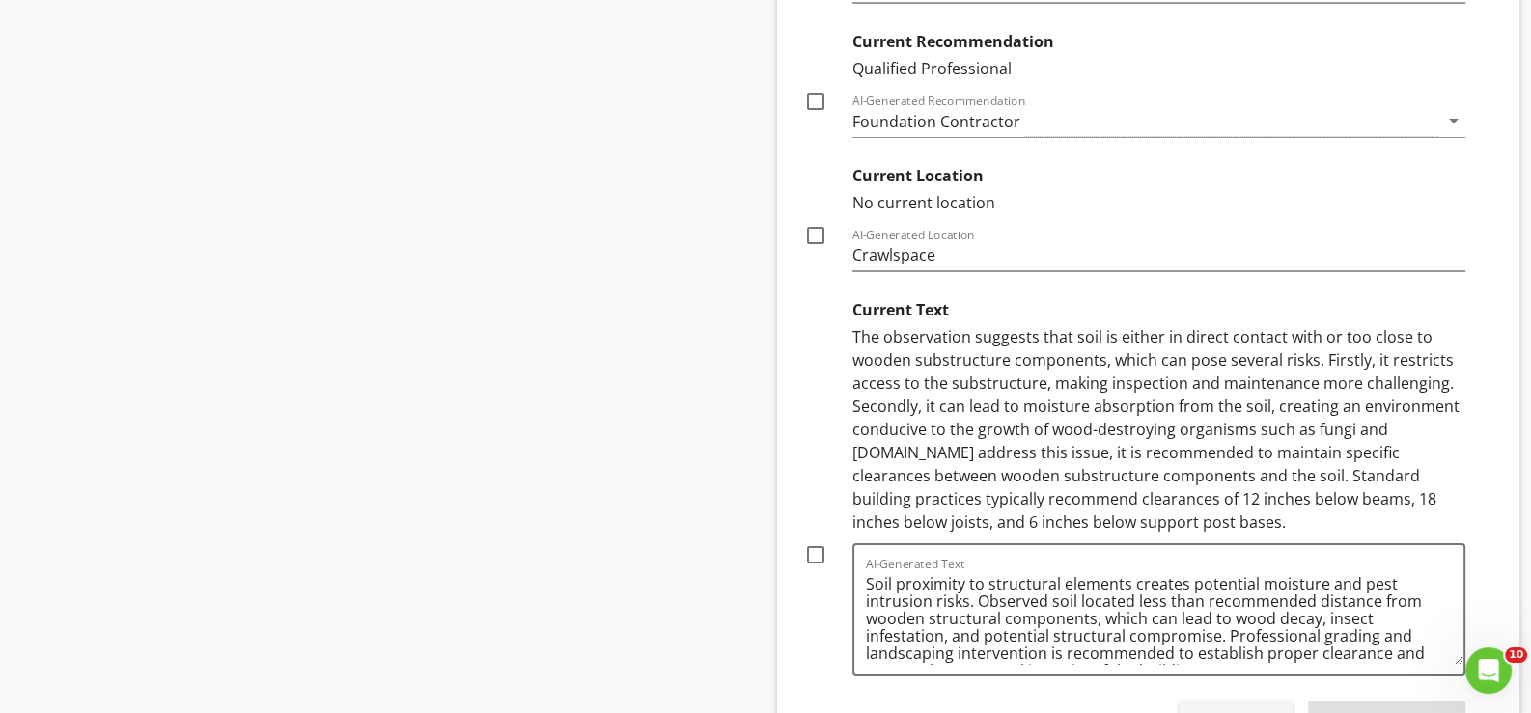
scroll to position [8902, 0]
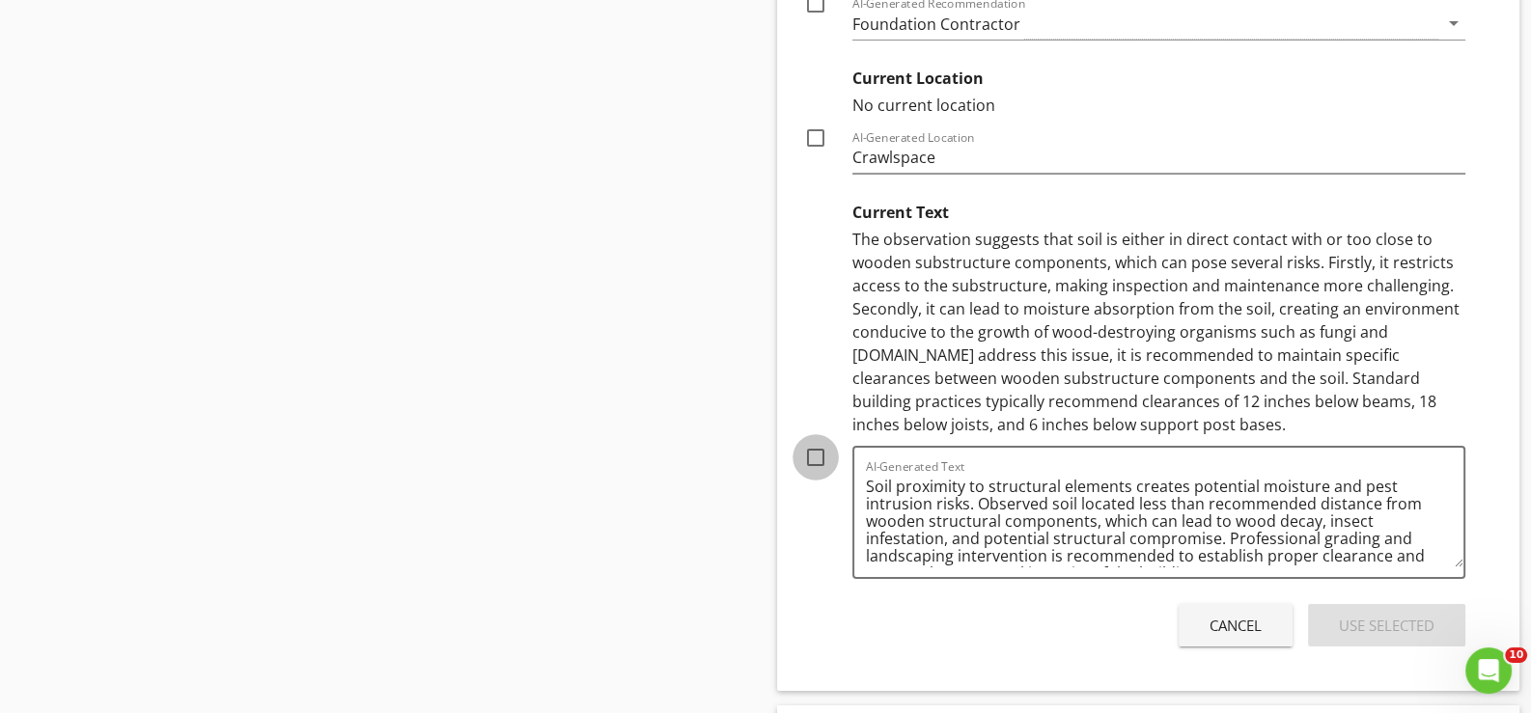
click at [816, 441] on div at bounding box center [815, 457] width 33 height 33
checkbox input "true"
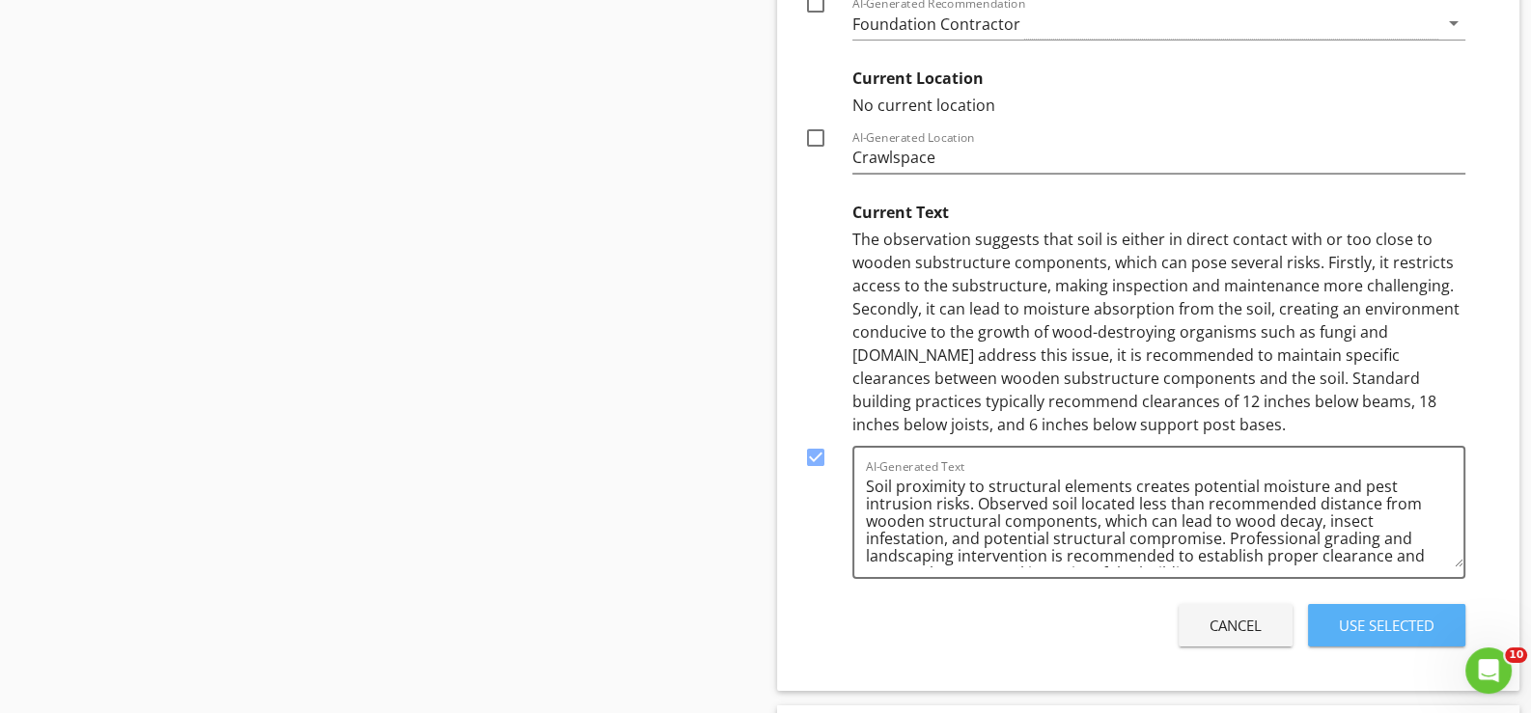
click at [1371, 615] on div "Use Selected" at bounding box center [1387, 626] width 96 height 22
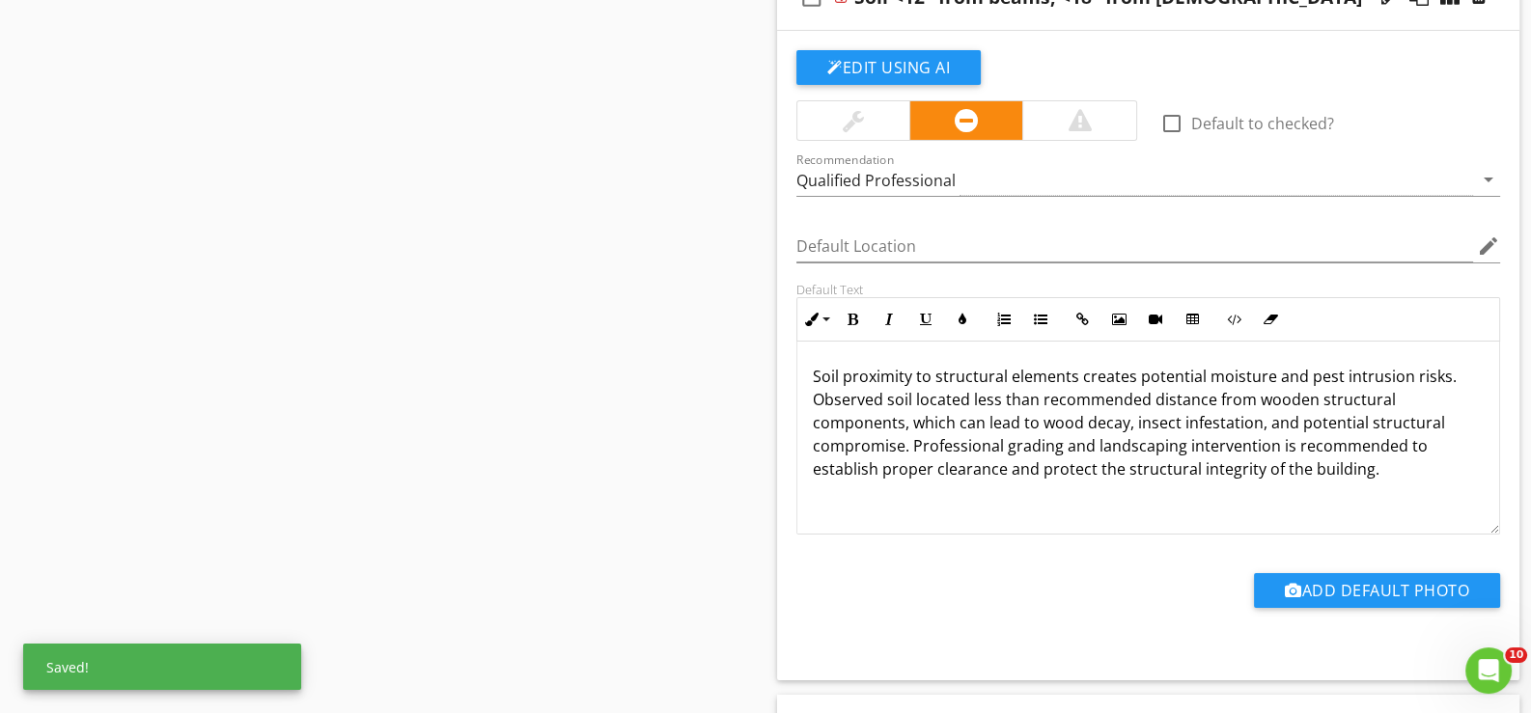
scroll to position [8291, 0]
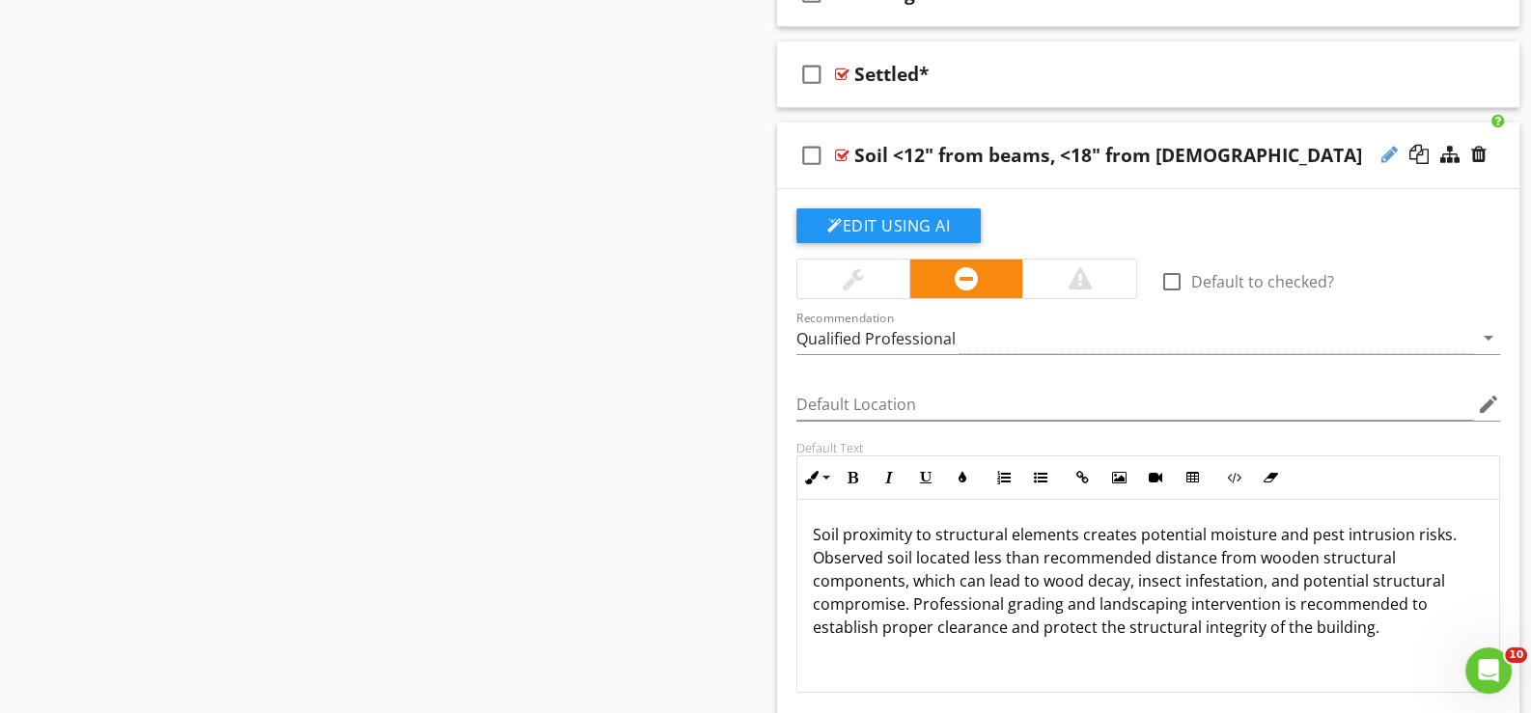
click at [1384, 145] on div at bounding box center [1389, 154] width 16 height 19
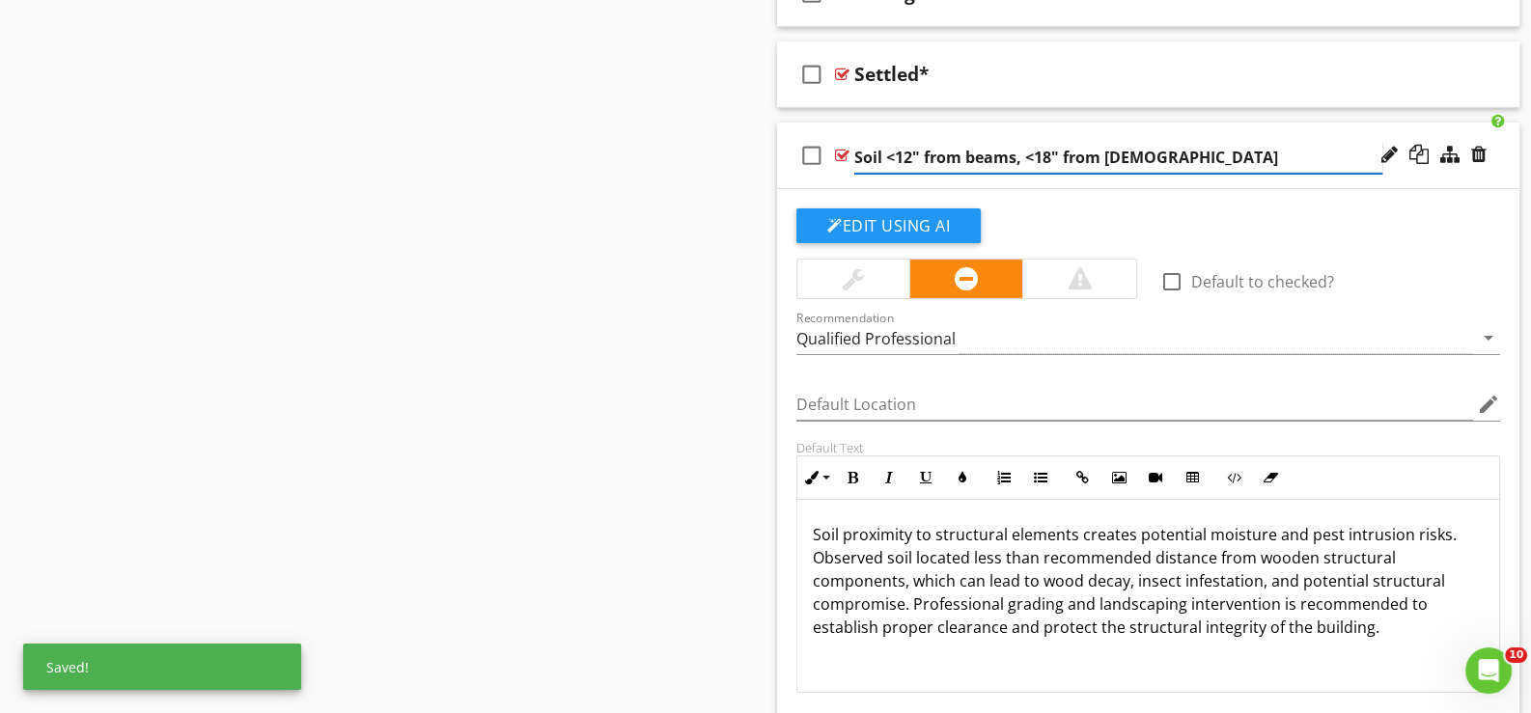
type input "Soil <12" from beams, <18" from [DEMOGRAPHIC_DATA]*"
click at [833, 166] on div "check_box_outline_blank Soil <12" from beams, <18" from joists*" at bounding box center [1148, 156] width 742 height 67
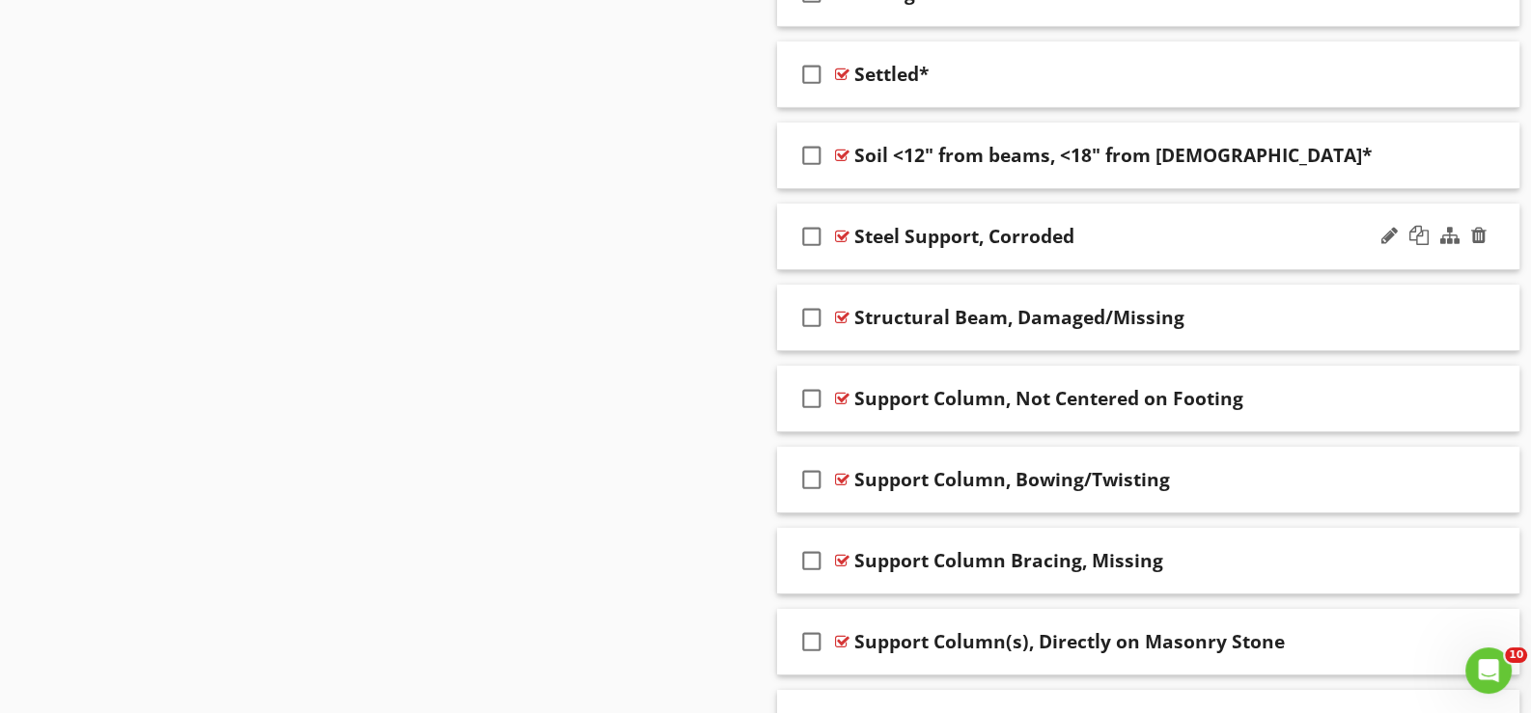
click at [862, 238] on div "check_box_outline_blank Steel Support, Corroded" at bounding box center [1148, 237] width 742 height 67
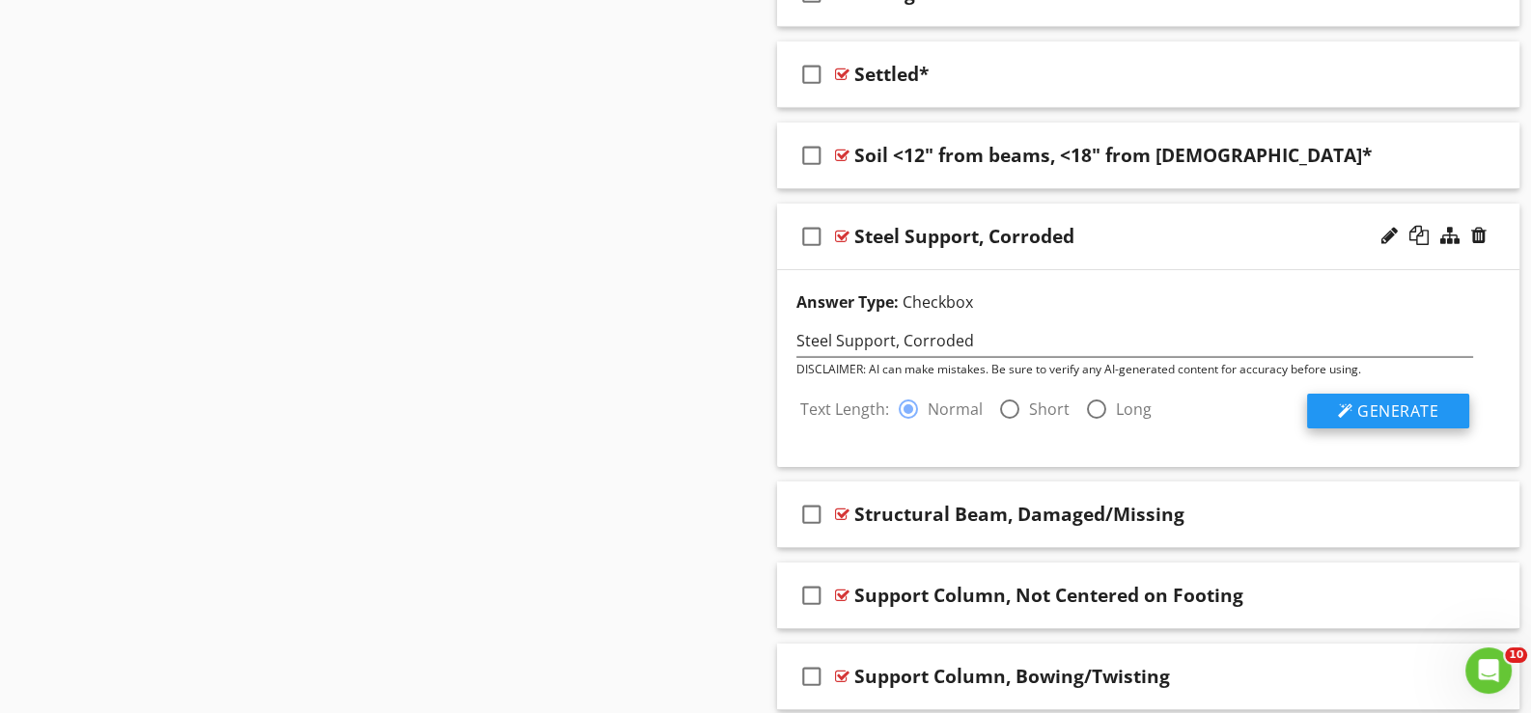
click at [1386, 401] on span "Generate" at bounding box center [1397, 411] width 81 height 21
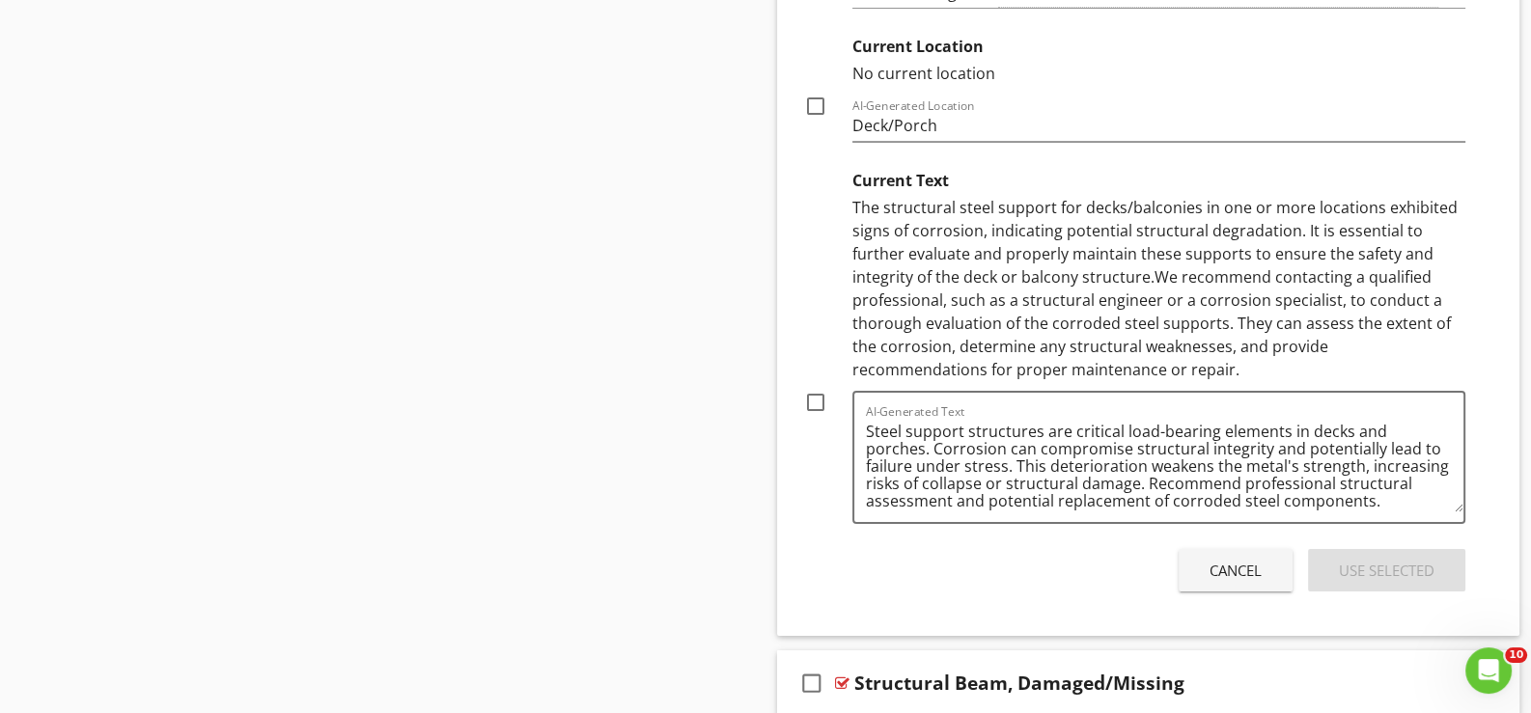
scroll to position [9063, 0]
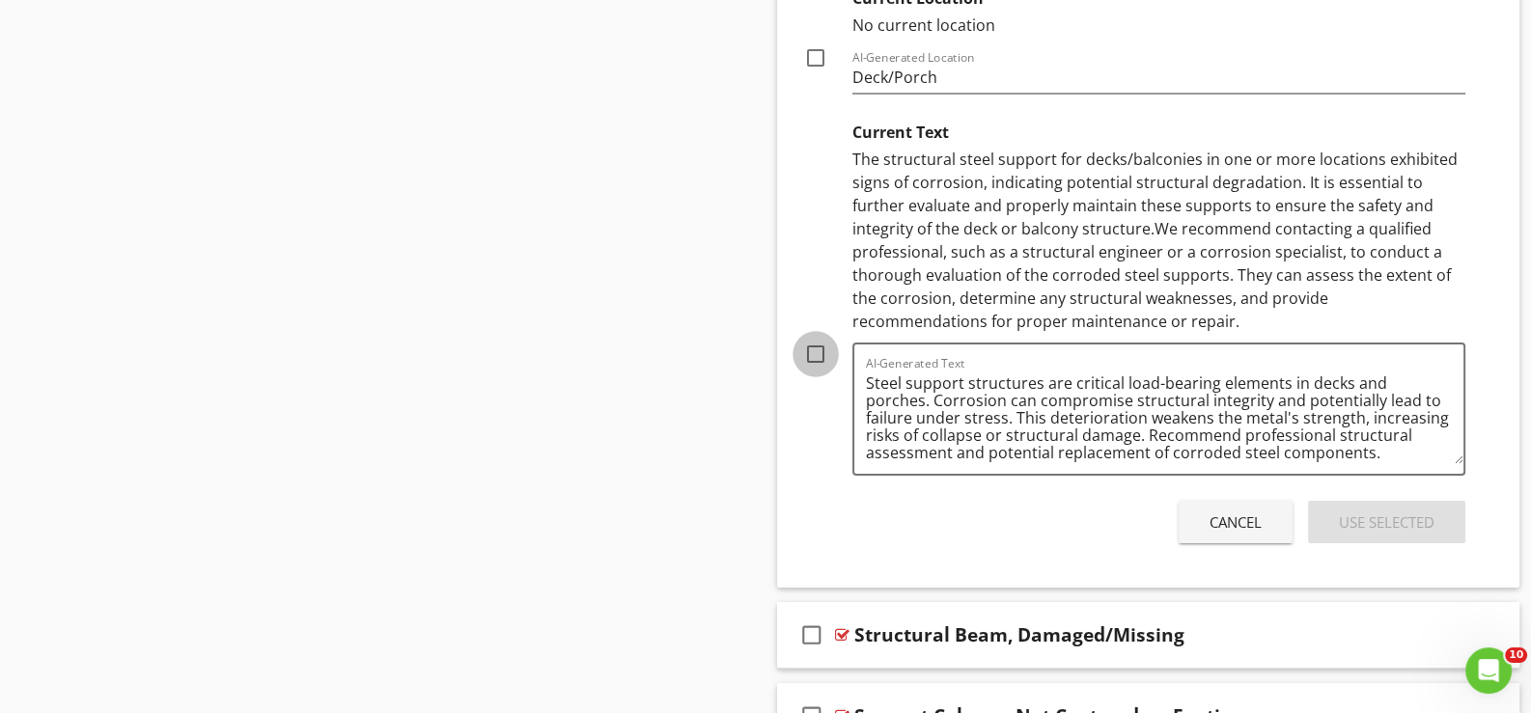
click at [816, 338] on div at bounding box center [815, 354] width 33 height 33
checkbox input "true"
click at [1368, 512] on div "Use Selected" at bounding box center [1387, 523] width 96 height 22
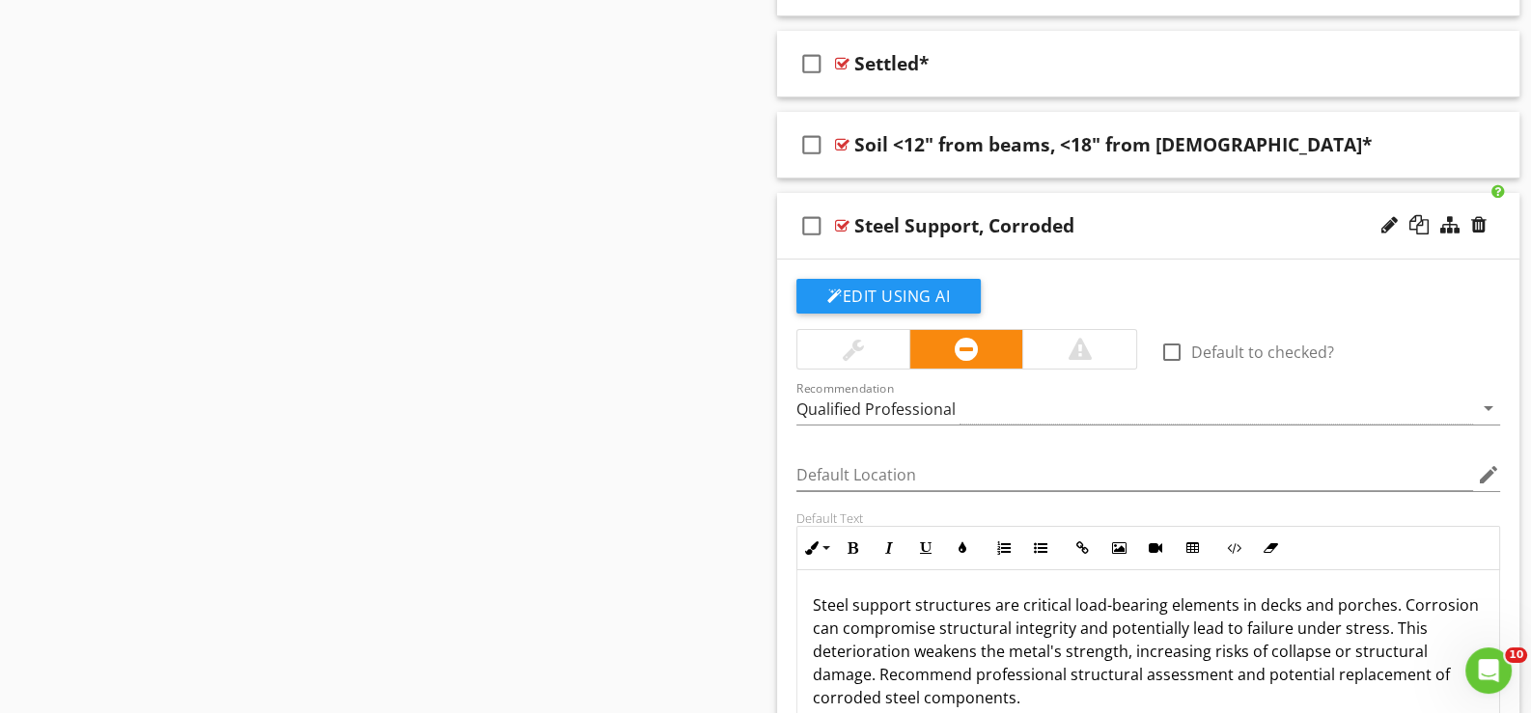
scroll to position [8258, 0]
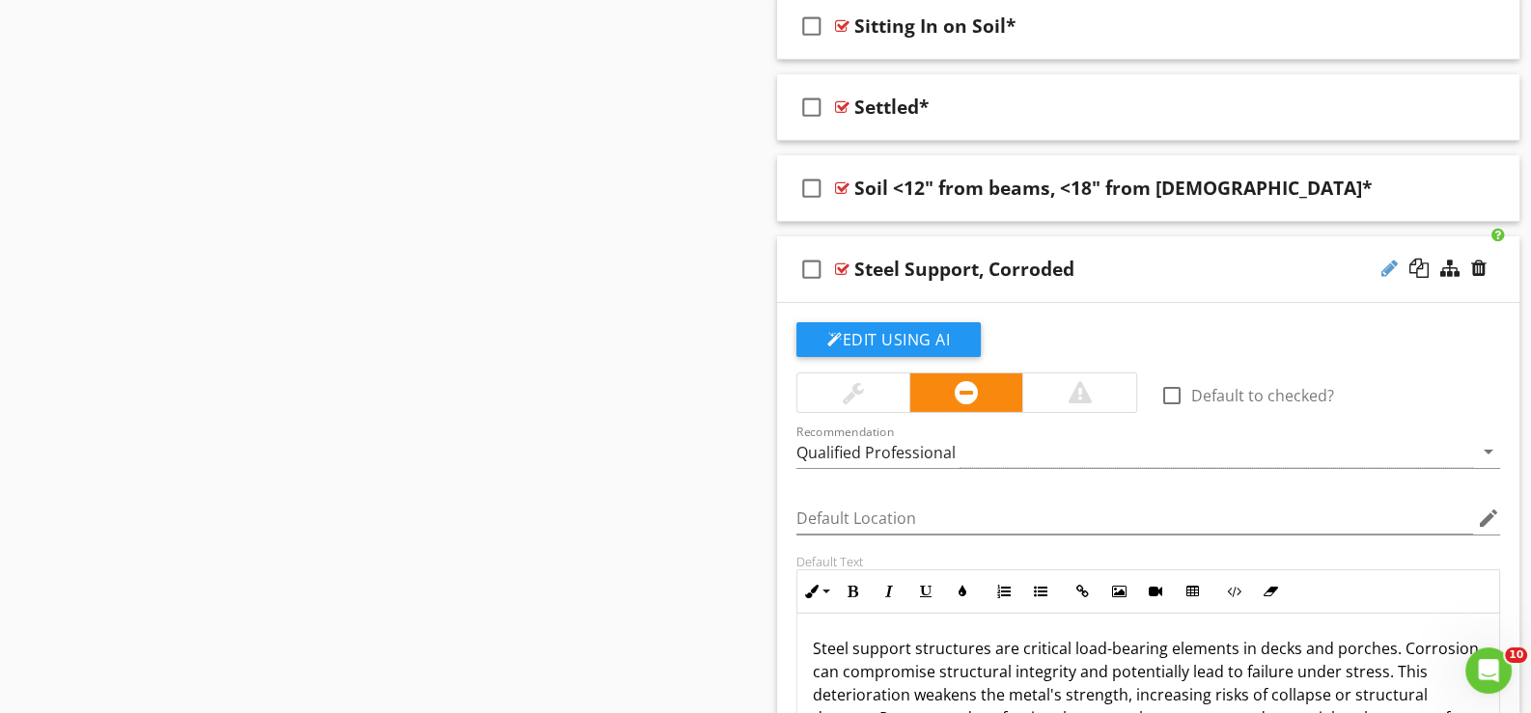
click at [1382, 259] on div at bounding box center [1389, 268] width 16 height 19
type input "Steel Support, Corroded*"
click at [962, 303] on div "Edit Using AI check_box_outline_blank Default to checked? Recommendation Qualif…" at bounding box center [1148, 628] width 742 height 650
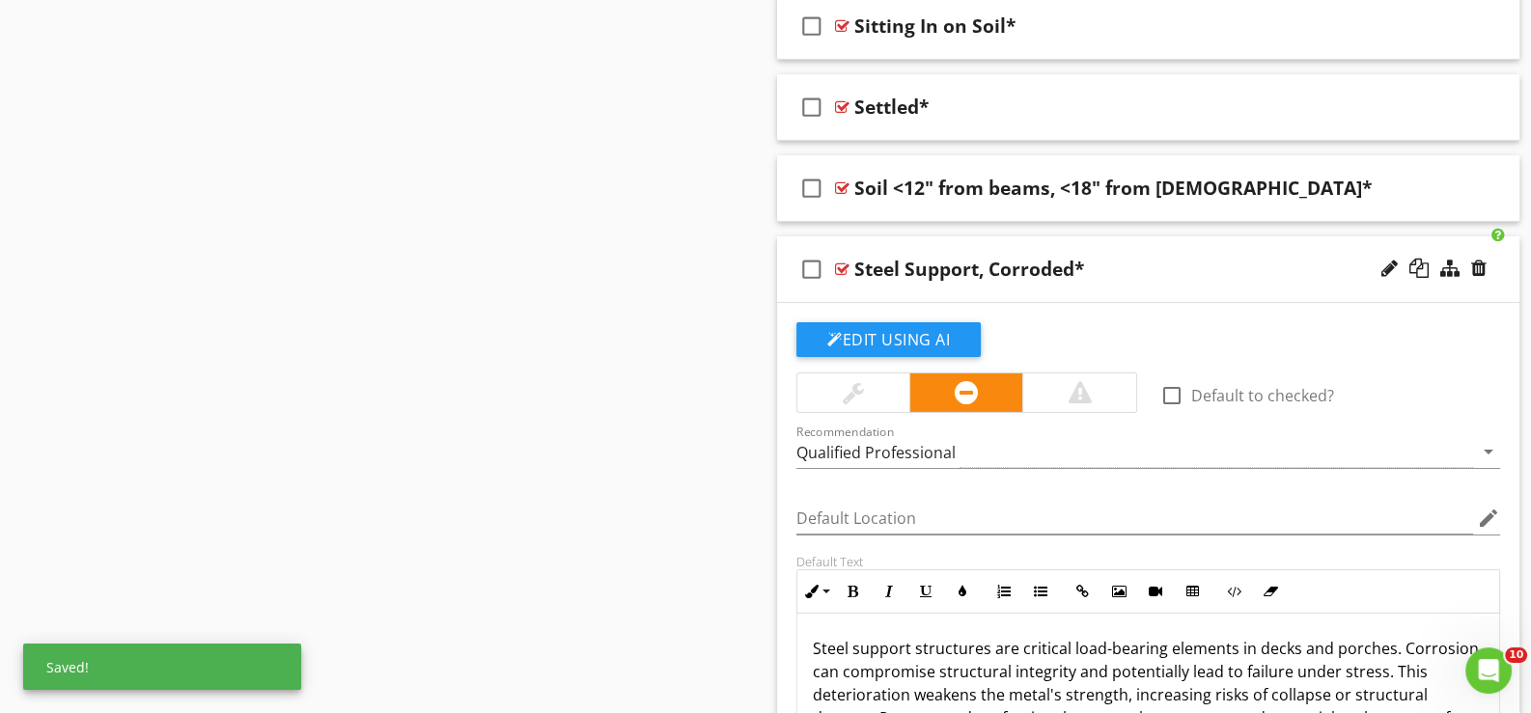
click at [960, 282] on div "check_box_outline_blank Steel Support, Corroded*" at bounding box center [1148, 270] width 742 height 67
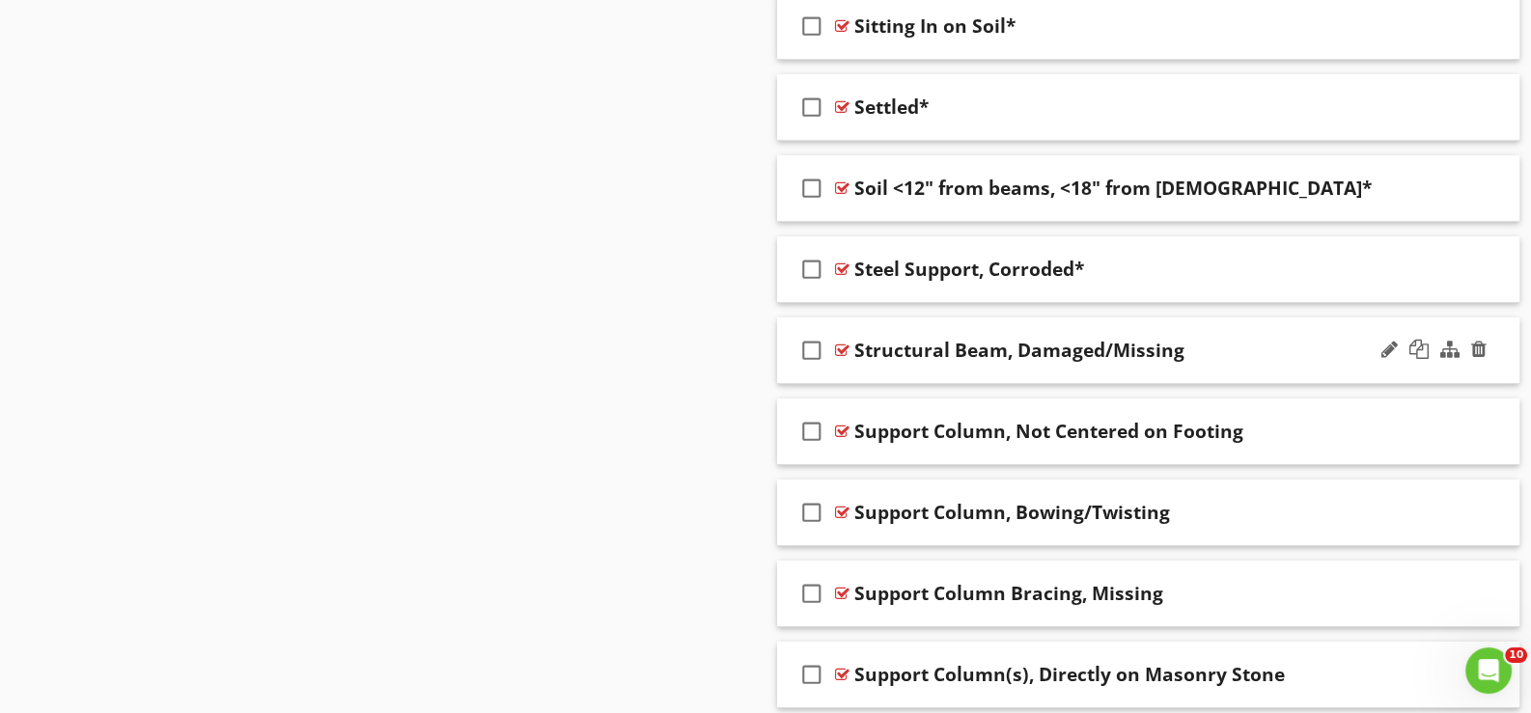
click at [894, 355] on div "check_box_outline_blank Structural Beam, Damaged/Missing" at bounding box center [1148, 351] width 742 height 67
click at [892, 357] on div "check_box_outline_blank Structural Beam, Damaged/Missing" at bounding box center [1148, 351] width 742 height 67
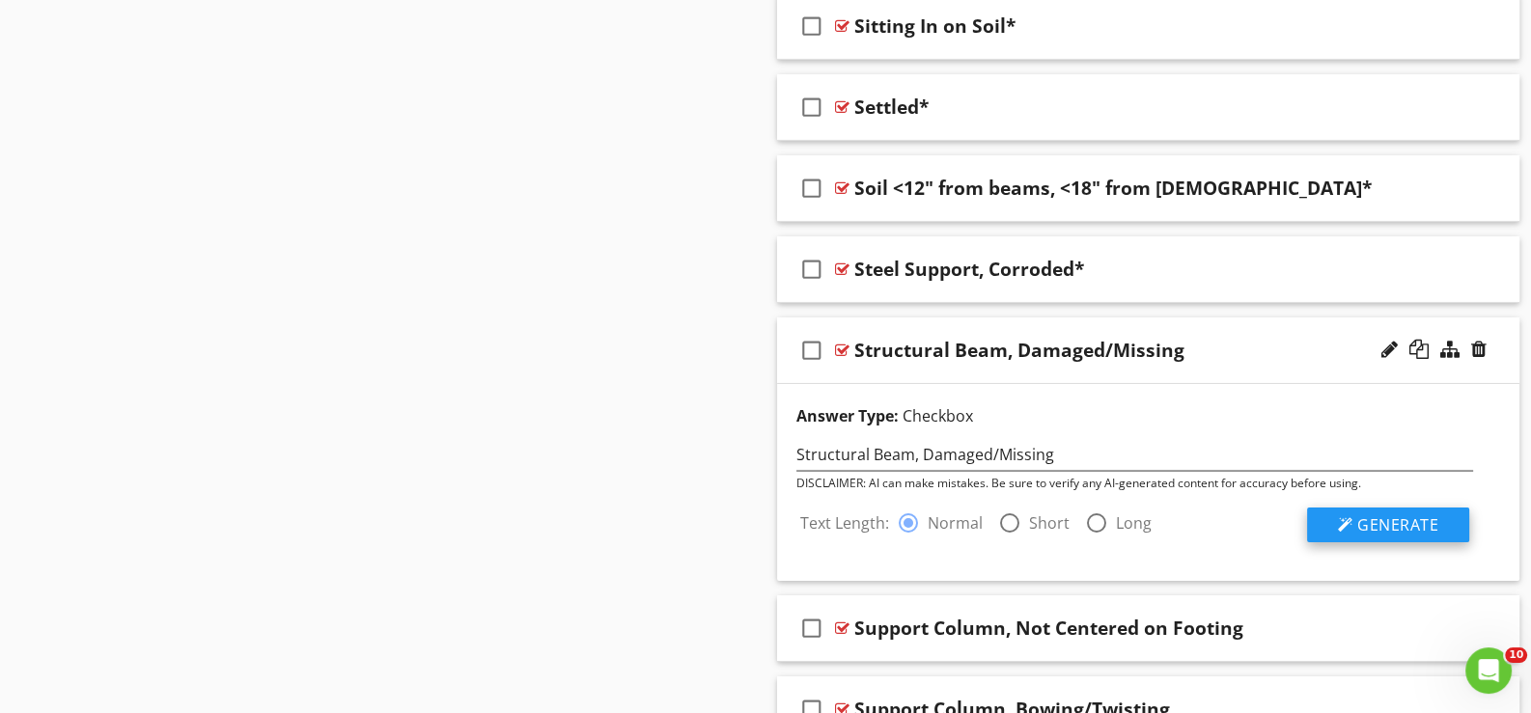
click at [1385, 515] on span "Generate" at bounding box center [1397, 525] width 81 height 21
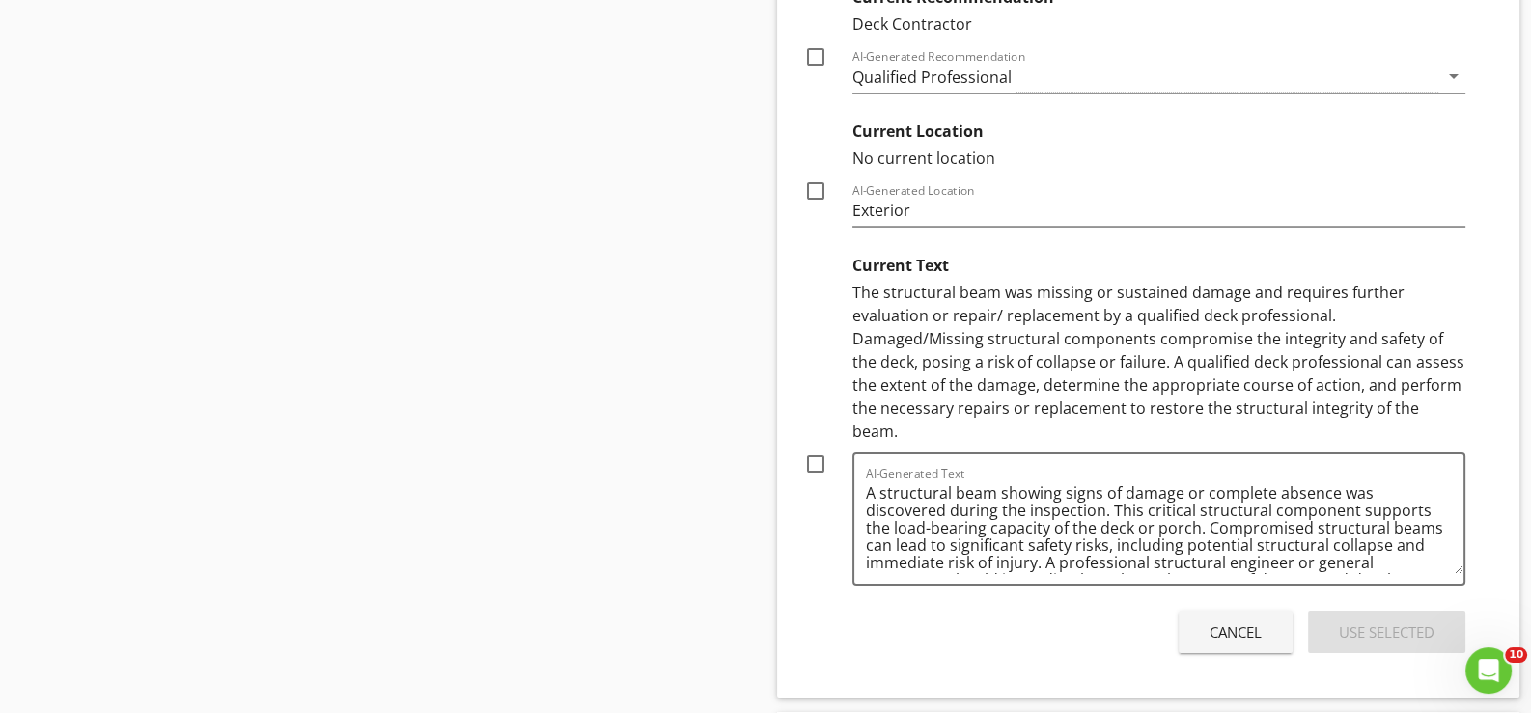
scroll to position [9031, 0]
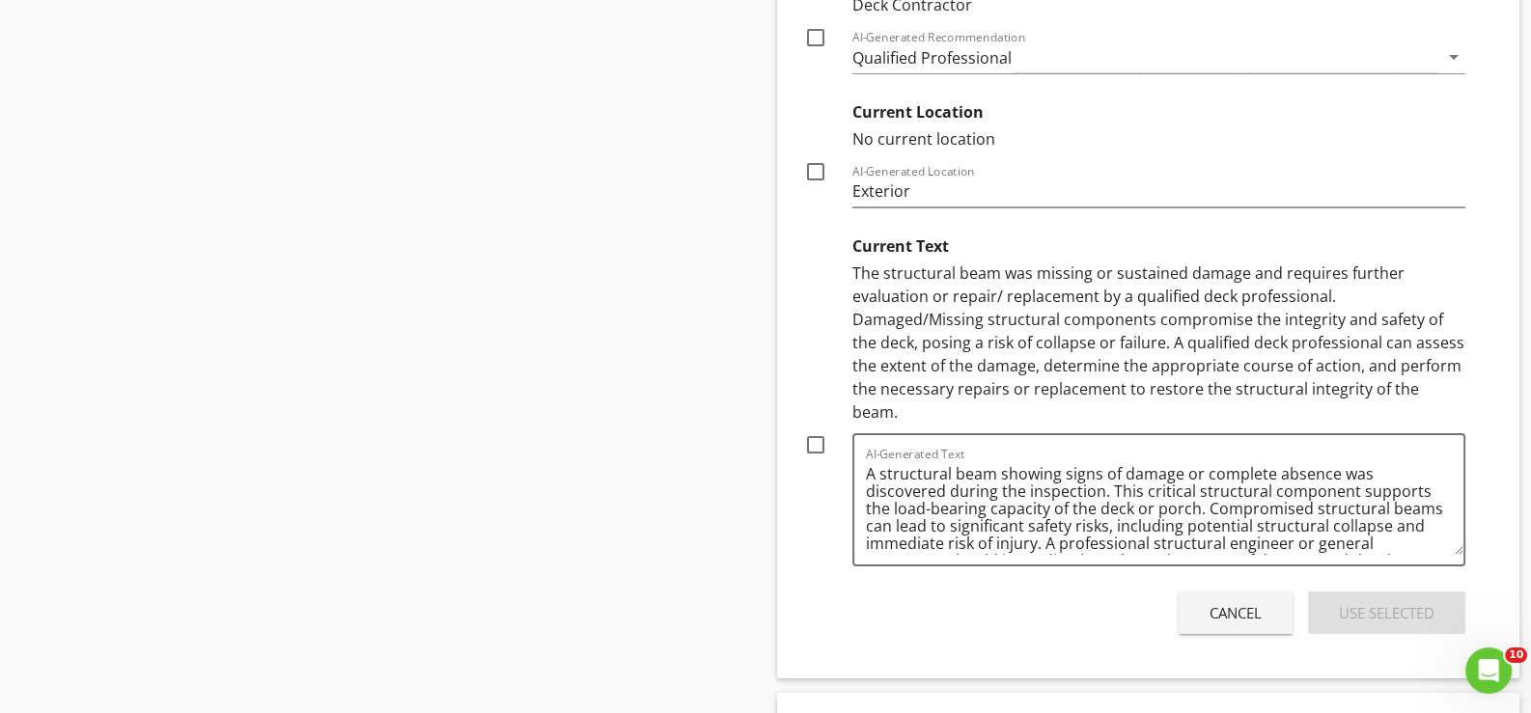
click at [808, 429] on div at bounding box center [815, 445] width 33 height 33
checkbox input "true"
click at [1372, 602] on div "Use Selected" at bounding box center [1387, 613] width 96 height 22
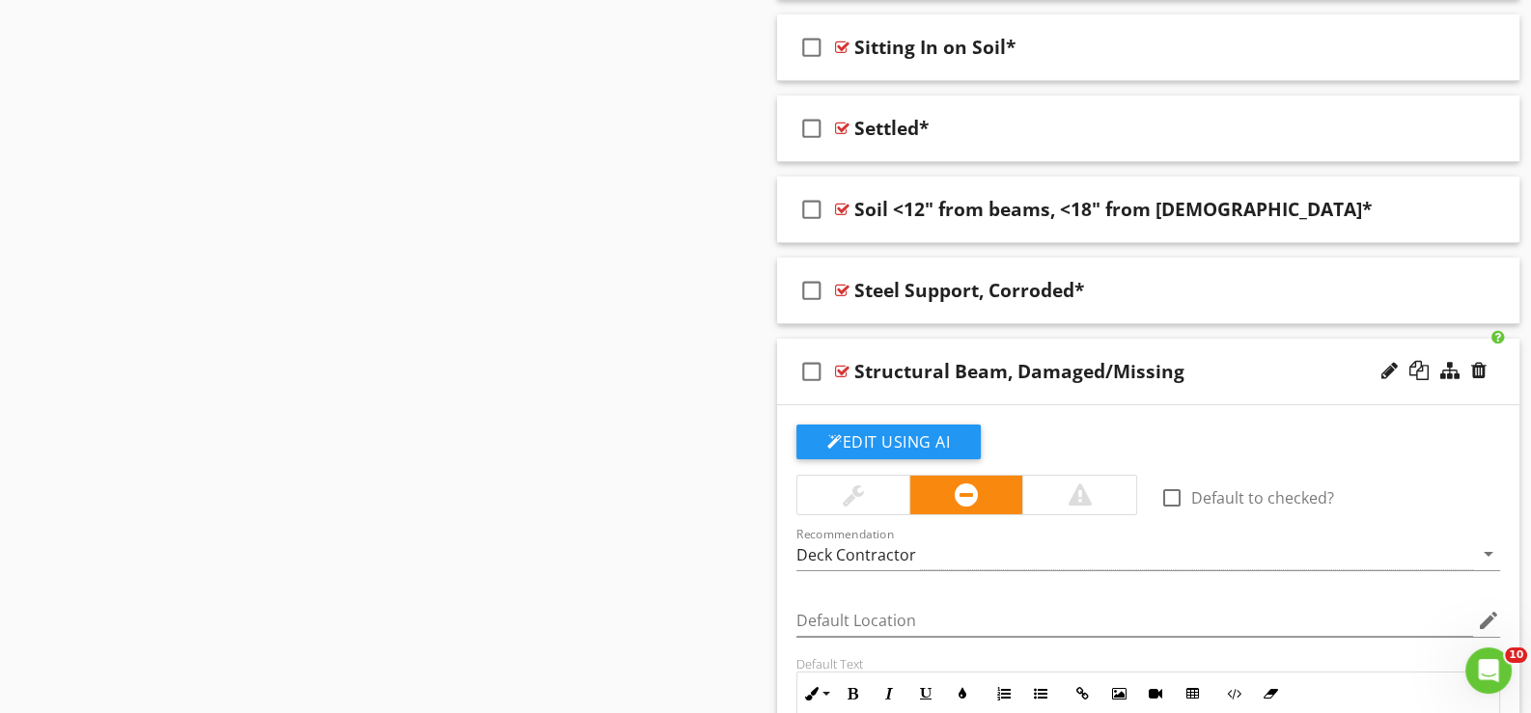
scroll to position [8128, 0]
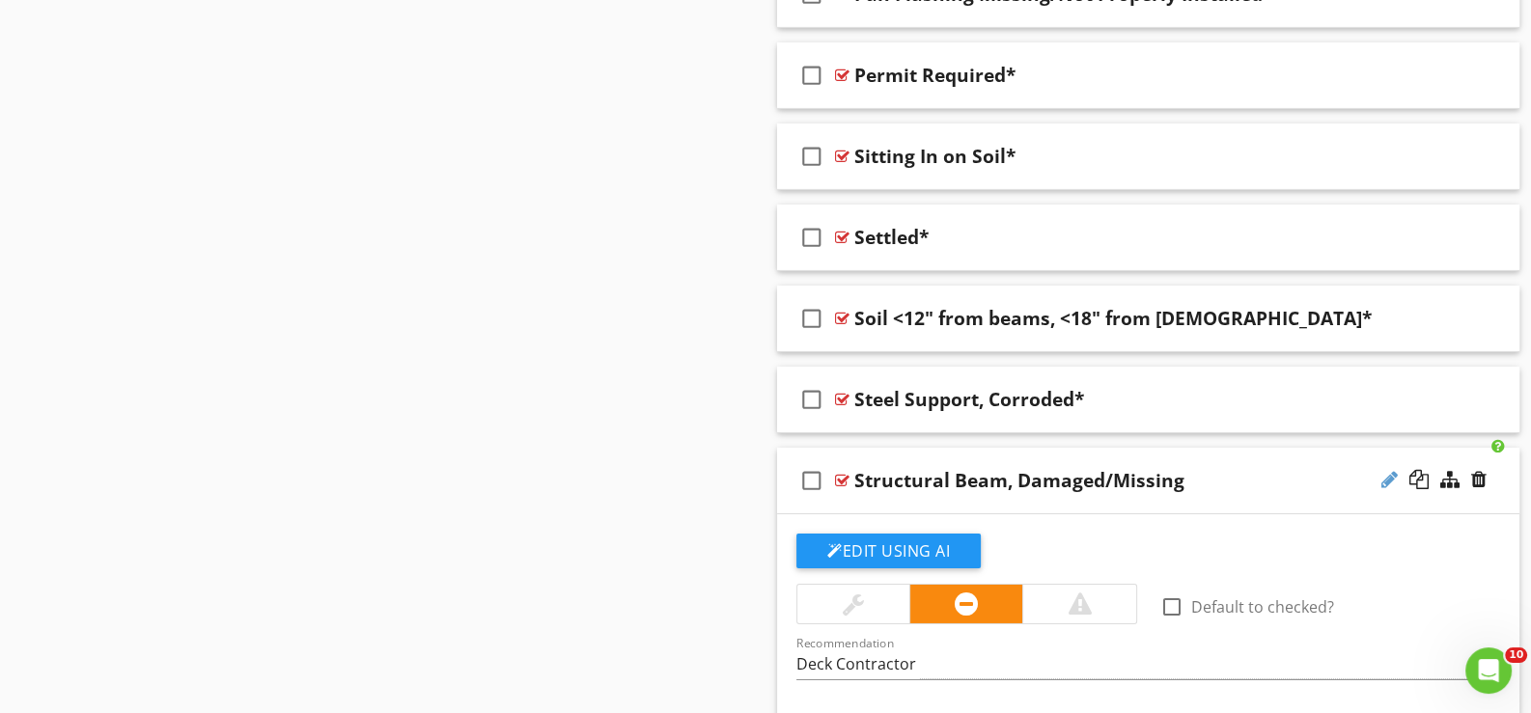
click at [1388, 470] on div at bounding box center [1389, 479] width 16 height 19
type input "Structural Beam, Damaged/Missing*"
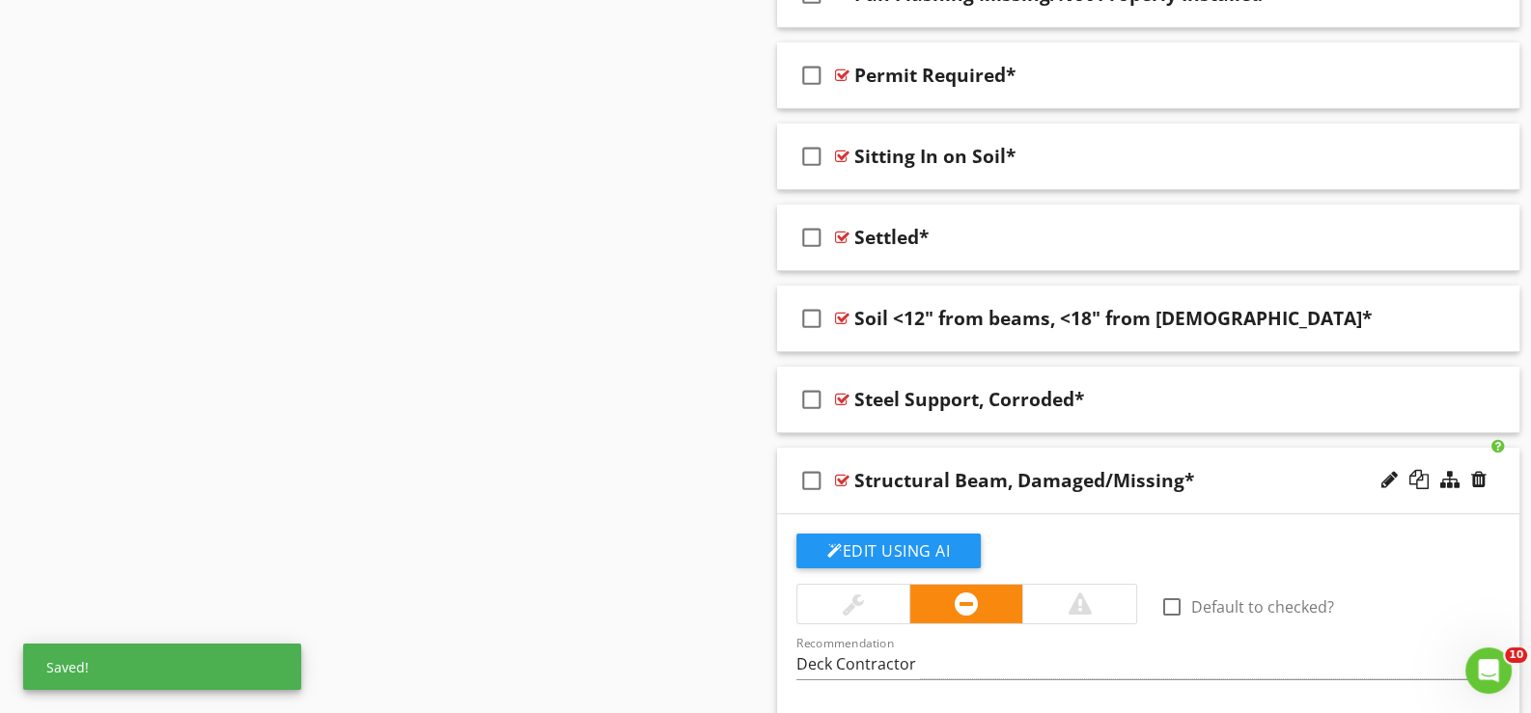
click at [867, 487] on div "check_box_outline_blank Structural Beam, Damaged/Missing*" at bounding box center [1148, 481] width 742 height 67
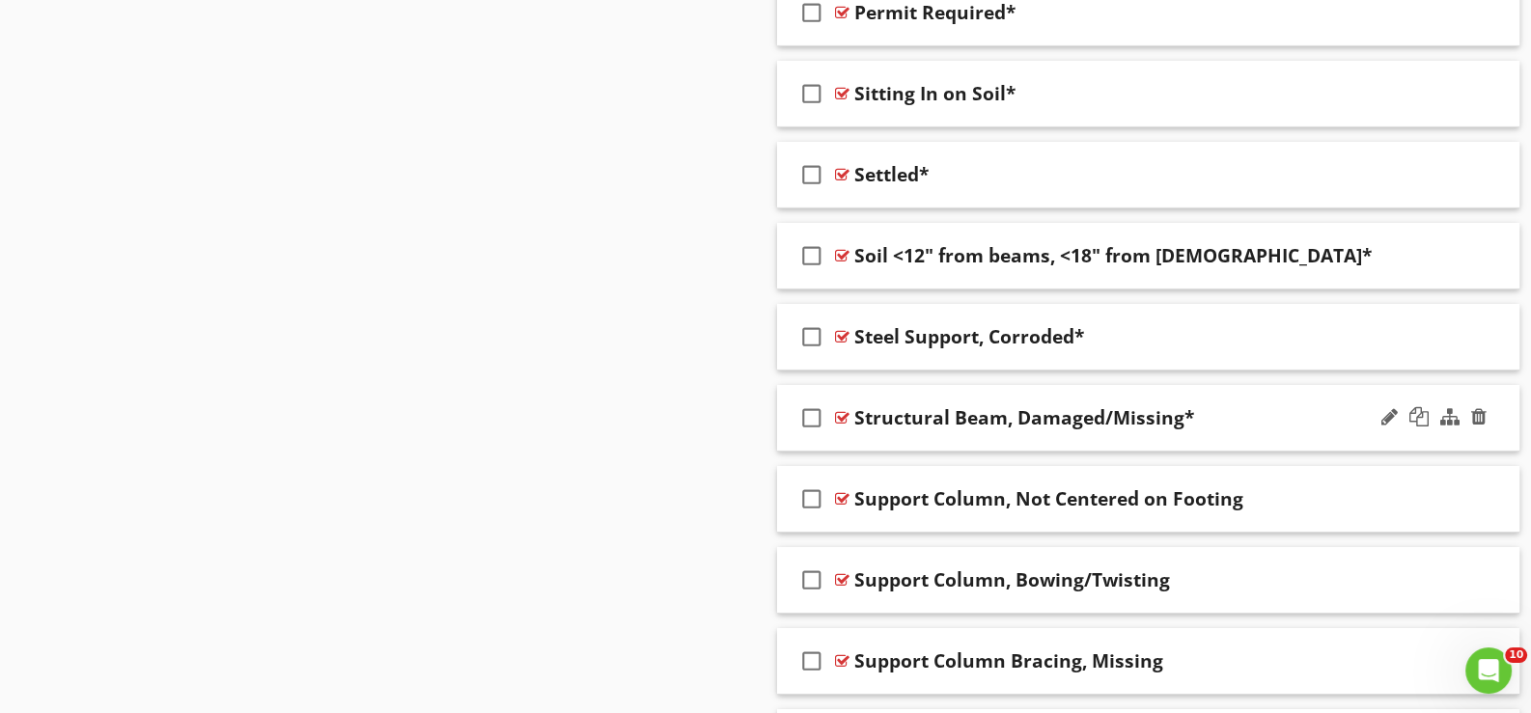
scroll to position [8225, 0]
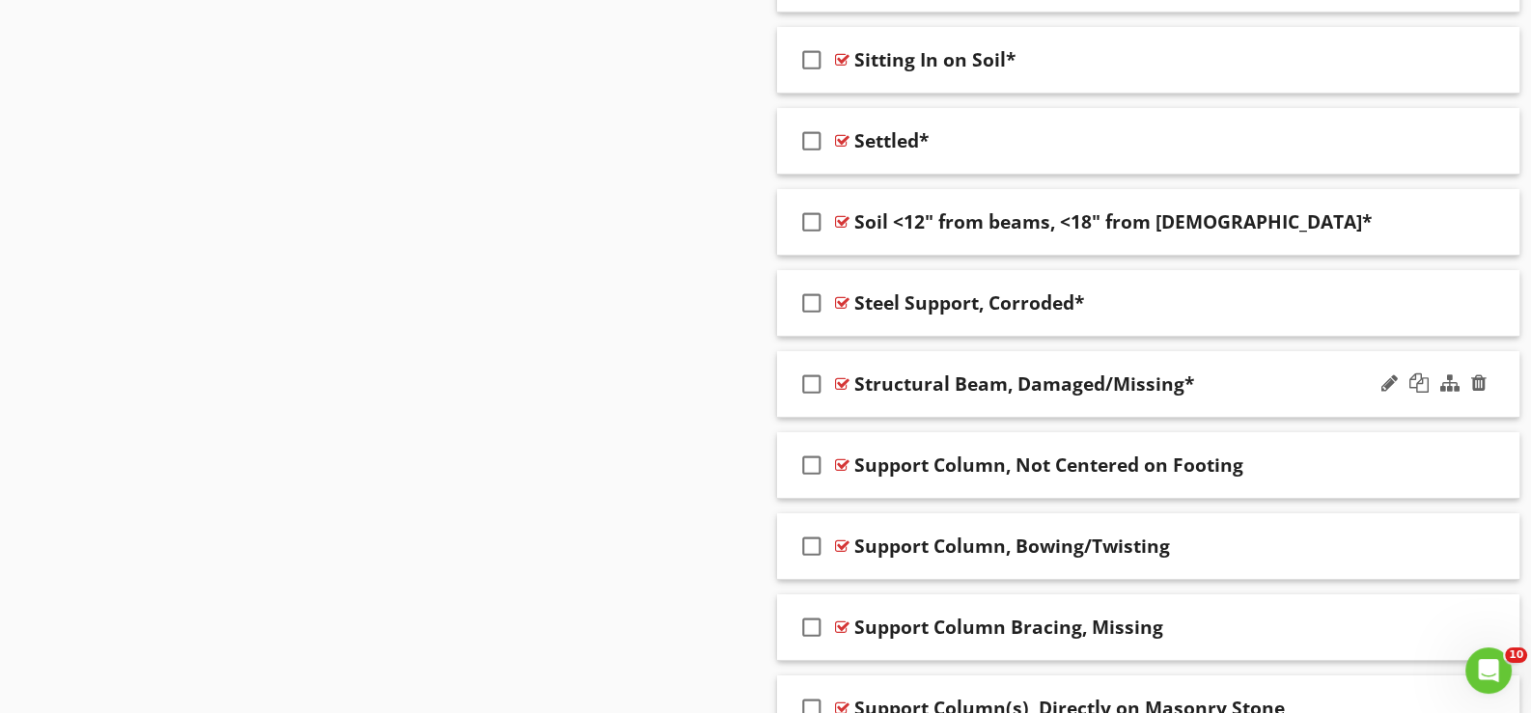
click at [869, 395] on div "check_box_outline_blank Structural Beam, Damaged/Missing*" at bounding box center [1148, 384] width 742 height 67
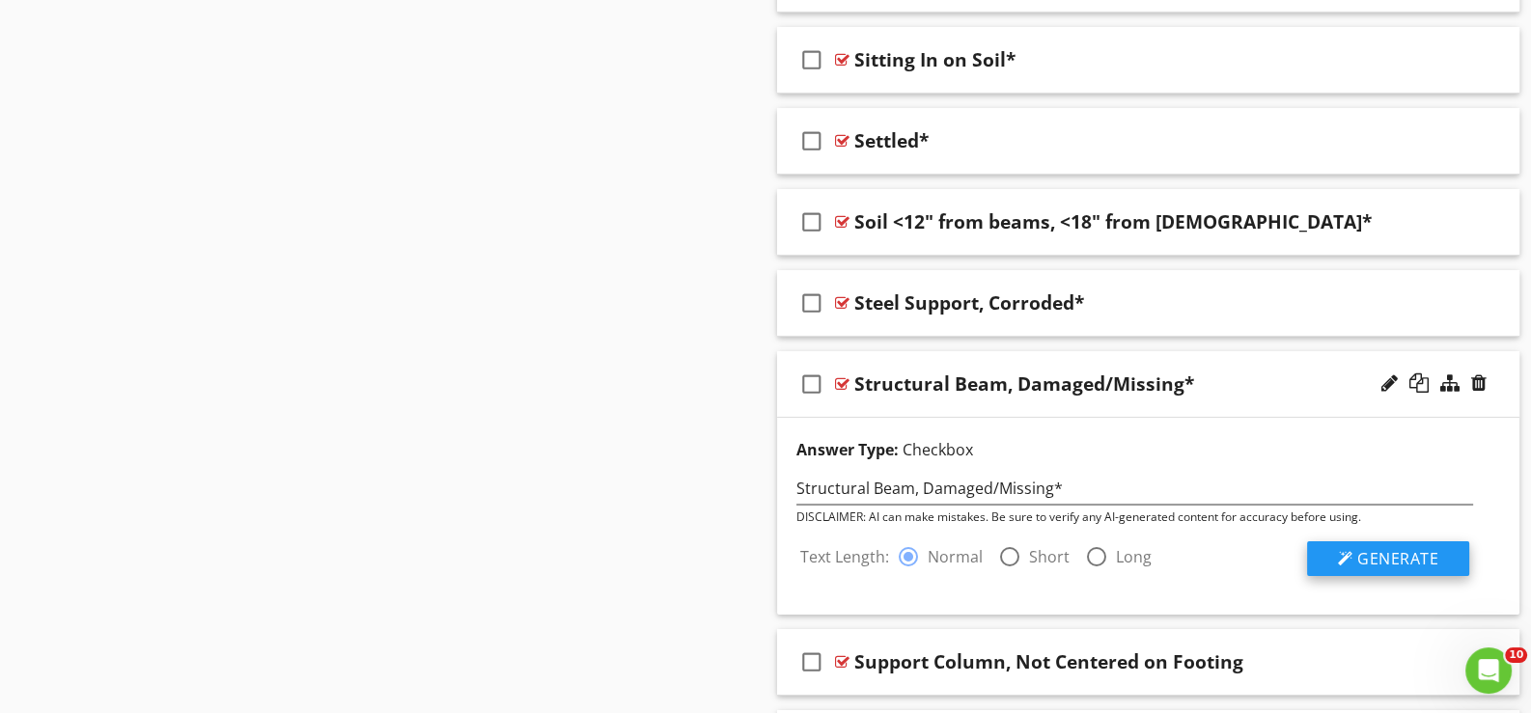
click at [1392, 548] on span "Generate" at bounding box center [1397, 558] width 81 height 21
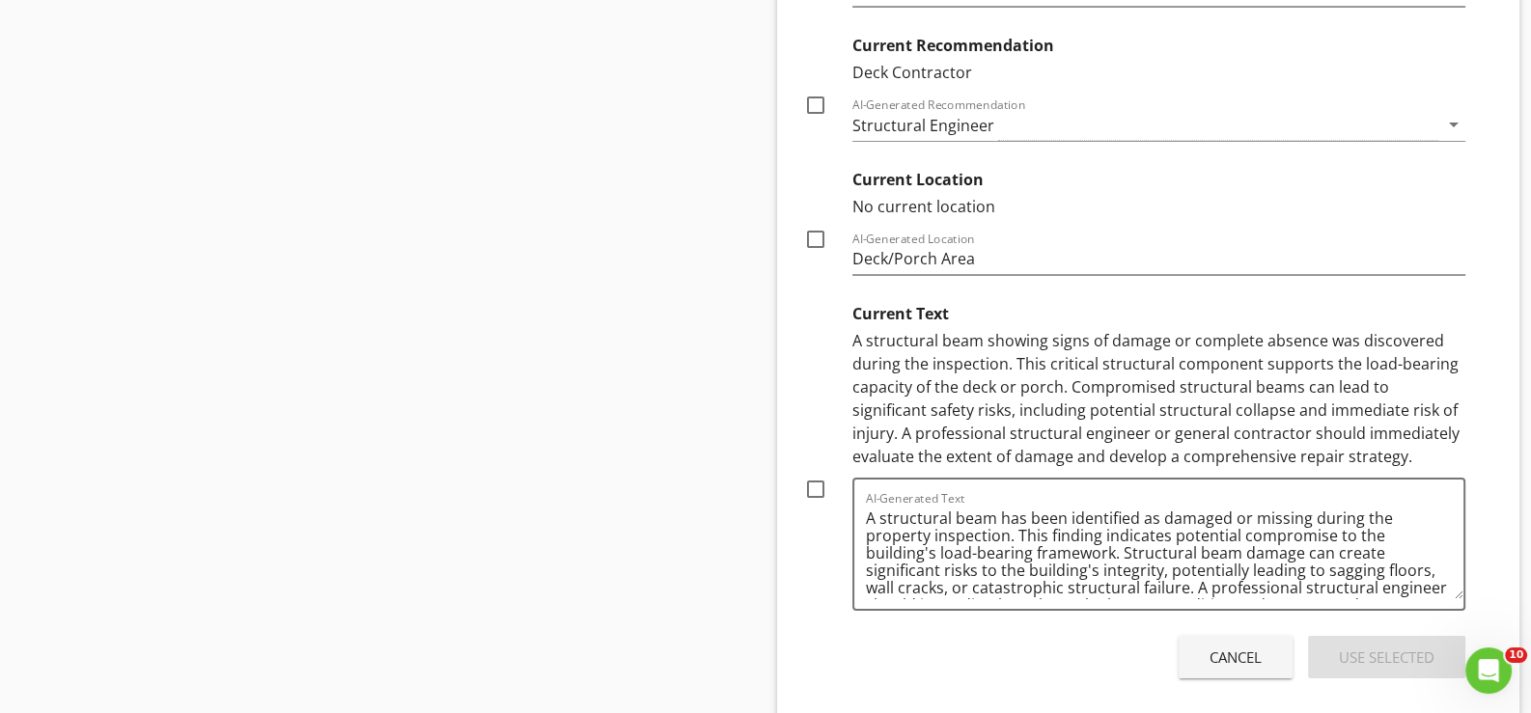
scroll to position [8997, 0]
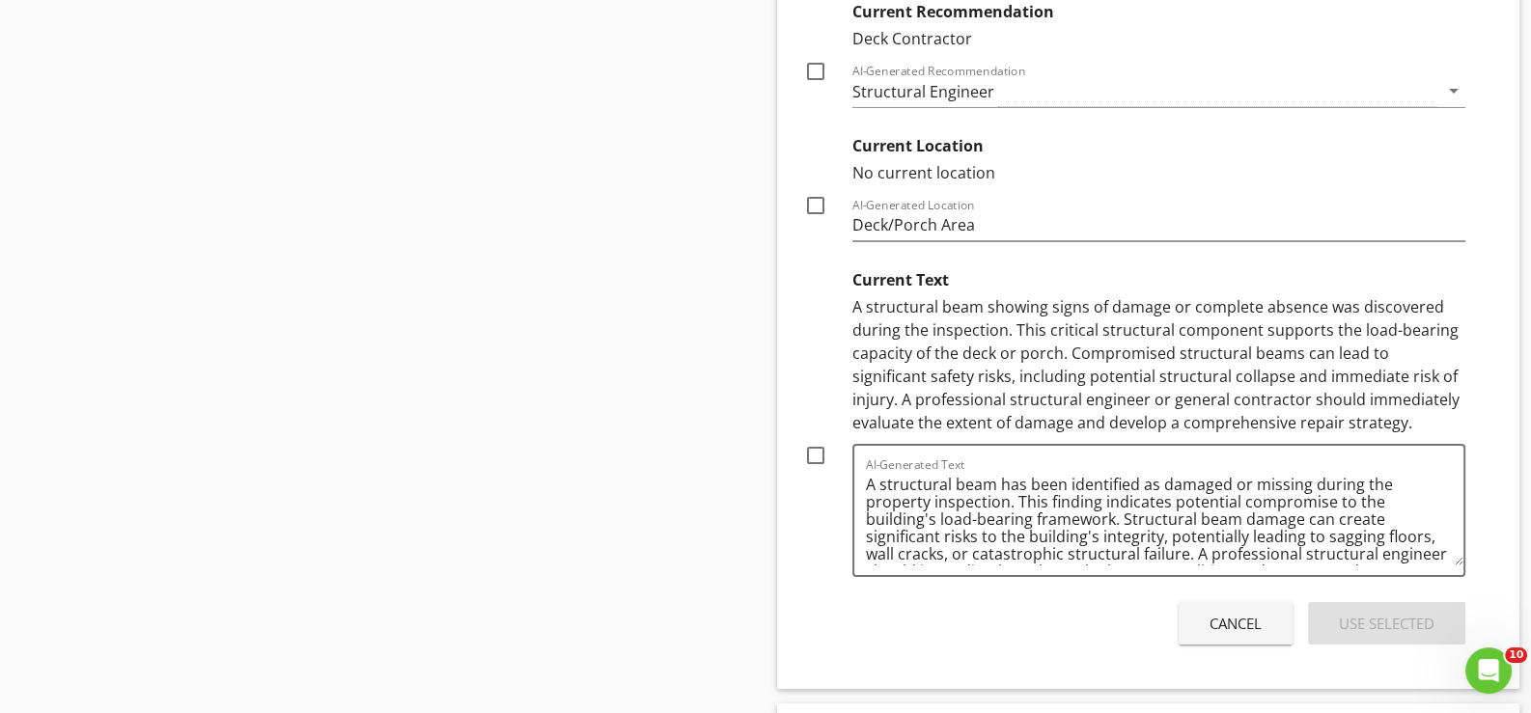
click at [815, 439] on div at bounding box center [815, 455] width 33 height 33
checkbox input "true"
click at [1385, 613] on div "Use Selected" at bounding box center [1387, 624] width 96 height 22
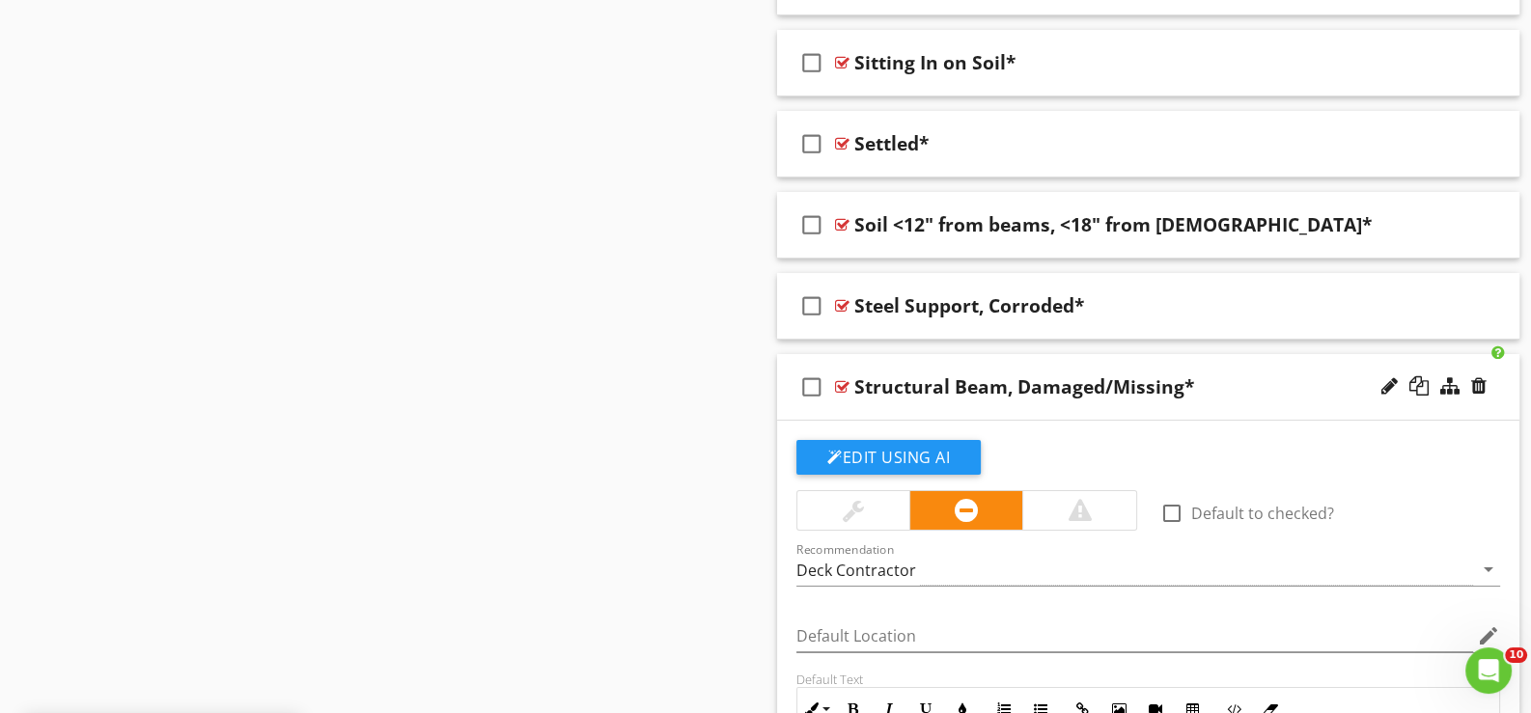
scroll to position [8192, 0]
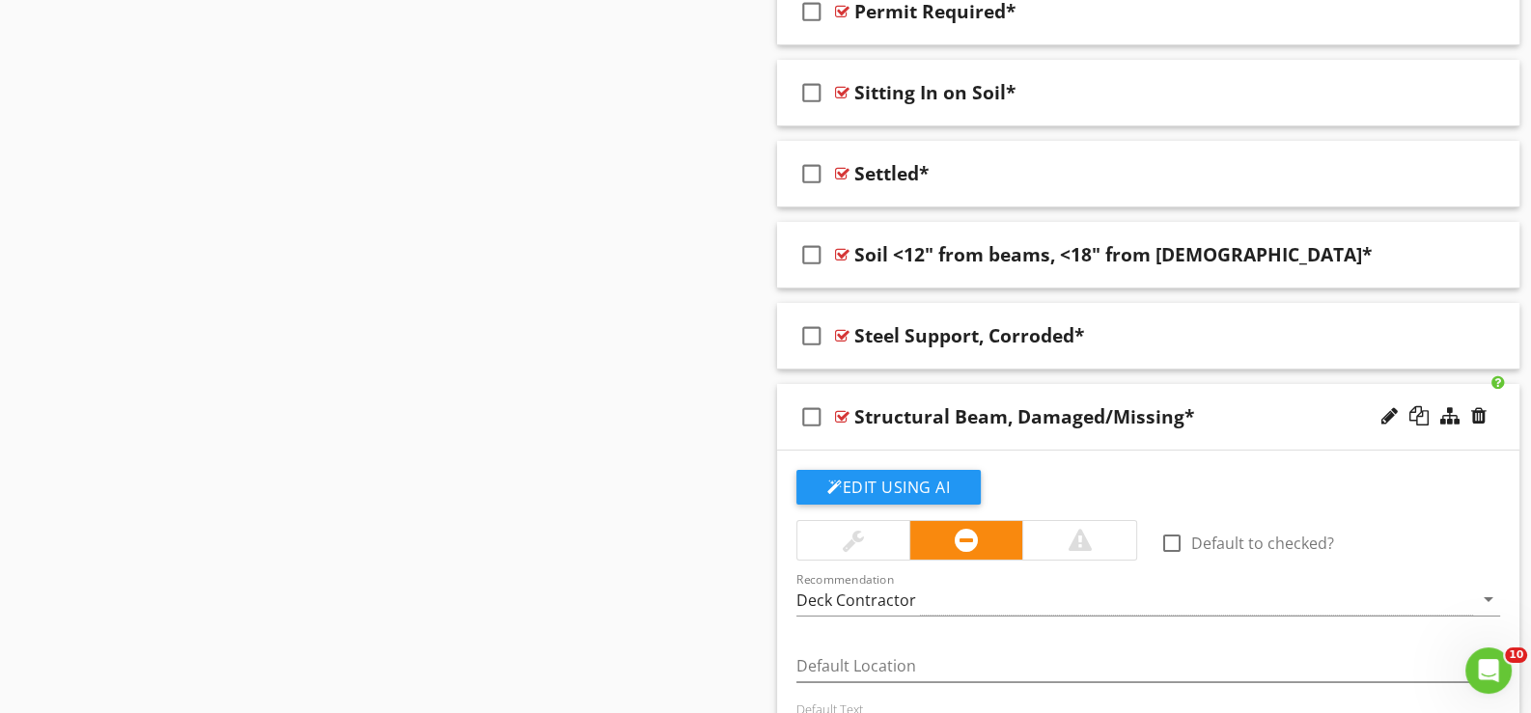
click at [855, 426] on div "check_box_outline_blank Structural Beam, Damaged/Missing*" at bounding box center [1148, 417] width 742 height 67
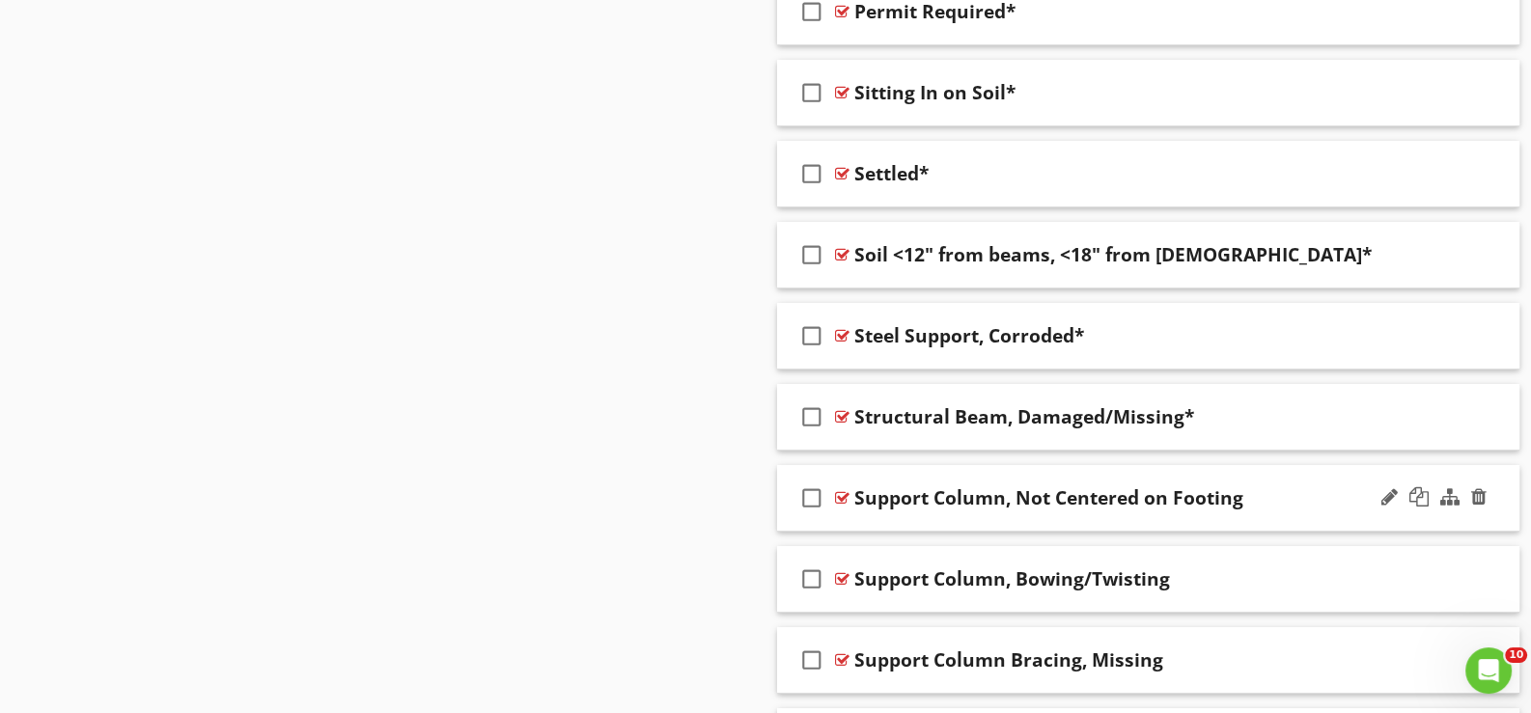
click at [859, 506] on div "check_box_outline_blank Support Column, Not Centered on Footing" at bounding box center [1148, 498] width 742 height 67
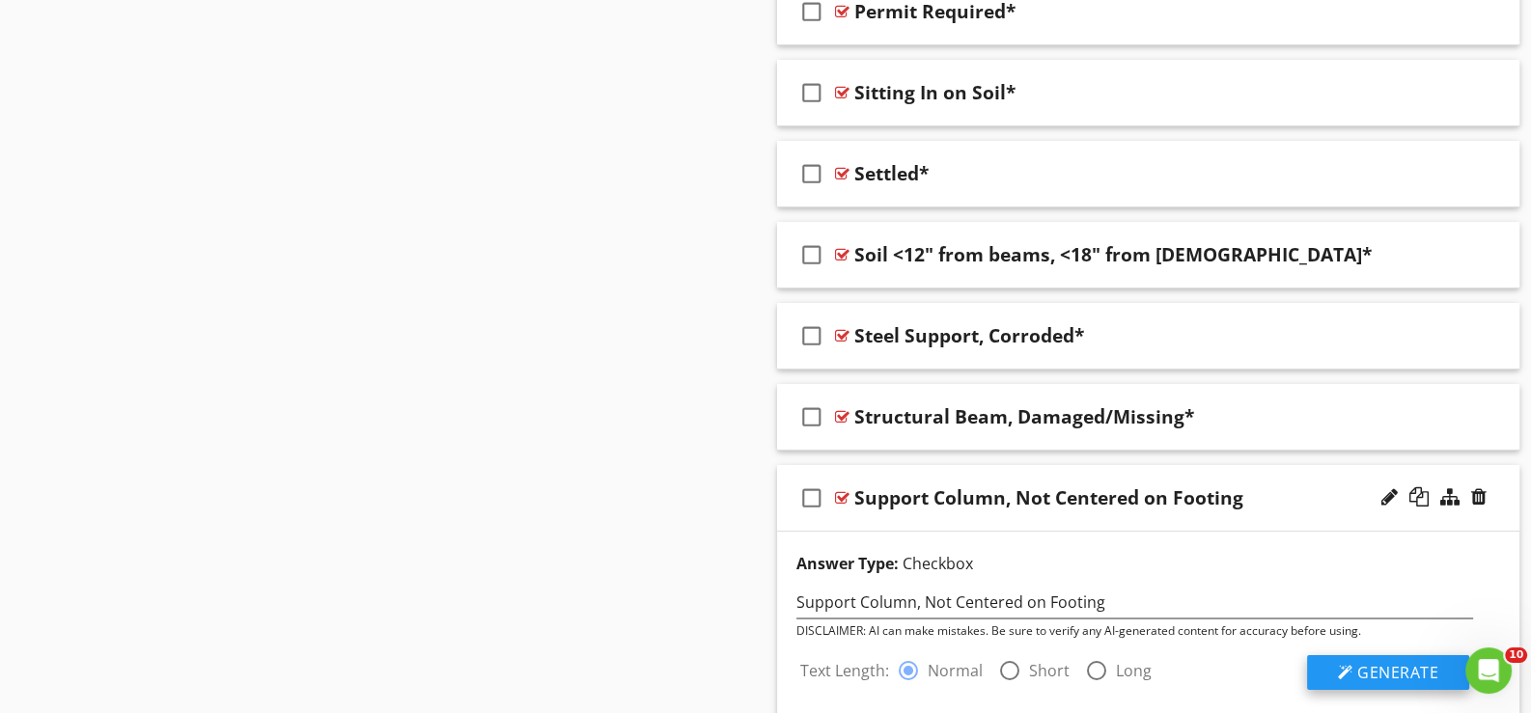
click at [1354, 655] on button "Generate" at bounding box center [1388, 672] width 162 height 35
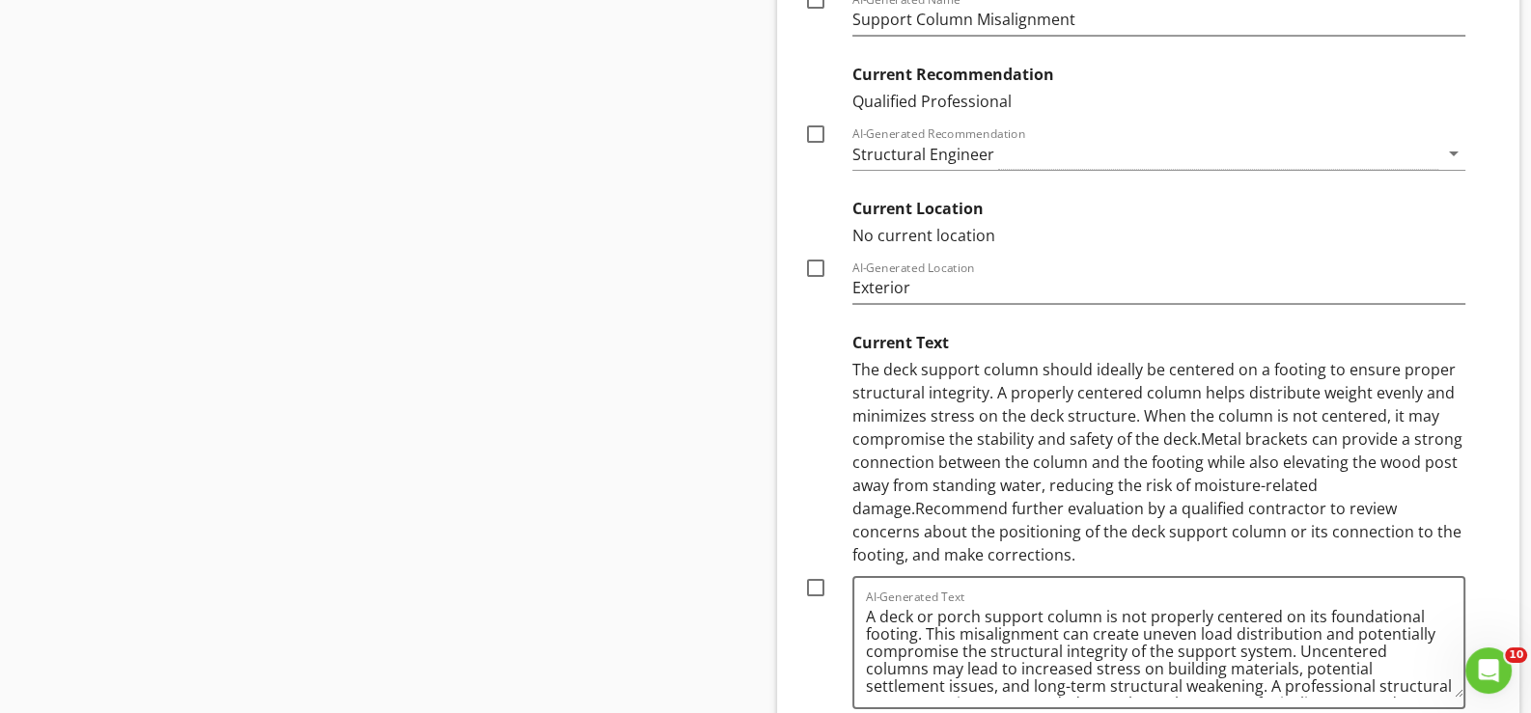
scroll to position [9061, 0]
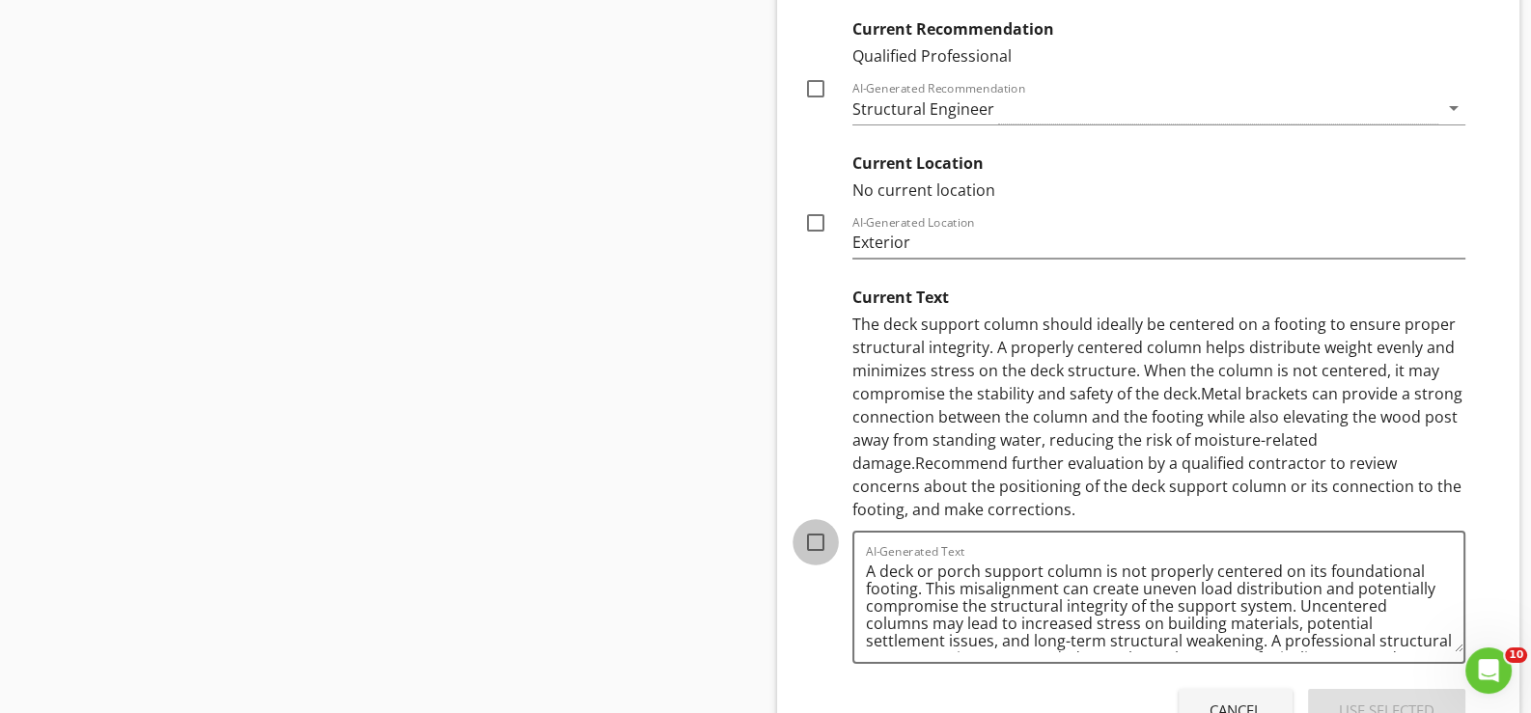
click at [819, 526] on div at bounding box center [815, 542] width 33 height 33
checkbox input "true"
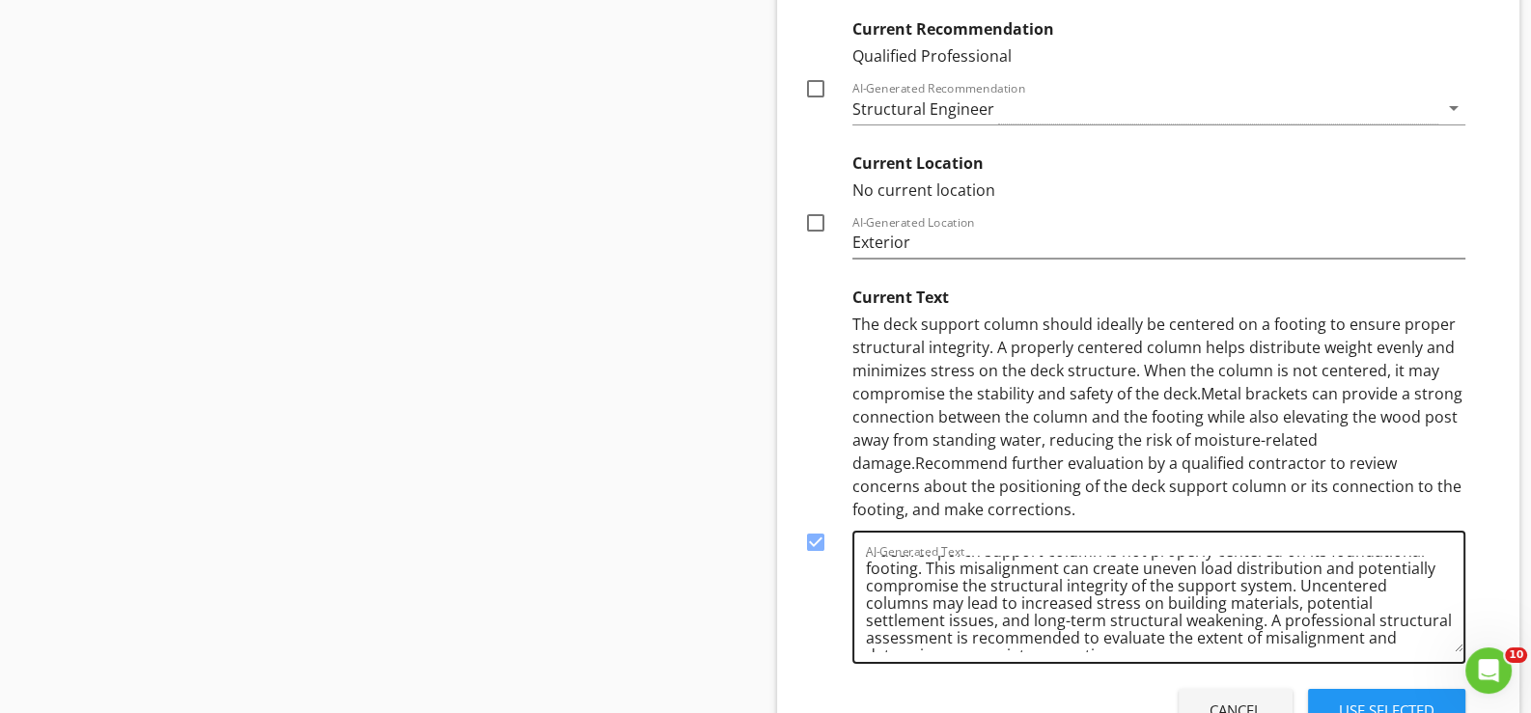
scroll to position [39, 0]
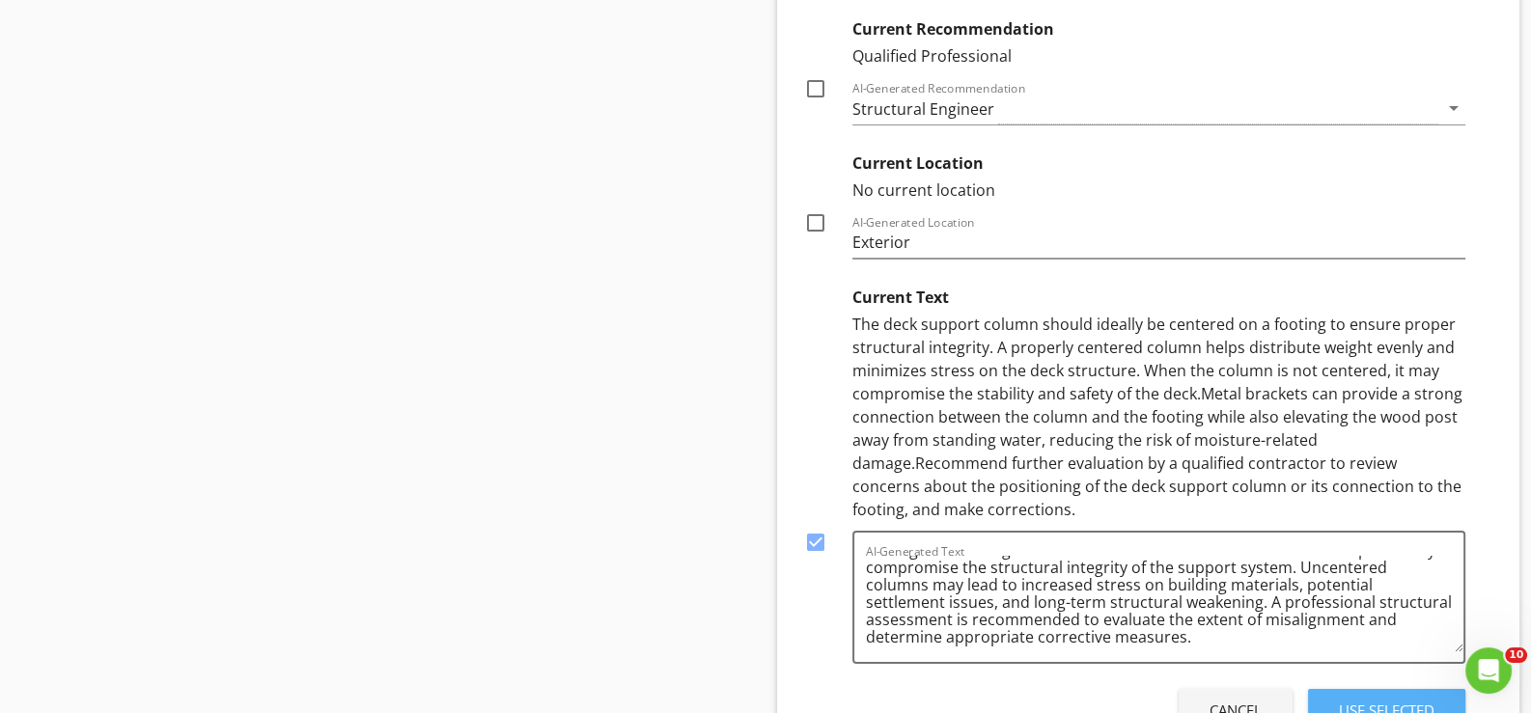
click at [1363, 700] on div "Use Selected" at bounding box center [1387, 711] width 96 height 22
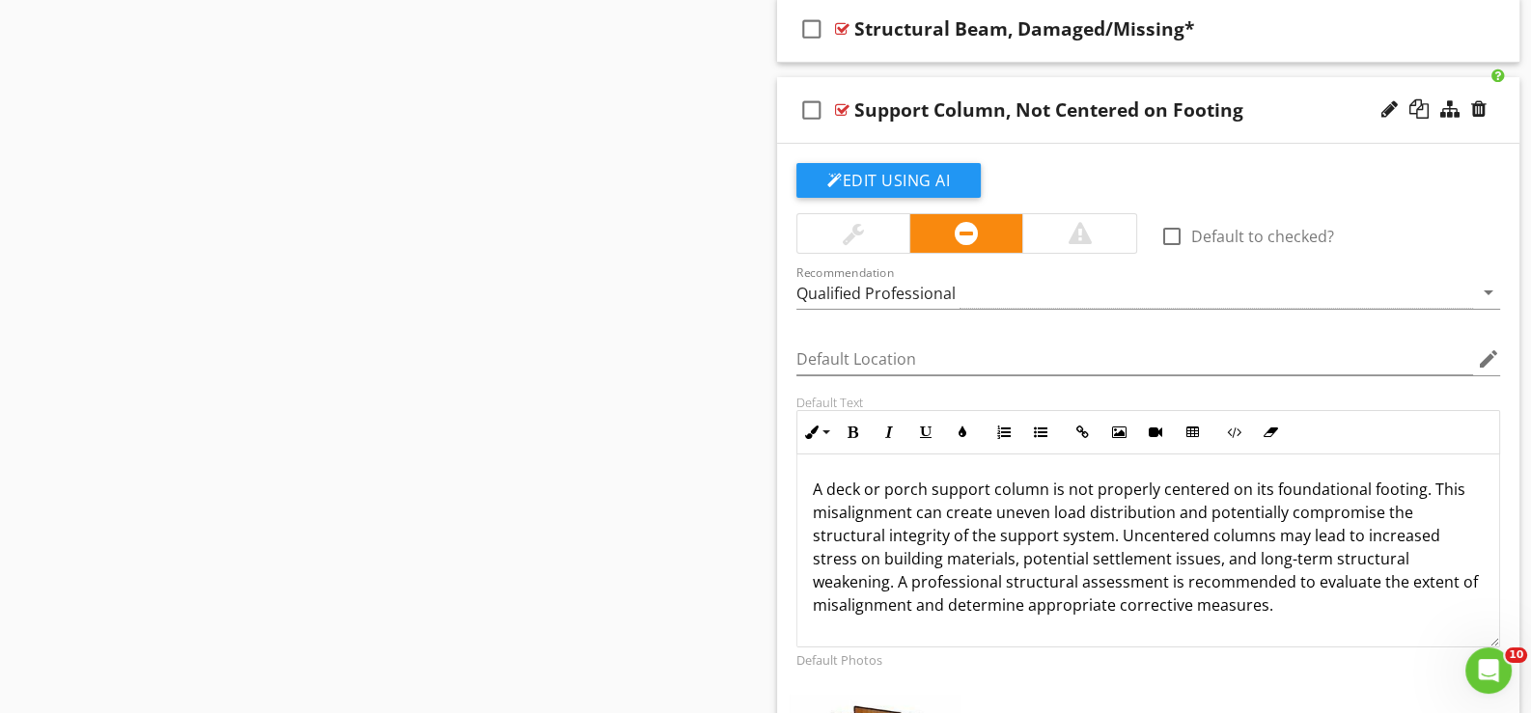
scroll to position [8578, 0]
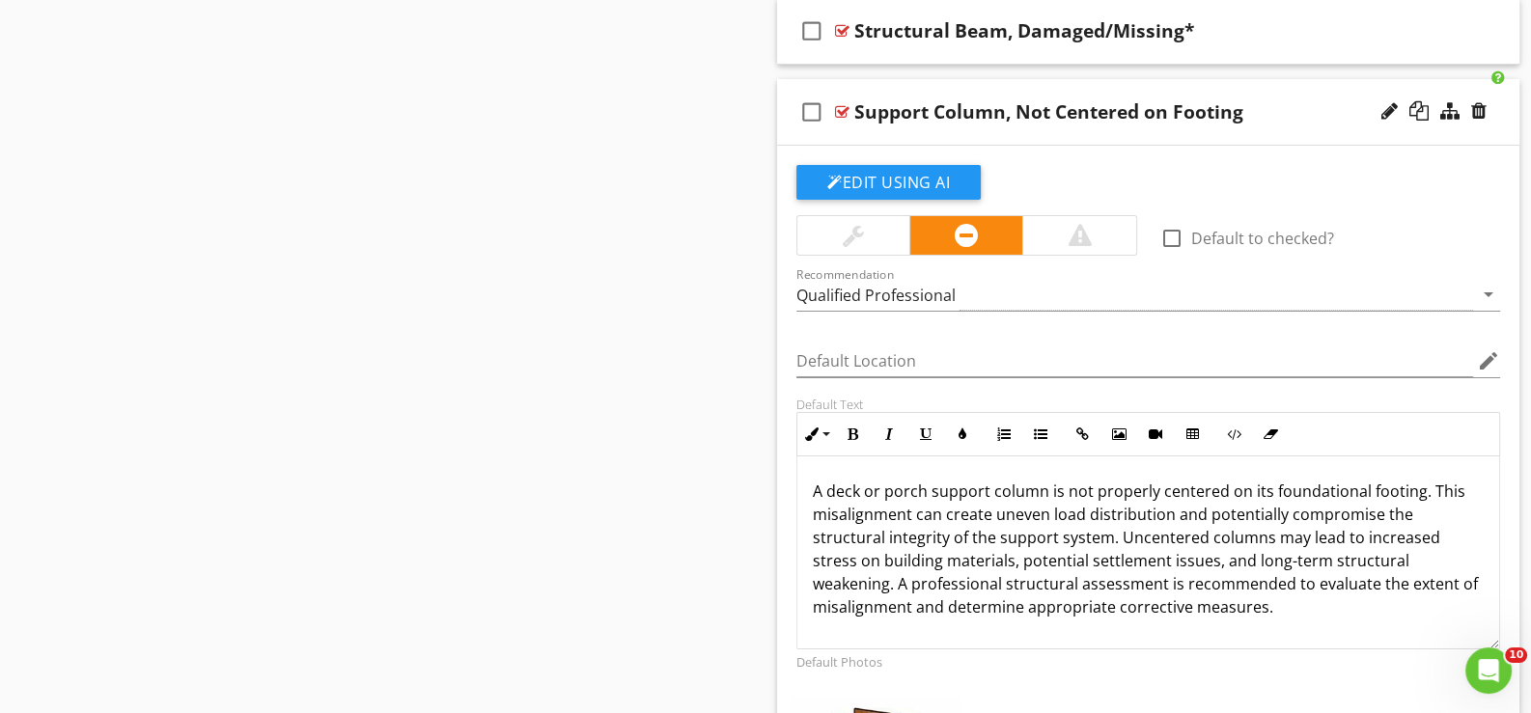
click at [961, 122] on div "check_box_outline_blank Support Column, Not Centered on Footing" at bounding box center [1148, 112] width 742 height 67
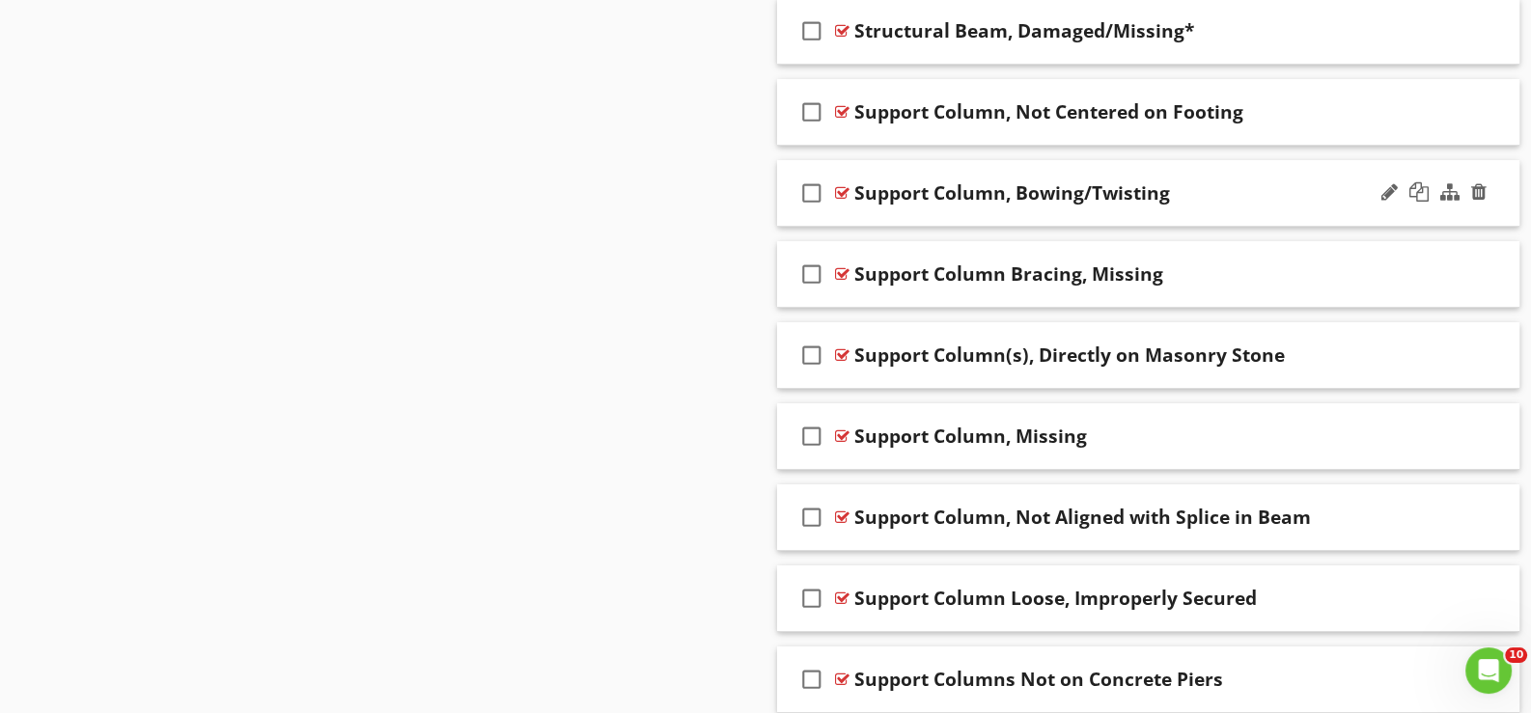
click at [890, 199] on div "check_box_outline_blank Support Column, Bowing/Twisting" at bounding box center [1148, 193] width 742 height 67
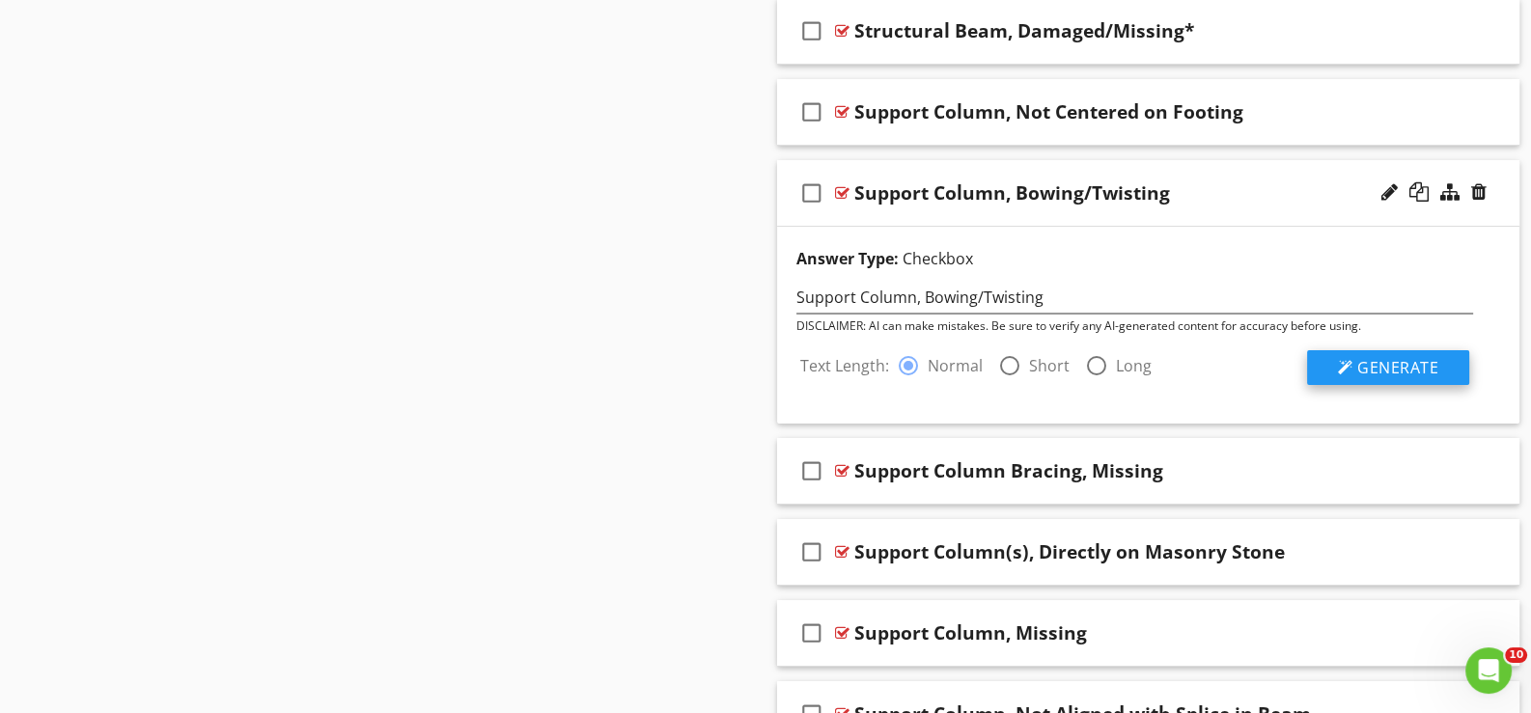
click at [1377, 357] on span "Generate" at bounding box center [1397, 367] width 81 height 21
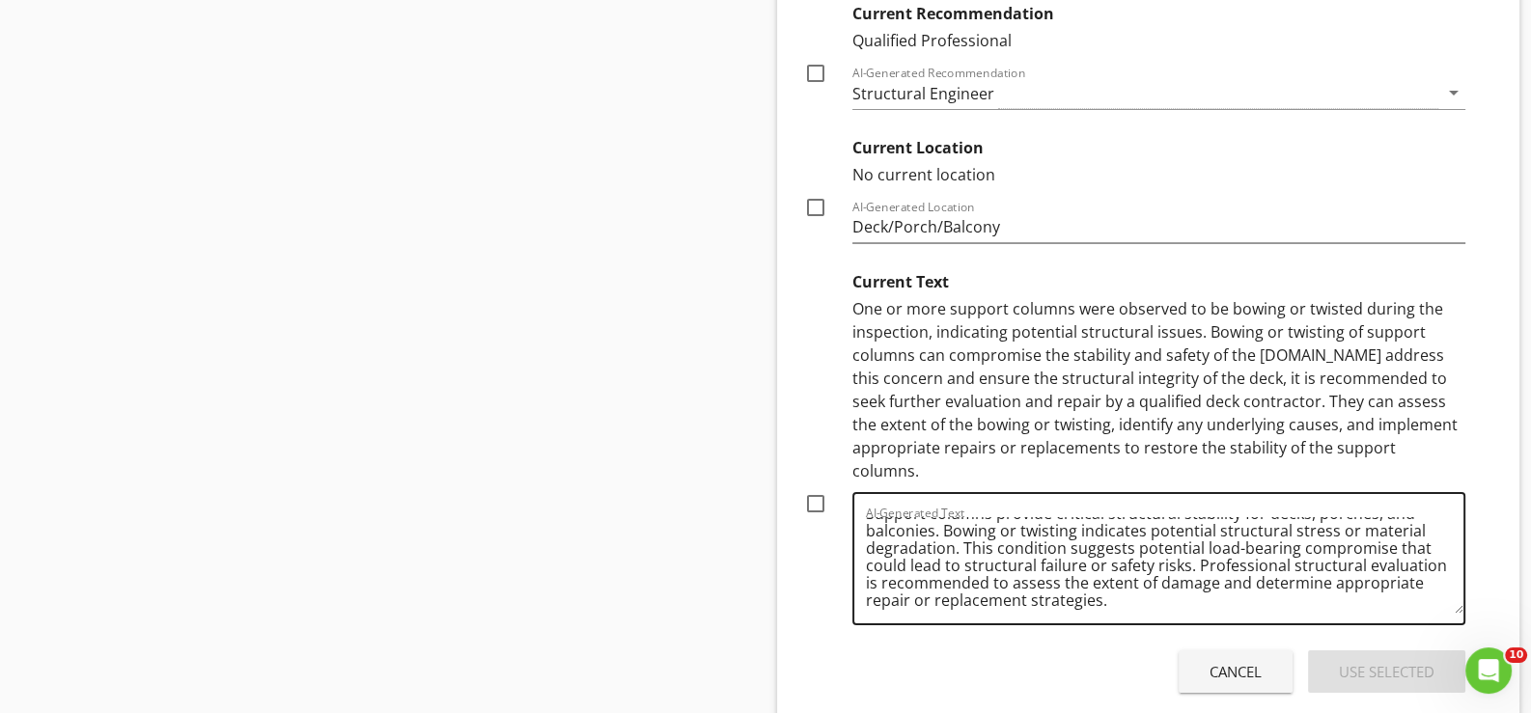
scroll to position [22, 0]
click at [816, 487] on div at bounding box center [815, 503] width 33 height 33
checkbox input "true"
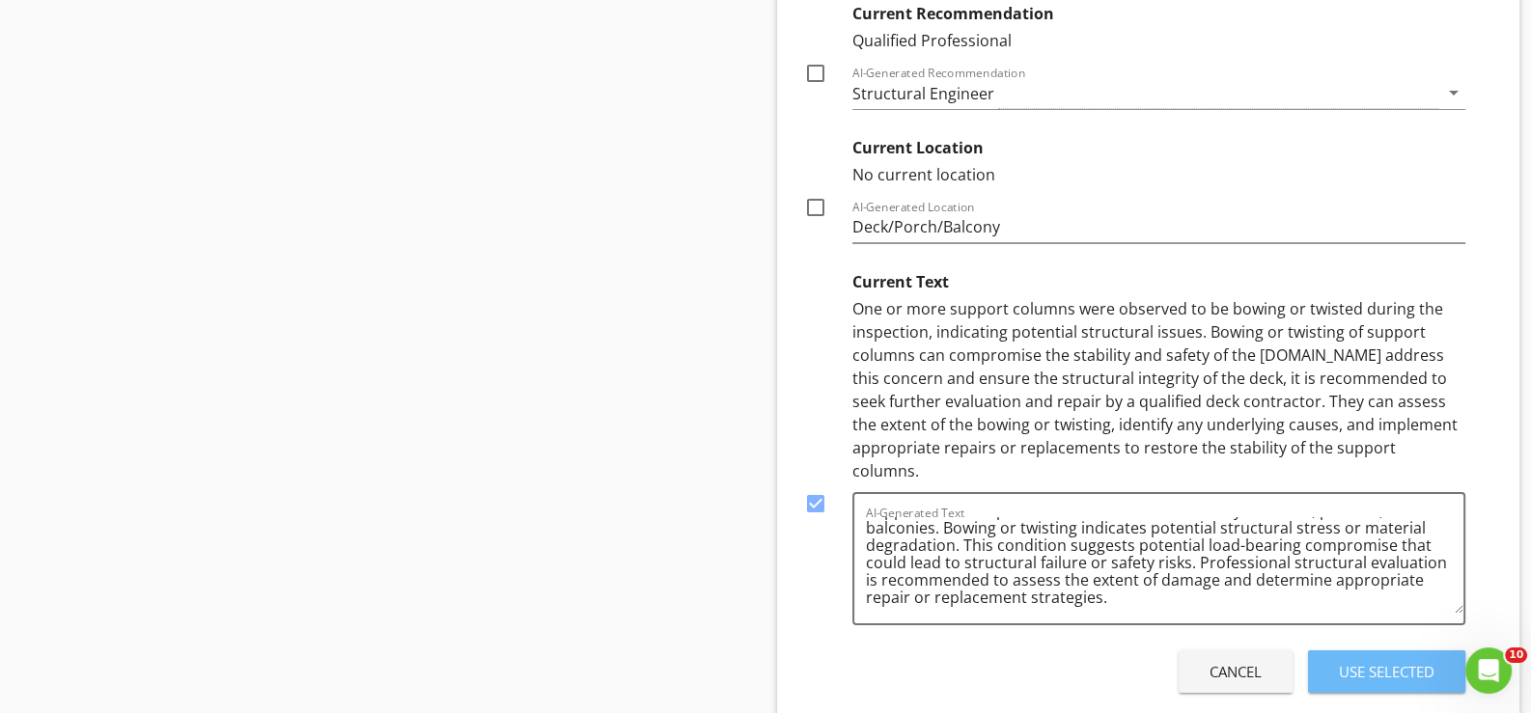
click at [1370, 661] on div "Use Selected" at bounding box center [1387, 672] width 96 height 22
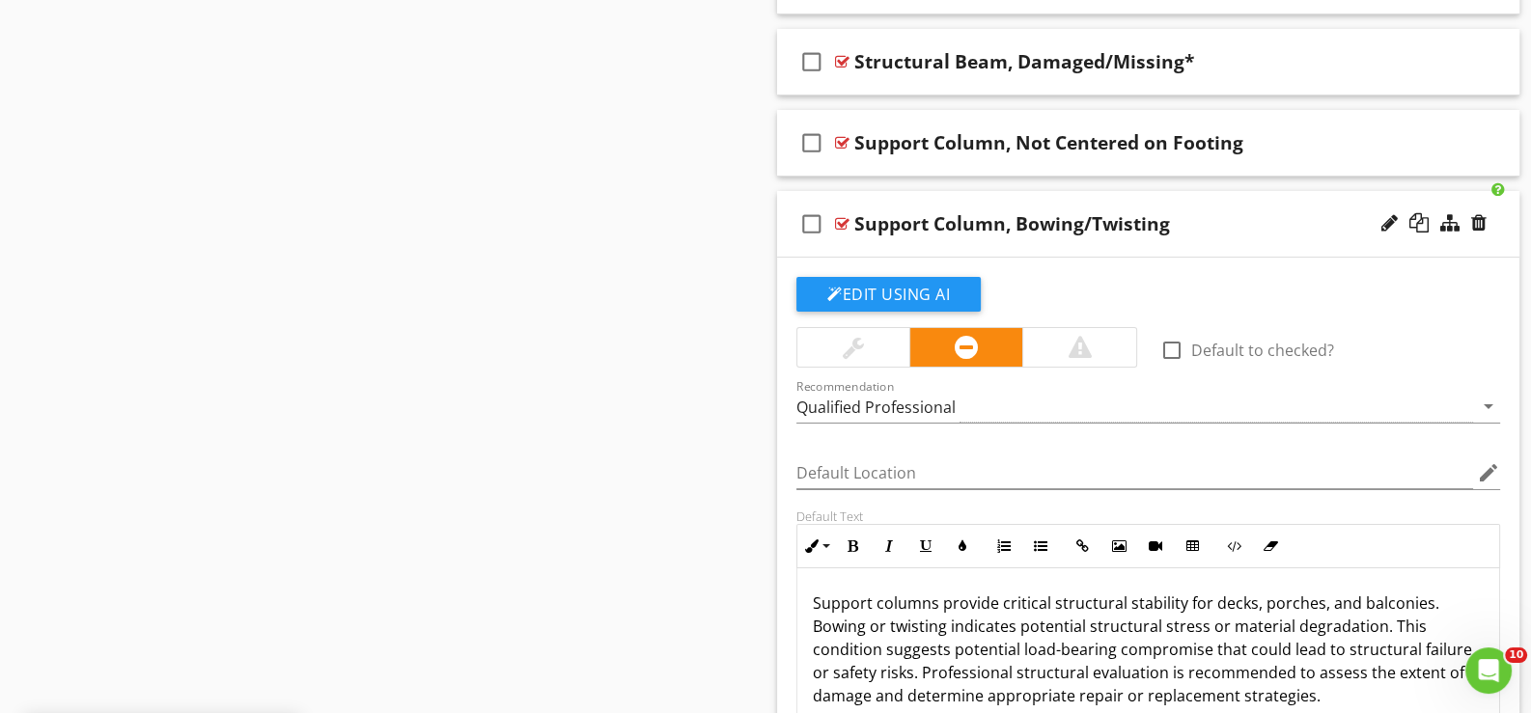
scroll to position [8545, 0]
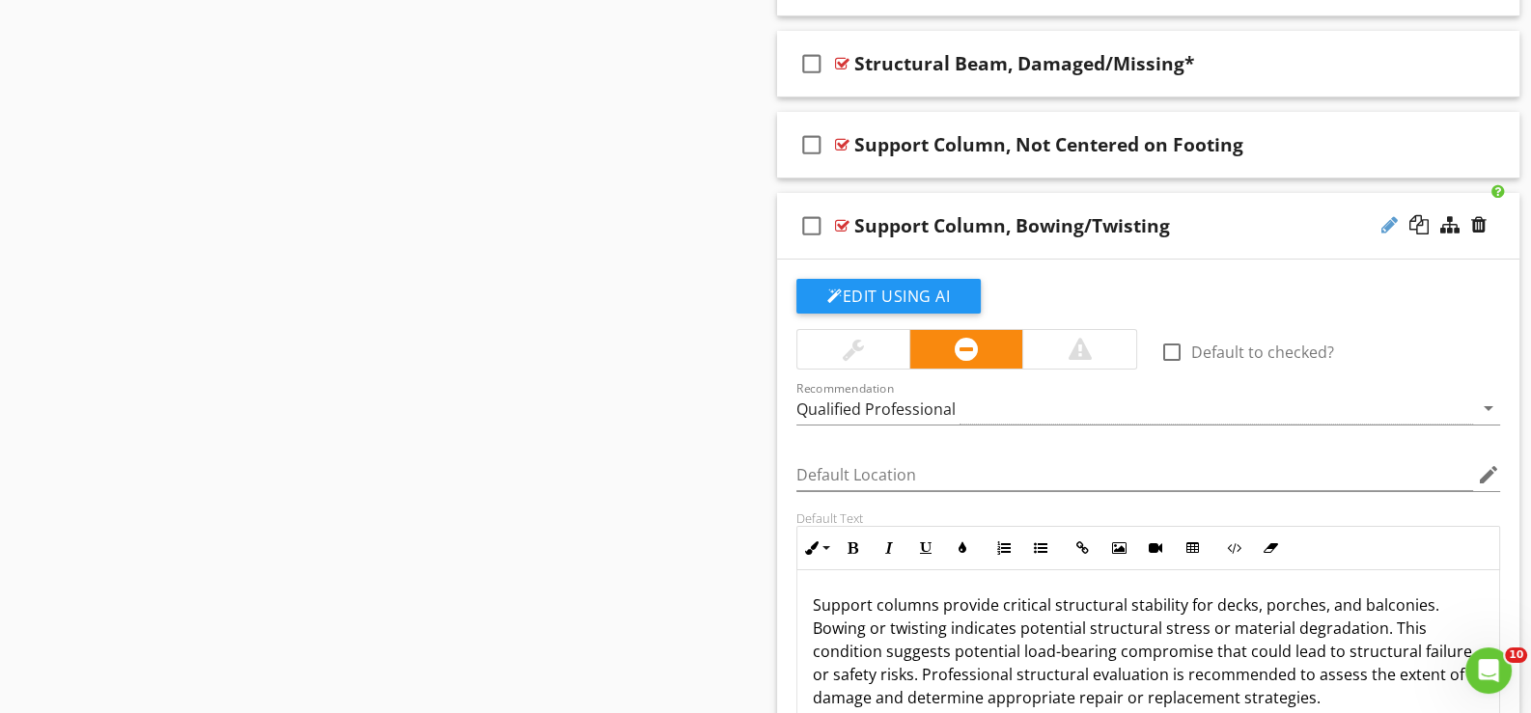
click at [1384, 215] on div at bounding box center [1389, 224] width 16 height 19
type input "Support Column, Bowing/Twisting*"
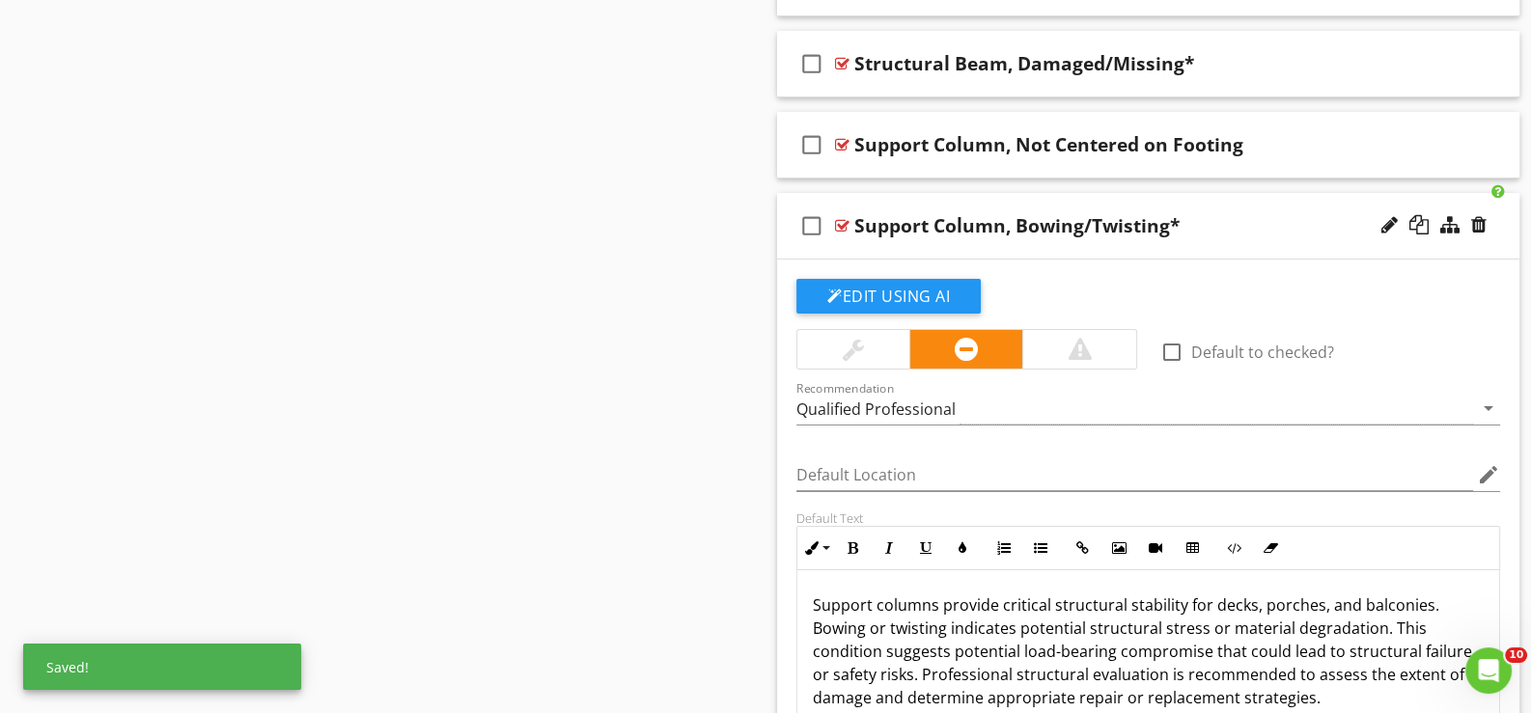
click at [856, 238] on div "check_box_outline_blank Support Column, Bowing/Twisting*" at bounding box center [1148, 226] width 742 height 67
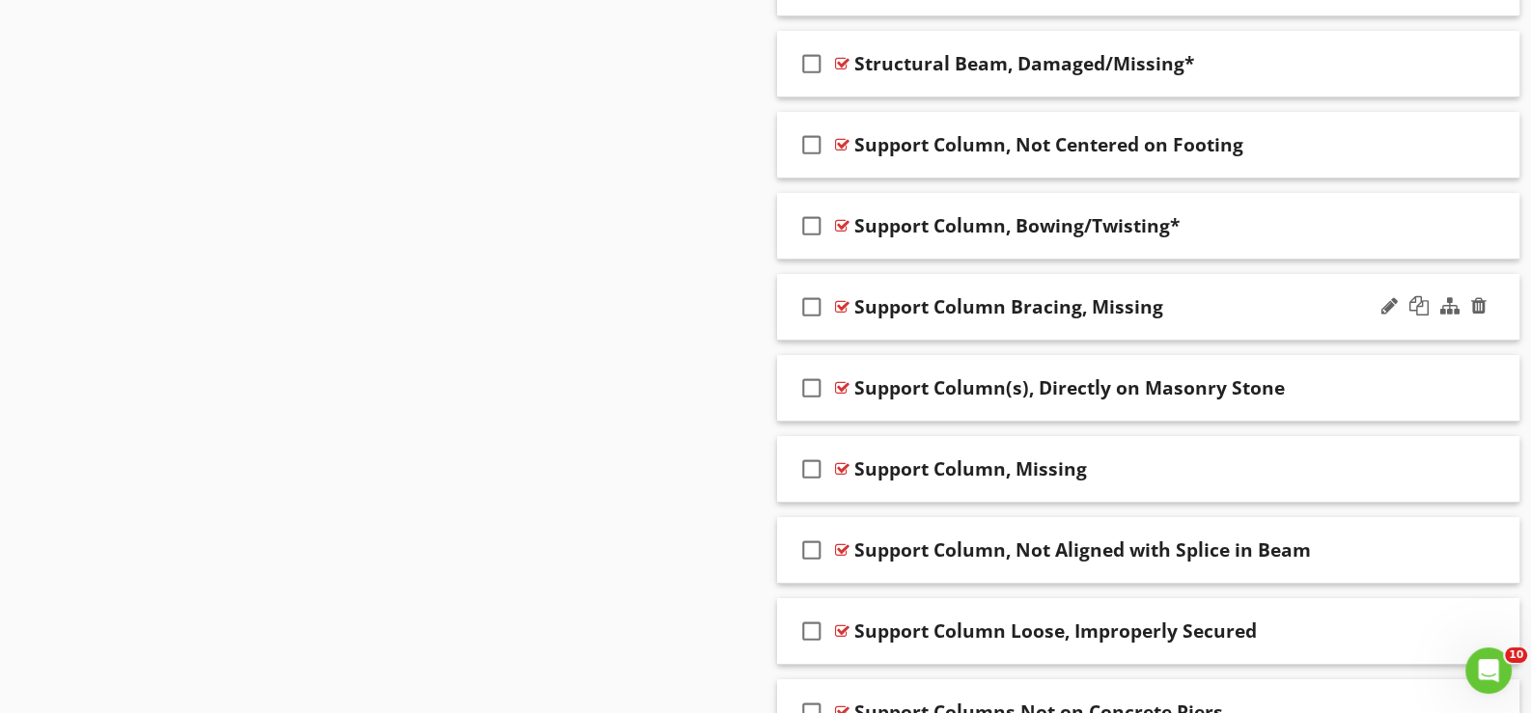
click at [878, 318] on div "check_box_outline_blank Support Column Bracing, Missing" at bounding box center [1148, 307] width 742 height 67
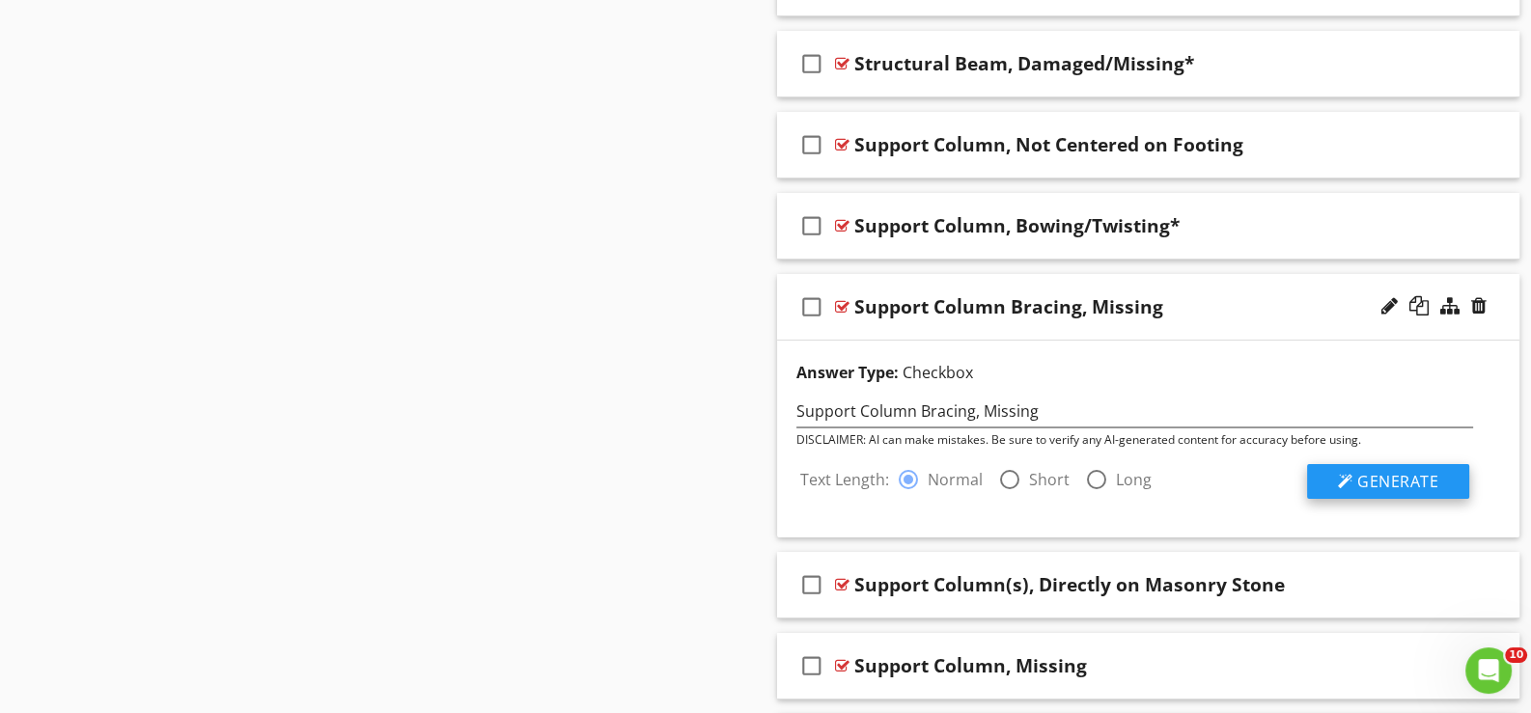
click at [1391, 471] on span "Generate" at bounding box center [1397, 481] width 81 height 21
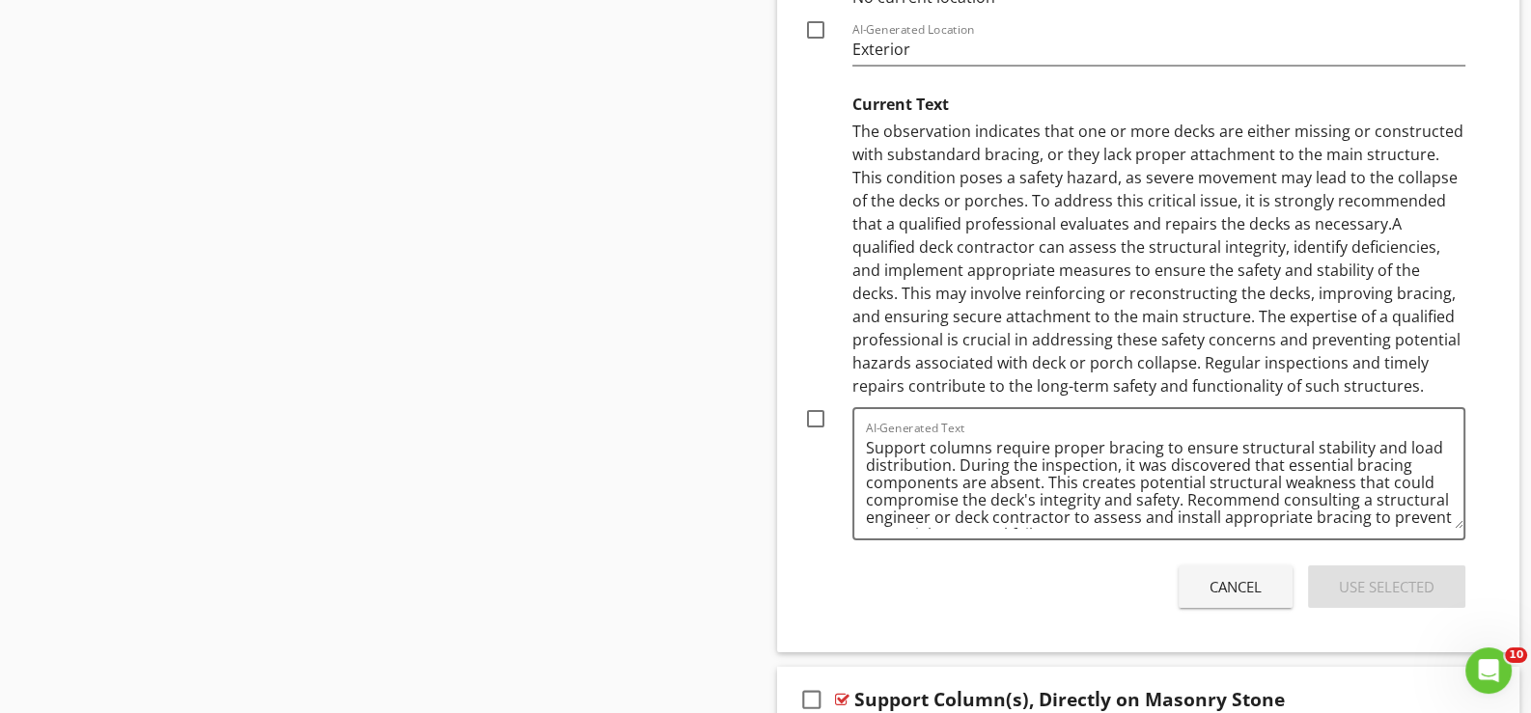
scroll to position [9510, 0]
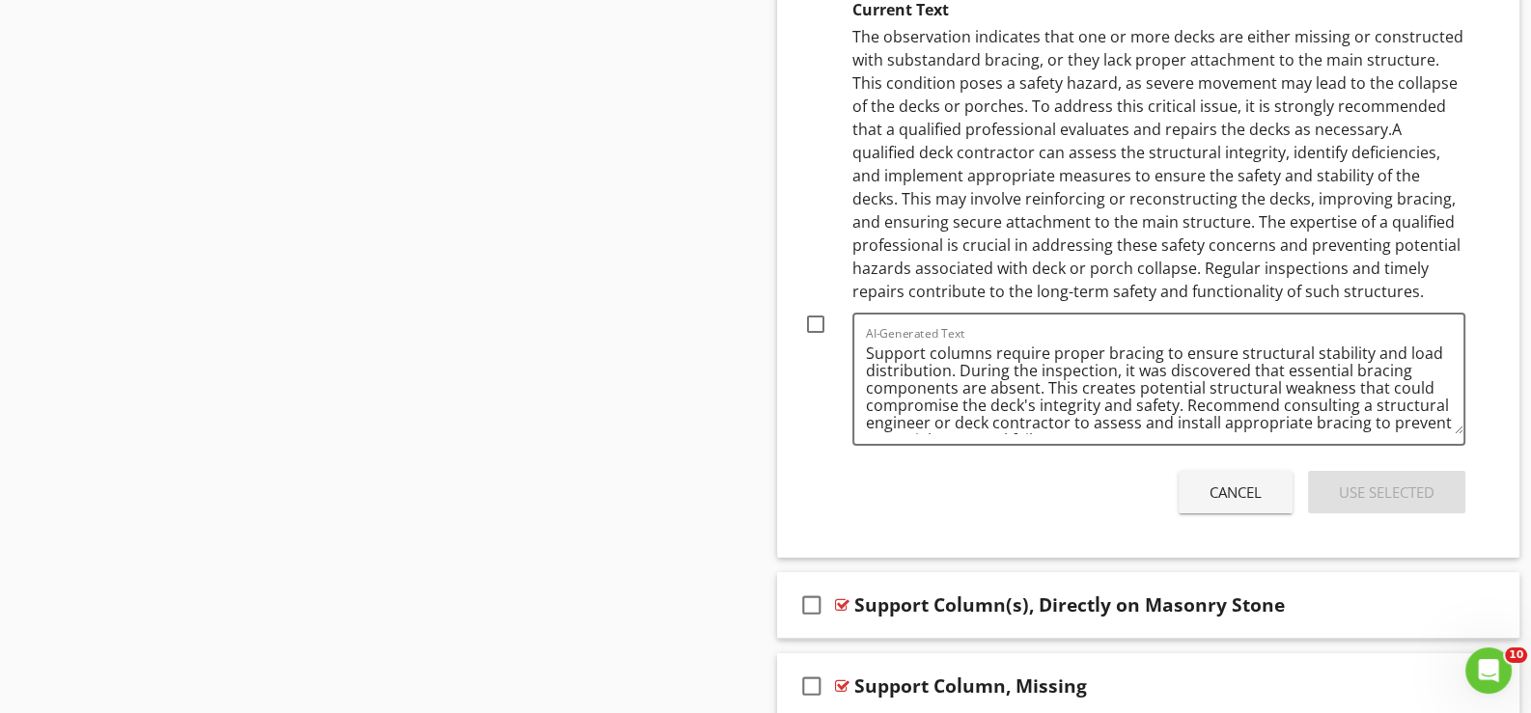
click at [810, 308] on div at bounding box center [815, 324] width 33 height 33
checkbox input "true"
click at [1370, 482] on div "Use Selected" at bounding box center [1387, 493] width 96 height 22
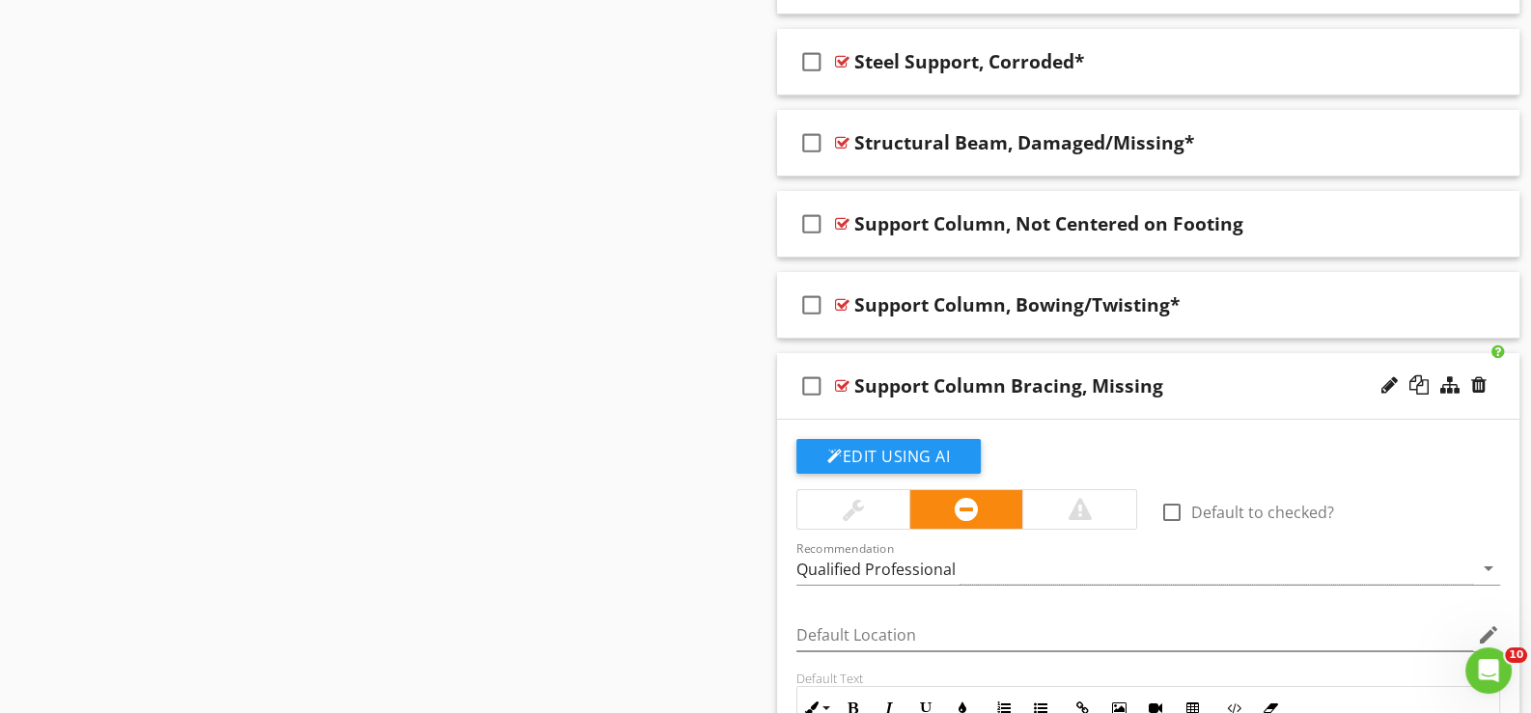
scroll to position [8416, 0]
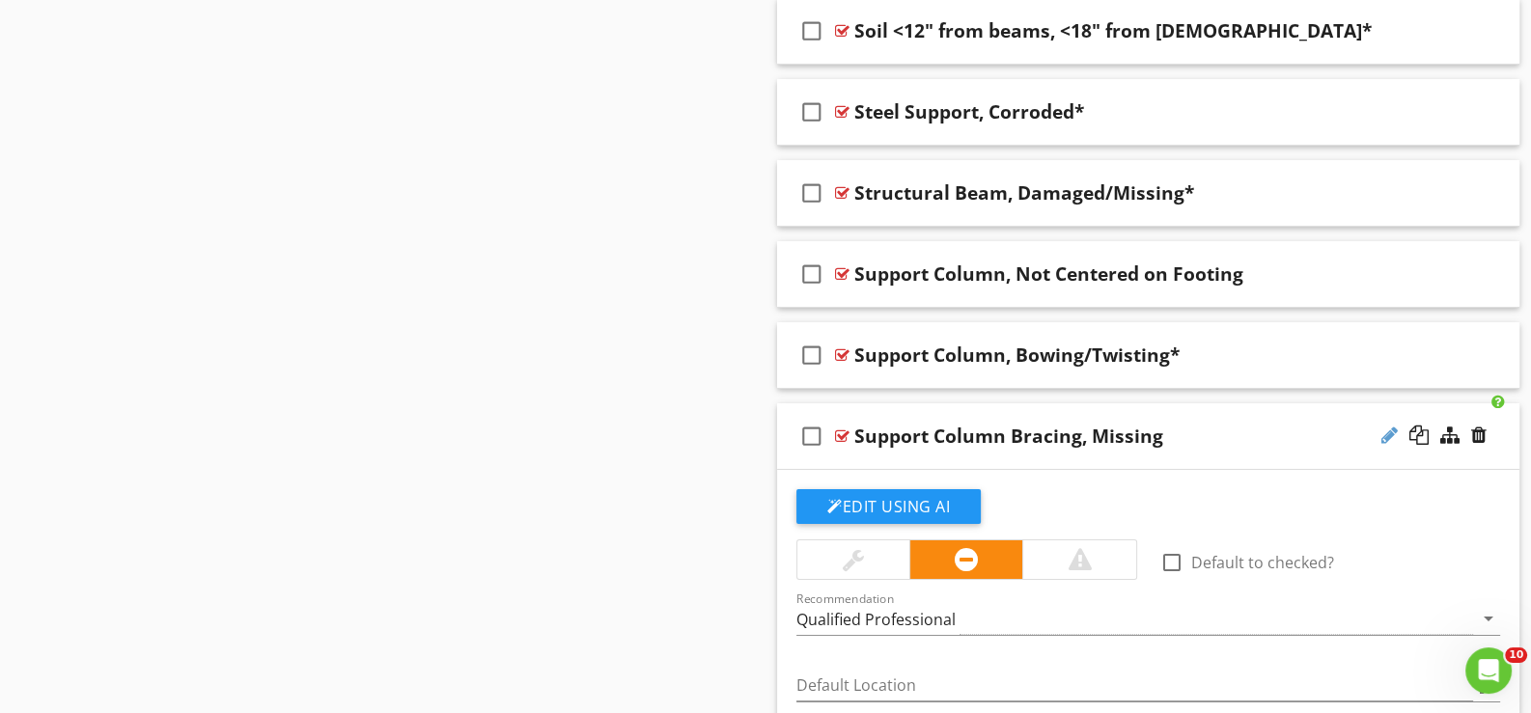
click at [1385, 426] on div at bounding box center [1389, 435] width 16 height 19
click at [976, 425] on input "Support Column Bracing, Missing" at bounding box center [1118, 439] width 528 height 32
type input "Support Column, Cross Bracing Missing"
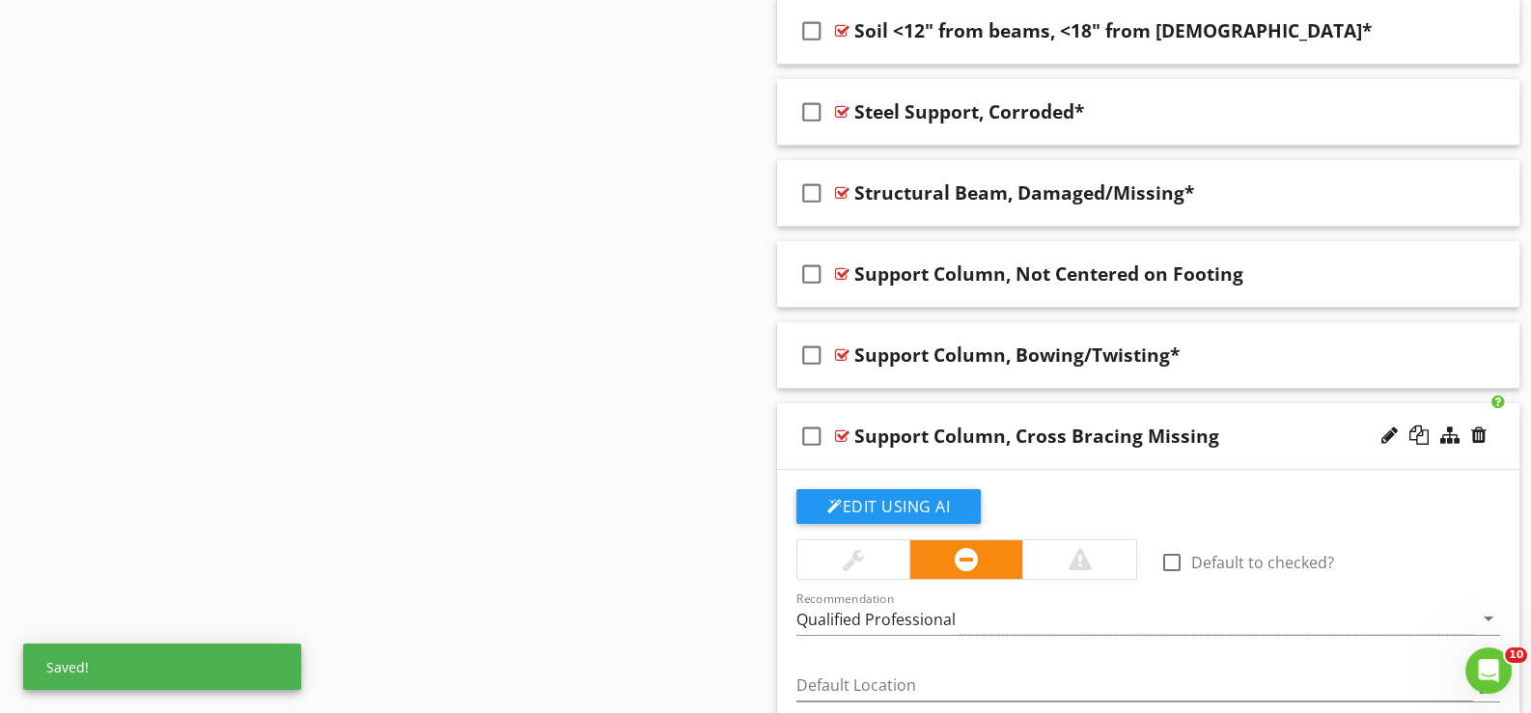
click at [830, 444] on div "check_box_outline_blank Support Column, Cross Bracing Missing" at bounding box center [1148, 437] width 742 height 67
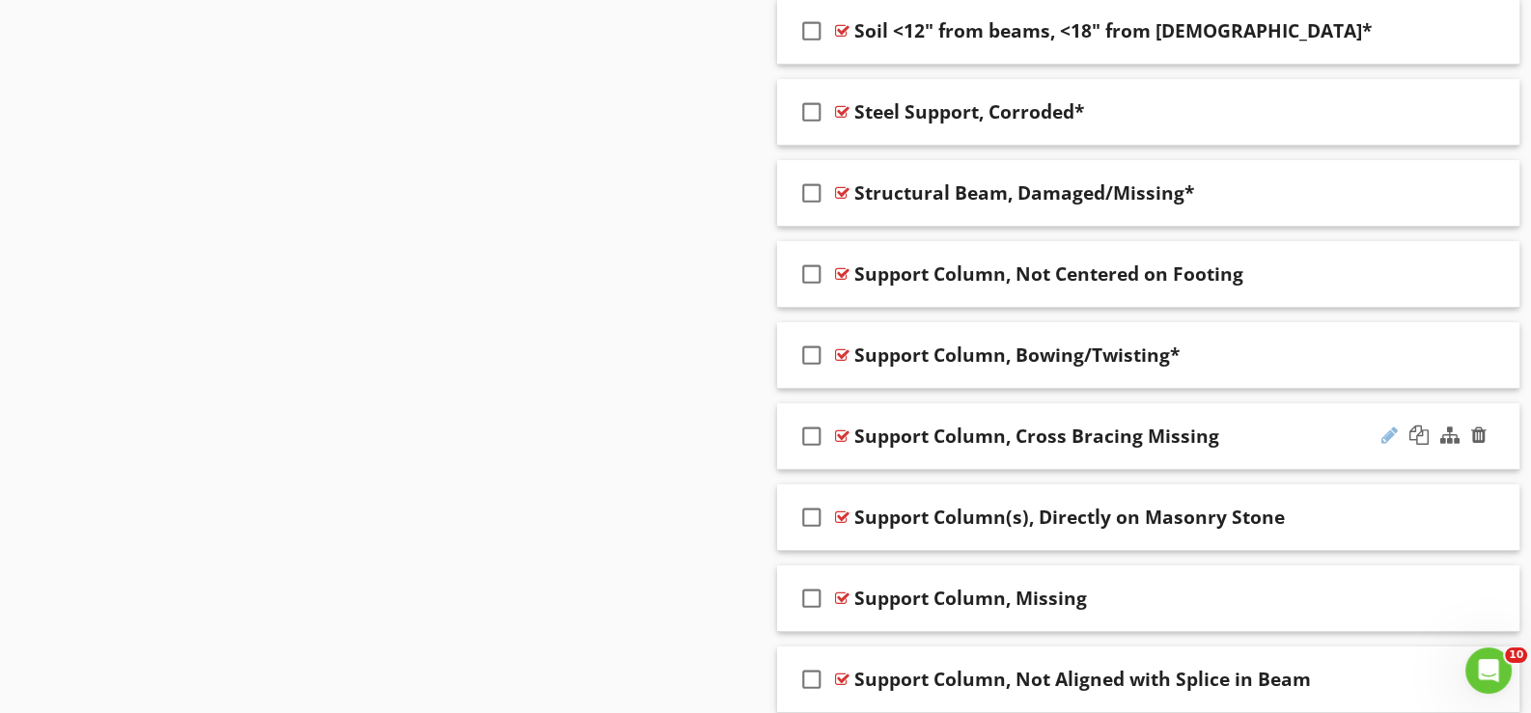
click at [1390, 426] on div at bounding box center [1389, 435] width 16 height 19
type input "Support Column, Cross Bracing Missing*"
click at [865, 525] on div "check_box_outline_blank Support Column(s), Directly on Masonry Stone" at bounding box center [1148, 518] width 742 height 67
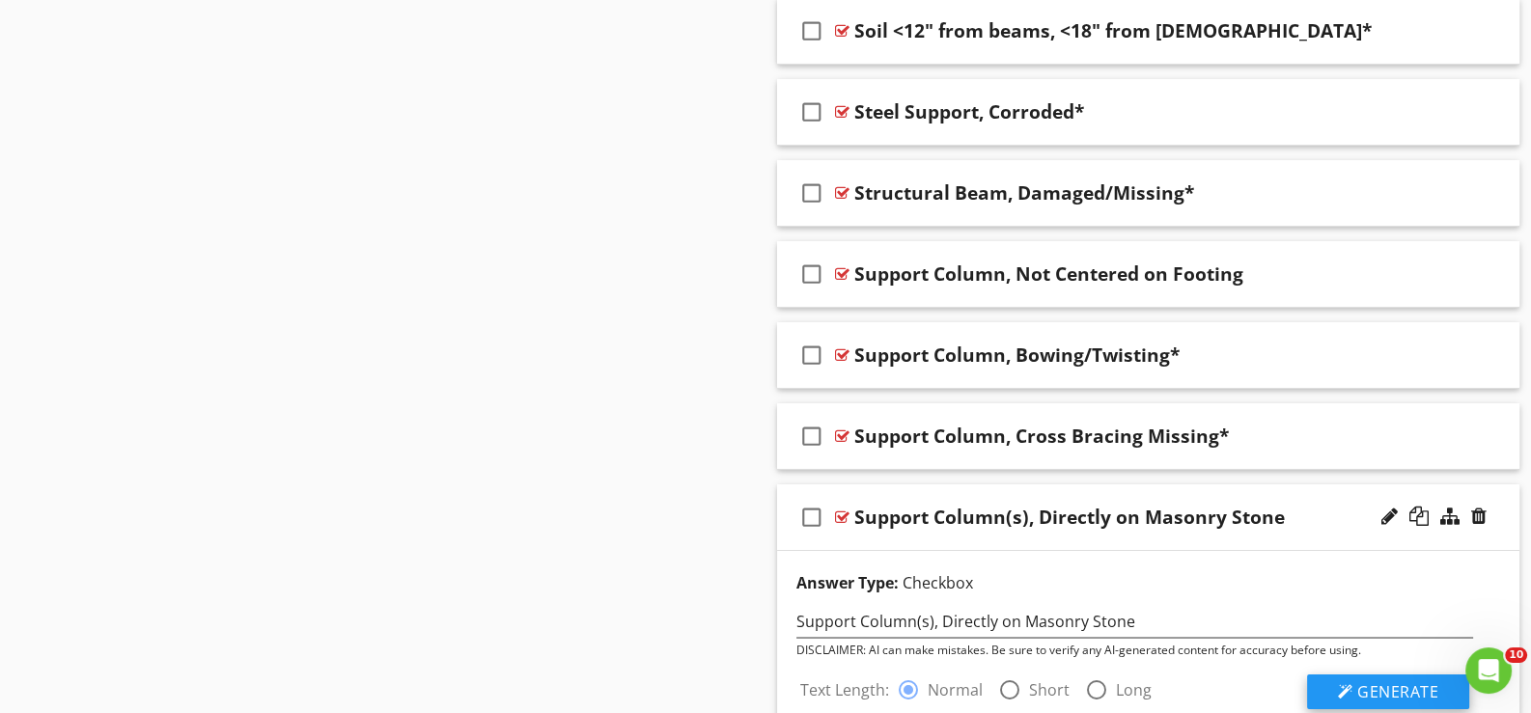
click at [1393, 682] on span "Generate" at bounding box center [1397, 692] width 81 height 21
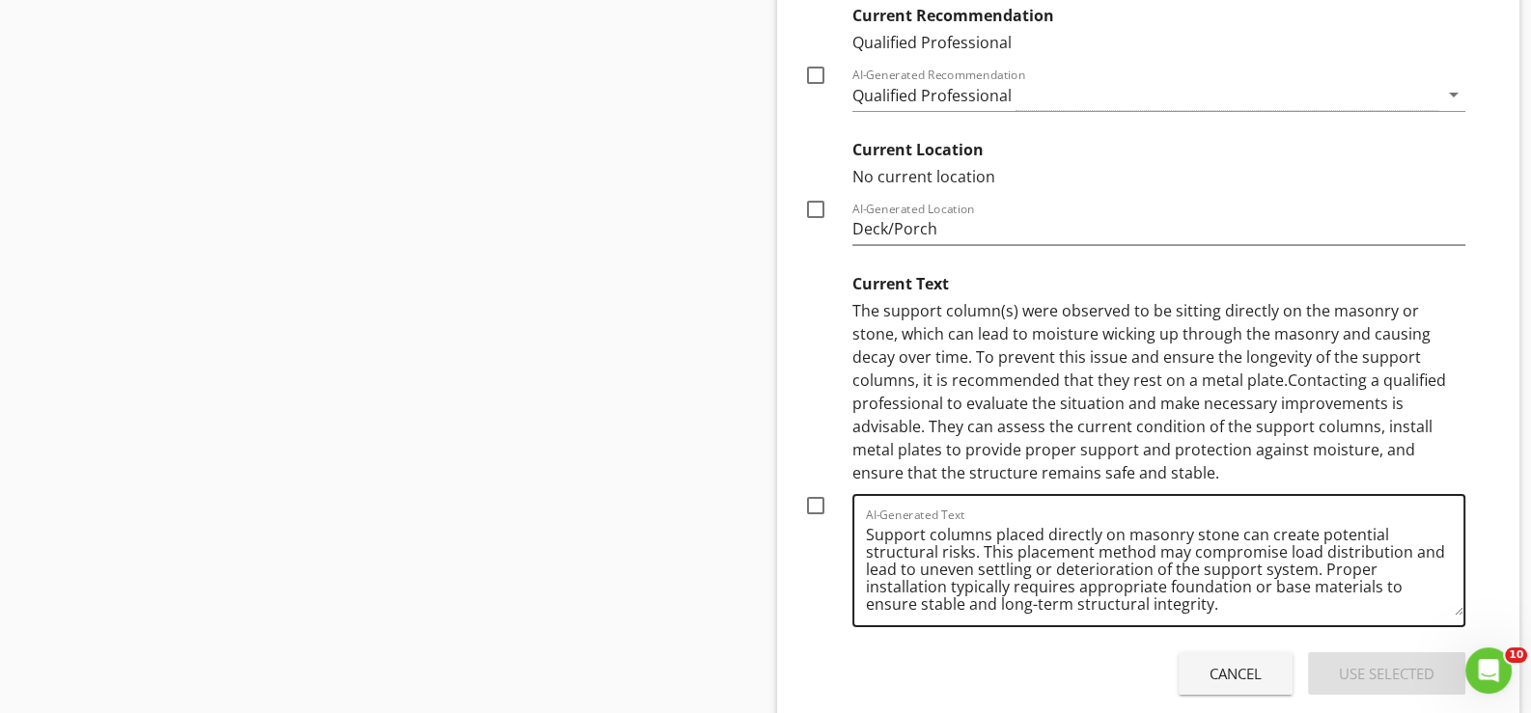
scroll to position [9381, 0]
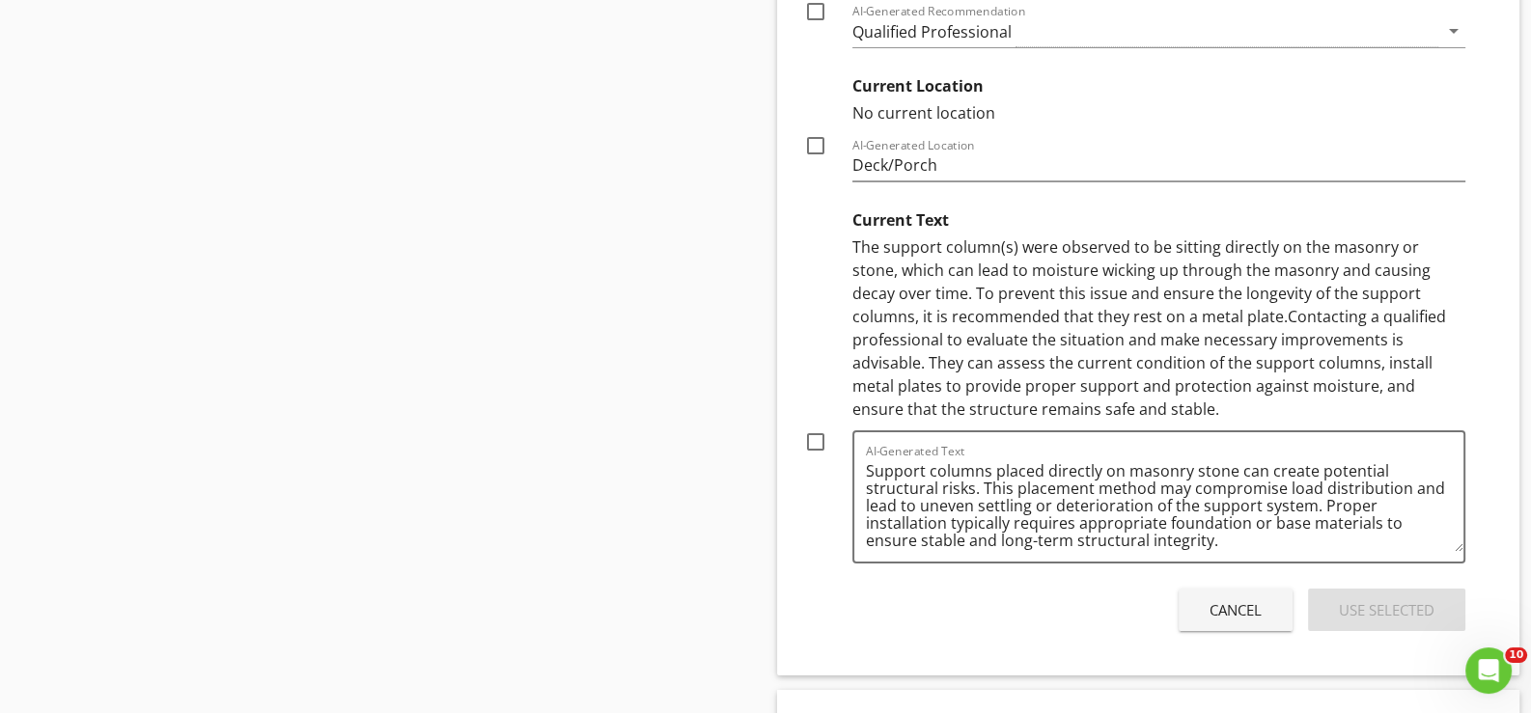
click at [819, 426] on div at bounding box center [815, 442] width 33 height 33
checkbox input "true"
click at [1366, 599] on div "Use Selected" at bounding box center [1387, 610] width 96 height 22
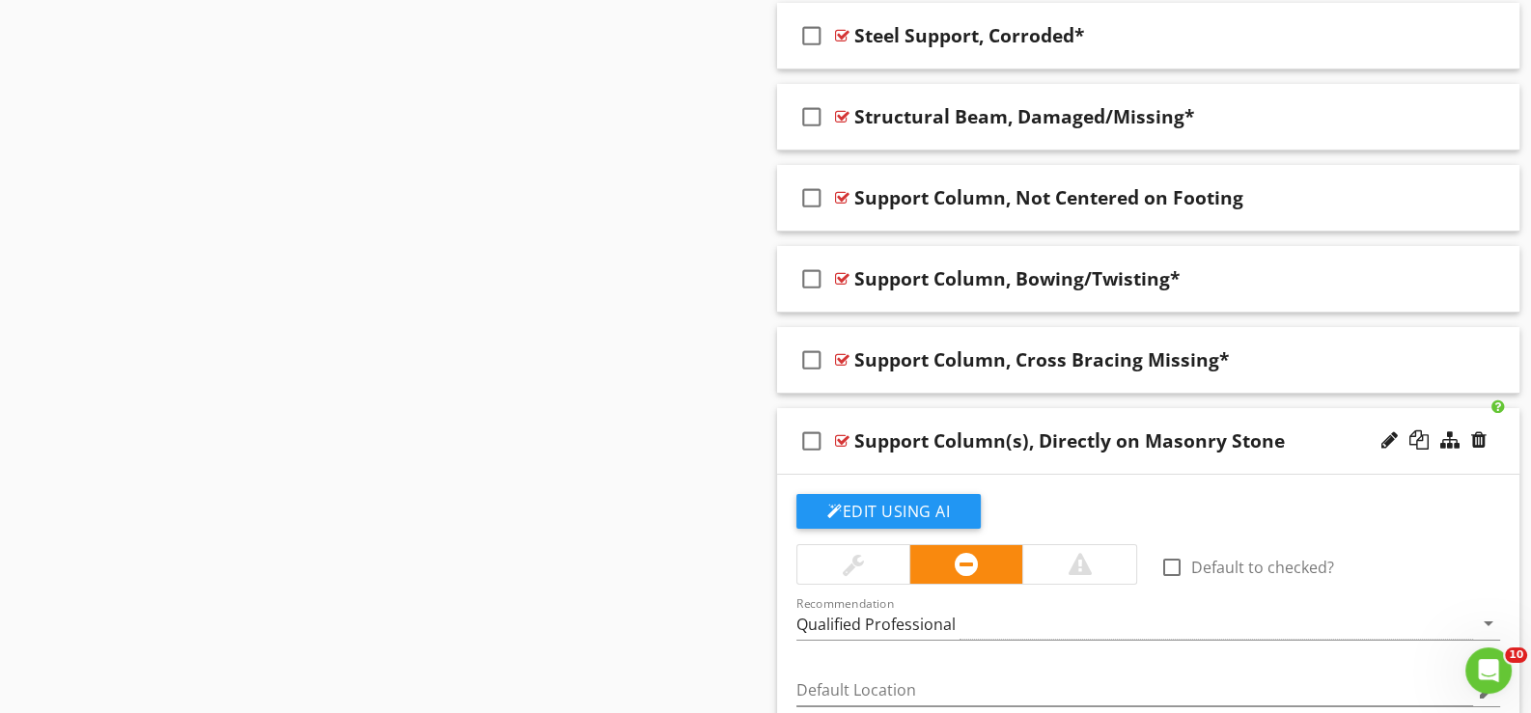
scroll to position [8479, 0]
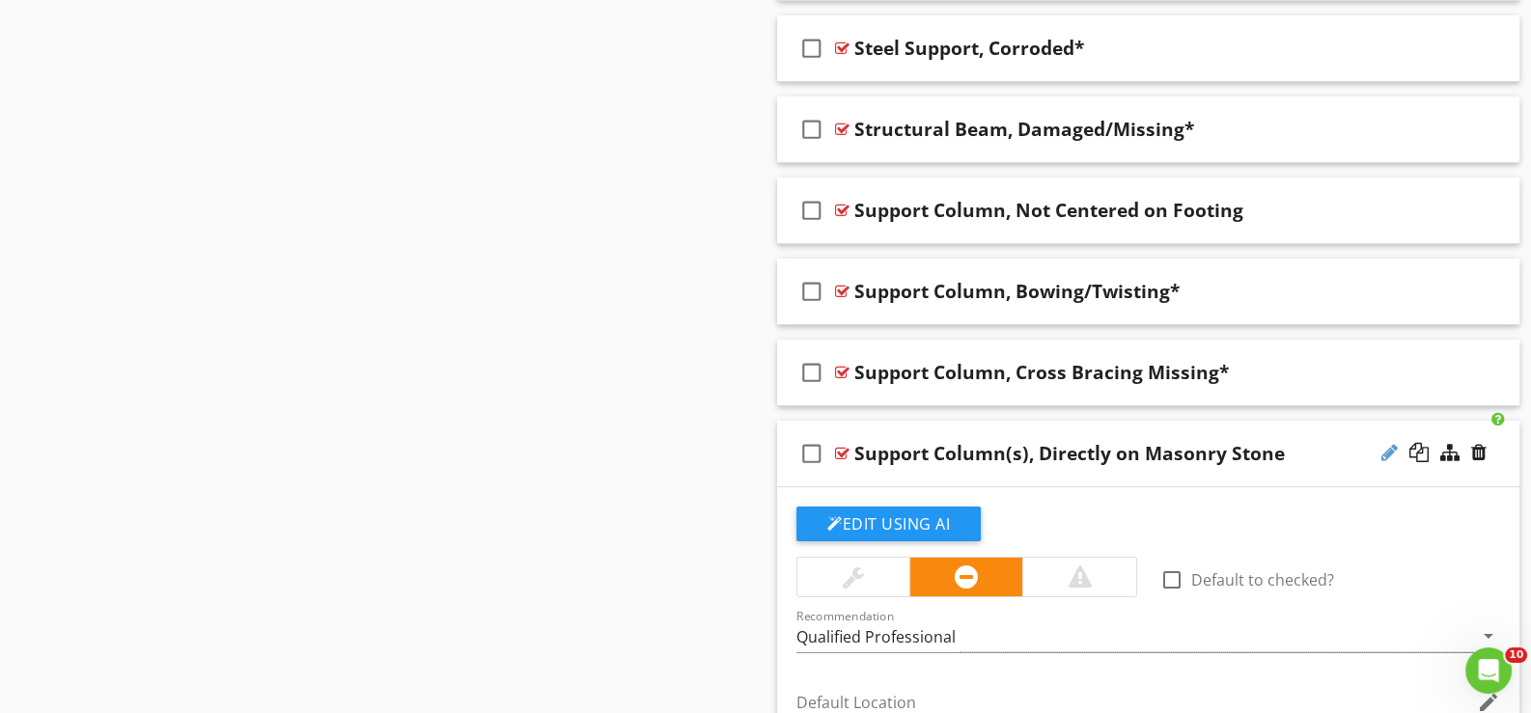
click at [1386, 443] on div at bounding box center [1389, 452] width 16 height 19
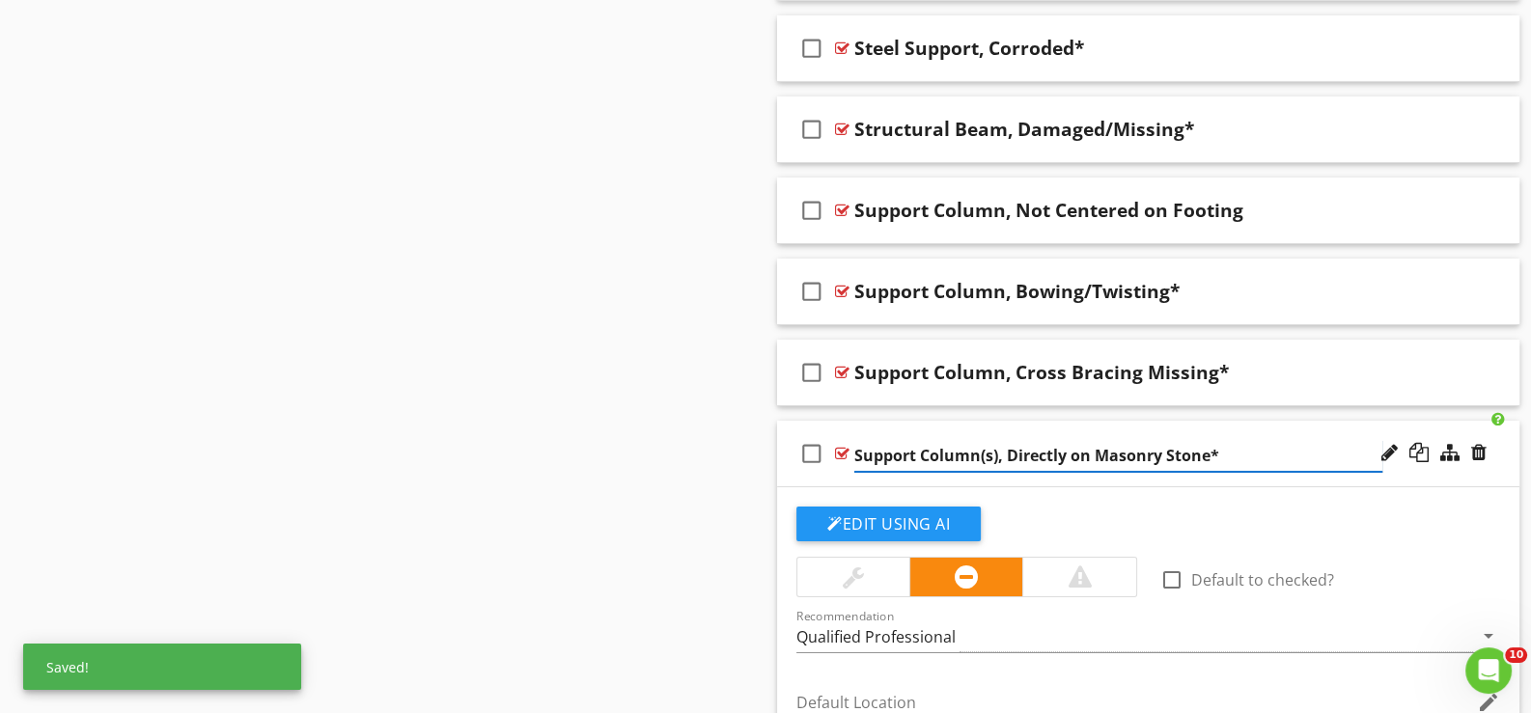
click at [1160, 444] on input "Support Column(s), Directly on Masonry Stone*" at bounding box center [1118, 456] width 528 height 32
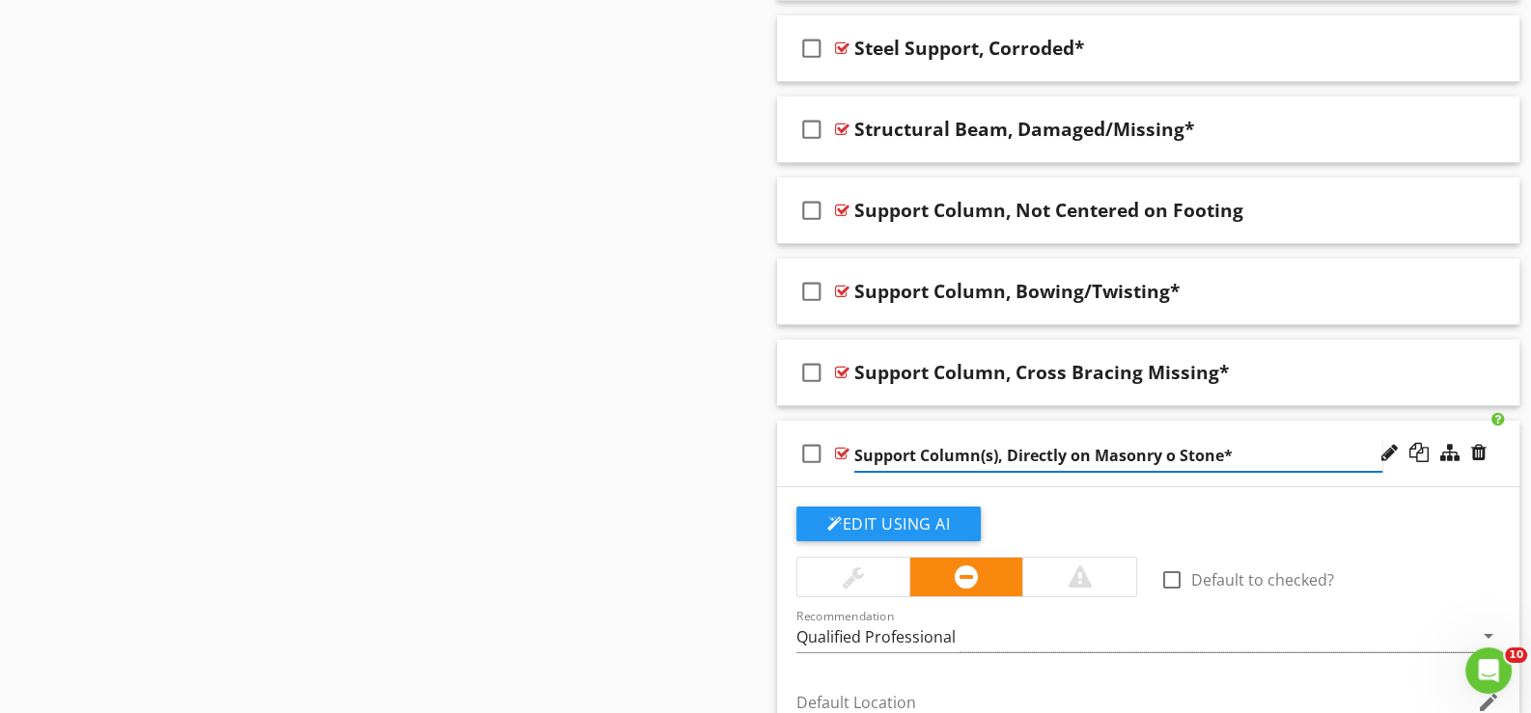
type input "Support Column(s), Directly on Masonry or Stone*"
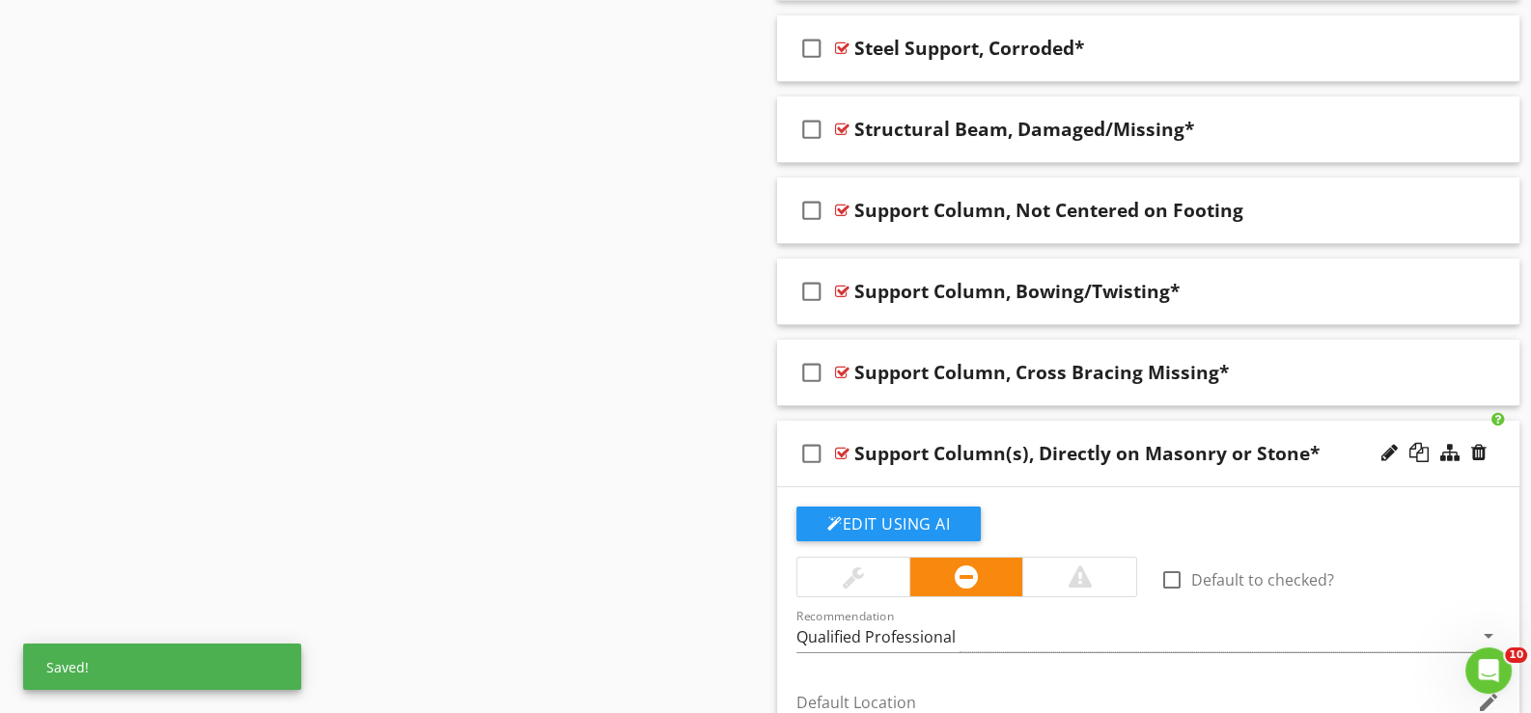
click at [866, 464] on div "check_box_outline_blank Support Column(s), Directly on Masonry or Stone*" at bounding box center [1148, 454] width 742 height 67
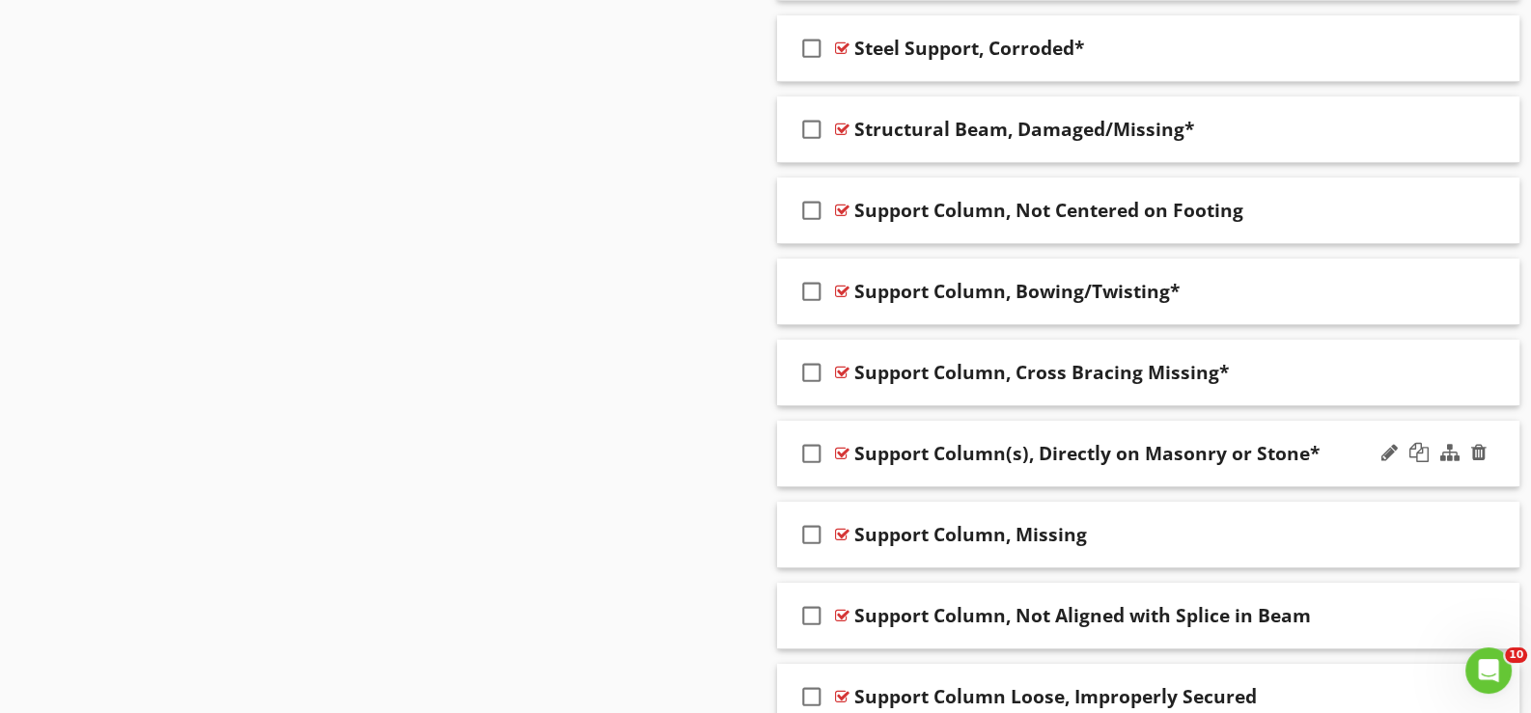
click at [871, 460] on div "check_box_outline_blank Support Column(s), Directly on Masonry or Stone*" at bounding box center [1148, 454] width 742 height 67
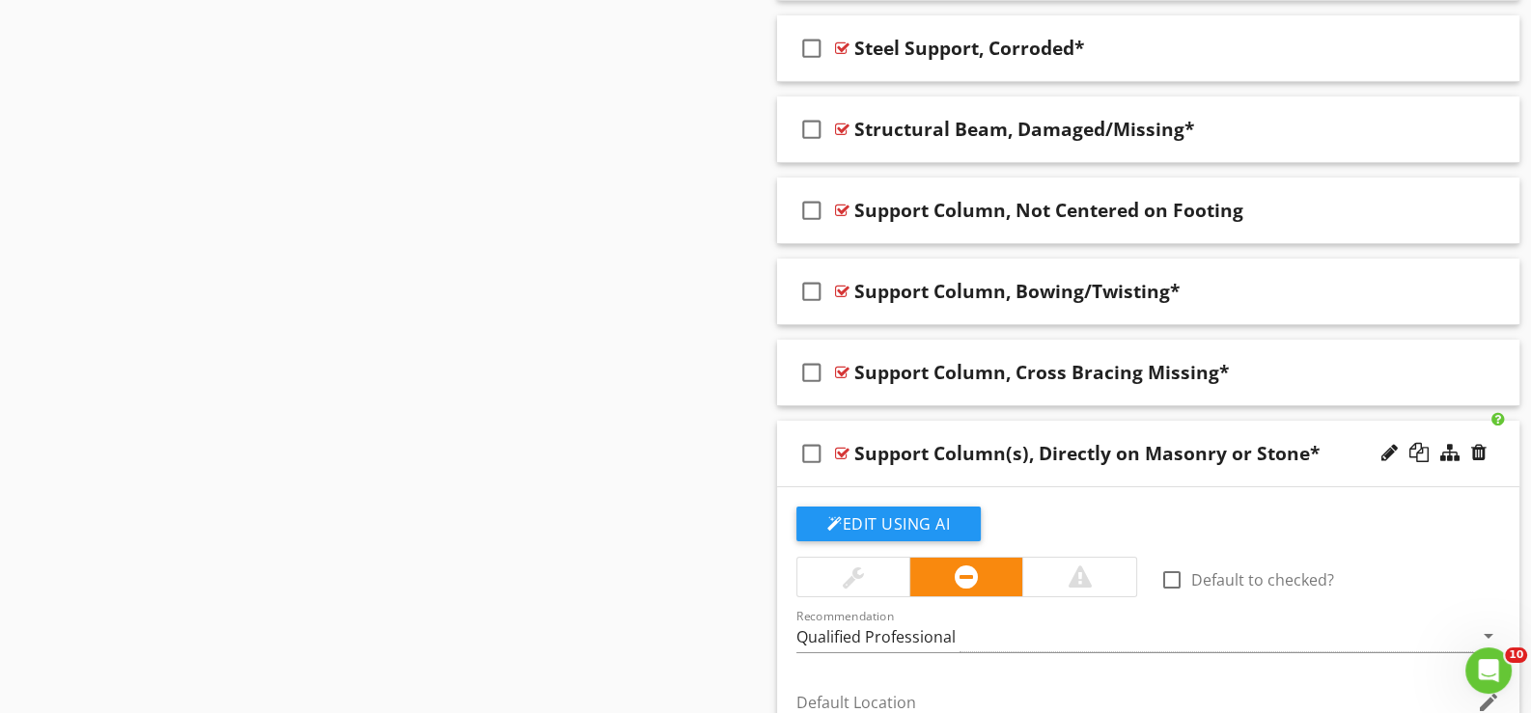
click at [876, 467] on div "check_box_outline_blank Support Column(s), Directly on Masonry or Stone*" at bounding box center [1148, 454] width 742 height 67
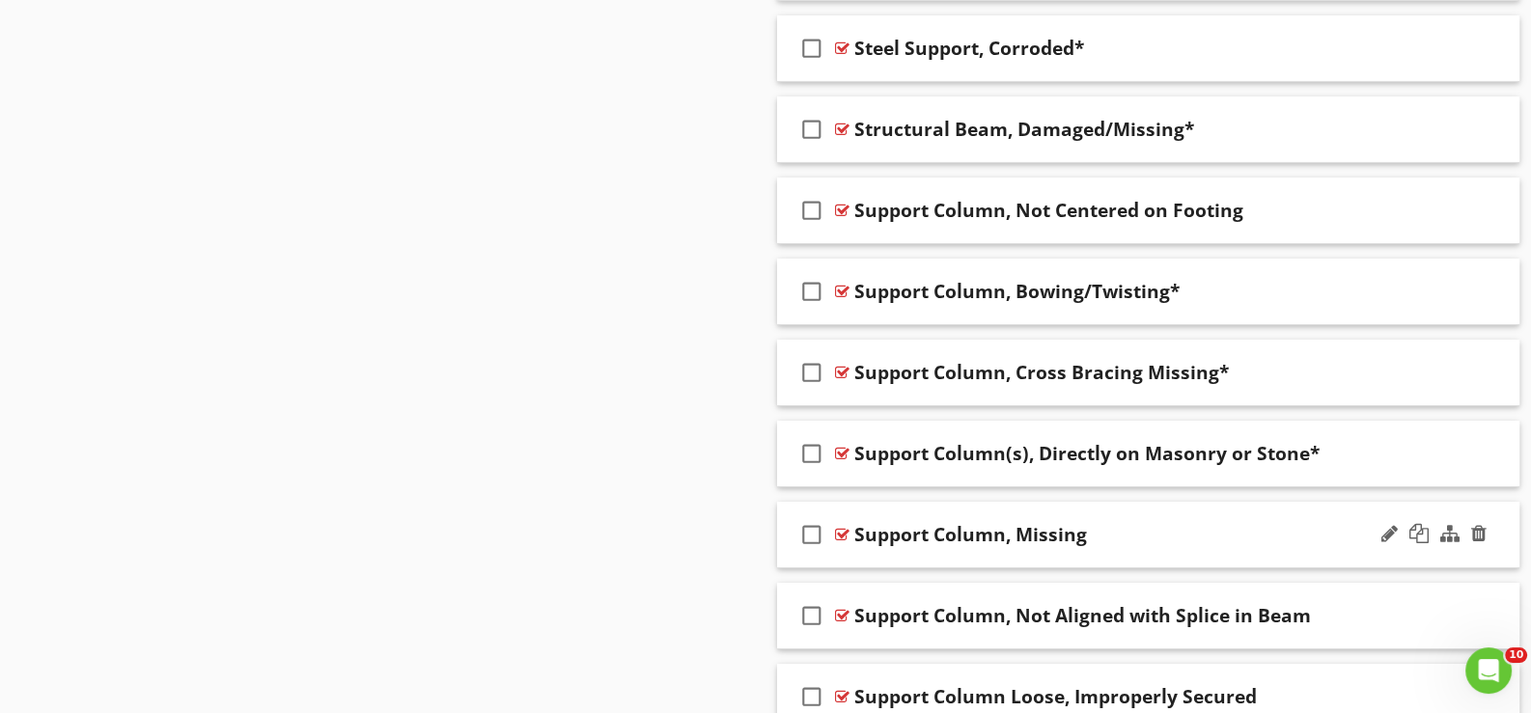
click at [960, 543] on div "check_box_outline_blank Support Column, Missing" at bounding box center [1148, 535] width 742 height 67
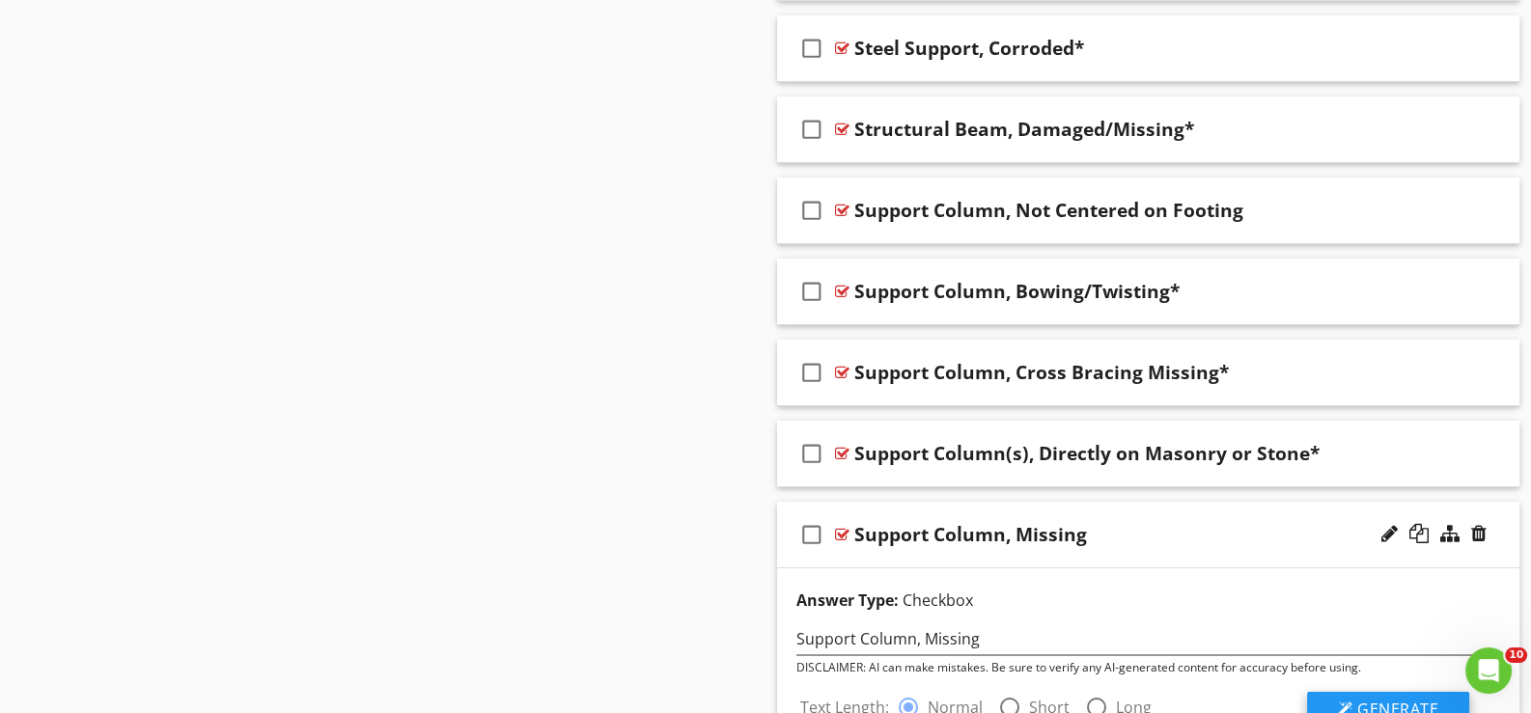
click at [1399, 699] on span "Generate" at bounding box center [1397, 709] width 81 height 21
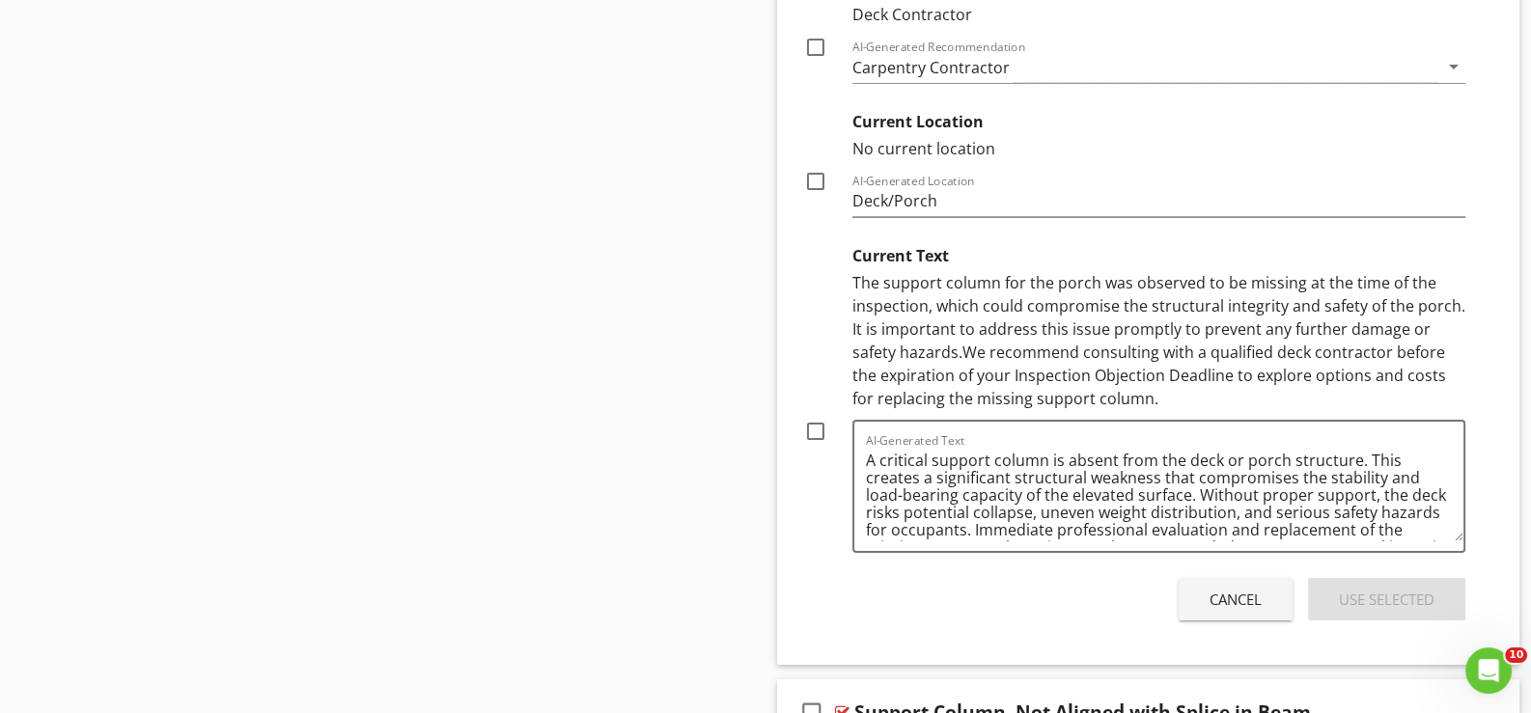
scroll to position [9445, 0]
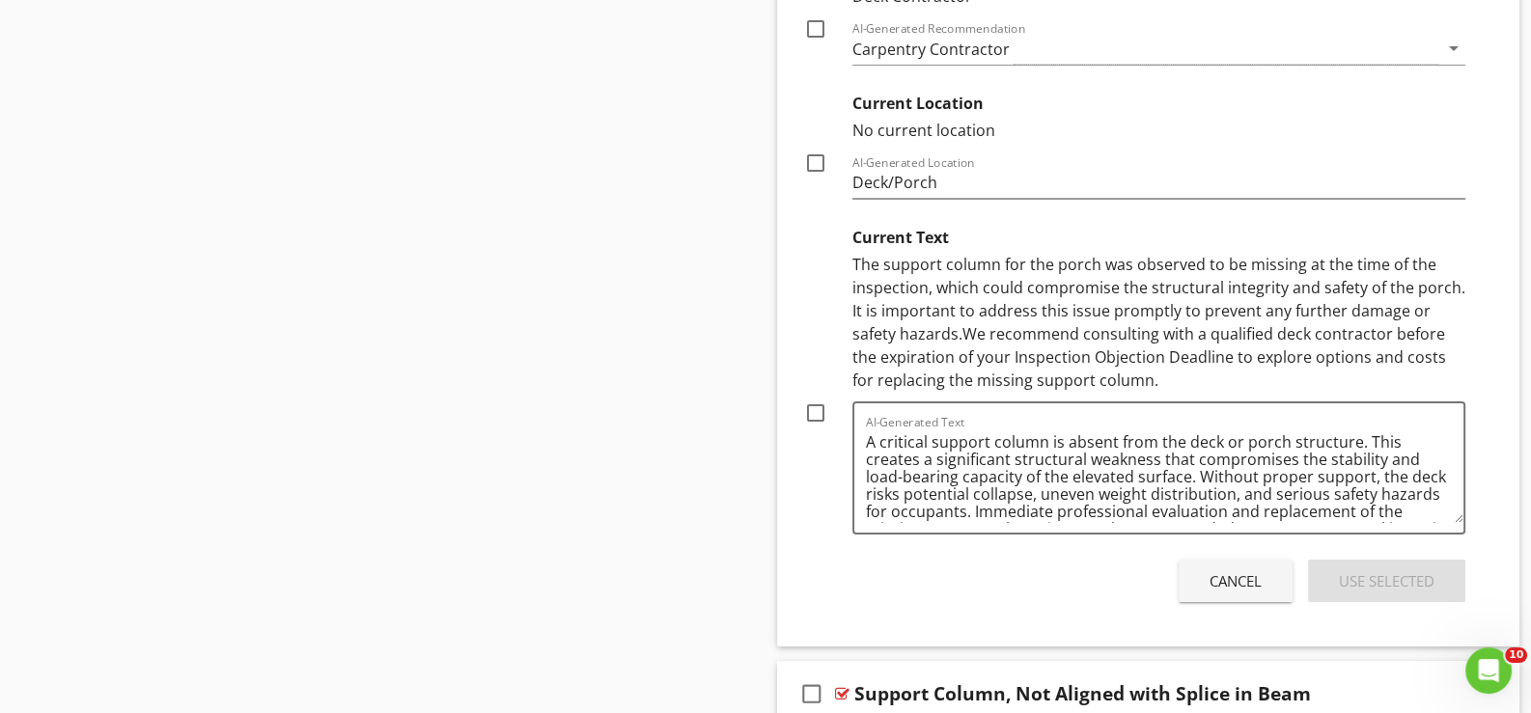
click at [818, 397] on div at bounding box center [815, 413] width 33 height 33
checkbox input "true"
click at [1371, 571] on div "Use Selected" at bounding box center [1387, 582] width 96 height 22
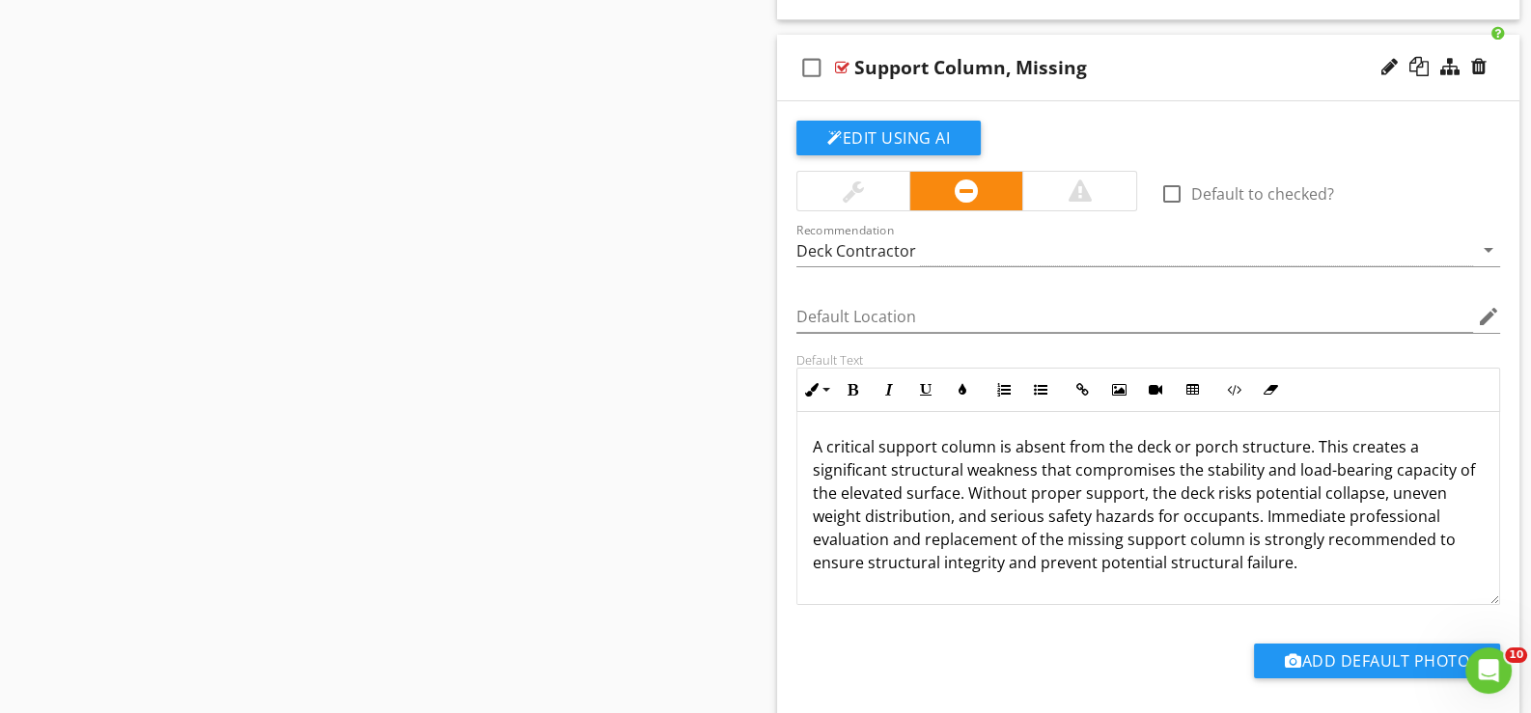
scroll to position [8833, 0]
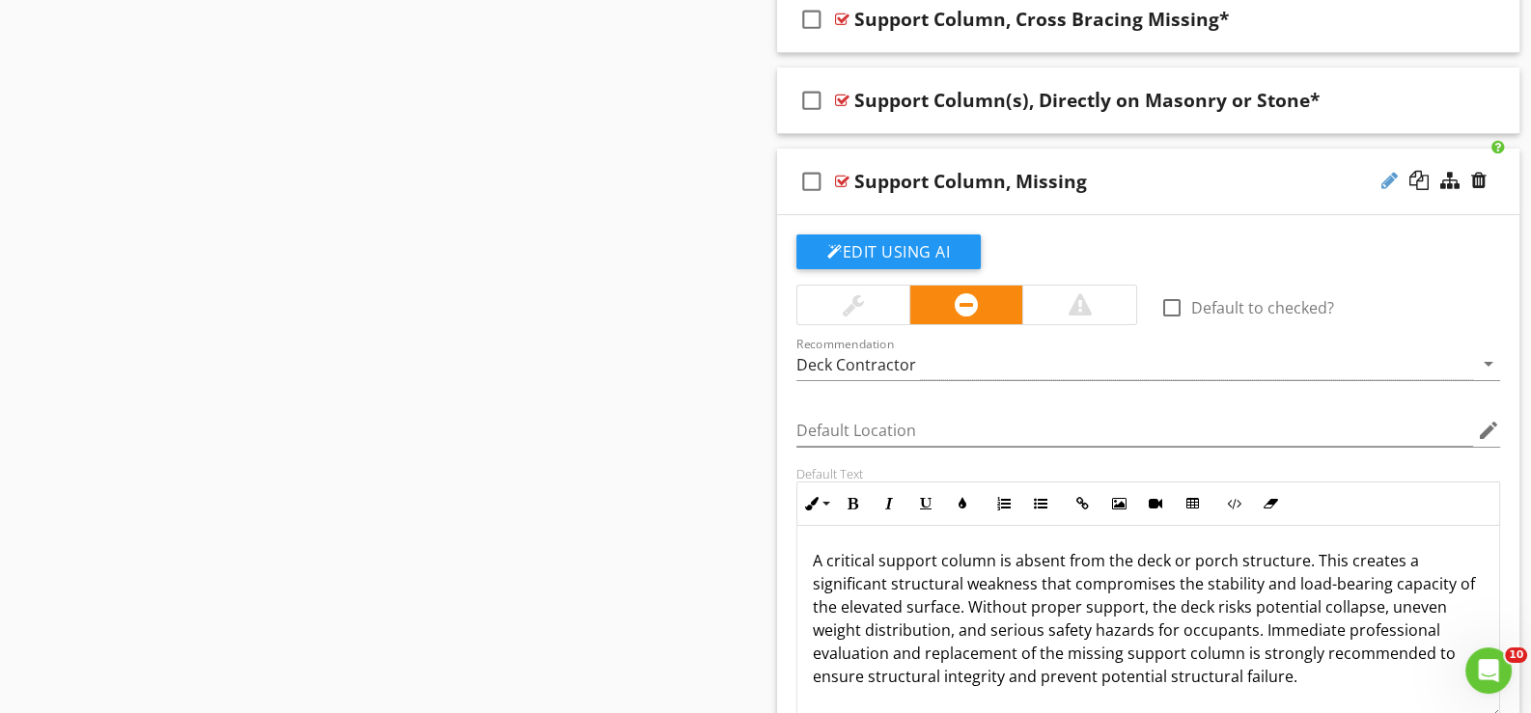
click at [1389, 171] on div at bounding box center [1389, 180] width 16 height 19
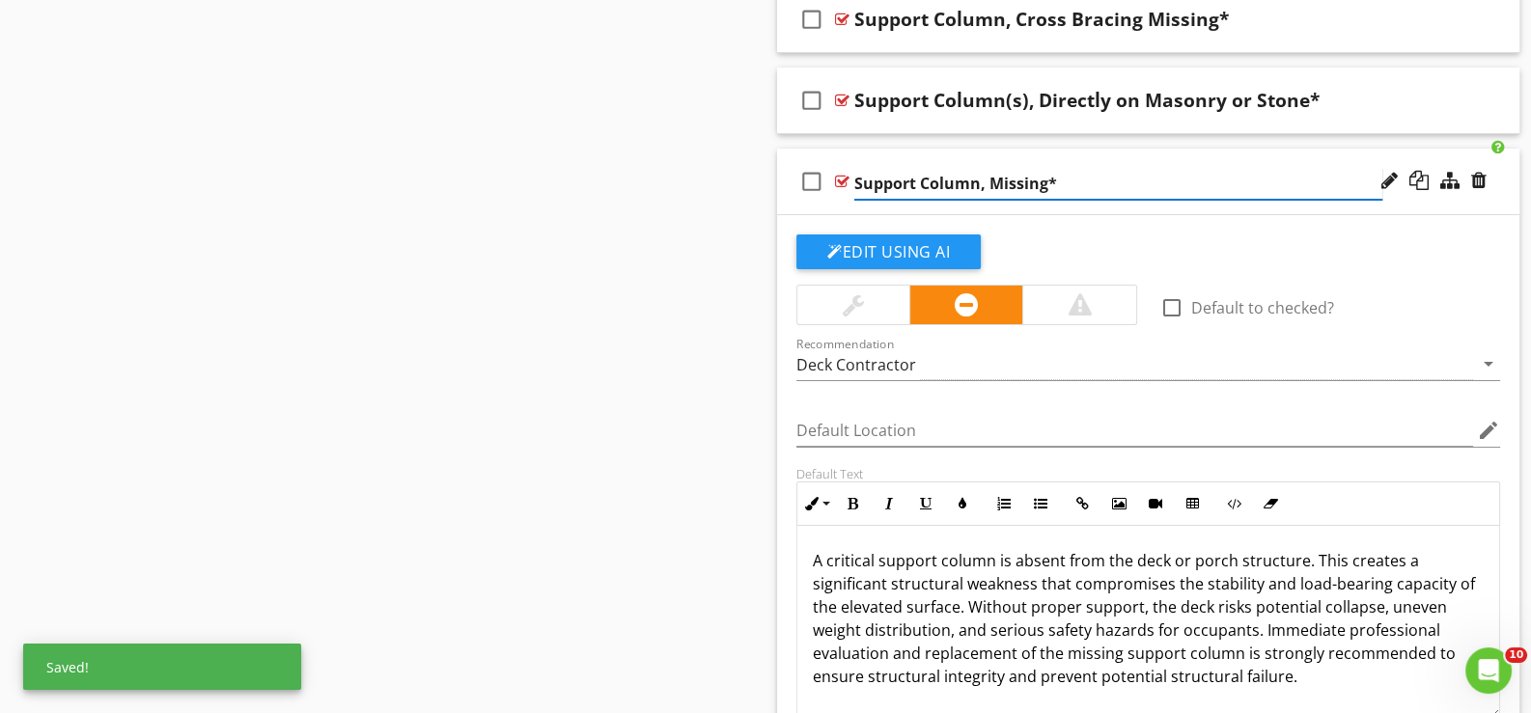
type input "Support Column, Missing*"
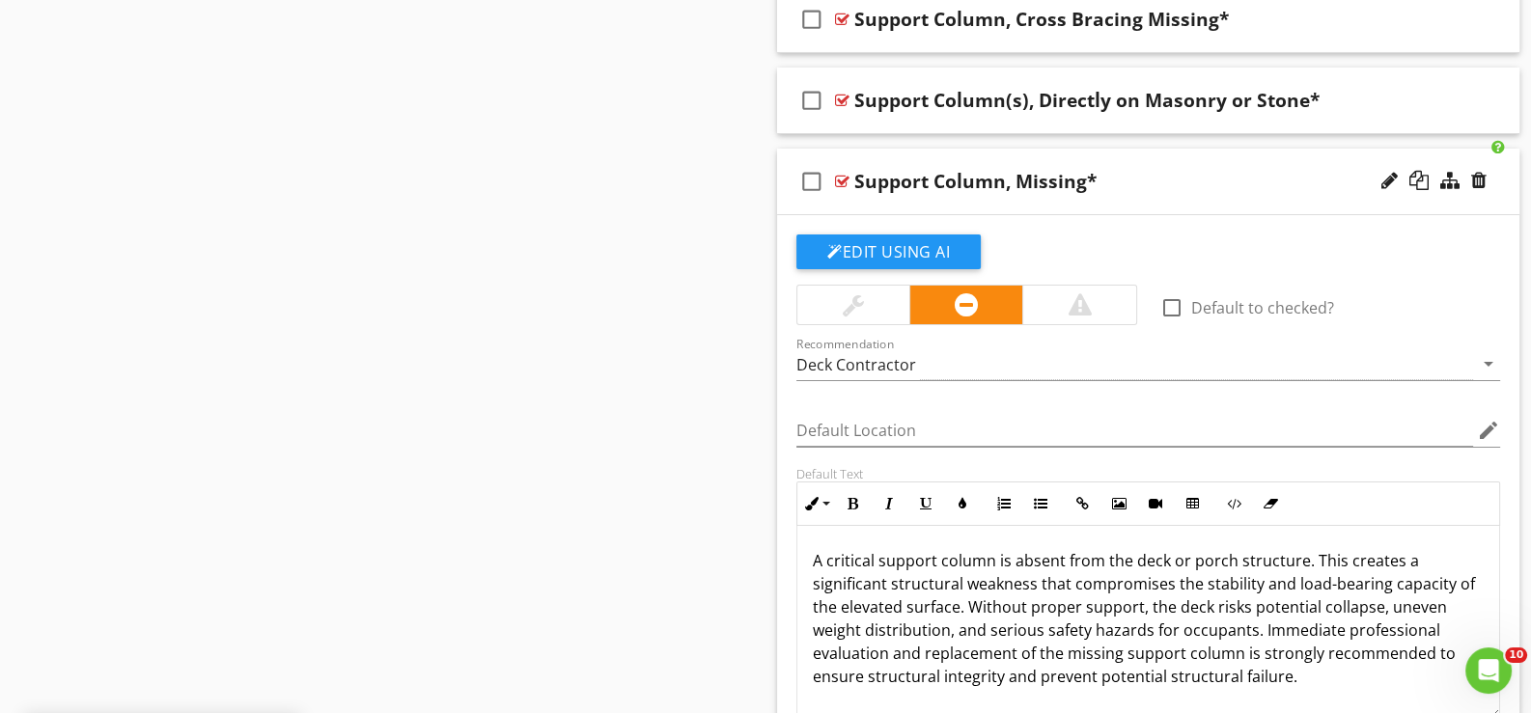
click at [848, 193] on div "check_box_outline_blank Support Column, Missing*" at bounding box center [1148, 182] width 742 height 67
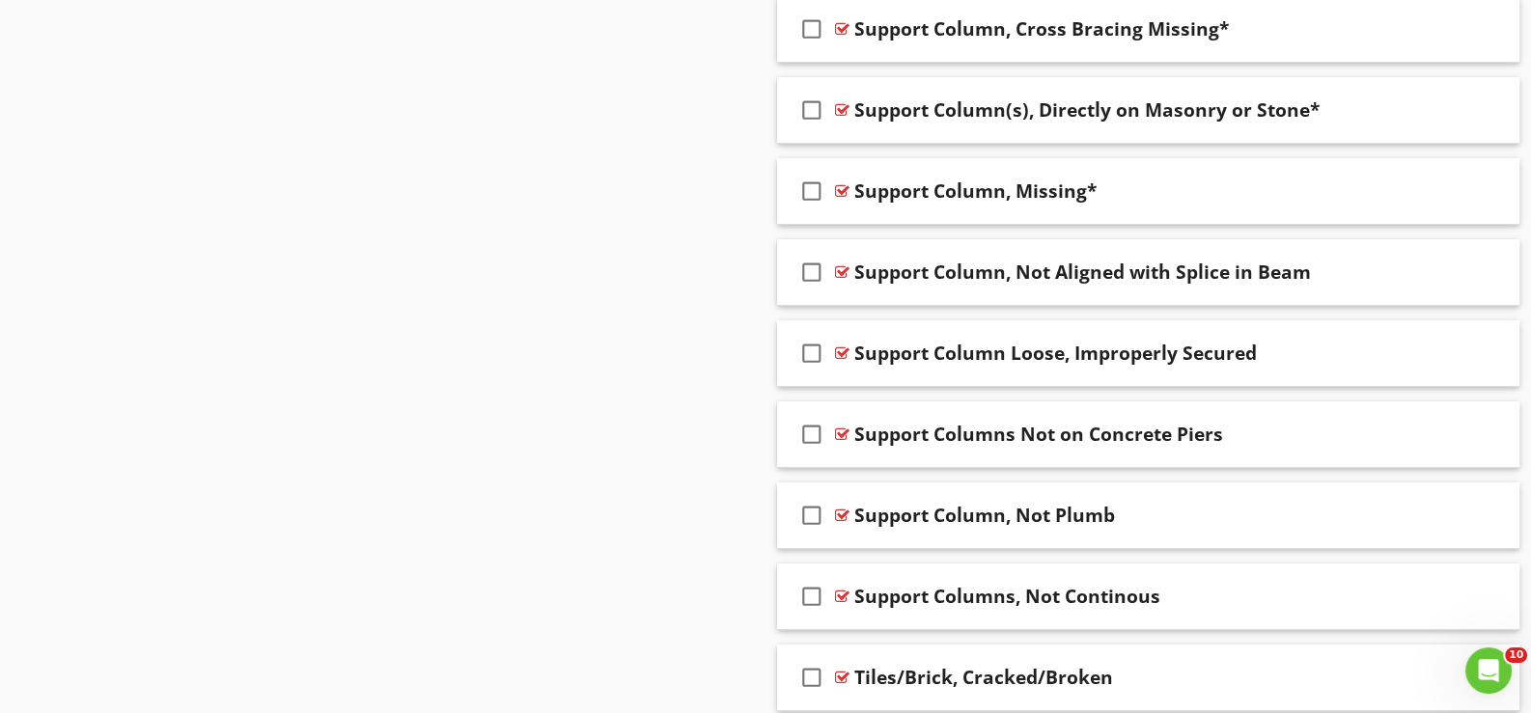
scroll to position [8727, 0]
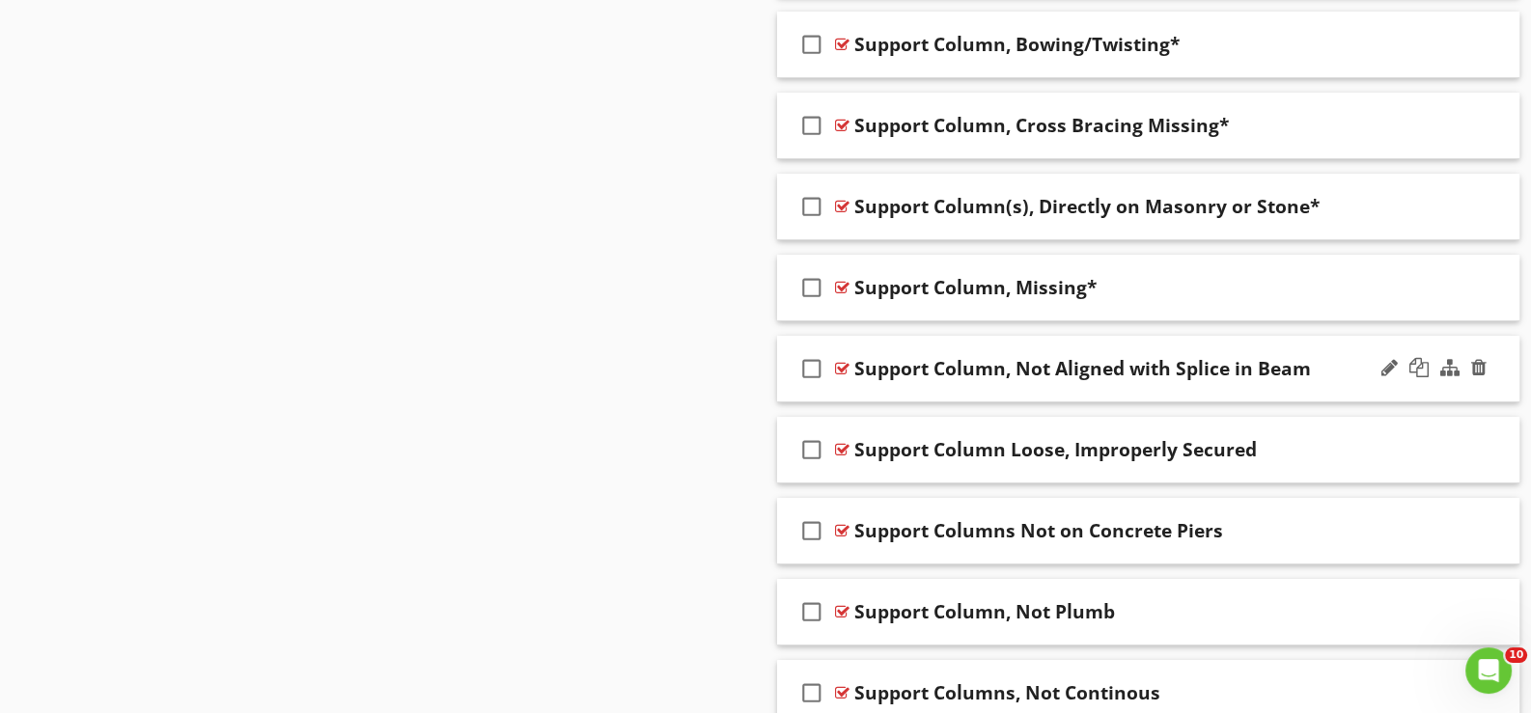
click at [866, 374] on div "check_box_outline_blank Support Column, Not Aligned with Splice in Beam" at bounding box center [1148, 369] width 742 height 67
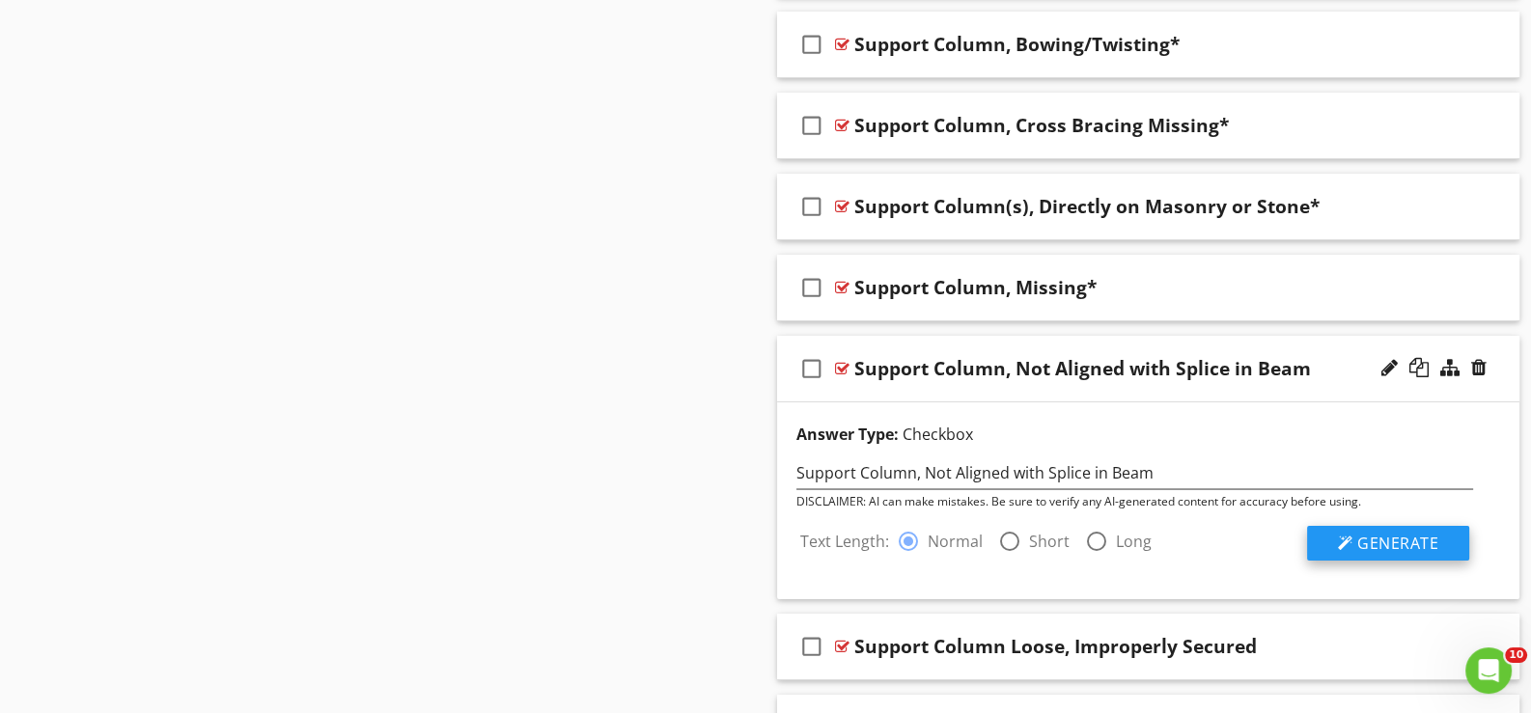
click at [1385, 533] on span "Generate" at bounding box center [1397, 543] width 81 height 21
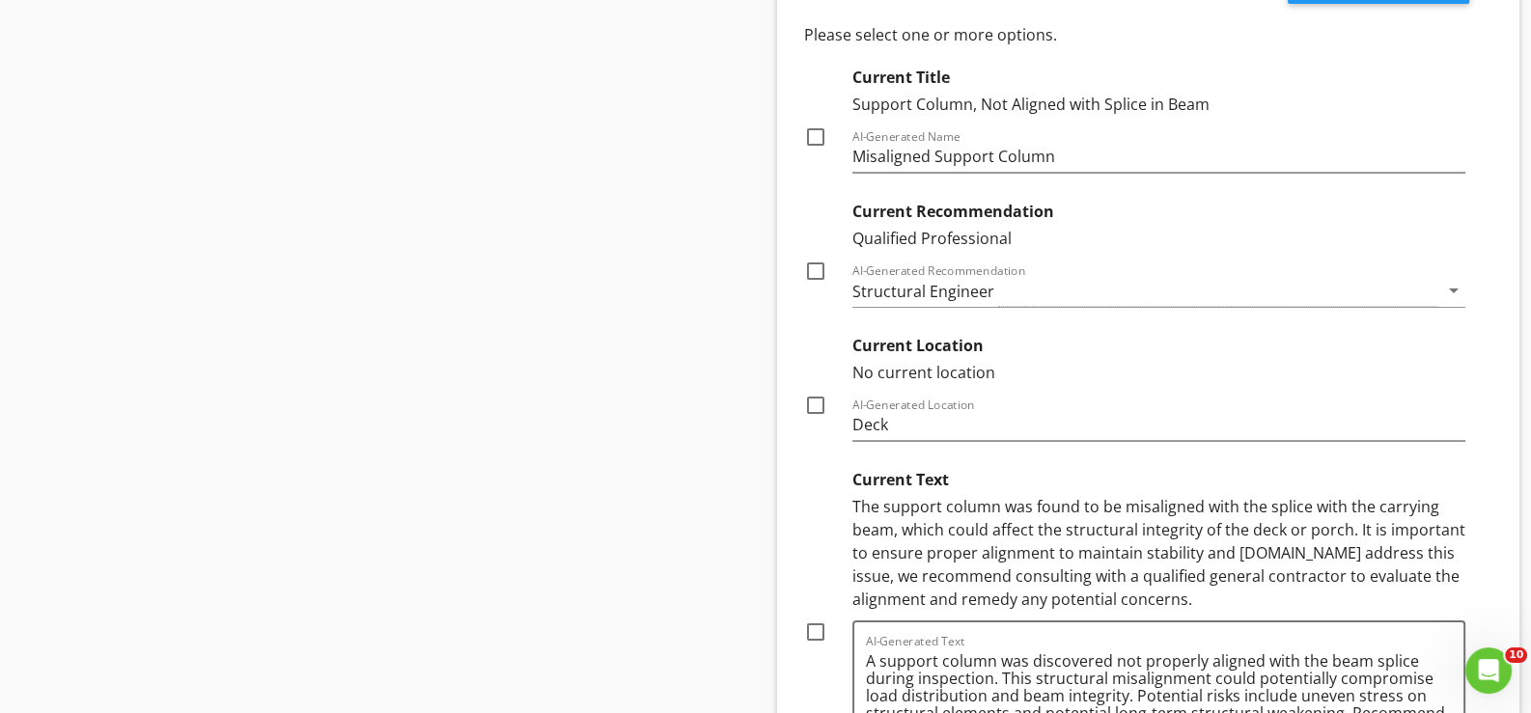
scroll to position [9402, 0]
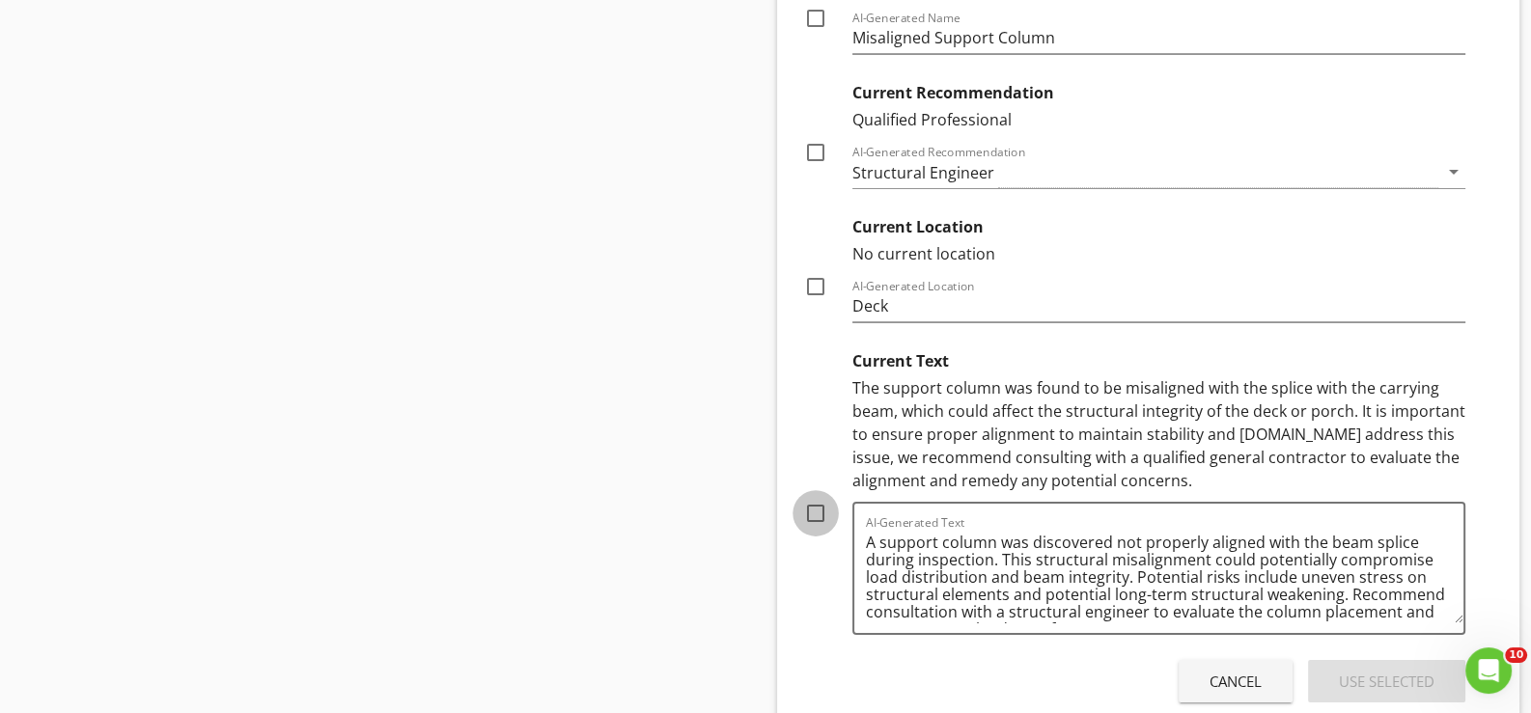
click at [822, 501] on div at bounding box center [815, 513] width 33 height 33
checkbox input "true"
click at [1401, 671] on div "Use Selected" at bounding box center [1387, 682] width 96 height 22
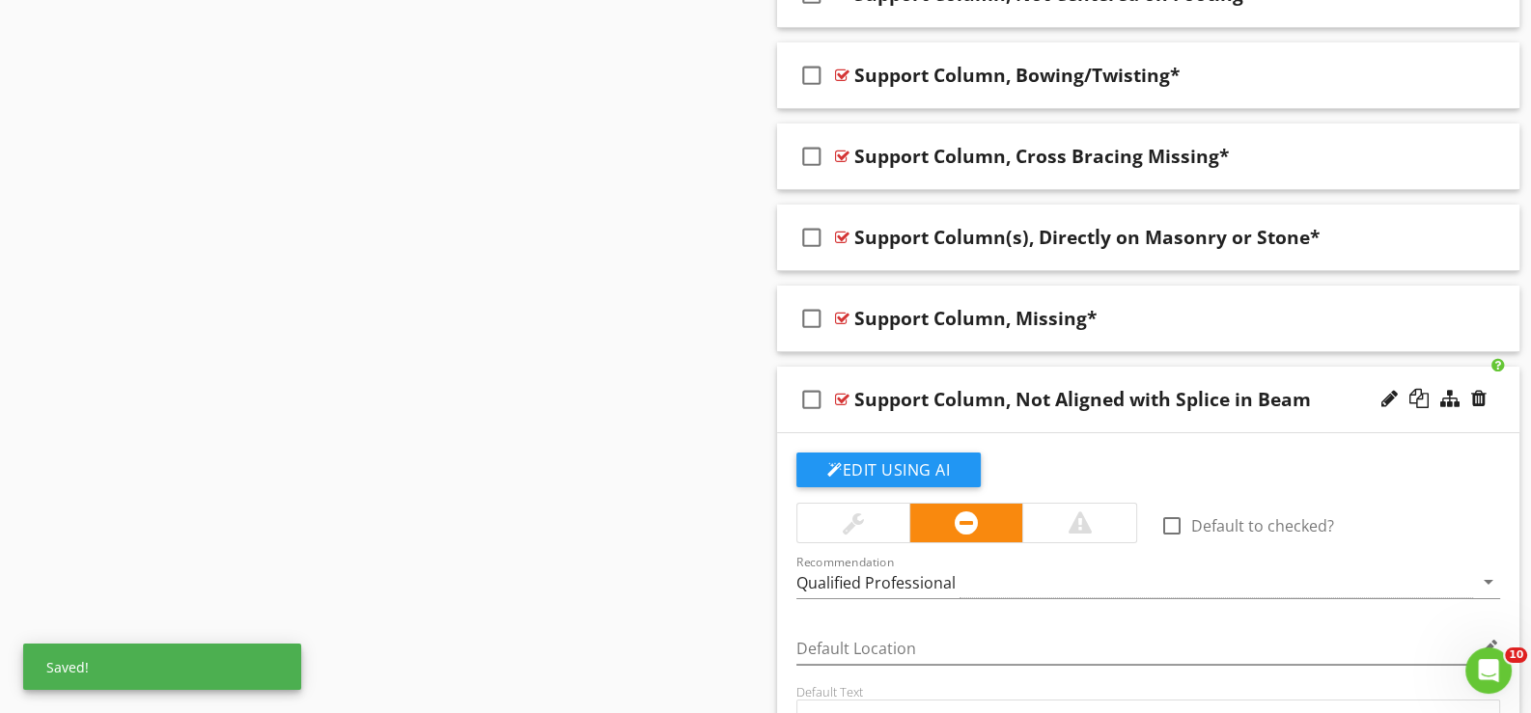
scroll to position [8694, 0]
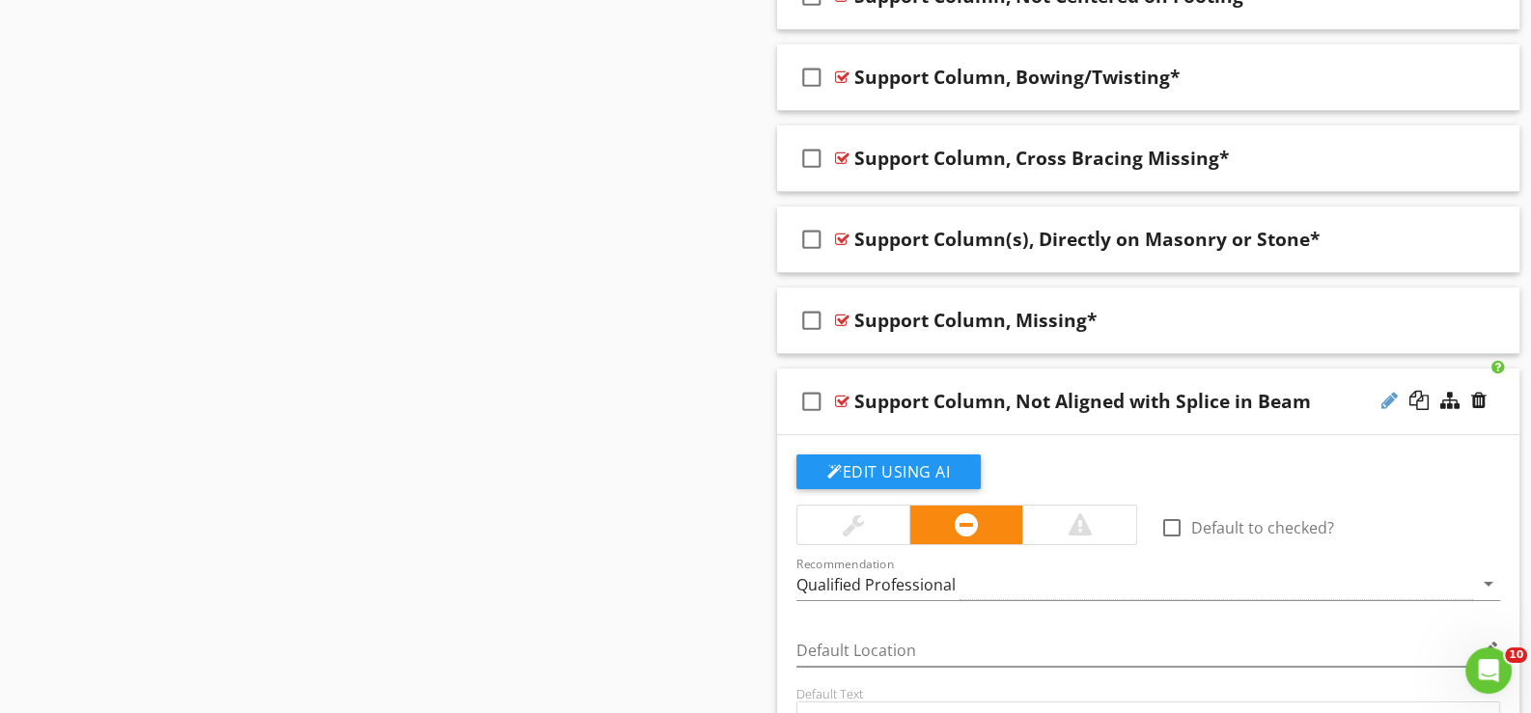
click at [1387, 391] on div at bounding box center [1389, 400] width 16 height 19
type input "Support Column, Not Aligned with Splice in Beam*"
click at [1127, 455] on div "Edit Using AI" at bounding box center [1148, 480] width 704 height 50
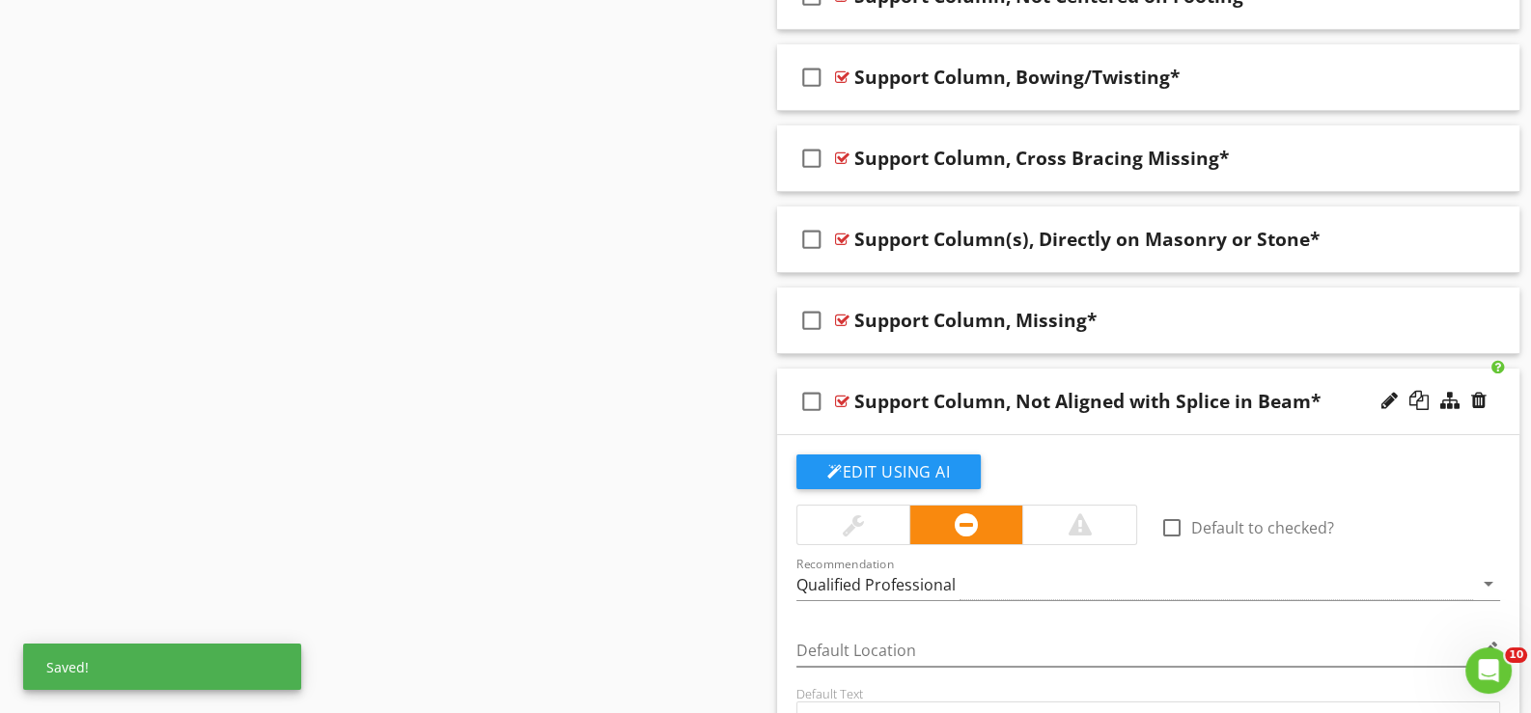
click at [950, 409] on div "check_box_outline_blank Support Column, Not Aligned with Splice in Beam*" at bounding box center [1148, 402] width 742 height 67
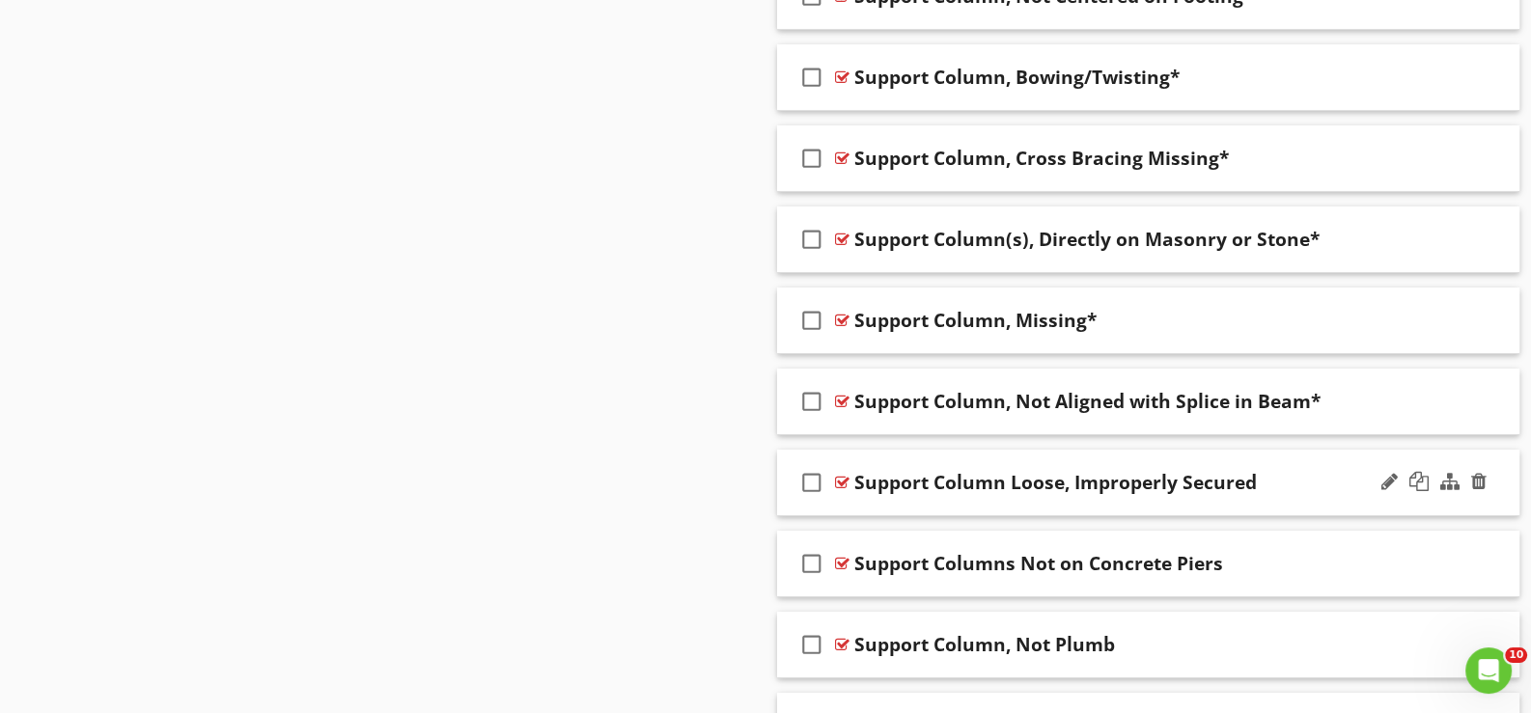
click at [864, 489] on div "check_box_outline_blank Support Column Loose, Improperly Secured" at bounding box center [1148, 483] width 742 height 67
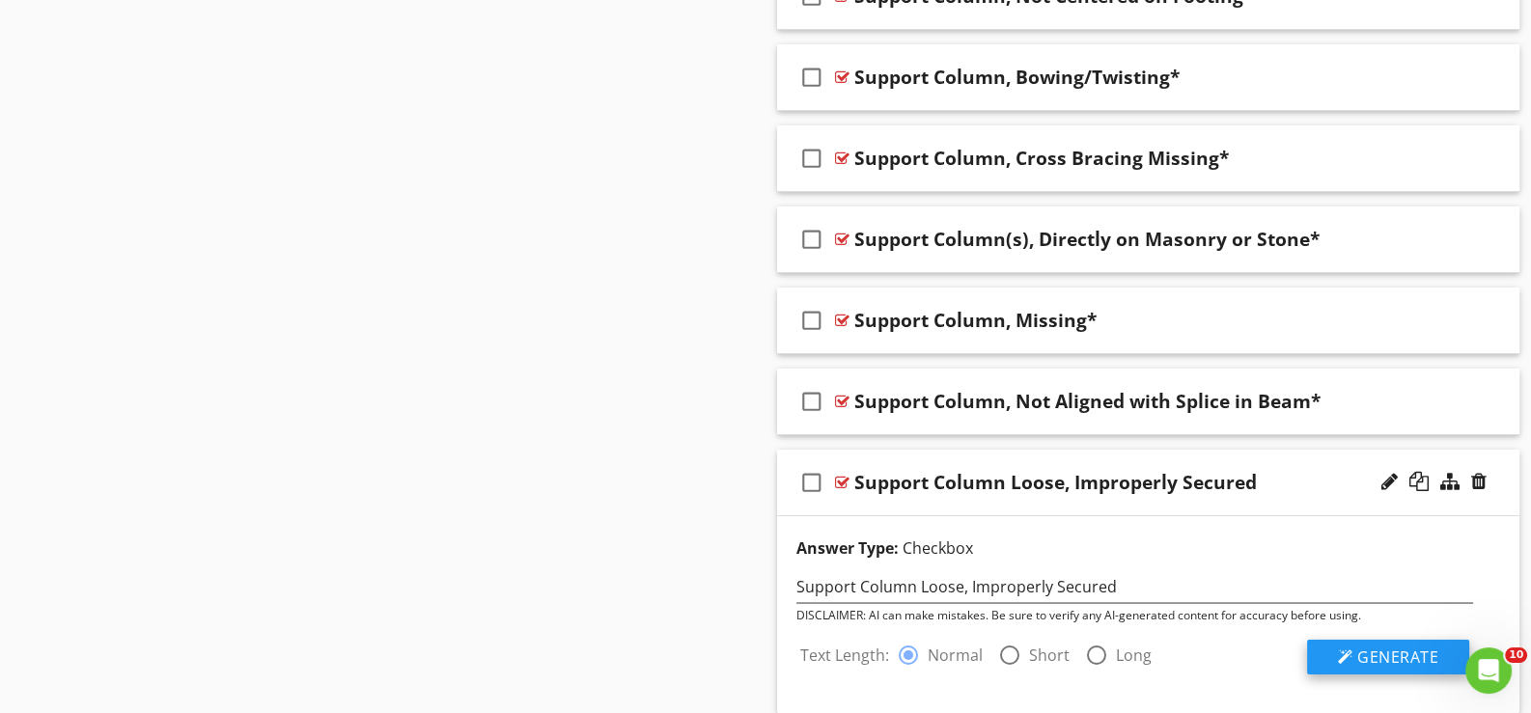
click at [1395, 647] on span "Generate" at bounding box center [1397, 657] width 81 height 21
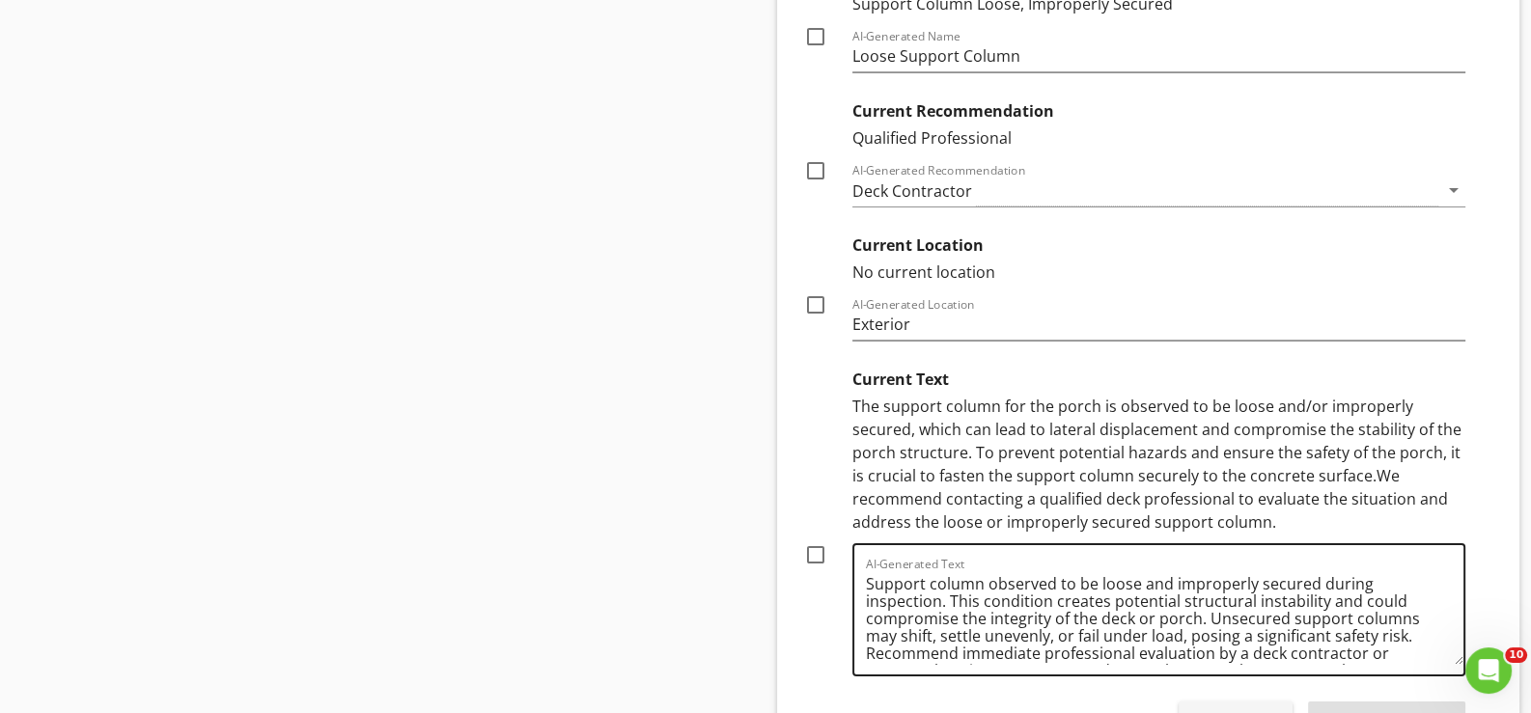
scroll to position [9466, 0]
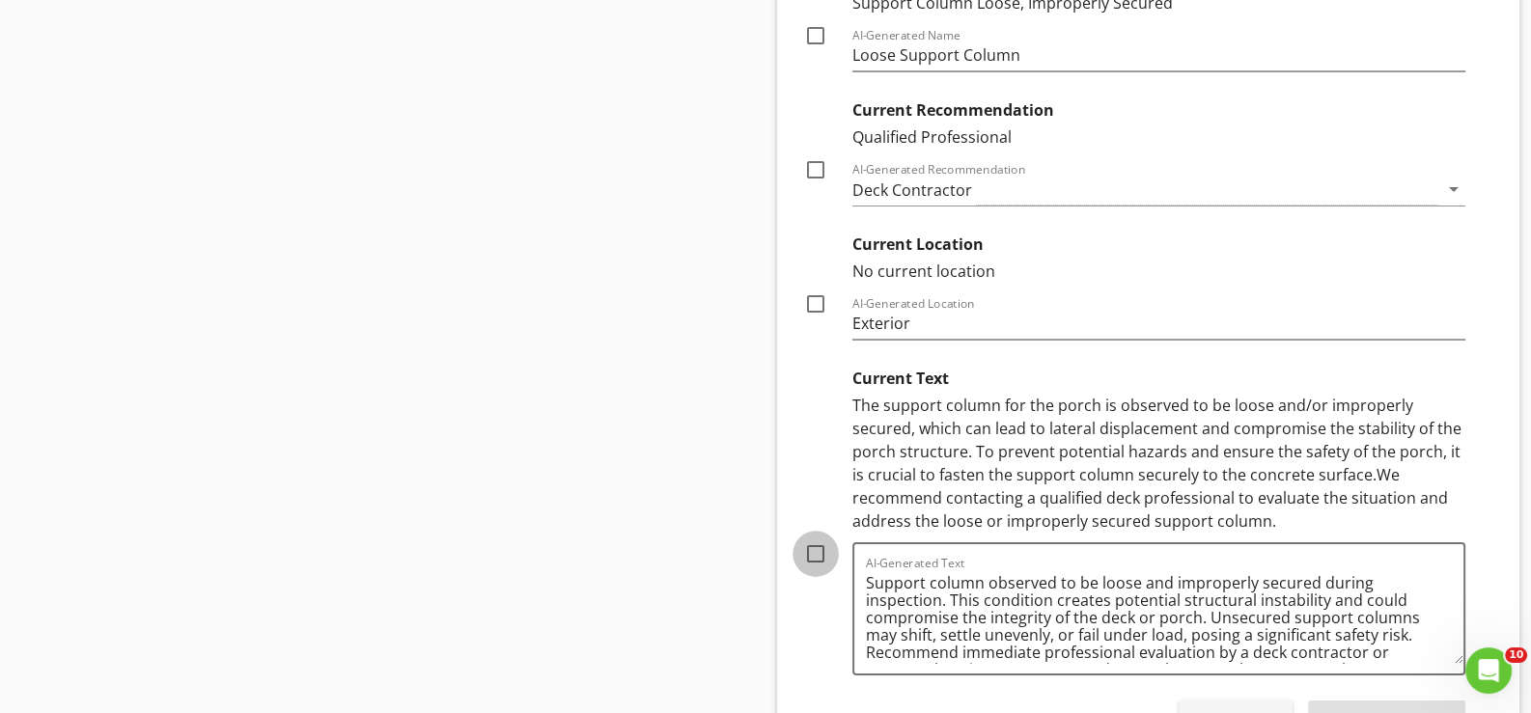
click at [819, 538] on div at bounding box center [815, 554] width 33 height 33
checkbox input "true"
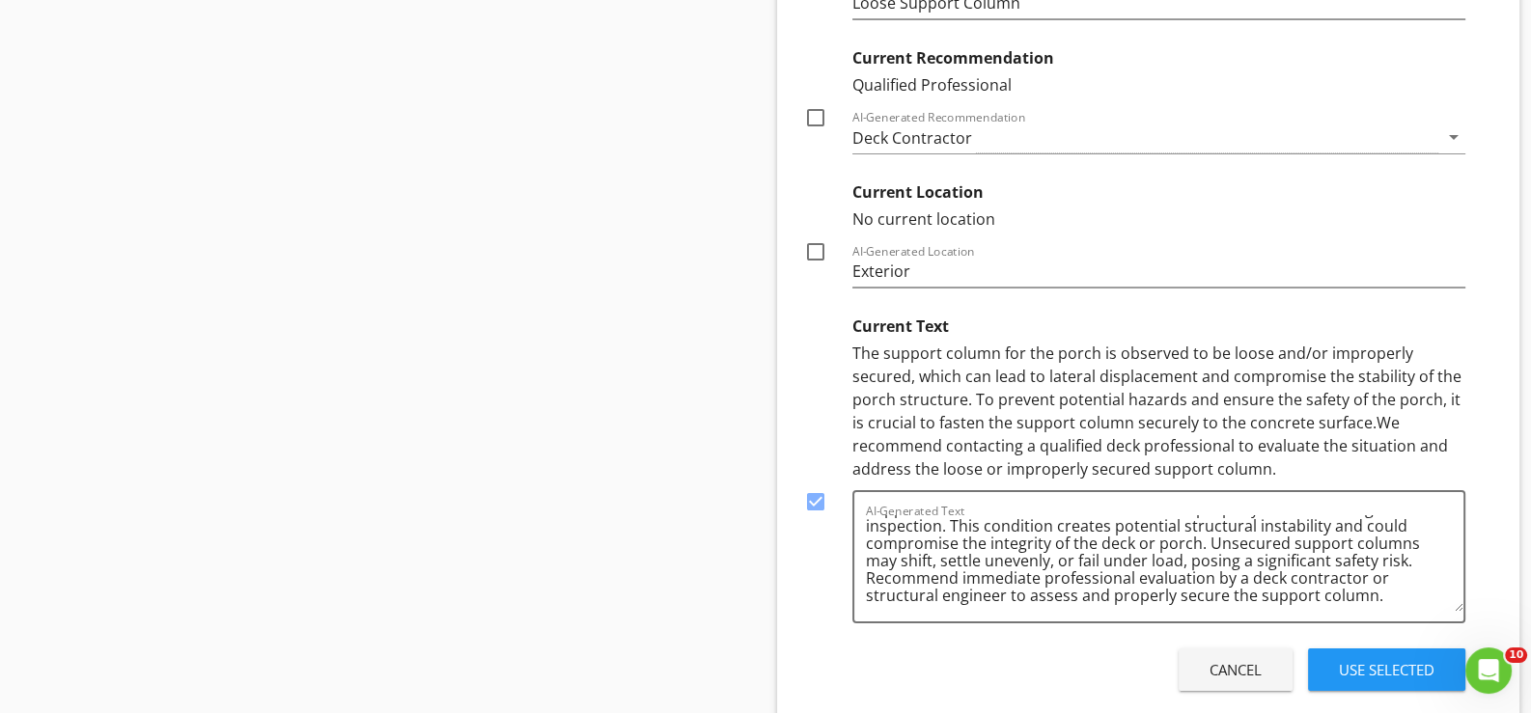
scroll to position [9563, 0]
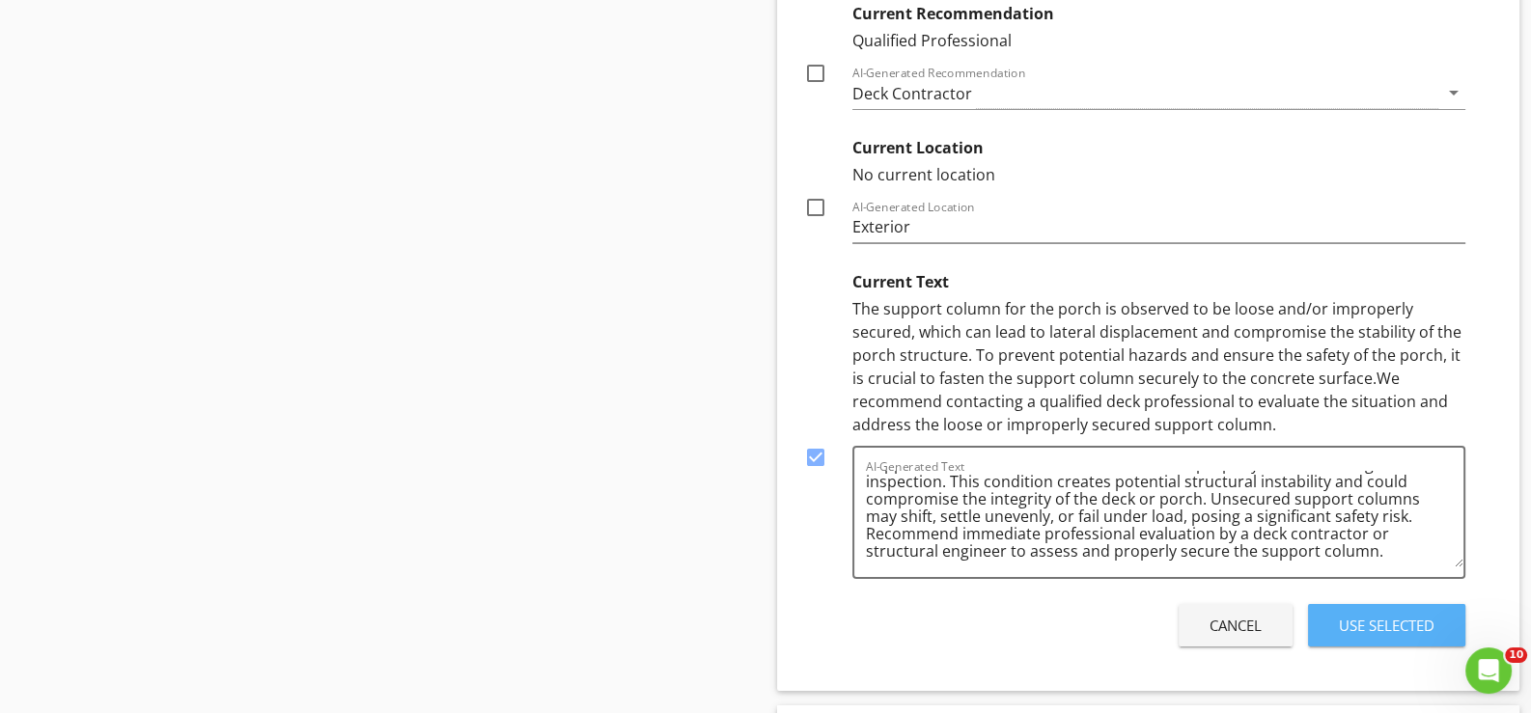
click at [1365, 615] on div "Use Selected" at bounding box center [1387, 626] width 96 height 22
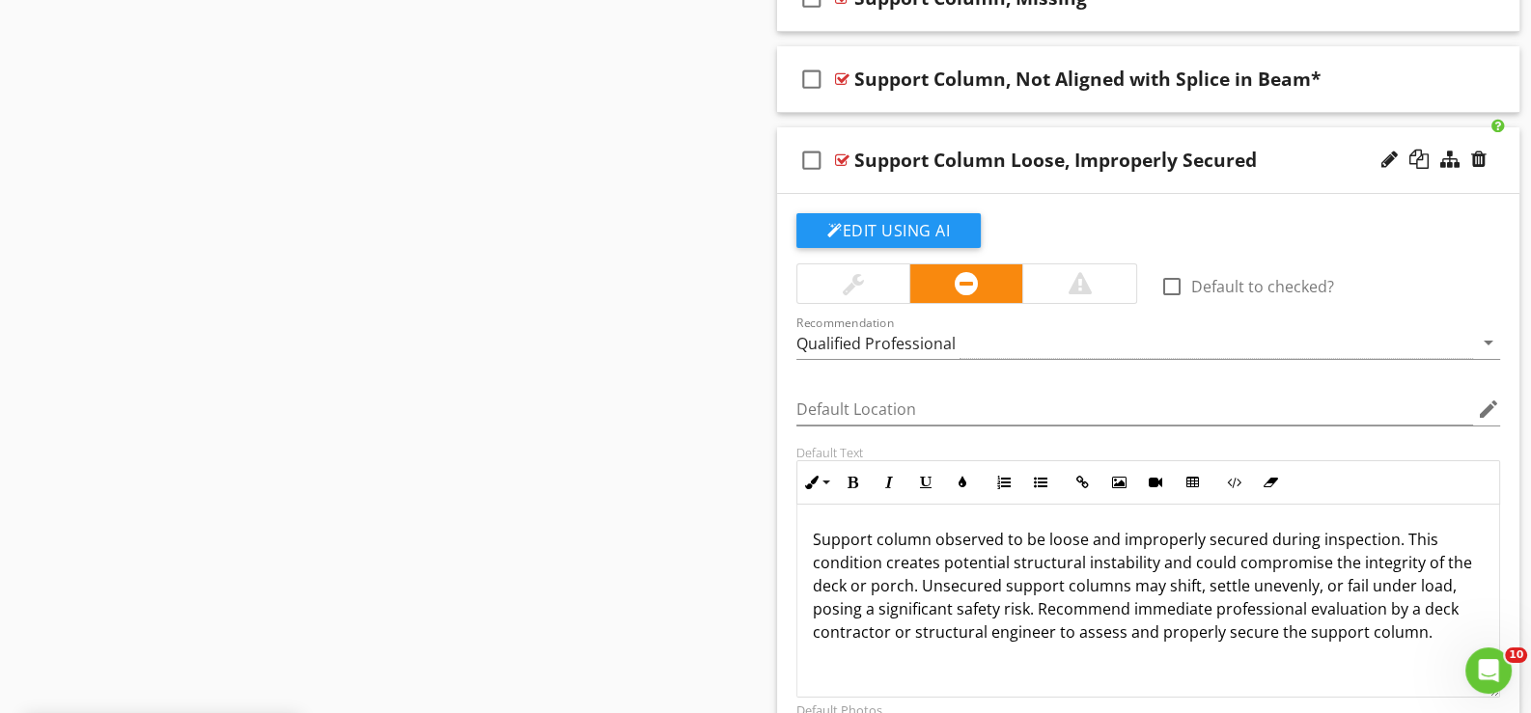
scroll to position [8887, 0]
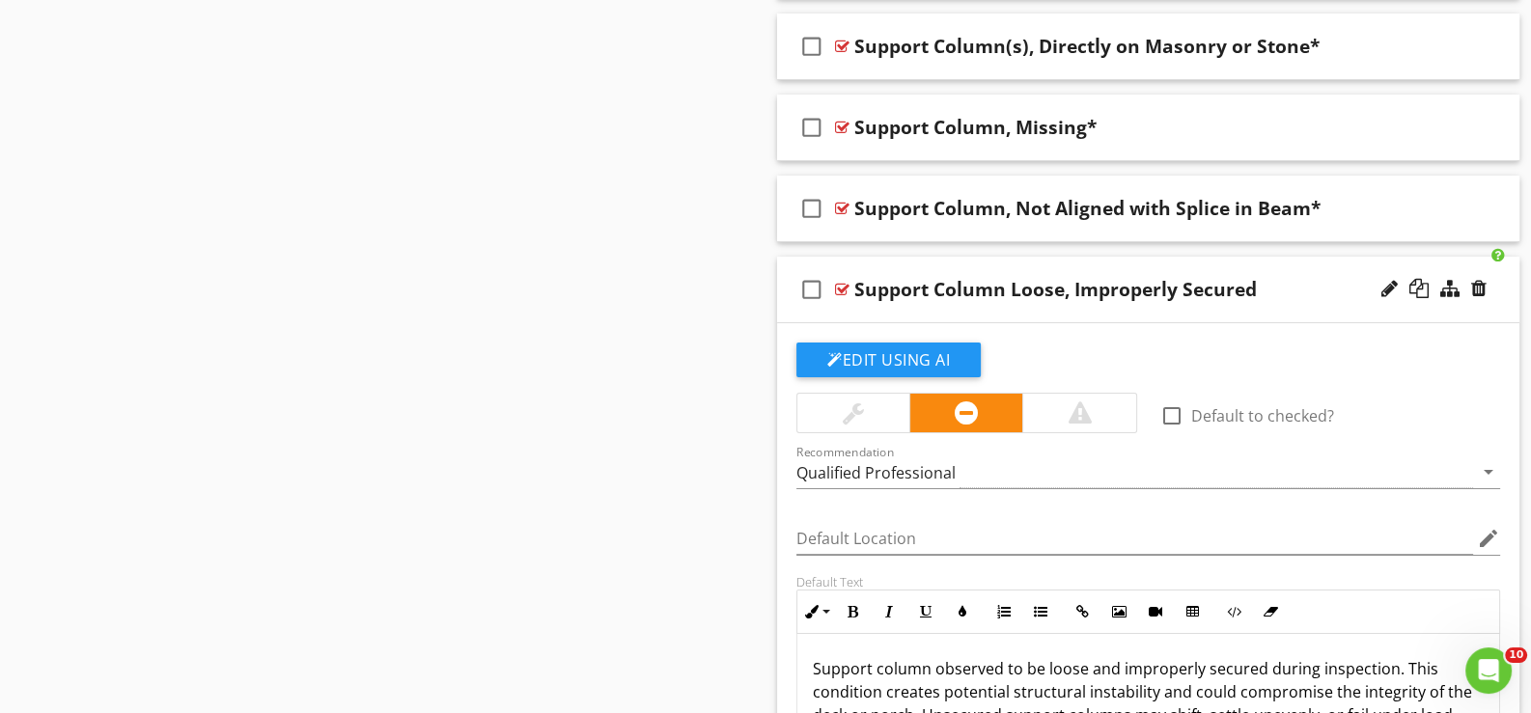
click at [961, 295] on div "check_box_outline_blank Support Column Loose, Improperly Secured" at bounding box center [1148, 290] width 742 height 67
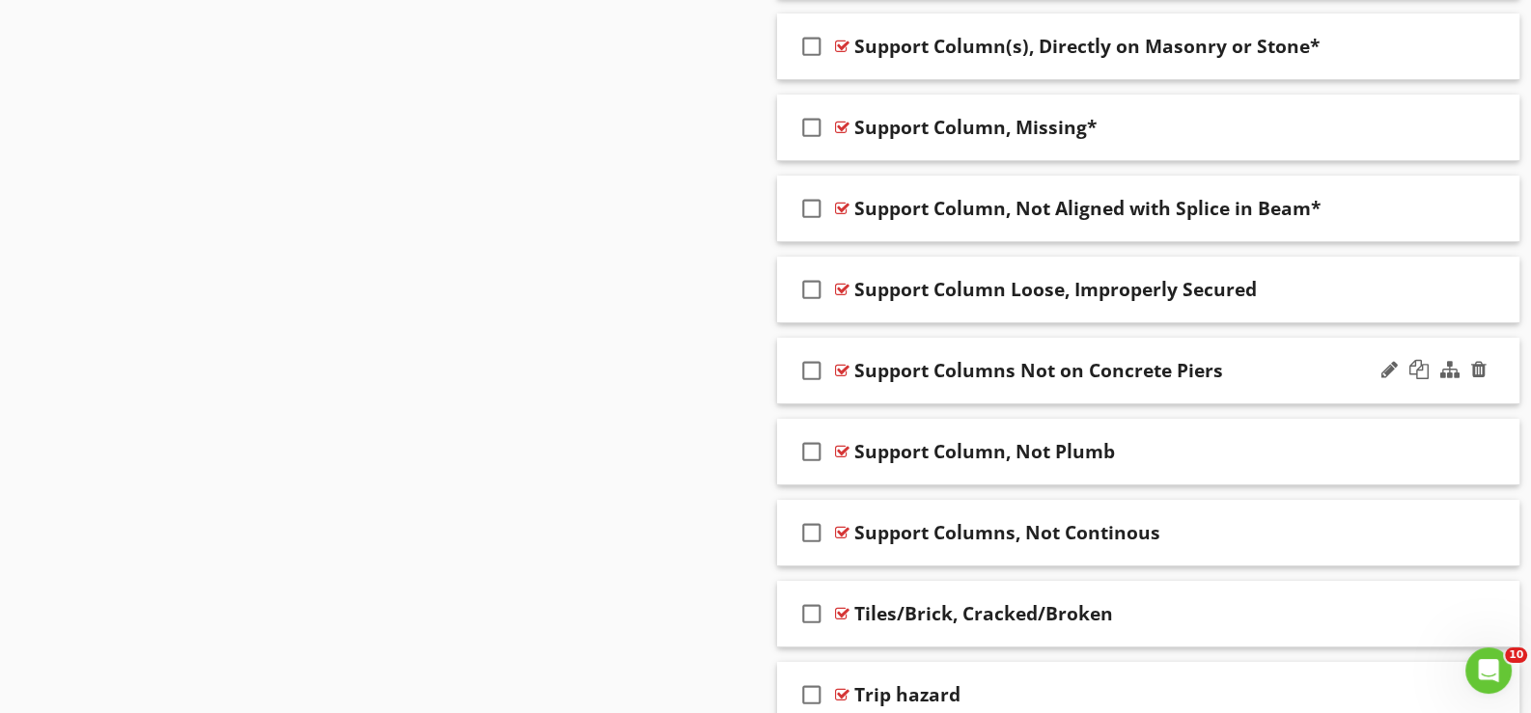
click at [869, 376] on div "check_box_outline_blank Support Columns Not on Concrete Piers" at bounding box center [1148, 371] width 742 height 67
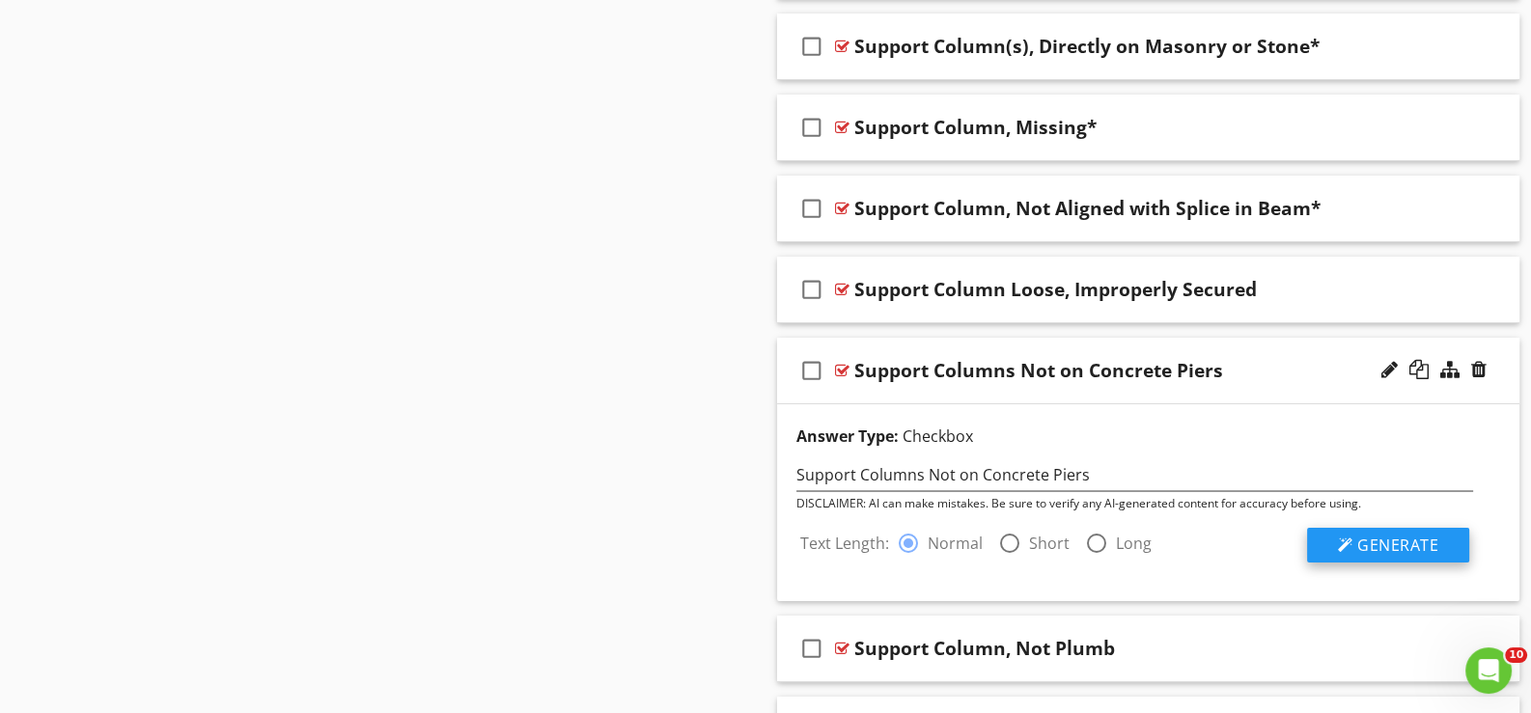
click at [1407, 535] on span "Generate" at bounding box center [1397, 545] width 81 height 21
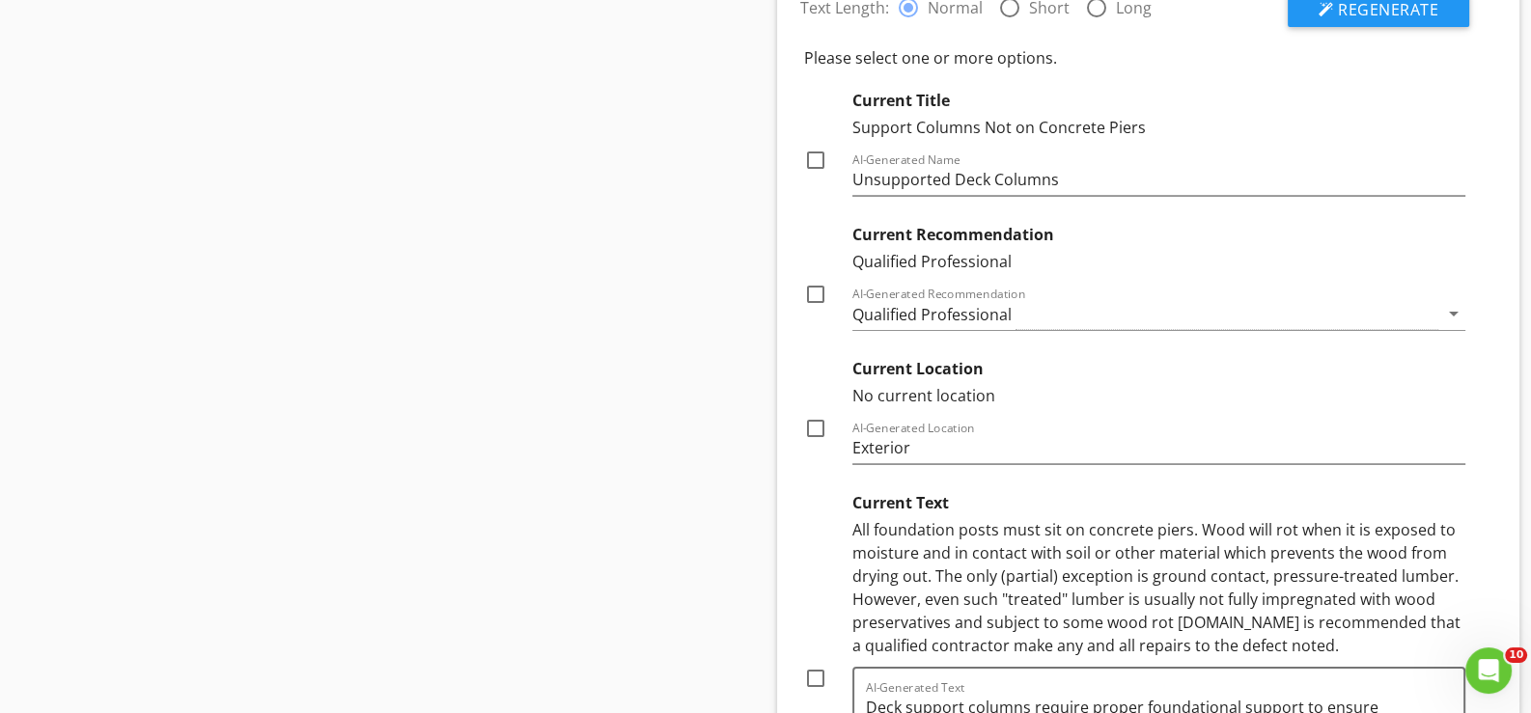
scroll to position [9659, 0]
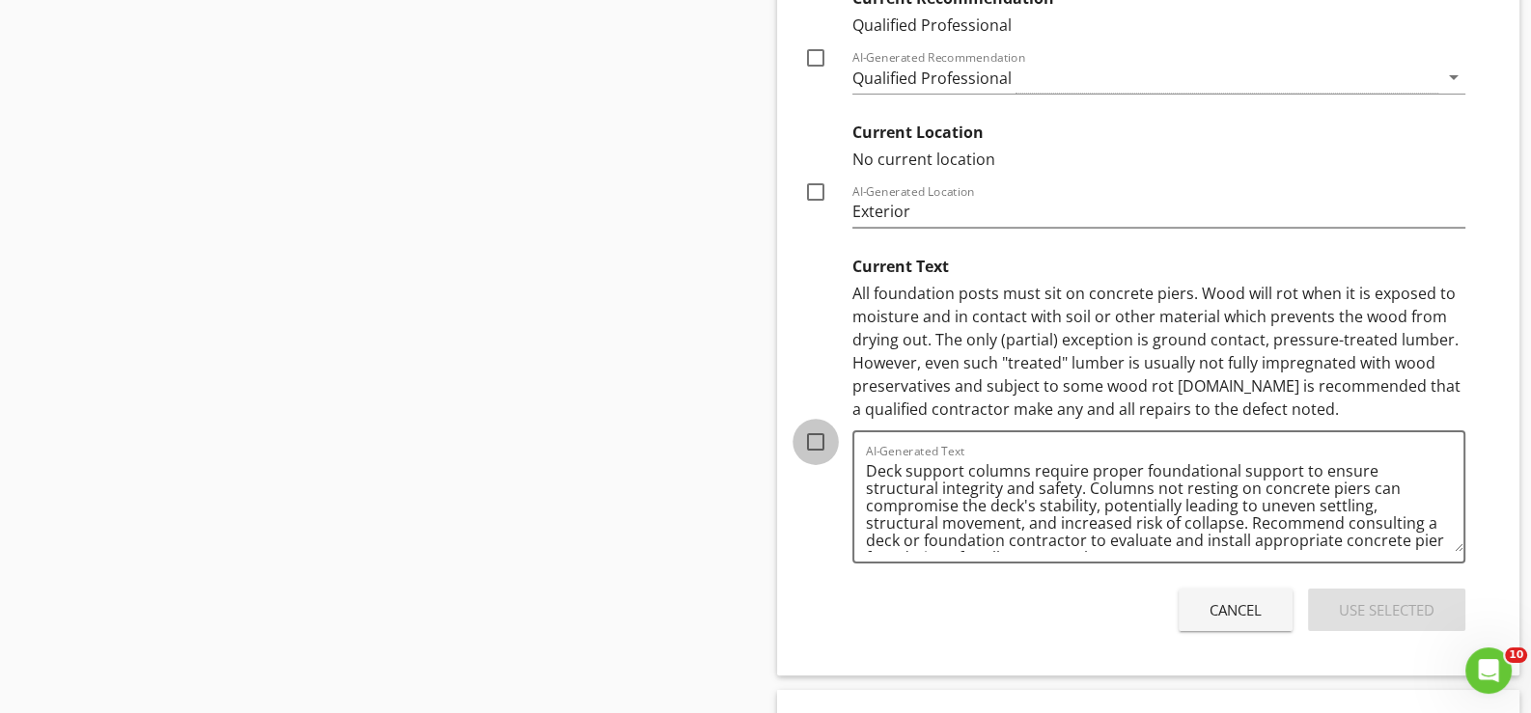
click at [816, 427] on div at bounding box center [815, 442] width 33 height 33
checkbox input "true"
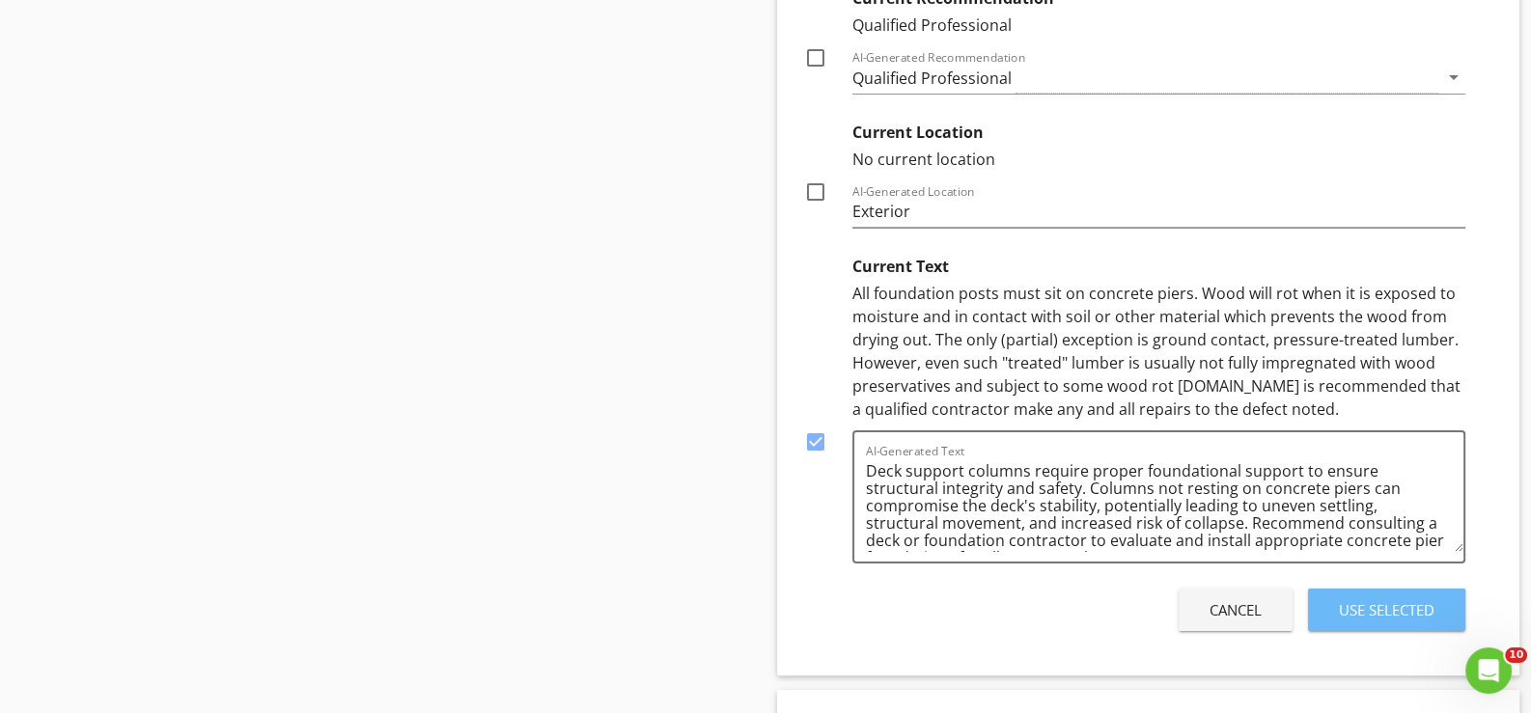
click at [1394, 599] on div "Use Selected" at bounding box center [1387, 610] width 96 height 22
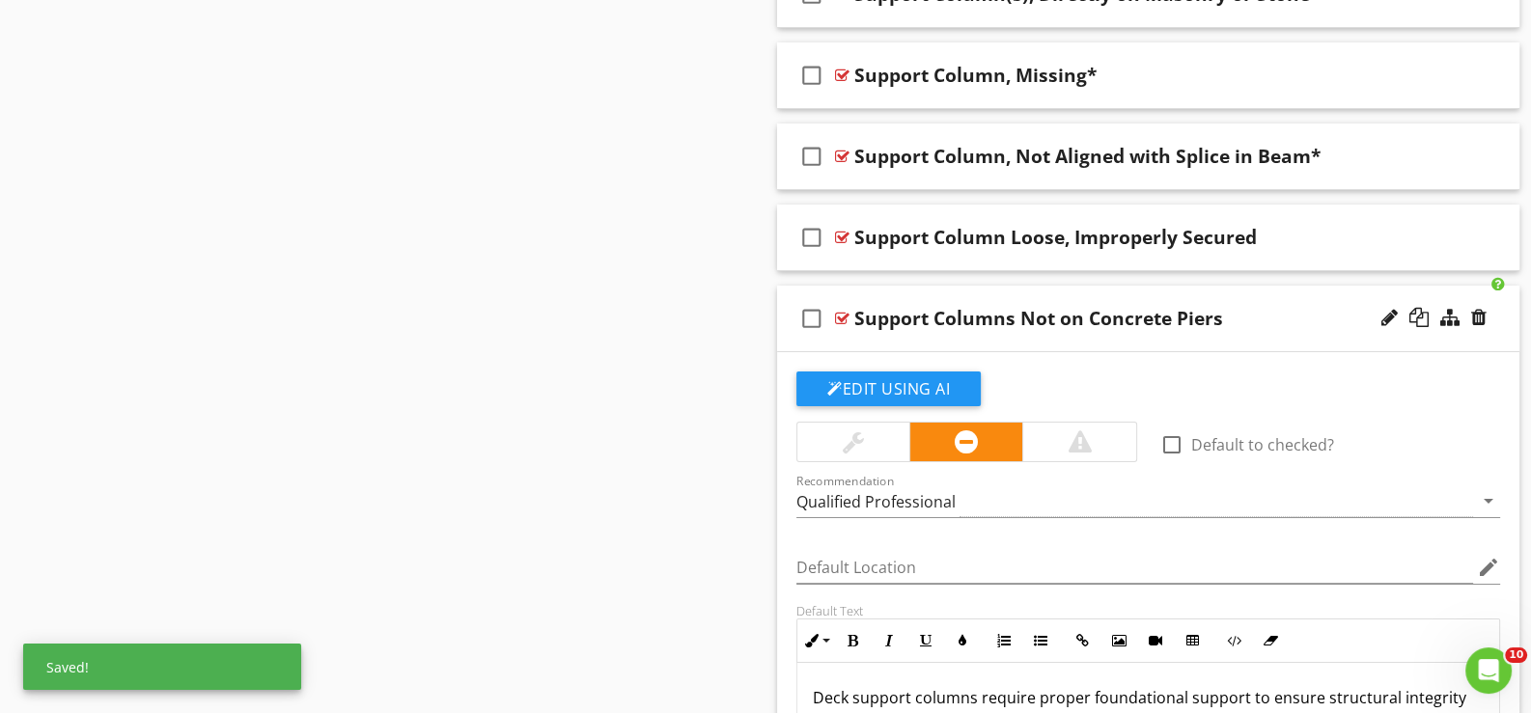
scroll to position [8790, 0]
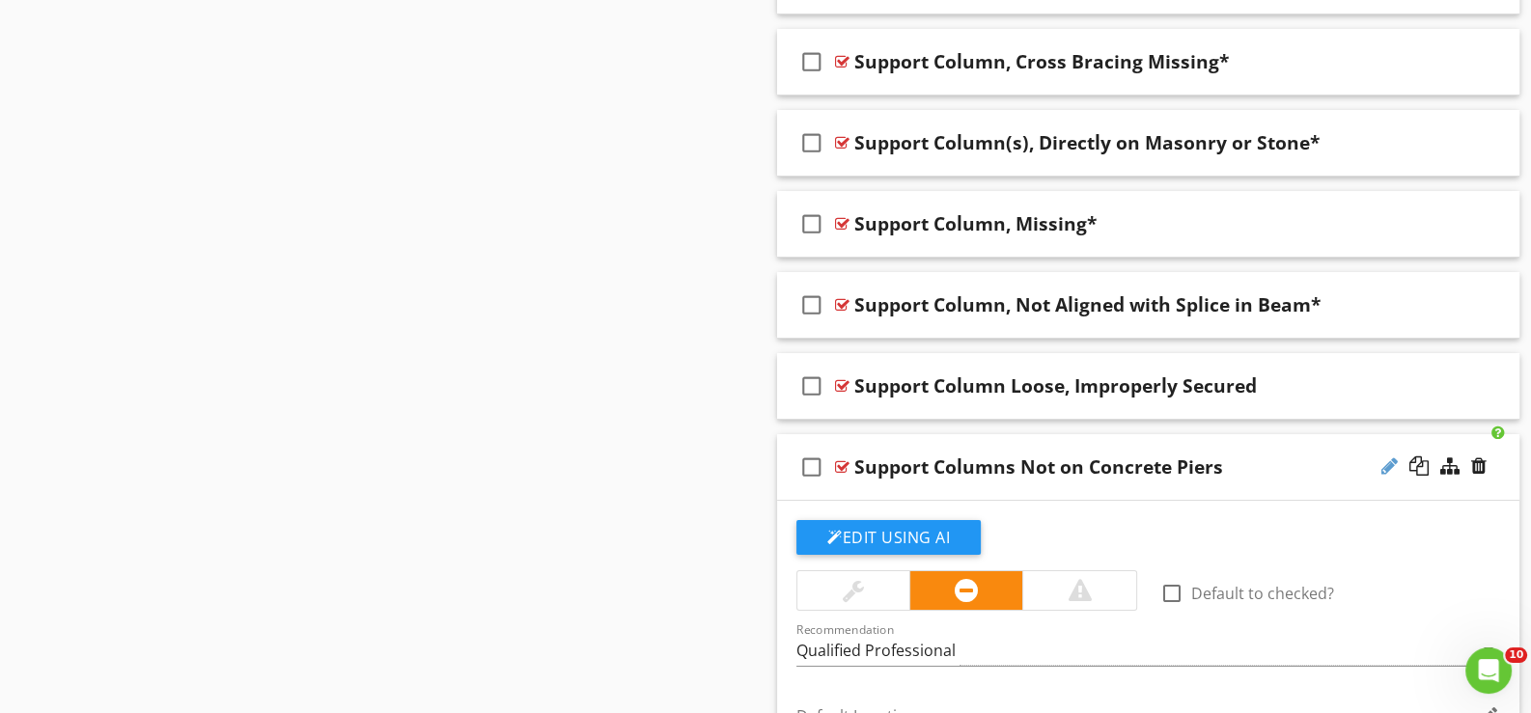
click at [1392, 457] on div at bounding box center [1389, 466] width 16 height 19
type input "Support Columns Not on Concrete Piers*"
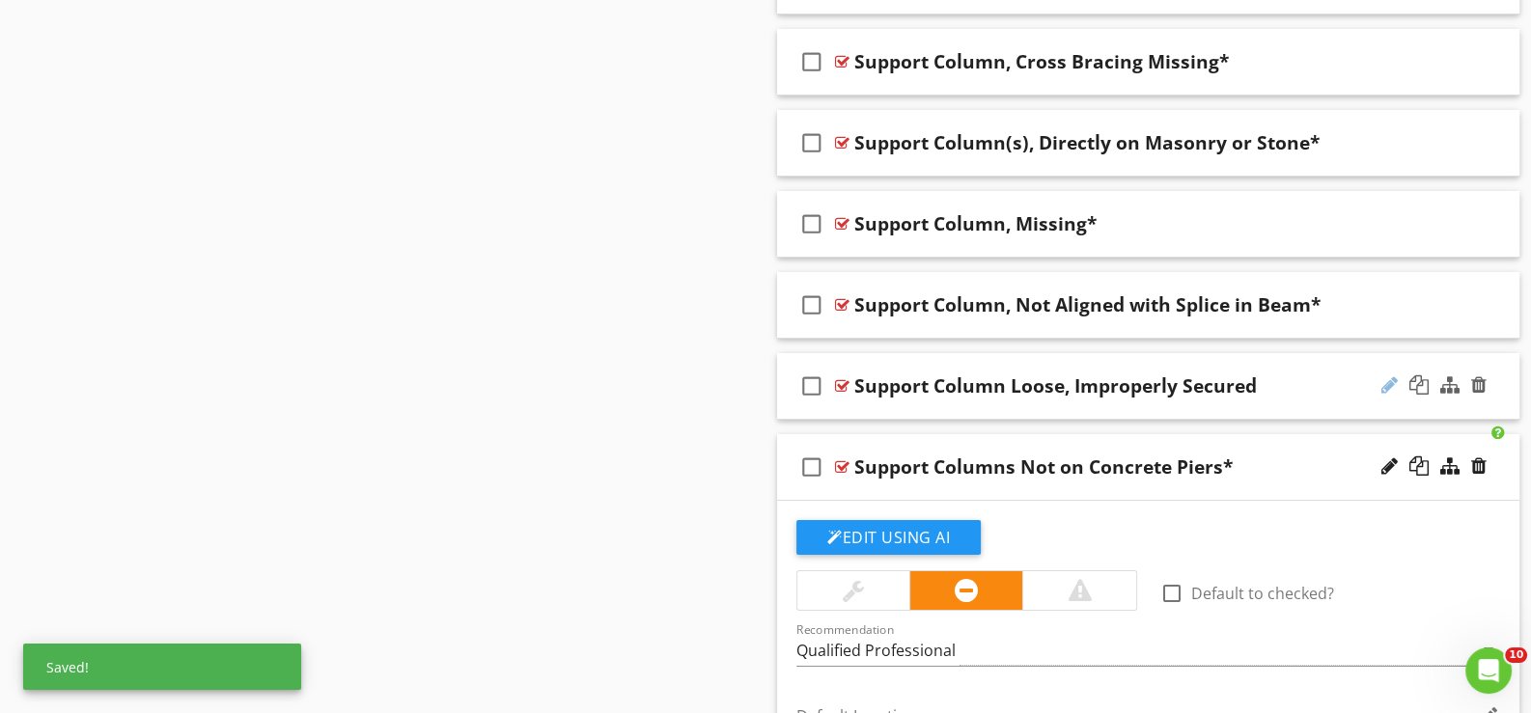
click at [1389, 376] on div at bounding box center [1389, 385] width 16 height 19
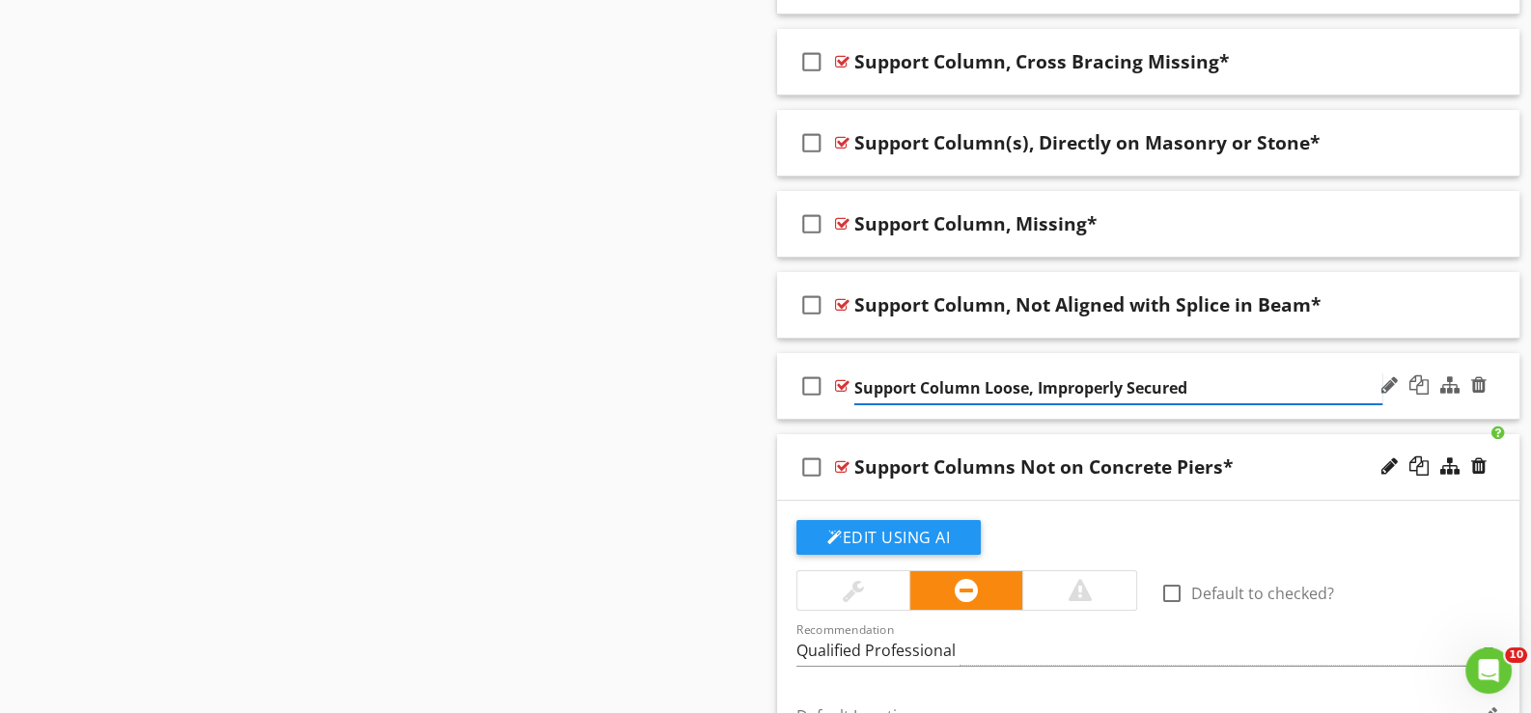
type input "Support Column Loose, Improperly Secured*"
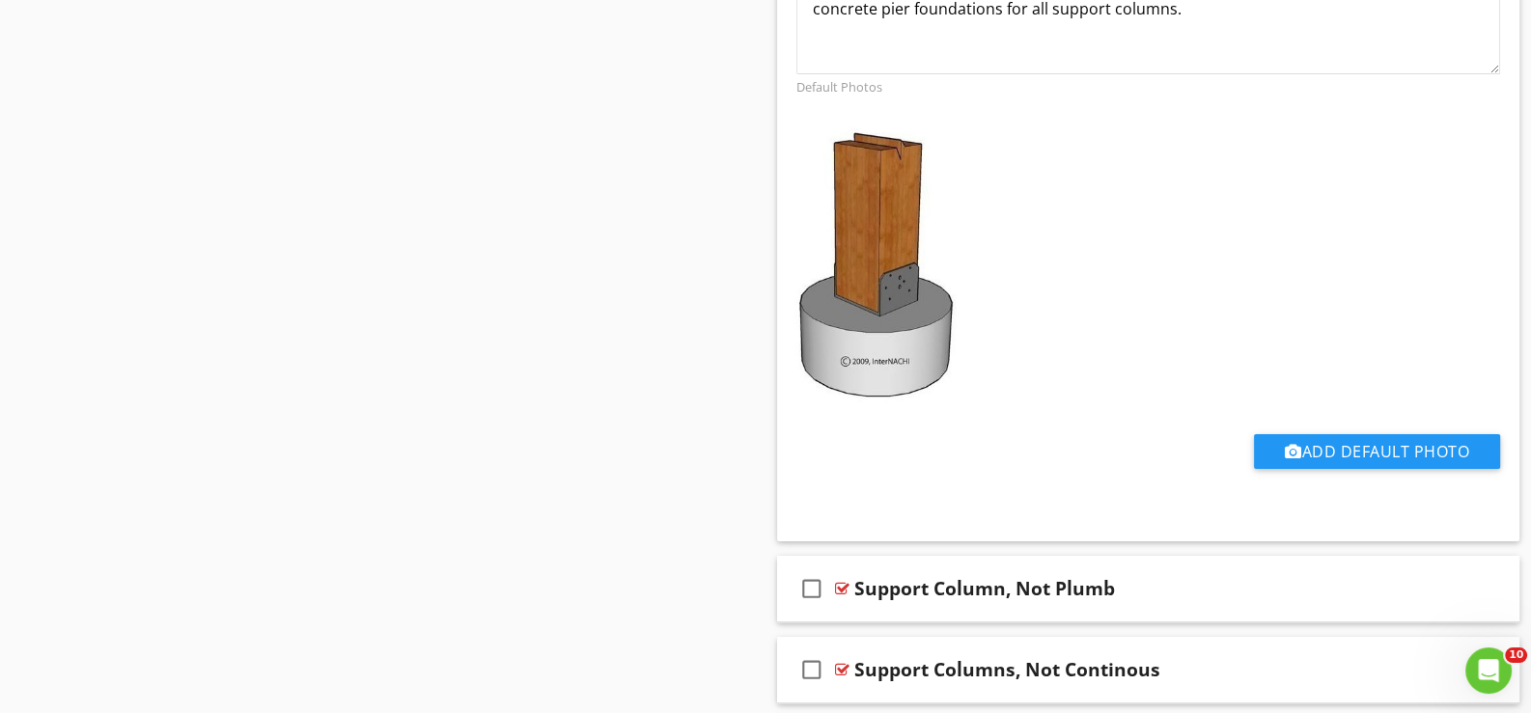
scroll to position [9949, 0]
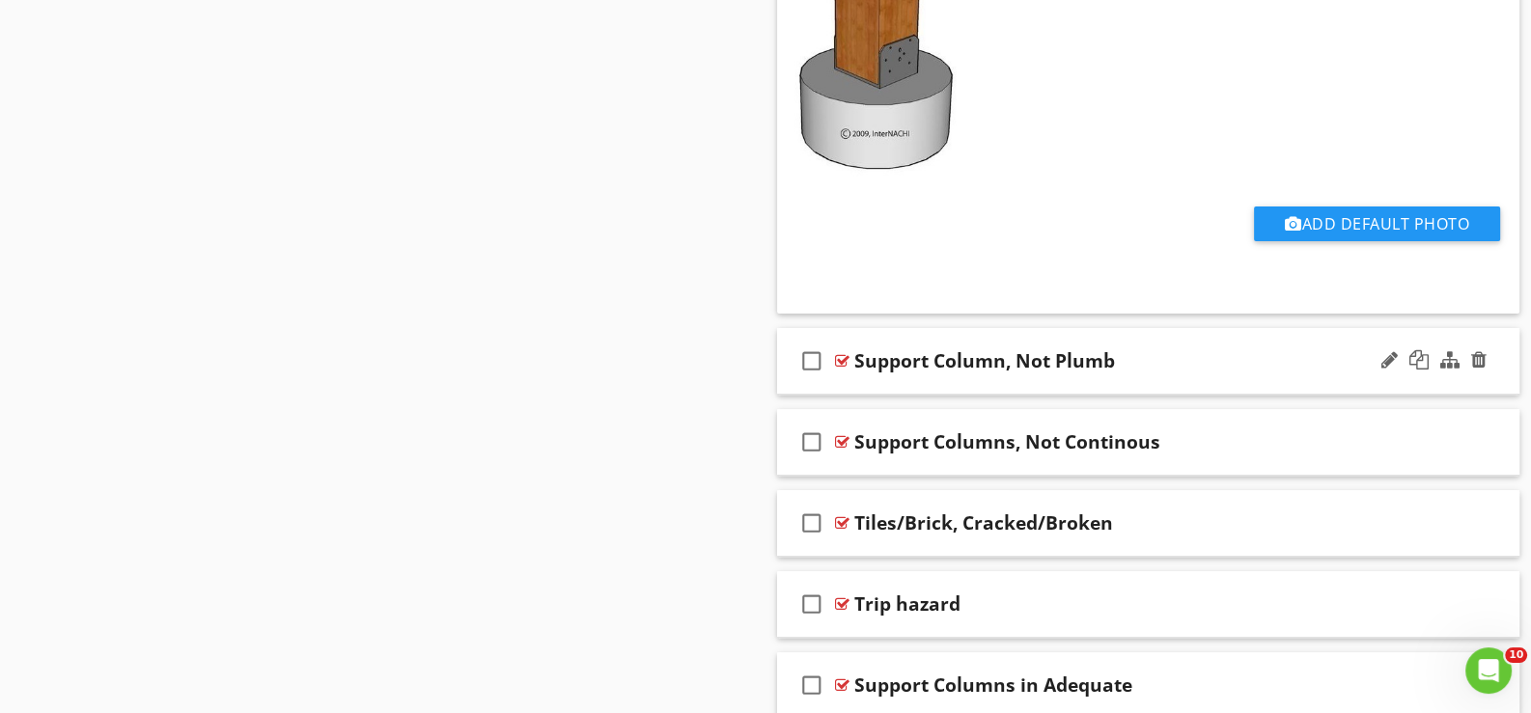
click at [868, 366] on div "check_box_outline_blank Support Column, Not Plumb" at bounding box center [1148, 361] width 742 height 67
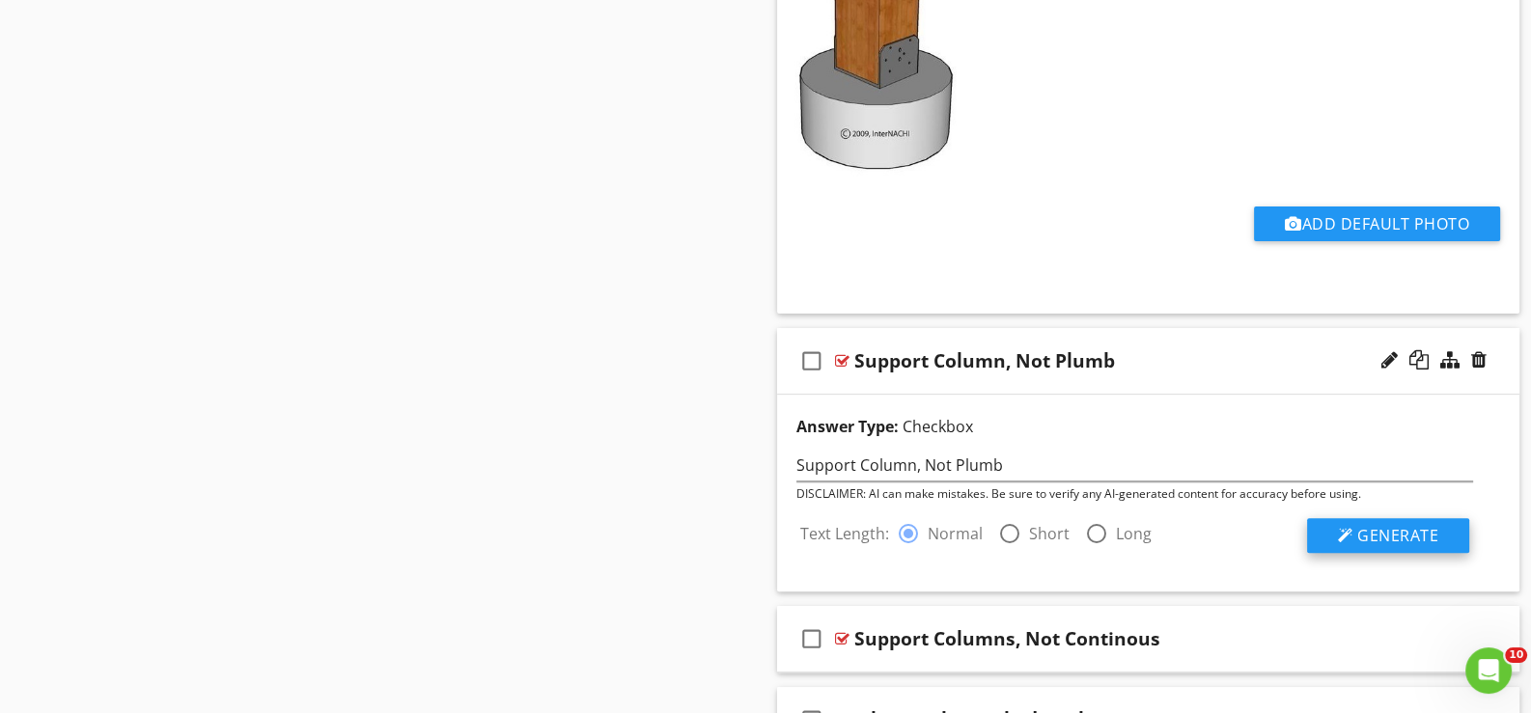
click at [1402, 525] on span "Generate" at bounding box center [1397, 535] width 81 height 21
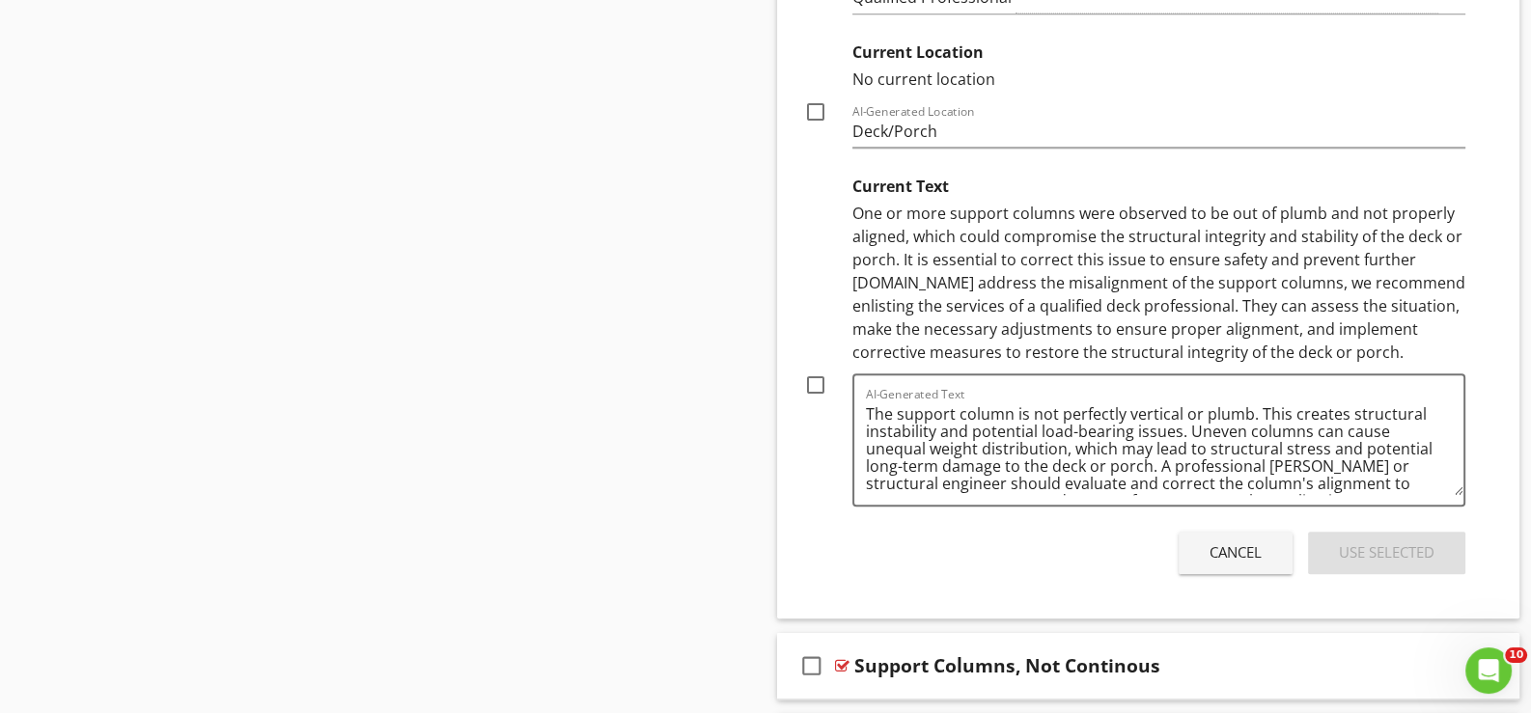
scroll to position [10817, 0]
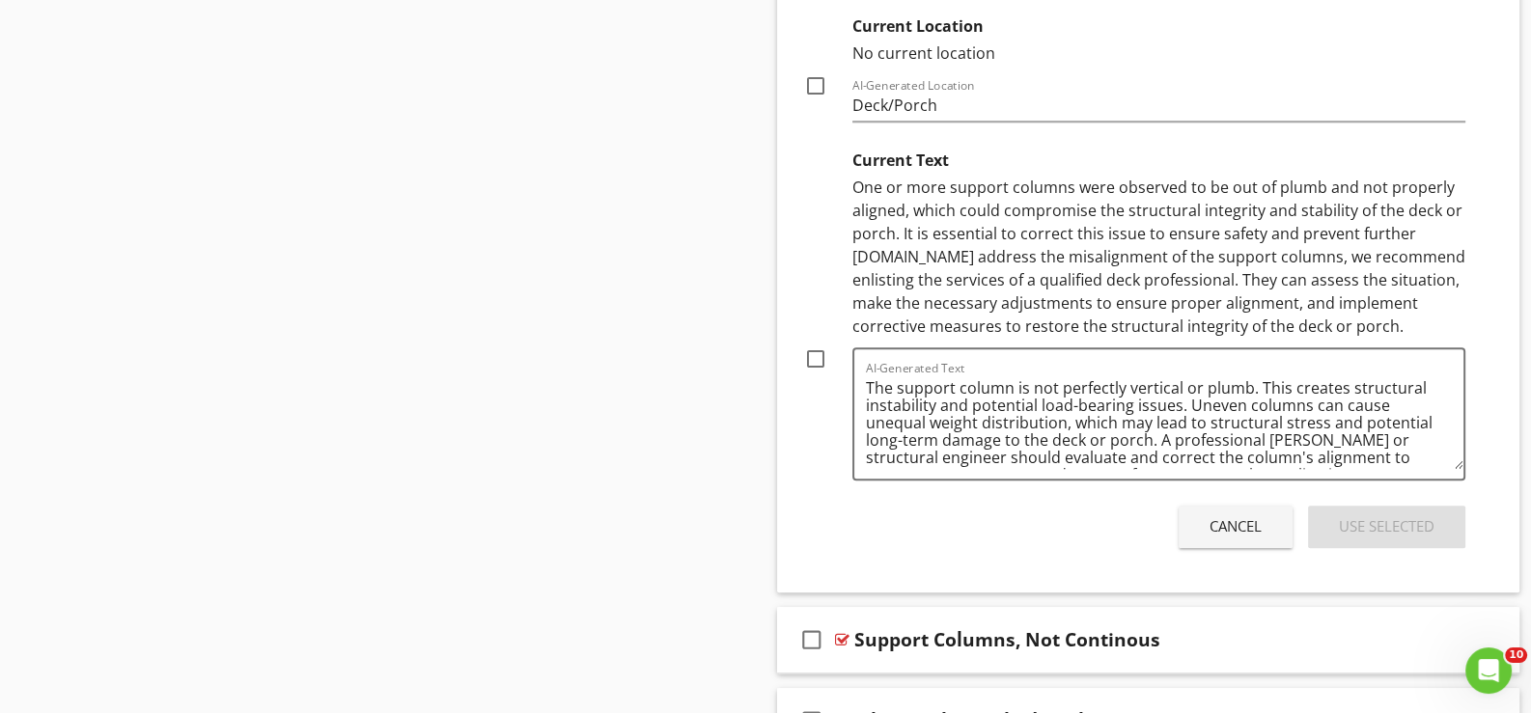
click at [821, 343] on div at bounding box center [815, 359] width 33 height 33
checkbox input "true"
click at [1378, 515] on div "Use Selected" at bounding box center [1387, 526] width 96 height 22
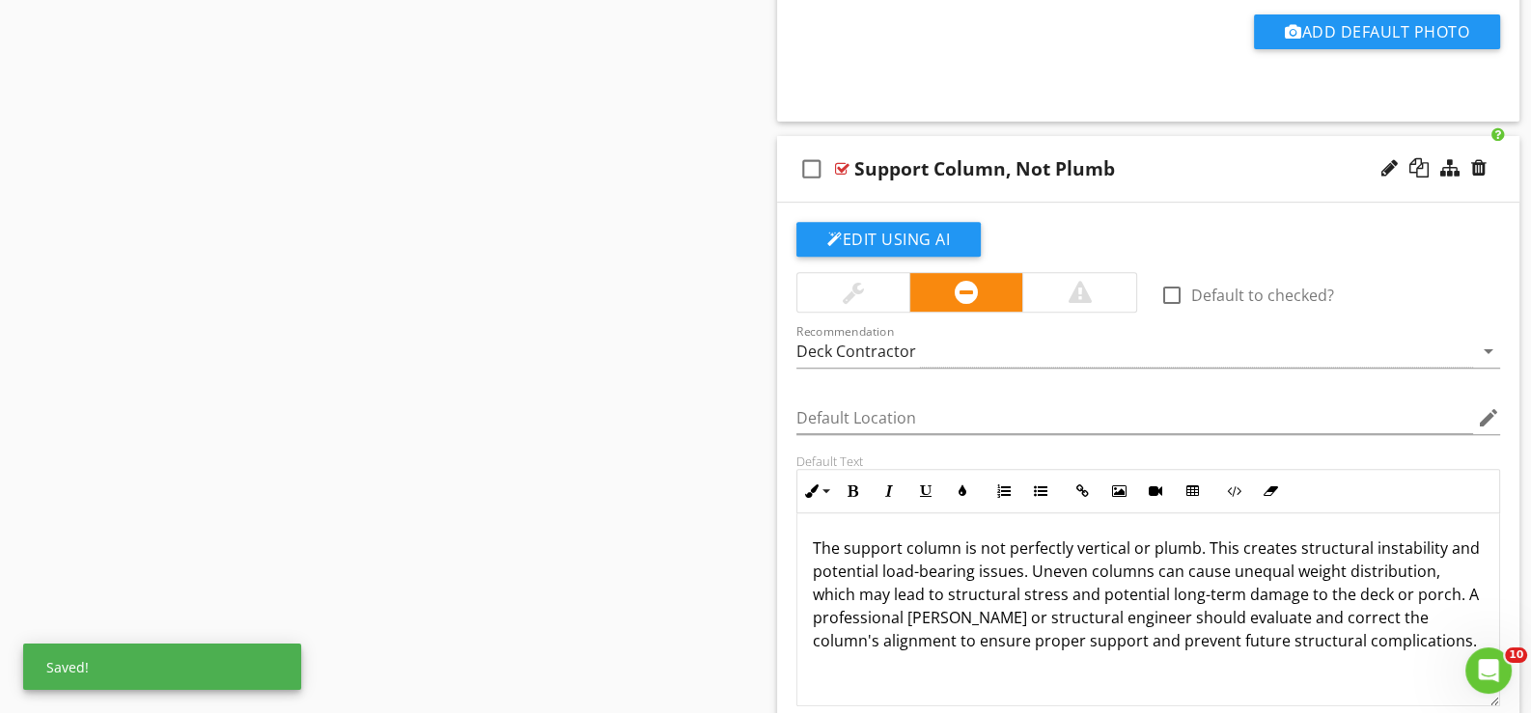
scroll to position [10069, 0]
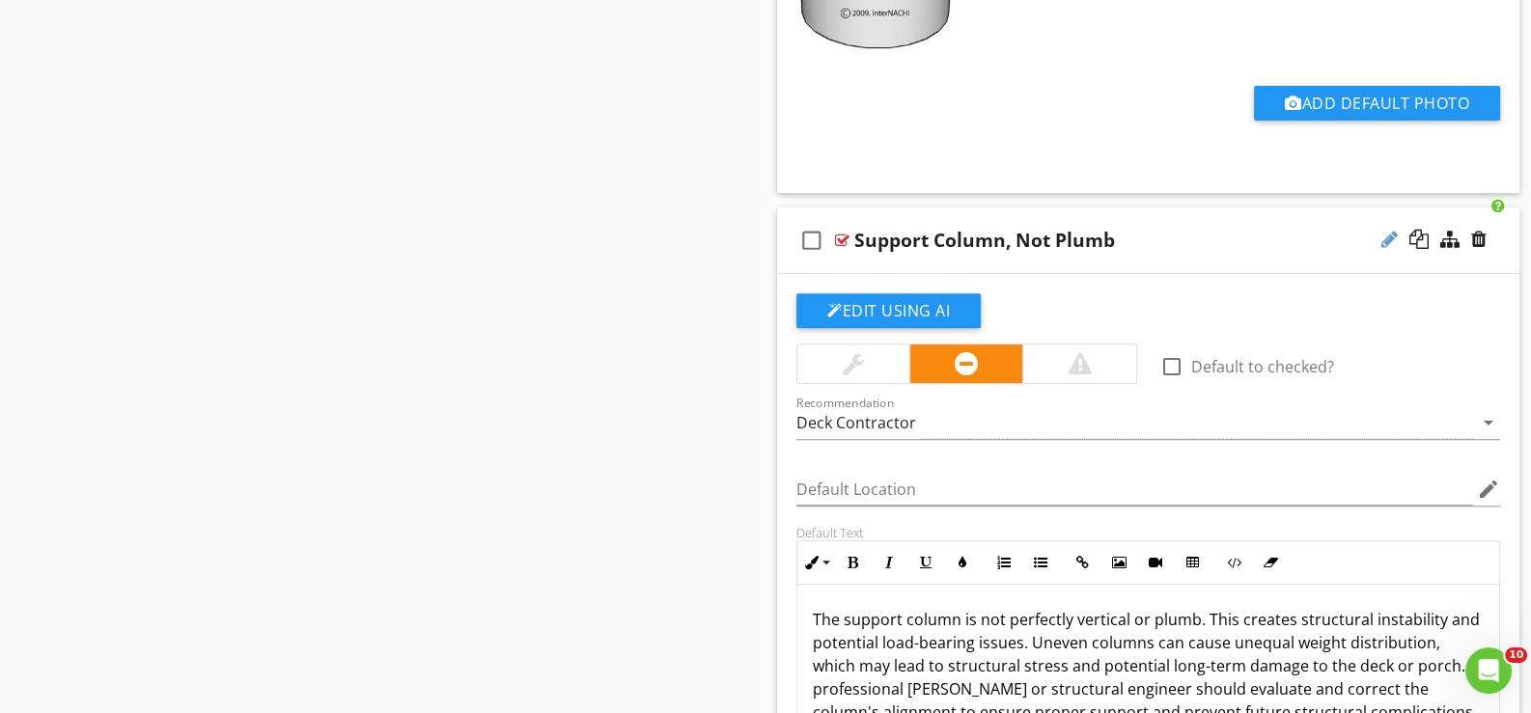
click at [1388, 230] on div at bounding box center [1389, 239] width 16 height 19
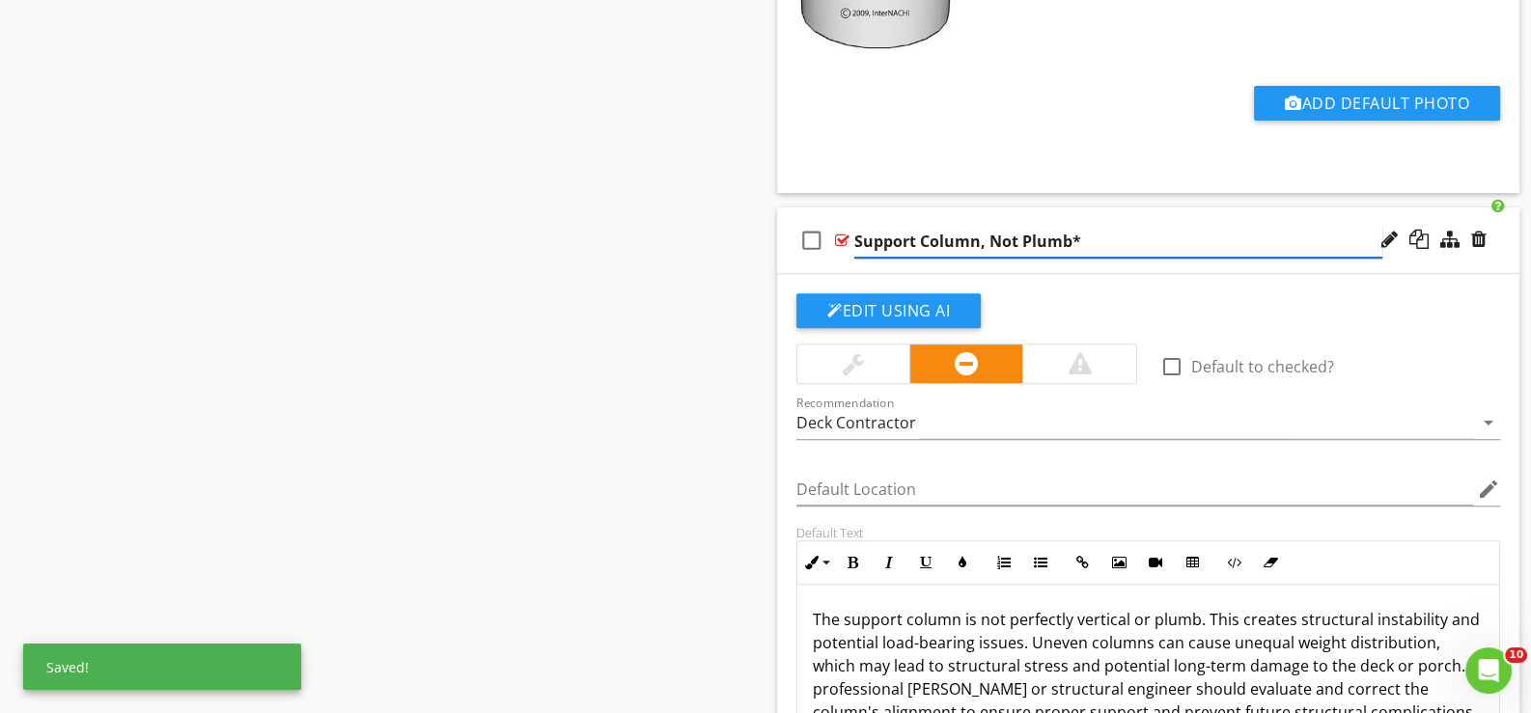
type input "Support Column, Not Plumb*"
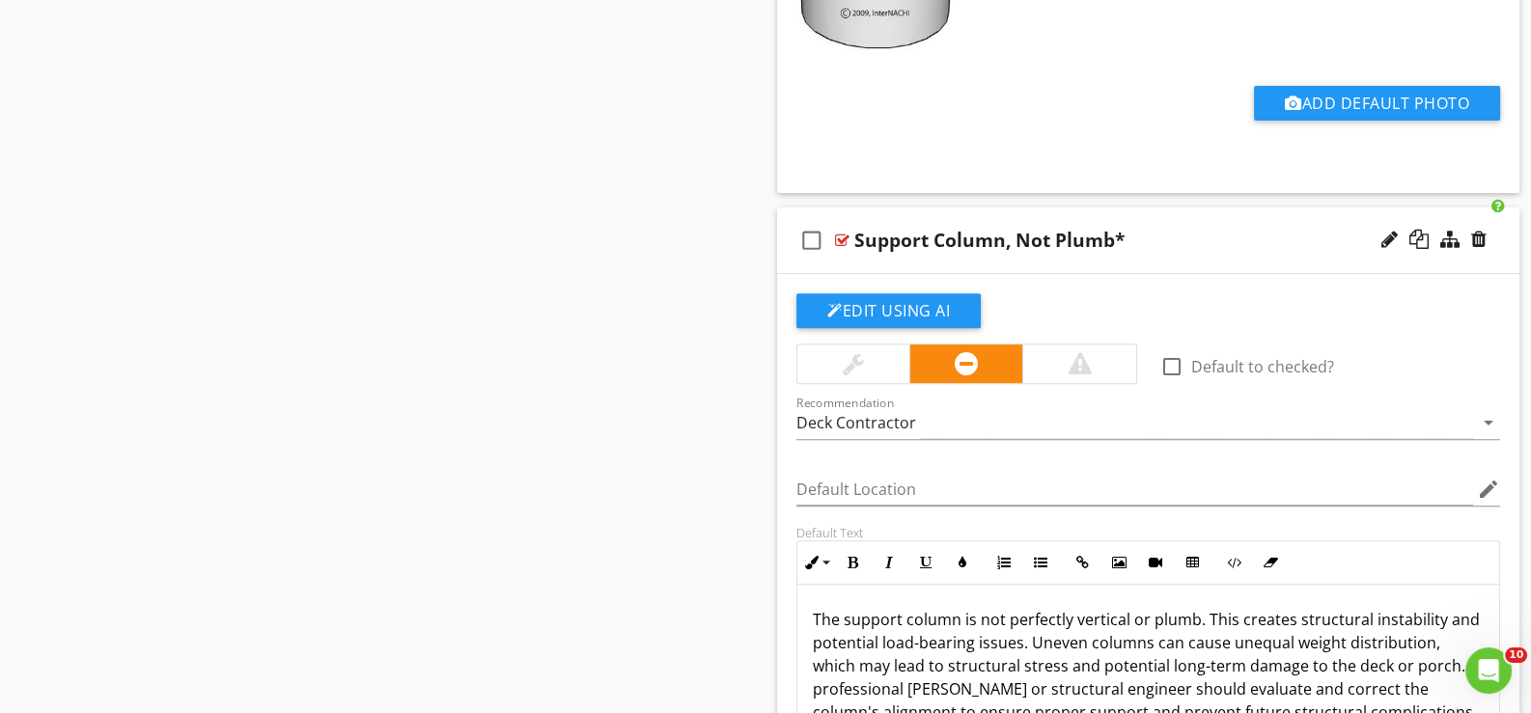
click at [902, 243] on div "check_box_outline_blank Support Column, Not Plumb*" at bounding box center [1148, 241] width 742 height 67
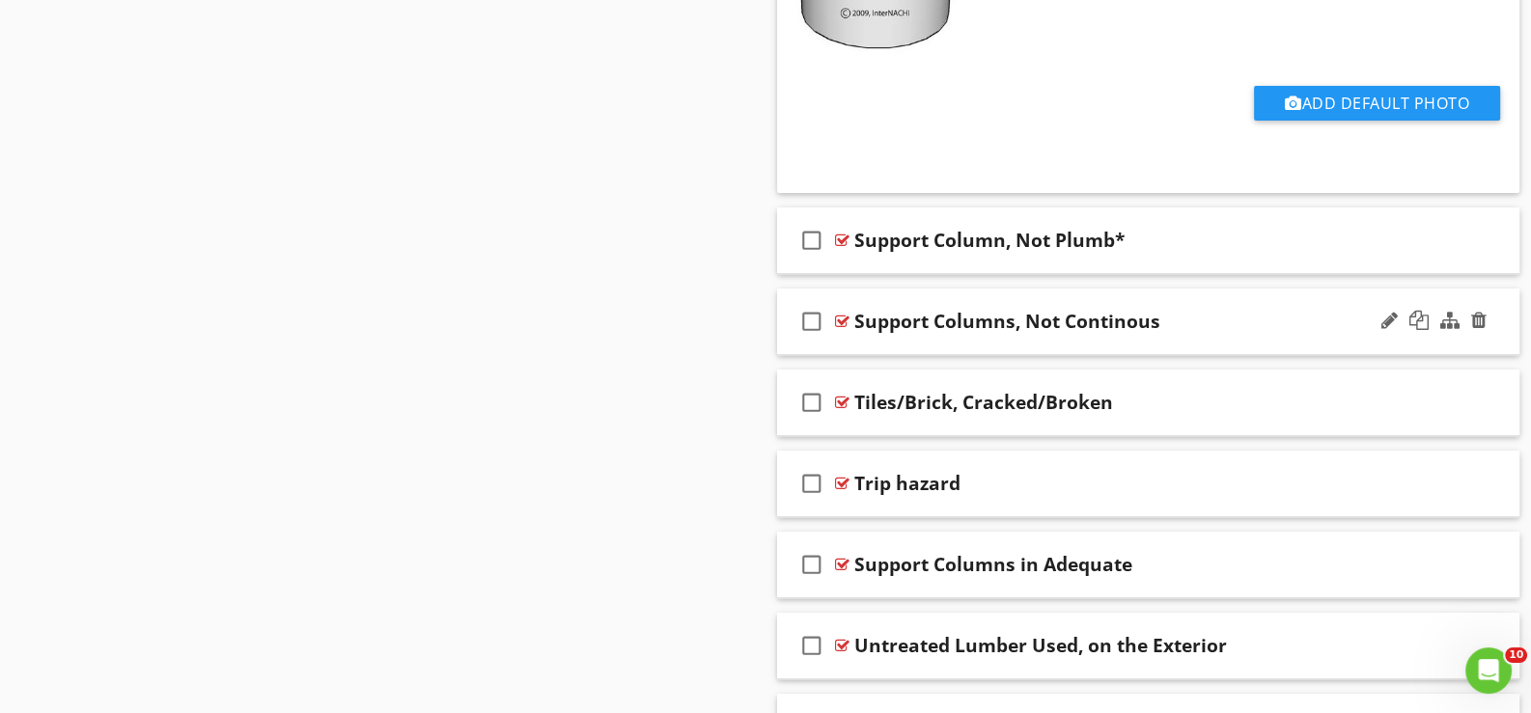
click at [887, 324] on div "check_box_outline_blank Support Columns, Not Continous" at bounding box center [1148, 322] width 742 height 67
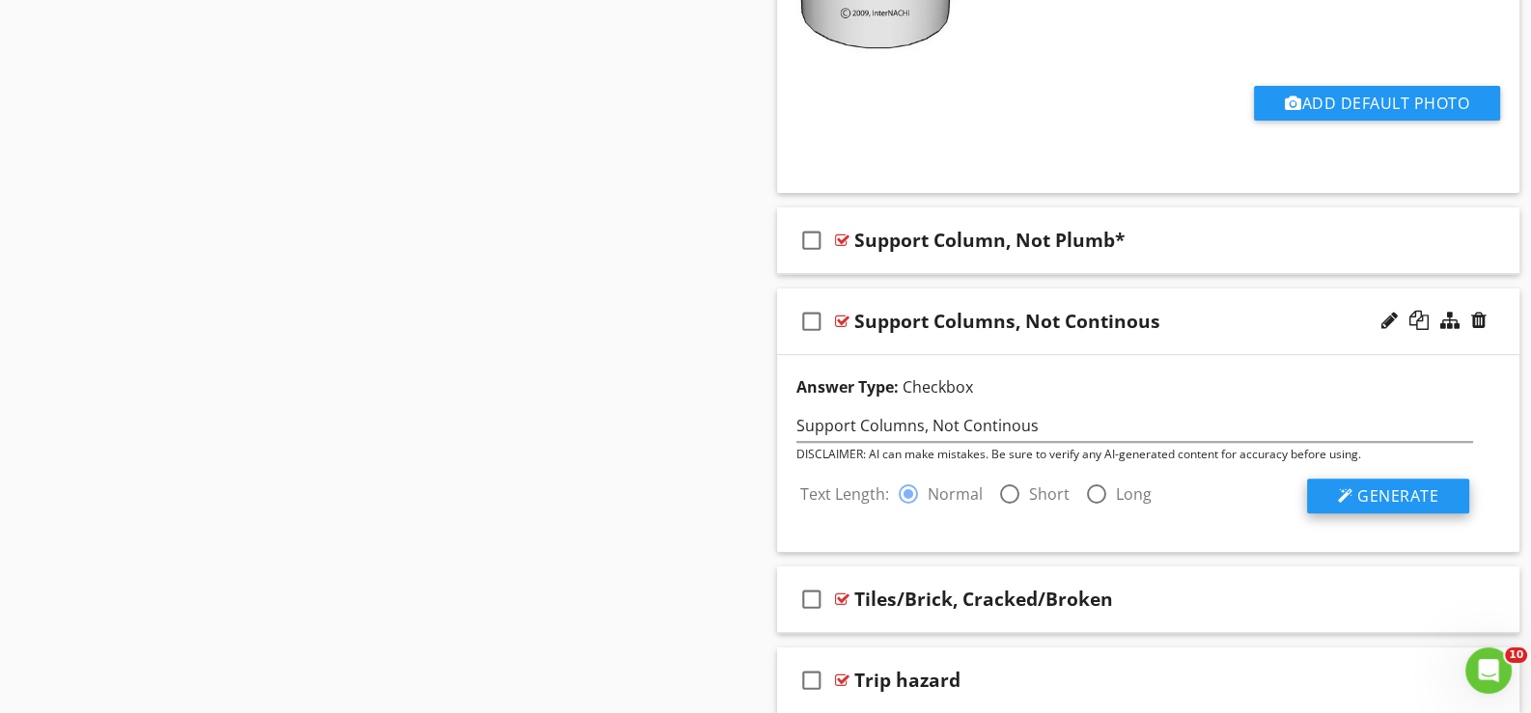
click at [1391, 486] on span "Generate" at bounding box center [1397, 496] width 81 height 21
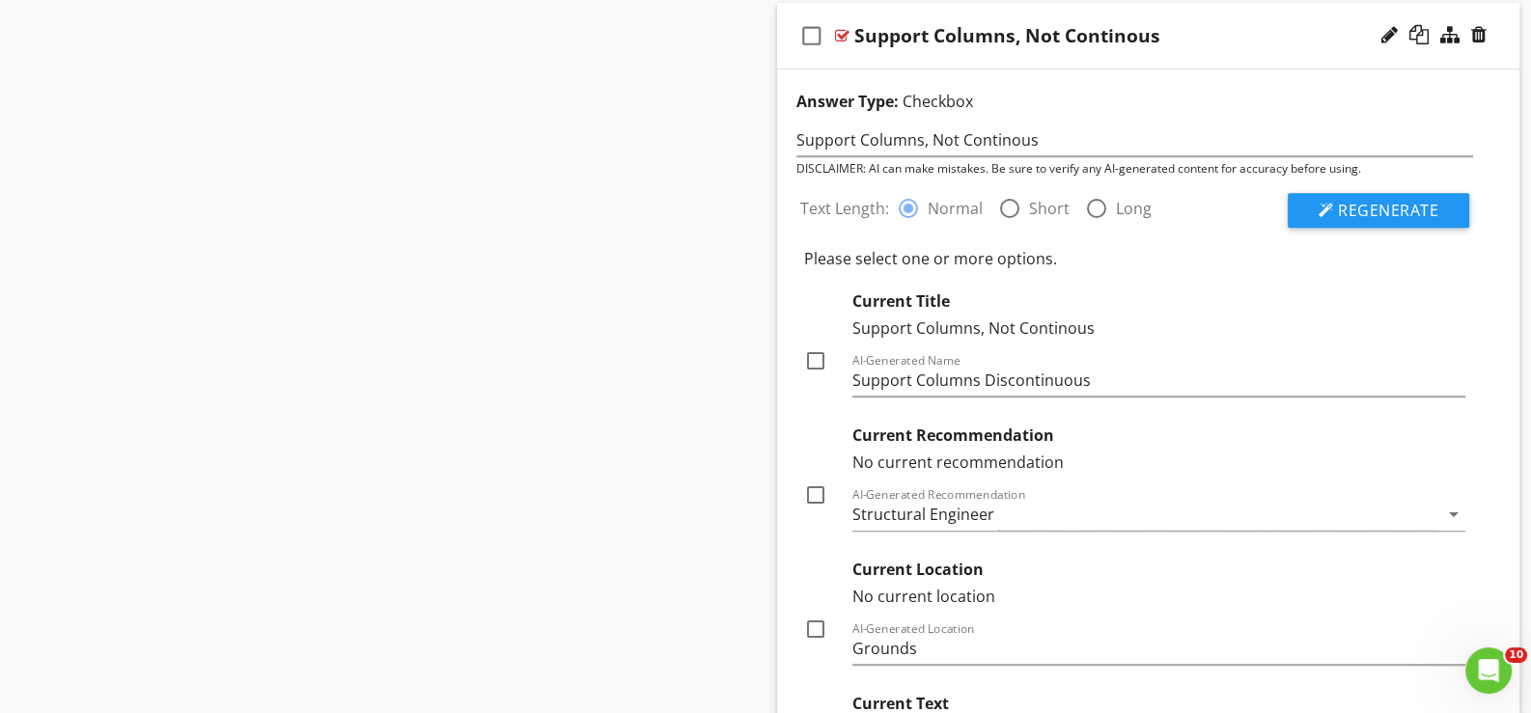
scroll to position [10359, 0]
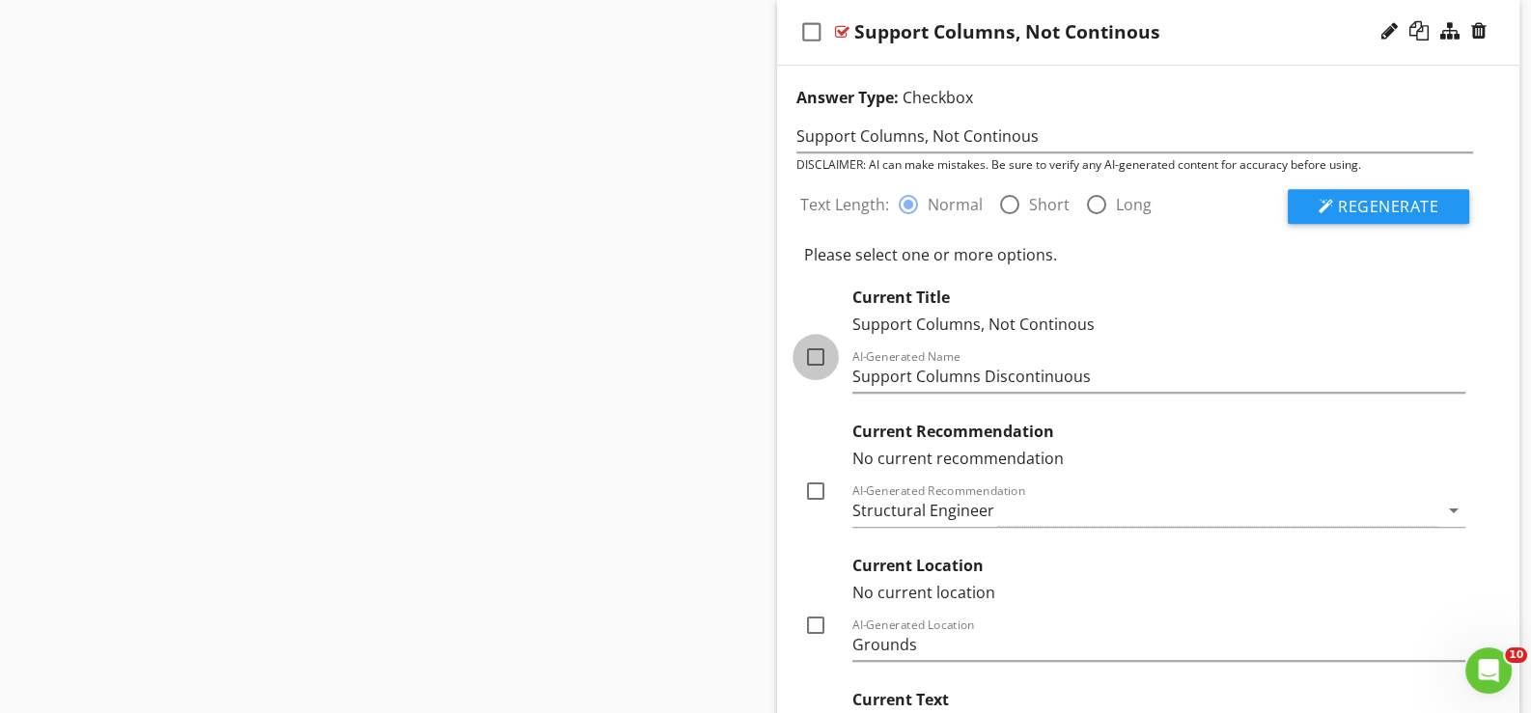
click at [812, 341] on div at bounding box center [815, 357] width 33 height 33
checkbox input "true"
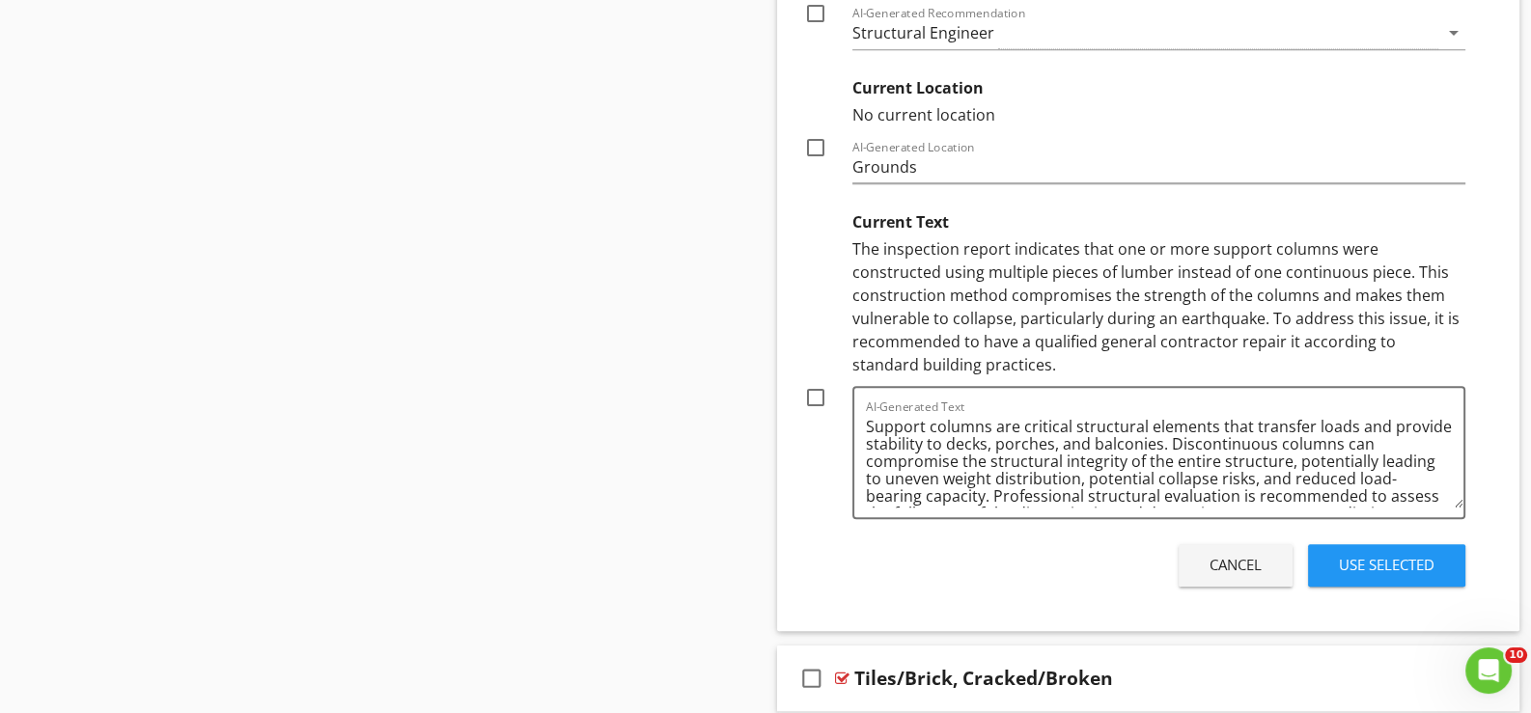
scroll to position [10842, 0]
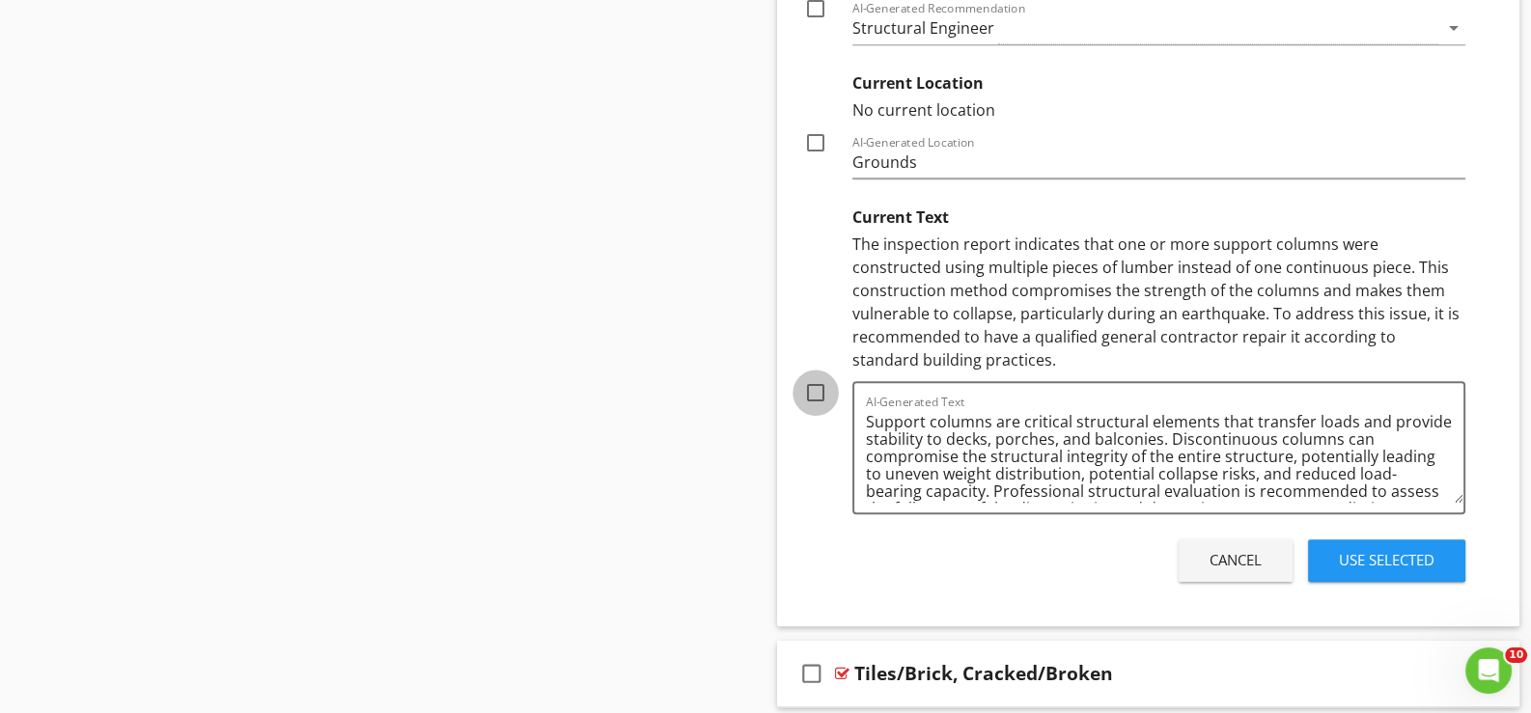
click at [814, 376] on div at bounding box center [815, 392] width 33 height 33
checkbox input "true"
click at [1386, 549] on div "Use Selected" at bounding box center [1387, 560] width 96 height 22
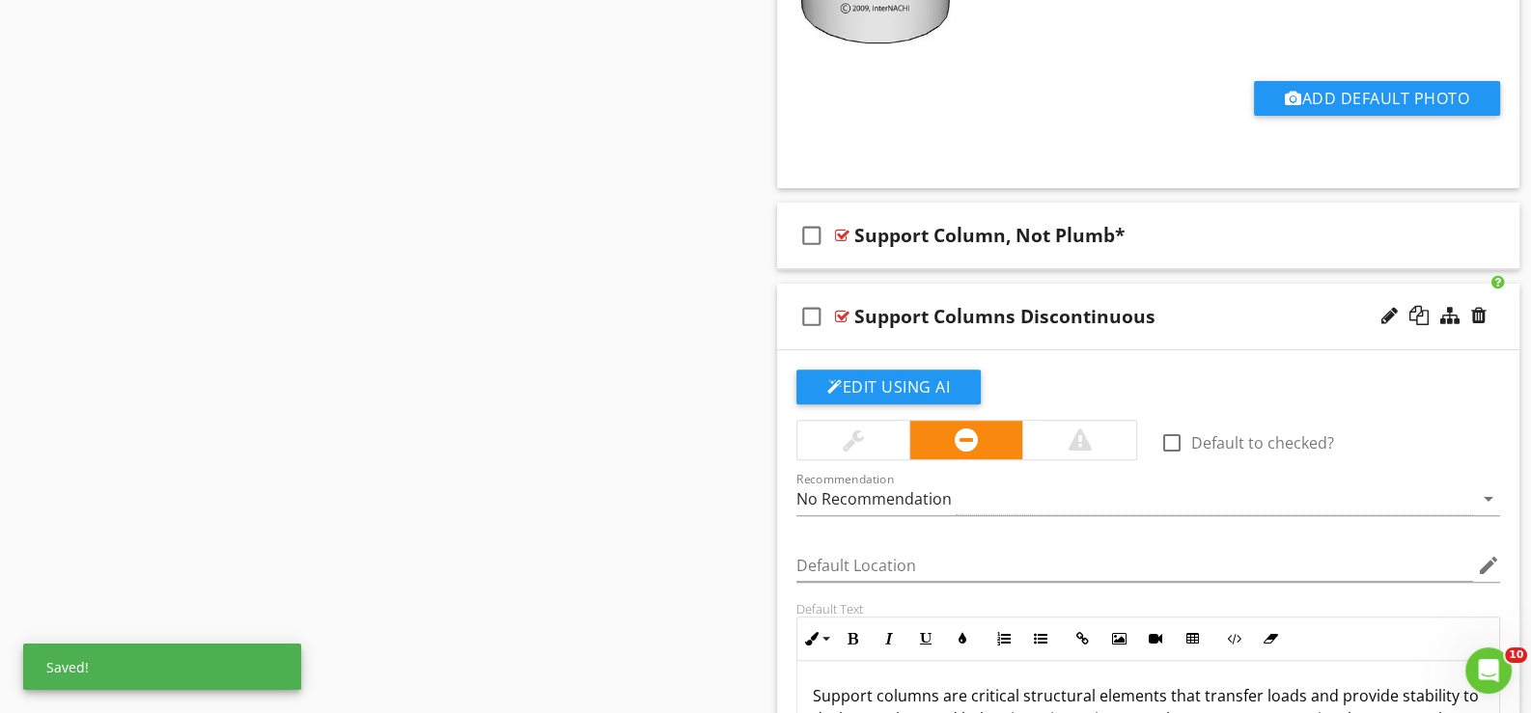
scroll to position [10069, 0]
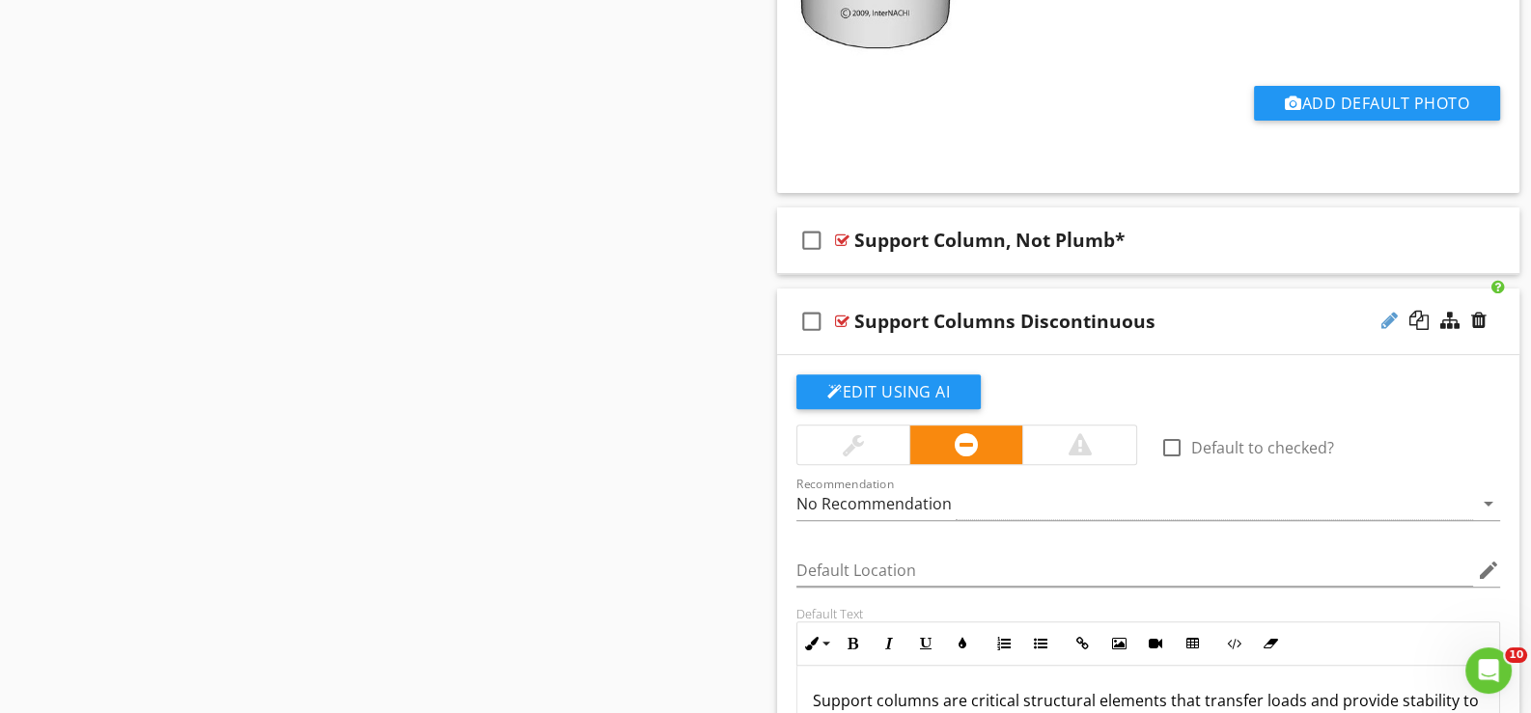
click at [1389, 311] on div at bounding box center [1389, 320] width 16 height 19
type input "Support Columns Discontinuous*"
click at [859, 329] on div "check_box_outline_blank Support Columns Discontinuous*" at bounding box center [1148, 322] width 742 height 67
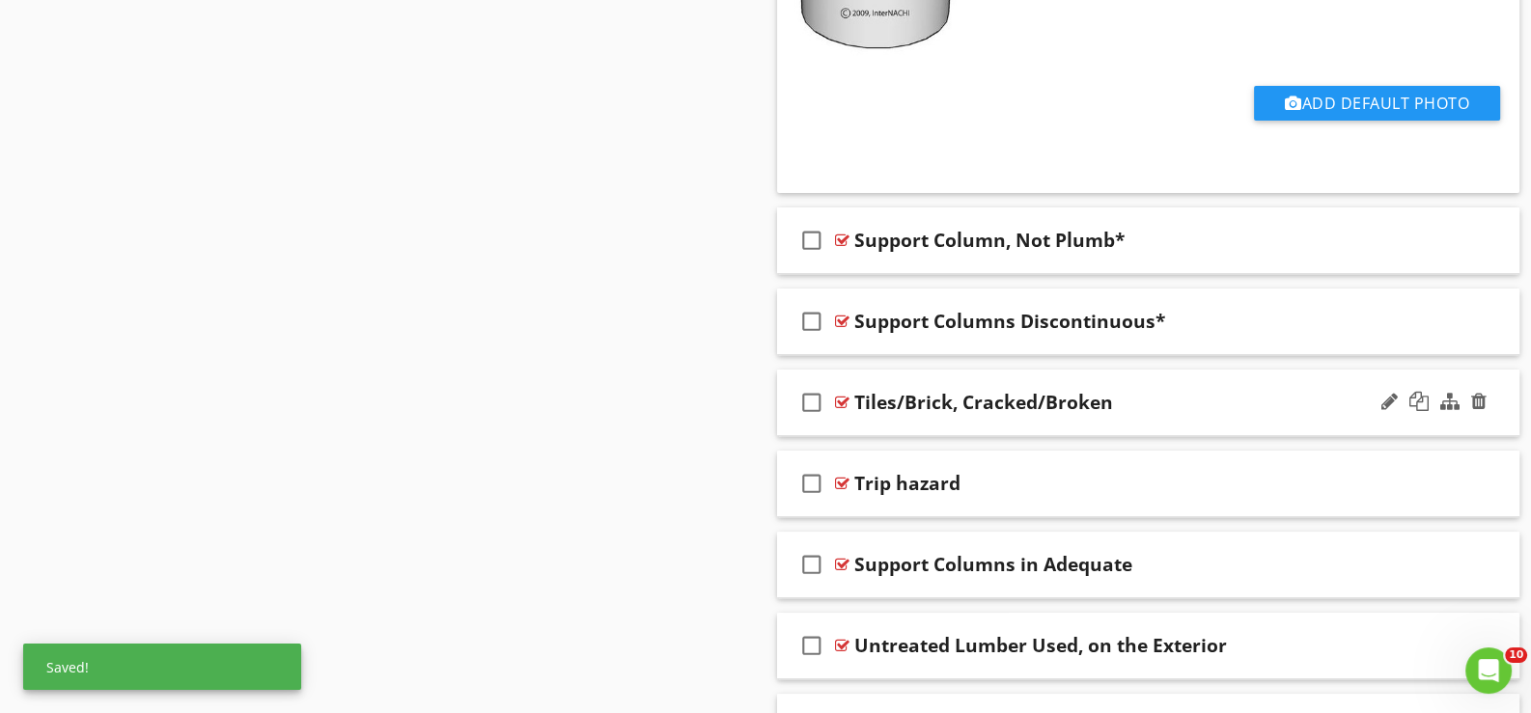
scroll to position [10166, 0]
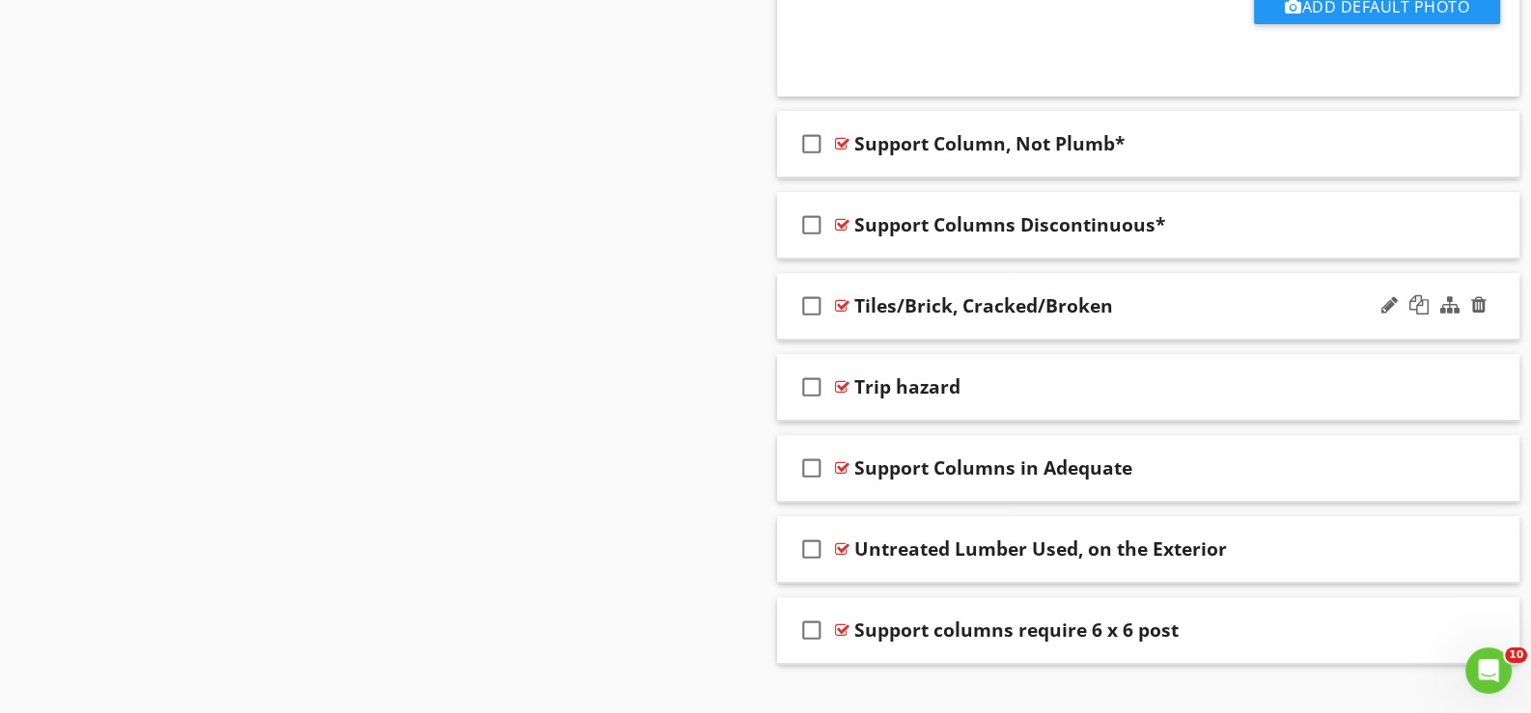
click at [883, 313] on div "check_box_outline_blank Tiles/Brick, Cracked/Broken" at bounding box center [1148, 306] width 742 height 67
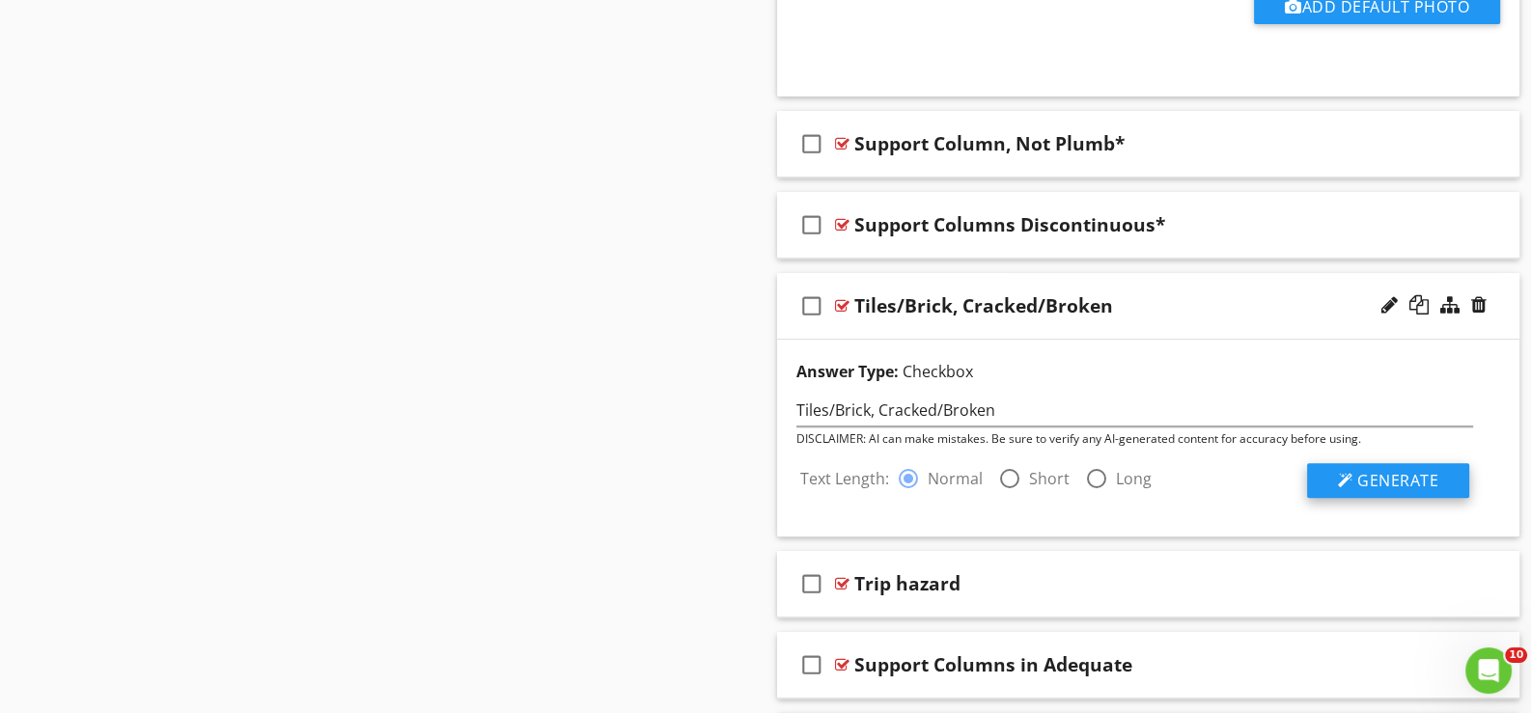
click at [1388, 470] on span "Generate" at bounding box center [1397, 480] width 81 height 21
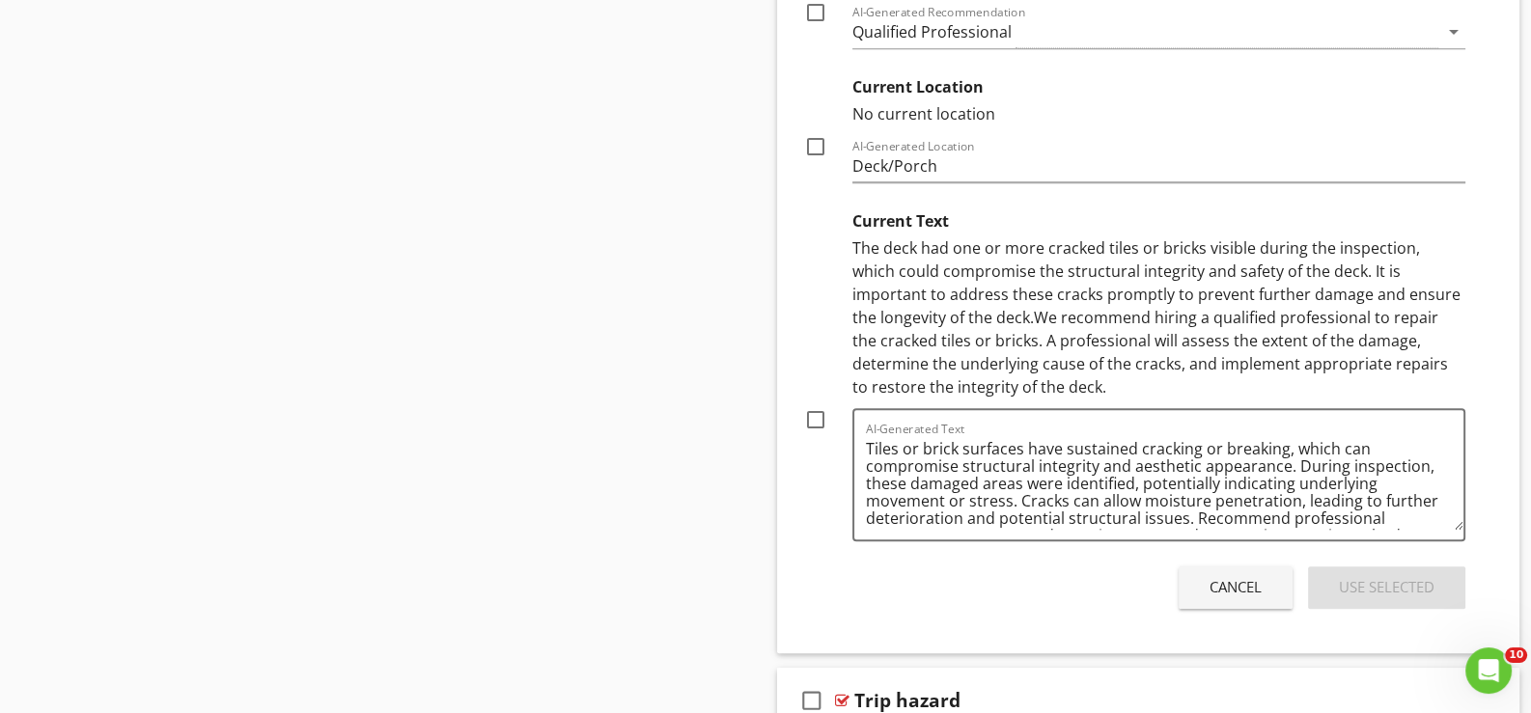
scroll to position [10938, 0]
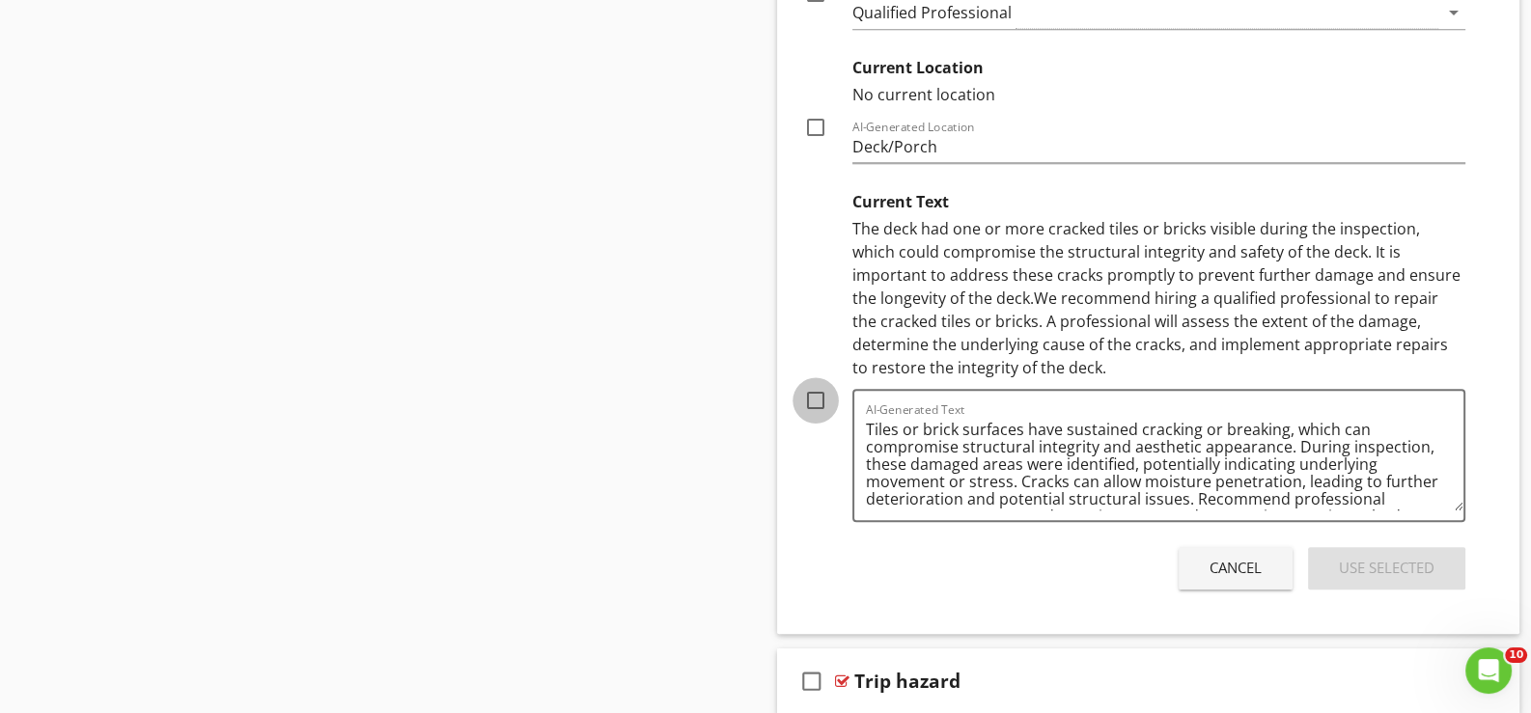
click at [821, 384] on div at bounding box center [815, 400] width 33 height 33
checkbox input "true"
click at [1402, 557] on div "Use Selected" at bounding box center [1387, 568] width 96 height 22
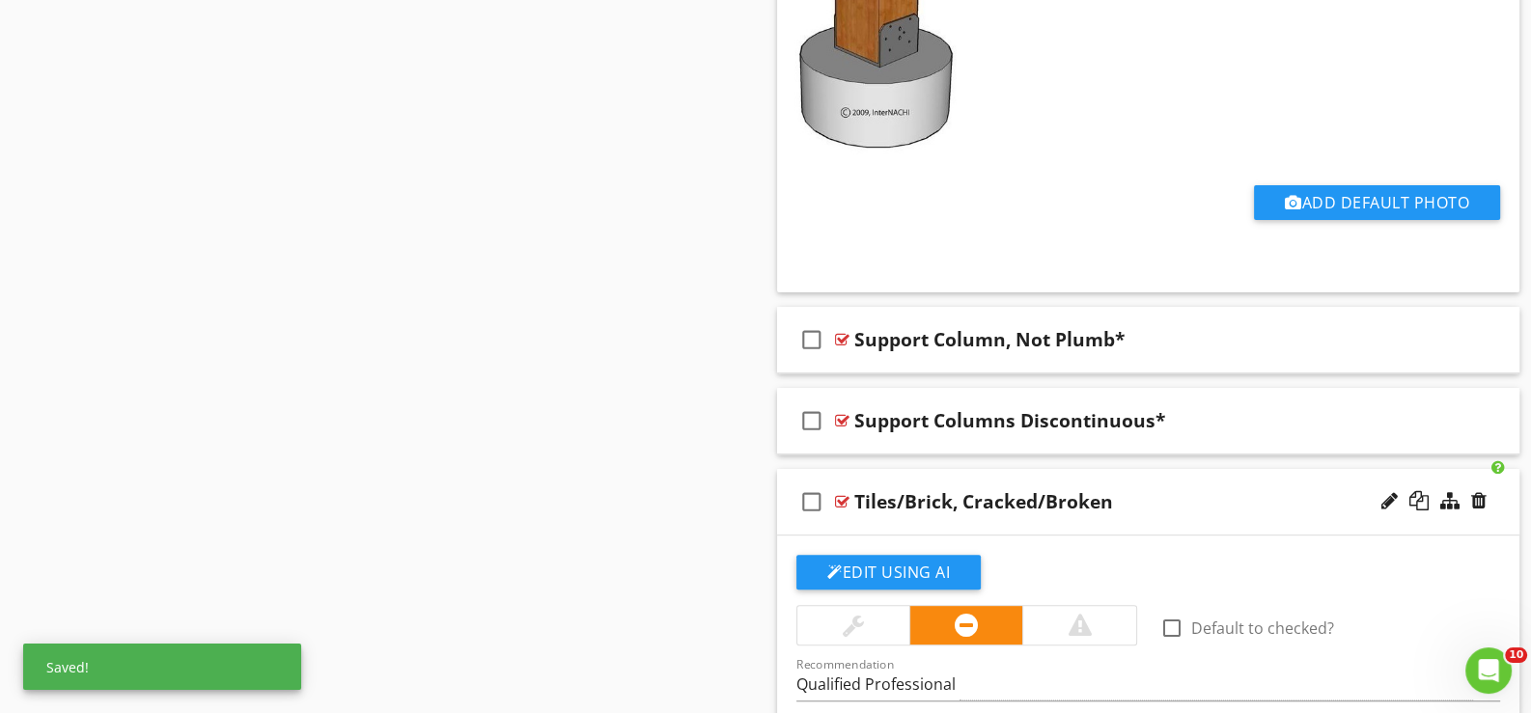
scroll to position [9876, 0]
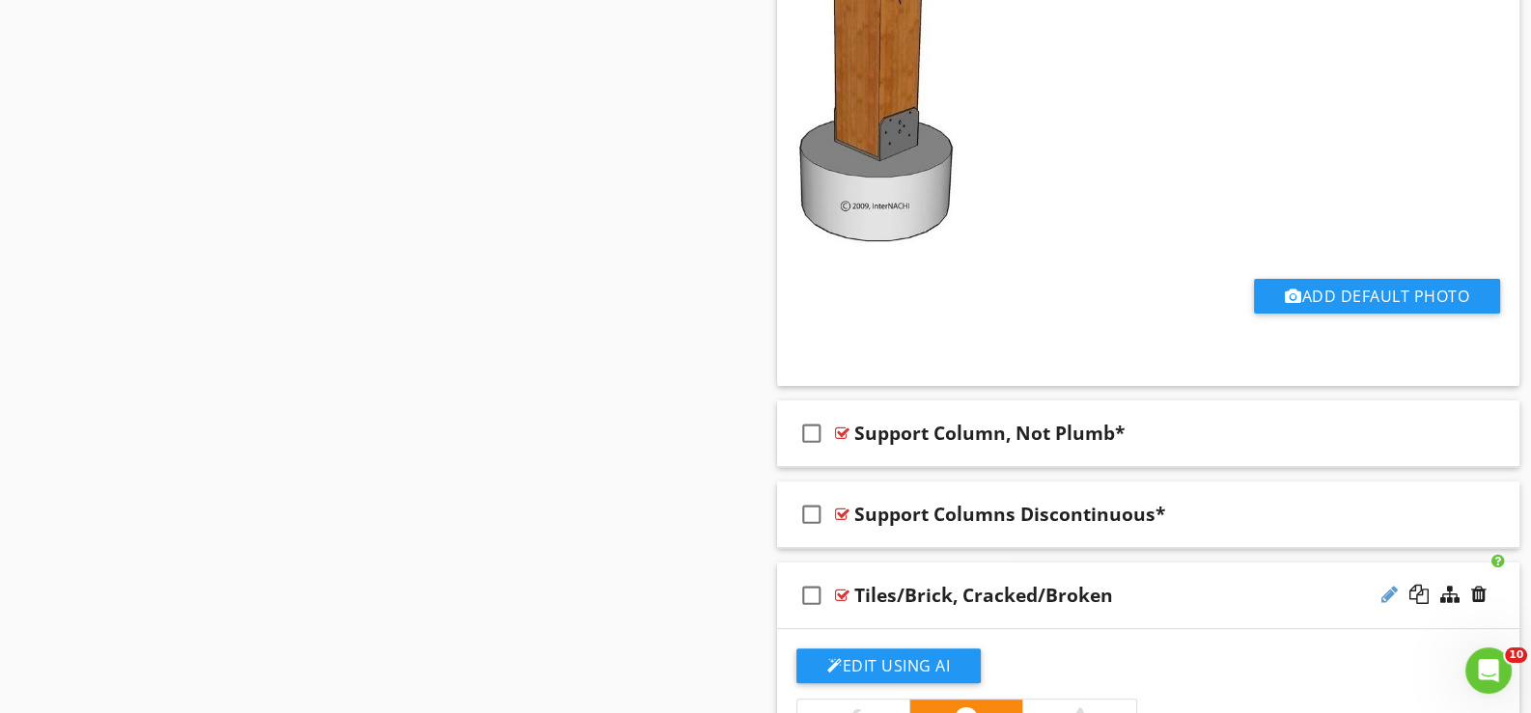
click at [1389, 585] on div at bounding box center [1389, 594] width 16 height 19
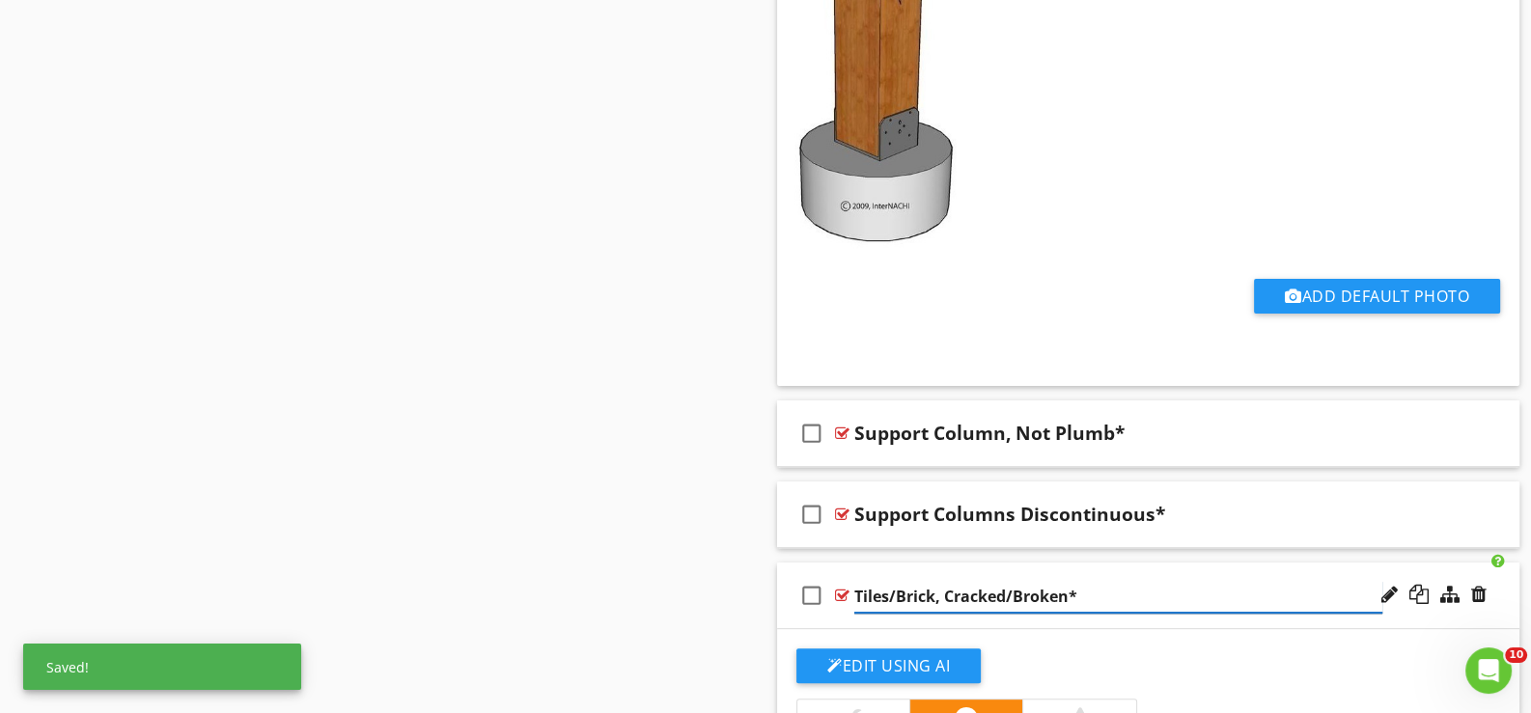
type input "Tiles/Brick, Cracked/Broken*"
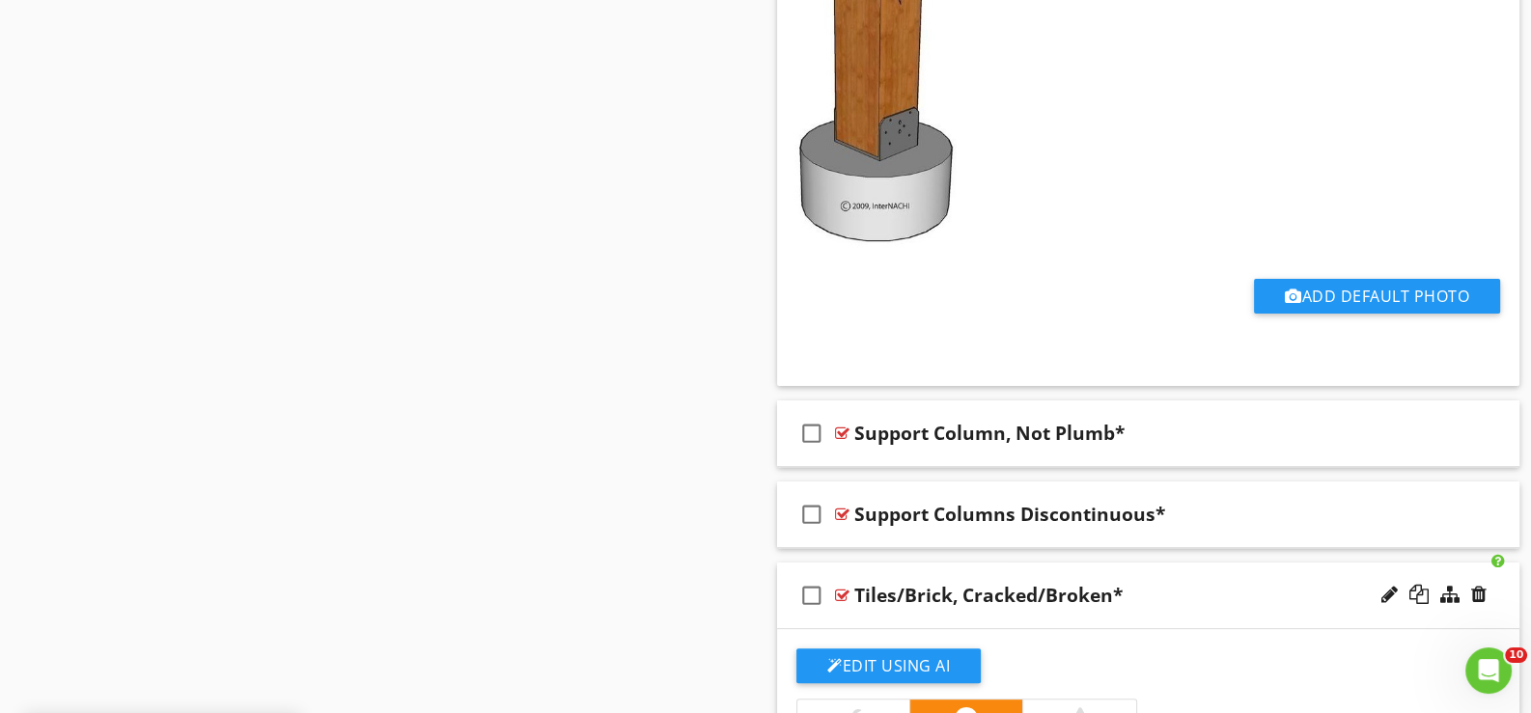
click at [939, 604] on div "check_box_outline_blank Tiles/Brick, Cracked/Broken*" at bounding box center [1148, 596] width 742 height 67
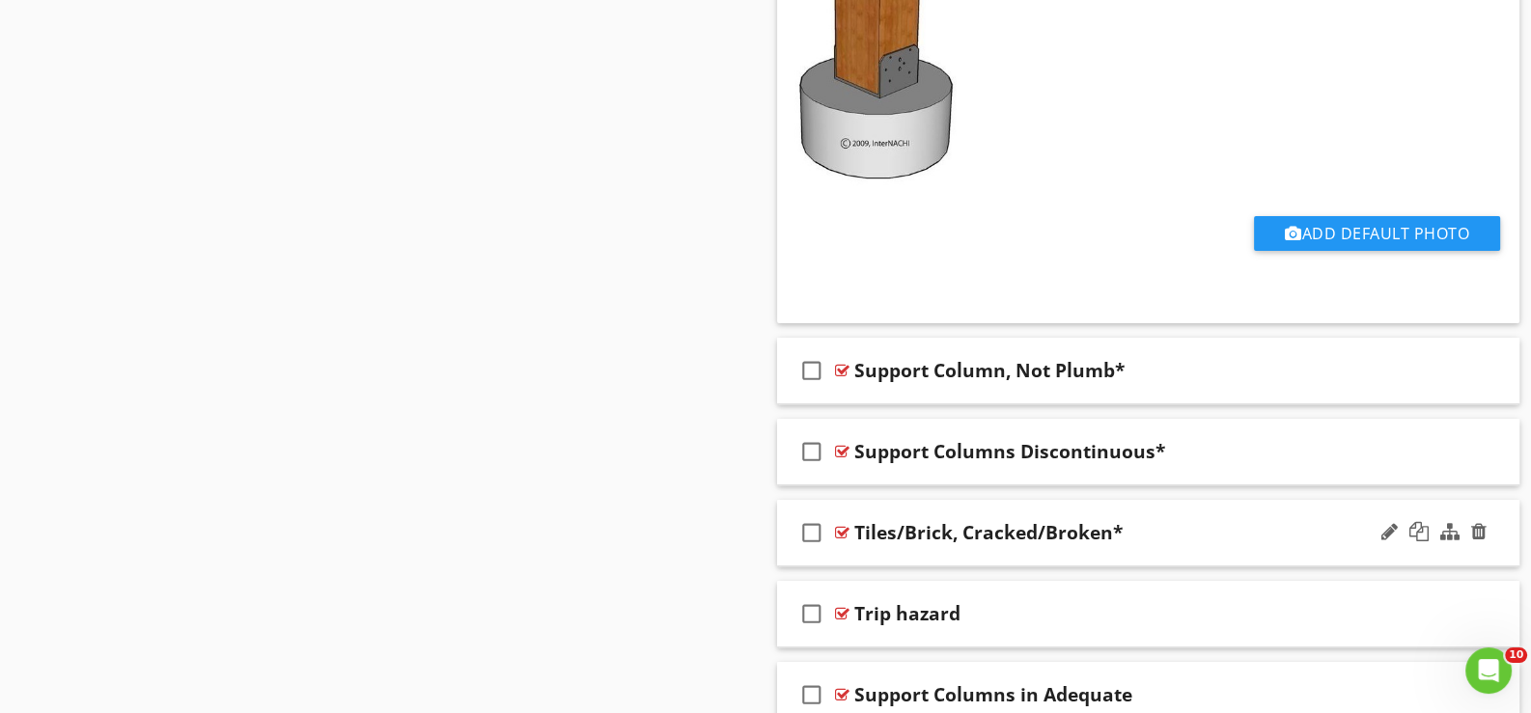
scroll to position [9973, 0]
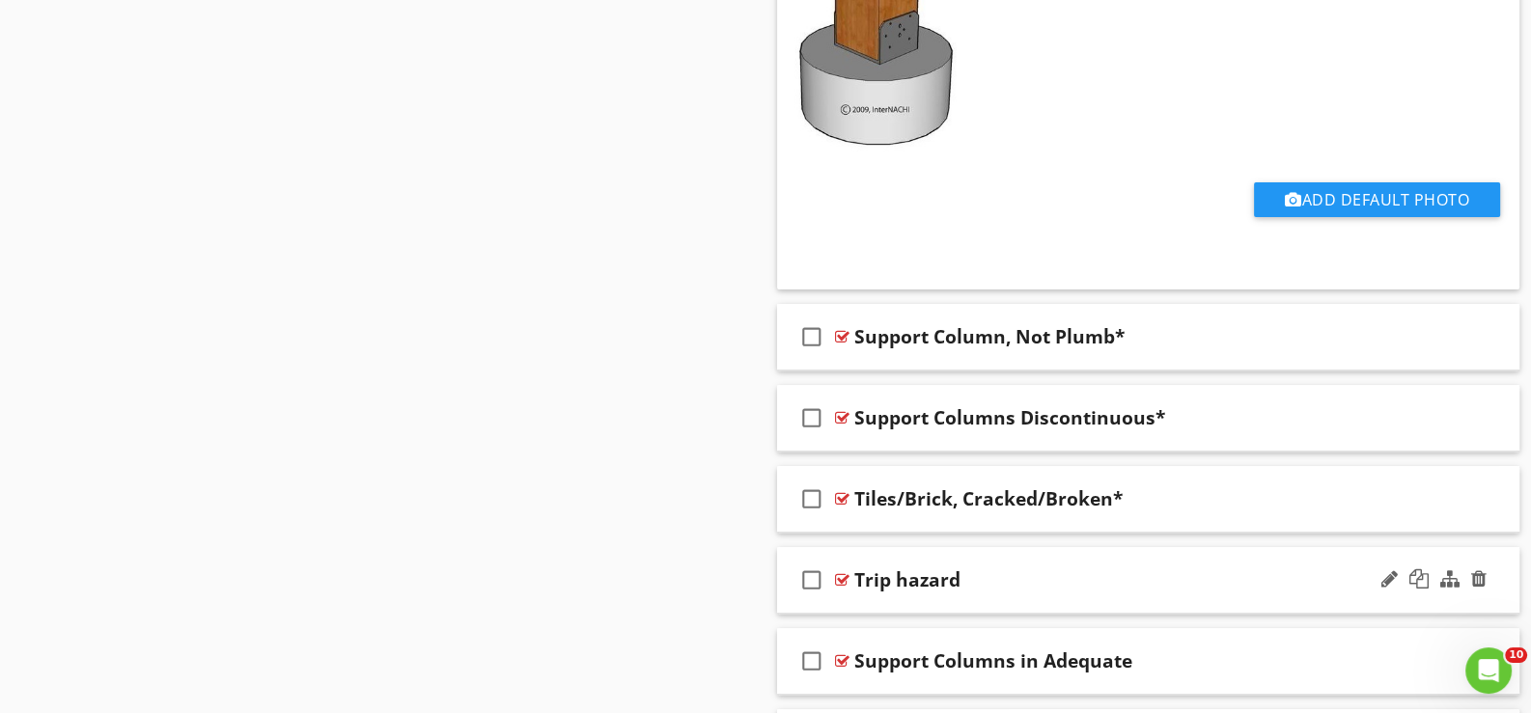
click at [893, 588] on div "check_box_outline_blank Trip hazard" at bounding box center [1148, 580] width 742 height 67
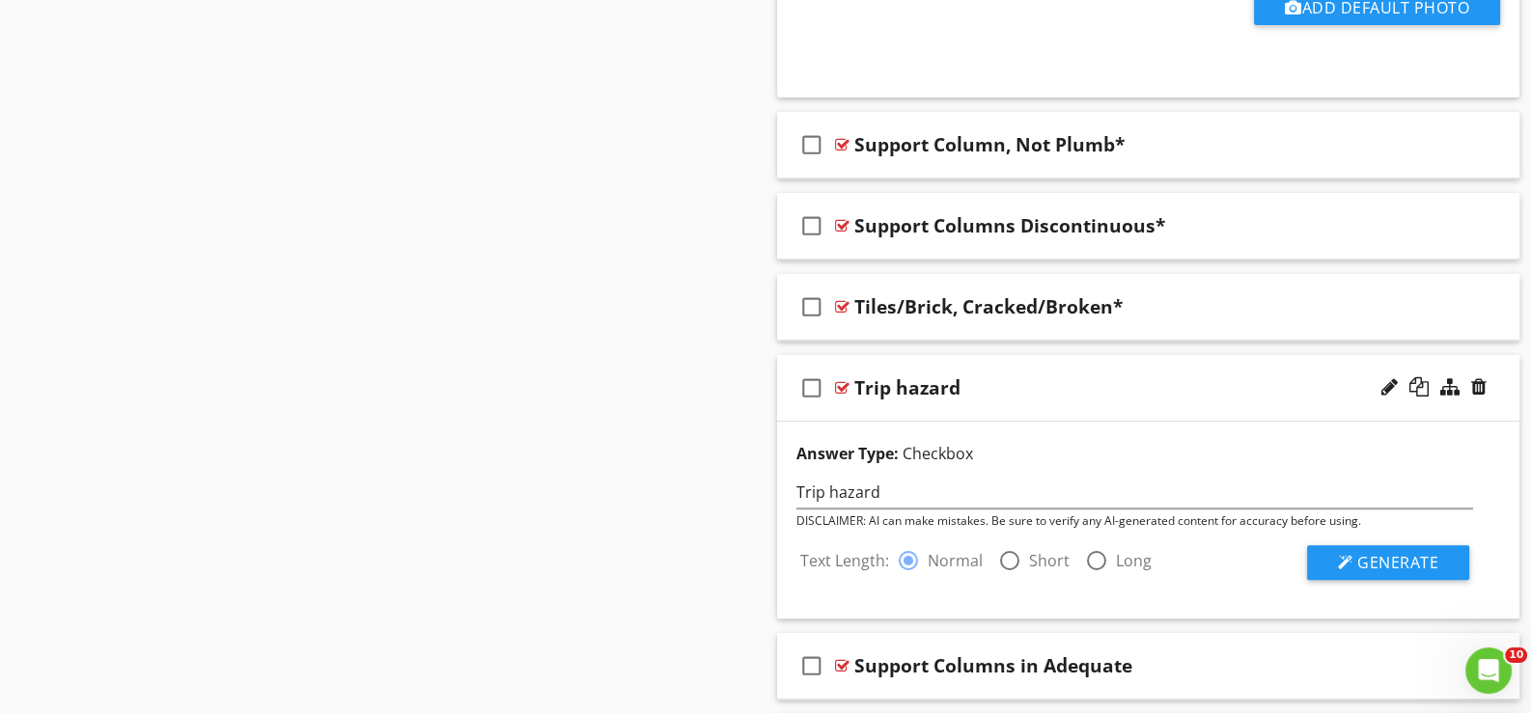
scroll to position [10166, 0]
click at [1361, 551] on span "Generate" at bounding box center [1397, 561] width 81 height 21
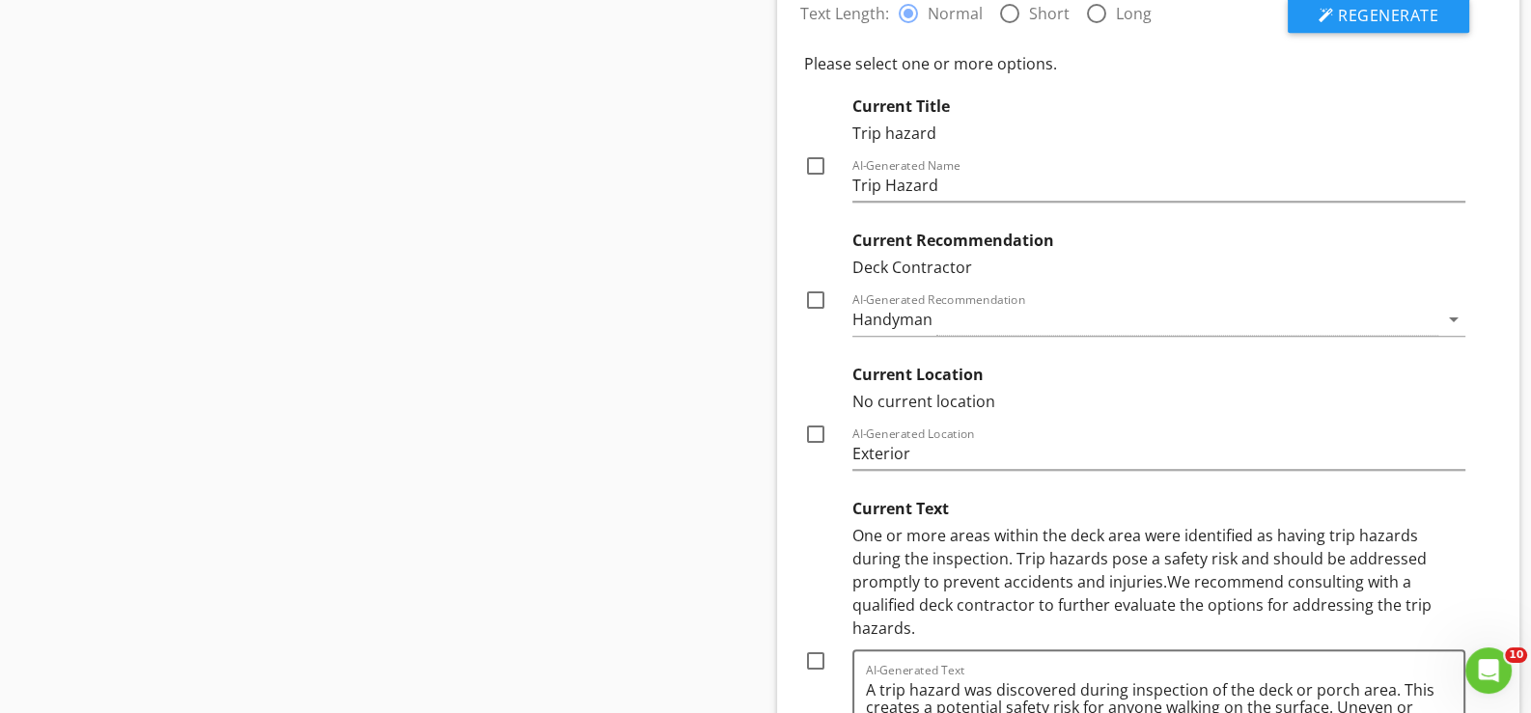
scroll to position [10757, 0]
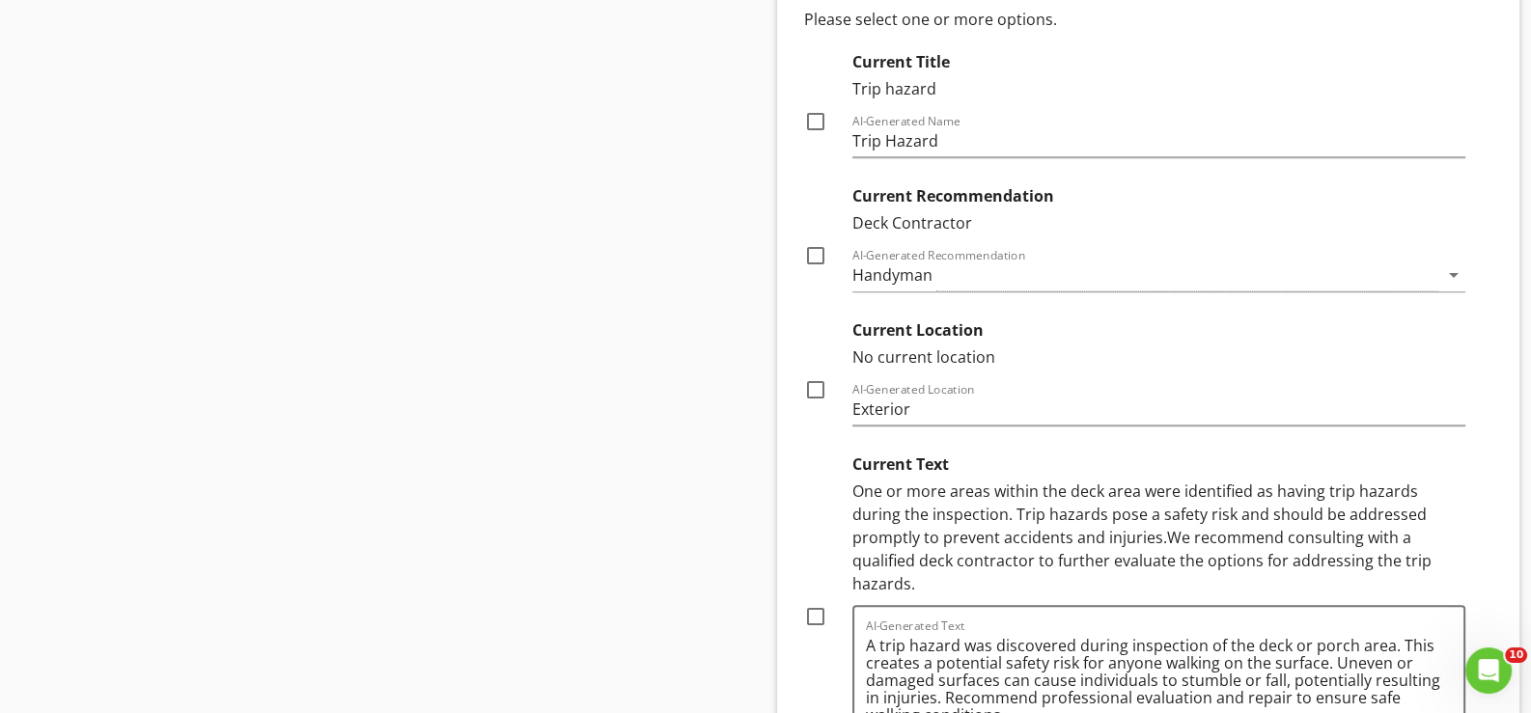
click at [821, 600] on div at bounding box center [815, 616] width 33 height 33
checkbox input "true"
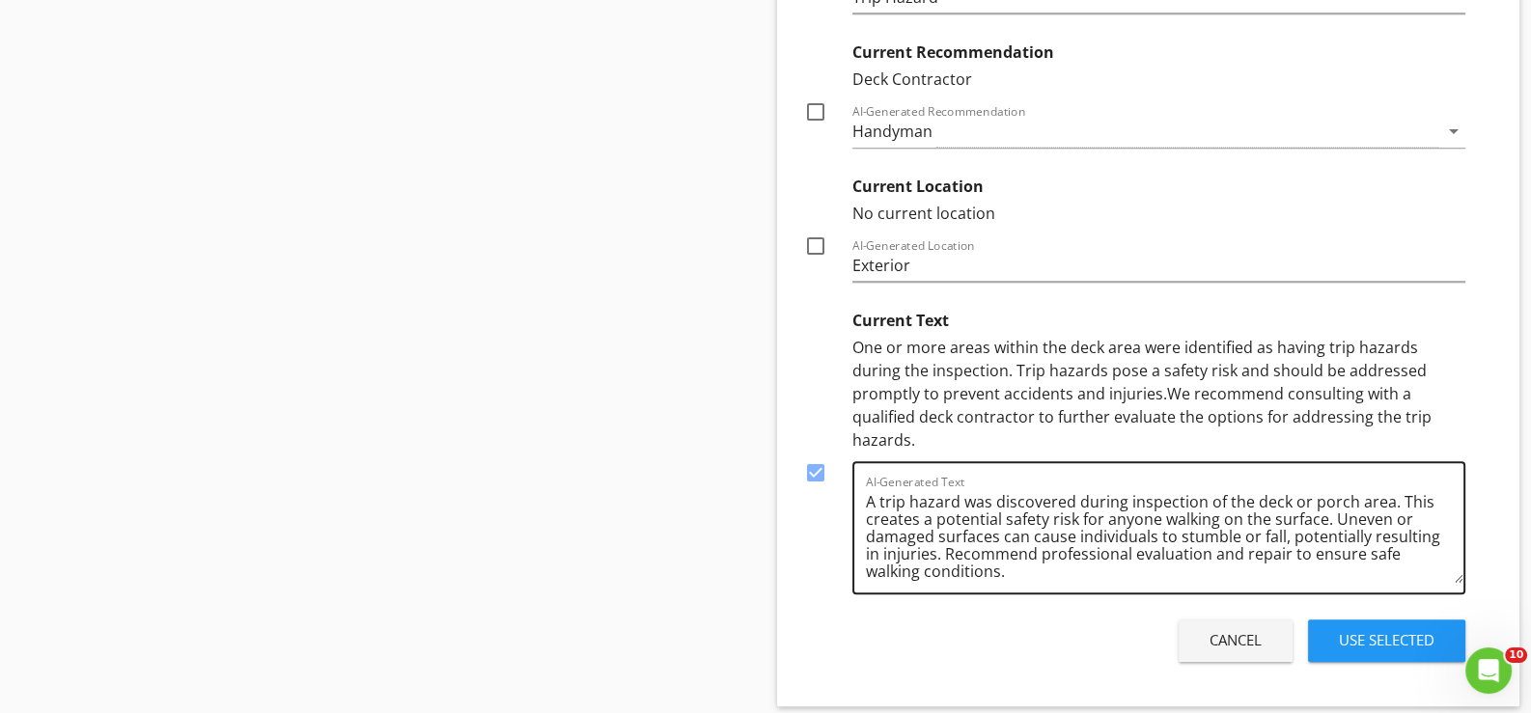
scroll to position [10950, 0]
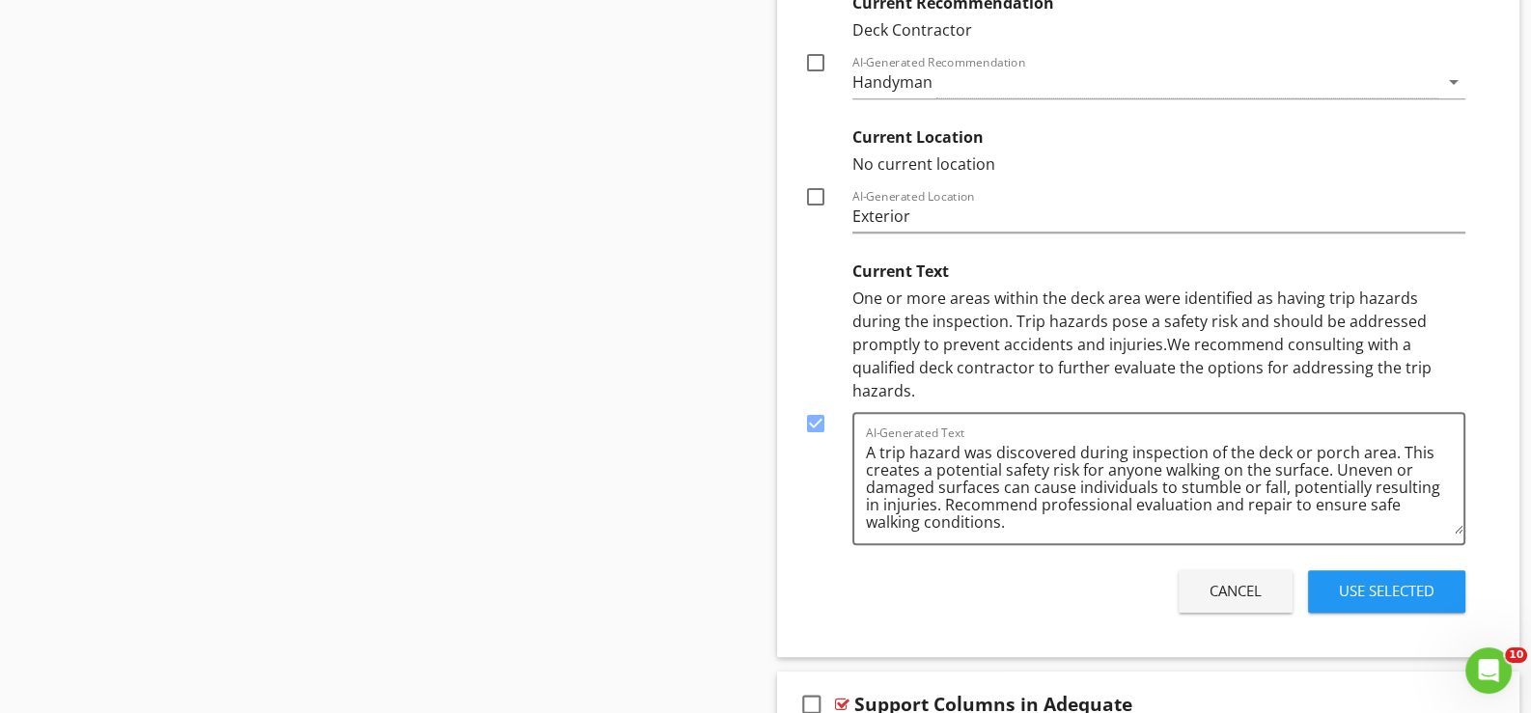
click at [1378, 580] on div "Use Selected" at bounding box center [1387, 591] width 96 height 22
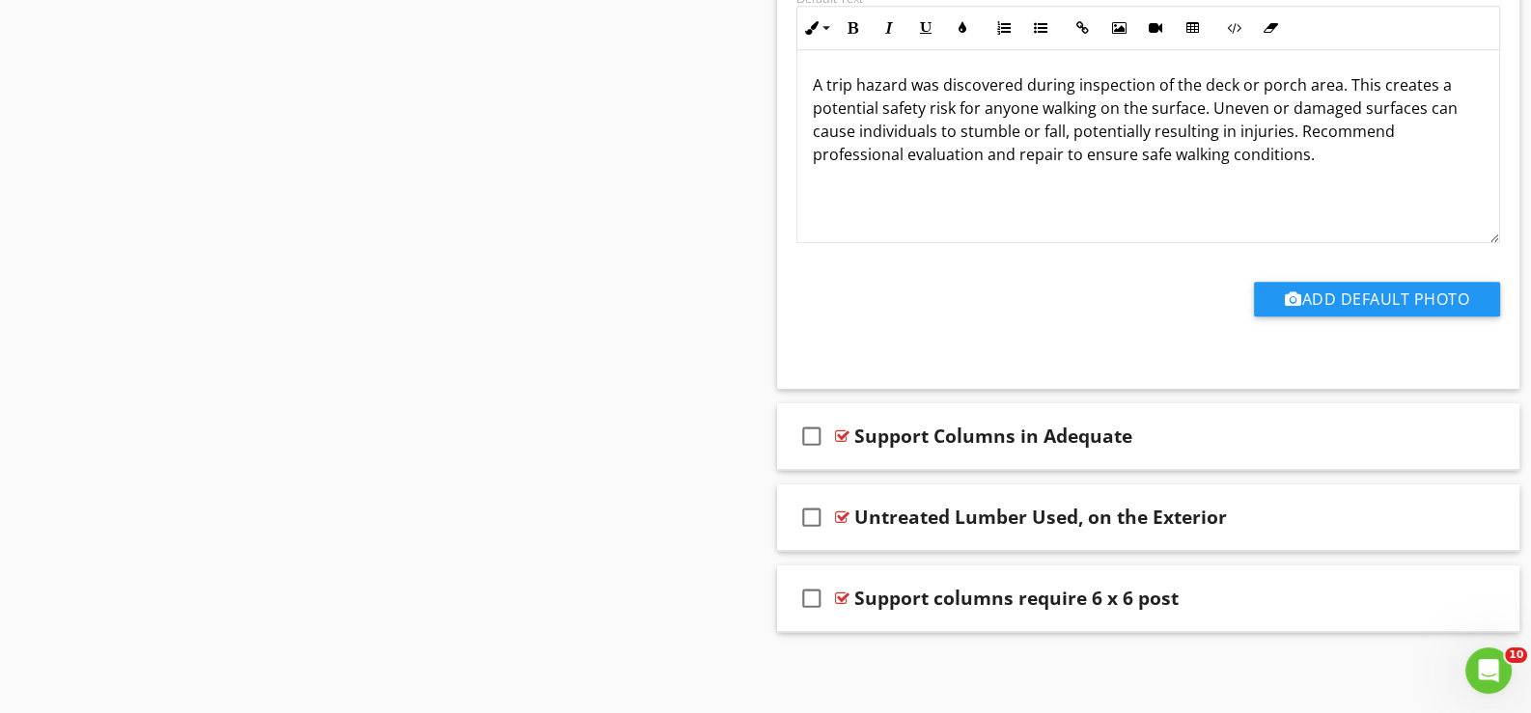
scroll to position [10455, 0]
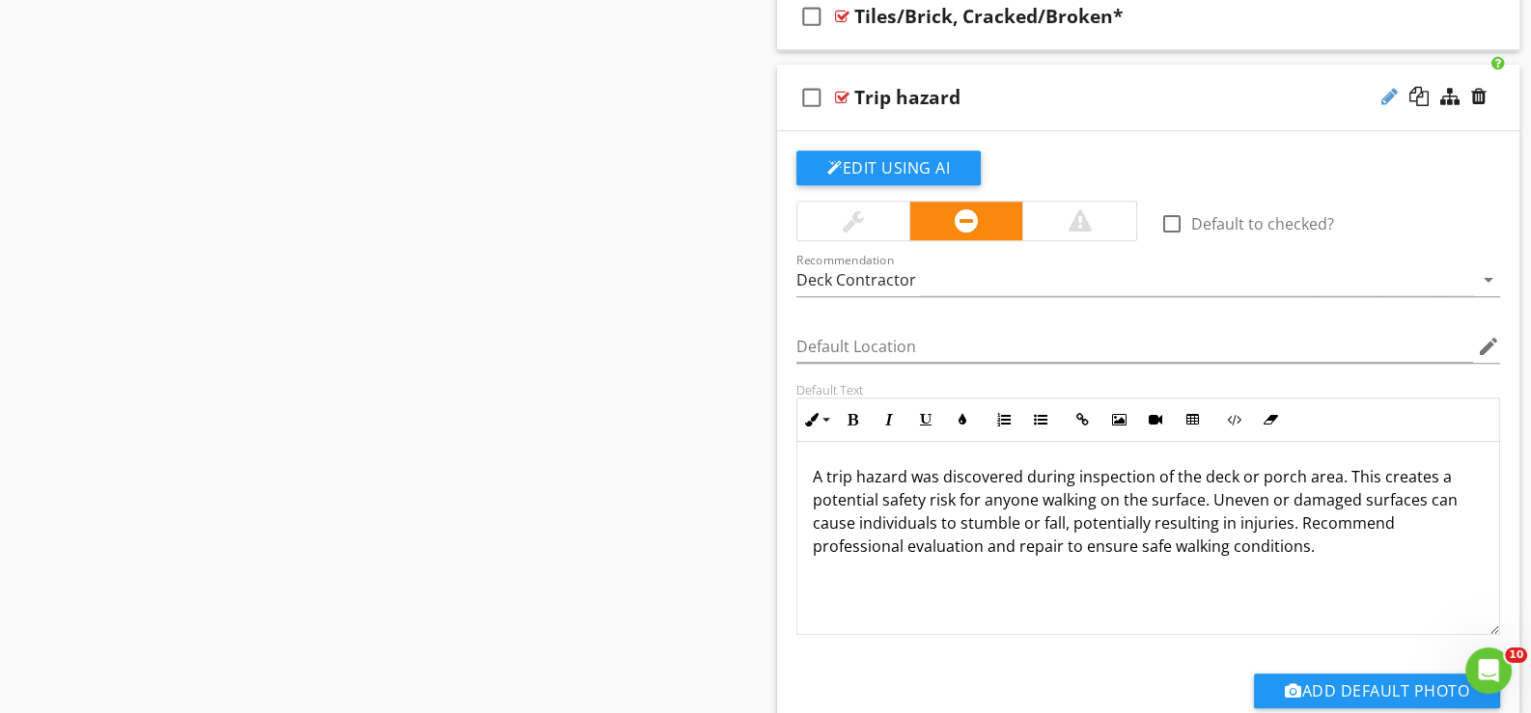
click at [1383, 87] on div at bounding box center [1389, 96] width 16 height 19
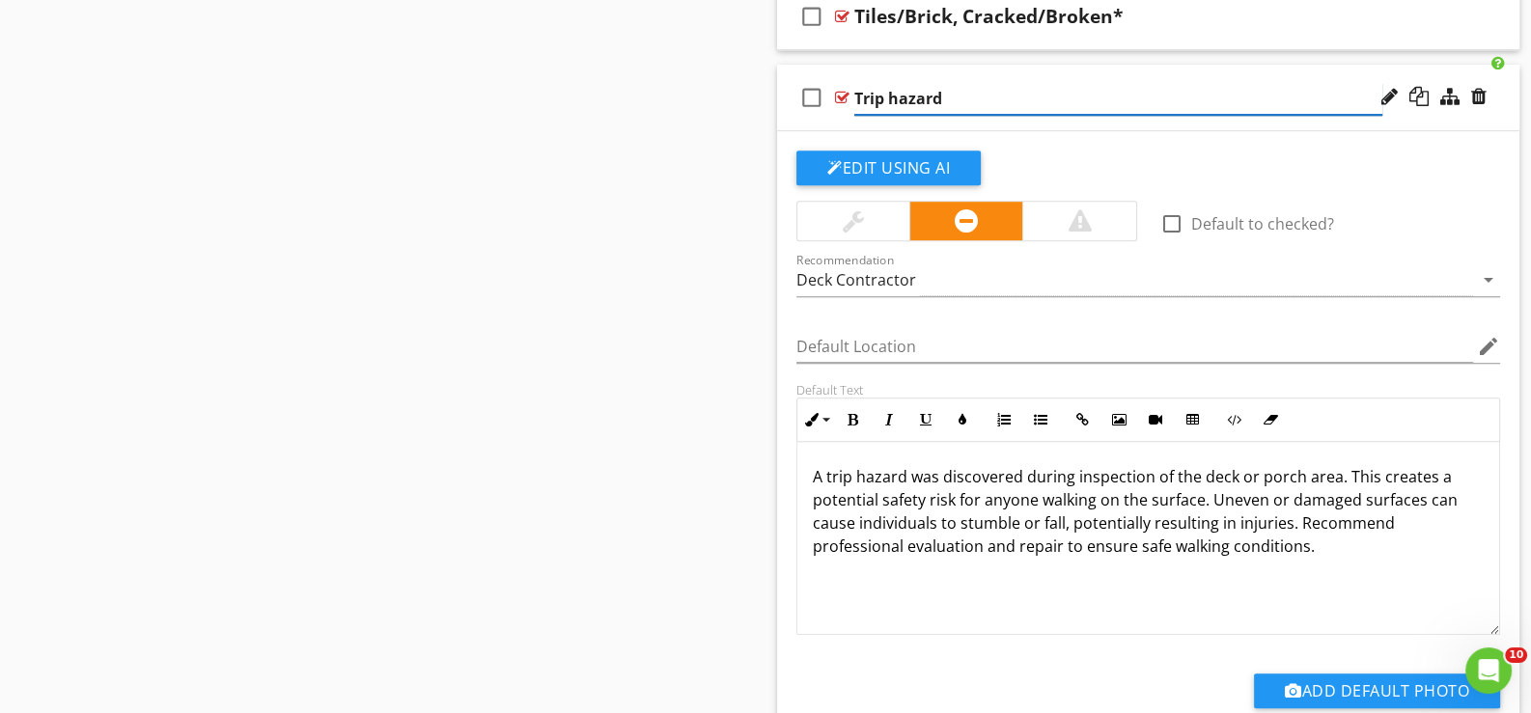
type input "Trip hazard*"
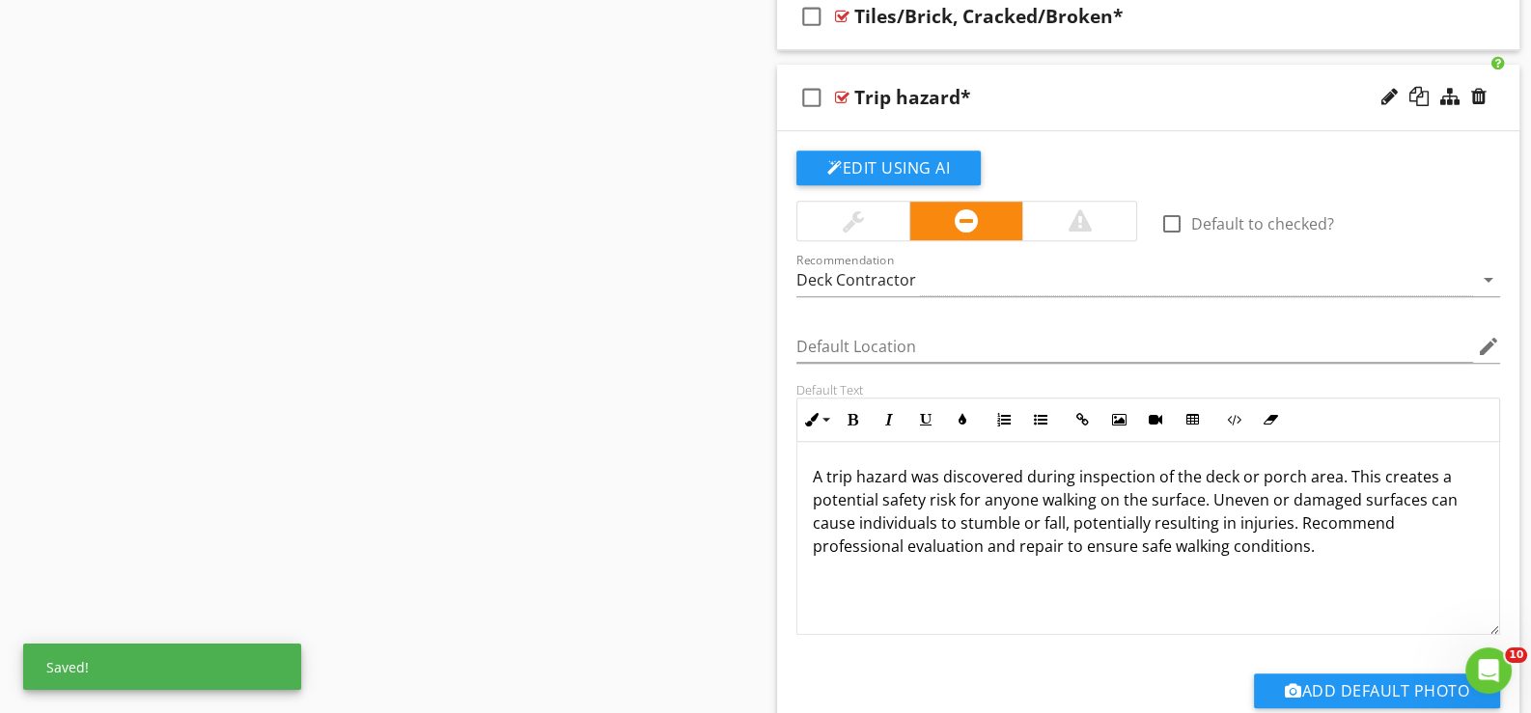
click at [825, 94] on icon "check_box_outline_blank" at bounding box center [811, 97] width 31 height 46
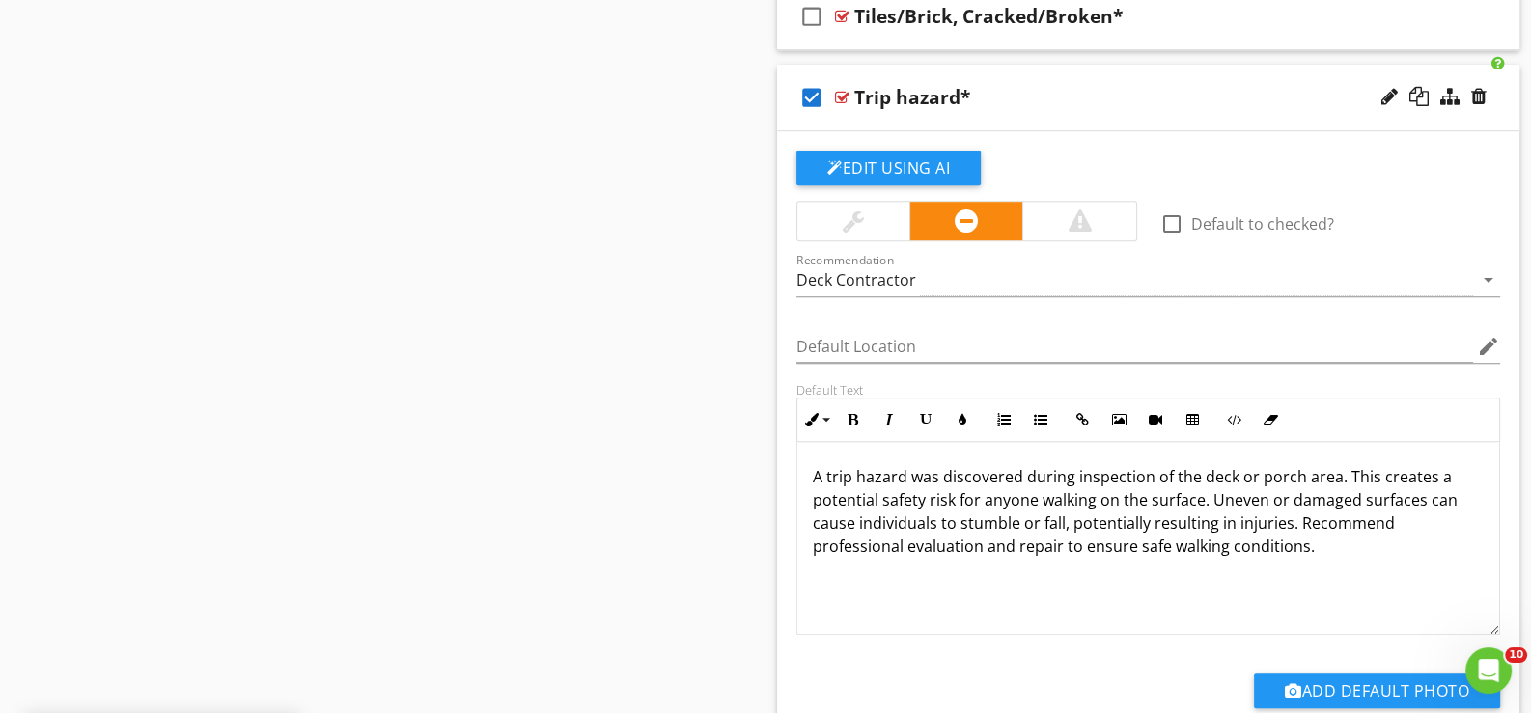
click at [864, 101] on div "check_box Trip hazard*" at bounding box center [1148, 98] width 742 height 67
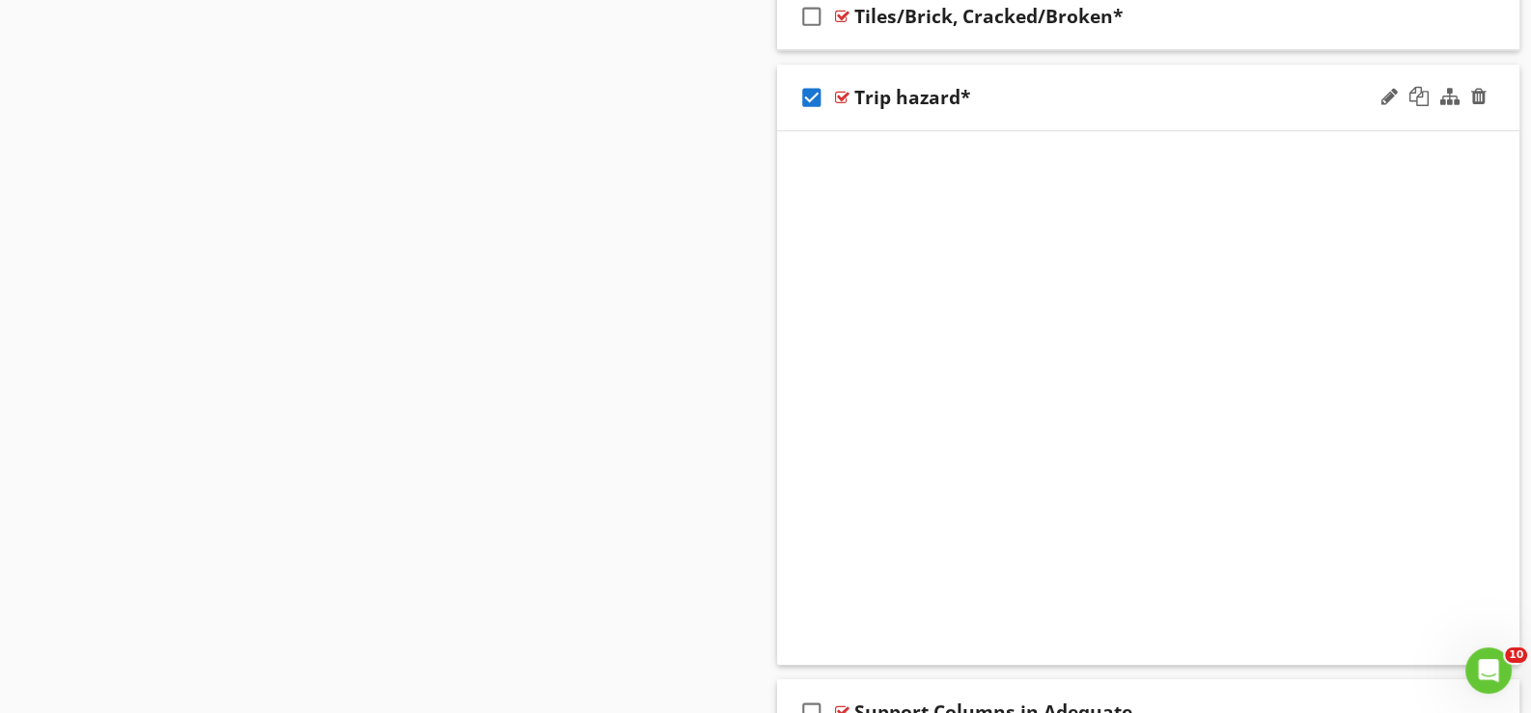
scroll to position [10179, 0]
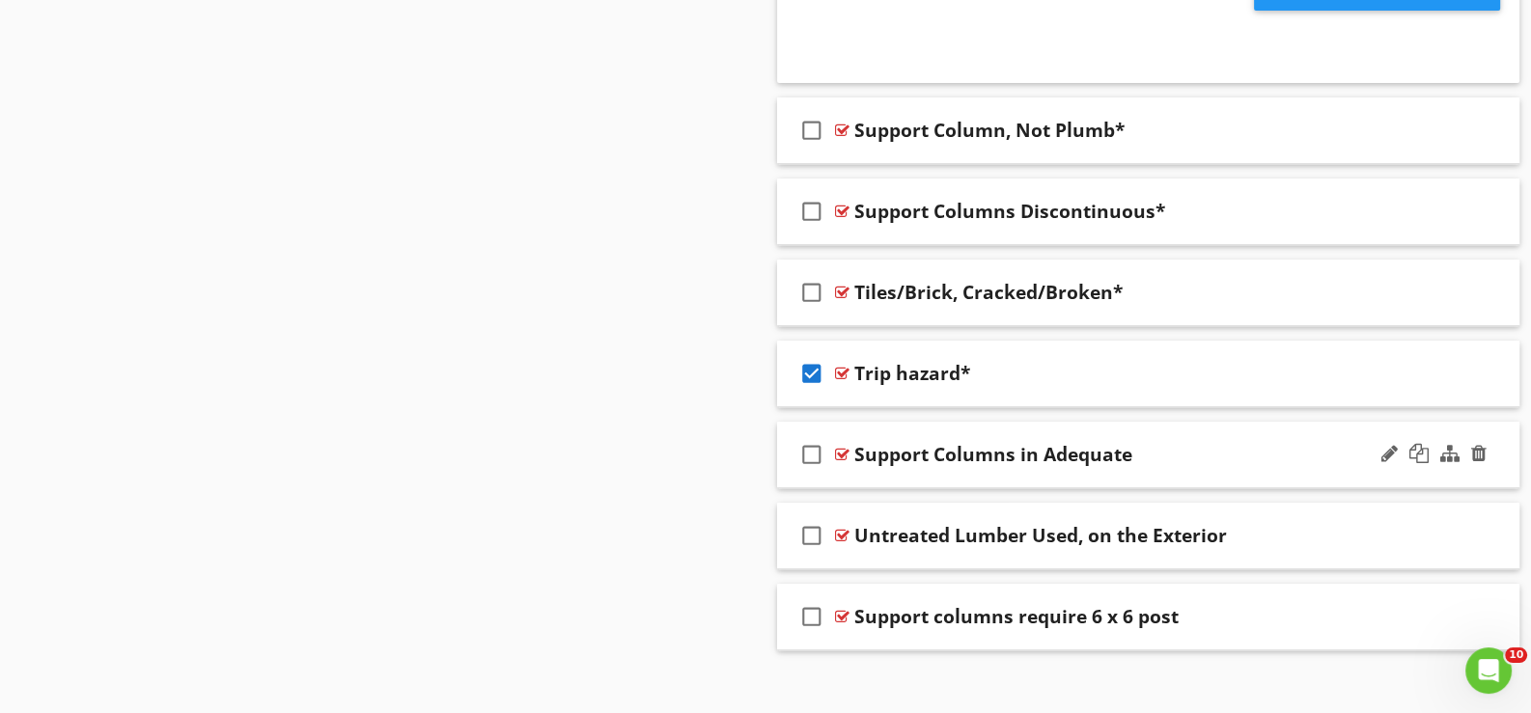
click at [868, 452] on div "check_box_outline_blank Support Columns in Adequate" at bounding box center [1148, 455] width 742 height 67
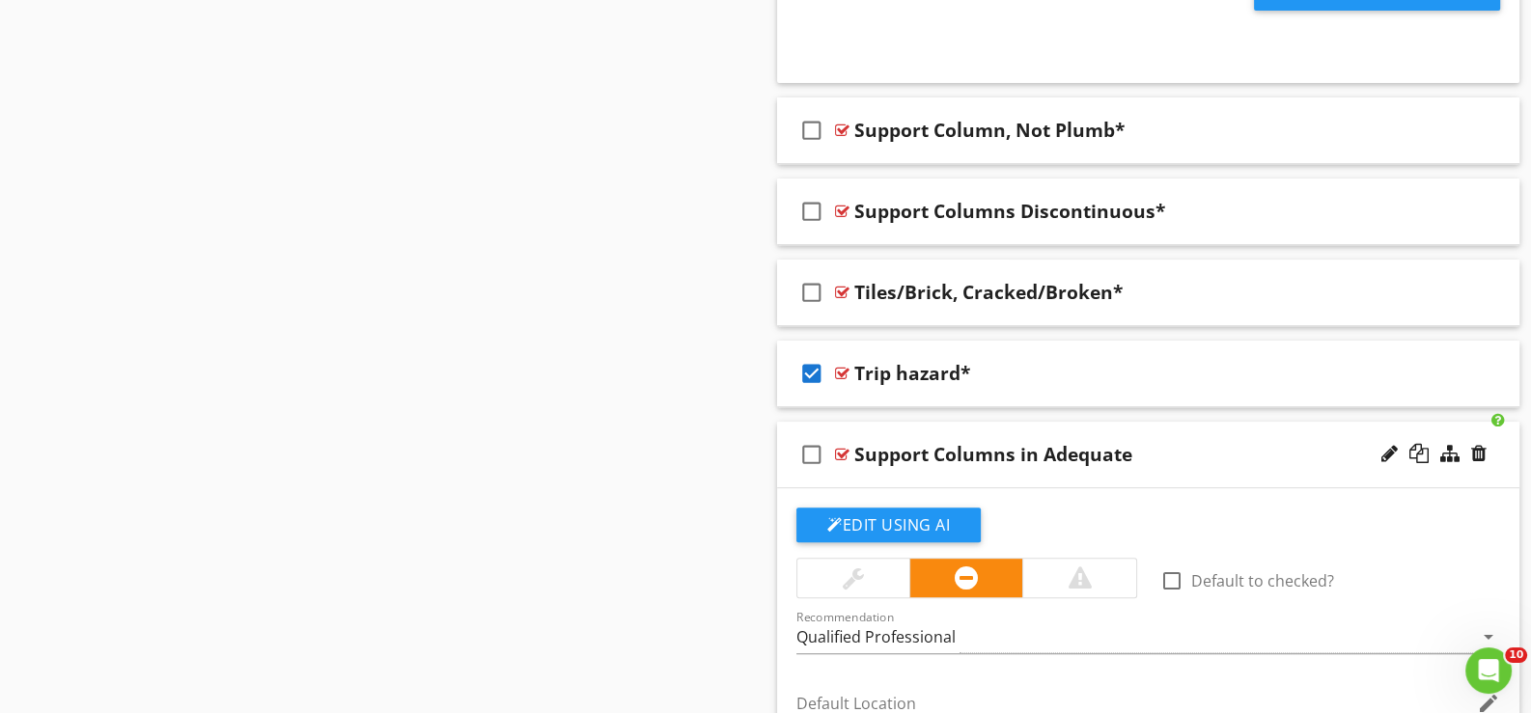
scroll to position [10455, 0]
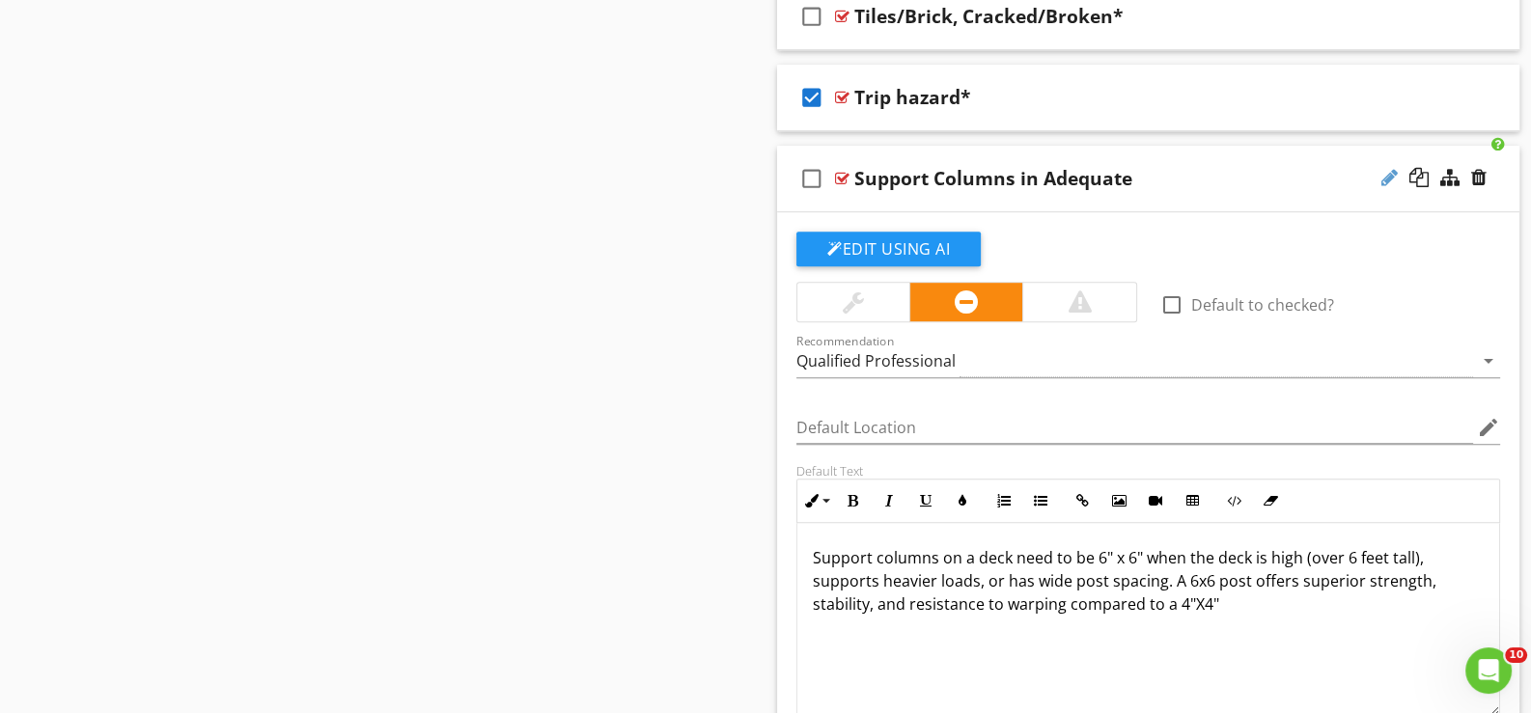
click at [1386, 168] on div at bounding box center [1389, 177] width 16 height 19
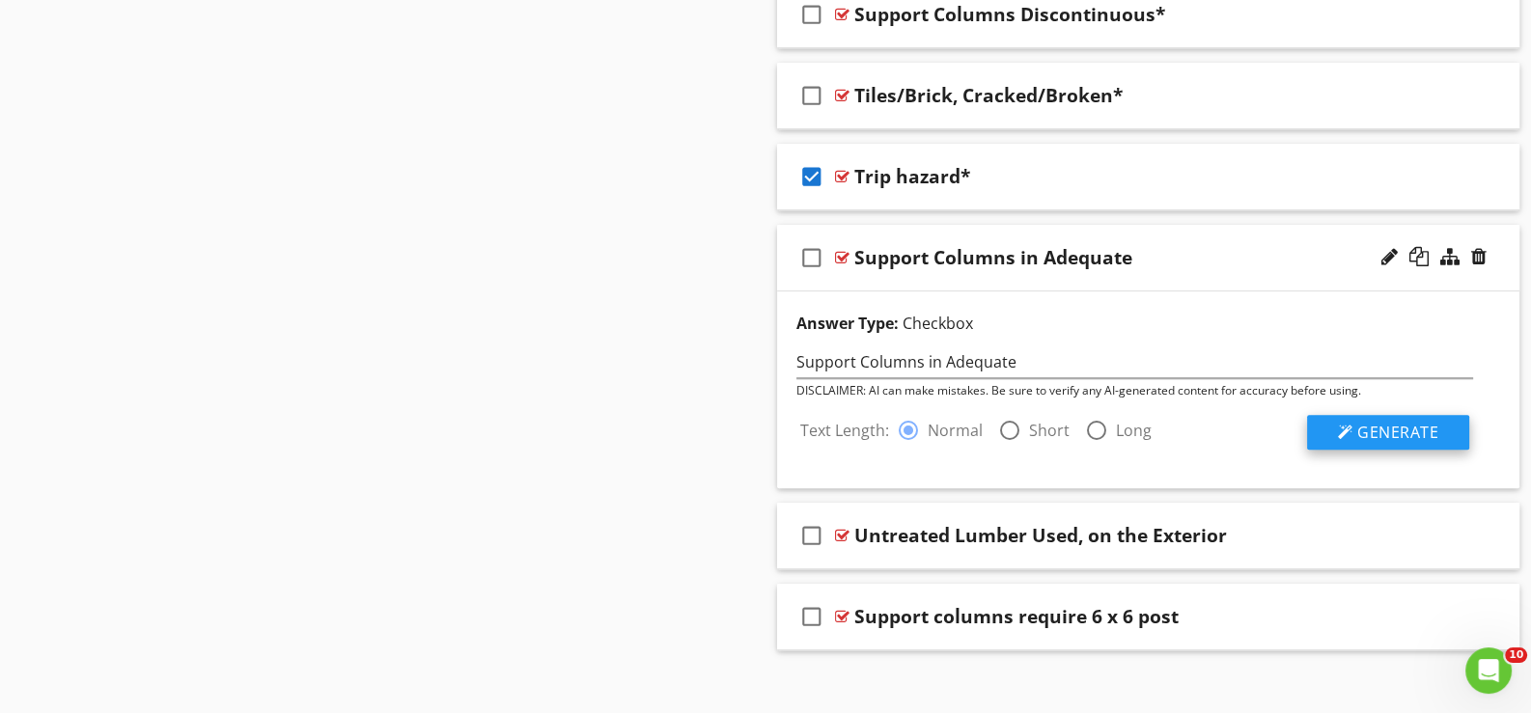
click at [1409, 422] on span "Generate" at bounding box center [1397, 432] width 81 height 21
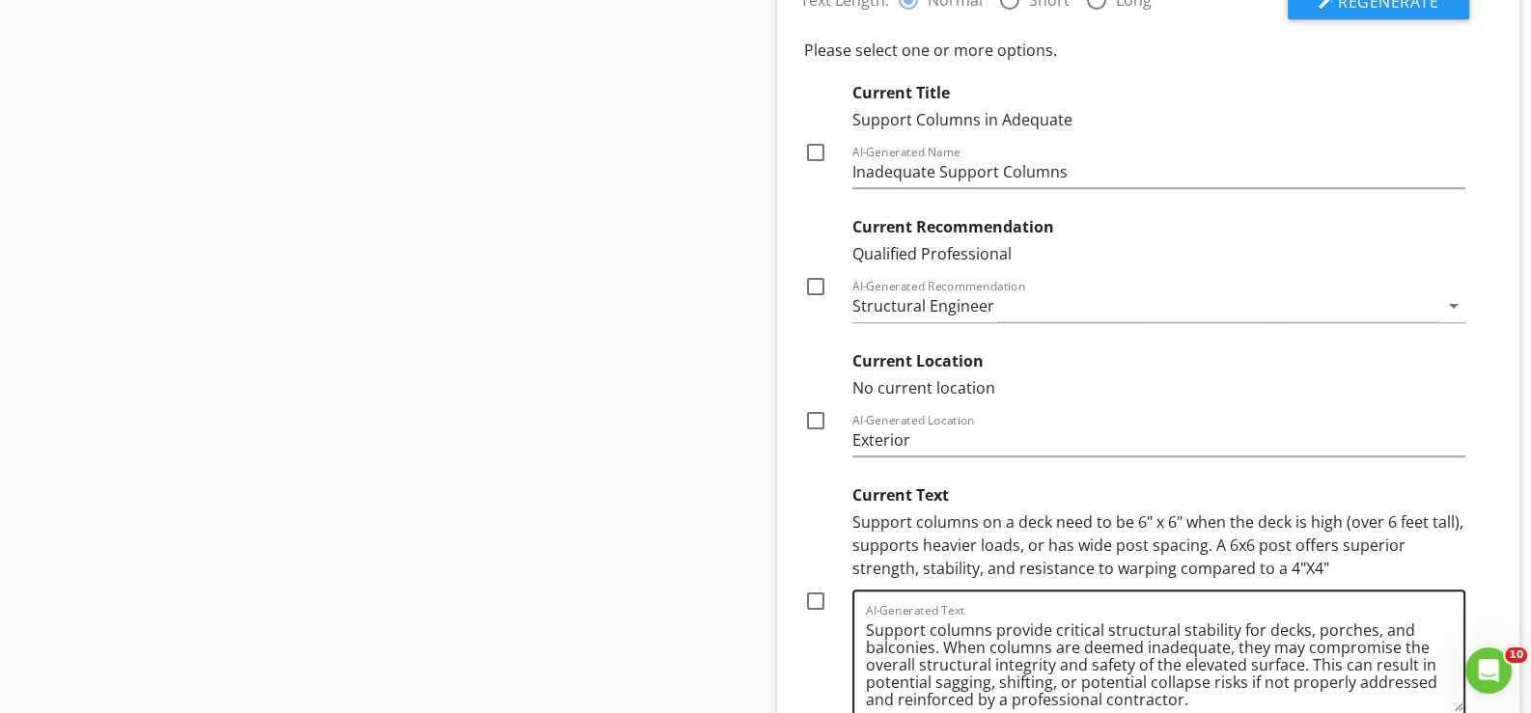
scroll to position [10859, 0]
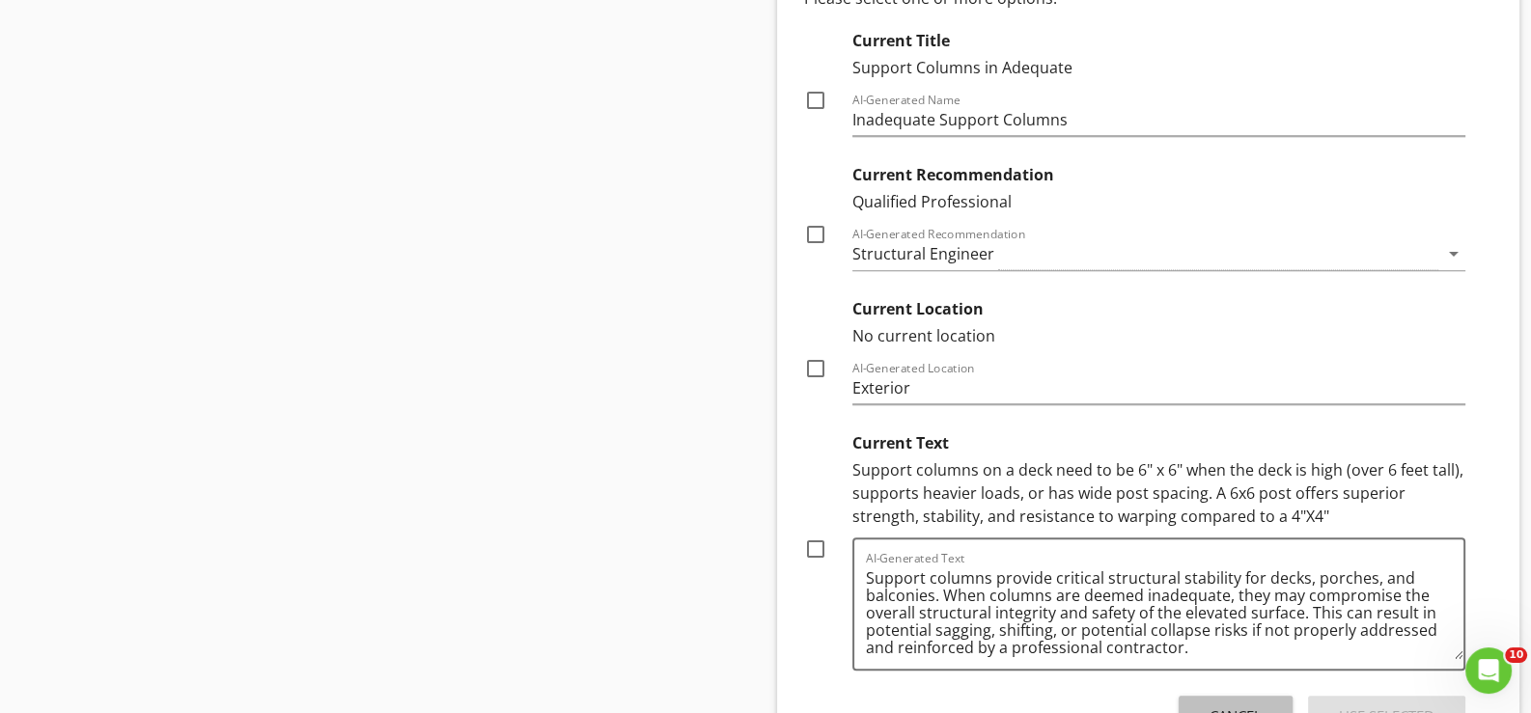
click at [1229, 706] on div "Cancel" at bounding box center [1236, 717] width 52 height 22
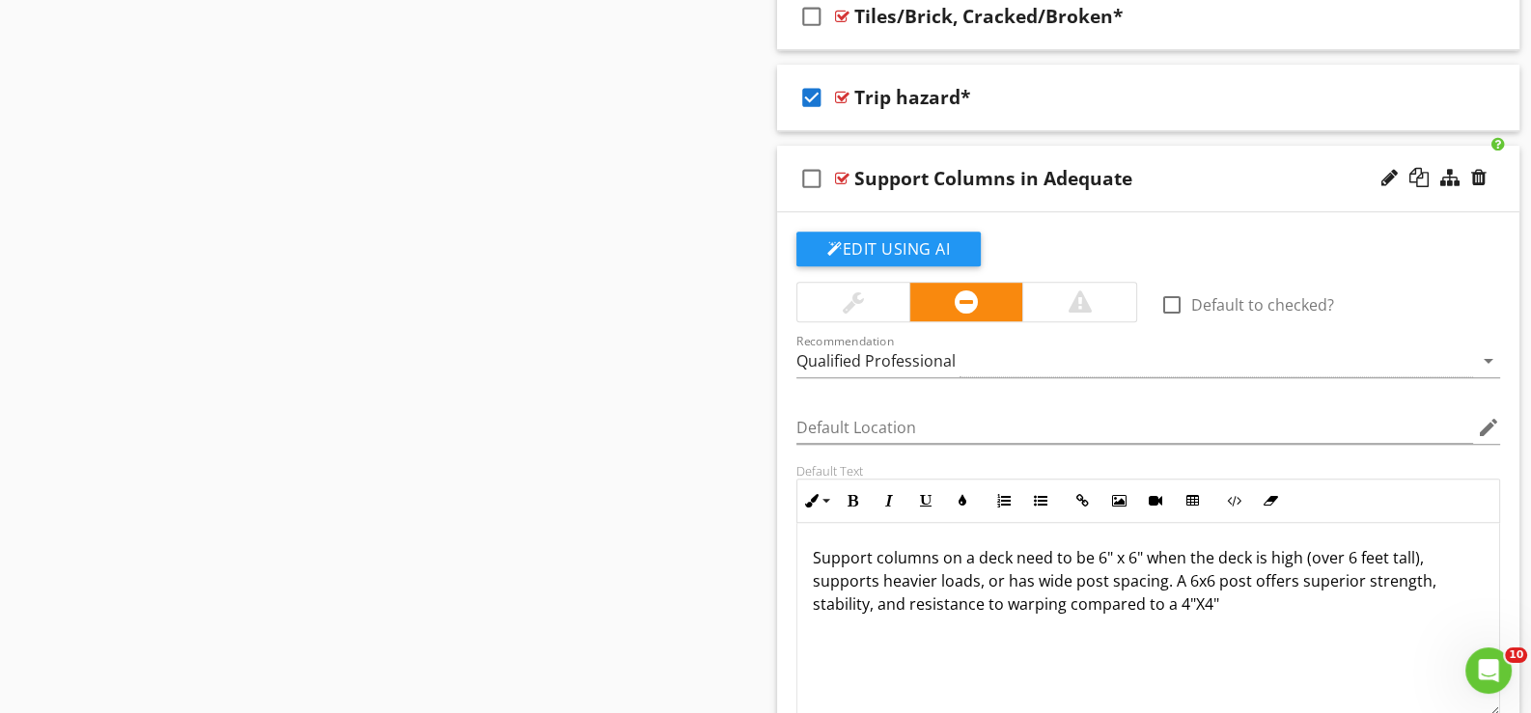
click at [1191, 565] on p "Support columns on a deck need to be 6" x 6" when the deck is high (over 6 feet…" at bounding box center [1148, 581] width 671 height 70
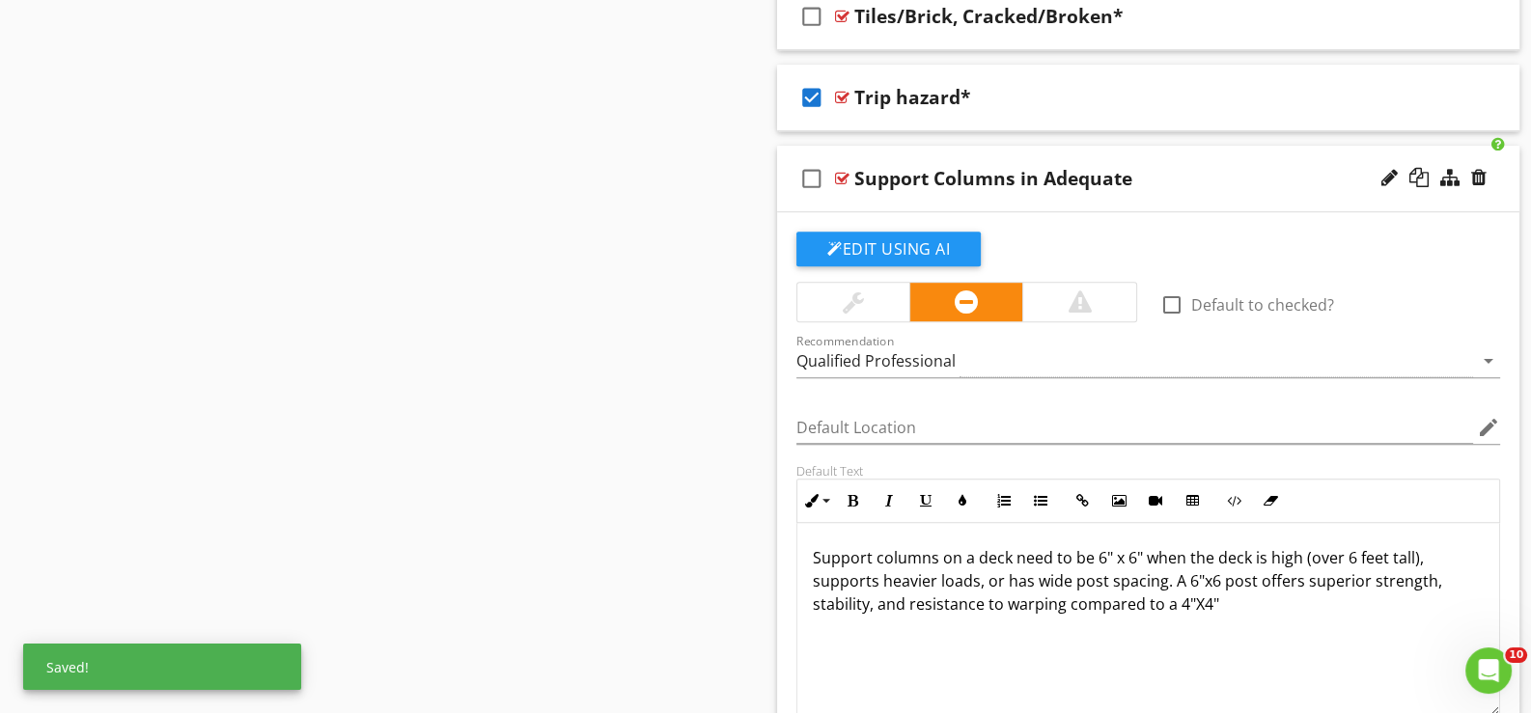
click at [1216, 567] on p "Support columns on a deck need to be 6" x 6" when the deck is high (over 6 feet…" at bounding box center [1148, 581] width 671 height 70
click at [1223, 567] on p "Support columns on a deck need to be 6" x 6" when the deck is high (over 6 feet…" at bounding box center [1148, 581] width 671 height 70
click at [1231, 566] on p "Support columns on a deck need to be 6" x 6" when the deck is high (over 6 feet…" at bounding box center [1148, 581] width 671 height 70
click at [1223, 567] on p "Support columns on a deck need to be 6" x 6" when the deck is high (over 6 feet…" at bounding box center [1148, 581] width 671 height 70
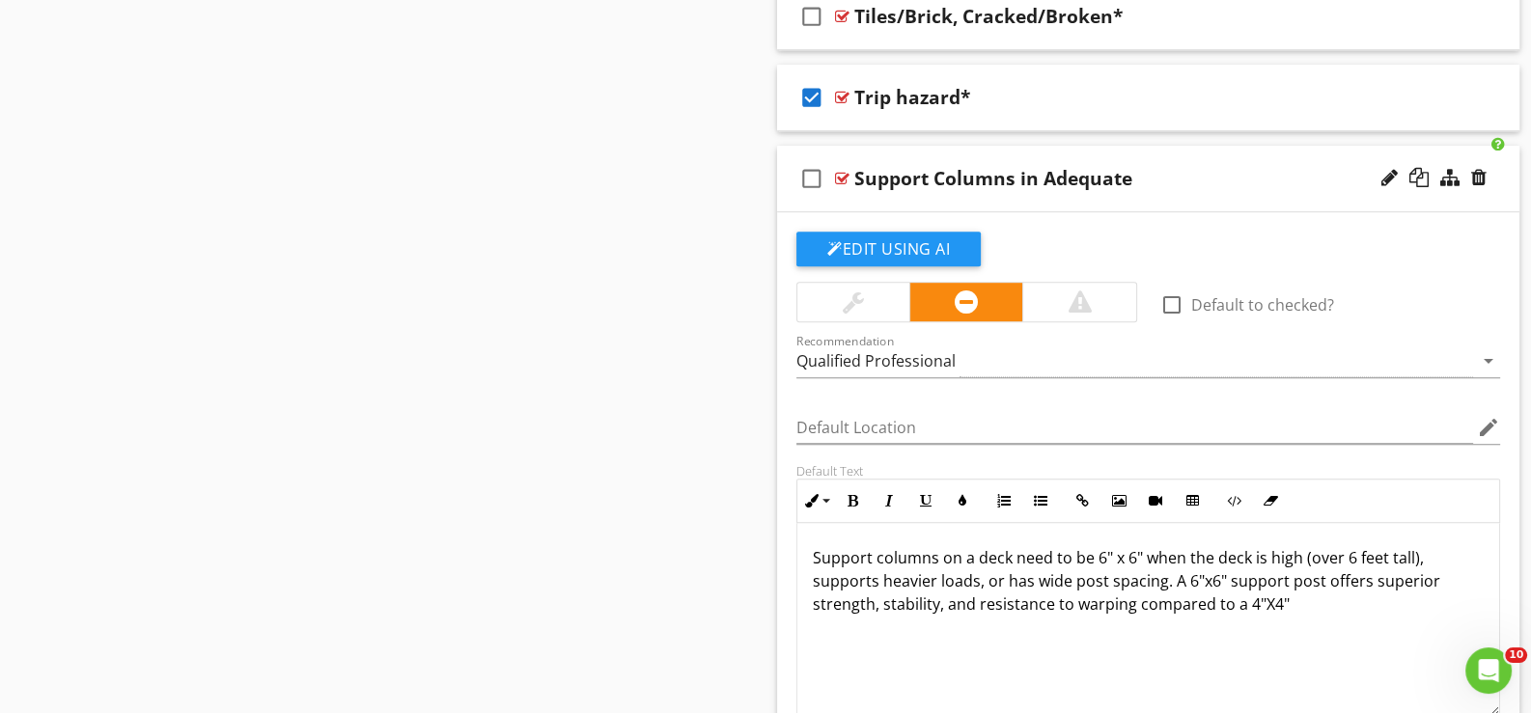
click at [1293, 591] on p "Support columns on a deck need to be 6" x 6" when the deck is high (over 6 feet…" at bounding box center [1148, 581] width 671 height 70
click at [1382, 168] on div at bounding box center [1389, 177] width 16 height 19
type input "Support Columns in Adequate*"
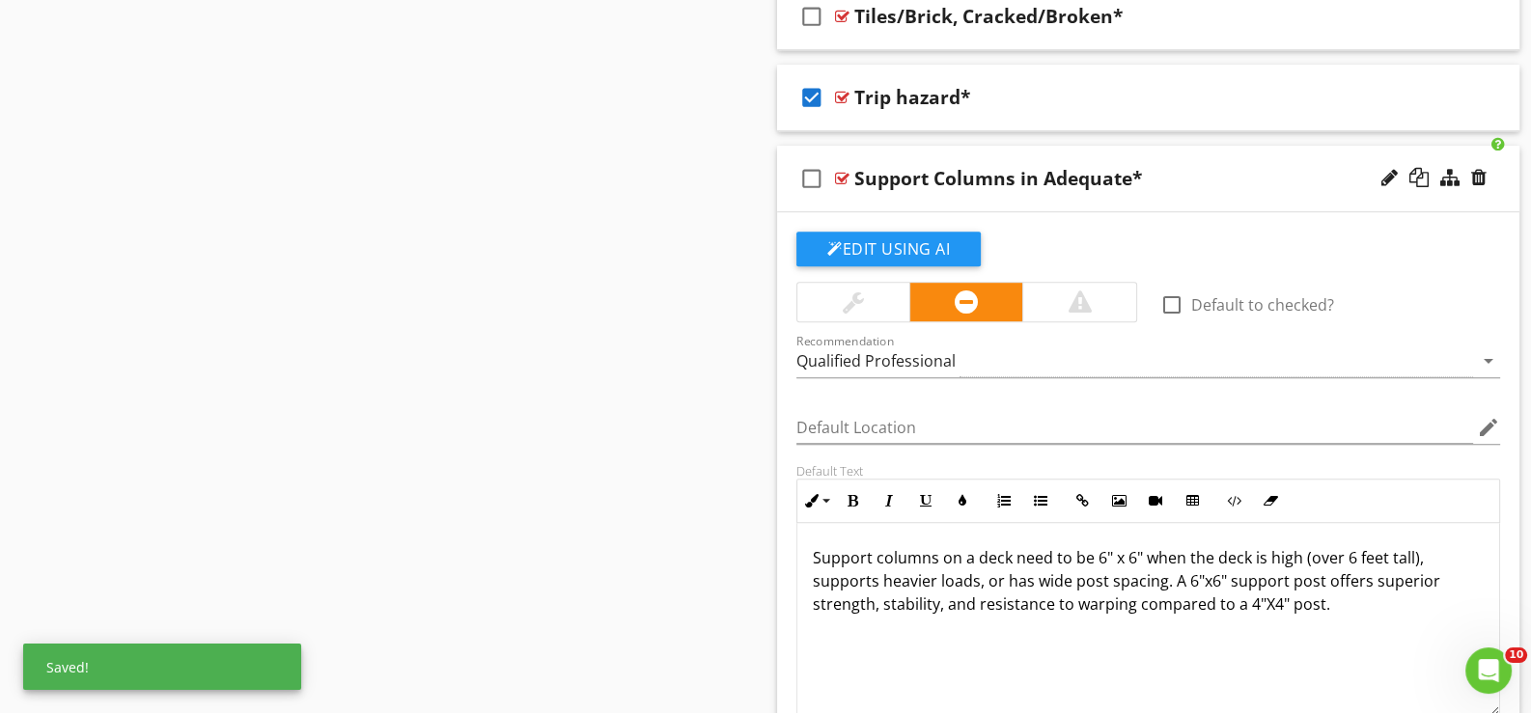
click at [888, 187] on div "check_box_outline_blank Support Columns in Adequate*" at bounding box center [1148, 179] width 742 height 67
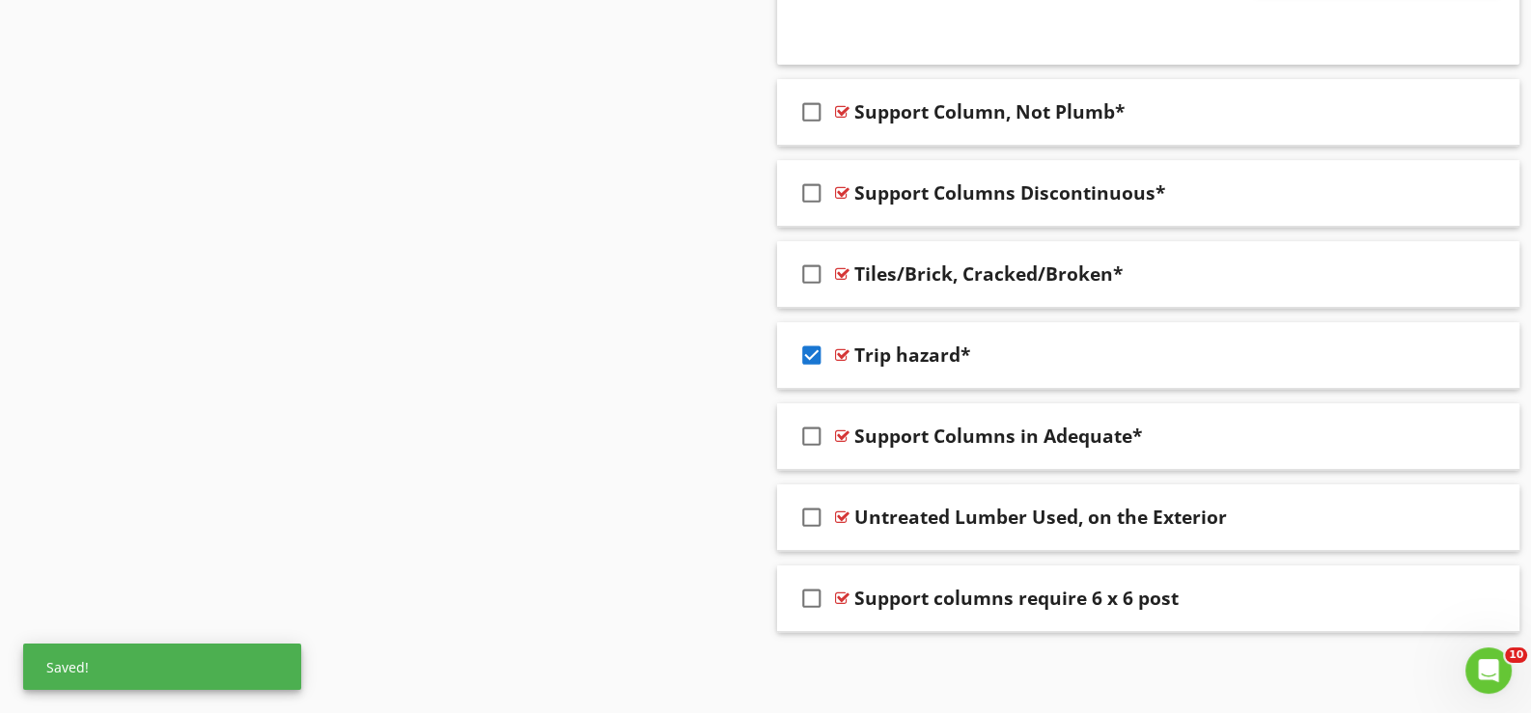
scroll to position [10179, 0]
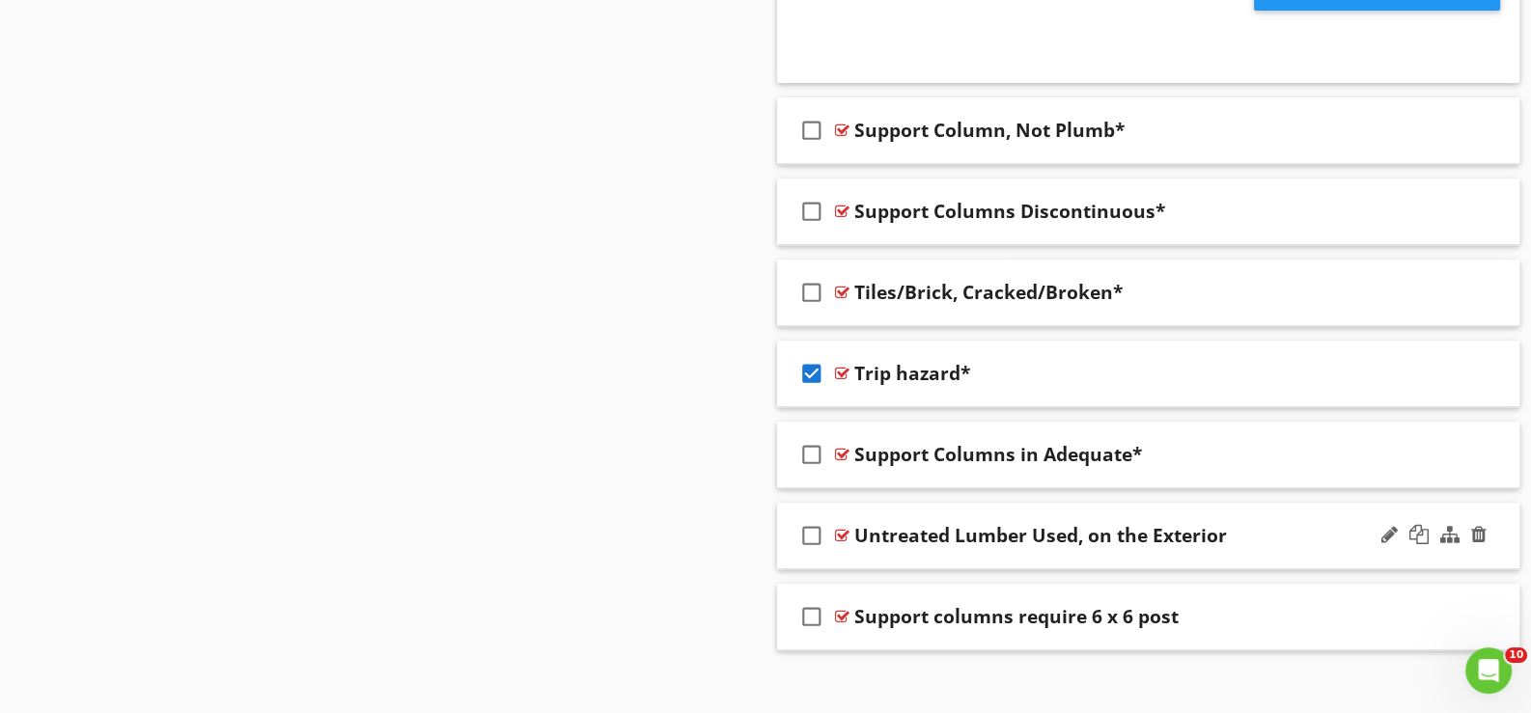
click at [876, 535] on div "check_box_outline_blank Untreated Lumber Used, on the Exterior" at bounding box center [1148, 536] width 742 height 67
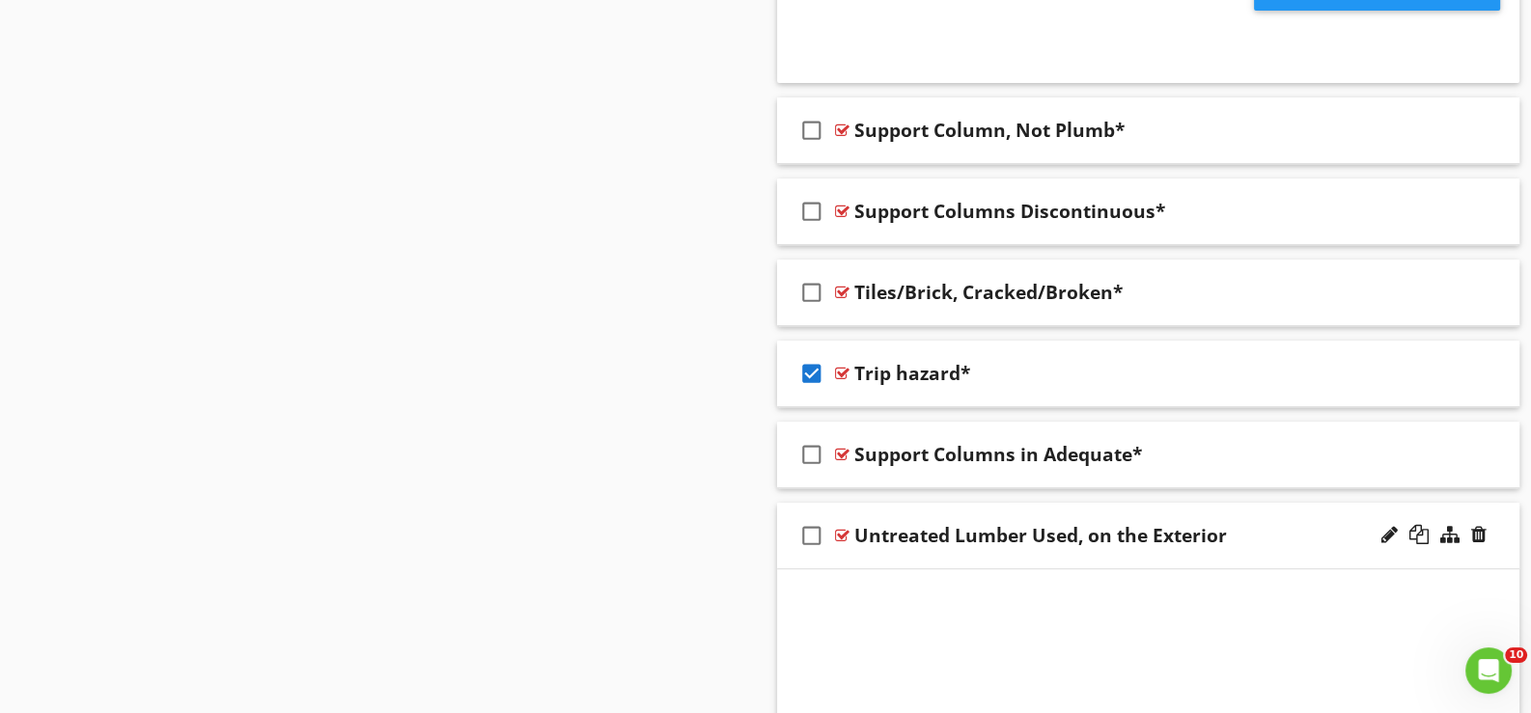
scroll to position [10455, 0]
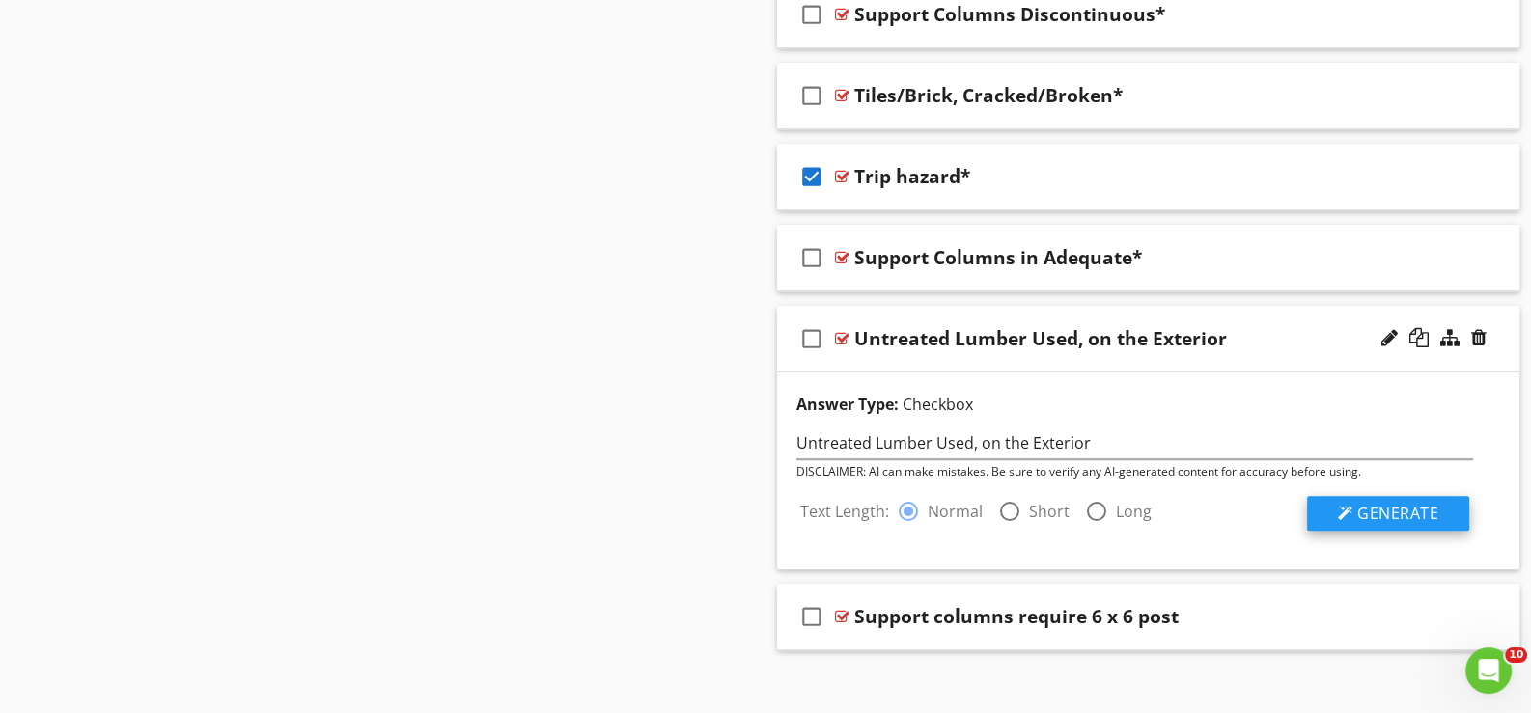
click at [1383, 503] on span "Generate" at bounding box center [1397, 513] width 81 height 21
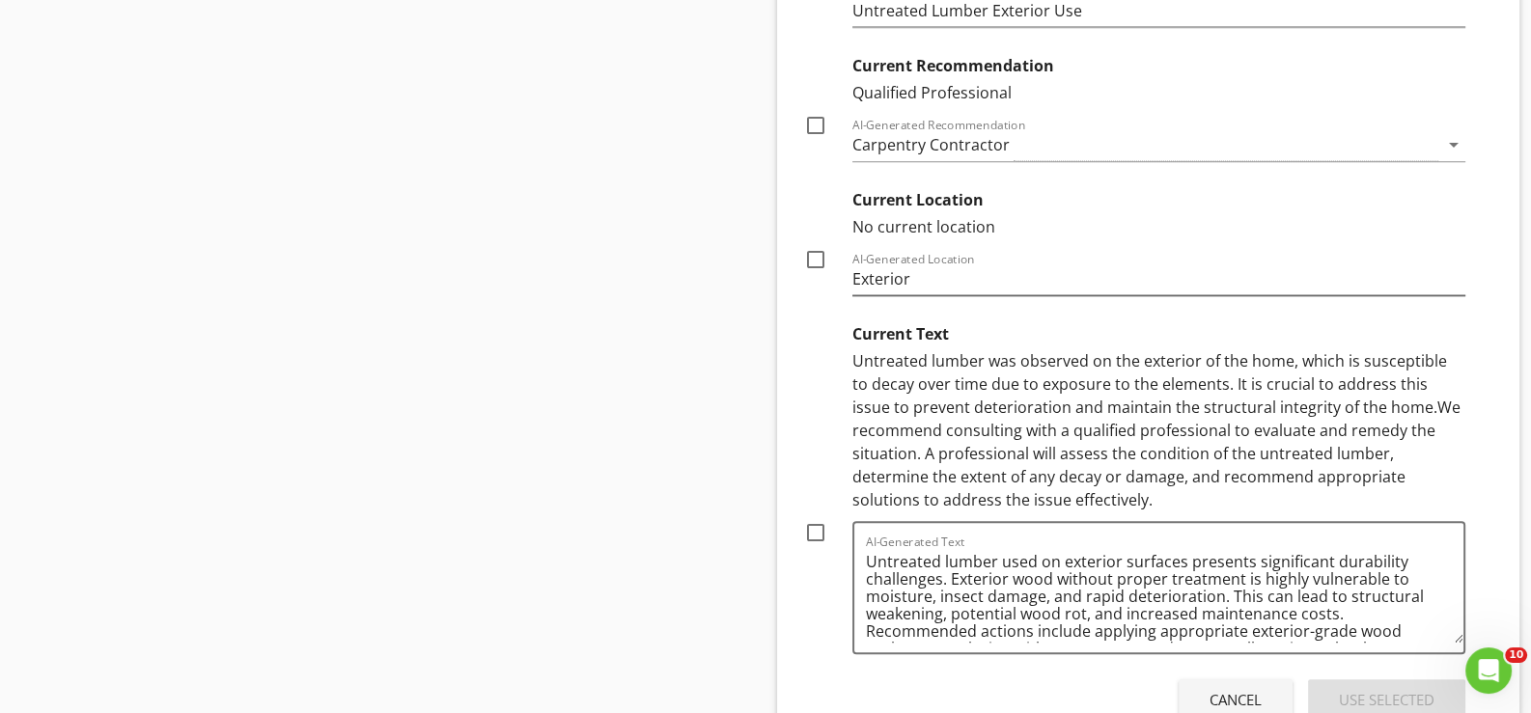
scroll to position [11052, 0]
click at [813, 514] on div at bounding box center [815, 530] width 33 height 33
checkbox input "true"
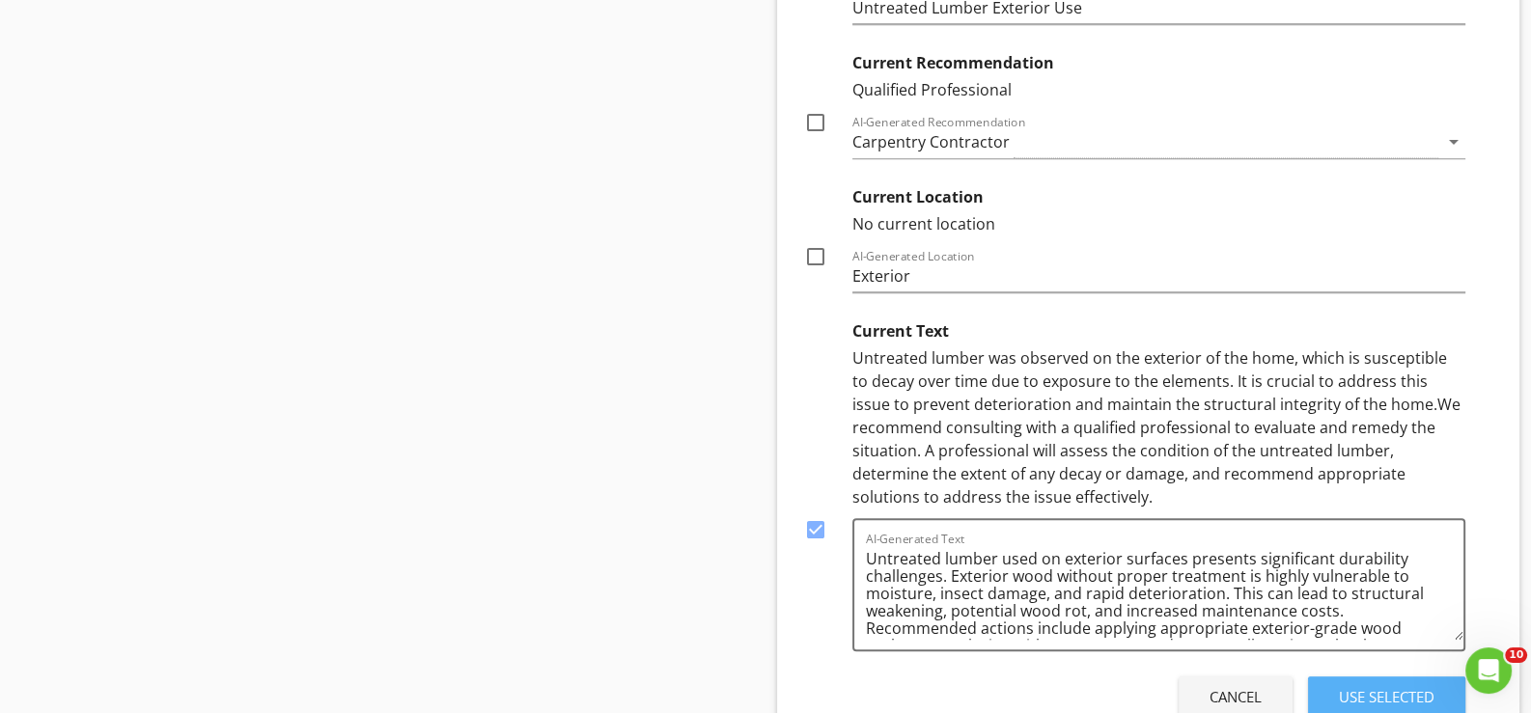
click at [1381, 686] on div "Use Selected" at bounding box center [1387, 697] width 96 height 22
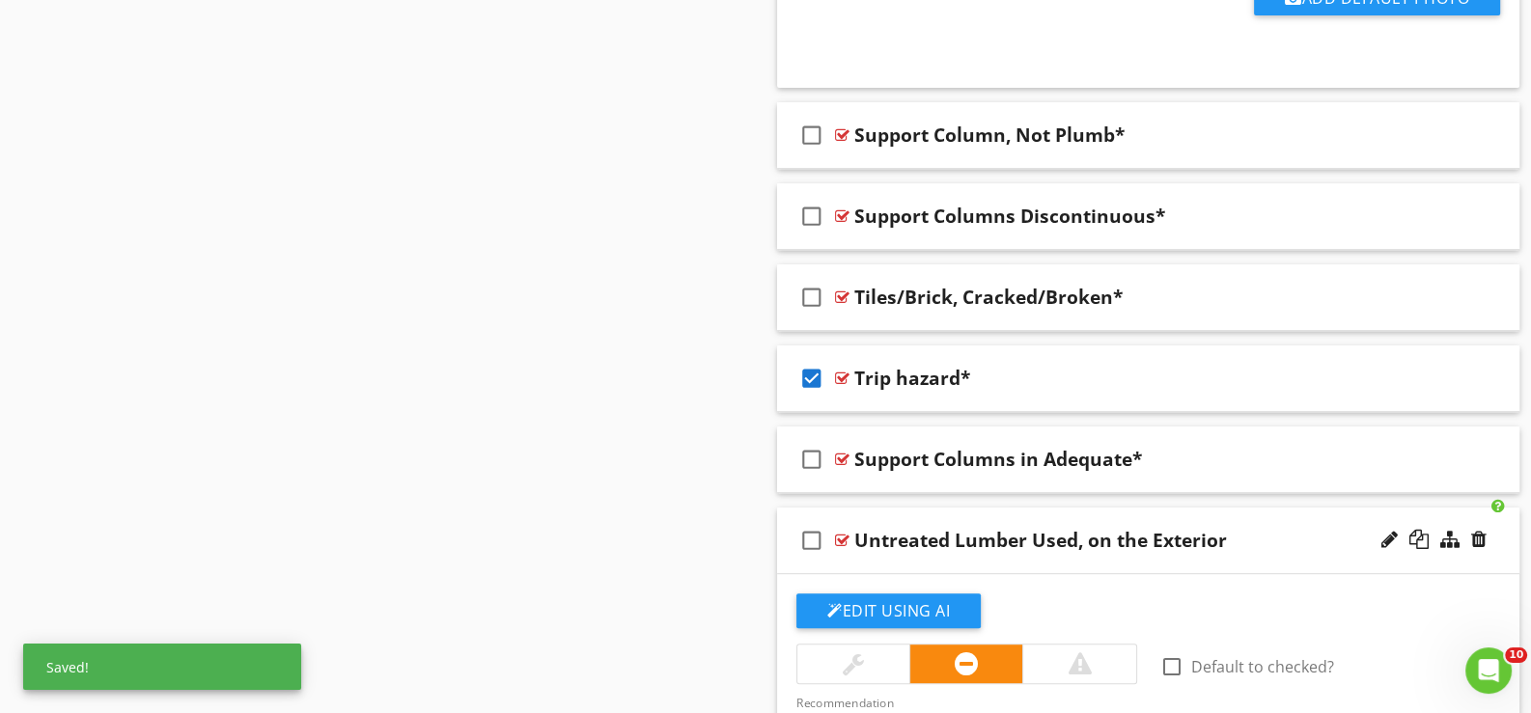
scroll to position [10166, 0]
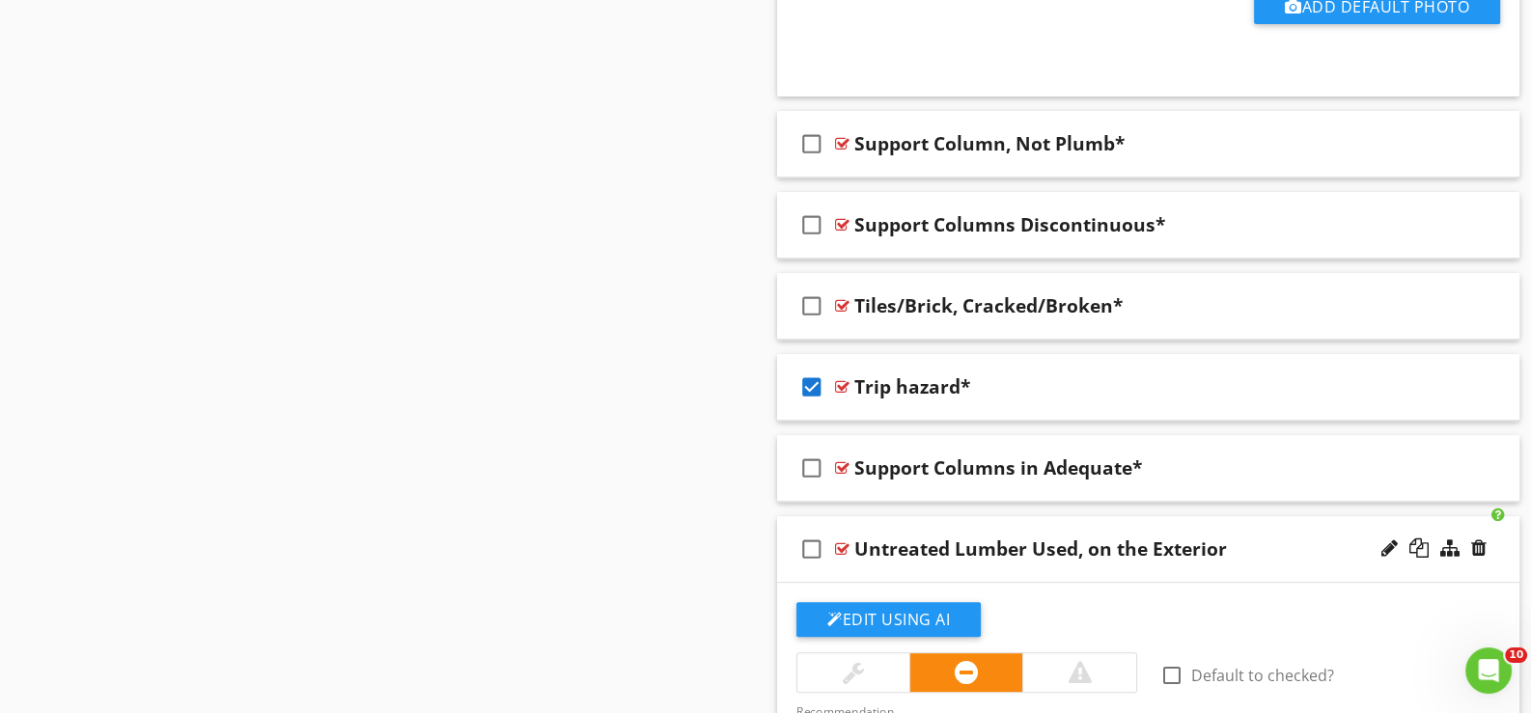
click at [964, 554] on div "check_box_outline_blank Untreated Lumber Used, on the Exterior" at bounding box center [1148, 549] width 742 height 67
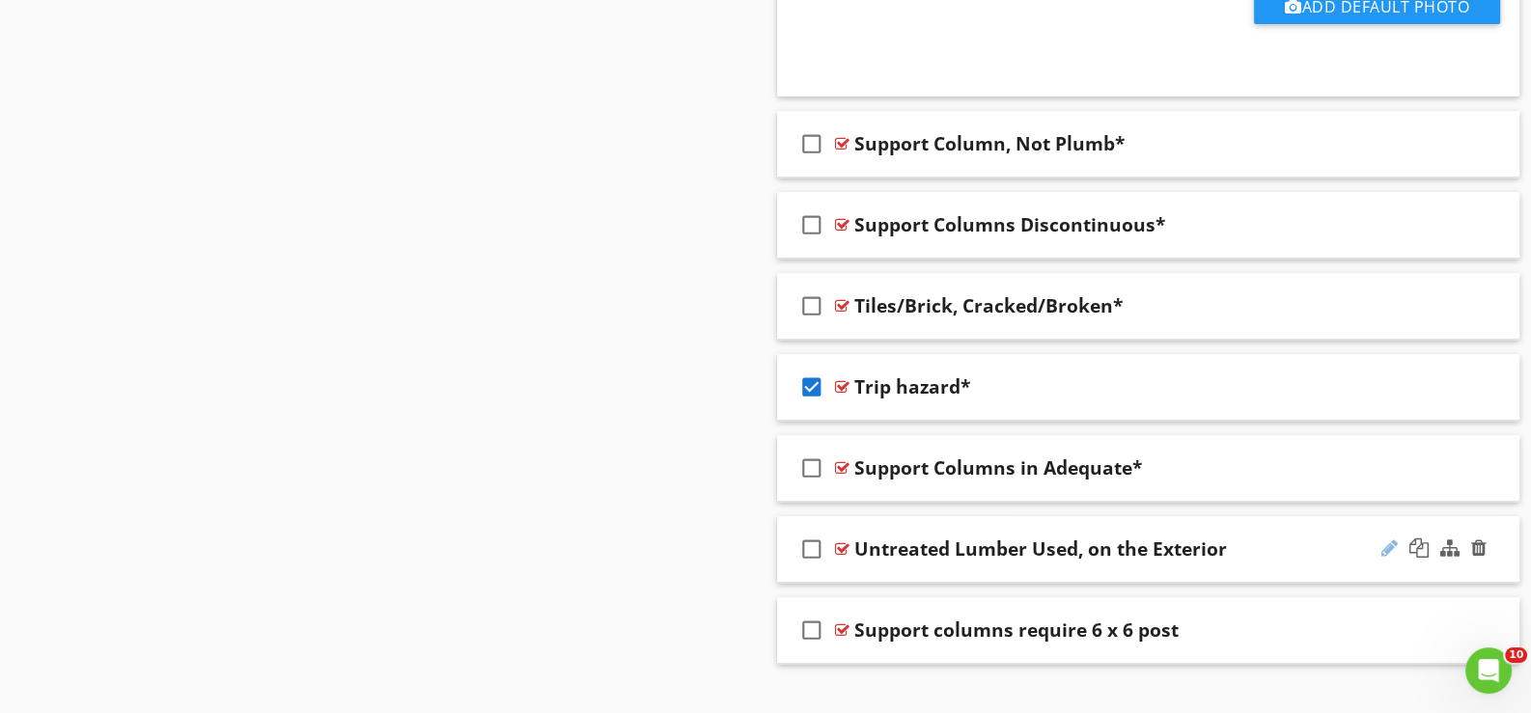
click at [1391, 539] on div at bounding box center [1389, 548] width 16 height 19
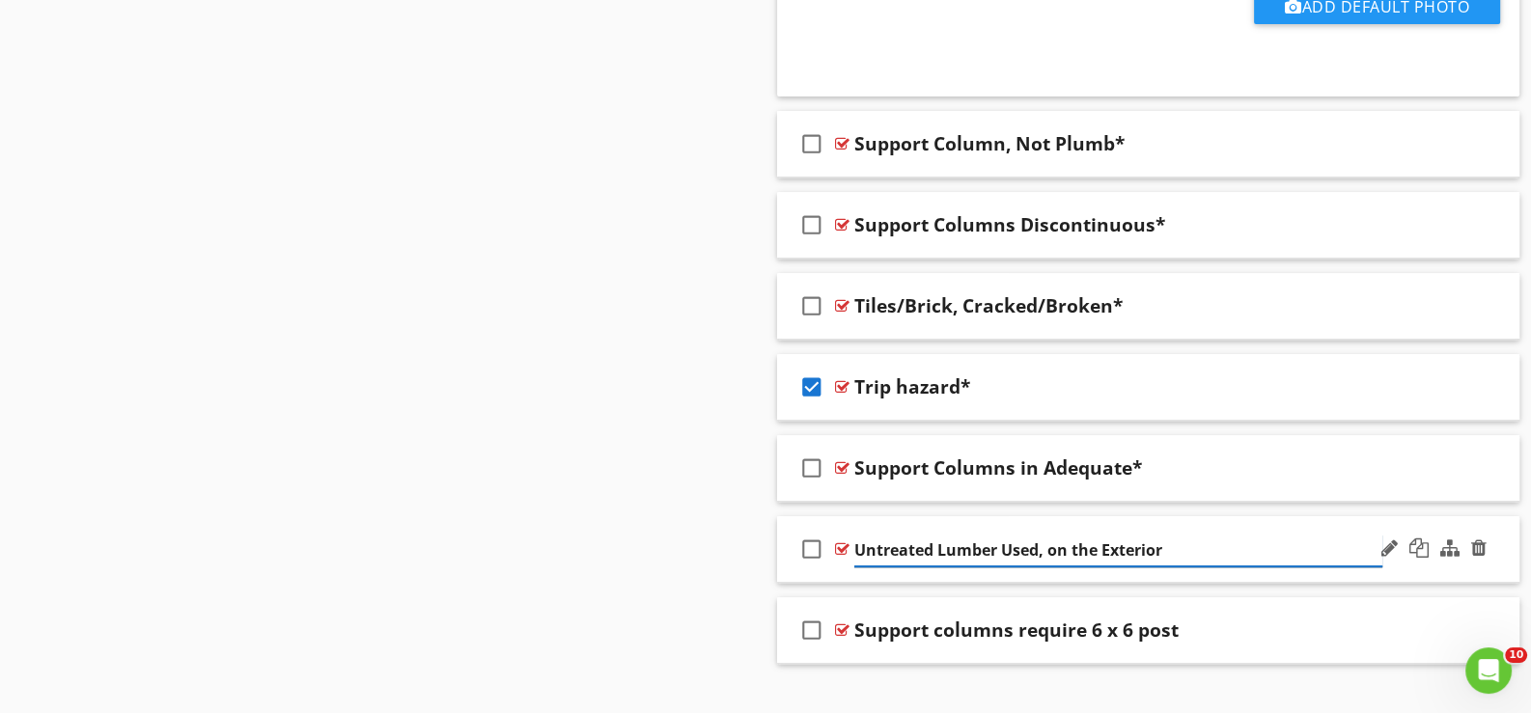
type input "Untreated Lumber Used, on the Exterior*"
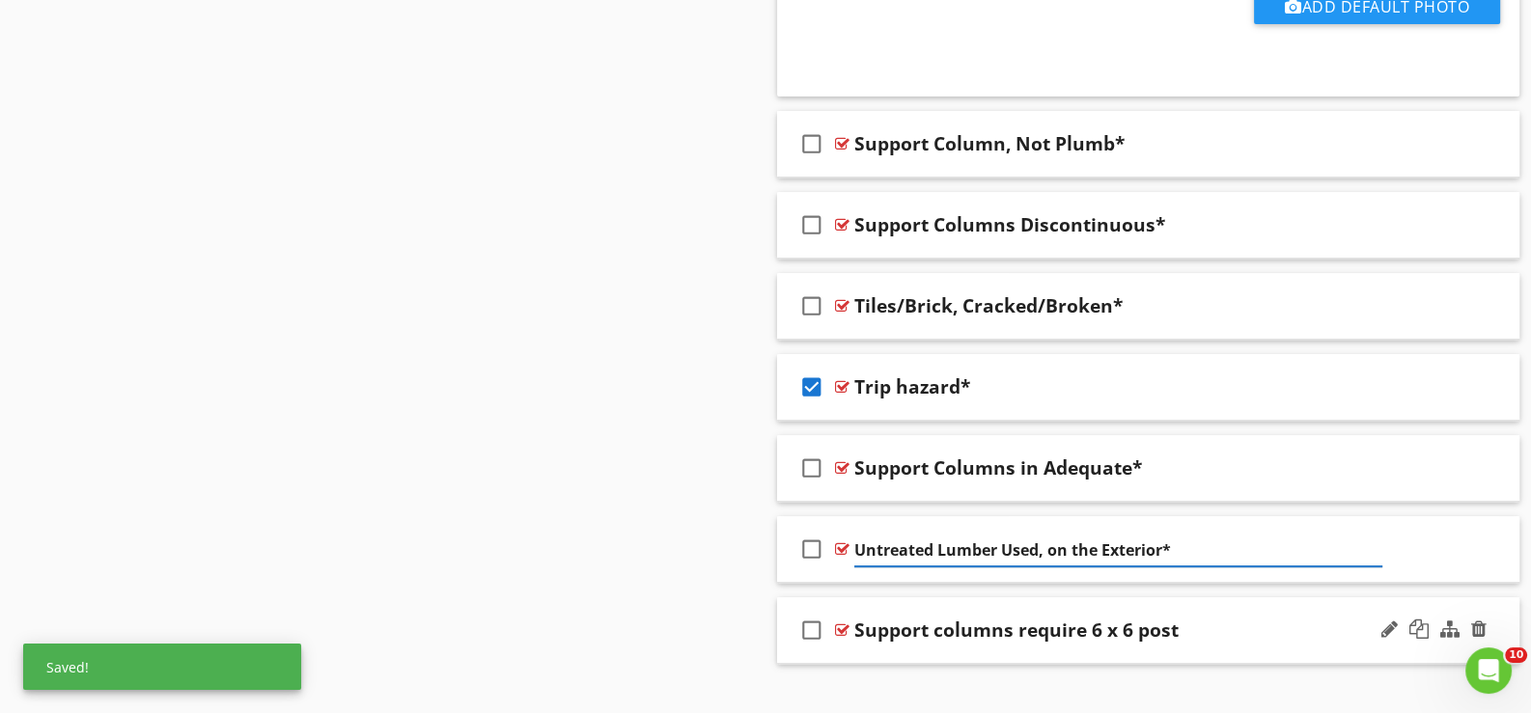
click at [883, 631] on div "check_box_outline_blank Support columns require 6 x 6 post" at bounding box center [1148, 631] width 742 height 67
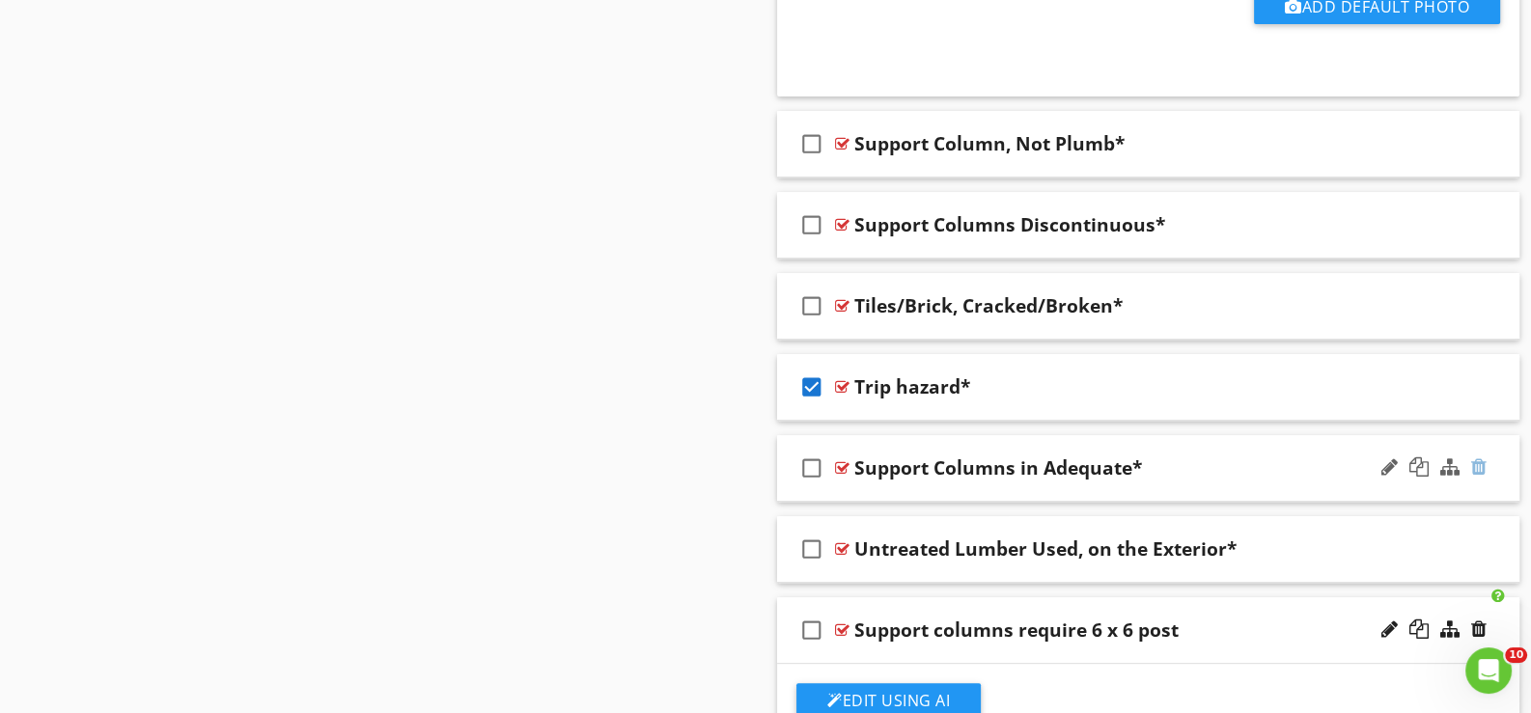
click at [1480, 458] on div at bounding box center [1478, 467] width 15 height 19
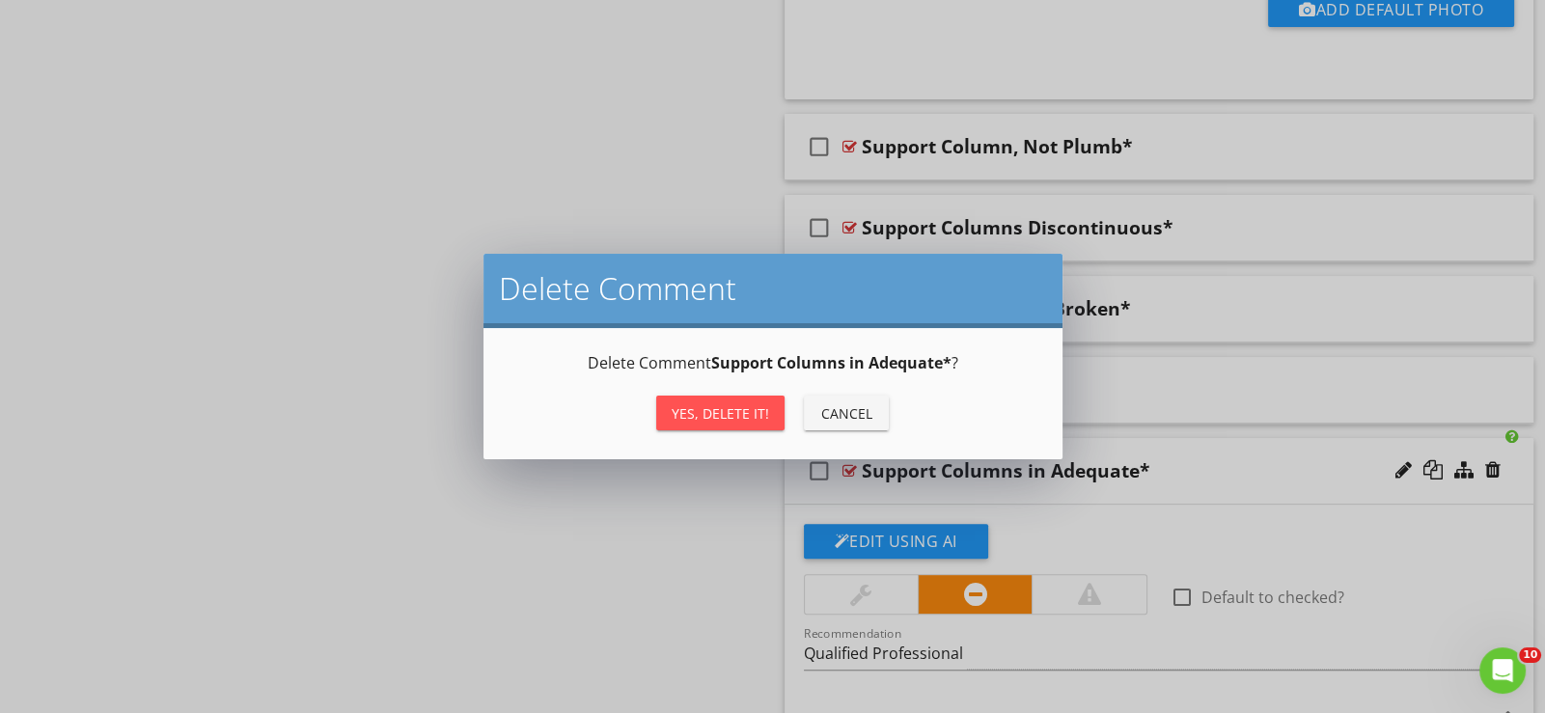
click at [713, 410] on div "Yes, Delete it!" at bounding box center [720, 414] width 97 height 20
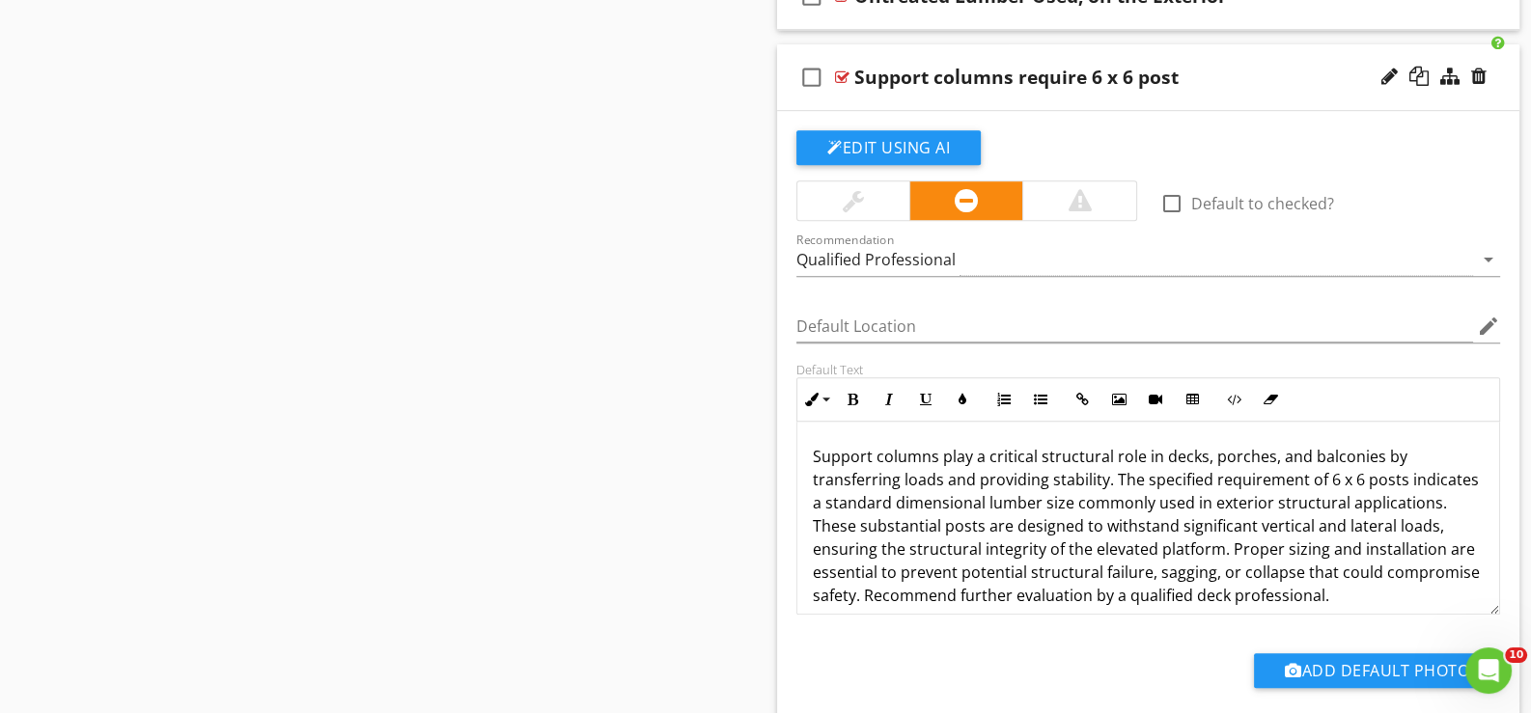
scroll to position [10649, 0]
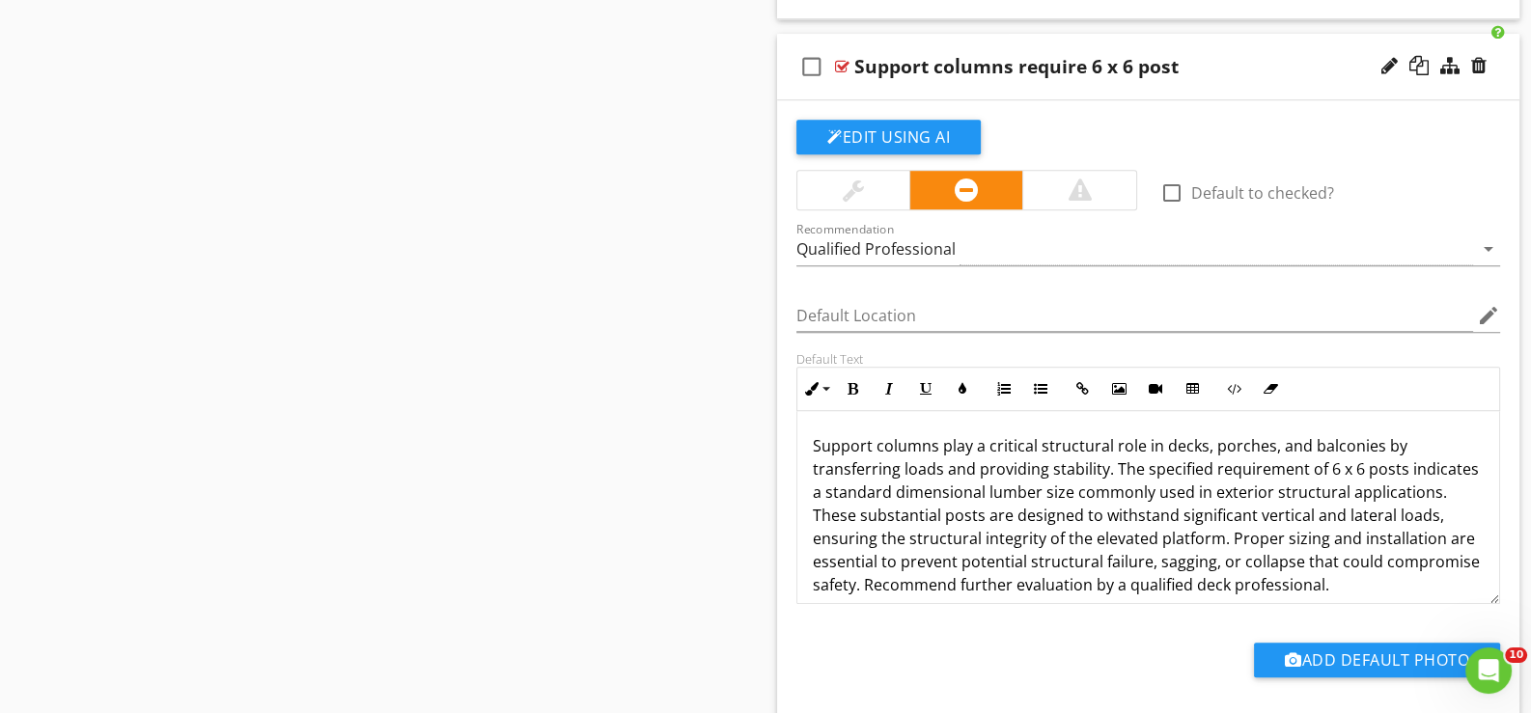
click at [1331, 453] on p "Support columns play a critical structural role in decks, porches, and balconie…" at bounding box center [1148, 515] width 671 height 162
click at [1365, 453] on p "Support columns play a critical structural role in decks, porches, and balconie…" at bounding box center [1148, 515] width 671 height 162
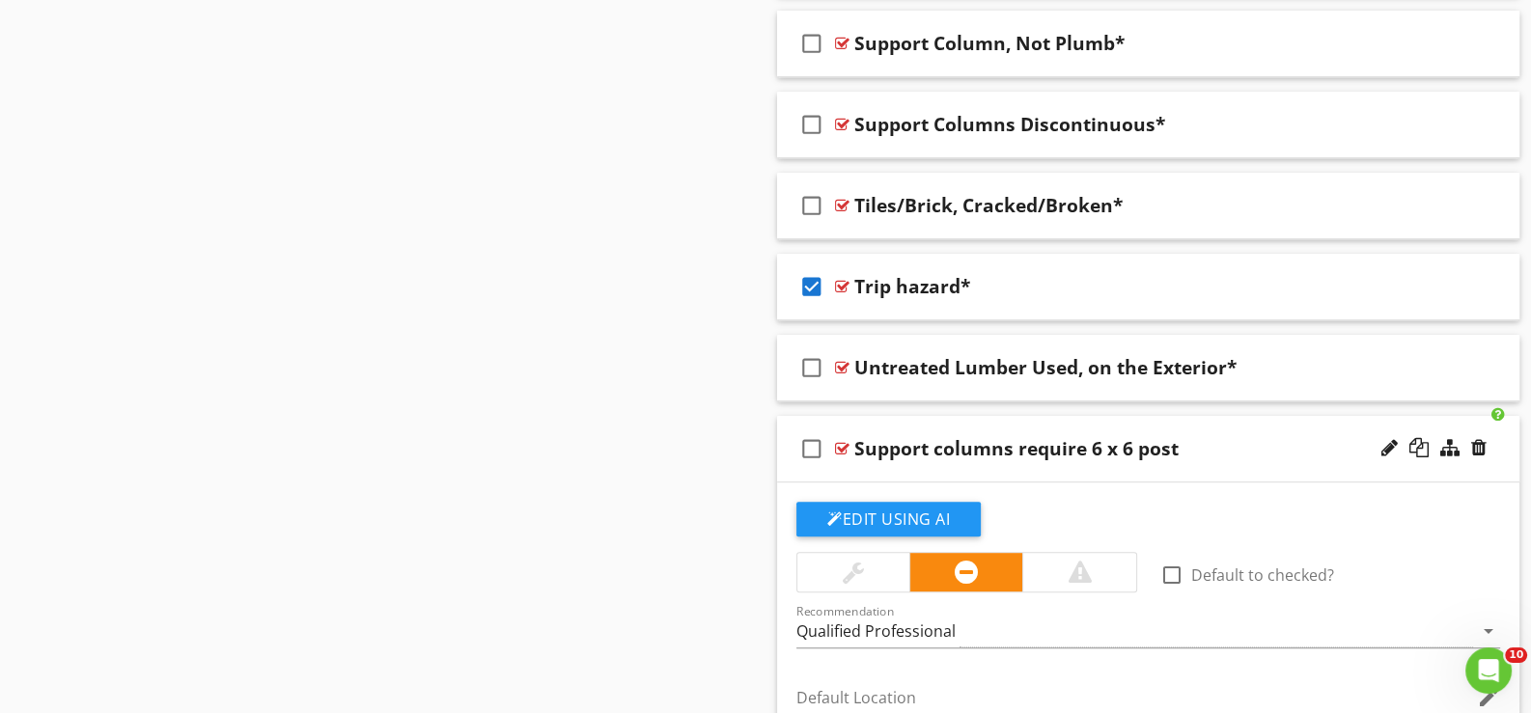
scroll to position [10262, 0]
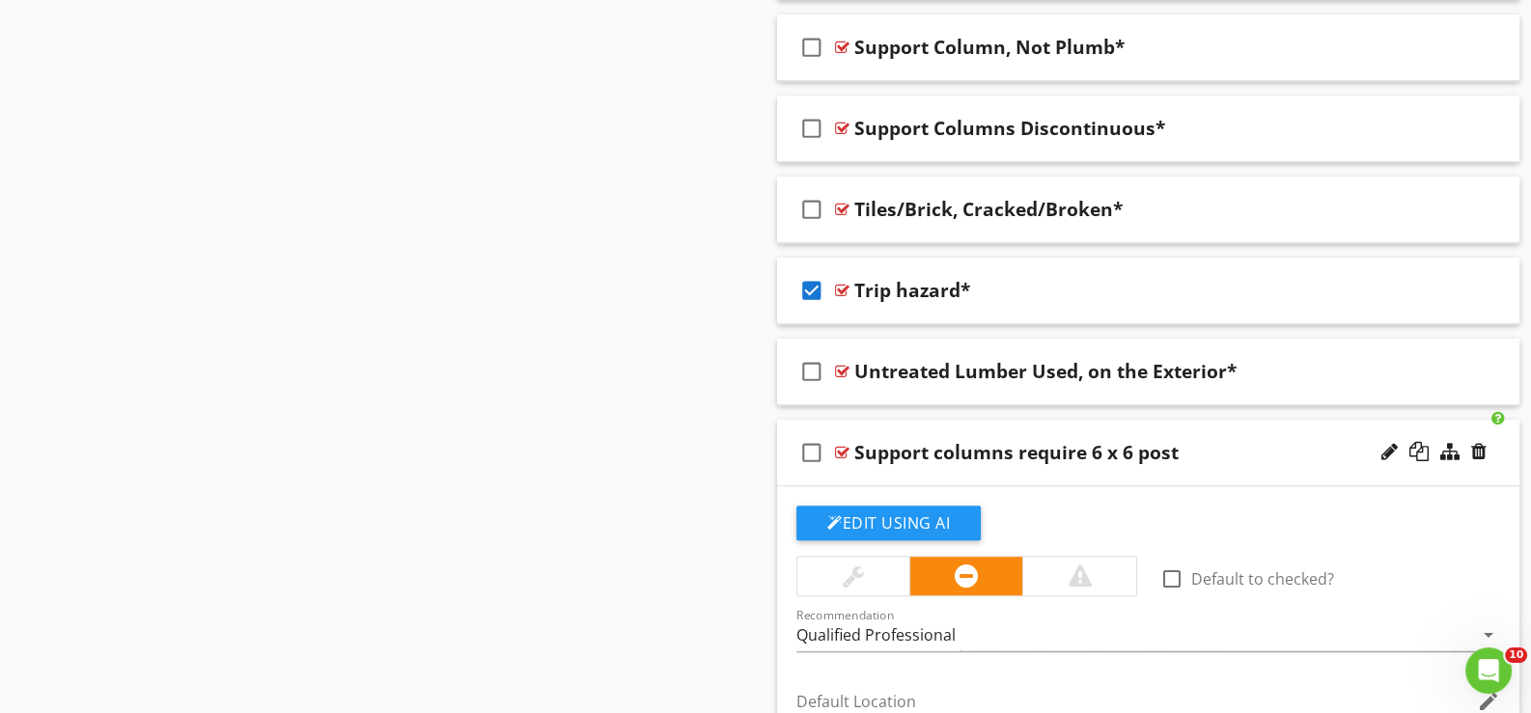
click at [881, 458] on div "check_box_outline_blank Support columns require 6 x 6 post" at bounding box center [1148, 453] width 742 height 67
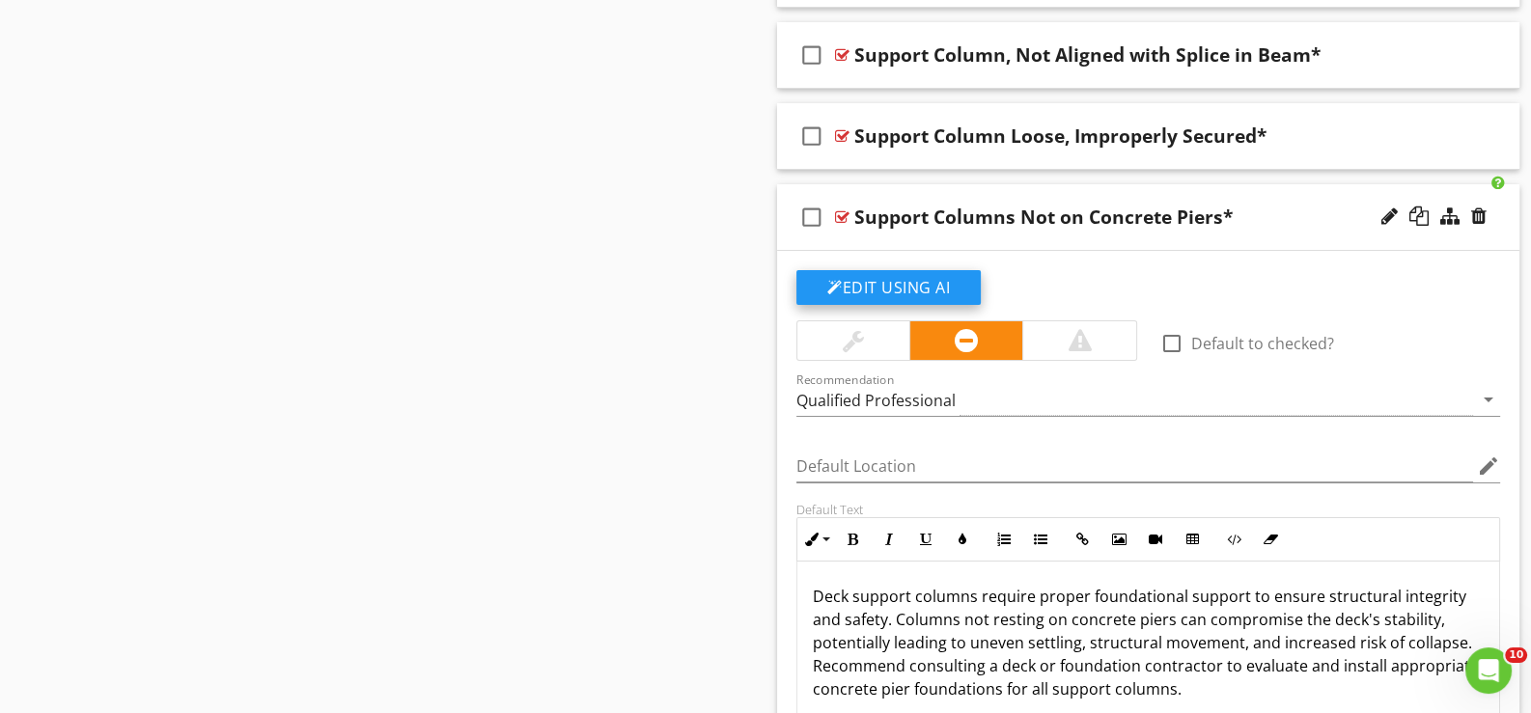
scroll to position [9036, 0]
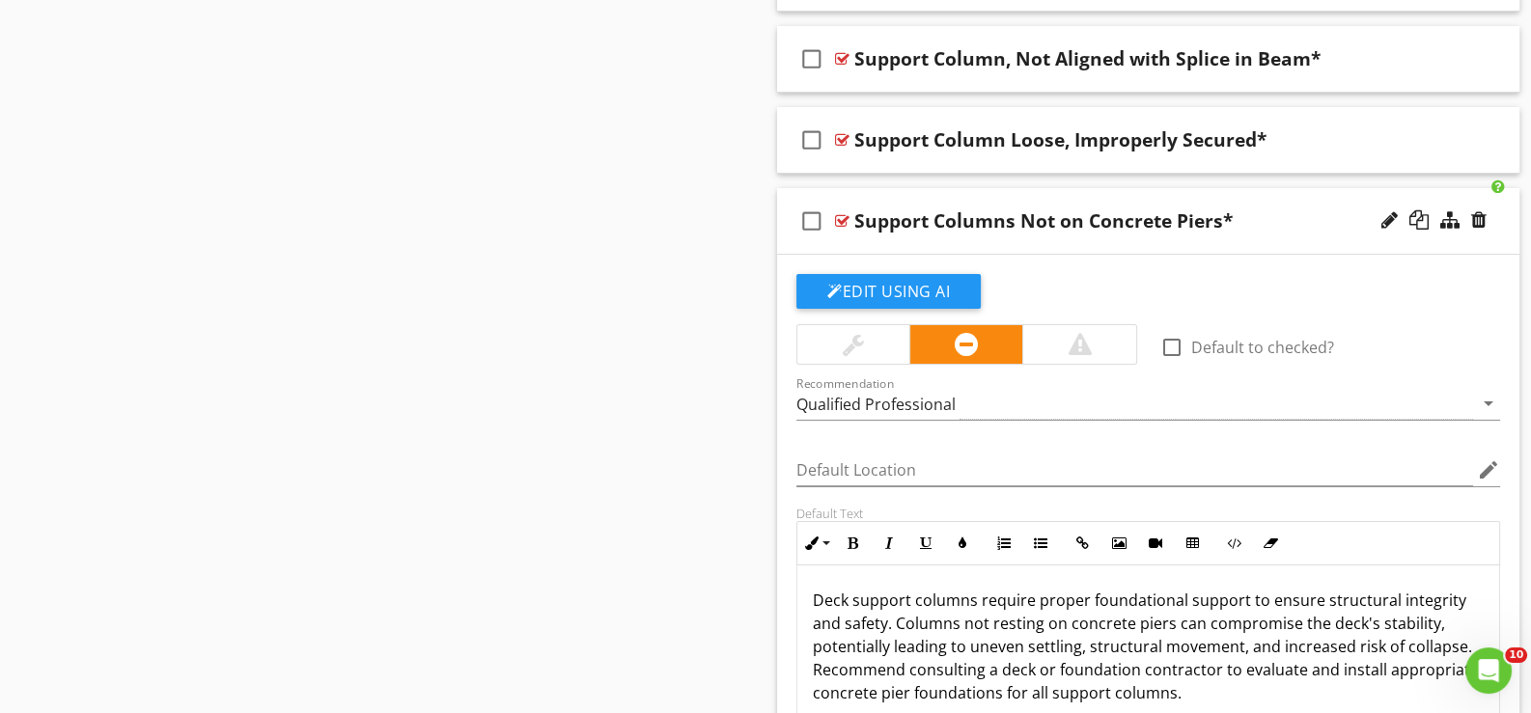
click at [880, 231] on div "check_box_outline_blank Support Columns Not on Concrete Piers*" at bounding box center [1148, 221] width 742 height 67
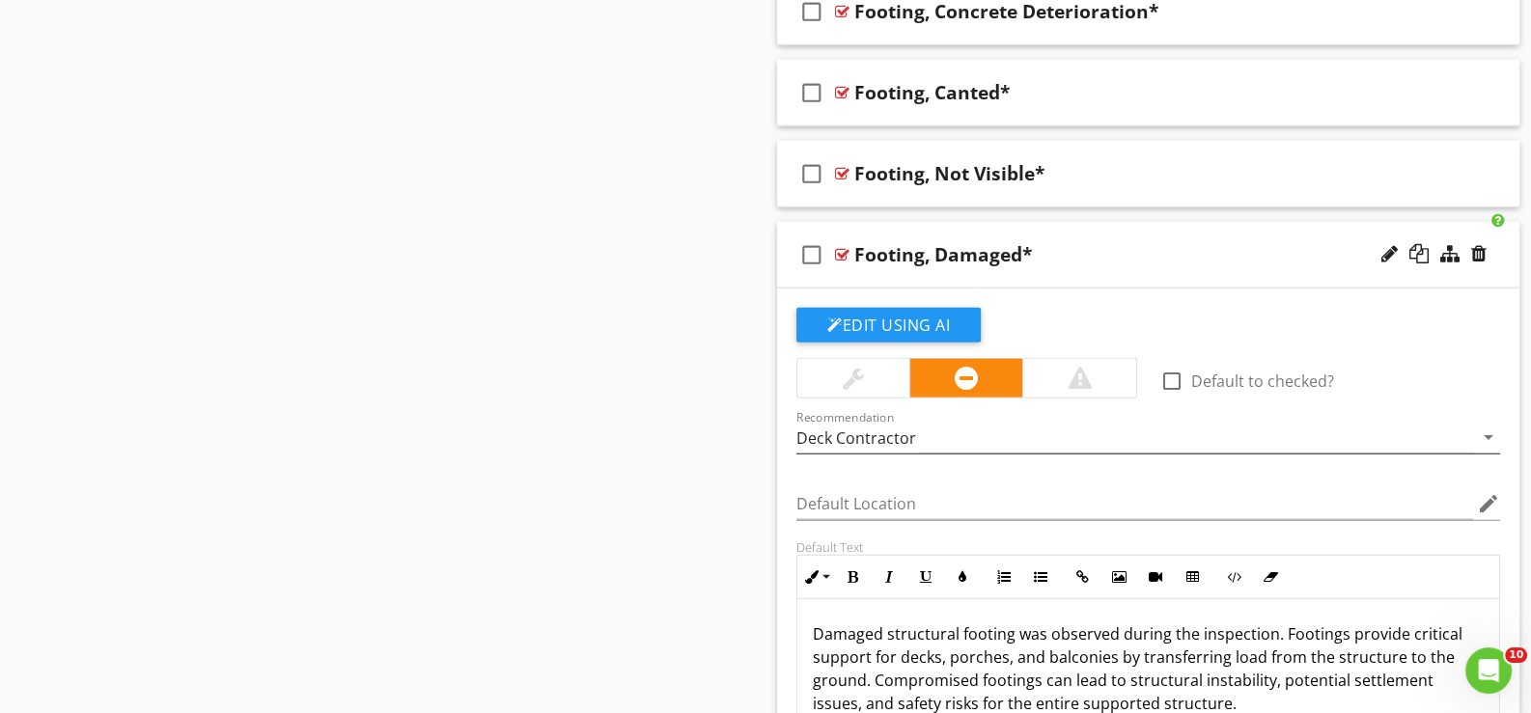
scroll to position [5754, 0]
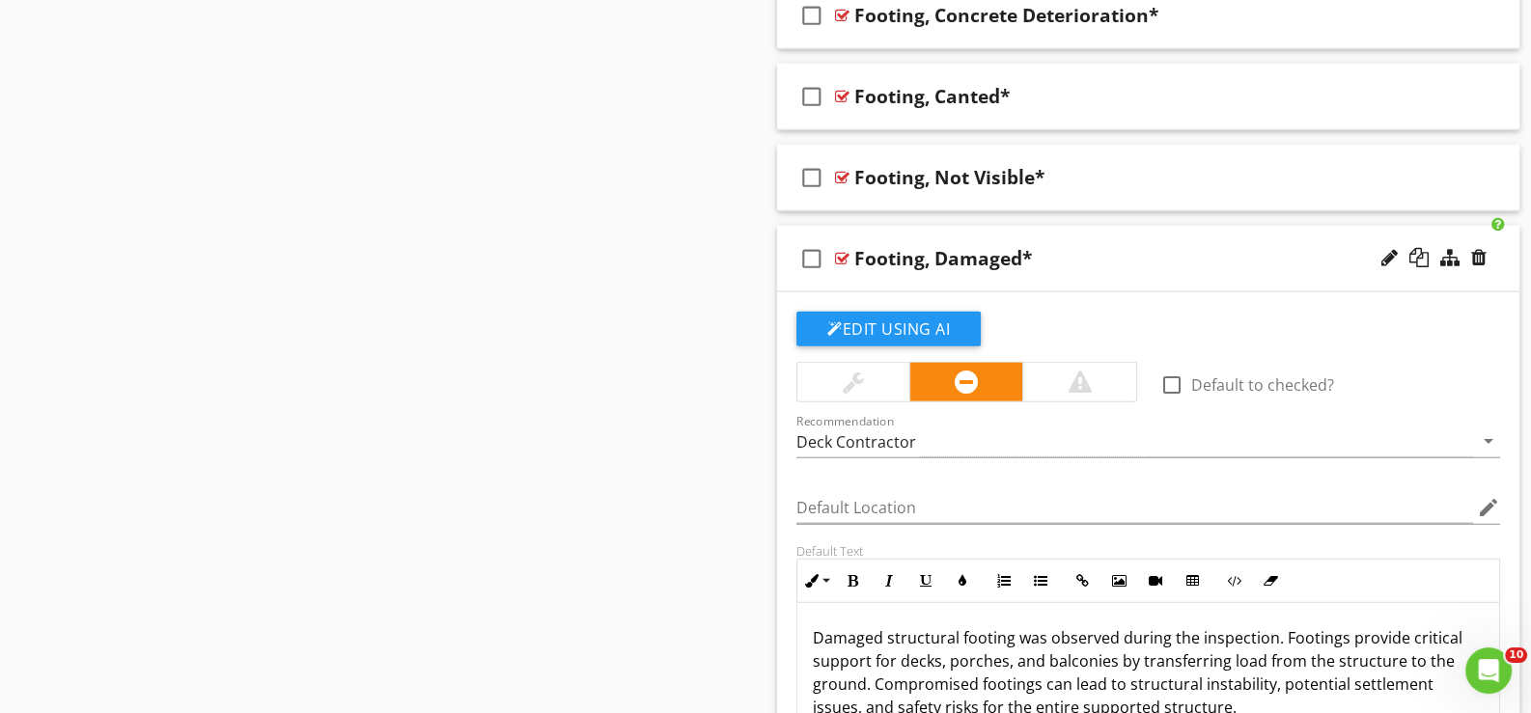
click at [887, 292] on div "Edit Using AI check_box_outline_blank Default to checked? Recommendation Deck C…" at bounding box center [1148, 617] width 742 height 650
click at [877, 269] on div "check_box_outline_blank Footing, Damaged*" at bounding box center [1148, 259] width 742 height 67
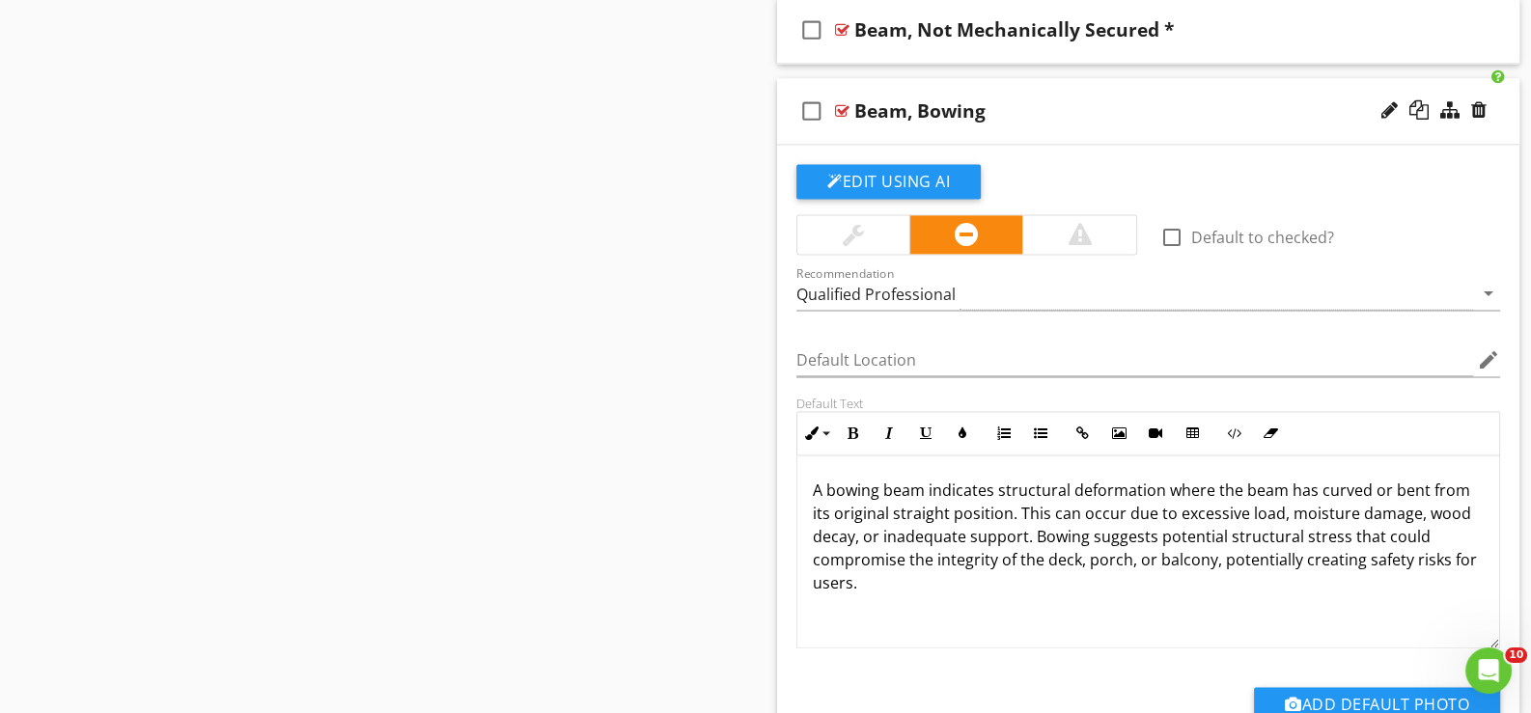
scroll to position [3438, 0]
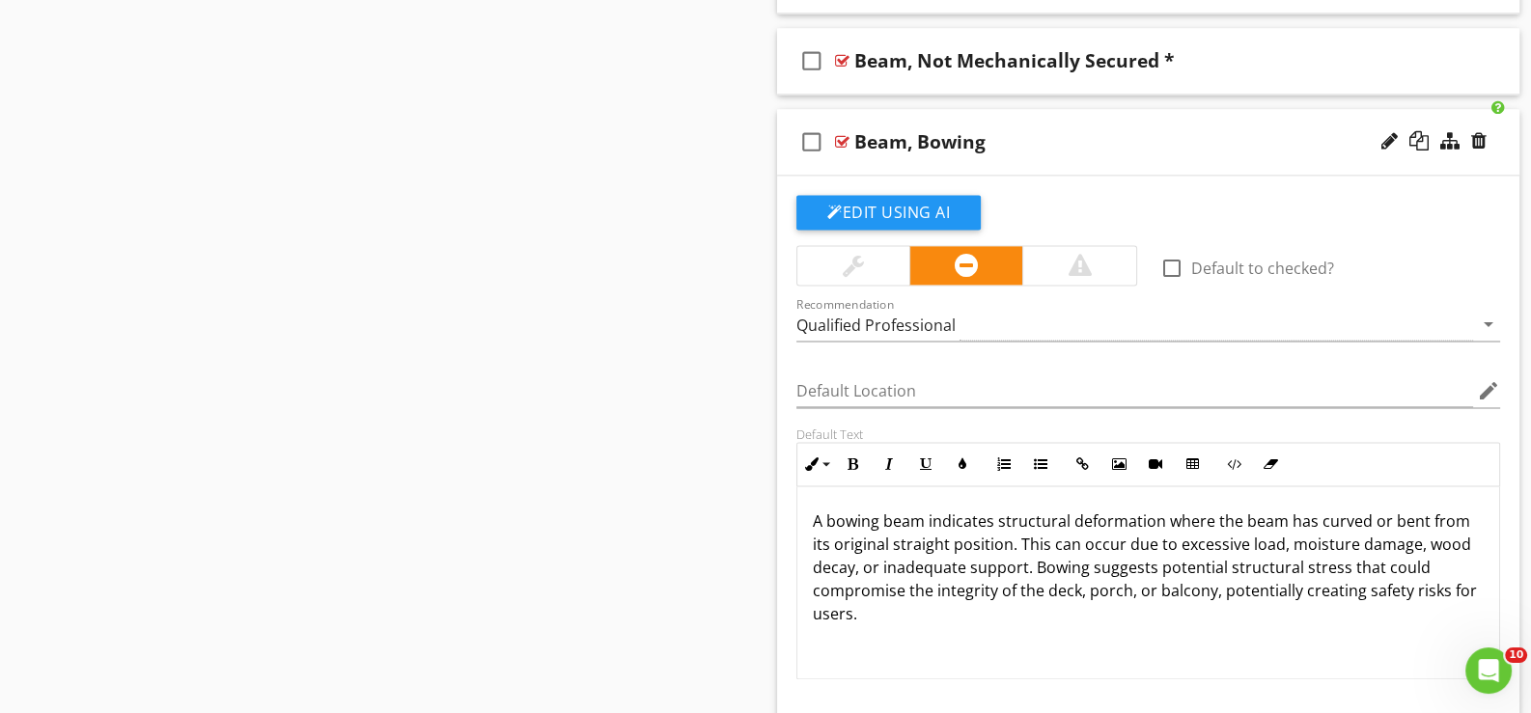
click at [874, 158] on div "check_box_outline_blank Beam, Bowing" at bounding box center [1148, 142] width 742 height 67
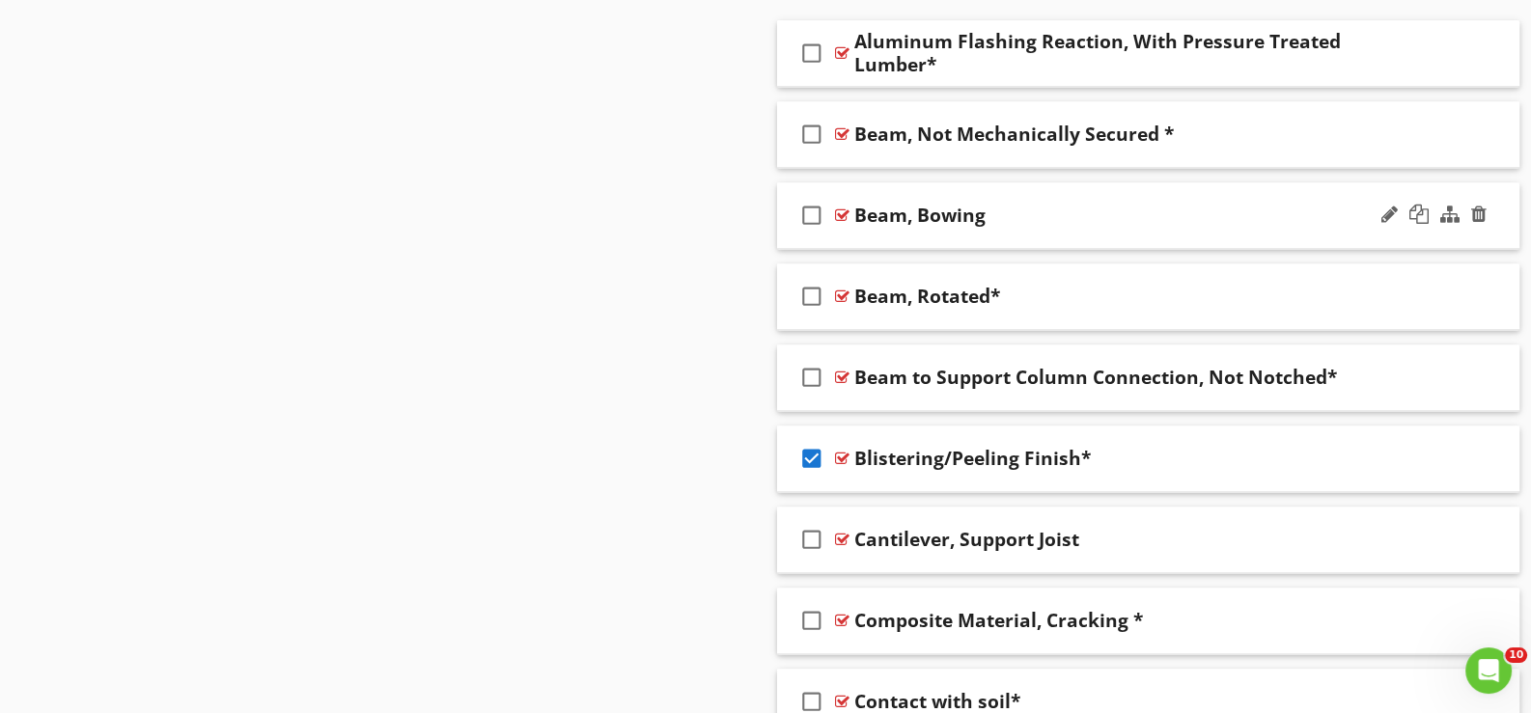
scroll to position [3399, 0]
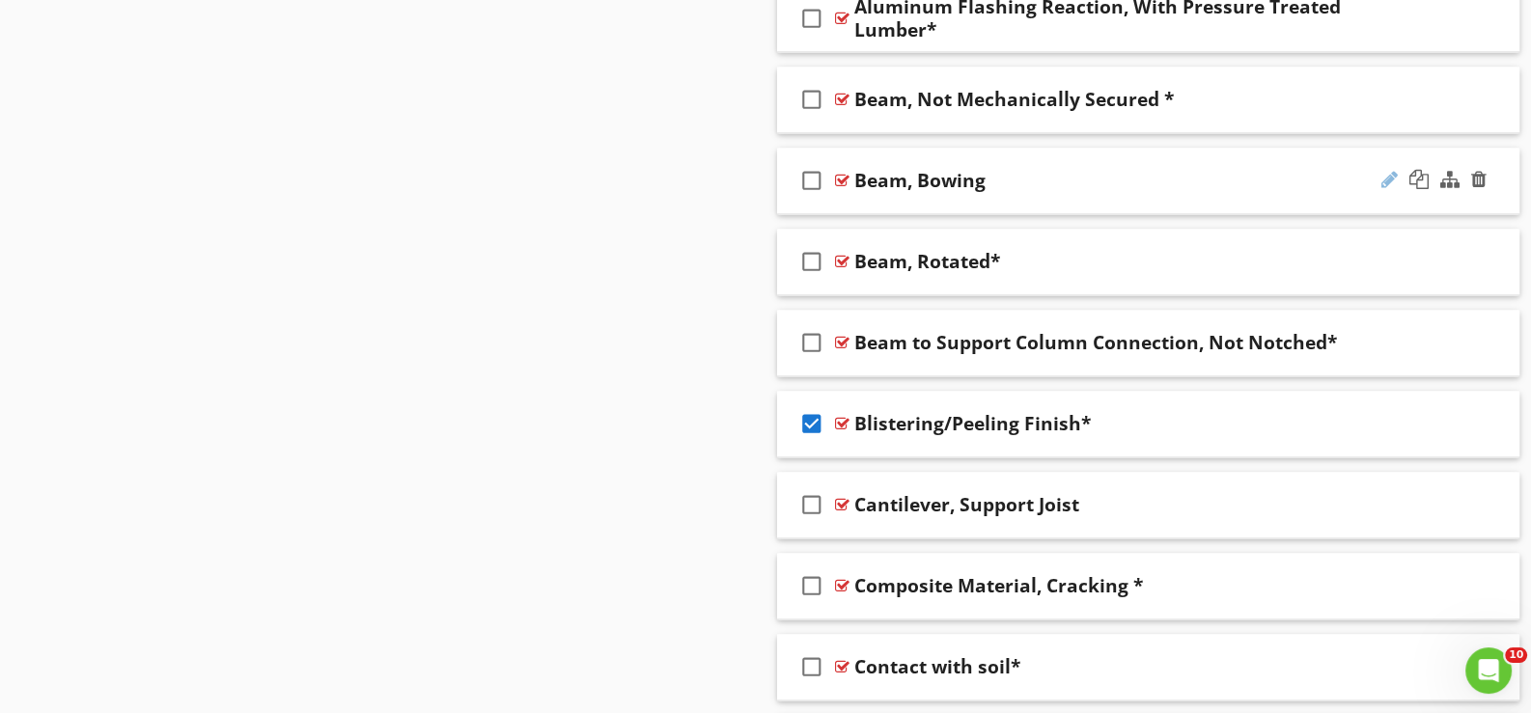
click at [1387, 170] on div at bounding box center [1389, 179] width 16 height 19
type input "Beam, Bowing*"
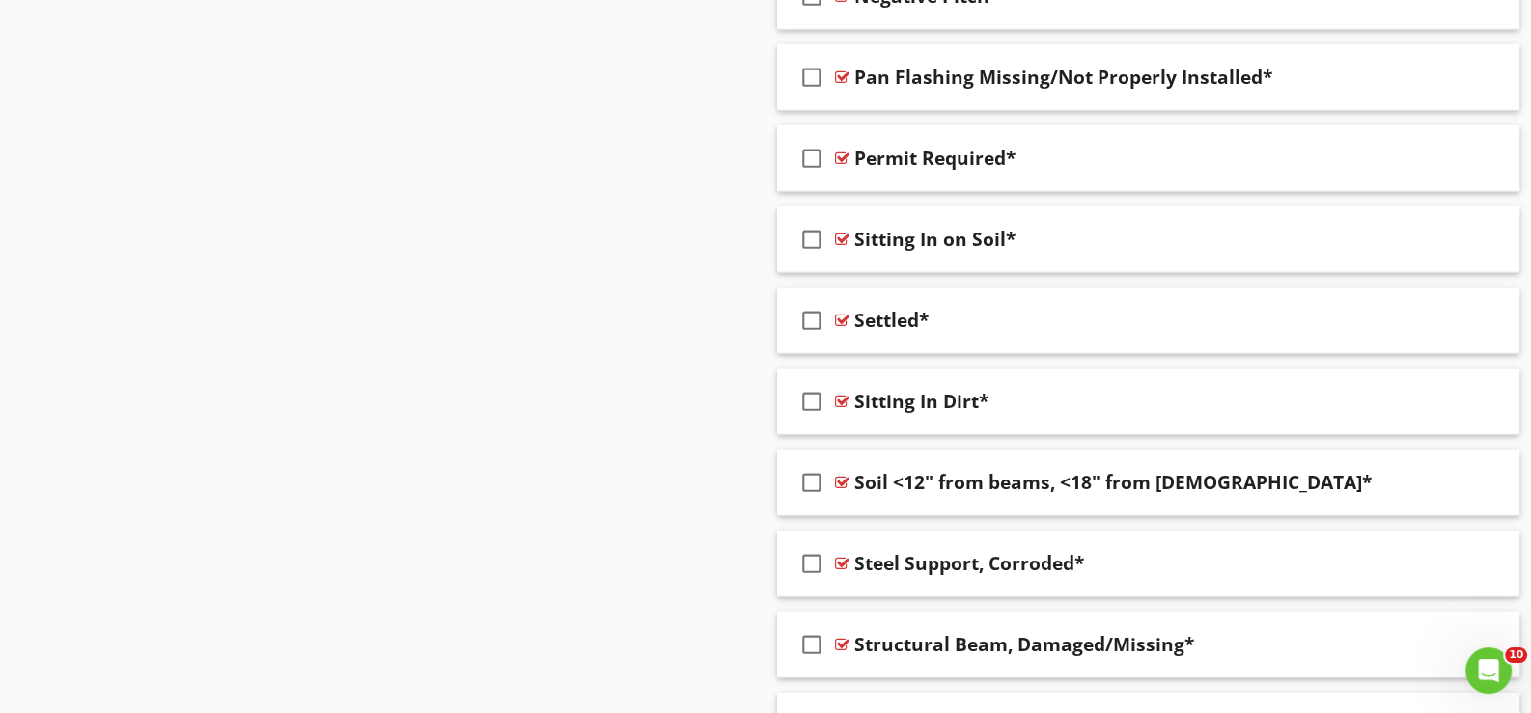
scroll to position [6681, 0]
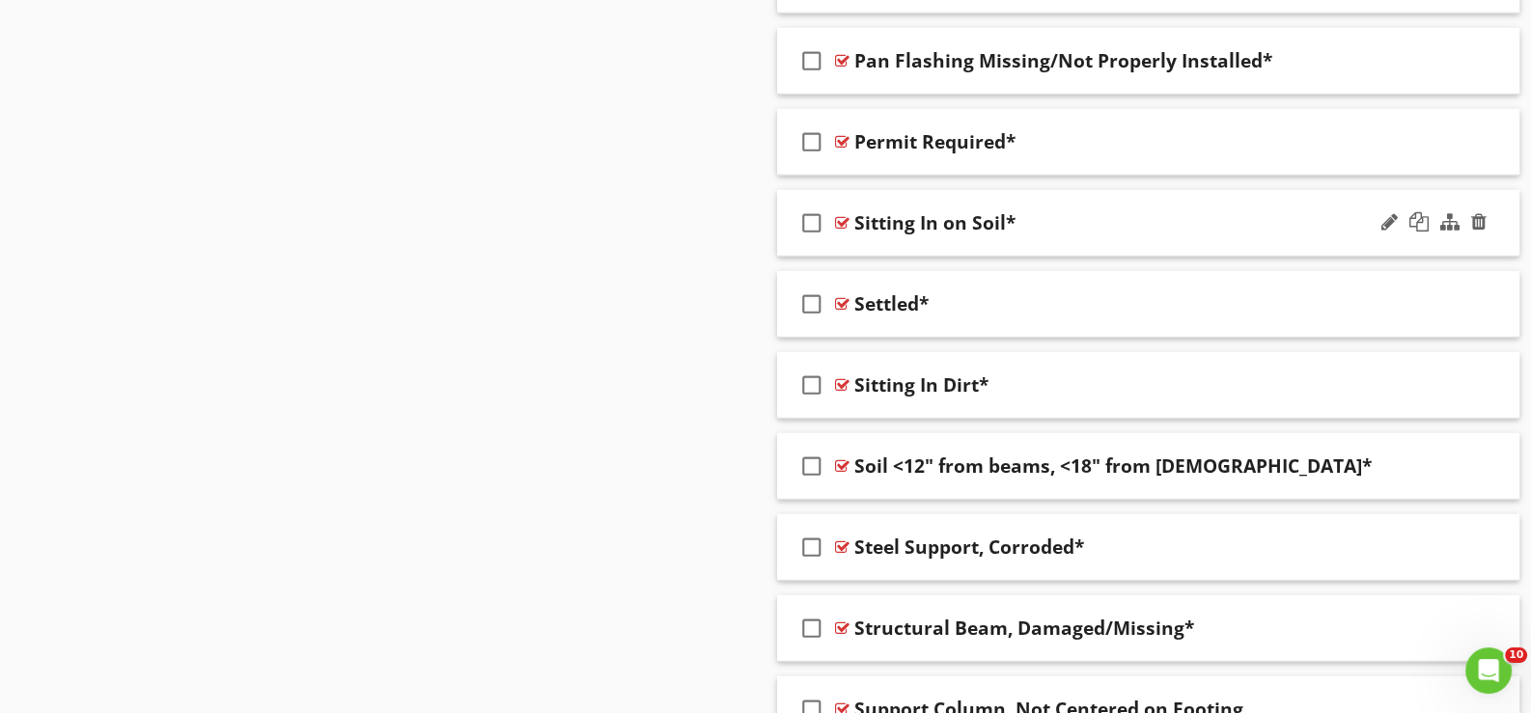
click at [875, 231] on div "check_box_outline_blank Sitting In on Soil*" at bounding box center [1148, 223] width 742 height 67
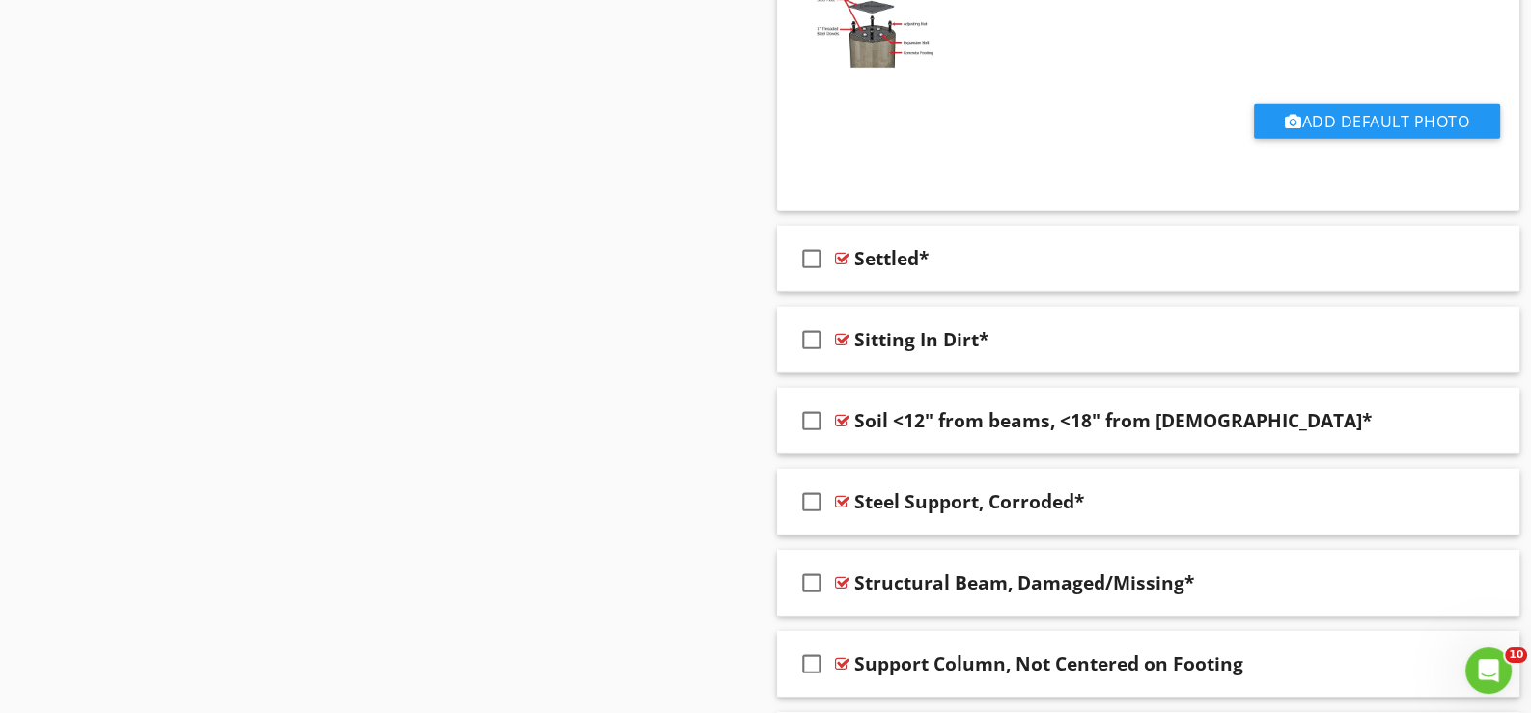
scroll to position [7550, 0]
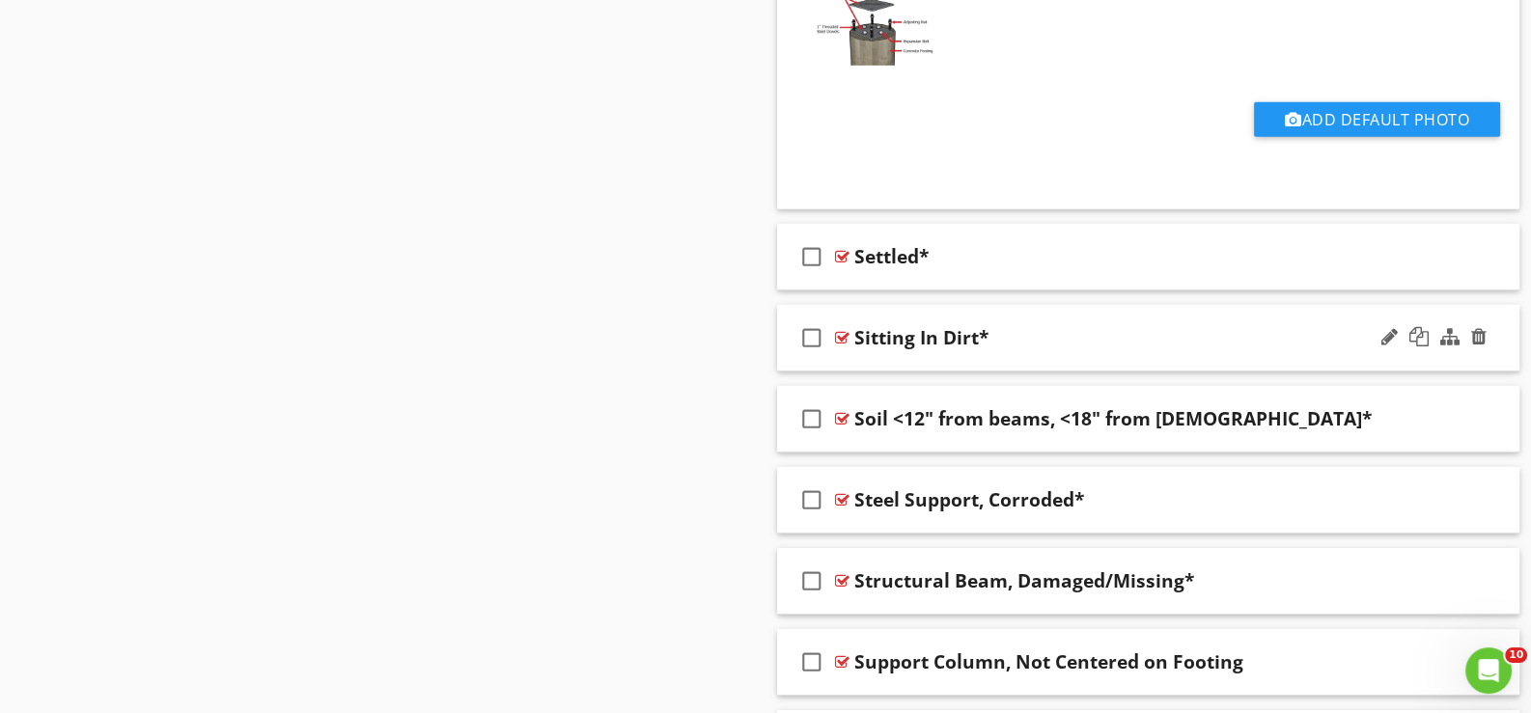
click at [882, 341] on div "check_box_outline_blank Sitting In Dirt*" at bounding box center [1148, 338] width 742 height 67
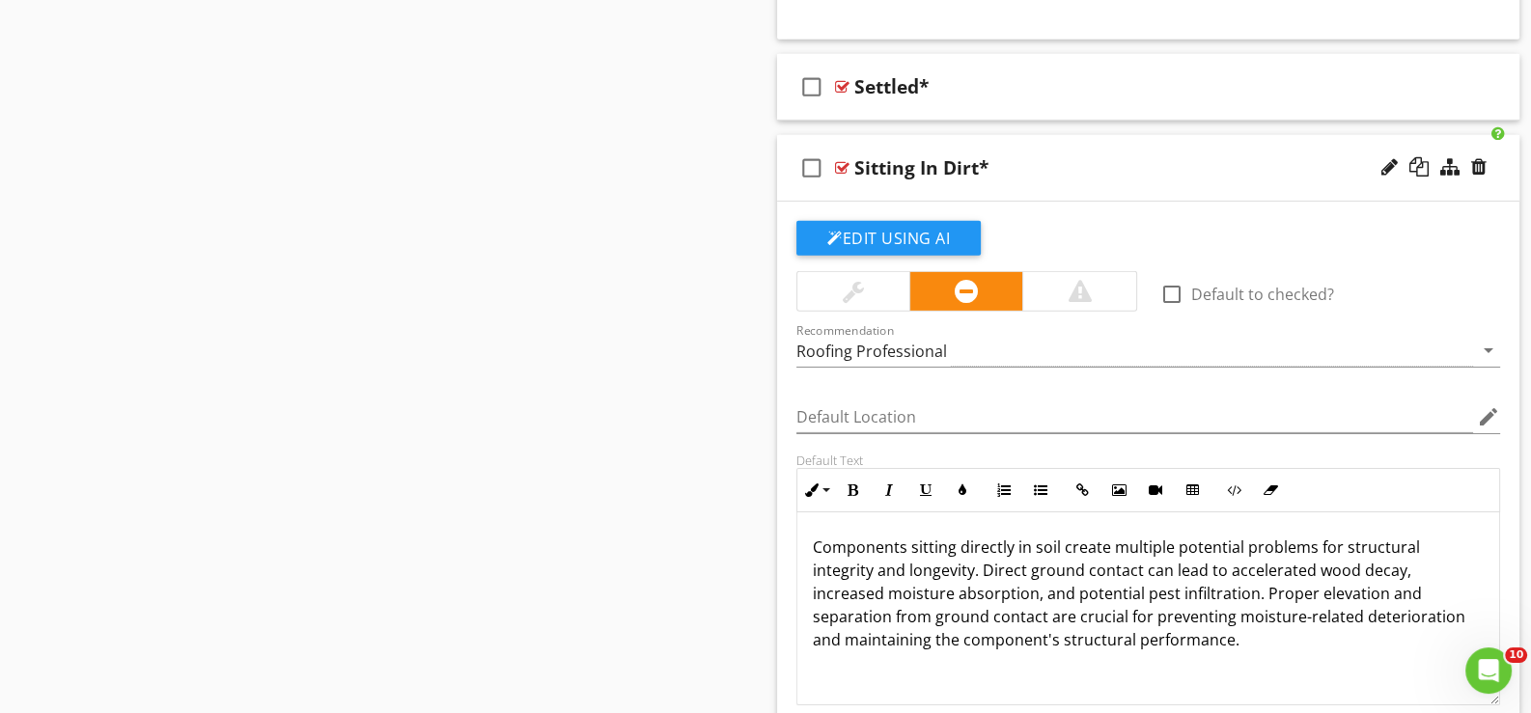
scroll to position [7743, 0]
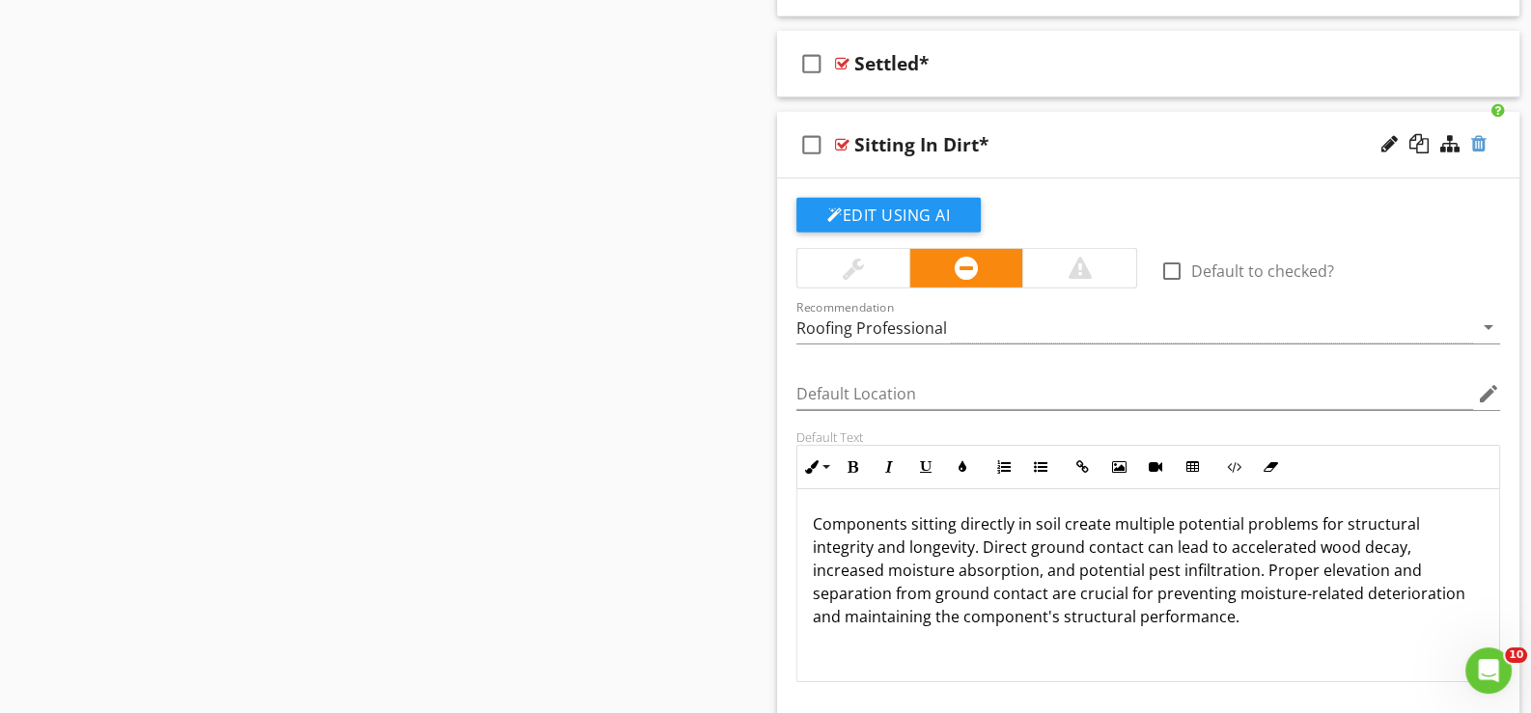
click at [1482, 134] on div at bounding box center [1478, 143] width 15 height 19
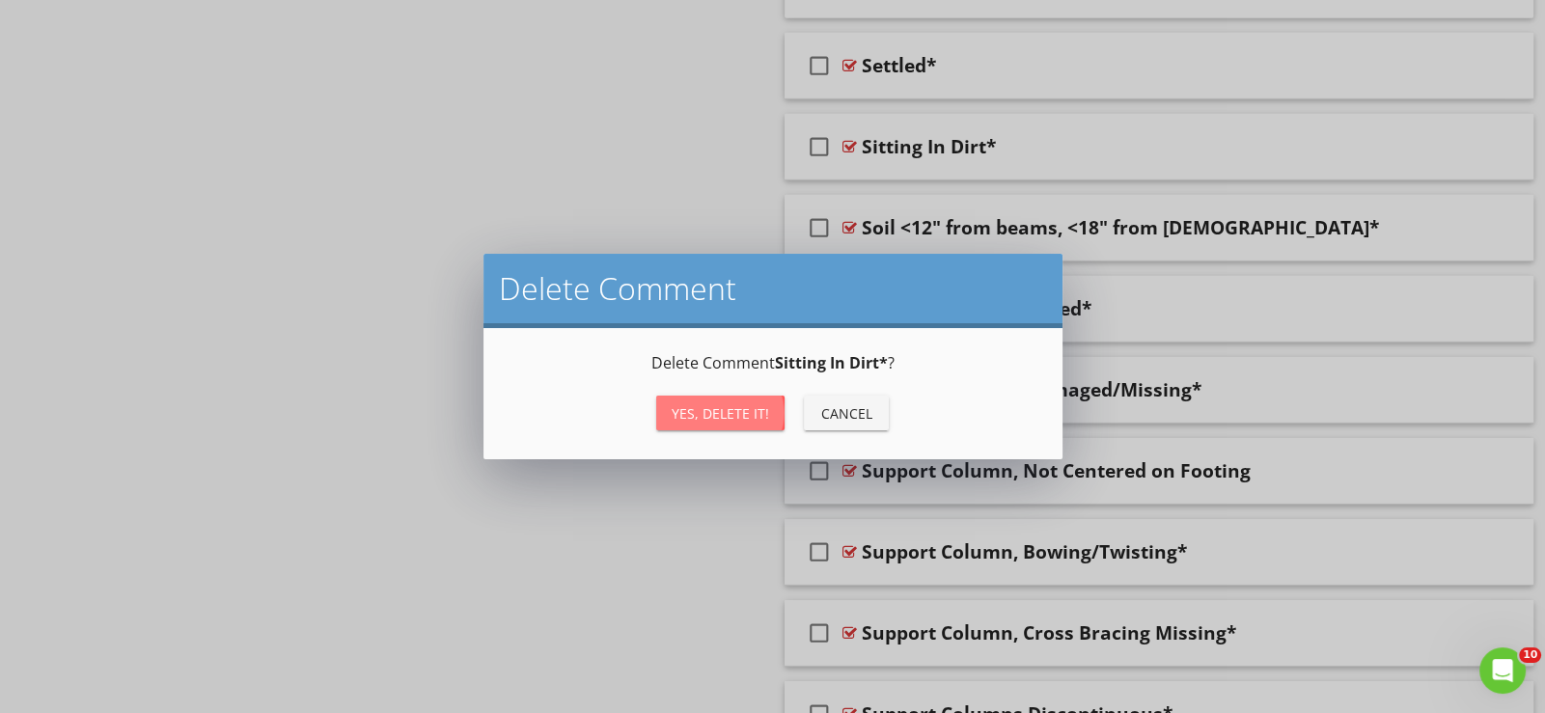
click at [721, 407] on div "Yes, Delete it!" at bounding box center [720, 414] width 97 height 20
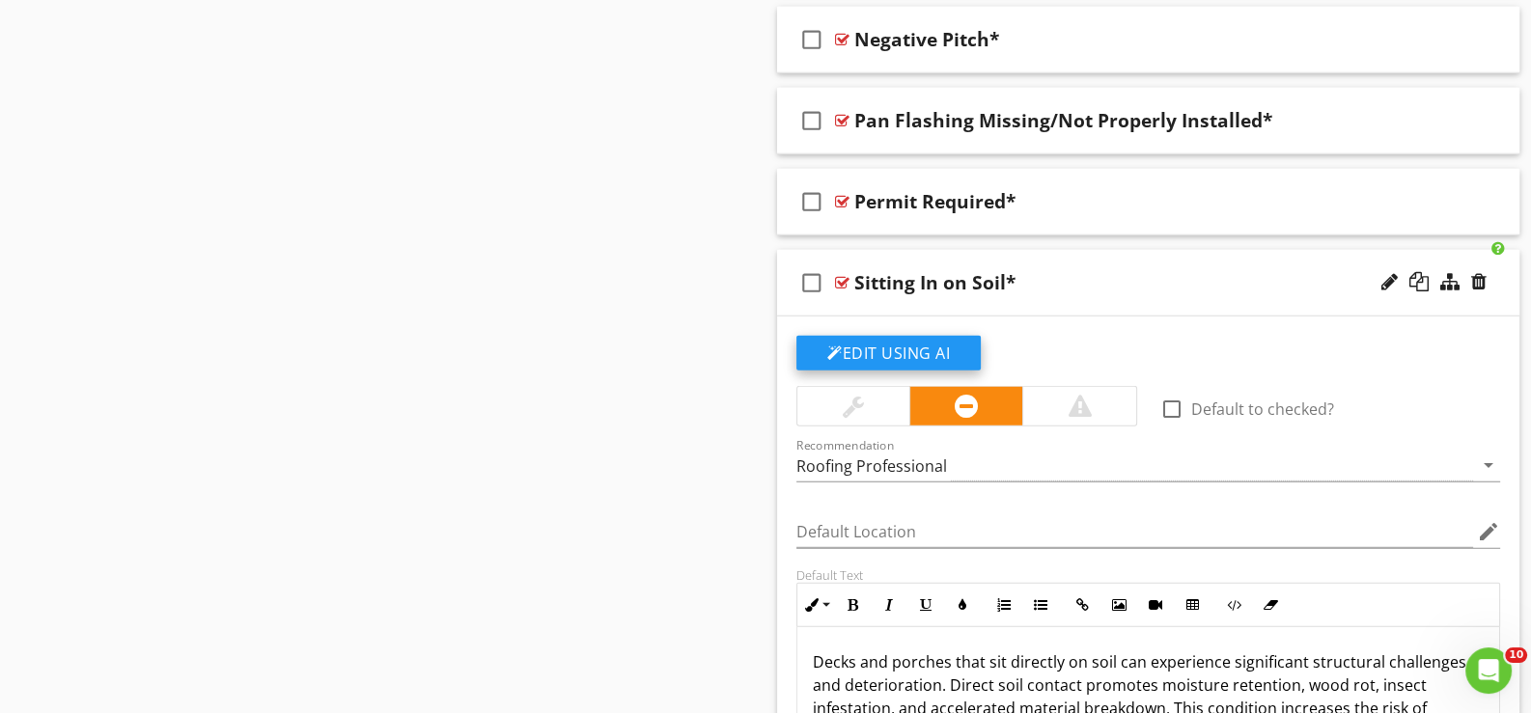
scroll to position [6584, 0]
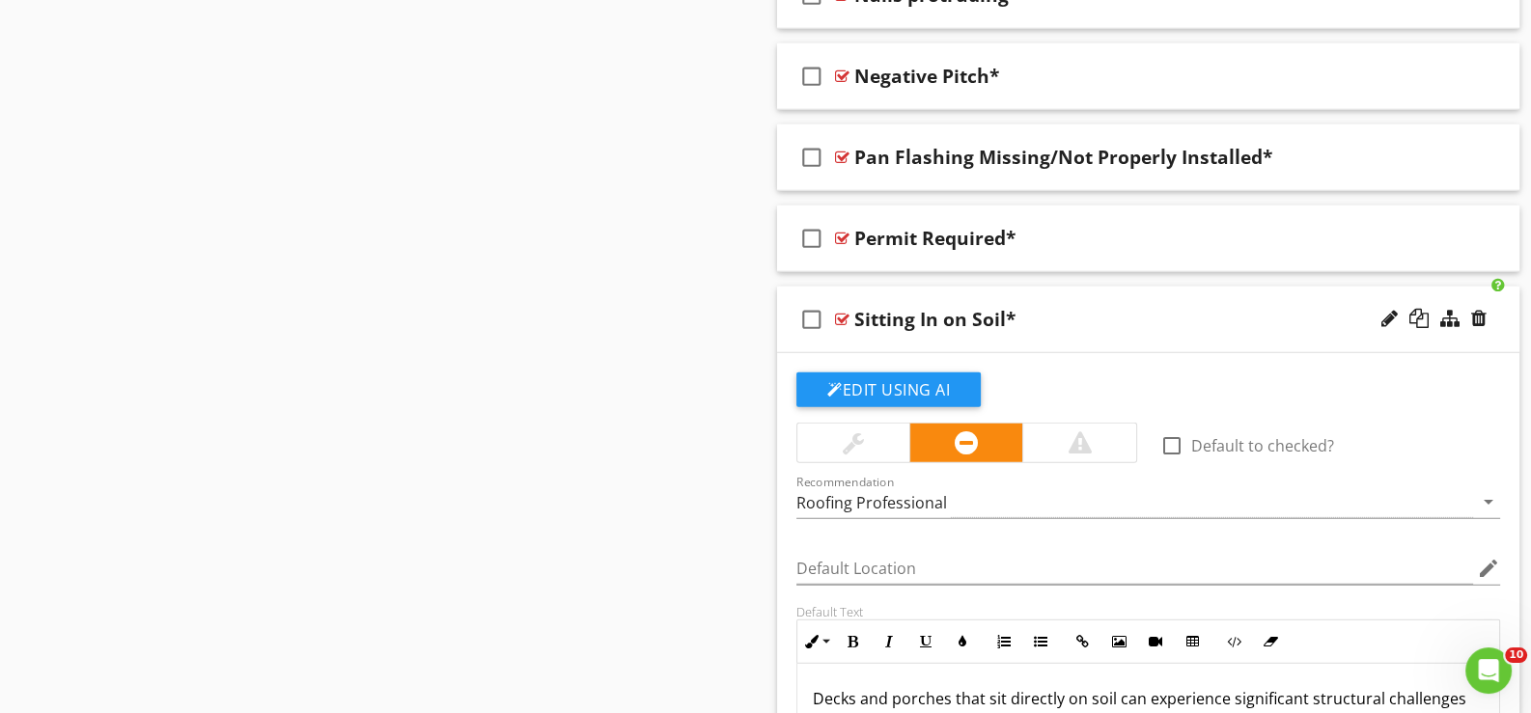
click at [880, 329] on div "check_box_outline_blank Sitting In on Soil*" at bounding box center [1148, 320] width 742 height 67
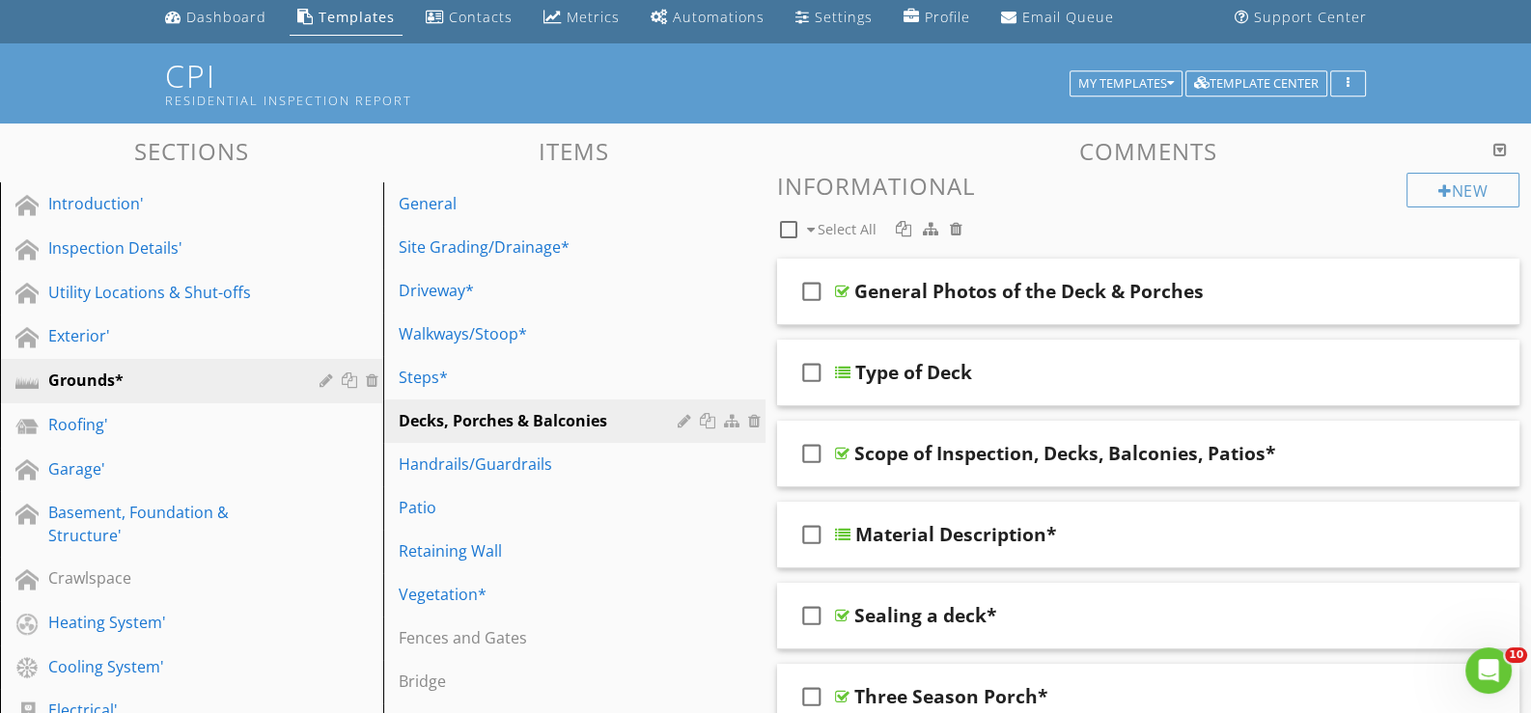
scroll to position [20, 0]
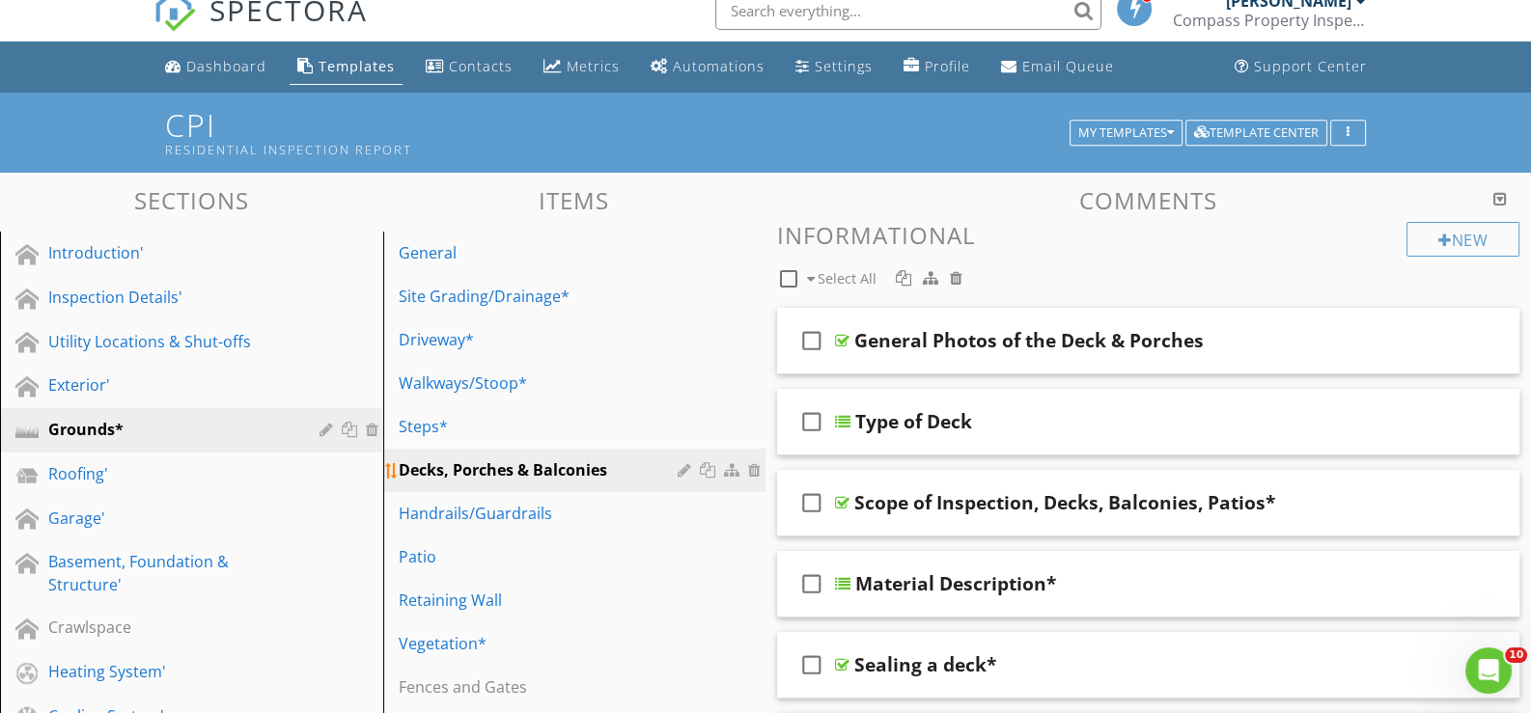
click at [679, 464] on div at bounding box center [687, 469] width 18 height 15
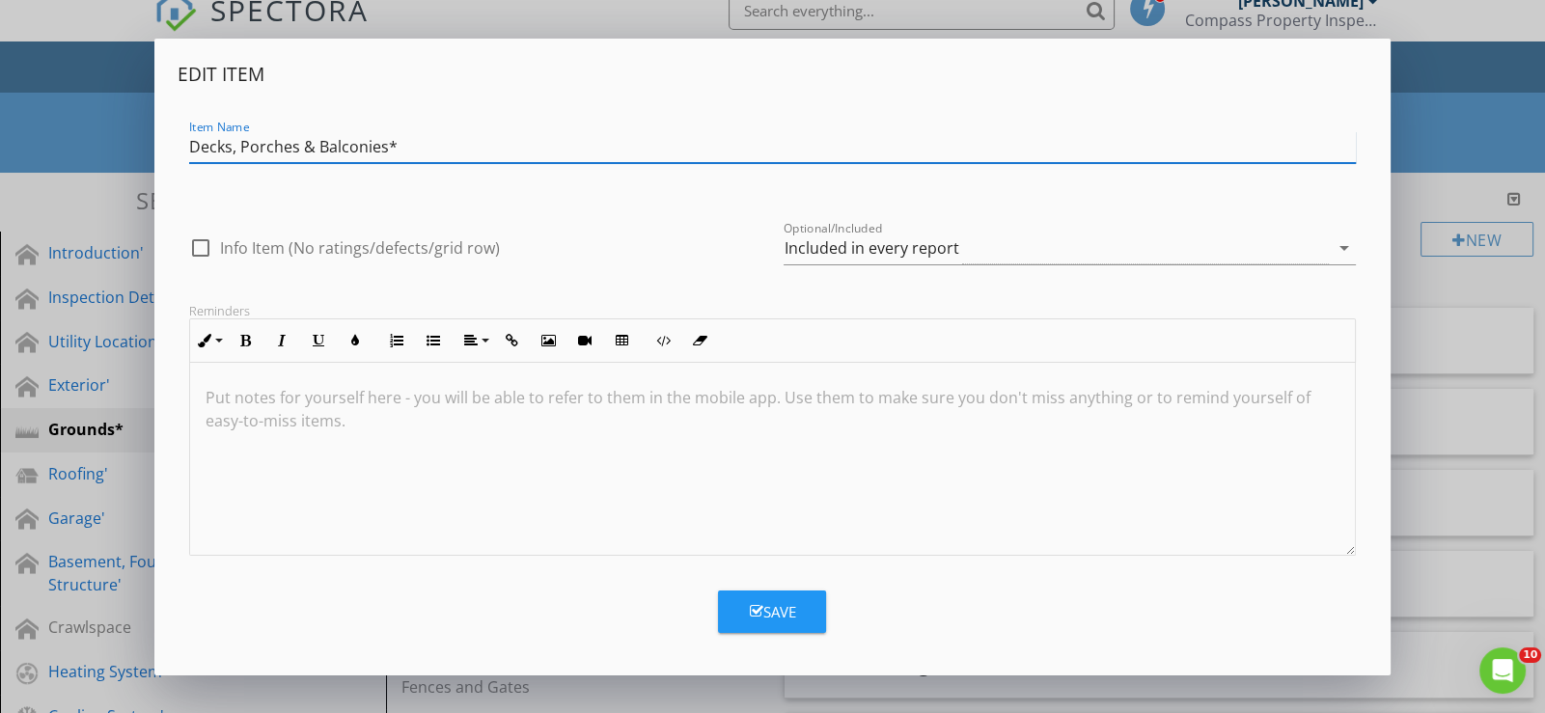
type input "Decks, Porches & Balconies*"
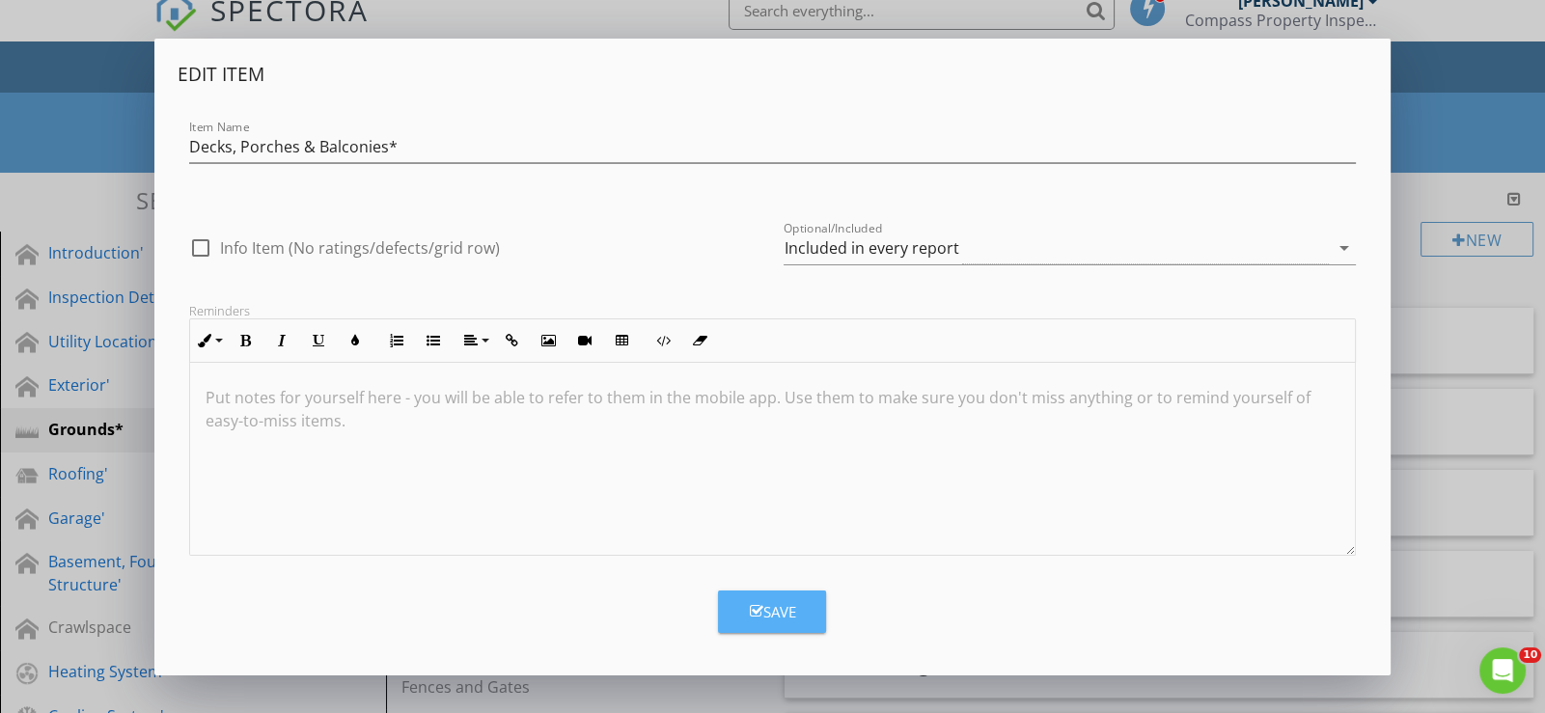
click at [779, 613] on div "Save" at bounding box center [772, 612] width 46 height 22
